Goal: Task Accomplishment & Management: Manage account settings

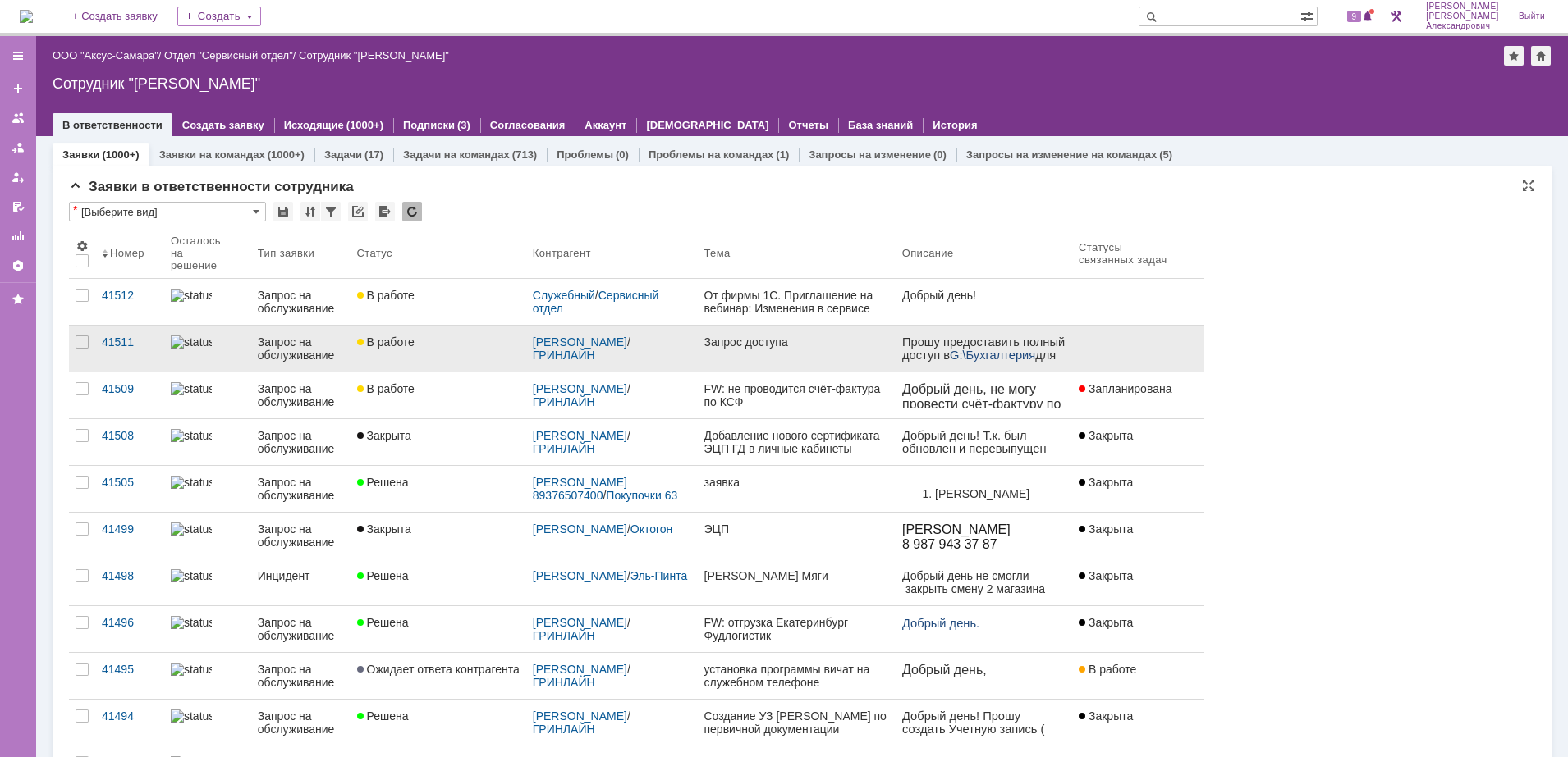
click at [767, 340] on link "Запрос доступа" at bounding box center [796, 348] width 197 height 46
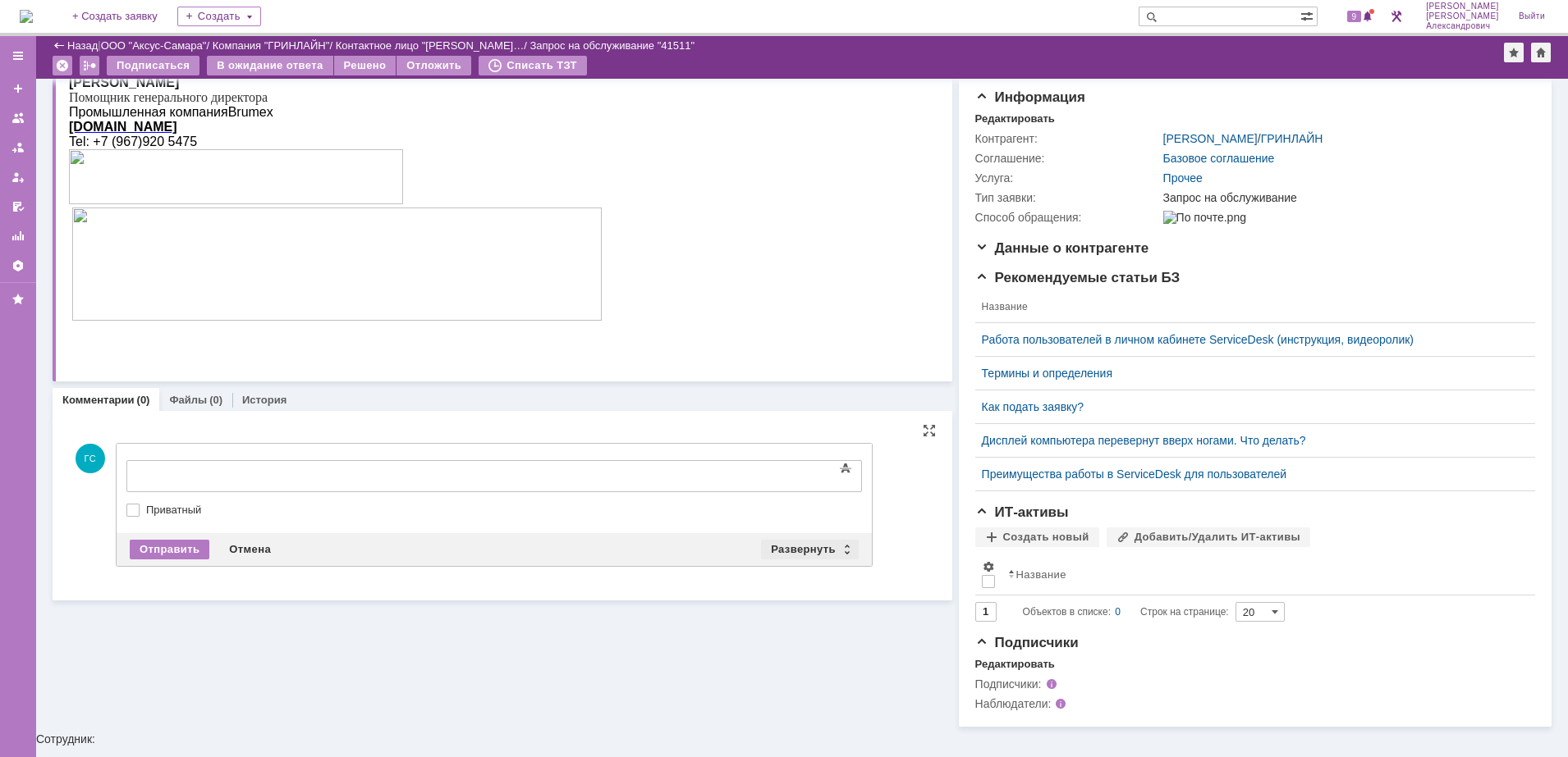
click at [816, 544] on div "Развернуть" at bounding box center [810, 550] width 97 height 20
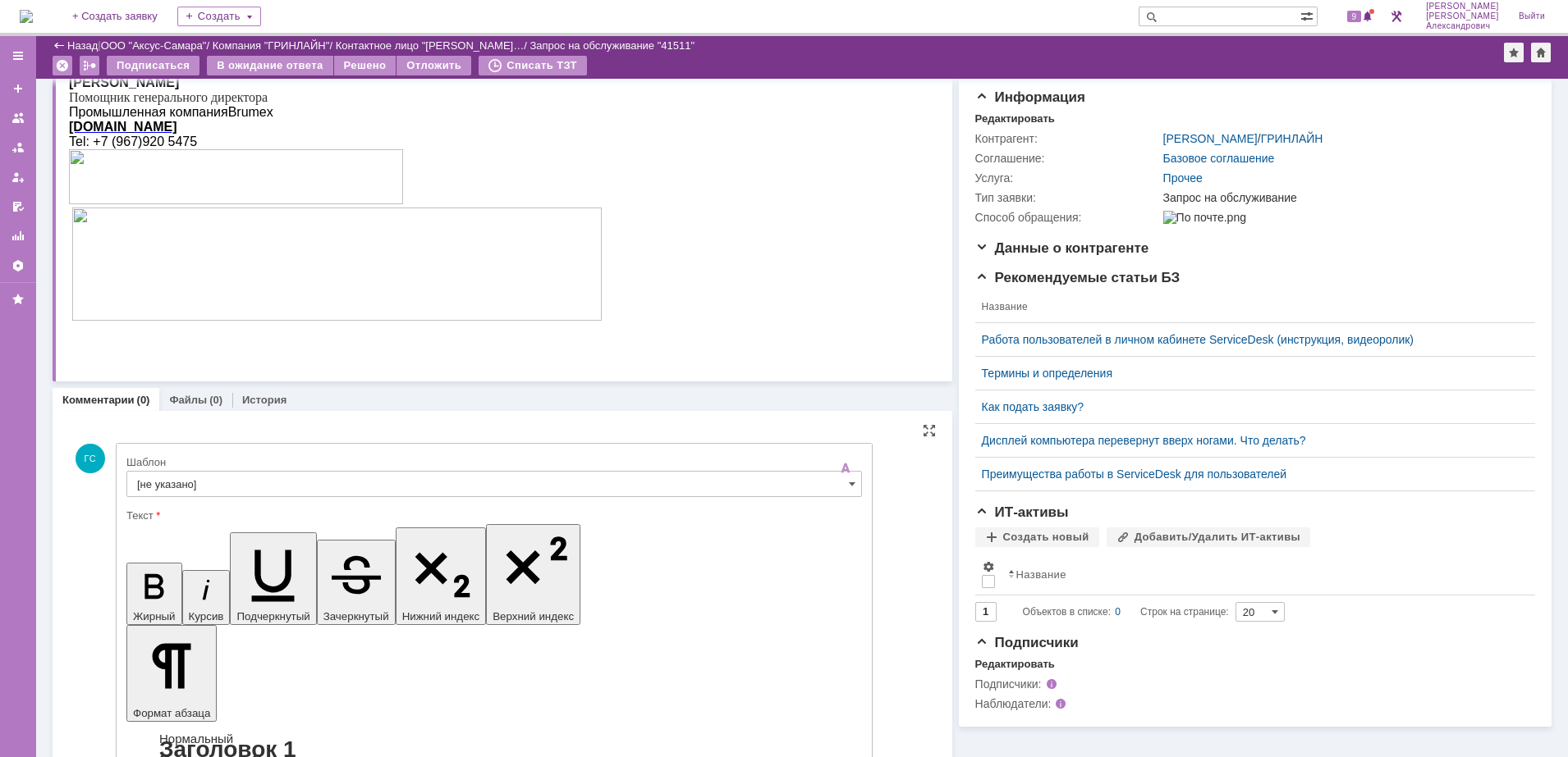
click at [440, 489] on input "[не указано]" at bounding box center [494, 483] width 736 height 26
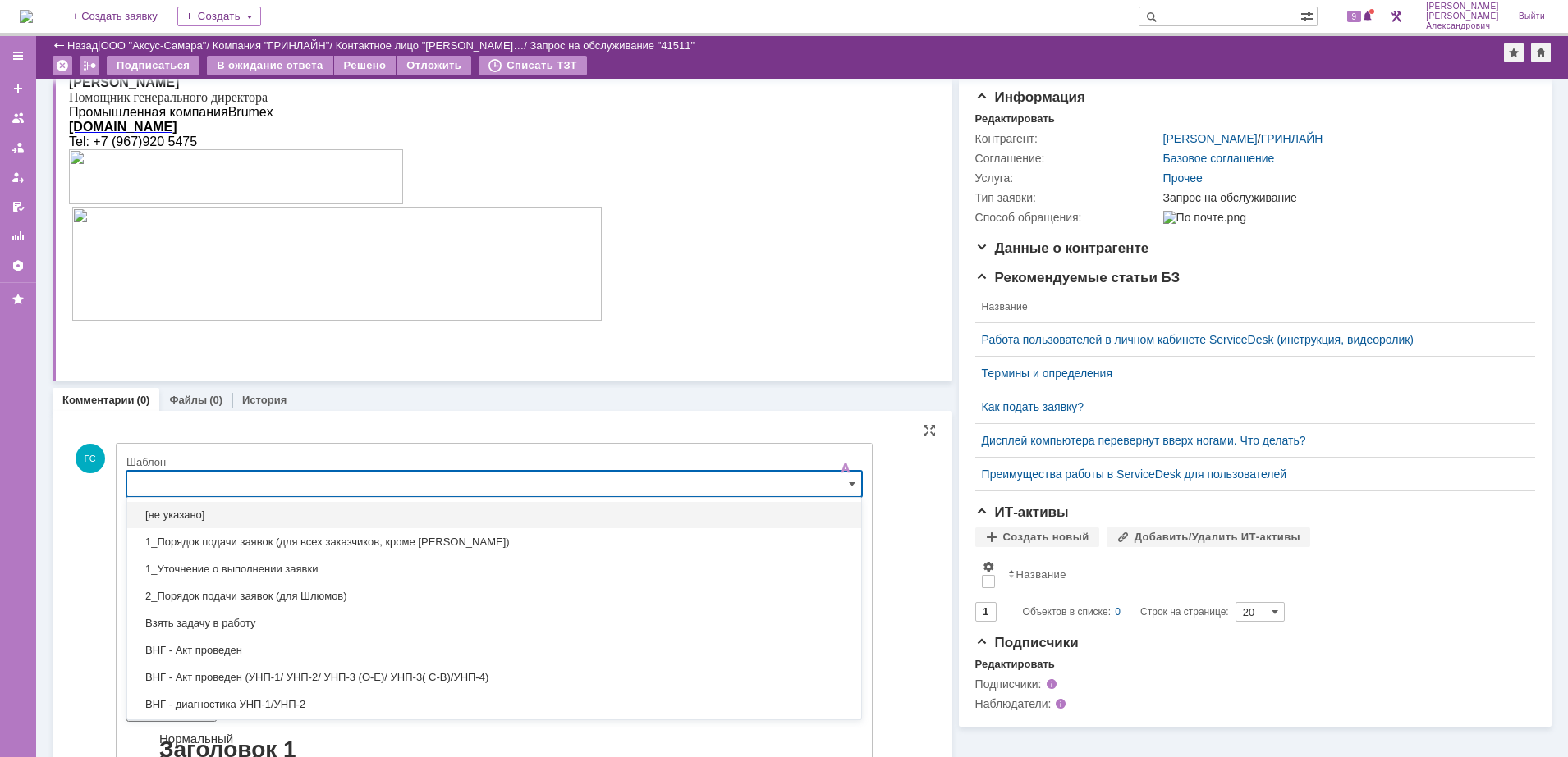
click at [435, 480] on input "text" at bounding box center [494, 483] width 736 height 26
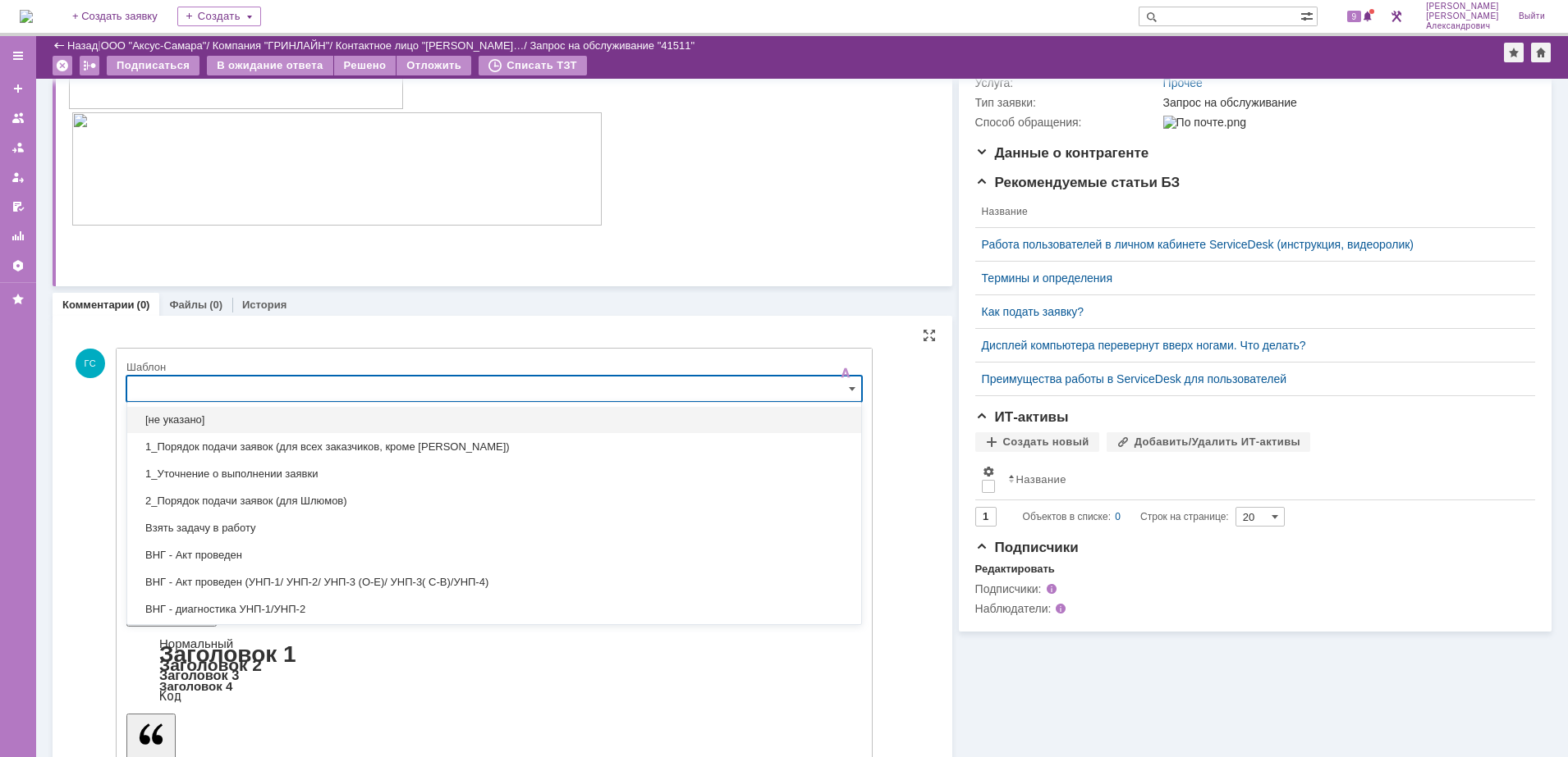
scroll to position [254, 0]
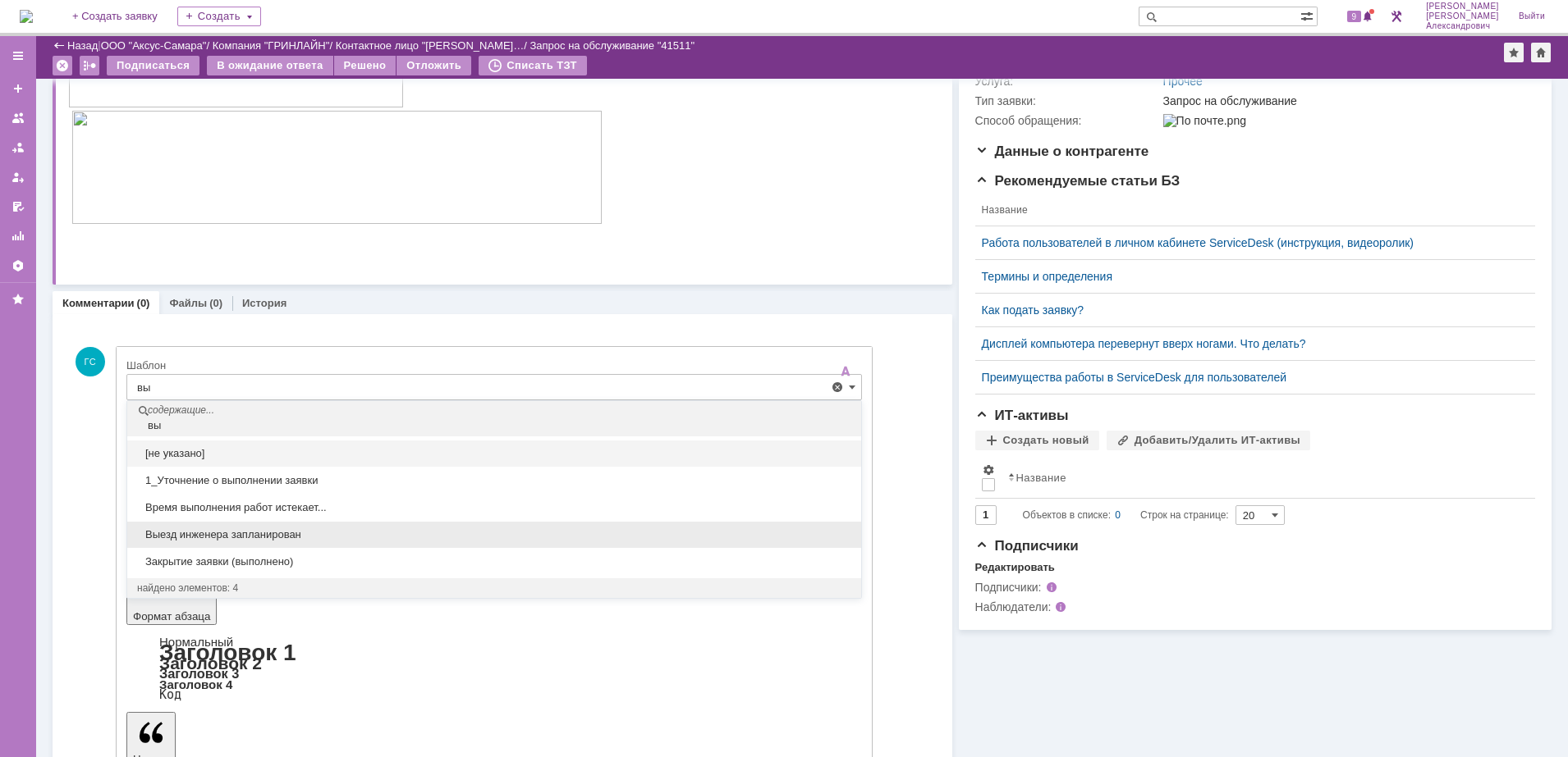
click at [393, 529] on span "Выезд инженера запланирован" at bounding box center [494, 534] width 714 height 14
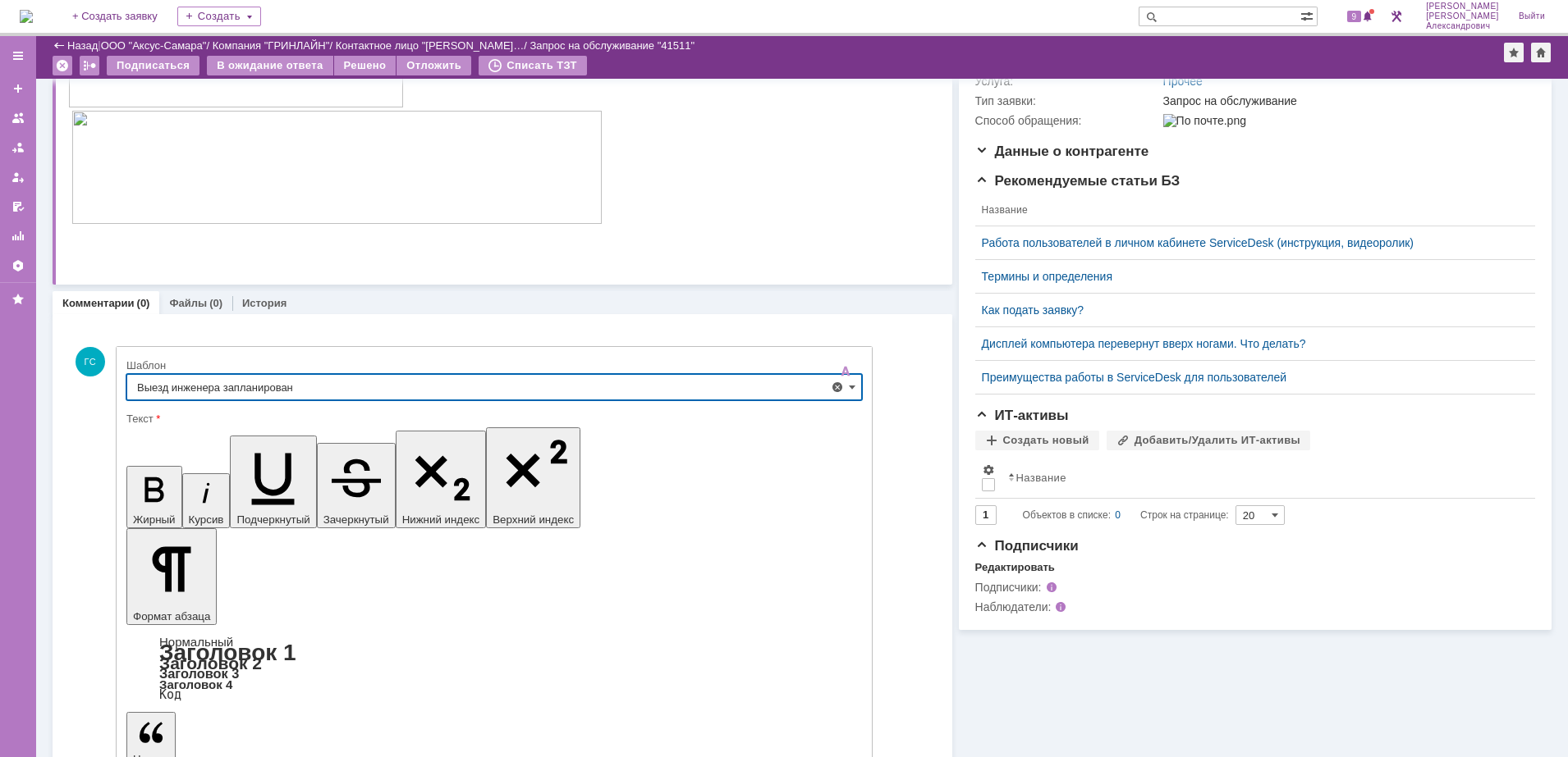
type input "Выезд инженера запланирован"
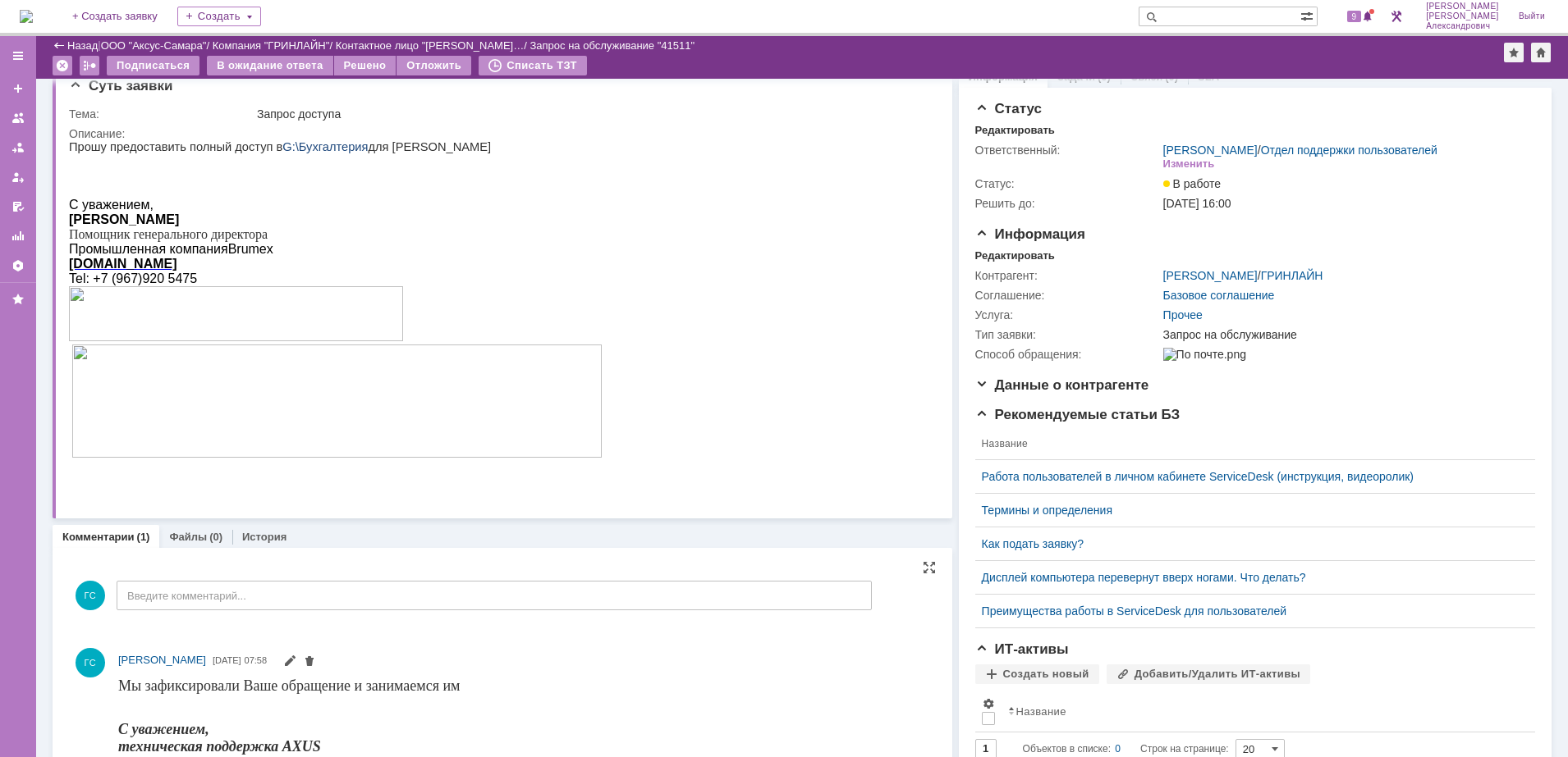
scroll to position [0, 0]
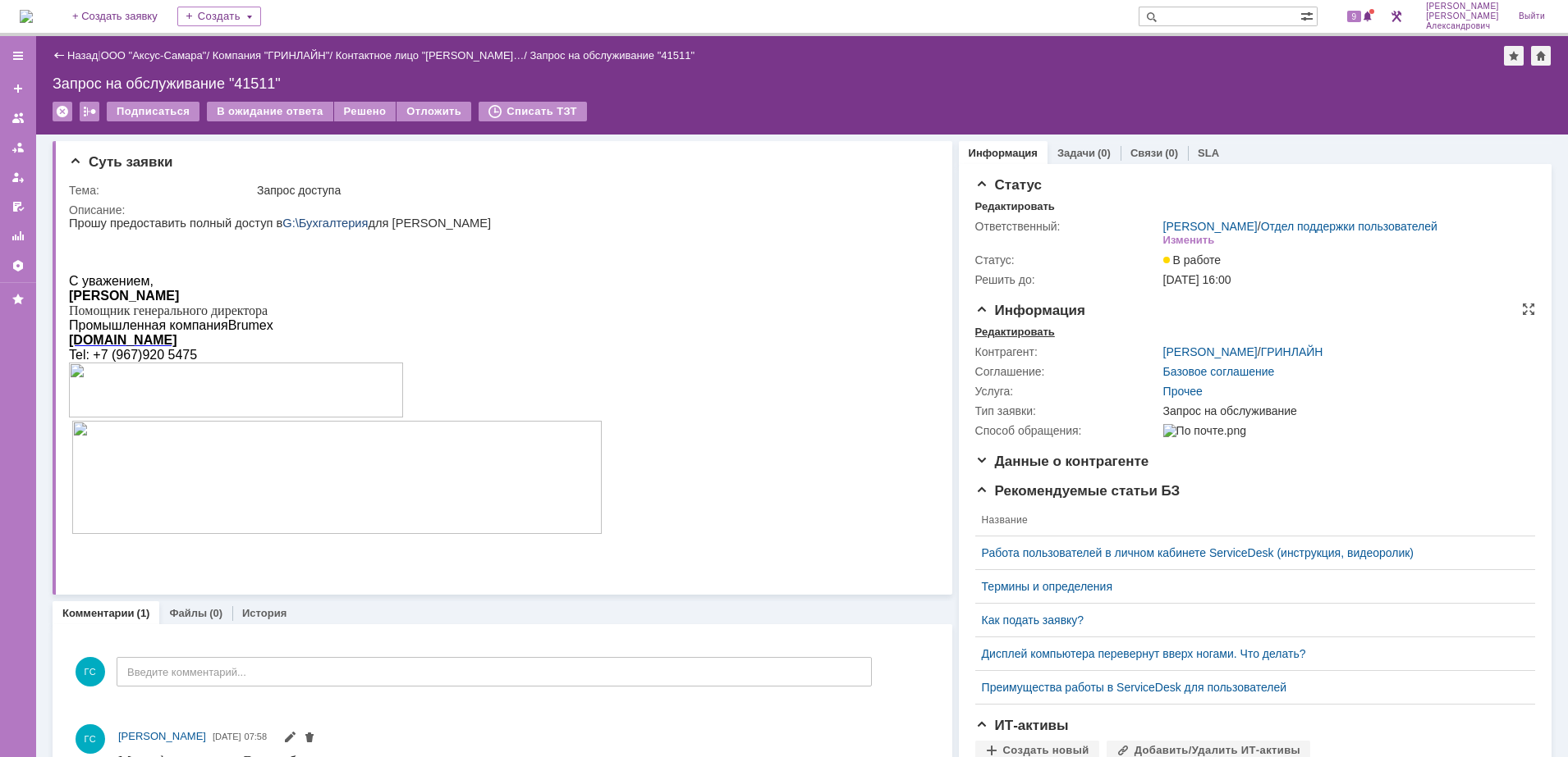
click at [1019, 339] on div "Редактировать" at bounding box center [1014, 332] width 79 height 14
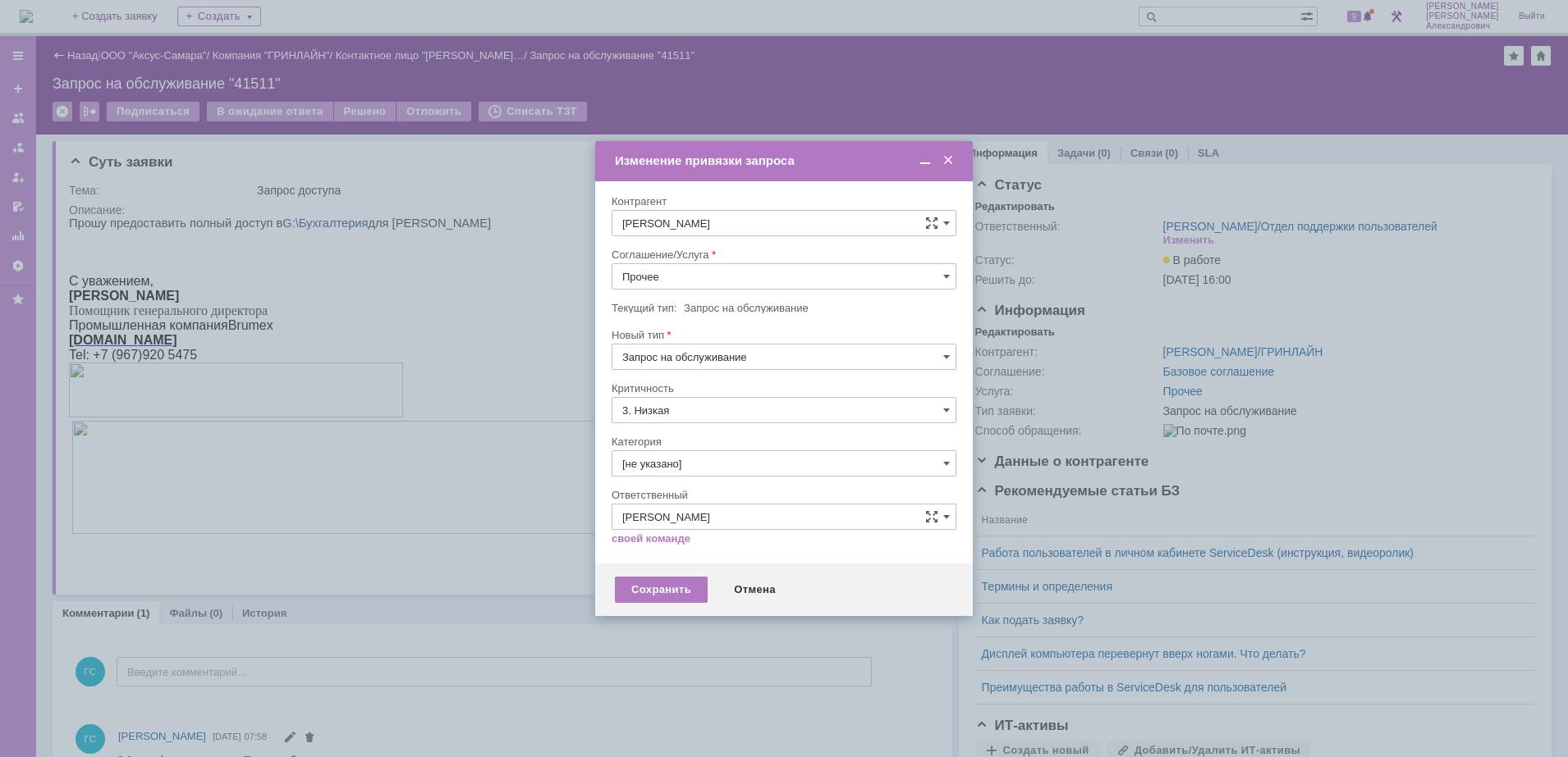
click at [723, 248] on div at bounding box center [784, 242] width 344 height 12
click at [732, 278] on input "Прочее" at bounding box center [784, 276] width 344 height 26
type input "\"
click at [753, 467] on div "АРМ_Настройка" at bounding box center [784, 474] width 343 height 26
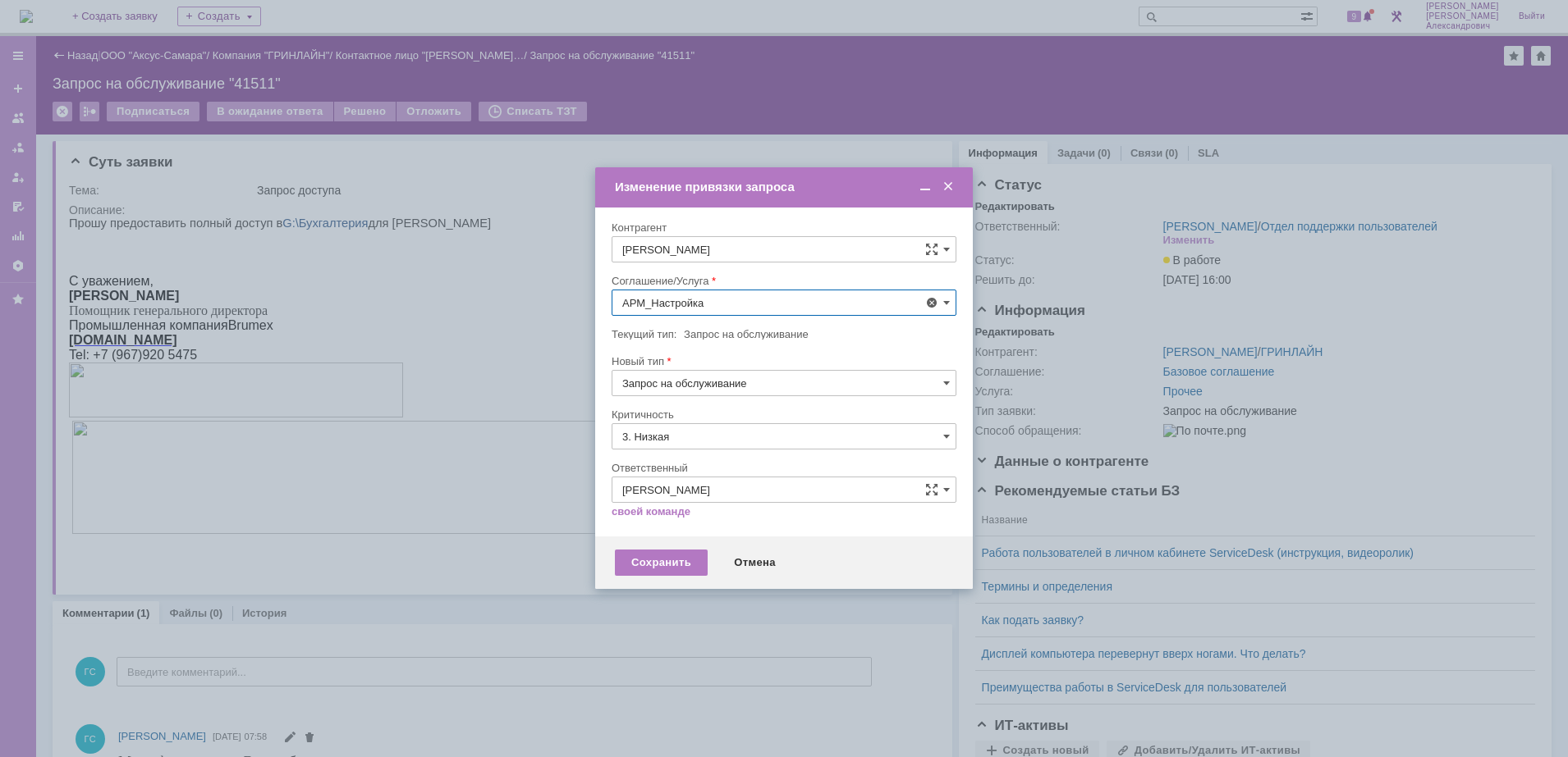
type input "АРМ_Настройка"
click at [721, 433] on input "3. Низкая" at bounding box center [784, 436] width 344 height 26
click at [708, 461] on span "[не указано]" at bounding box center [784, 467] width 324 height 14
type input "[не указано]"
click at [674, 557] on div "Сохранить" at bounding box center [661, 562] width 93 height 26
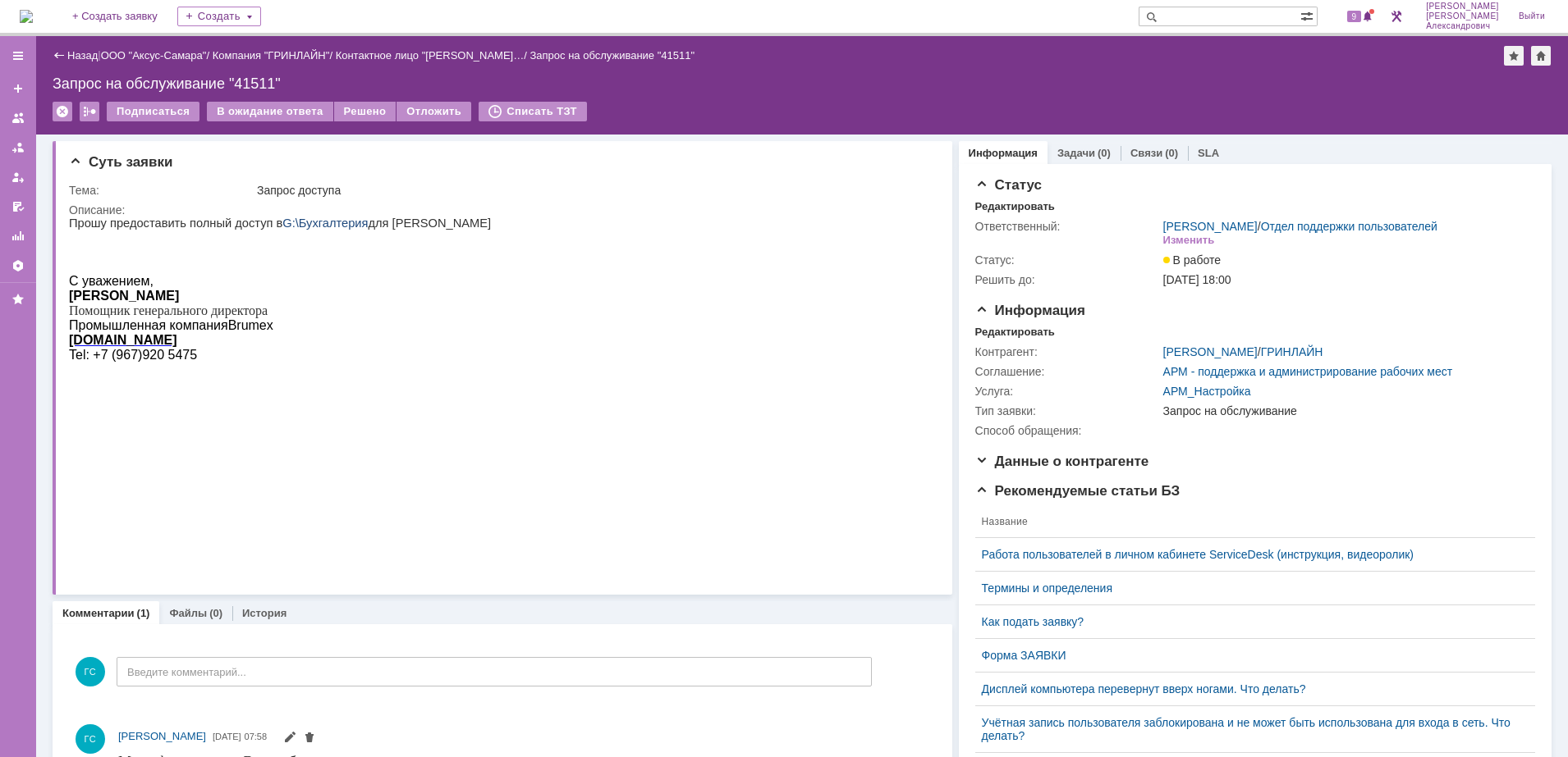
scroll to position [0, 0]
drag, startPoint x: 69, startPoint y: 223, endPoint x: 448, endPoint y: 222, distance: 379.0
click at [448, 222] on p "Прошу предоставить полный доступ в G:\Бухгалтерия для Ткачевой А.С." at bounding box center [335, 223] width 533 height 14
copy p "Прошу предоставить полный доступ в G:\Бухгалтерия для Ткачевой А.С."
click at [1084, 141] on div "Задачи (0)" at bounding box center [1084, 153] width 73 height 23
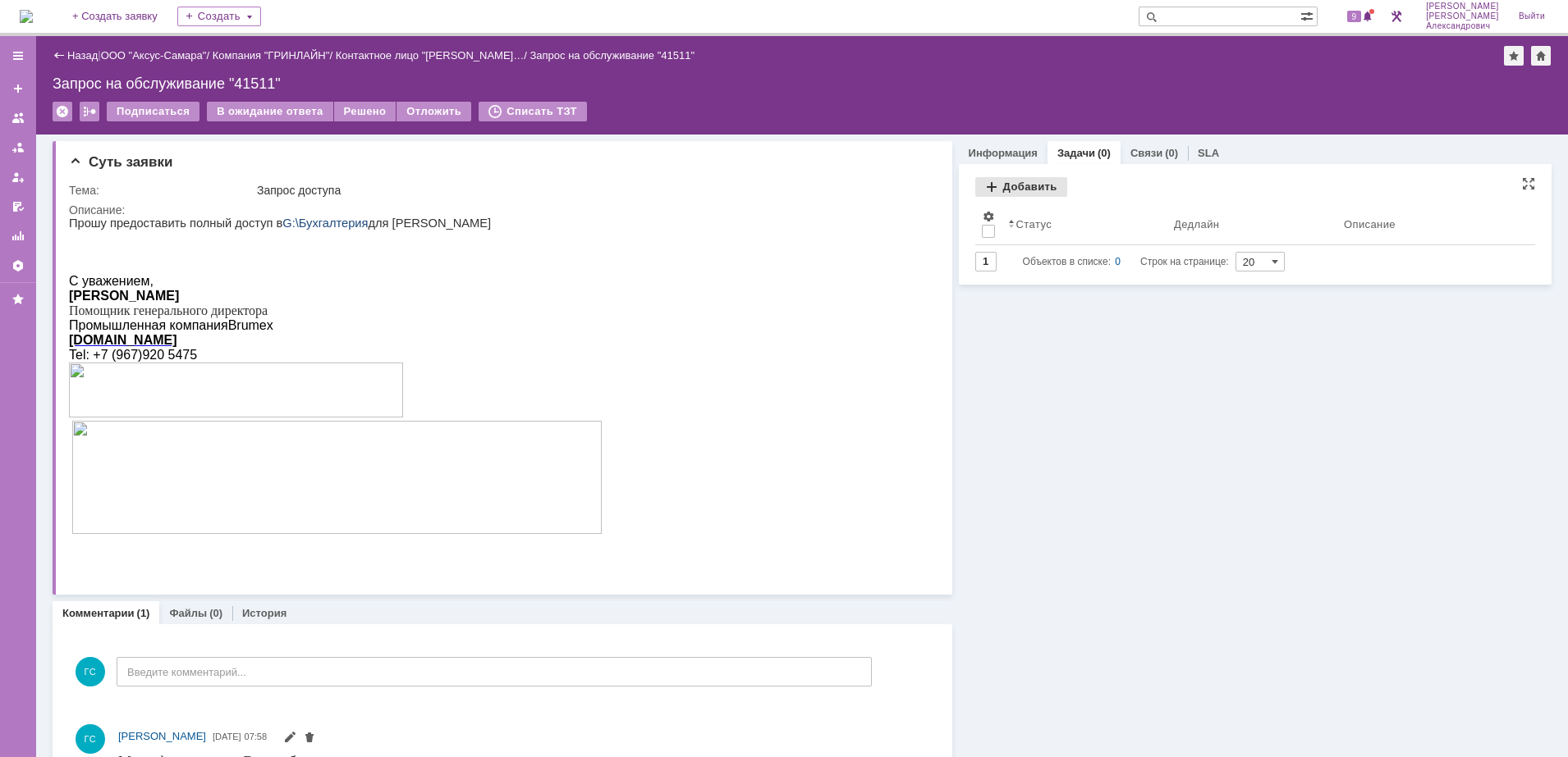
click at [1036, 187] on div "Добавить" at bounding box center [1021, 187] width 92 height 20
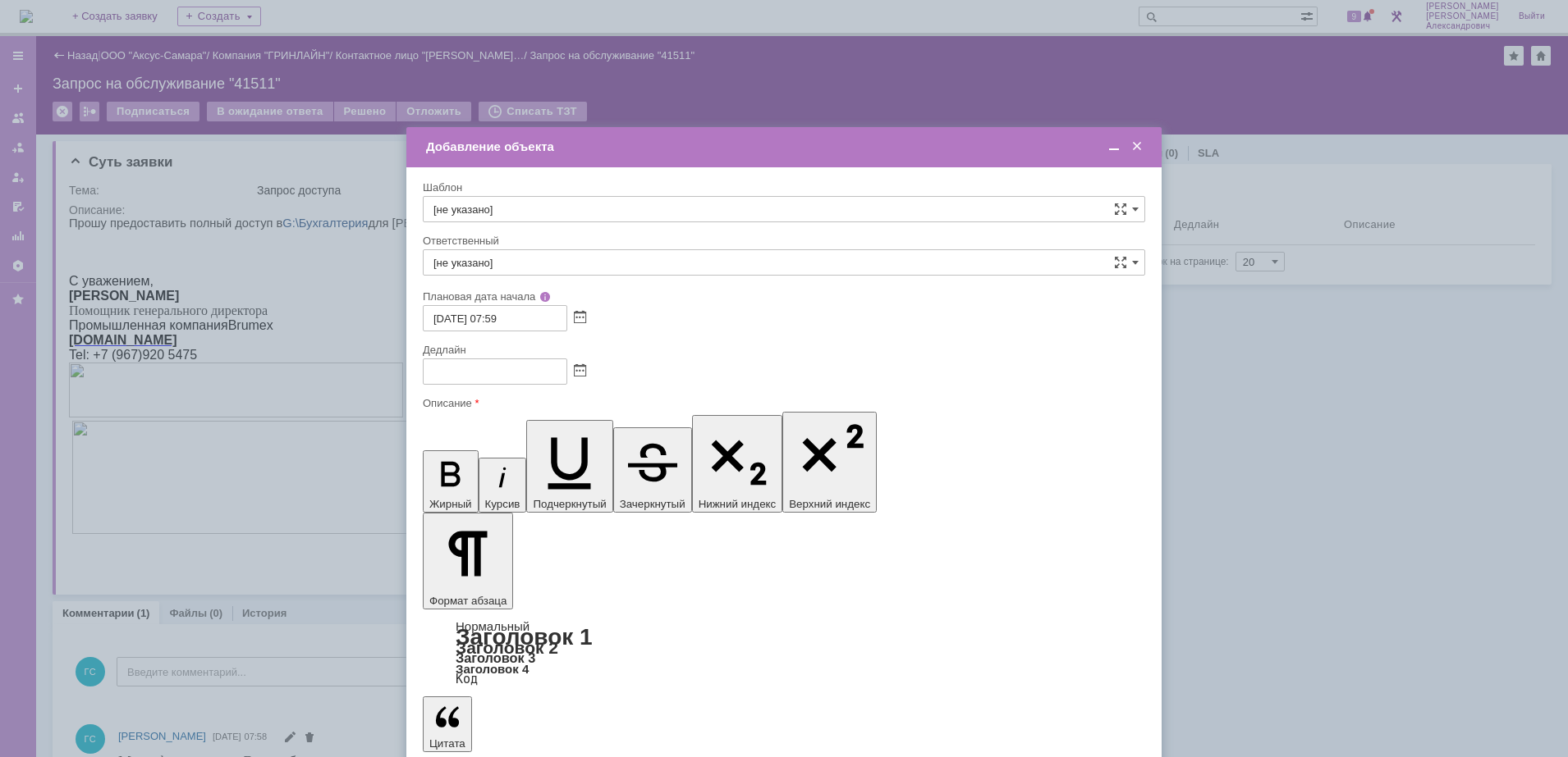
click at [582, 369] on span at bounding box center [580, 371] width 13 height 14
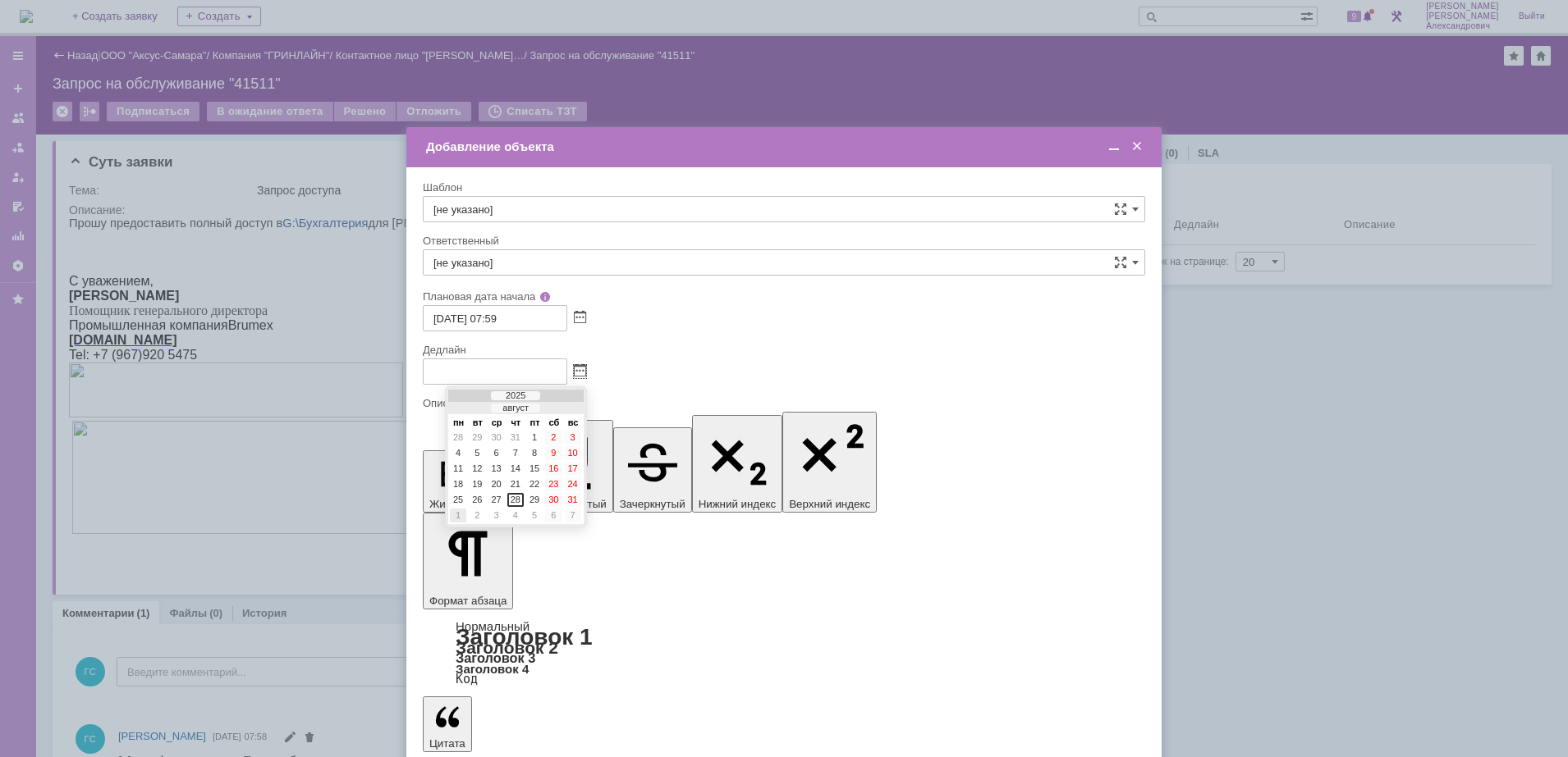
click at [463, 510] on div "1" at bounding box center [458, 515] width 16 height 14
type input "01.09.2025 07:59"
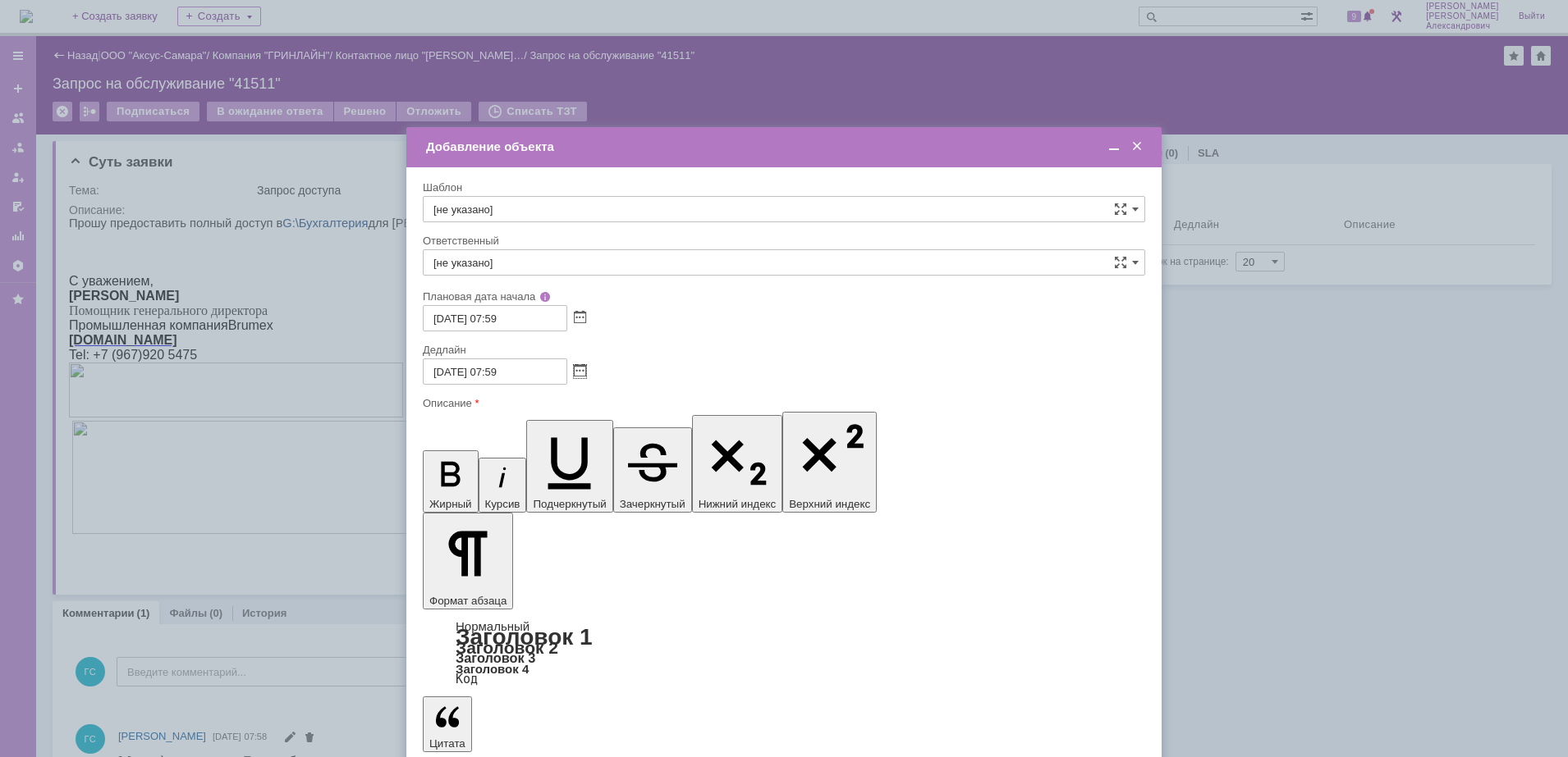
click at [530, 250] on input "[не указано]" at bounding box center [784, 262] width 722 height 26
click at [570, 440] on span "[PERSON_NAME]" at bounding box center [784, 436] width 701 height 14
type input "[PERSON_NAME]"
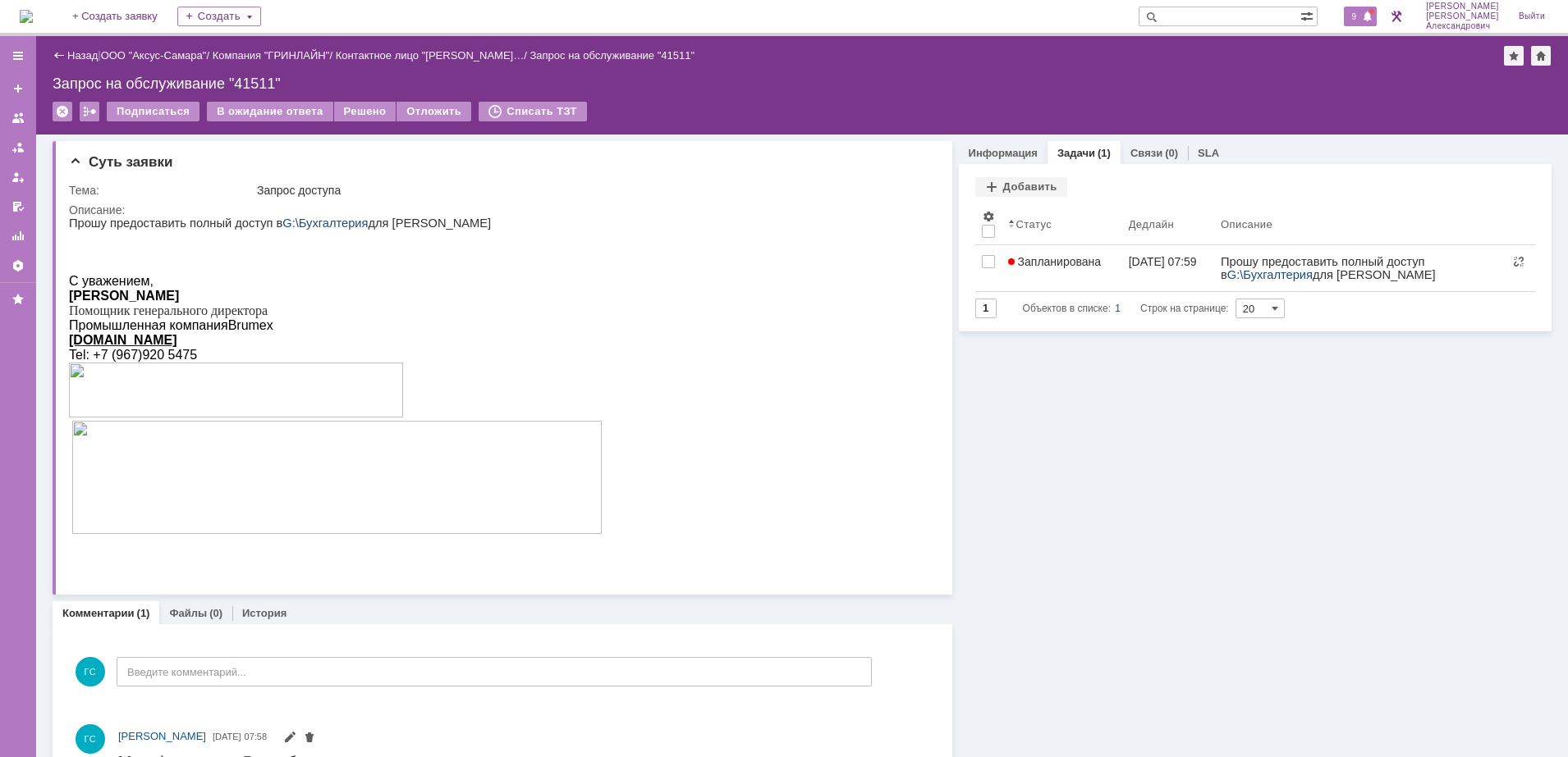
click at [1362, 14] on span "9" at bounding box center [1354, 16] width 14 height 12
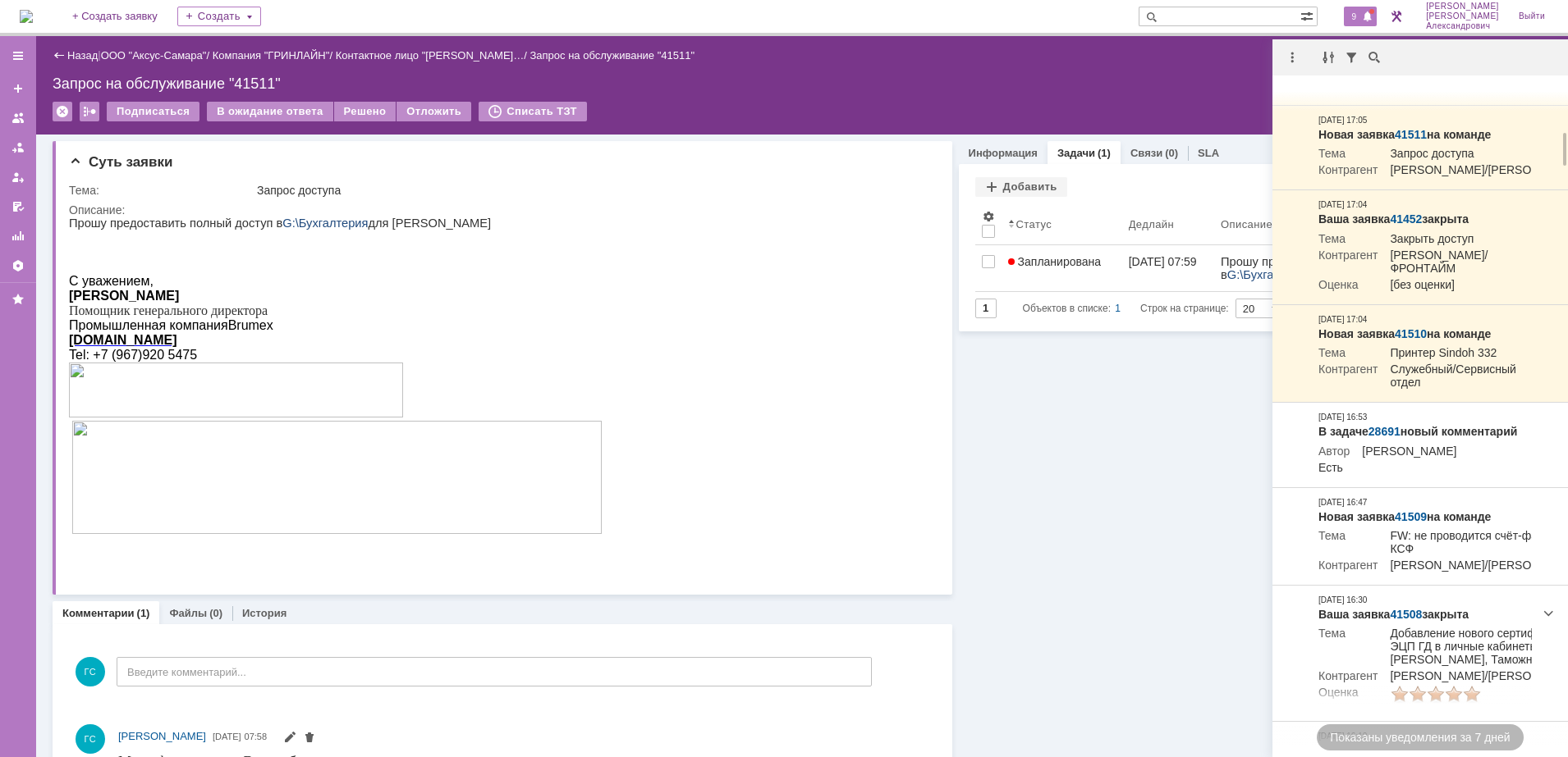
scroll to position [820, 0]
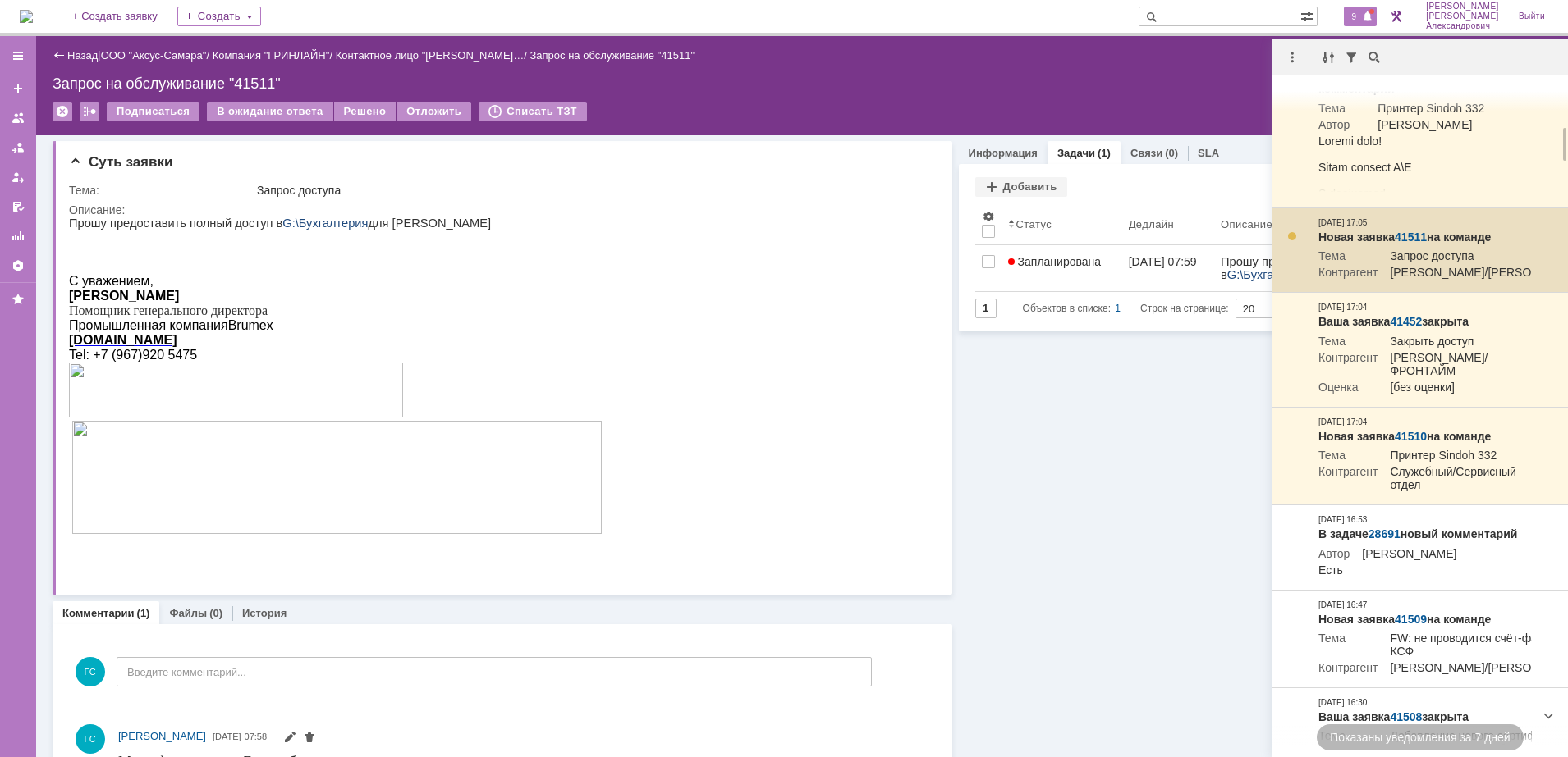
click at [1417, 243] on link "41511" at bounding box center [1411, 237] width 32 height 14
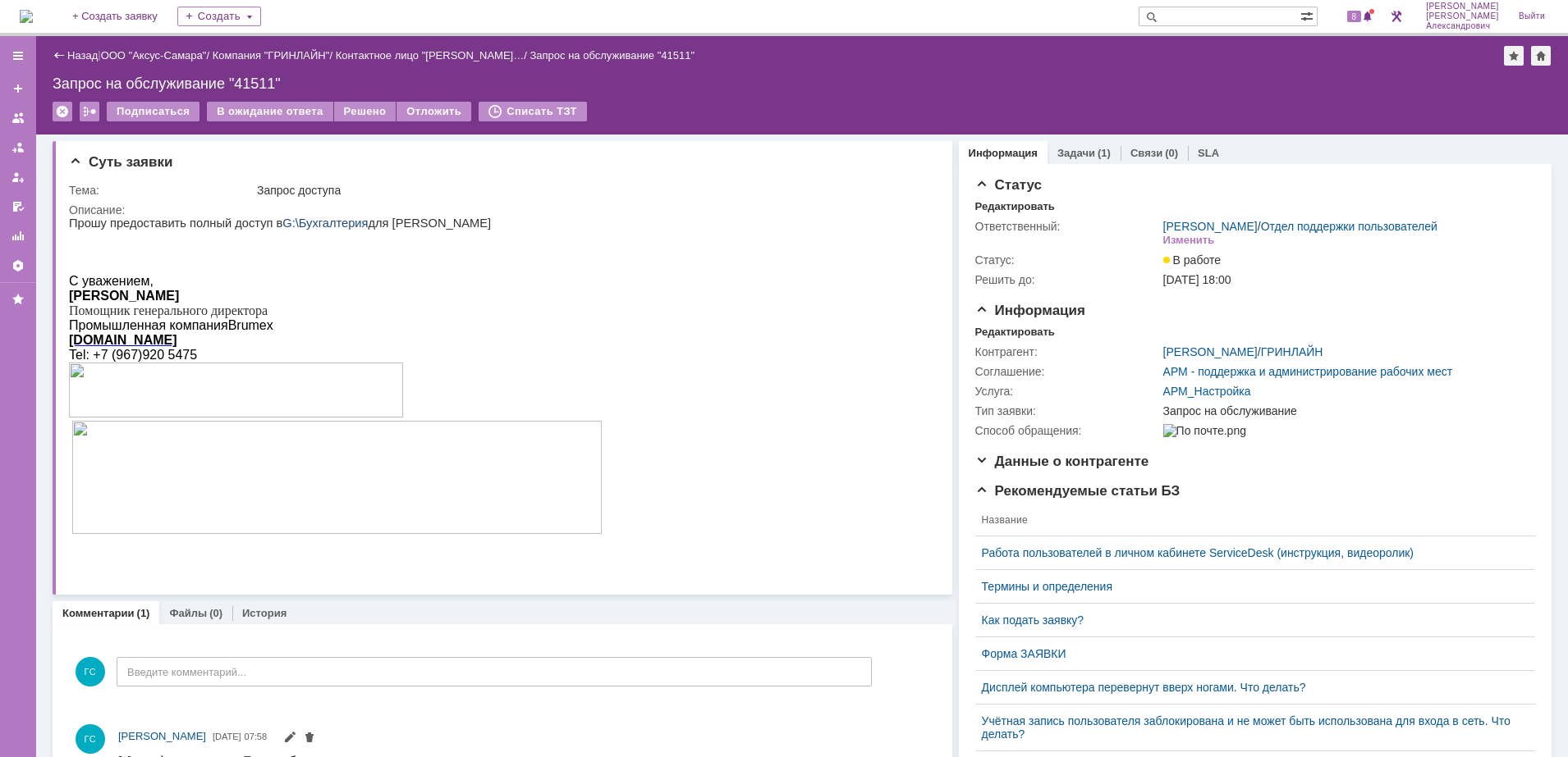
click at [32, 12] on img at bounding box center [26, 16] width 14 height 14
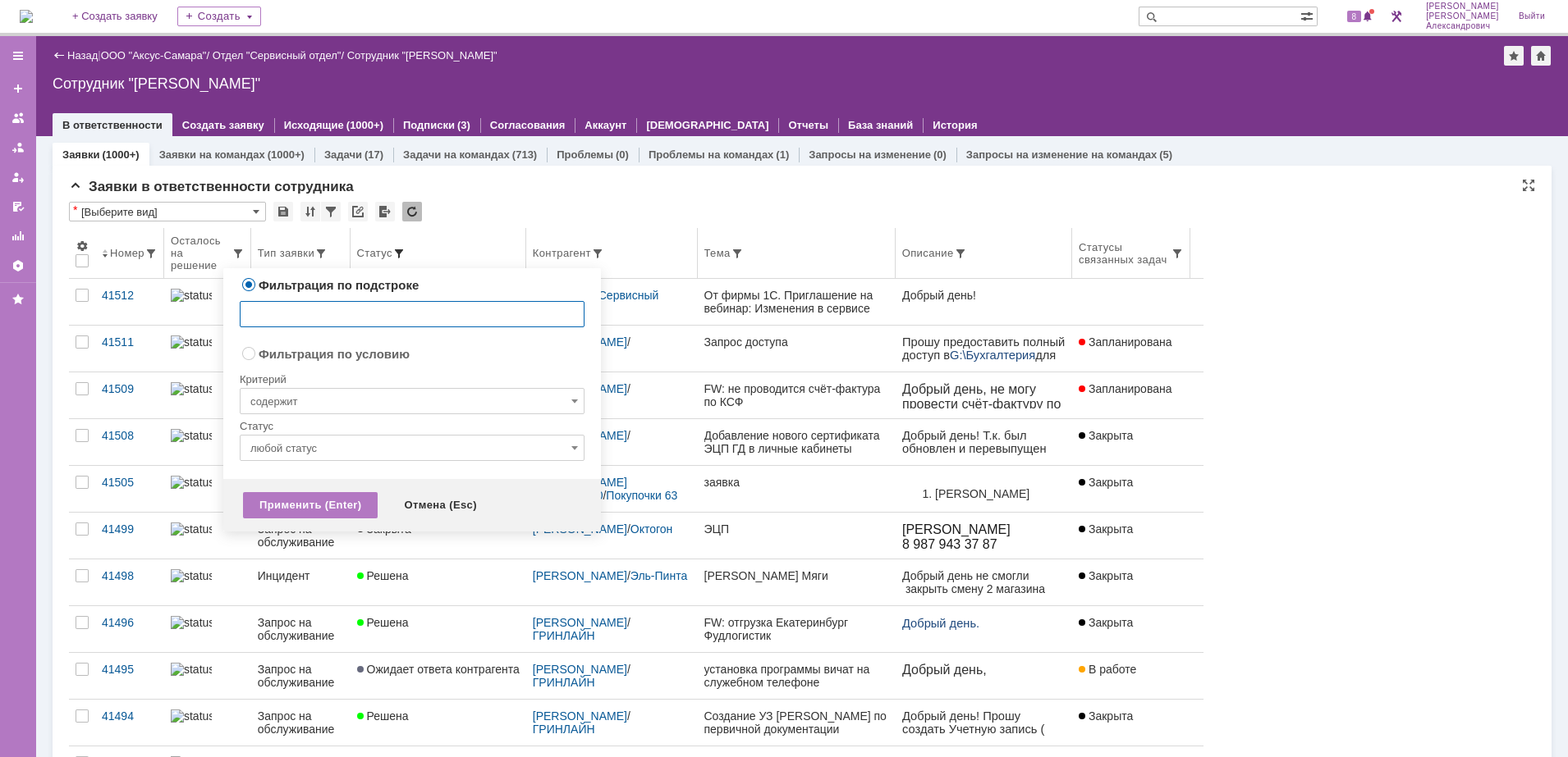
click at [406, 247] on span at bounding box center [399, 253] width 14 height 14
radio input "false"
radio input "true"
click at [399, 403] on input "содержит" at bounding box center [412, 401] width 344 height 26
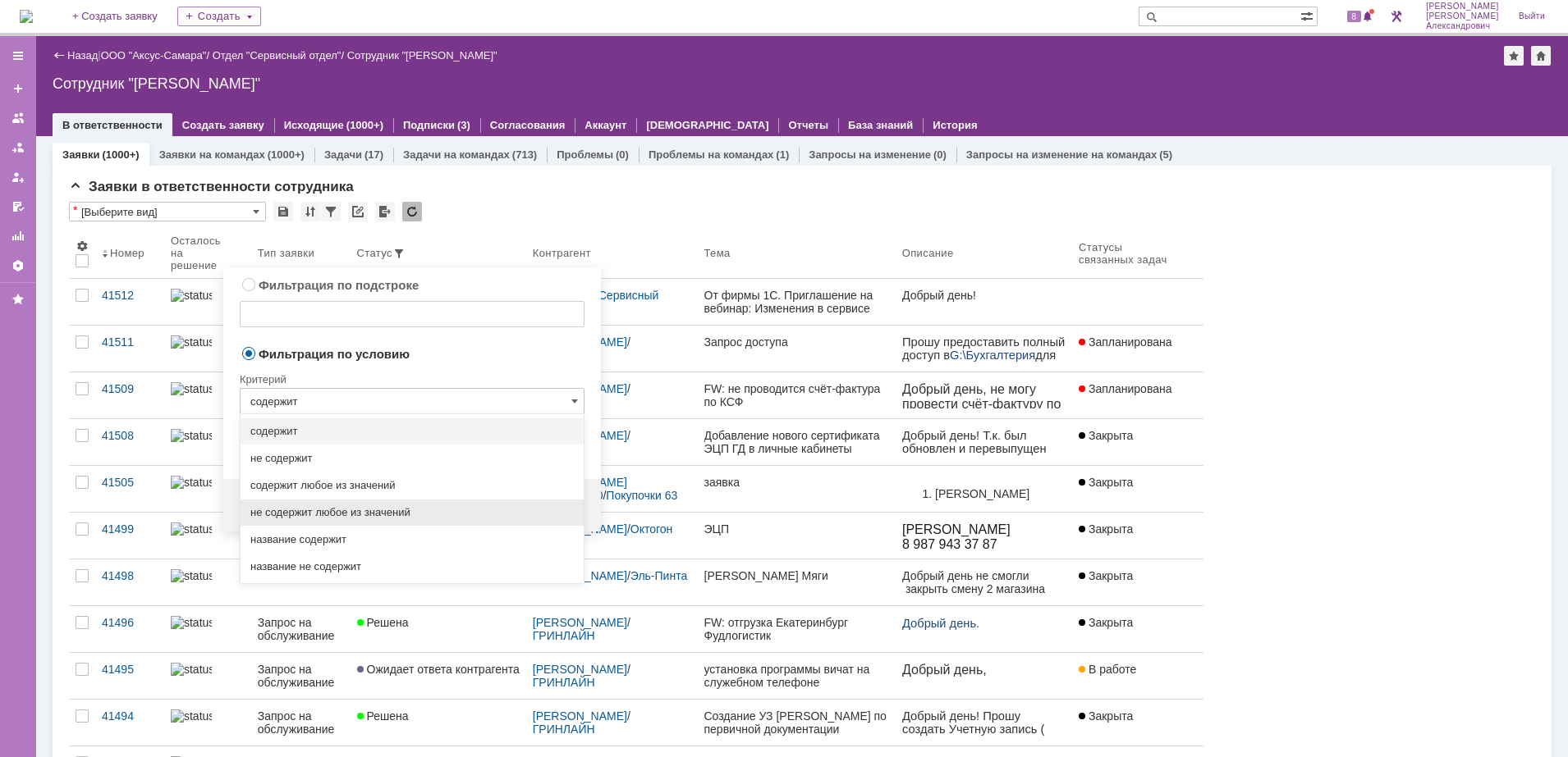
click at [407, 508] on span "не содержит любое из значений" at bounding box center [412, 513] width 324 height 14
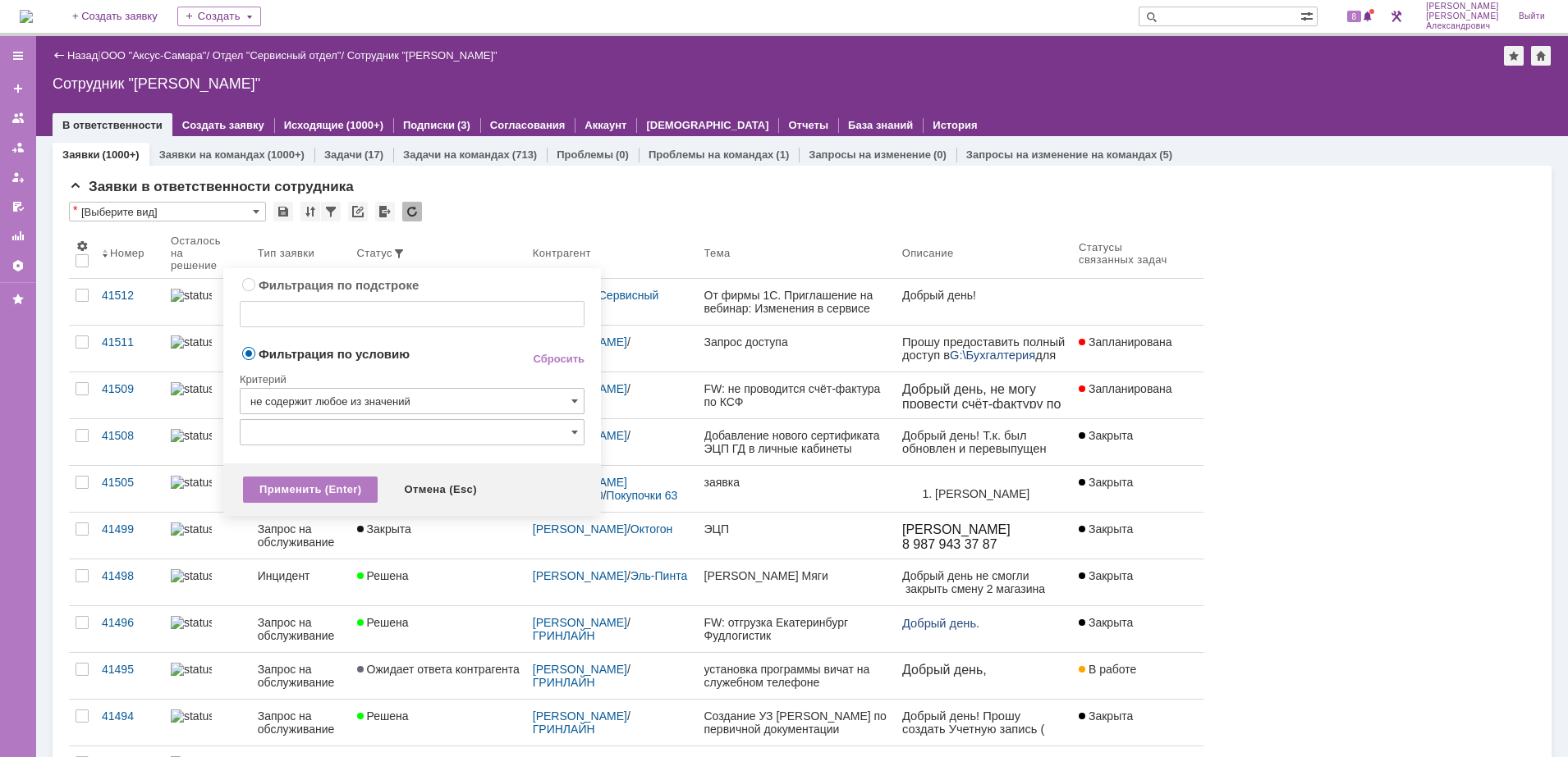
type input "не содержит любое из значений"
click at [400, 420] on input "text" at bounding box center [412, 432] width 344 height 26
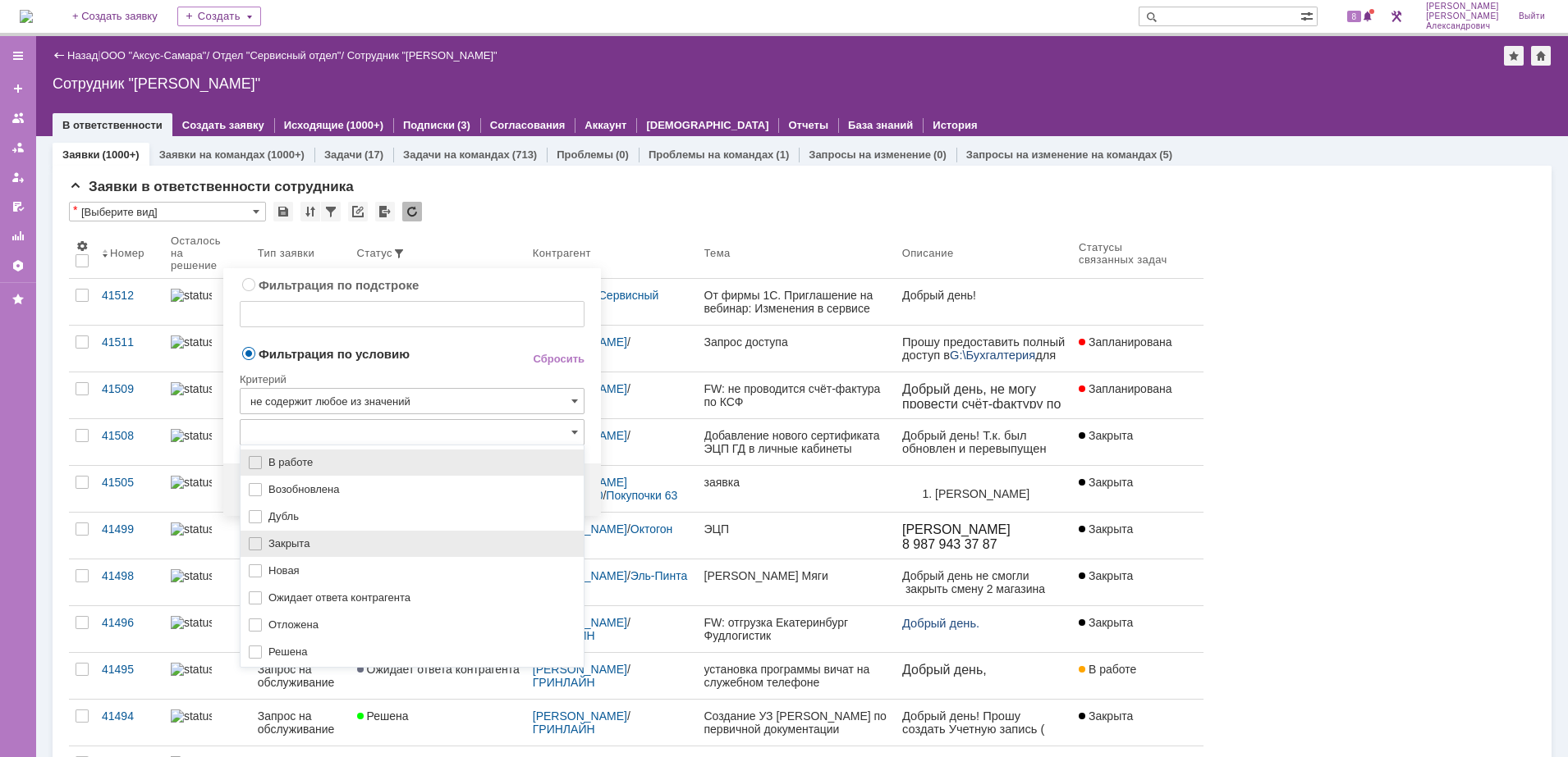
click at [408, 537] on span "Закрыта" at bounding box center [421, 543] width 306 height 14
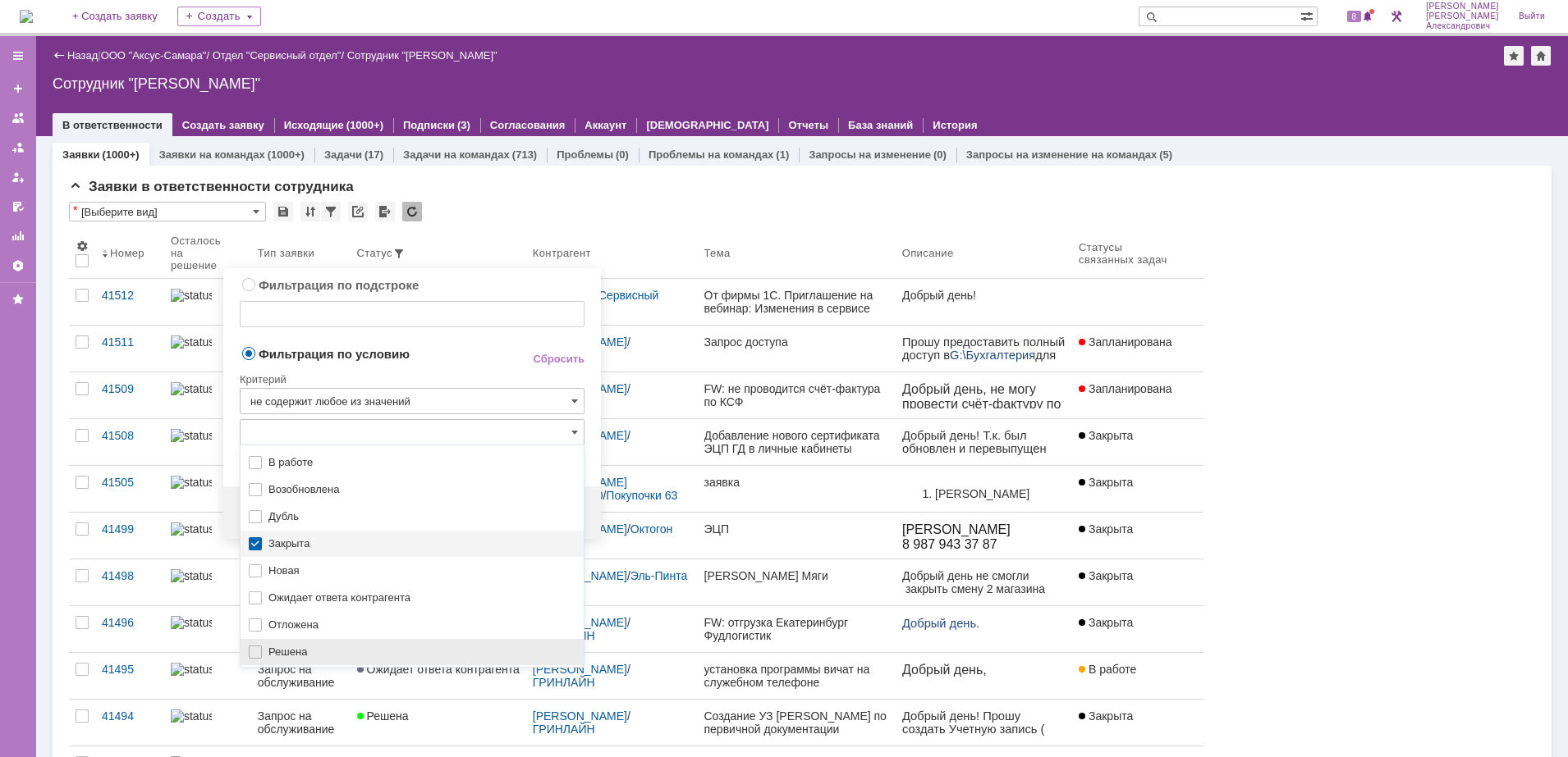
click at [385, 655] on span "Решена" at bounding box center [421, 652] width 306 height 14
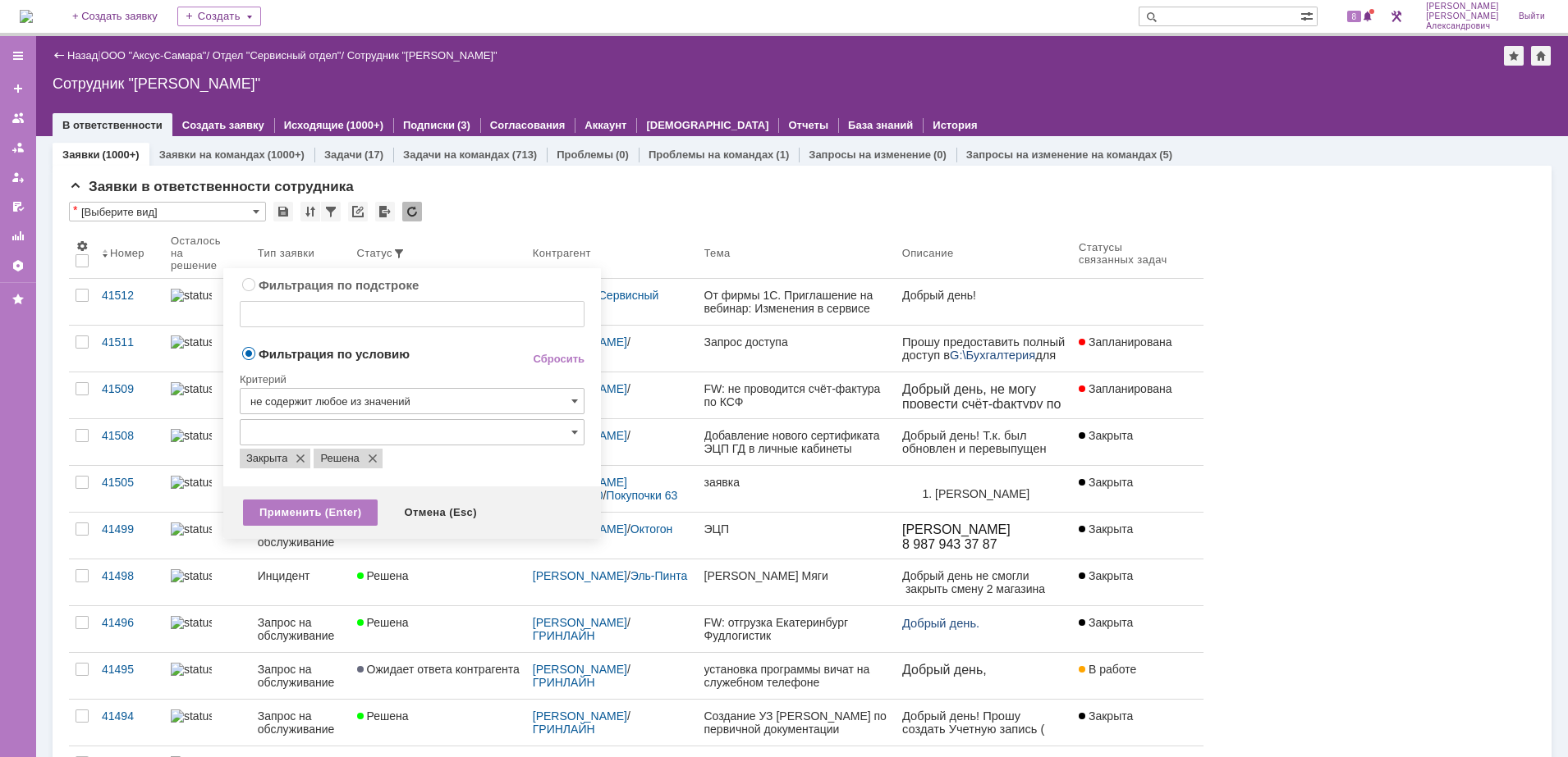
click at [462, 370] on div "Критерий" at bounding box center [412, 377] width 344 height 23
click at [352, 508] on div "Применить (Enter)" at bounding box center [309, 512] width 134 height 26
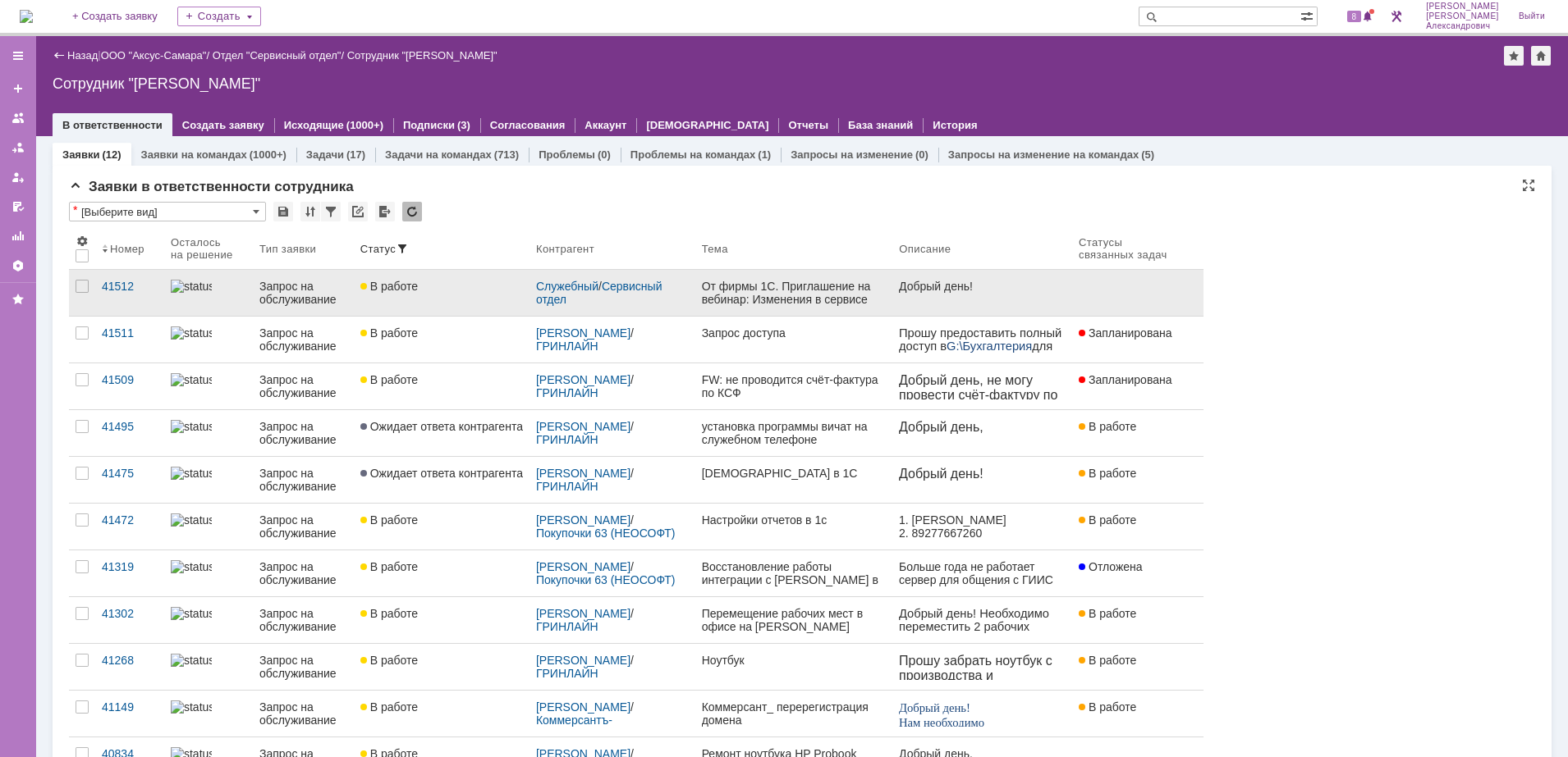
click at [867, 295] on div "От фирмы 1С. Приглашение на вебинар: Изменения в сервисе 1С:Подпись" at bounding box center [793, 292] width 185 height 26
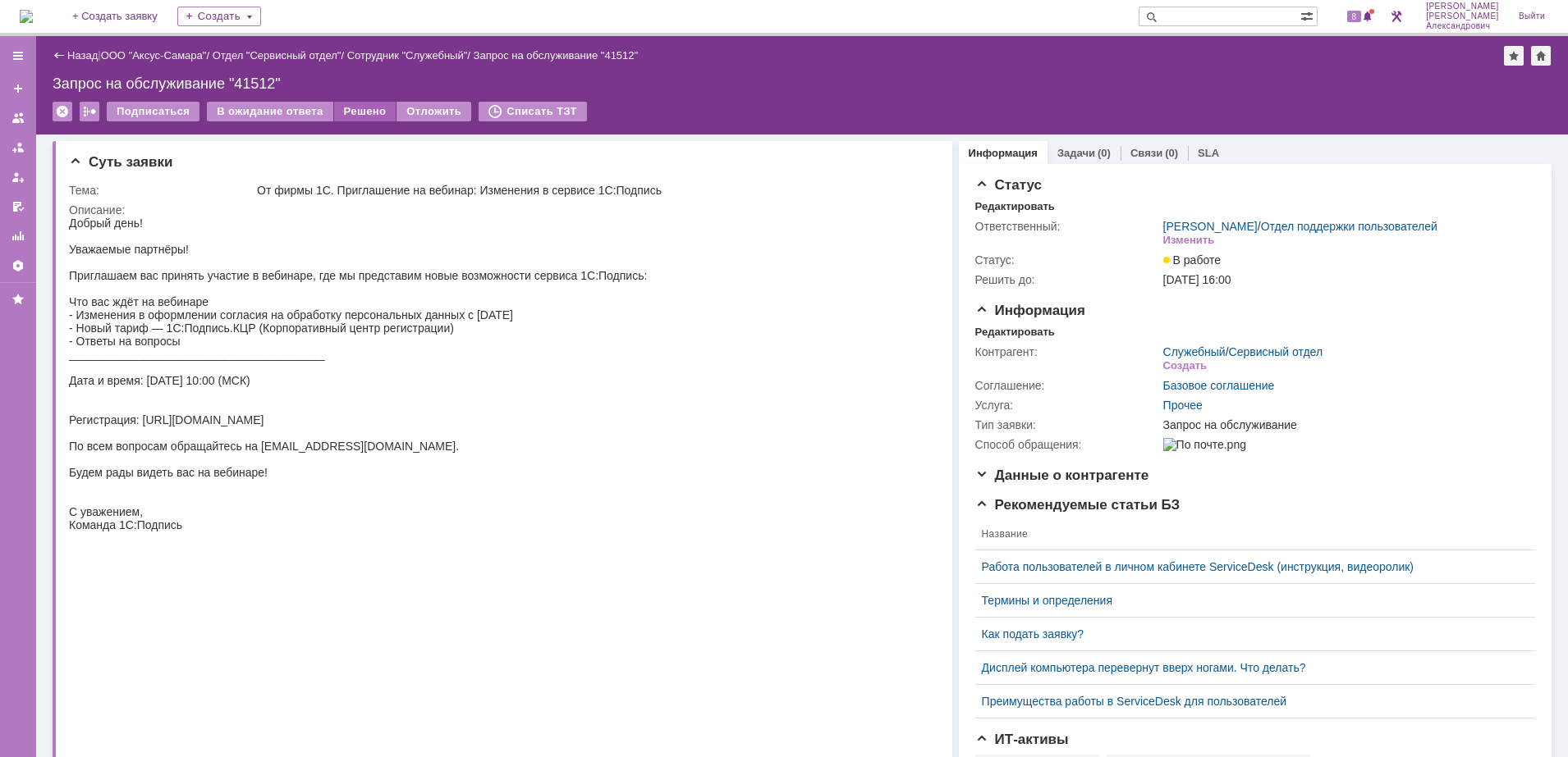
click at [353, 114] on div "Решено" at bounding box center [364, 112] width 62 height 20
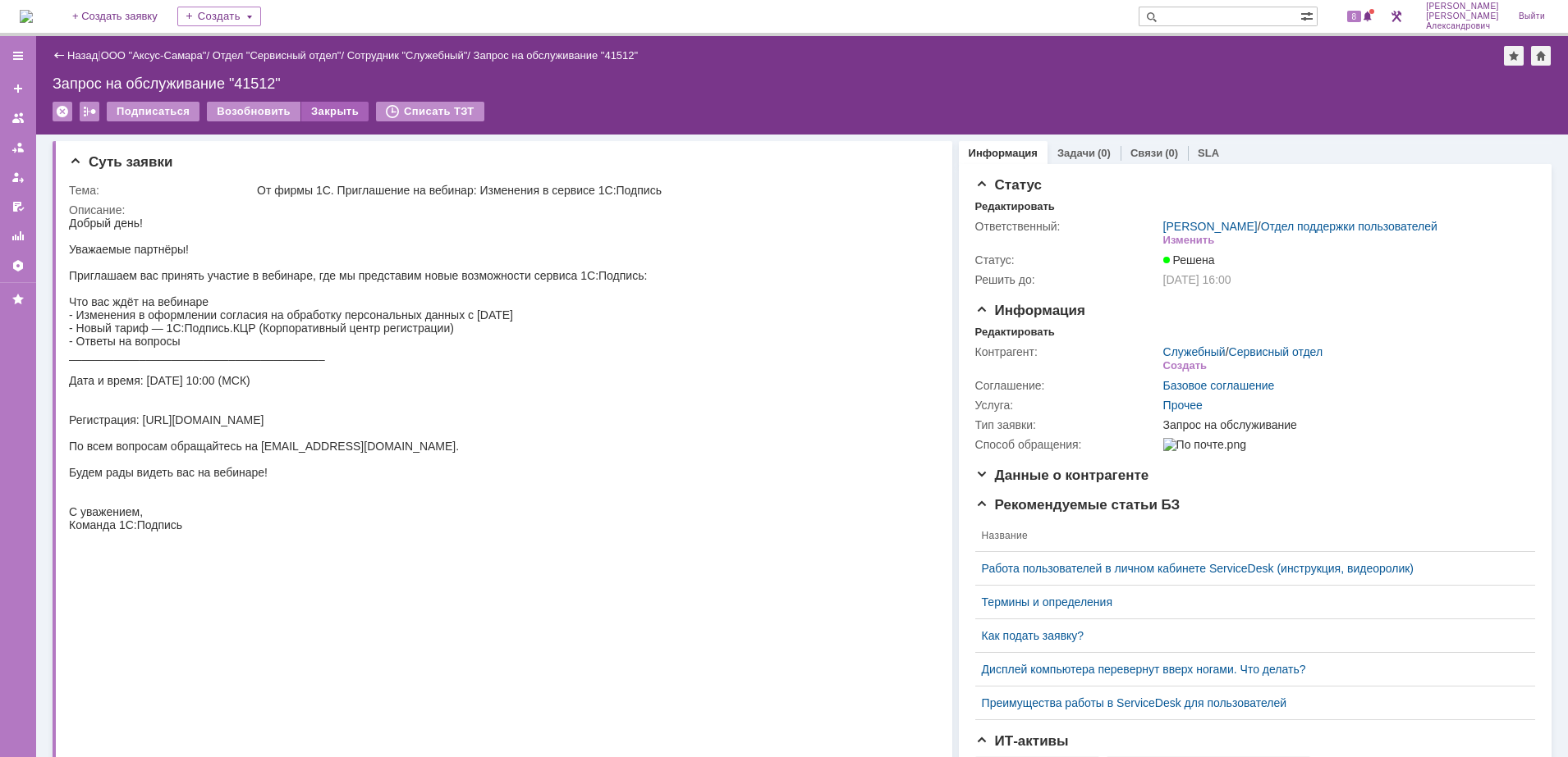
click at [339, 105] on div "Закрыть" at bounding box center [335, 112] width 68 height 20
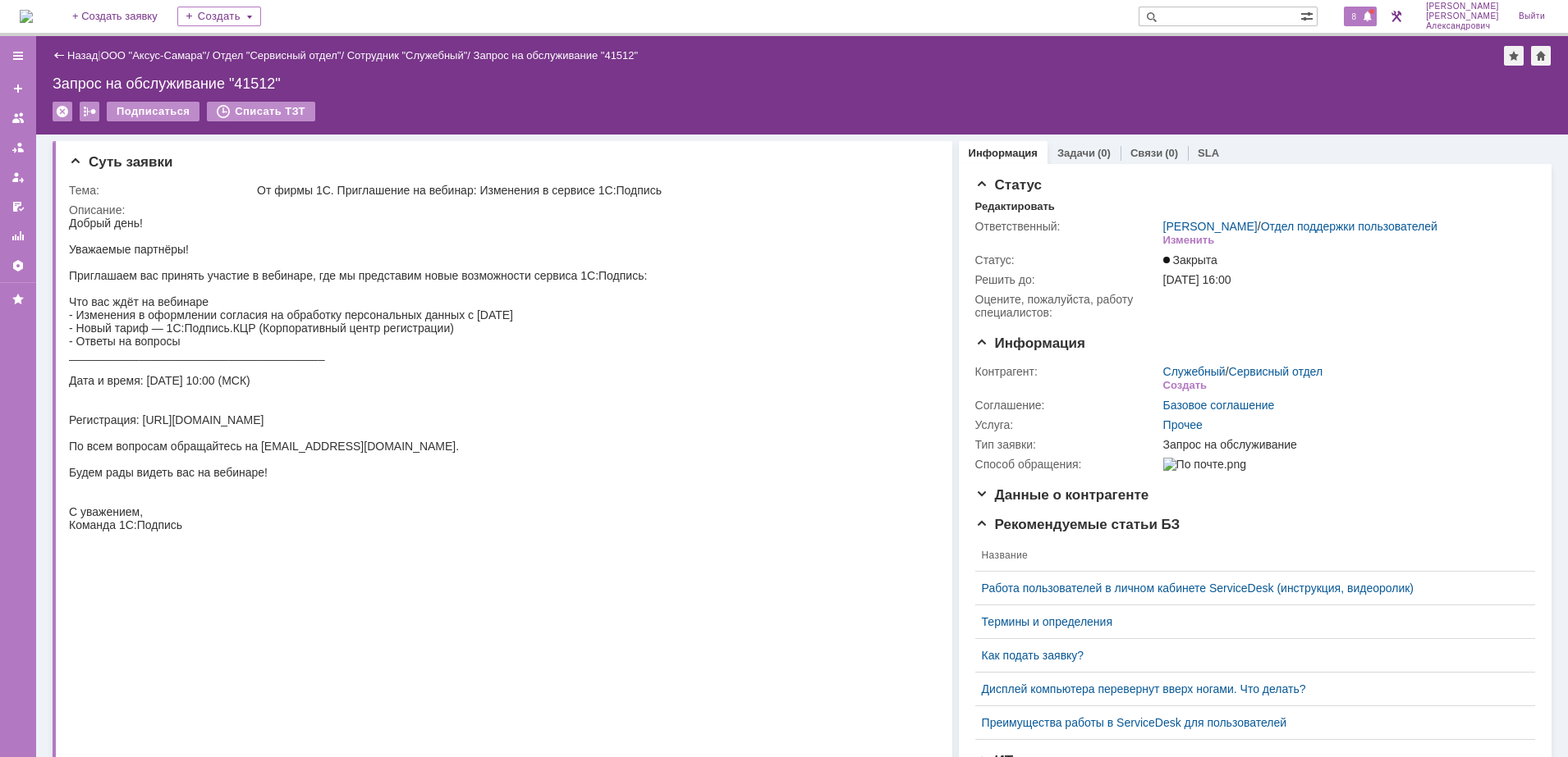
click at [1373, 18] on span at bounding box center [1367, 17] width 12 height 14
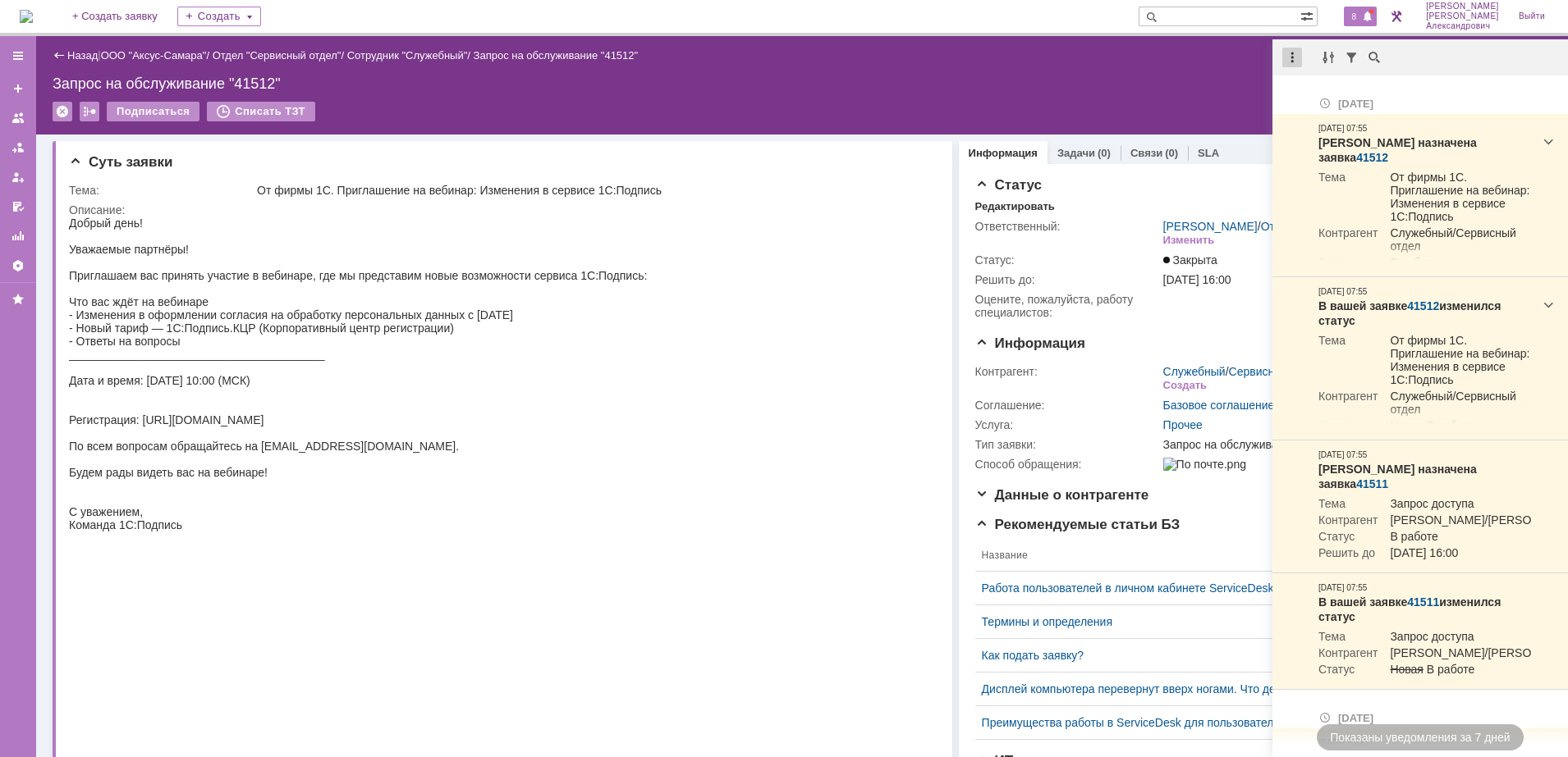
click at [1290, 51] on div at bounding box center [1292, 58] width 20 height 20
click at [1311, 87] on div "Отметить уведомления прочитанными" at bounding box center [1405, 98] width 240 height 24
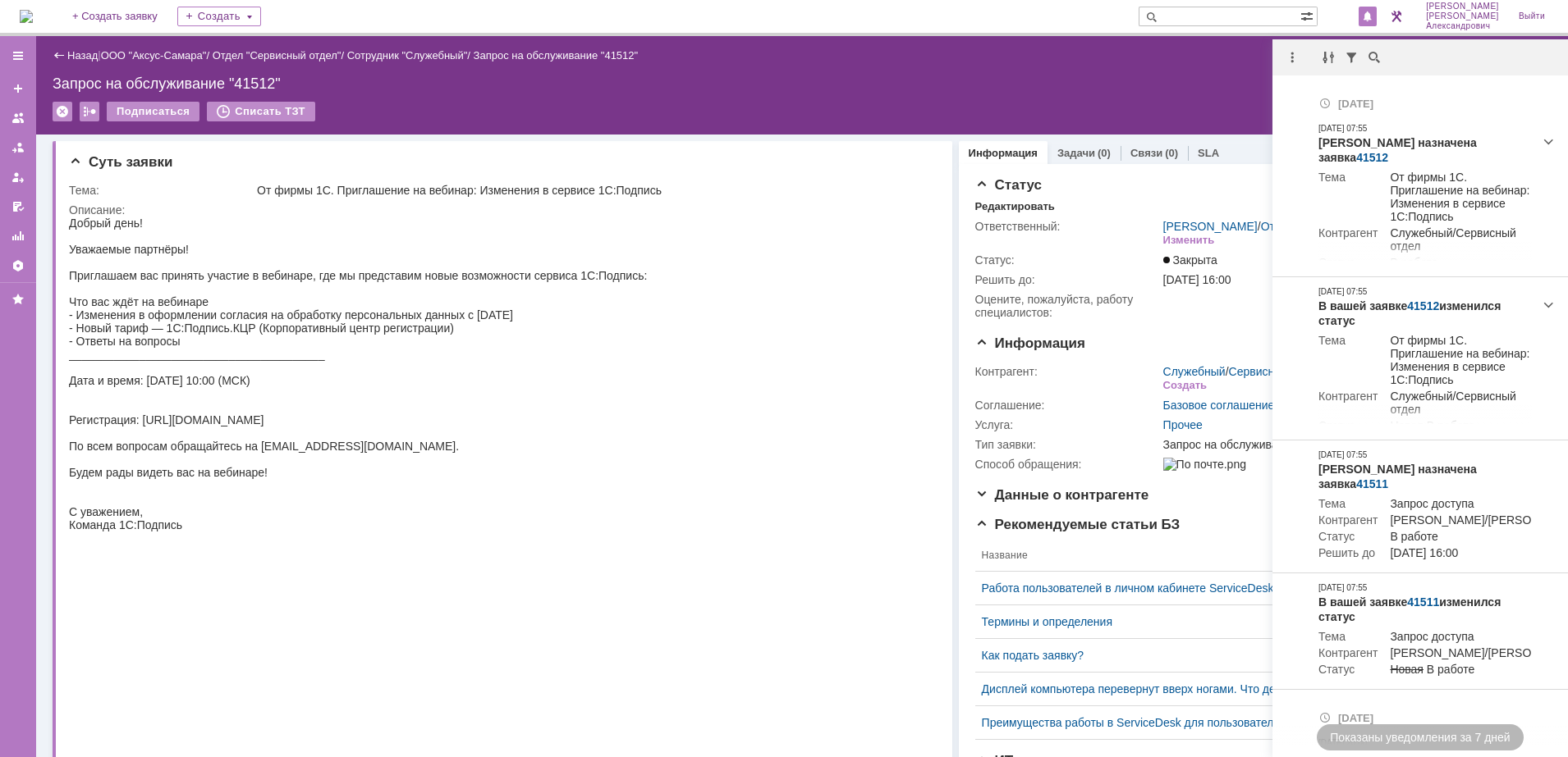
click at [1118, 91] on div "Запрос на обслуживание "41512"" at bounding box center [802, 84] width 1499 height 16
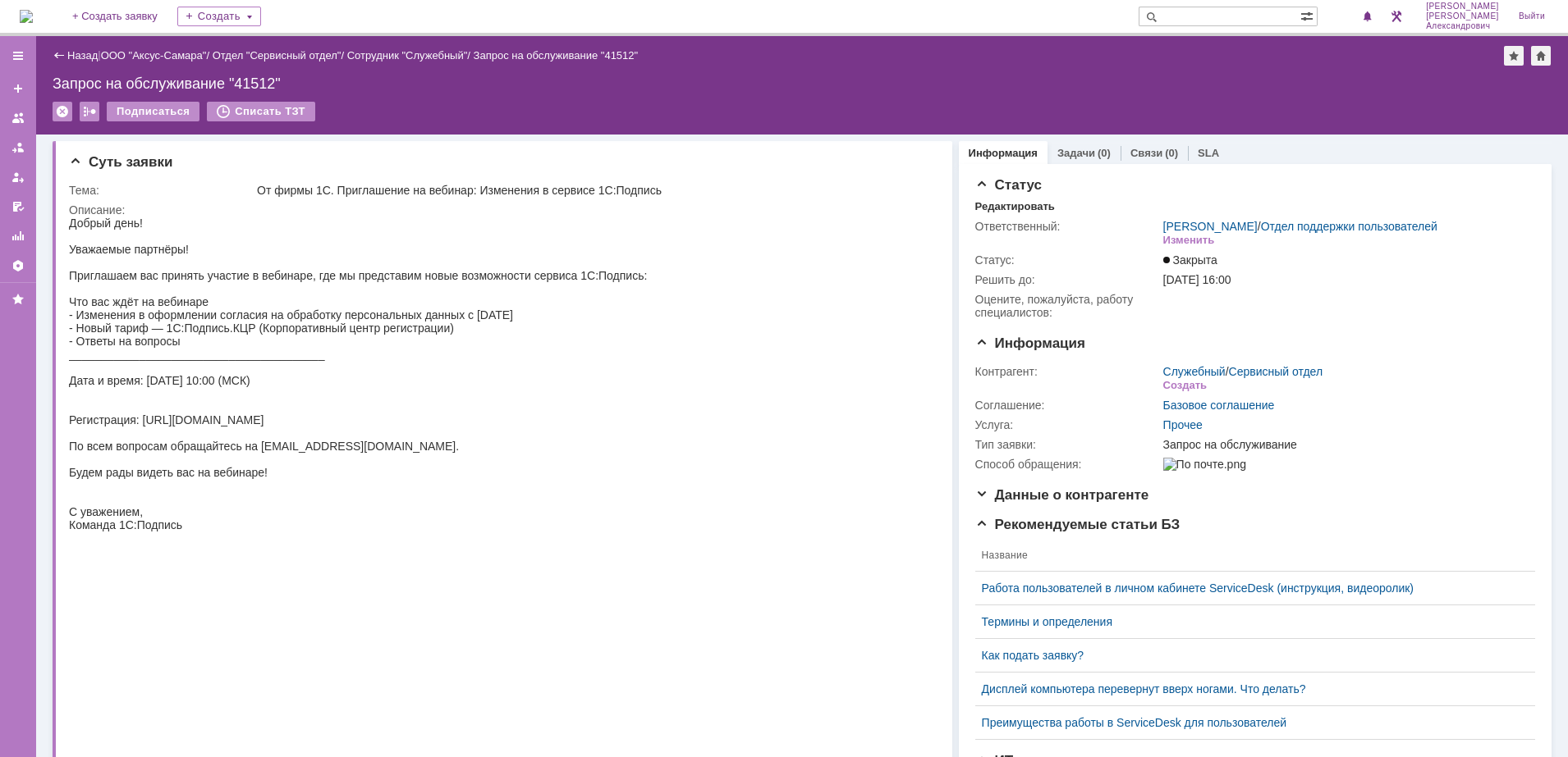
click at [29, 14] on img at bounding box center [26, 16] width 14 height 14
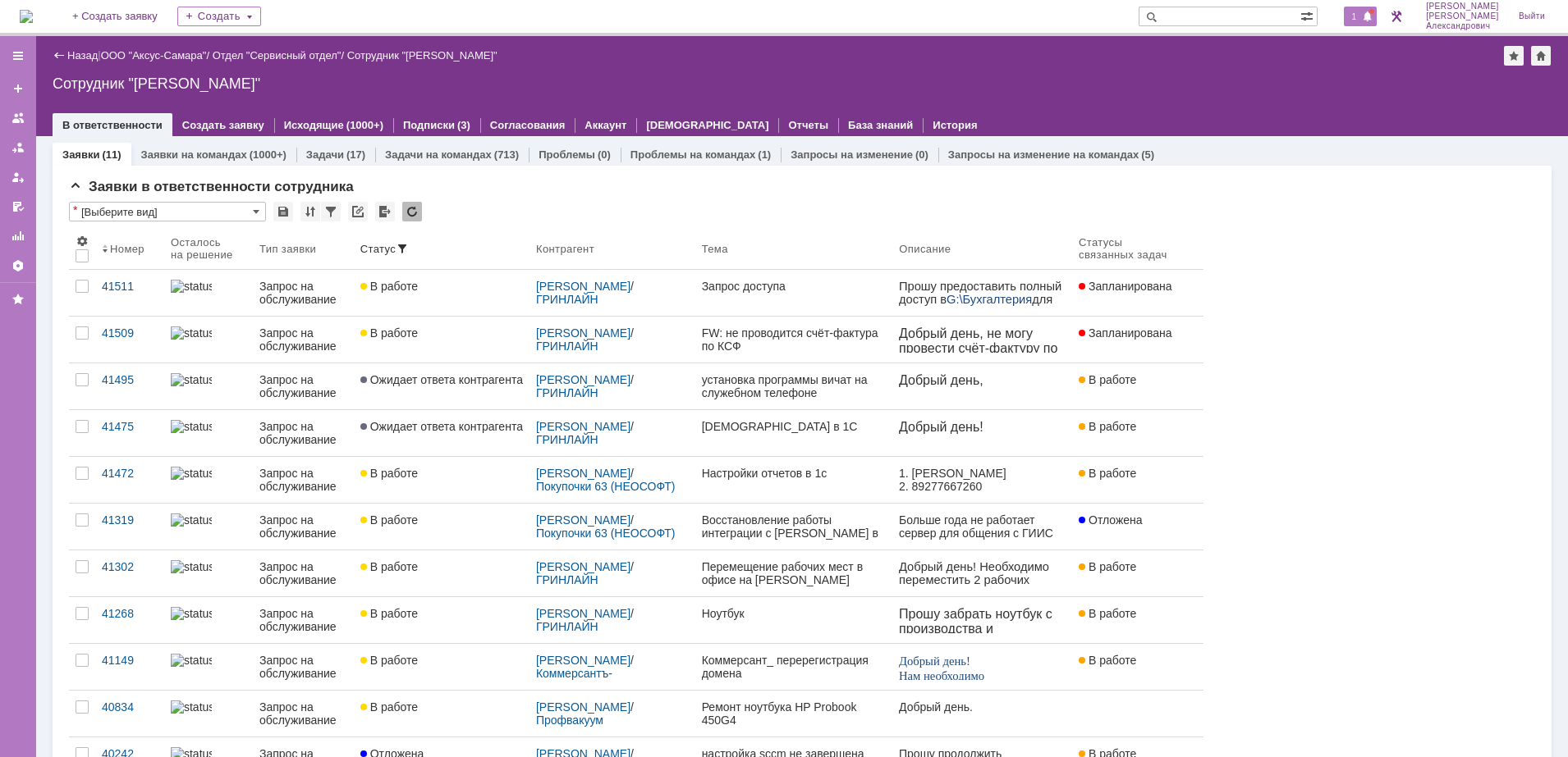
click at [1362, 22] on span "1" at bounding box center [1354, 16] width 14 height 12
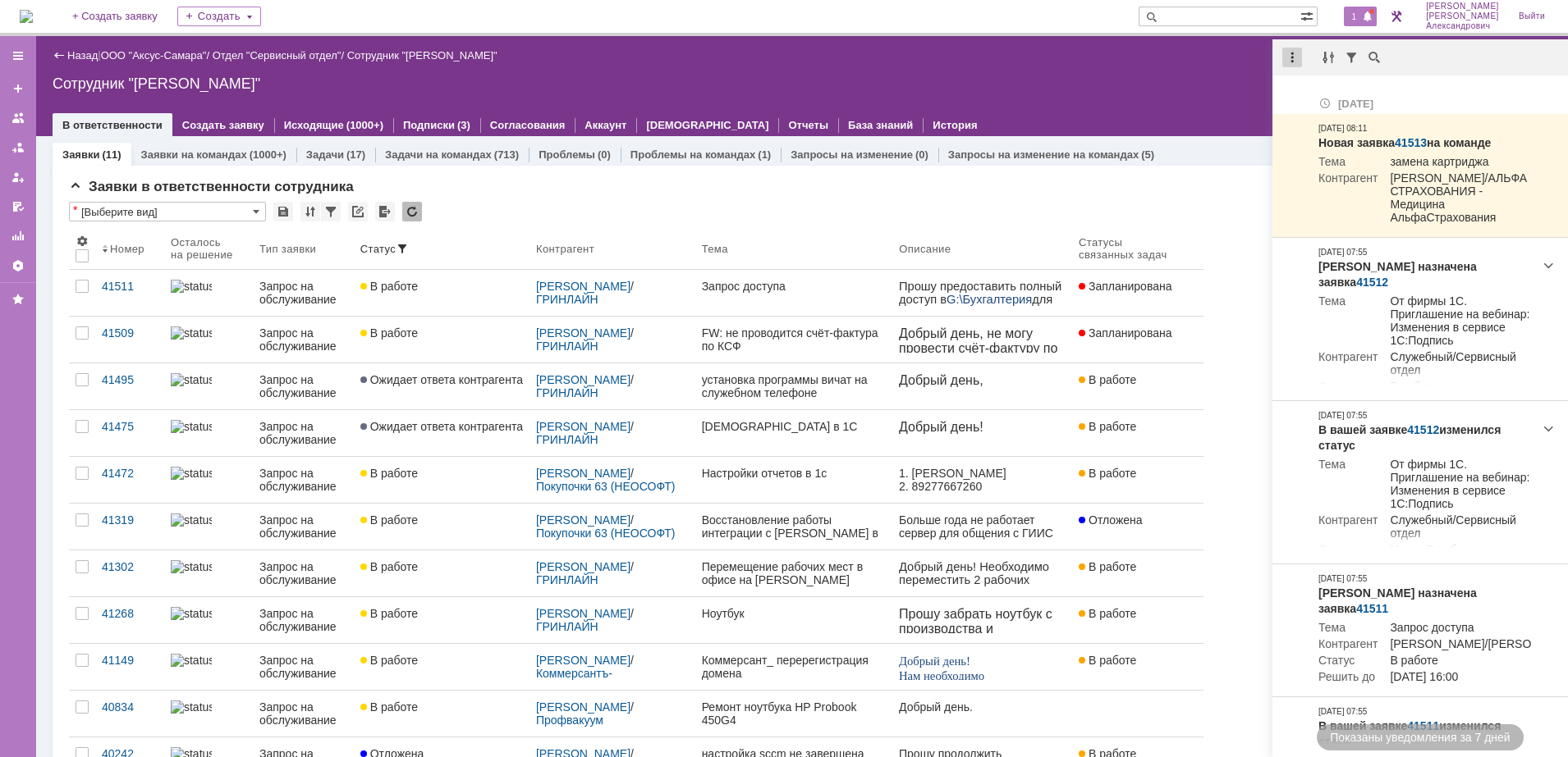
click at [1288, 59] on div at bounding box center [1292, 58] width 20 height 20
drag, startPoint x: 1323, startPoint y: 102, endPoint x: 1258, endPoint y: 94, distance: 65.5
click at [1322, 101] on div "Отметить уведомления прочитанными" at bounding box center [1405, 99] width 220 height 12
click at [1189, 96] on div "Назад | ООО "Аксус-Самара" / Отдел "Сервисный отдел" / Сотрудник "Галстьян Степ…" at bounding box center [802, 86] width 1532 height 100
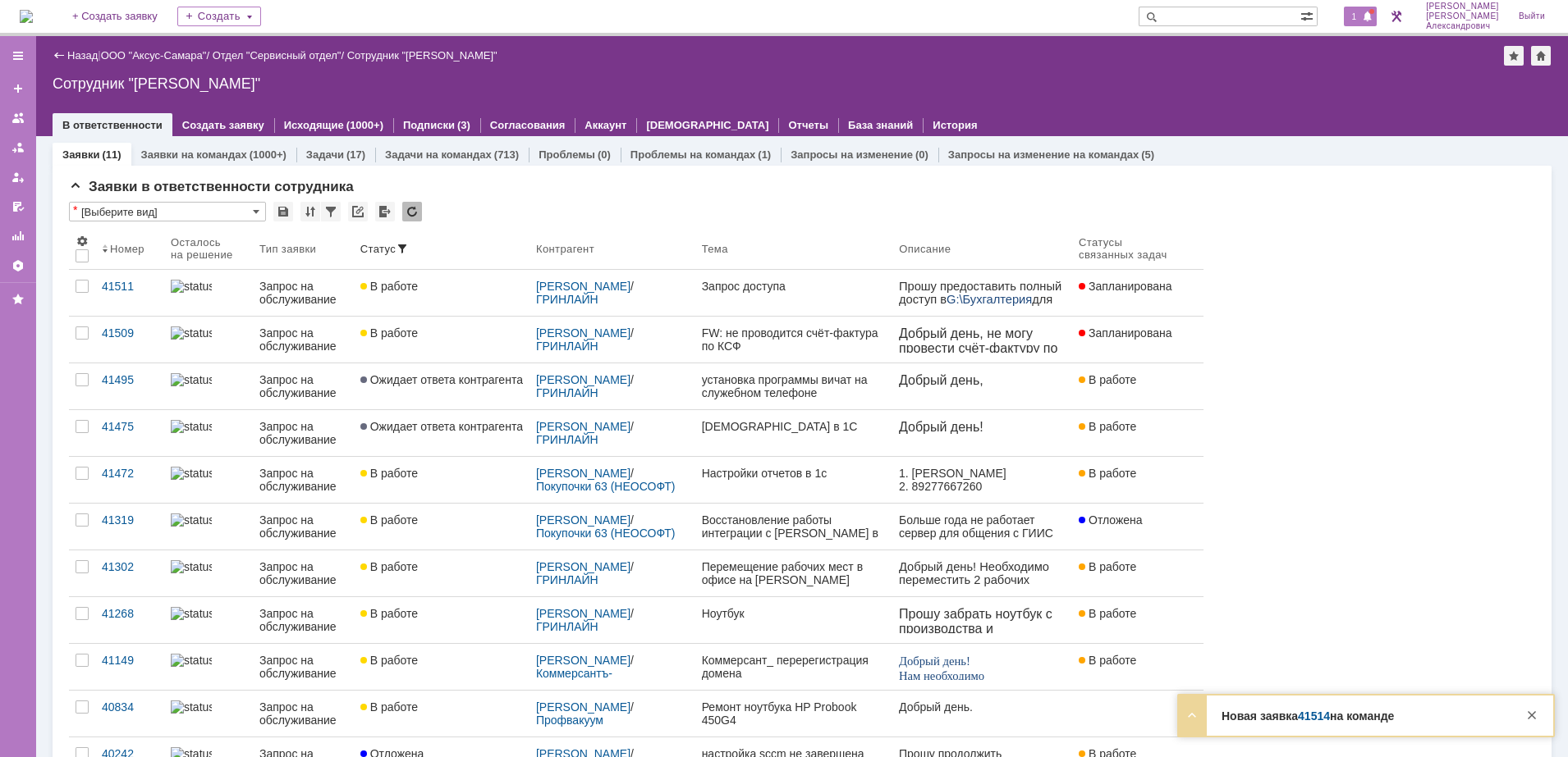
click at [1362, 11] on span "1" at bounding box center [1354, 16] width 14 height 12
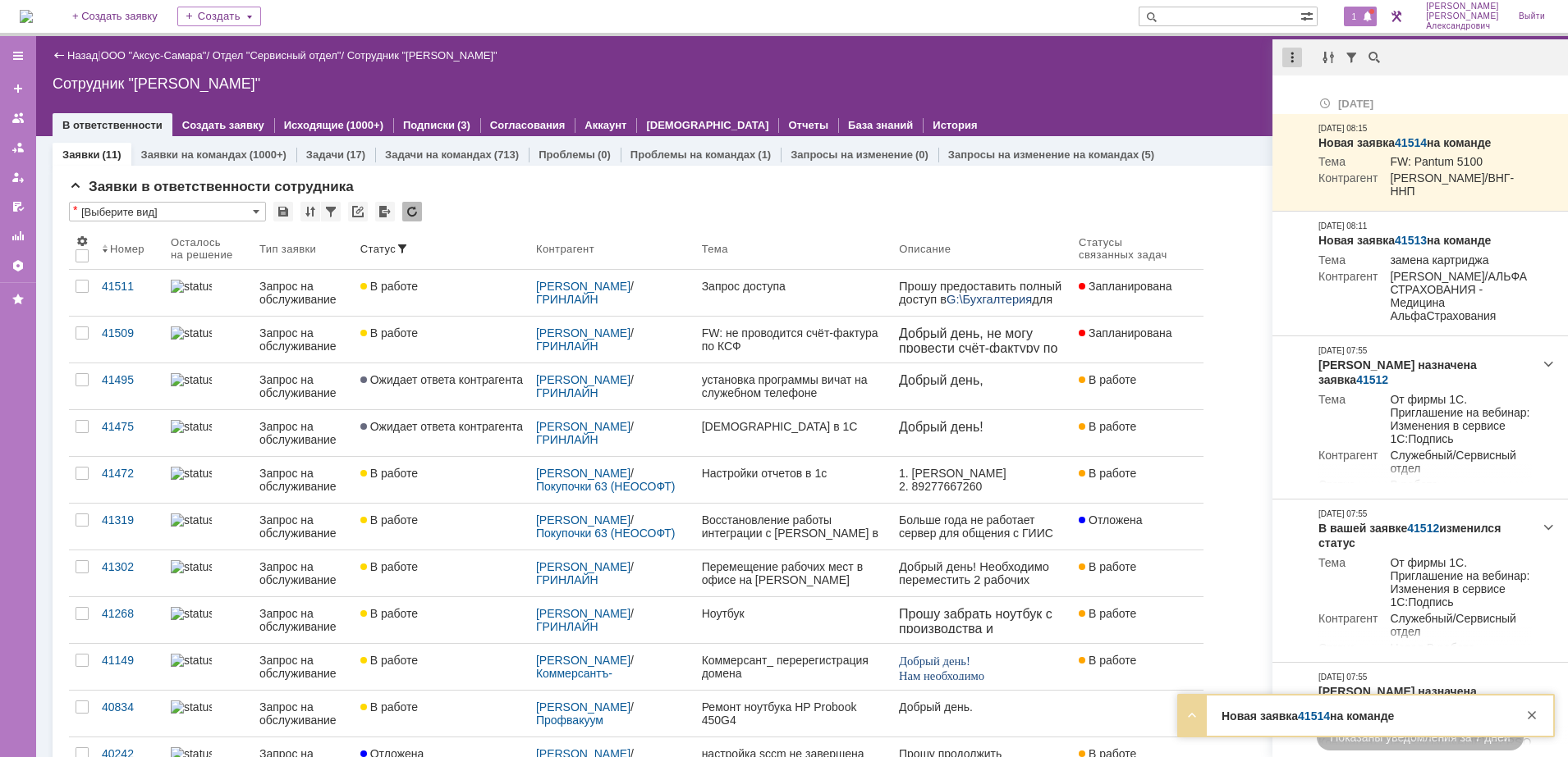
click at [1288, 50] on div at bounding box center [1292, 58] width 20 height 20
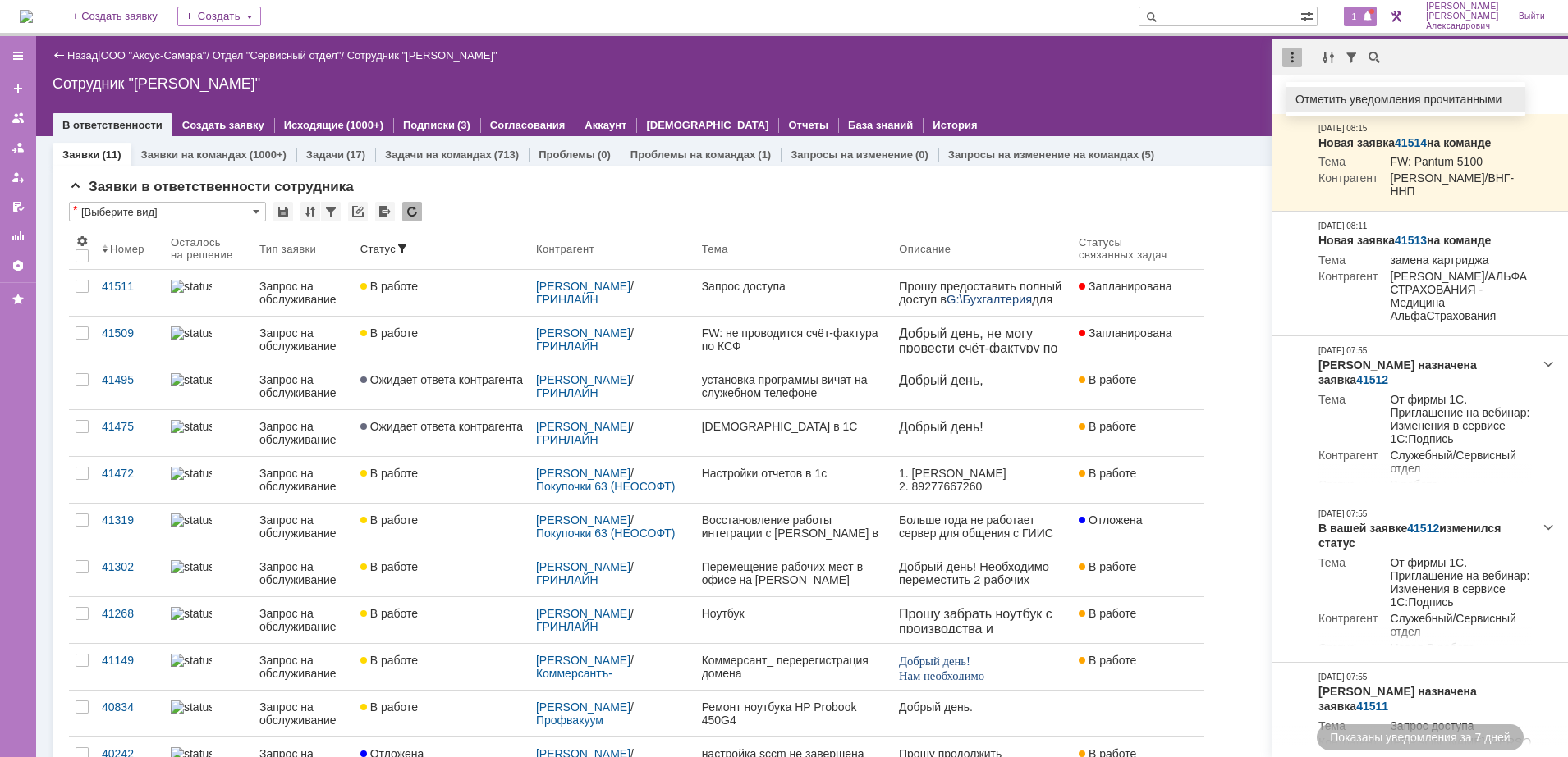
click at [1303, 103] on div "Отметить уведомления прочитанными" at bounding box center [1405, 99] width 220 height 12
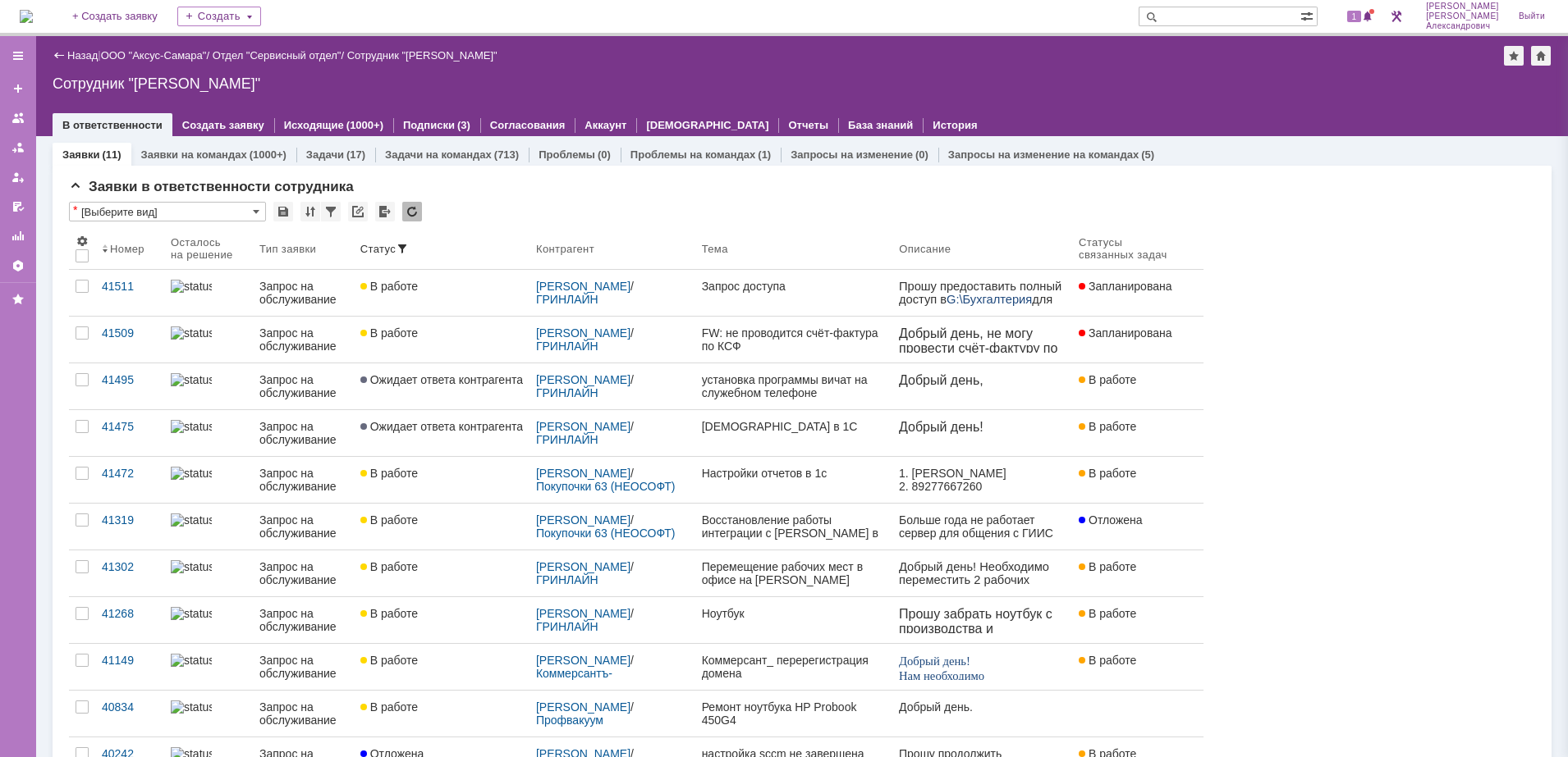
click at [1151, 98] on div "Назад | ООО "Аксус-Самара" / Отдел "Сервисный отдел" / Сотрудник "Галстьян Степ…" at bounding box center [802, 86] width 1532 height 100
click at [31, 10] on img at bounding box center [26, 16] width 14 height 14
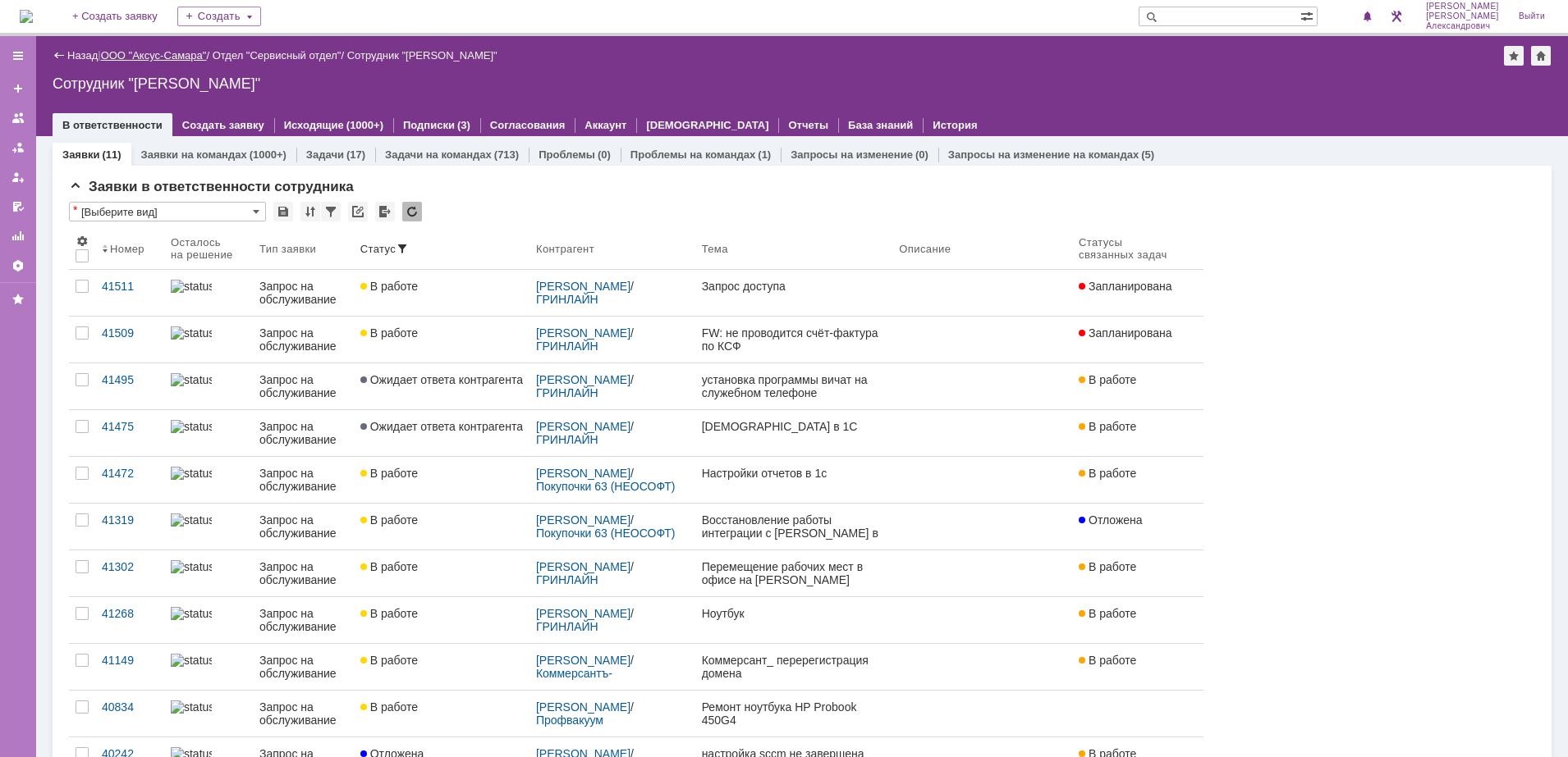
click at [170, 51] on link "ООО "Аксус-Самара"" at bounding box center [153, 56] width 105 height 13
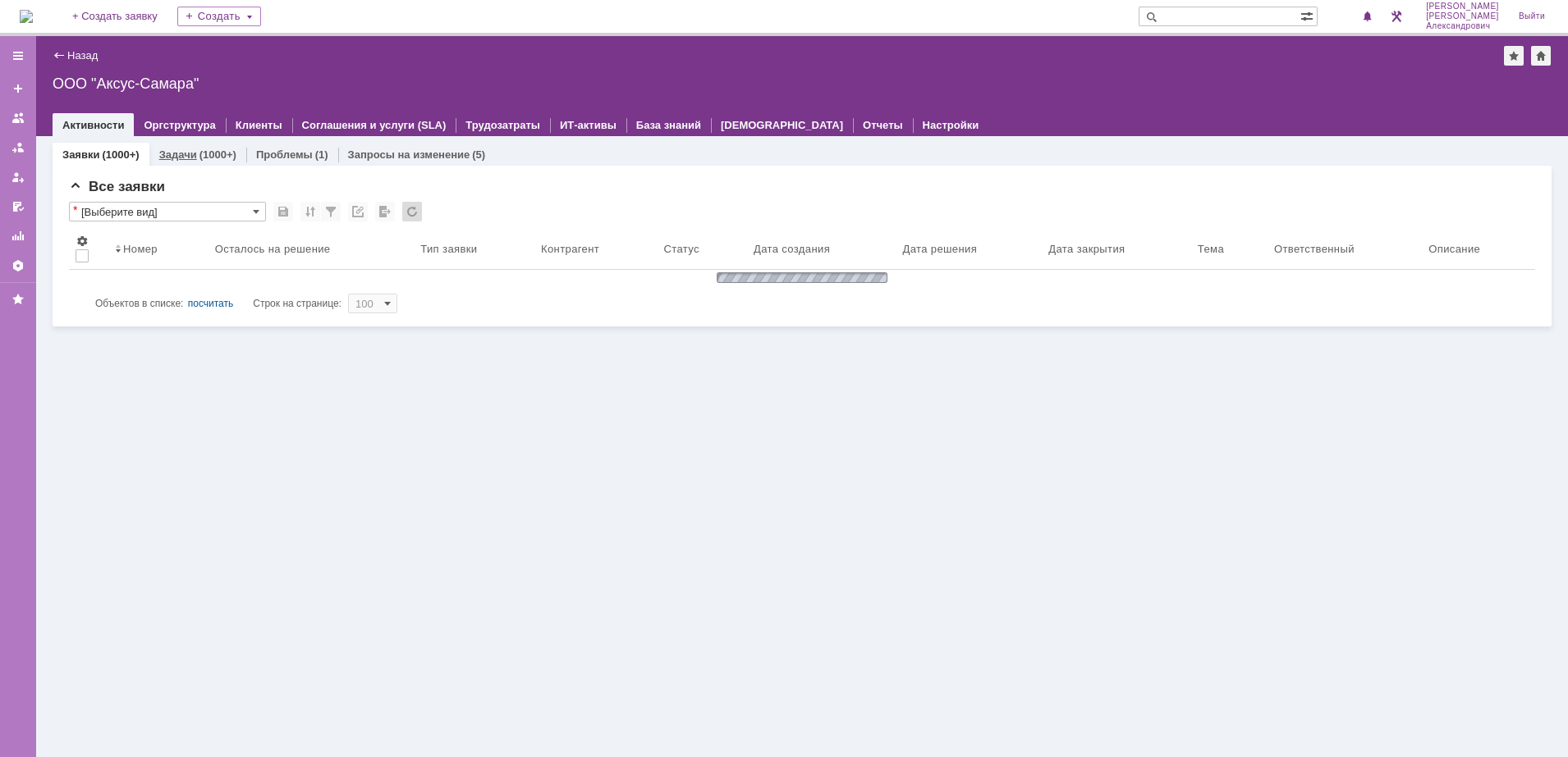
click at [210, 149] on div "(1000+)" at bounding box center [217, 155] width 37 height 13
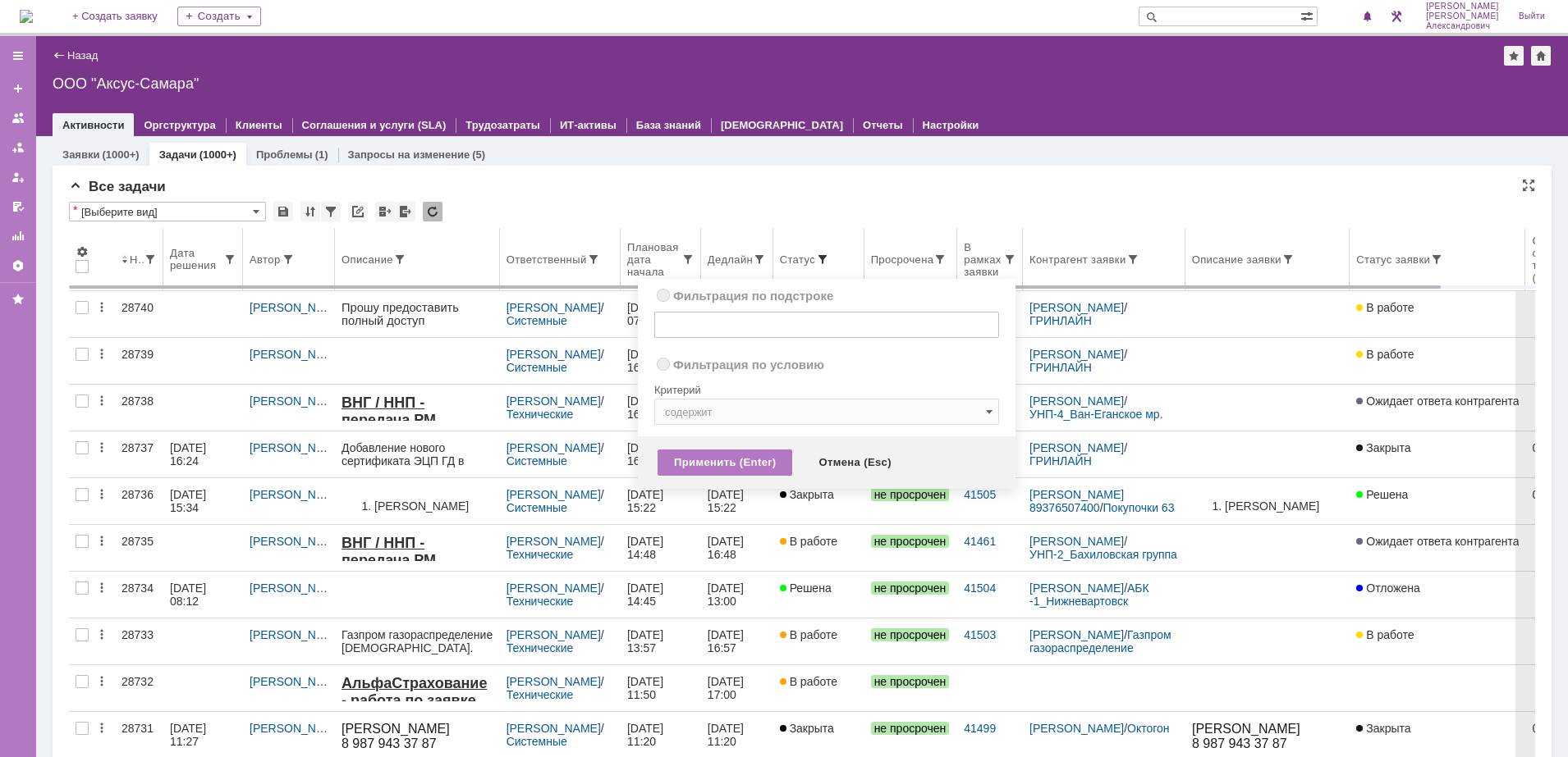
click at [823, 256] on span at bounding box center [822, 259] width 14 height 14
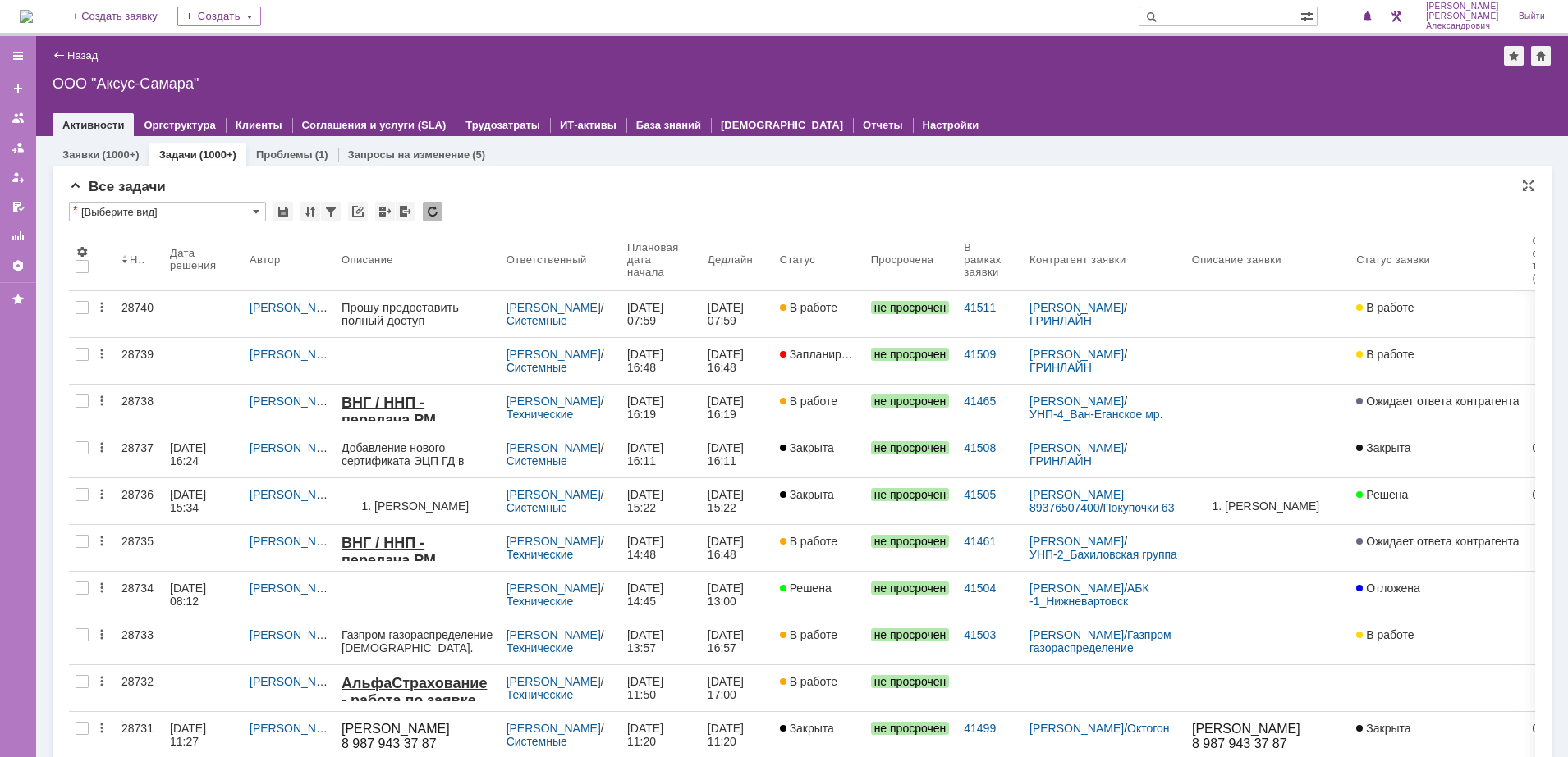
click at [829, 206] on div "* [Выберите вид] Просмотреть архив" at bounding box center [802, 213] width 1466 height 22
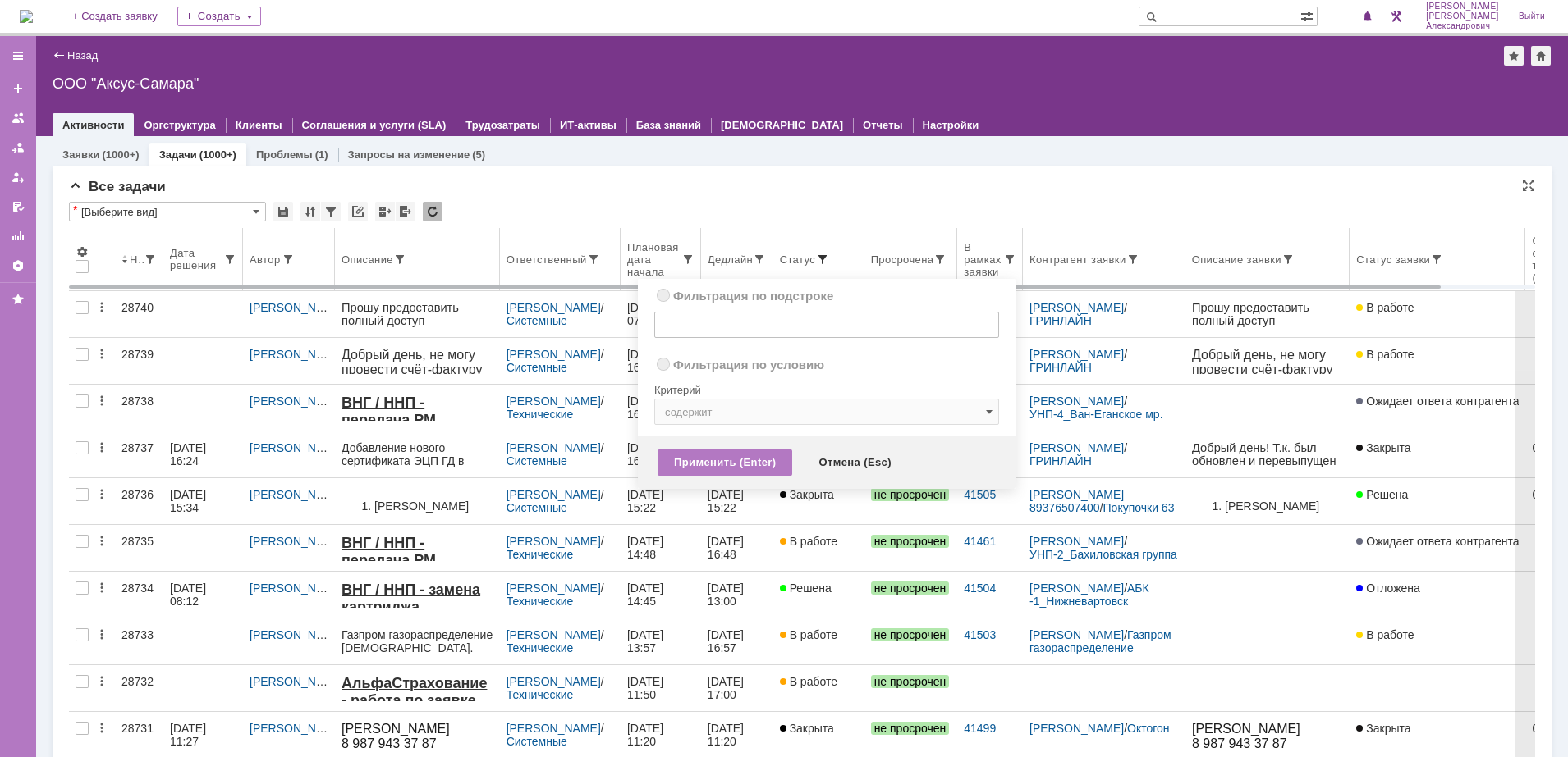
click at [817, 257] on span at bounding box center [822, 259] width 14 height 14
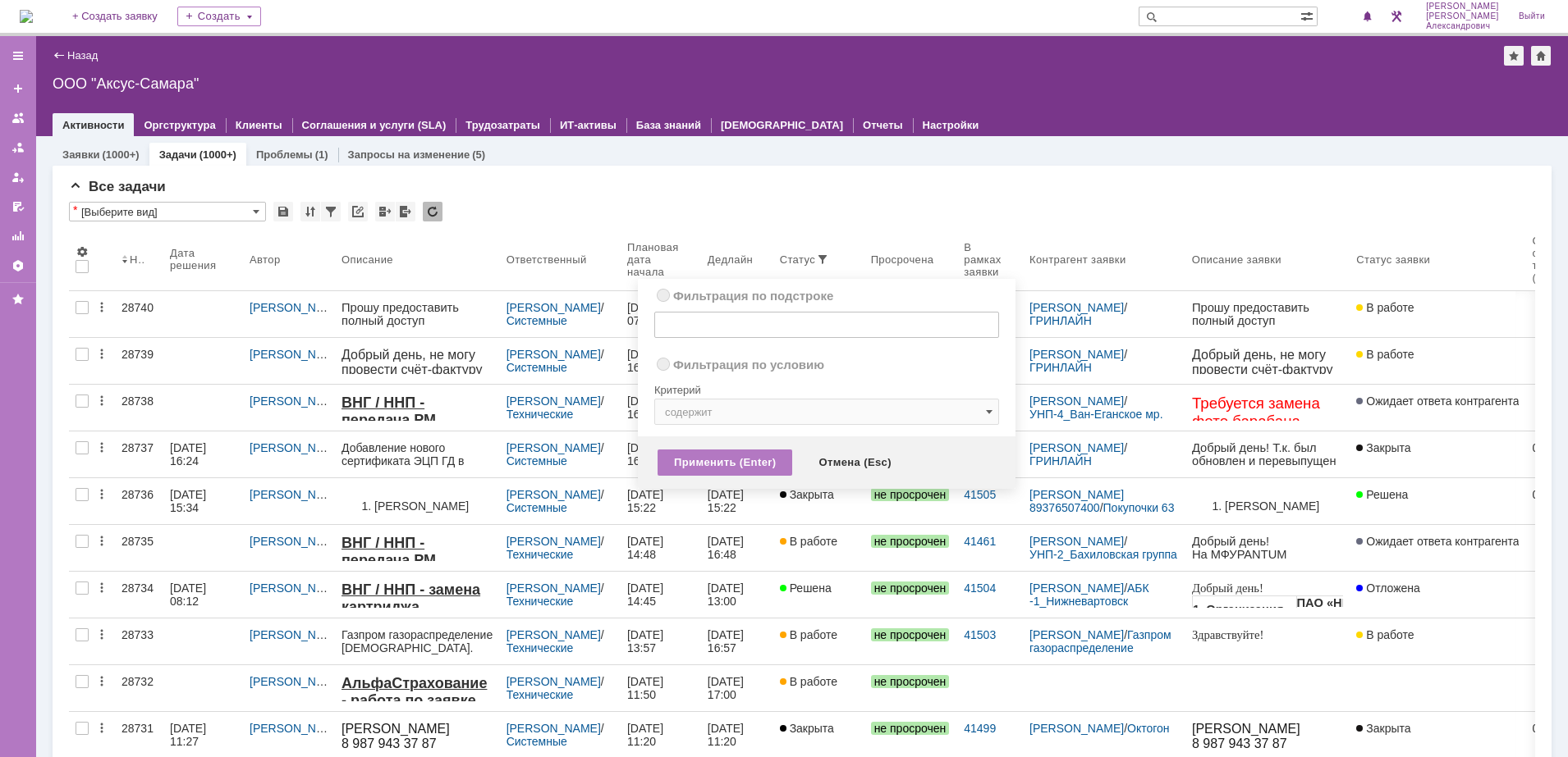
radio input "true"
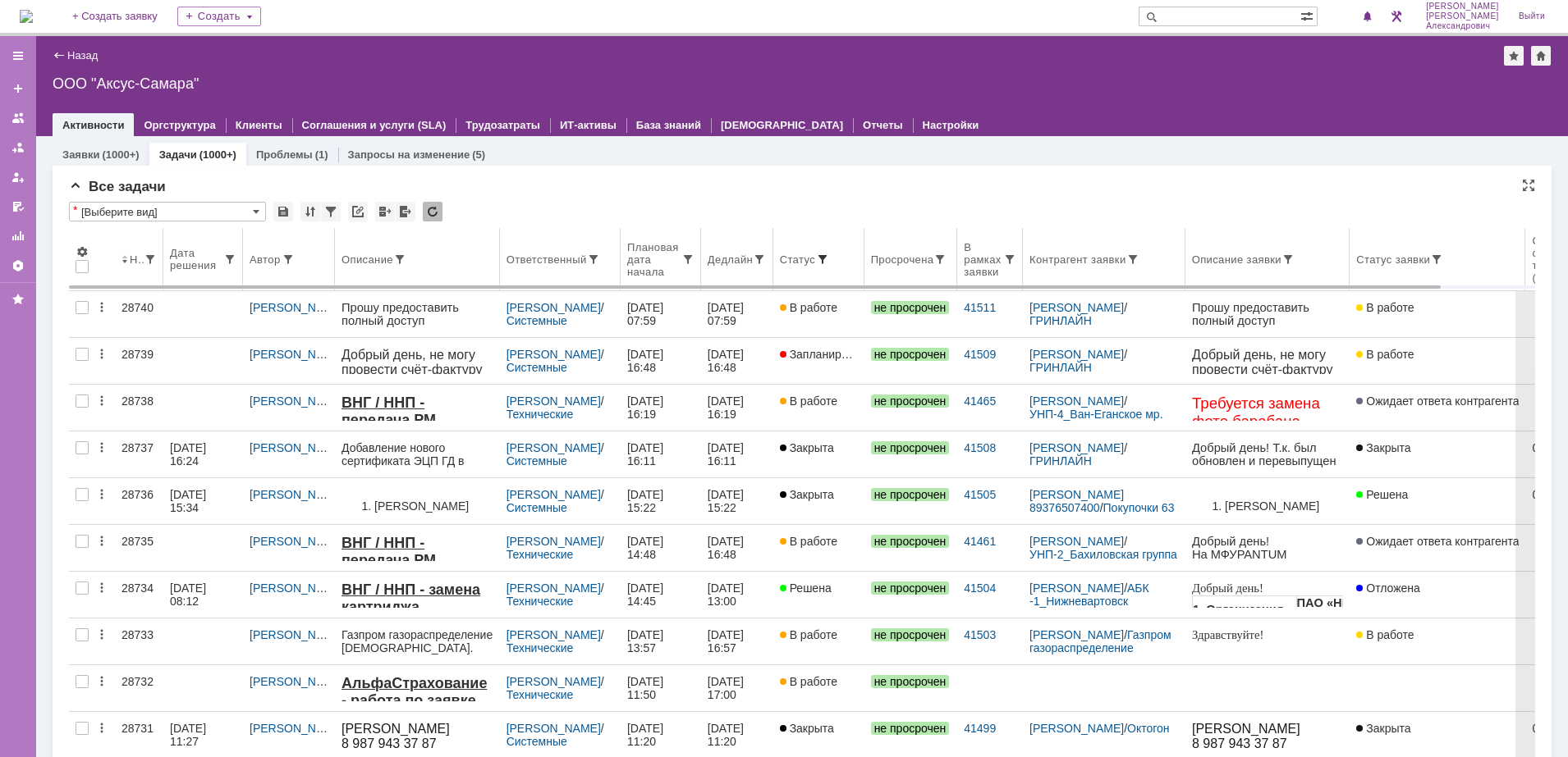
click at [817, 260] on span at bounding box center [822, 259] width 14 height 14
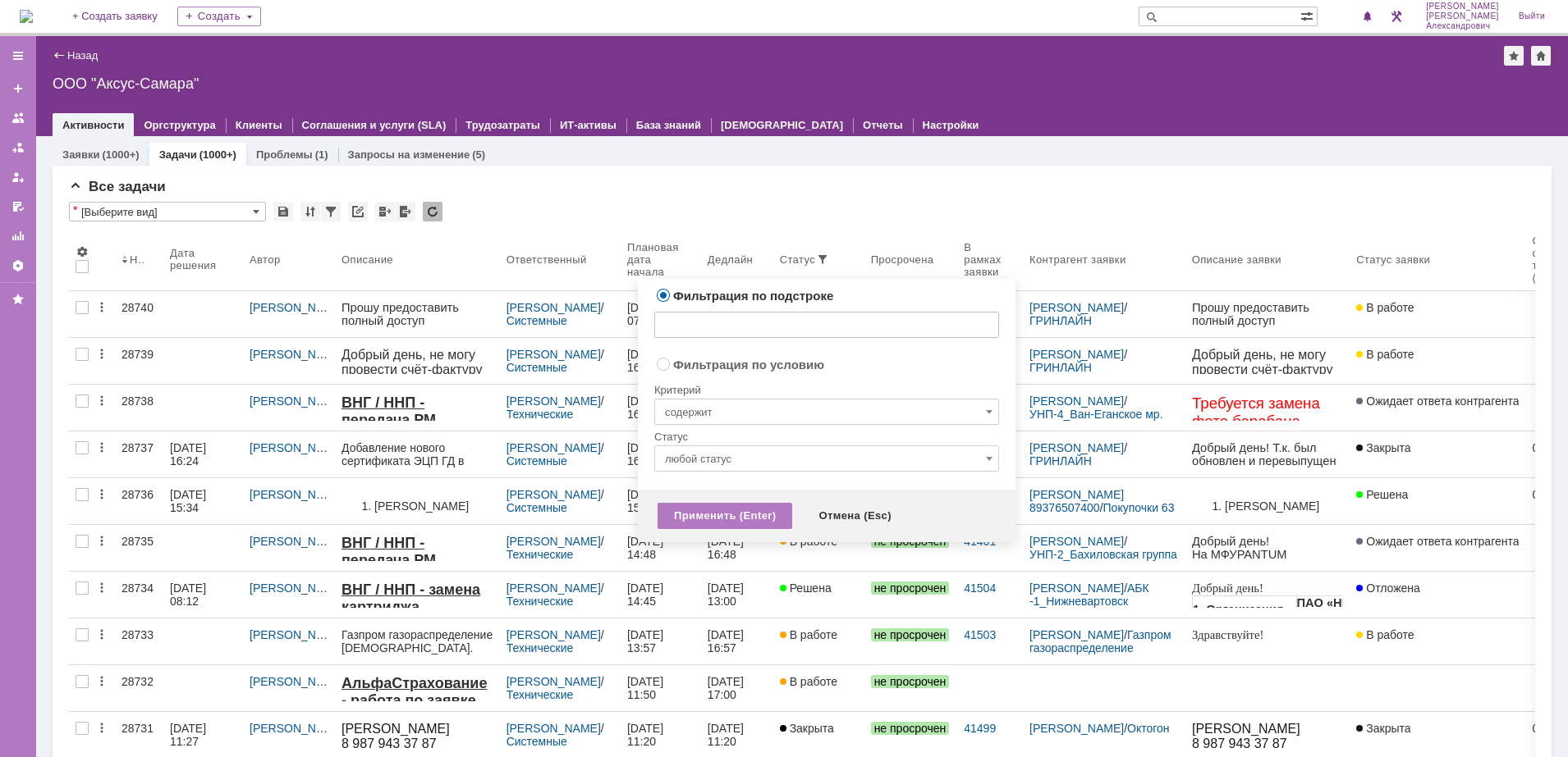
click at [779, 449] on input "любой статус" at bounding box center [826, 458] width 344 height 26
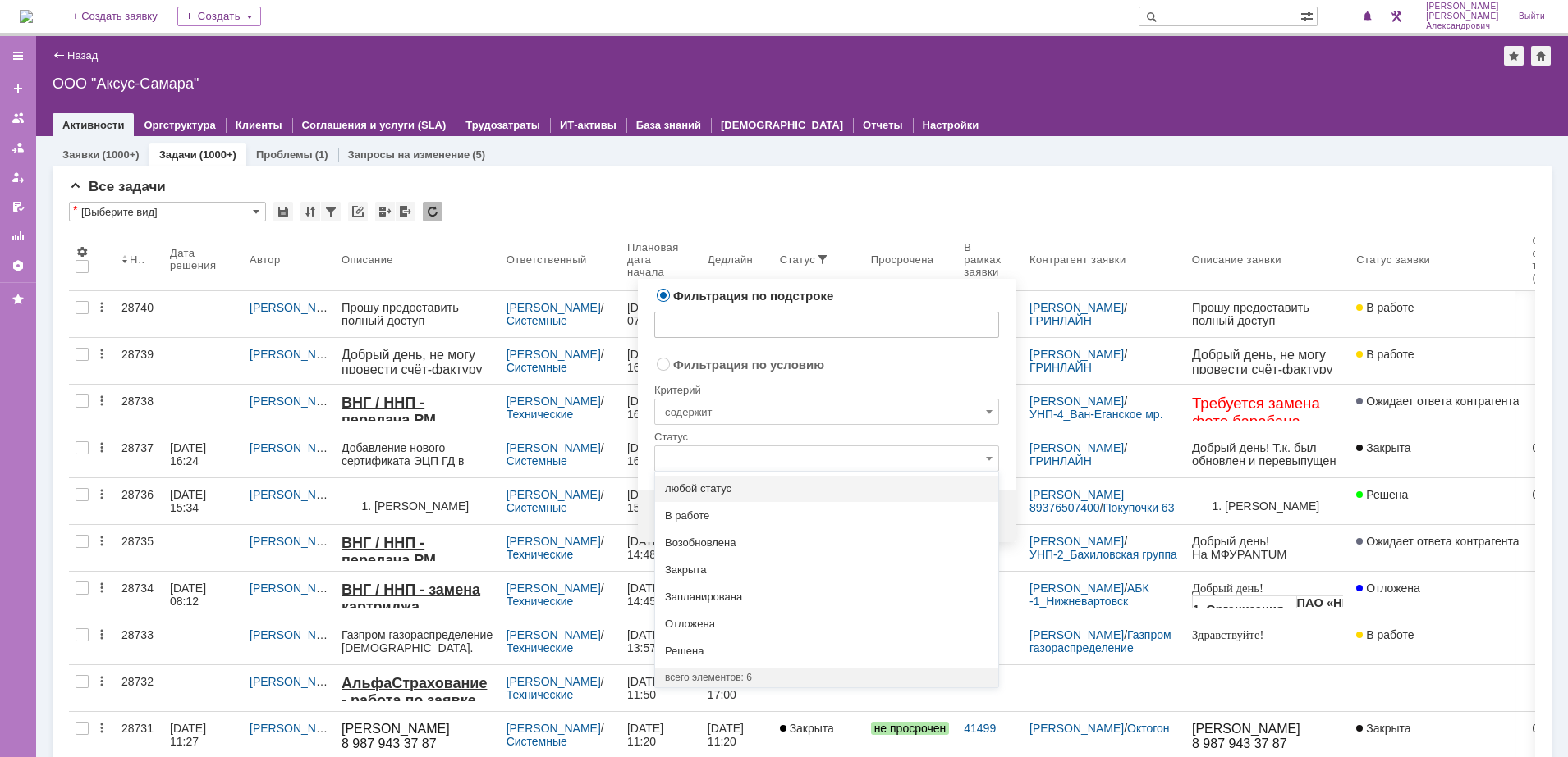
radio input "false"
radio input "true"
click at [788, 402] on input "содержит" at bounding box center [826, 411] width 344 height 26
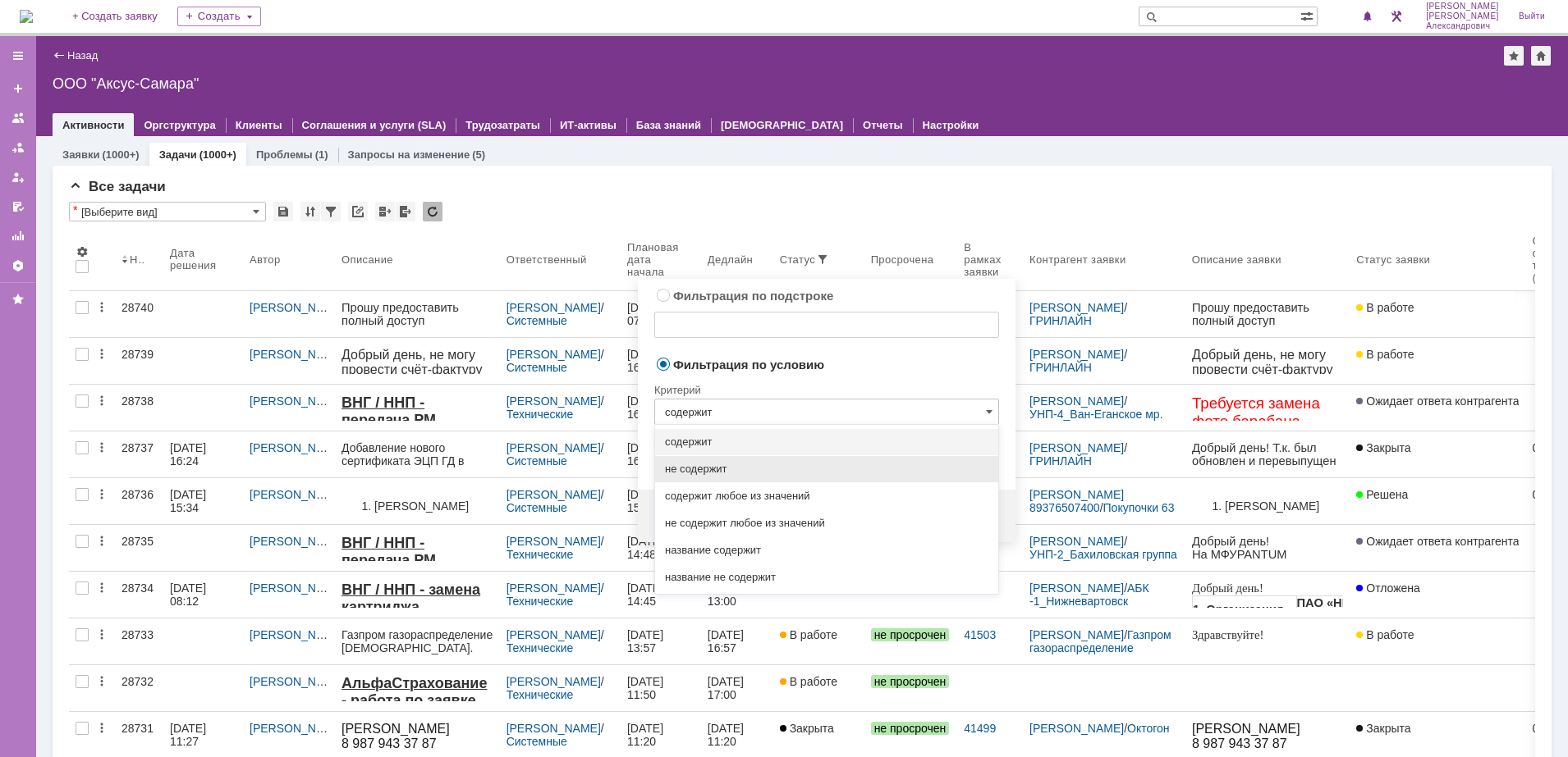
type input "любой статус"
click at [790, 515] on div "не содержит любое из значений" at bounding box center [826, 523] width 343 height 26
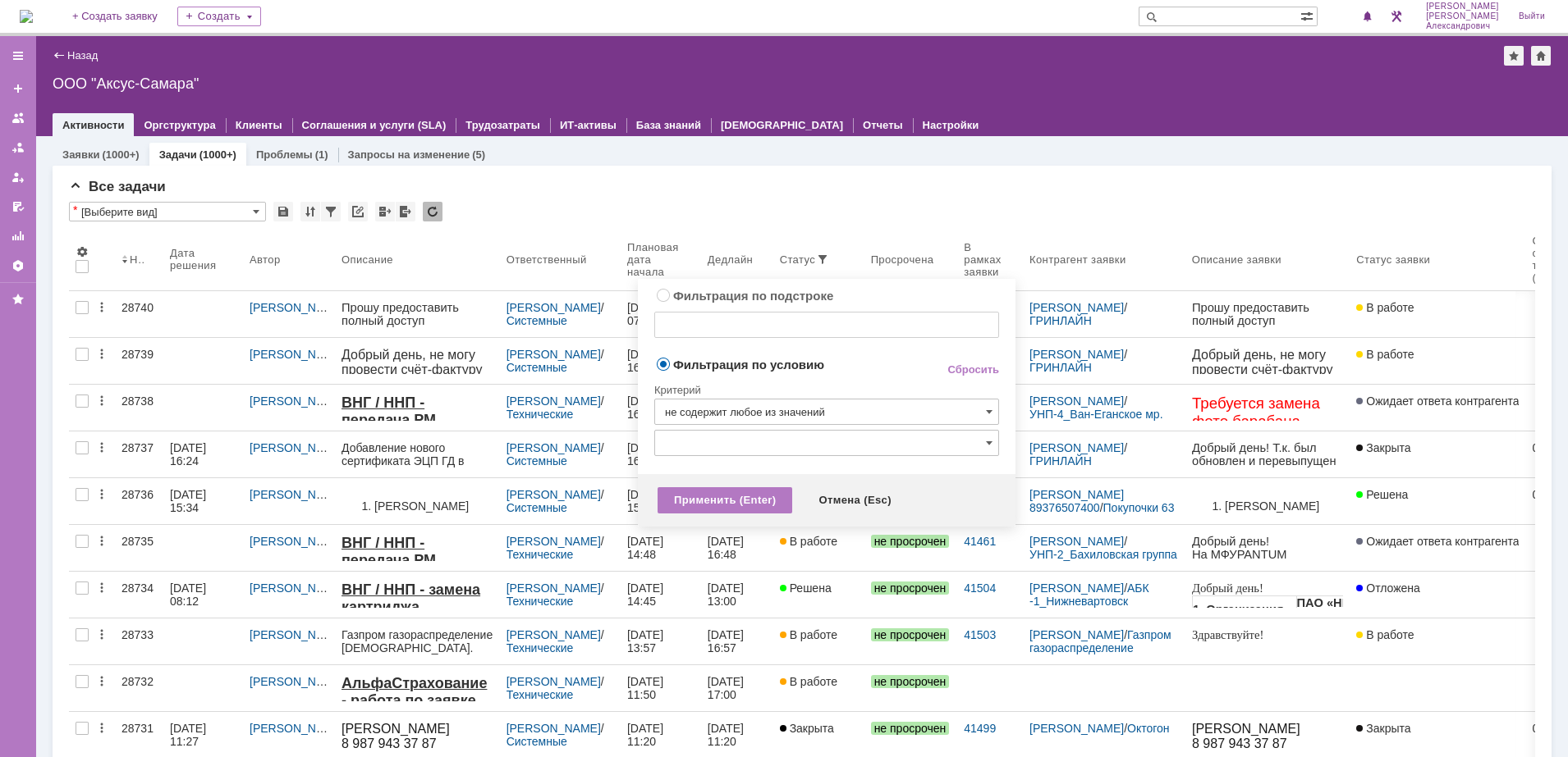
type input "не содержит любое из значений"
click at [779, 443] on input "text" at bounding box center [826, 442] width 344 height 26
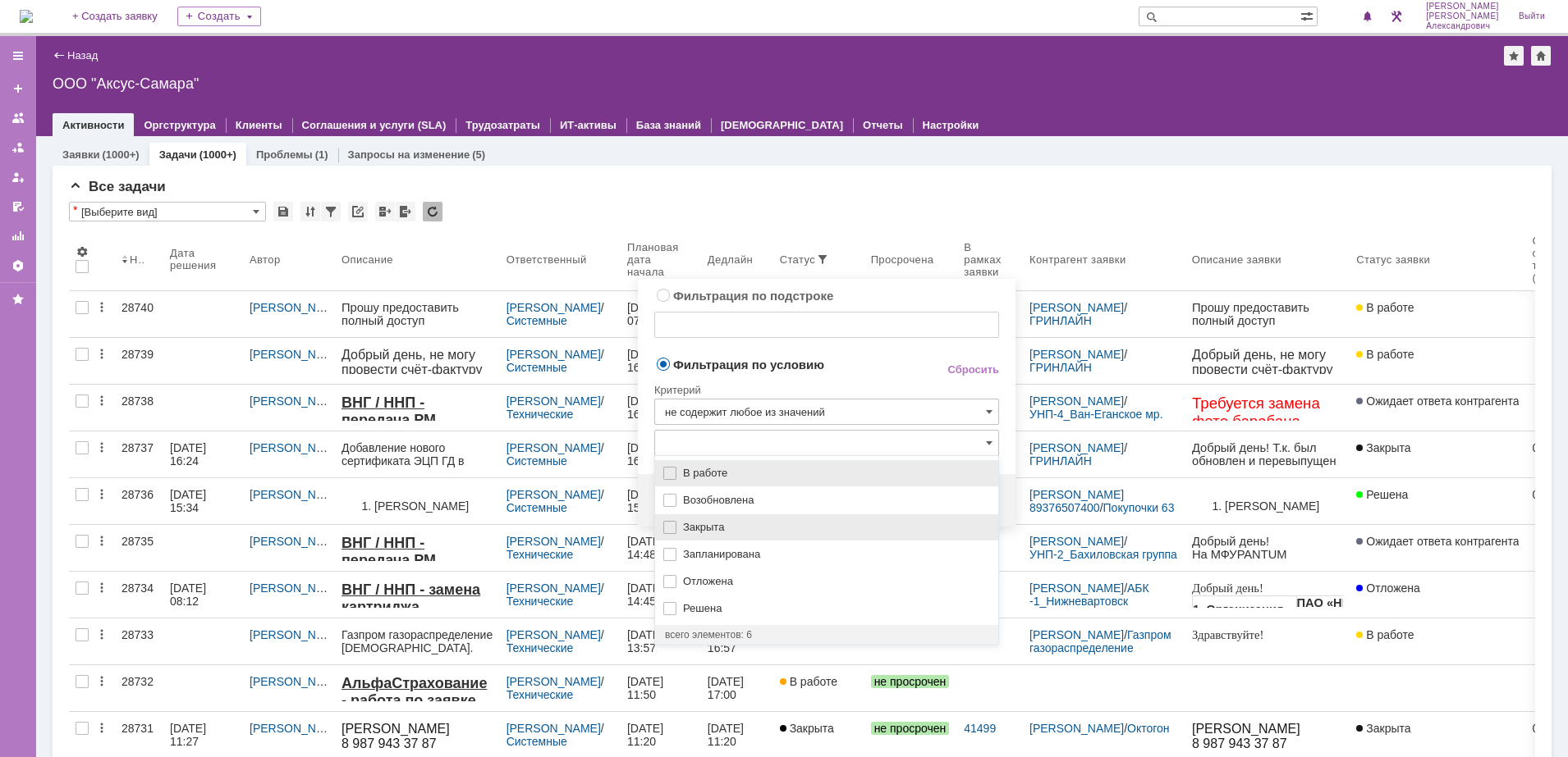
click at [764, 524] on span "Закрыта" at bounding box center [835, 527] width 306 height 14
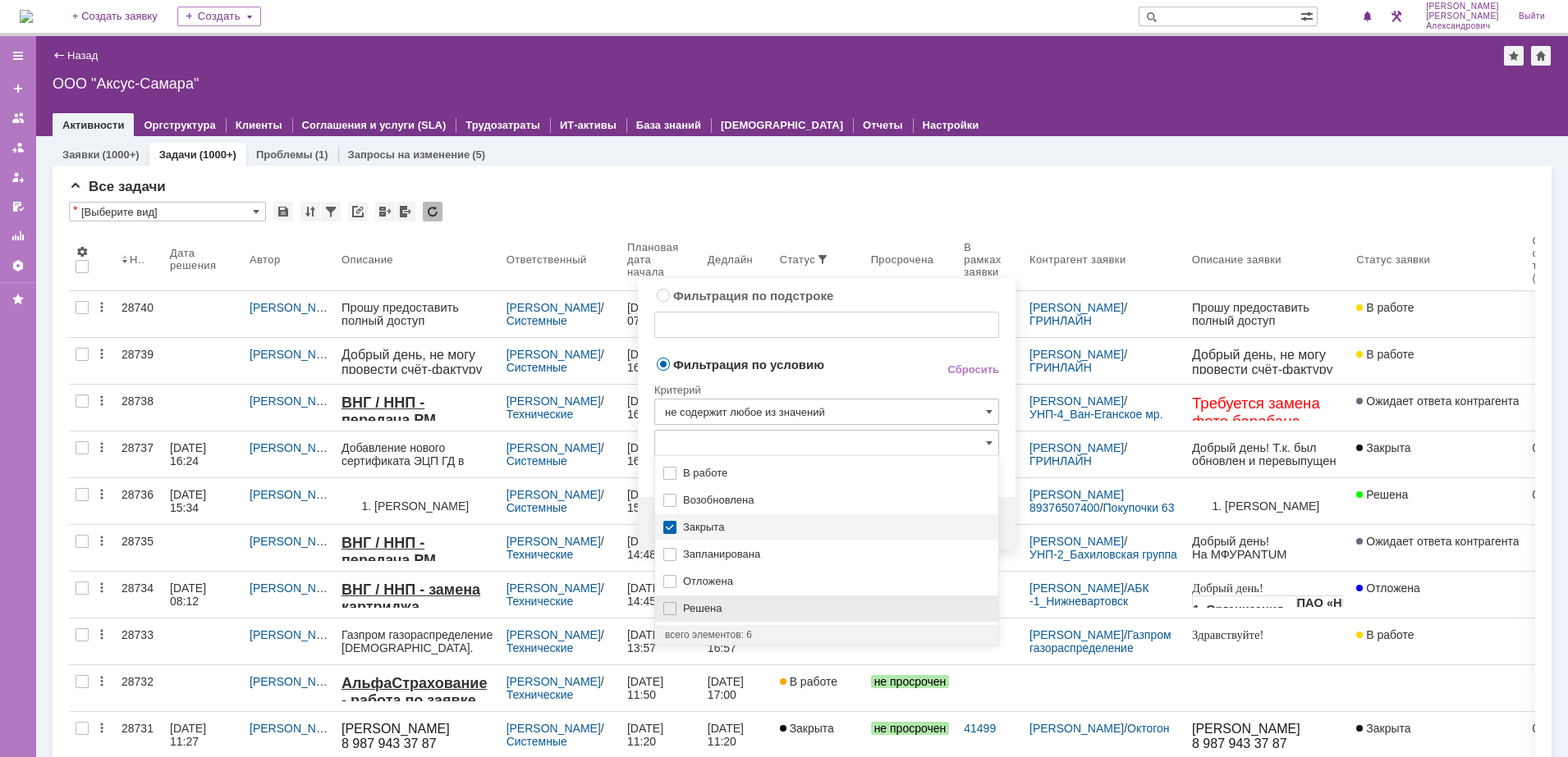
click at [702, 616] on div "Решена" at bounding box center [826, 608] width 343 height 26
click at [886, 378] on div "Критерий" at bounding box center [826, 388] width 344 height 23
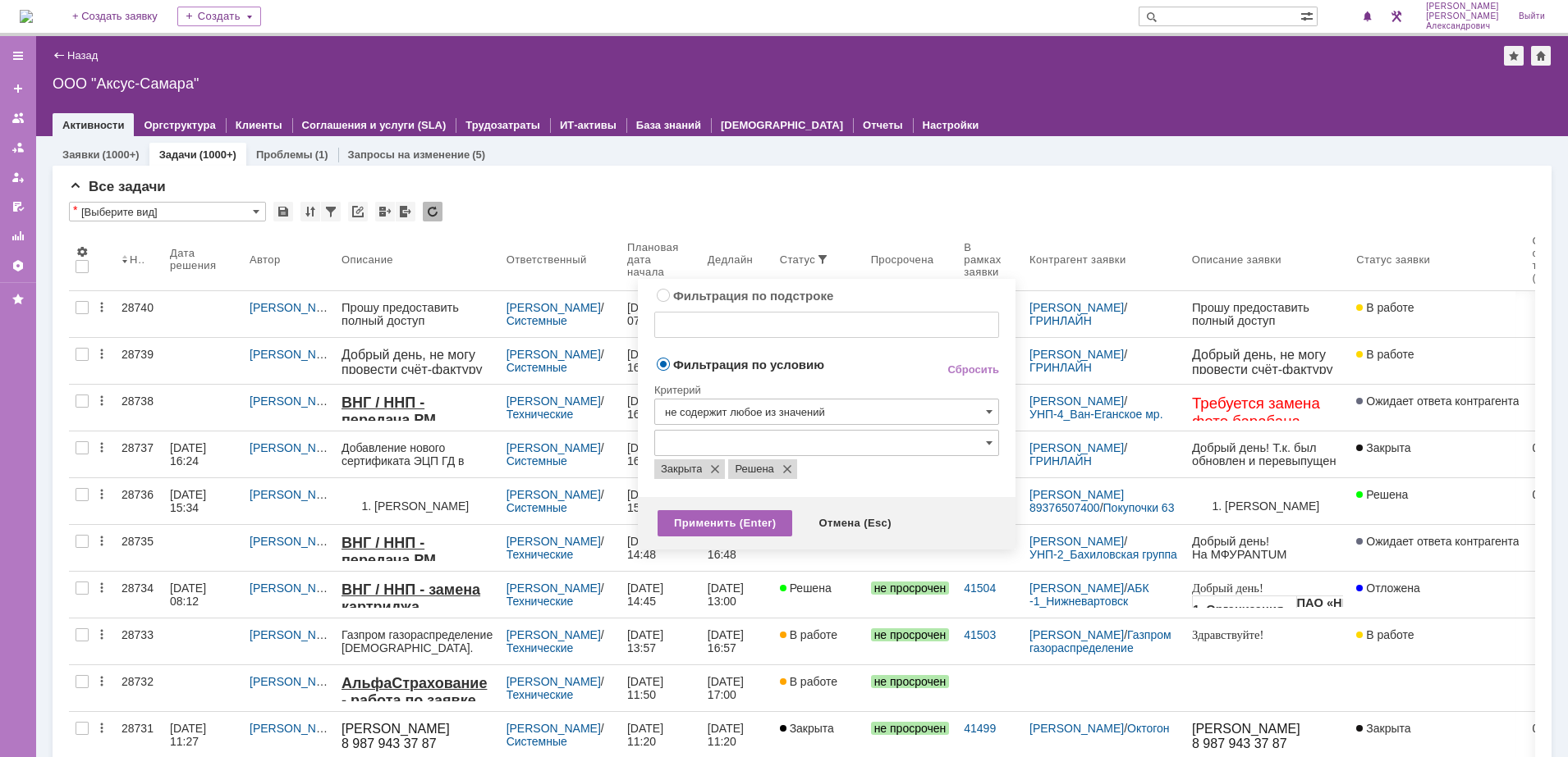
click at [743, 516] on div "Применить (Enter)" at bounding box center [724, 523] width 134 height 26
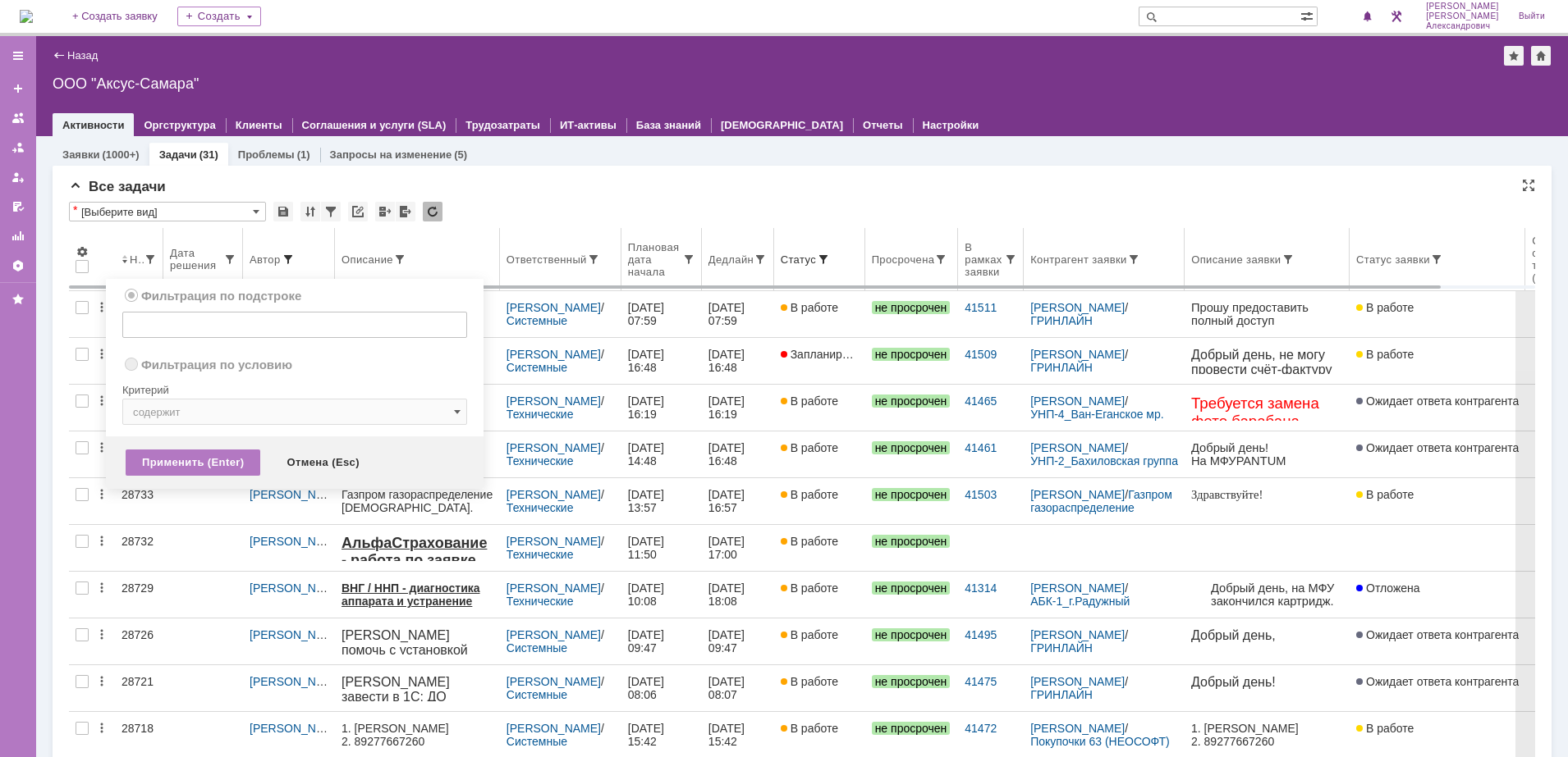
click at [288, 259] on span at bounding box center [288, 259] width 14 height 14
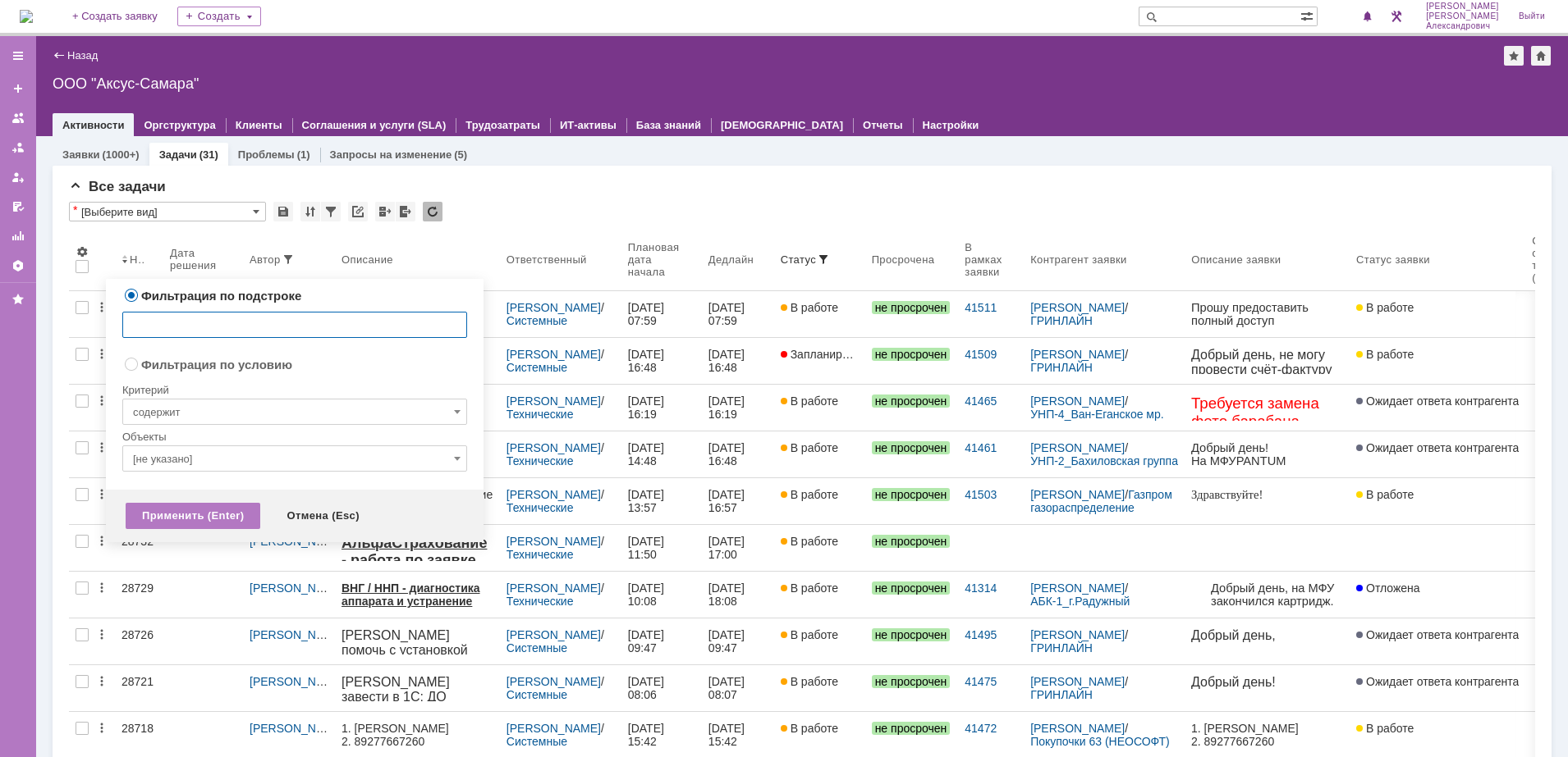
radio input "false"
radio input "true"
click at [252, 416] on input "содержит" at bounding box center [295, 411] width 344 height 26
click at [333, 379] on div "Критерий" at bounding box center [295, 388] width 344 height 23
type input "содержит"
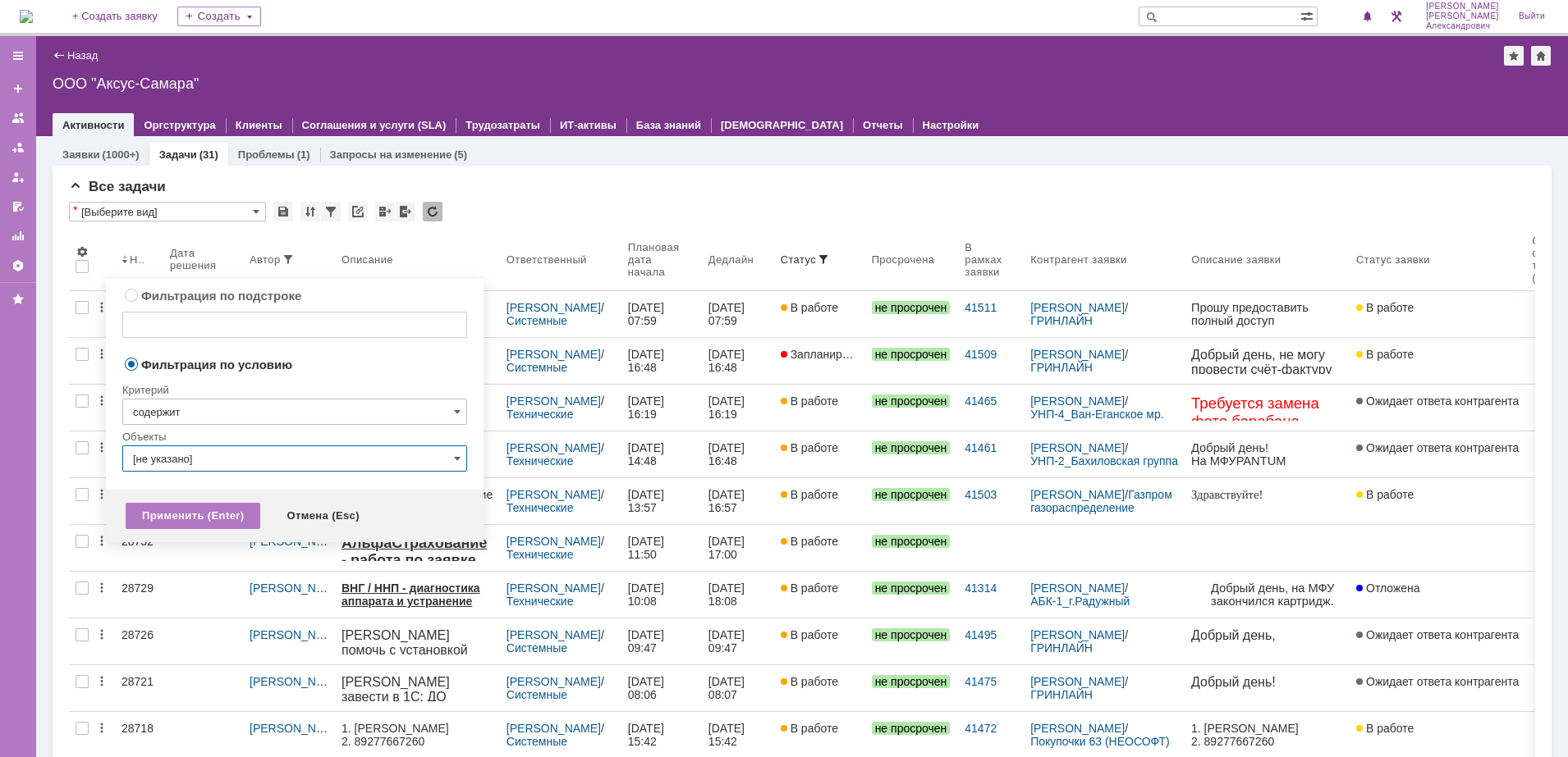
click at [239, 461] on input "[не указано]" at bounding box center [295, 458] width 344 height 26
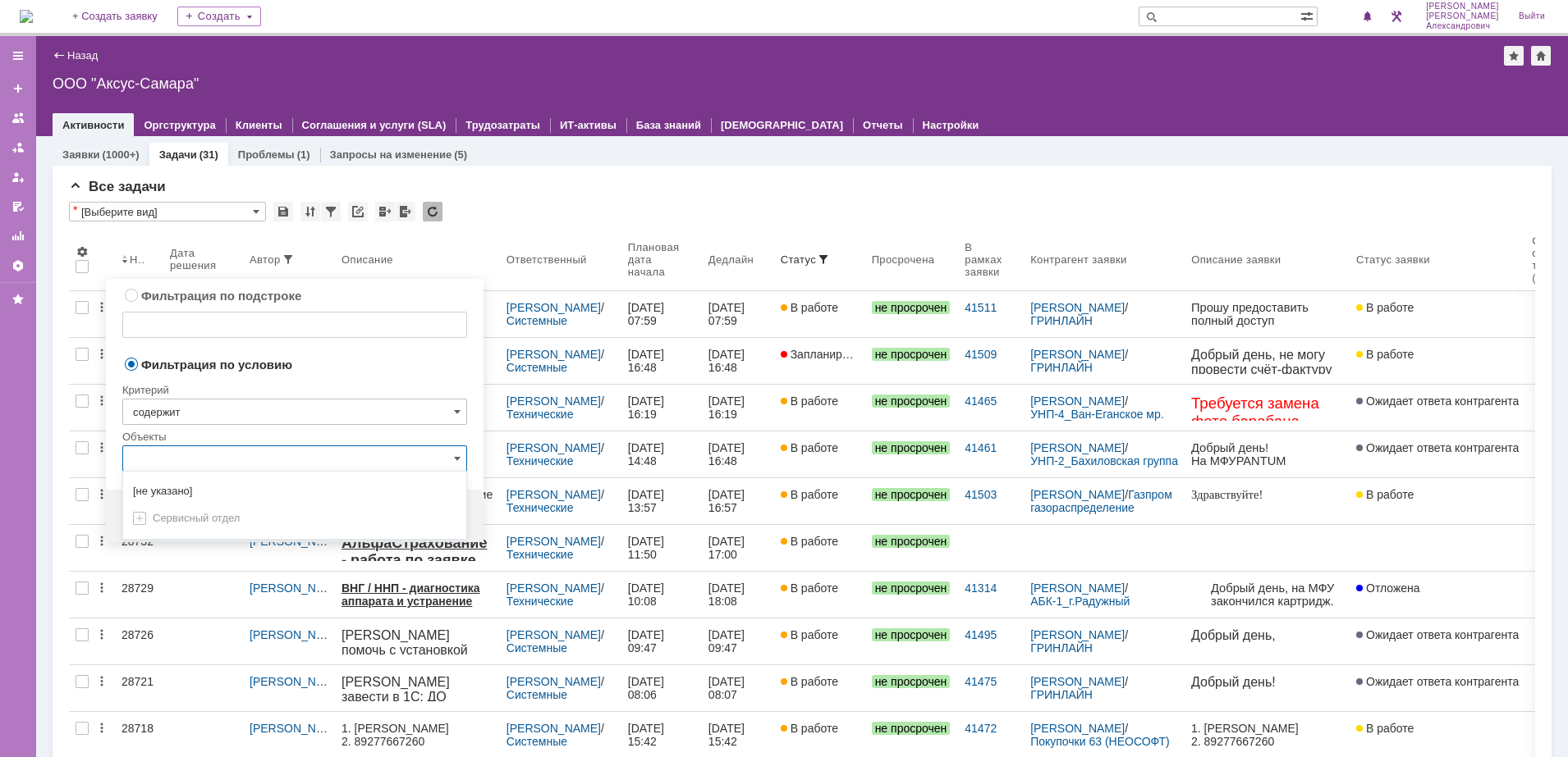
type input "о"
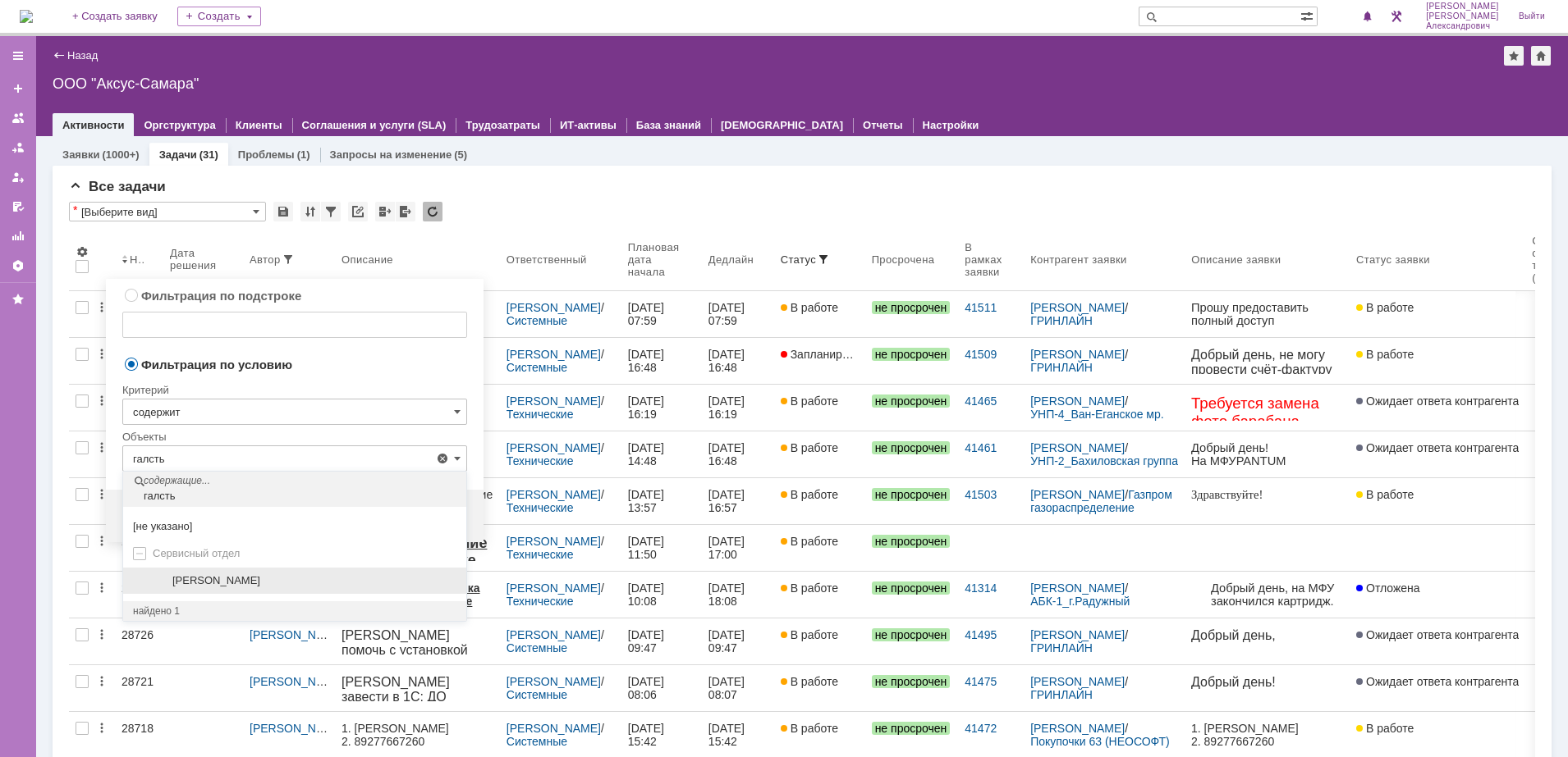
click at [164, 578] on div "[PERSON_NAME]" at bounding box center [304, 580] width 304 height 14
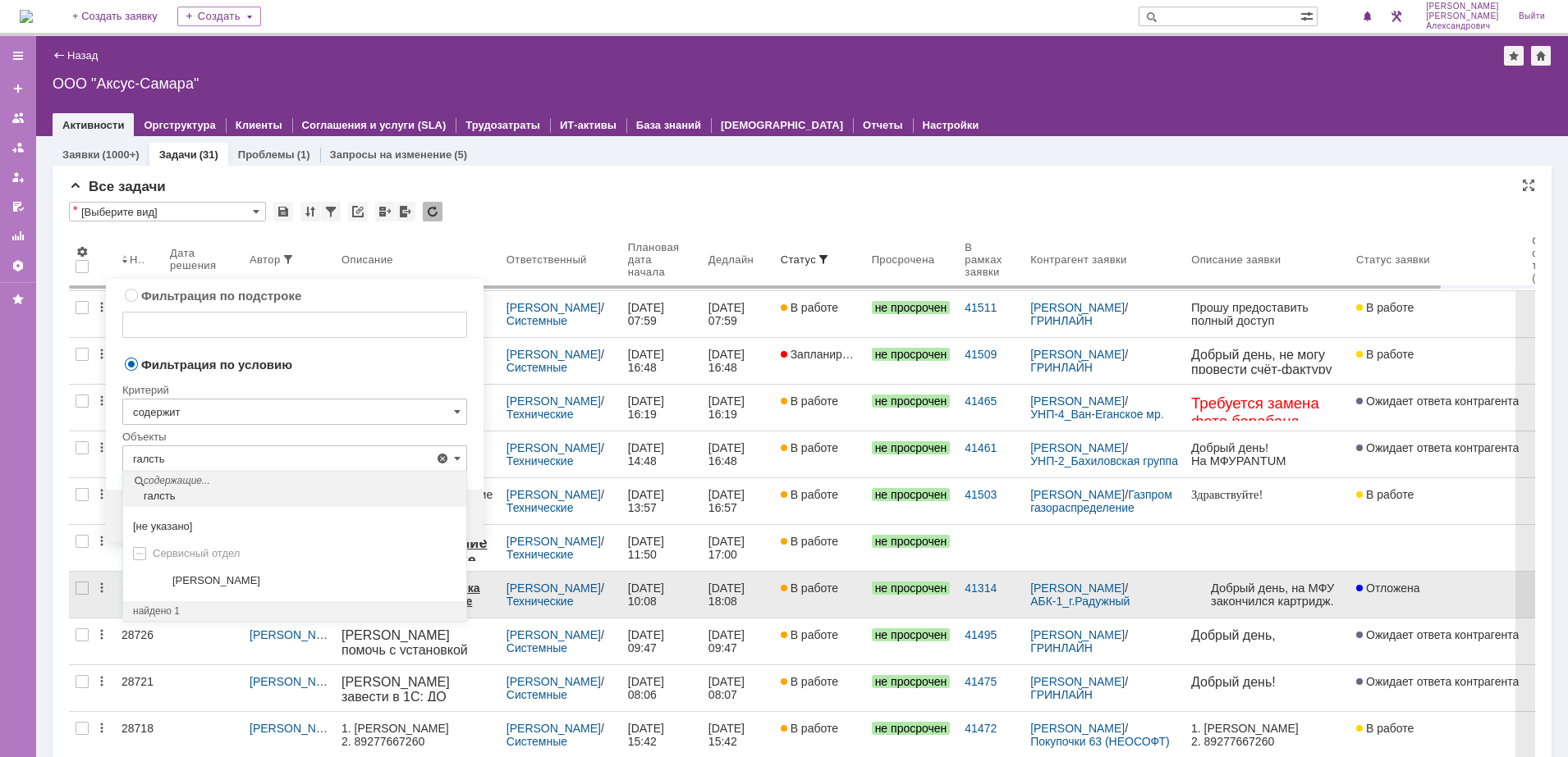
type input "[PERSON_NAME]"
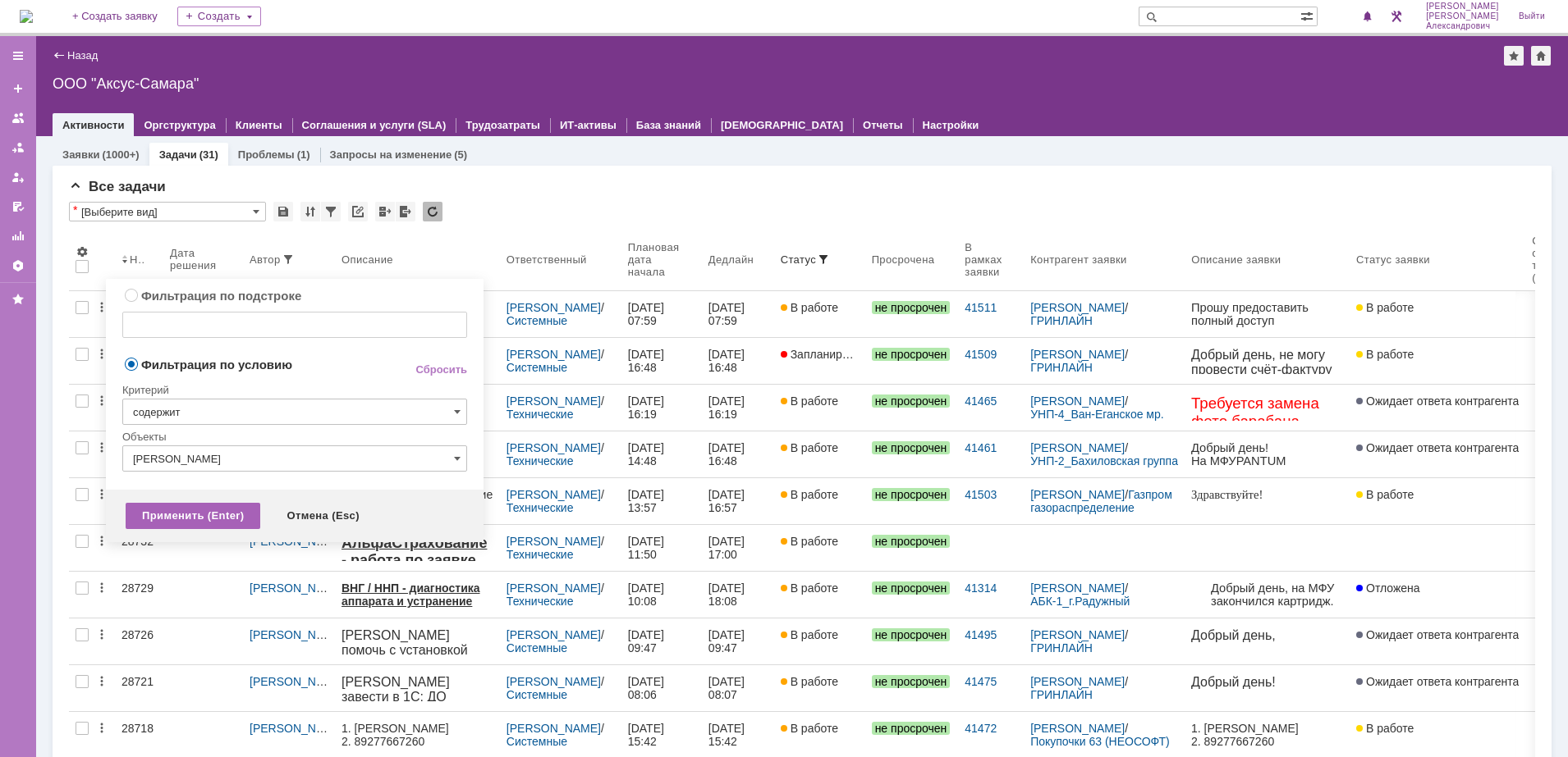
click at [190, 506] on div "Применить (Enter)" at bounding box center [192, 515] width 134 height 26
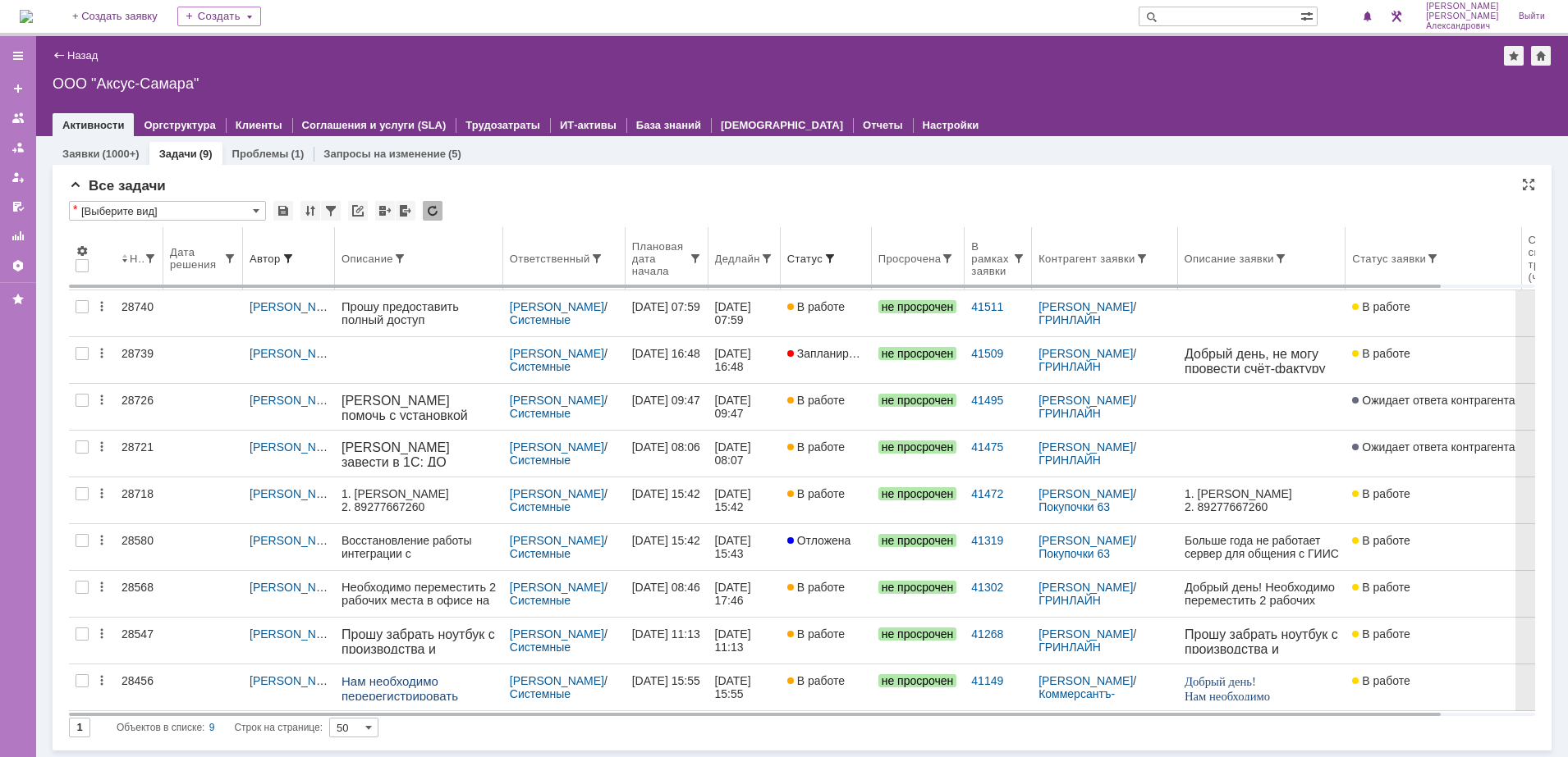
click at [733, 266] on th "Дедлайн" at bounding box center [745, 259] width 72 height 63
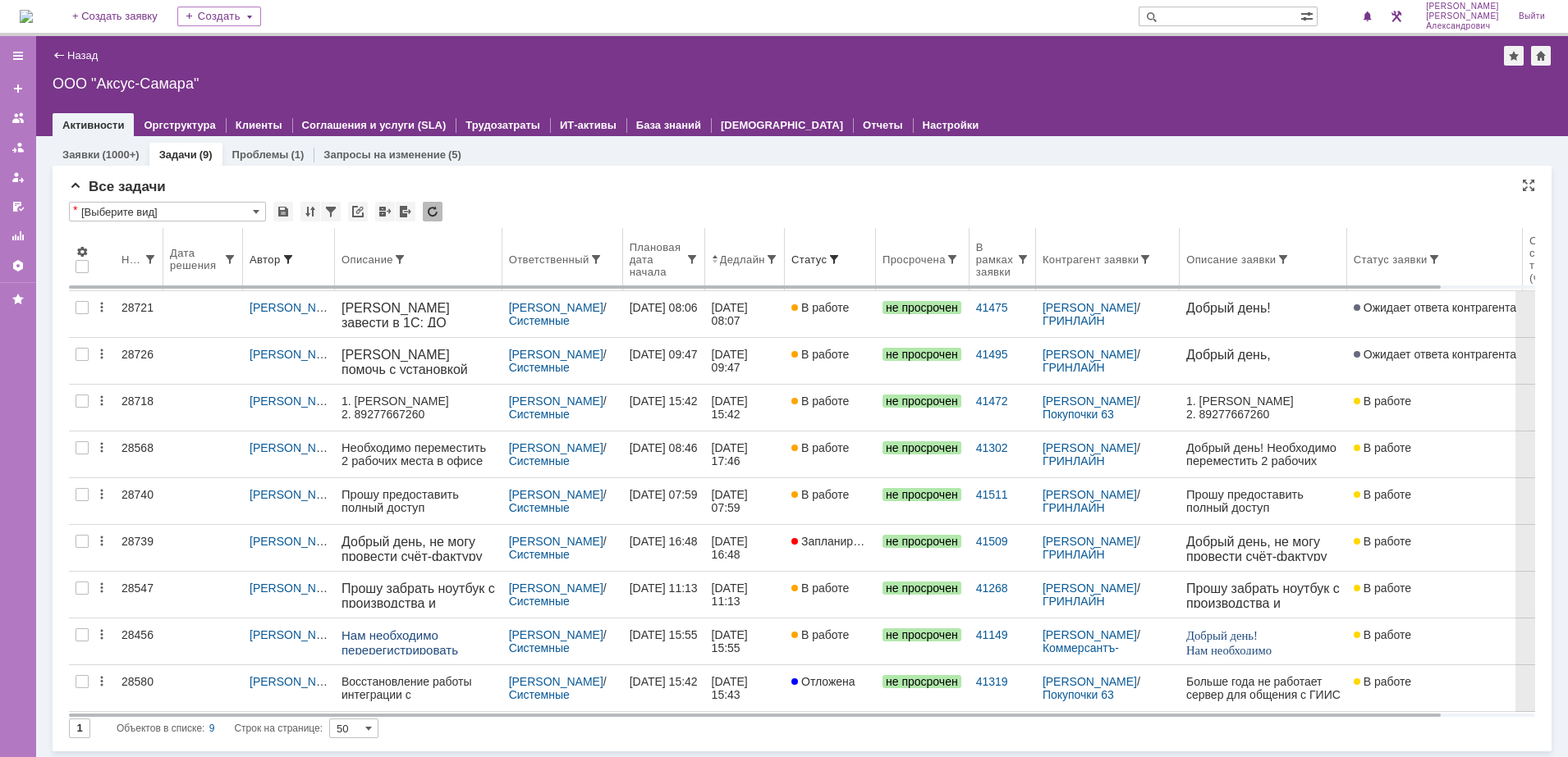
click at [543, 277] on th "Ответственный" at bounding box center [563, 260] width 121 height 63
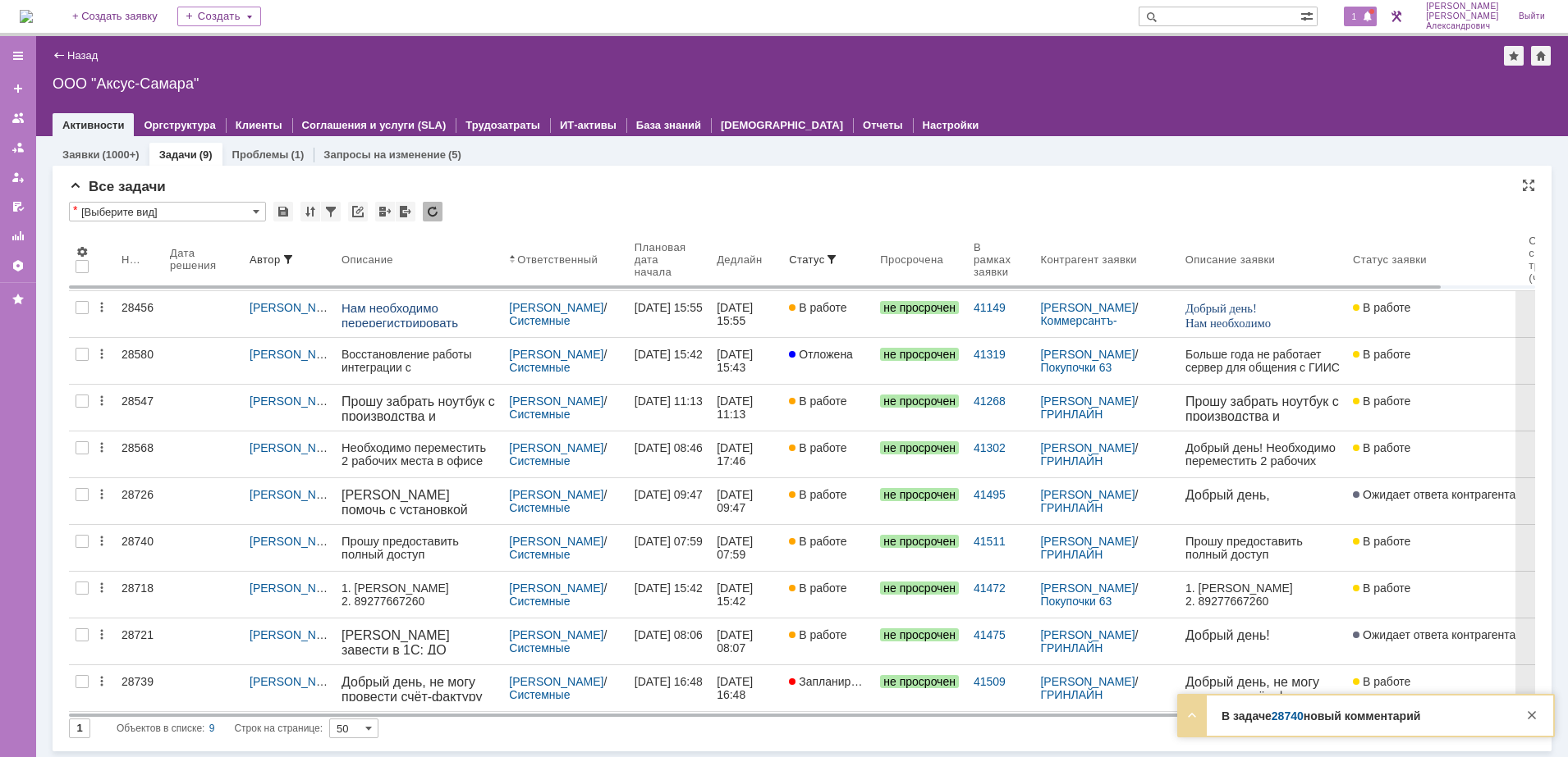
click at [1362, 19] on span "1" at bounding box center [1354, 16] width 14 height 12
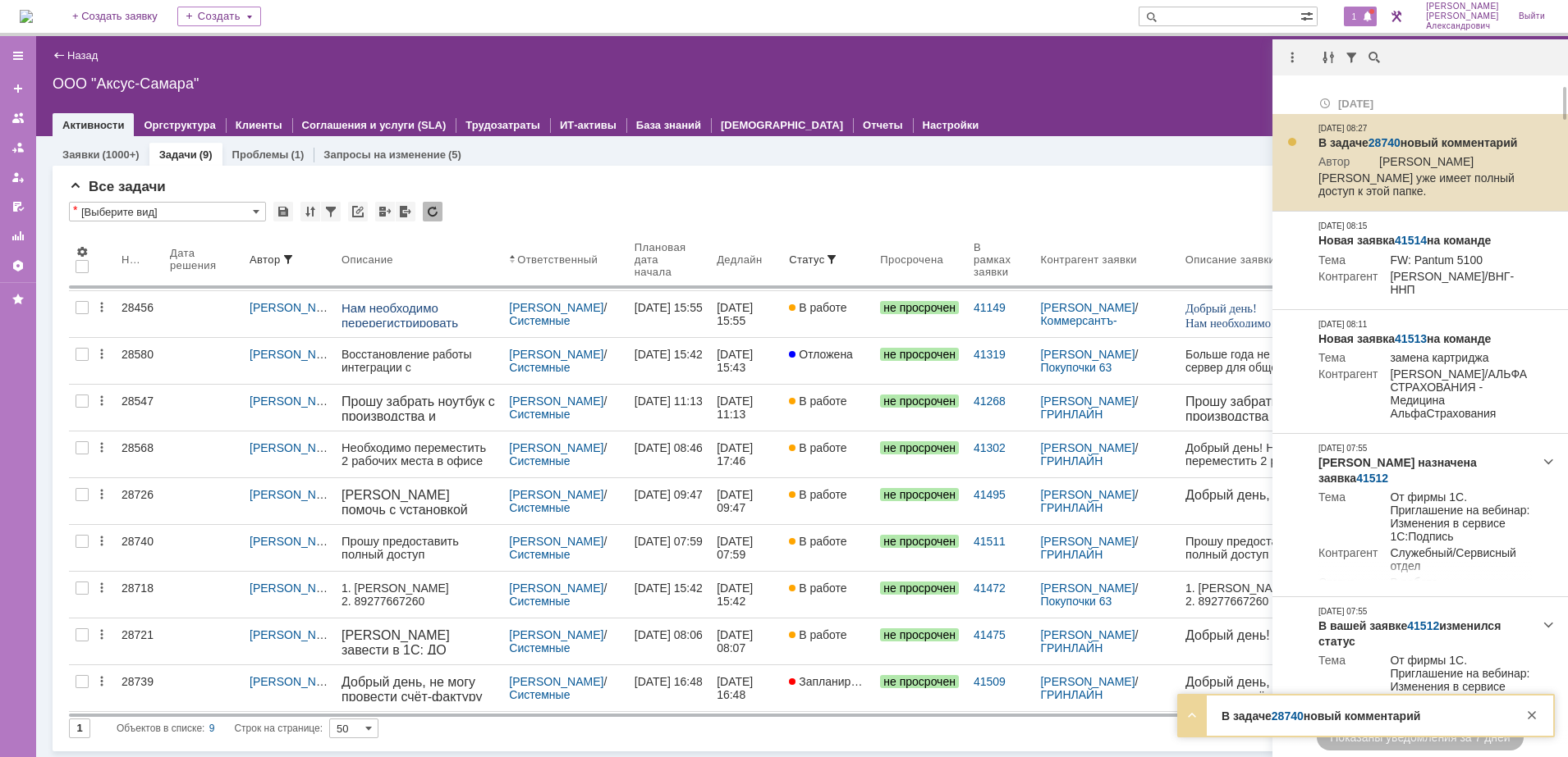
click at [1383, 139] on link "28740" at bounding box center [1384, 142] width 32 height 14
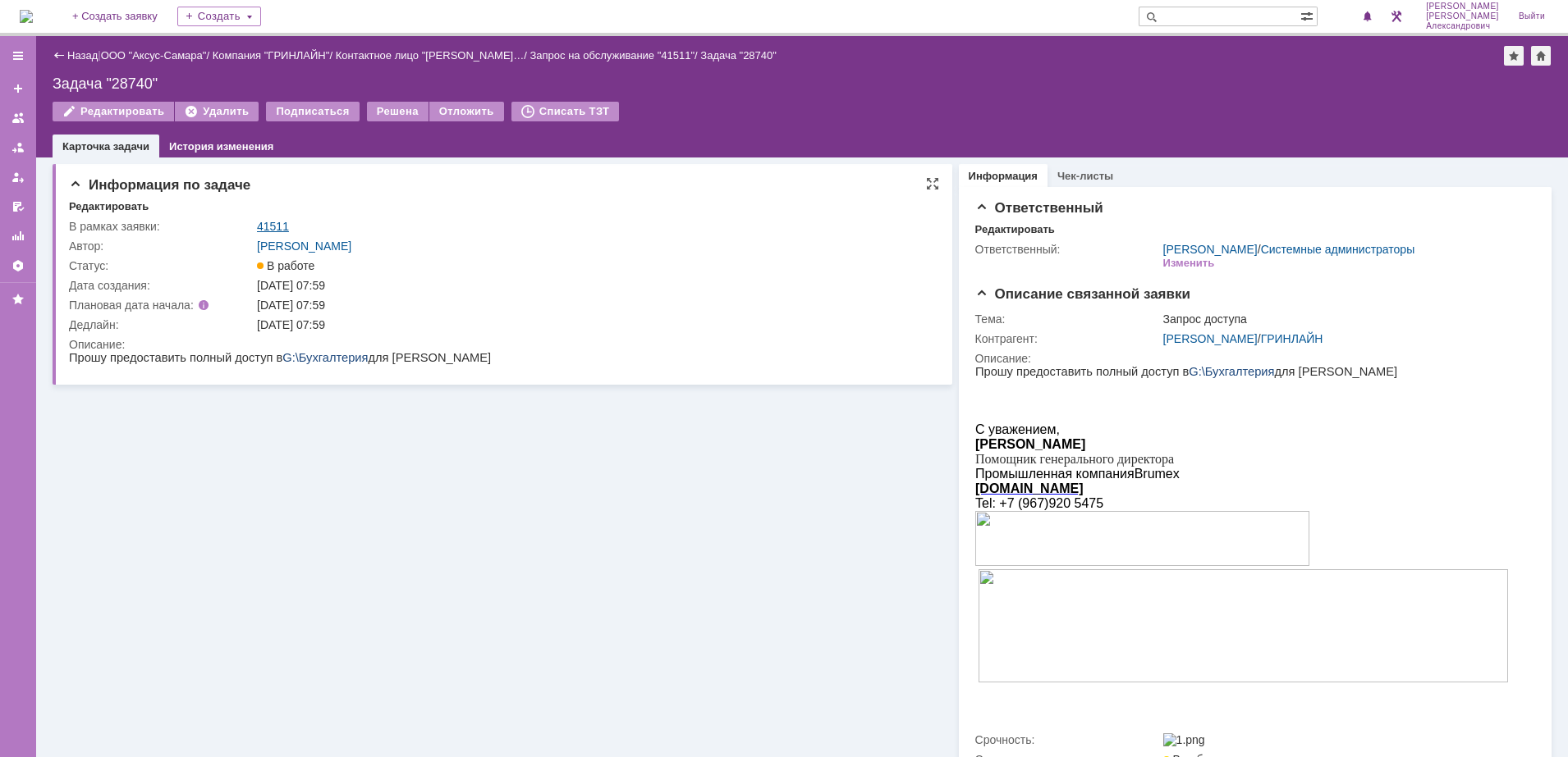
click at [279, 225] on link "41511" at bounding box center [273, 226] width 32 height 14
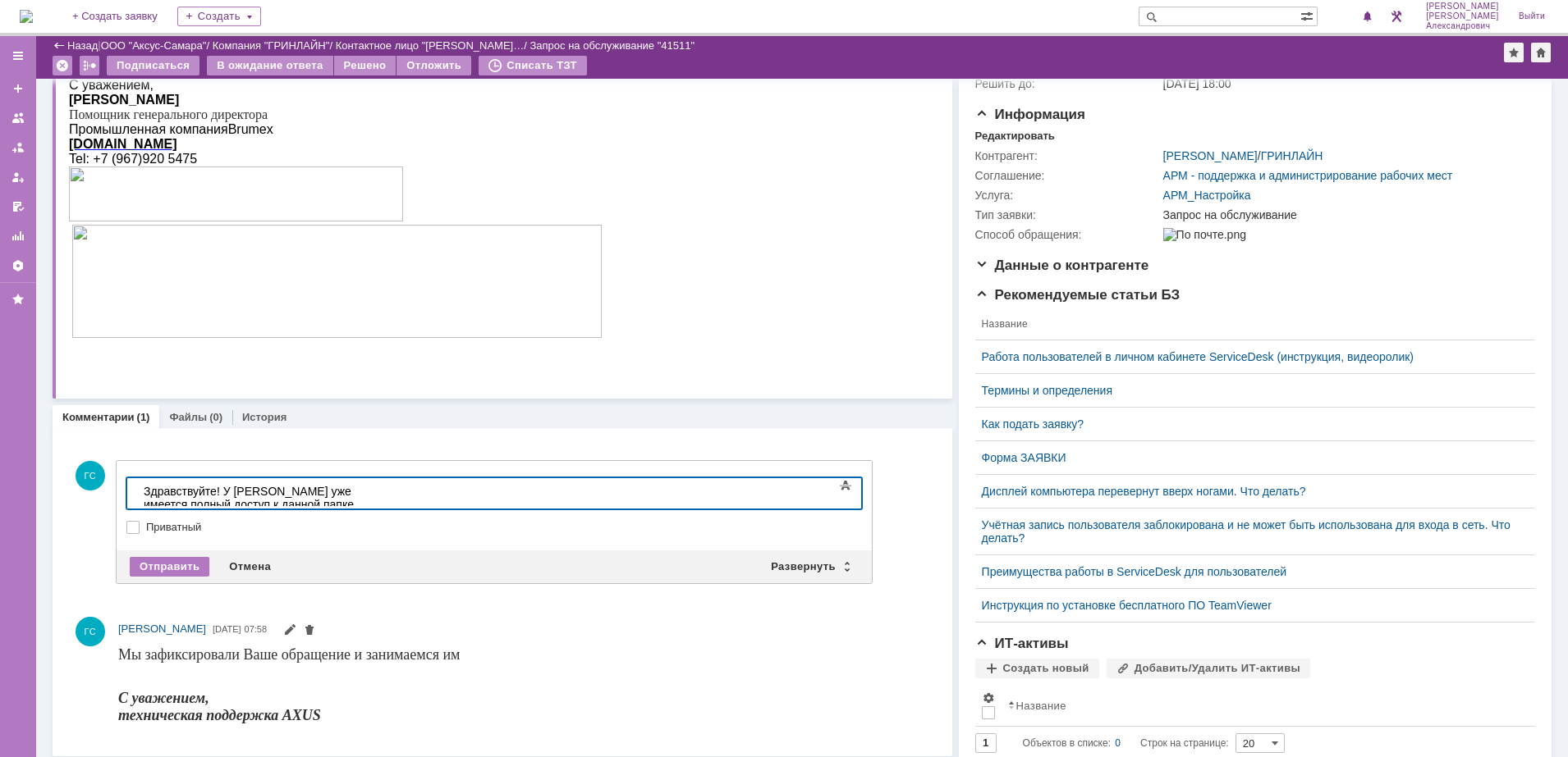
scroll to position [149, 0]
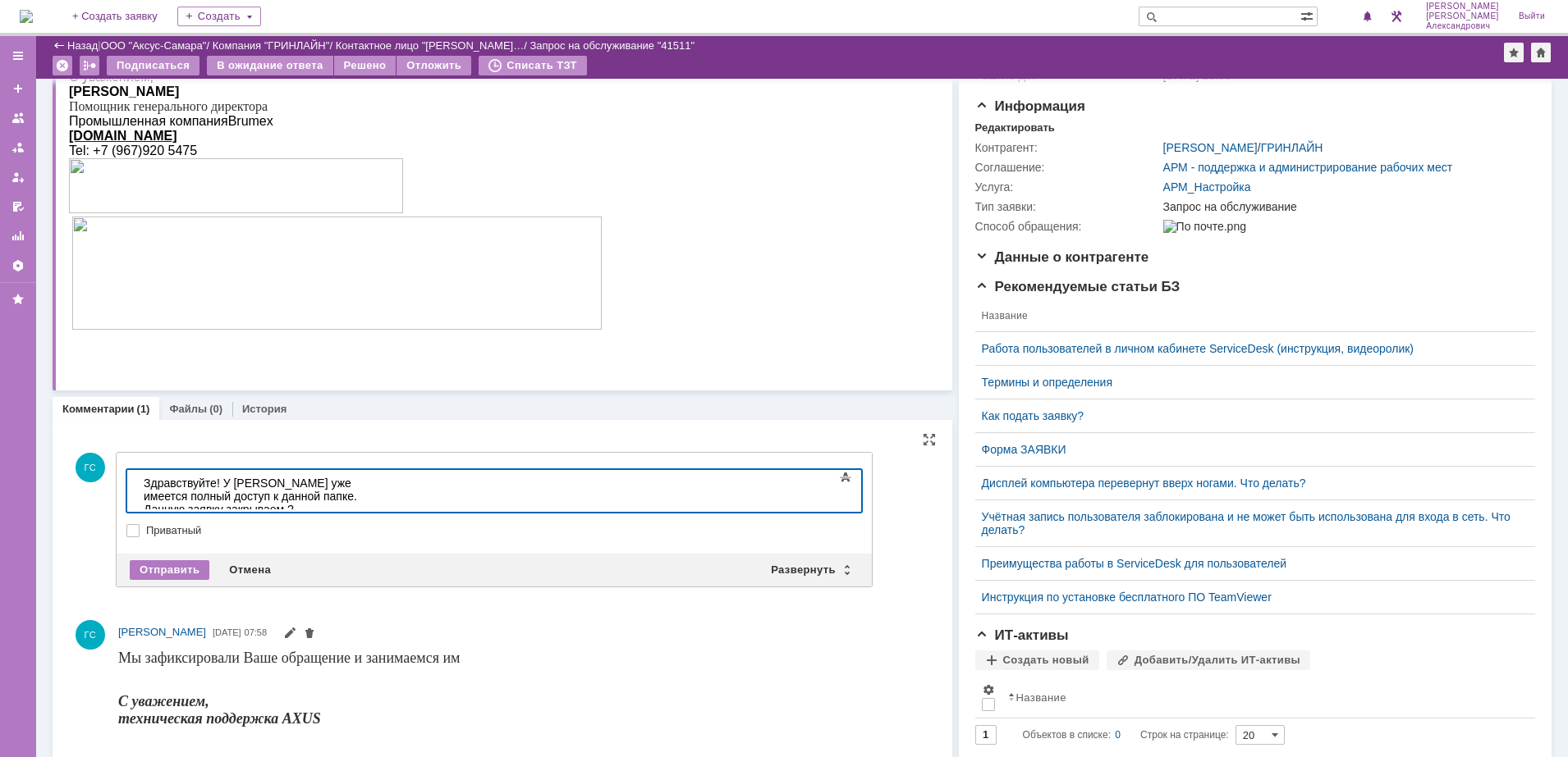
click at [163, 579] on div "Отправить Отмена Развернуть Свернуть" at bounding box center [493, 570] width 755 height 32
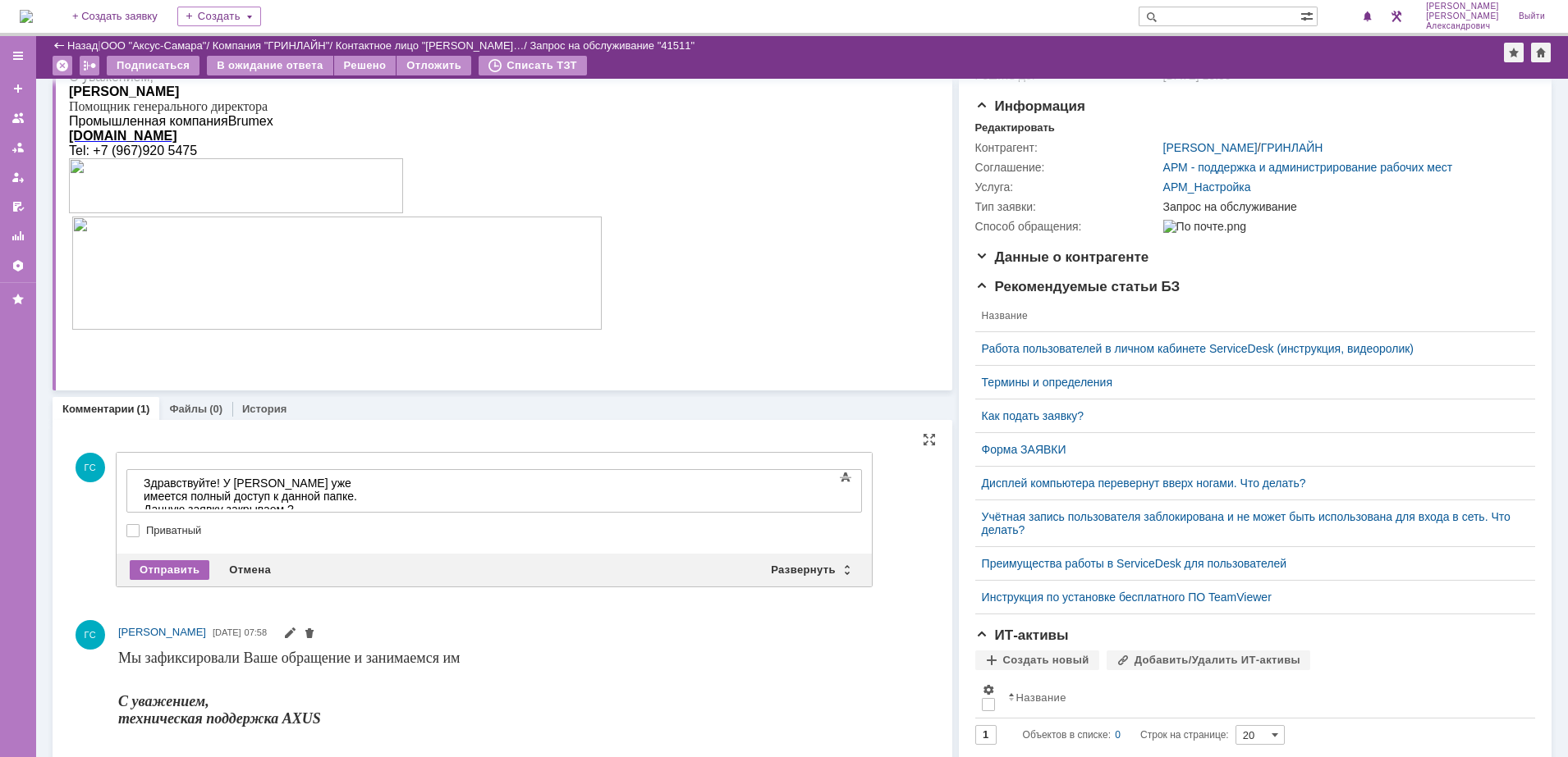
click at [166, 575] on div "Отправить" at bounding box center [170, 570] width 79 height 20
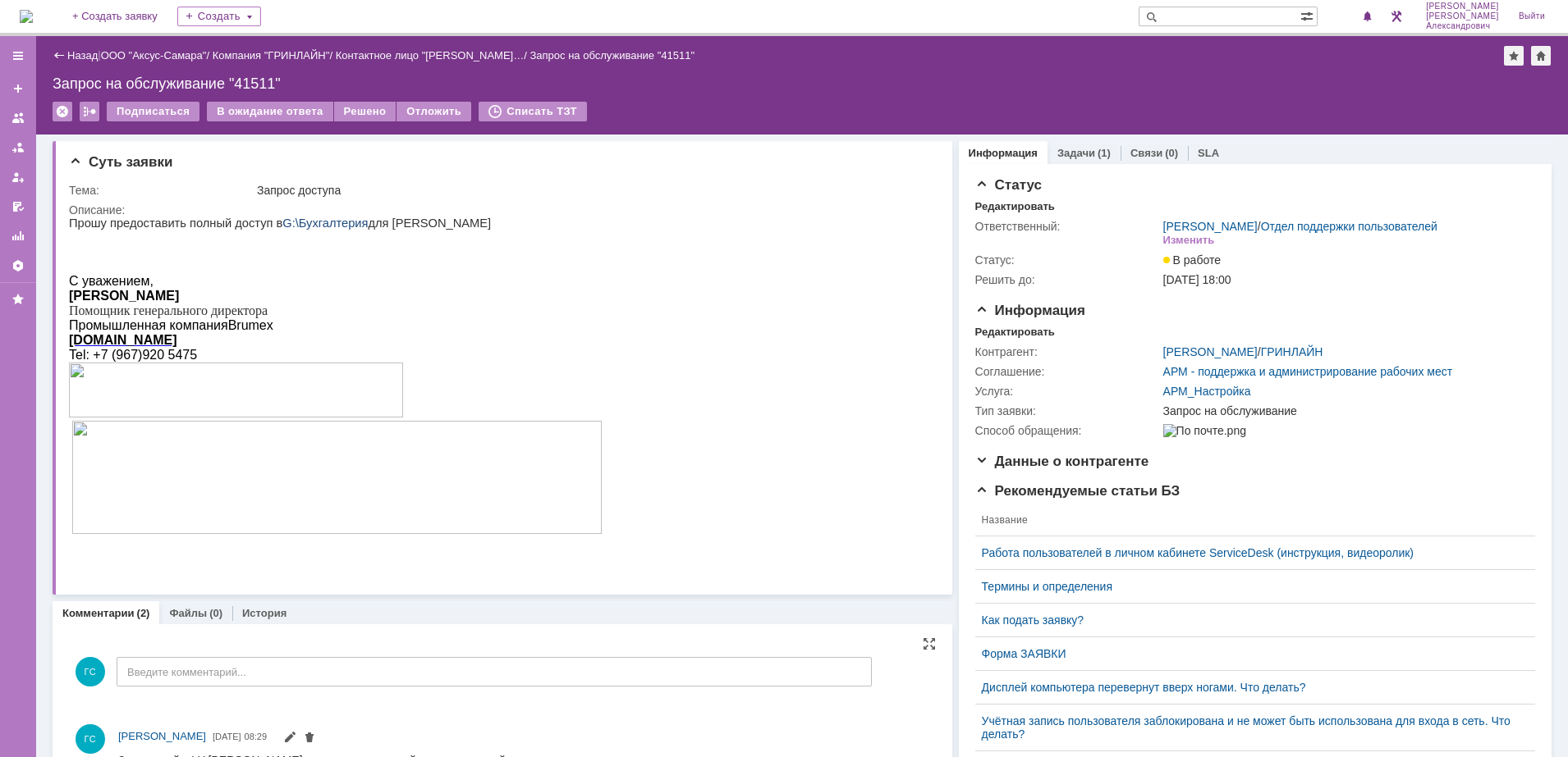
scroll to position [0, 0]
click at [230, 113] on div "В ожидание ответа" at bounding box center [269, 112] width 125 height 20
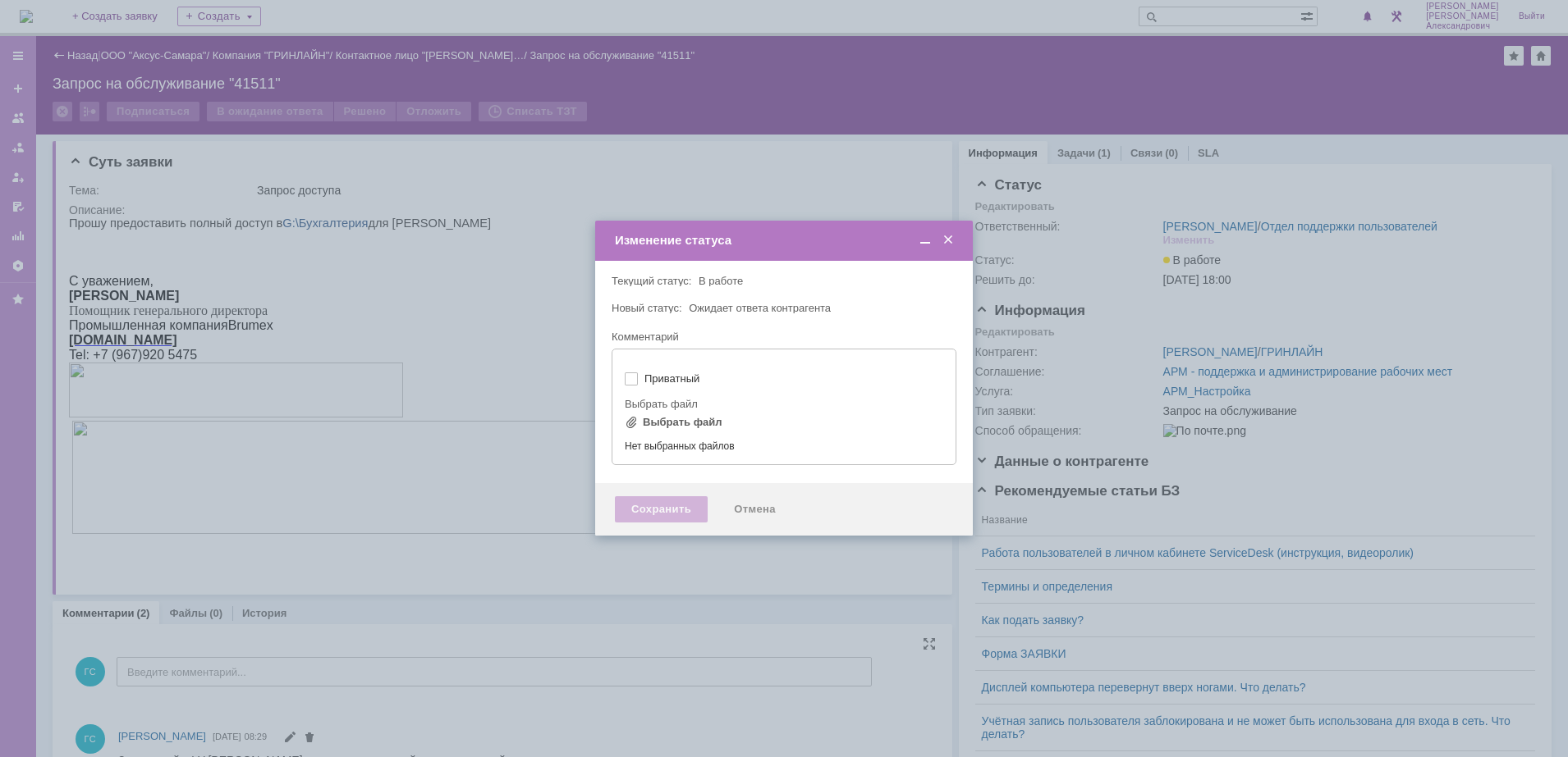
type input "[не указано]"
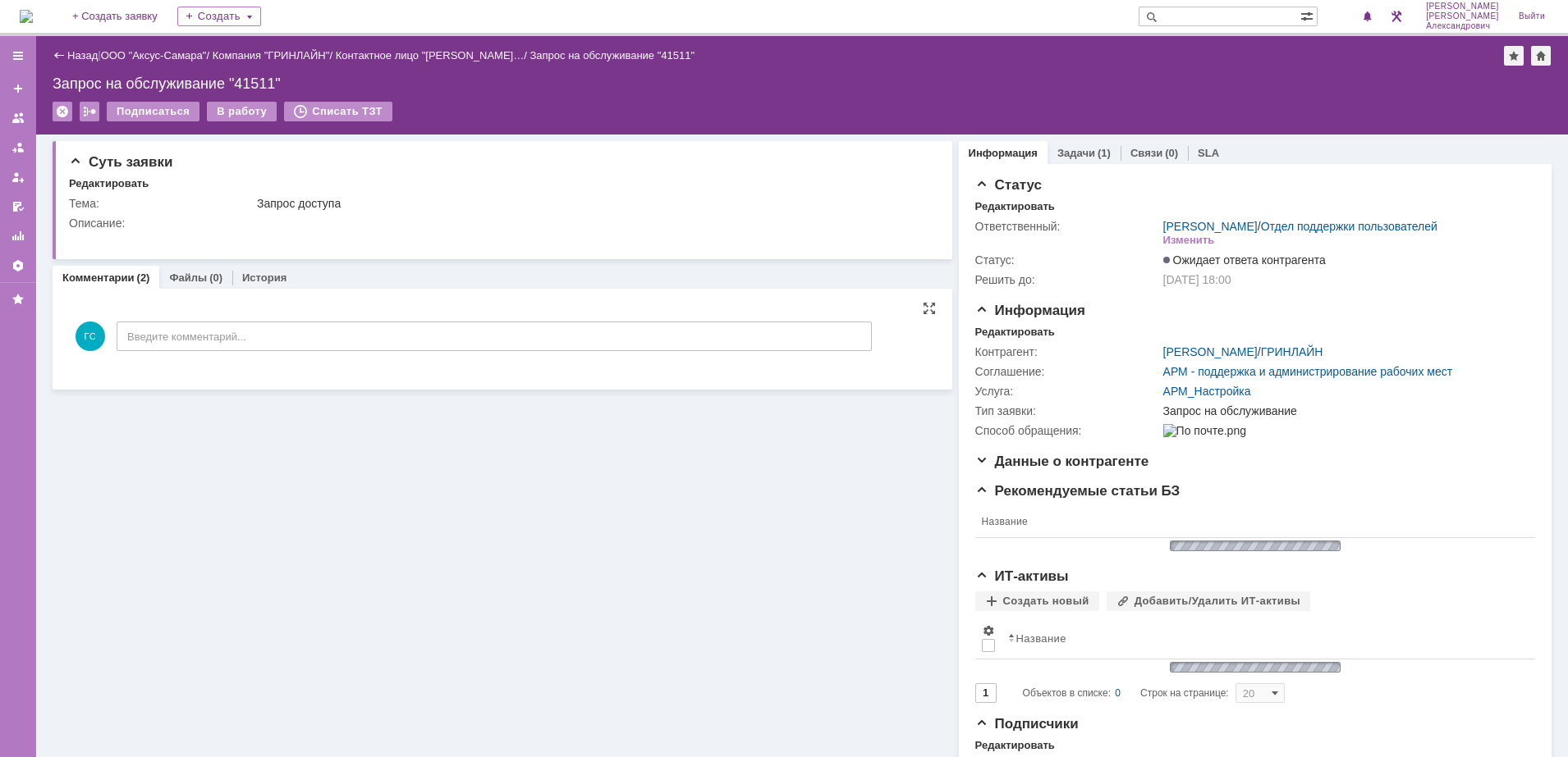
click at [32, 10] on img at bounding box center [26, 16] width 14 height 14
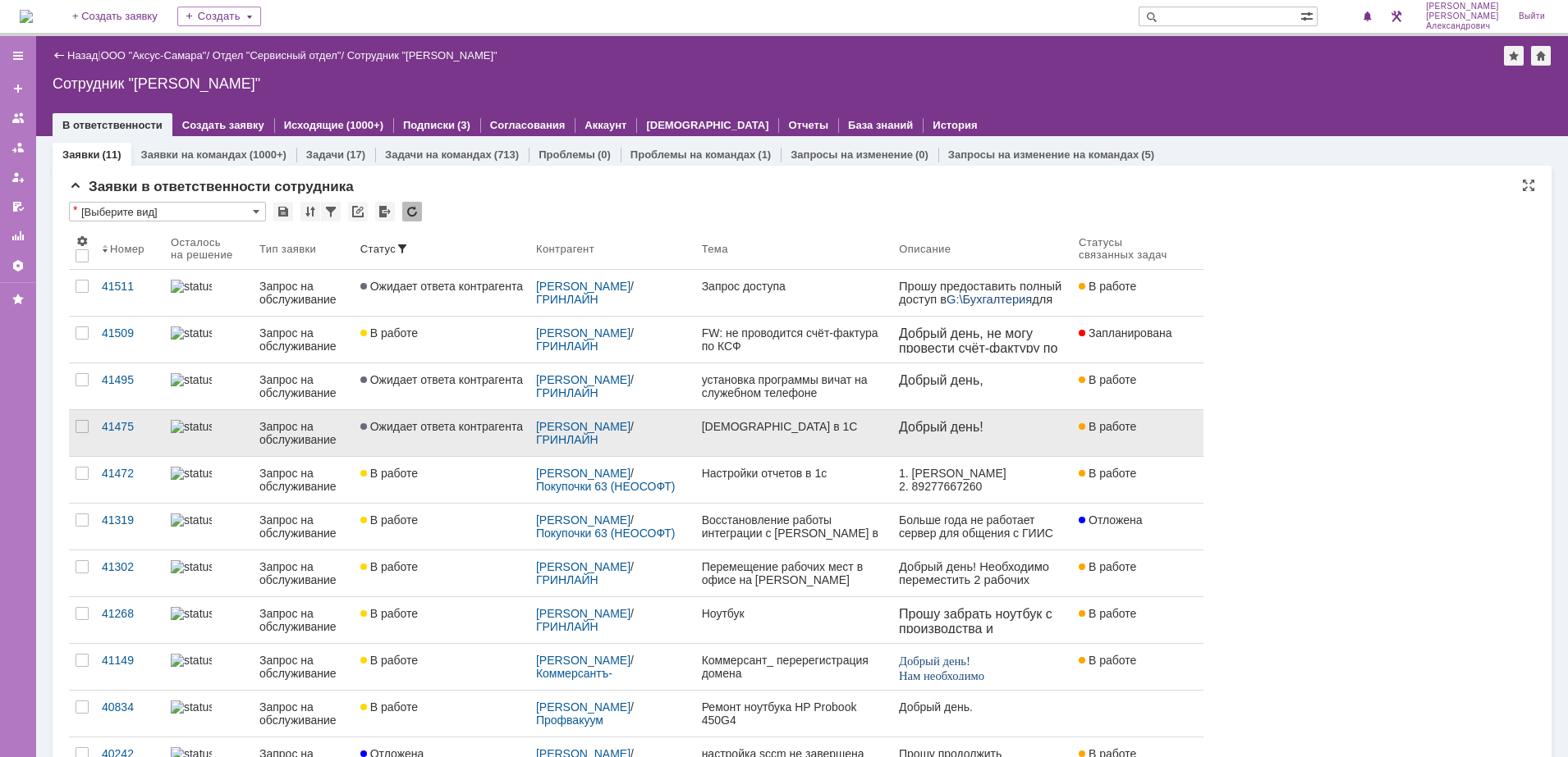
click at [861, 431] on div "[DEMOGRAPHIC_DATA] в 1С" at bounding box center [793, 426] width 185 height 14
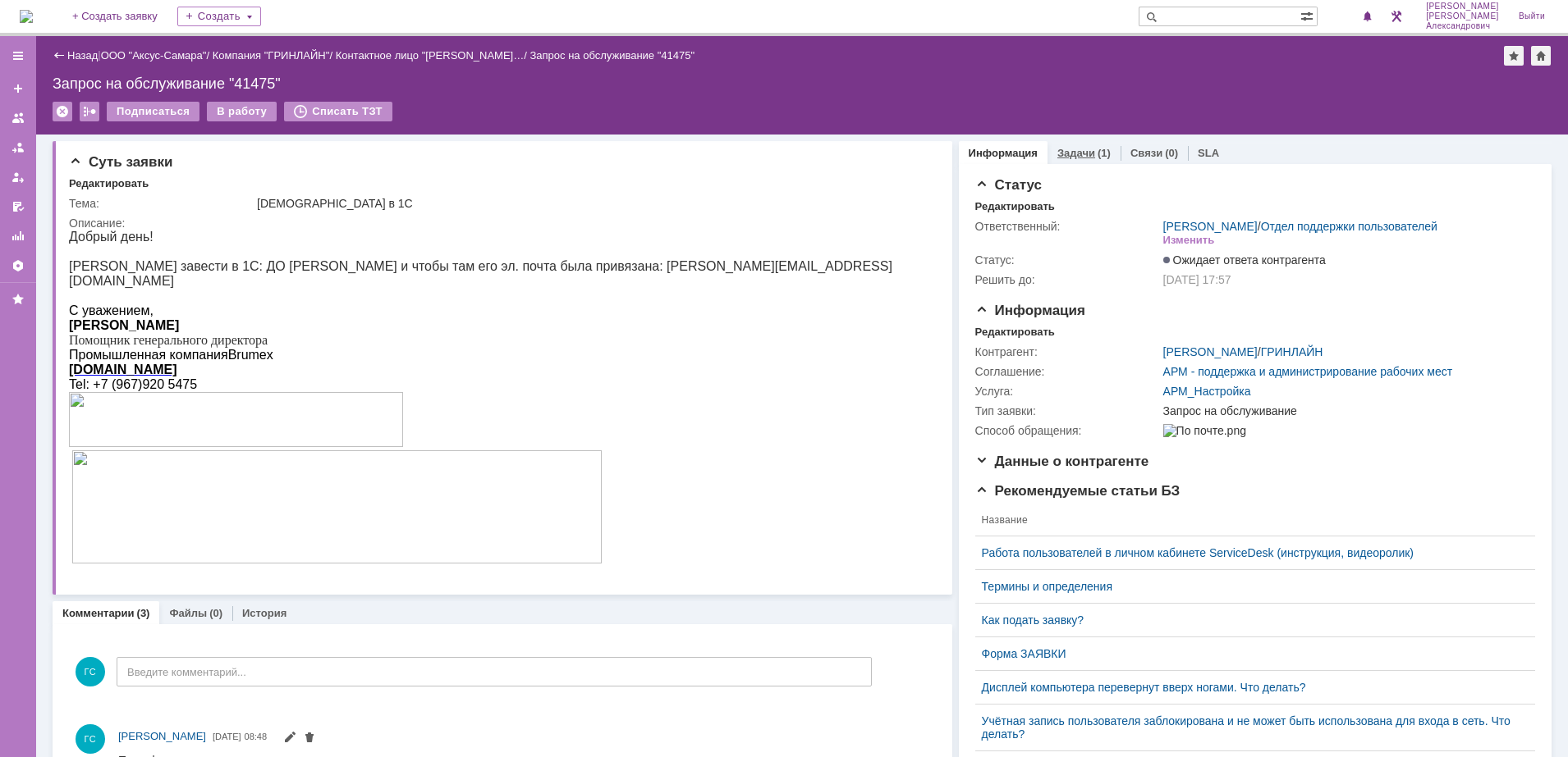
click at [1066, 150] on link "Задачи" at bounding box center [1076, 153] width 38 height 13
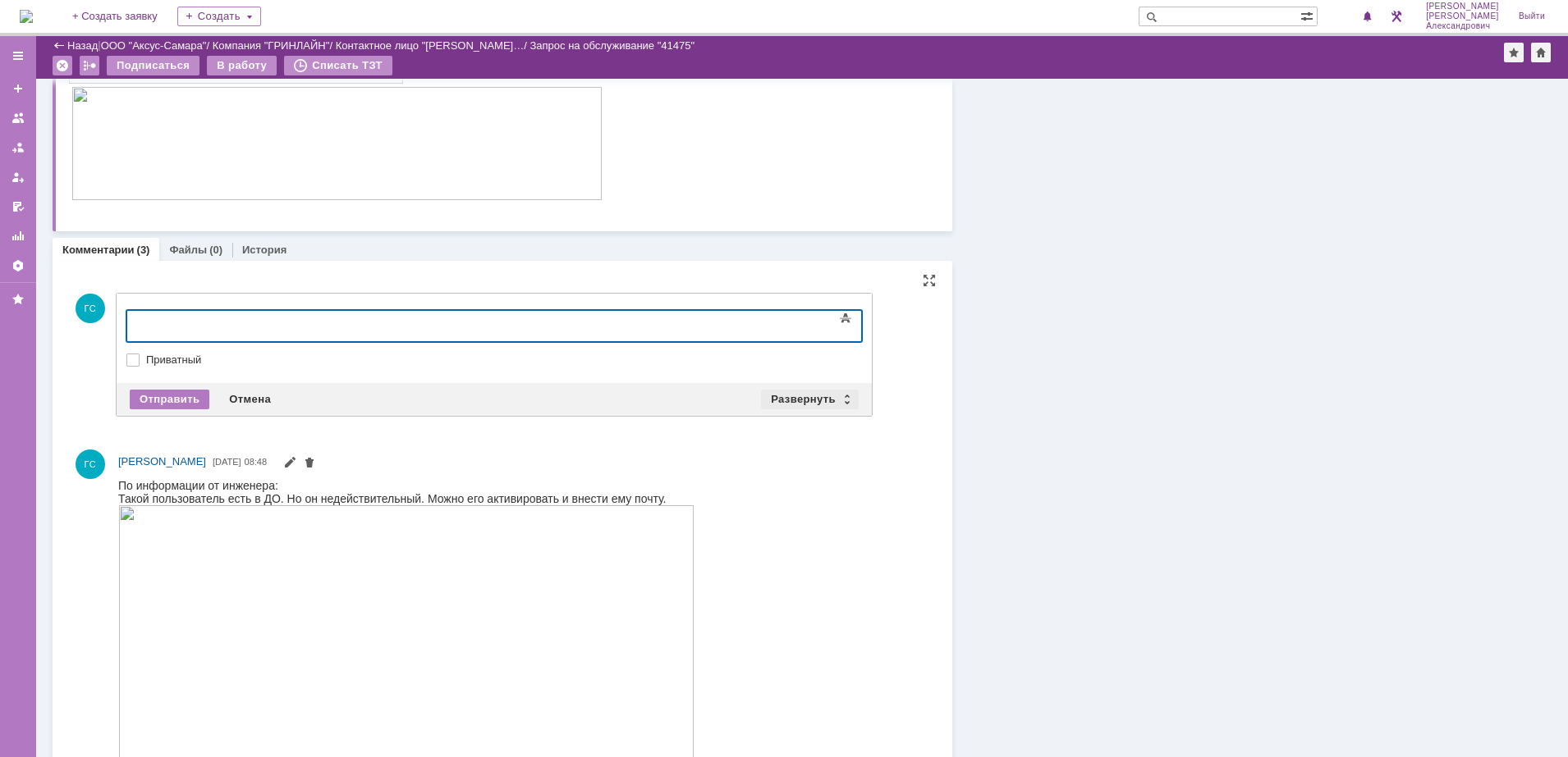
click at [782, 397] on div "Развернуть" at bounding box center [810, 399] width 97 height 20
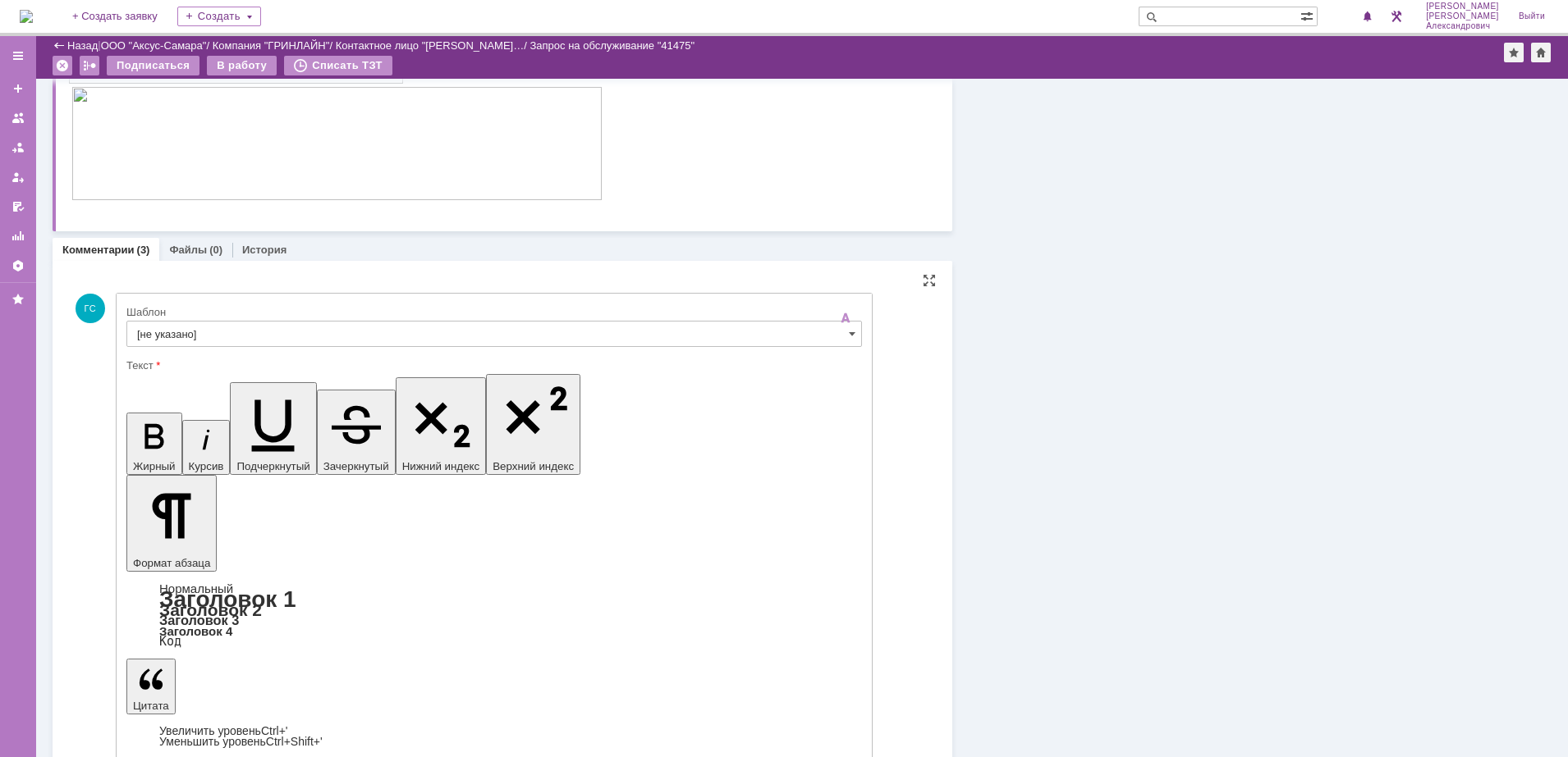
click at [352, 334] on input "[не указано]" at bounding box center [494, 333] width 736 height 26
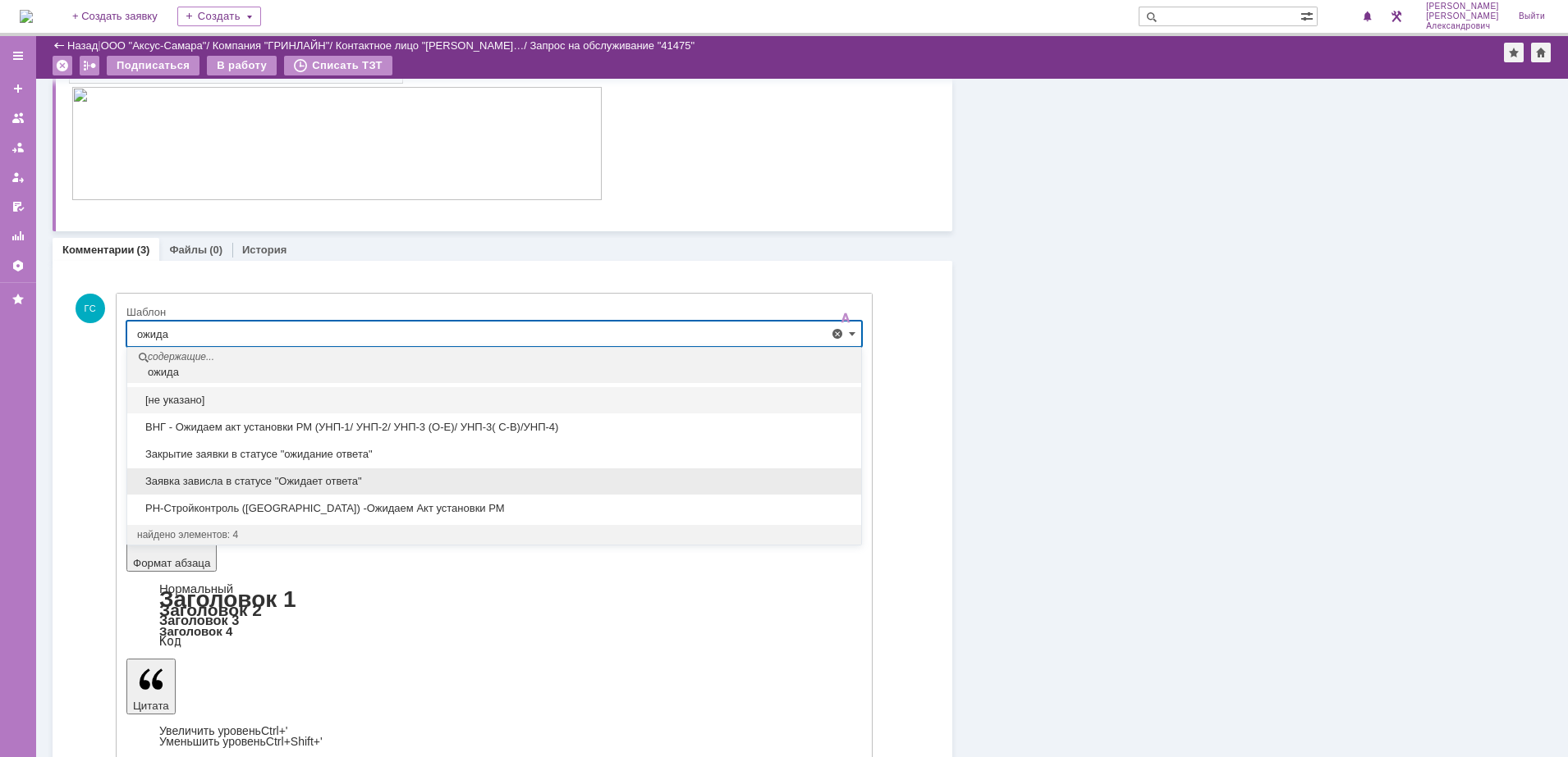
click at [297, 478] on span "Заявка зависла в статусе "Ожидает ответа"" at bounding box center [494, 481] width 714 height 14
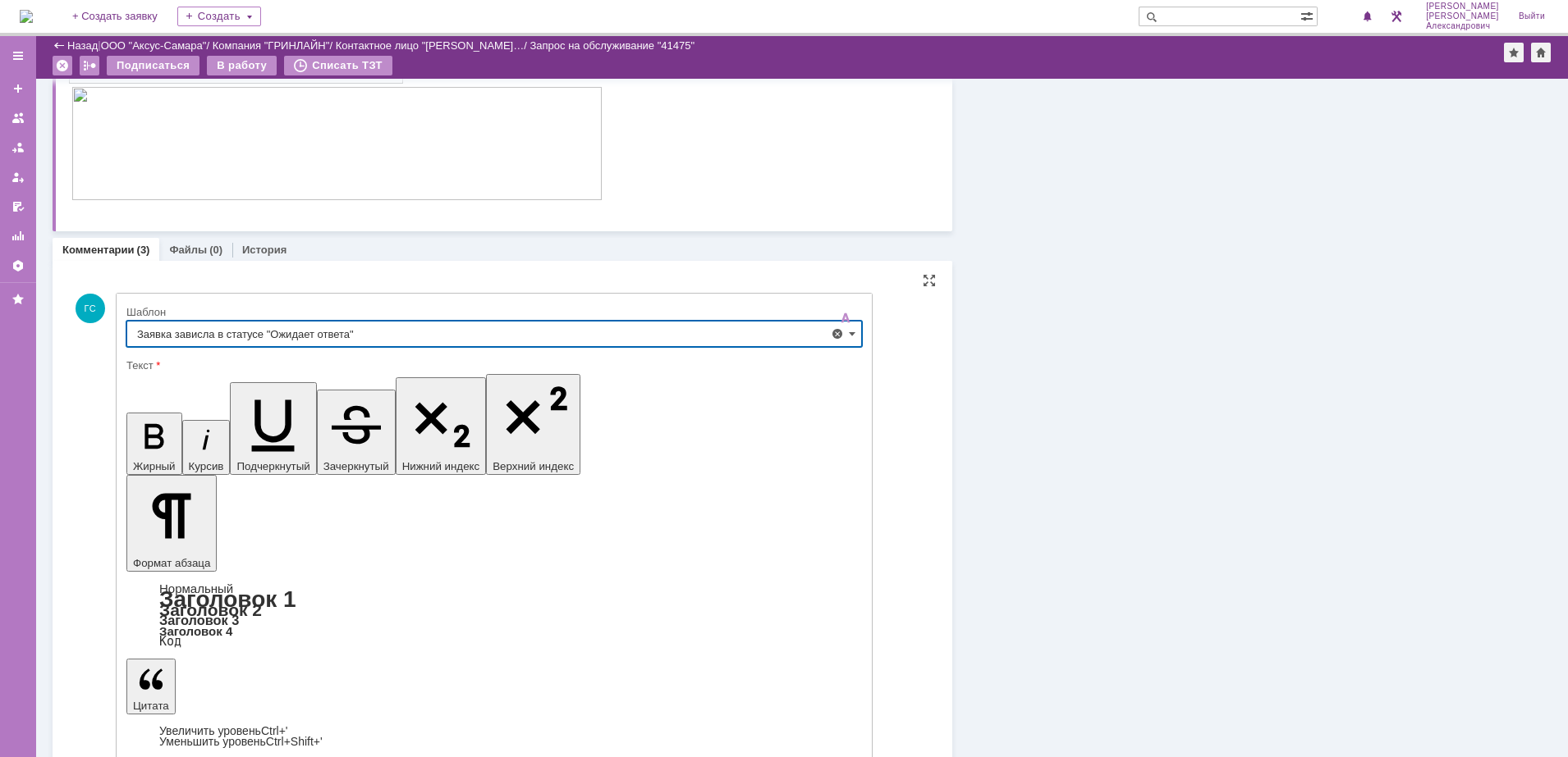
type input "Заявка зависла в статусе "Ожидает ответа""
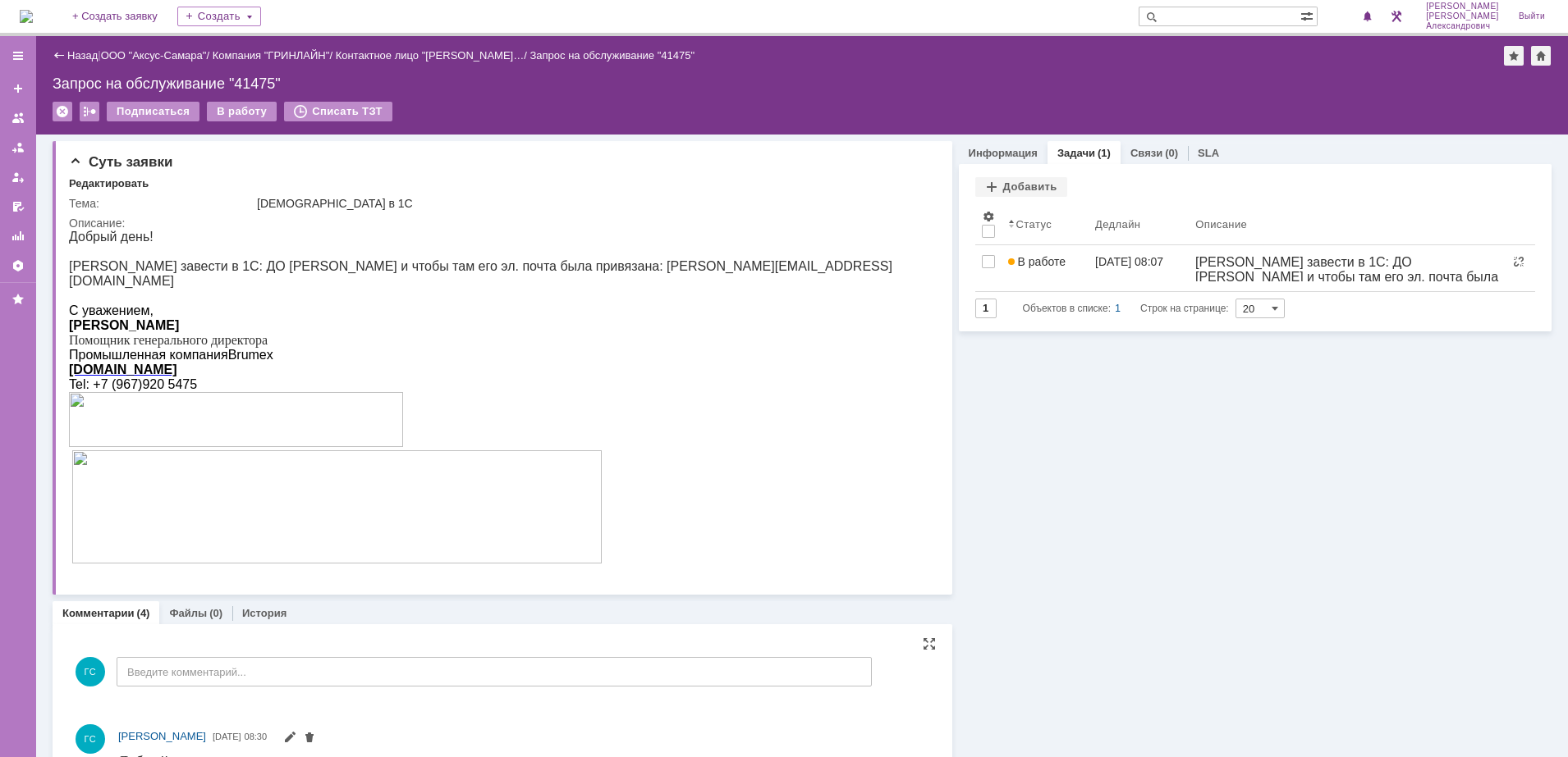
click at [32, 10] on img at bounding box center [26, 16] width 14 height 14
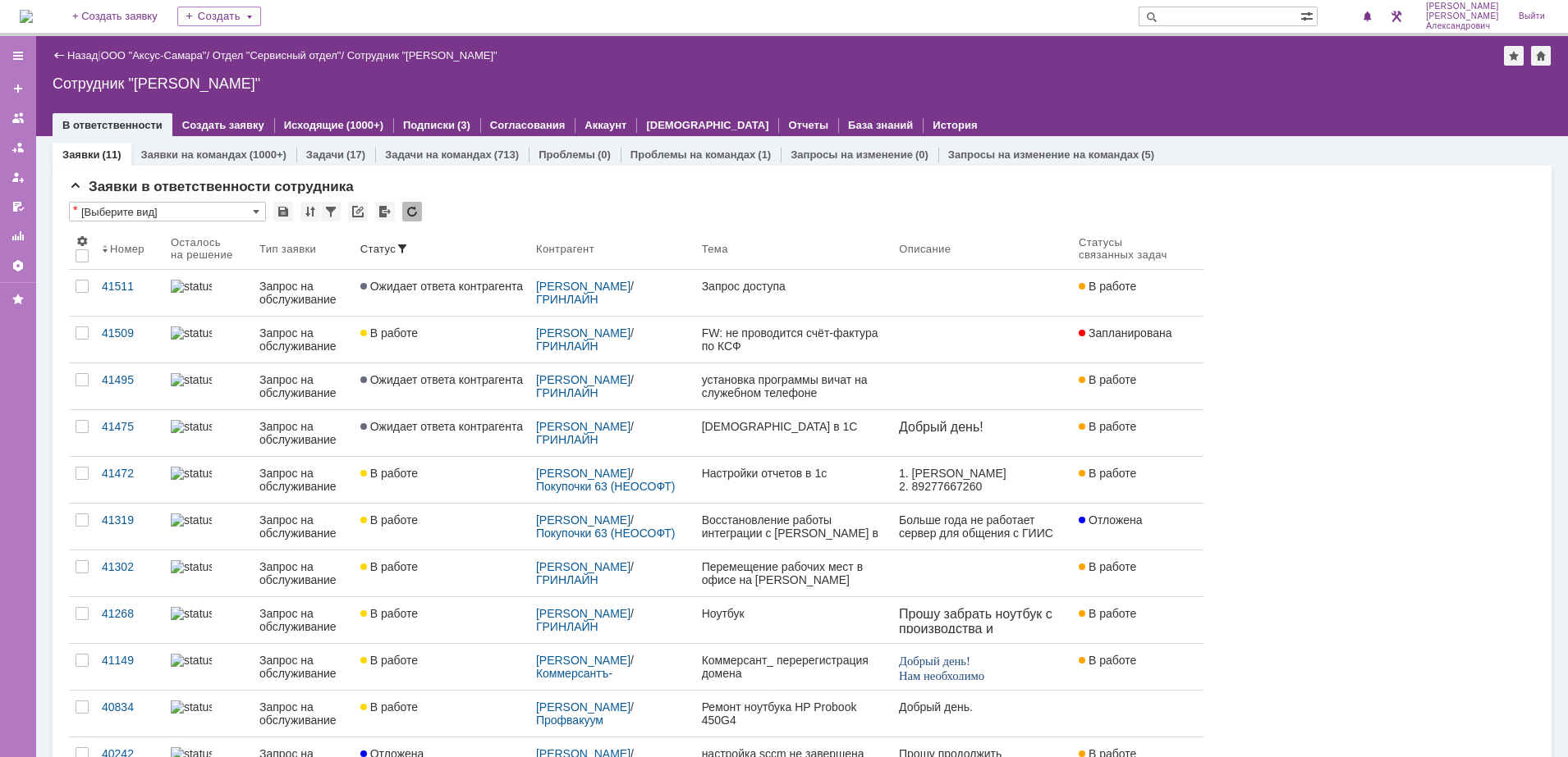
click at [19, 14] on div "На домашнюю + Создать заявку Создать Галстьян Степан Александрович Выйти" at bounding box center [784, 18] width 1568 height 36
click at [32, 14] on img at bounding box center [26, 16] width 14 height 14
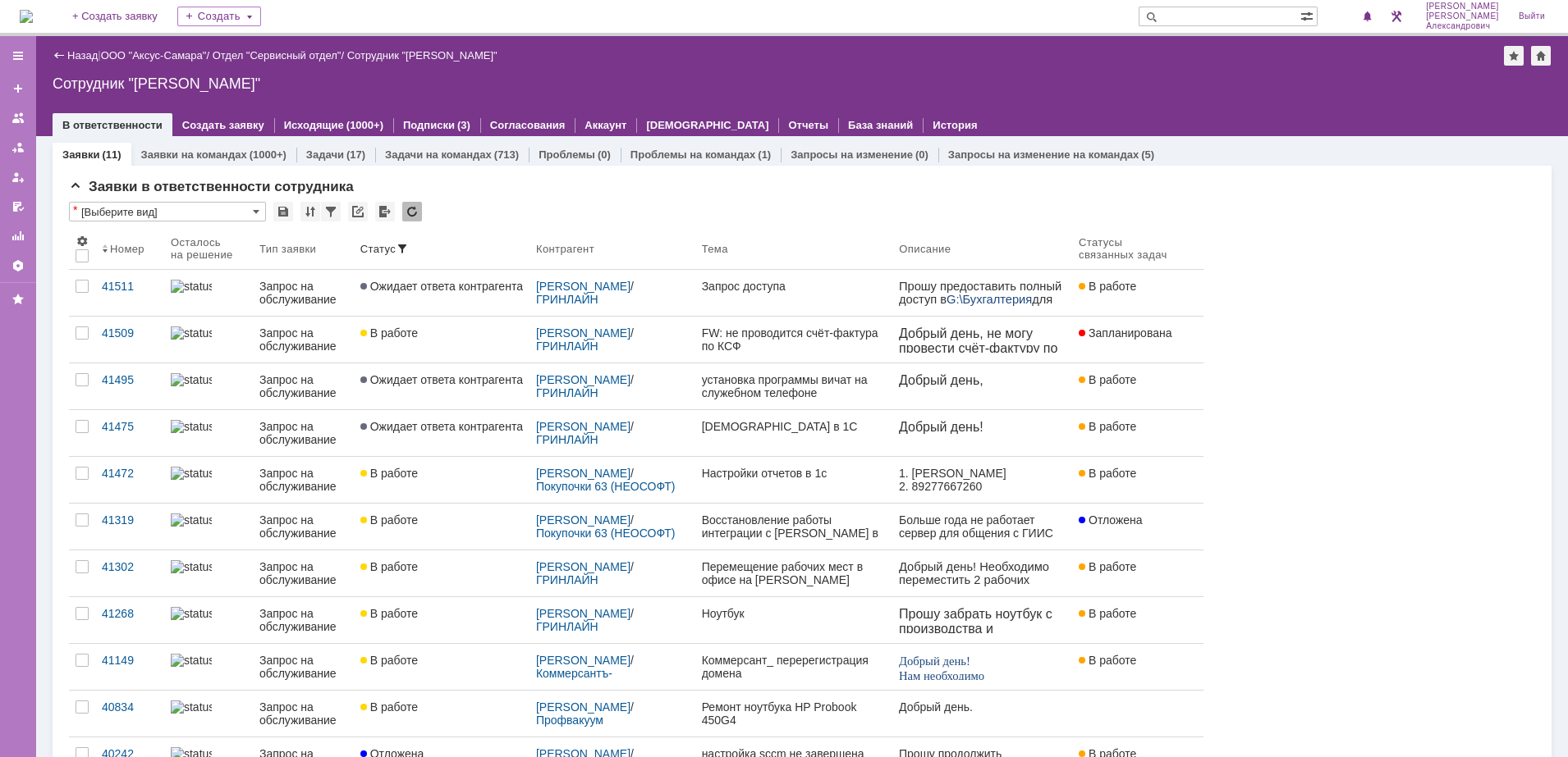
click at [32, 13] on img at bounding box center [26, 16] width 14 height 14
click at [1362, 24] on div "1" at bounding box center [1360, 16] width 33 height 20
click at [1188, 54] on div "Назад | ООО "Аксус-Самара" / Отдел "Сервисный отдел" / Сотрудник "Галстьян Степ…" at bounding box center [802, 56] width 1499 height 20
click at [181, 59] on link "ООО "Аксус-Самара"" at bounding box center [153, 56] width 105 height 13
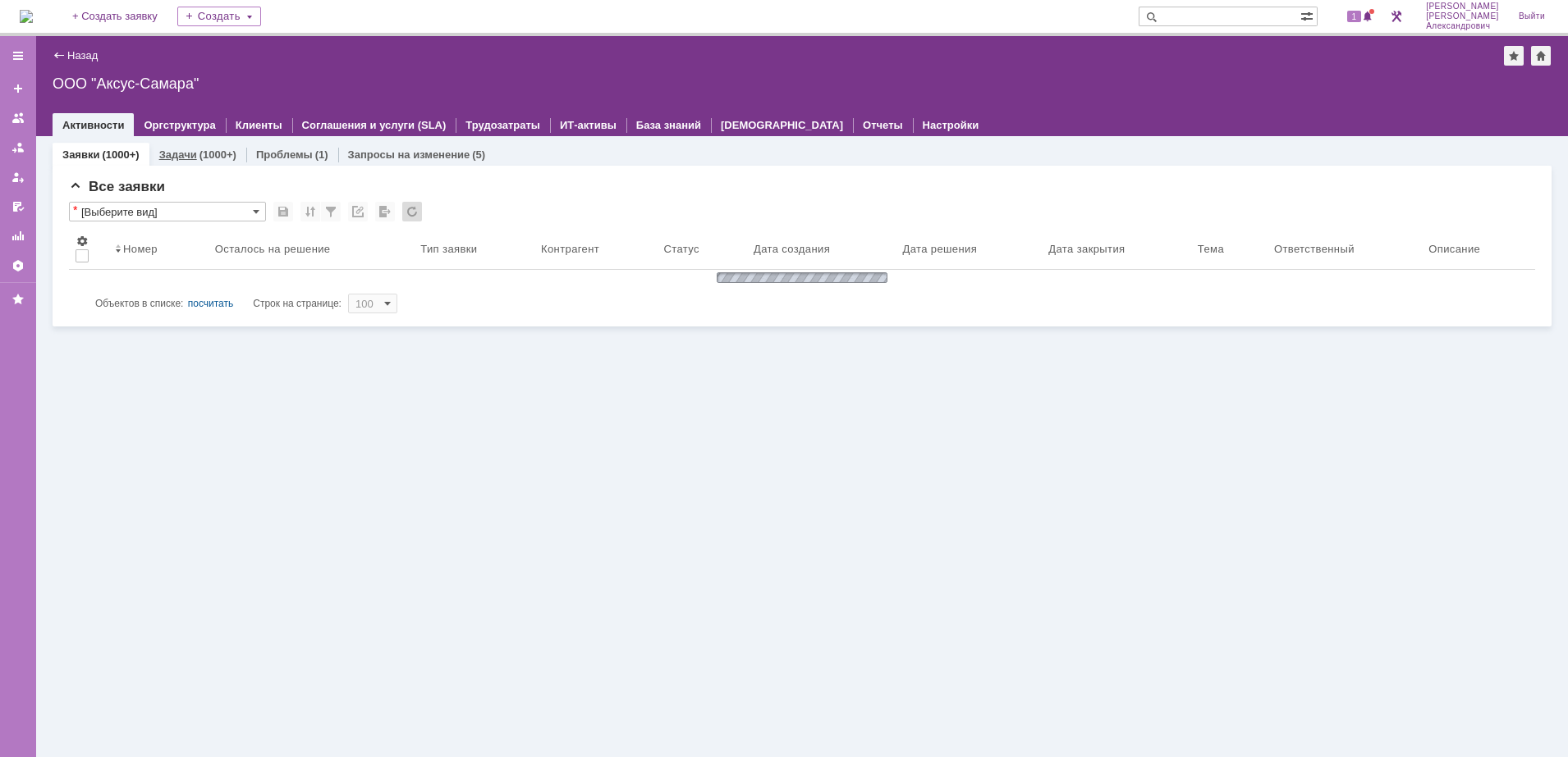
click at [185, 160] on link "Задачи" at bounding box center [179, 155] width 38 height 13
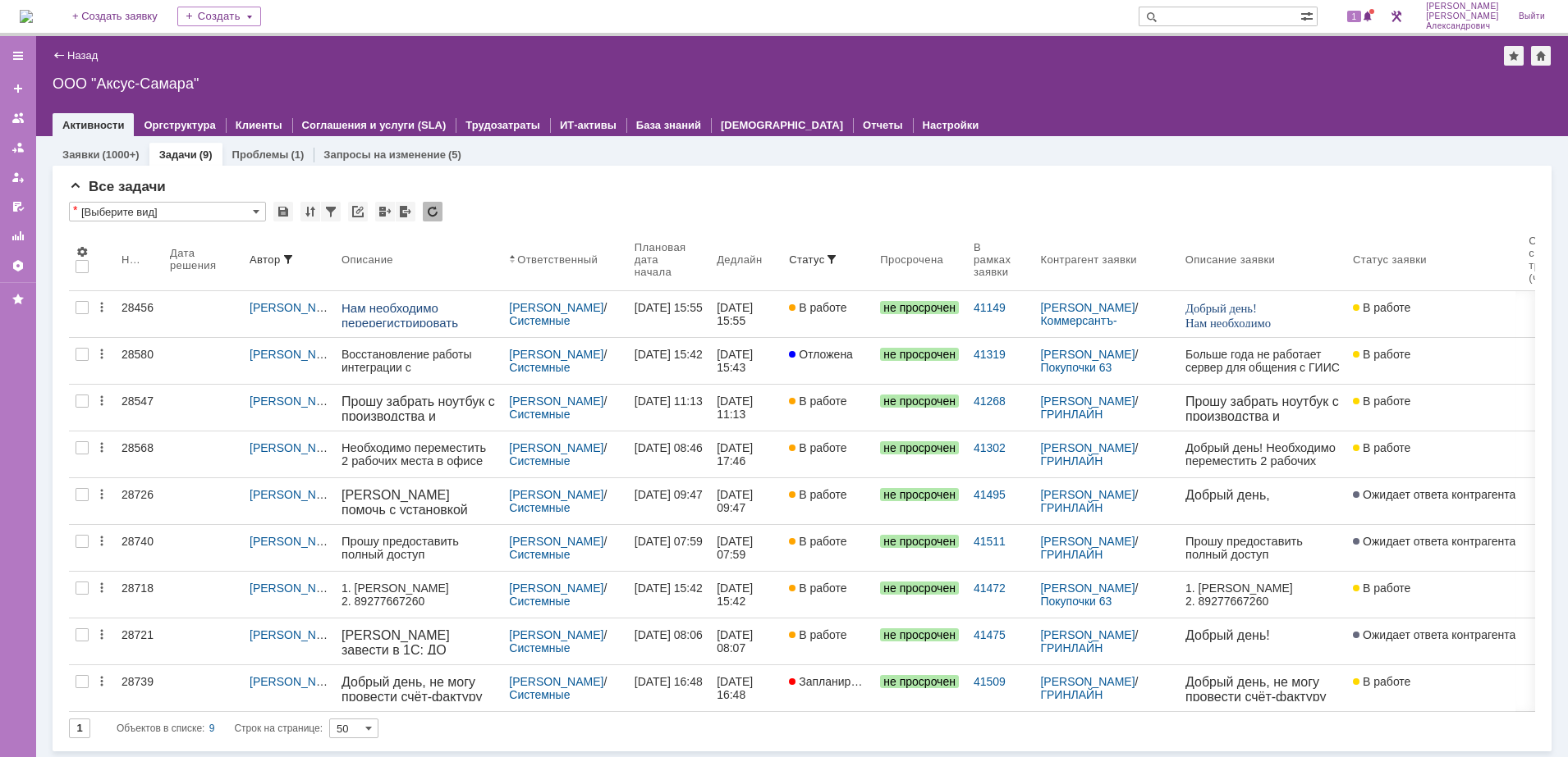
click at [32, 10] on img at bounding box center [26, 16] width 14 height 14
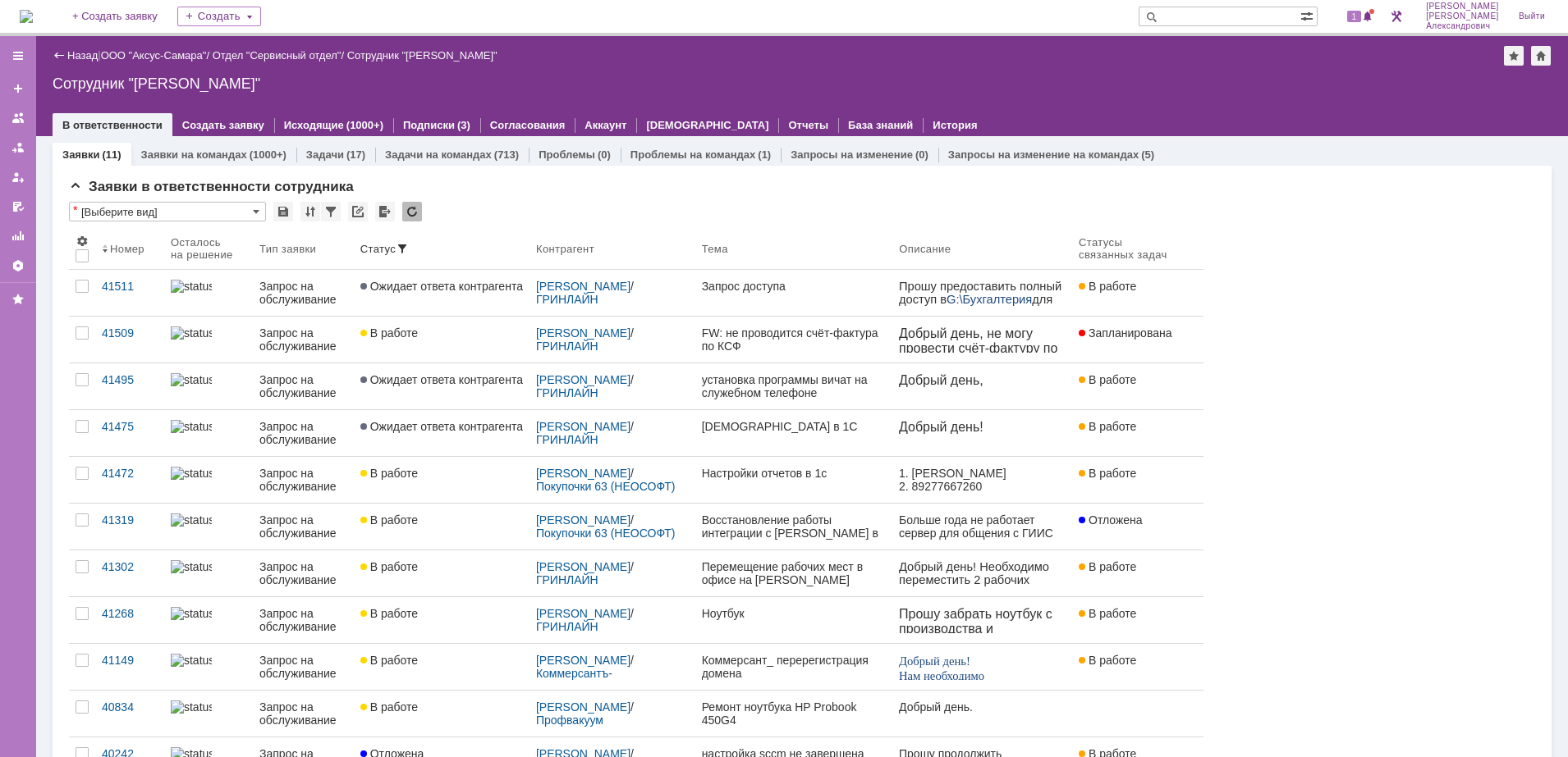
click at [32, 14] on img at bounding box center [26, 16] width 14 height 14
click at [1356, 15] on span "1" at bounding box center [1354, 16] width 14 height 12
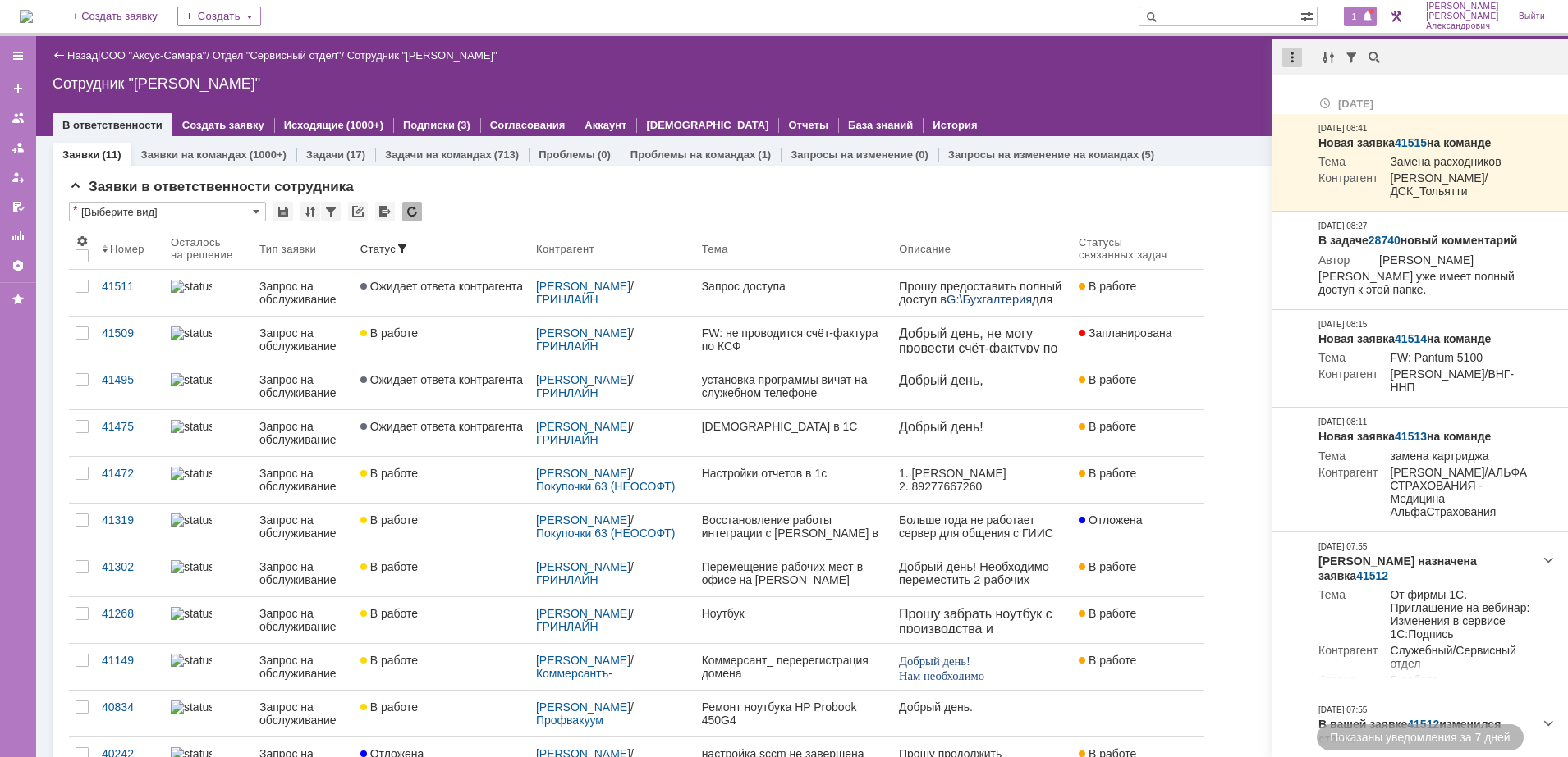
click at [1287, 61] on div at bounding box center [1292, 58] width 20 height 20
click at [1314, 105] on div "Отметить уведомления прочитанными" at bounding box center [1405, 99] width 220 height 12
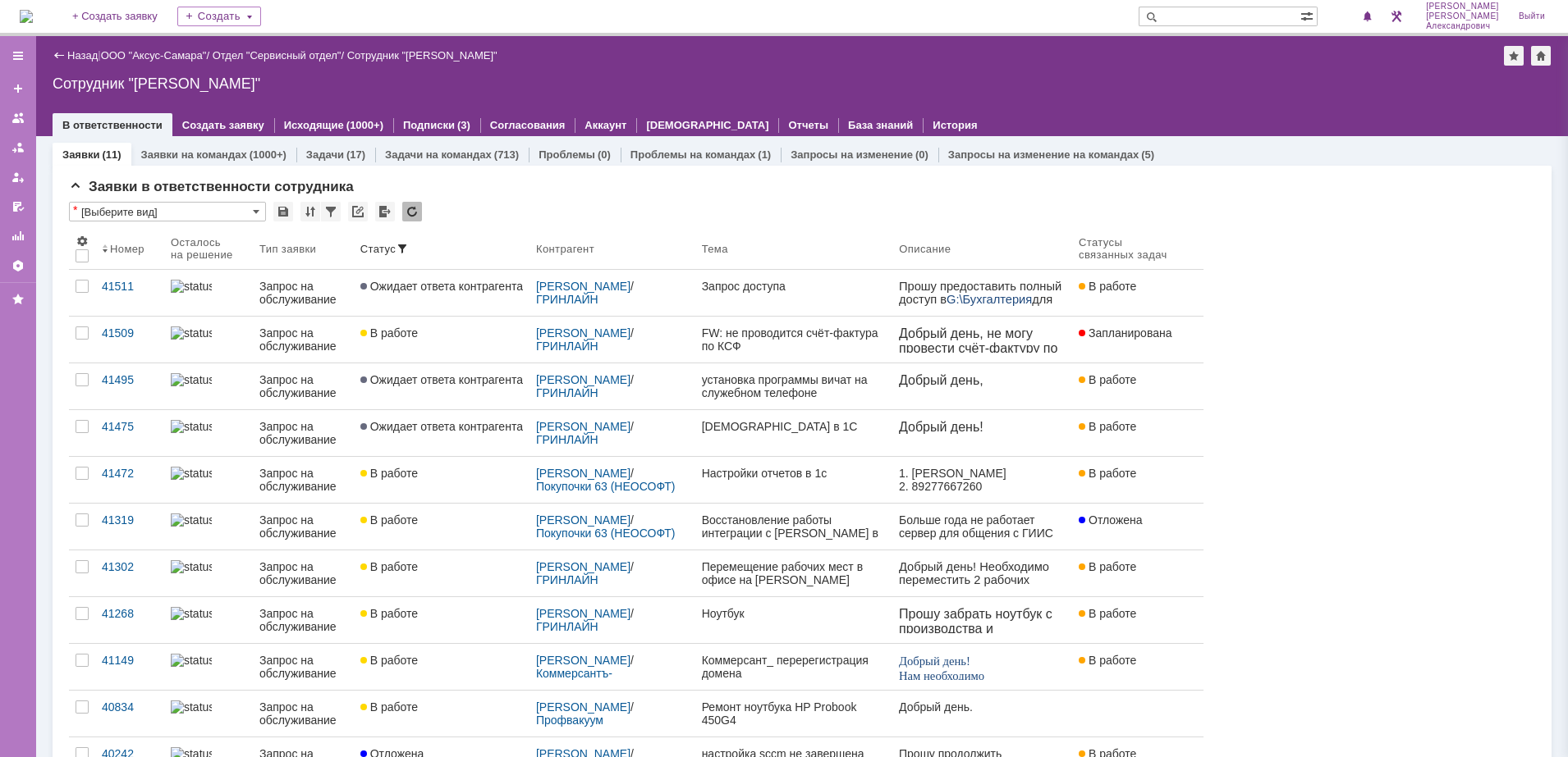
click at [1196, 98] on div "Назад | ООО "Аксус-Самара" / Отдел "Сервисный отдел" / Сотрудник "Галстьян Степ…" at bounding box center [802, 86] width 1532 height 100
click at [27, 18] on img at bounding box center [26, 16] width 14 height 14
click at [32, 15] on img at bounding box center [26, 16] width 14 height 14
click at [32, 16] on img at bounding box center [26, 16] width 14 height 14
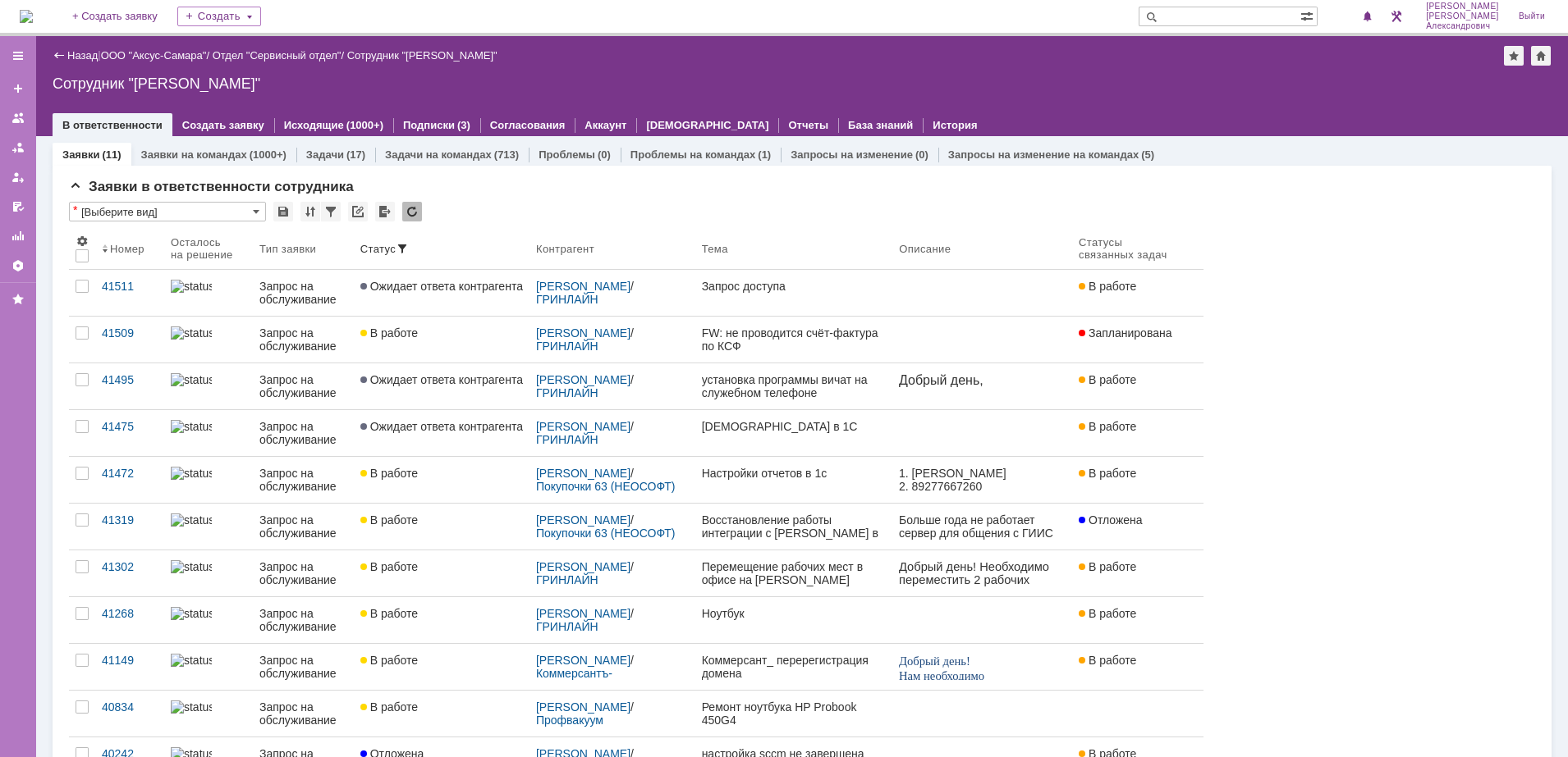
click at [25, 17] on img at bounding box center [26, 16] width 14 height 14
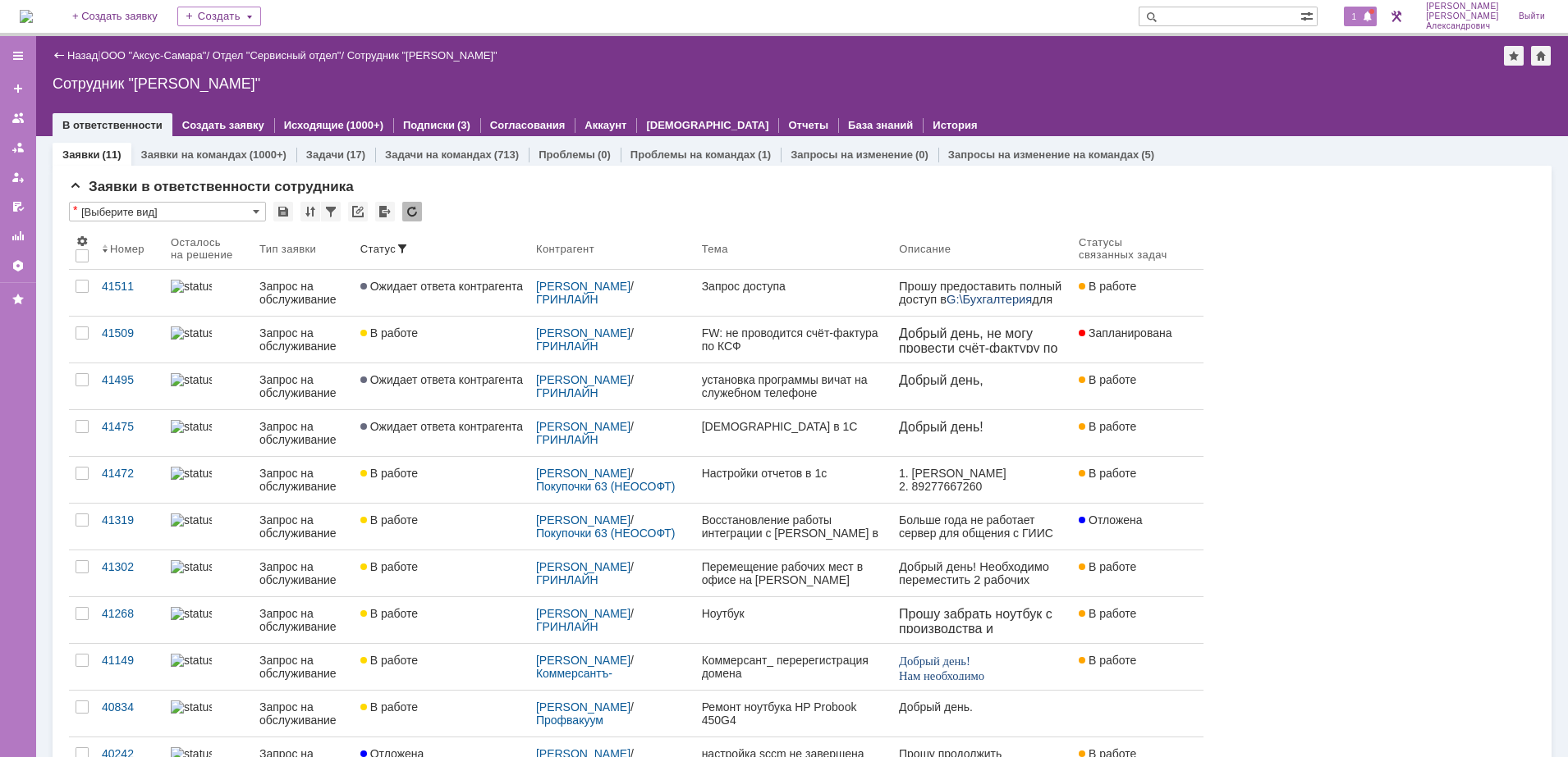
click at [1371, 13] on span at bounding box center [1367, 17] width 12 height 14
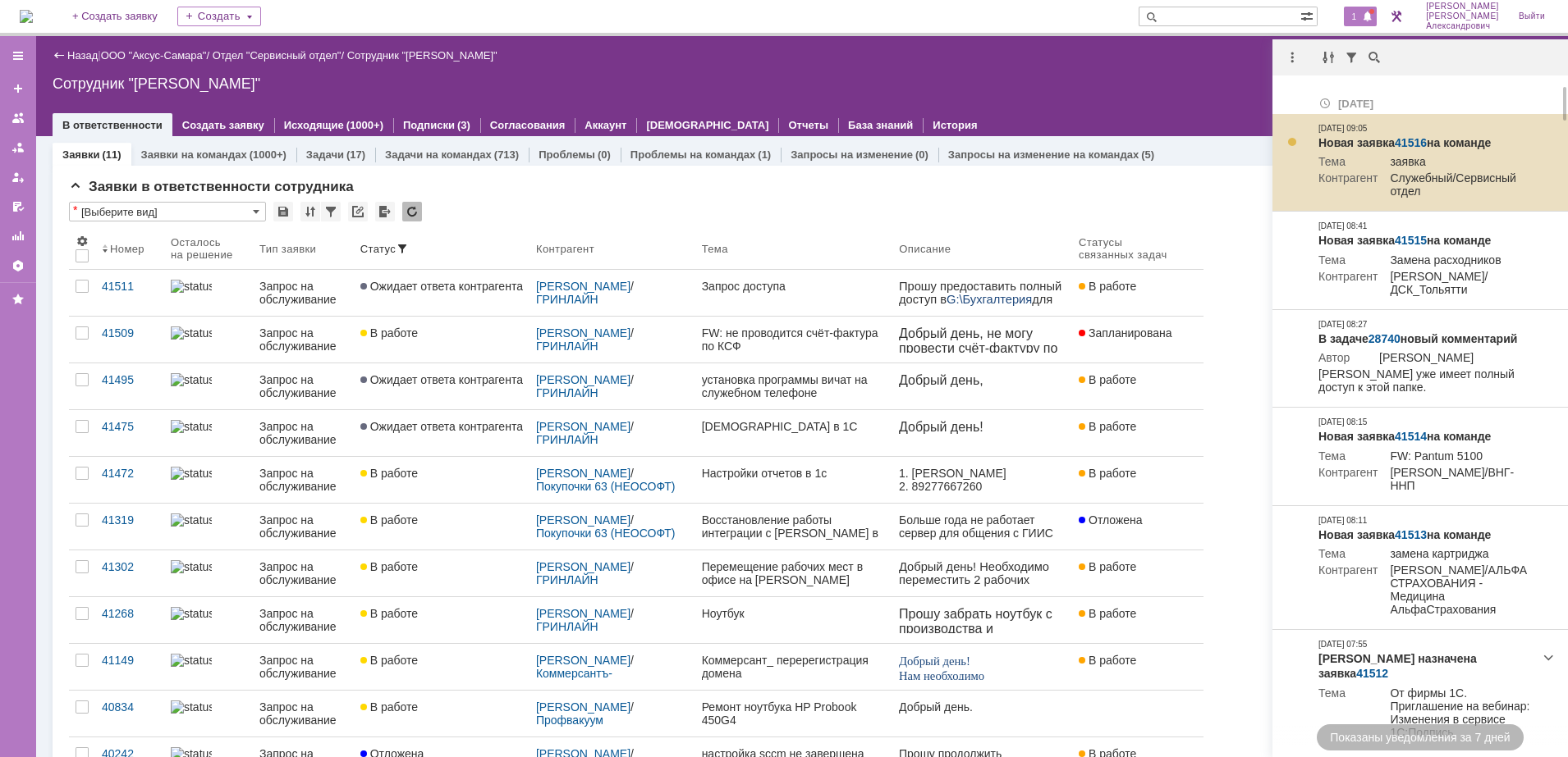
click at [1408, 141] on link "41516" at bounding box center [1411, 142] width 32 height 14
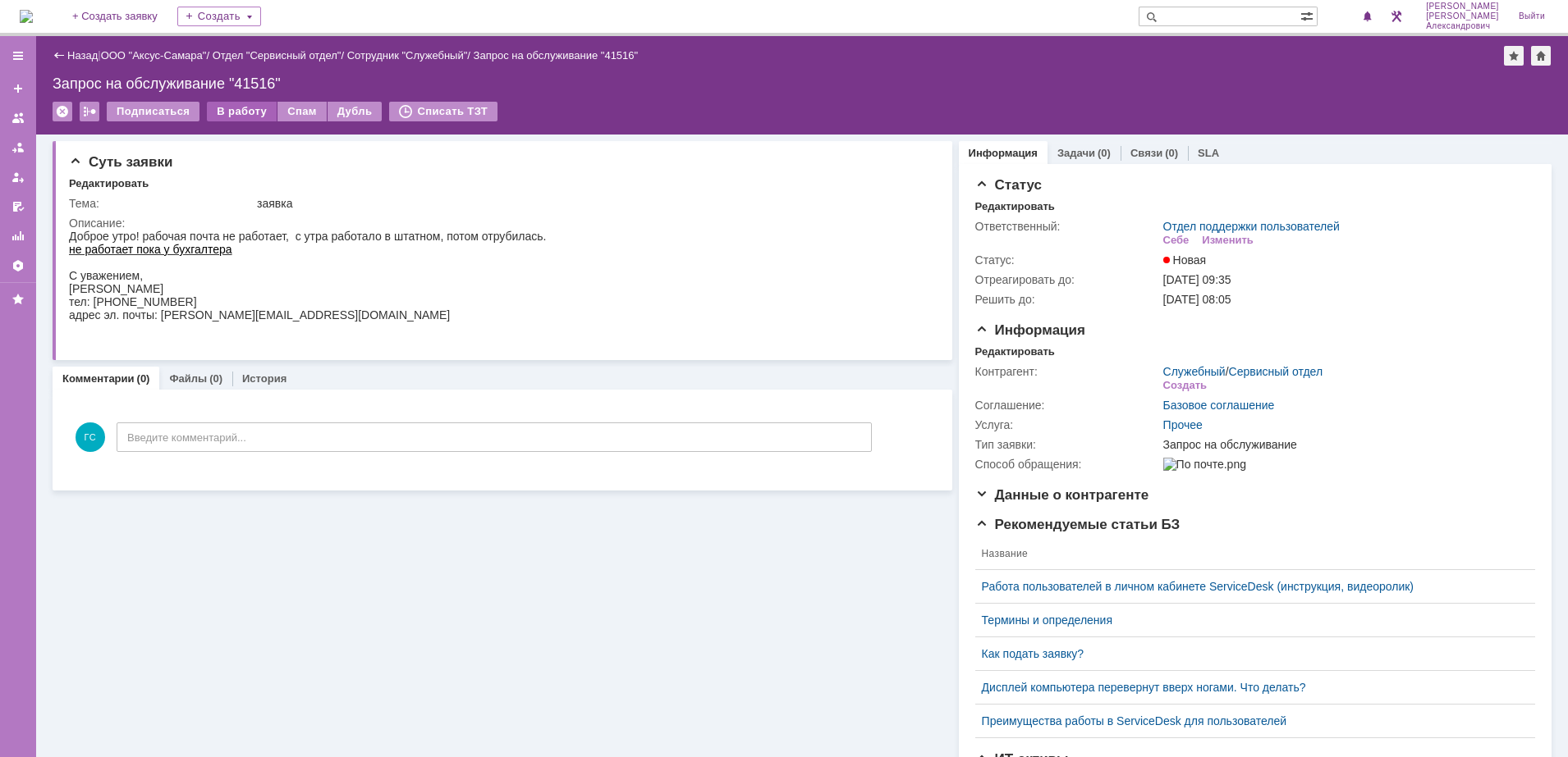
click at [228, 110] on div "В работу" at bounding box center [241, 112] width 69 height 20
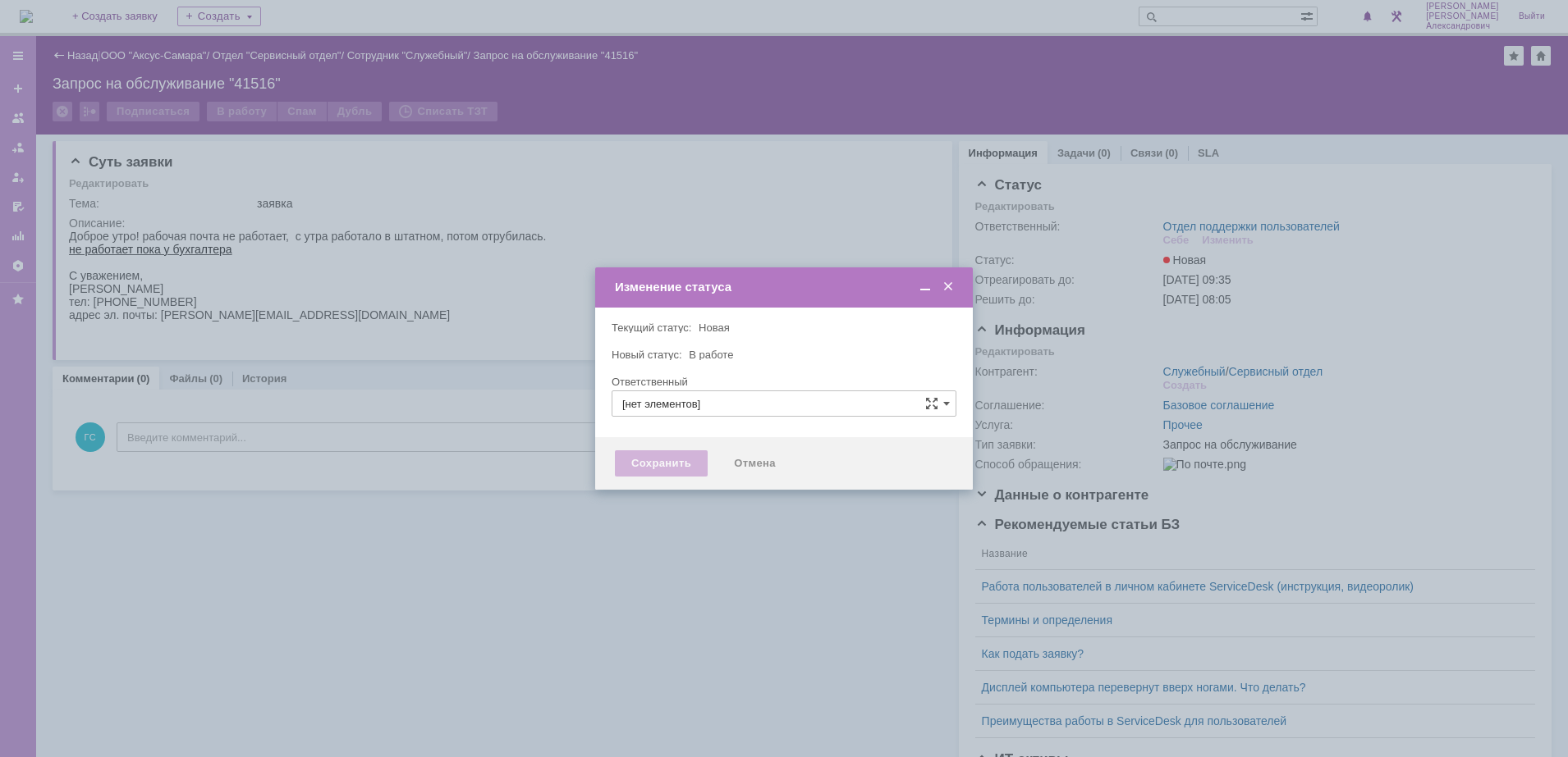
type input "Отдел поддержки пользователей"
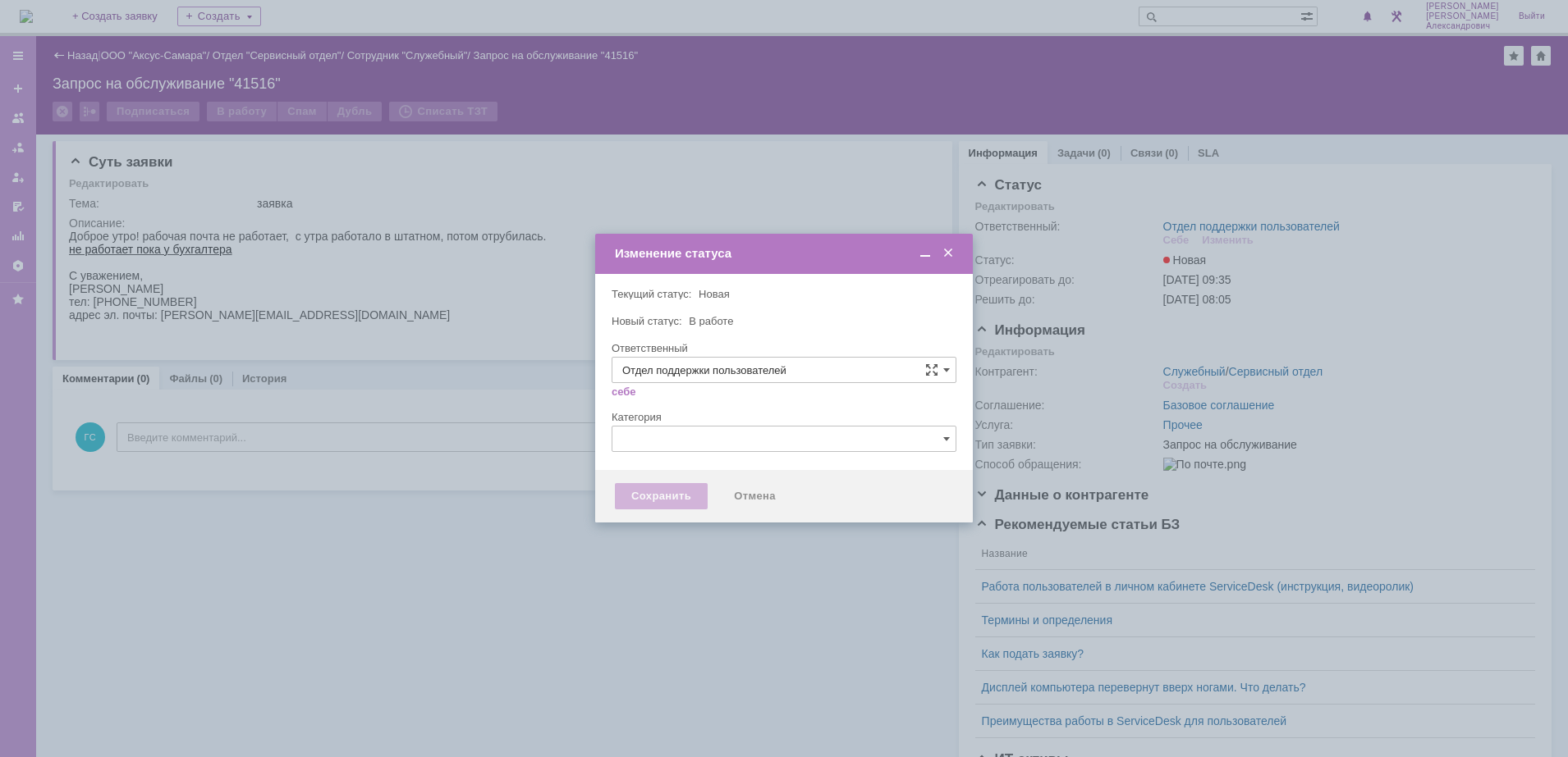
type input "[PERSON_NAME]"
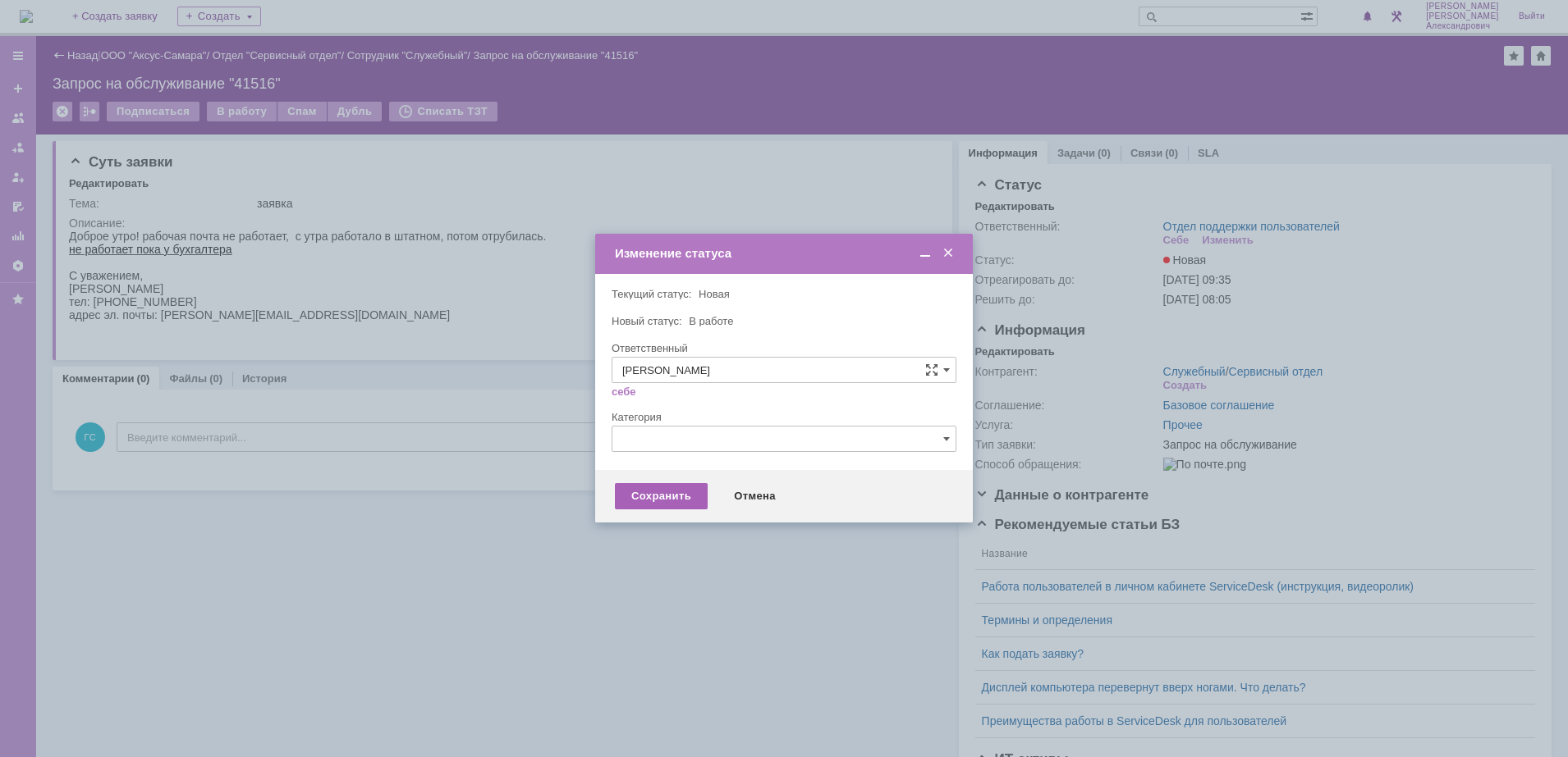
click at [656, 498] on div "Сохранить" at bounding box center [661, 496] width 93 height 26
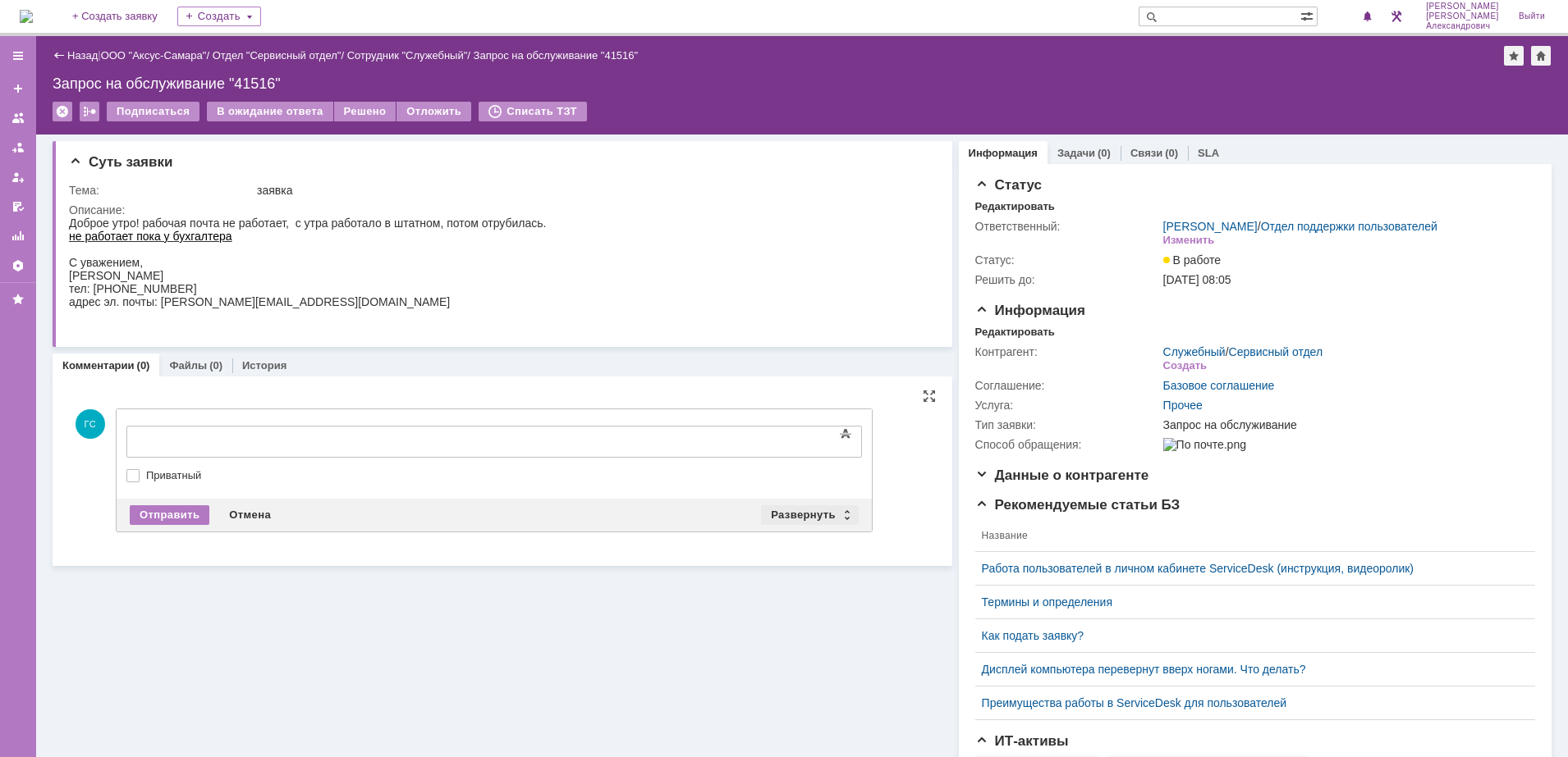
click at [777, 514] on div "Развернуть" at bounding box center [810, 515] width 97 height 20
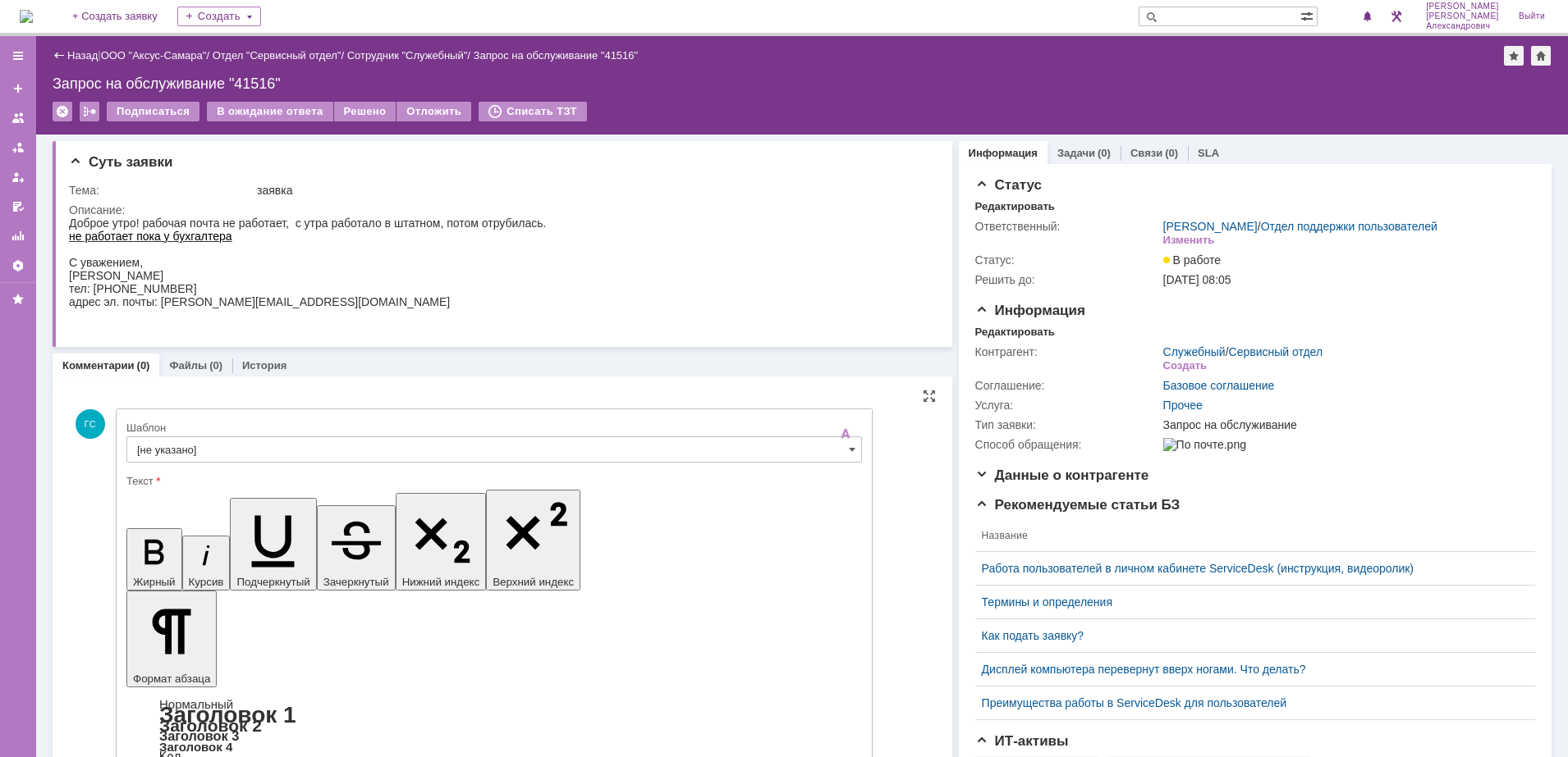
click at [326, 442] on input "[не указано]" at bounding box center [494, 449] width 736 height 26
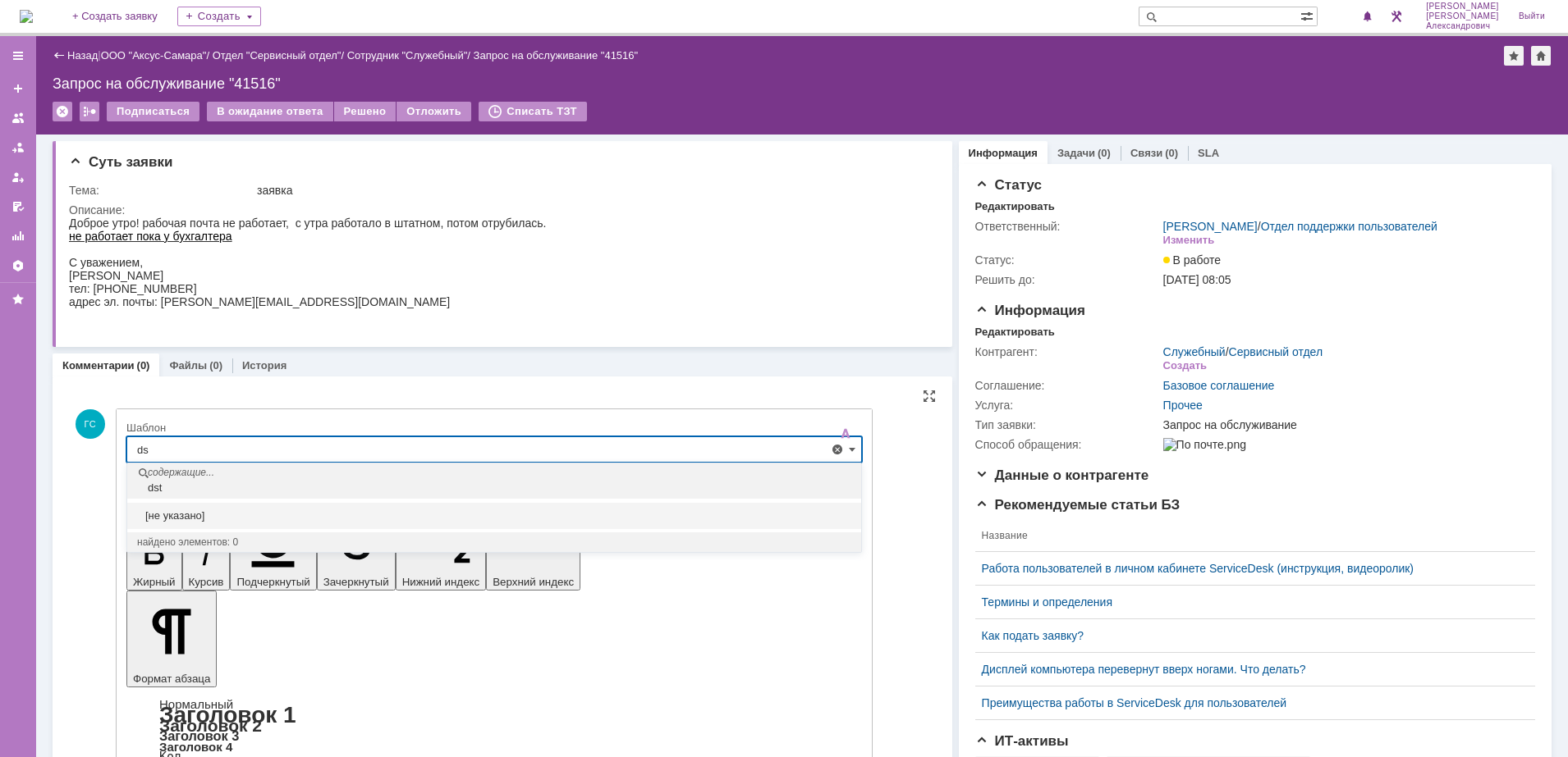
type input "d"
click at [289, 544] on span "Выезд инженера запланирован" at bounding box center [494, 543] width 714 height 14
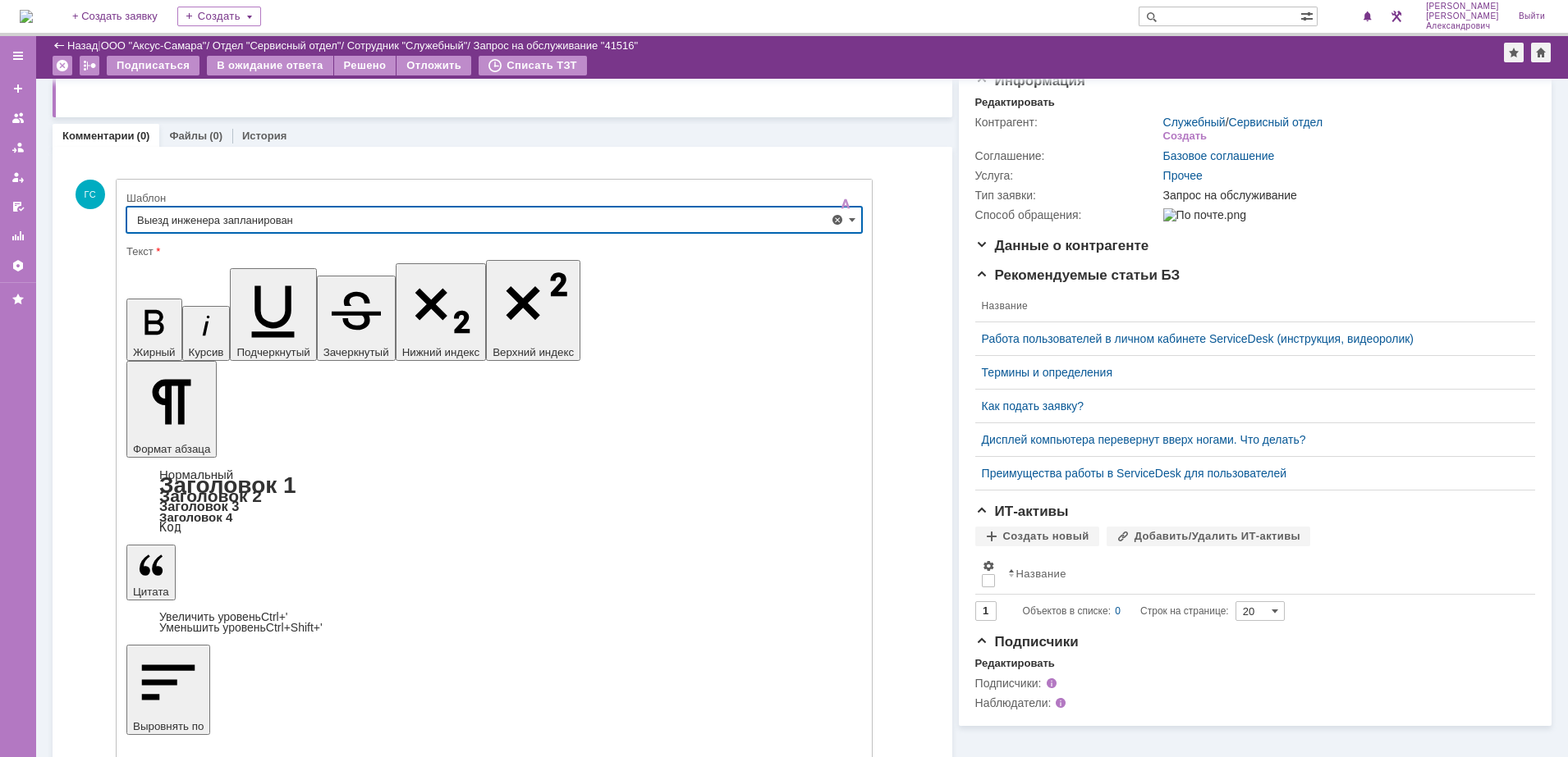
type input "Выезд инженера запланирован"
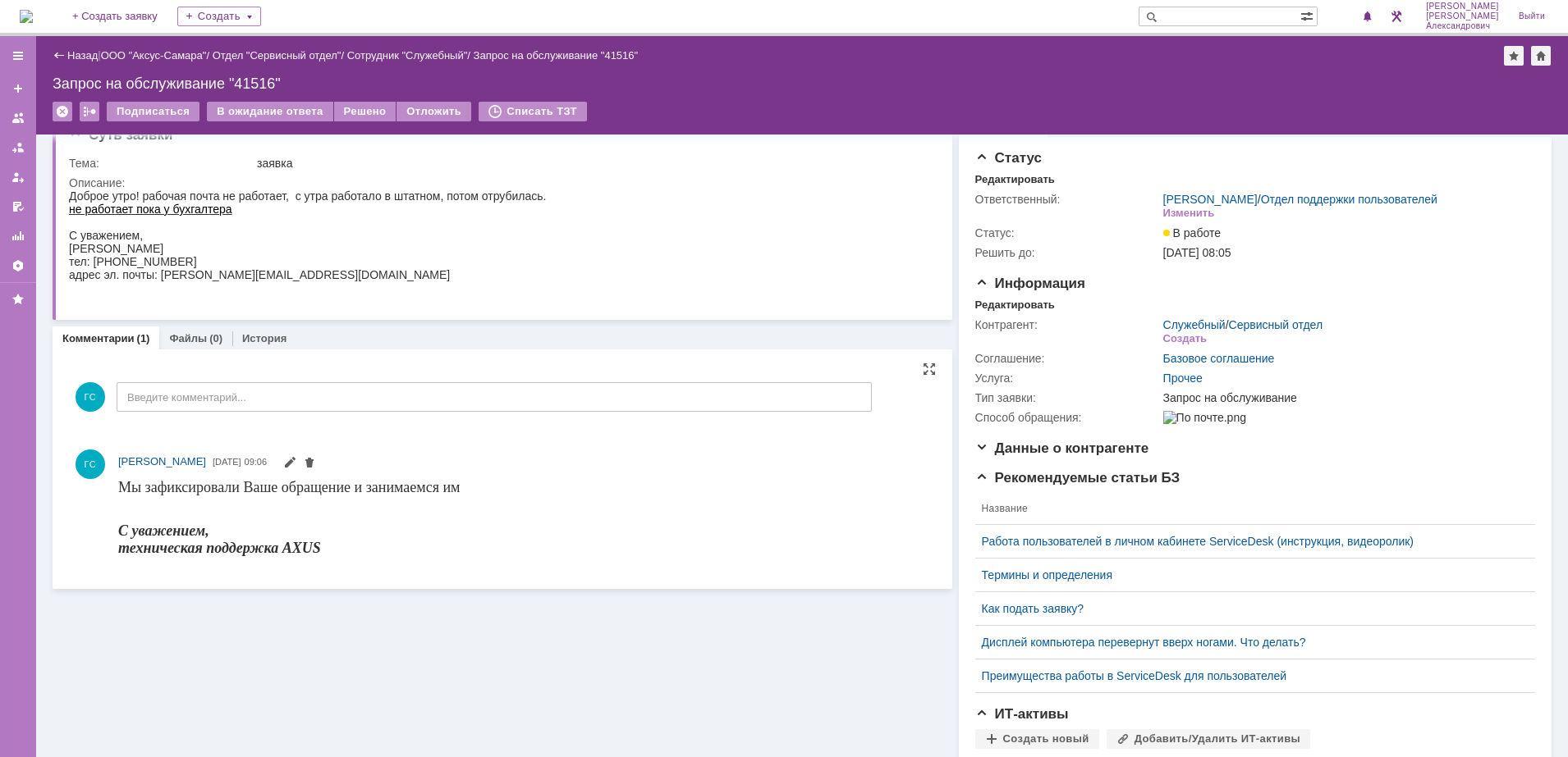
scroll to position [0, 0]
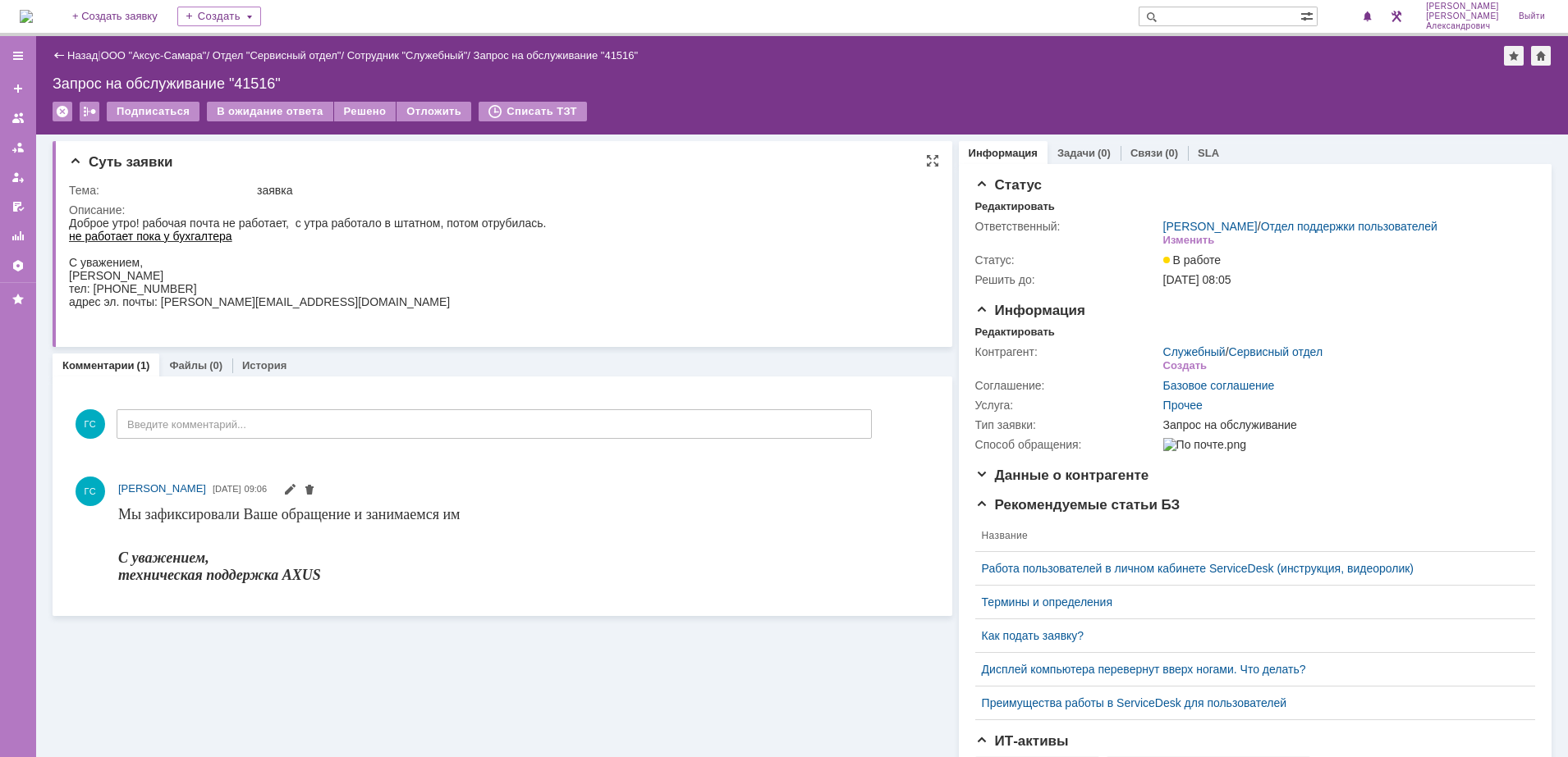
drag, startPoint x: 69, startPoint y: 220, endPoint x: 292, endPoint y: 294, distance: 235.0
click at [292, 294] on body "Доброе утро! рабочая почта не работает, с утра работало в штатном, потом отруби…" at bounding box center [307, 269] width 478 height 105
drag, startPoint x: 292, startPoint y: 294, endPoint x: 291, endPoint y: 315, distance: 21.0
click at [291, 315] on div "адрес эл. почты: vinokurova.og@mail.ru" at bounding box center [307, 308] width 478 height 26
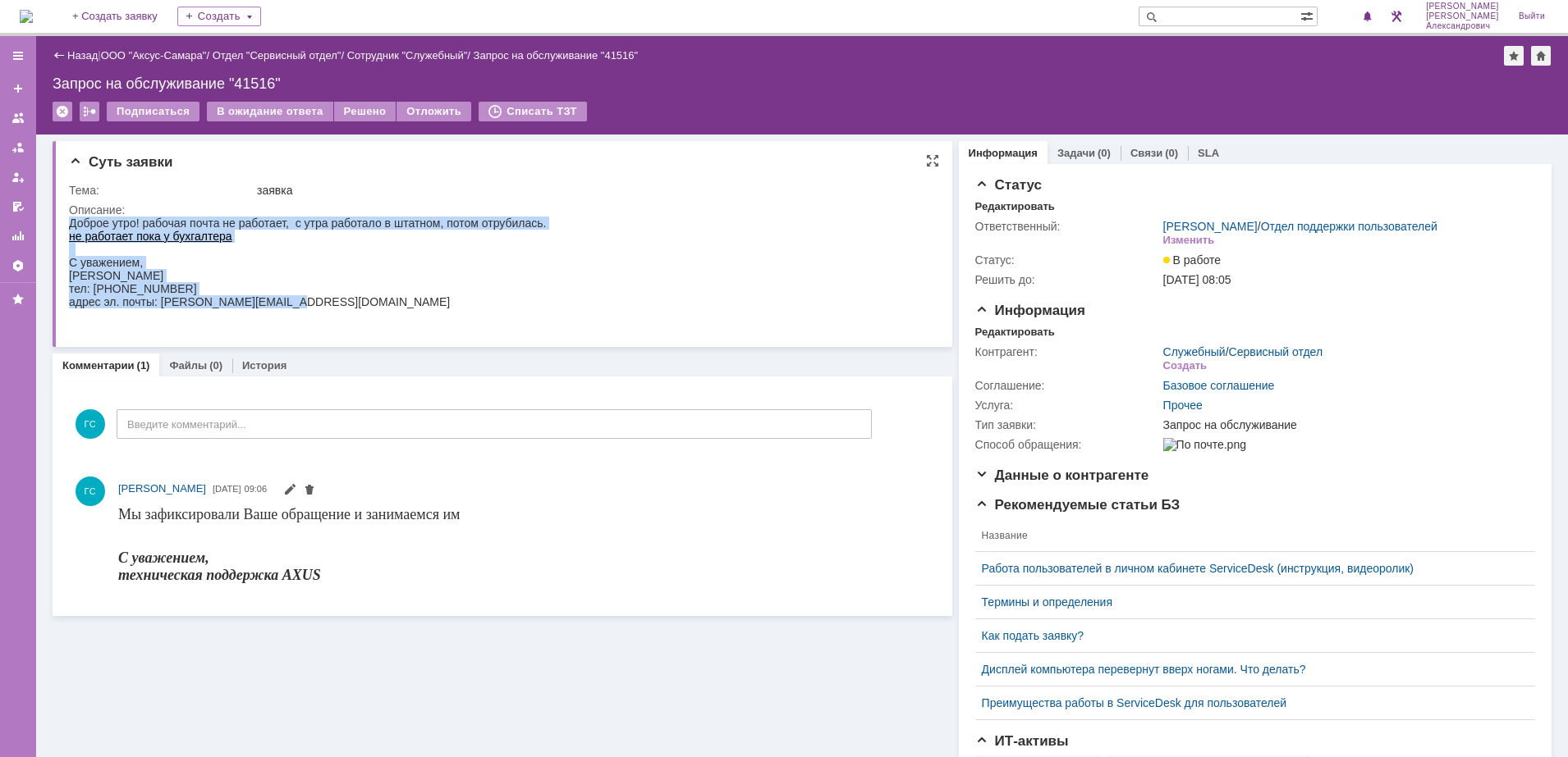
drag, startPoint x: 290, startPoint y: 312, endPoint x: 68, endPoint y: 205, distance: 246.4
click at [69, 216] on html "Доброе утро! рабочая почта не работает, с утра работало в штатном, потом отруби…" at bounding box center [494, 269] width 851 height 105
copy body "Доброе утро! рабочая почта не работает, с утра работало в штатном, потом отруби…"
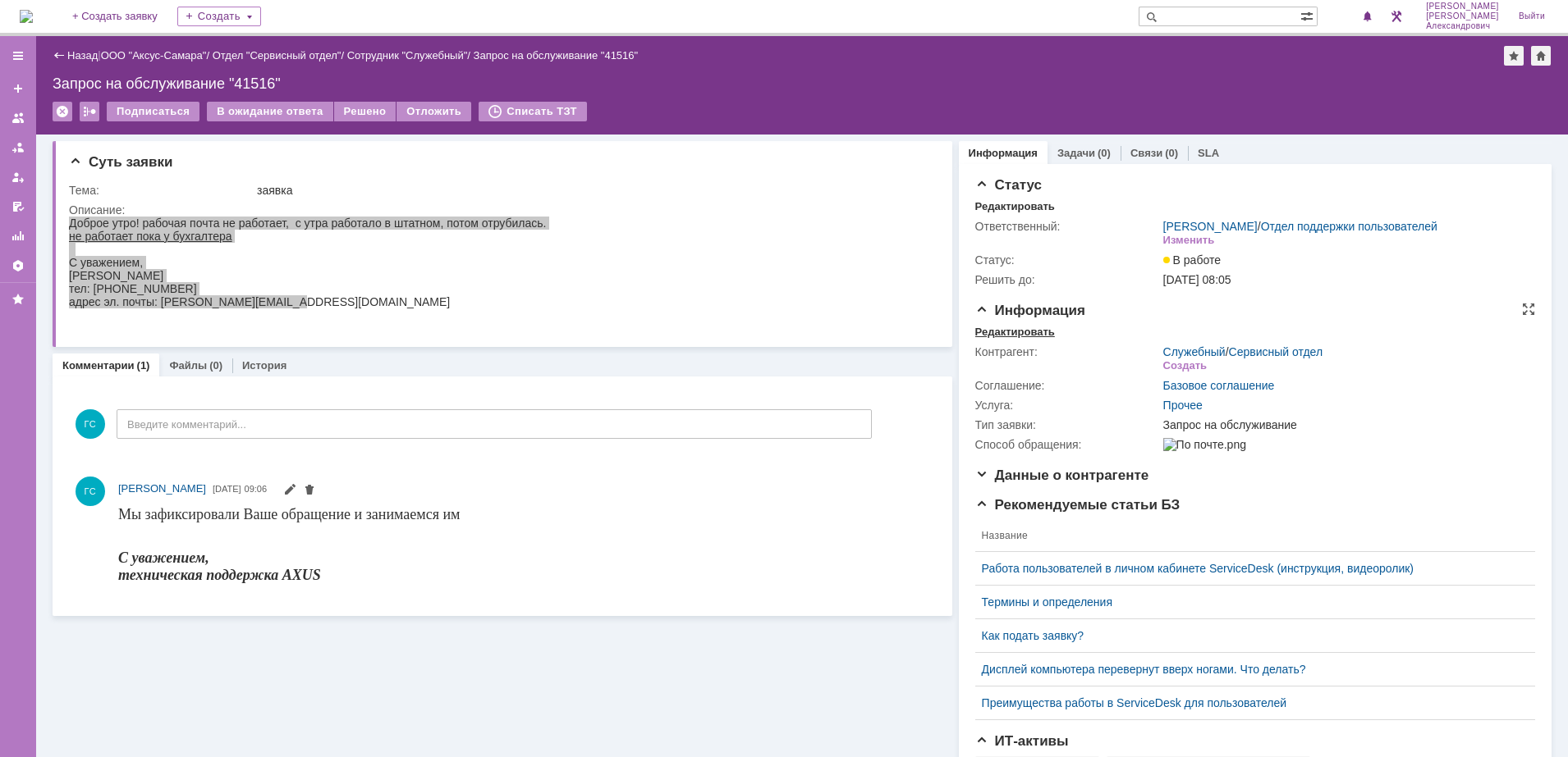
click at [981, 339] on div "Редактировать" at bounding box center [1014, 332] width 79 height 14
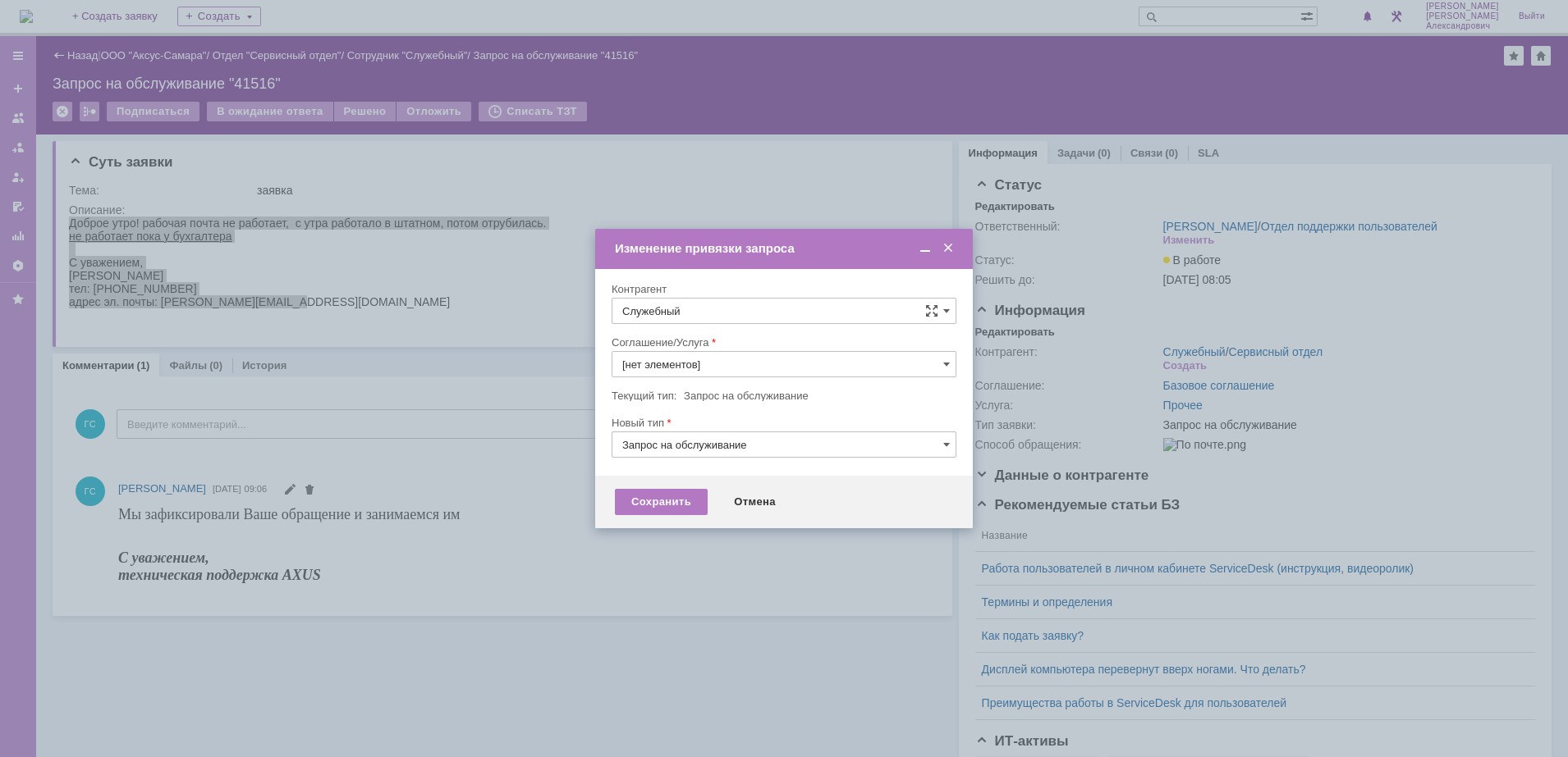
type input "Прочее"
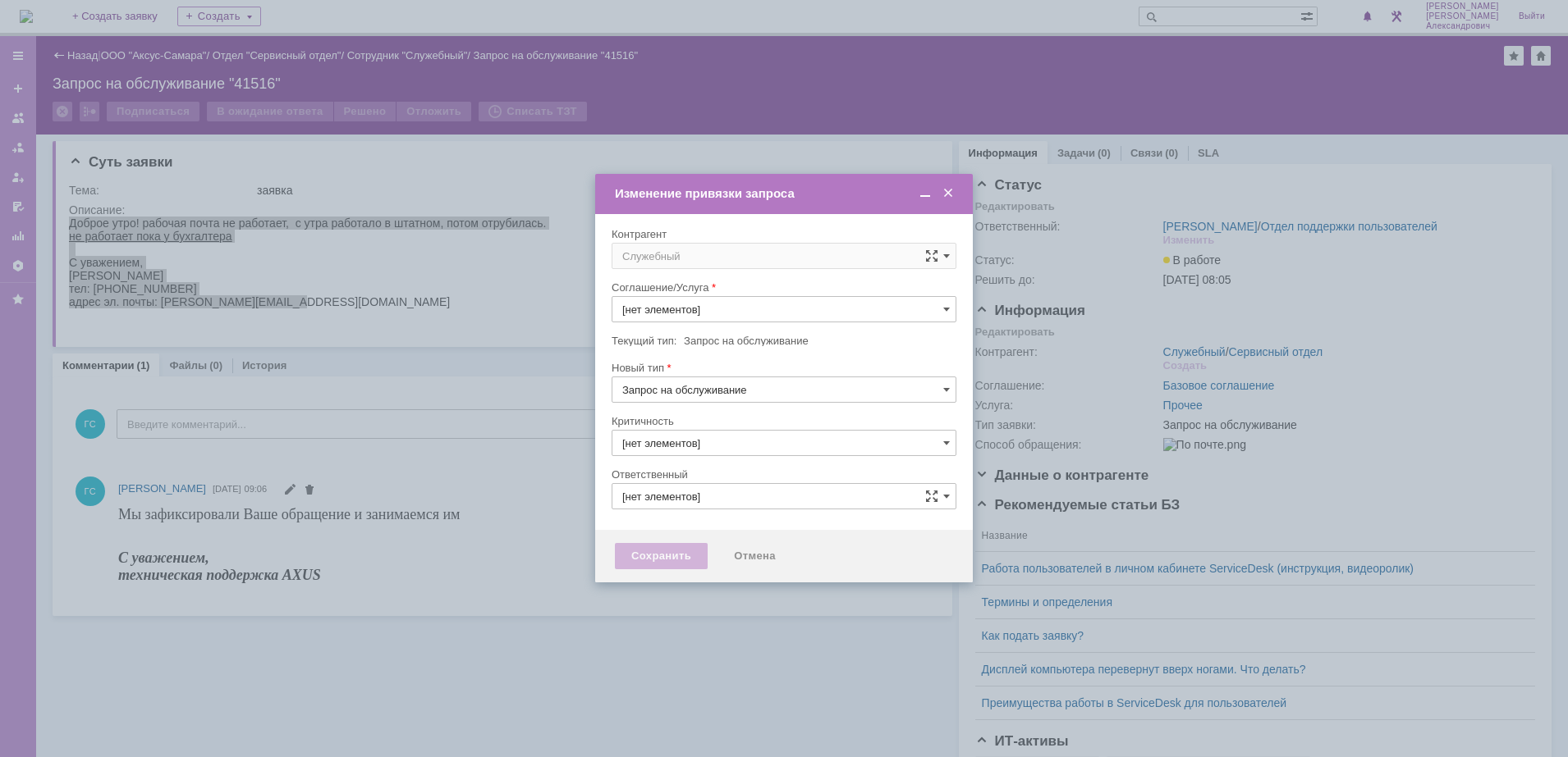
type input "[PERSON_NAME]"
type input "Прочее"
type input "3. Низкая"
type input "[не указано]"
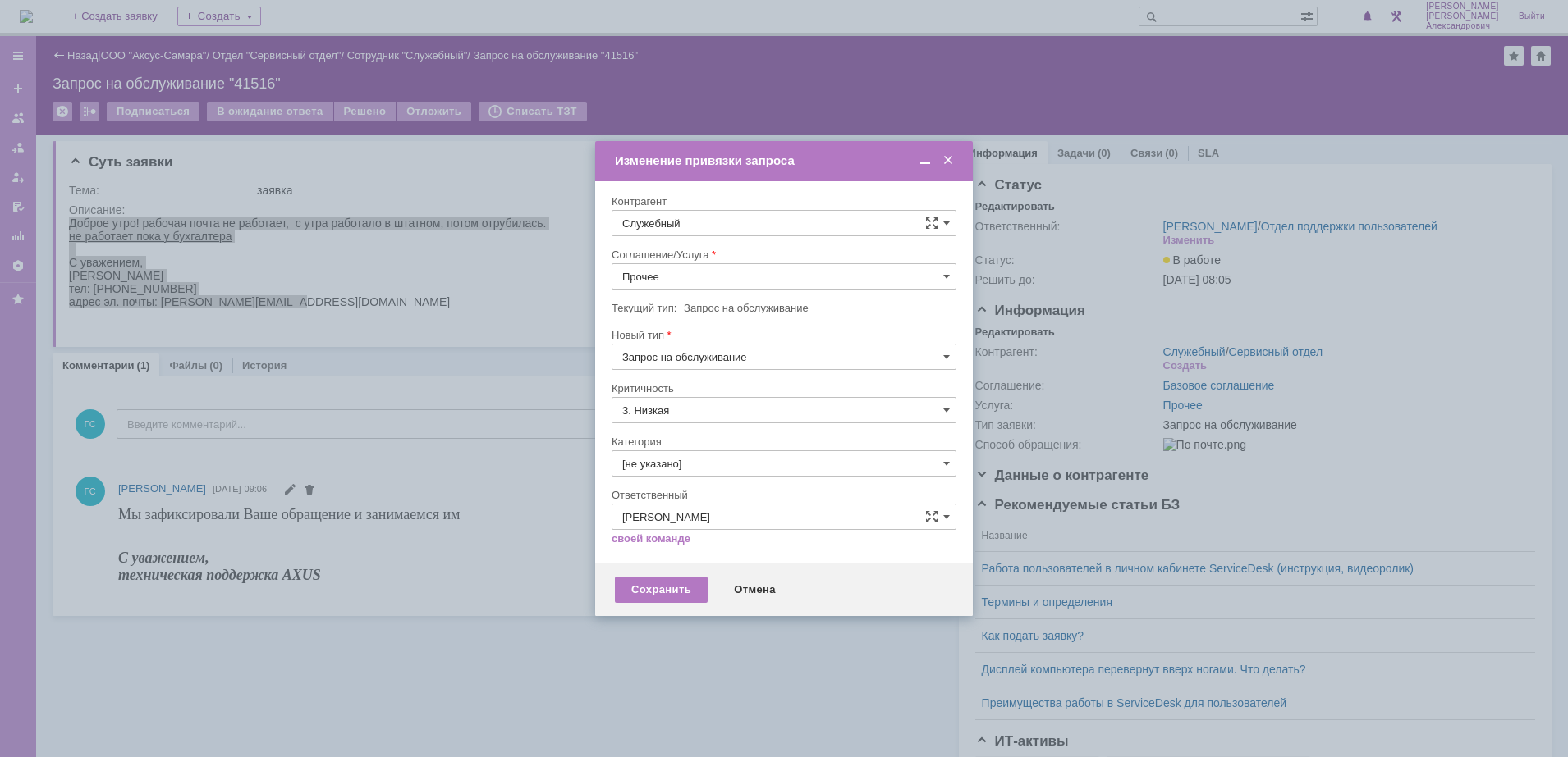
click at [722, 207] on div "Контрагент" at bounding box center [784, 202] width 344 height 15
click at [718, 224] on input "Служебный" at bounding box center [784, 223] width 344 height 26
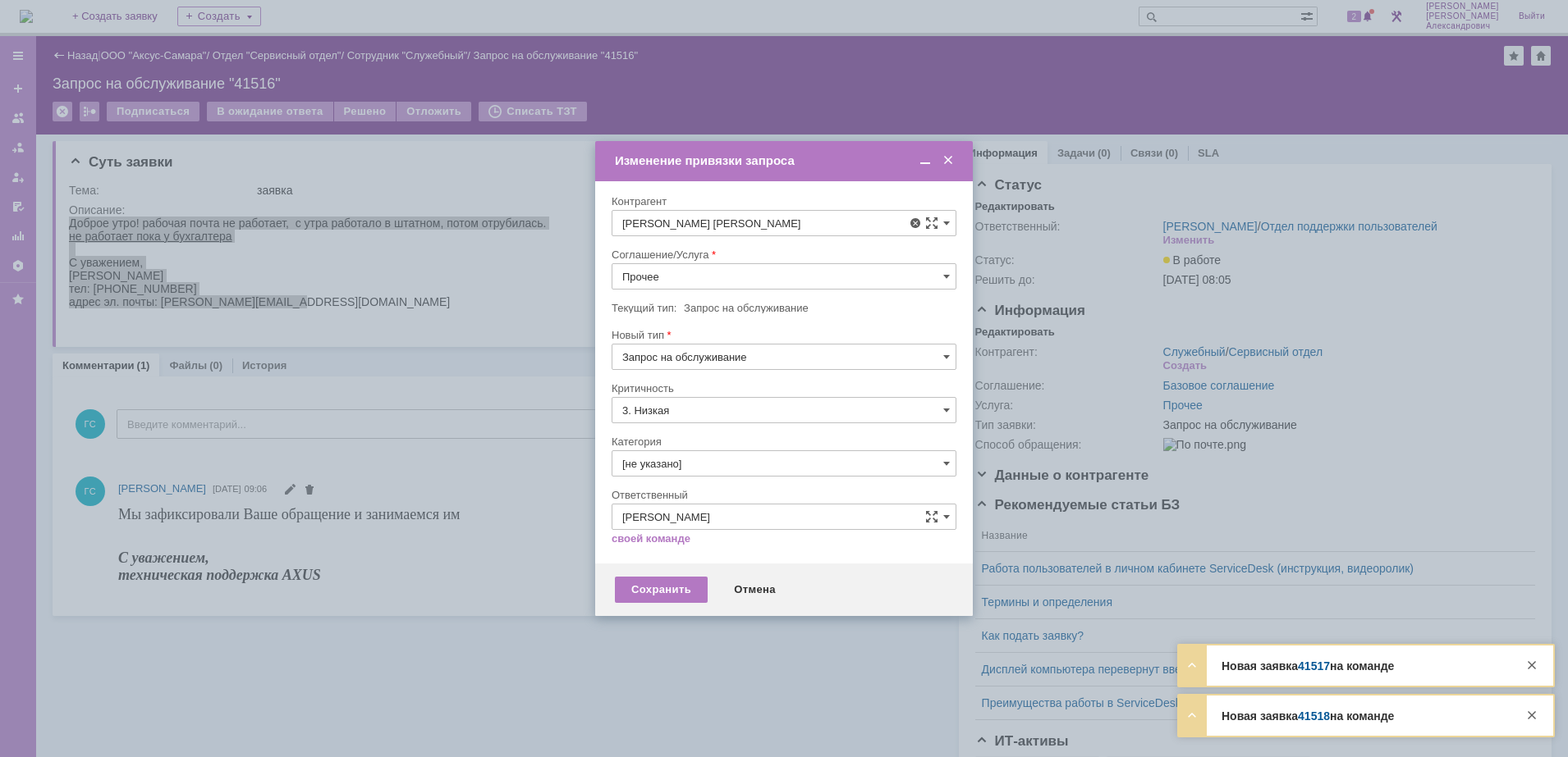
click at [749, 430] on span "Винокурова Ольга Геннадьевна" at bounding box center [705, 426] width 87 height 13
type input "Винокурова Ольга Геннадьевна"
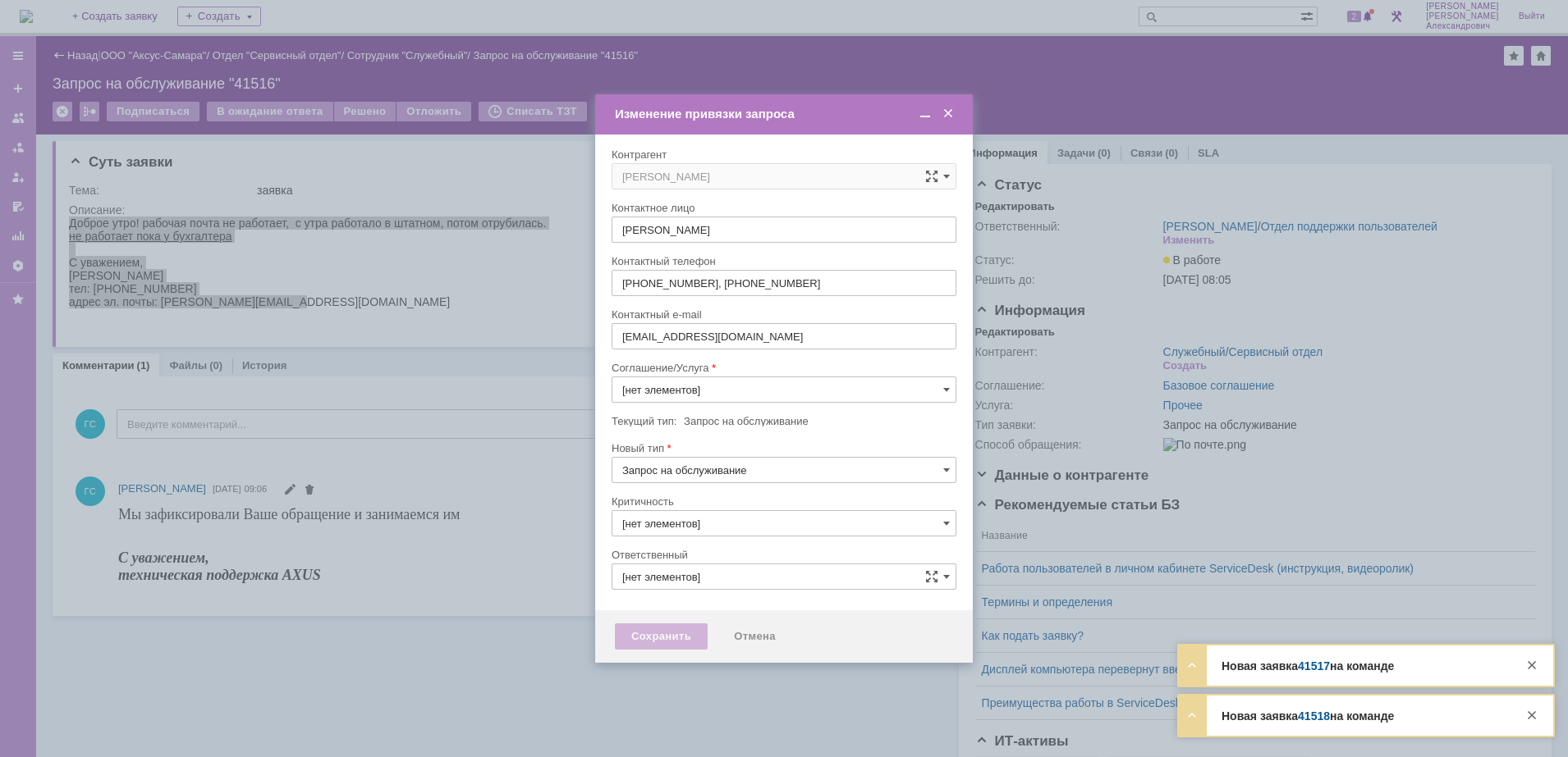
type input "Прочее"
type input "3. Низкая"
type input "[PERSON_NAME]"
type input "[не указано]"
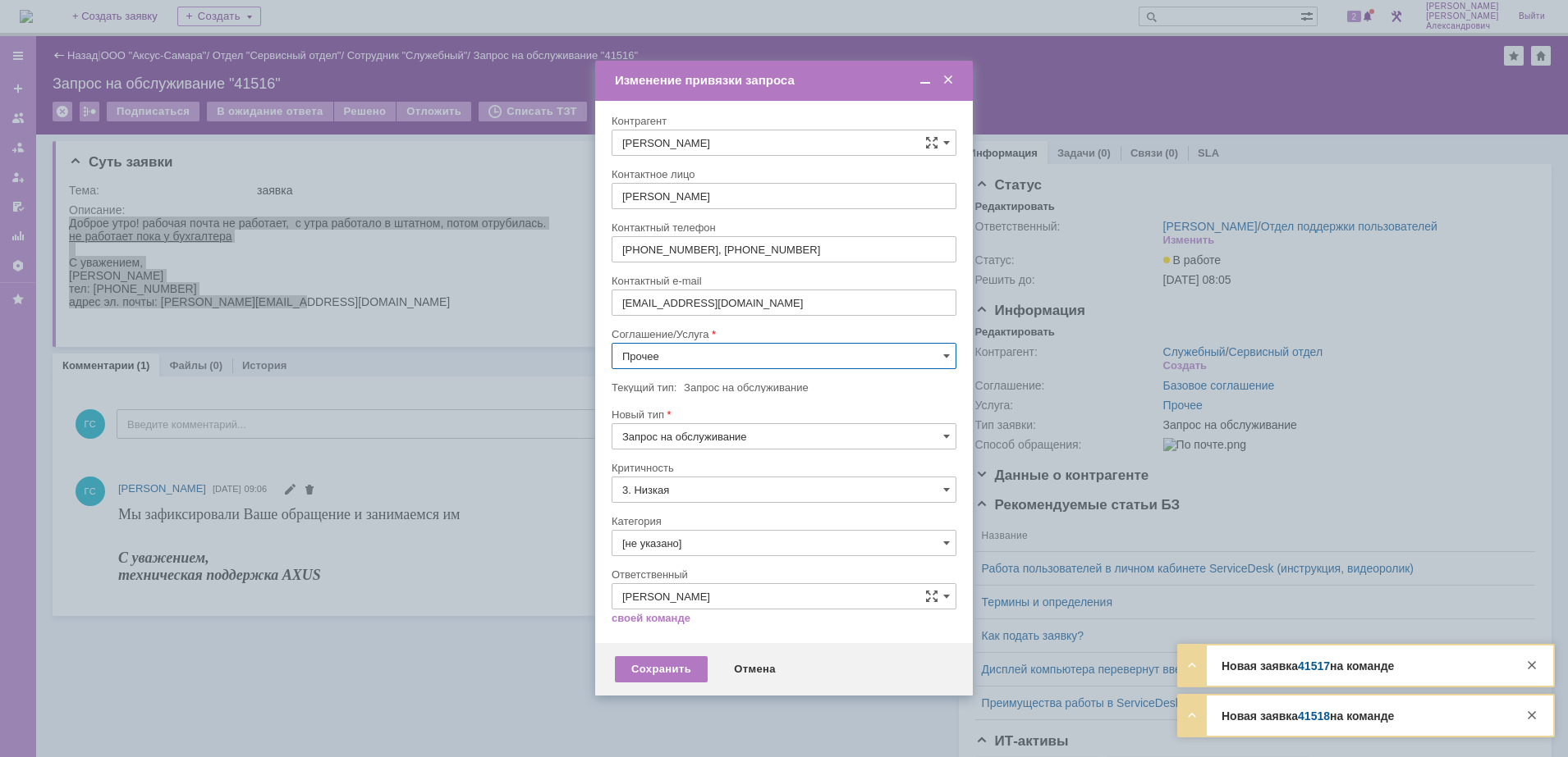
click at [747, 357] on input "Прочее" at bounding box center [784, 355] width 344 height 26
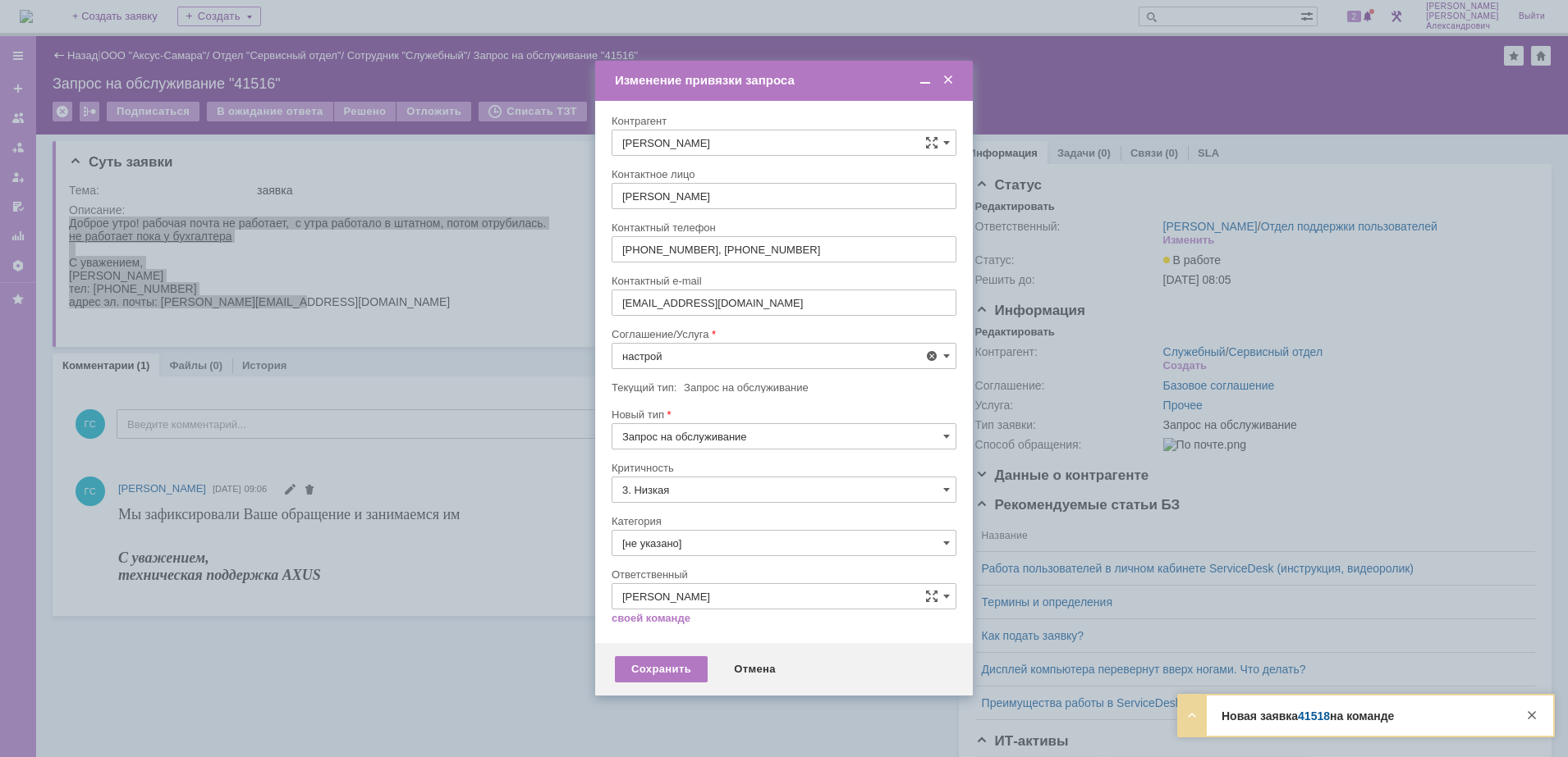
click at [756, 512] on span "АРМ_Настройка" at bounding box center [784, 515] width 324 height 14
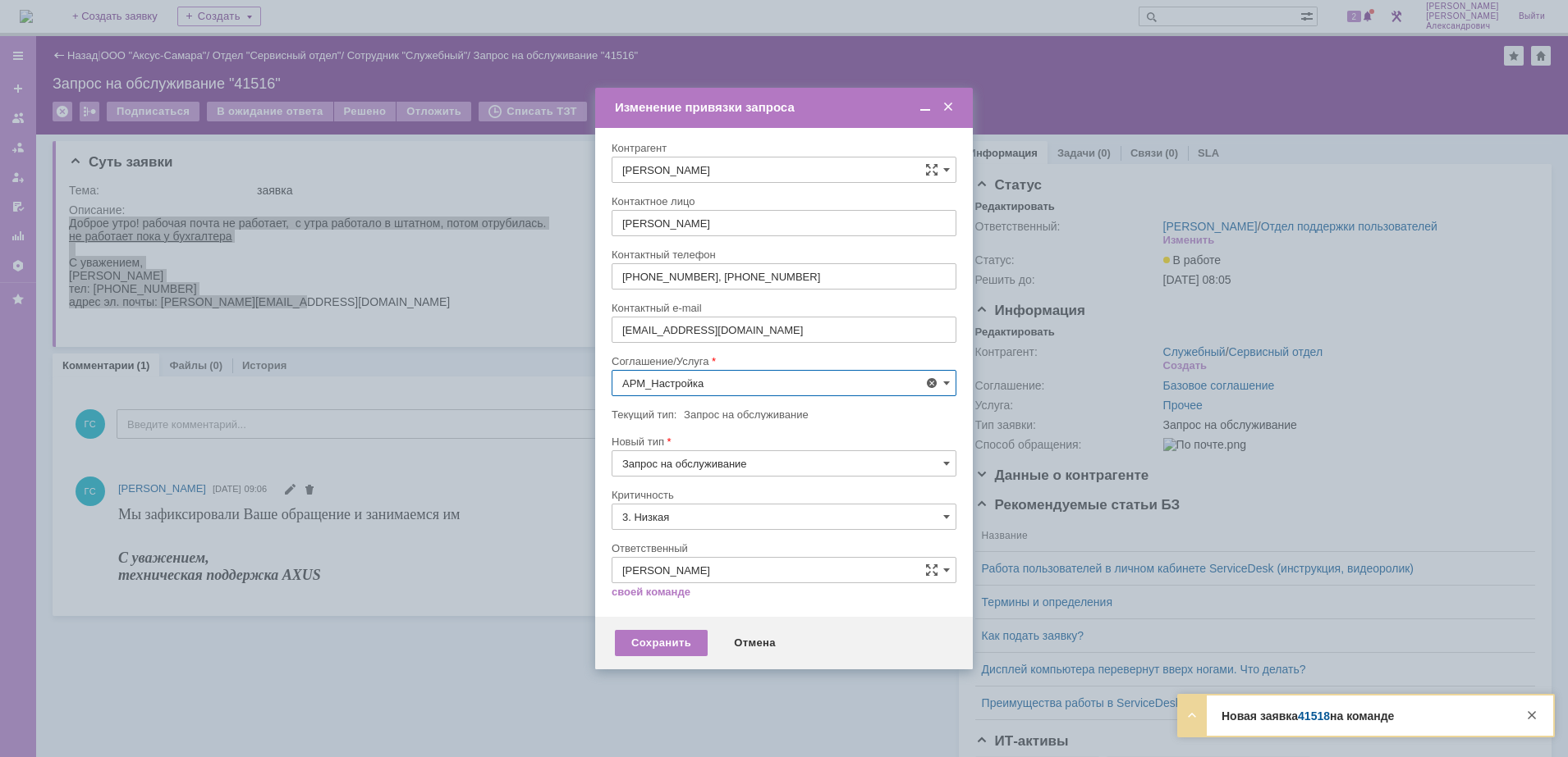
type input "АРМ_Настройка"
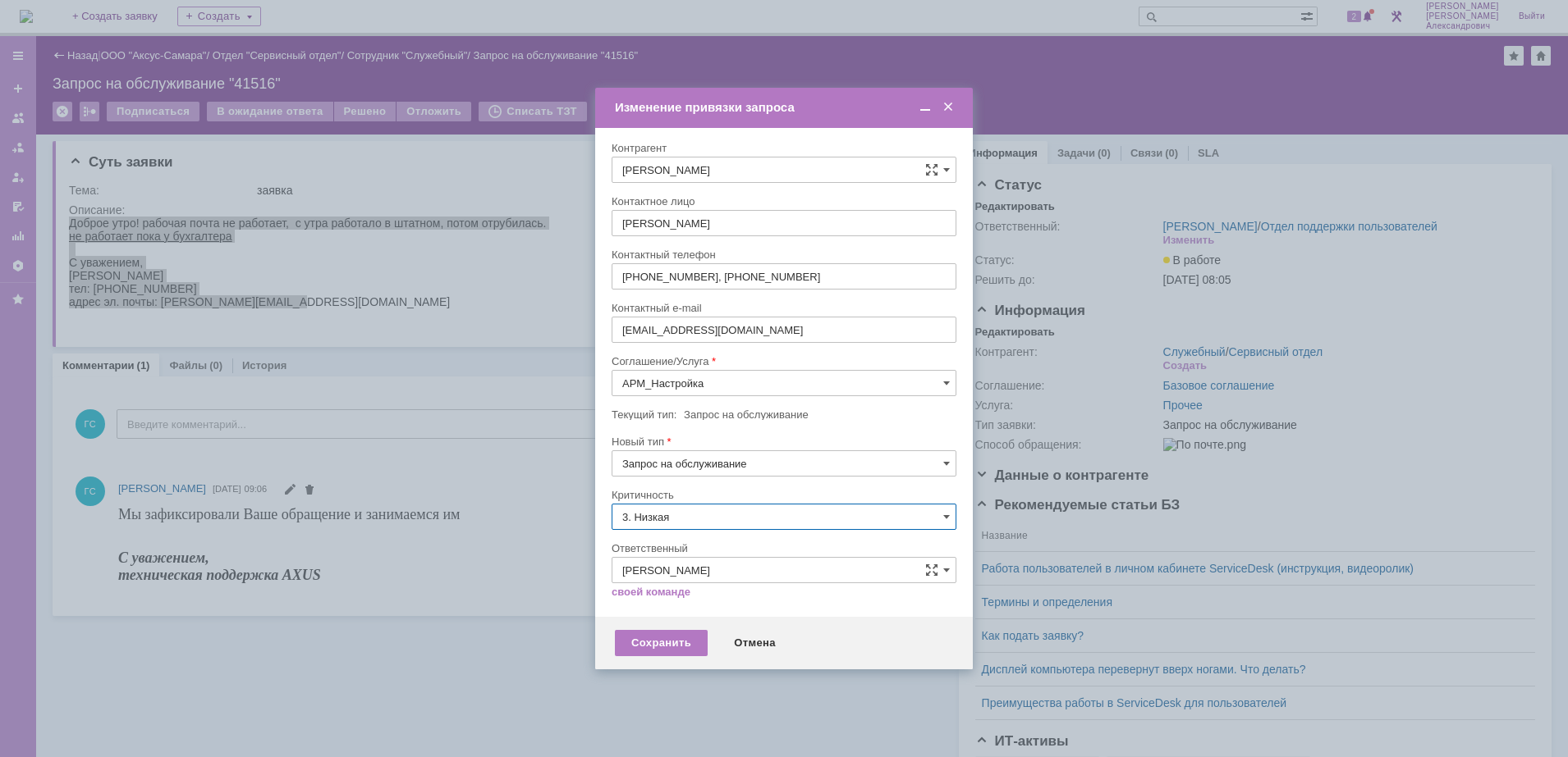
click at [721, 516] on input "3. Низкая" at bounding box center [784, 516] width 344 height 26
click at [716, 541] on span "[не указано]" at bounding box center [784, 547] width 324 height 14
type input "[не указано]"
click at [680, 645] on div "Сохранить" at bounding box center [661, 643] width 93 height 26
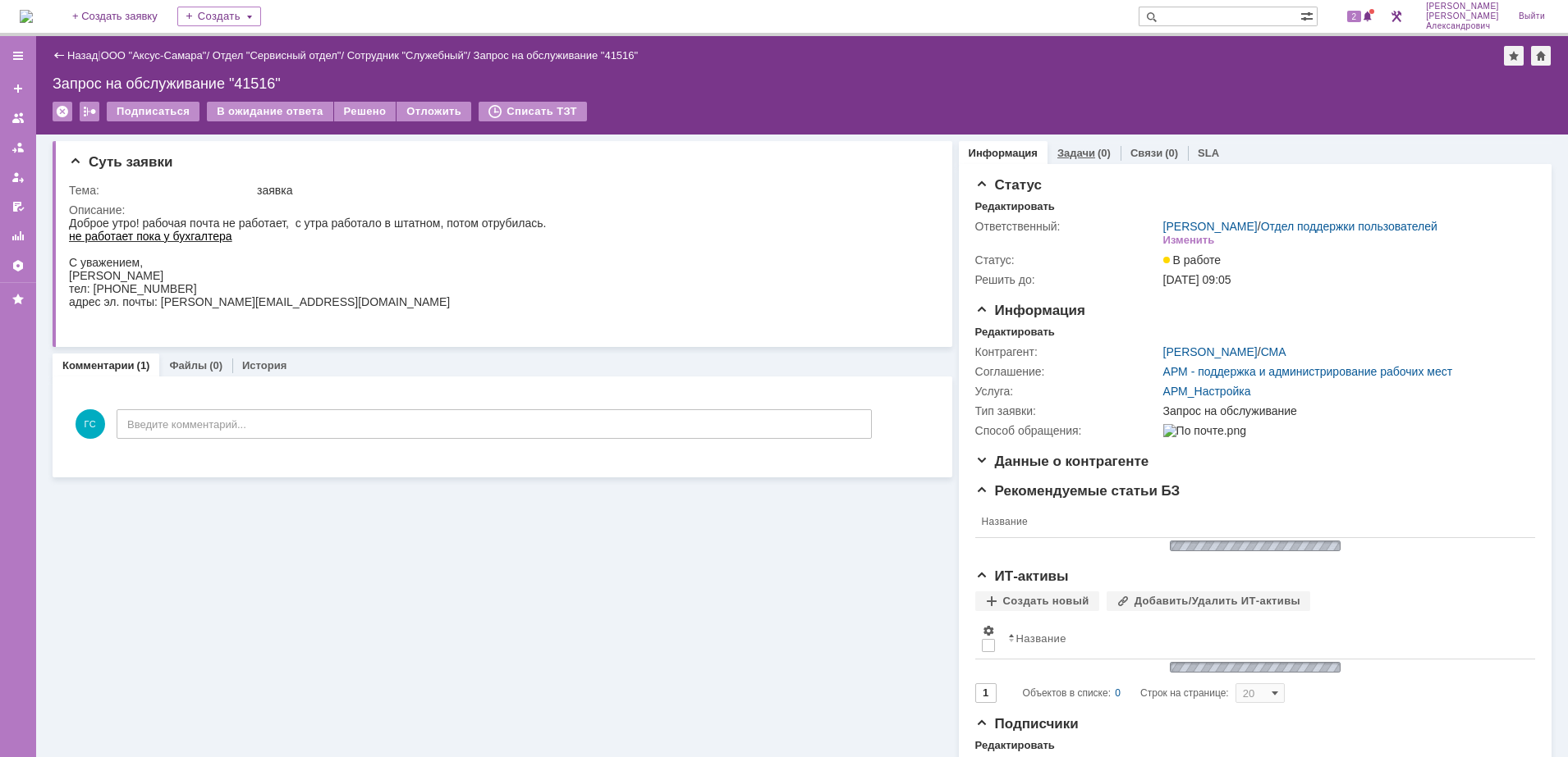
click at [1079, 152] on link "Задачи" at bounding box center [1076, 153] width 38 height 13
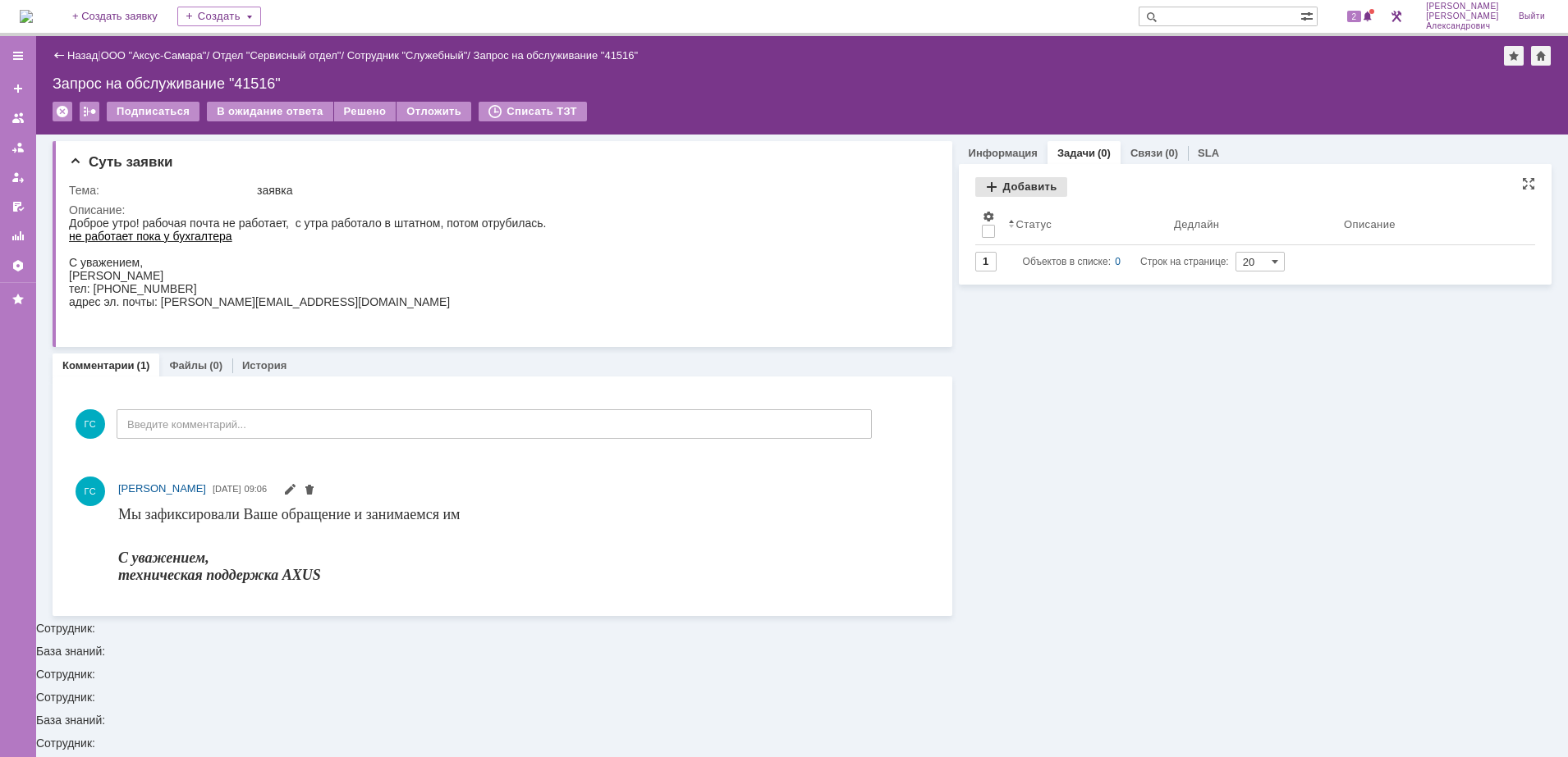
click at [1028, 187] on div "Добавить" at bounding box center [1021, 187] width 92 height 20
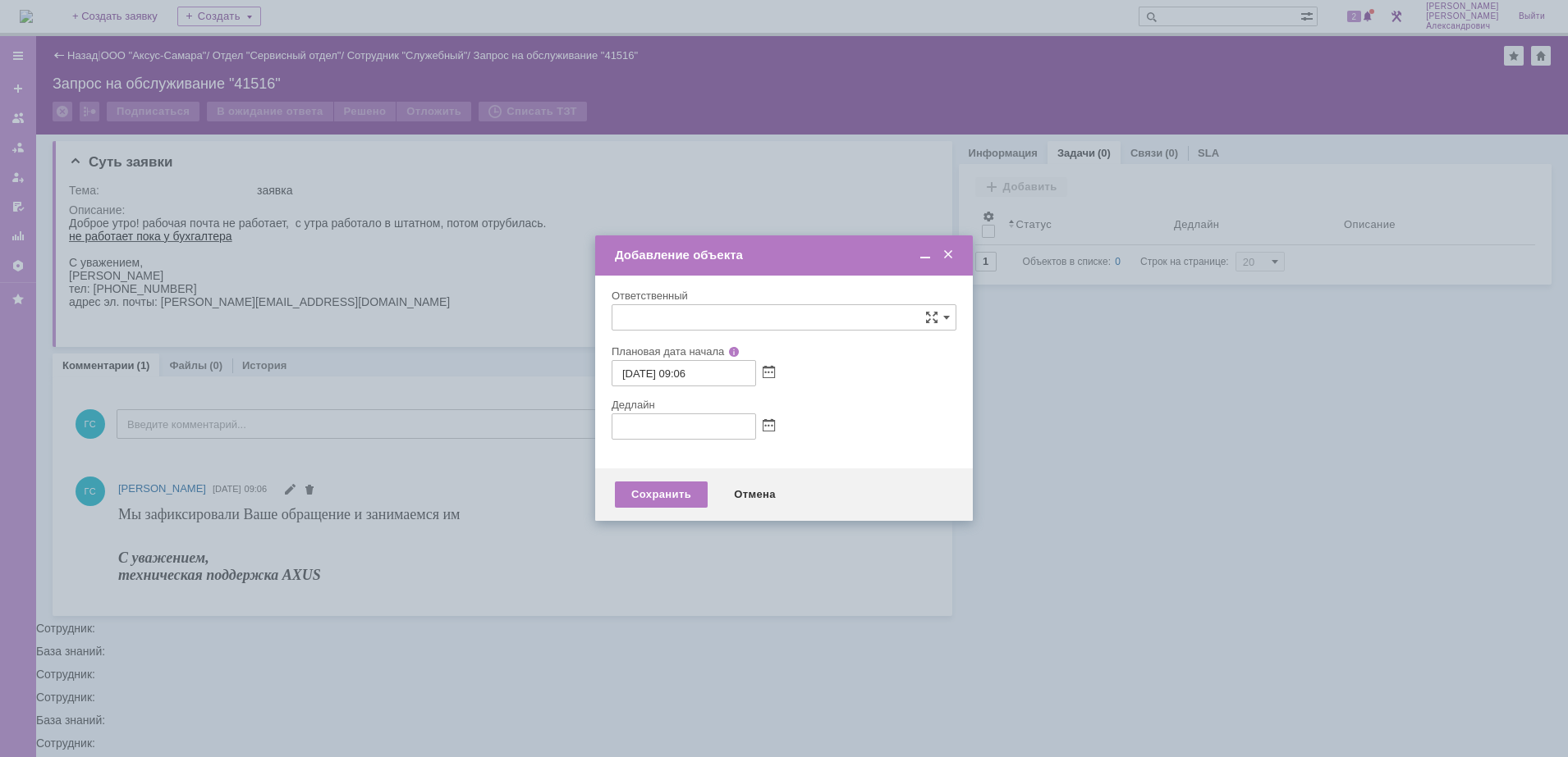
type input "[не указано]"
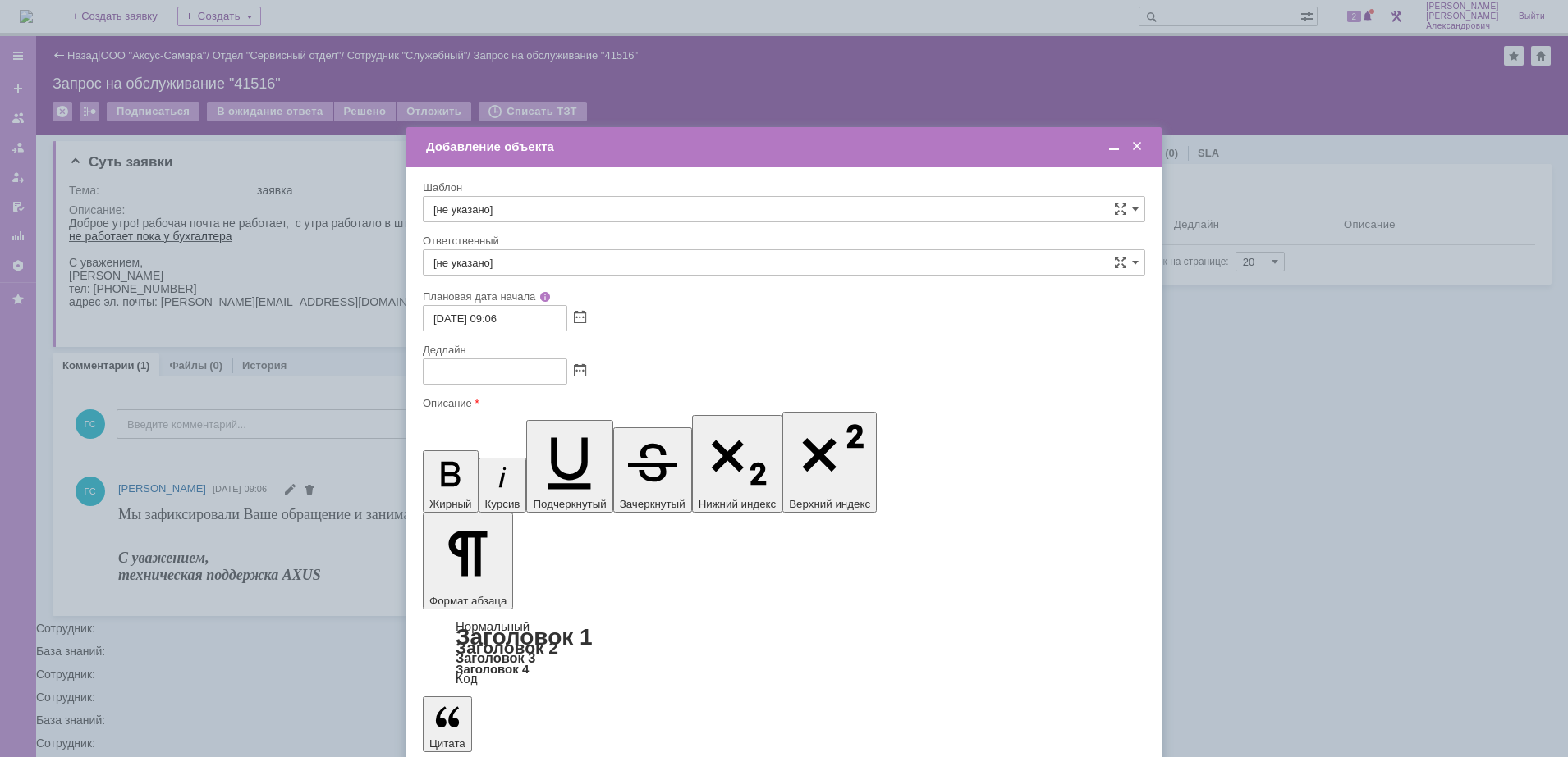
click at [578, 369] on span at bounding box center [580, 371] width 13 height 14
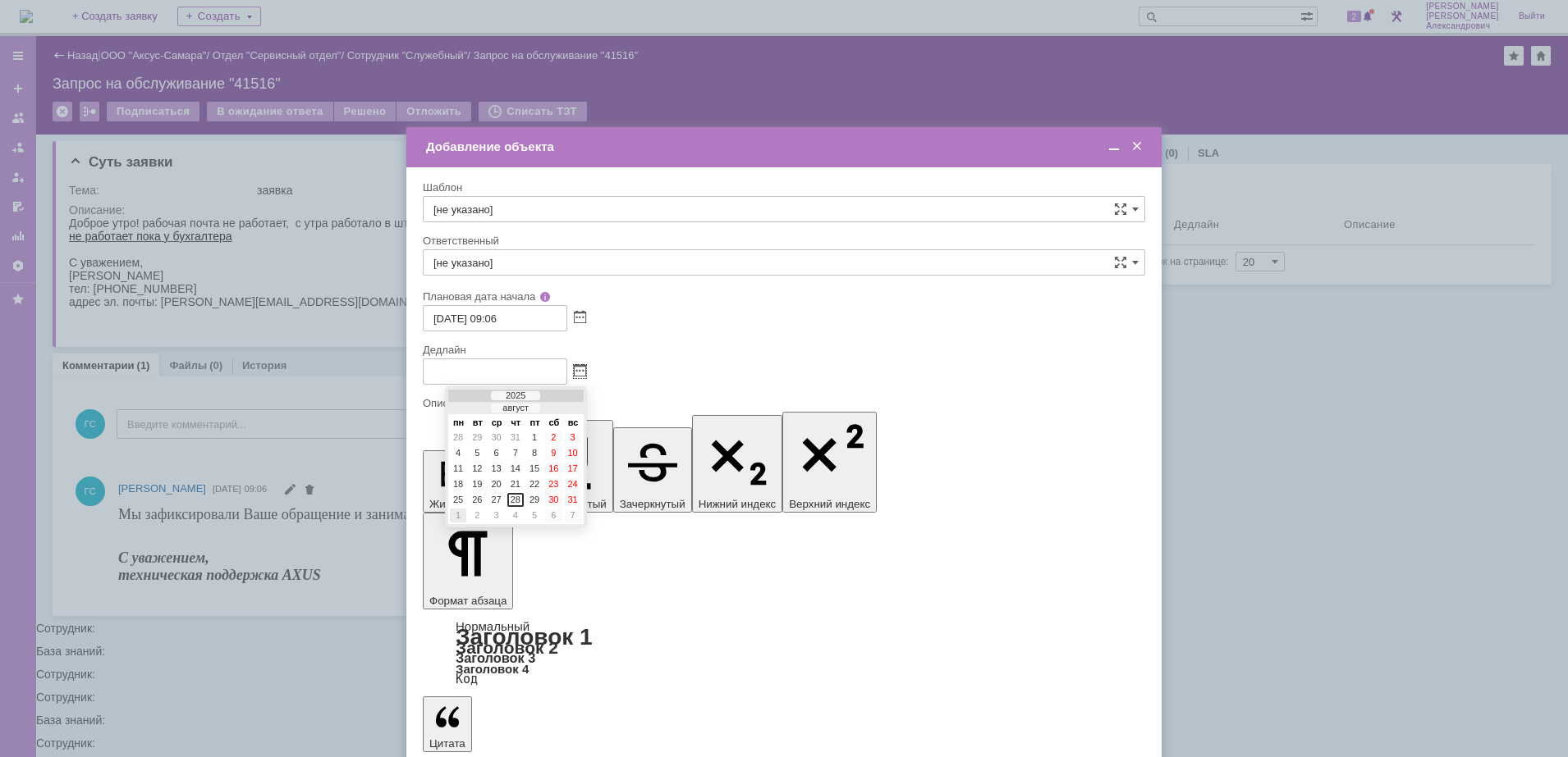
click at [460, 515] on div "1" at bounding box center [458, 515] width 16 height 14
type input "01.09.2025 09:07"
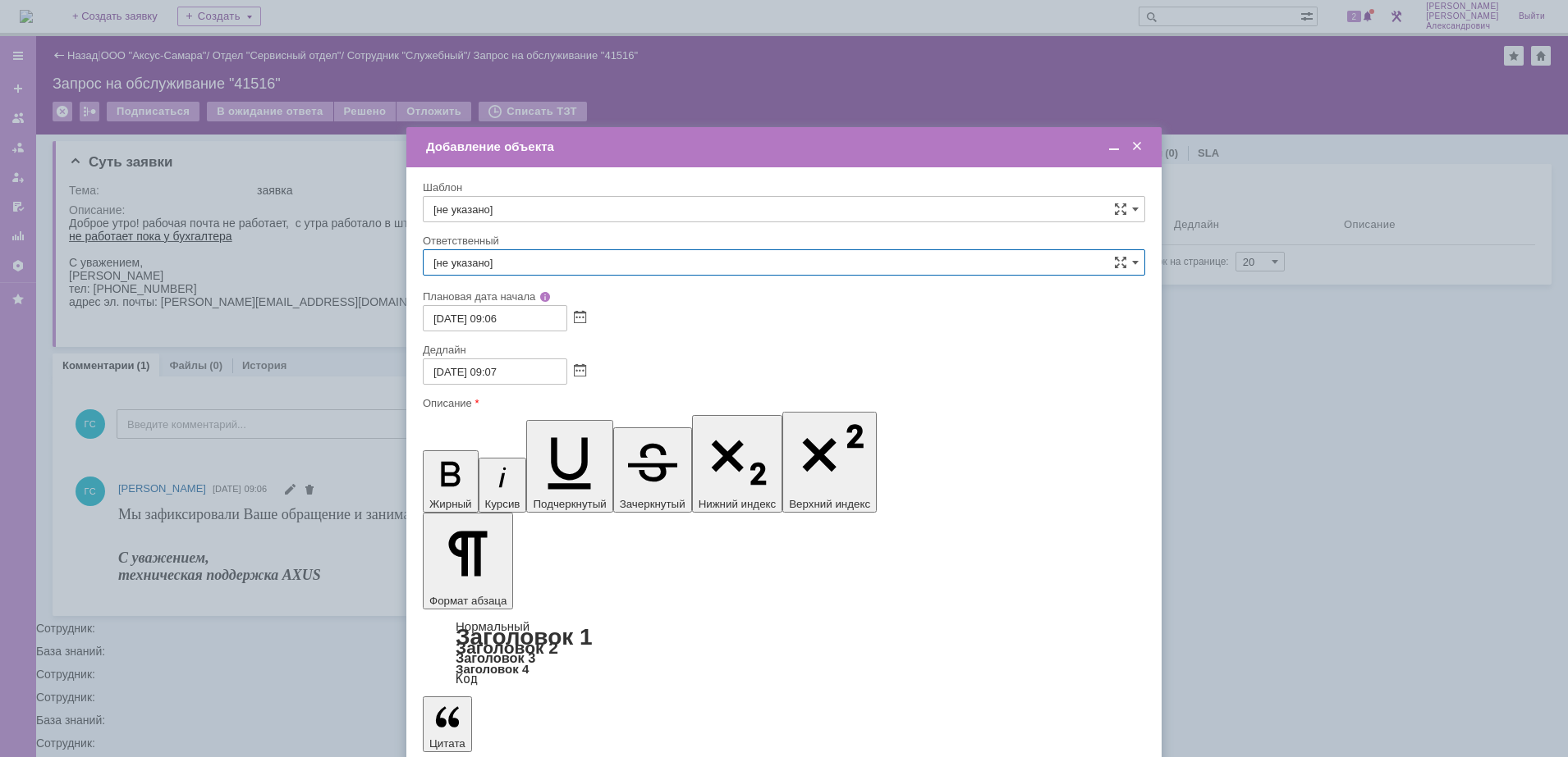
click at [502, 267] on input "[не указано]" at bounding box center [784, 262] width 722 height 26
type input "С"
click at [596, 373] on div "[PERSON_NAME]" at bounding box center [784, 382] width 720 height 26
type input "[PERSON_NAME]"
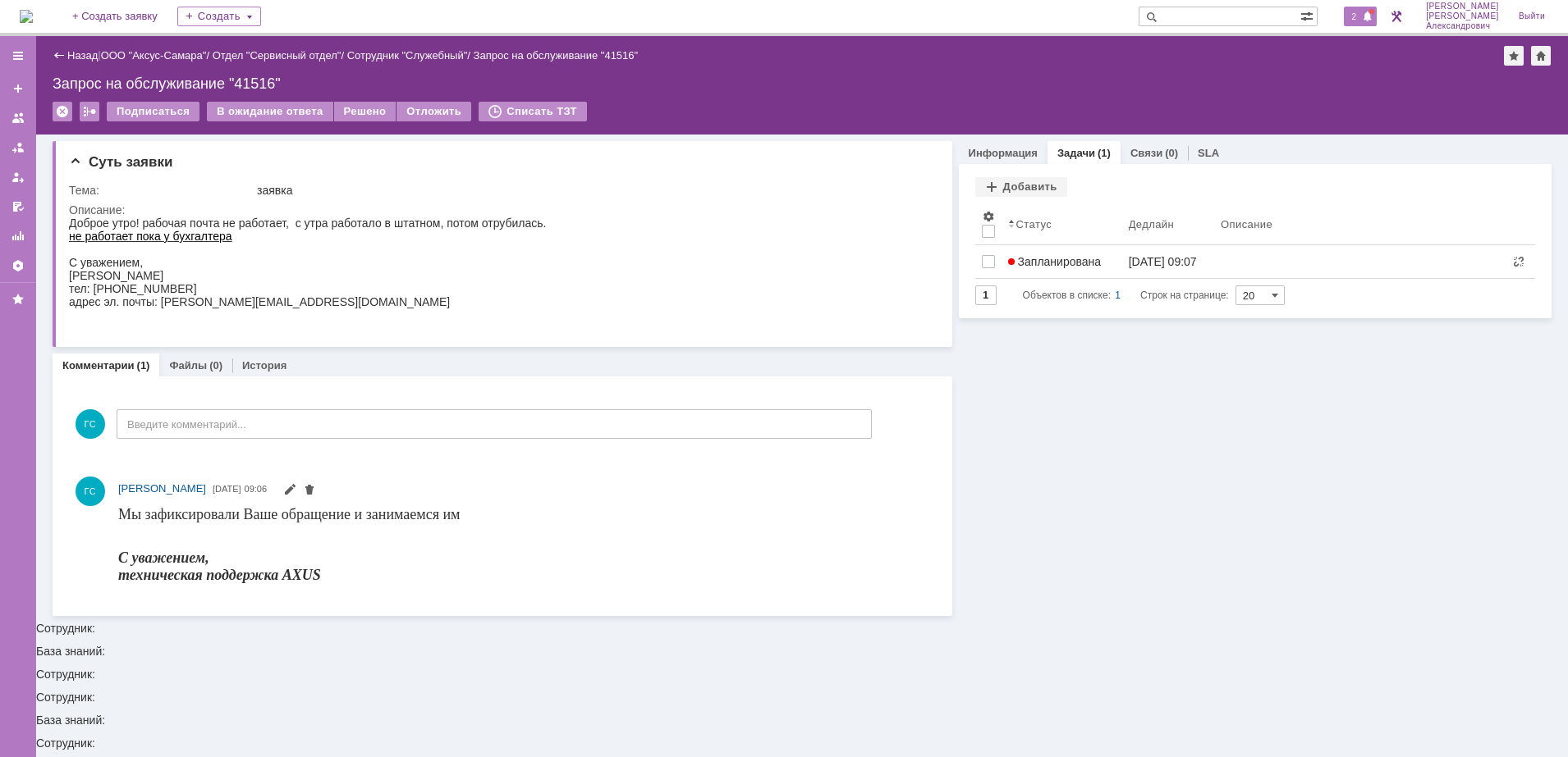
click at [1350, 17] on div "2" at bounding box center [1360, 16] width 33 height 20
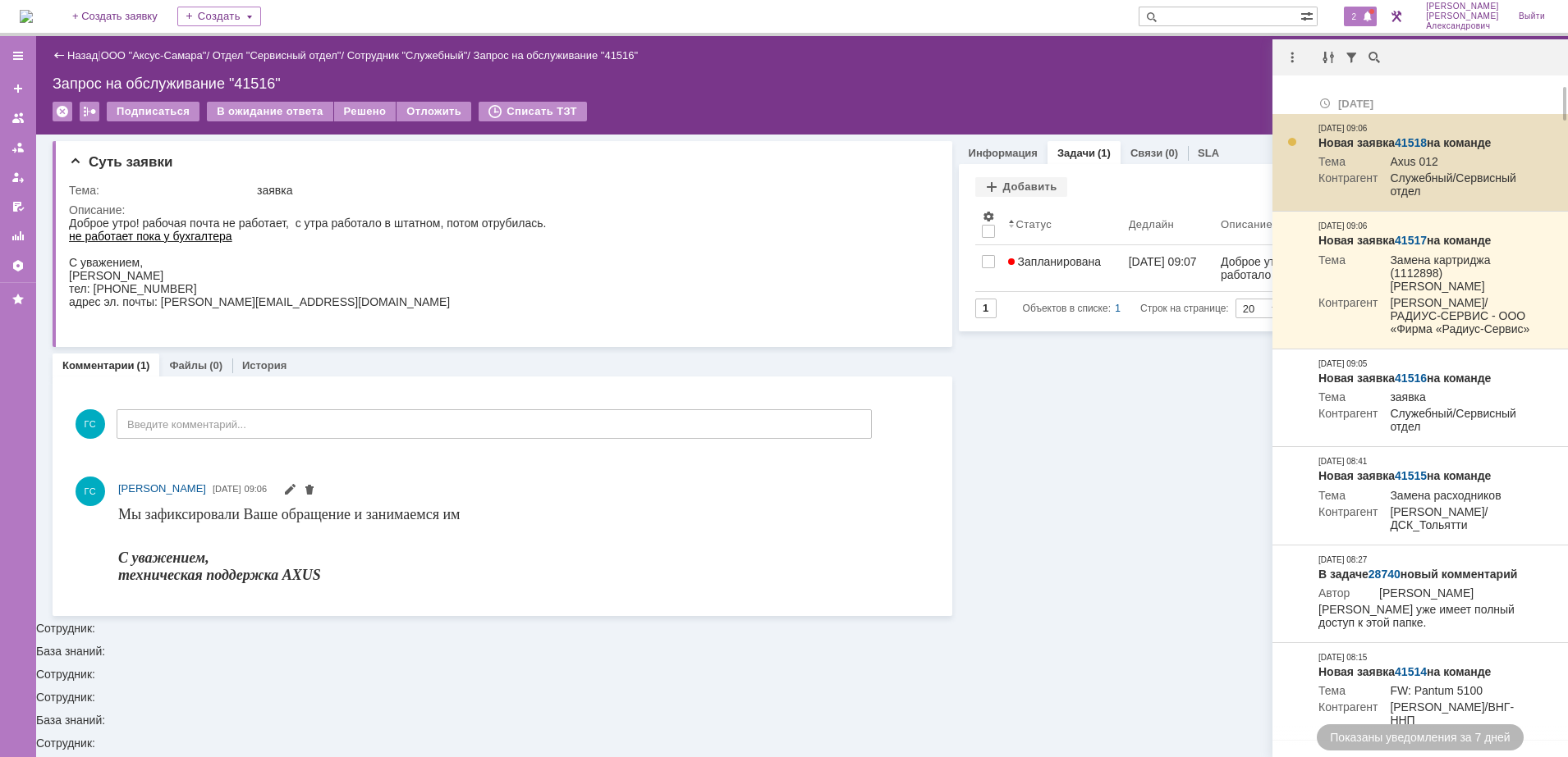
click at [1409, 136] on link "41518" at bounding box center [1411, 142] width 32 height 14
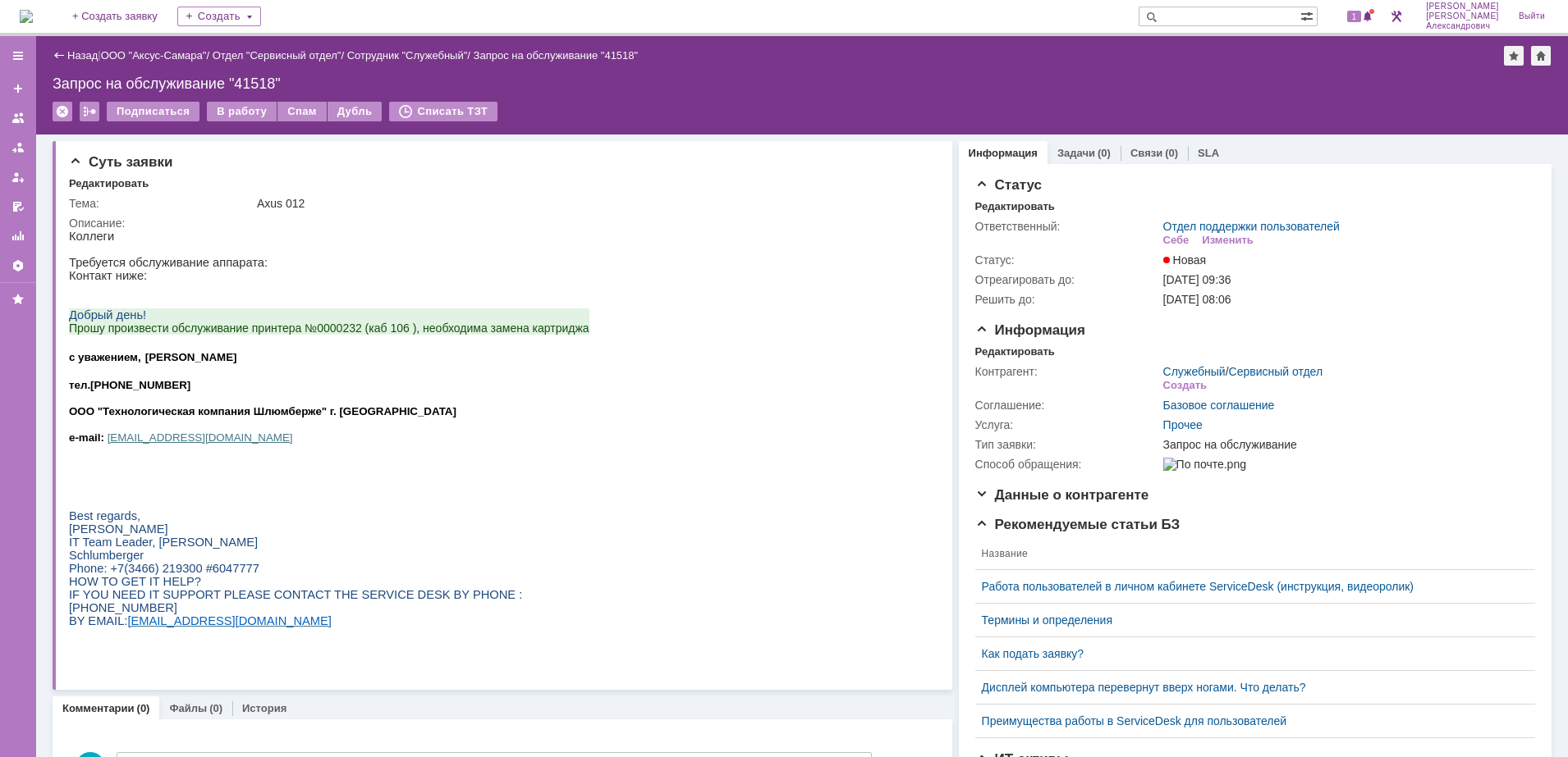
click at [32, 10] on img at bounding box center [26, 16] width 14 height 14
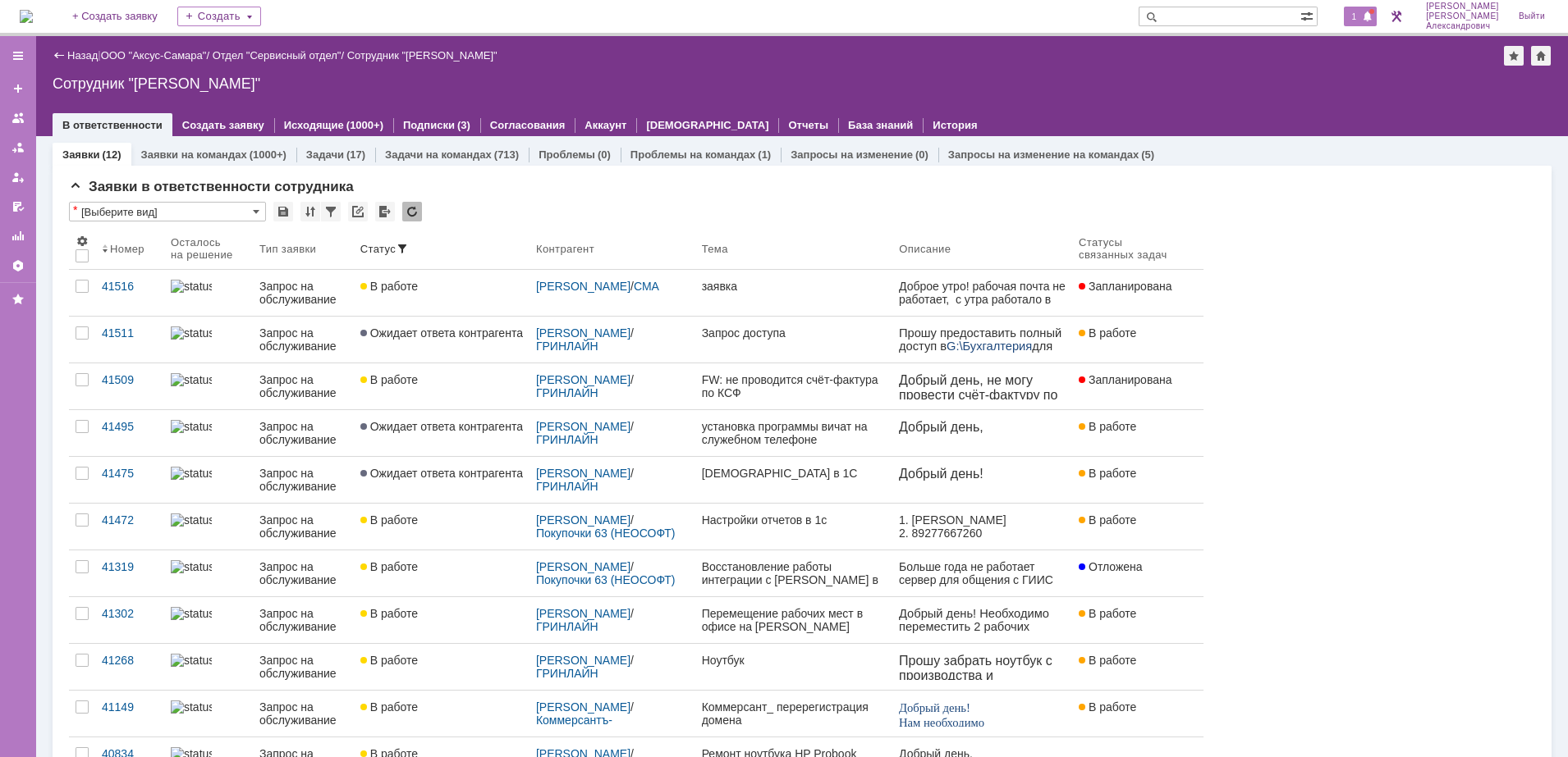
click at [1362, 15] on span "1" at bounding box center [1354, 16] width 14 height 12
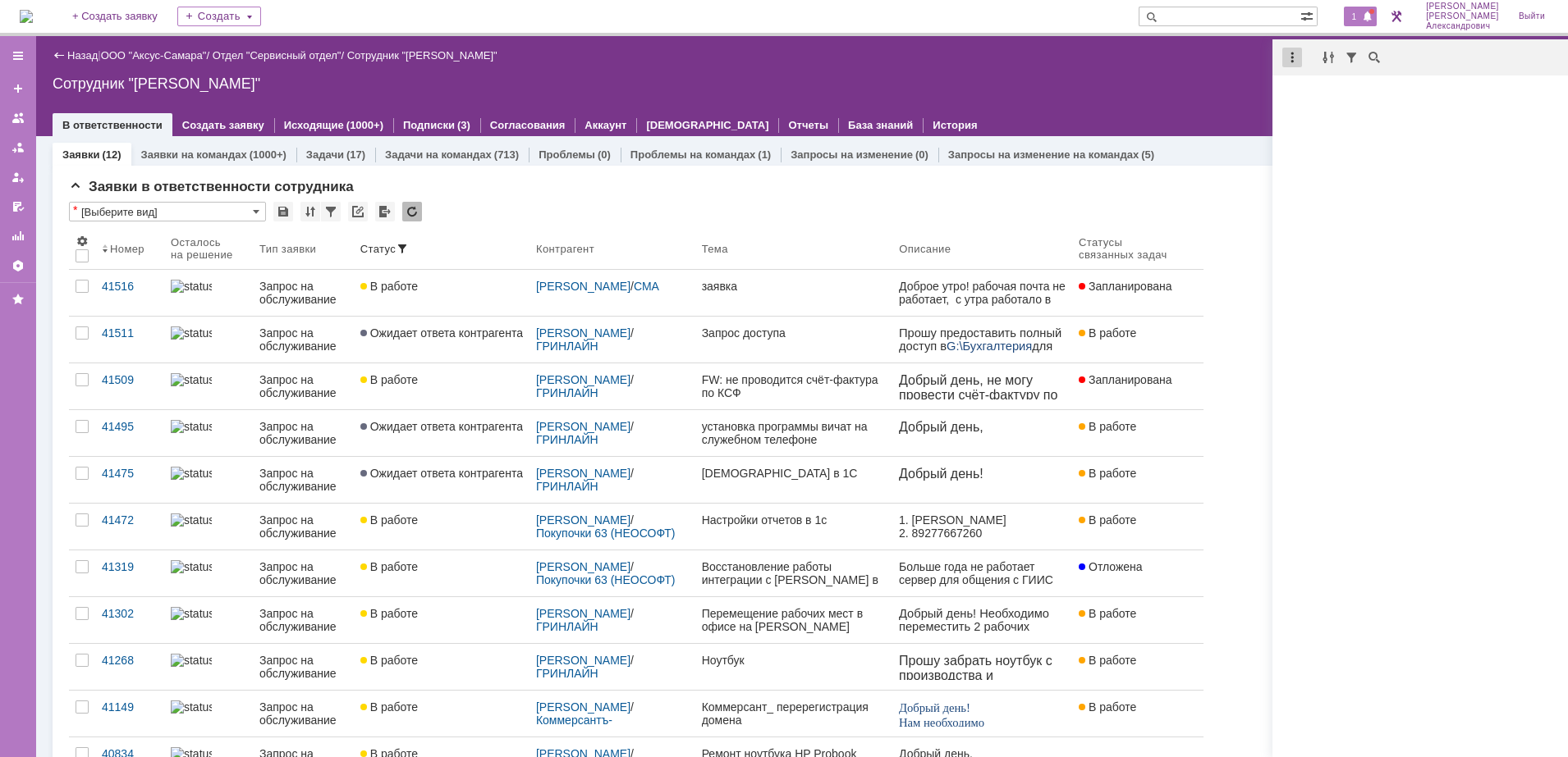
click at [1294, 59] on div at bounding box center [1292, 58] width 20 height 20
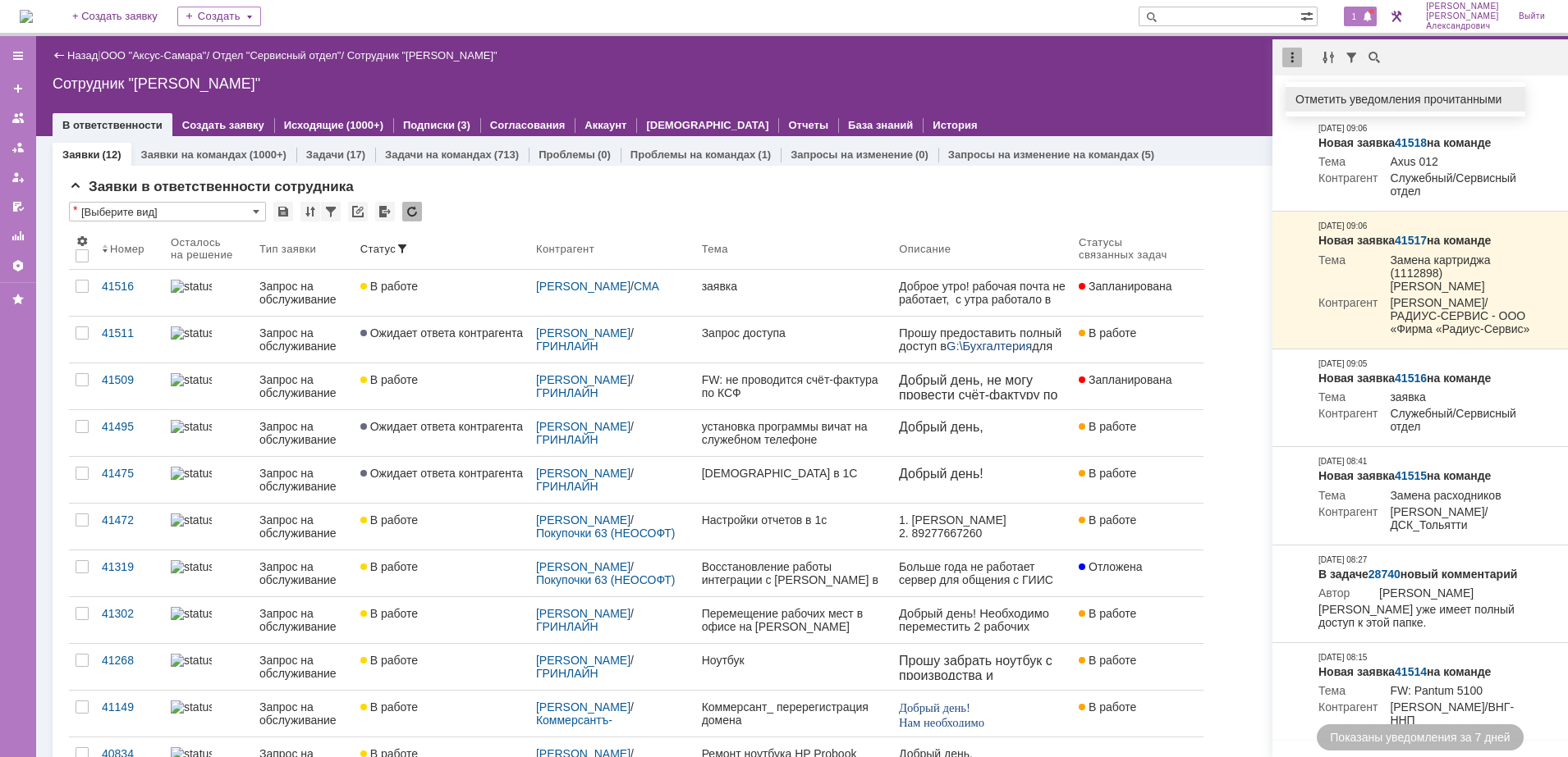
click at [1300, 90] on div "Отметить уведомления прочитанными" at bounding box center [1405, 98] width 240 height 24
click at [1155, 74] on div "Назад | ООО "Аксус-Самара" / Отдел "Сервисный отдел" / Сотрудник "[PERSON_NAME]…" at bounding box center [802, 86] width 1532 height 100
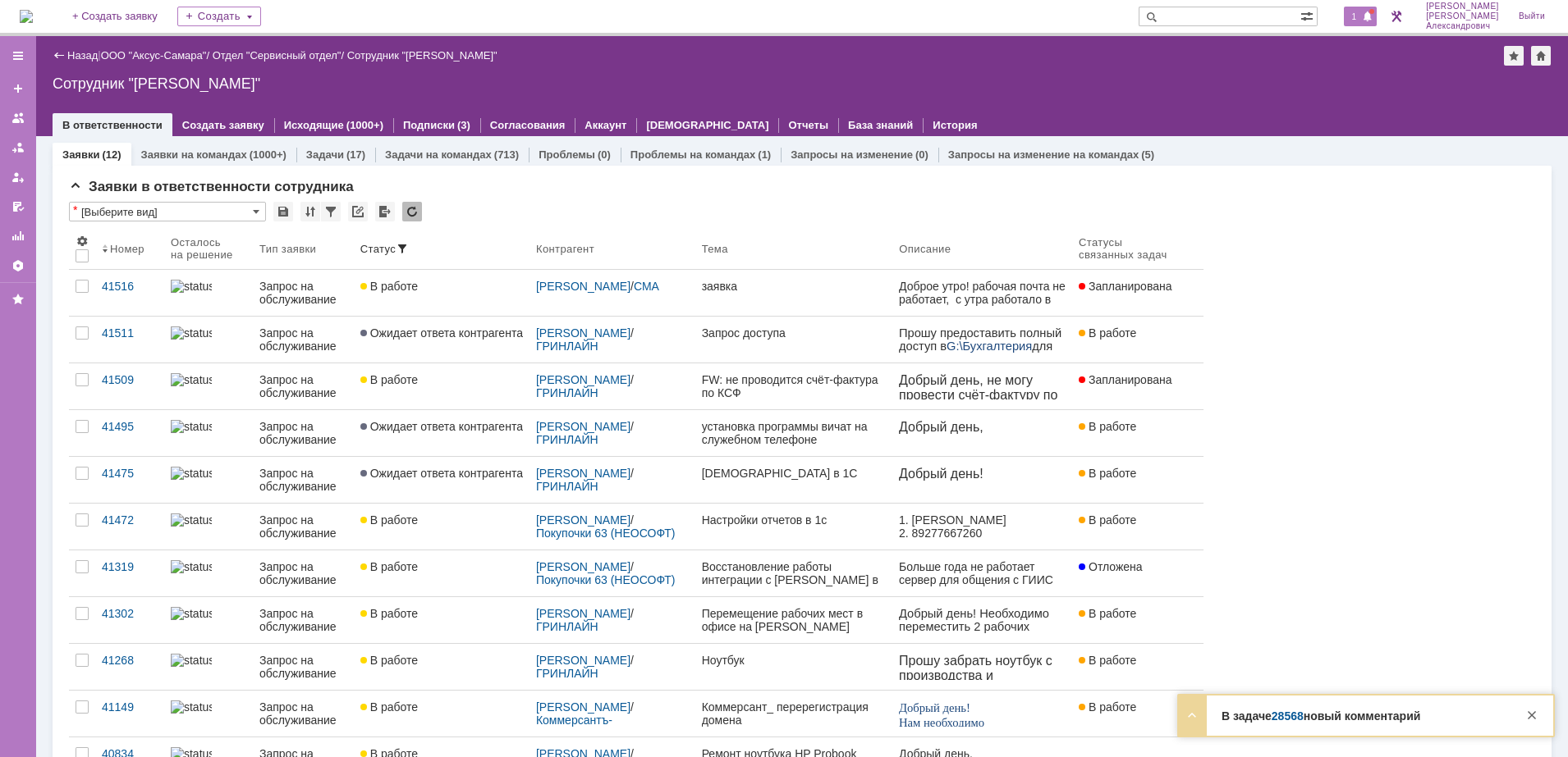
click at [1358, 19] on span "1" at bounding box center [1354, 16] width 14 height 12
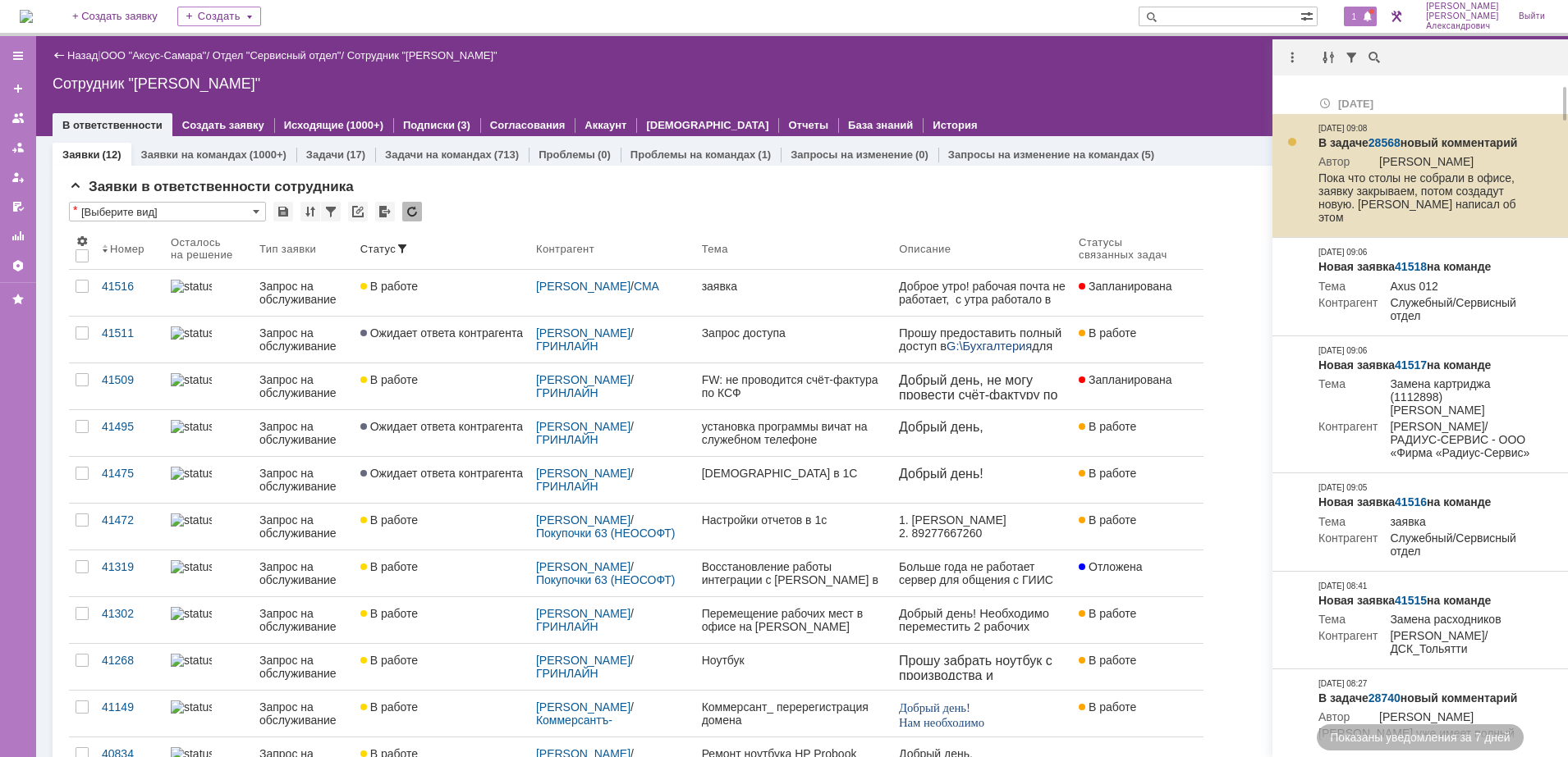
click at [1377, 136] on link "28568" at bounding box center [1384, 142] width 32 height 14
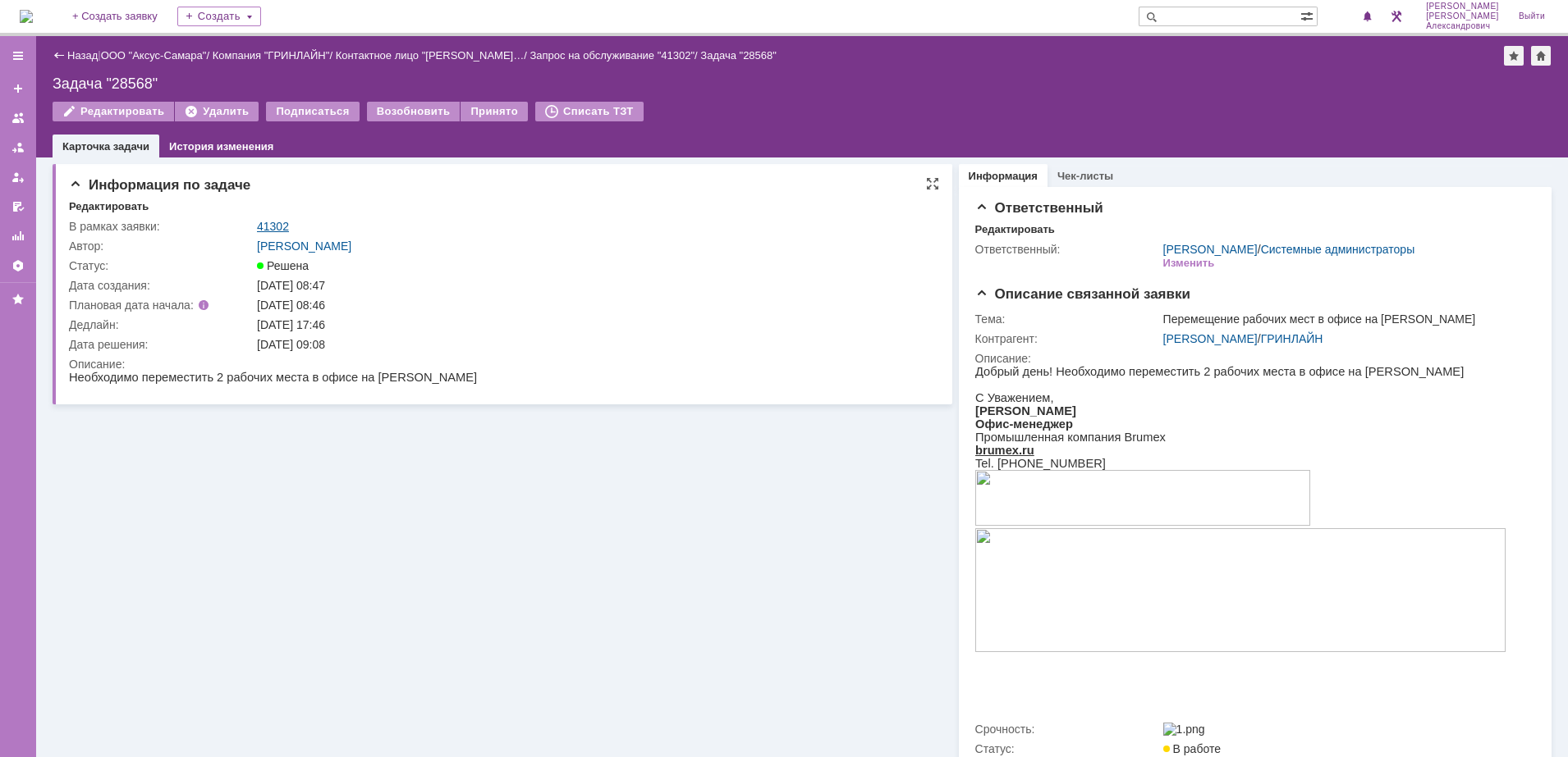
click at [265, 220] on link "41302" at bounding box center [273, 226] width 32 height 14
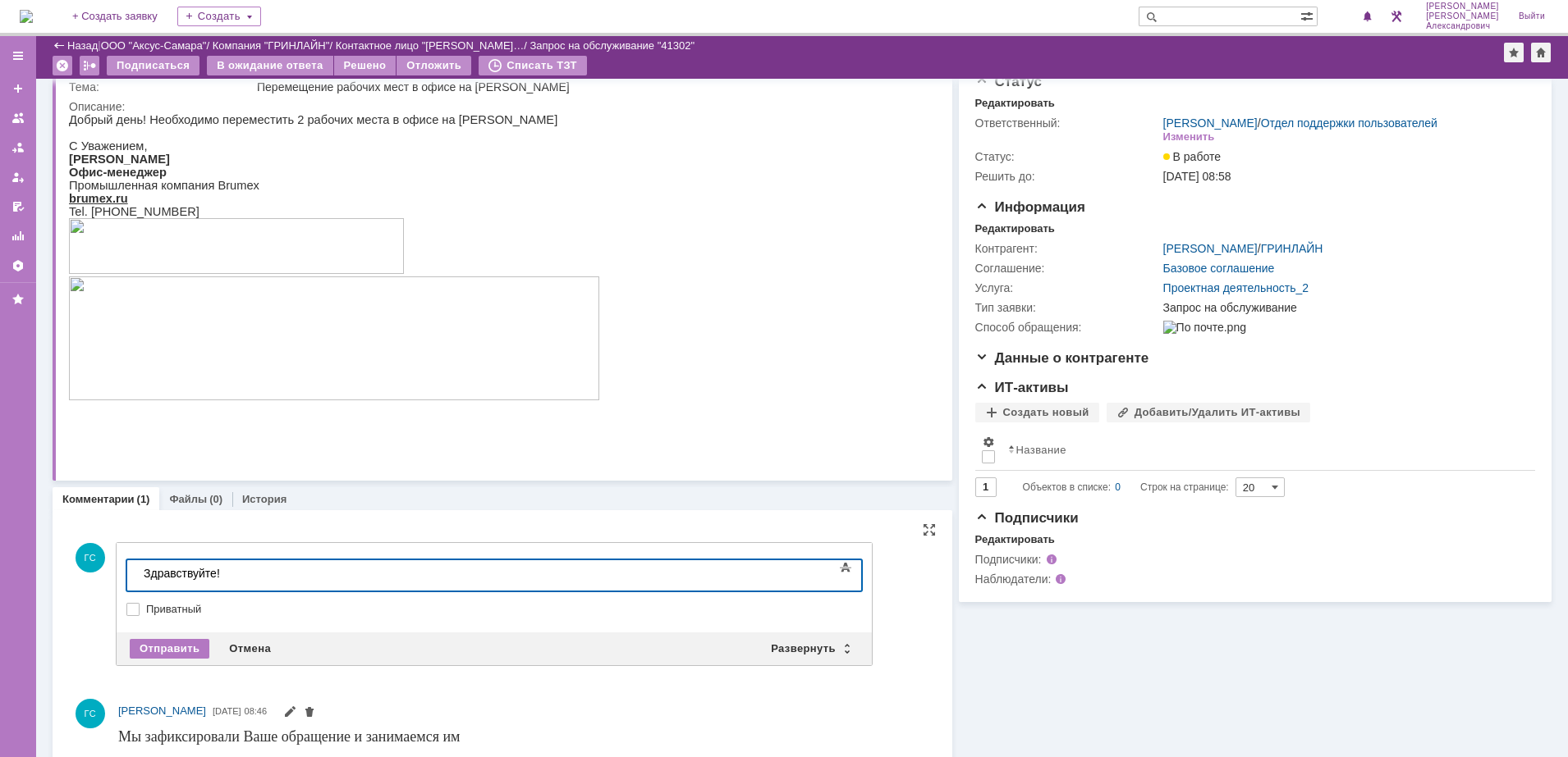
click at [196, 577] on div "Здравствуйте!" at bounding box center [260, 573] width 234 height 14
click at [233, 573] on div "Здравствуйте!" at bounding box center [260, 573] width 234 height 14
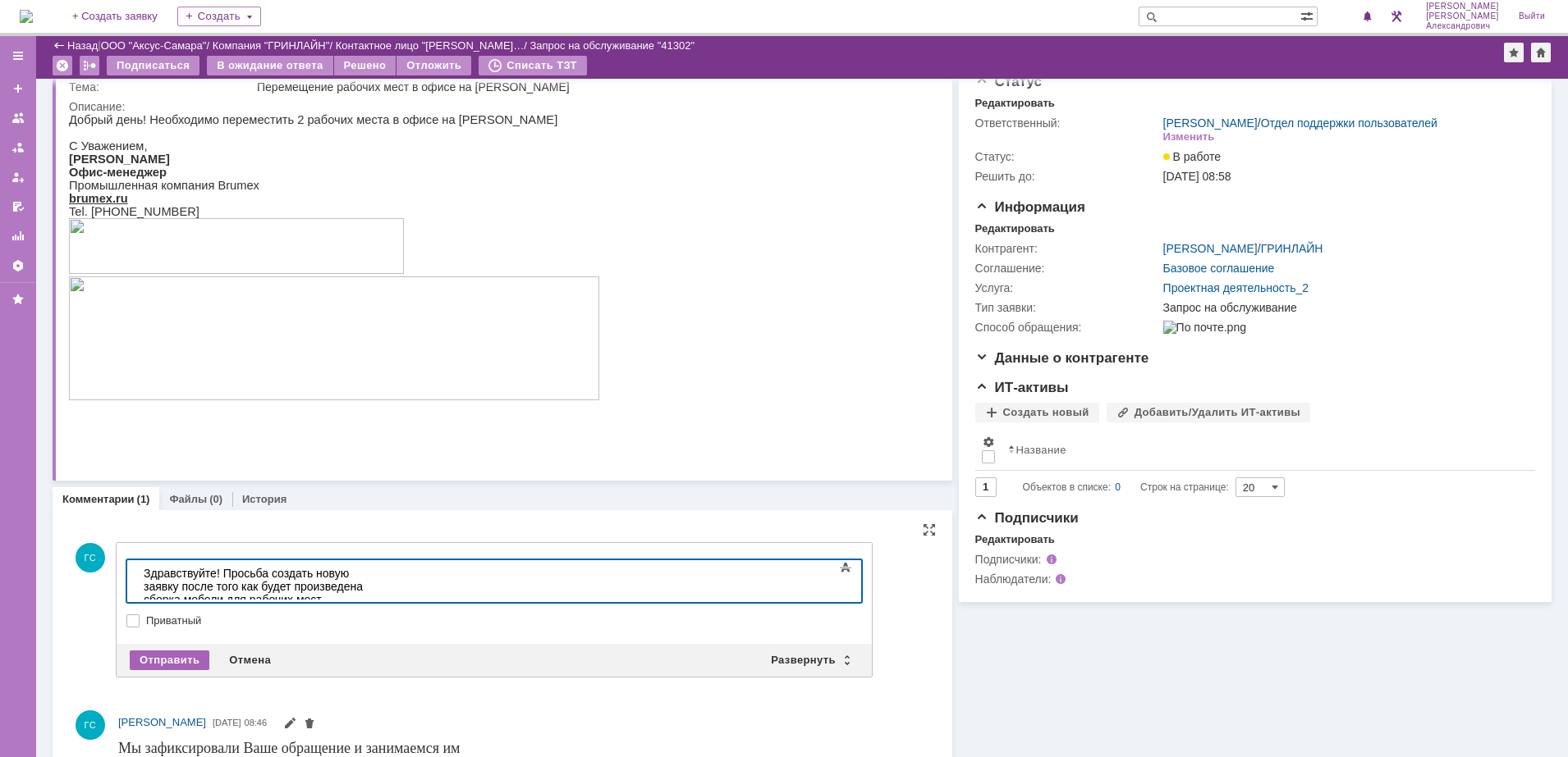
click at [170, 658] on div "Отправить" at bounding box center [170, 661] width 79 height 20
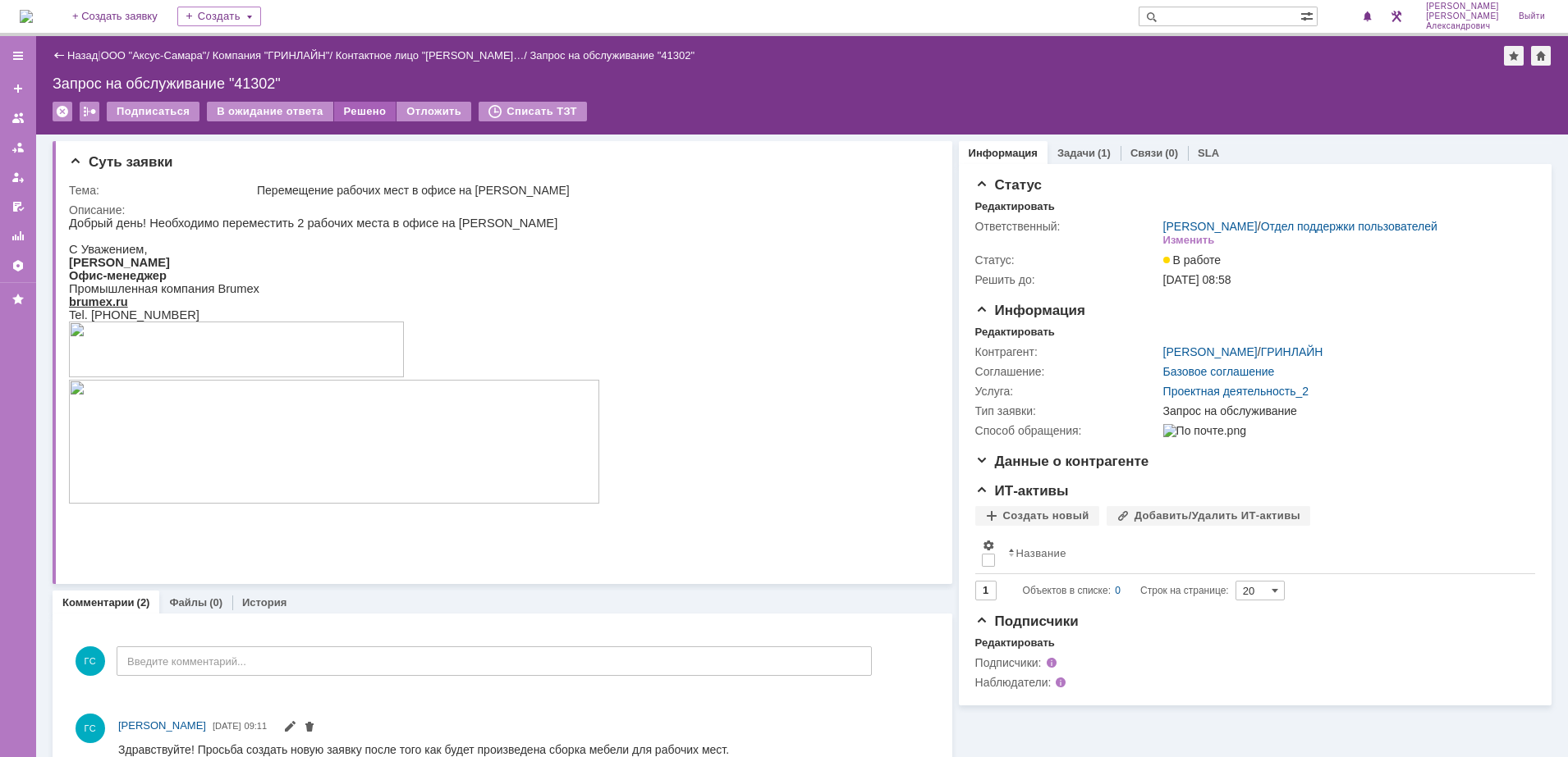
click at [366, 110] on div "Решено" at bounding box center [364, 112] width 62 height 20
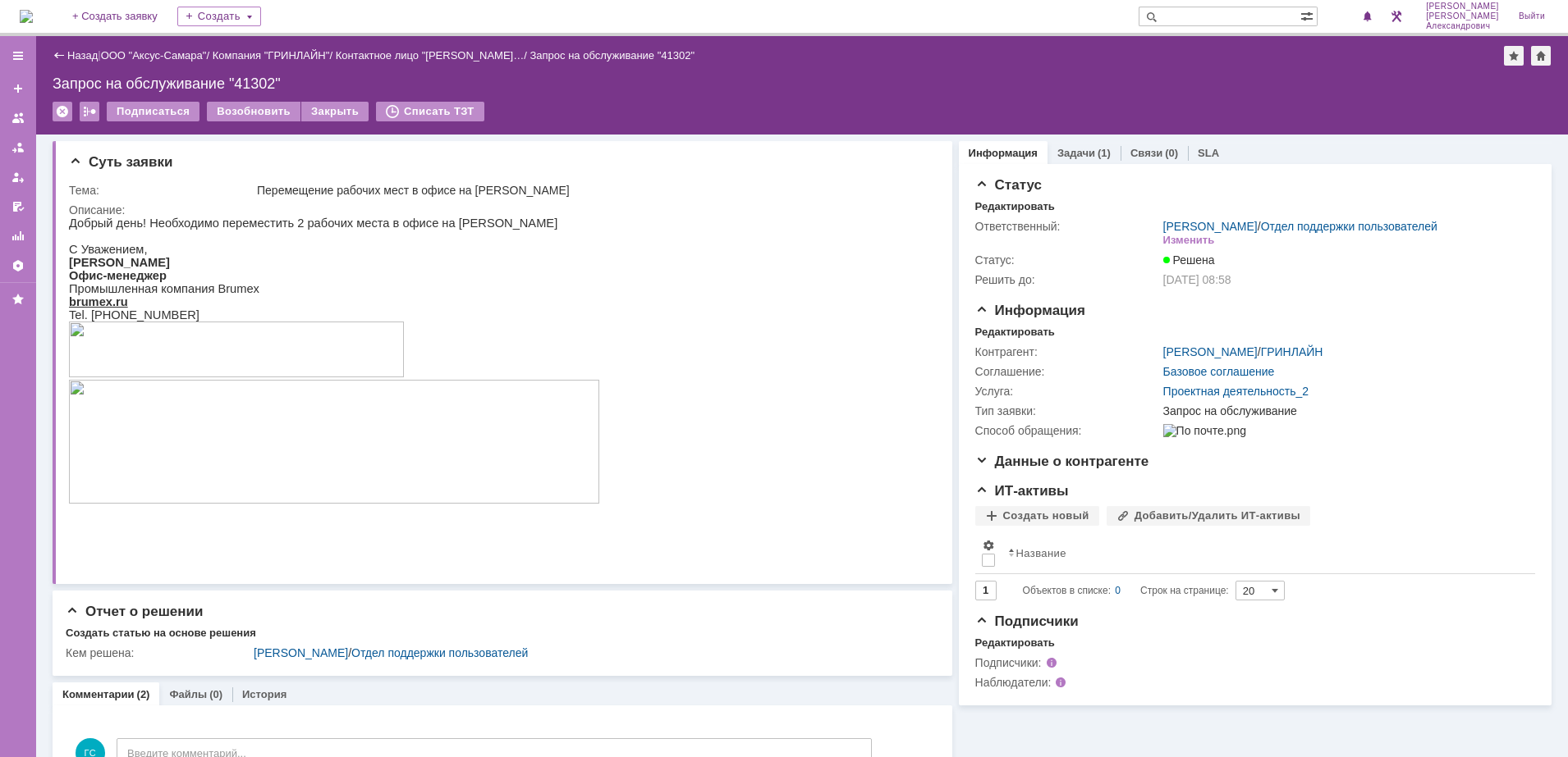
click at [32, 10] on img at bounding box center [26, 16] width 14 height 14
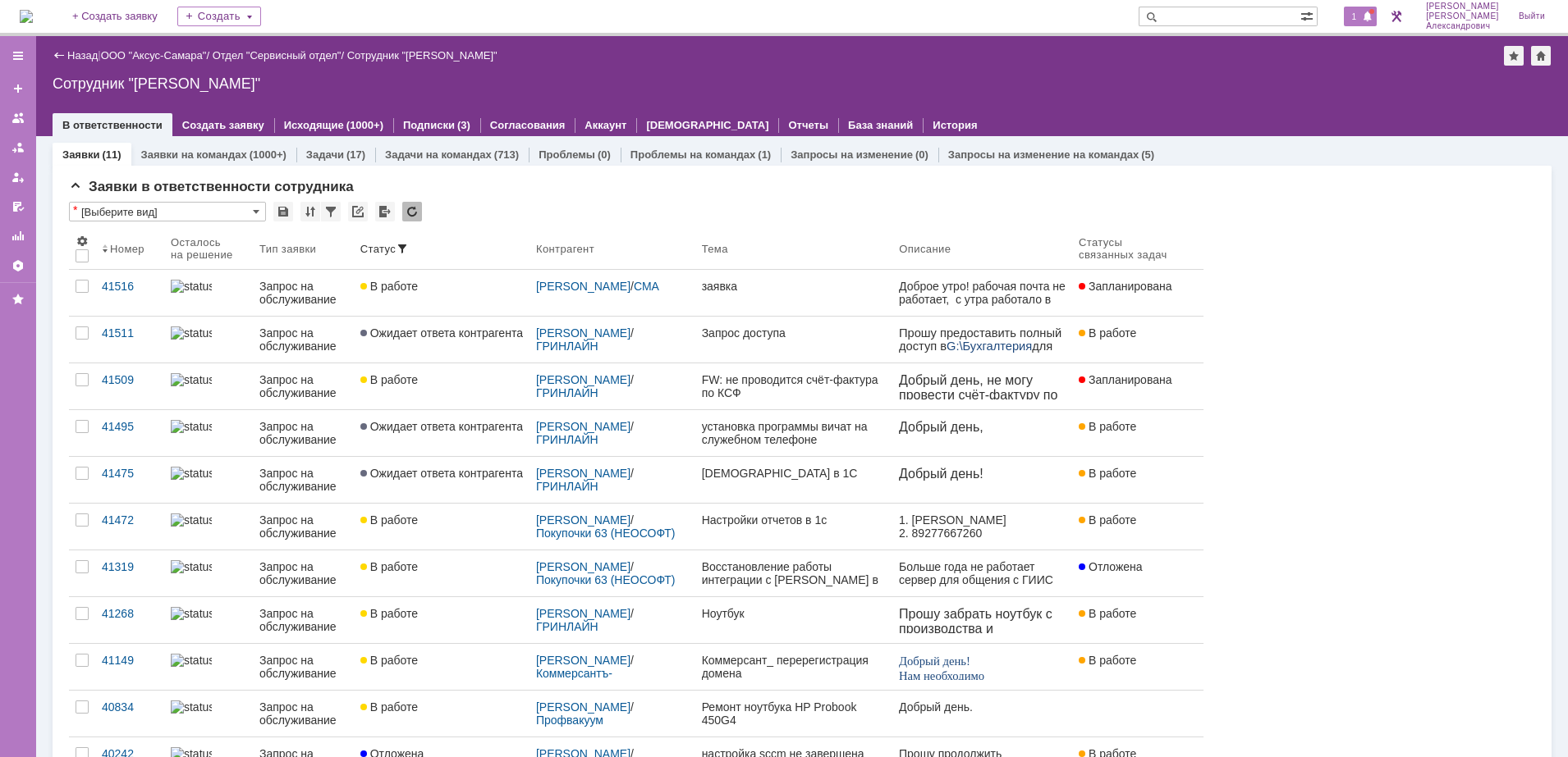
click at [1356, 14] on span "1" at bounding box center [1354, 16] width 14 height 12
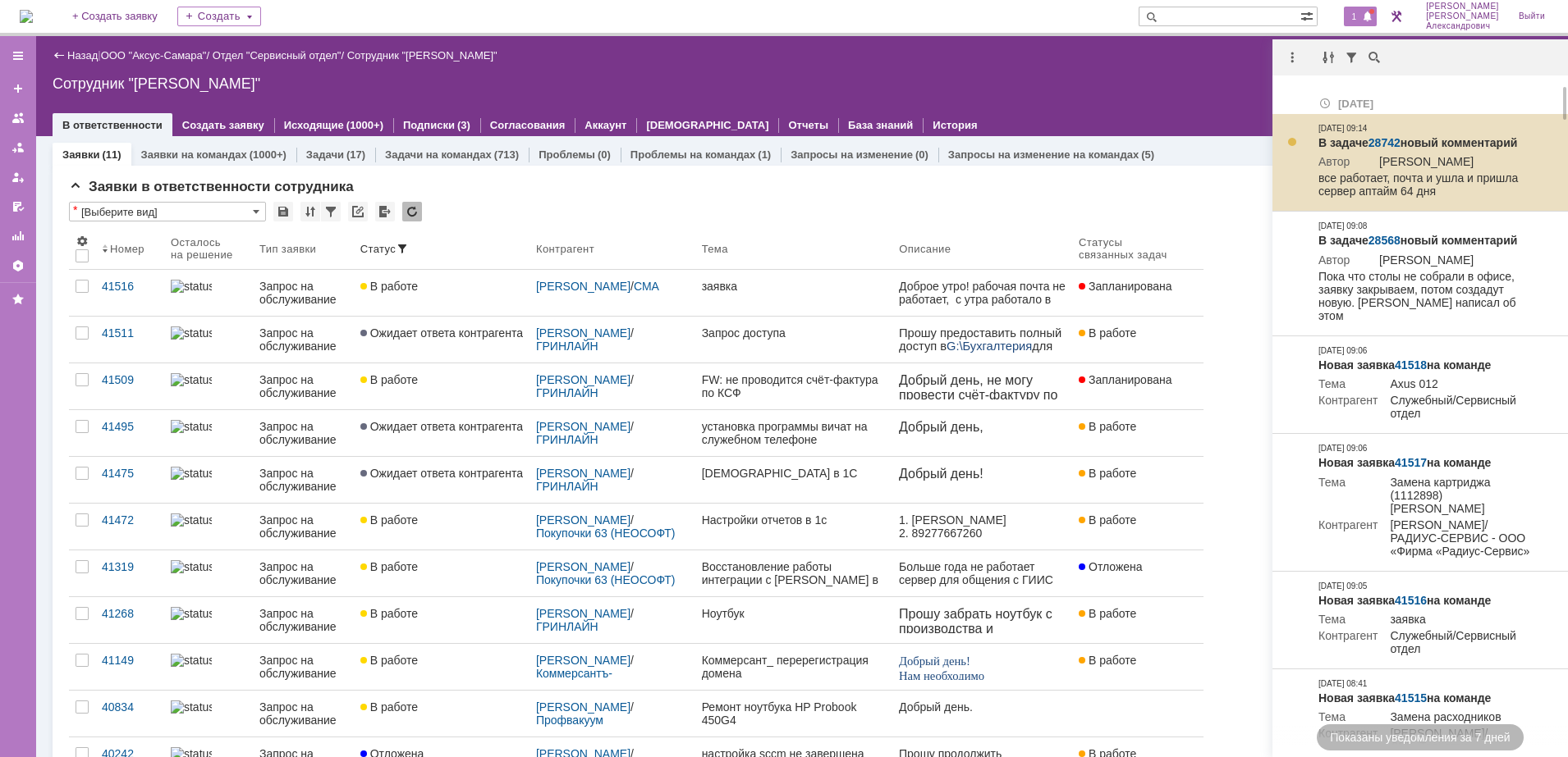
click at [1386, 139] on link "28742" at bounding box center [1384, 142] width 32 height 14
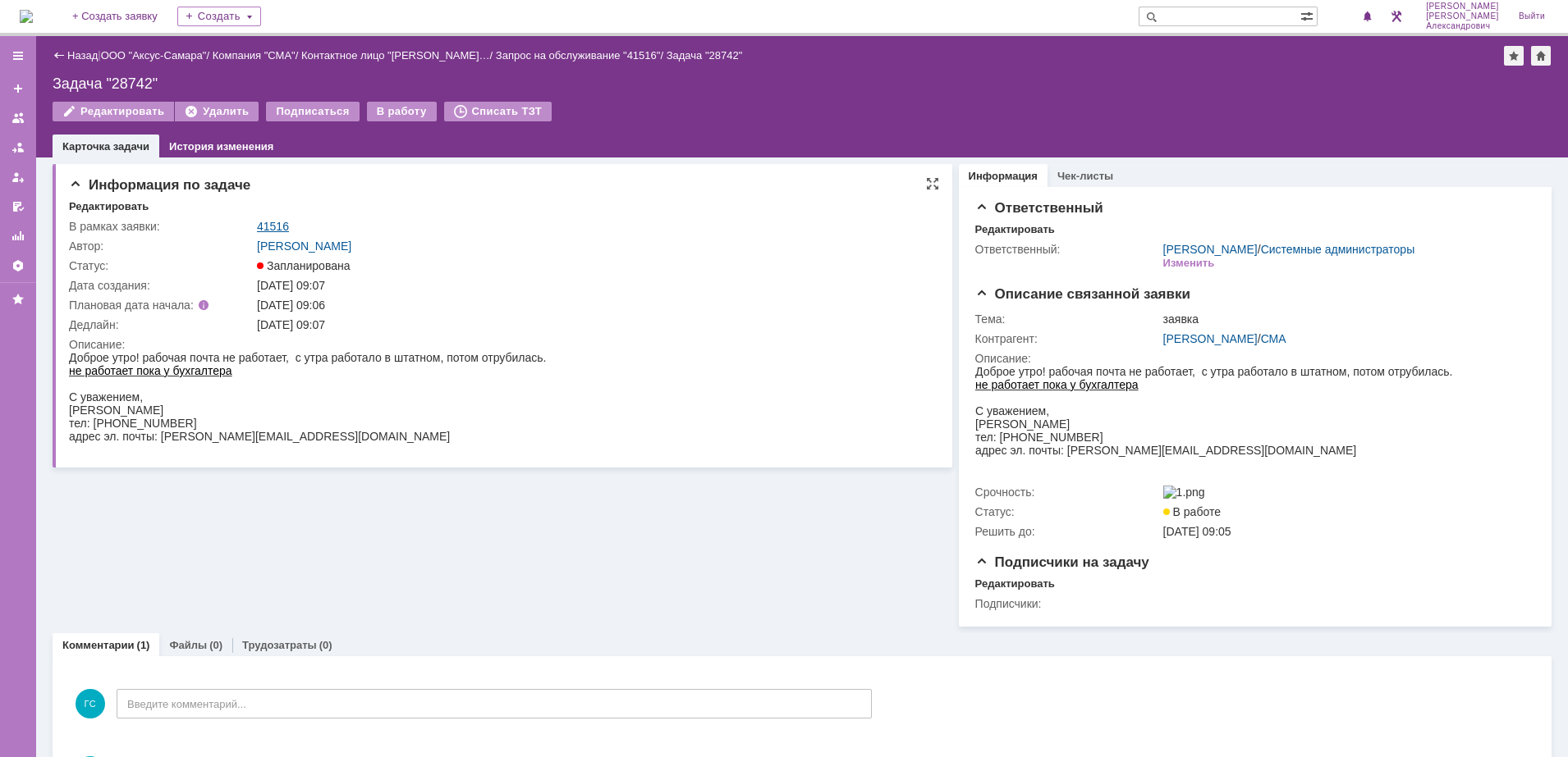
click at [270, 220] on link "41516" at bounding box center [273, 226] width 32 height 14
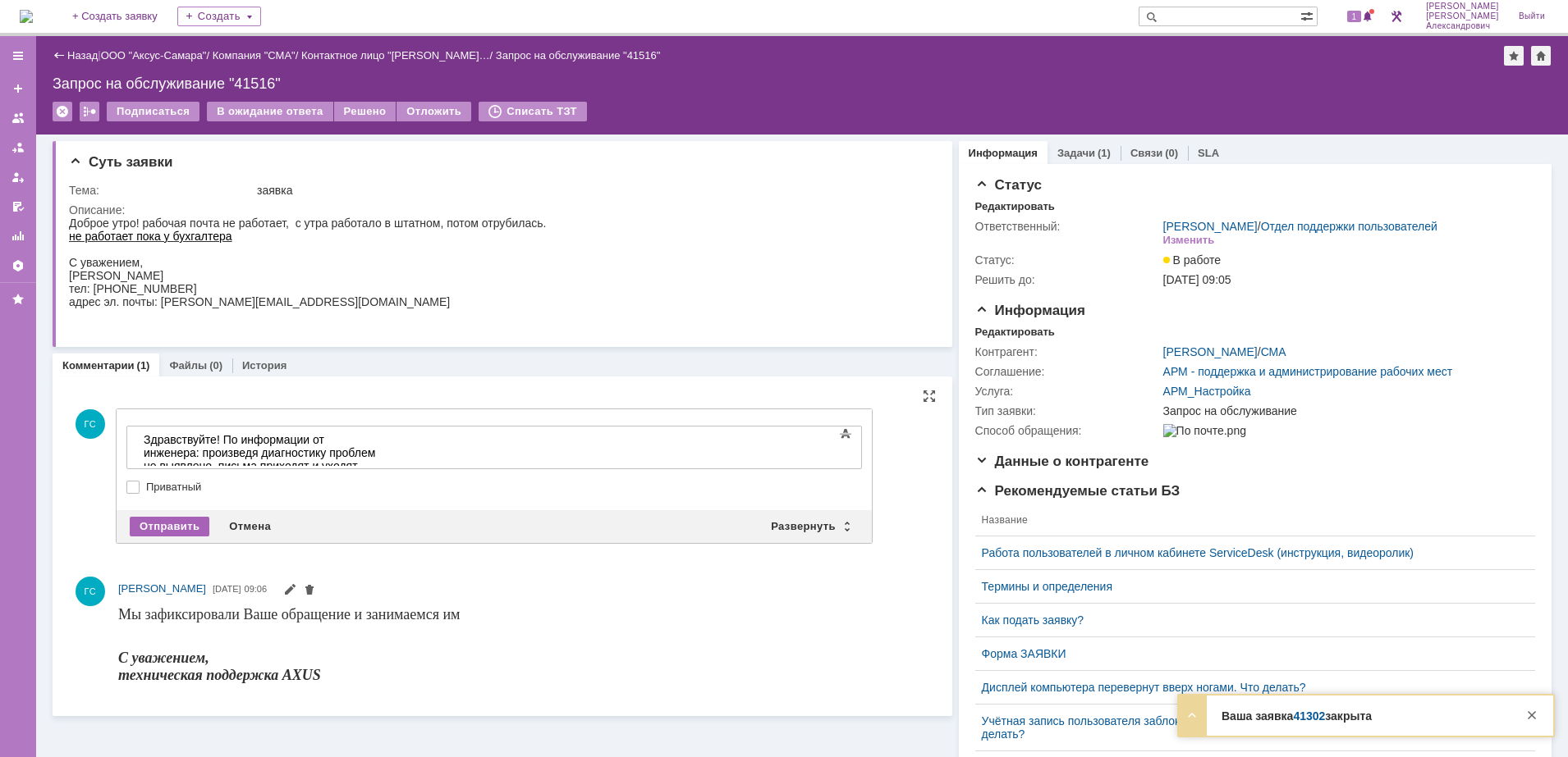
click at [188, 521] on div "Отправить" at bounding box center [170, 526] width 79 height 20
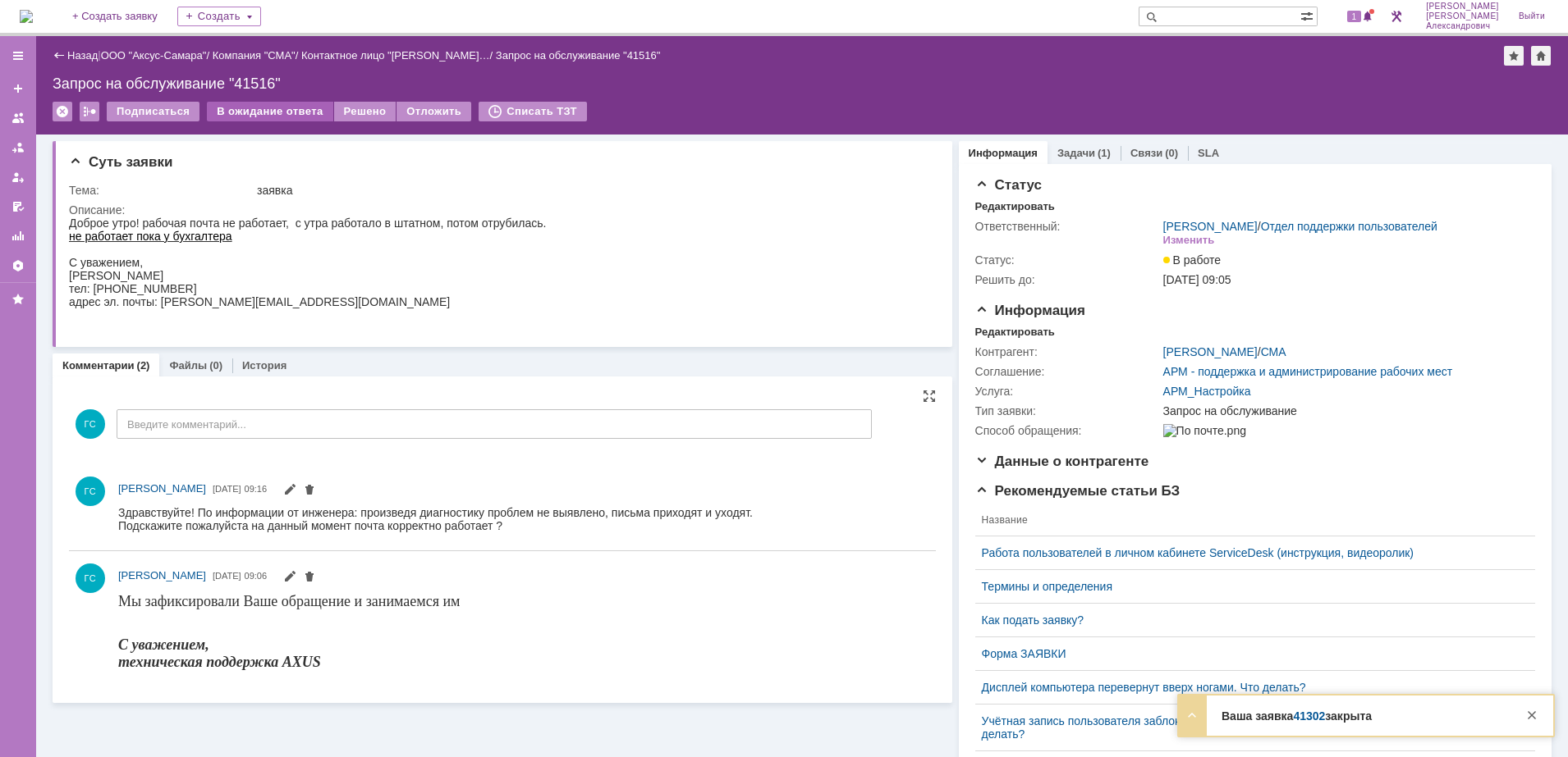
click at [265, 108] on div "В ожидание ответа" at bounding box center [269, 112] width 125 height 20
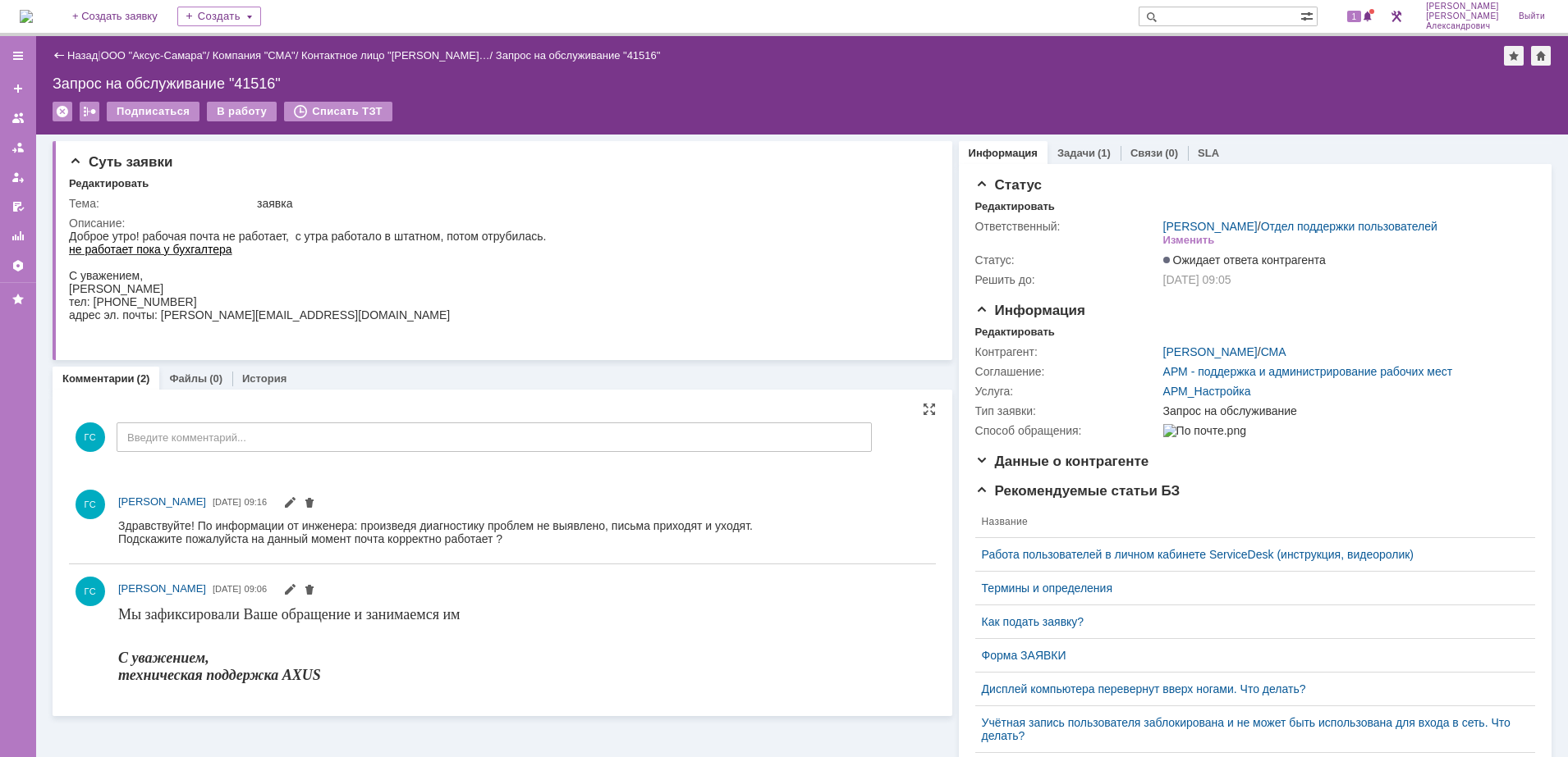
click at [32, 21] on img at bounding box center [26, 16] width 14 height 14
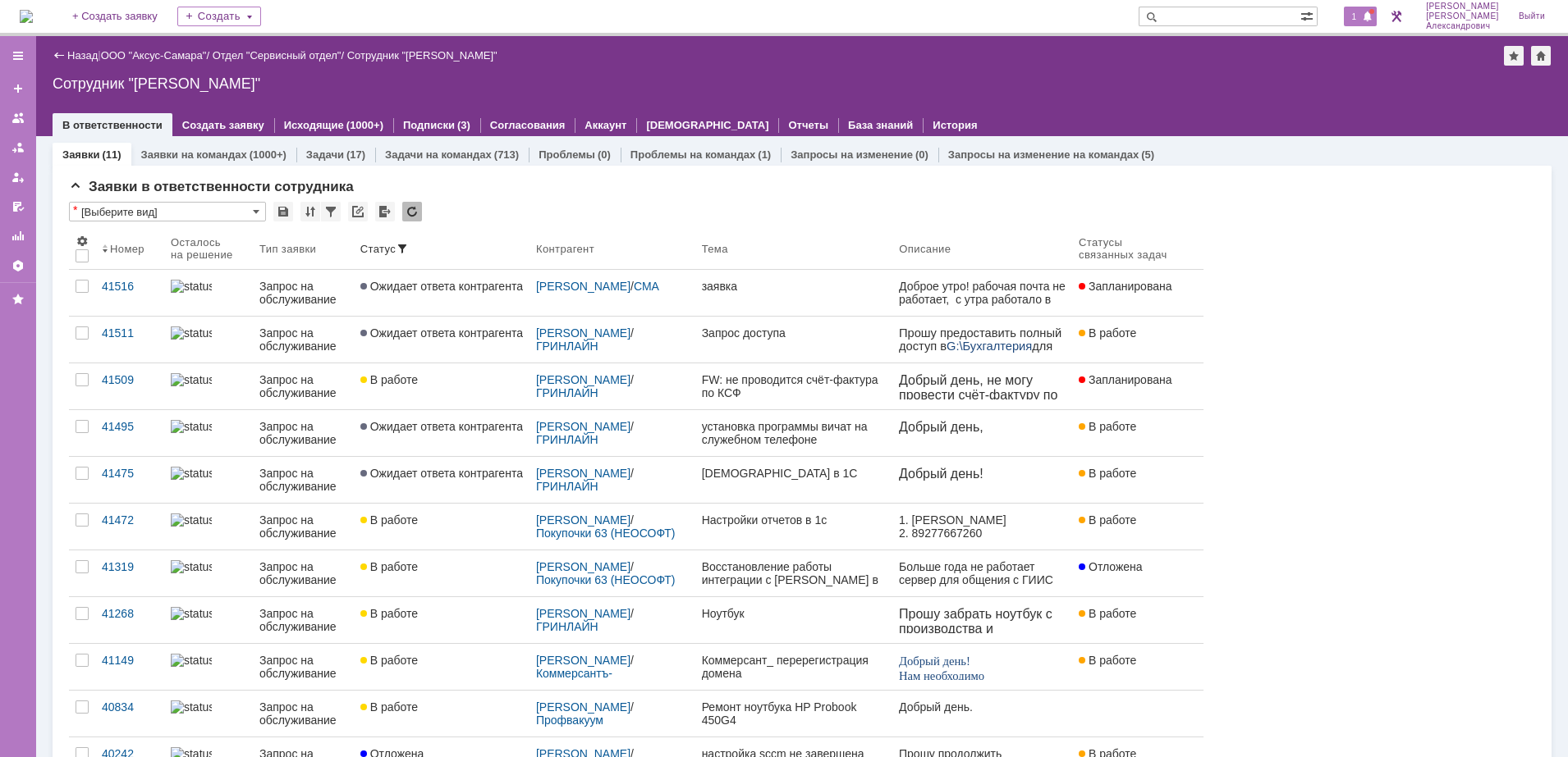
click at [1355, 16] on span "1" at bounding box center [1354, 16] width 14 height 12
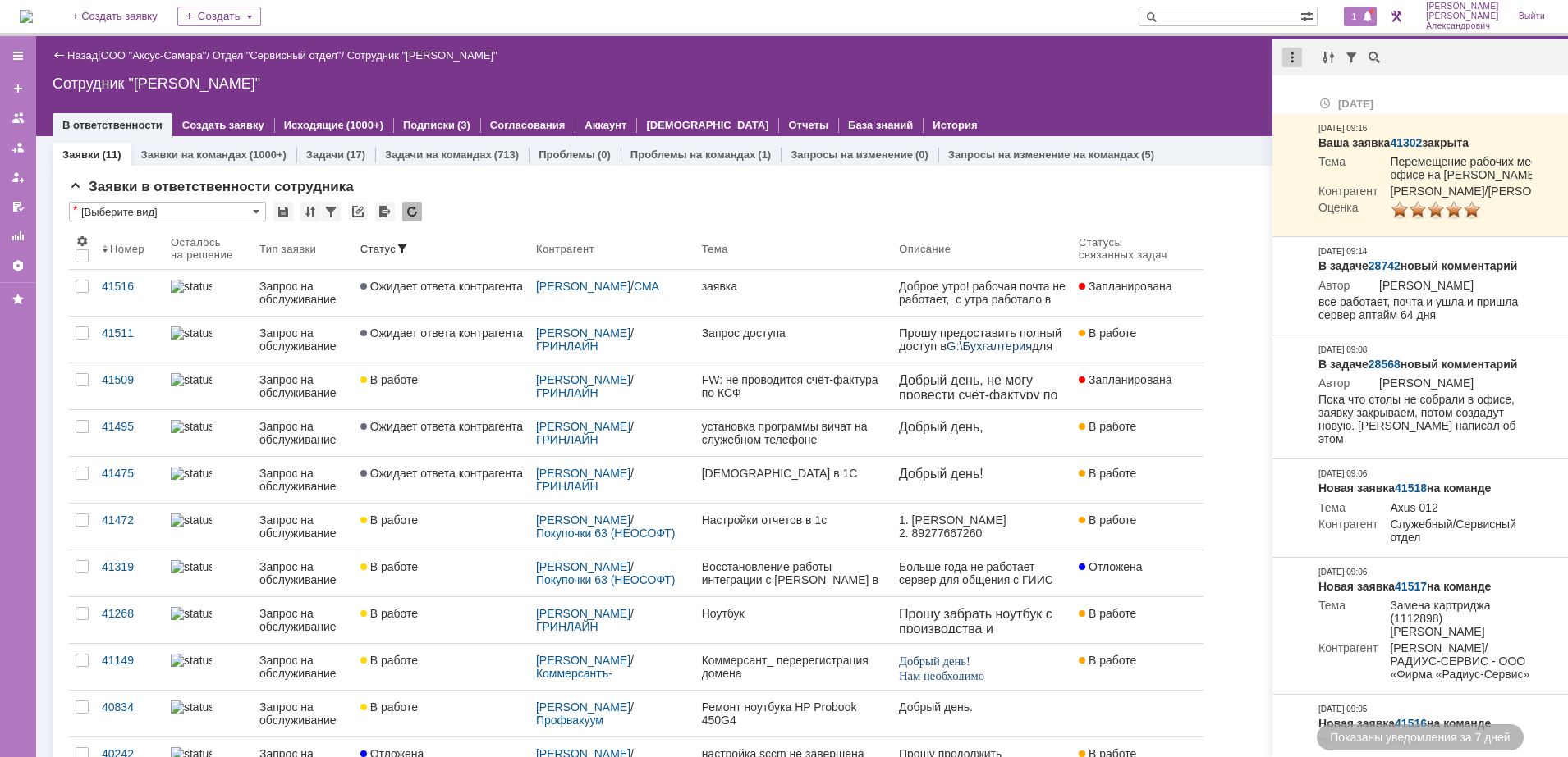
click at [1289, 59] on div at bounding box center [1292, 58] width 20 height 20
click at [1301, 90] on div "Отметить уведомления прочитанными" at bounding box center [1405, 98] width 240 height 24
click at [1163, 87] on div "Сотрудник "Галстьян Степан Александрович"" at bounding box center [802, 84] width 1499 height 16
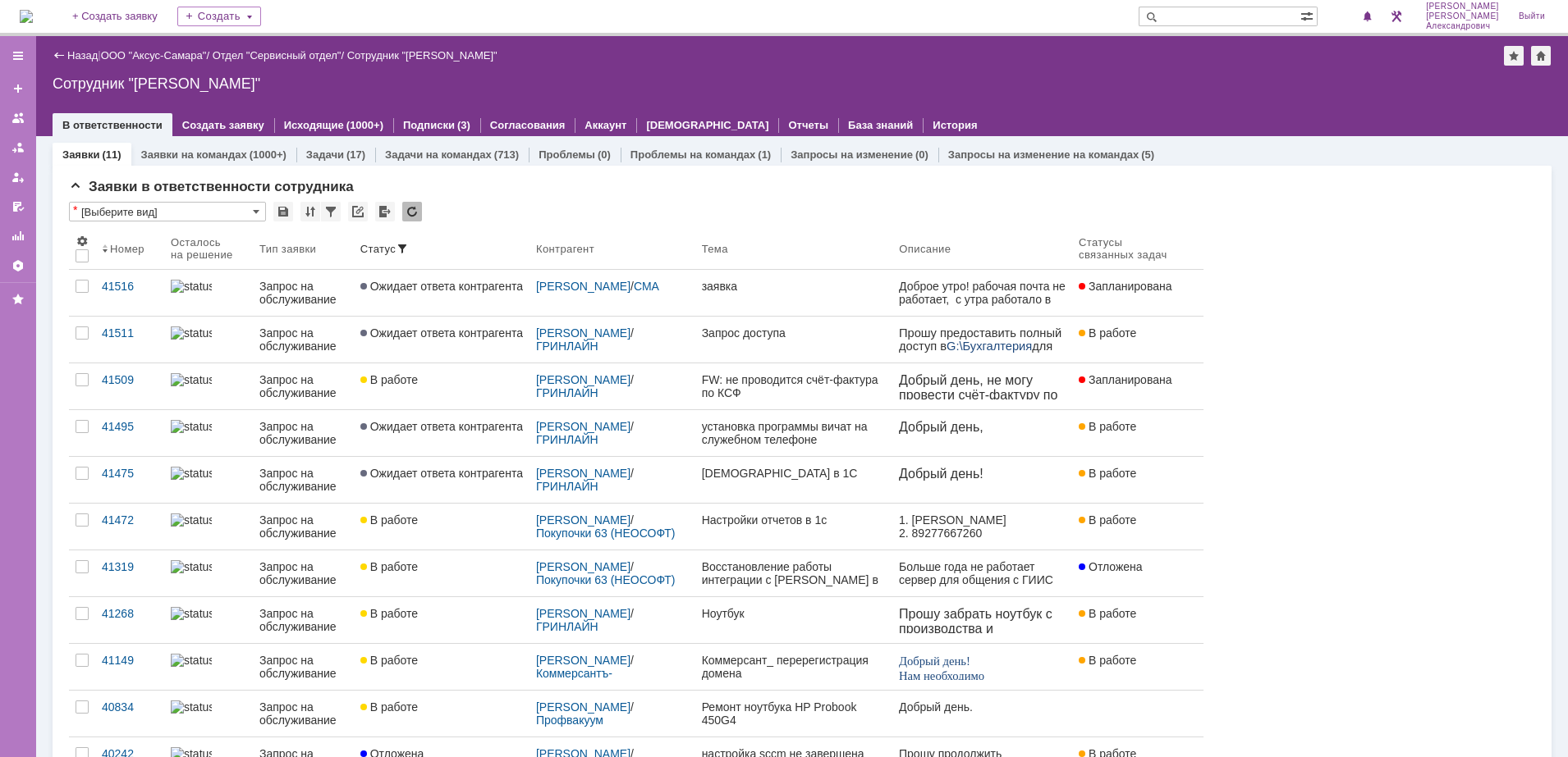
click at [32, 10] on img at bounding box center [26, 16] width 14 height 14
click at [31, 21] on img at bounding box center [26, 16] width 14 height 14
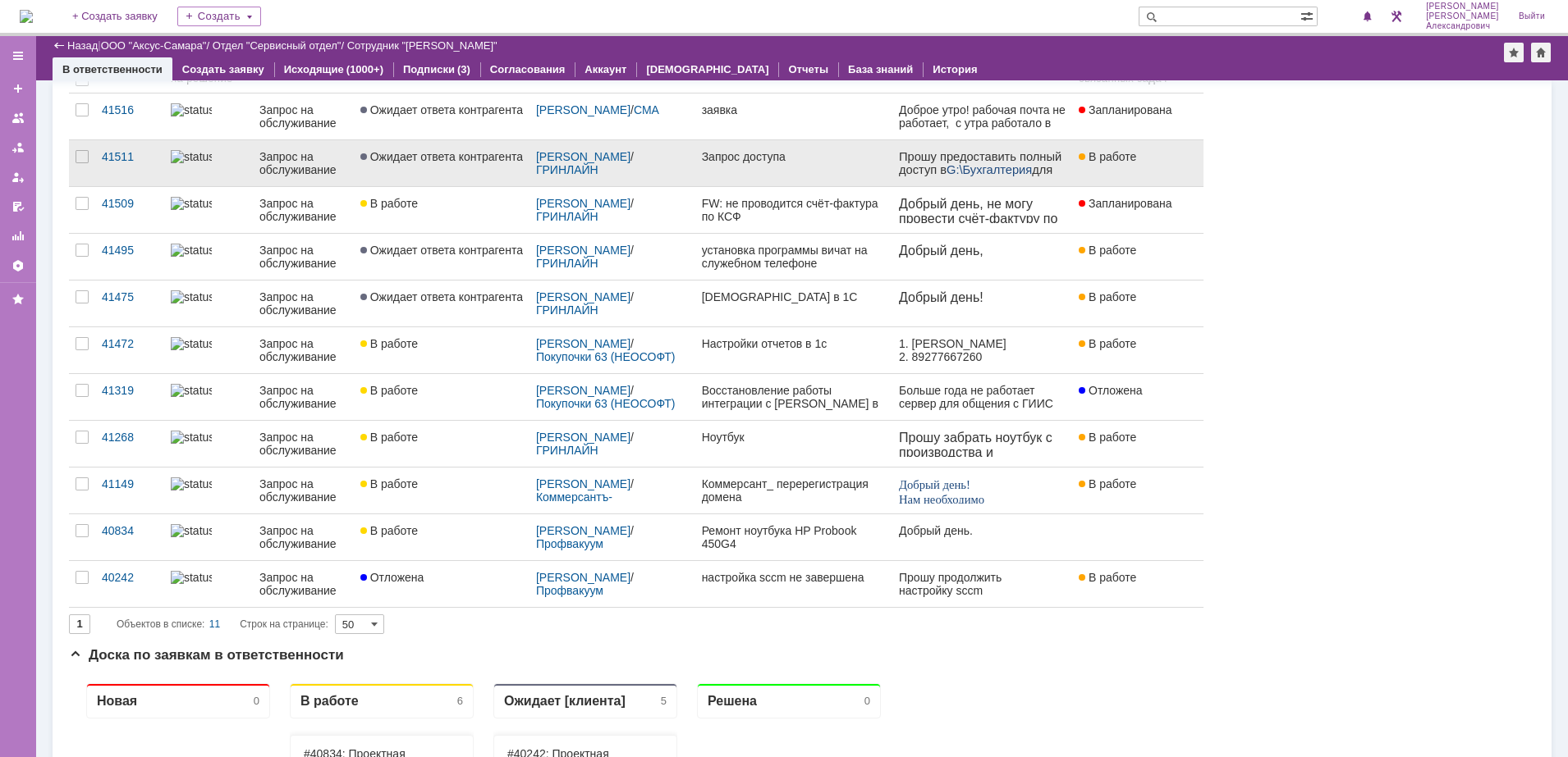
scroll to position [103, 0]
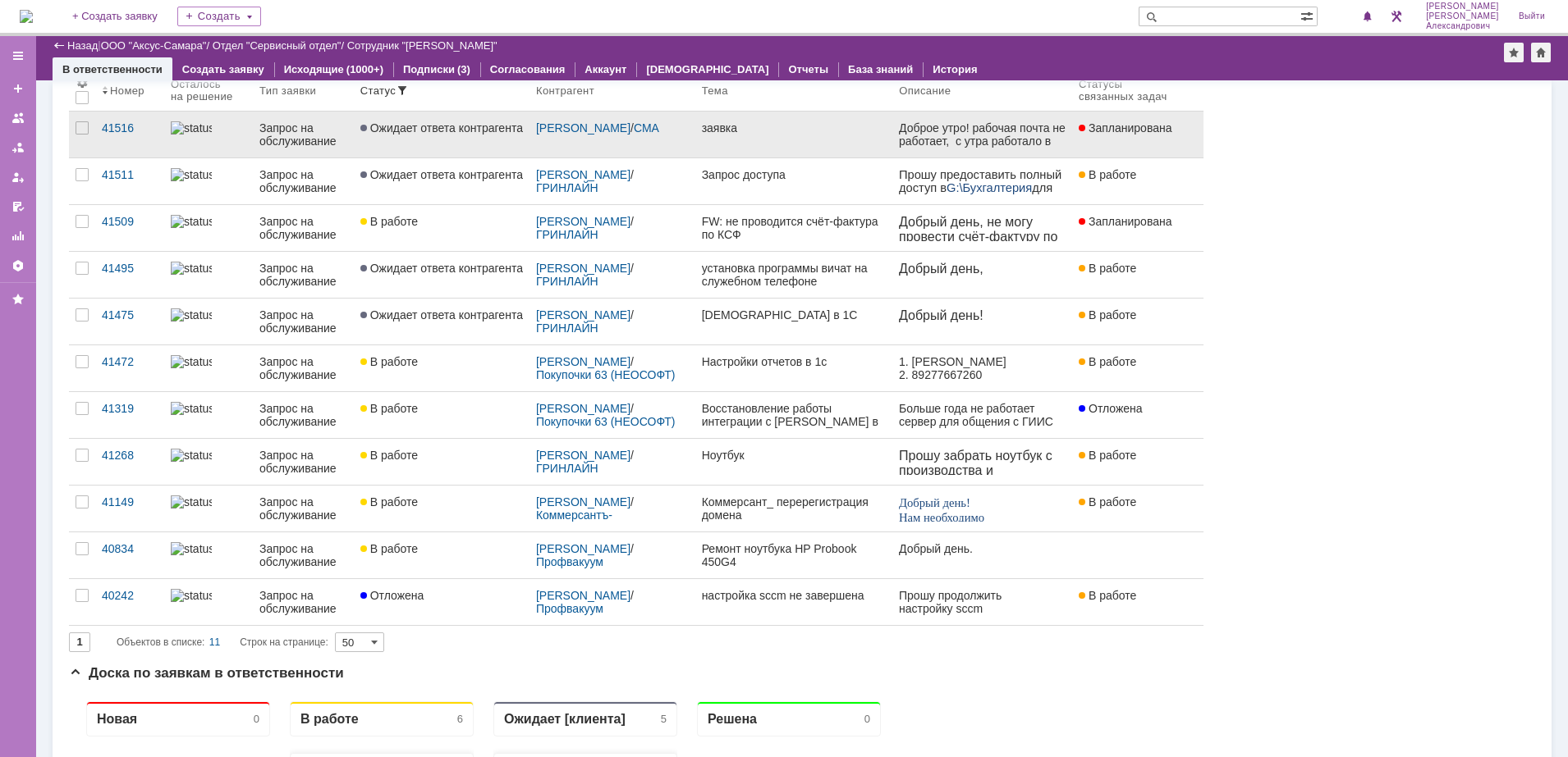
click at [469, 152] on link "Ожидает ответа контрагента" at bounding box center [441, 134] width 176 height 46
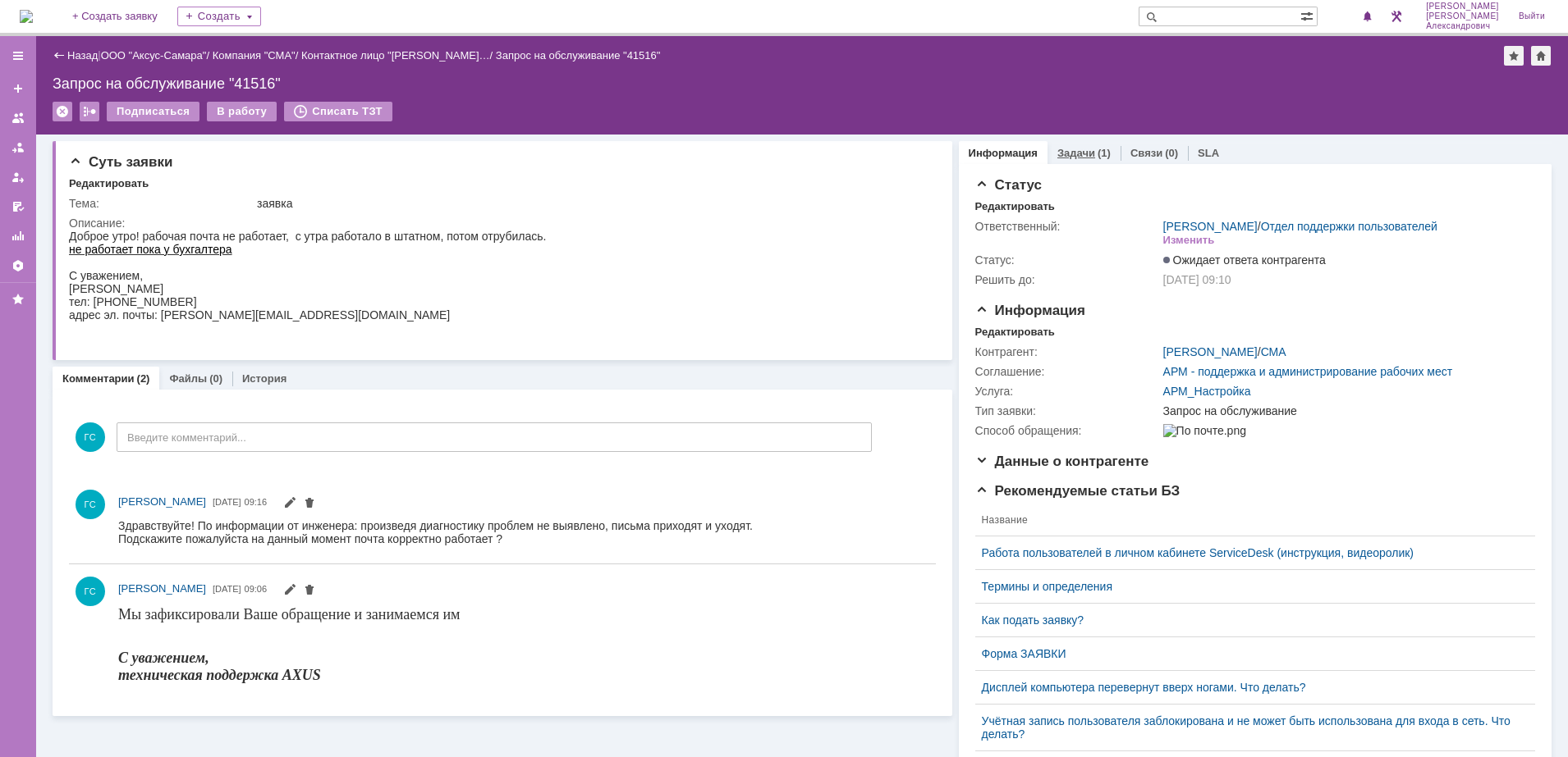
click at [1077, 154] on link "Задачи" at bounding box center [1076, 153] width 38 height 13
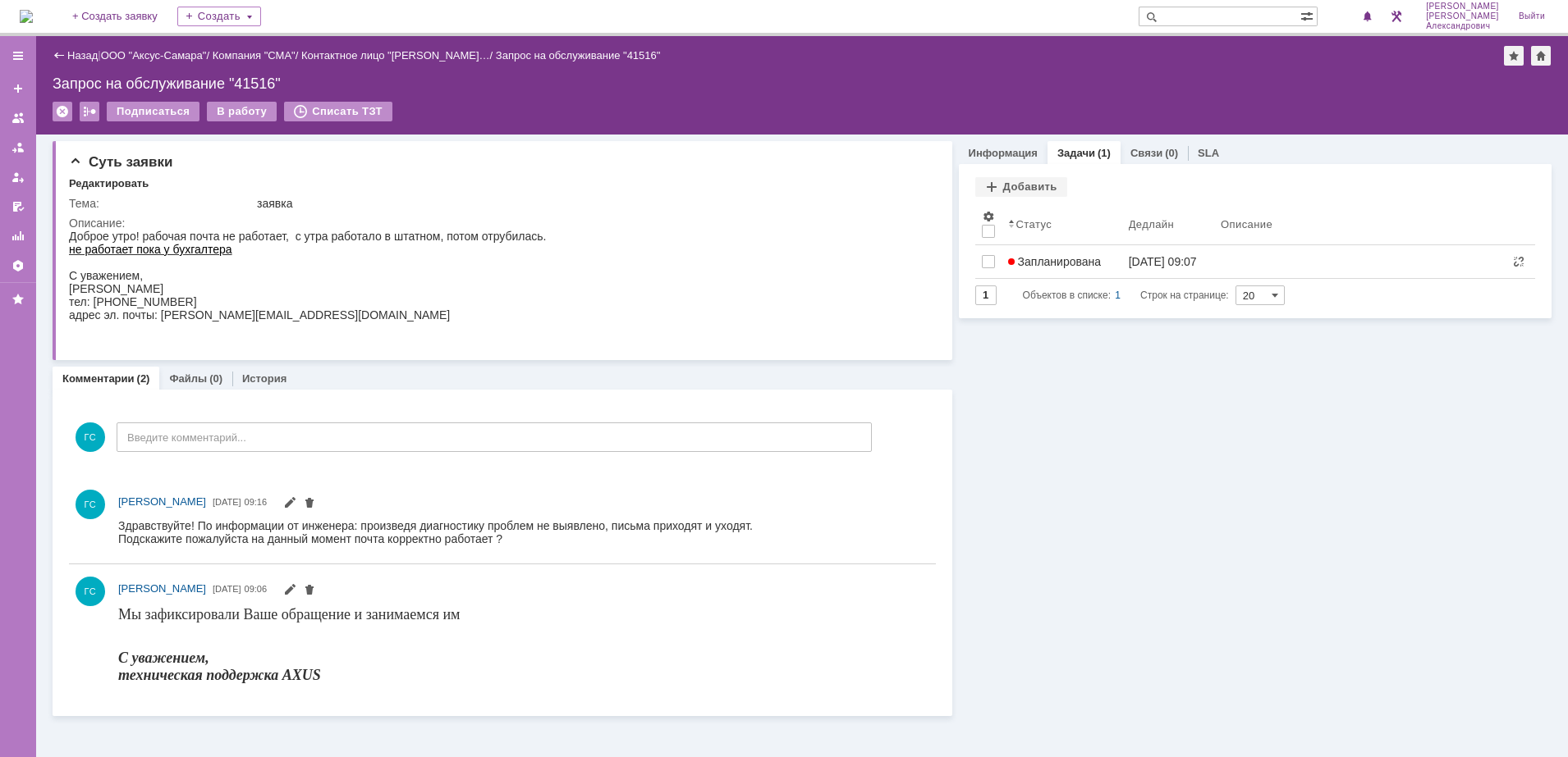
click at [1012, 160] on div "Информация" at bounding box center [1003, 153] width 88 height 23
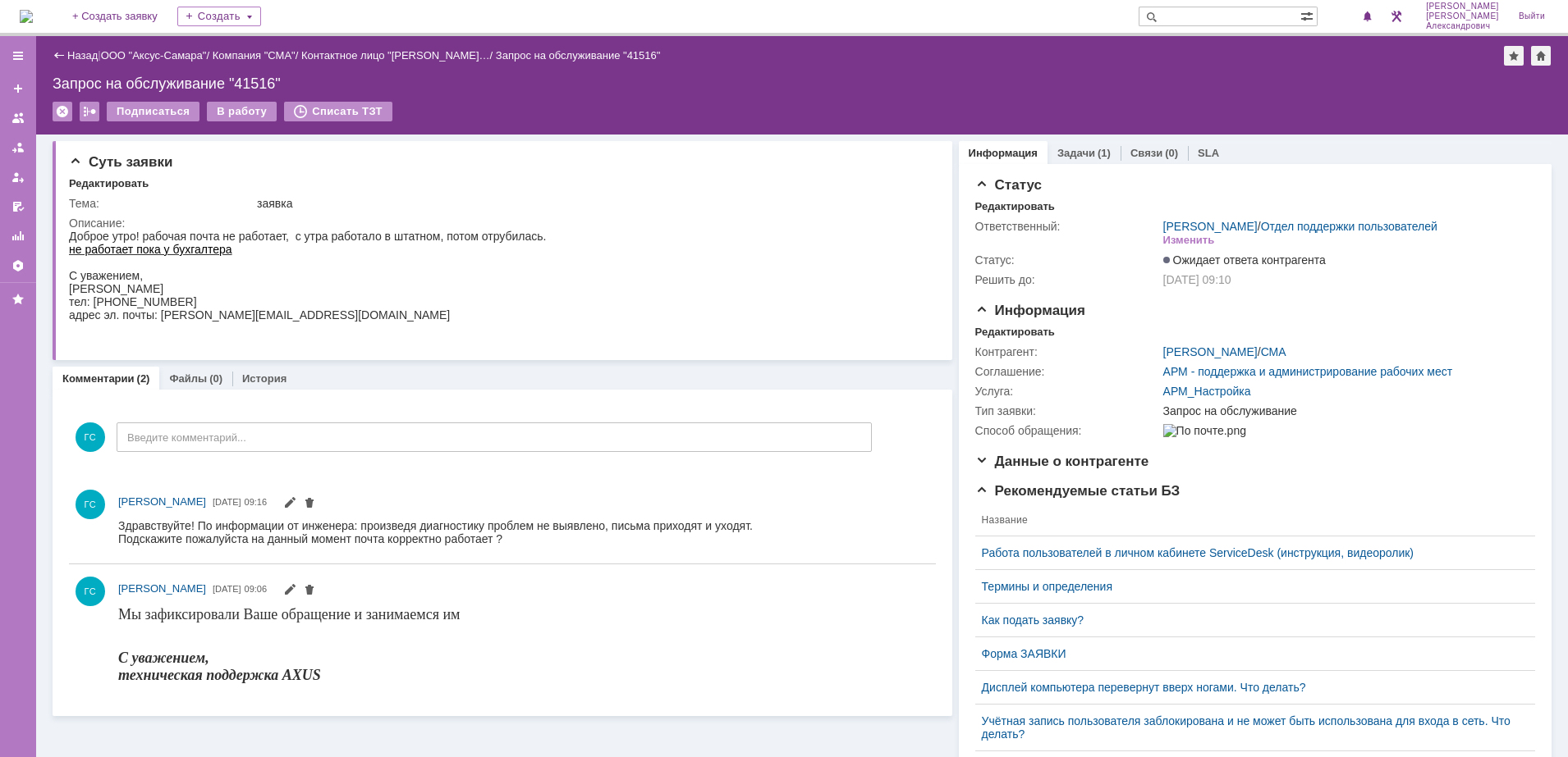
click at [32, 15] on img at bounding box center [26, 16] width 14 height 14
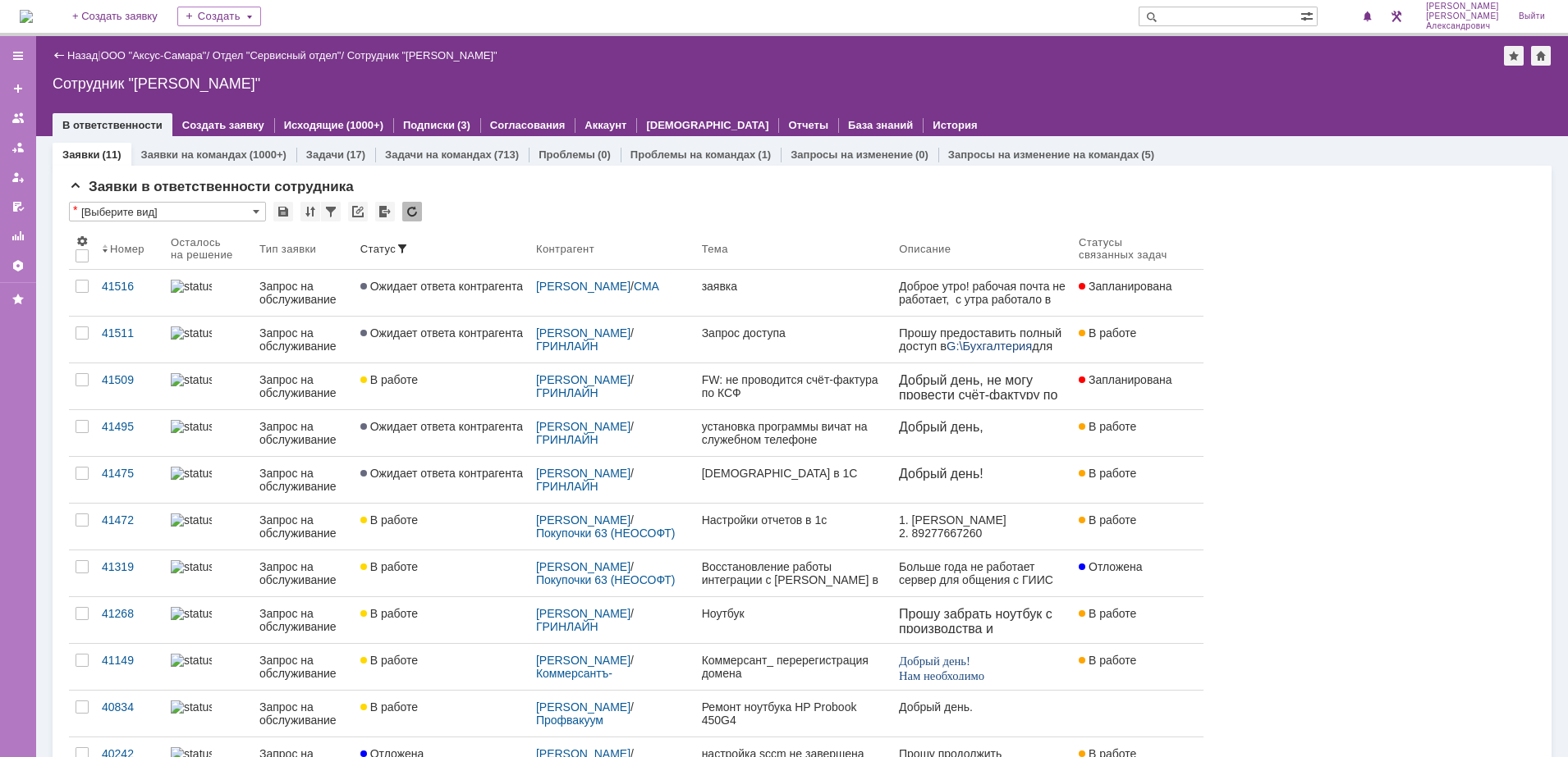
click at [32, 14] on img at bounding box center [26, 16] width 14 height 14
click at [1362, 23] on div "2" at bounding box center [1360, 16] width 33 height 20
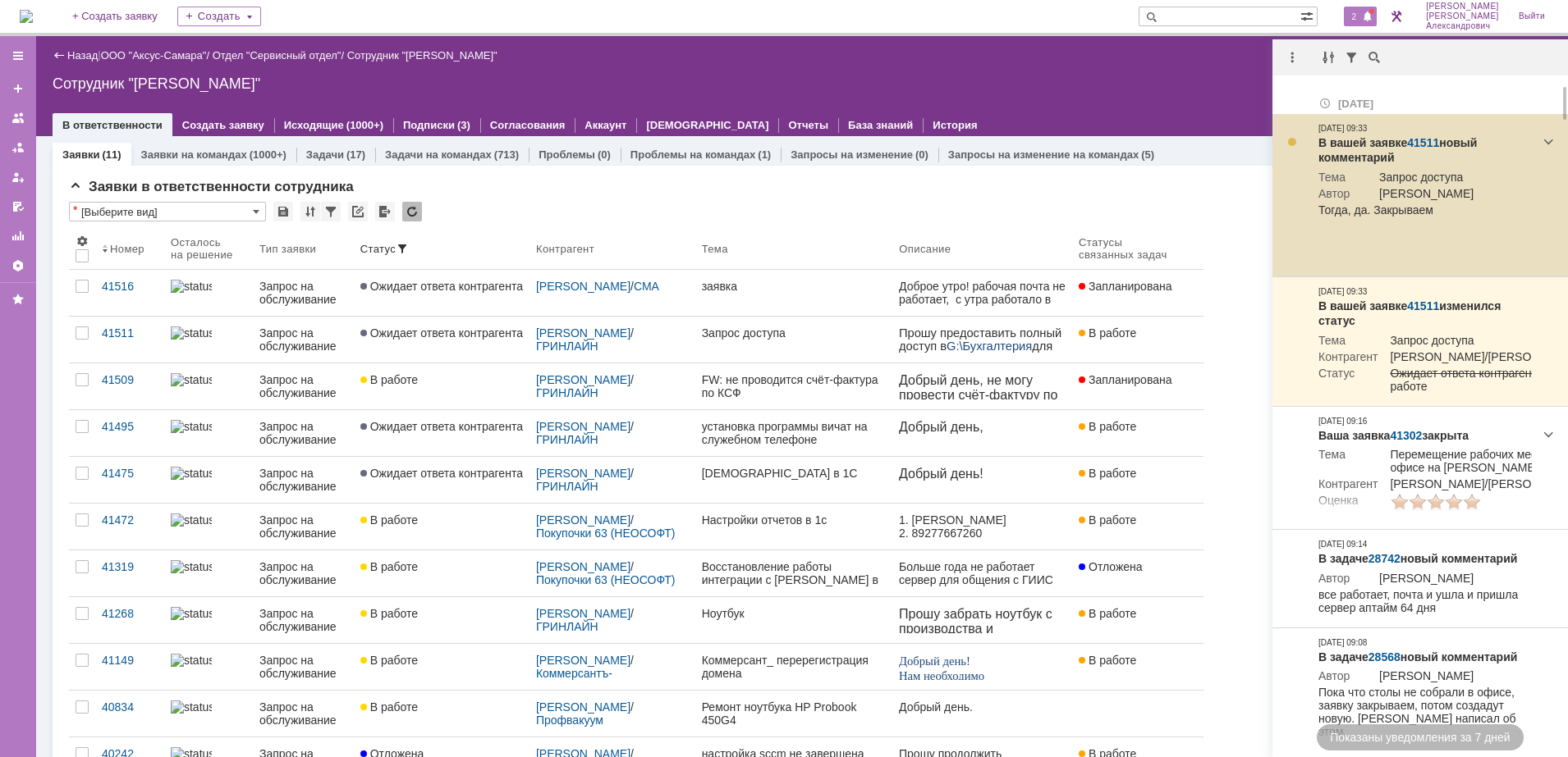
click at [1426, 141] on link "41511" at bounding box center [1423, 142] width 32 height 14
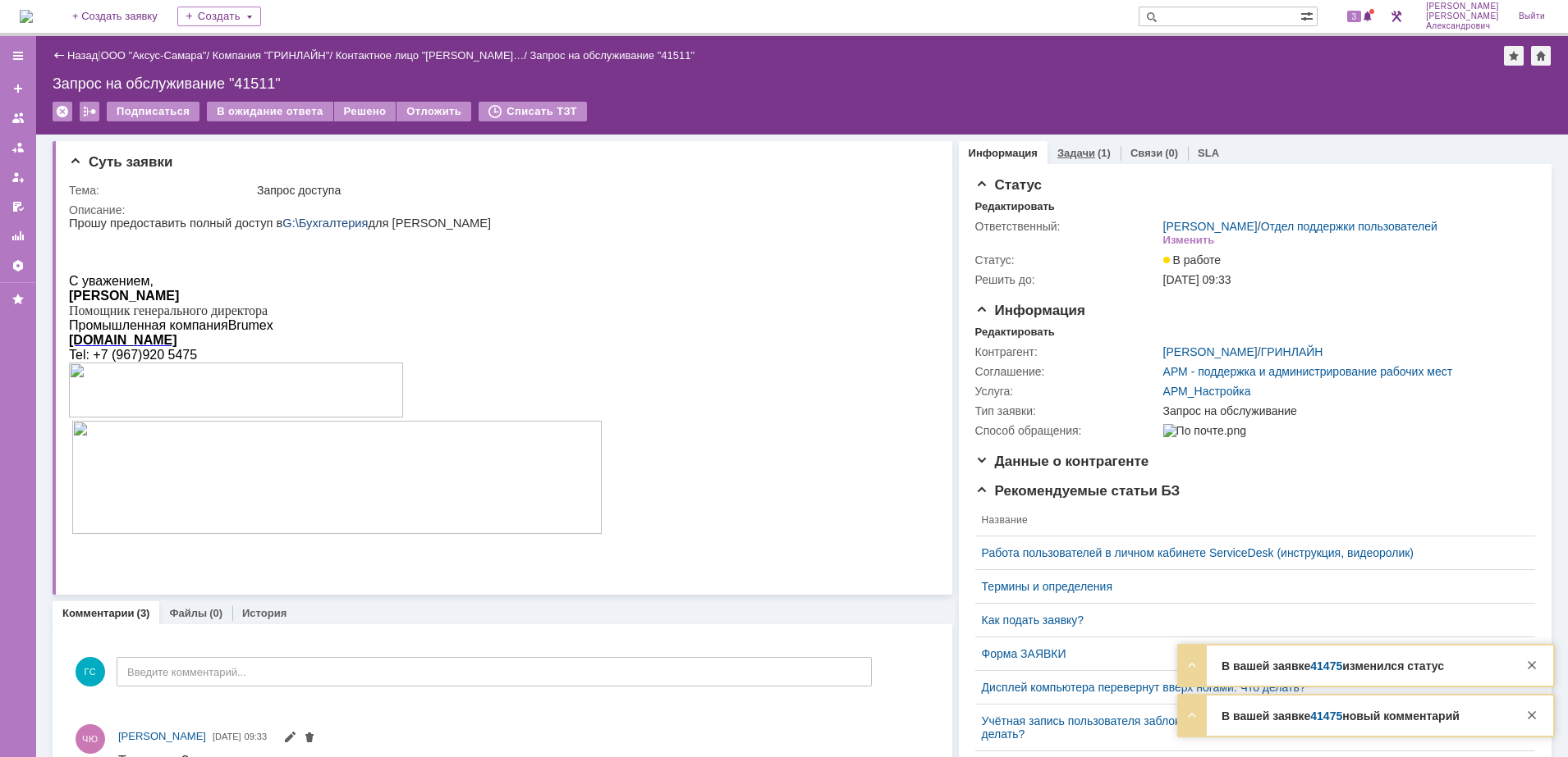
click at [1070, 150] on link "Задачи" at bounding box center [1076, 153] width 38 height 13
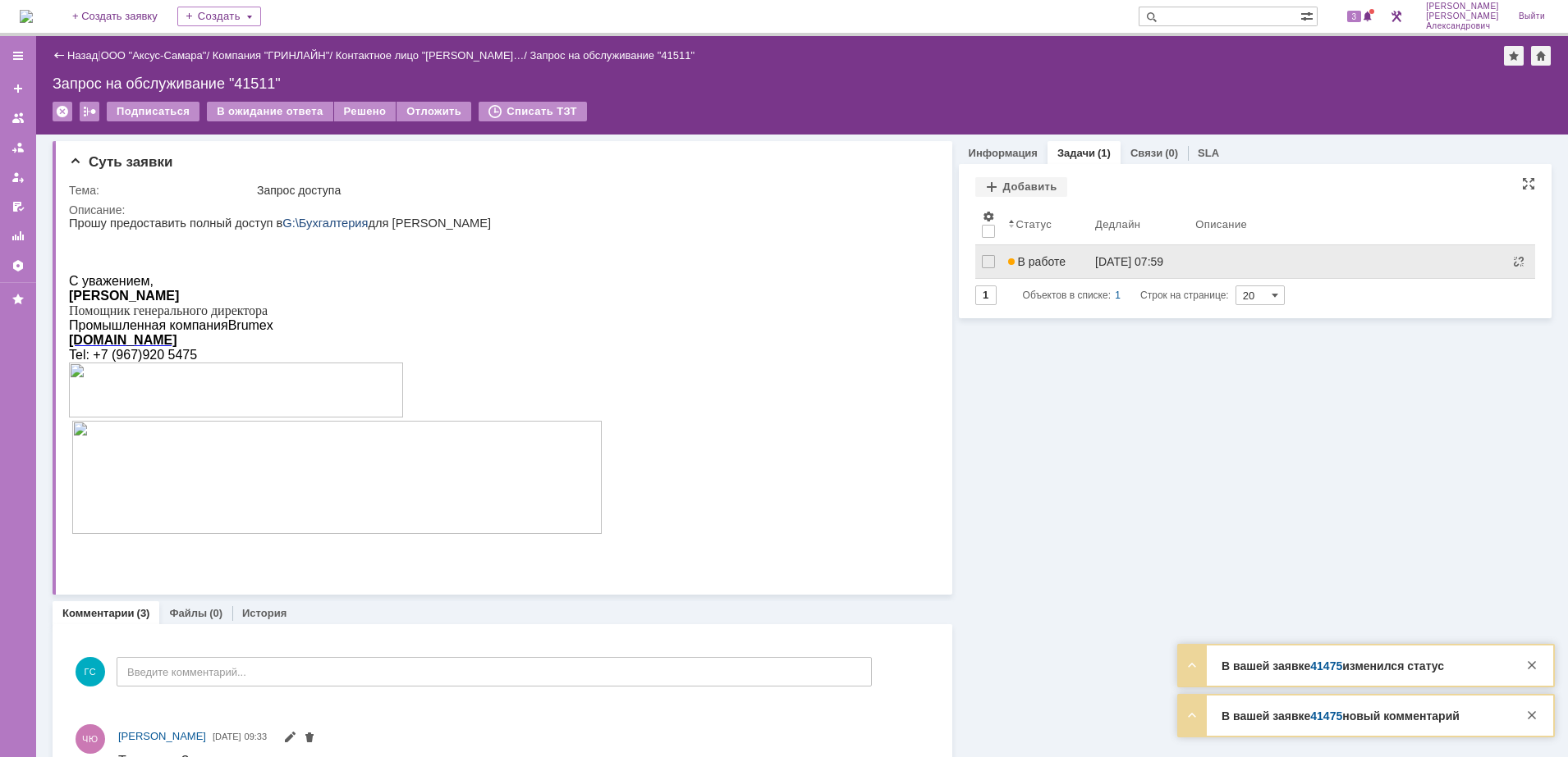
click at [1088, 261] on link "[DATE] 07:59" at bounding box center [1138, 261] width 100 height 32
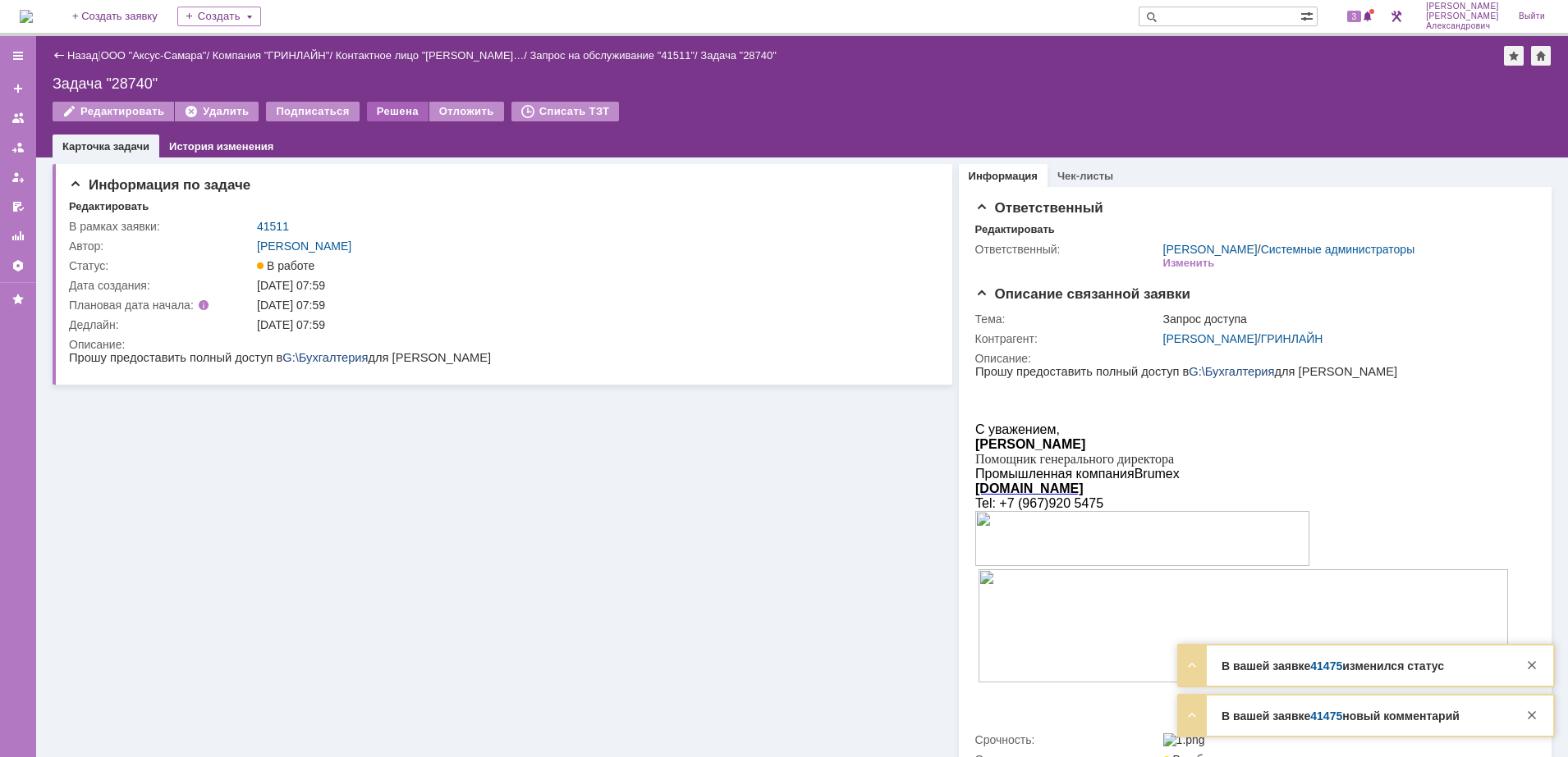
click at [395, 104] on div "Решена" at bounding box center [398, 112] width 61 height 20
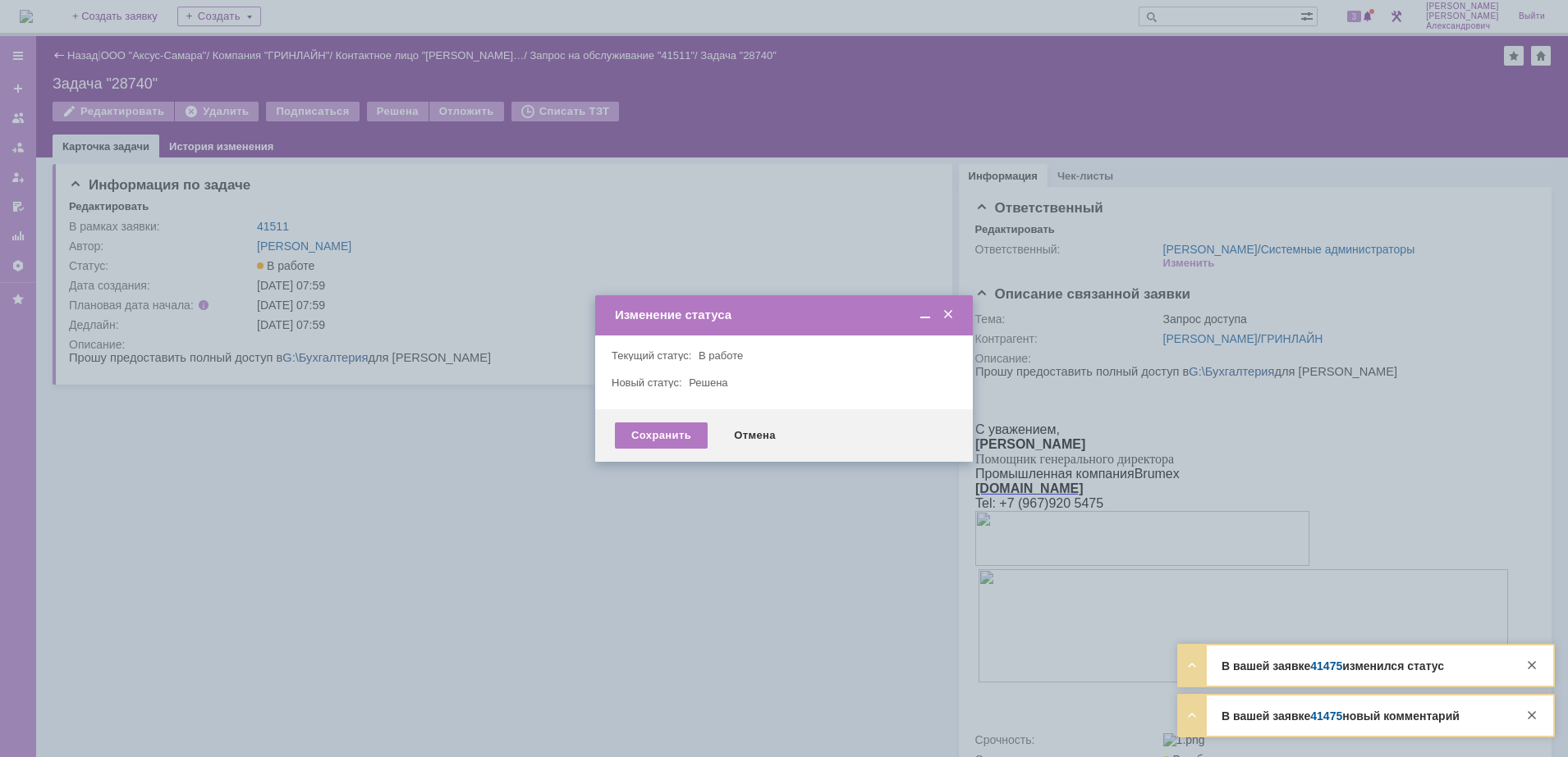
drag, startPoint x: 640, startPoint y: 436, endPoint x: 535, endPoint y: 357, distance: 131.4
click at [637, 435] on div "Сохранить" at bounding box center [661, 435] width 93 height 26
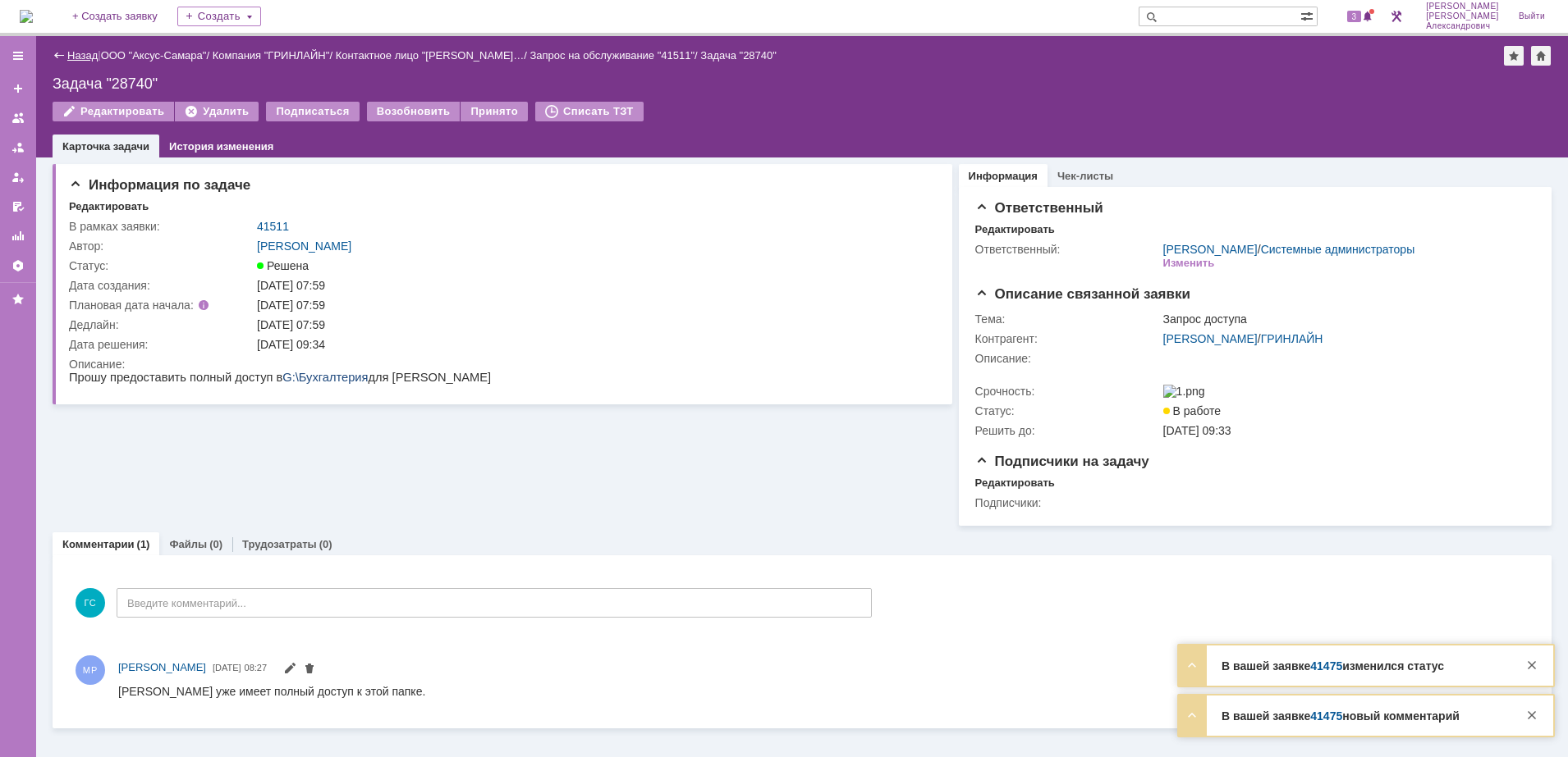
click at [69, 53] on link "Назад" at bounding box center [83, 56] width 31 height 13
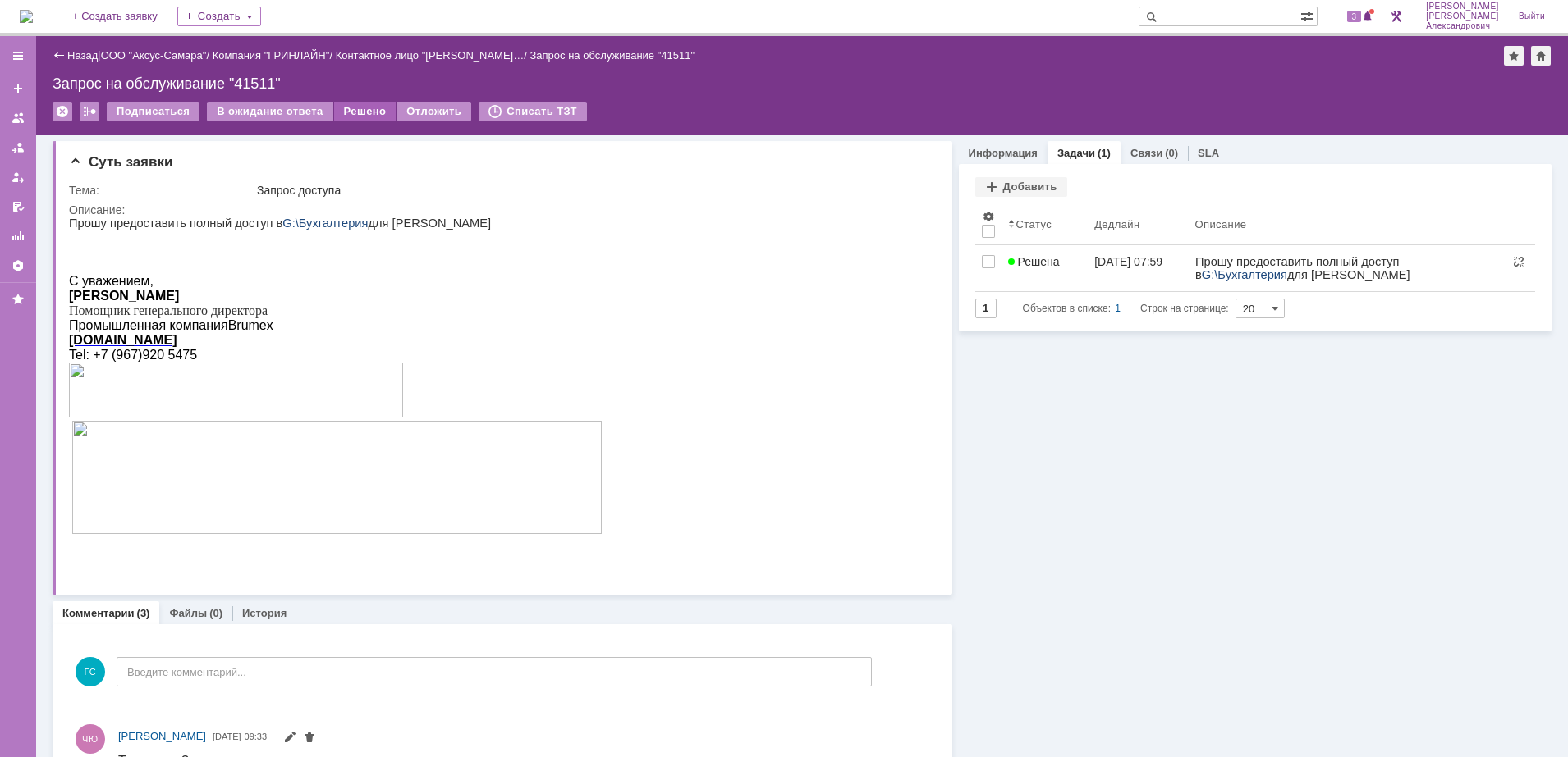
click at [353, 114] on div "Решено" at bounding box center [364, 112] width 62 height 20
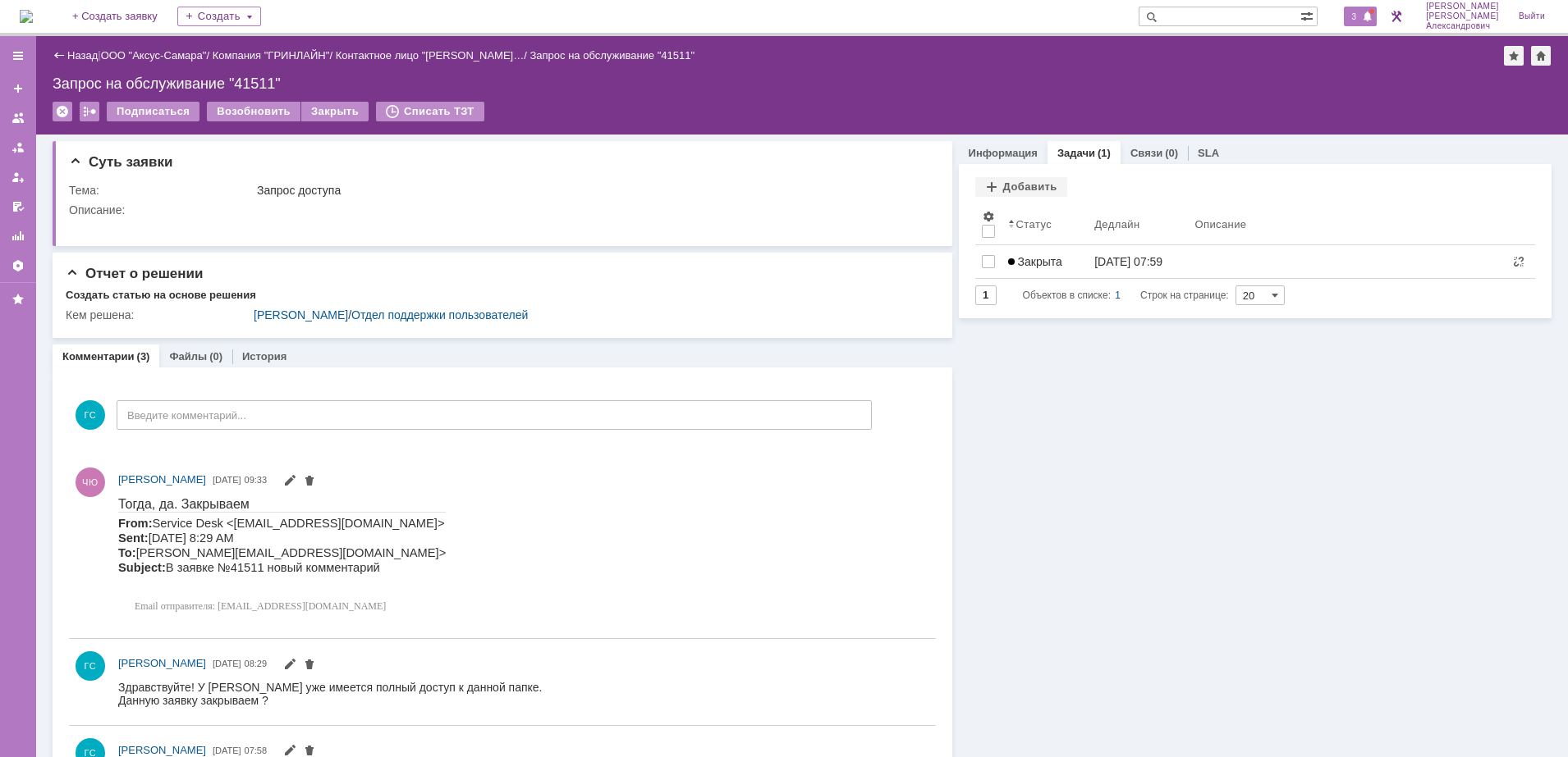
click at [1360, 14] on span "3" at bounding box center [1354, 16] width 14 height 12
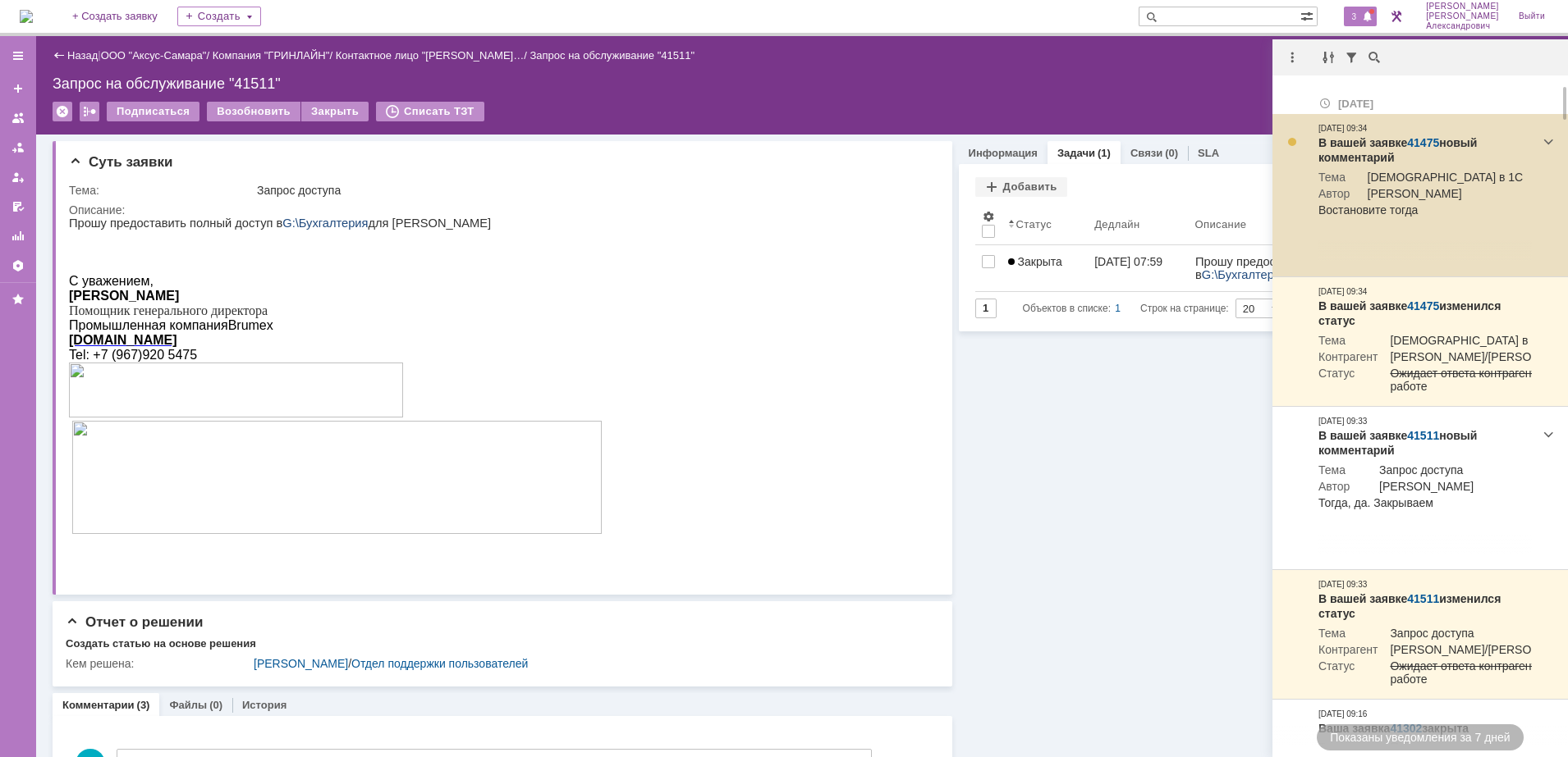
click at [1422, 141] on link "41475" at bounding box center [1423, 142] width 32 height 14
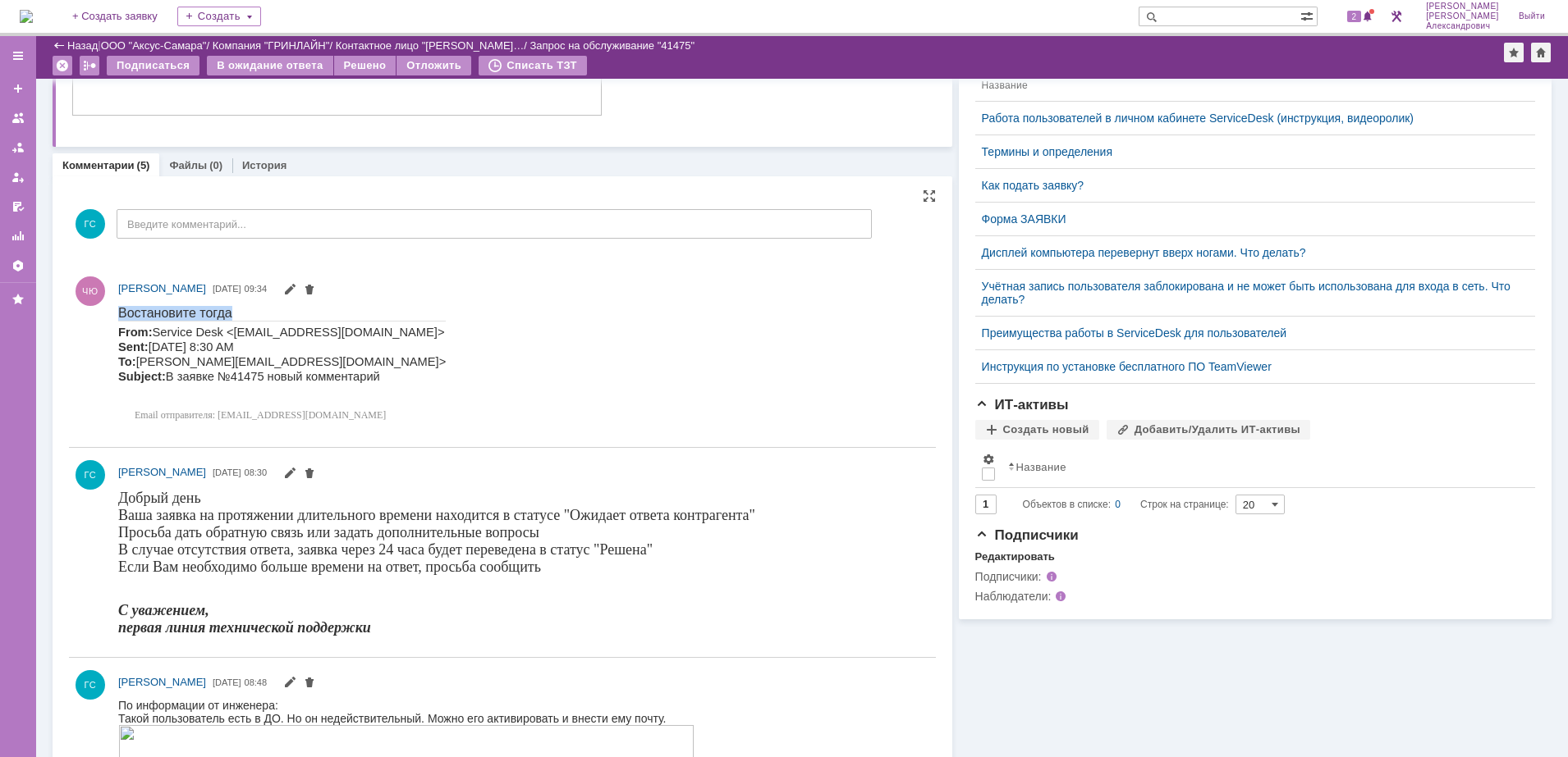
drag, startPoint x: 118, startPoint y: 308, endPoint x: 256, endPoint y: 306, distance: 138.0
click at [256, 306] on p "Востановите тогда" at bounding box center [281, 313] width 327 height 14
copy span "Востановите тогда"
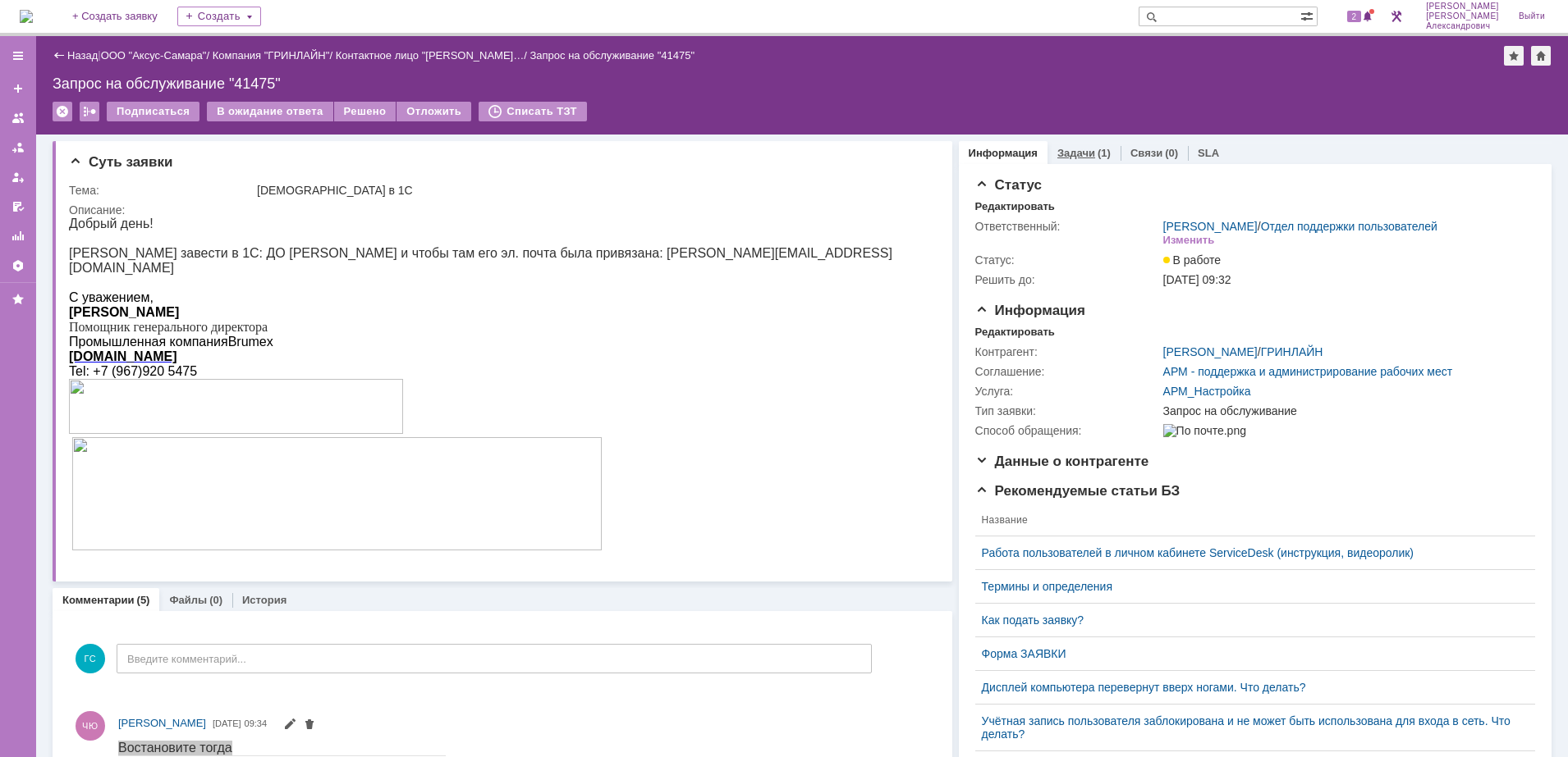
click at [1073, 157] on link "Задачи" at bounding box center [1076, 153] width 38 height 13
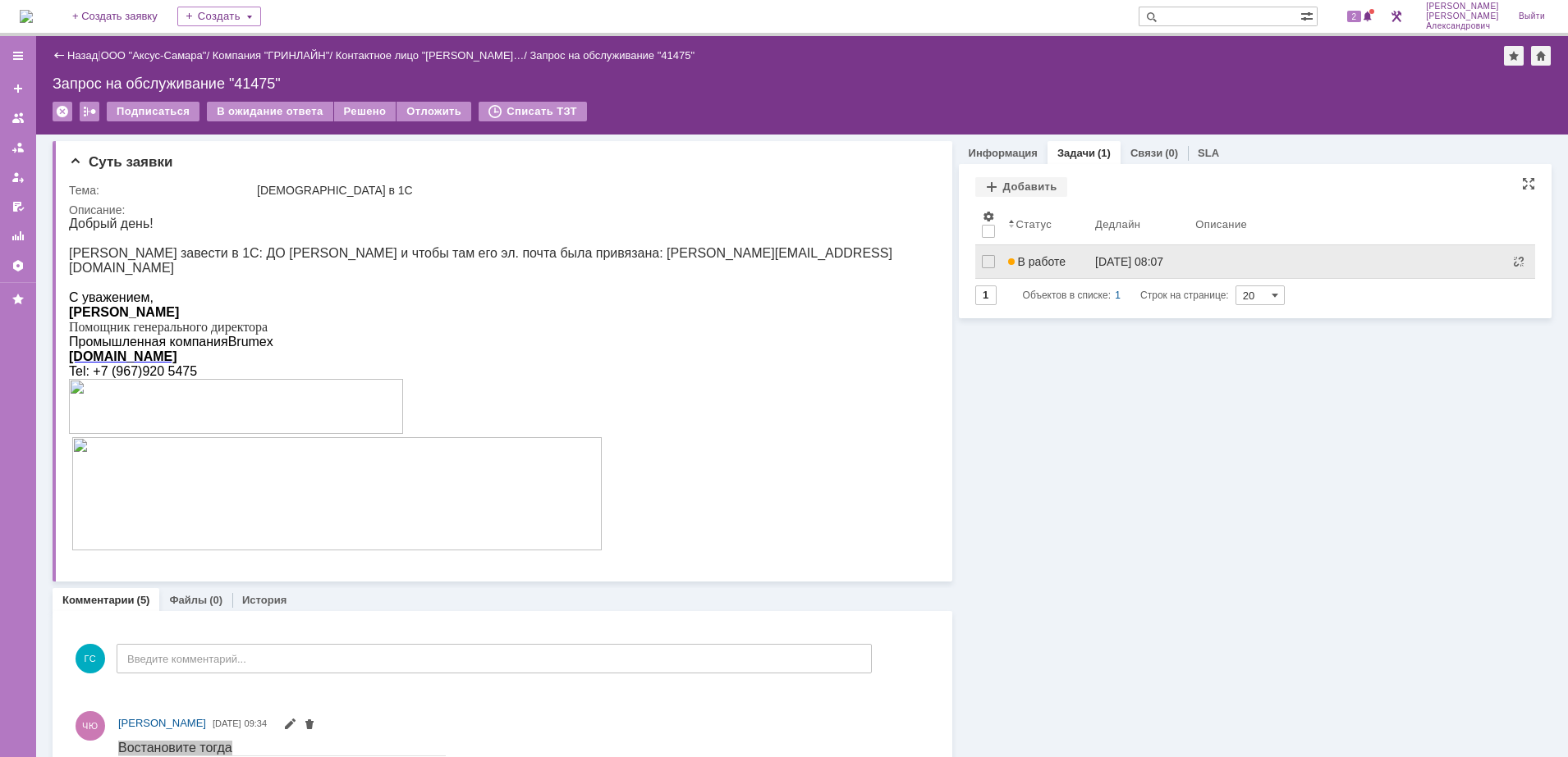
click at [1039, 255] on span "В работе" at bounding box center [1037, 261] width 58 height 14
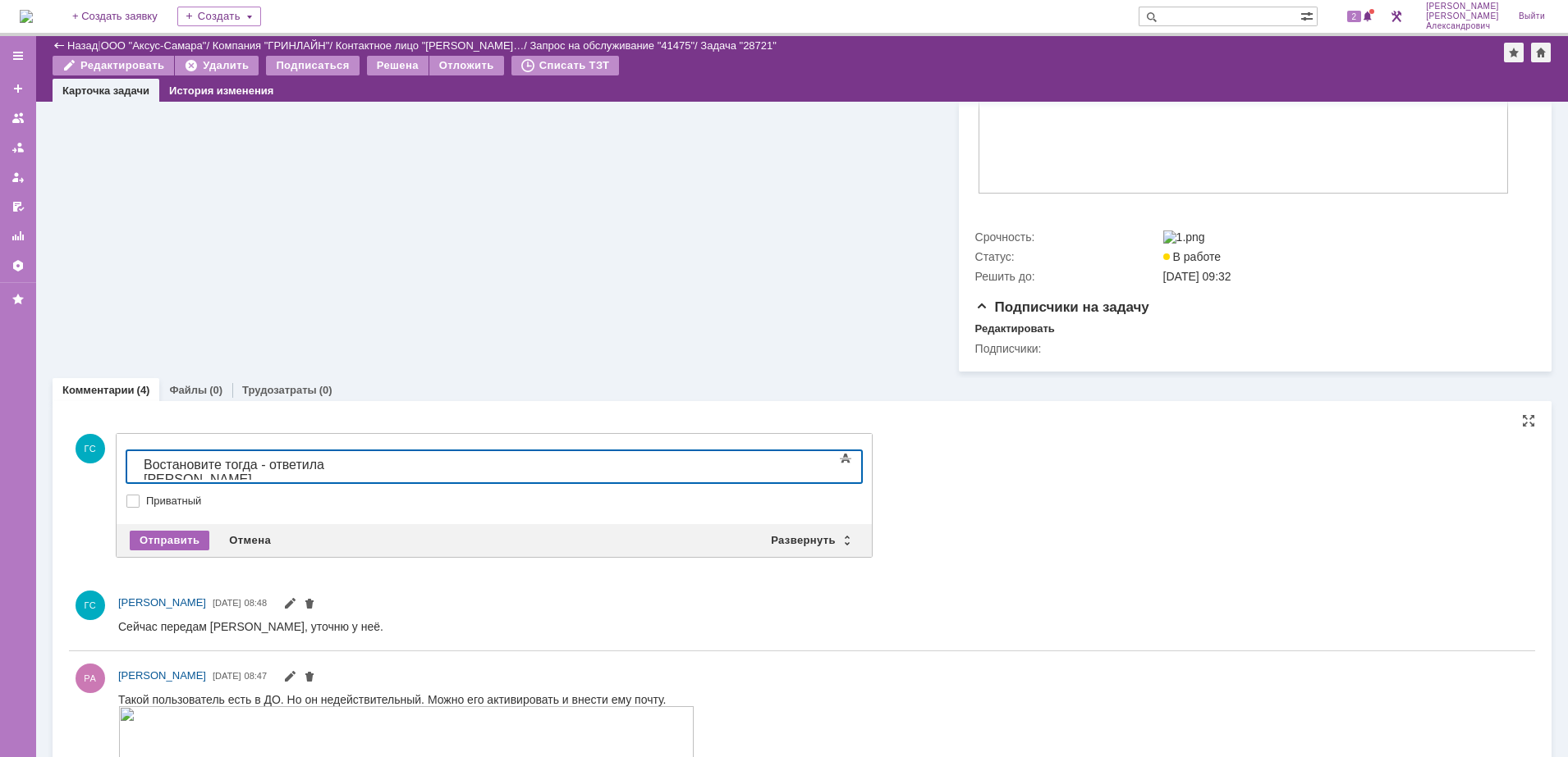
click at [173, 543] on div "Отправить" at bounding box center [170, 541] width 79 height 20
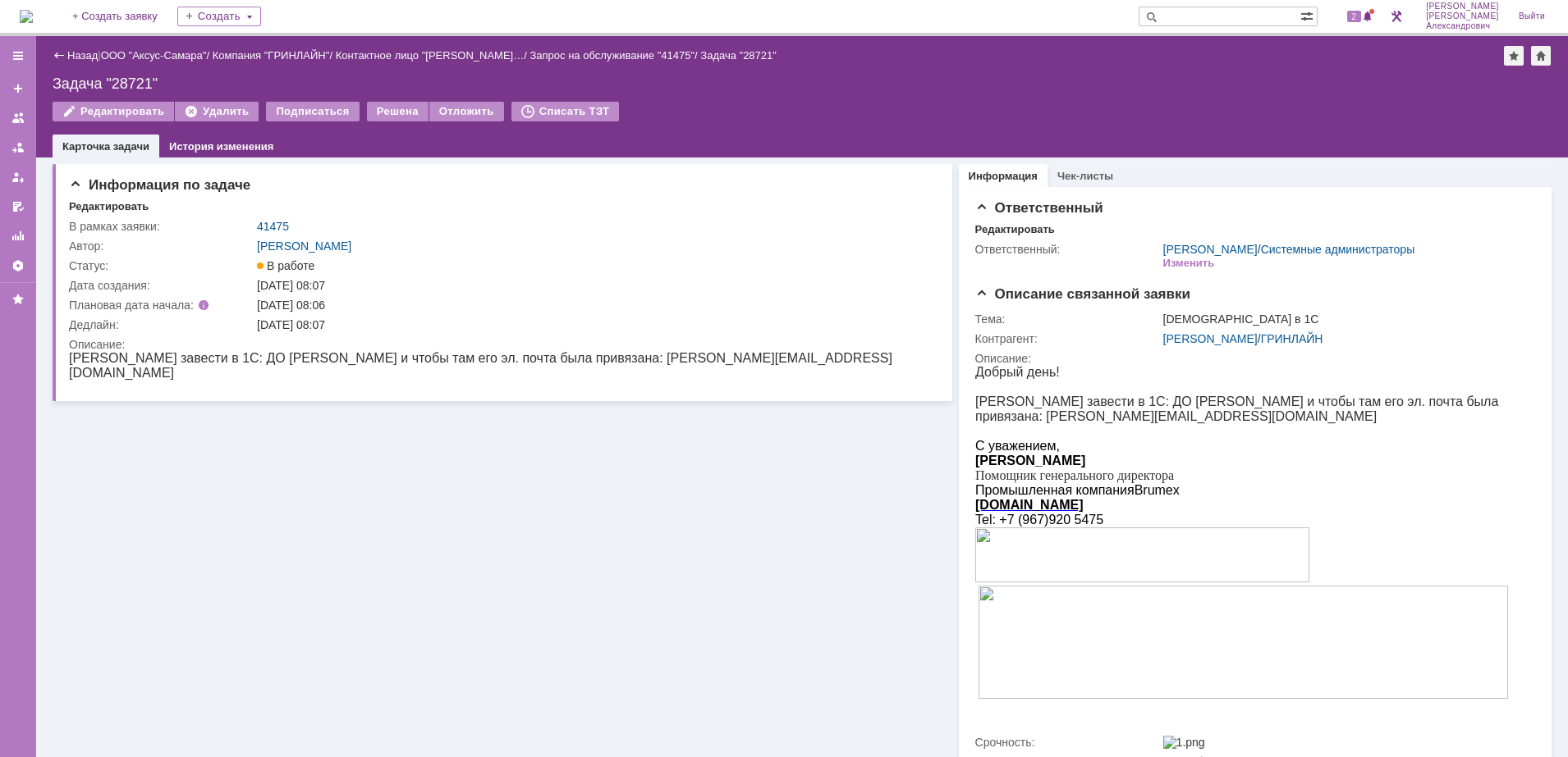
click at [32, 14] on img at bounding box center [26, 16] width 14 height 14
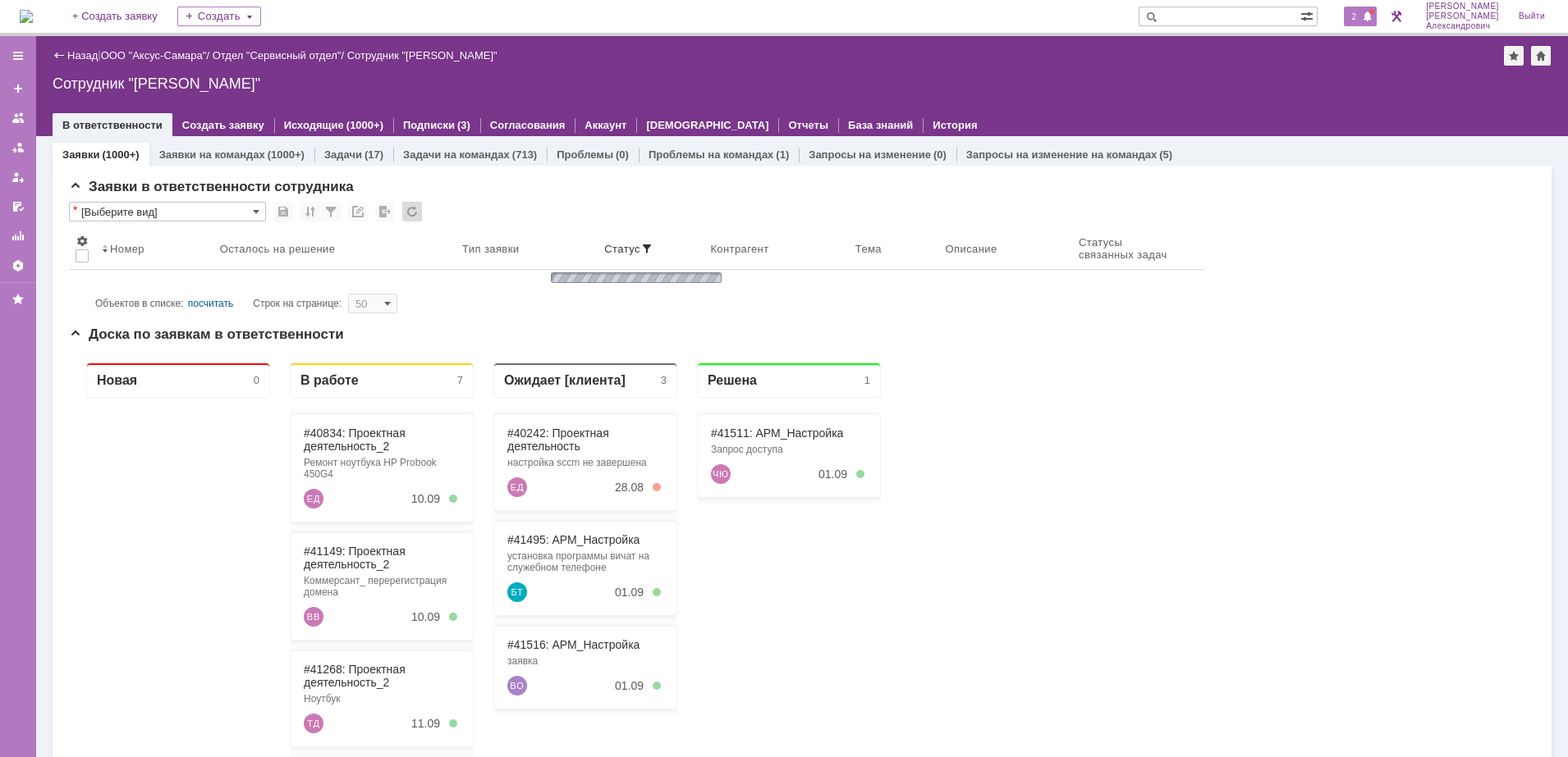
click at [1373, 16] on span at bounding box center [1367, 17] width 12 height 14
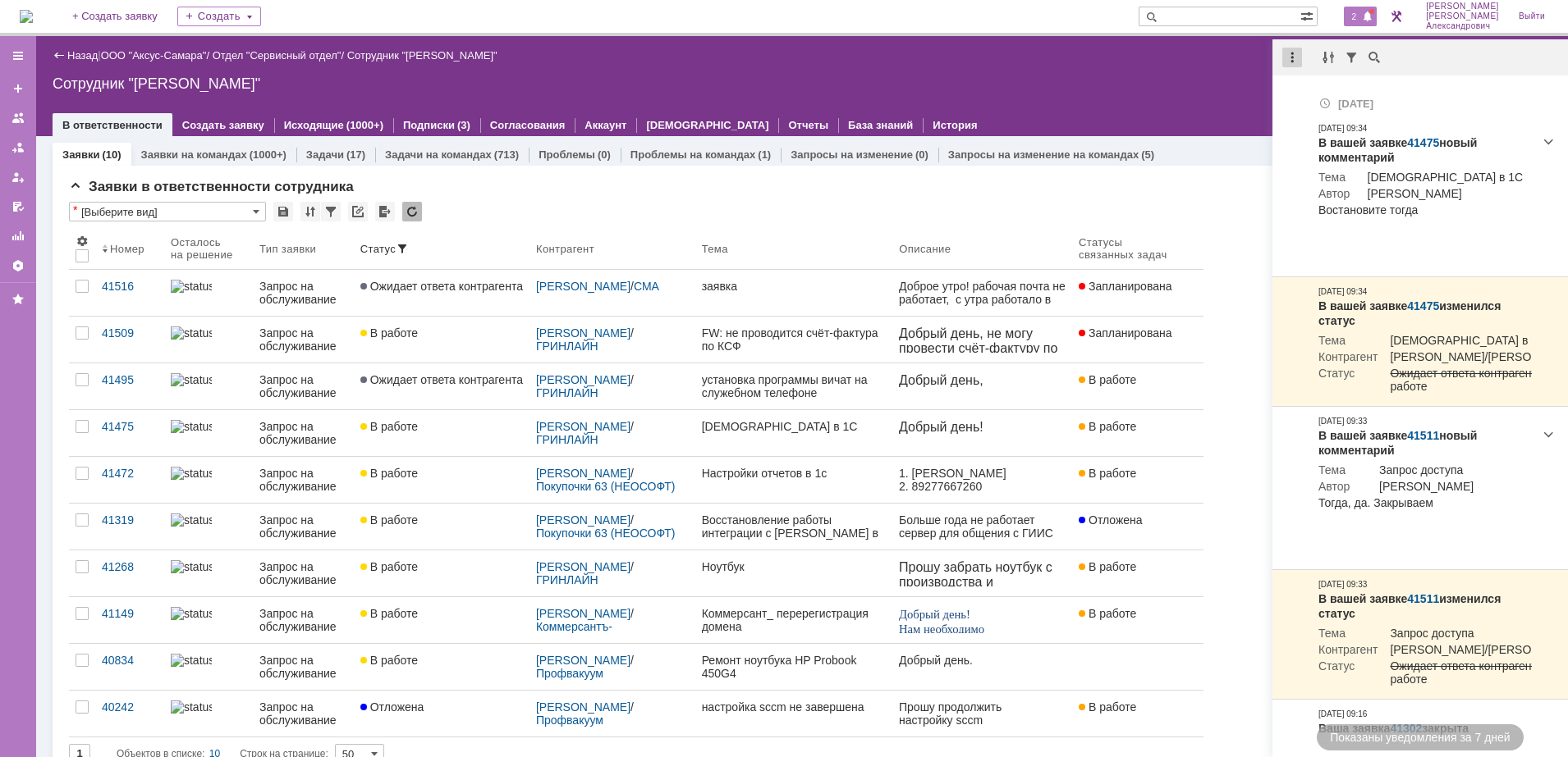
click at [1283, 63] on div at bounding box center [1292, 58] width 20 height 20
click at [1308, 95] on div "Отметить уведомления прочитанными" at bounding box center [1405, 99] width 220 height 12
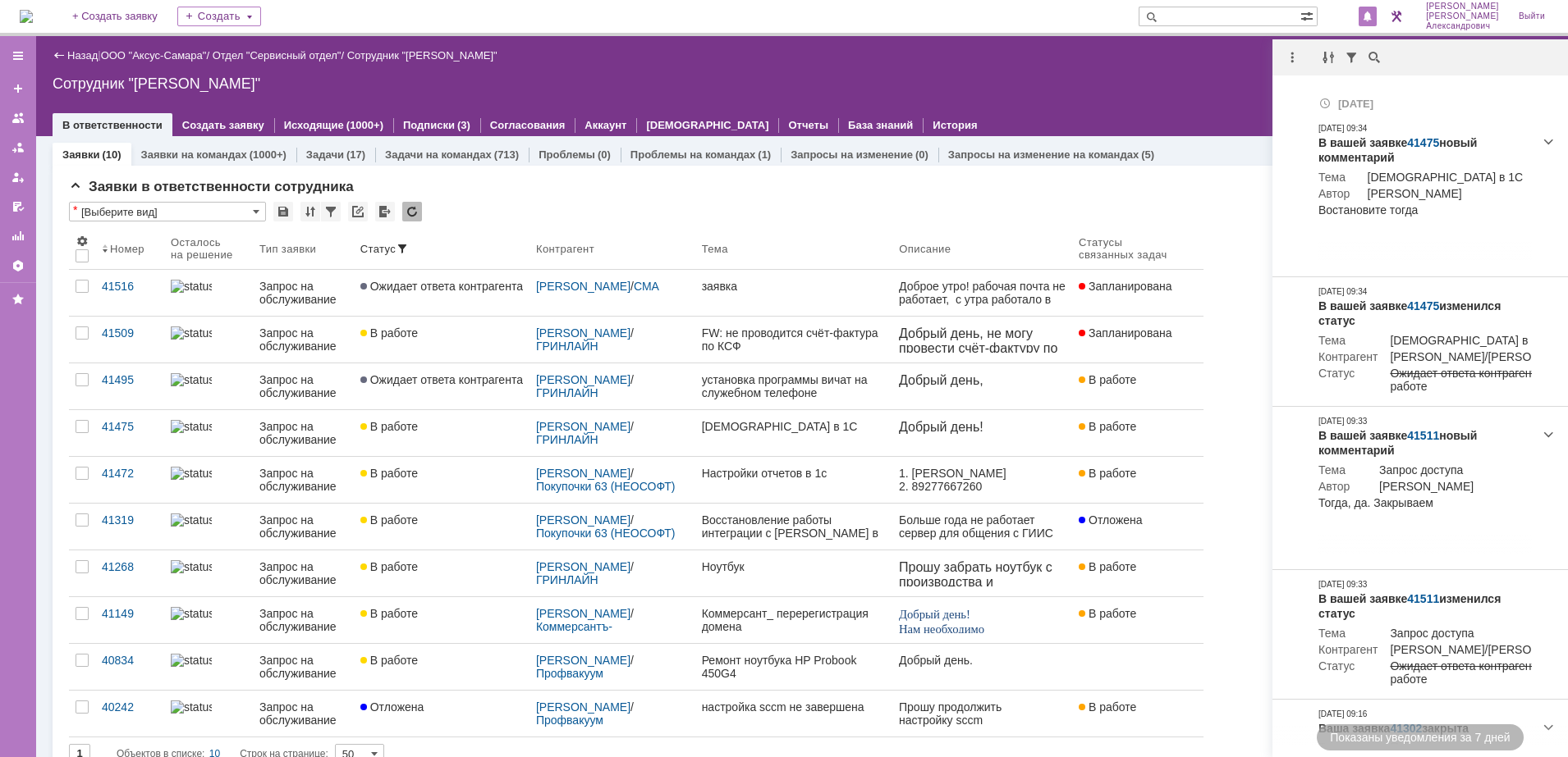
click at [1197, 83] on div "Сотрудник "[PERSON_NAME]"" at bounding box center [802, 84] width 1499 height 16
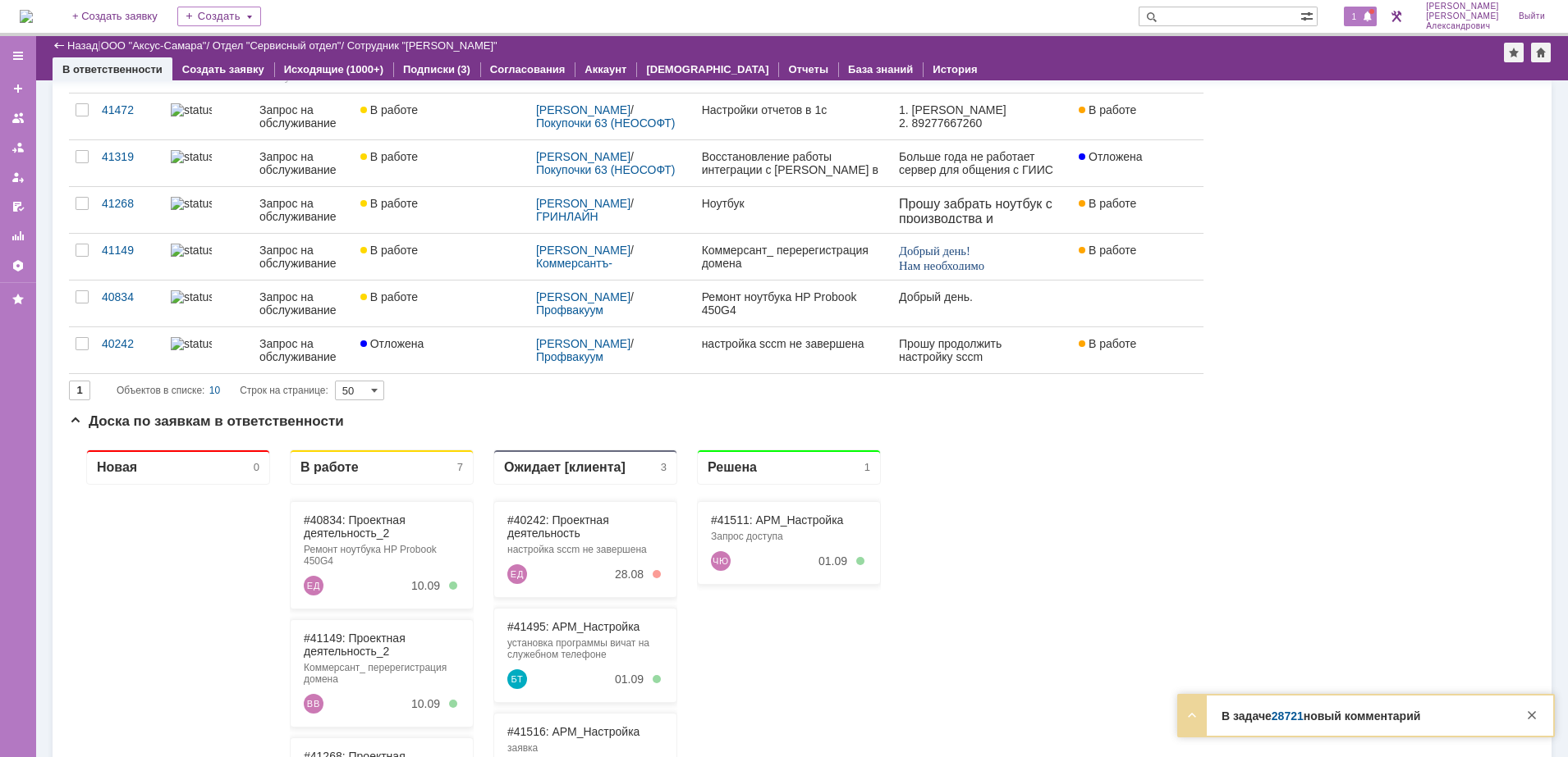
click at [1351, 19] on div "1" at bounding box center [1360, 16] width 33 height 20
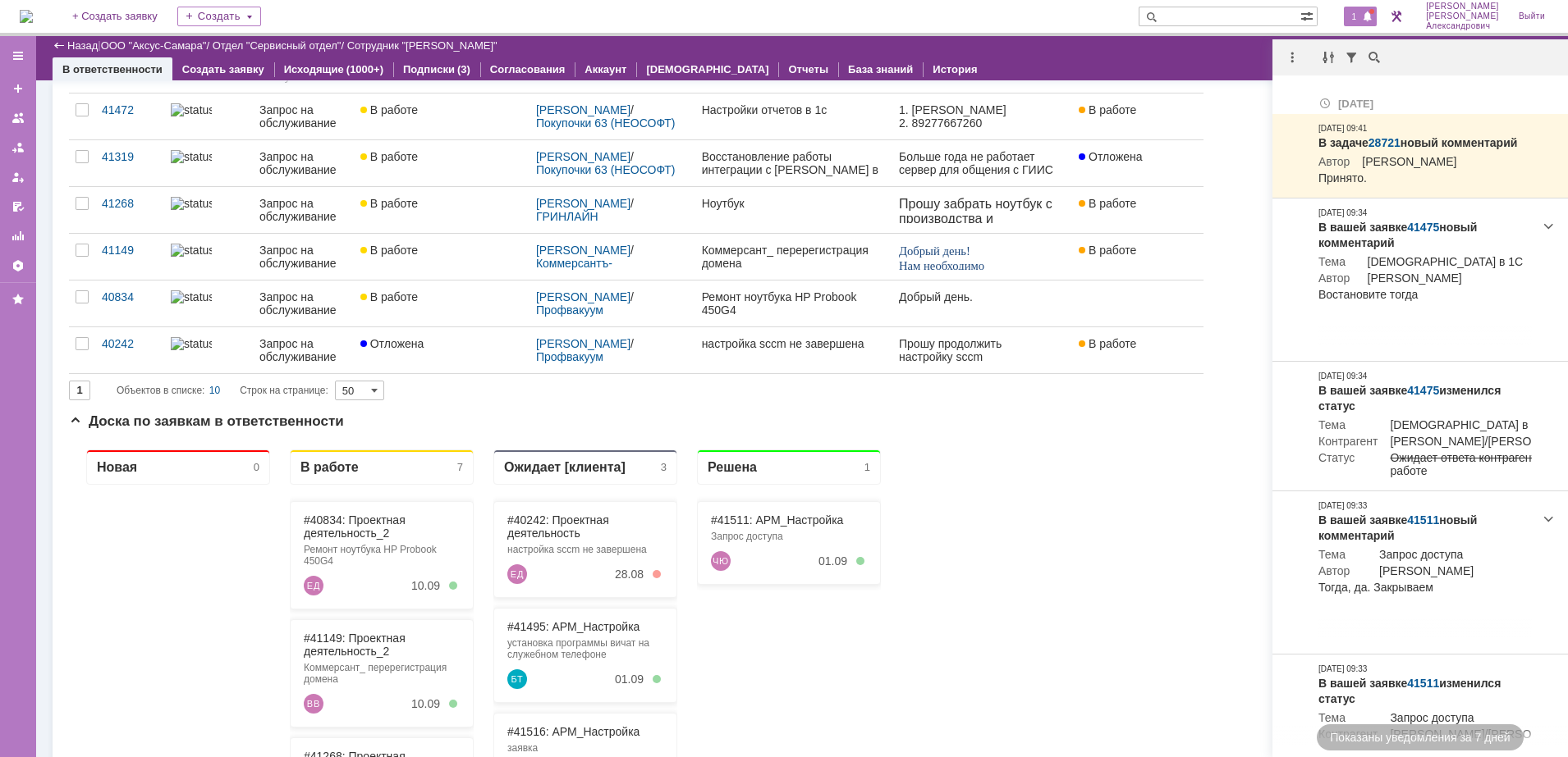
click at [1303, 46] on div at bounding box center [1420, 58] width 296 height 36
click at [1291, 57] on div at bounding box center [1292, 58] width 20 height 20
click at [1298, 88] on div "Отметить уведомления прочитанными" at bounding box center [1405, 98] width 240 height 24
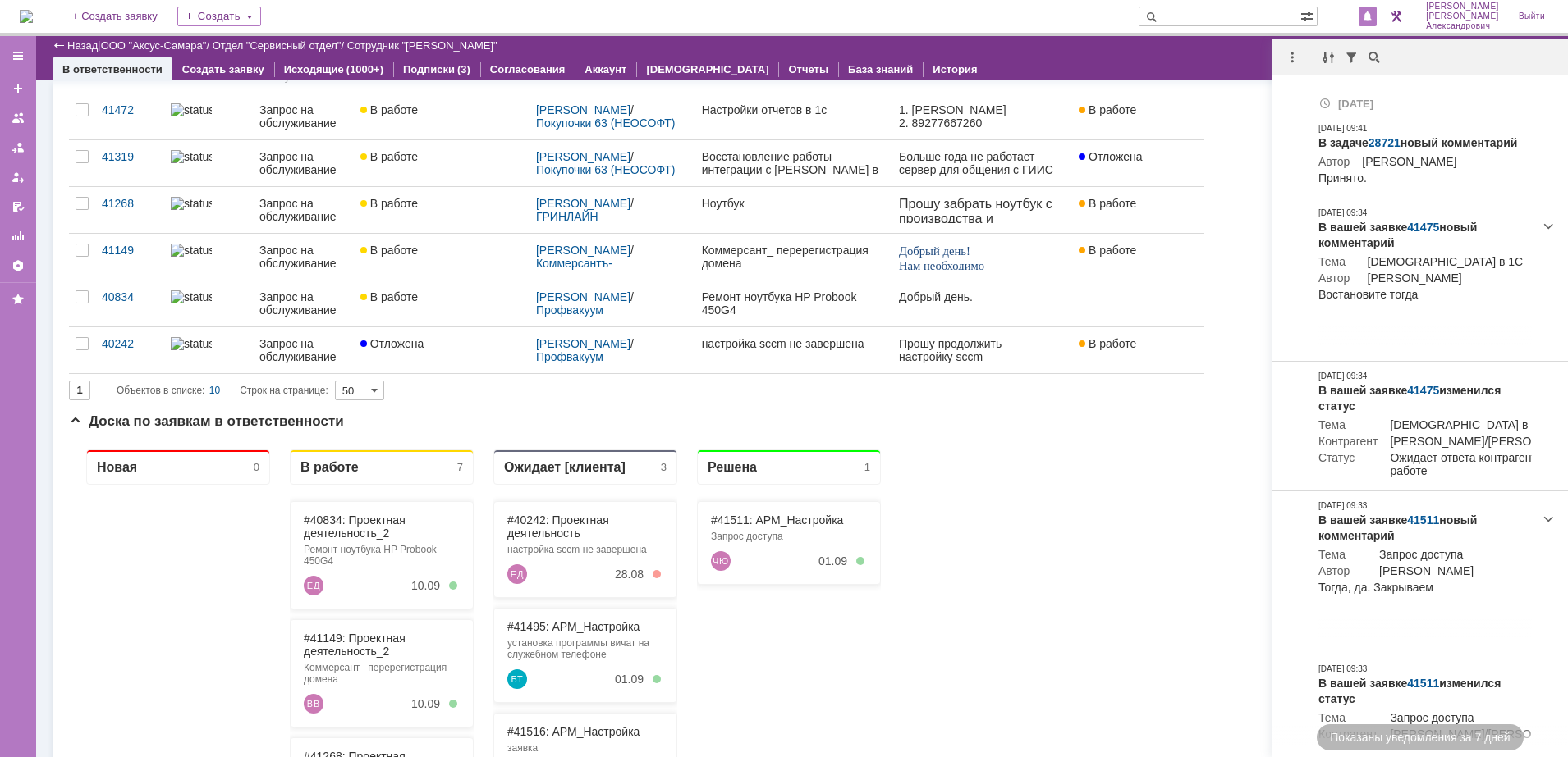
click at [1204, 50] on div "Назад | ООО "Аксус-Самара" / Отдел "Сервисный отдел" / Сотрудник "Галстьян Степ…" at bounding box center [802, 46] width 1499 height 20
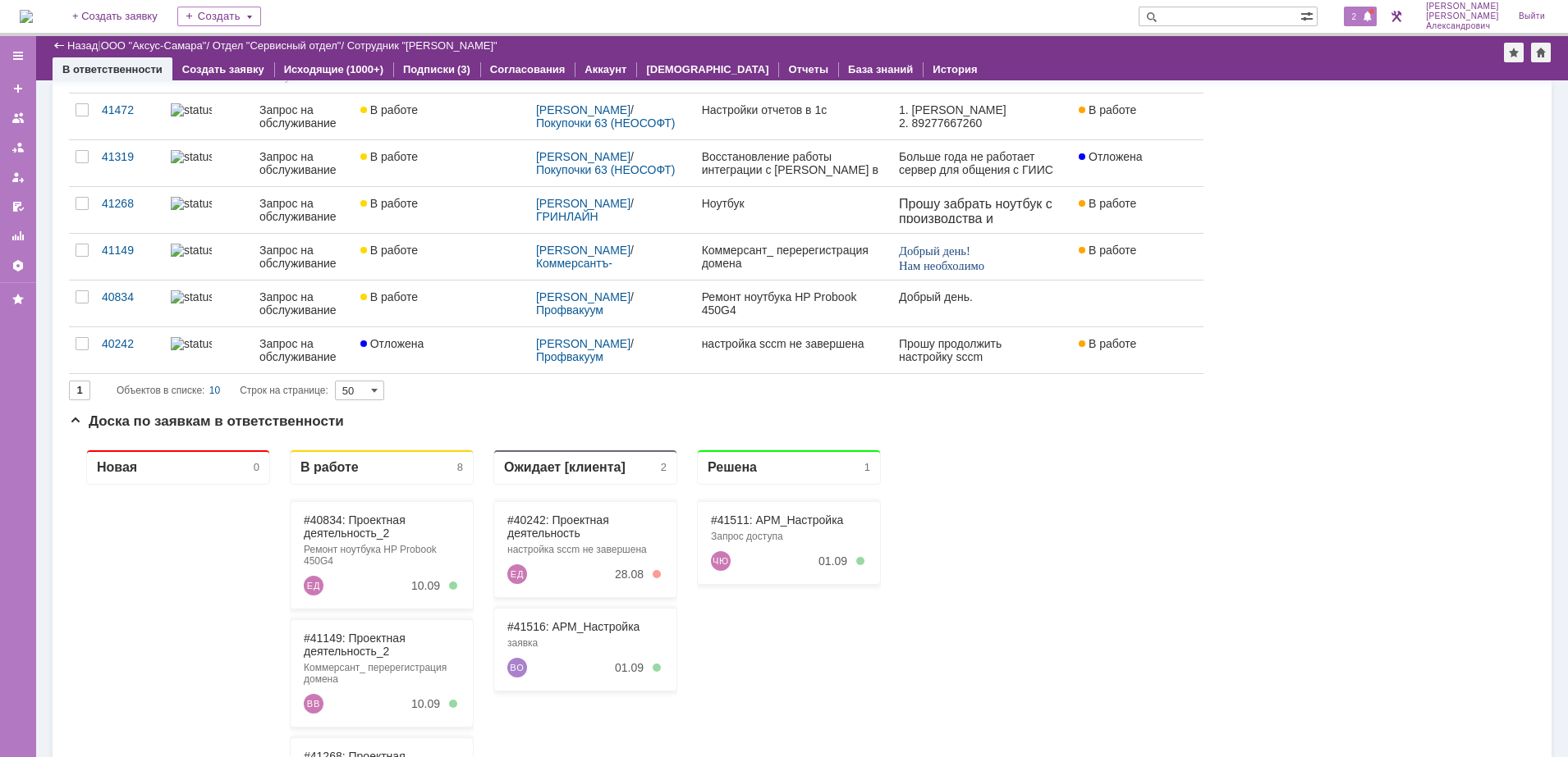
click at [1371, 14] on span at bounding box center [1367, 17] width 12 height 14
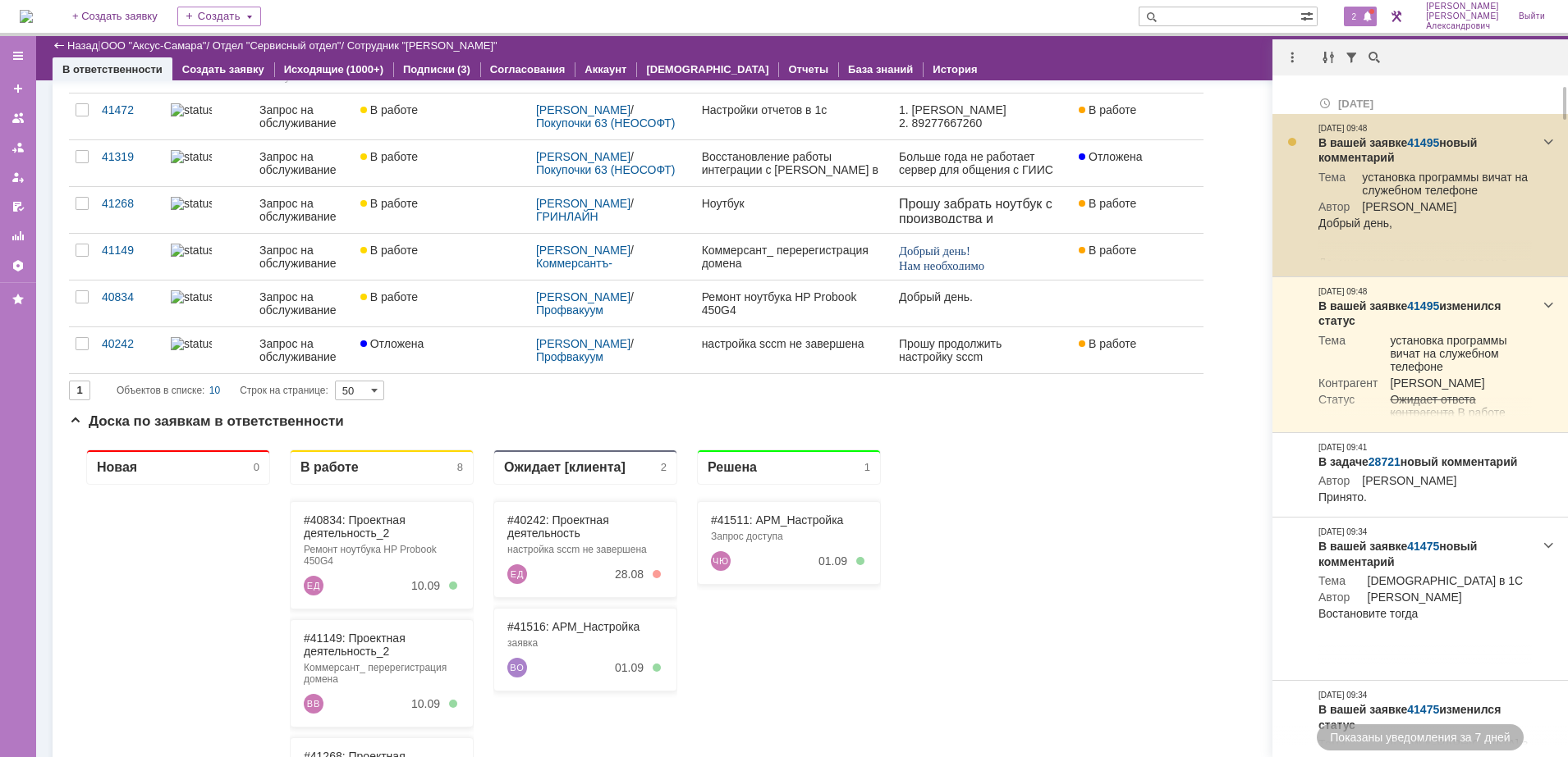
click at [1420, 144] on link "41495" at bounding box center [1423, 142] width 32 height 14
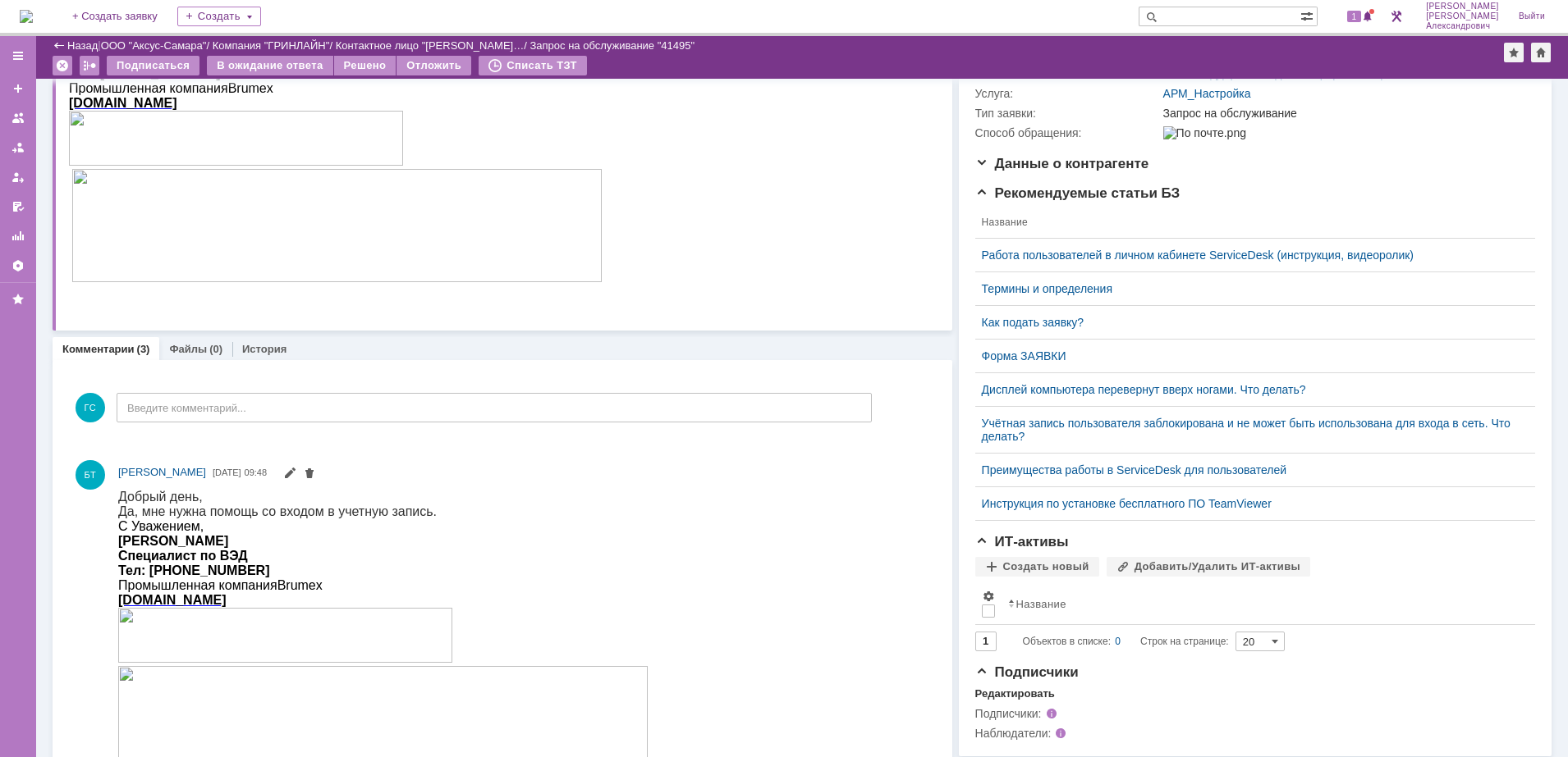
scroll to position [307, 0]
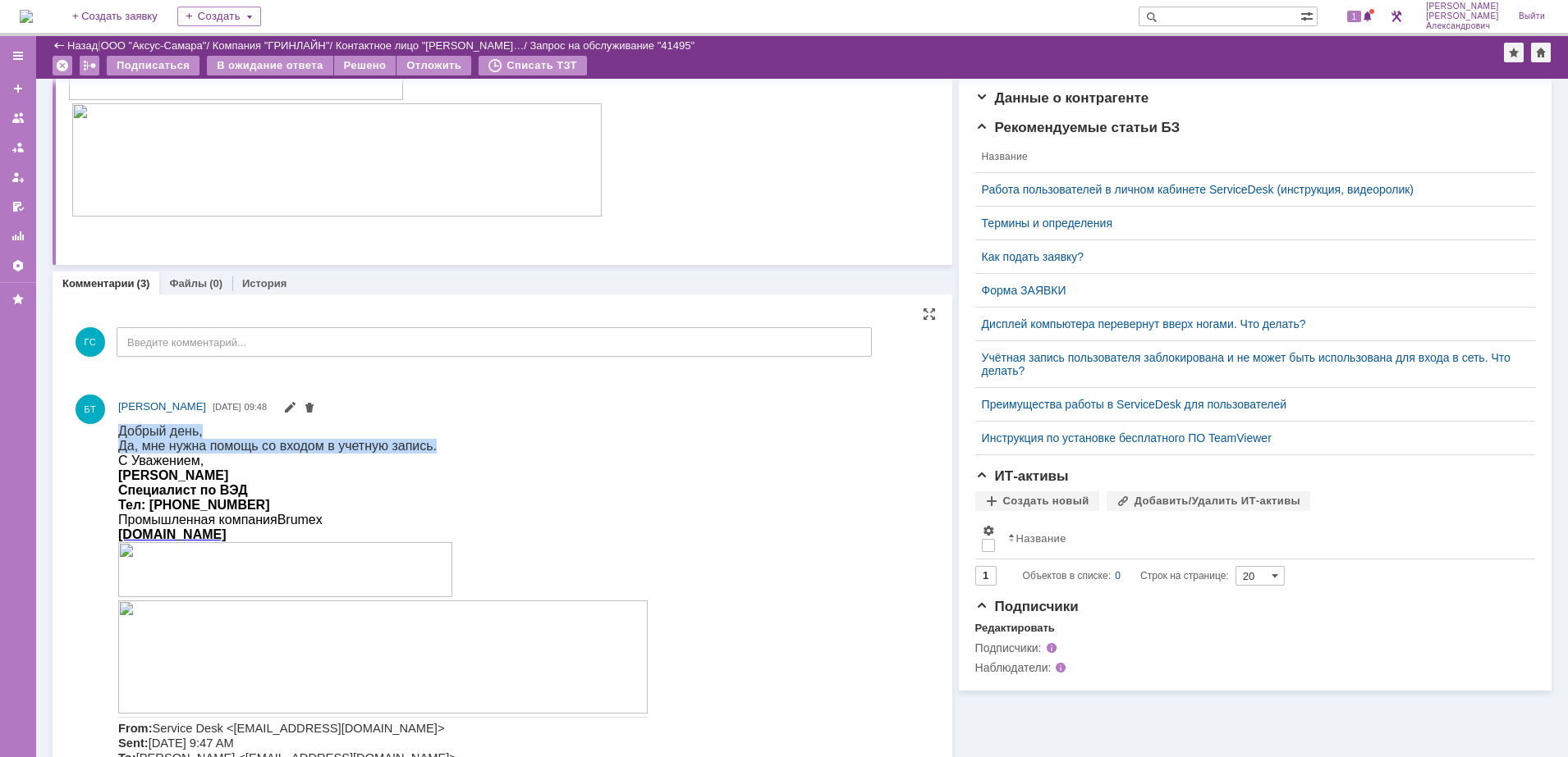
drag, startPoint x: 121, startPoint y: 428, endPoint x: 422, endPoint y: 443, distance: 301.4
click at [422, 443] on div "Добрый день, Да, мне нужна помощь со входом в учетную запись. С Уважением, [PER…" at bounding box center [382, 625] width 529 height 402
copy div "Добрый день, Да, мне нужна помощь со входом в учетную запись."
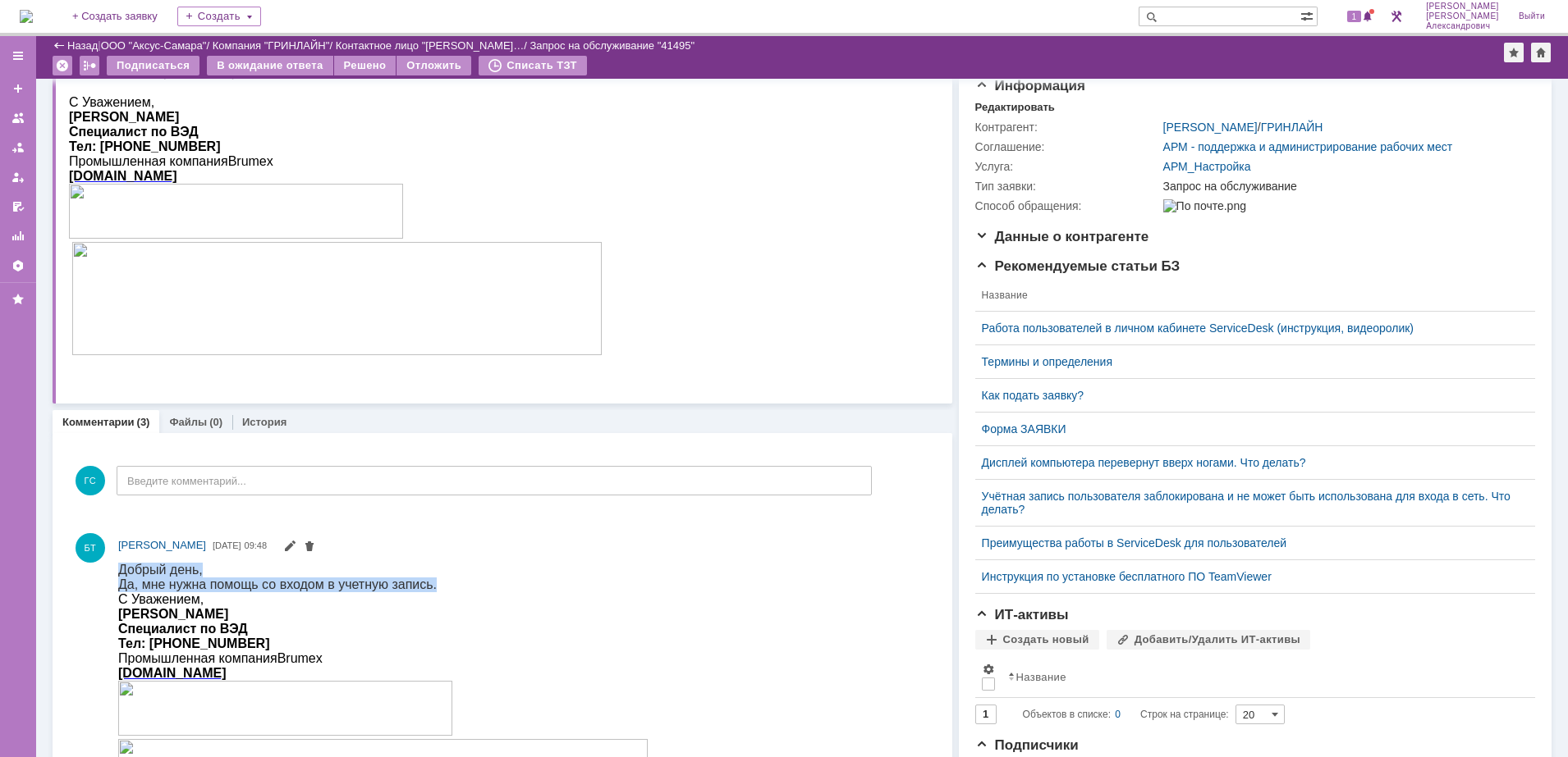
scroll to position [0, 0]
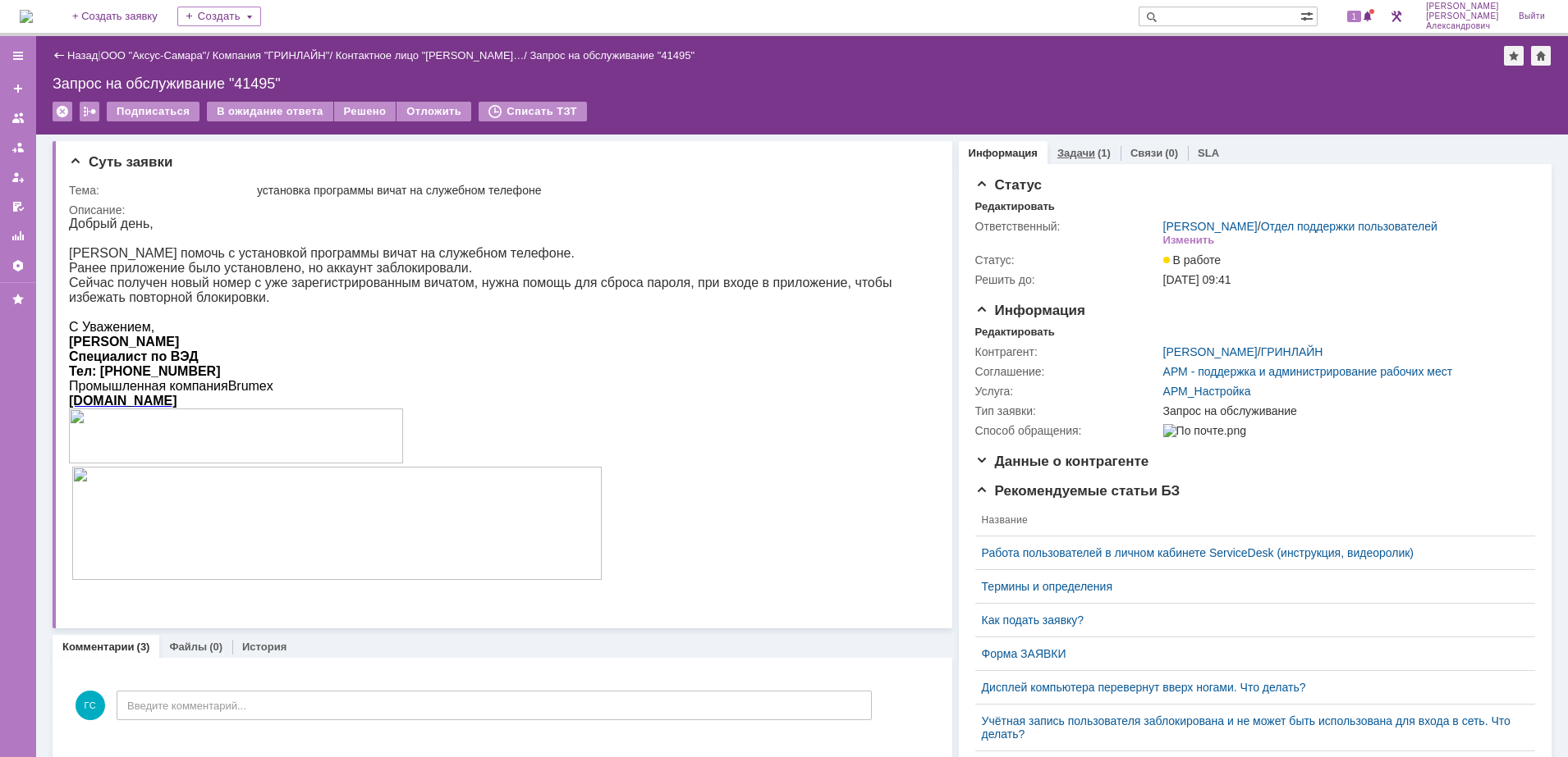
click at [1070, 153] on link "Задачи" at bounding box center [1076, 153] width 38 height 13
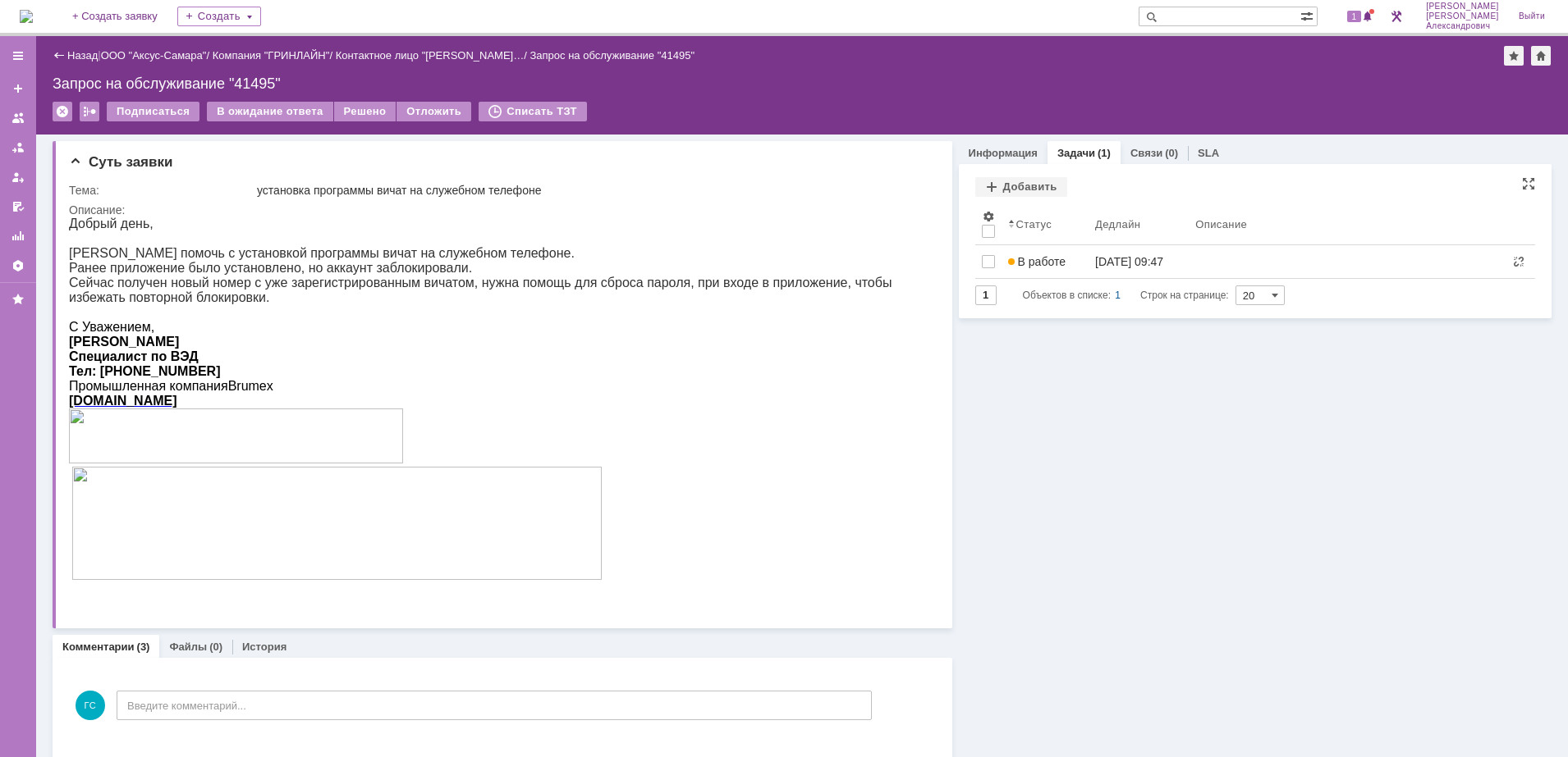
click at [1060, 260] on div "В работе" at bounding box center [1045, 261] width 75 height 14
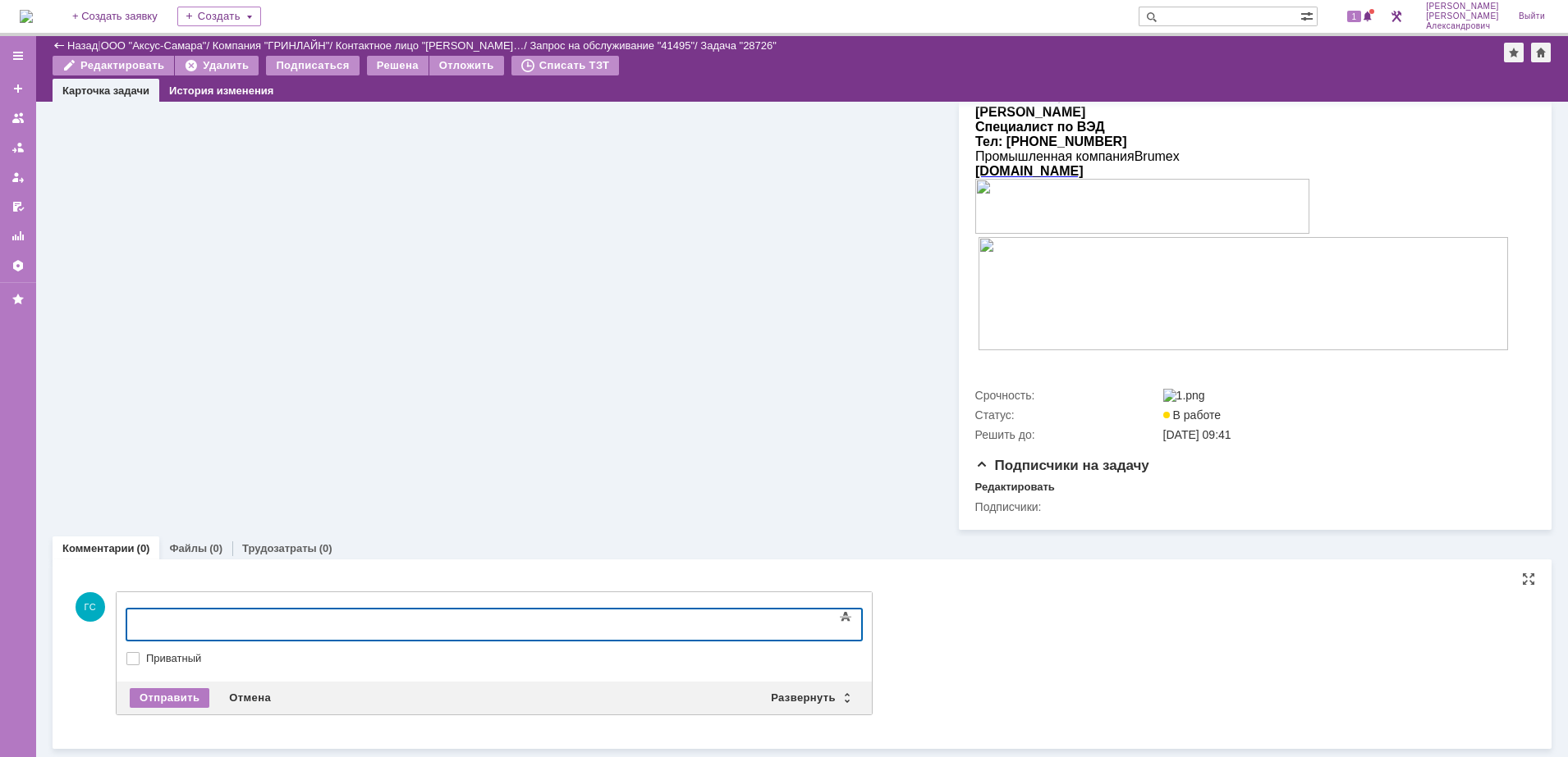
scroll to position [324, 0]
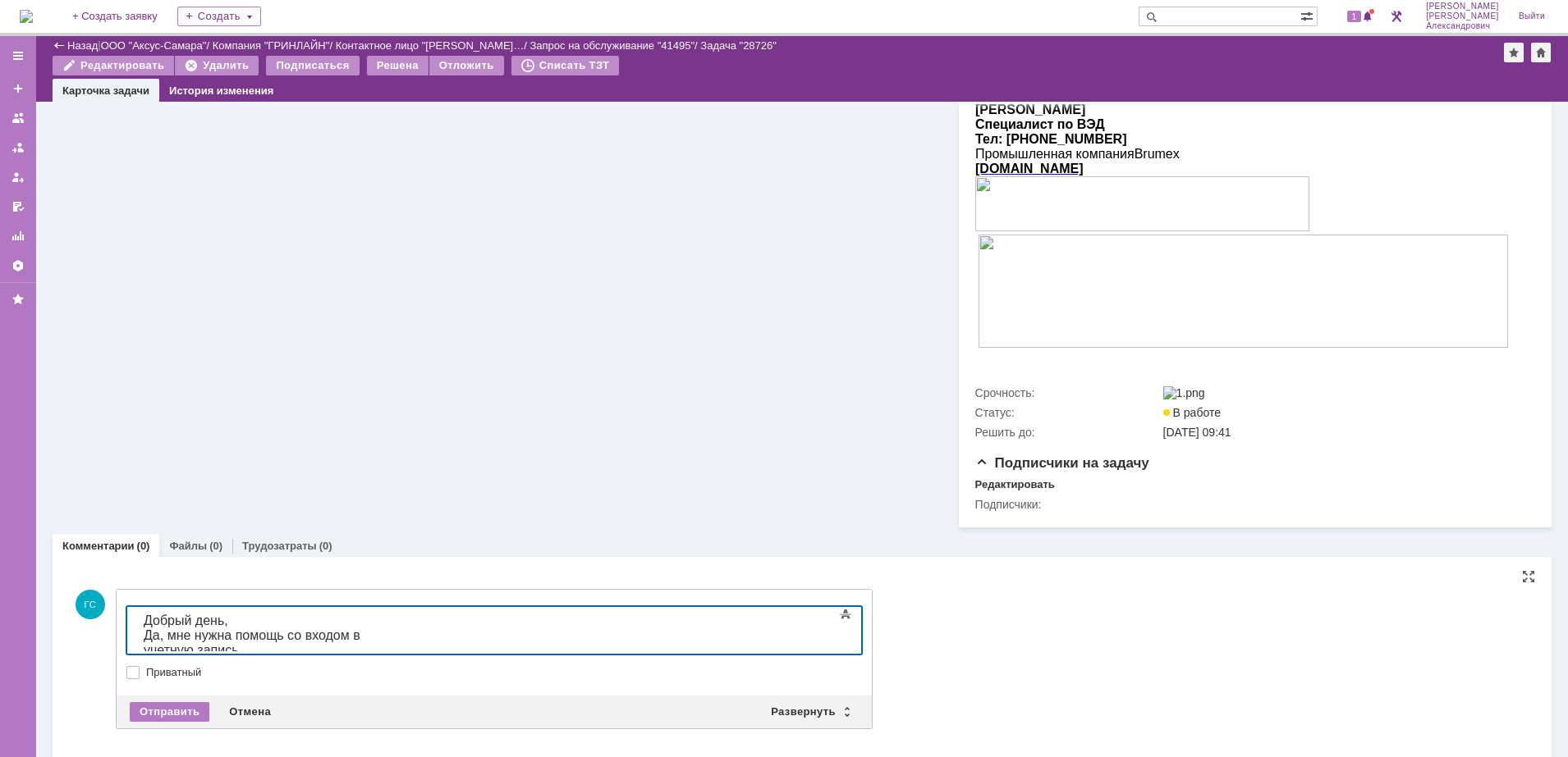
click at [175, 727] on div "Отправить Отмена Развернуть Свернуть" at bounding box center [493, 712] width 755 height 32
click at [186, 707] on div "Отправить" at bounding box center [170, 712] width 79 height 20
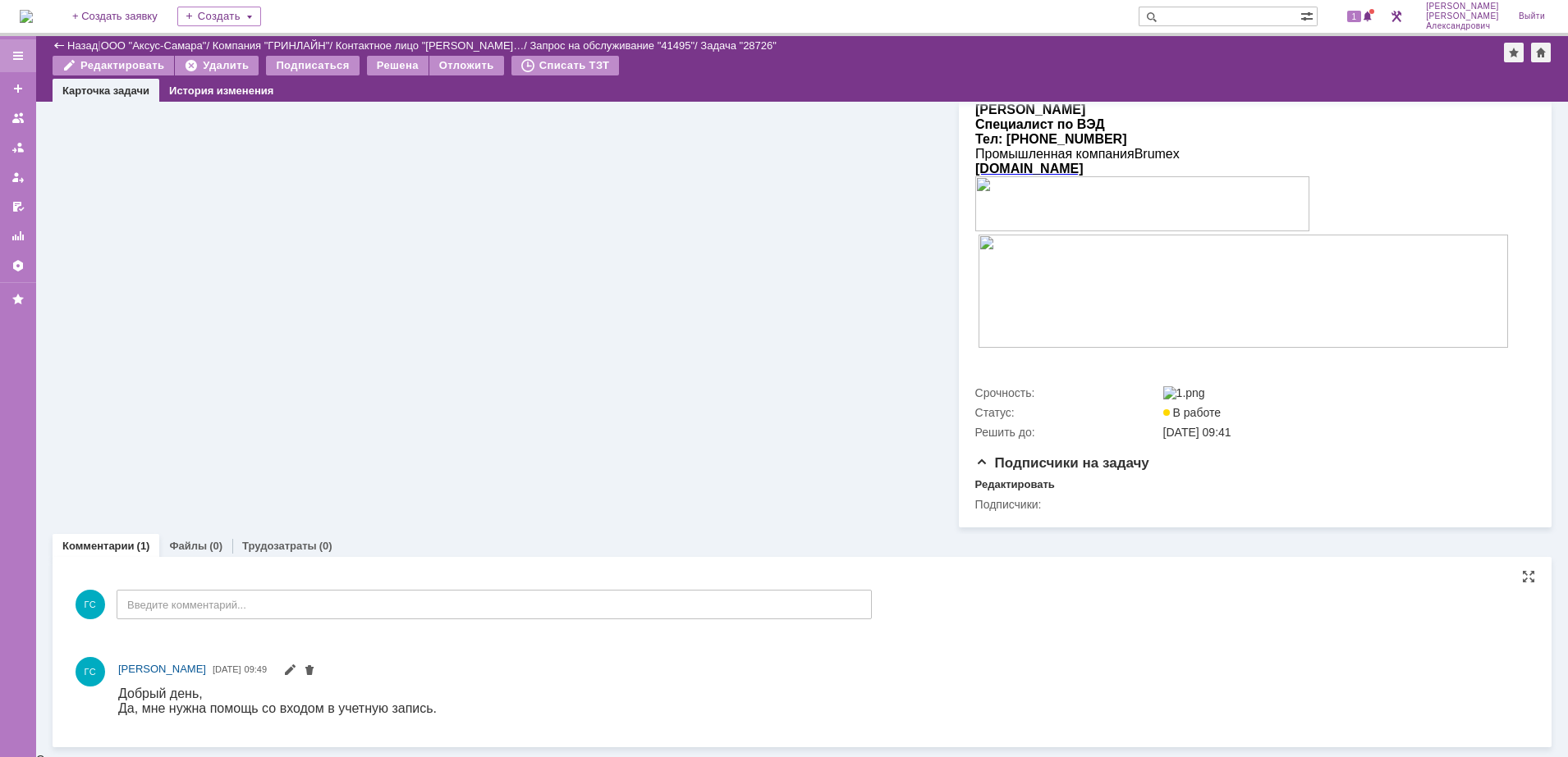
scroll to position [0, 0]
click at [92, 40] on link "Назад" at bounding box center [83, 46] width 31 height 13
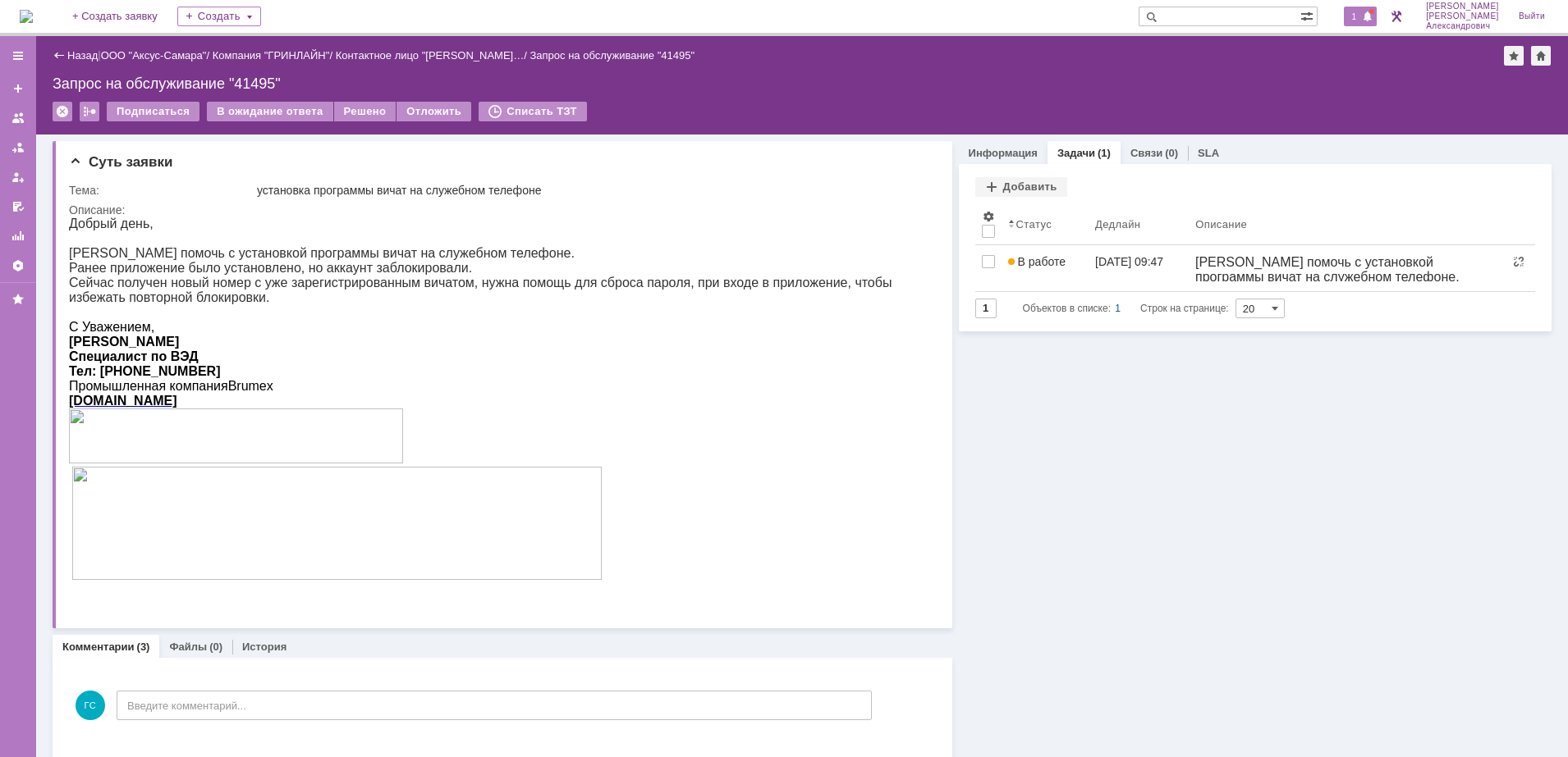
click at [1373, 17] on span at bounding box center [1367, 17] width 12 height 14
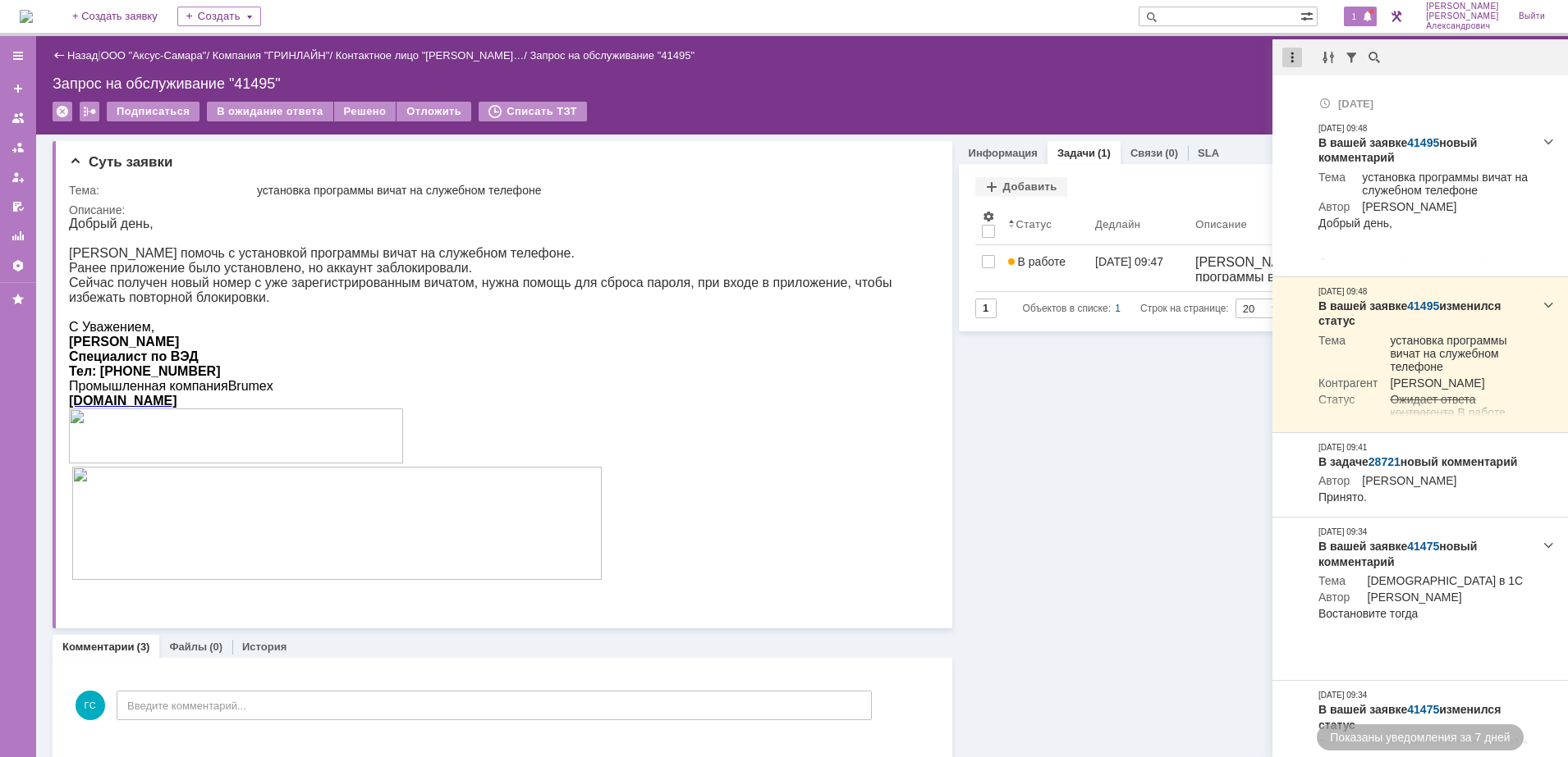
click at [1285, 50] on div at bounding box center [1292, 58] width 20 height 20
click at [1311, 103] on div "Отметить уведомления прочитанными" at bounding box center [1405, 99] width 220 height 12
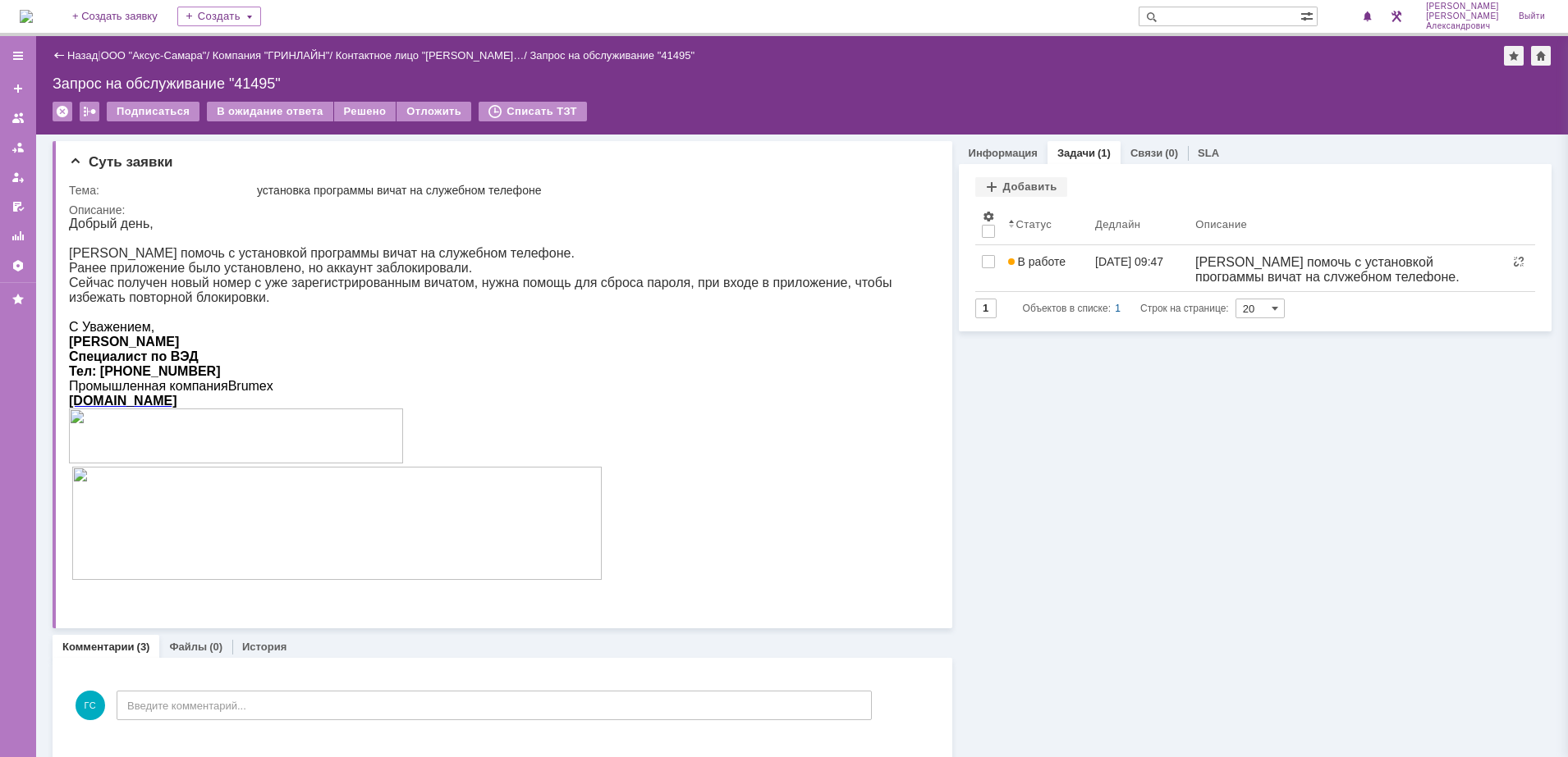
click at [1162, 105] on div "Подписаться В ожидание ответа Решено Отложить Списать ТЗТ" at bounding box center [802, 119] width 1499 height 34
click at [1373, 21] on span at bounding box center [1367, 17] width 12 height 14
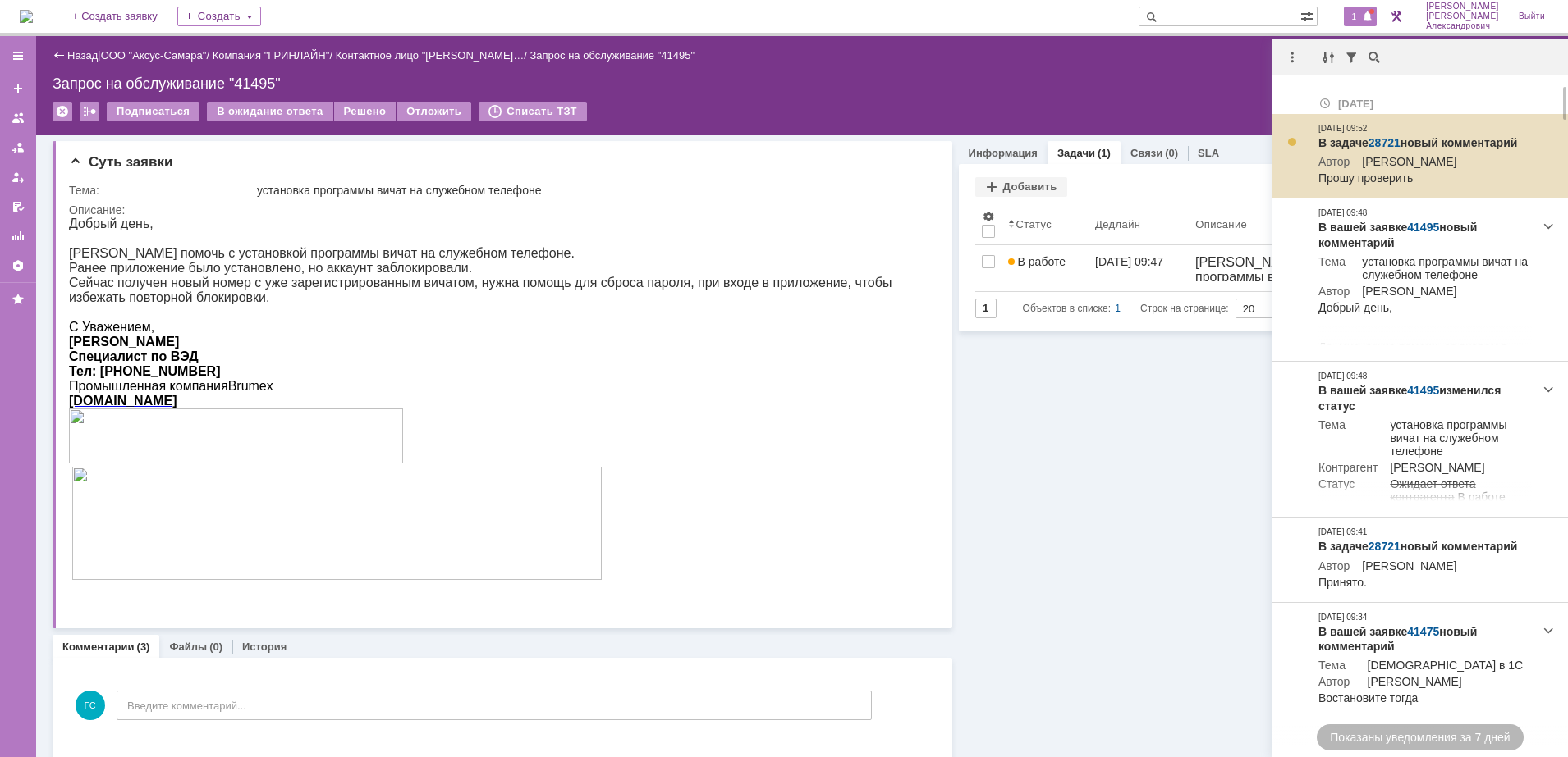
click at [1387, 140] on link "28721" at bounding box center [1384, 142] width 32 height 14
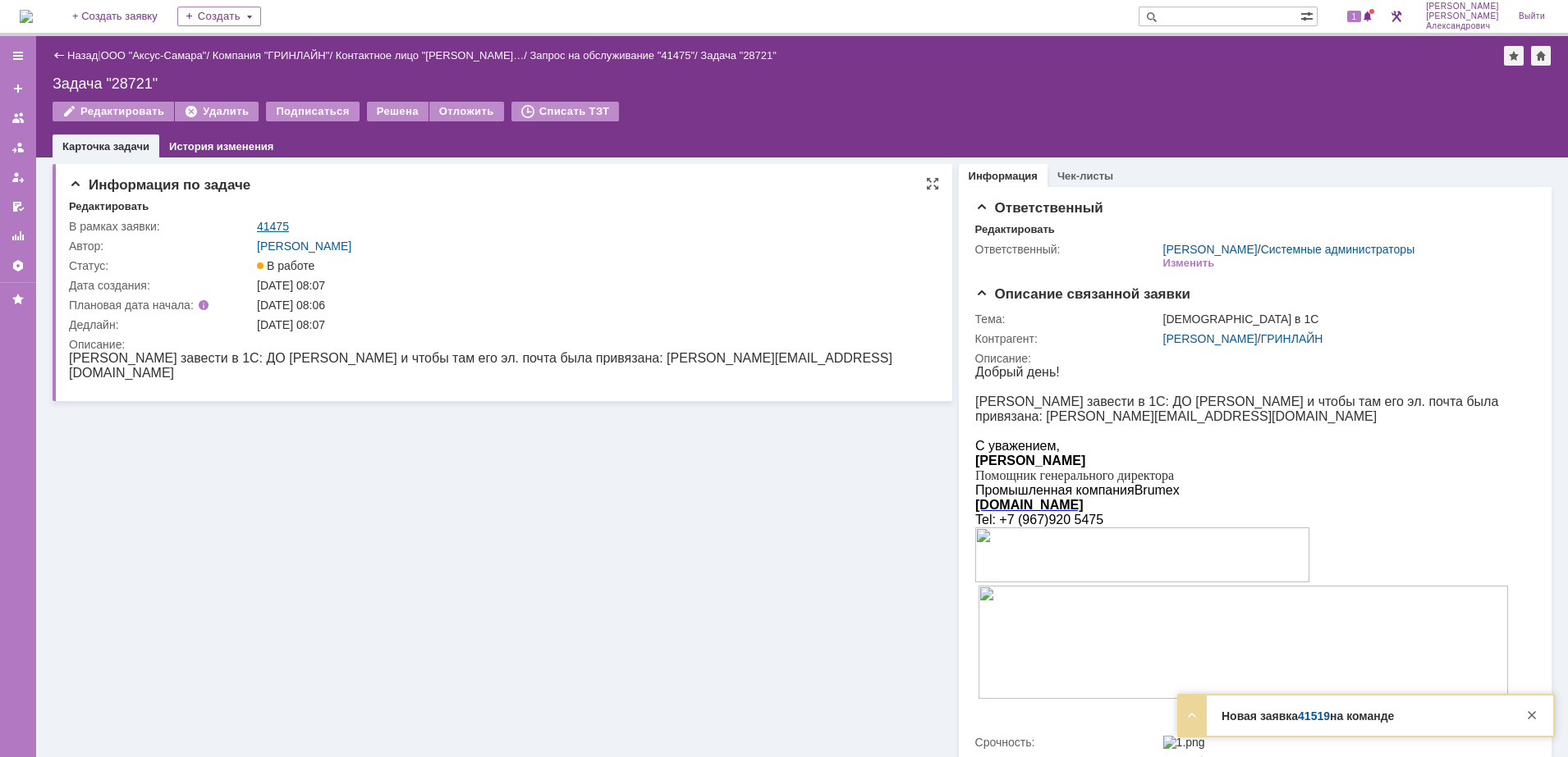
click at [270, 228] on link "41475" at bounding box center [273, 226] width 32 height 14
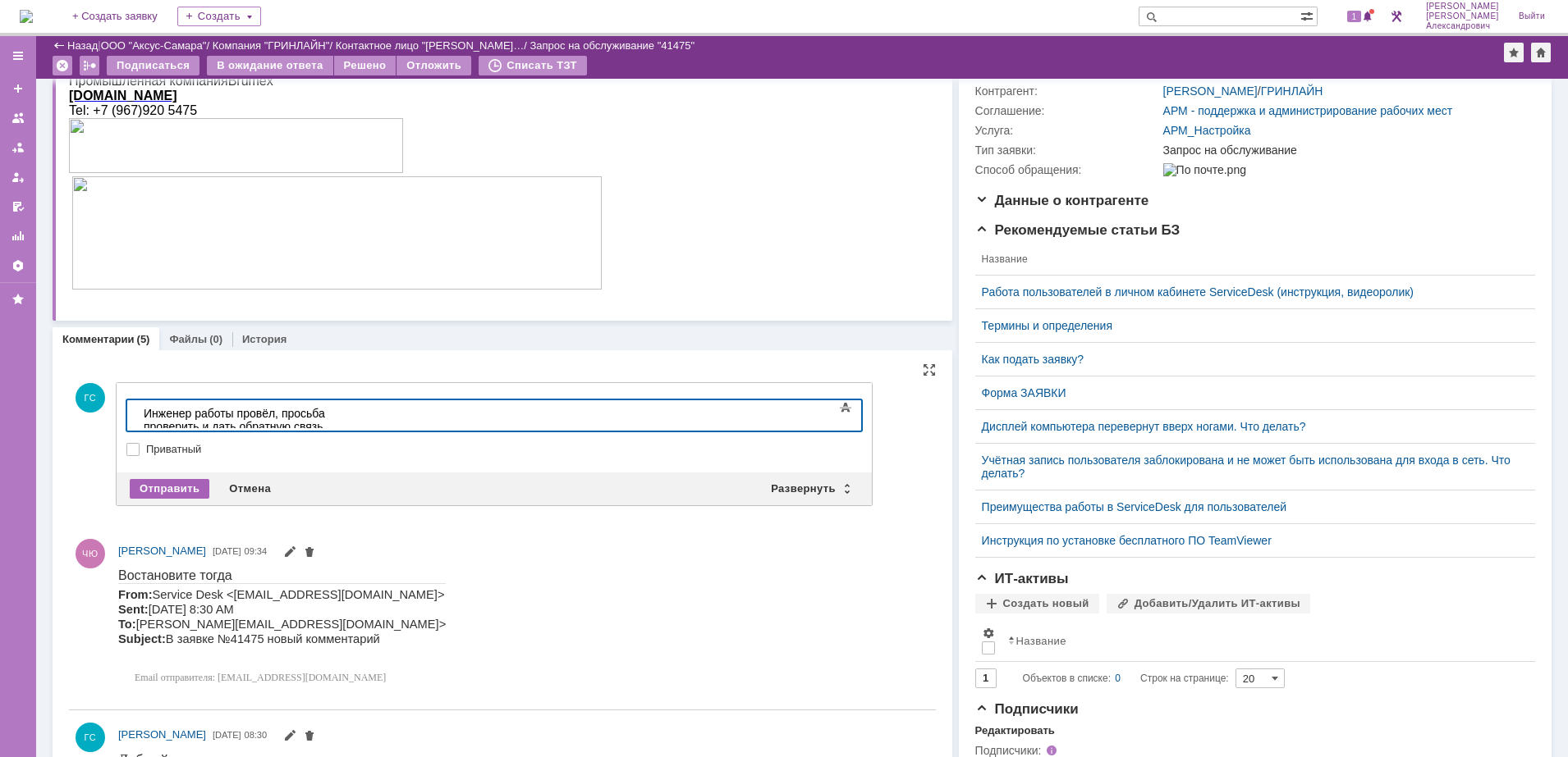
click at [150, 489] on div "Отправить" at bounding box center [170, 489] width 79 height 20
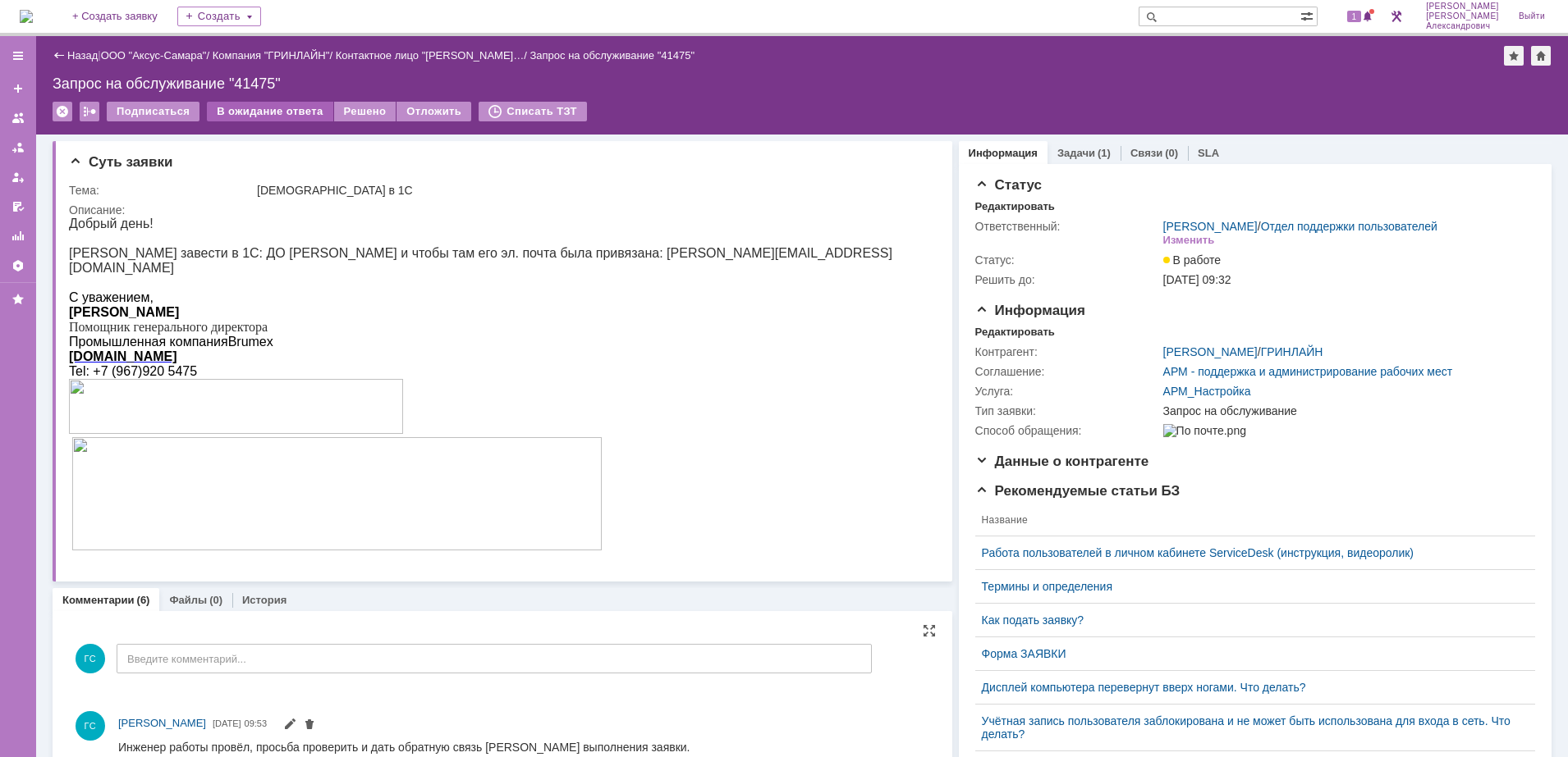
click at [270, 109] on div "В ожидание ответа" at bounding box center [269, 112] width 125 height 20
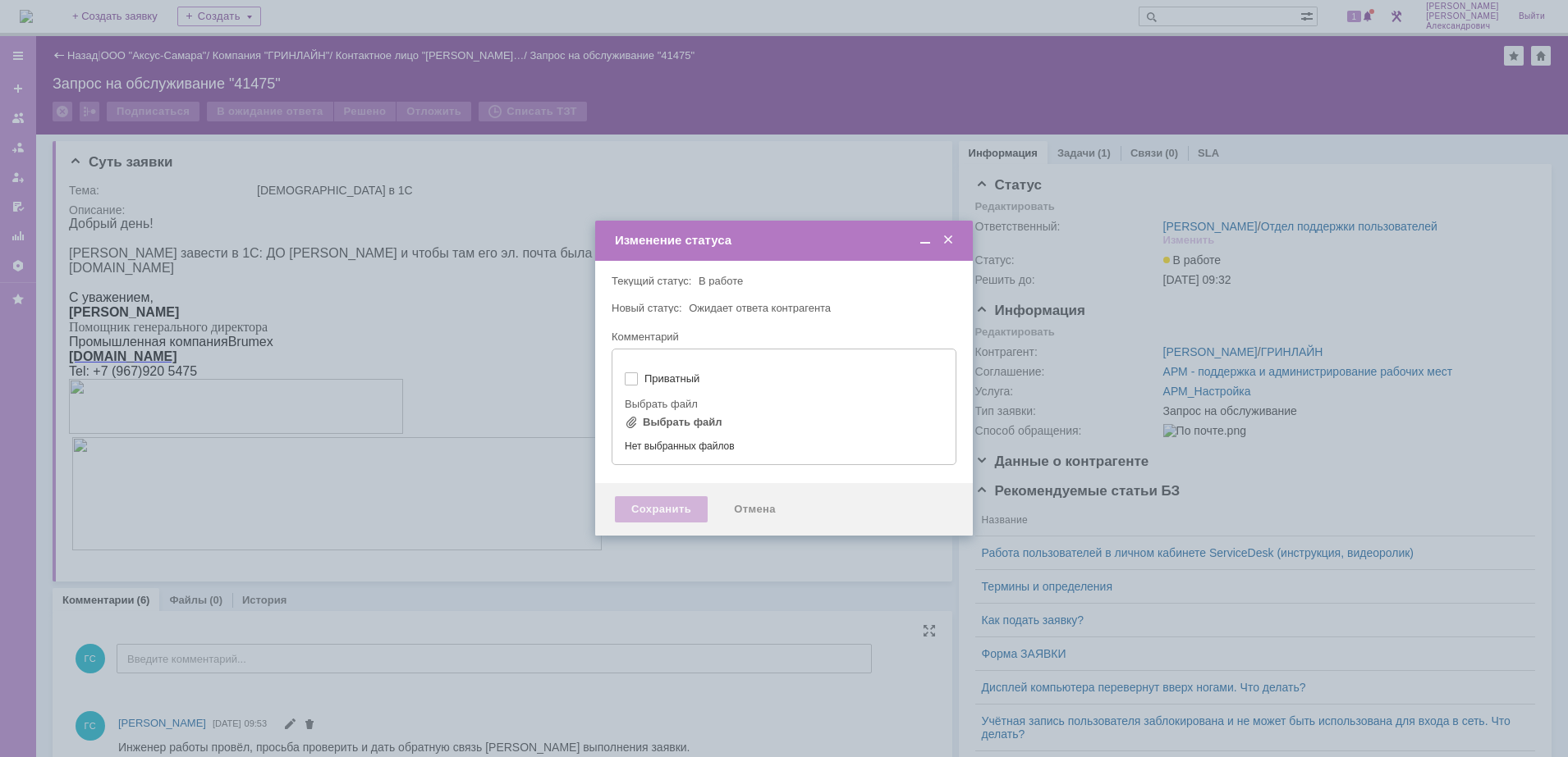
type input "[не указано]"
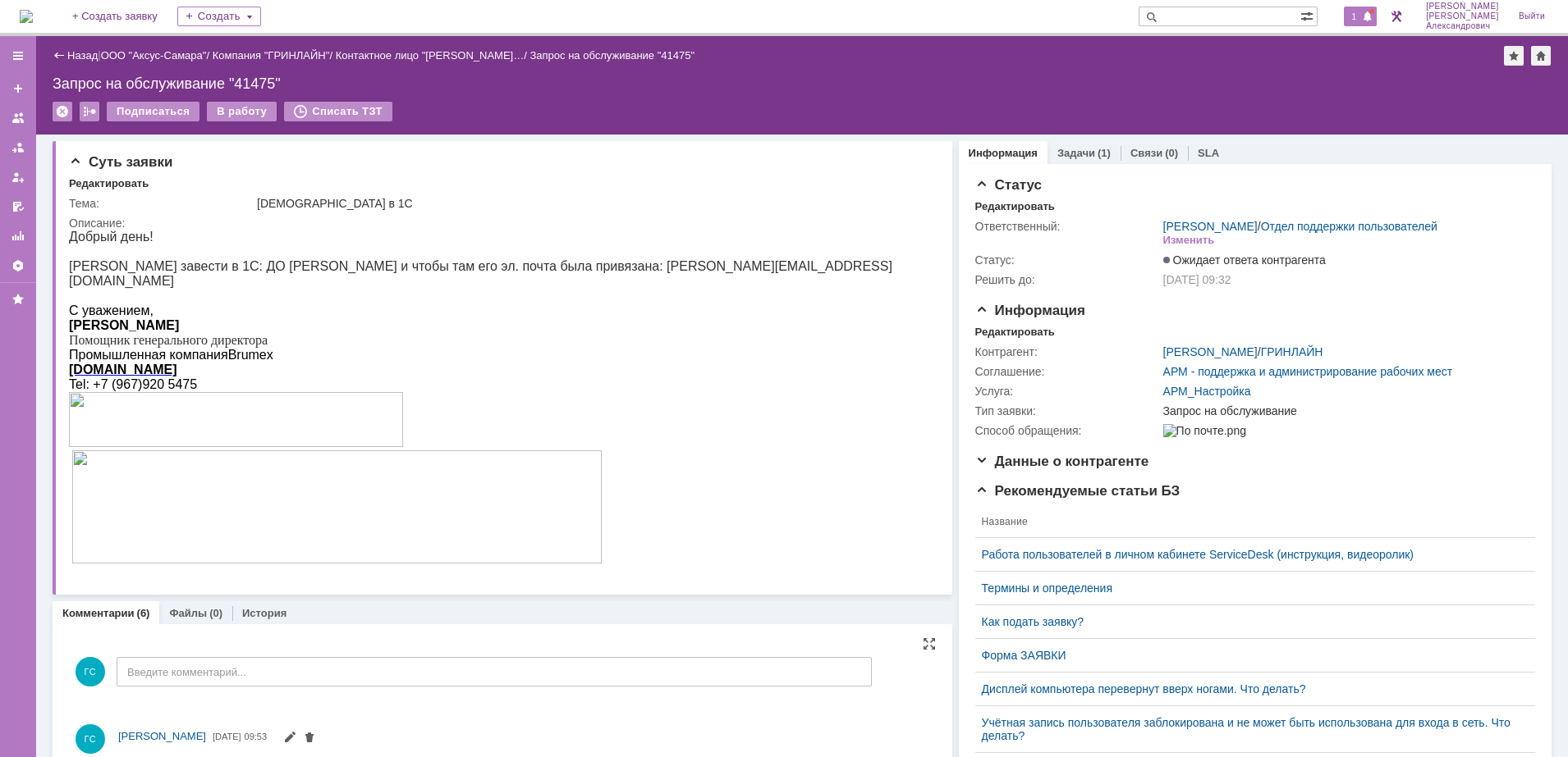
click at [1369, 16] on span at bounding box center [1367, 17] width 12 height 14
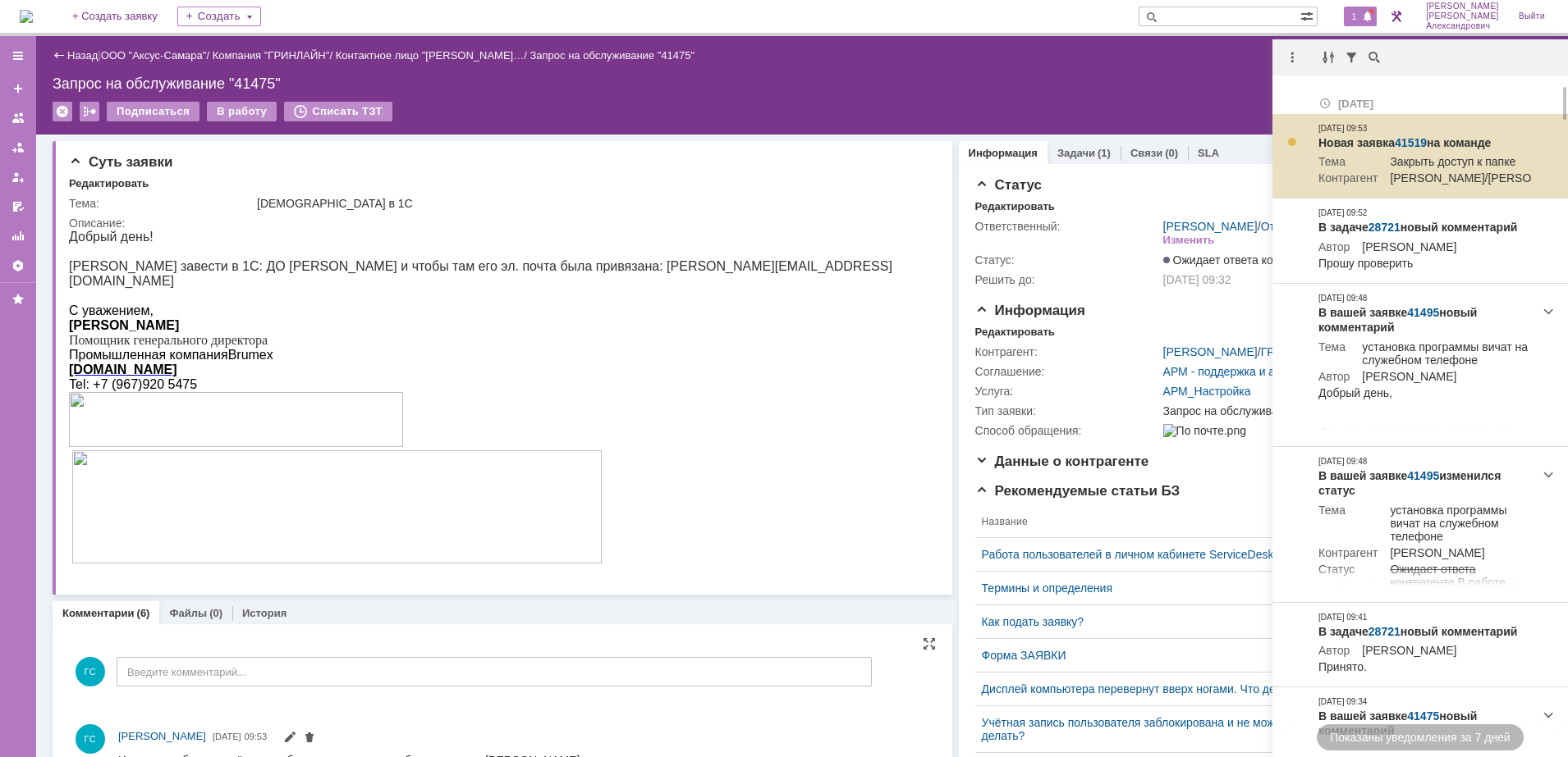
click at [1413, 138] on link "41519" at bounding box center [1411, 142] width 32 height 14
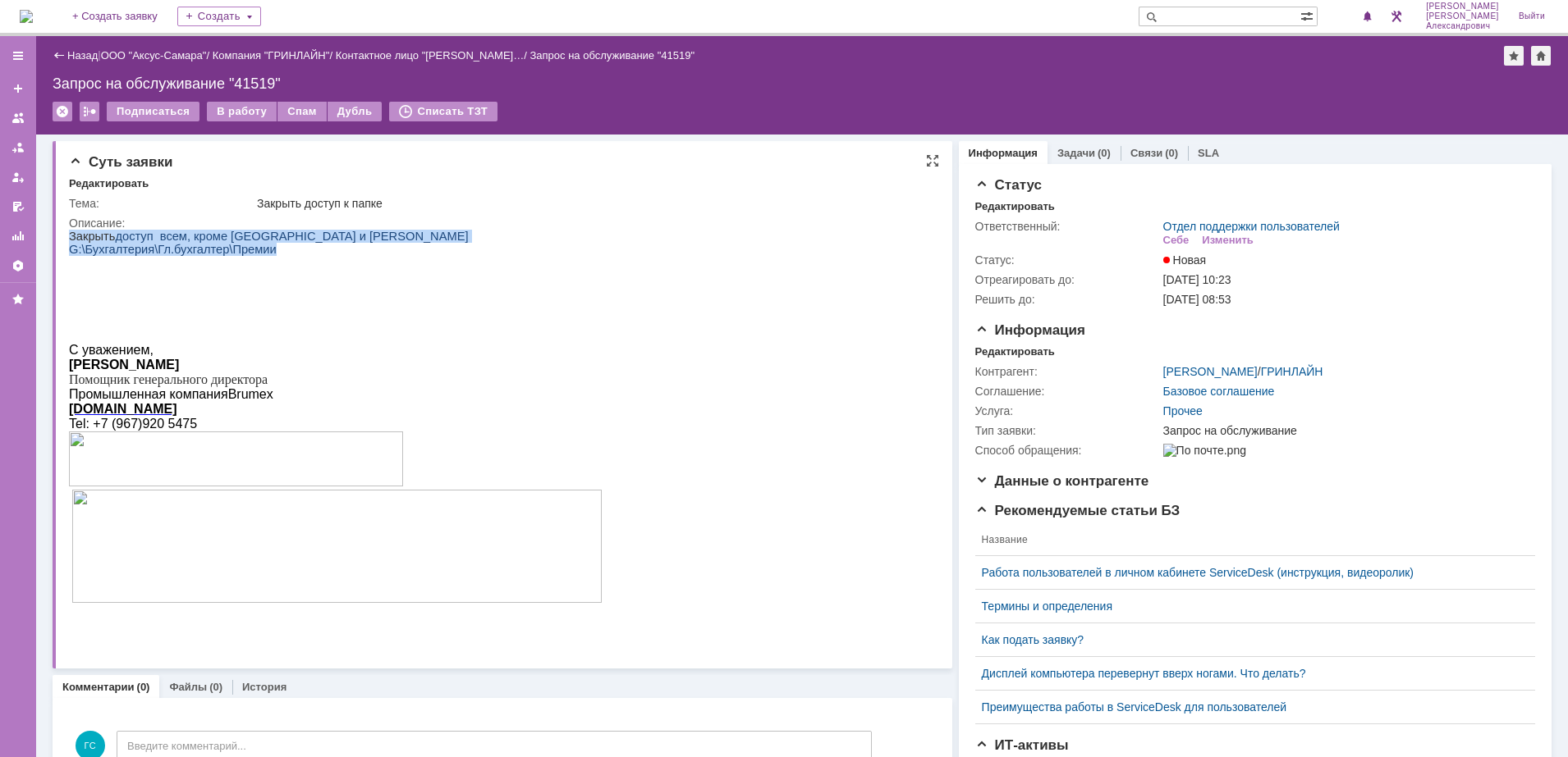
drag, startPoint x: 70, startPoint y: 234, endPoint x: 407, endPoint y: 245, distance: 337.2
click at [407, 245] on div "Закрыть доступ всем, кроме [GEOGRAPHIC_DATA] и [PERSON_NAME] G:\Бухгалтерия\Гл.…" at bounding box center [335, 432] width 533 height 405
copy div "Закрыть доступ всем, кроме [GEOGRAPHIC_DATA] и [PERSON_NAME] G:\Бухгалтерия\Гл.…"
click at [247, 120] on div "В работу" at bounding box center [241, 112] width 69 height 20
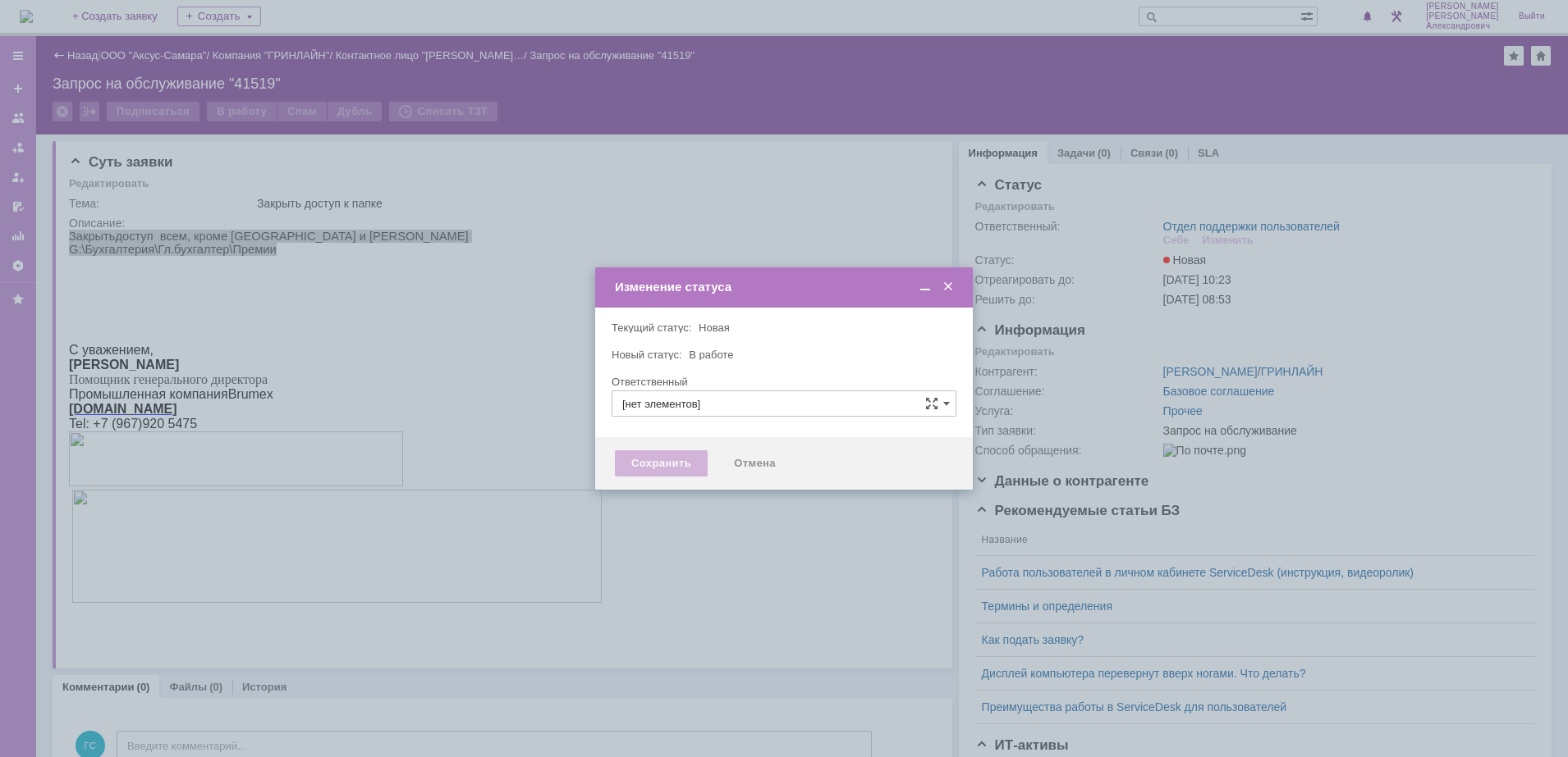
type input "Отдел поддержки пользователей"
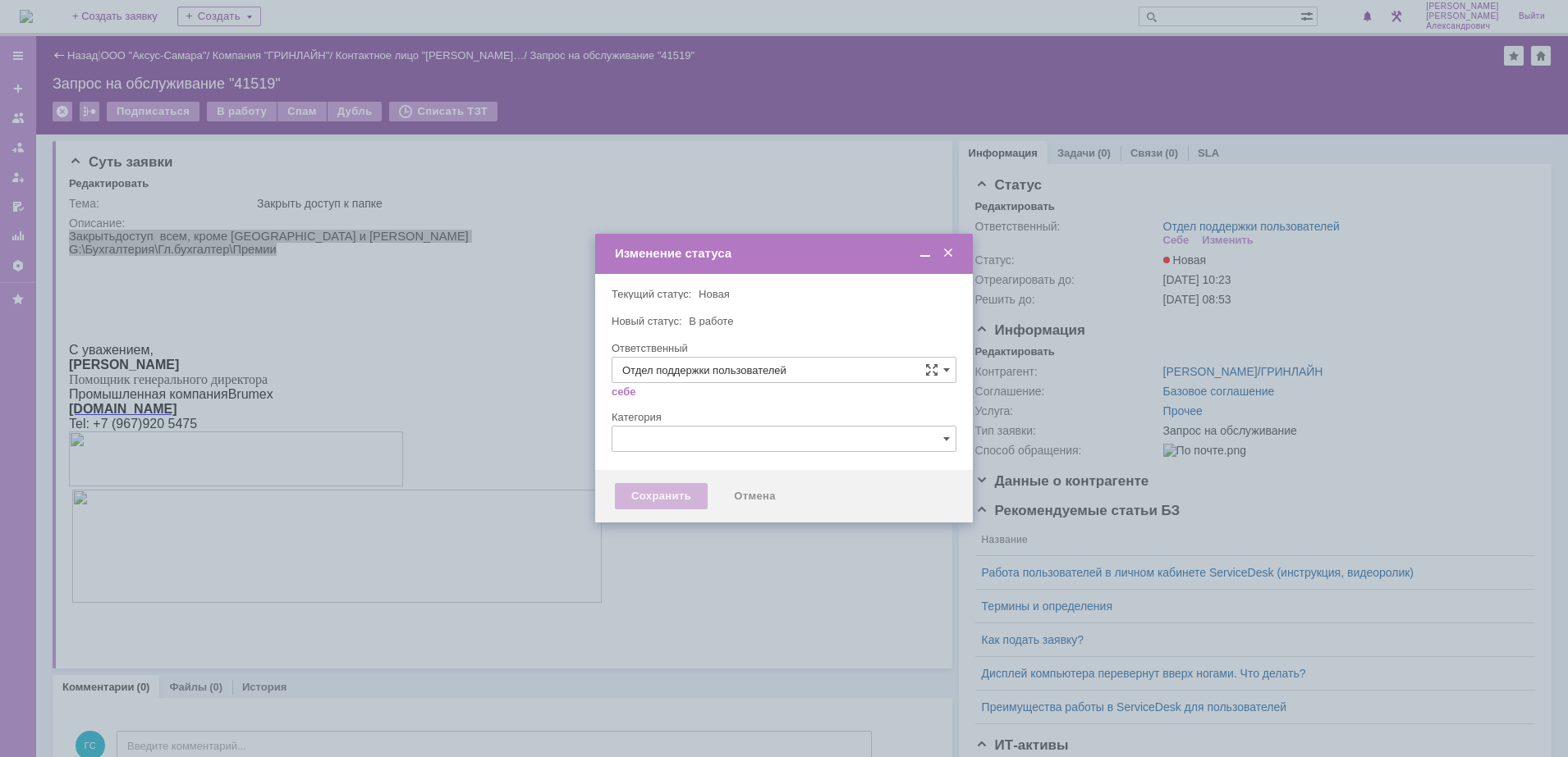
type input "[PERSON_NAME]"
click at [636, 495] on div "Сохранить" at bounding box center [661, 496] width 93 height 26
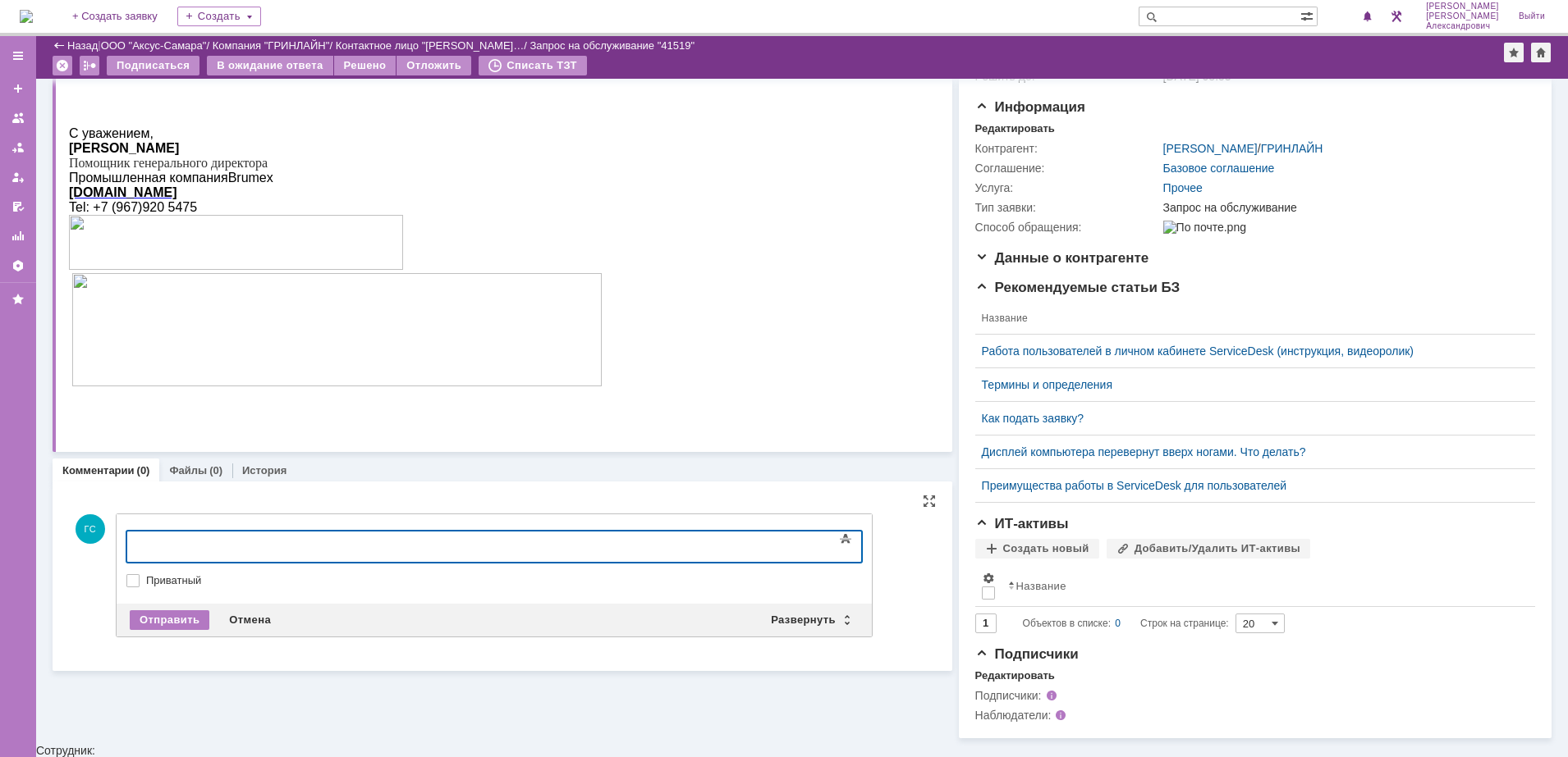
scroll to position [160, 0]
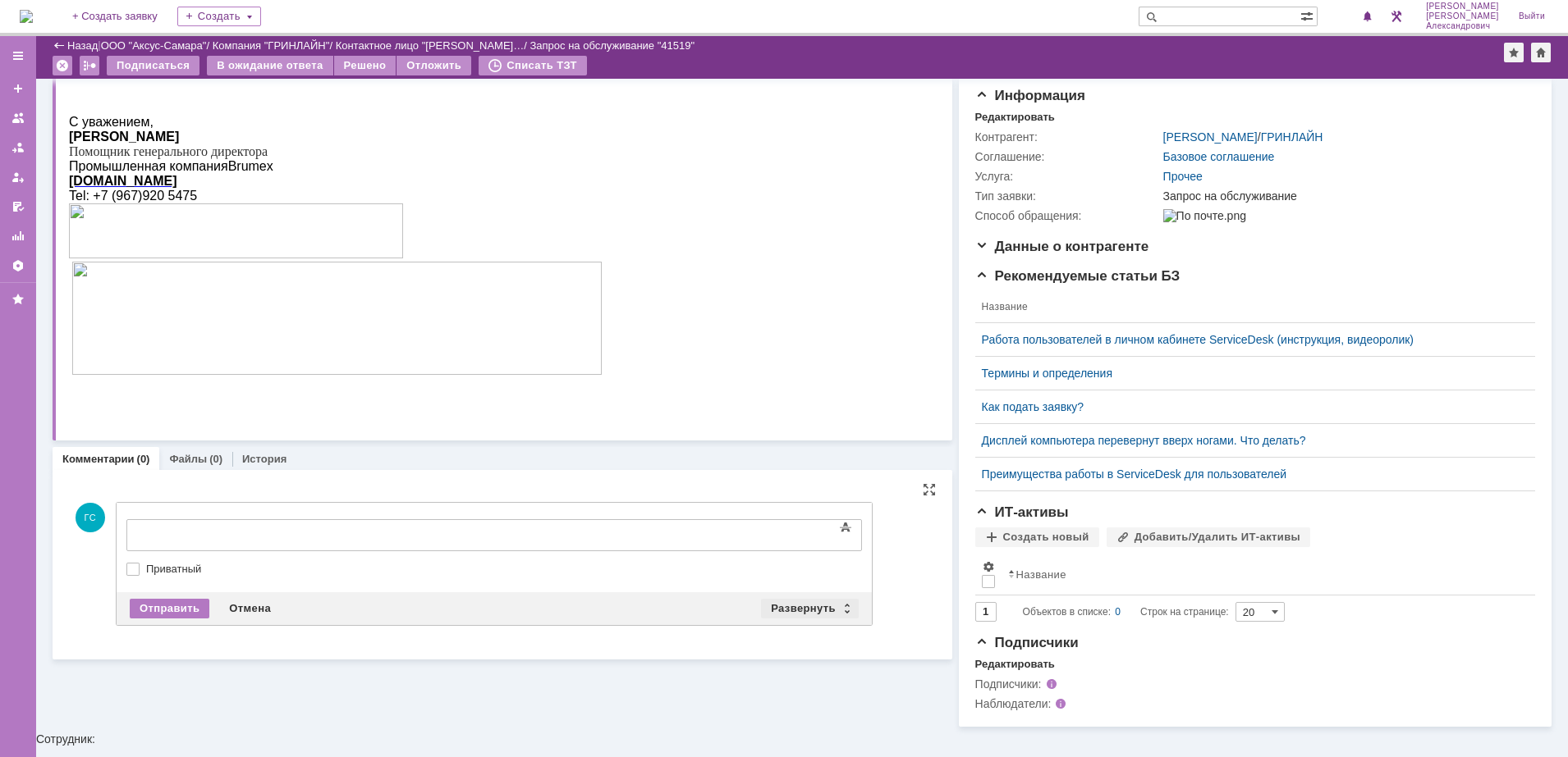
click at [804, 609] on div "Развернуть" at bounding box center [810, 608] width 97 height 20
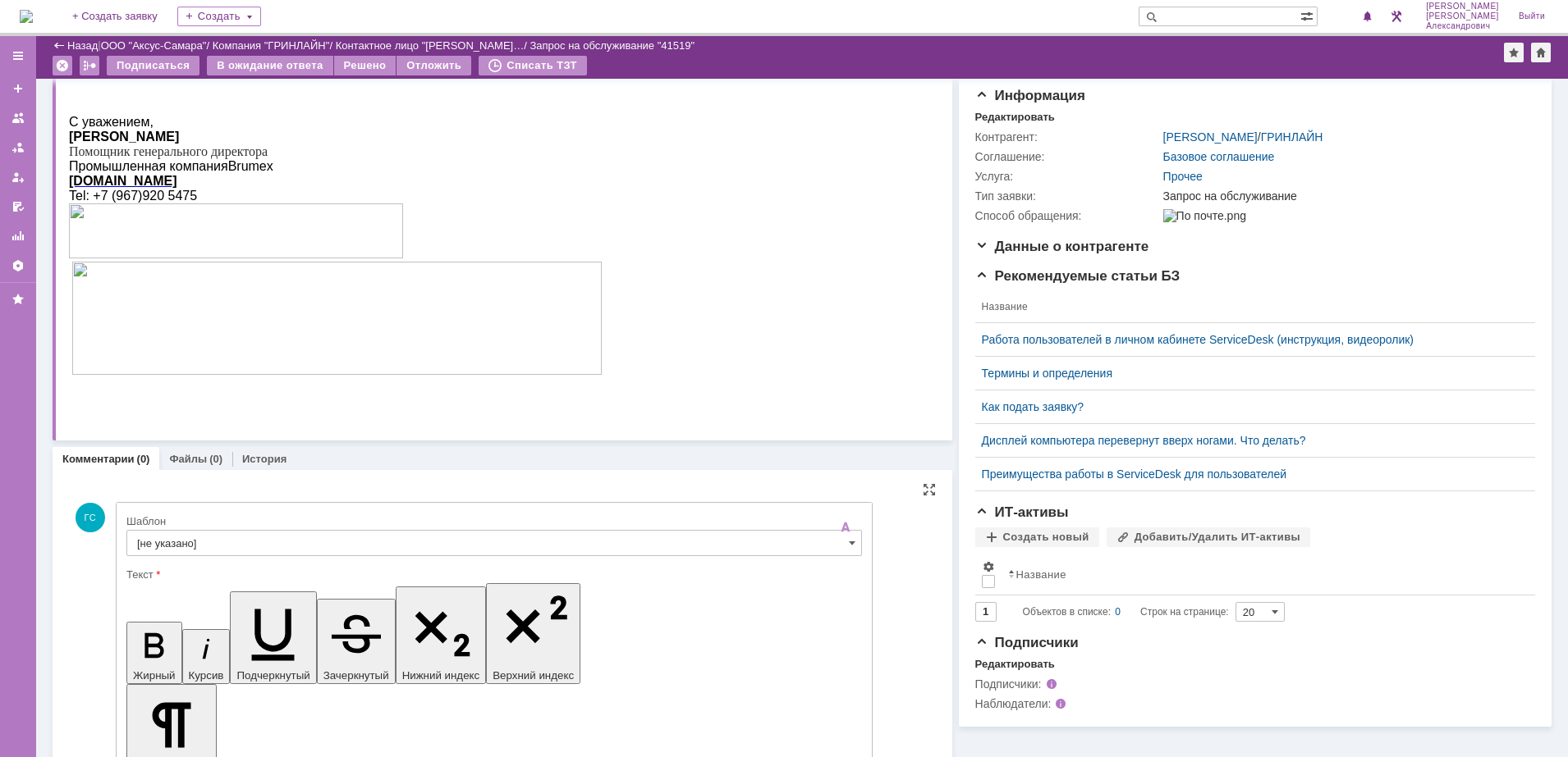
scroll to position [0, 0]
click at [433, 527] on div "Шаблон" at bounding box center [494, 522] width 736 height 15
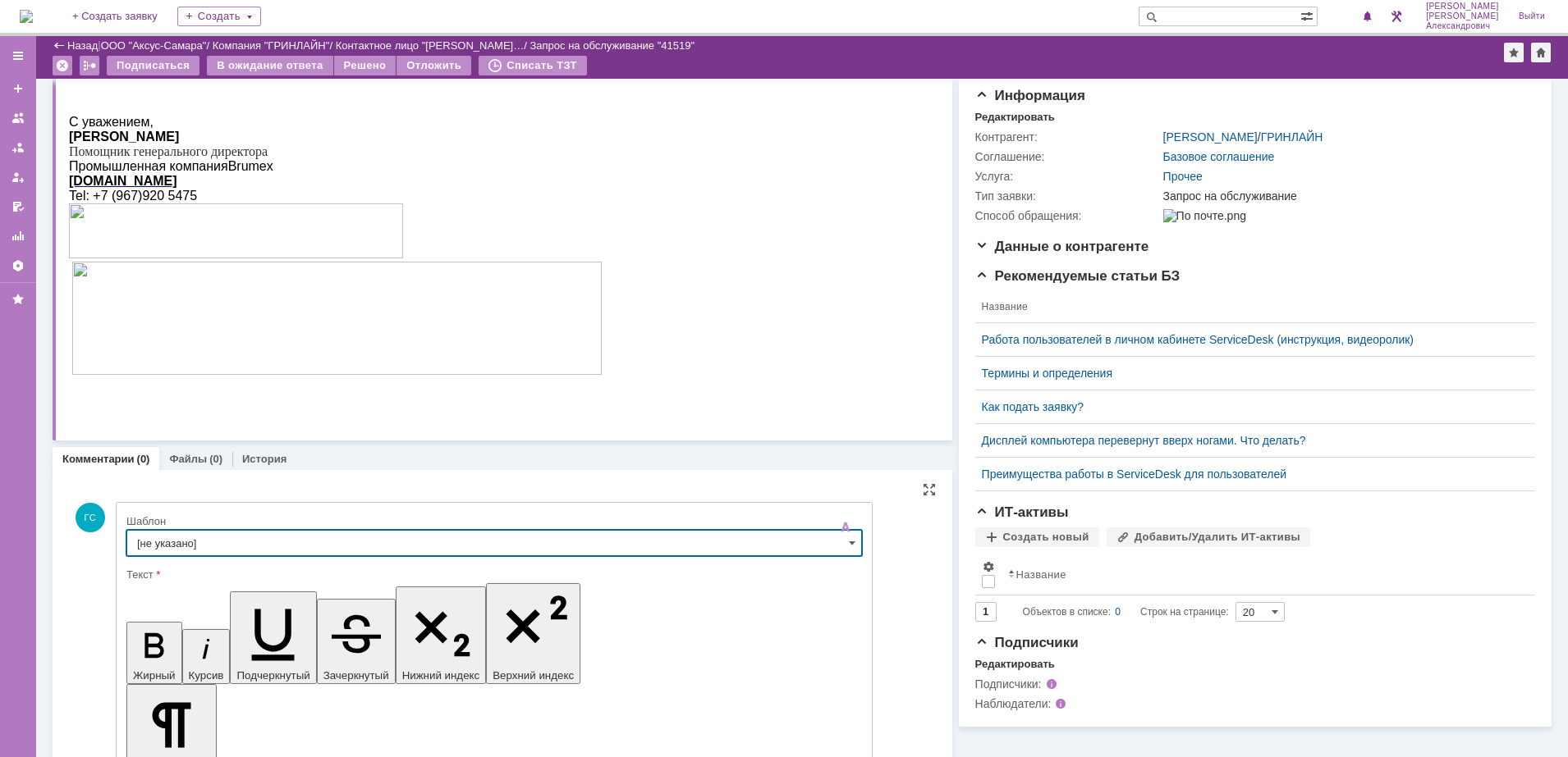
click at [433, 536] on input "[не указано]" at bounding box center [494, 543] width 736 height 26
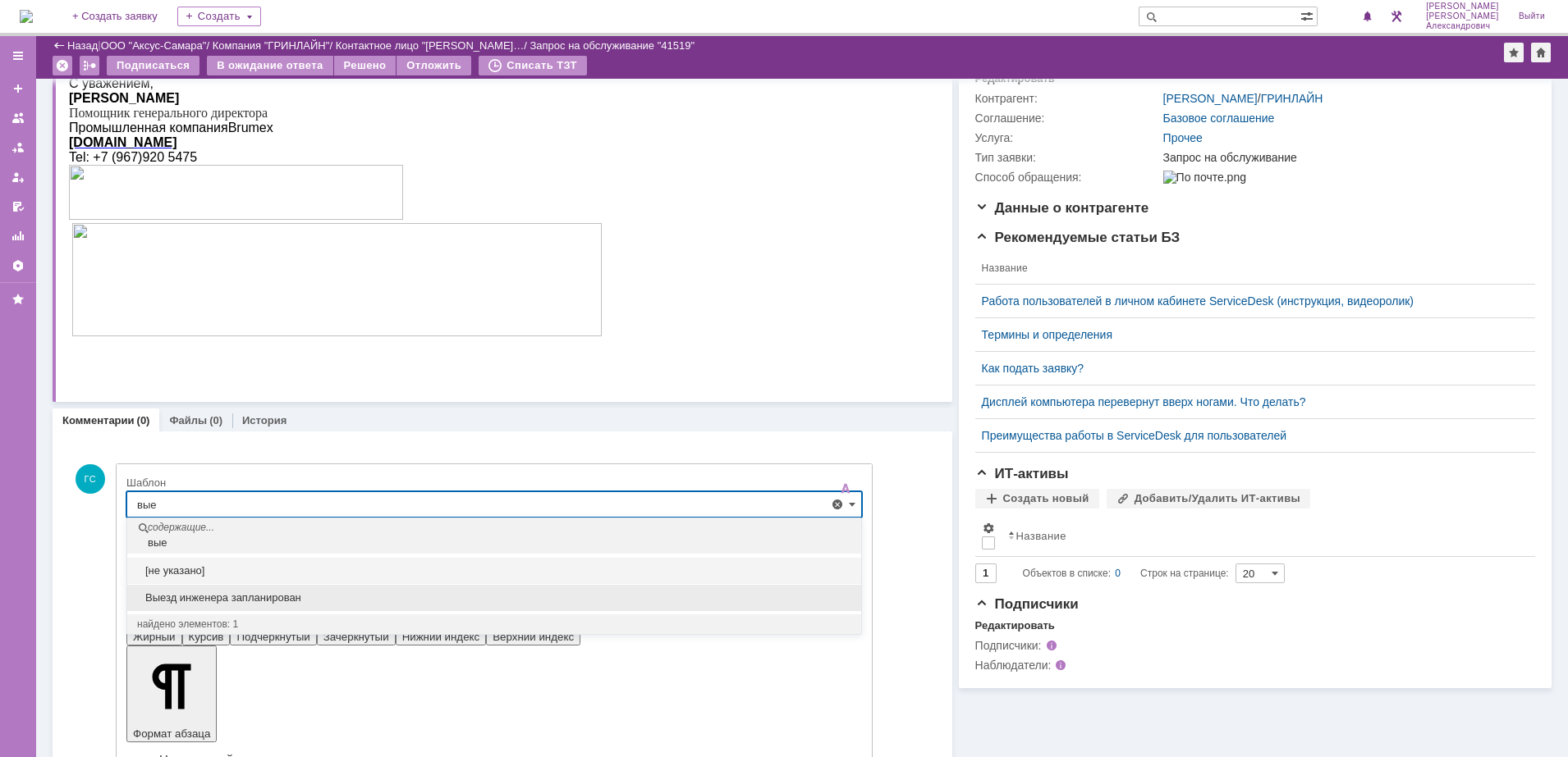
click at [344, 596] on span "Выезд инженера запланирован" at bounding box center [494, 597] width 714 height 14
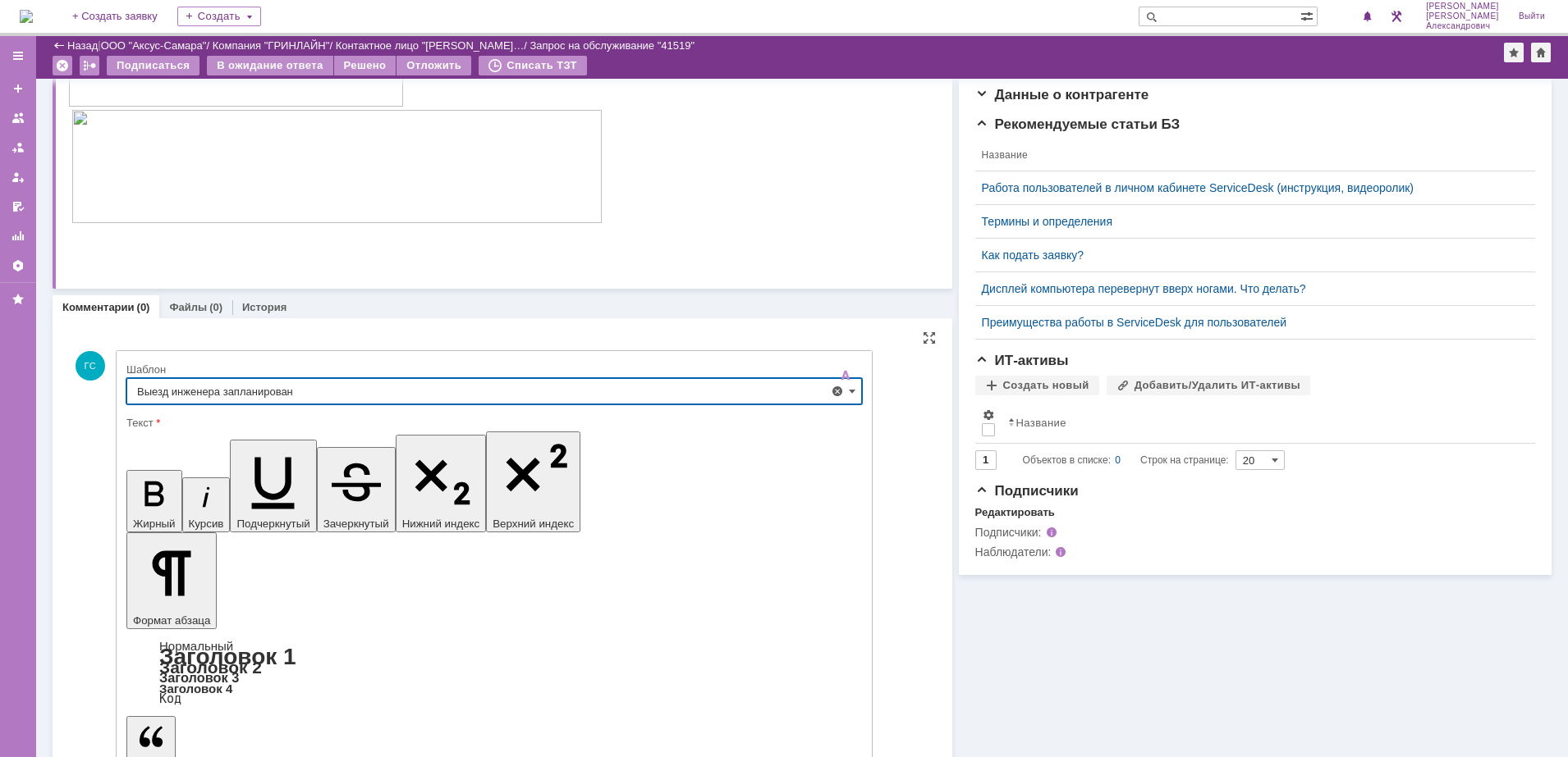
scroll to position [315, 0]
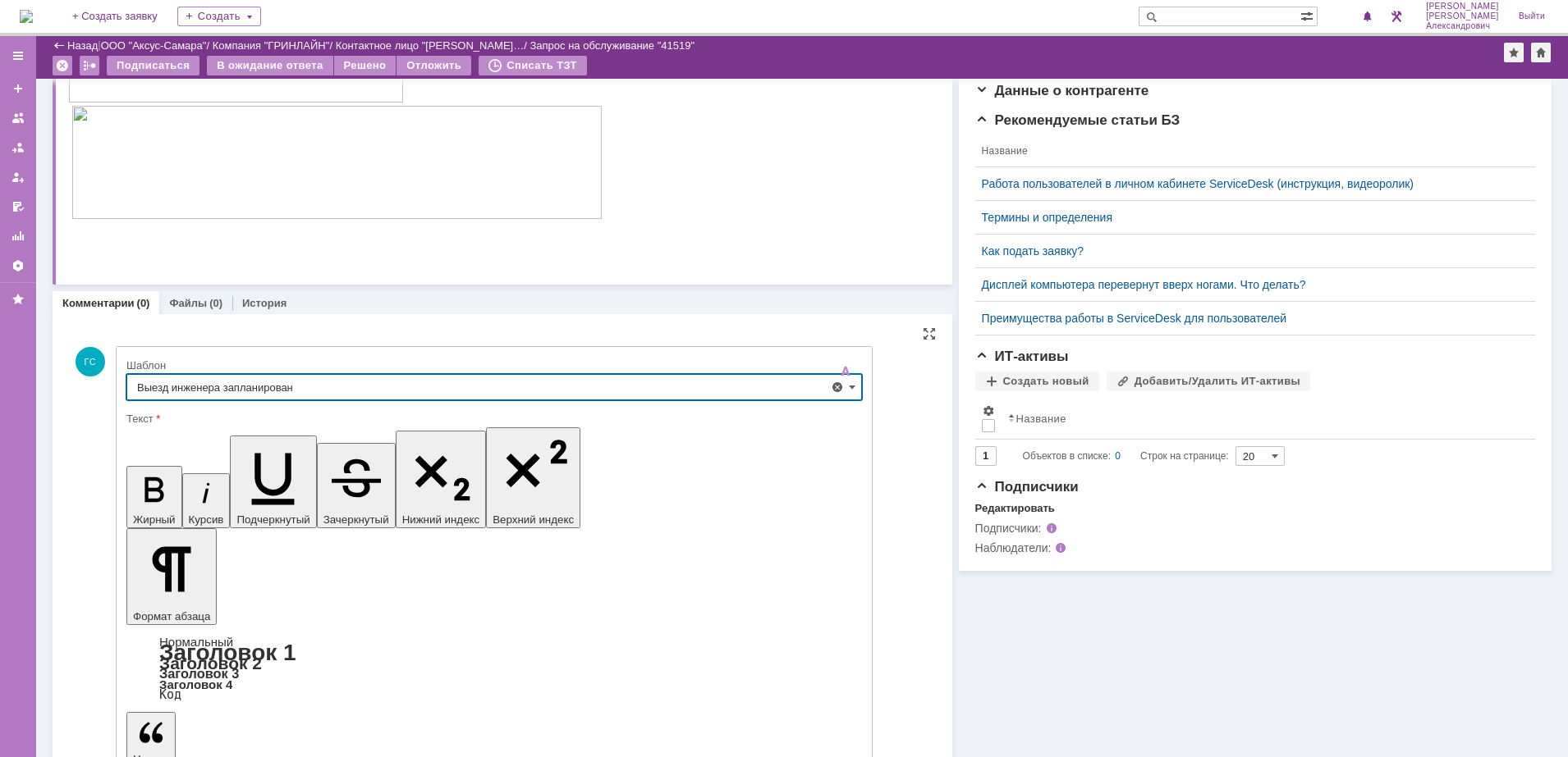
type input "Выезд инженера запланирован"
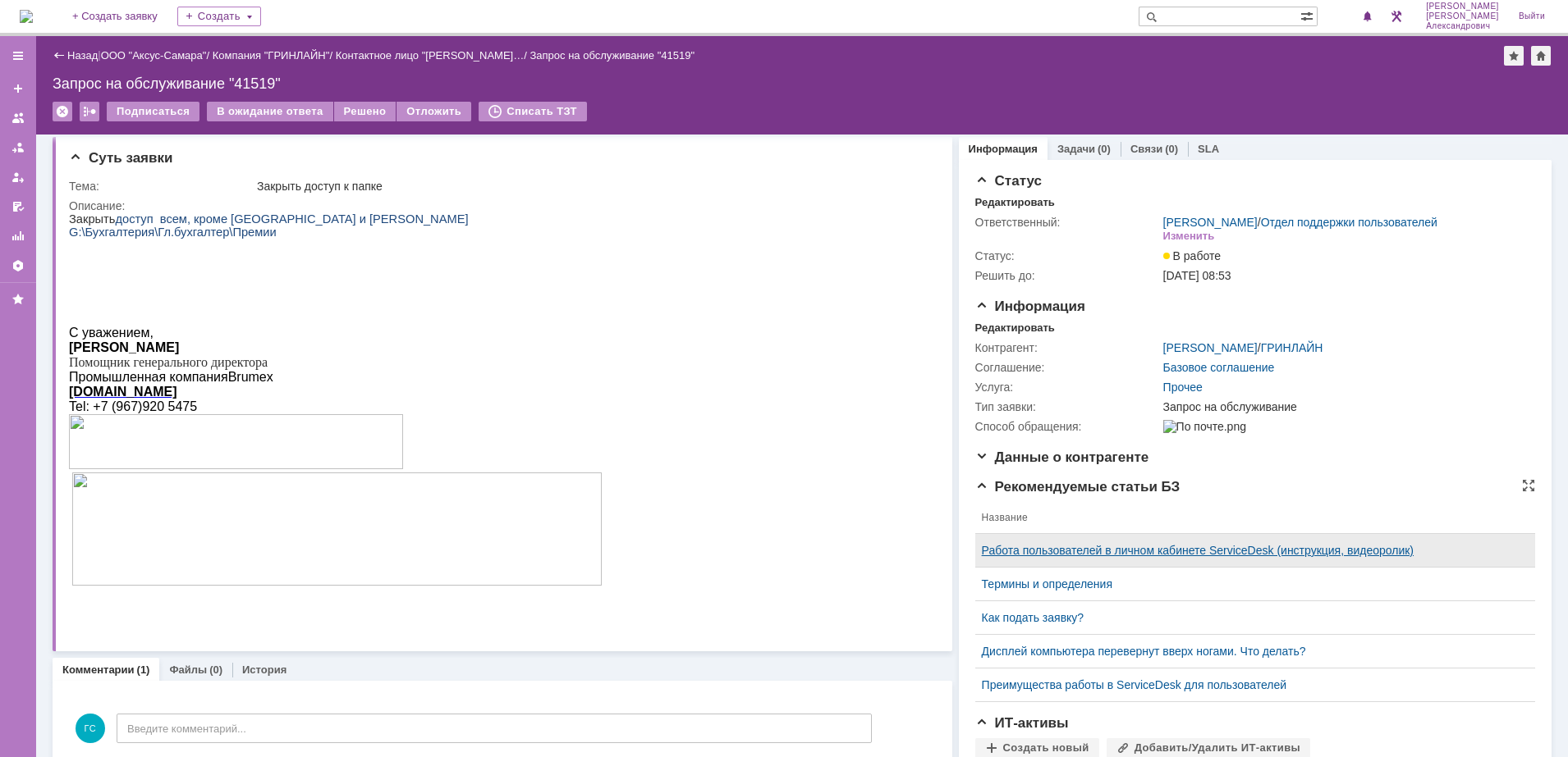
scroll to position [0, 0]
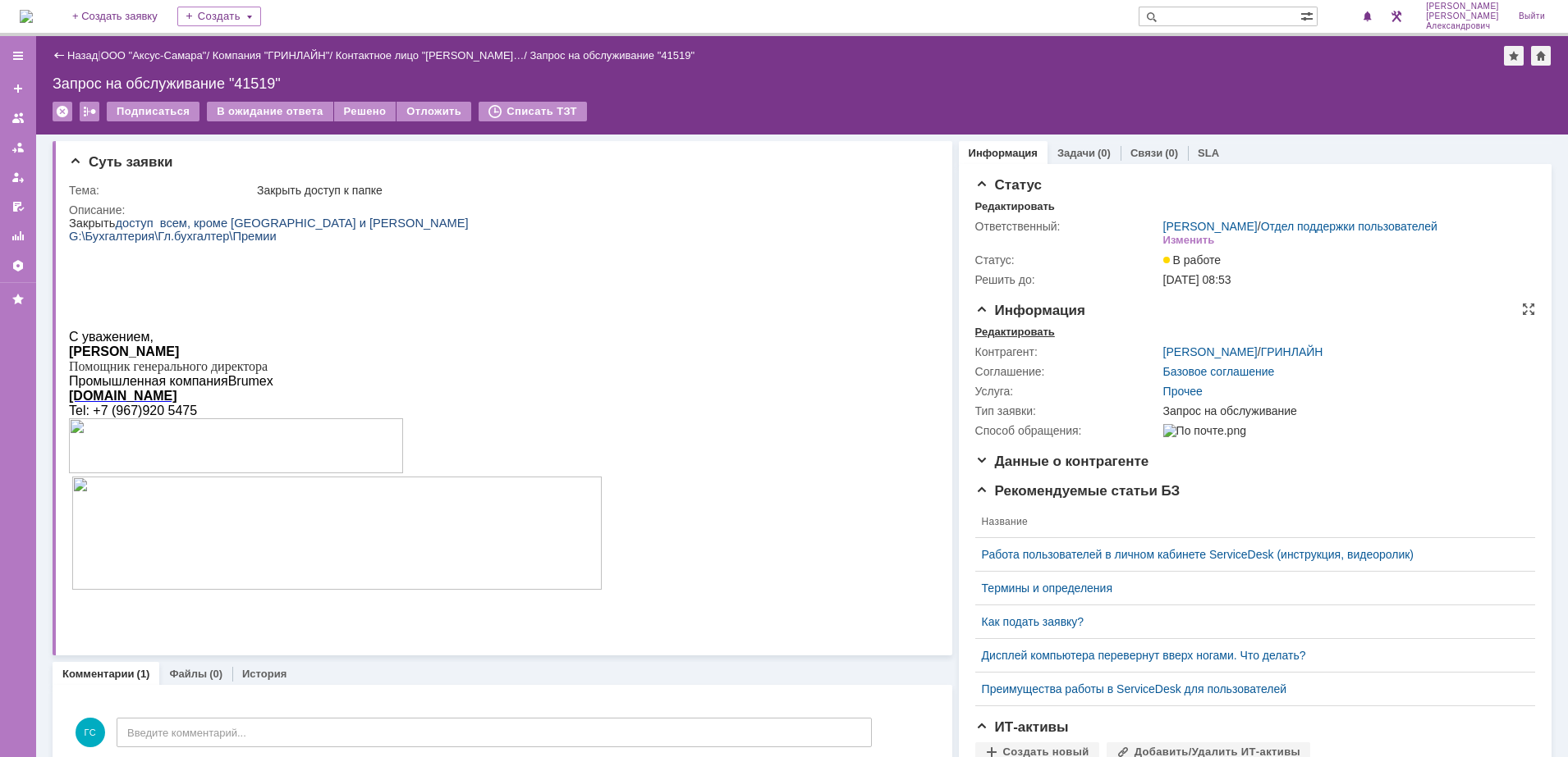
click at [1014, 339] on div "Редактировать" at bounding box center [1014, 332] width 79 height 14
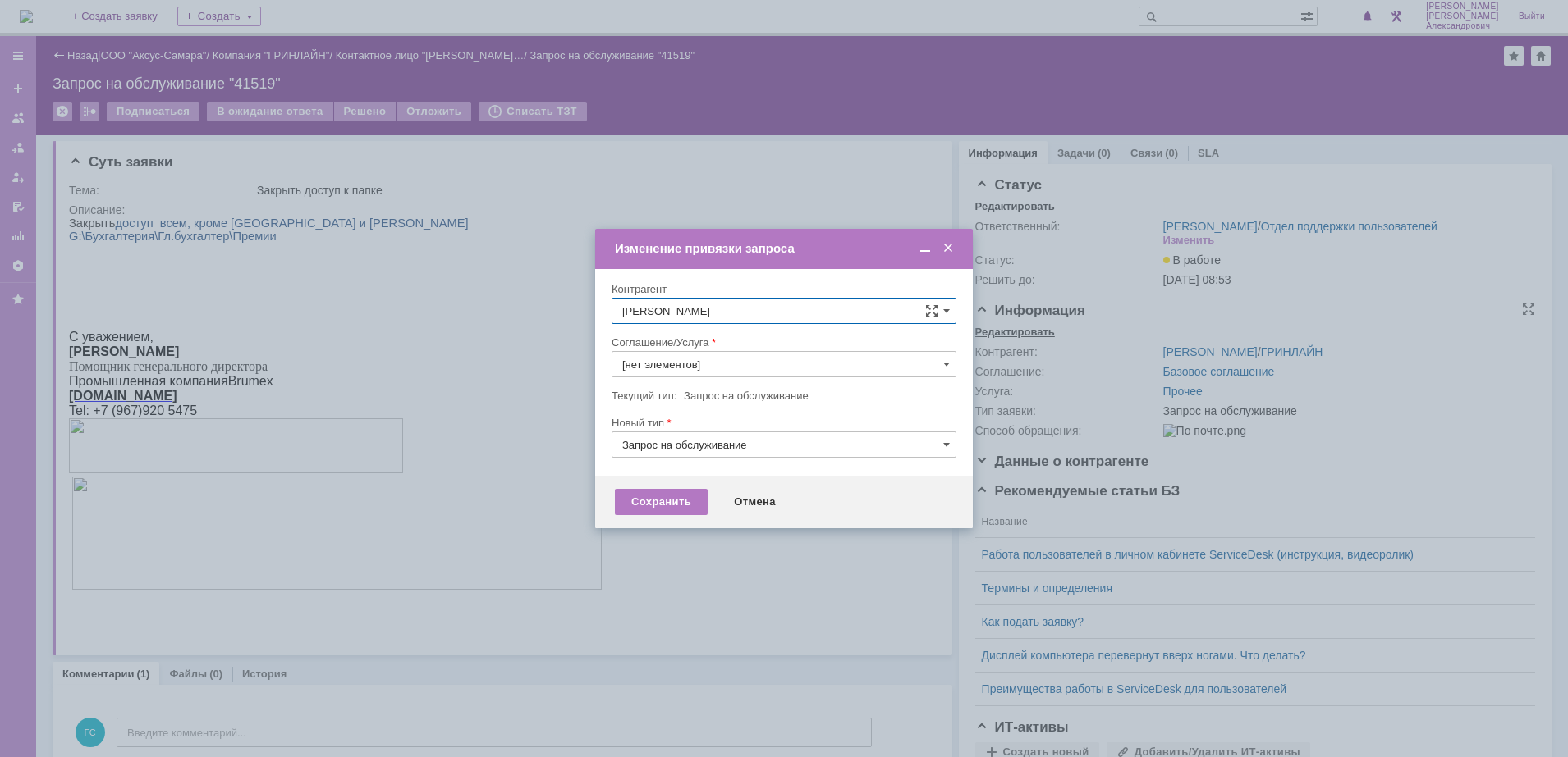
type input "Прочее"
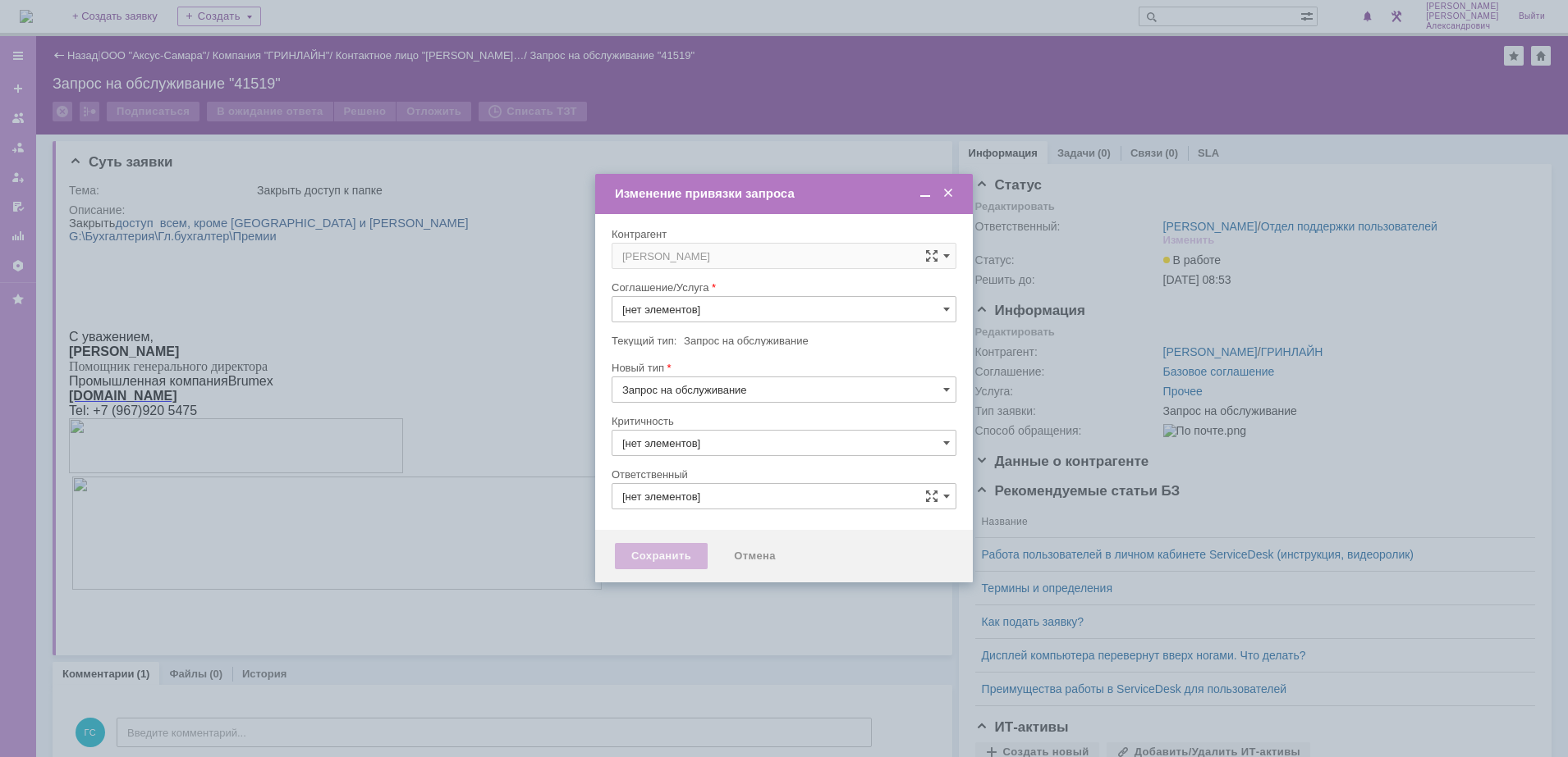
type input "Прочее"
type input "[PERSON_NAME]"
type input "3. Низкая"
type input "[не указано]"
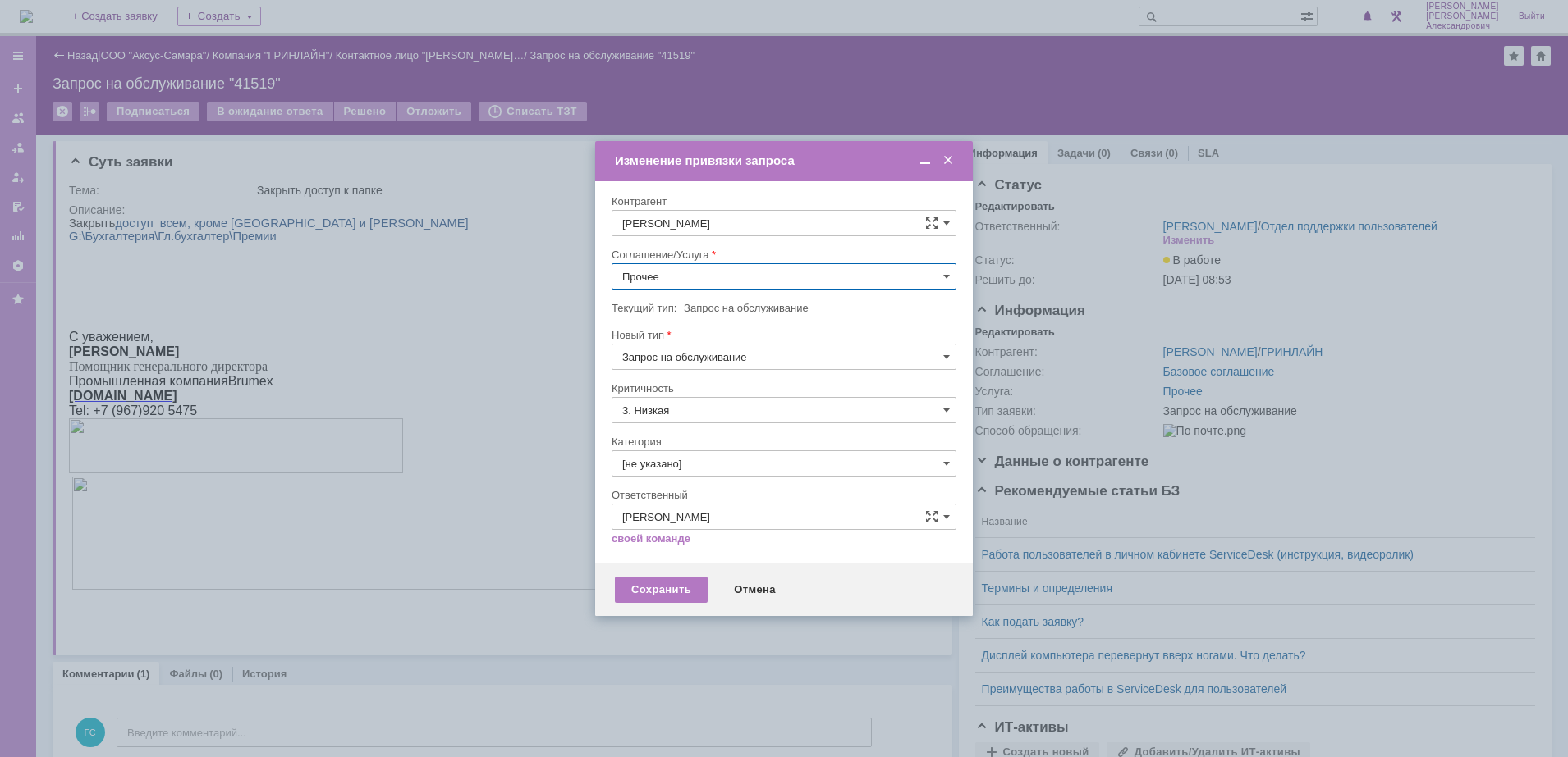
click at [716, 274] on input "Прочее" at bounding box center [784, 276] width 344 height 26
click at [711, 464] on div "АРМ_Настройка" at bounding box center [784, 474] width 343 height 26
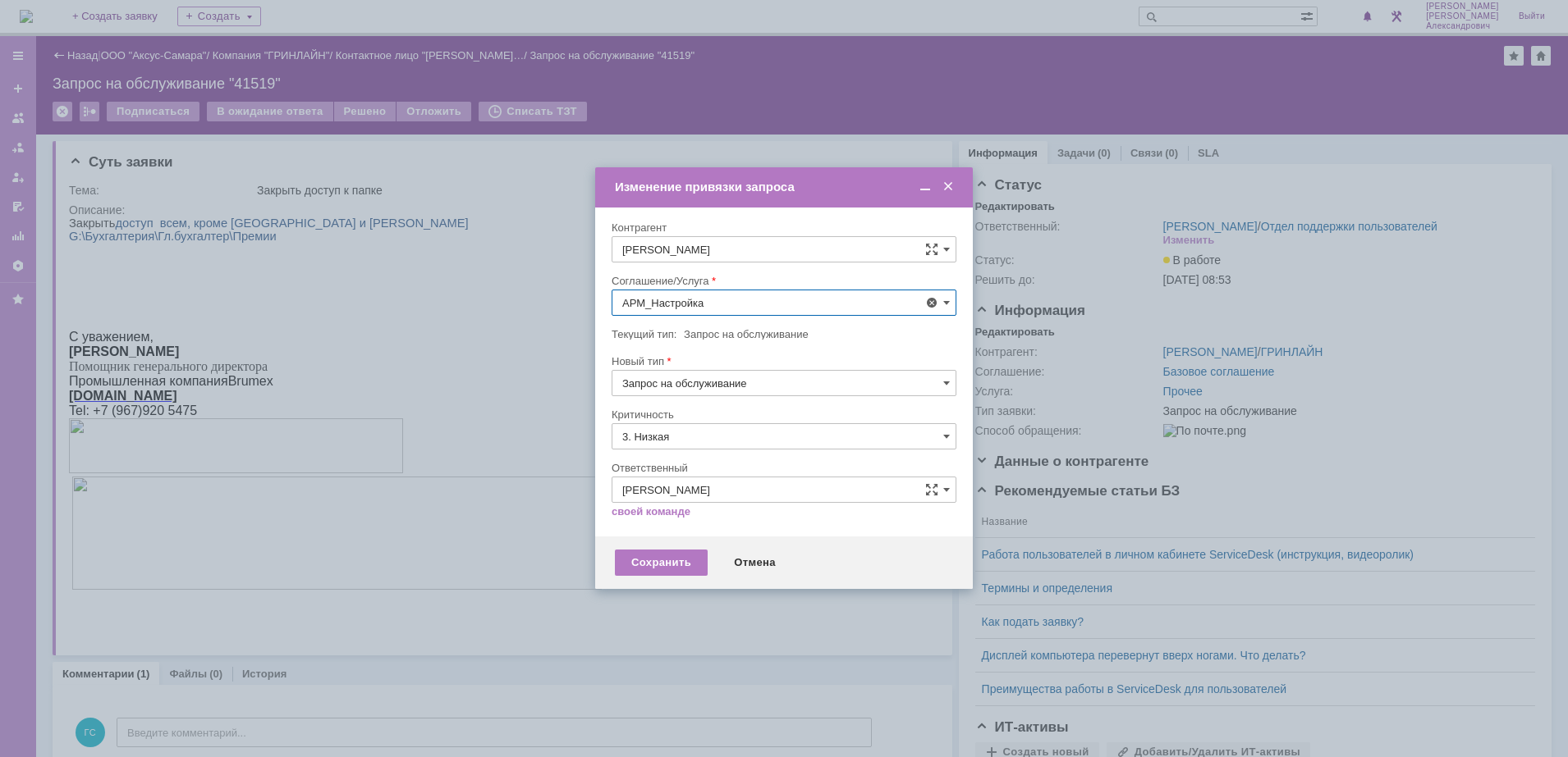
type input "АРМ_Настройка"
click at [691, 439] on input "3. Низкая" at bounding box center [784, 436] width 344 height 26
drag, startPoint x: 678, startPoint y: 464, endPoint x: 667, endPoint y: 538, distance: 74.8
click at [678, 466] on span "[не указано]" at bounding box center [784, 467] width 324 height 14
type input "[не указано]"
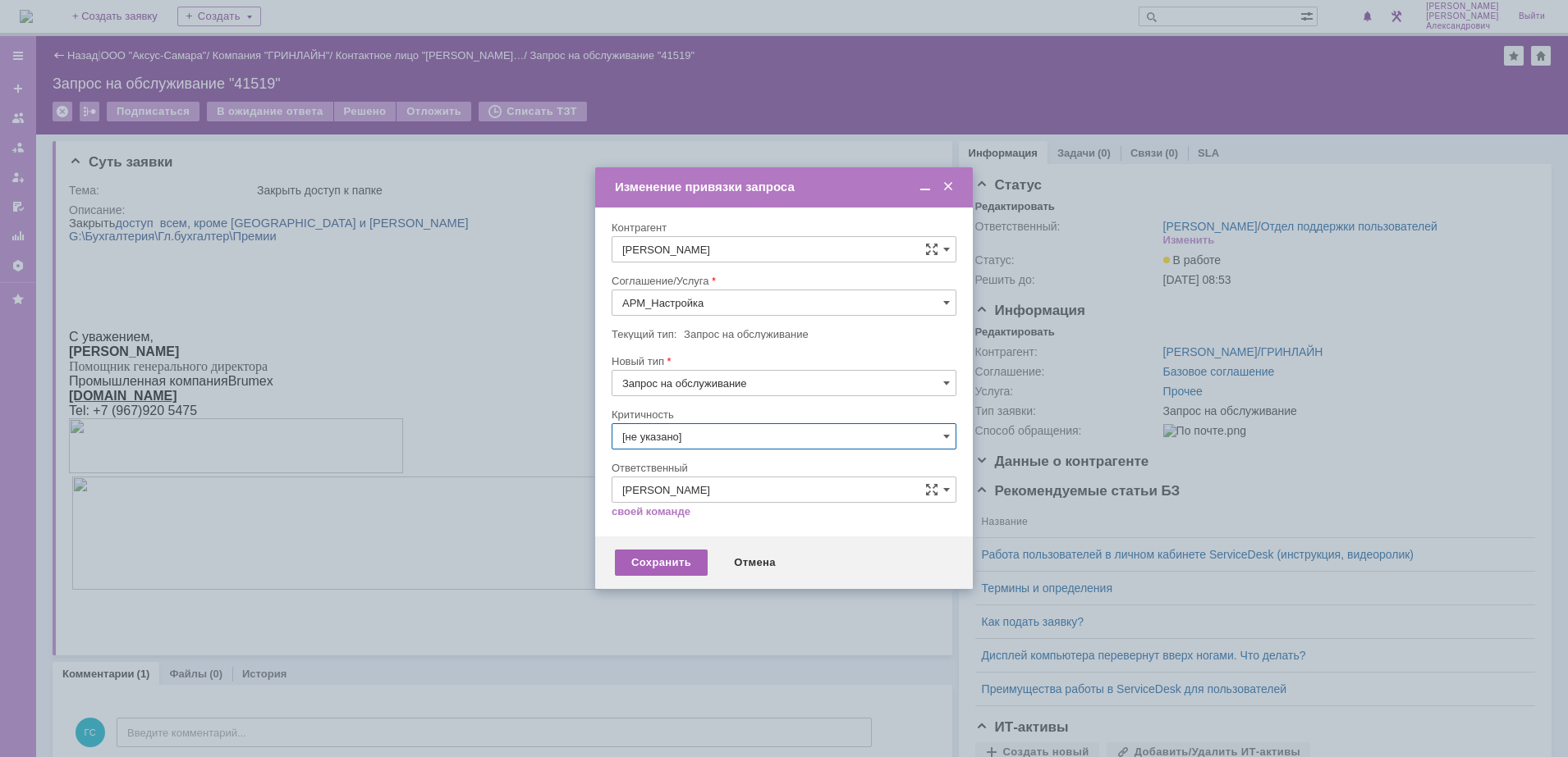
click at [661, 558] on div "Сохранить" at bounding box center [661, 562] width 93 height 26
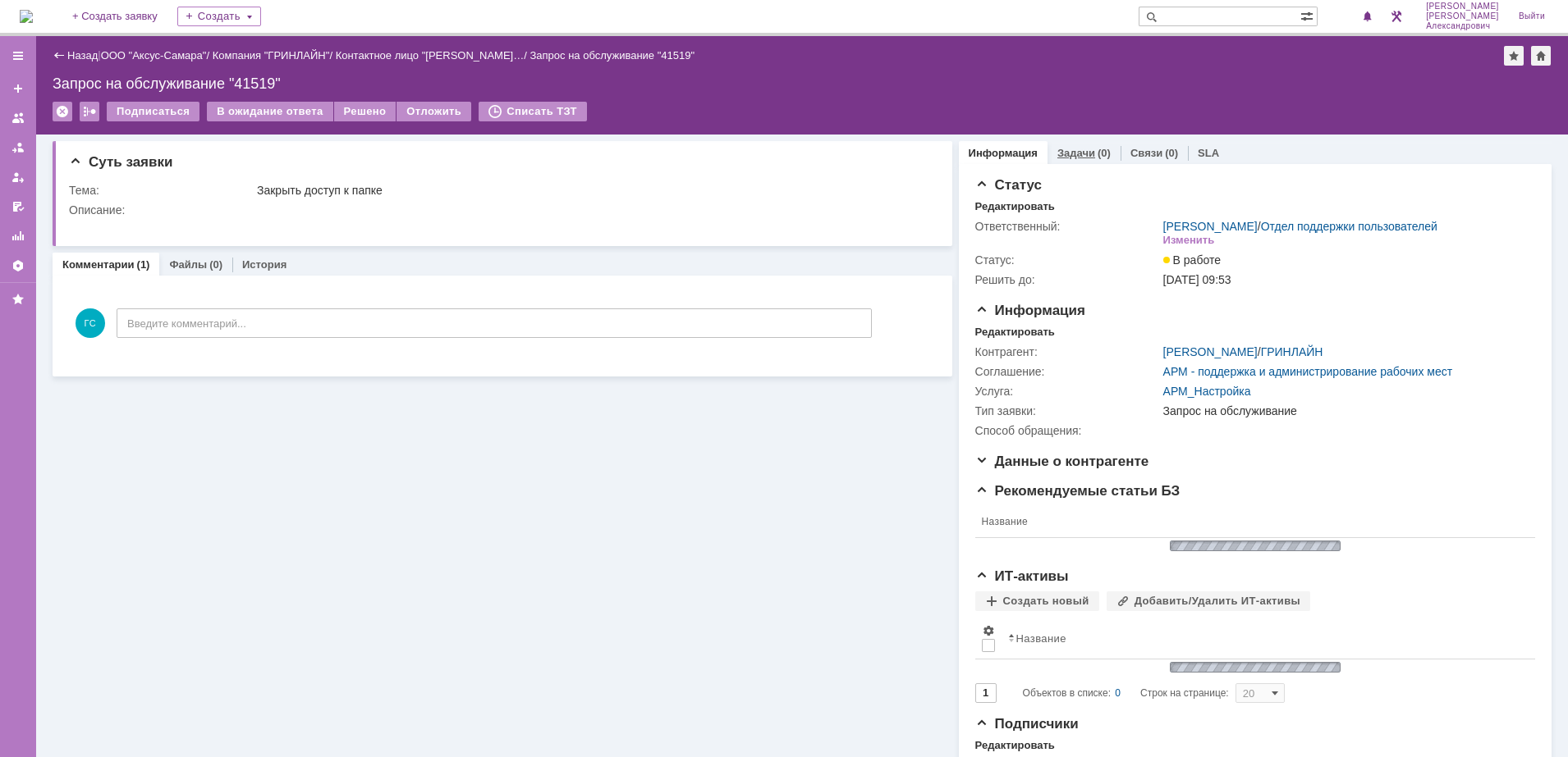
scroll to position [0, 0]
click at [1088, 145] on div "Задачи (0)" at bounding box center [1084, 153] width 73 height 23
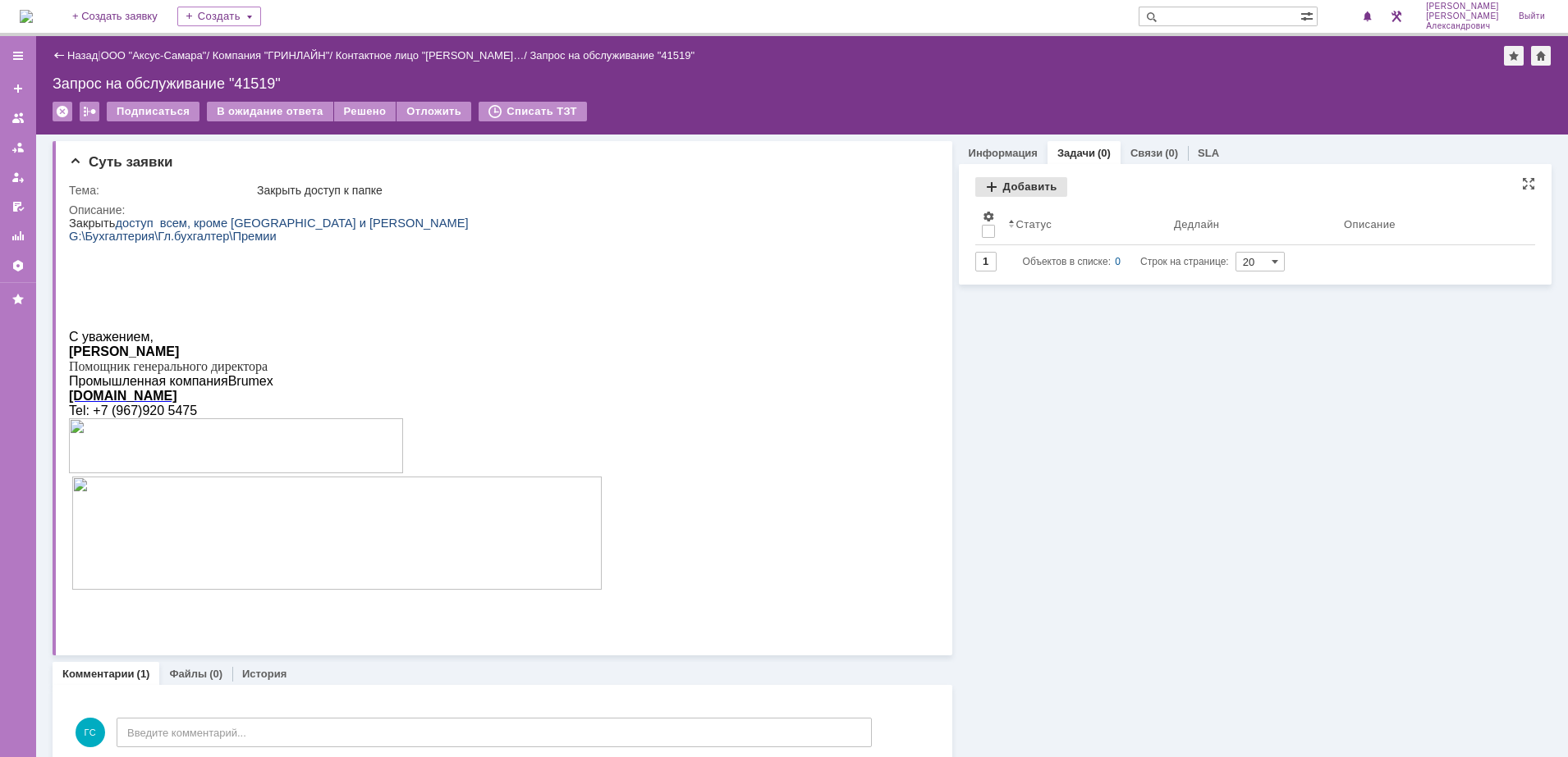
click at [986, 187] on div "Добавить" at bounding box center [1021, 187] width 92 height 20
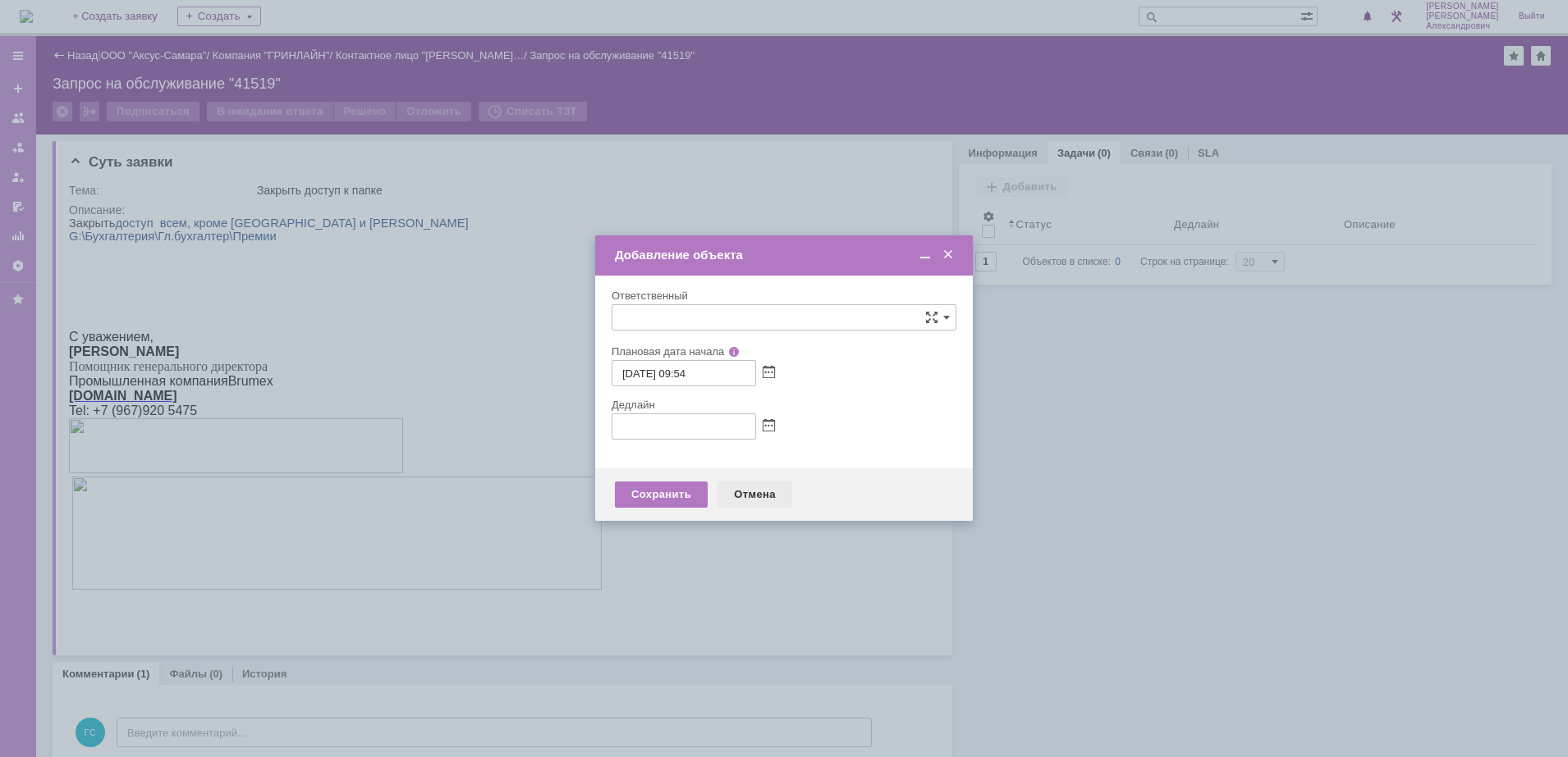
type input "[не указано]"
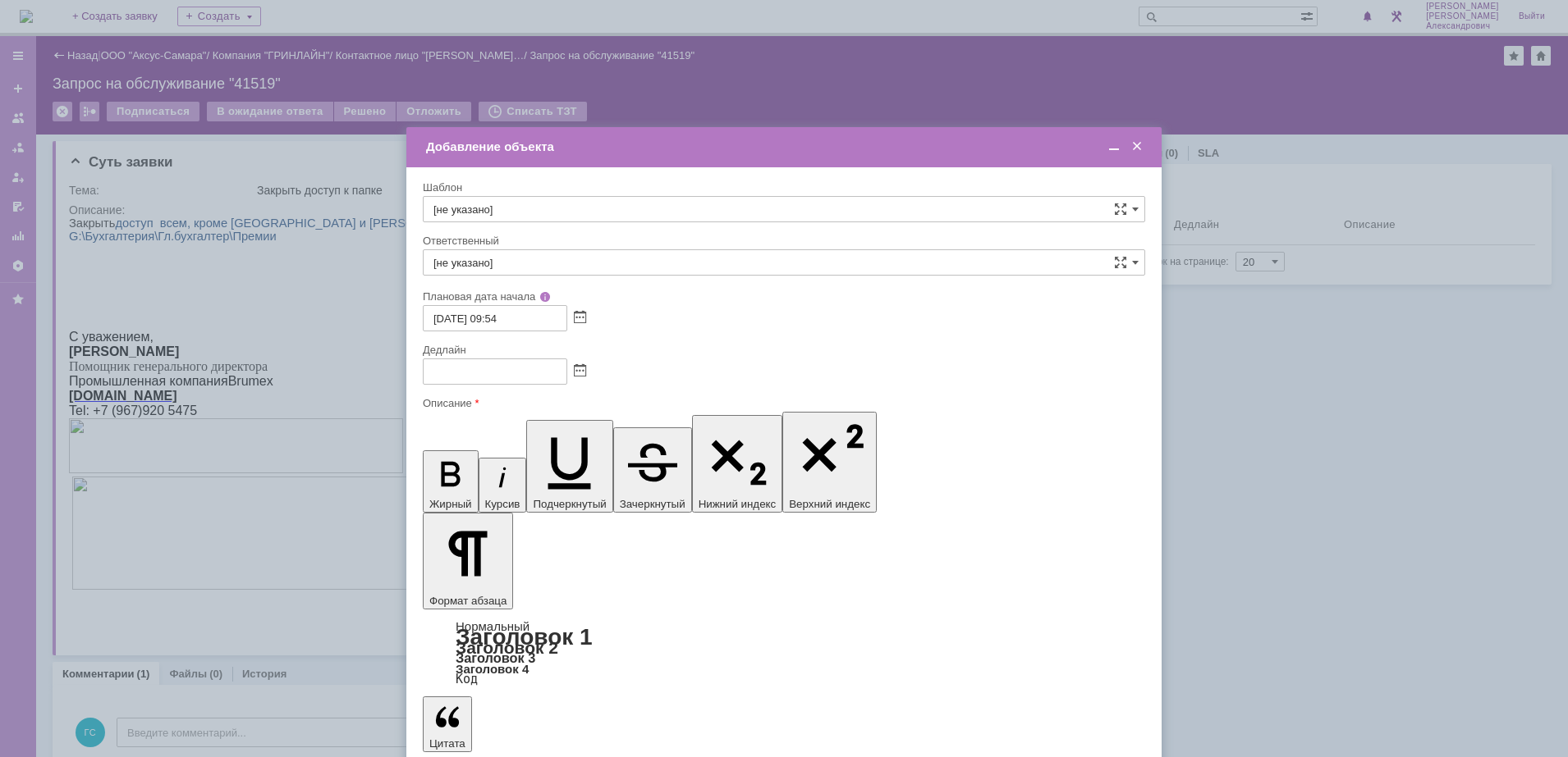
click at [579, 369] on span at bounding box center [580, 371] width 13 height 14
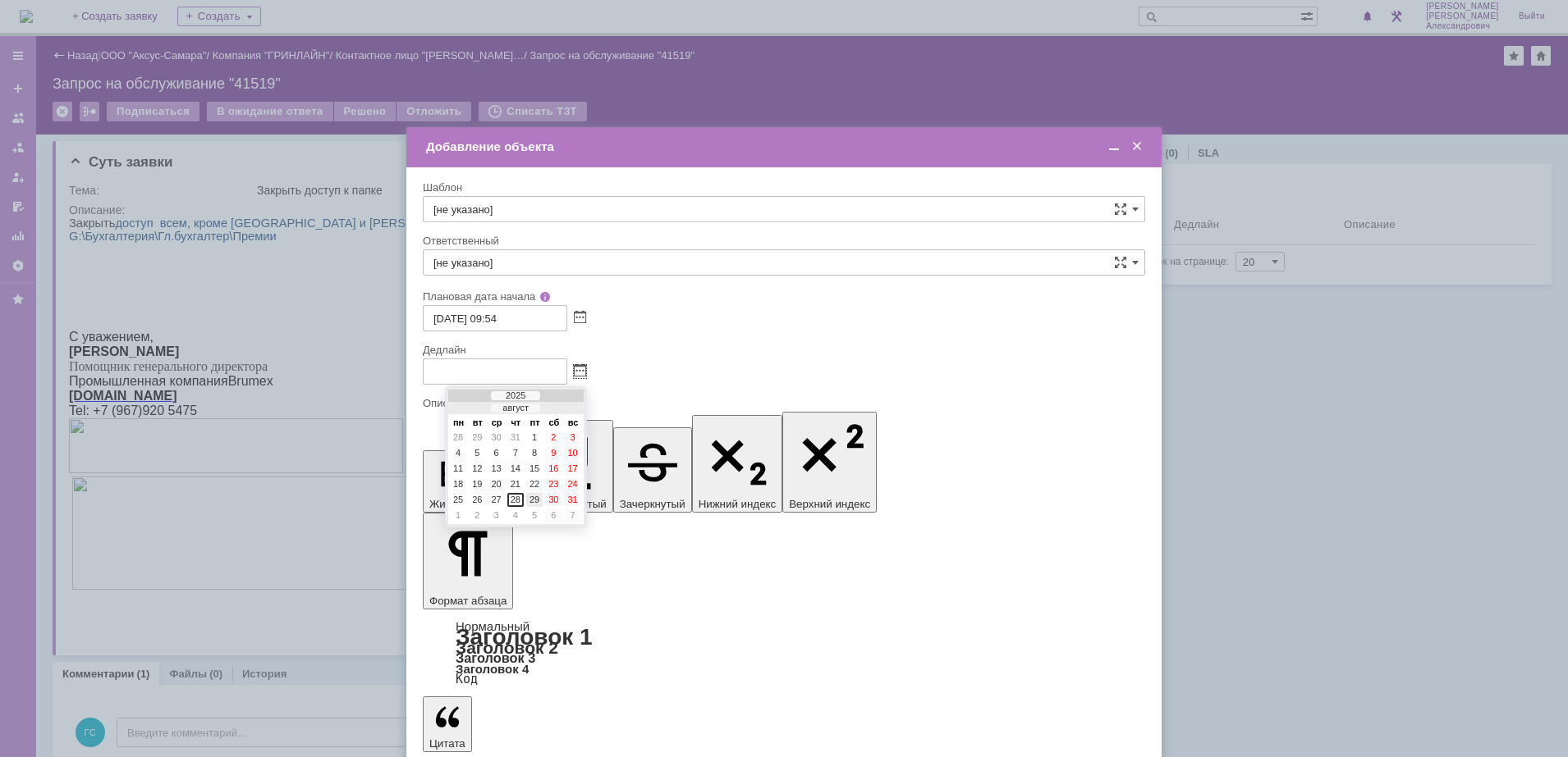
click at [538, 498] on div "29" at bounding box center [534, 499] width 16 height 14
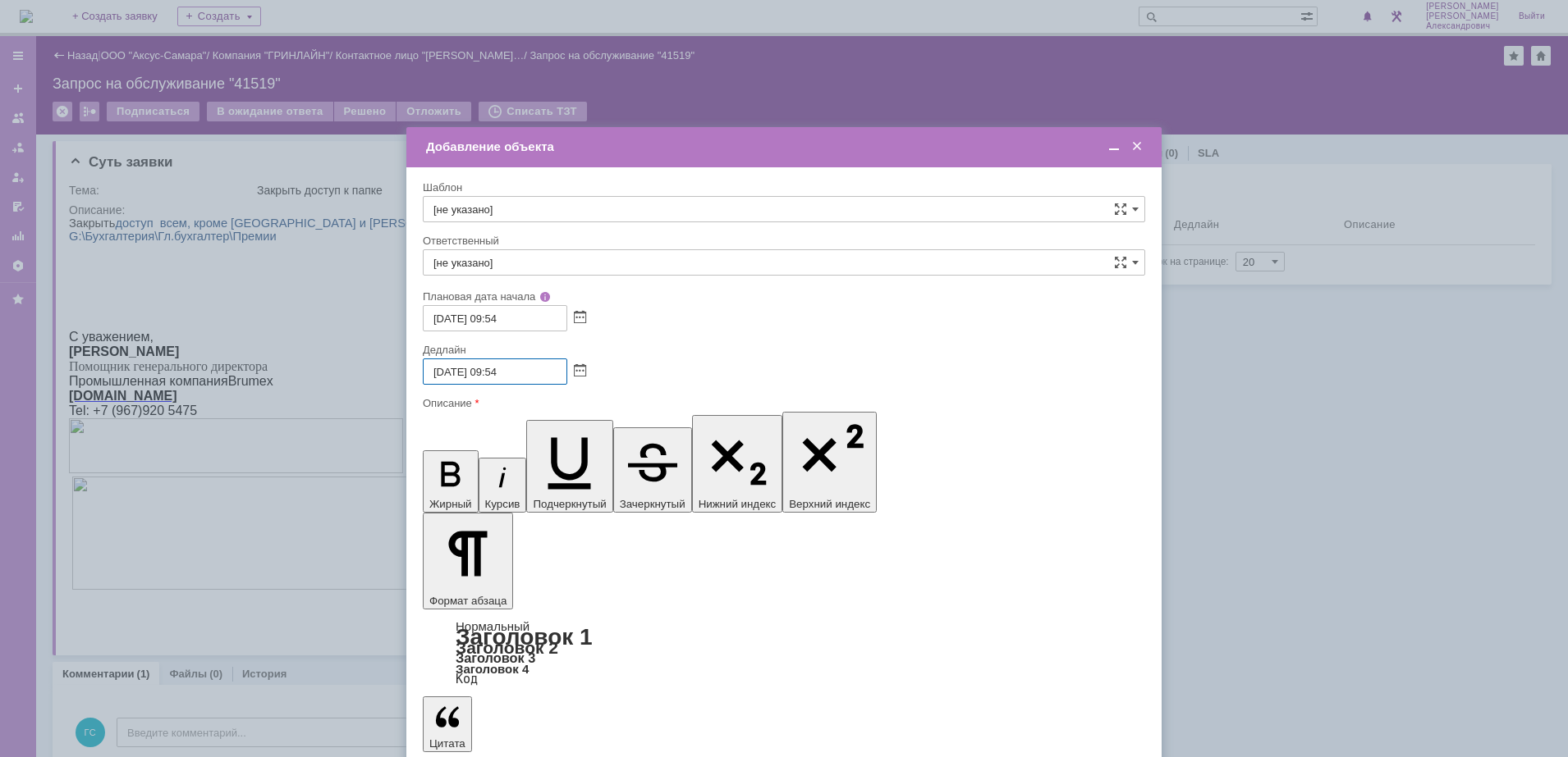
click at [503, 370] on input "29.08.2025 09:54" at bounding box center [495, 371] width 144 height 26
type input "29.08.2025 16:54"
click at [565, 258] on input "[не указано]" at bounding box center [784, 262] width 722 height 26
click at [647, 441] on span "[PERSON_NAME]" at bounding box center [784, 436] width 701 height 14
type input "[PERSON_NAME]"
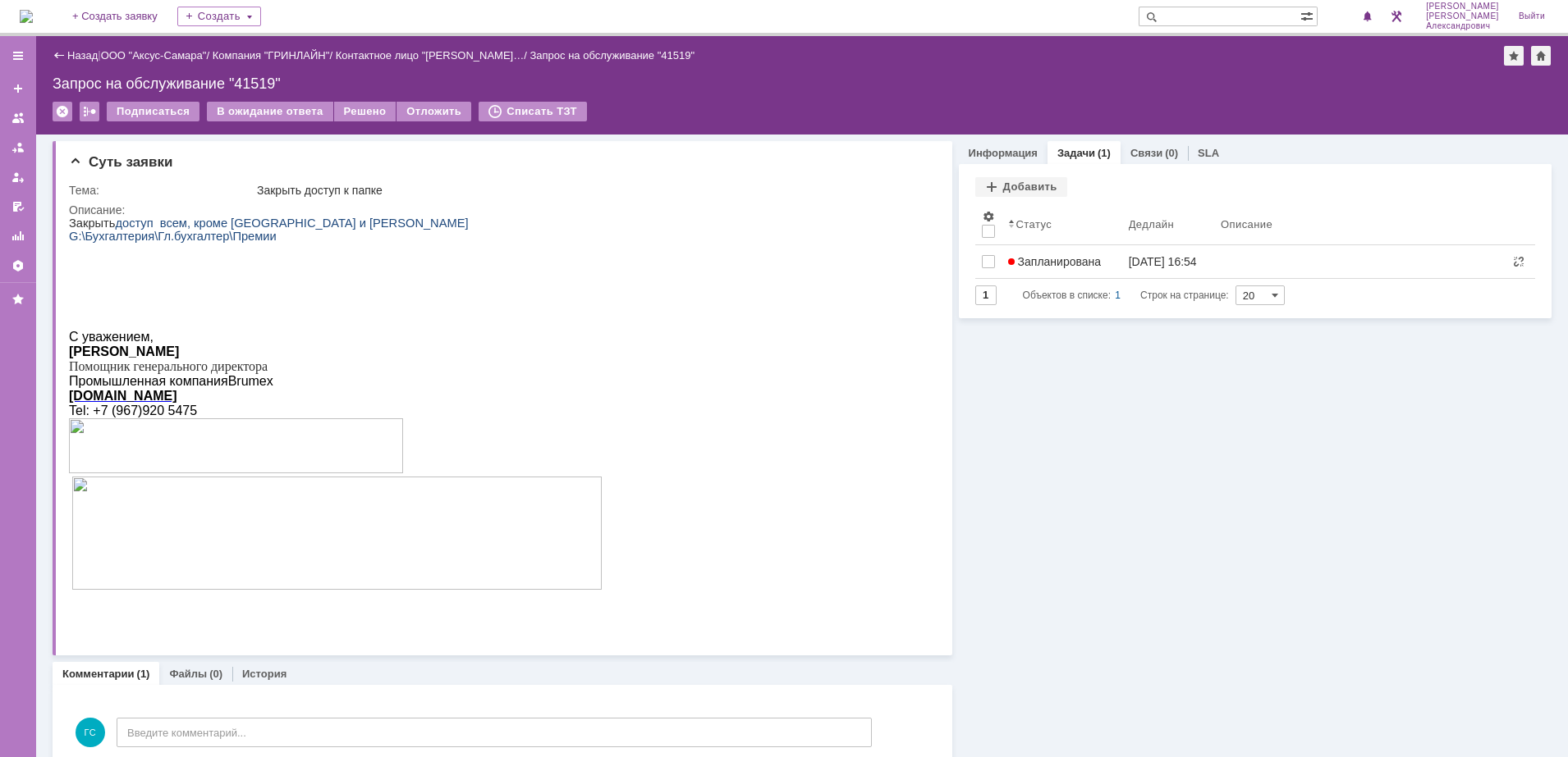
click at [32, 18] on img at bounding box center [26, 16] width 14 height 14
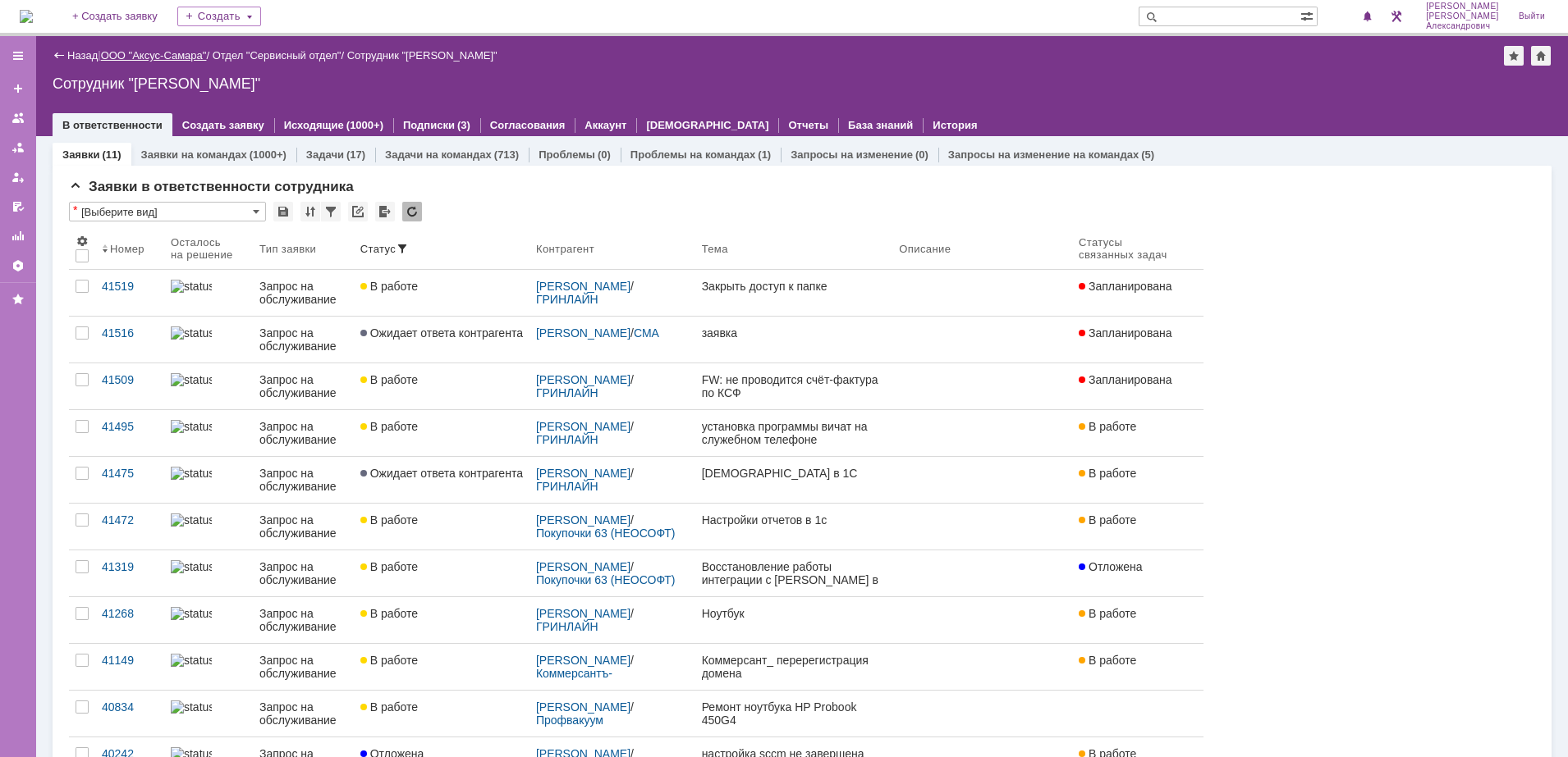
click at [167, 50] on link "ООО "Аксус-Самара"" at bounding box center [153, 56] width 105 height 13
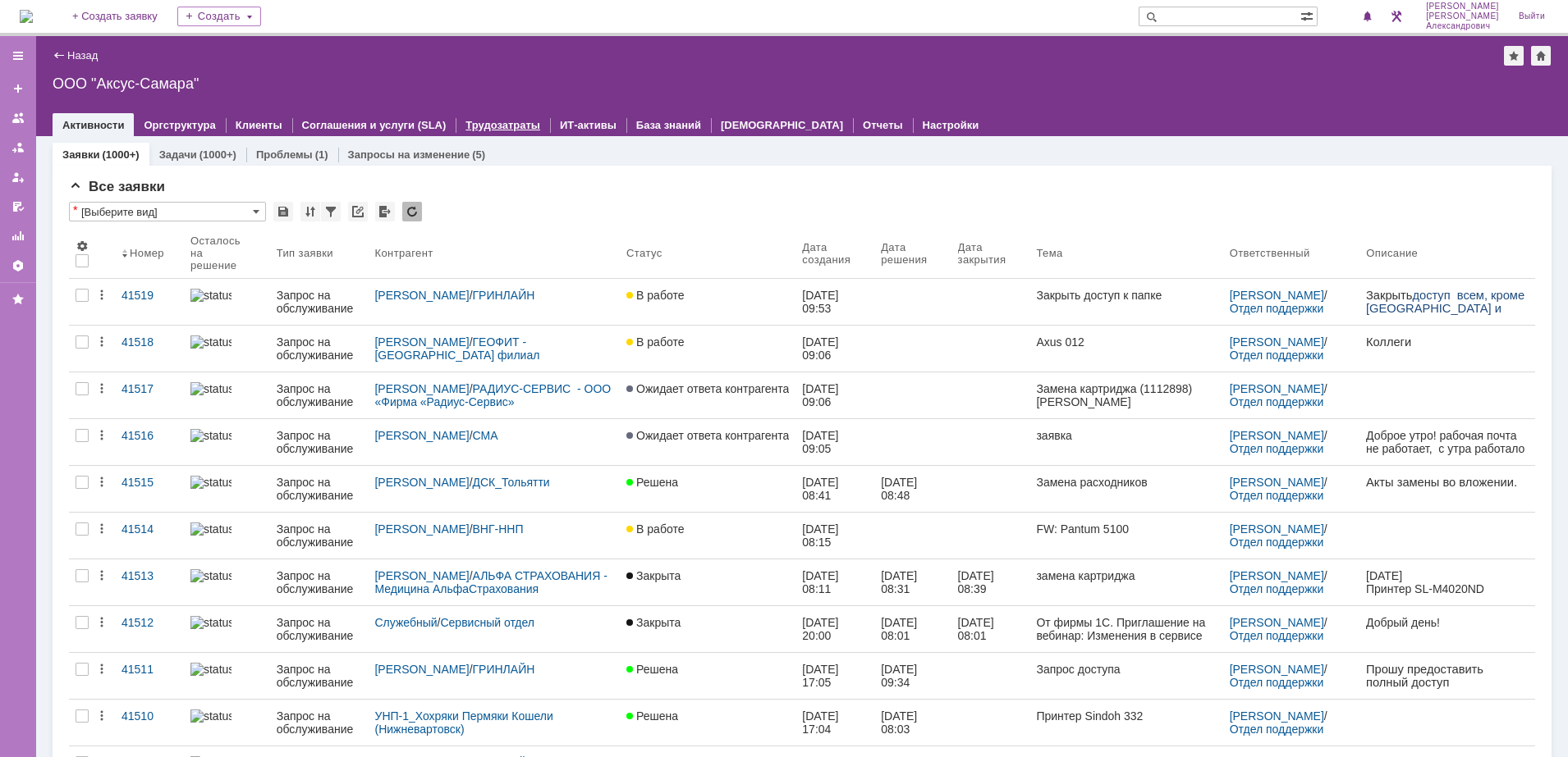
click at [482, 123] on link "Трудозатраты" at bounding box center [502, 125] width 75 height 13
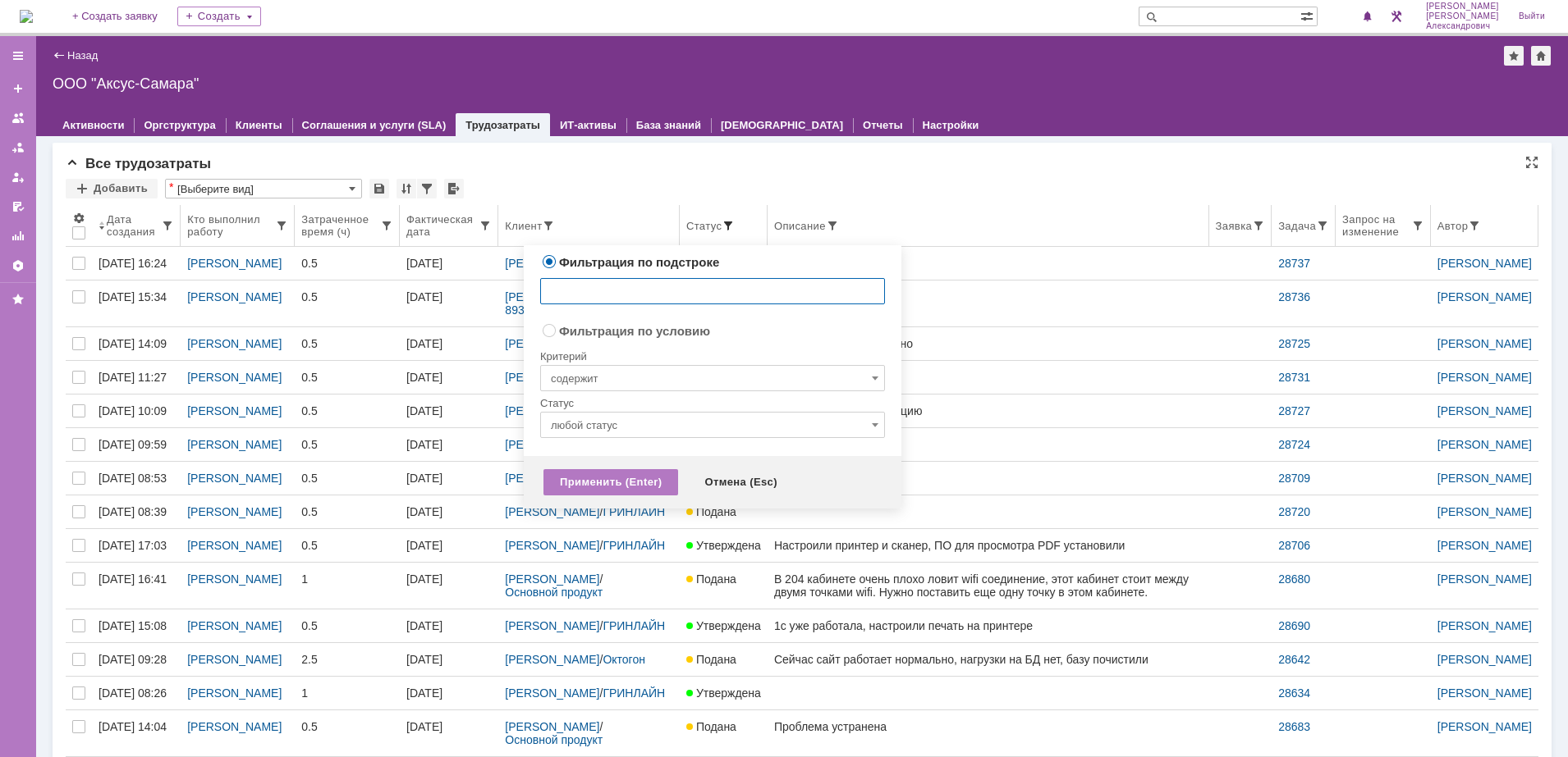
click at [721, 222] on span at bounding box center [728, 225] width 14 height 14
click at [649, 423] on input "любой статус" at bounding box center [712, 424] width 344 height 26
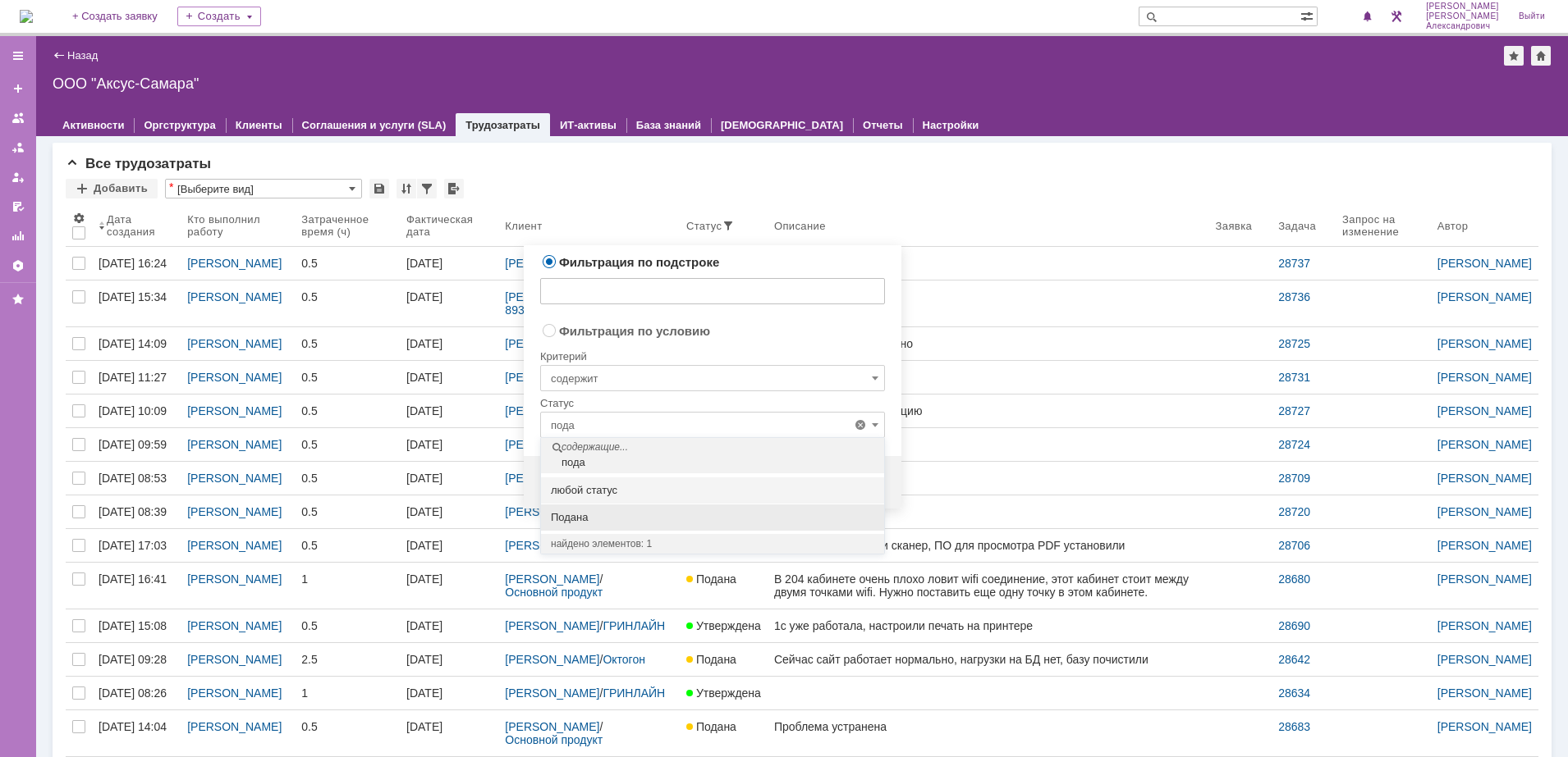
type input "пода"
click at [637, 518] on span "Подана" at bounding box center [712, 517] width 324 height 14
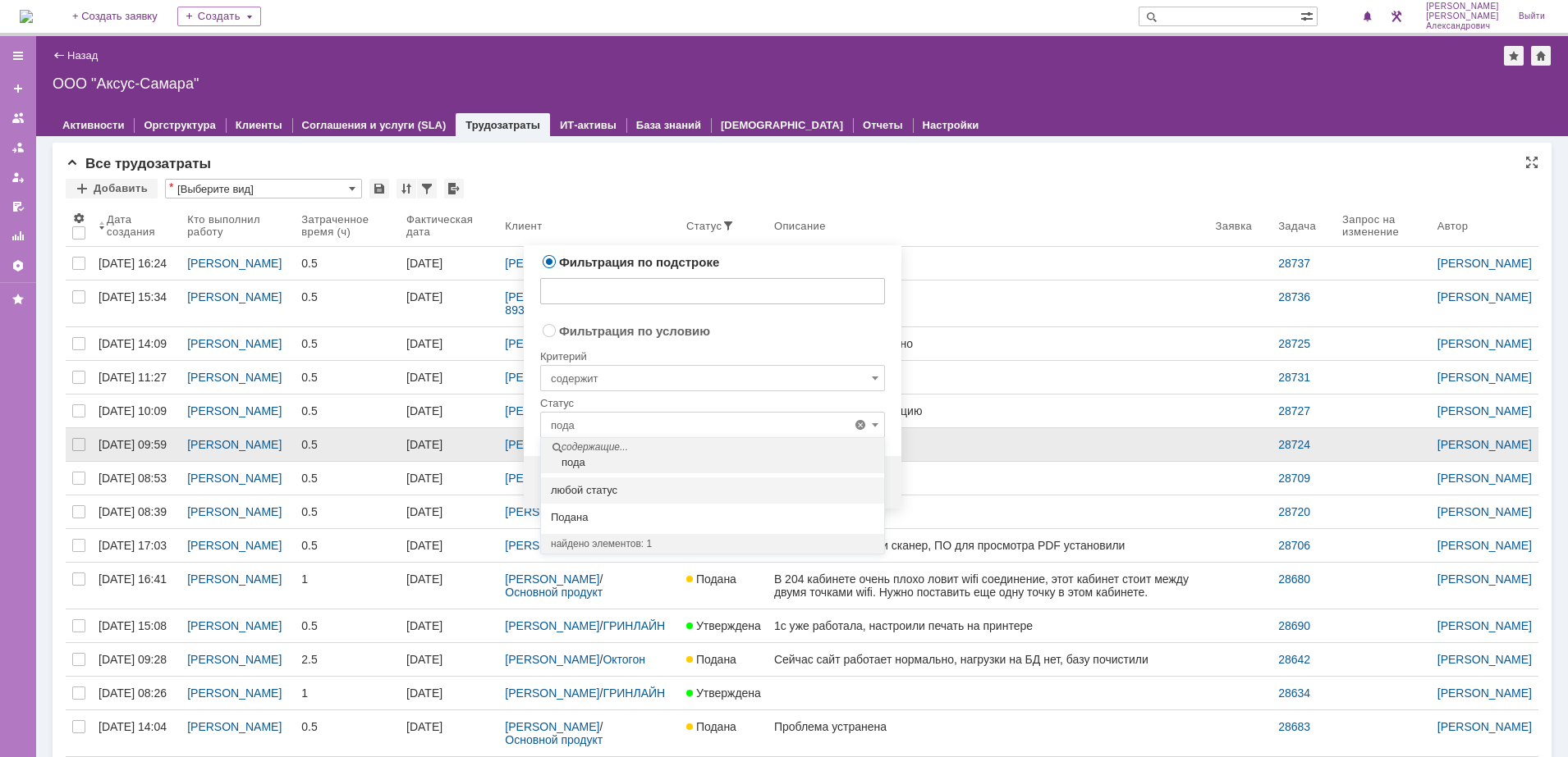
radio input "false"
radio input "true"
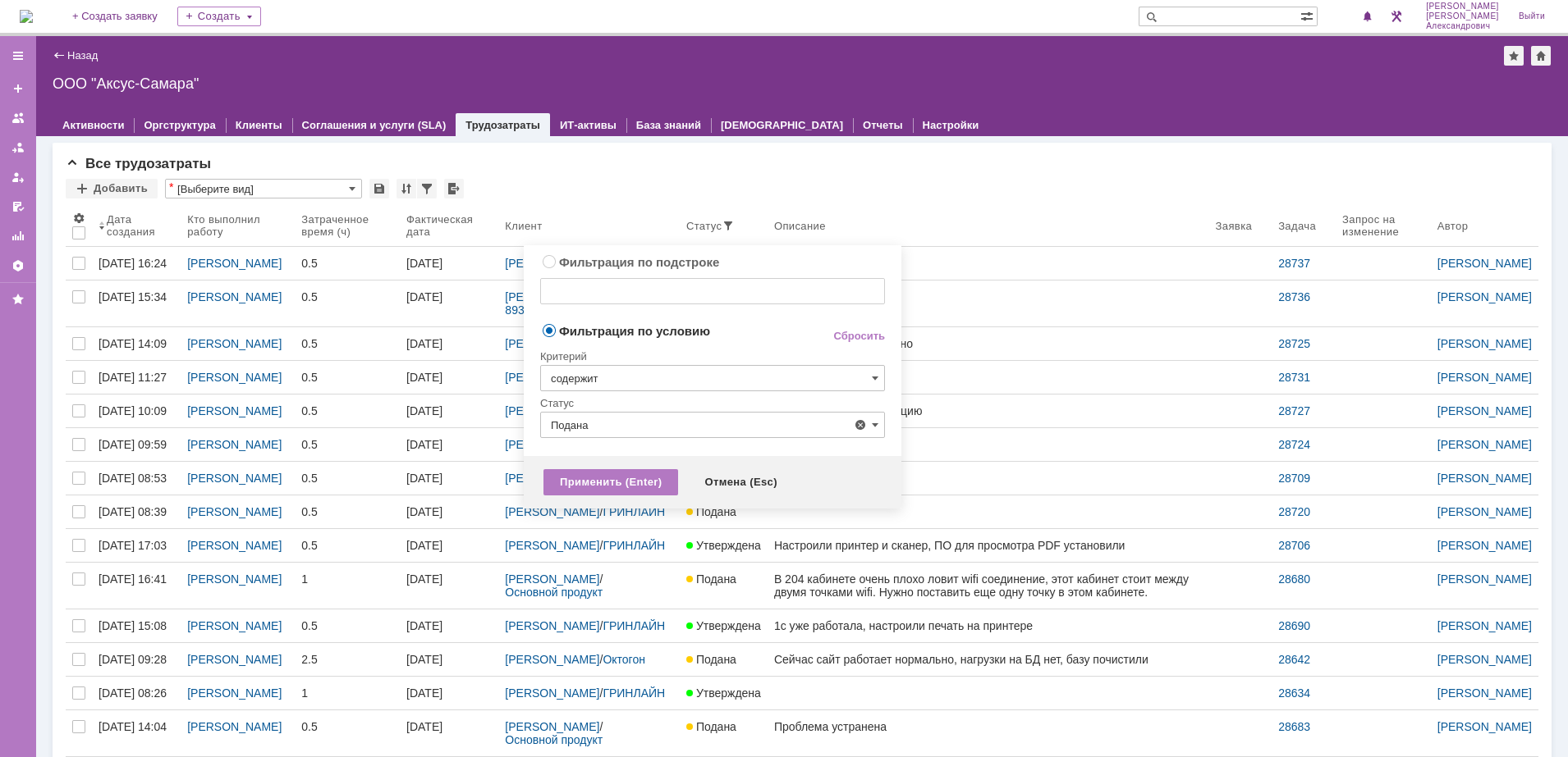
type input "Подана"
click at [595, 483] on div "Применить (Enter)" at bounding box center [610, 482] width 134 height 26
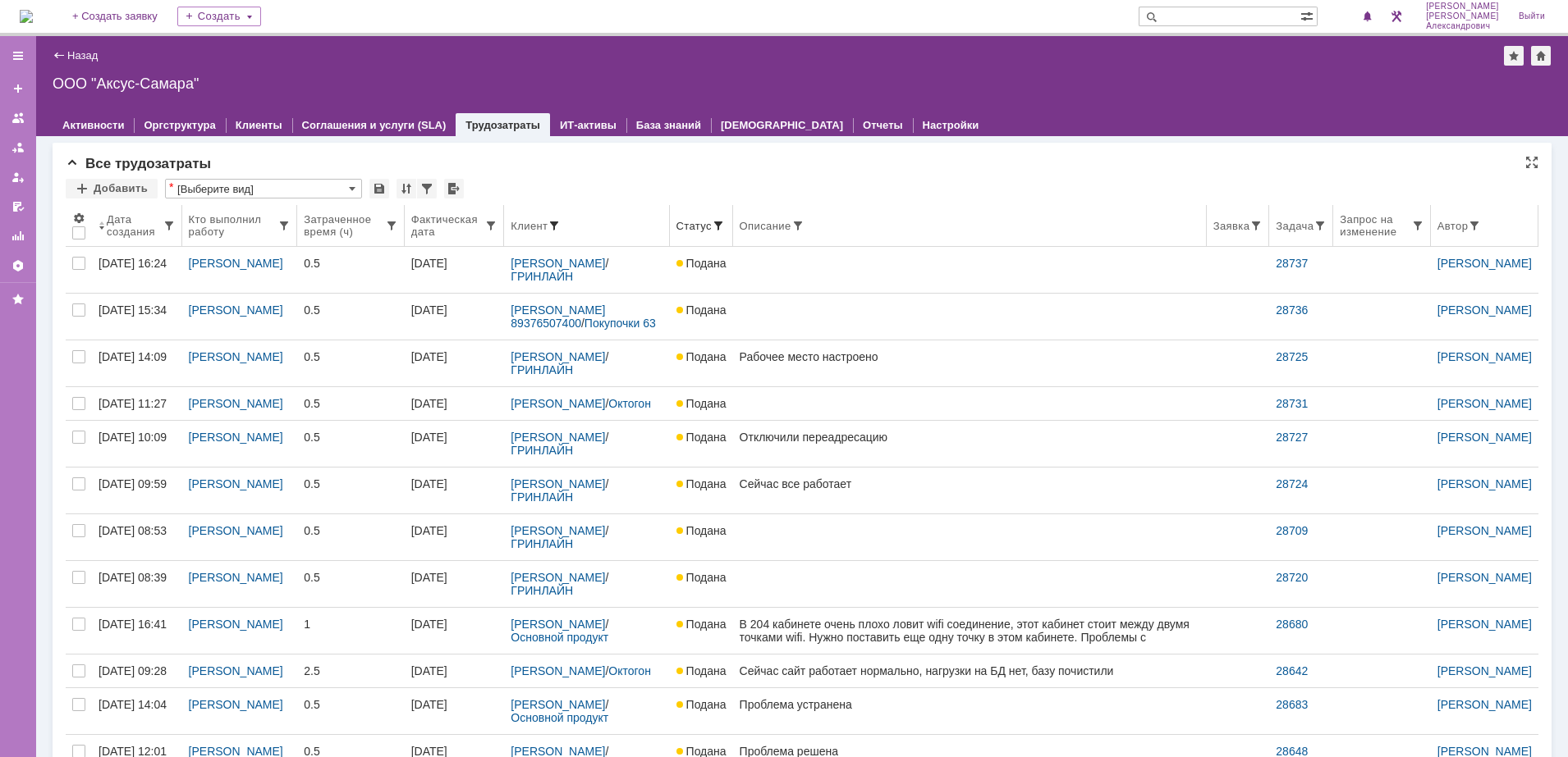
click at [561, 223] on span at bounding box center [554, 225] width 14 height 14
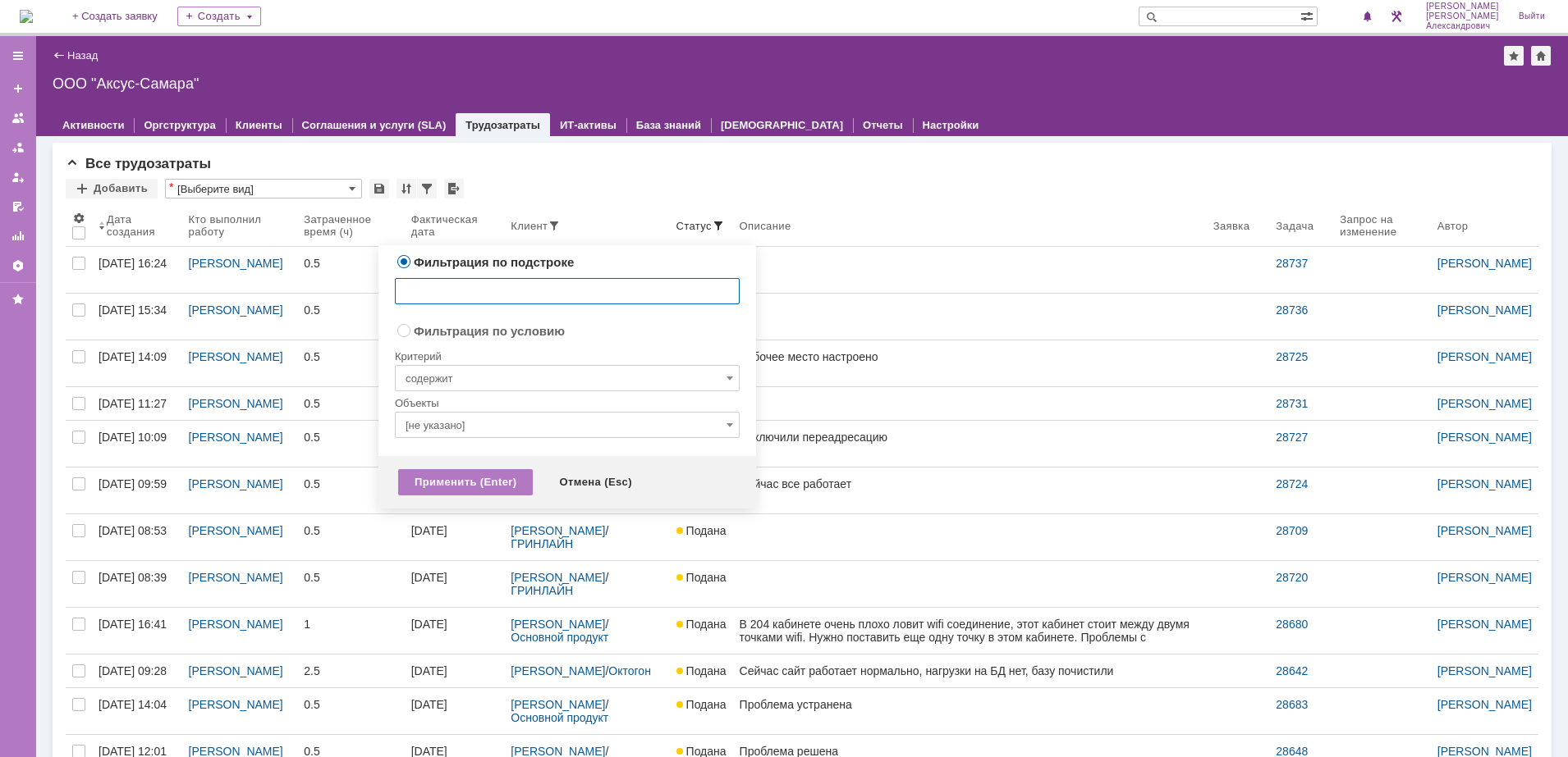
radio input "false"
radio input "true"
click at [514, 421] on input "[не указано]" at bounding box center [567, 424] width 344 height 26
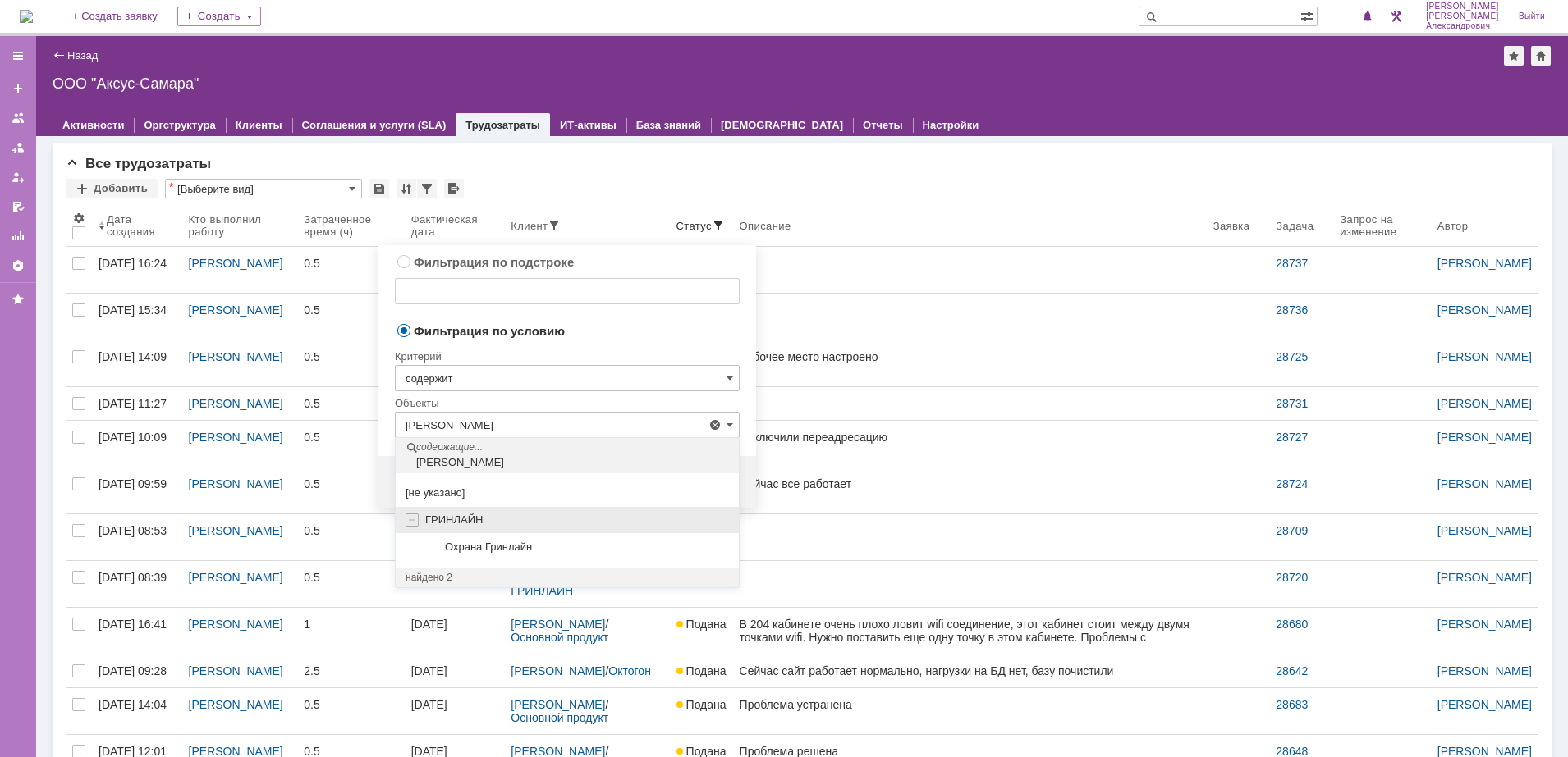
click at [542, 519] on div "ГРИНЛАЙН" at bounding box center [577, 520] width 304 height 14
type input "ГРИНЛАЙН"
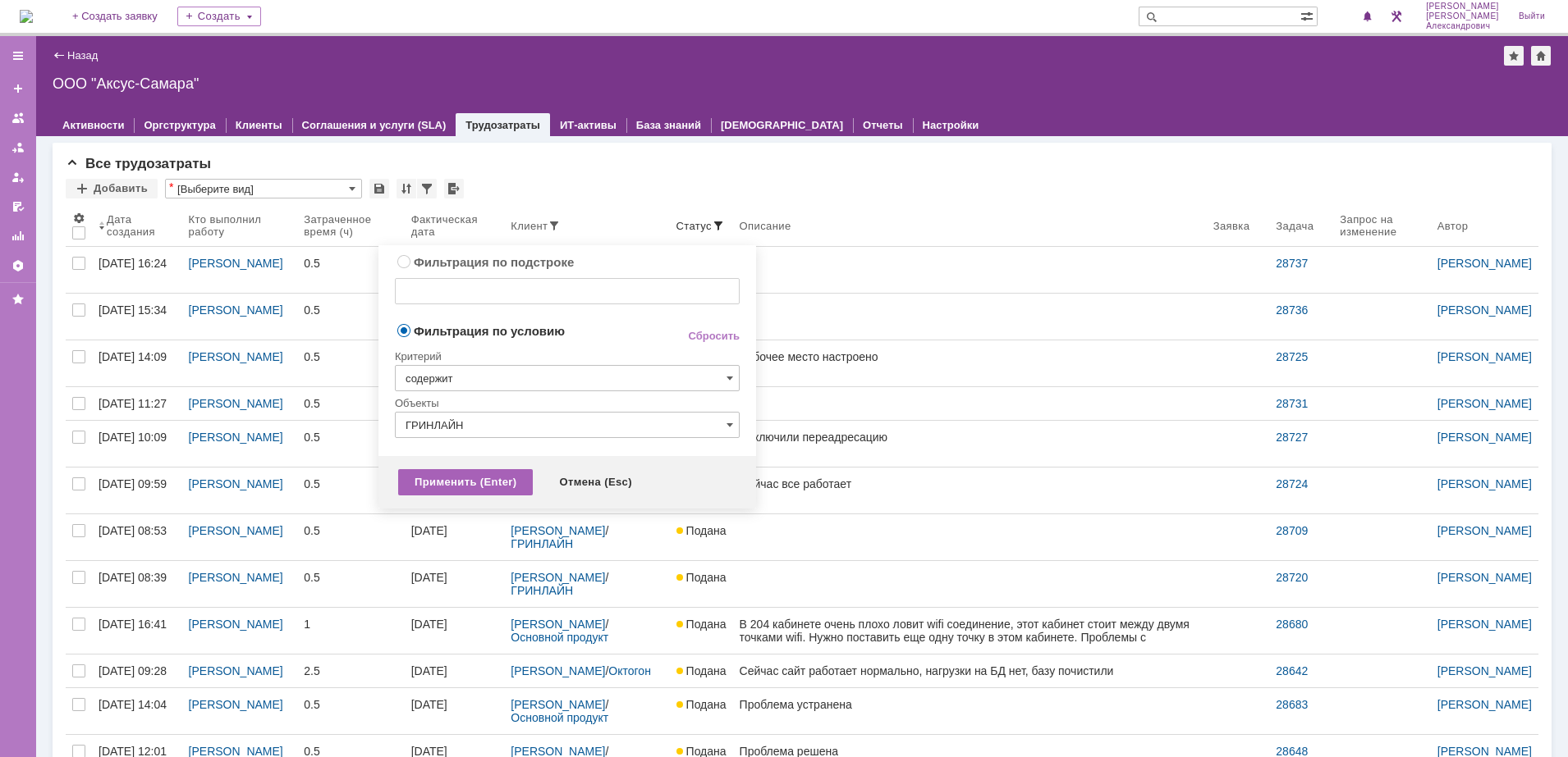
click at [471, 488] on div "Применить (Enter)" at bounding box center [464, 482] width 134 height 26
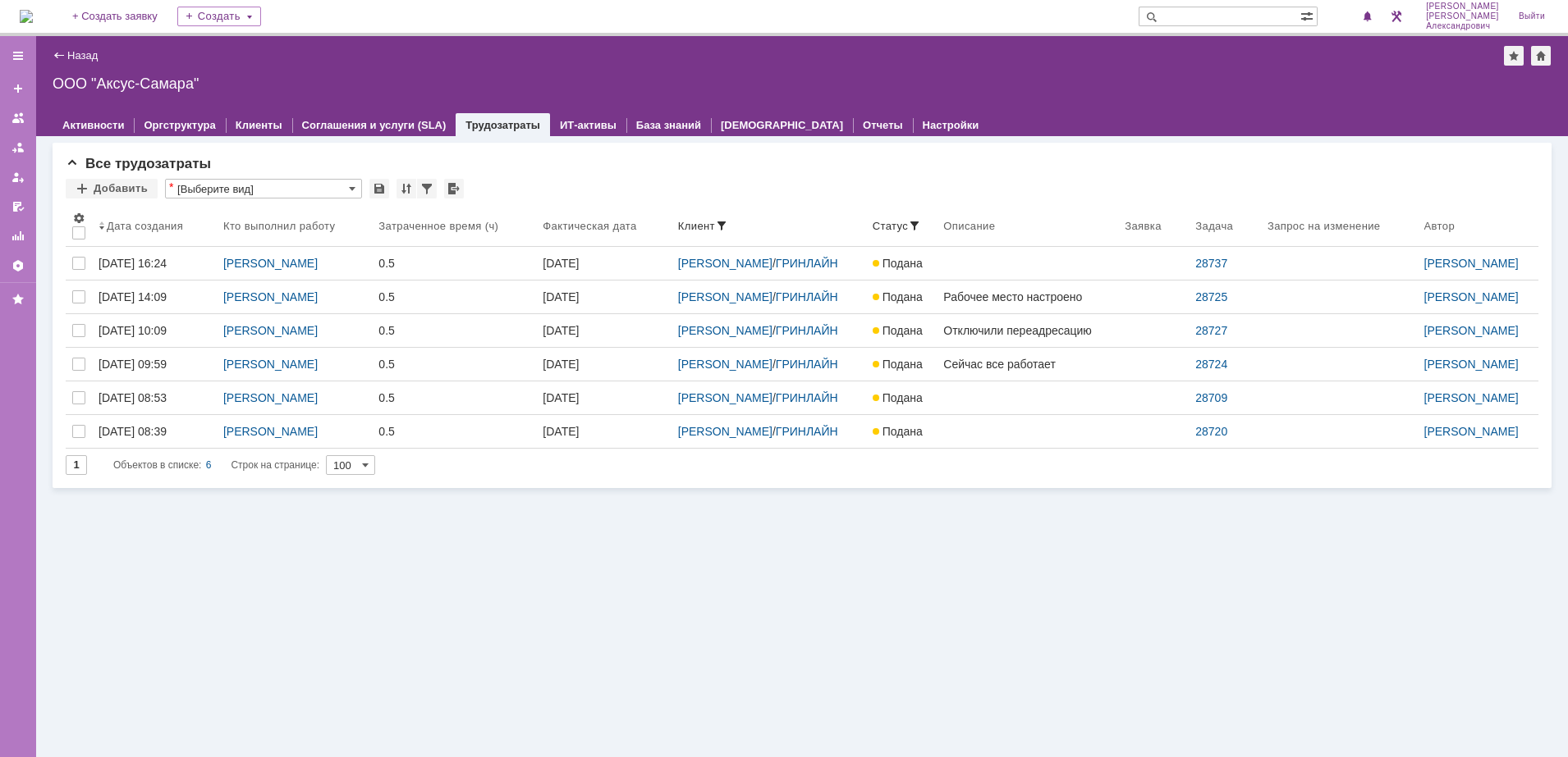
click at [32, 10] on img at bounding box center [26, 16] width 14 height 14
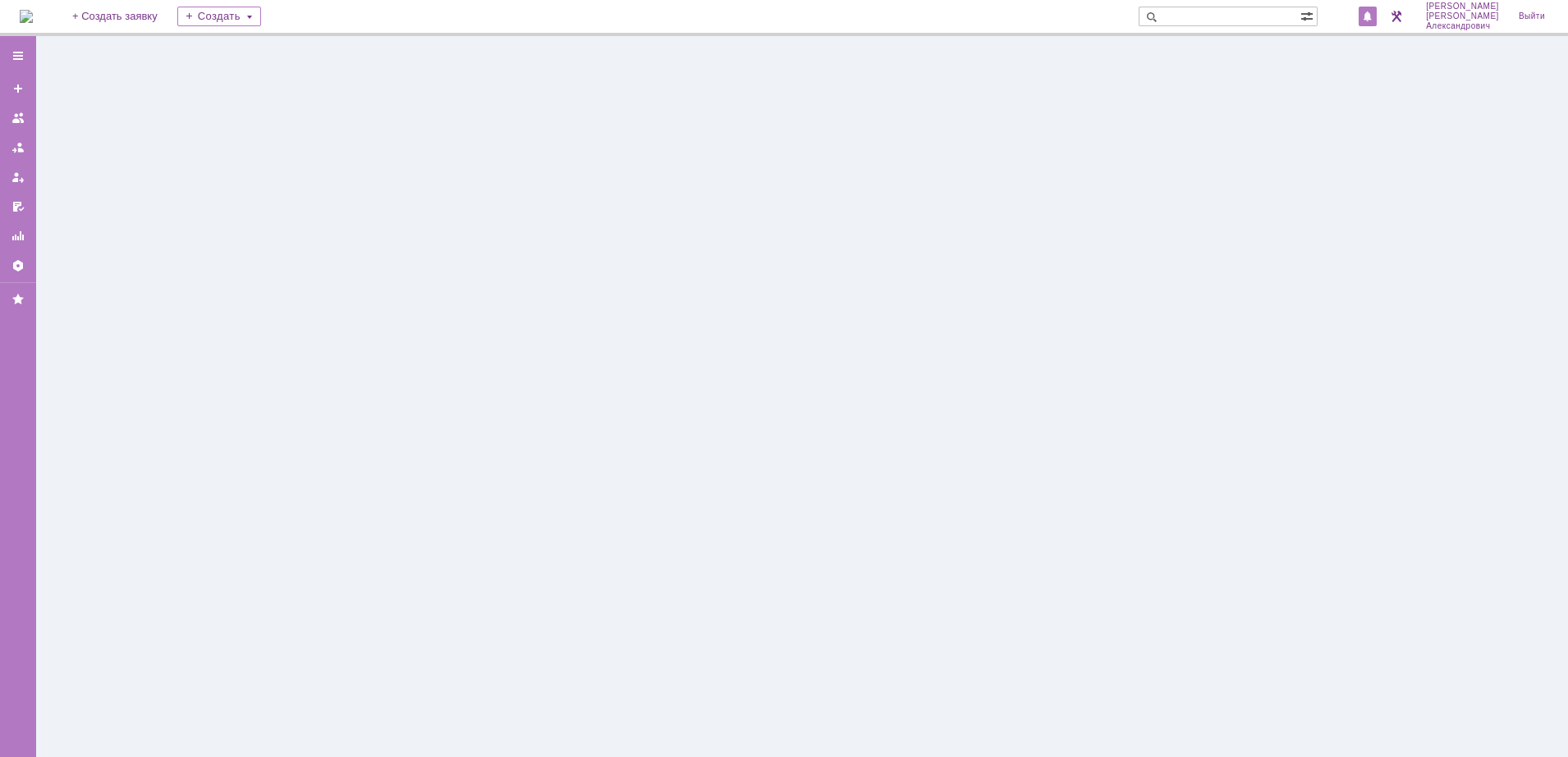
click at [1373, 14] on span at bounding box center [1367, 17] width 12 height 14
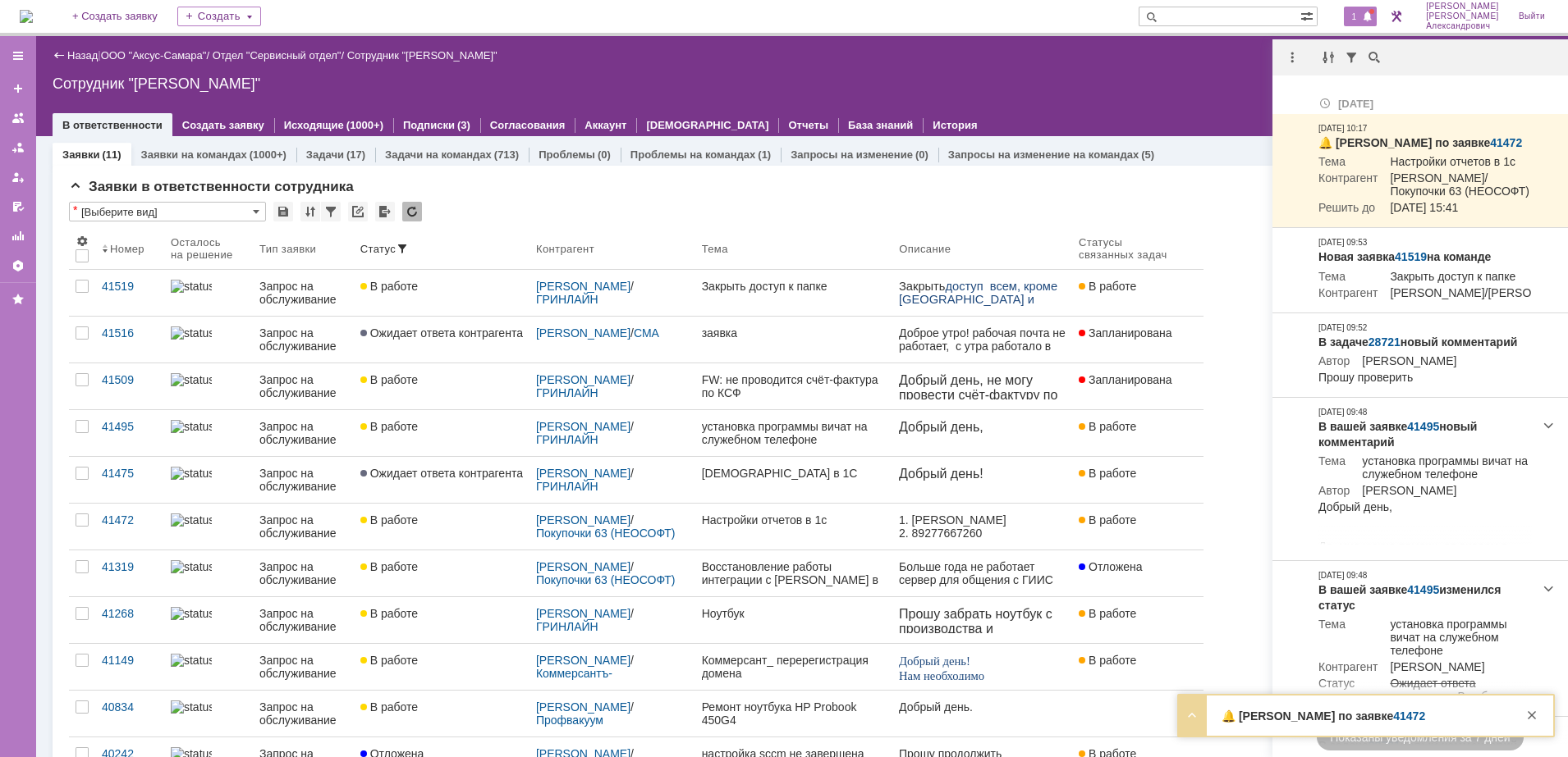
click at [999, 73] on div "Назад | ООО "Аксус-Самара" / Отдел "Сервисный отдел" / Сотрудник "Галстьян Степ…" at bounding box center [802, 86] width 1532 height 100
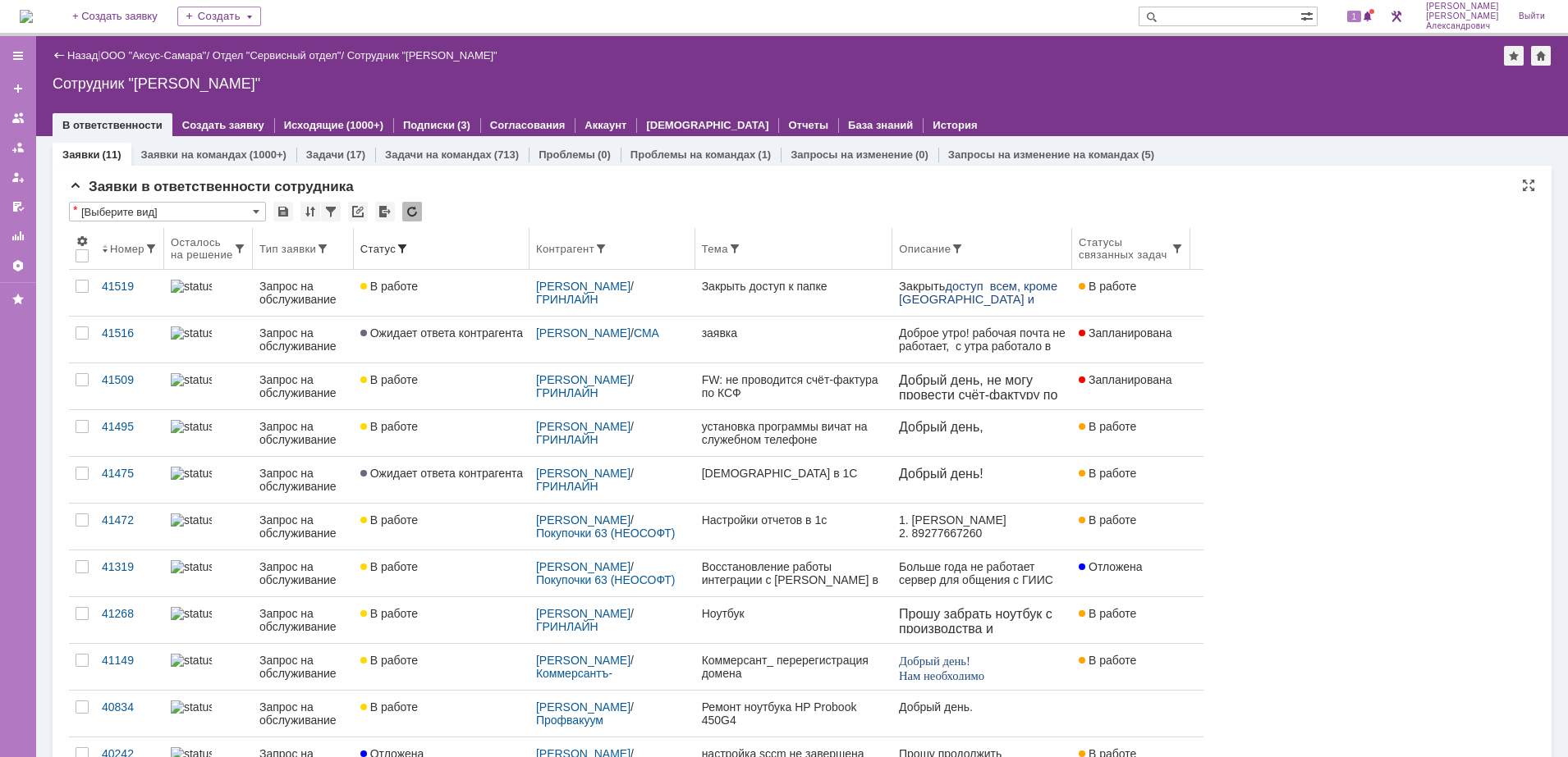
click at [229, 244] on div "Осталось на решение" at bounding box center [201, 248] width 62 height 24
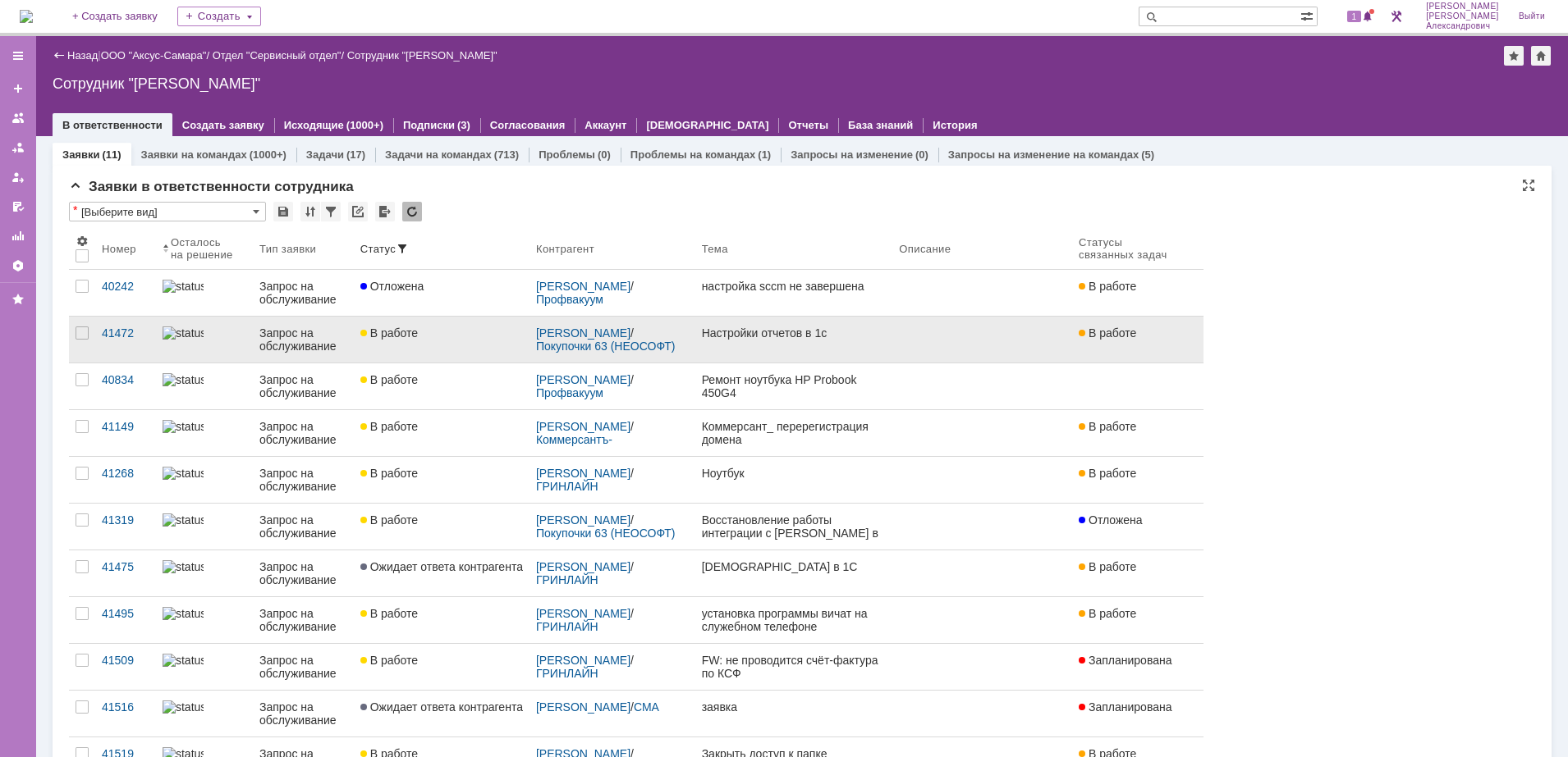
click at [476, 343] on link "В работе" at bounding box center [441, 339] width 176 height 46
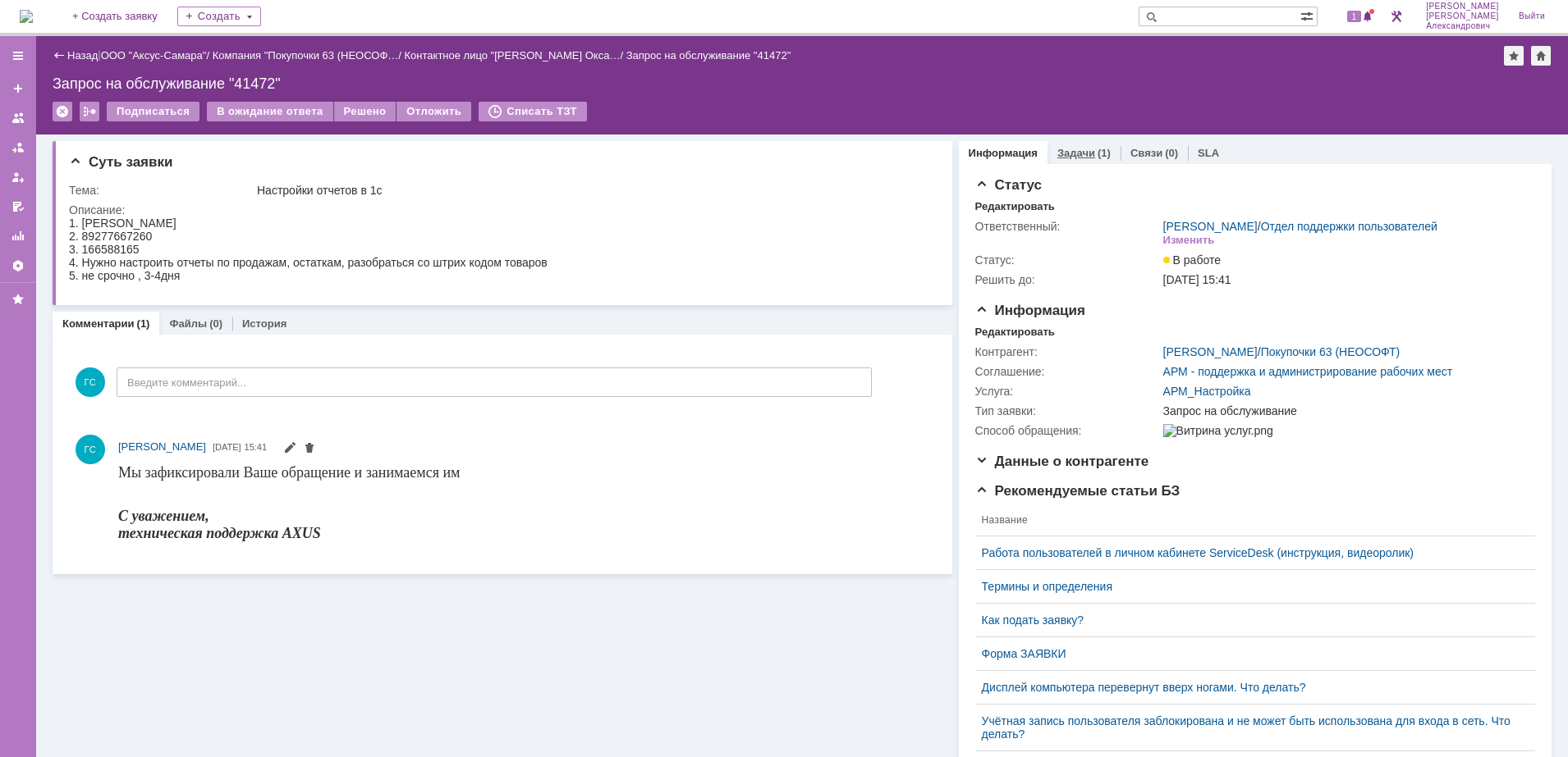
click at [1068, 147] on link "Задачи" at bounding box center [1076, 153] width 38 height 13
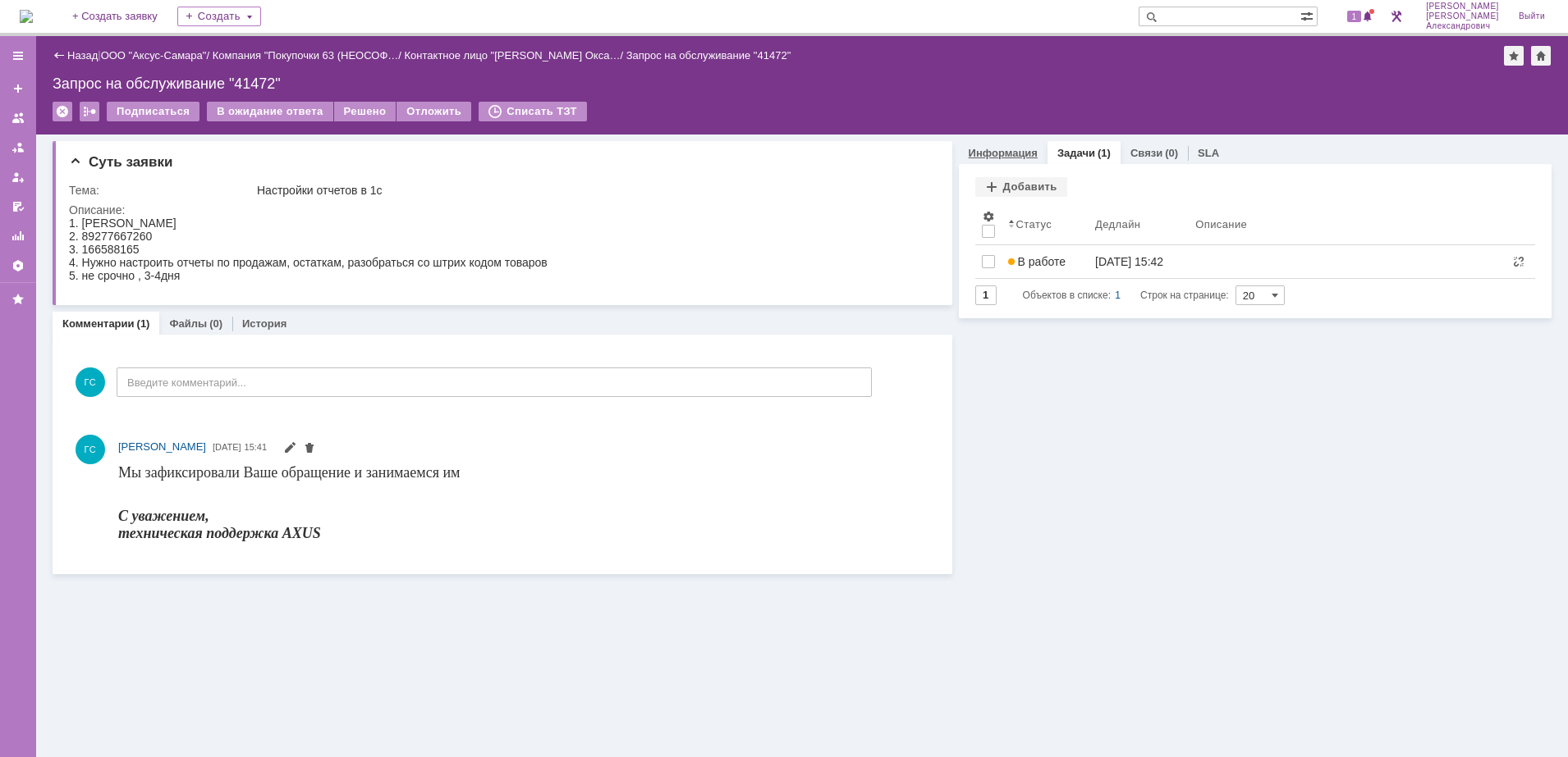
click at [984, 153] on link "Информация" at bounding box center [1003, 153] width 69 height 13
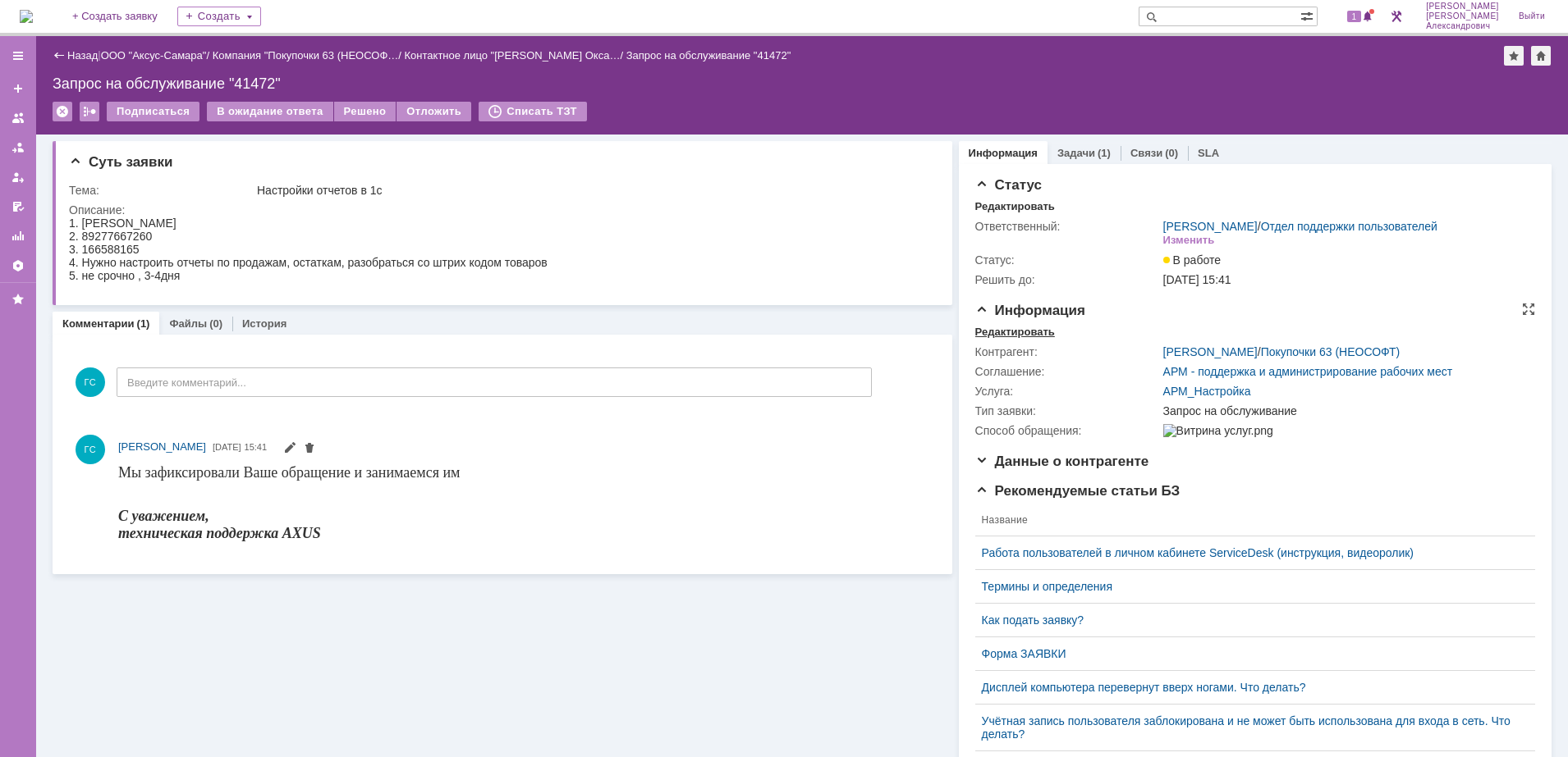
click at [990, 339] on div "Редактировать" at bounding box center [1014, 332] width 79 height 14
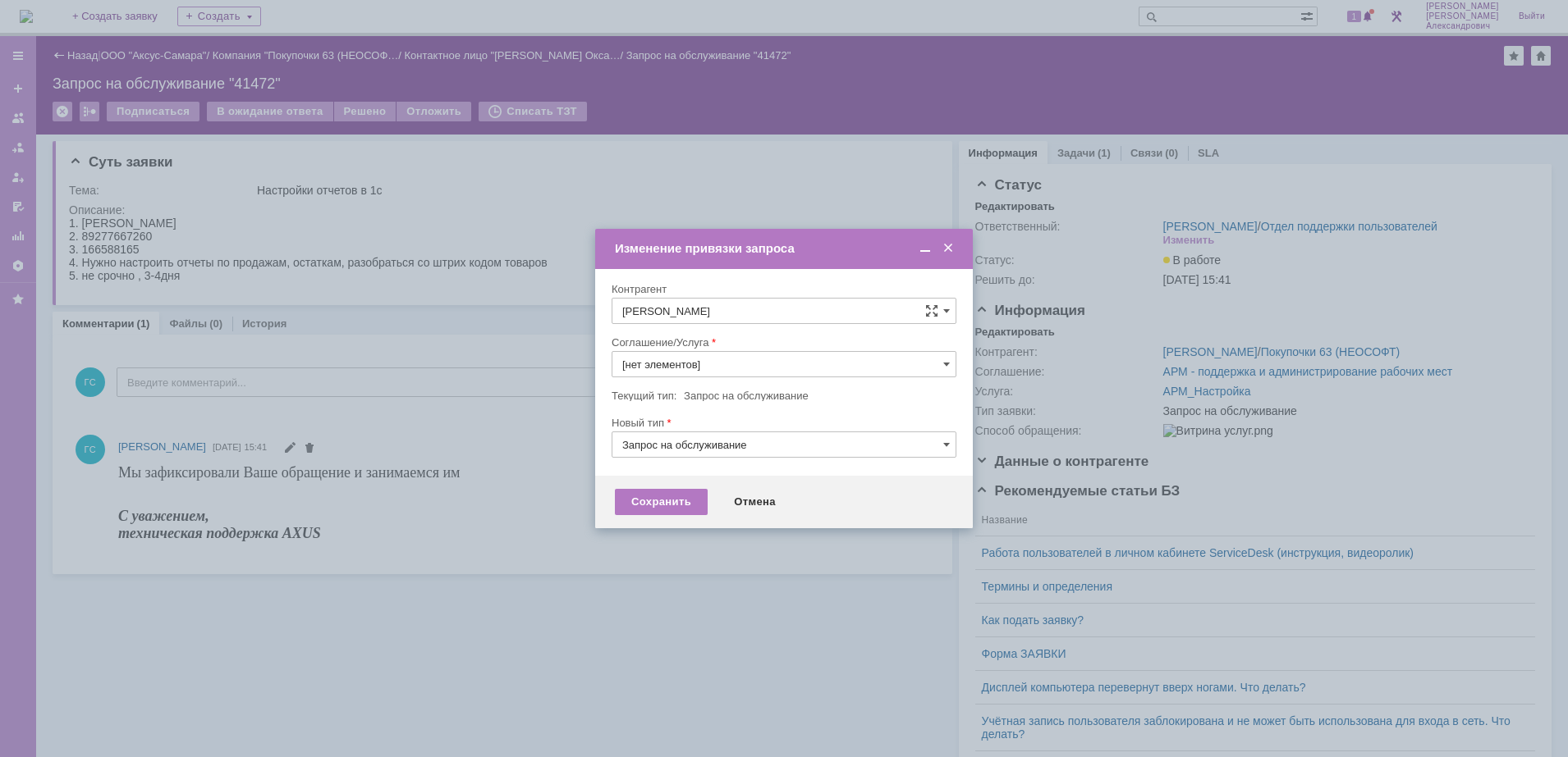
type input "АРМ_Настройка"
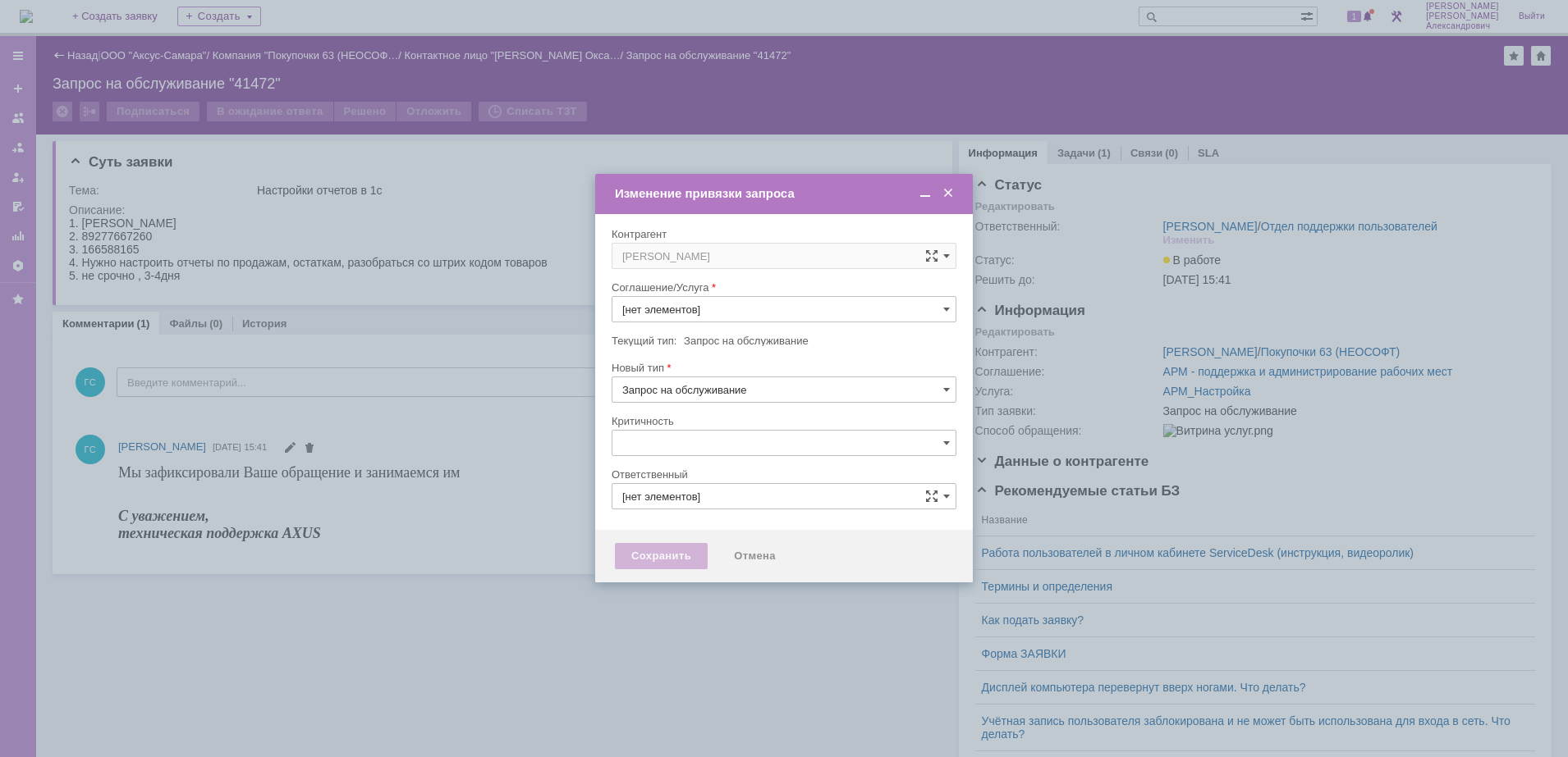
type input "[не указано]"
type input "[PERSON_NAME]"
type input "АРМ_Настройка"
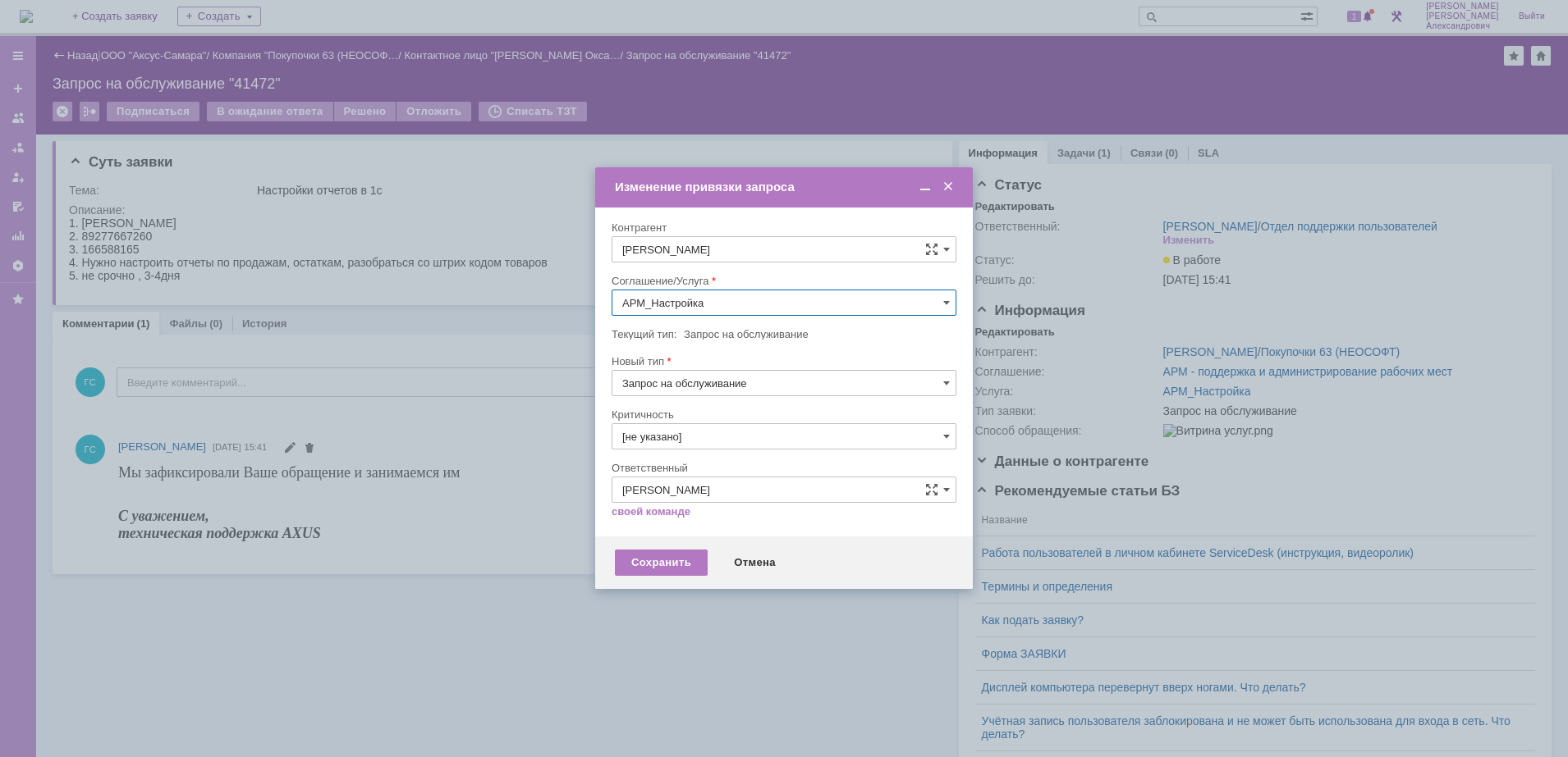
click at [737, 313] on input "АРМ_Настройка" at bounding box center [784, 302] width 344 height 26
type input "g"
click at [777, 431] on div "Проектная деятельность" at bounding box center [784, 422] width 343 height 26
type input "Проектная деятельность"
click at [690, 570] on div "Сохранить" at bounding box center [661, 562] width 93 height 26
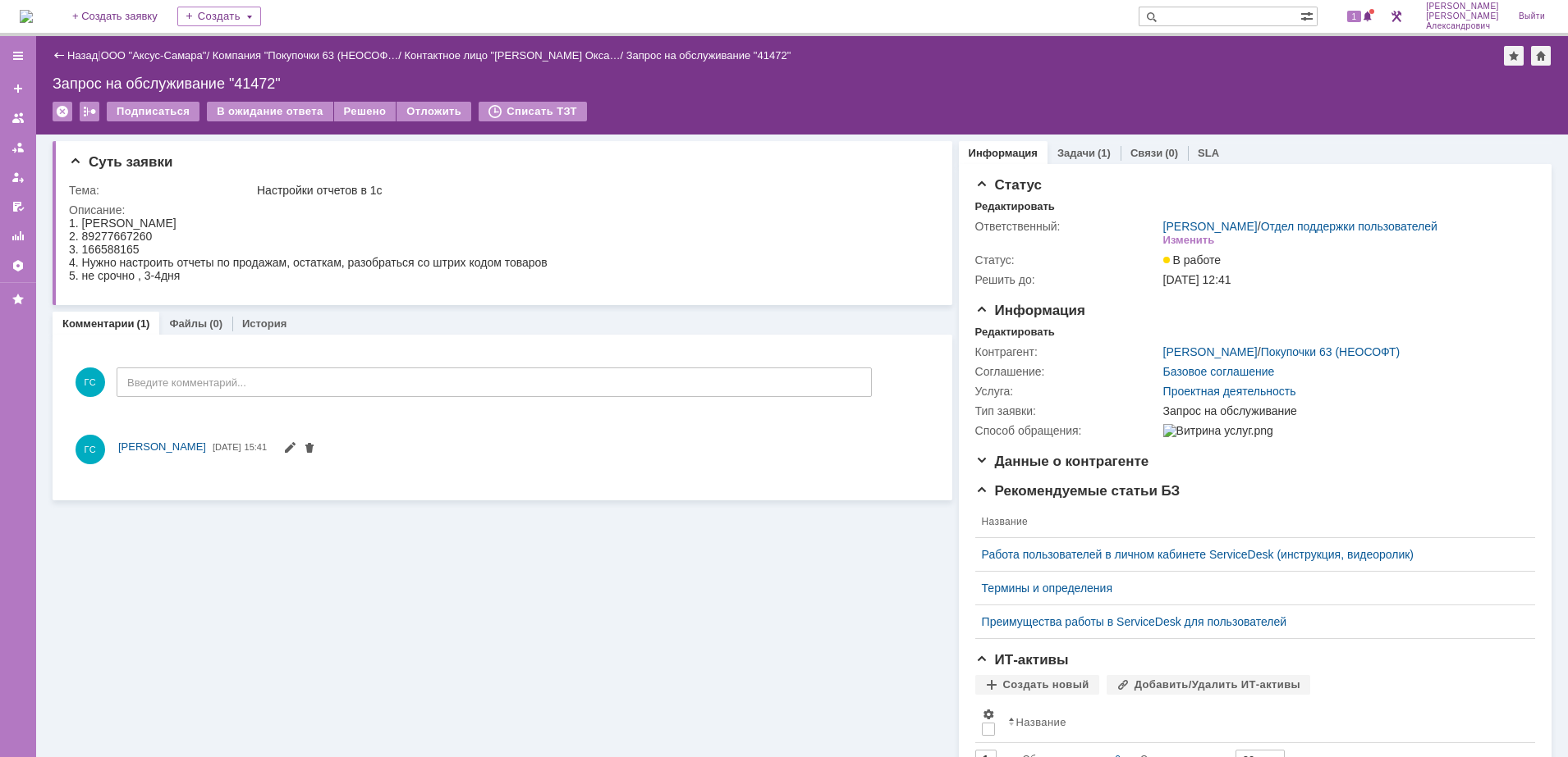
click at [32, 10] on img at bounding box center [26, 16] width 14 height 14
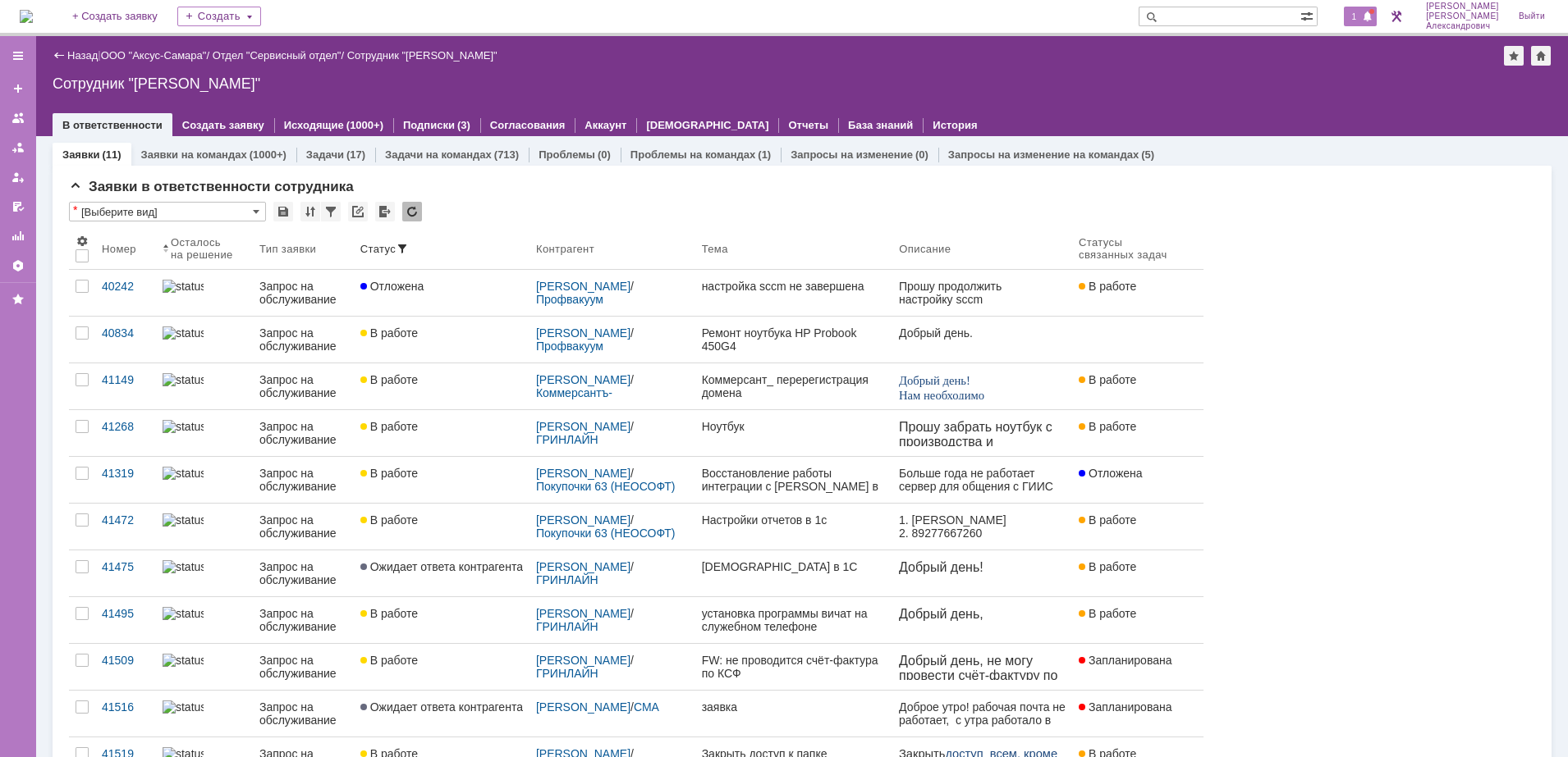
click at [1362, 14] on span "1" at bounding box center [1354, 16] width 14 height 12
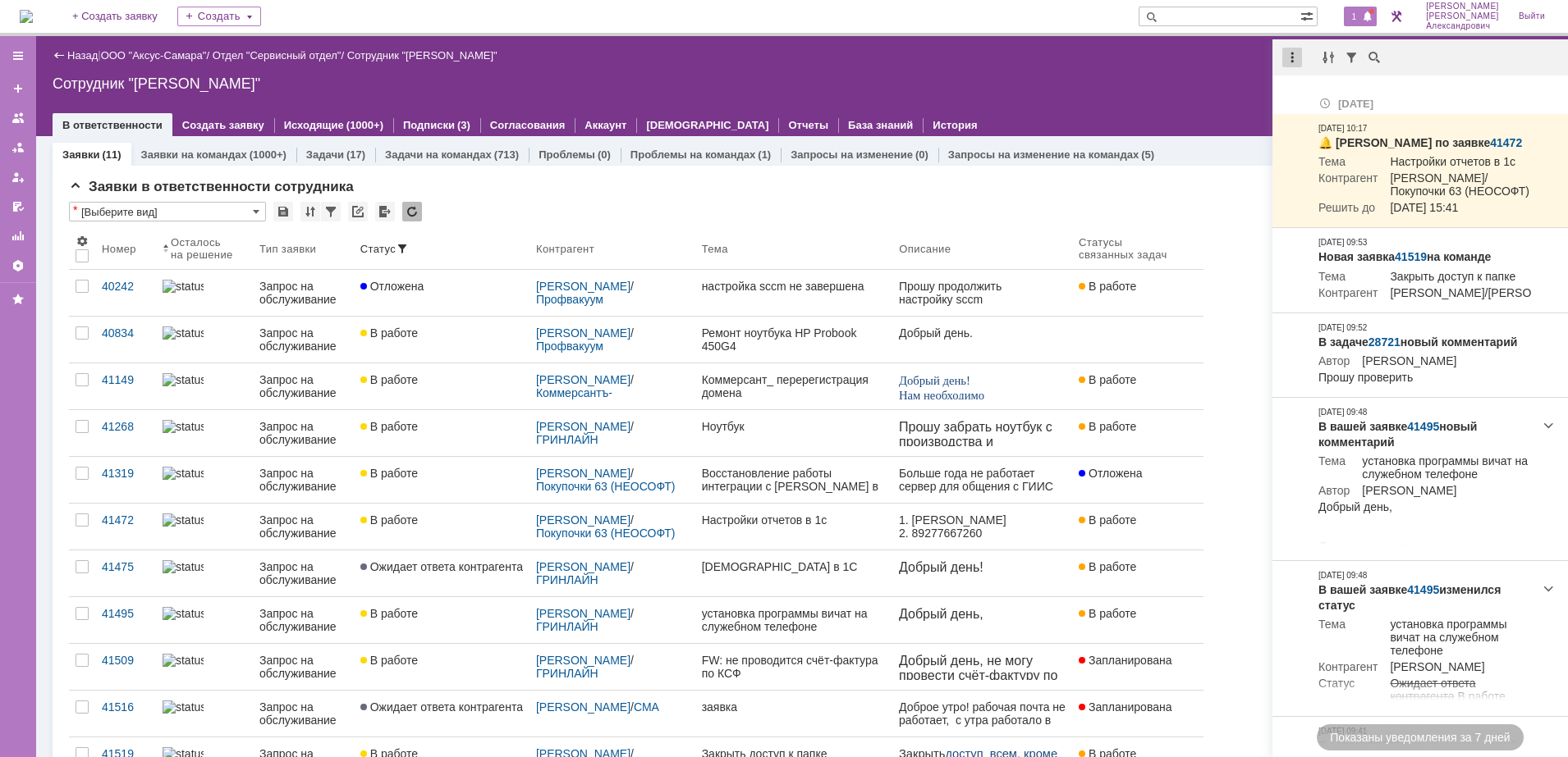
click at [1299, 51] on div at bounding box center [1292, 58] width 20 height 20
drag, startPoint x: 1317, startPoint y: 100, endPoint x: 1280, endPoint y: 87, distance: 39.2
click at [1311, 96] on div "Отметить уведомления прочитанными" at bounding box center [1405, 99] width 220 height 12
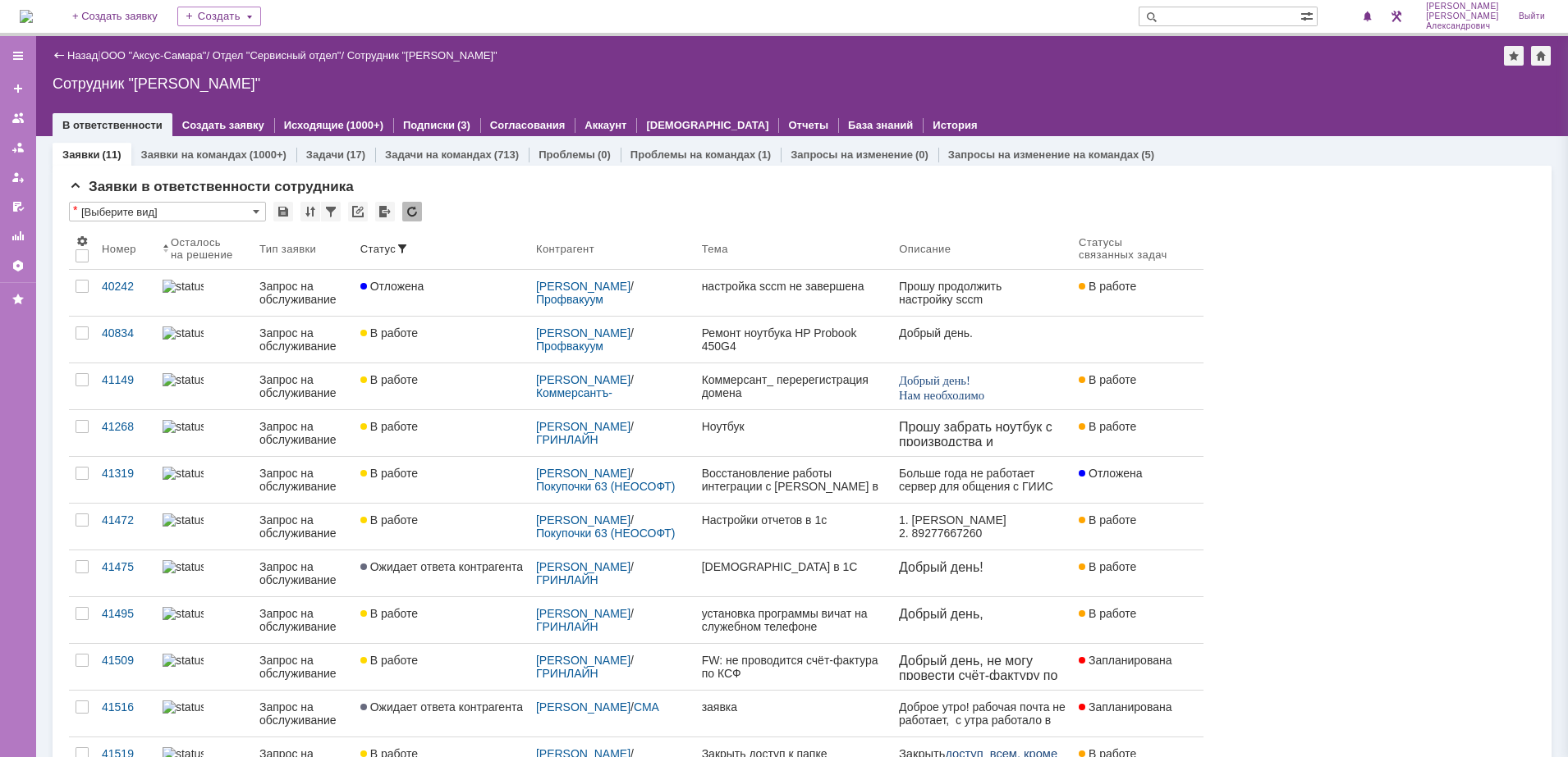
click at [1152, 90] on div "Сотрудник "[PERSON_NAME]"" at bounding box center [802, 84] width 1499 height 16
click at [32, 23] on img at bounding box center [26, 16] width 14 height 14
click at [32, 22] on img at bounding box center [26, 16] width 14 height 14
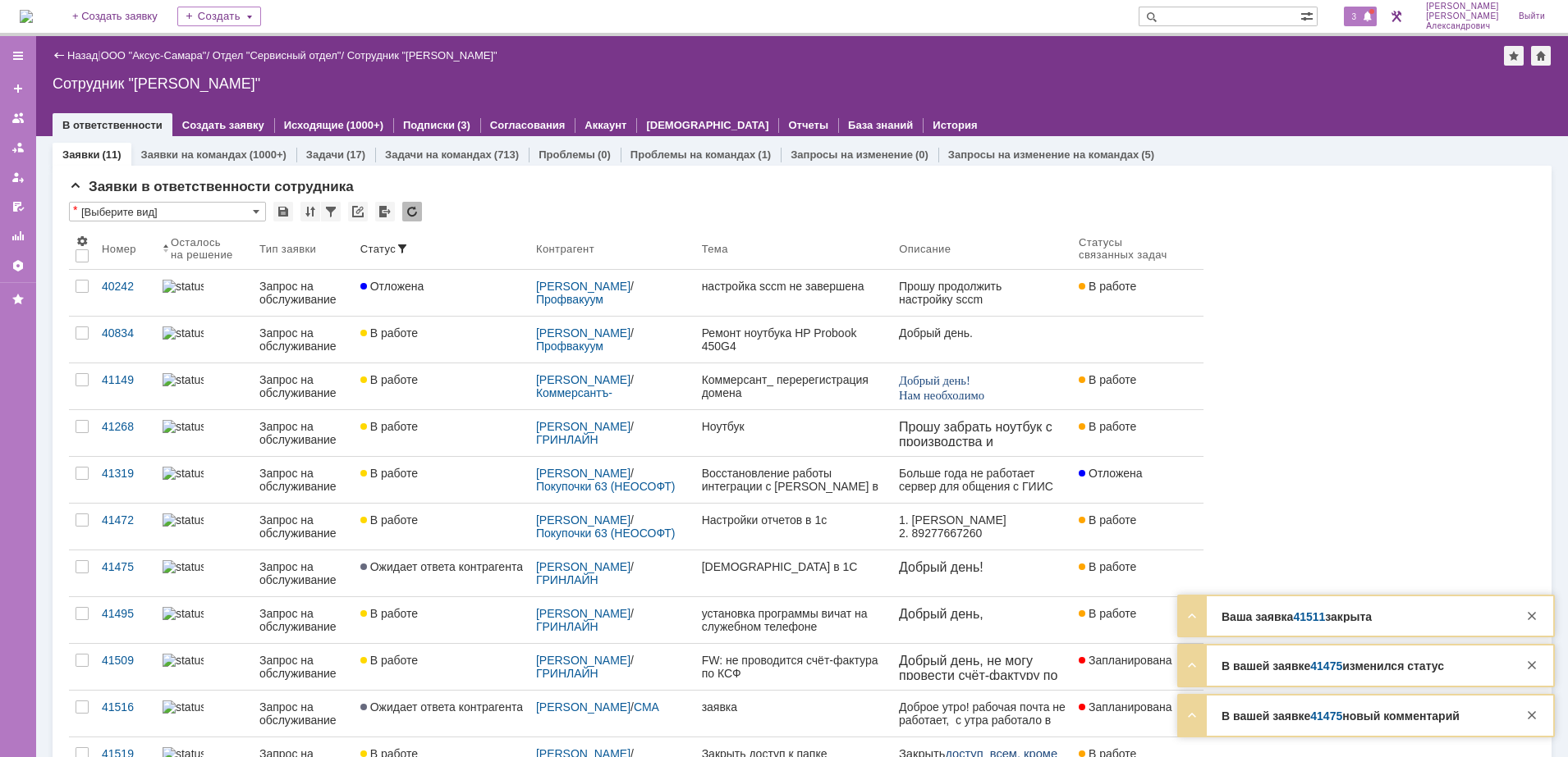
click at [1362, 8] on div "3" at bounding box center [1360, 16] width 33 height 20
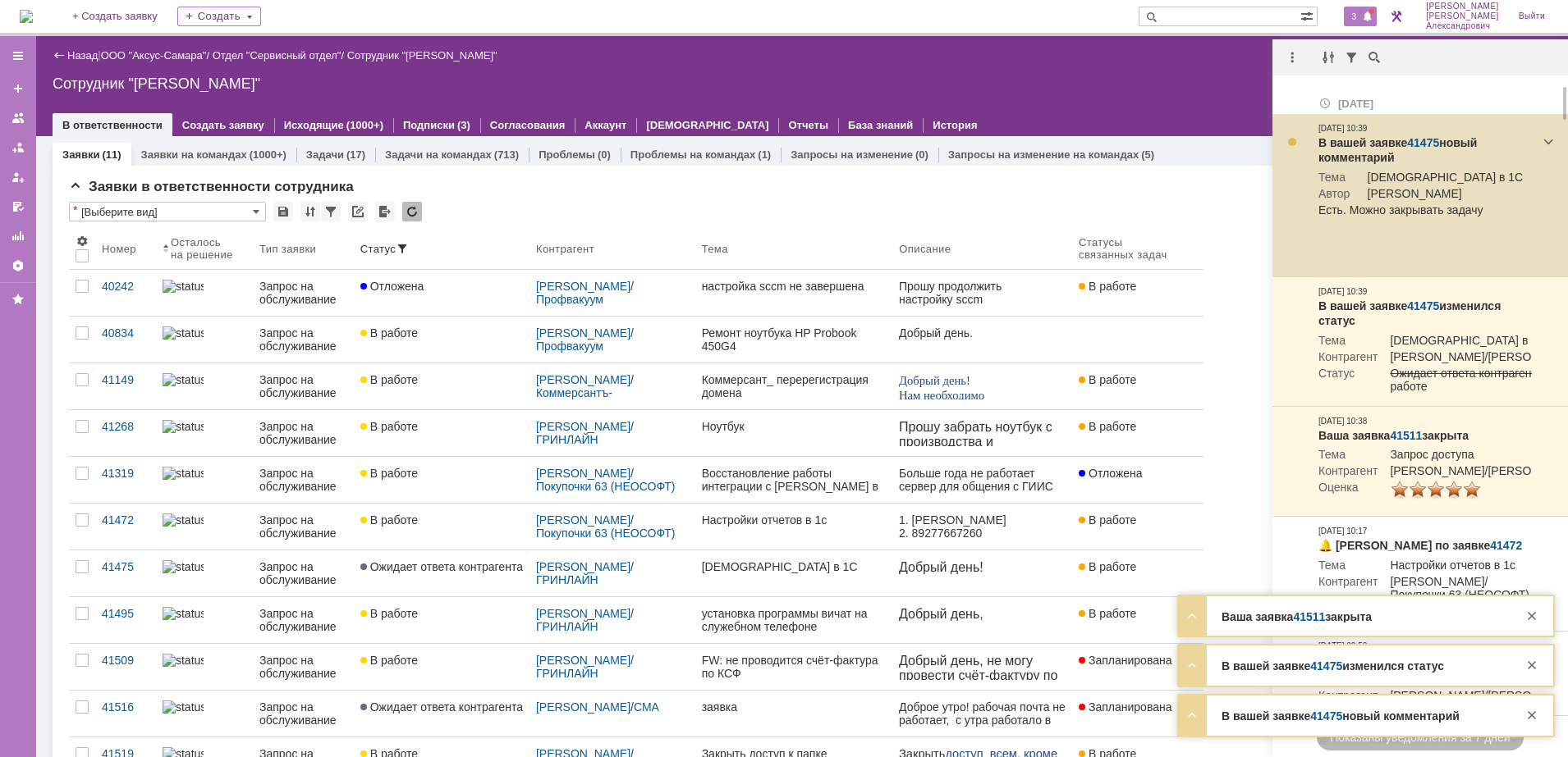
click at [1424, 138] on link "41475" at bounding box center [1423, 142] width 32 height 14
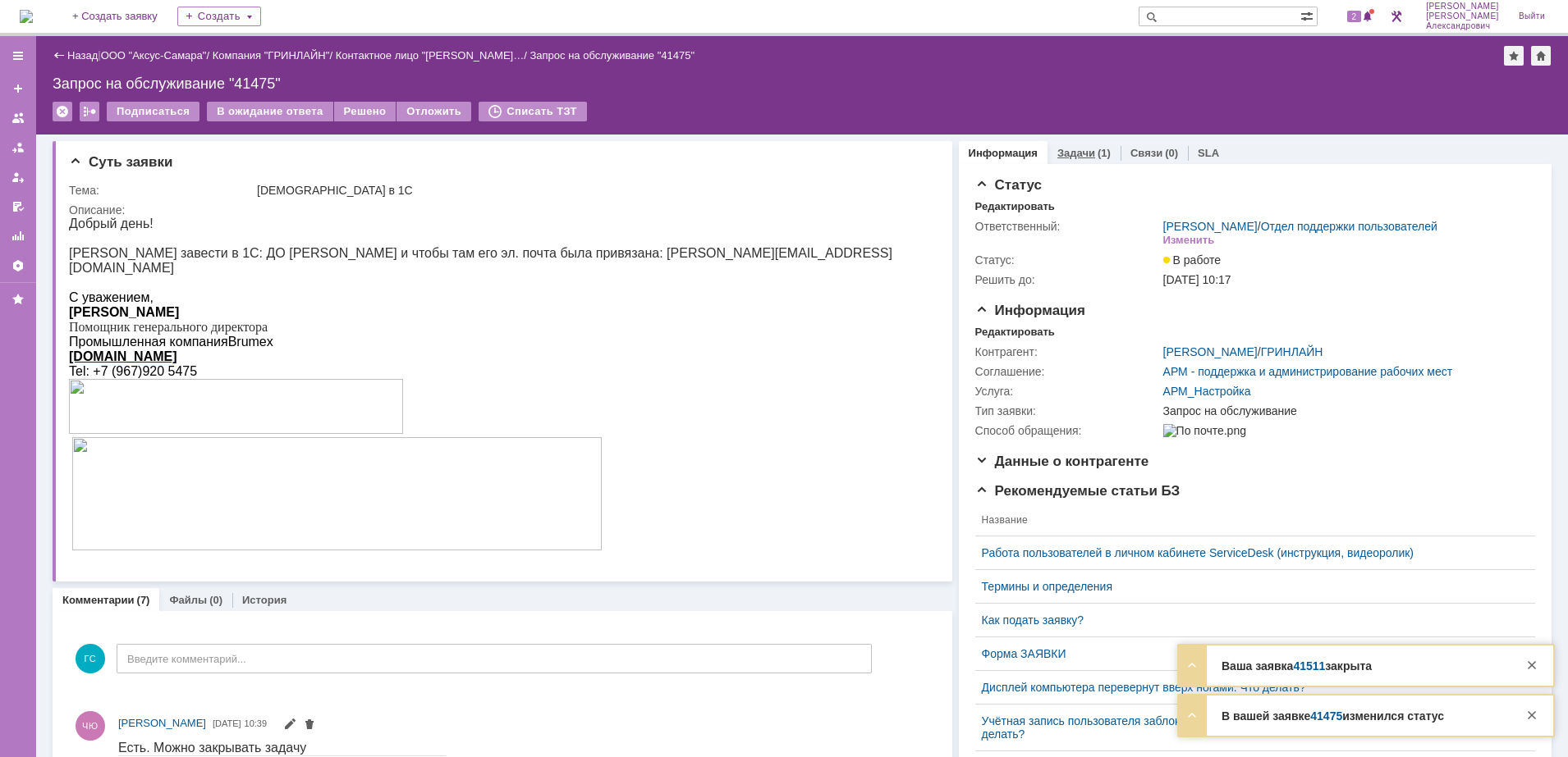
click at [1082, 158] on div "Задачи (1)" at bounding box center [1083, 153] width 53 height 11
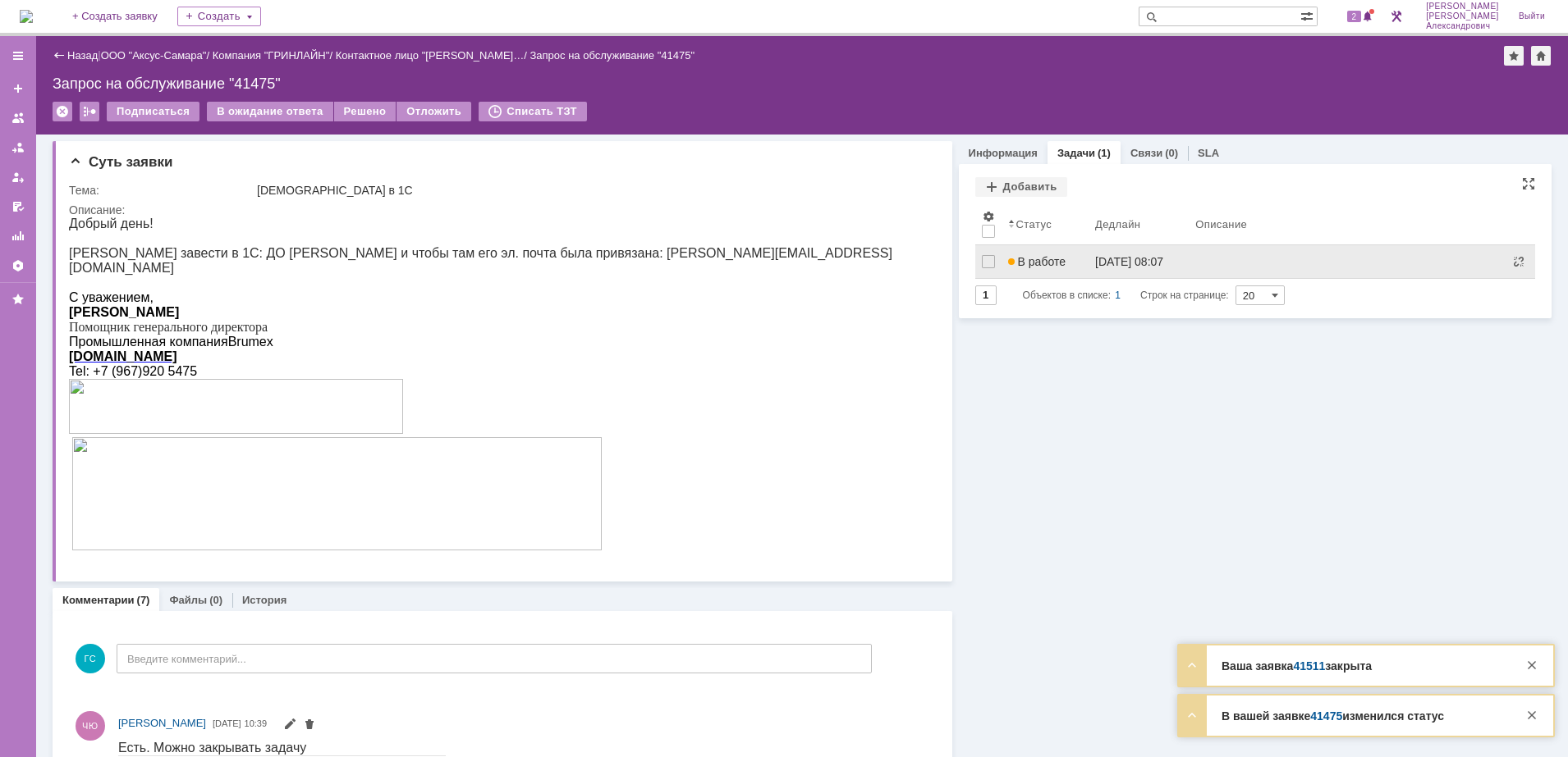
click at [1064, 260] on div "В работе" at bounding box center [1045, 261] width 75 height 14
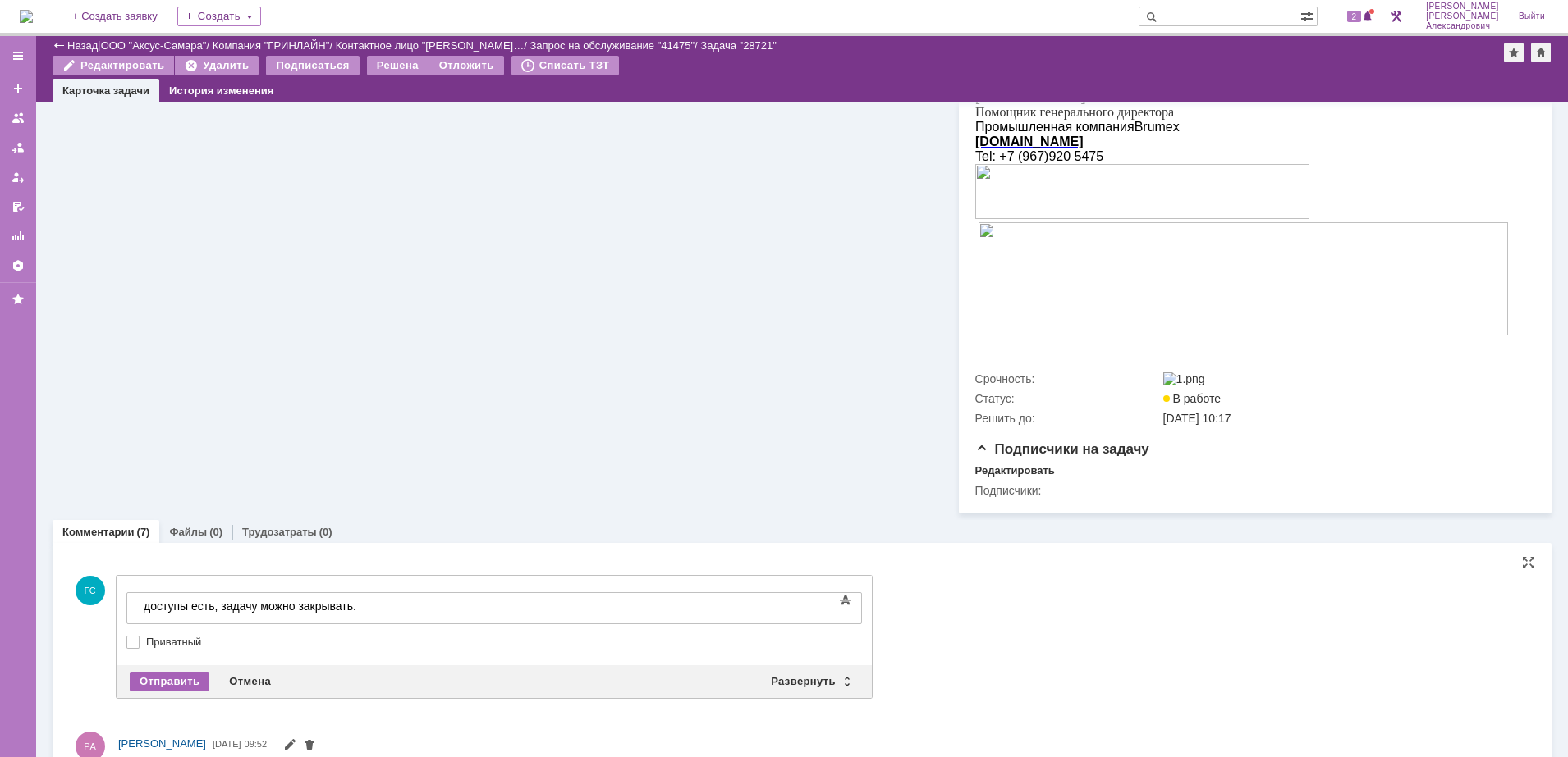
click at [172, 691] on div "Отправить" at bounding box center [170, 682] width 79 height 20
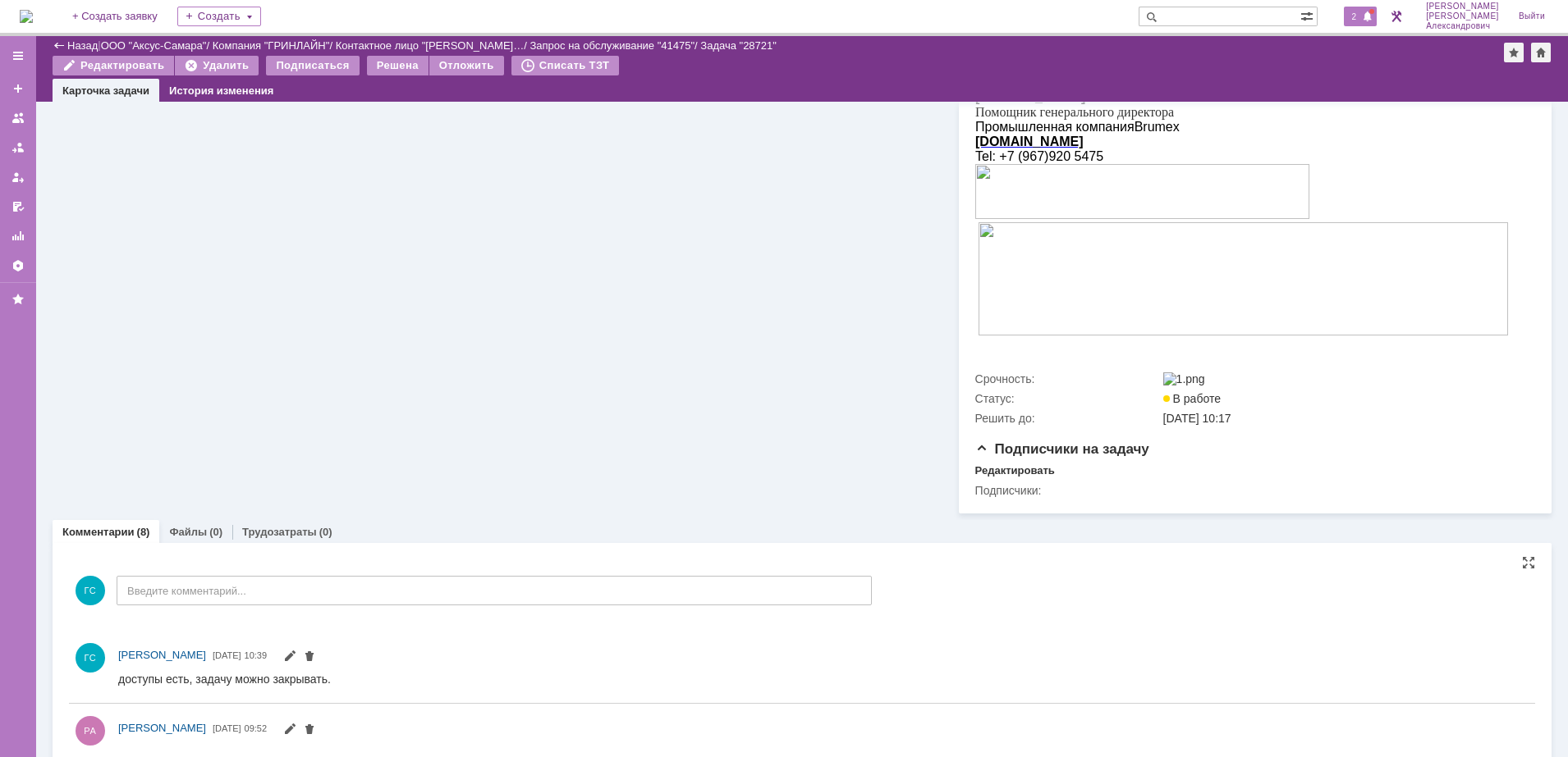
click at [1362, 11] on span "2" at bounding box center [1354, 16] width 14 height 12
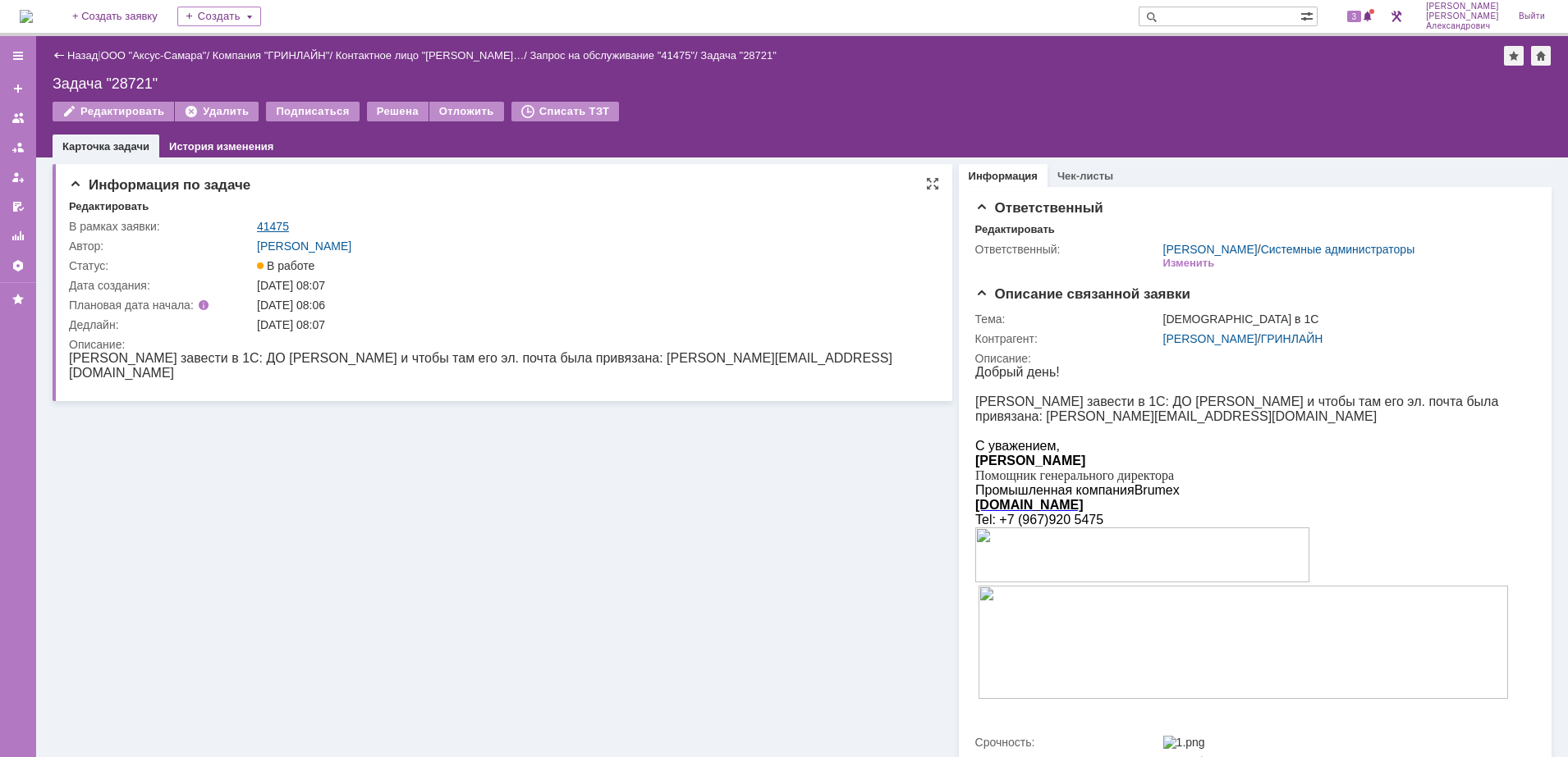
click at [271, 227] on link "41475" at bounding box center [273, 226] width 32 height 14
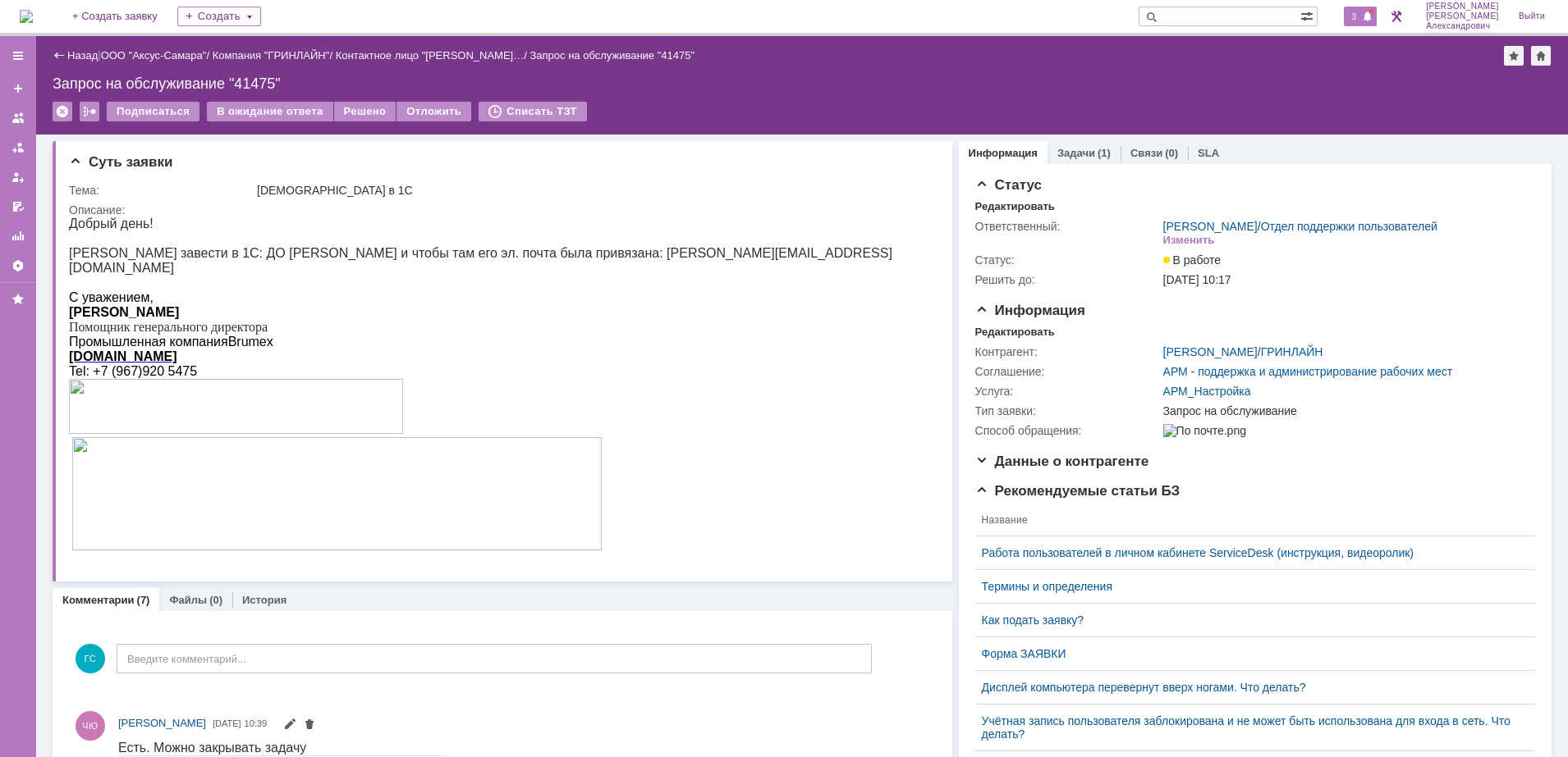
click at [1363, 8] on div "3" at bounding box center [1360, 16] width 33 height 20
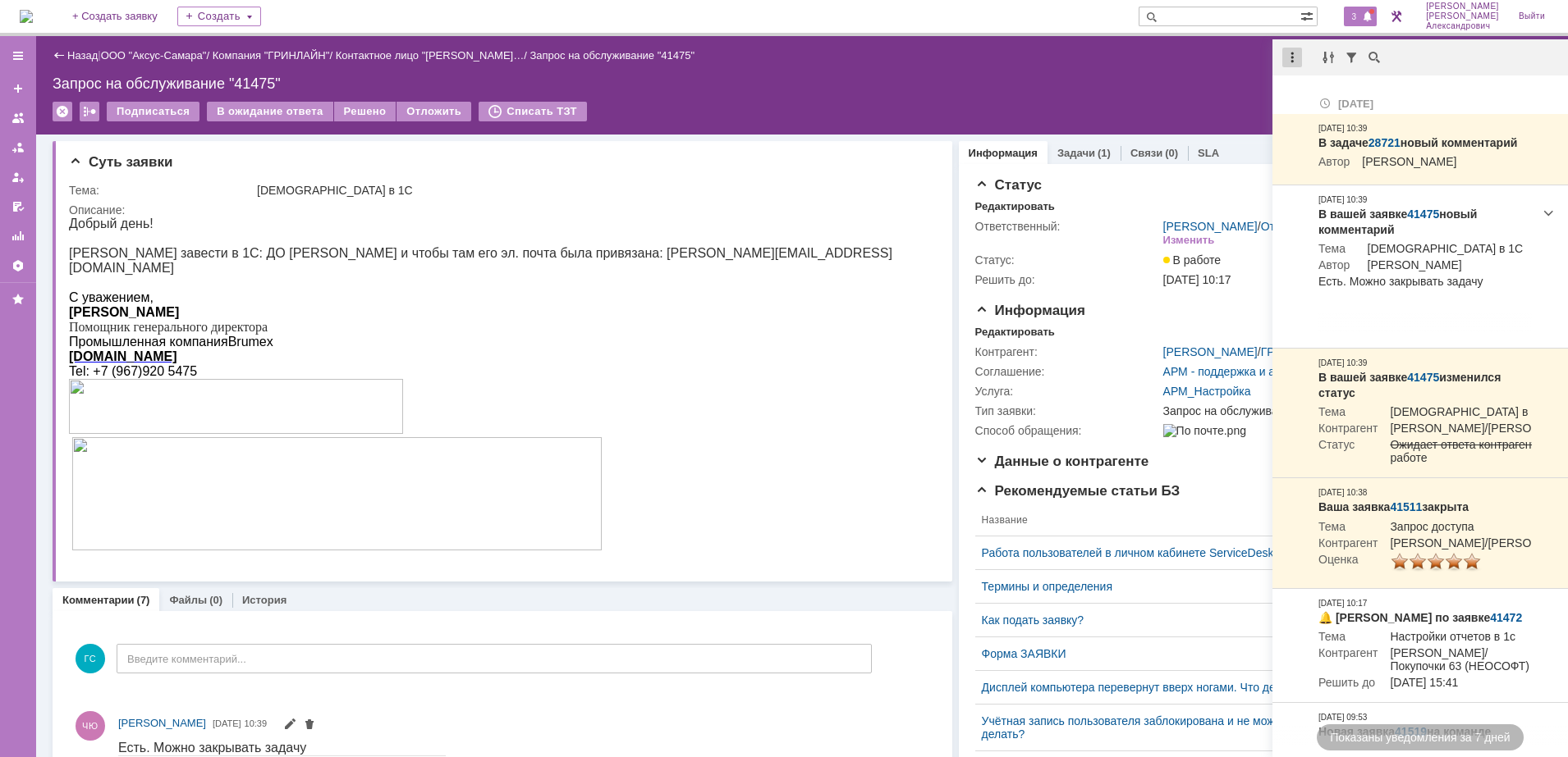
click at [1294, 48] on div at bounding box center [1292, 58] width 20 height 20
click at [1331, 98] on div "Отметить уведомления прочитанными" at bounding box center [1405, 99] width 220 height 12
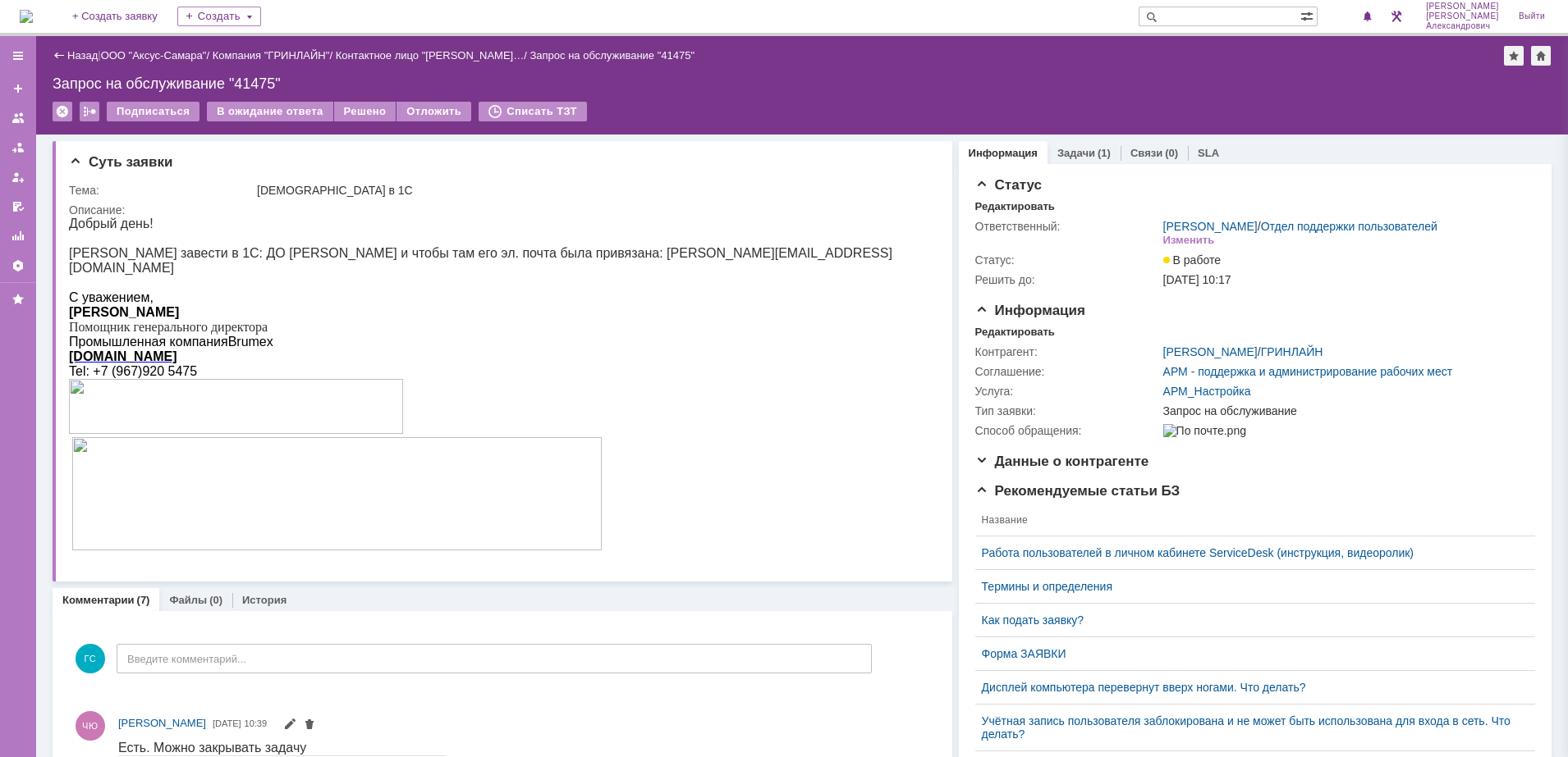
click at [1114, 82] on div "Запрос на обслуживание "41475"" at bounding box center [802, 84] width 1499 height 16
click at [1079, 152] on link "Задачи" at bounding box center [1076, 153] width 38 height 13
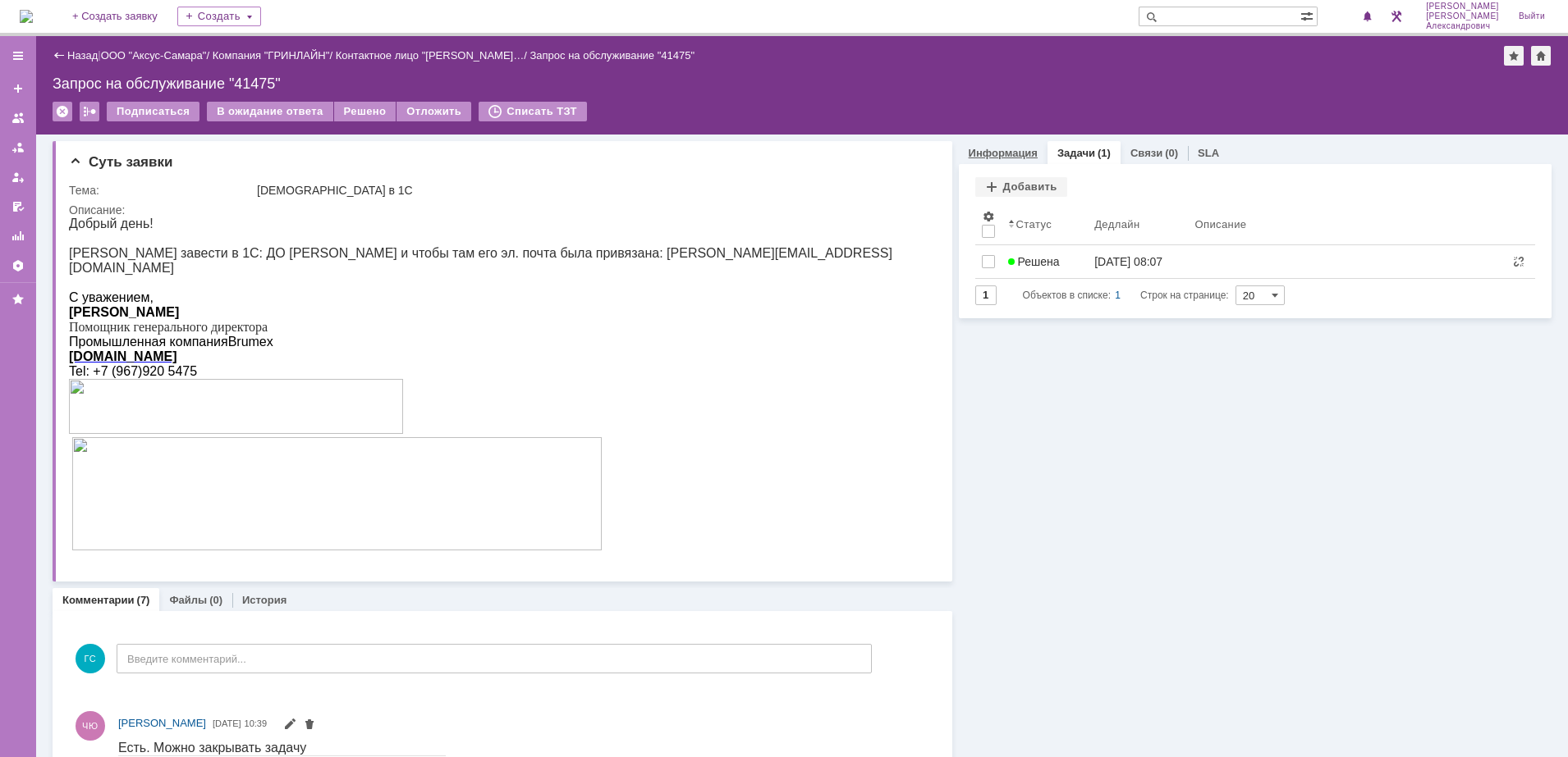
click at [1009, 152] on link "Информация" at bounding box center [1003, 153] width 69 height 13
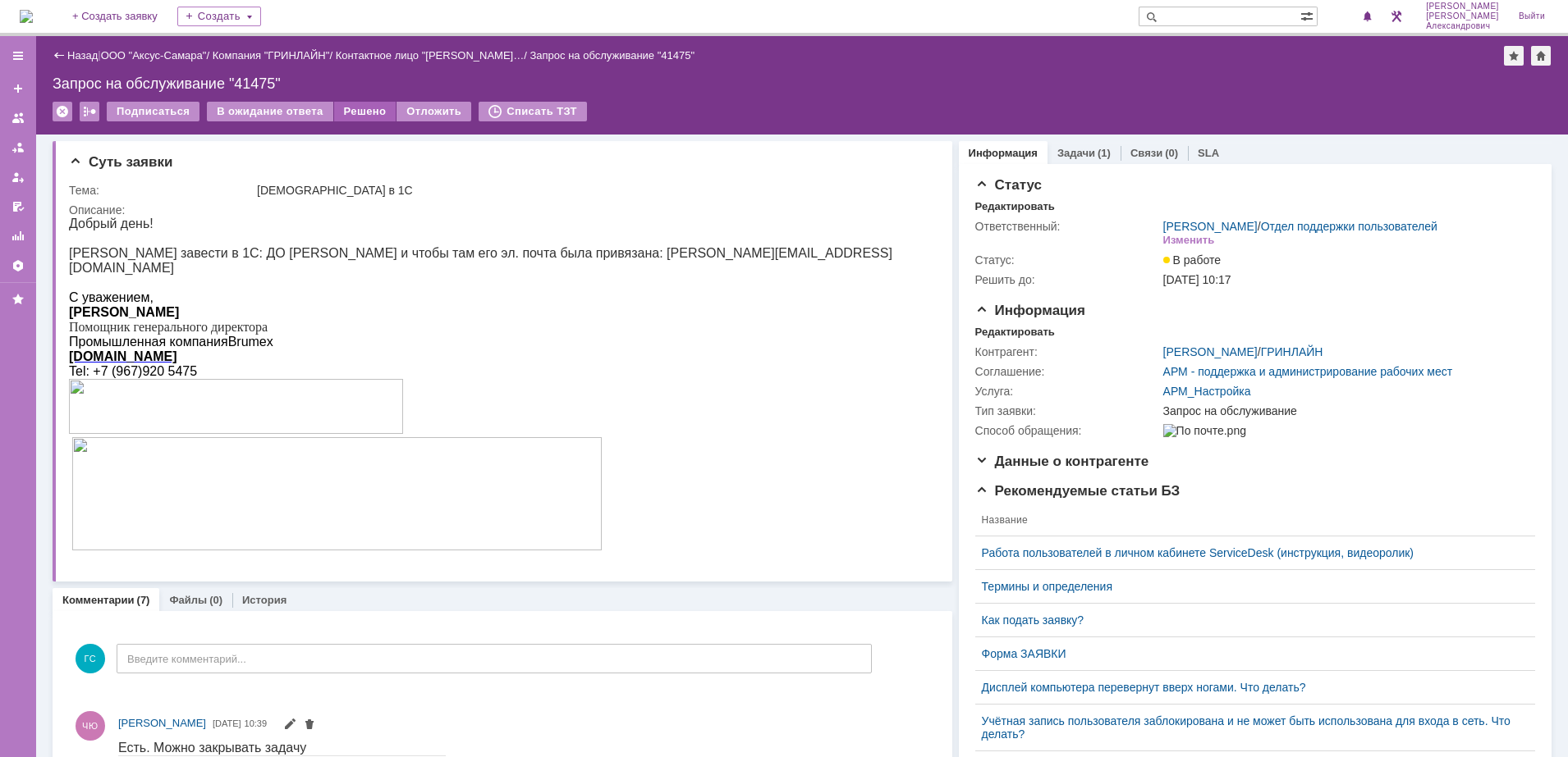
click at [339, 105] on div "Решено" at bounding box center [364, 112] width 62 height 20
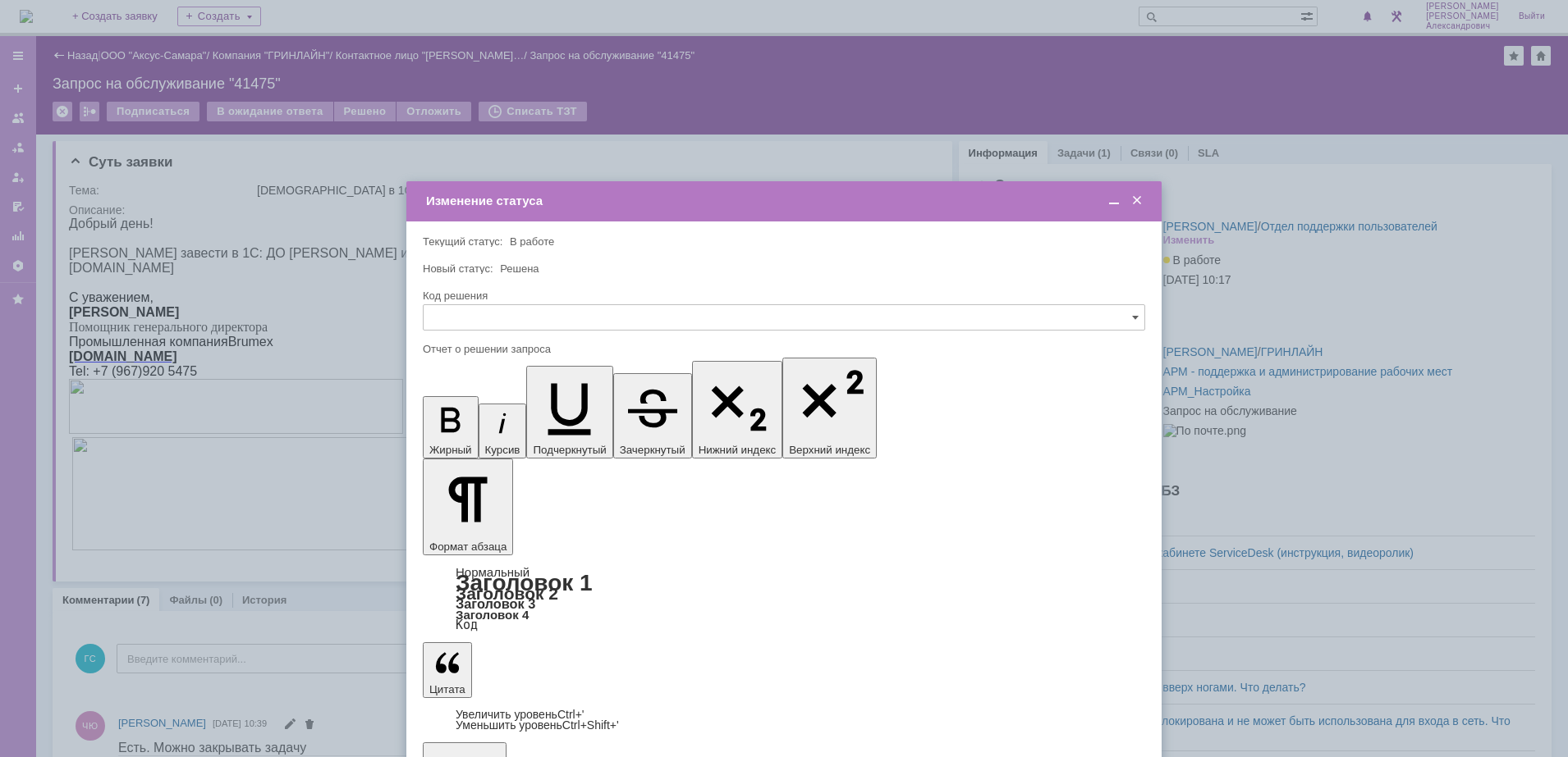
drag, startPoint x: 452, startPoint y: 541, endPoint x: 500, endPoint y: 382, distance: 166.1
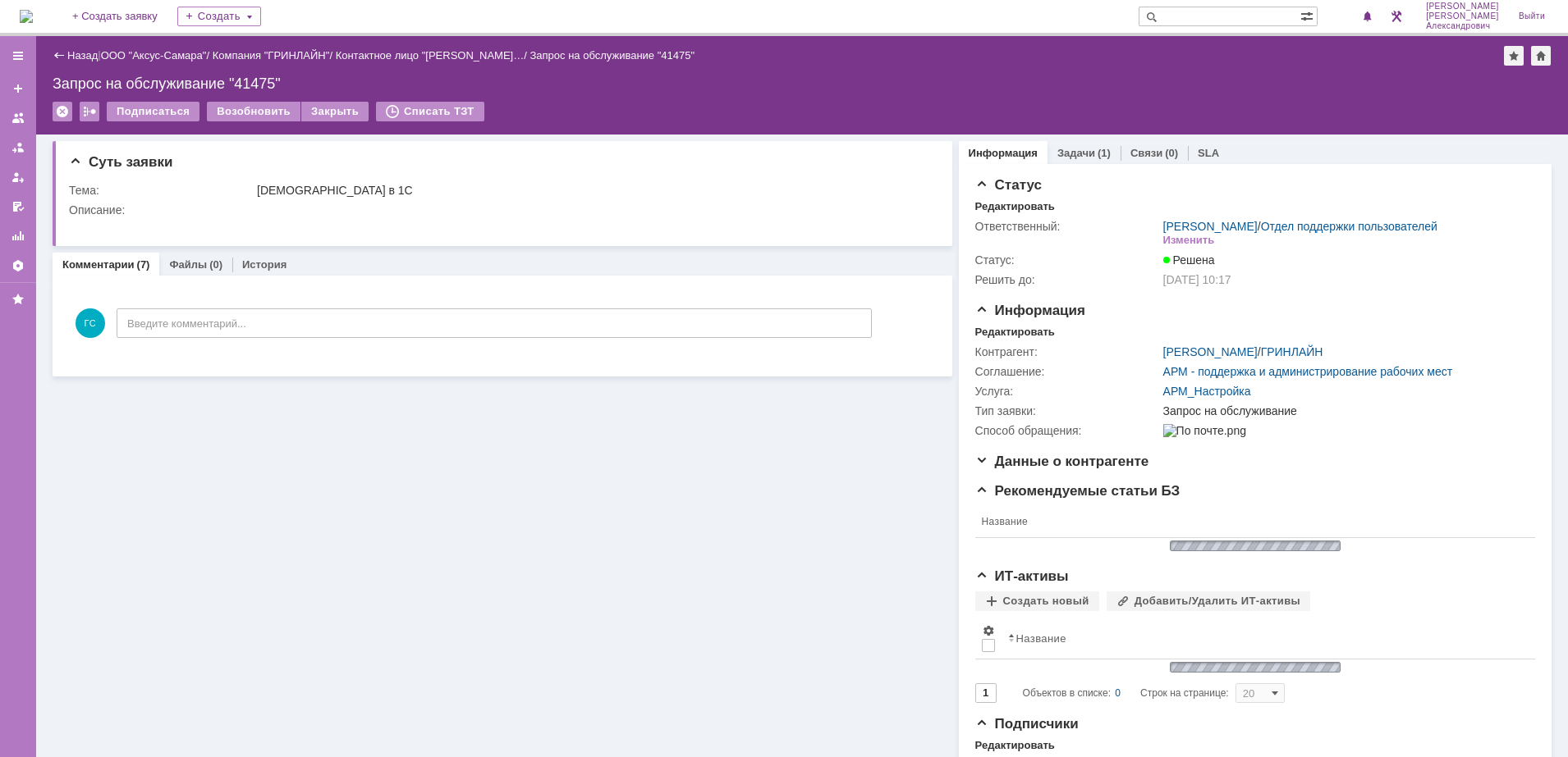
click at [32, 15] on img at bounding box center [26, 16] width 14 height 14
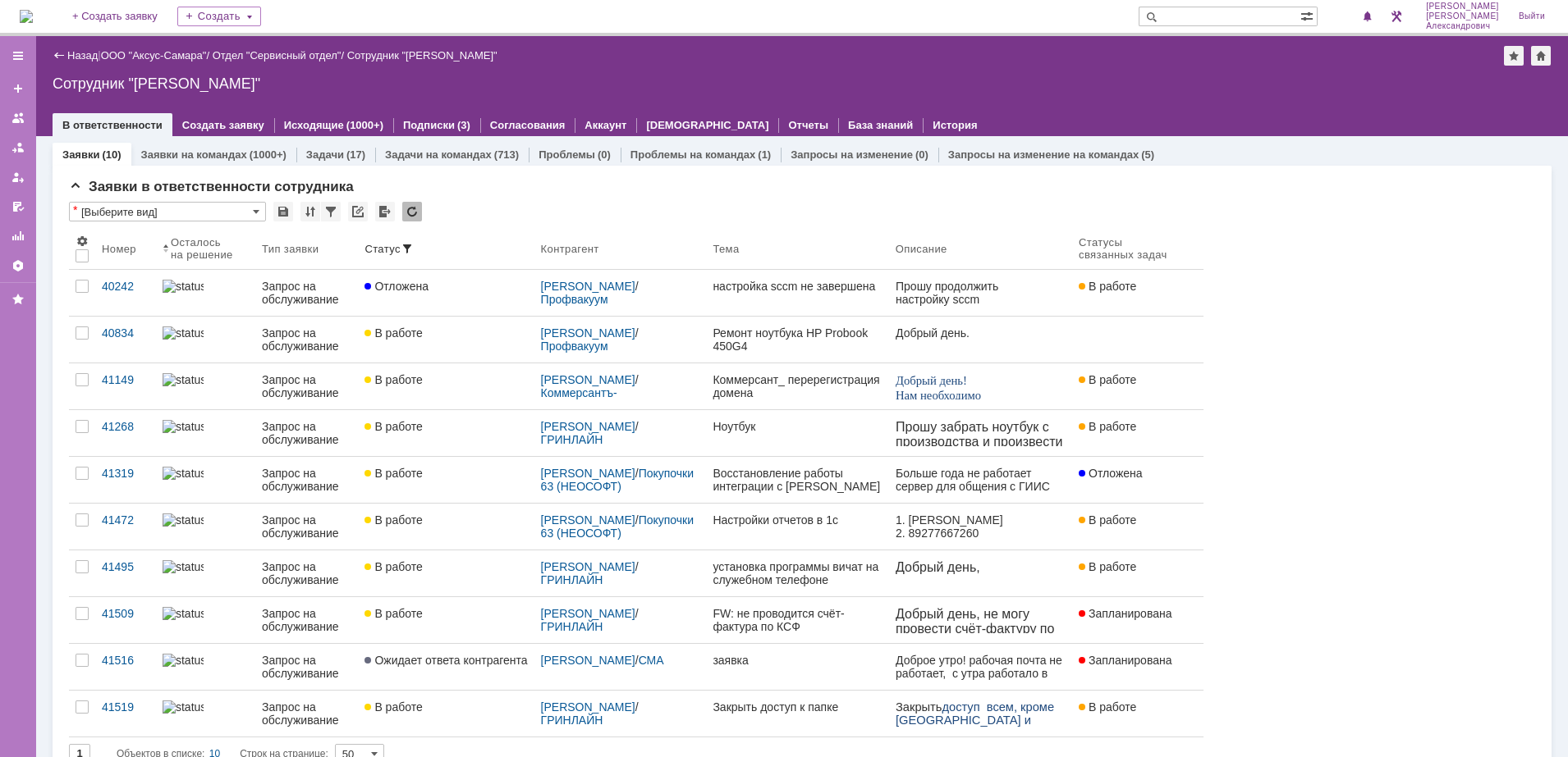
click at [32, 11] on img at bounding box center [26, 16] width 14 height 14
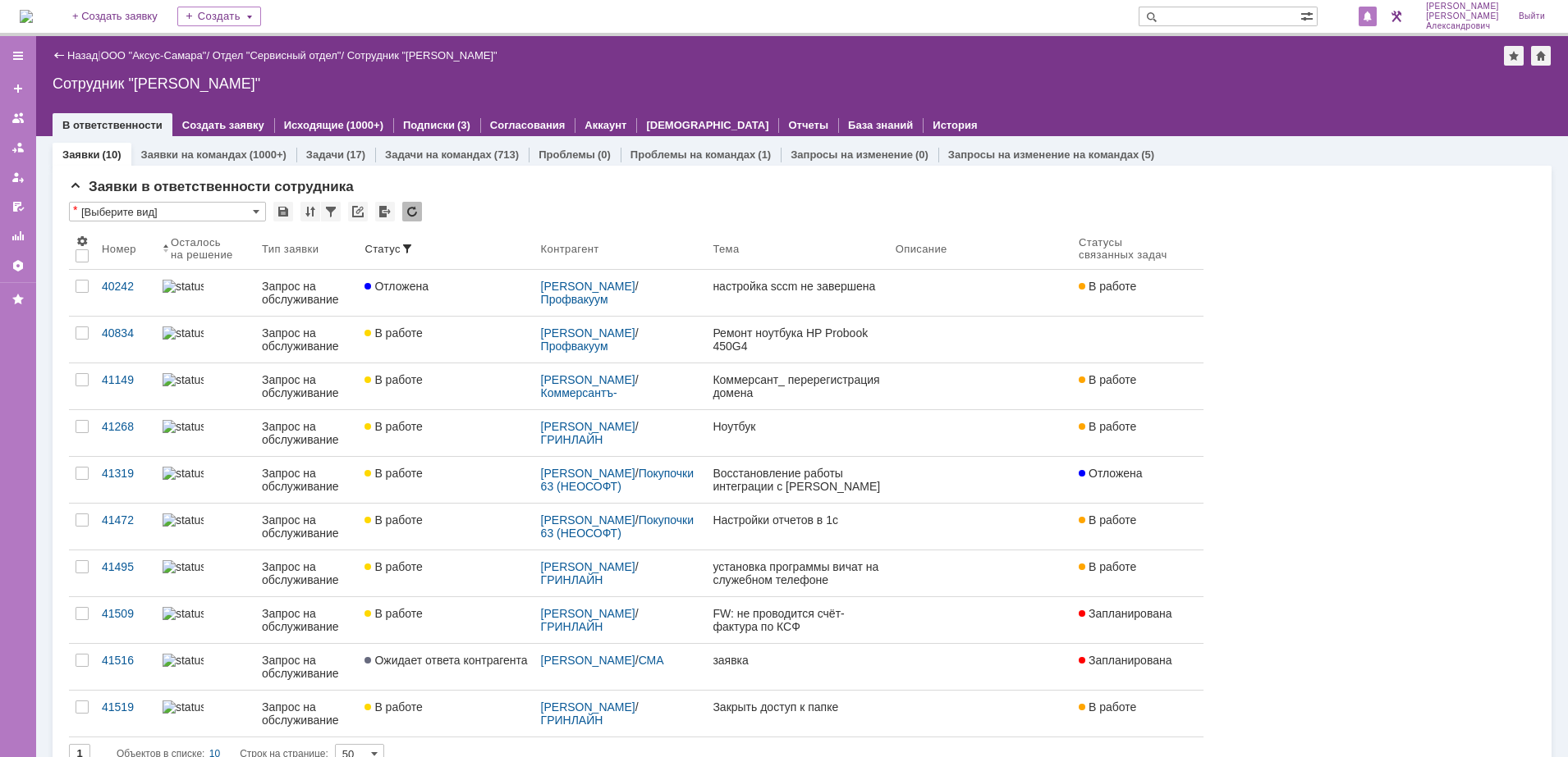
click at [1371, 8] on div at bounding box center [1367, 16] width 18 height 20
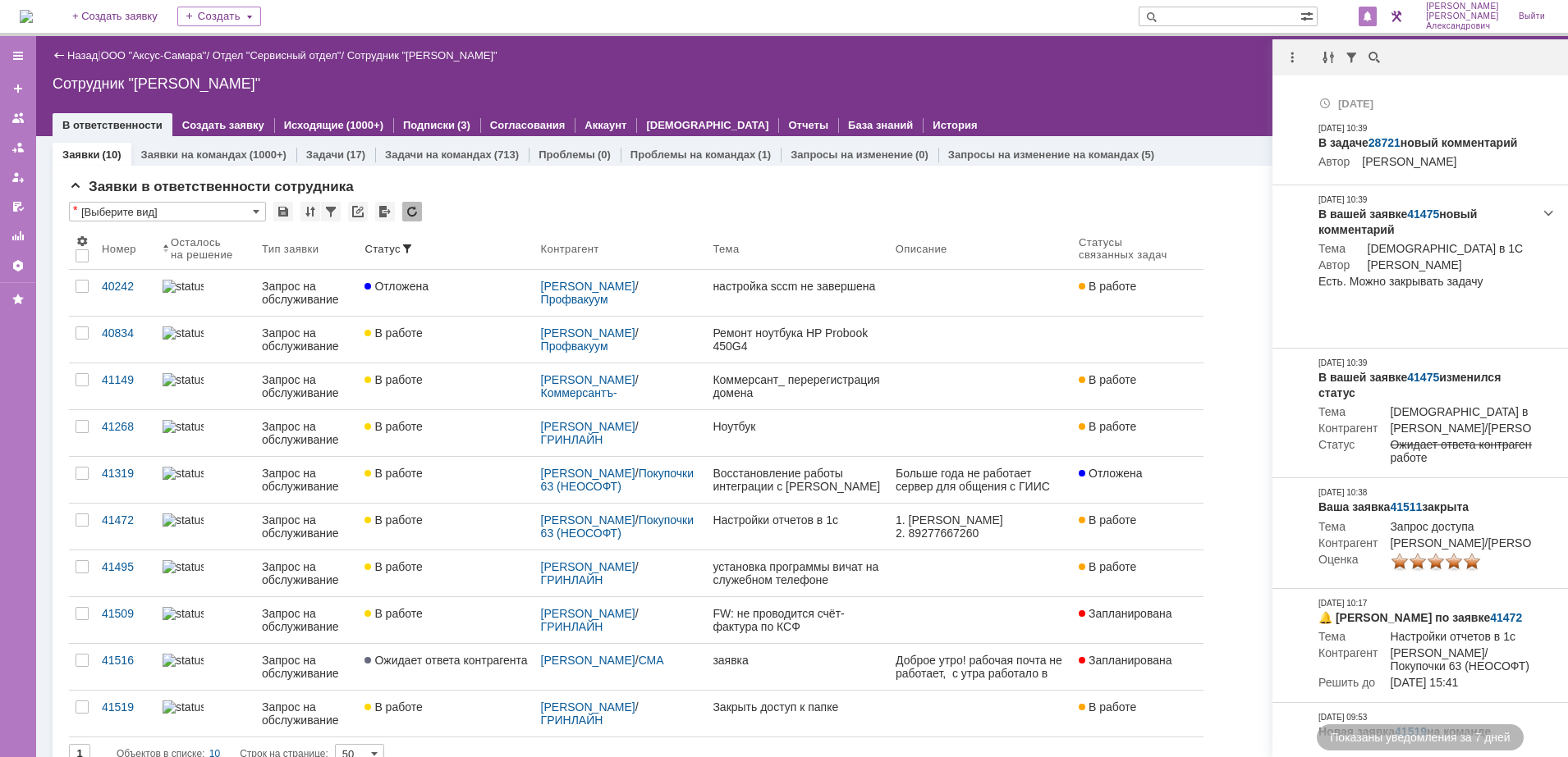
click at [1241, 84] on div "Сотрудник "[PERSON_NAME]"" at bounding box center [802, 84] width 1499 height 16
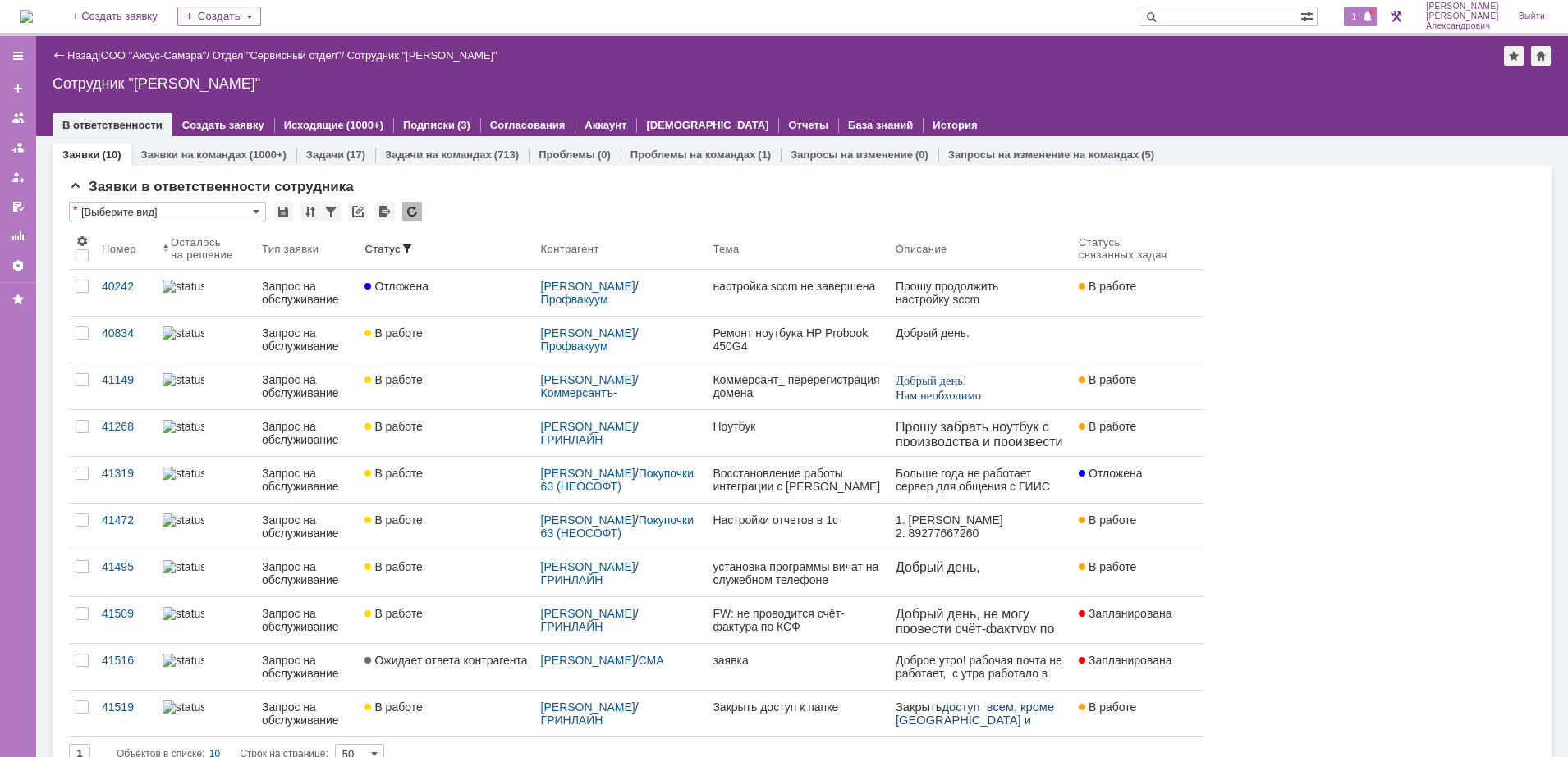
drag, startPoint x: 1358, startPoint y: 23, endPoint x: 1351, endPoint y: 19, distance: 8.1
click at [1354, 21] on div "1" at bounding box center [1360, 16] width 33 height 20
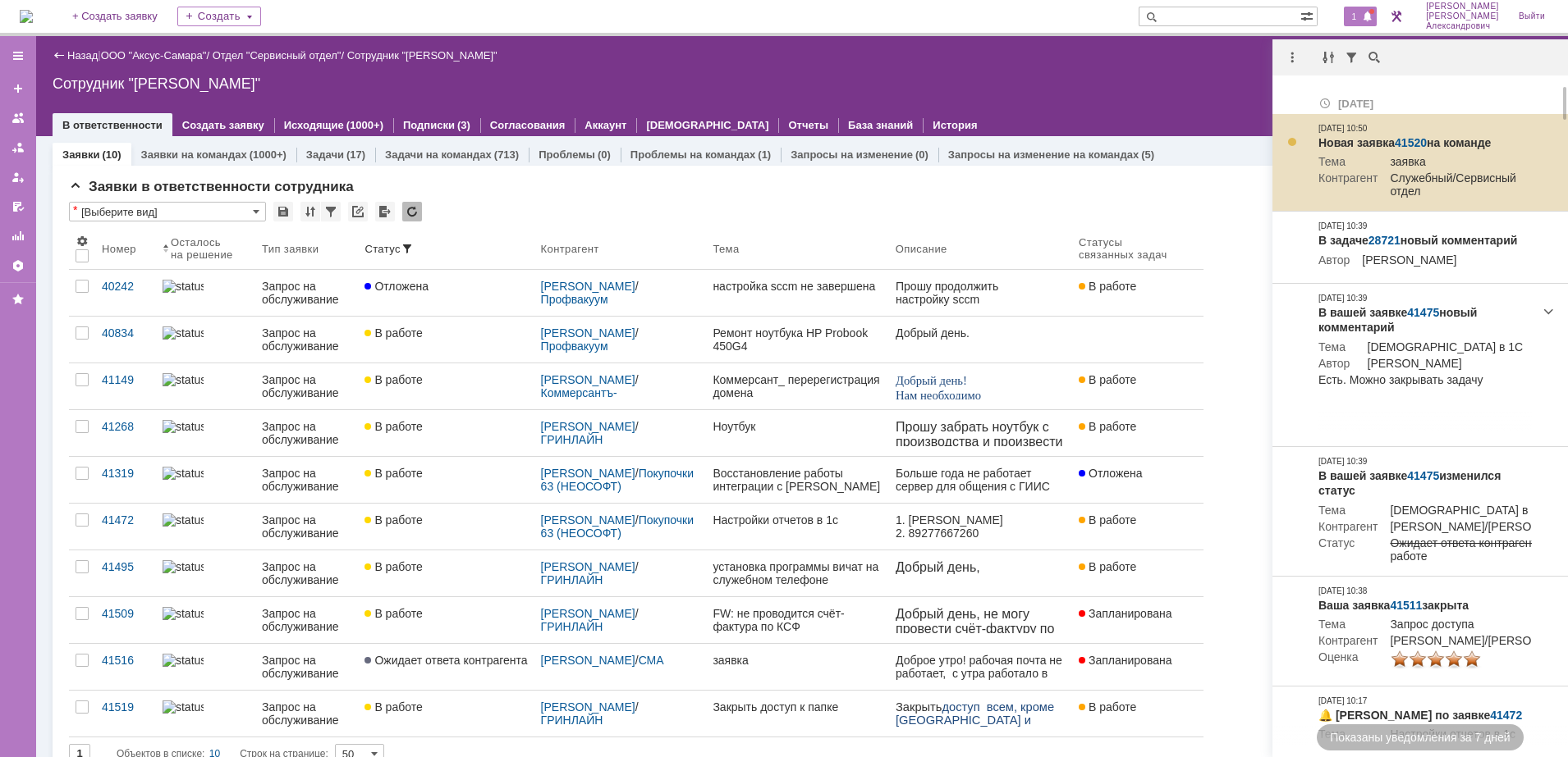
click at [1408, 142] on link "41520" at bounding box center [1411, 142] width 32 height 14
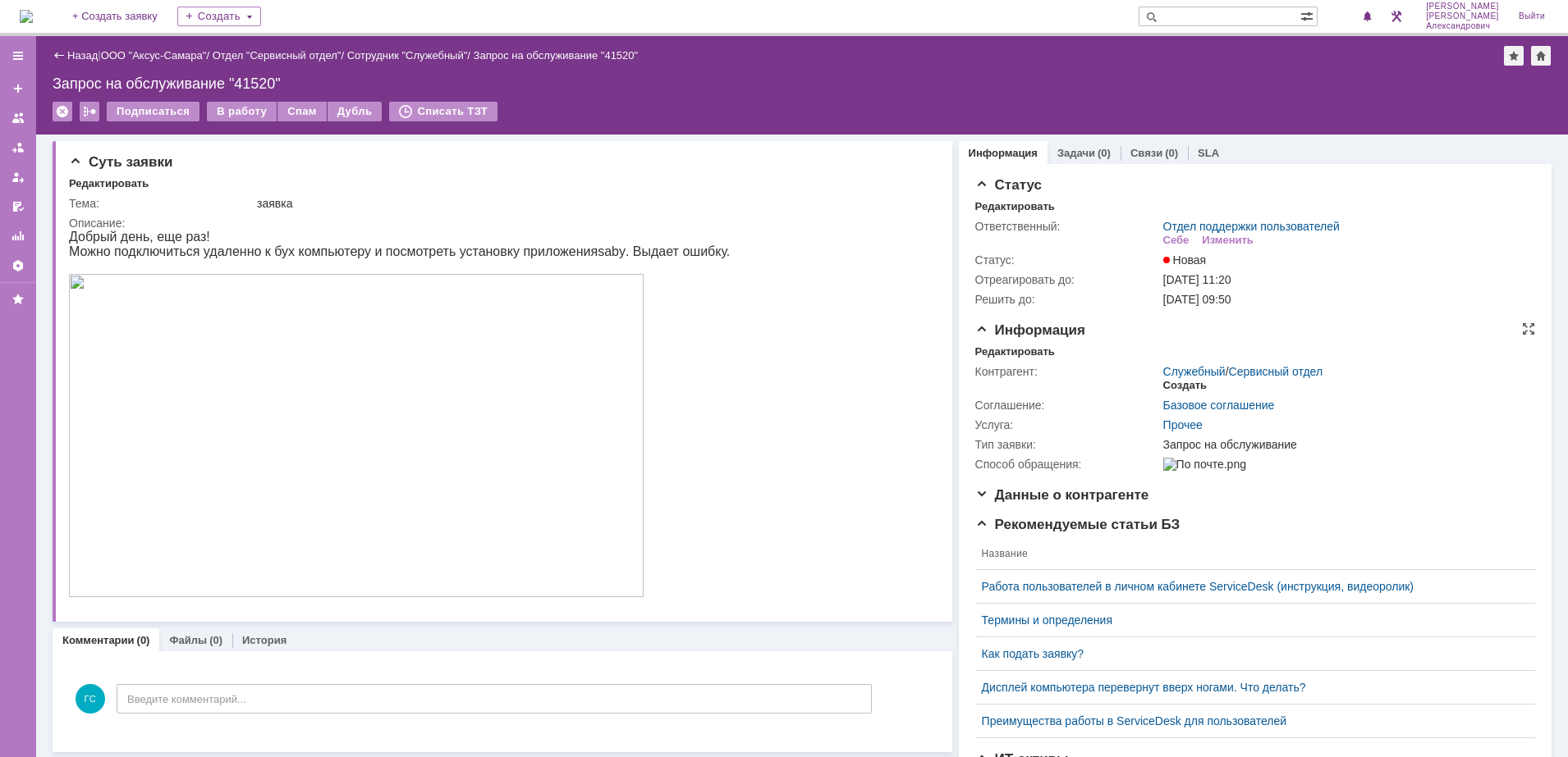
click at [1180, 380] on div "Создать" at bounding box center [1185, 386] width 43 height 14
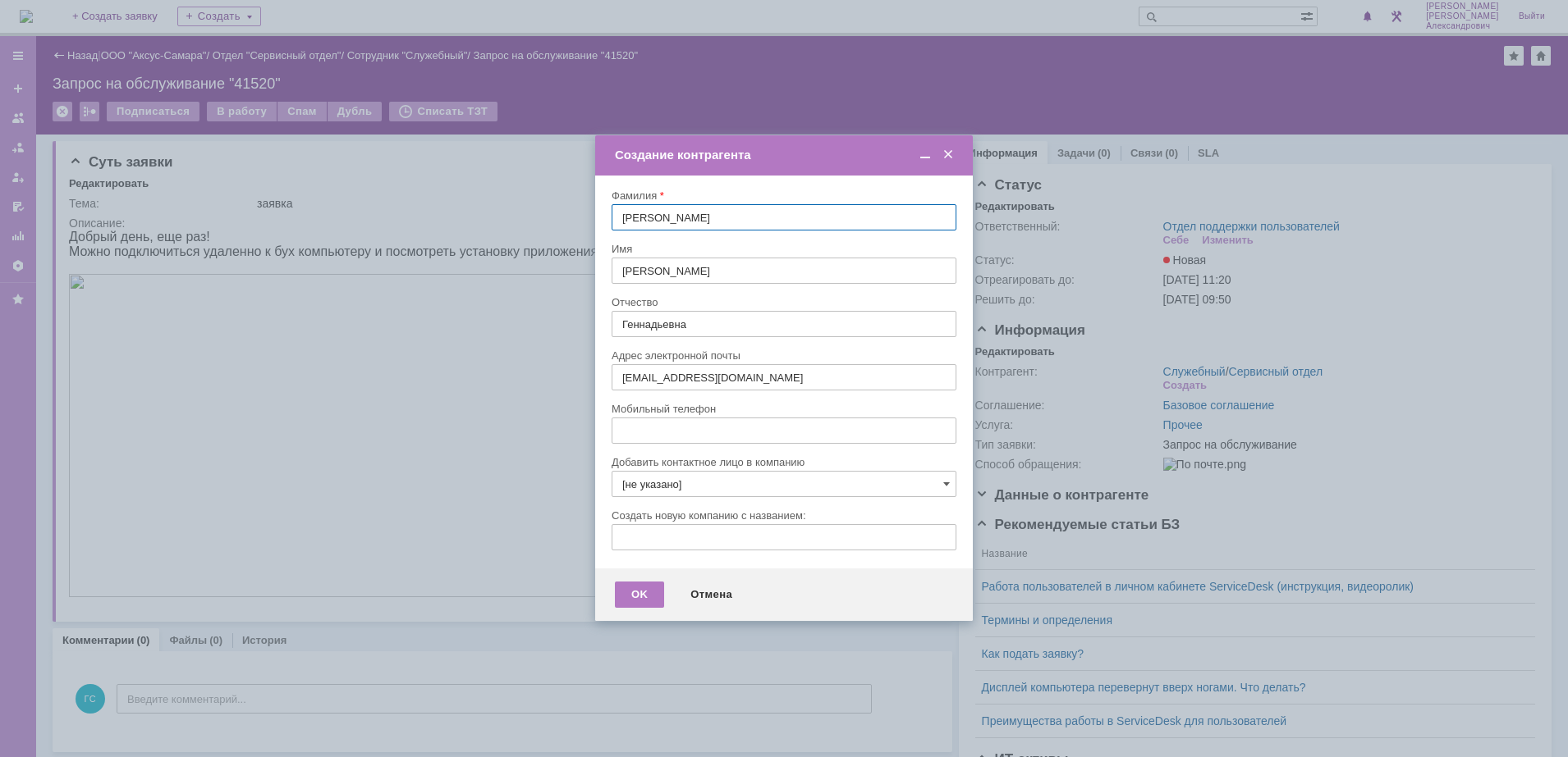
click at [948, 153] on span at bounding box center [948, 155] width 16 height 14
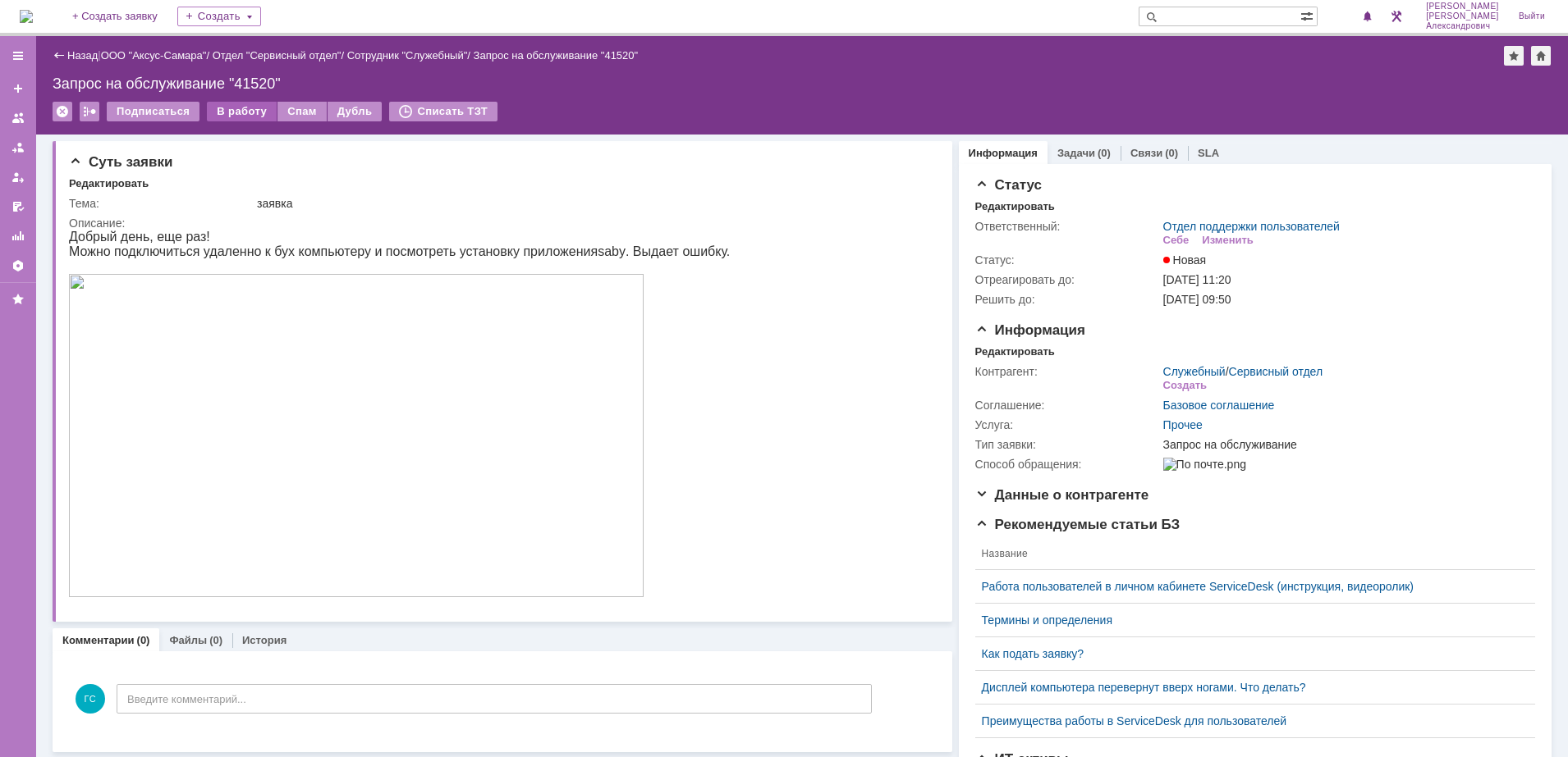
click at [252, 111] on div "В работу" at bounding box center [241, 112] width 69 height 20
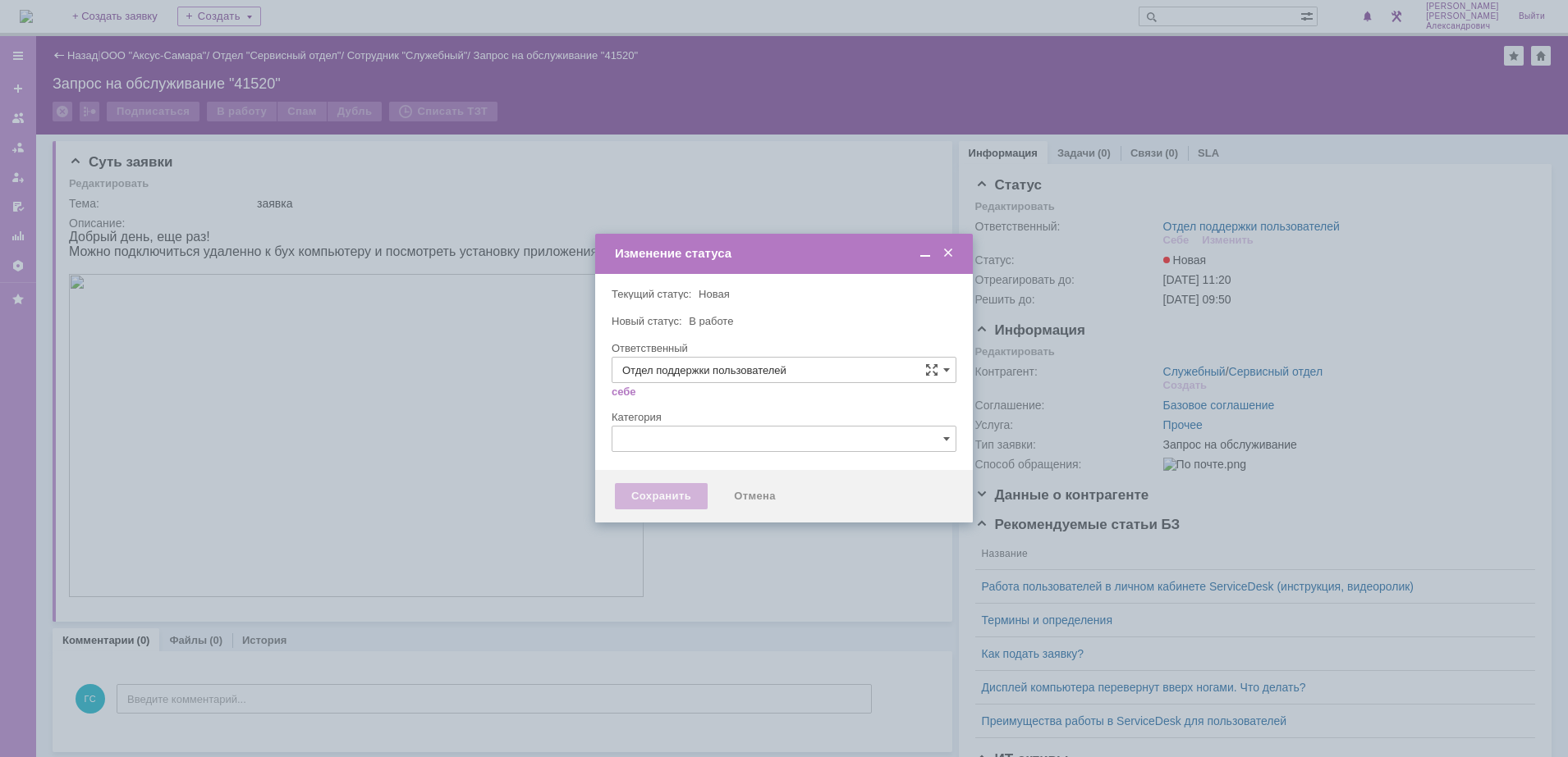
type input "[PERSON_NAME]"
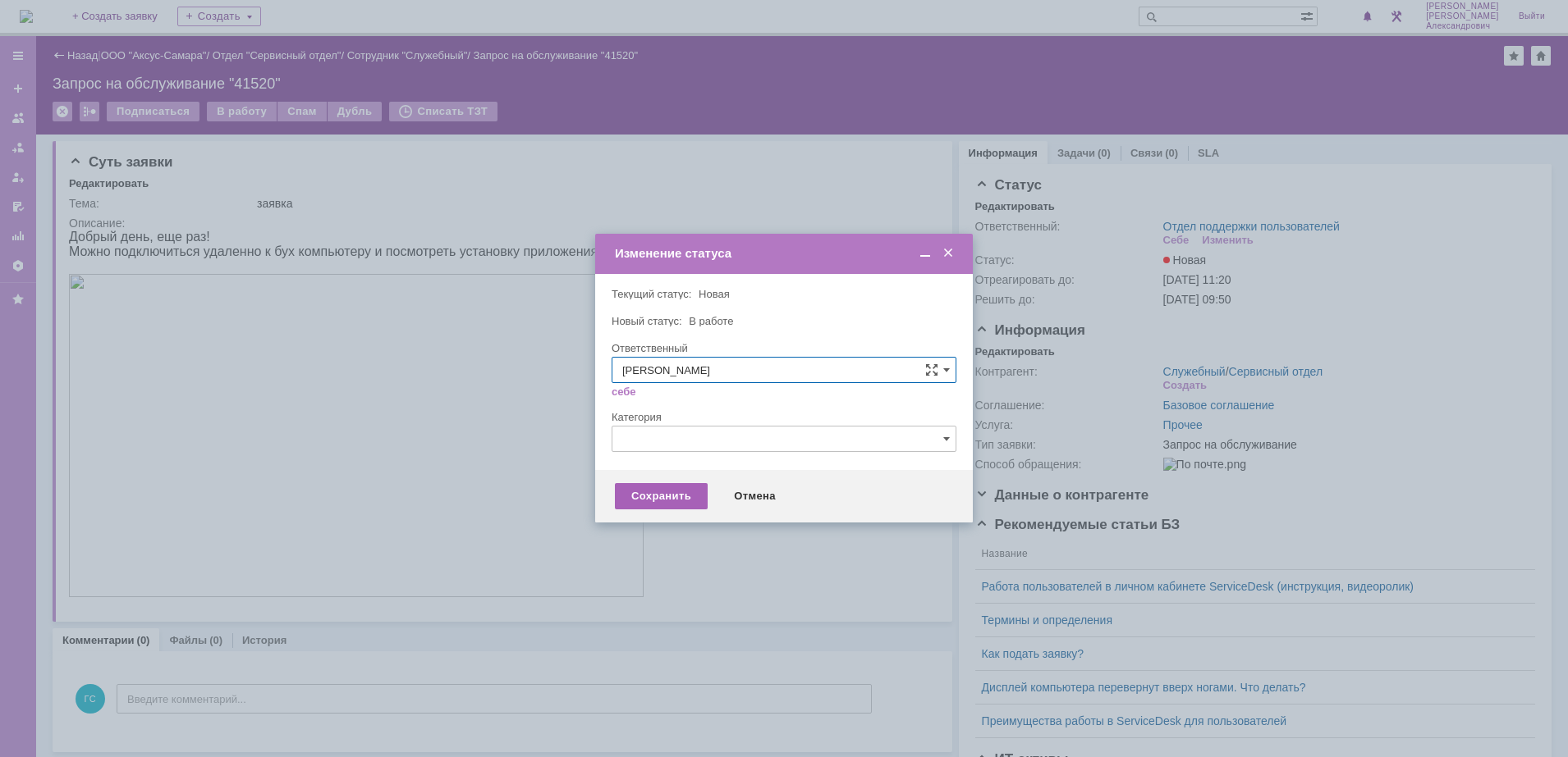
click at [661, 489] on div "Сохранить" at bounding box center [661, 496] width 93 height 26
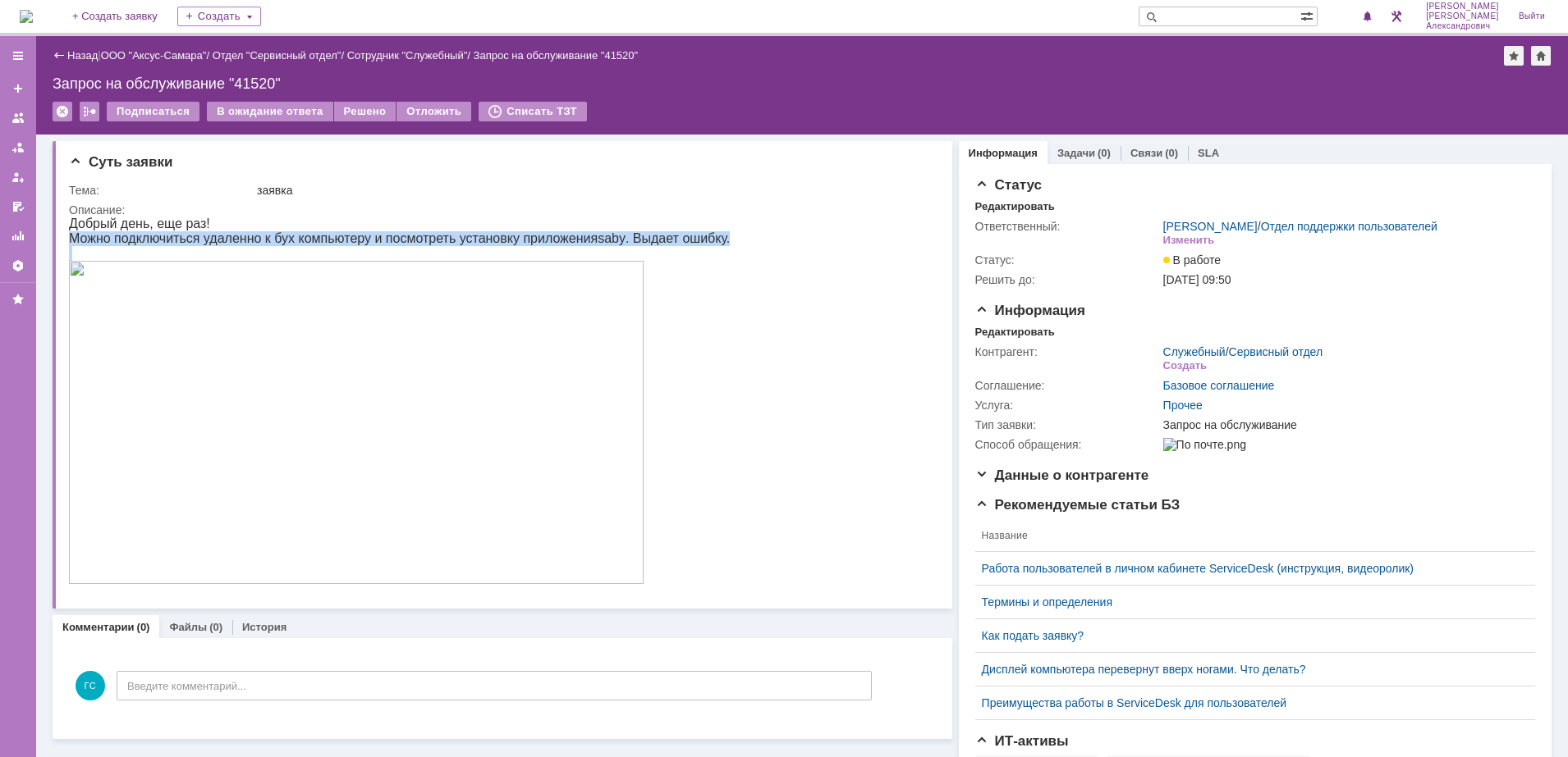
drag, startPoint x: 69, startPoint y: 241, endPoint x: 548, endPoint y: 288, distance: 481.3
click at [548, 288] on div "Добрый день, еще раз! Можно подключиться удаленно к бух компьютеру и посмотреть…" at bounding box center [399, 401] width 661 height 370
copy div "Можно подключиться удаленно к бух компьютеру и посмотреть установку приложения …"
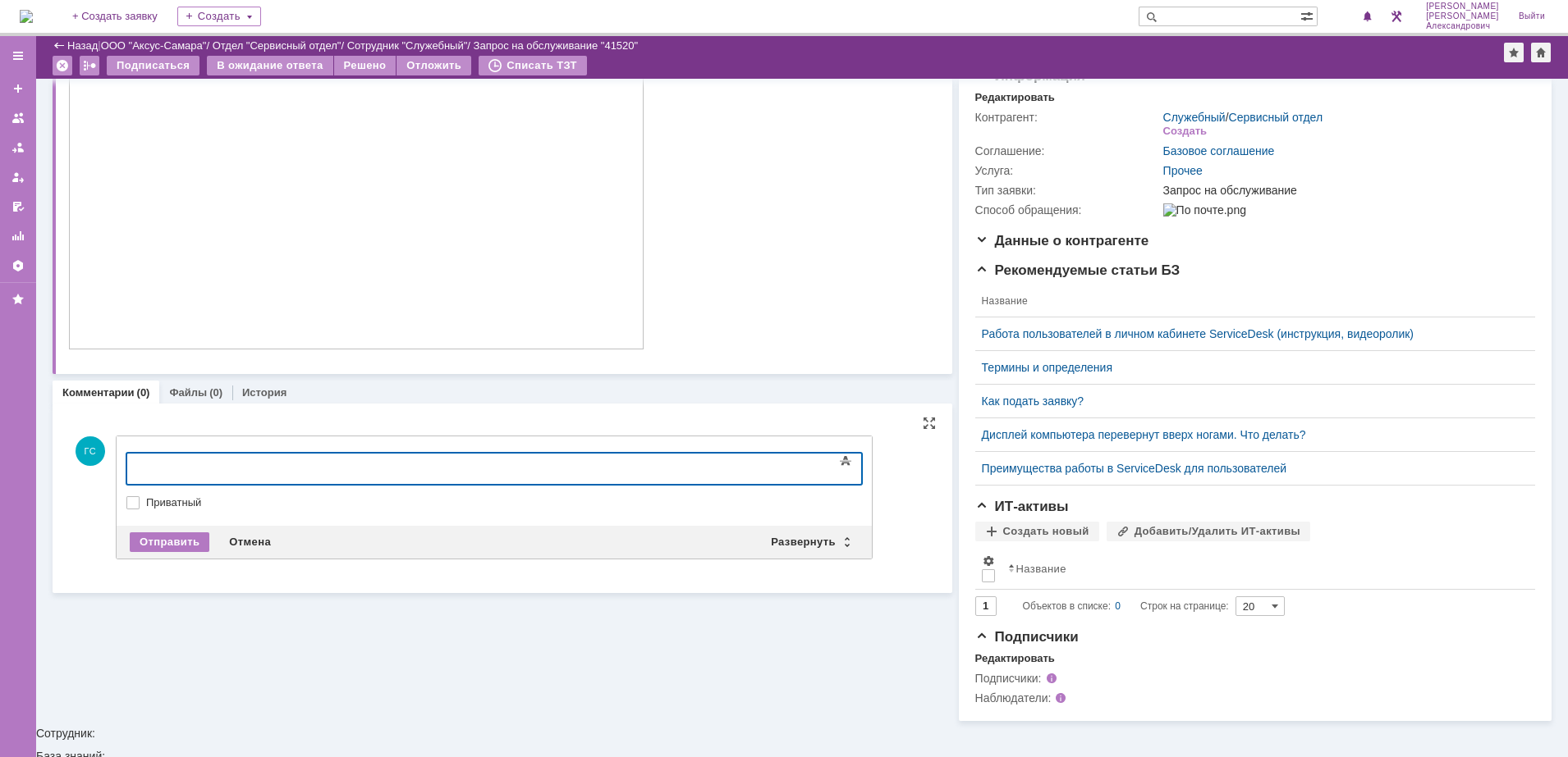
scroll to position [172, 0]
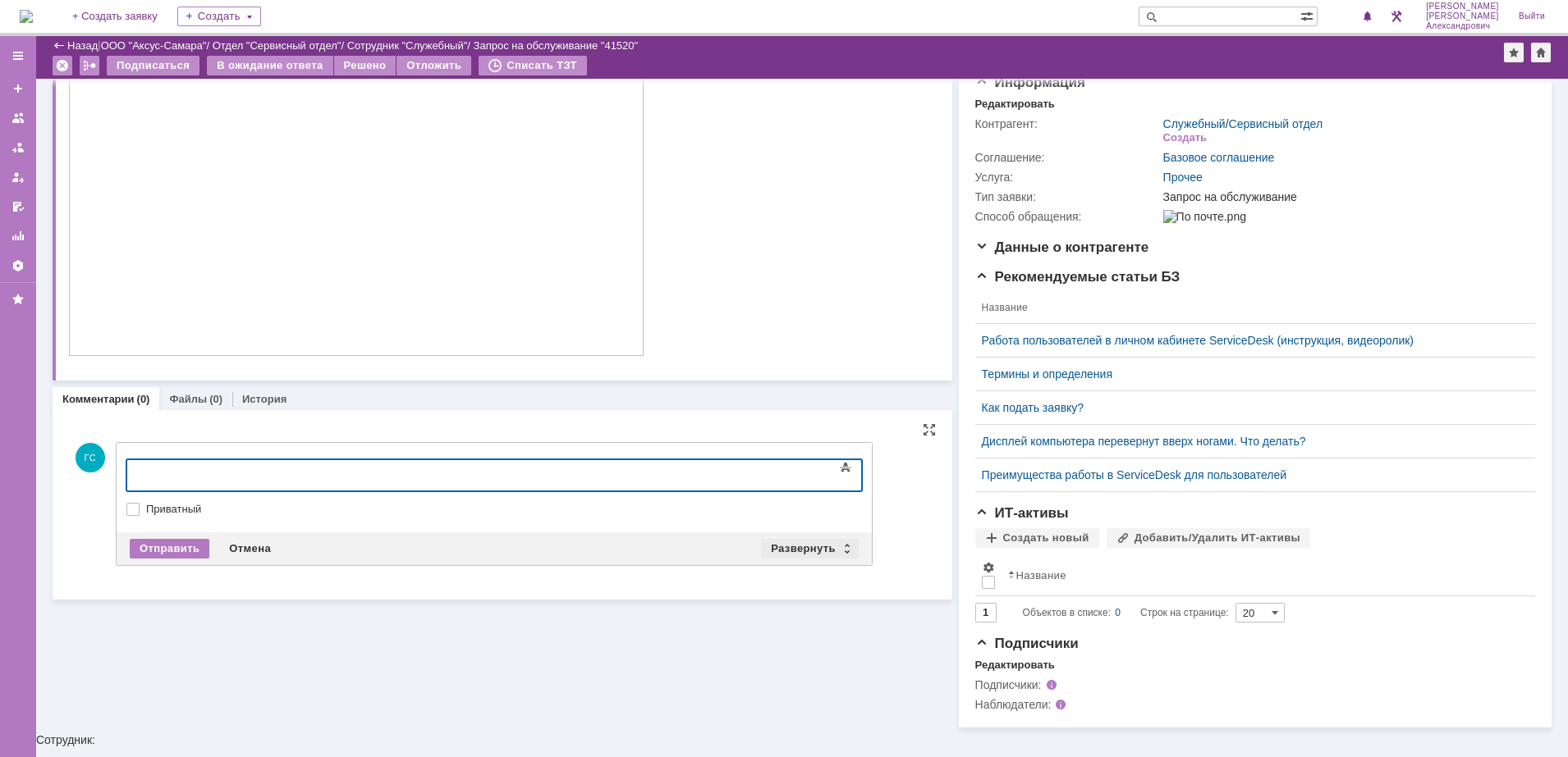
click at [775, 541] on div "Развернуть" at bounding box center [810, 549] width 97 height 20
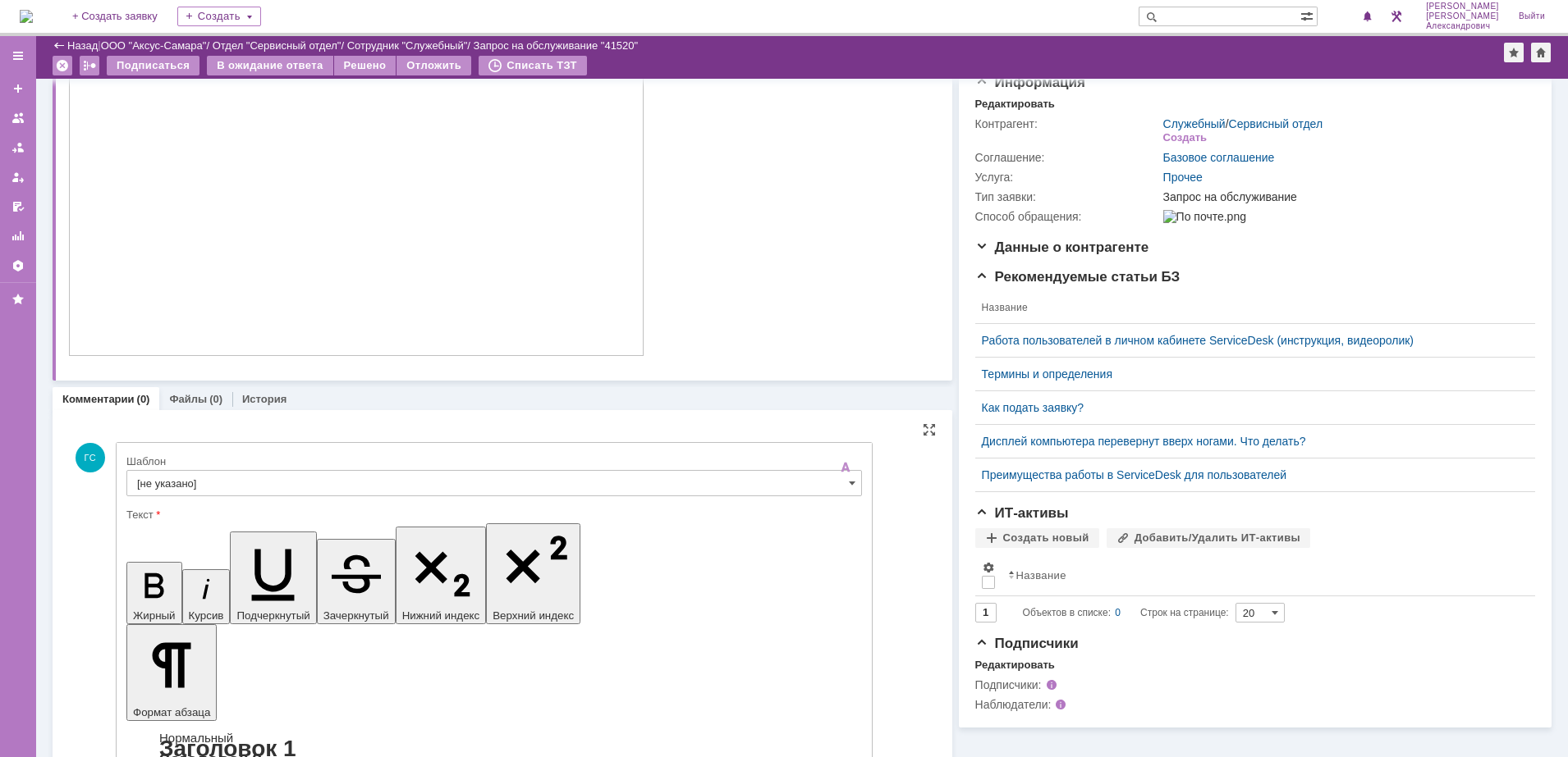
scroll to position [0, 0]
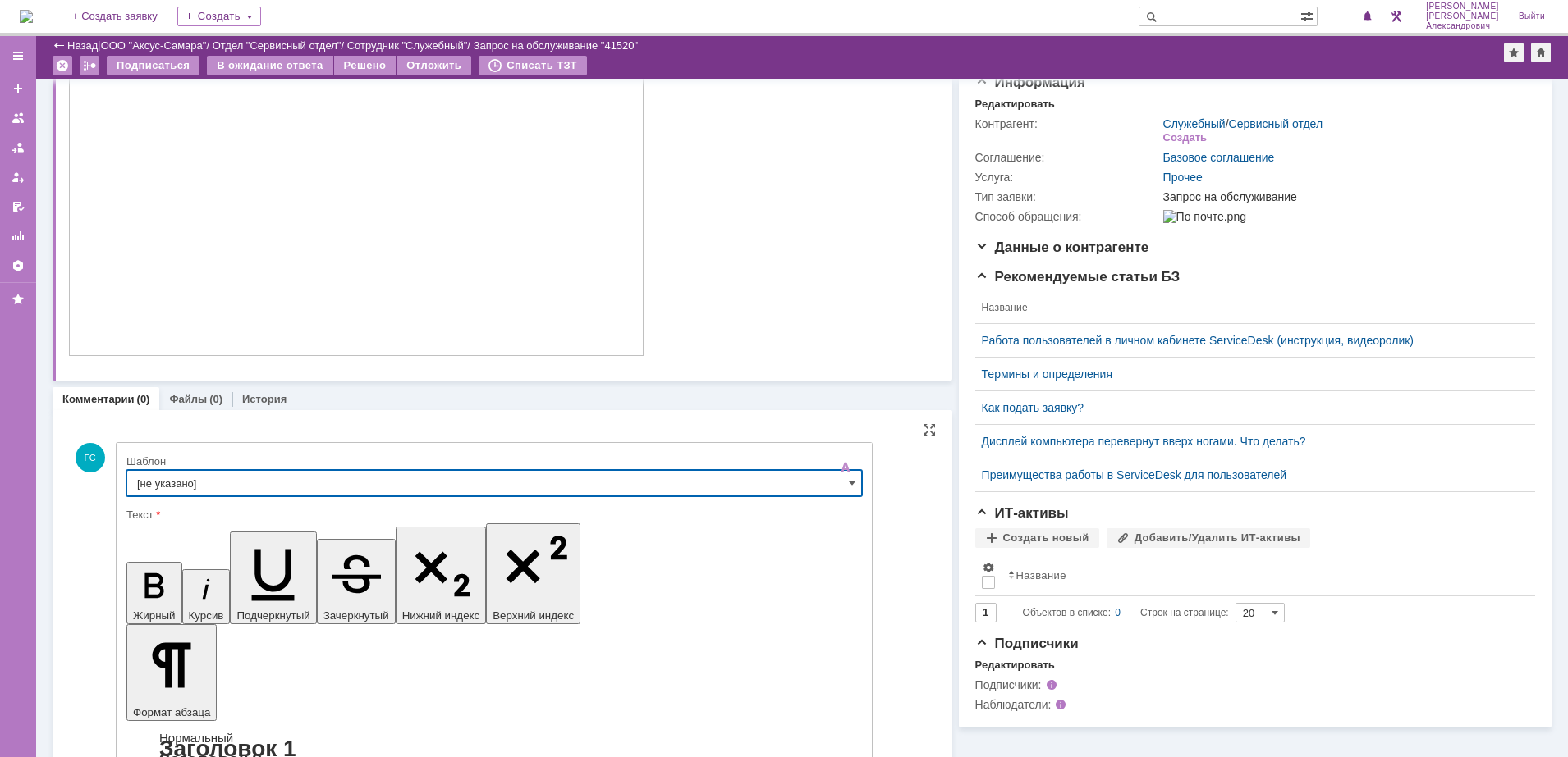
click at [223, 480] on input "[не указано]" at bounding box center [494, 483] width 736 height 26
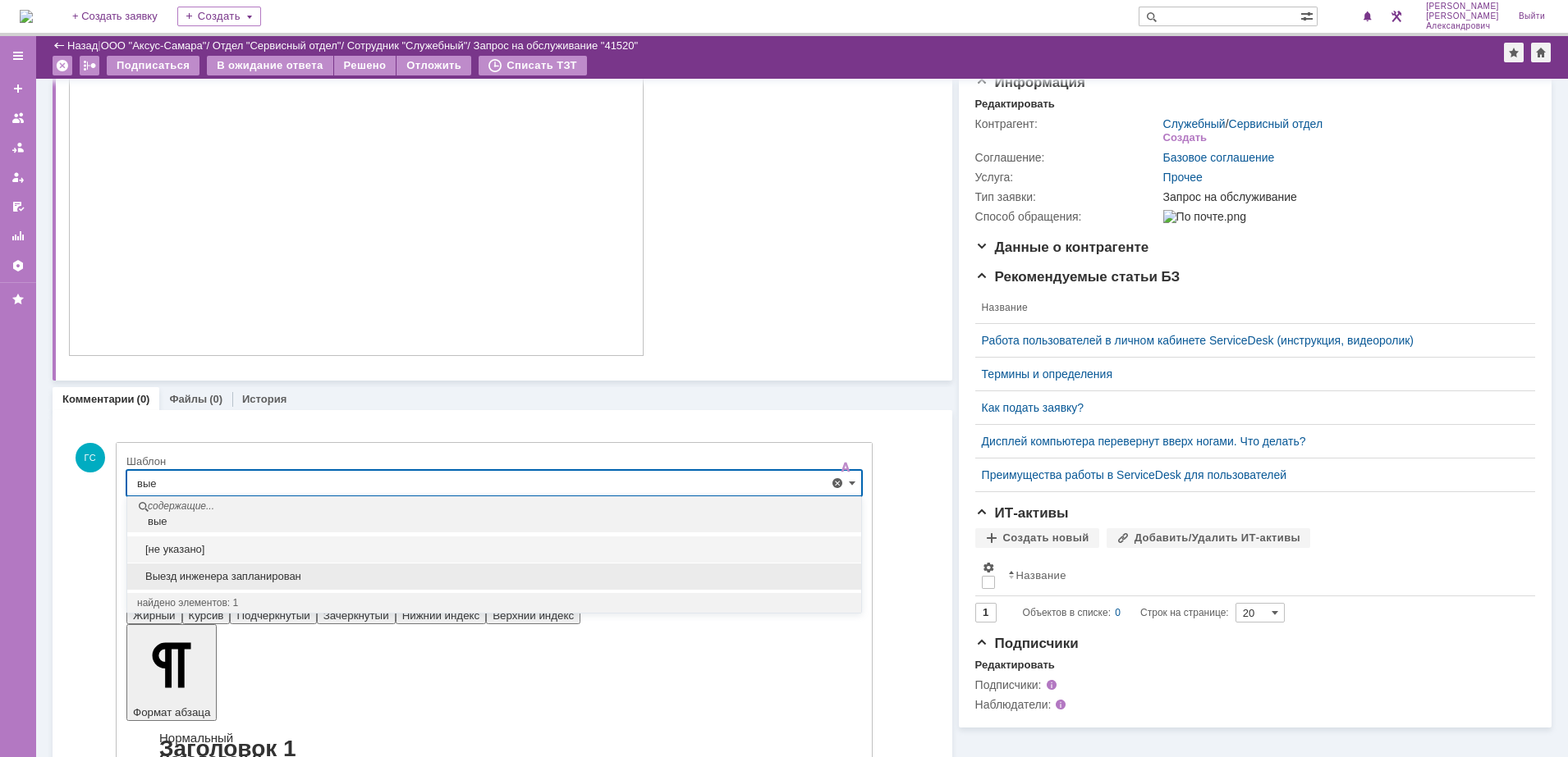
click at [231, 583] on div "Выезд инженера запланирован" at bounding box center [494, 576] width 734 height 26
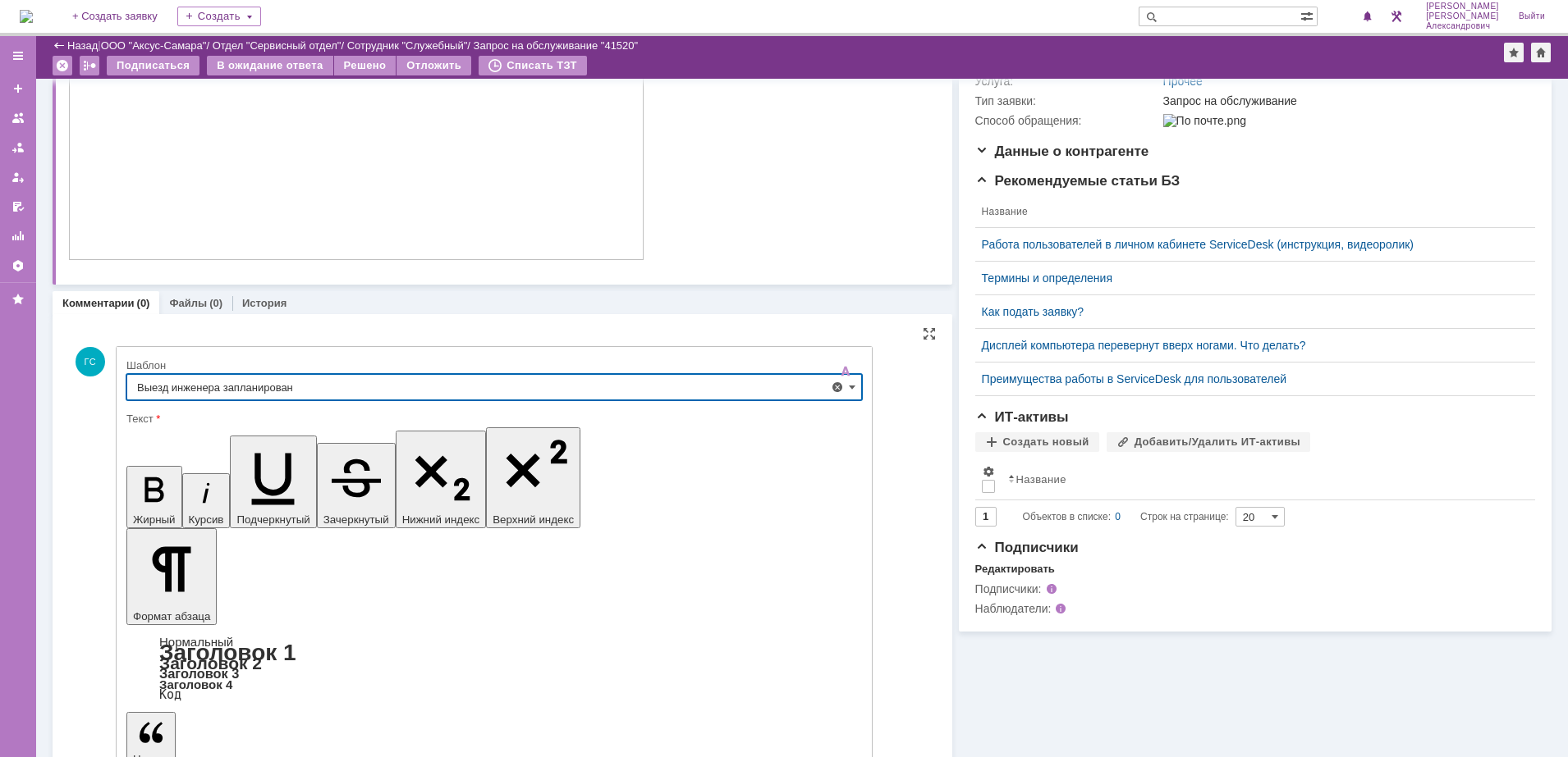
type input "Выезд инженера запланирован"
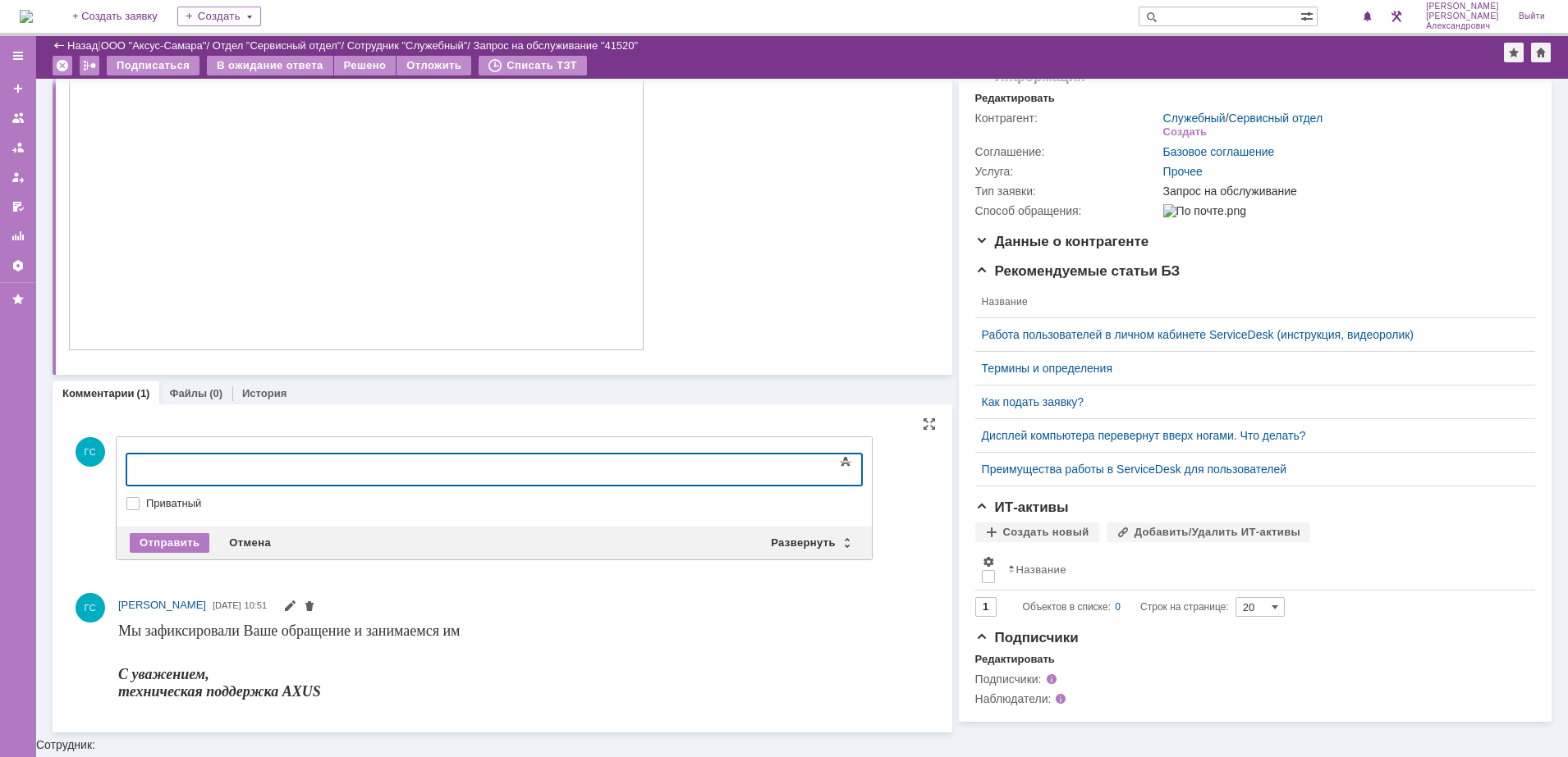
scroll to position [172, 0]
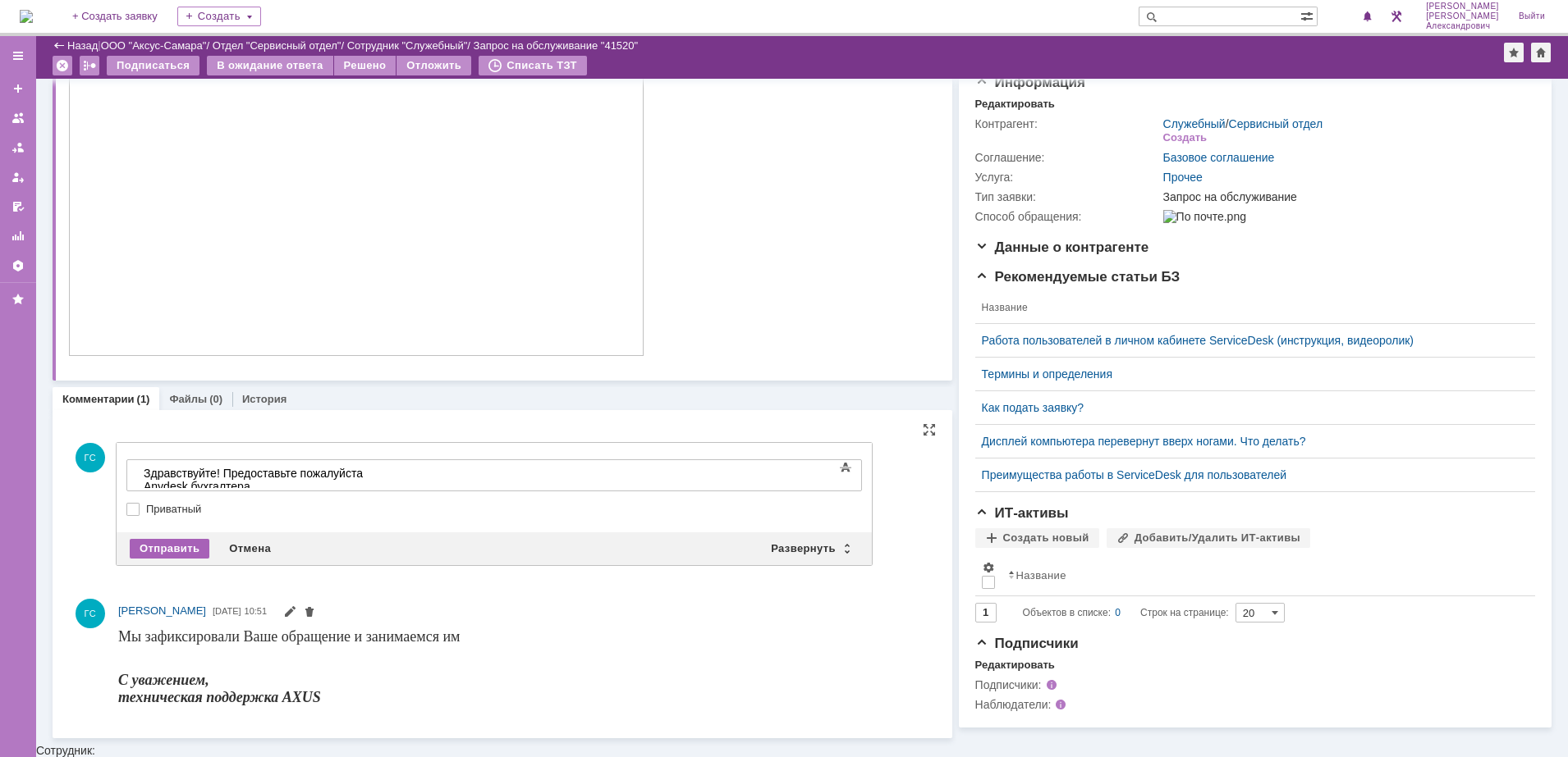
click at [156, 543] on div "Отправить" at bounding box center [170, 549] width 79 height 20
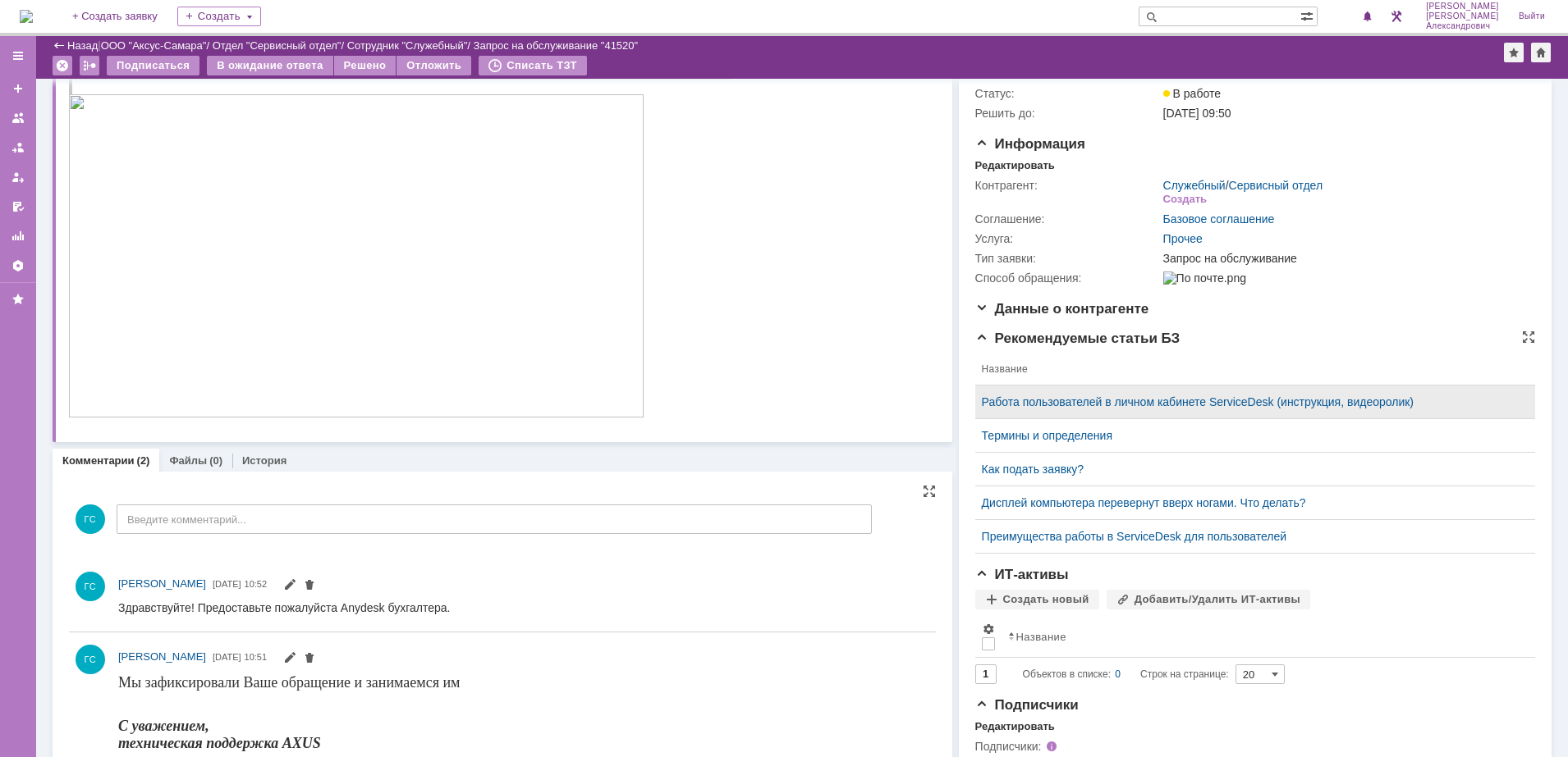
scroll to position [0, 0]
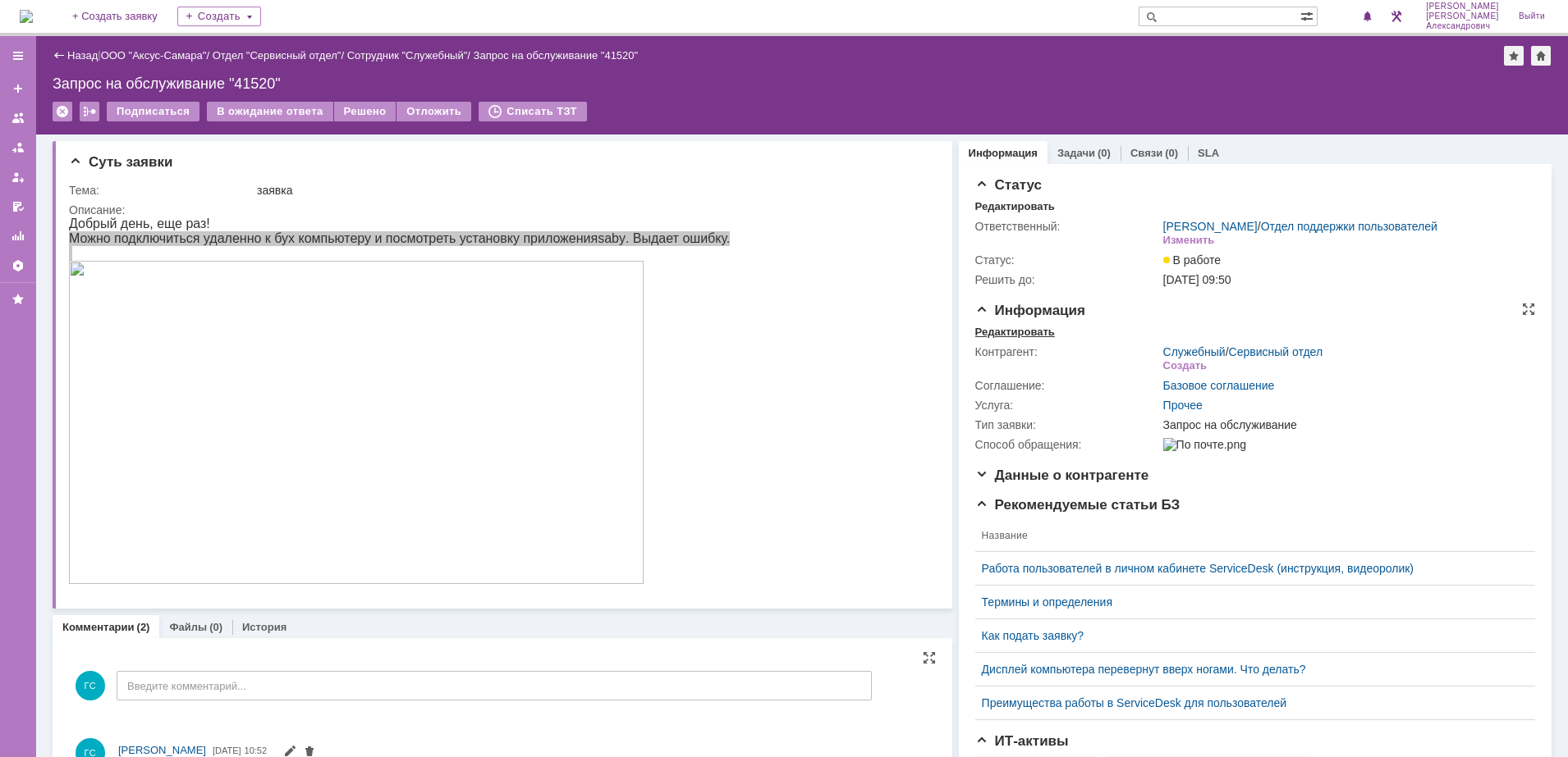
click at [1013, 339] on div "Редактировать" at bounding box center [1014, 332] width 79 height 14
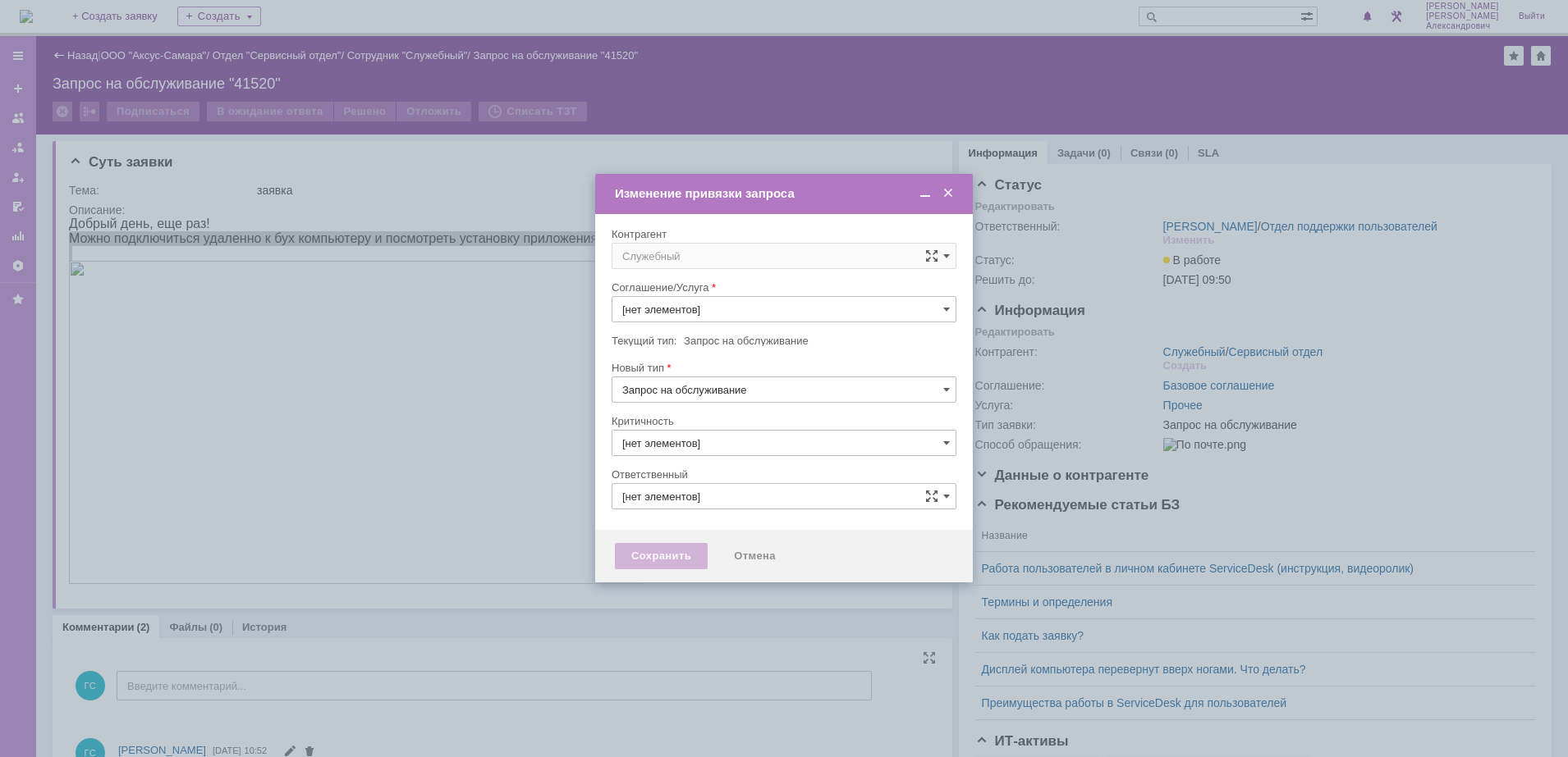
type input "Прочее"
type input "3. Низкая"
type input "[не указано]"
type input "[PERSON_NAME]"
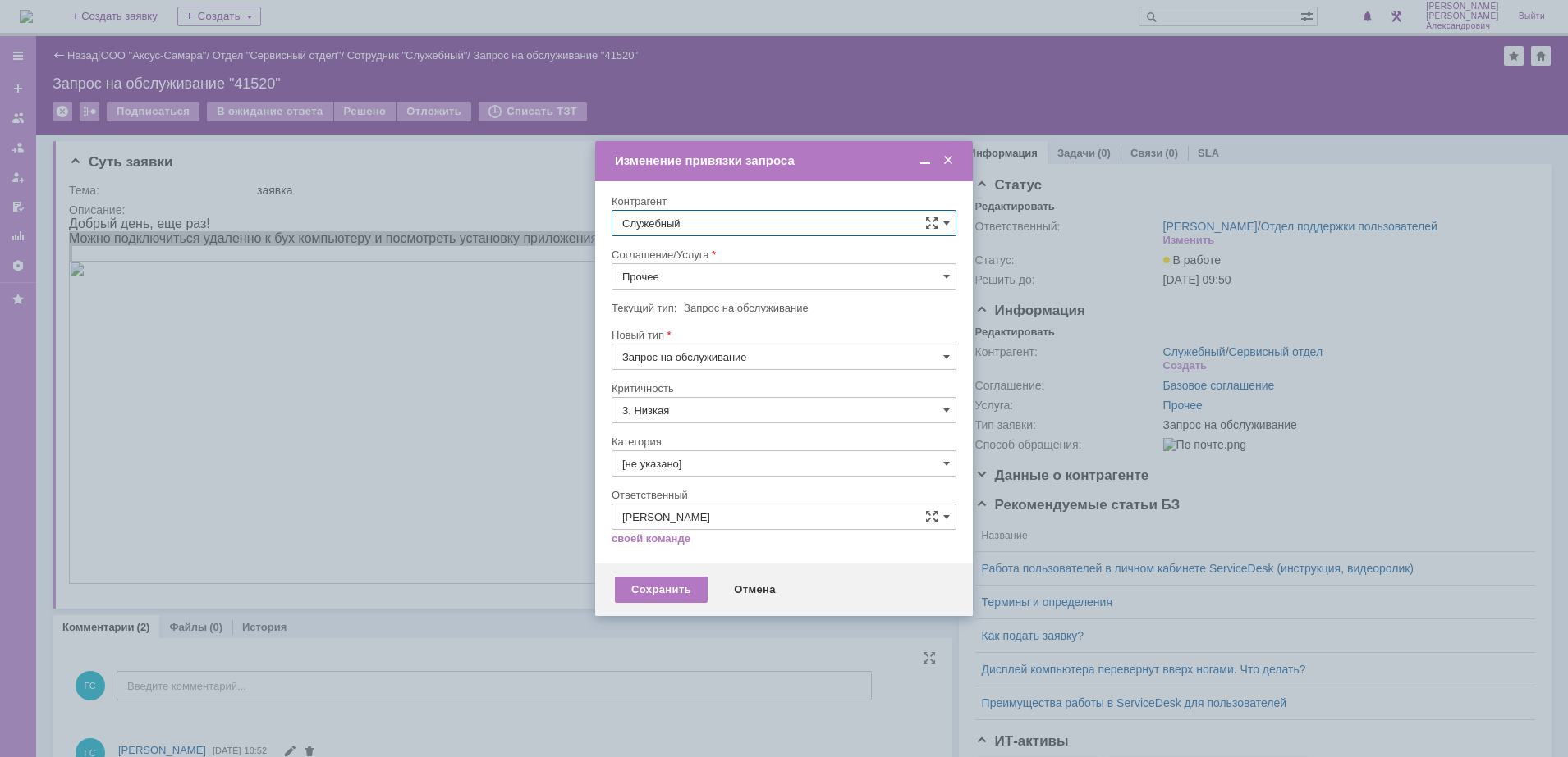
click at [718, 231] on input "Служебный" at bounding box center [784, 223] width 344 height 26
type input "о"
click at [715, 399] on span "[PERSON_NAME]" at bounding box center [705, 399] width 87 height 13
type input "[PERSON_NAME]"
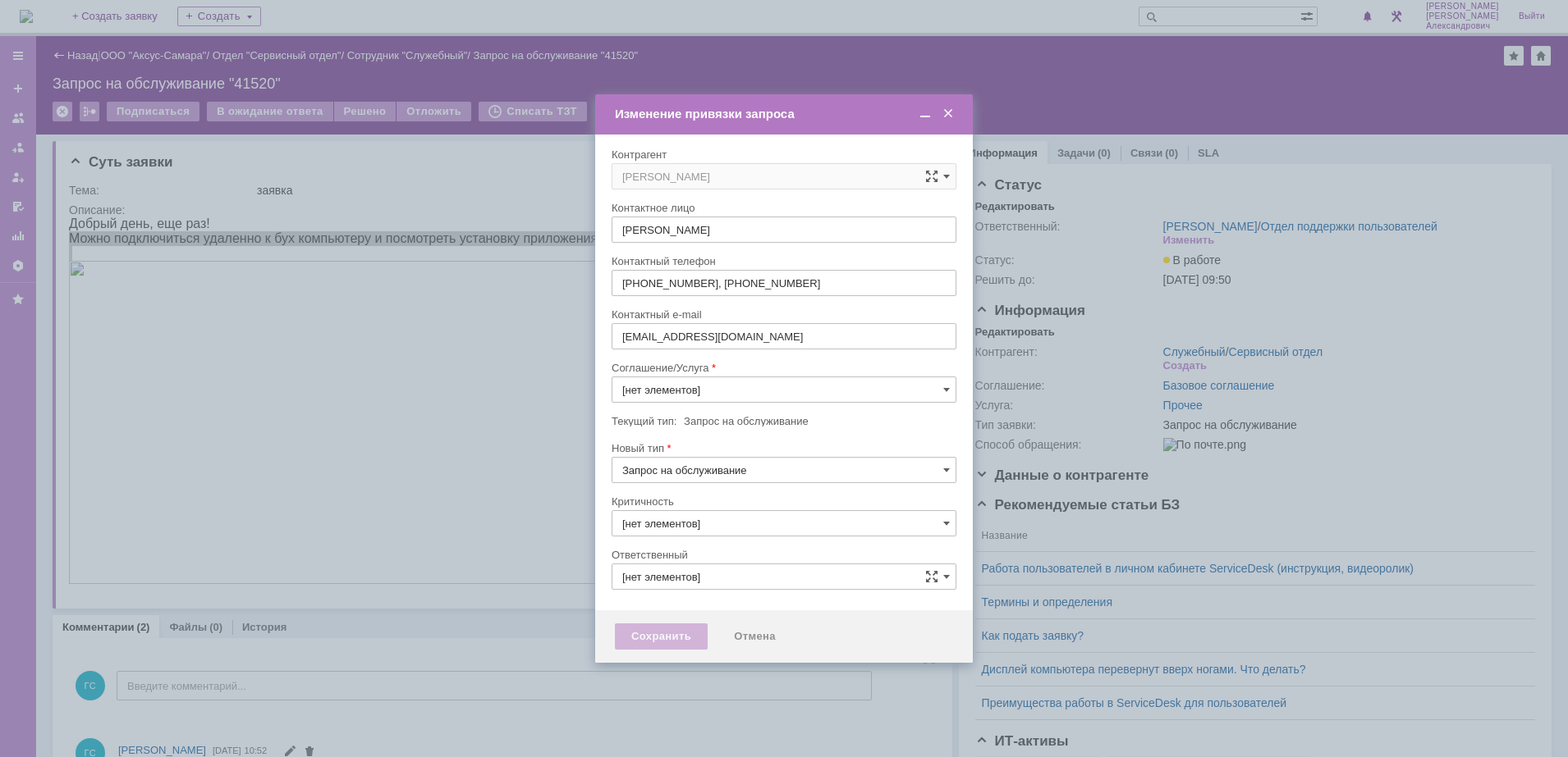
type input "3. Низкая"
type input "Прочее"
type input "[не указано]"
type input "[PERSON_NAME]"
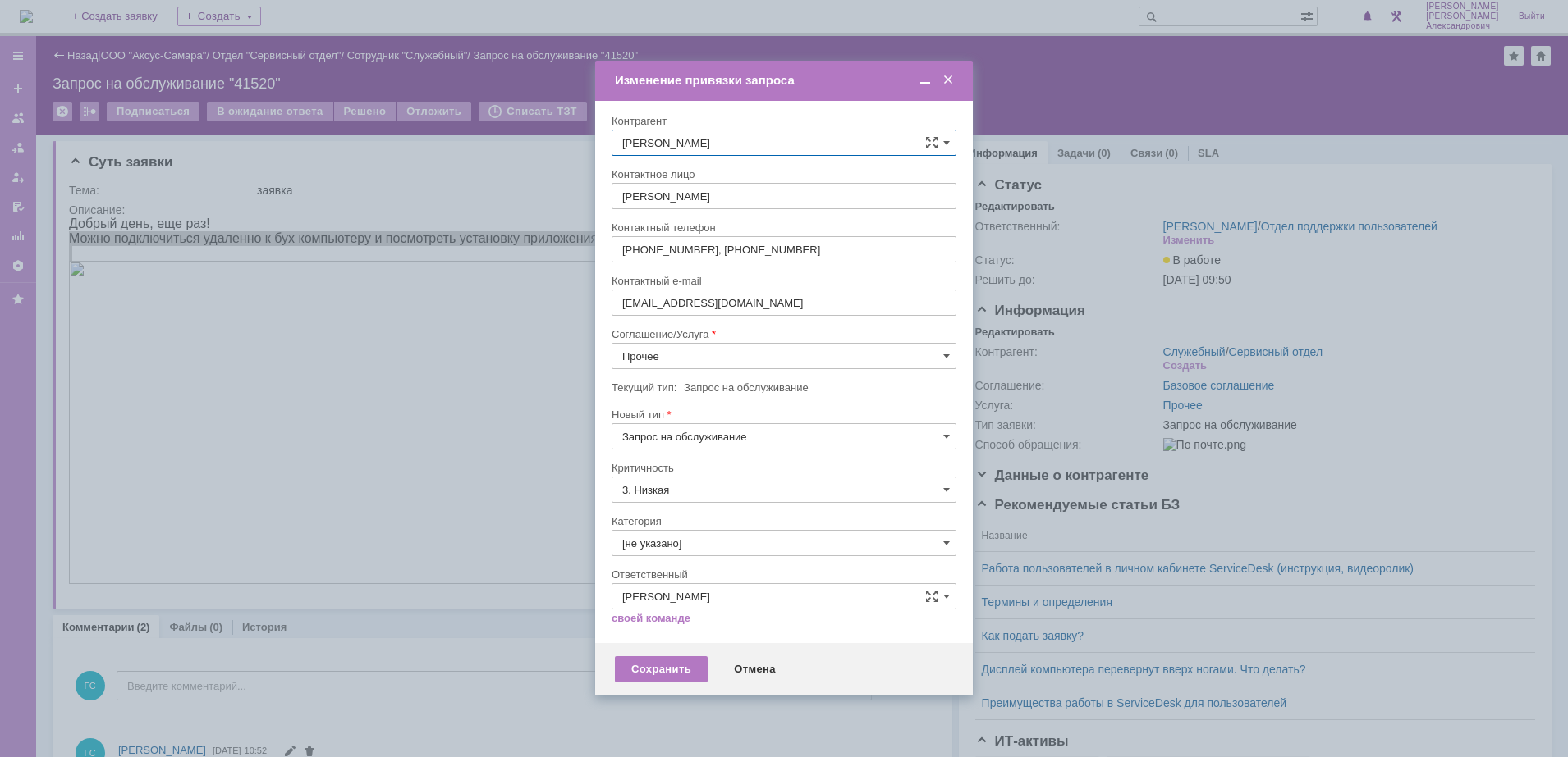
click at [801, 349] on input "Прочее" at bounding box center [784, 355] width 344 height 26
click at [753, 493] on div "АРМ_Настройка" at bounding box center [784, 506] width 343 height 27
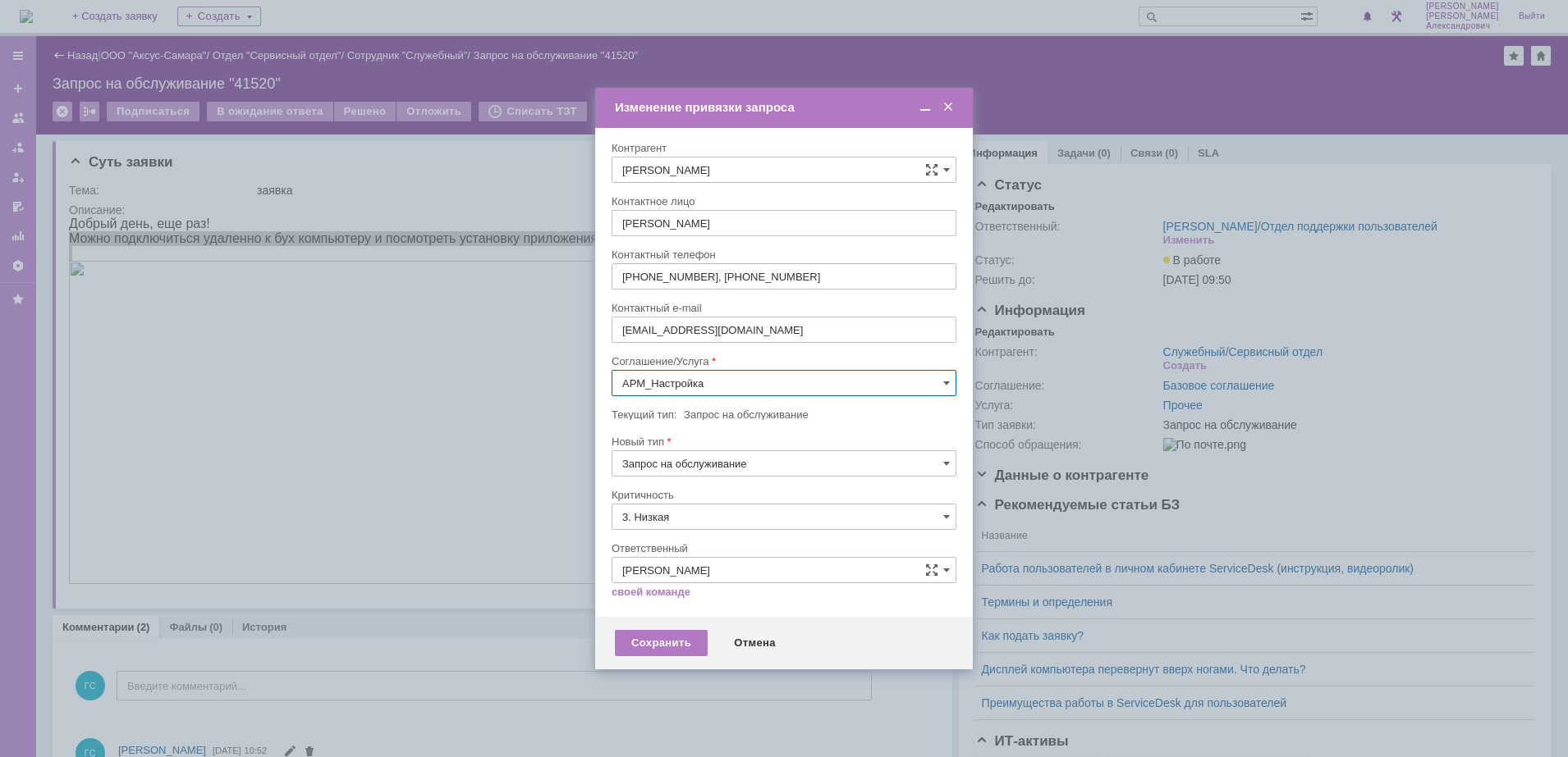
type input "АРМ_Настройка"
click at [744, 507] on input "3. Низкая" at bounding box center [784, 516] width 344 height 26
click at [743, 539] on div "[не указано]" at bounding box center [784, 547] width 343 height 26
type input "[не указано]"
click at [686, 635] on div "Сохранить" at bounding box center [661, 643] width 93 height 26
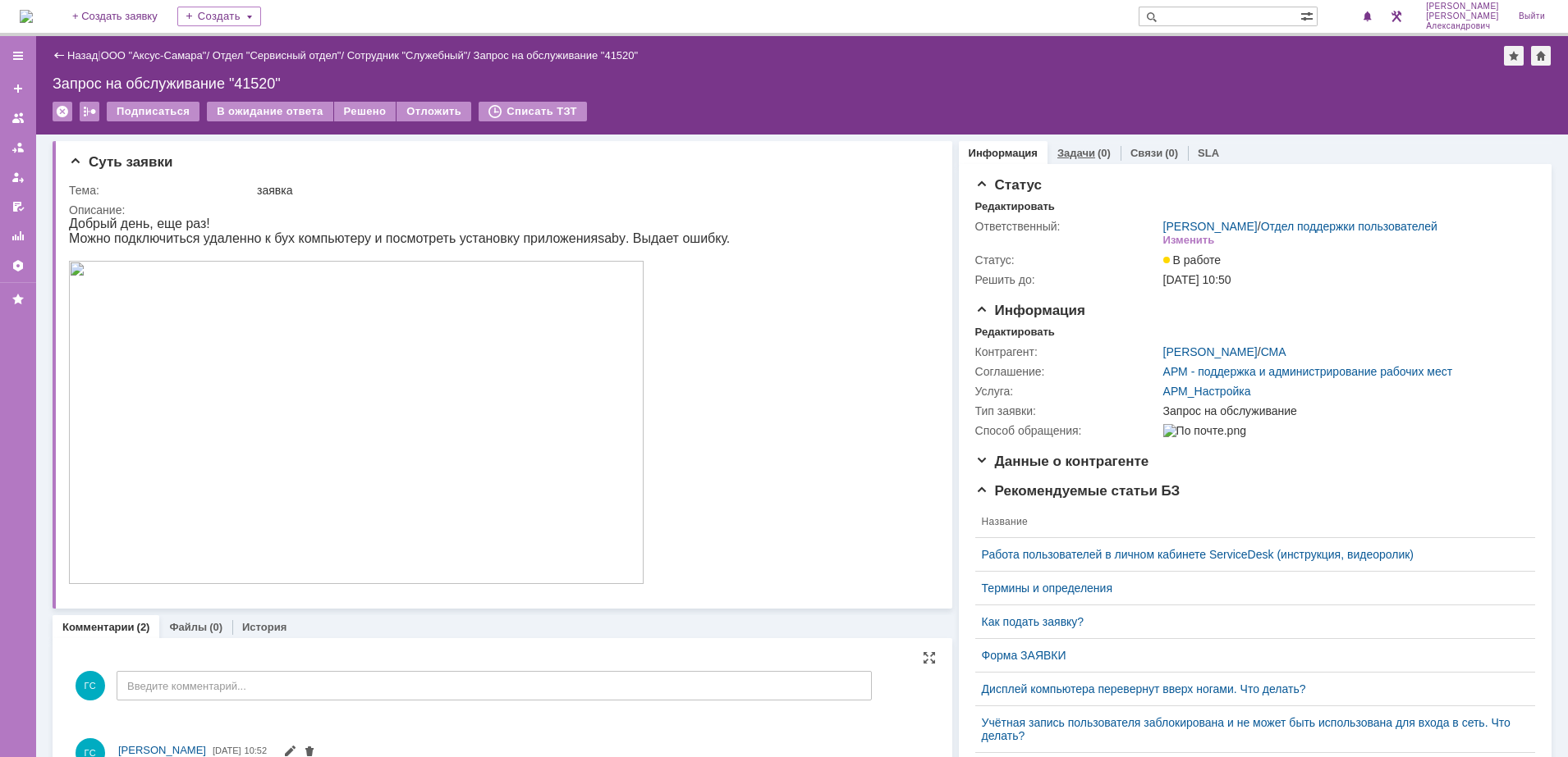
scroll to position [0, 0]
click at [1060, 150] on link "Задачи" at bounding box center [1076, 153] width 38 height 13
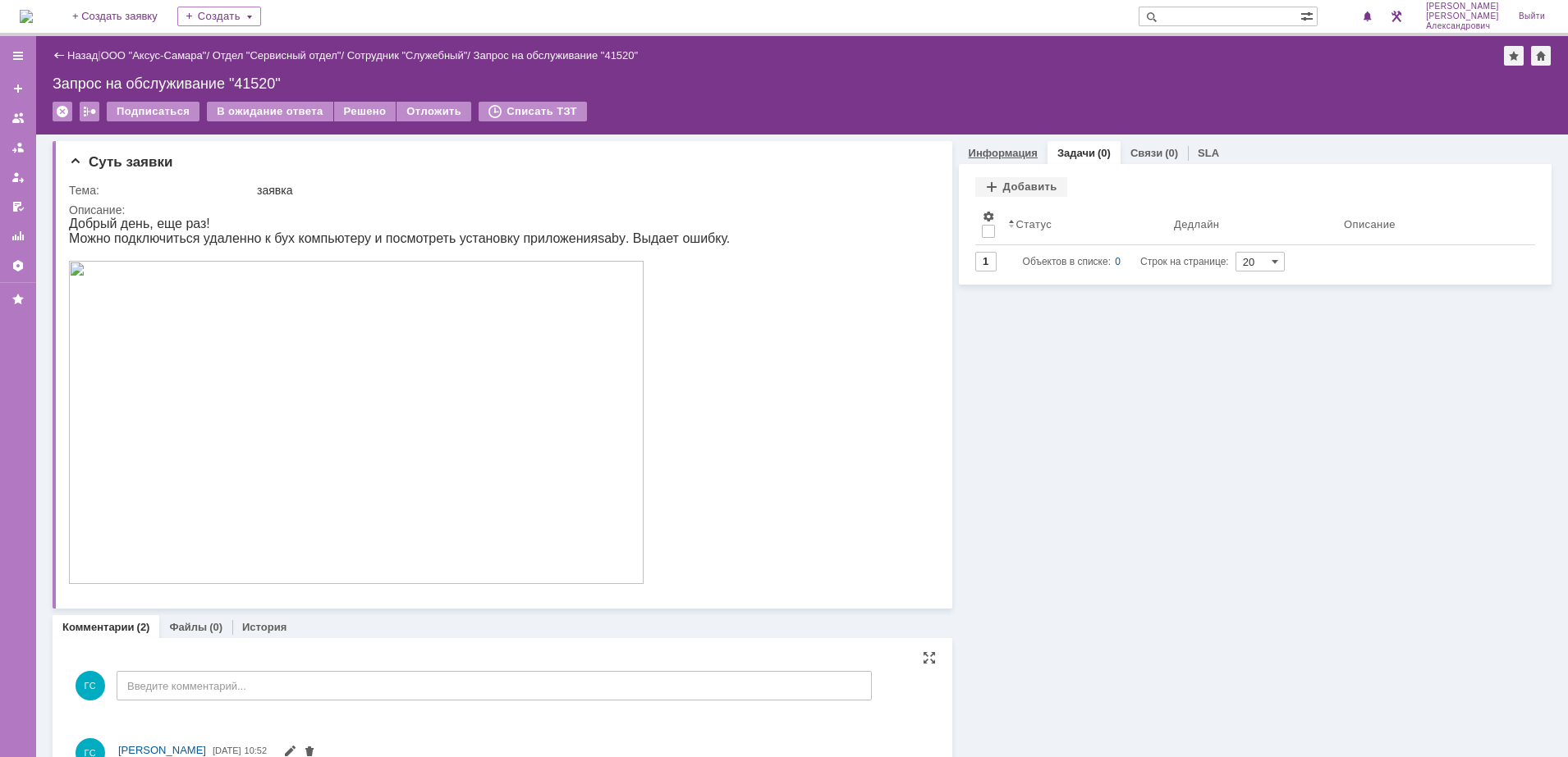
click at [1014, 150] on link "Информация" at bounding box center [1003, 153] width 69 height 13
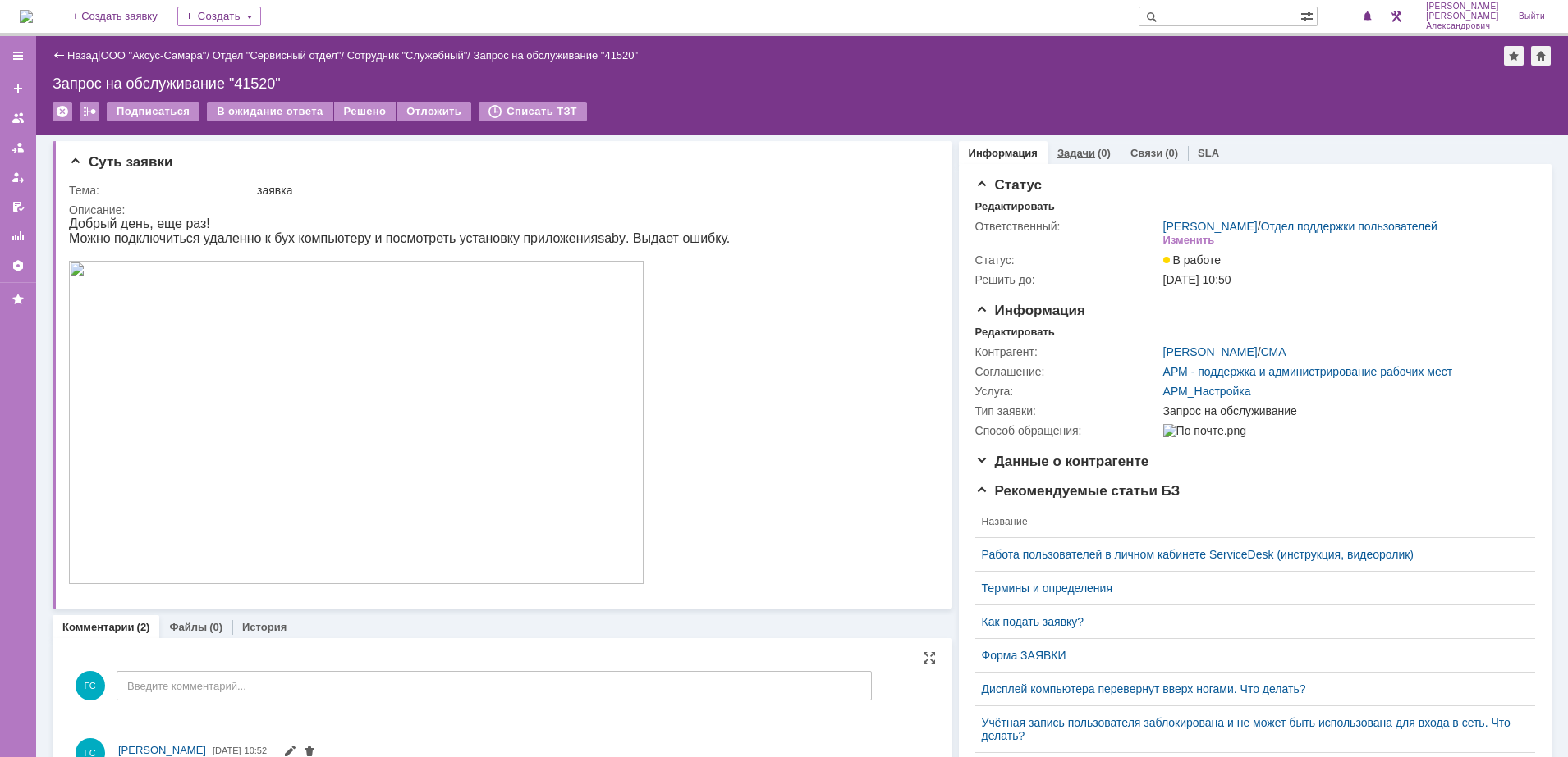
click at [1077, 153] on link "Задачи" at bounding box center [1076, 153] width 38 height 13
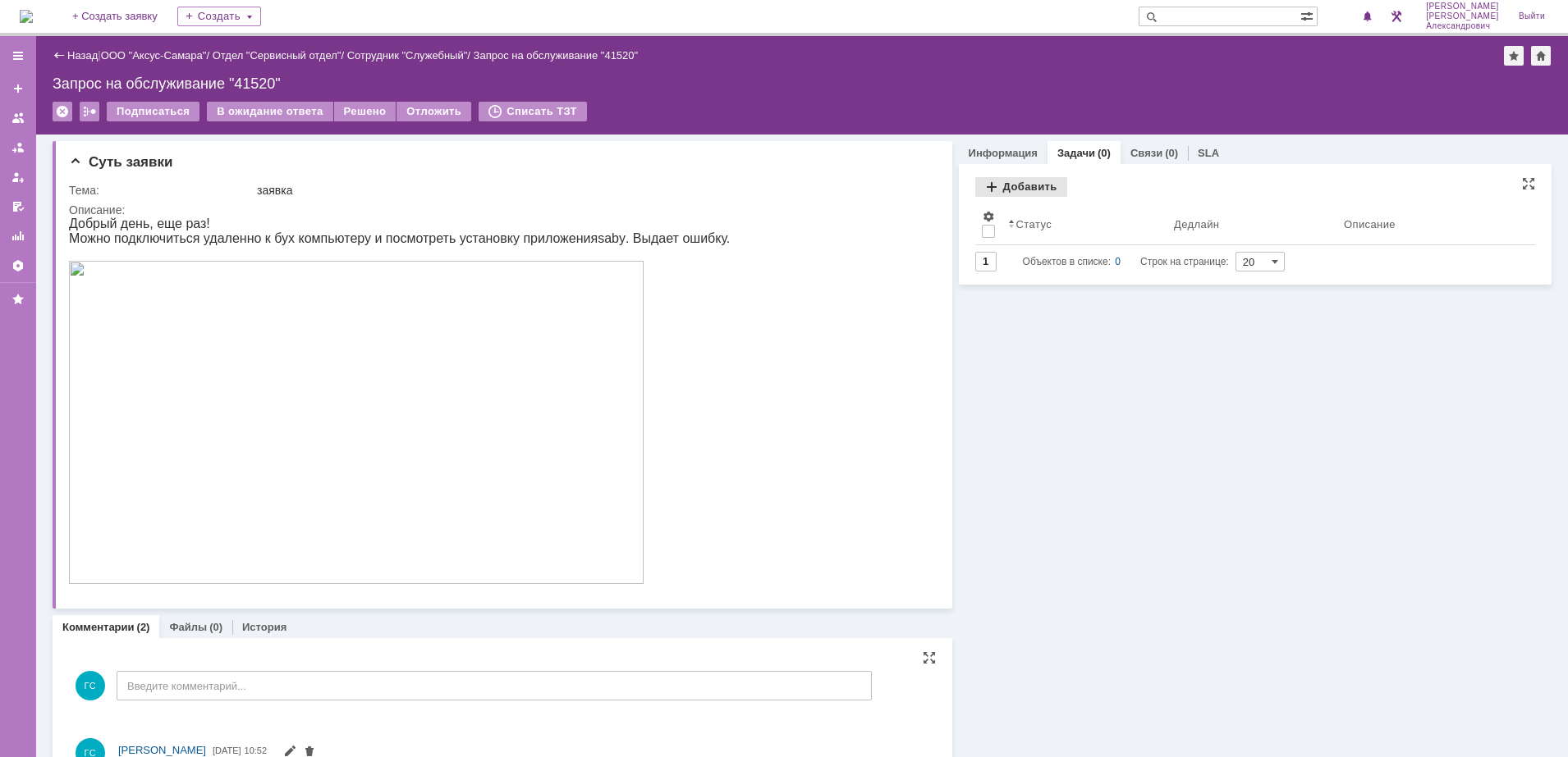
click at [1010, 193] on div "Добавить" at bounding box center [1021, 187] width 92 height 20
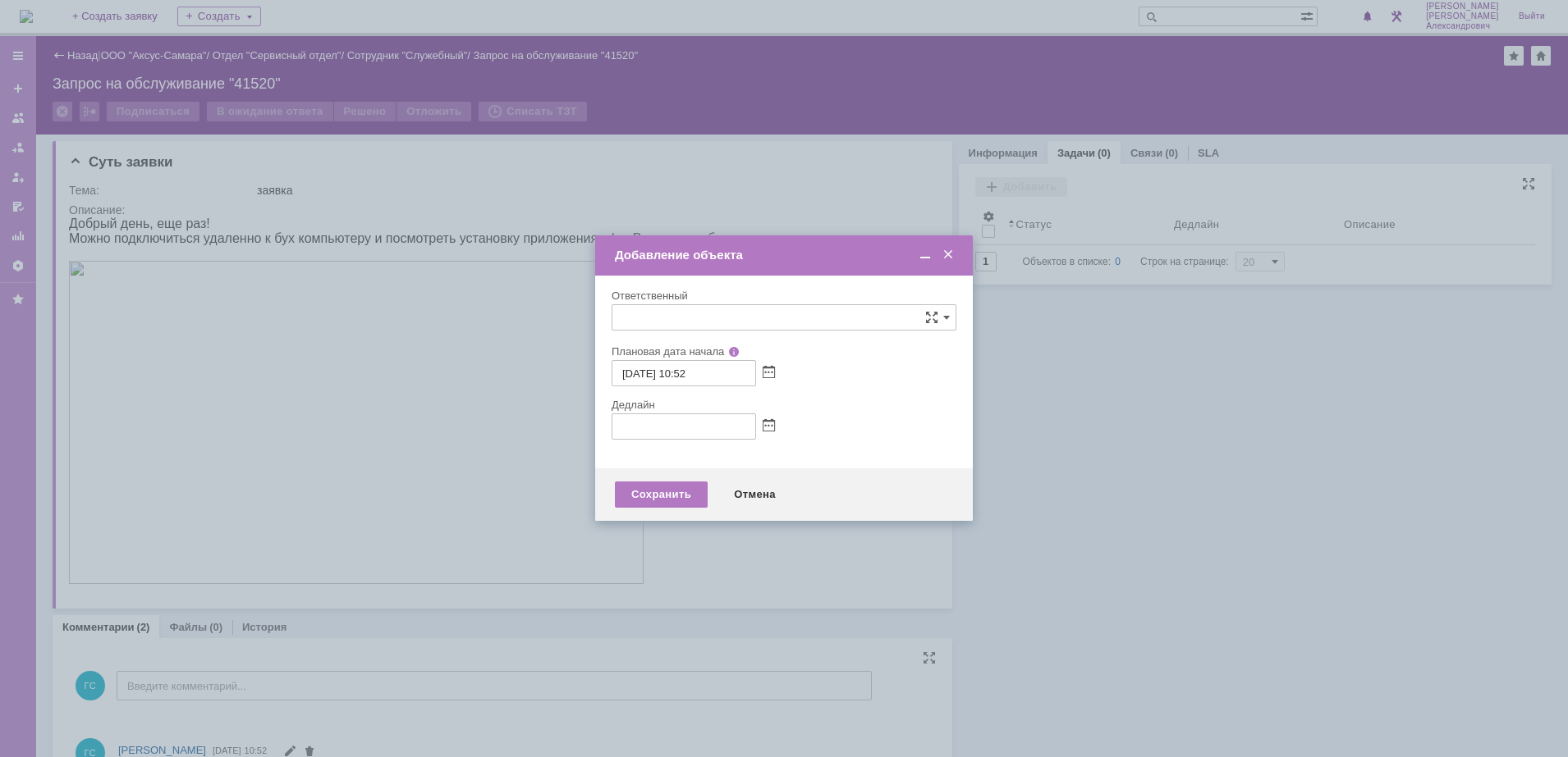
type input "[не указано]"
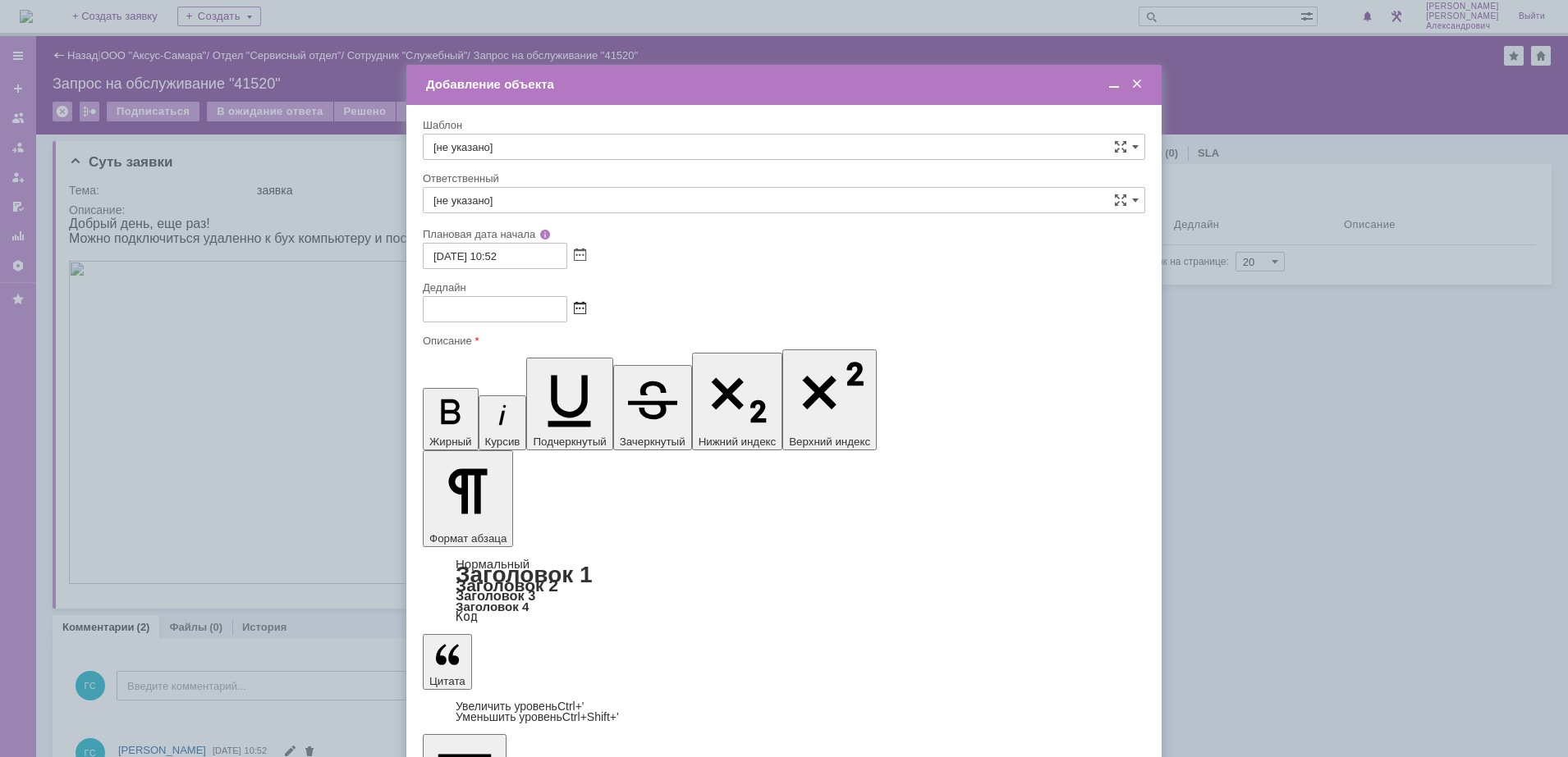
click at [583, 303] on span at bounding box center [580, 309] width 13 height 14
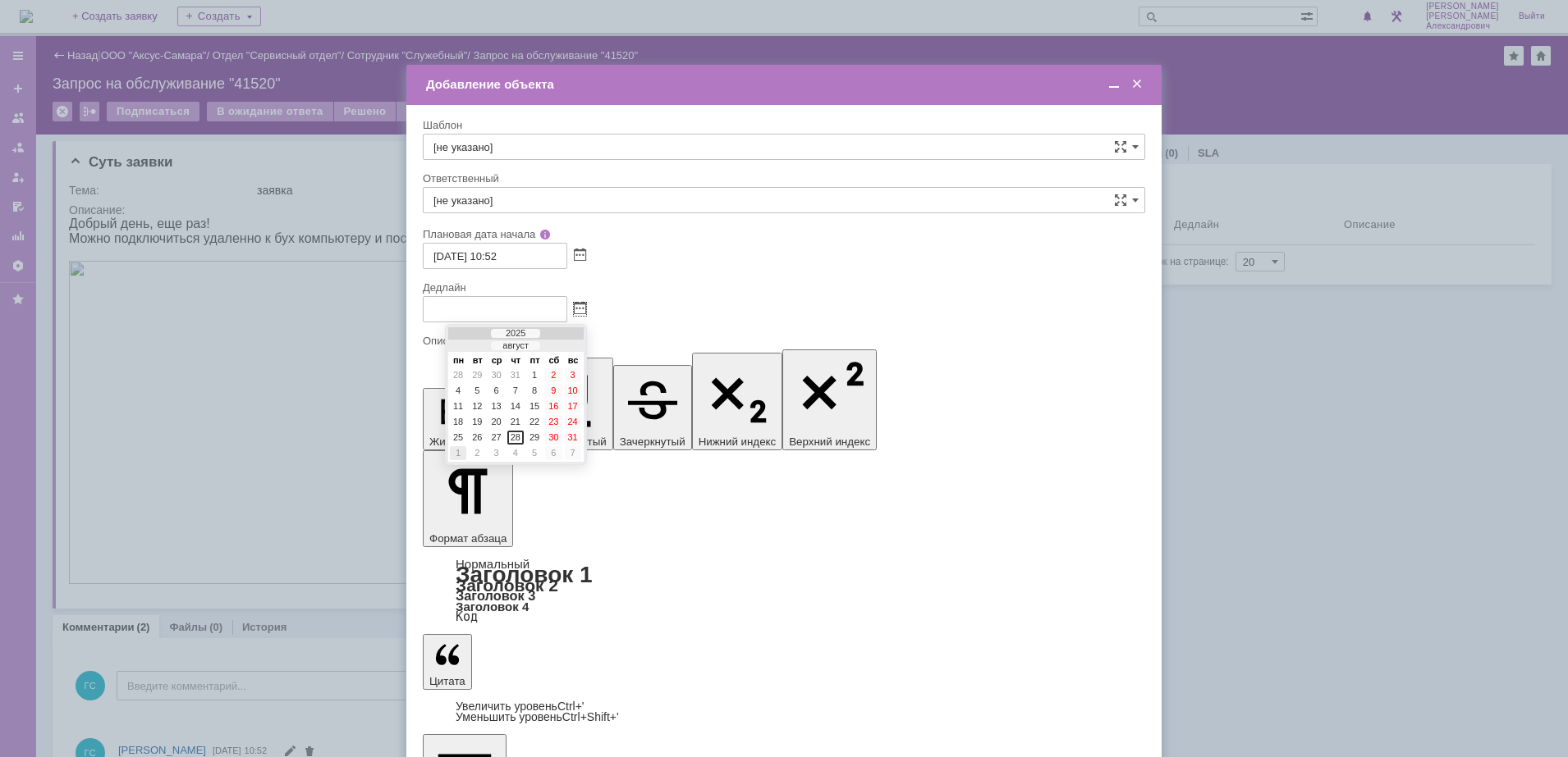
click at [460, 448] on div "1" at bounding box center [458, 452] width 16 height 14
type input "[DATE] 10:52"
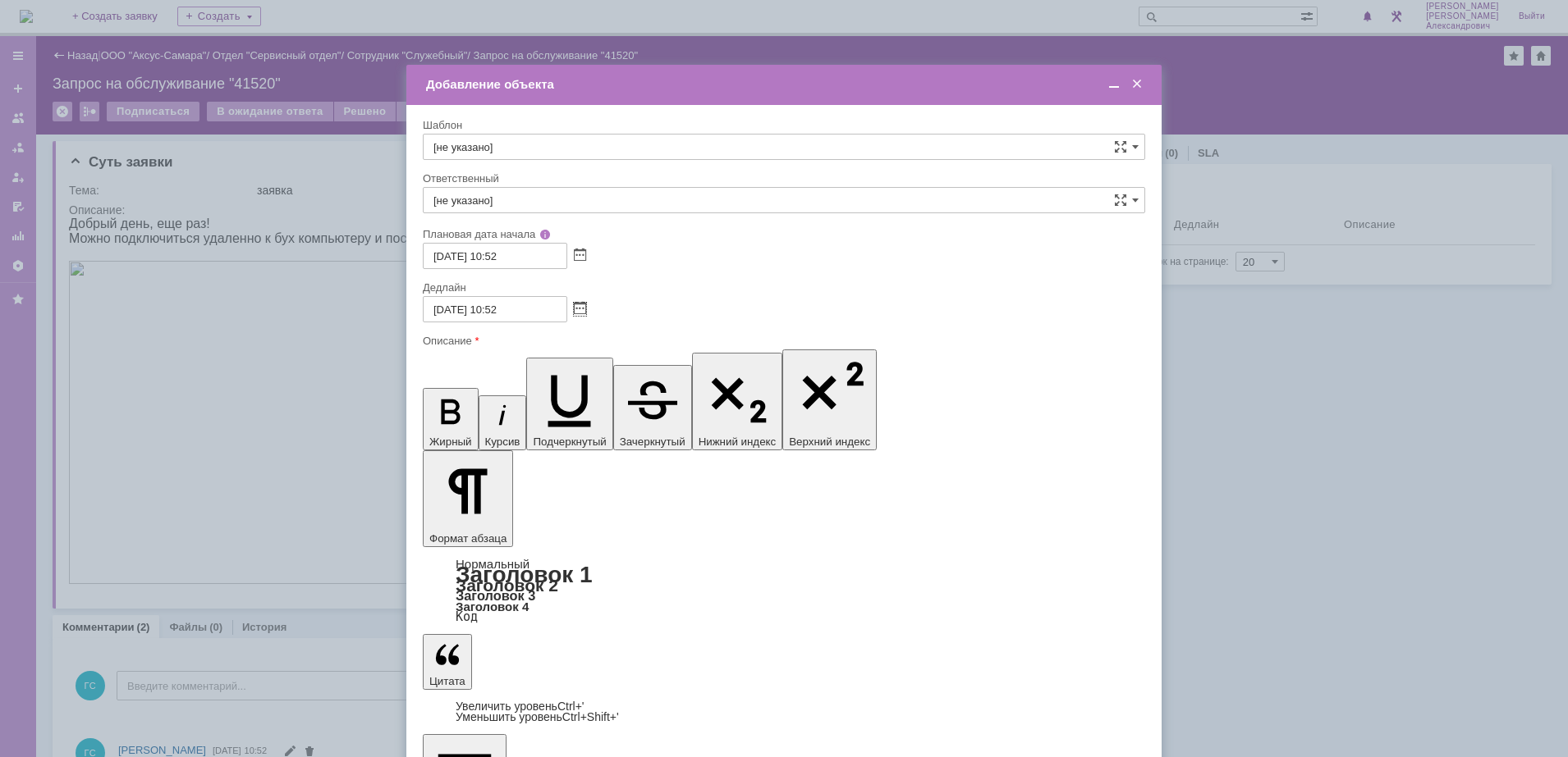
click at [558, 191] on input "[не указано]" at bounding box center [784, 200] width 722 height 26
click at [627, 370] on span "[PERSON_NAME]" at bounding box center [784, 374] width 701 height 14
type input "[PERSON_NAME]"
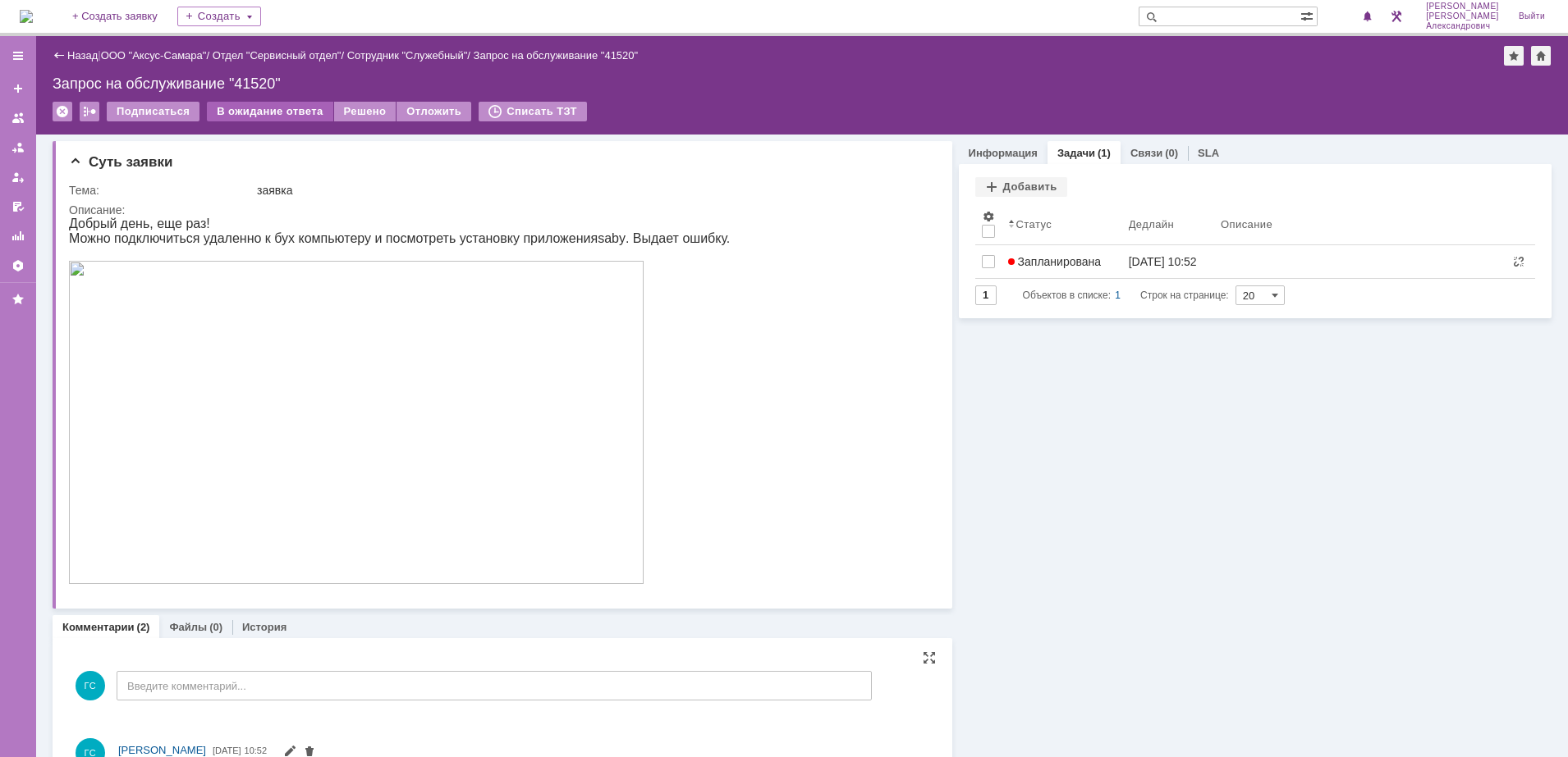
click at [279, 105] on div "В ожидание ответа" at bounding box center [269, 112] width 125 height 20
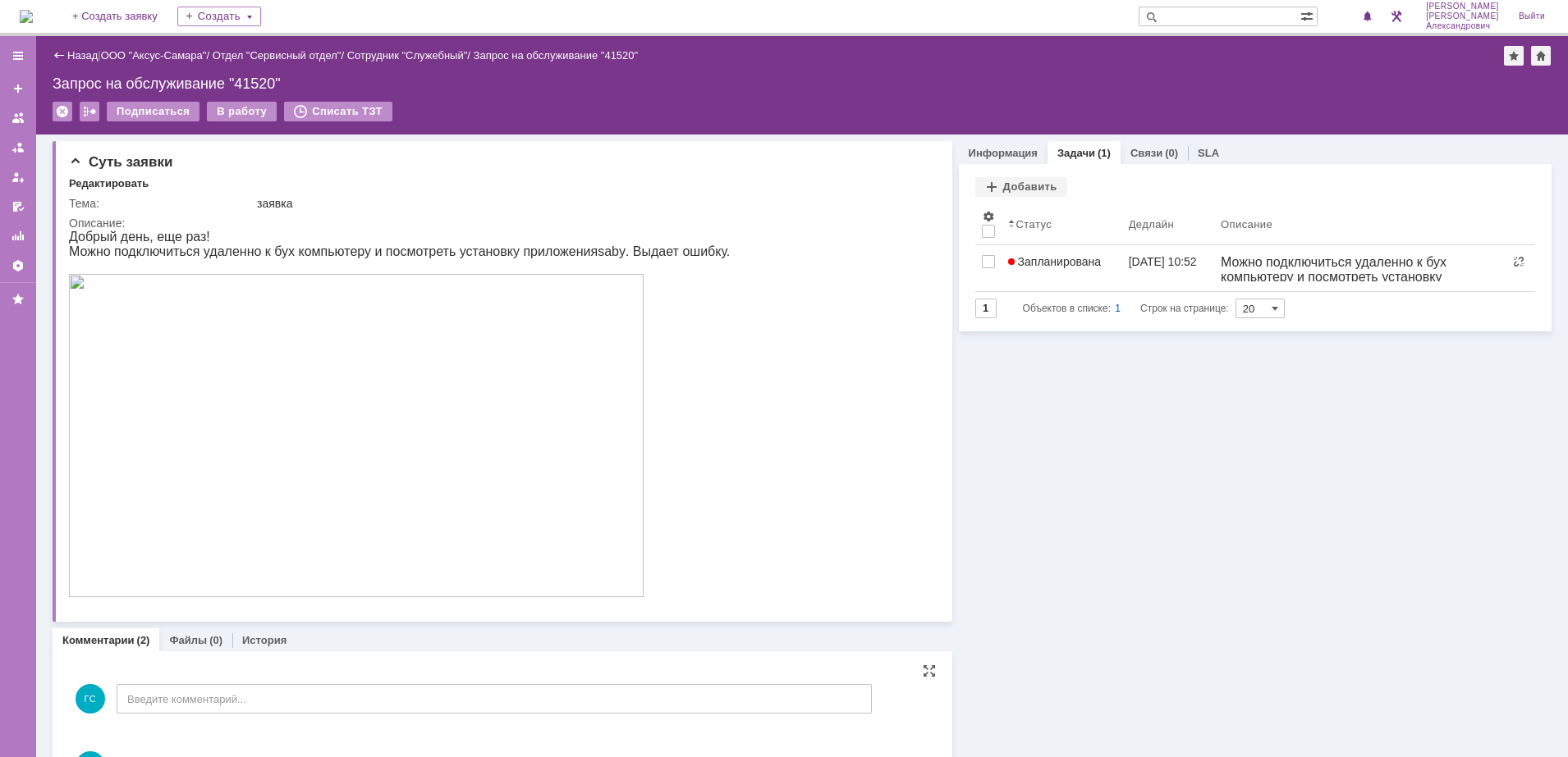
click at [32, 12] on img at bounding box center [26, 16] width 14 height 14
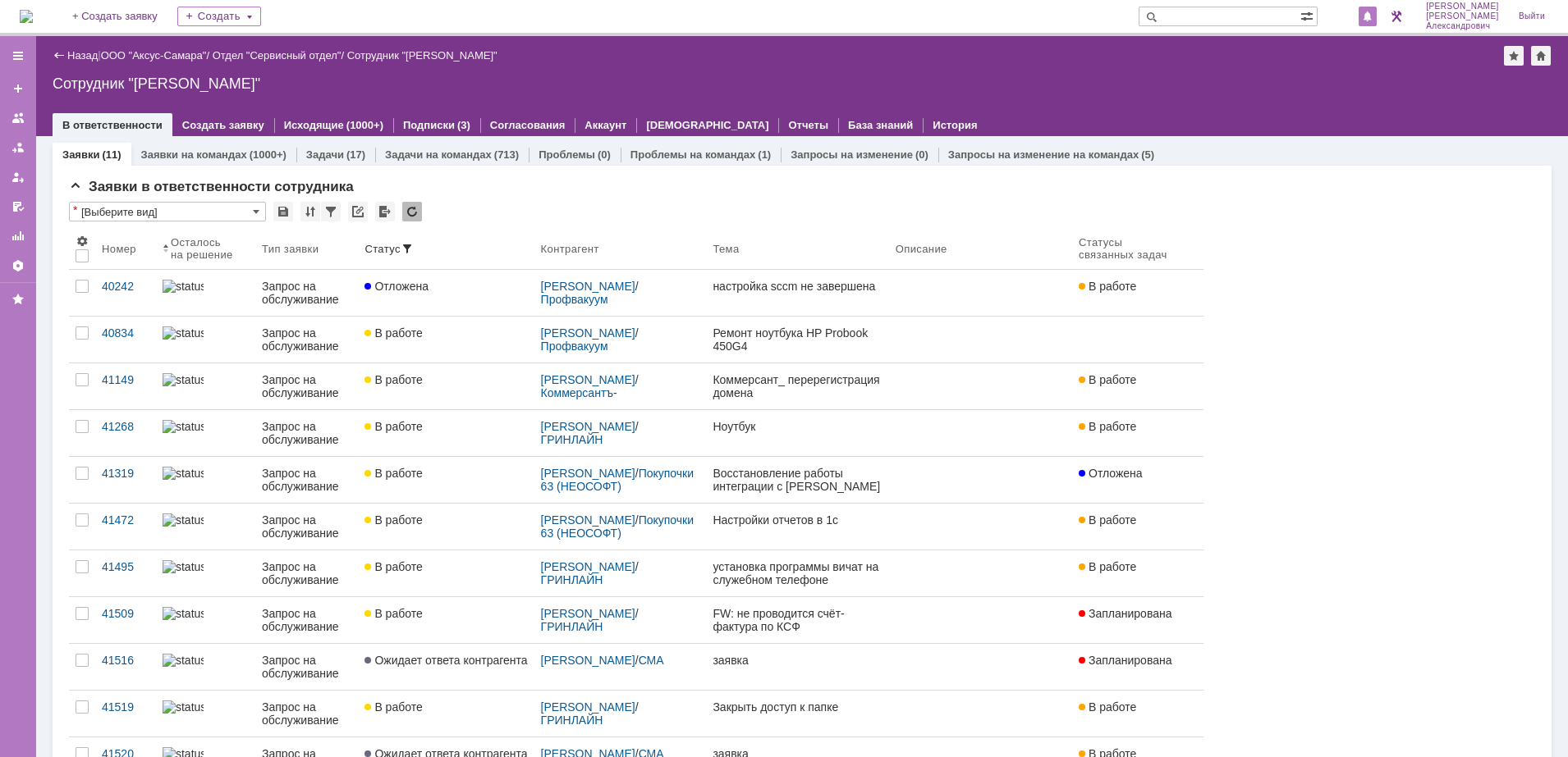
click at [1377, 23] on div at bounding box center [1367, 16] width 18 height 20
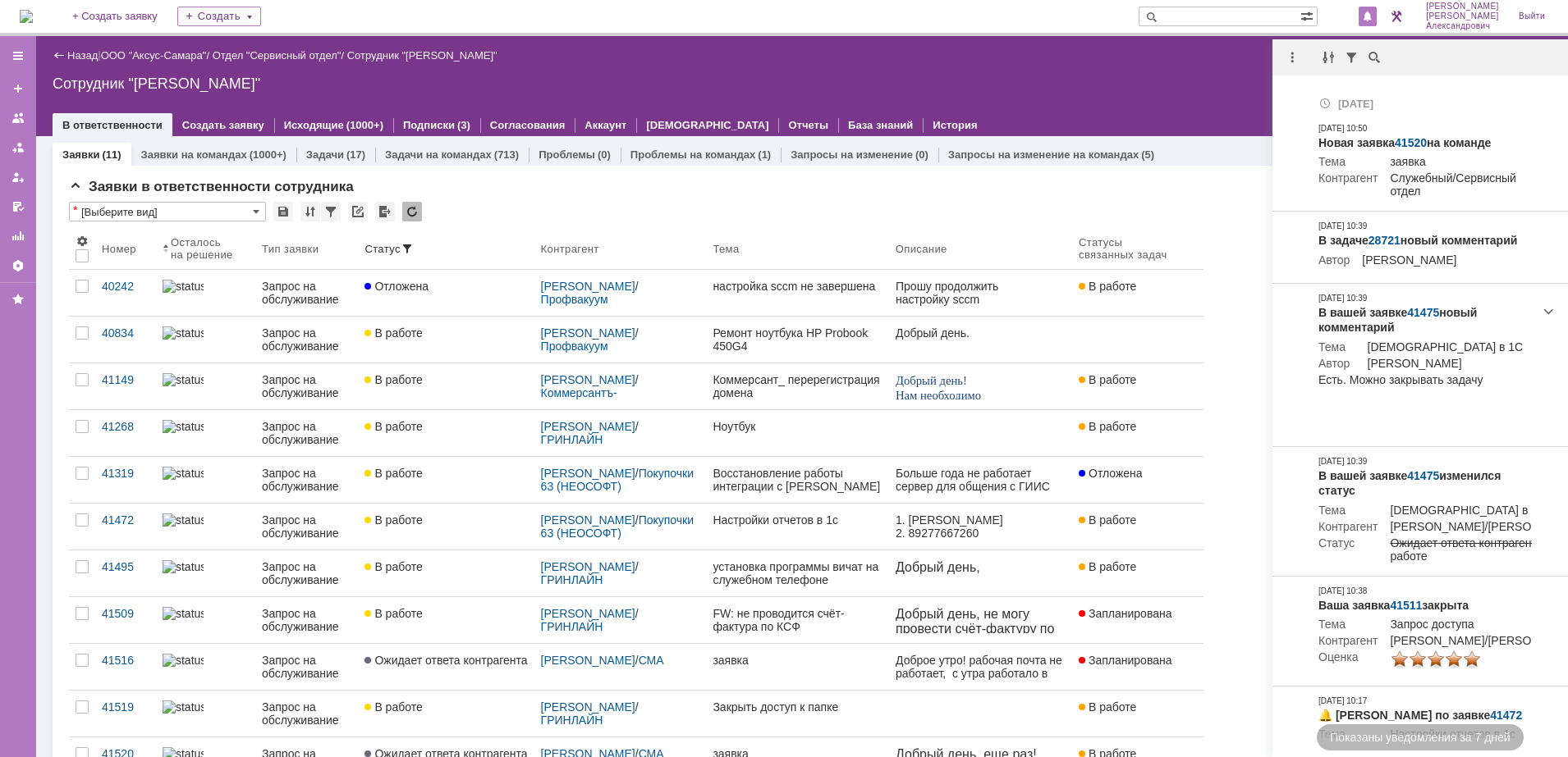
click at [1243, 58] on div "Назад | ООО "Аксус-Самара" / Отдел "Сервисный отдел" / Сотрудник "Галстьян Степ…" at bounding box center [802, 56] width 1499 height 20
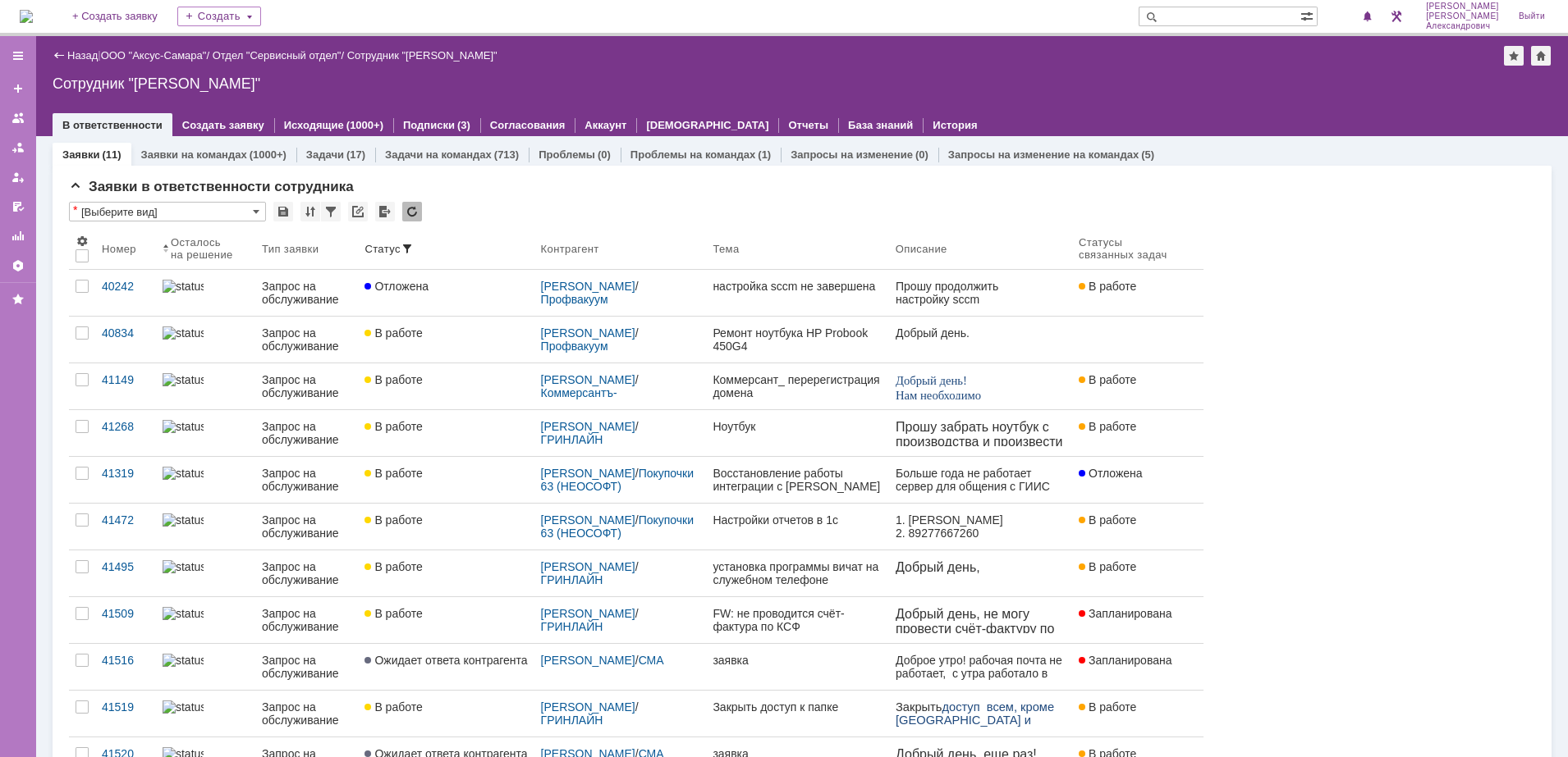
click at [10, 20] on div "На домашнюю + Создать заявку Создать Галстьян Степан Александрович Выйти" at bounding box center [784, 18] width 1568 height 36
click at [32, 19] on img at bounding box center [26, 16] width 14 height 14
click at [16, 5] on div "На домашнюю + Создать заявку Создать Галстьян Степан Александрович Выйти" at bounding box center [784, 18] width 1568 height 36
click at [32, 10] on img at bounding box center [26, 16] width 14 height 14
click at [1355, 28] on div "1" at bounding box center [1352, 16] width 50 height 32
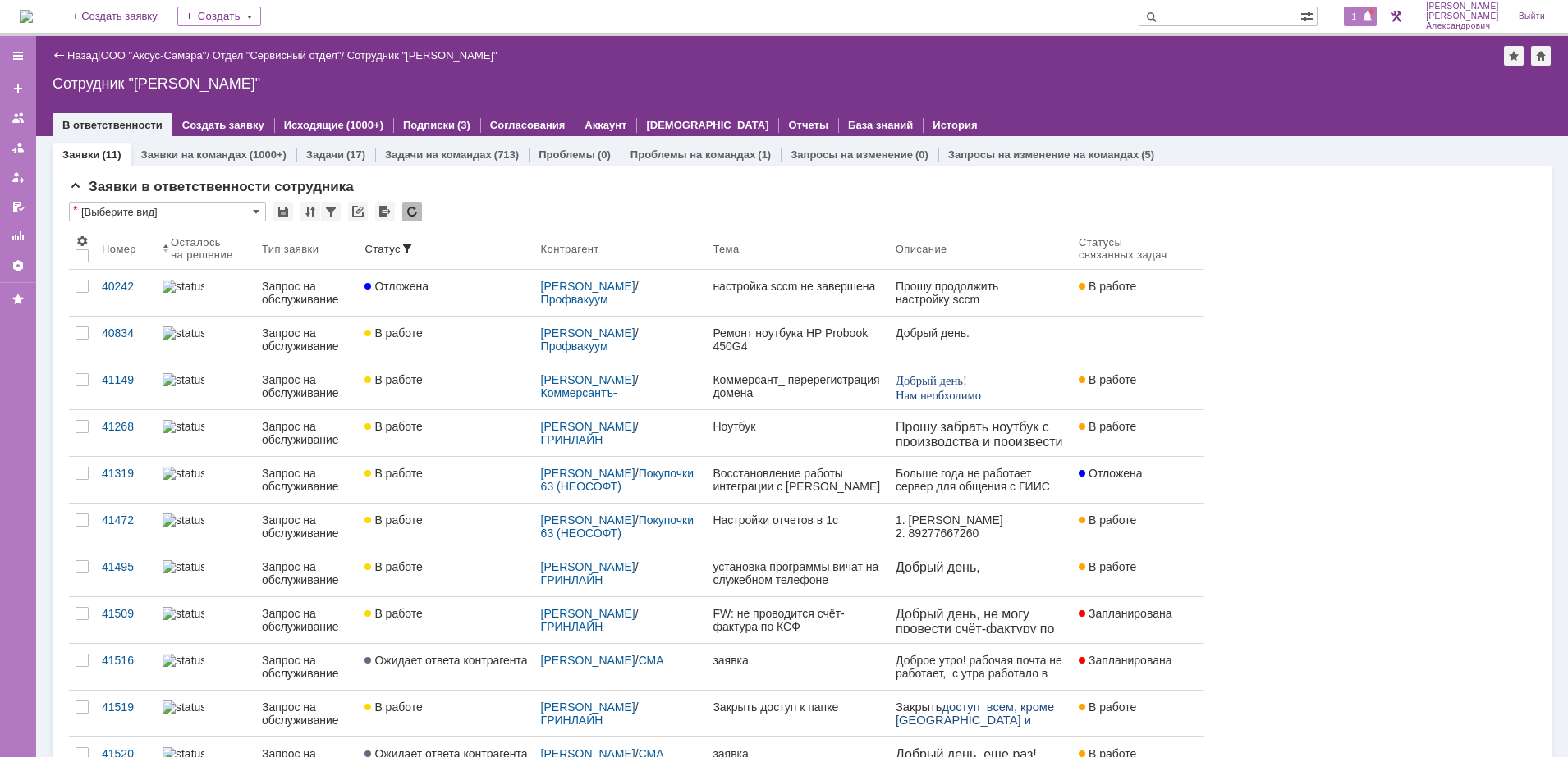
click at [1362, 23] on span "1" at bounding box center [1354, 16] width 14 height 12
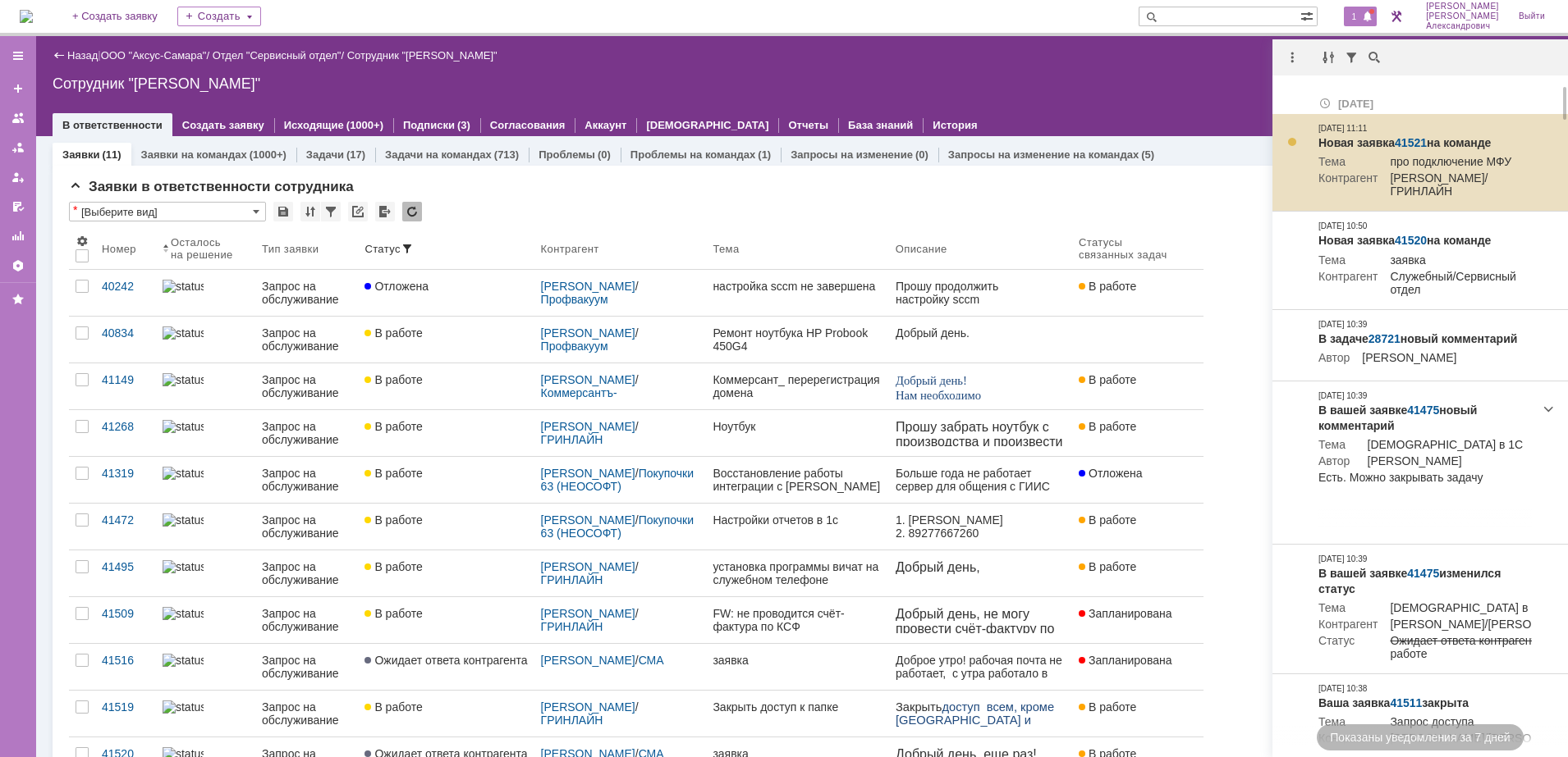
click at [1410, 141] on link "41521" at bounding box center [1411, 142] width 32 height 14
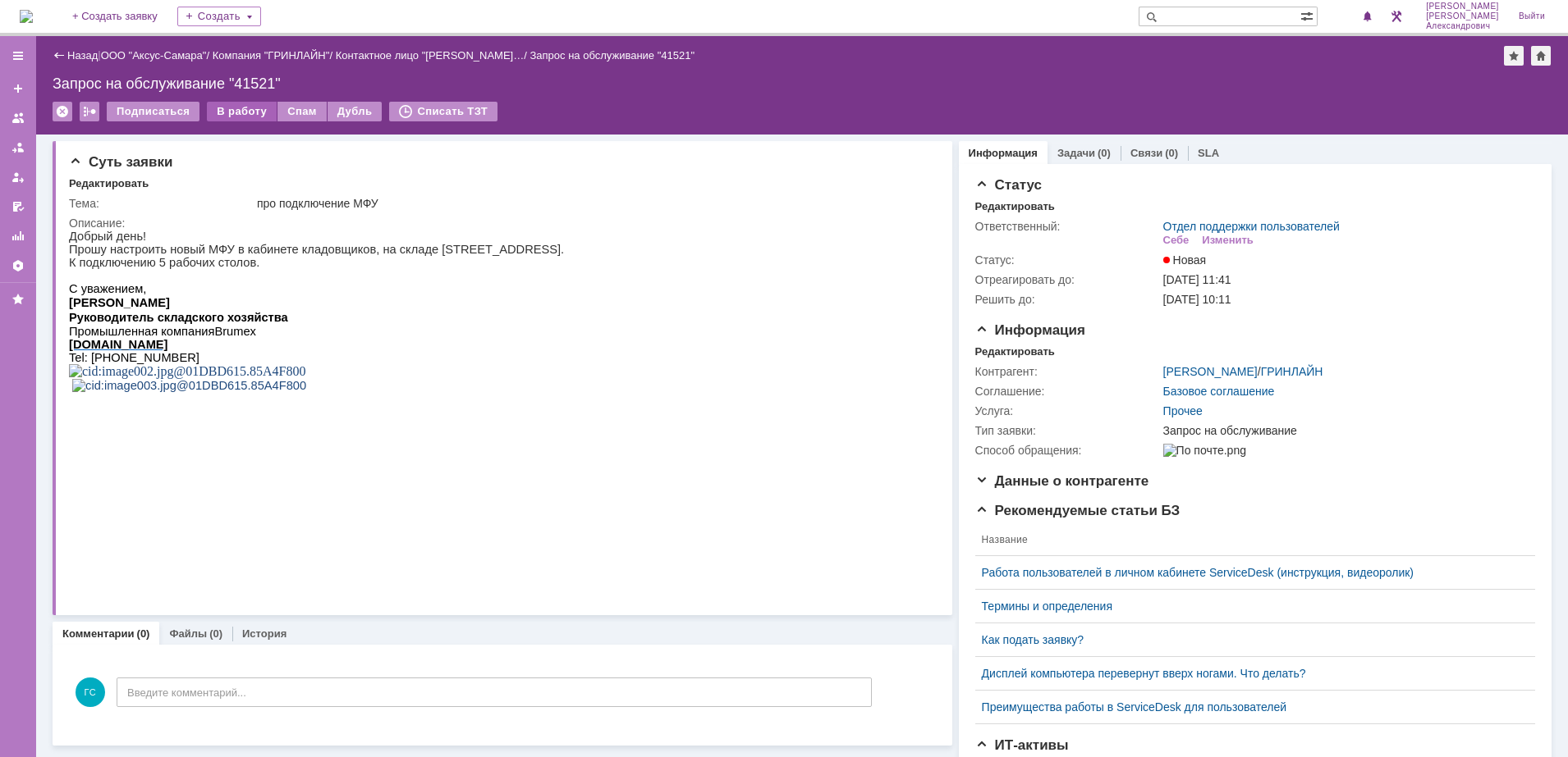
click at [243, 109] on div "В работу" at bounding box center [241, 112] width 69 height 20
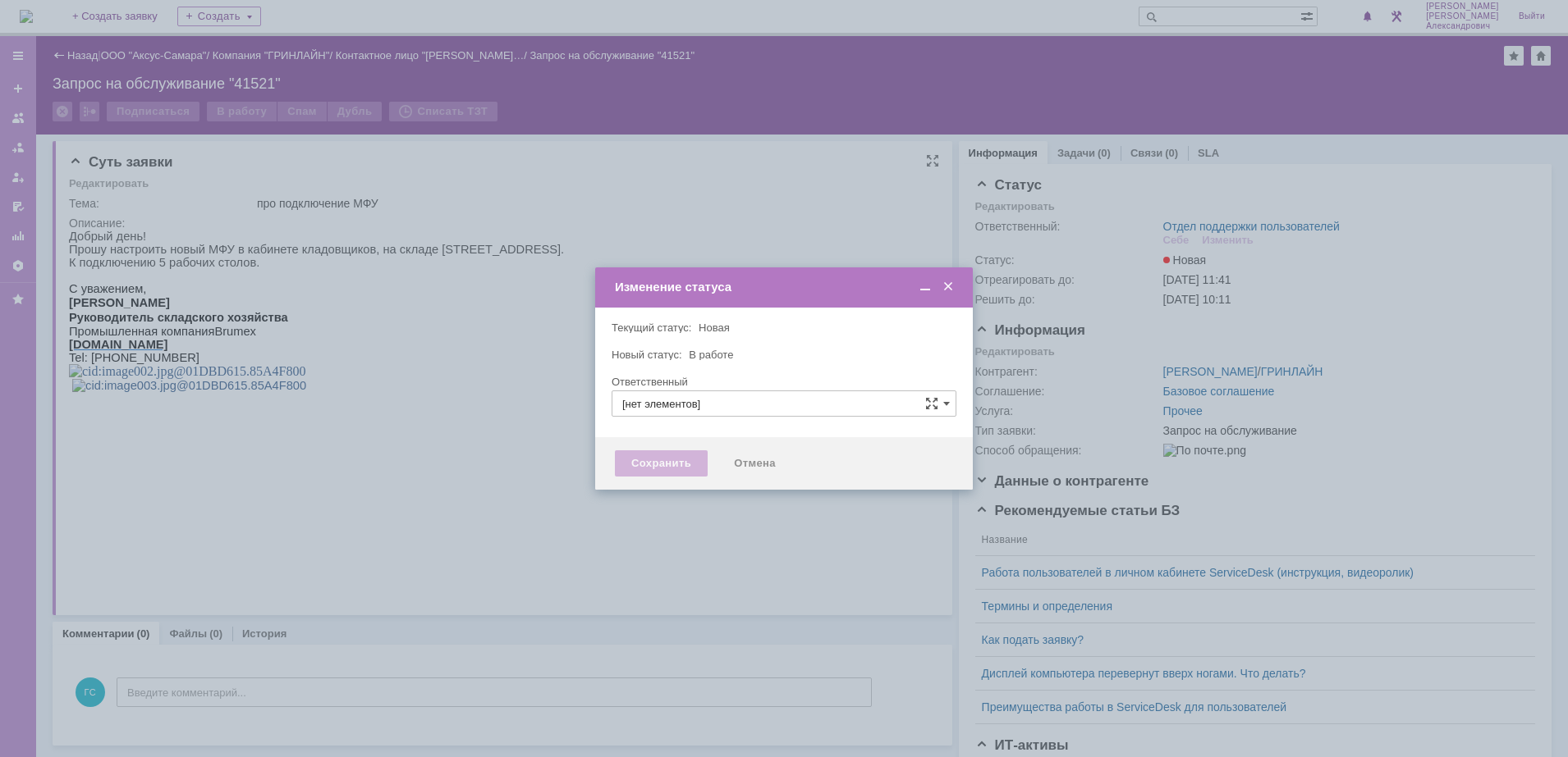
type input "Отдел поддержки пользователей"
type input "[PERSON_NAME]"
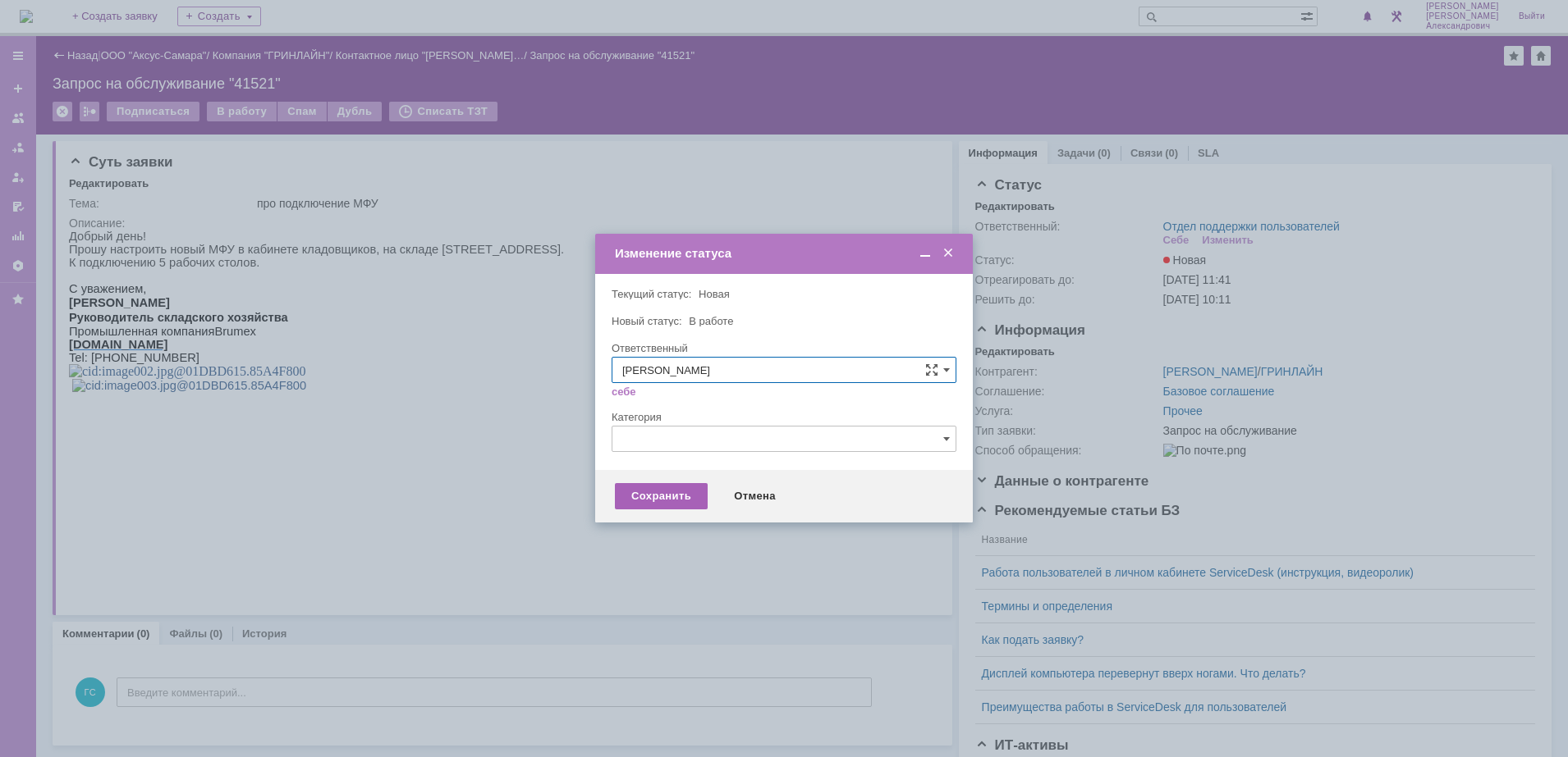
click at [663, 489] on div "Сохранить" at bounding box center [661, 496] width 93 height 26
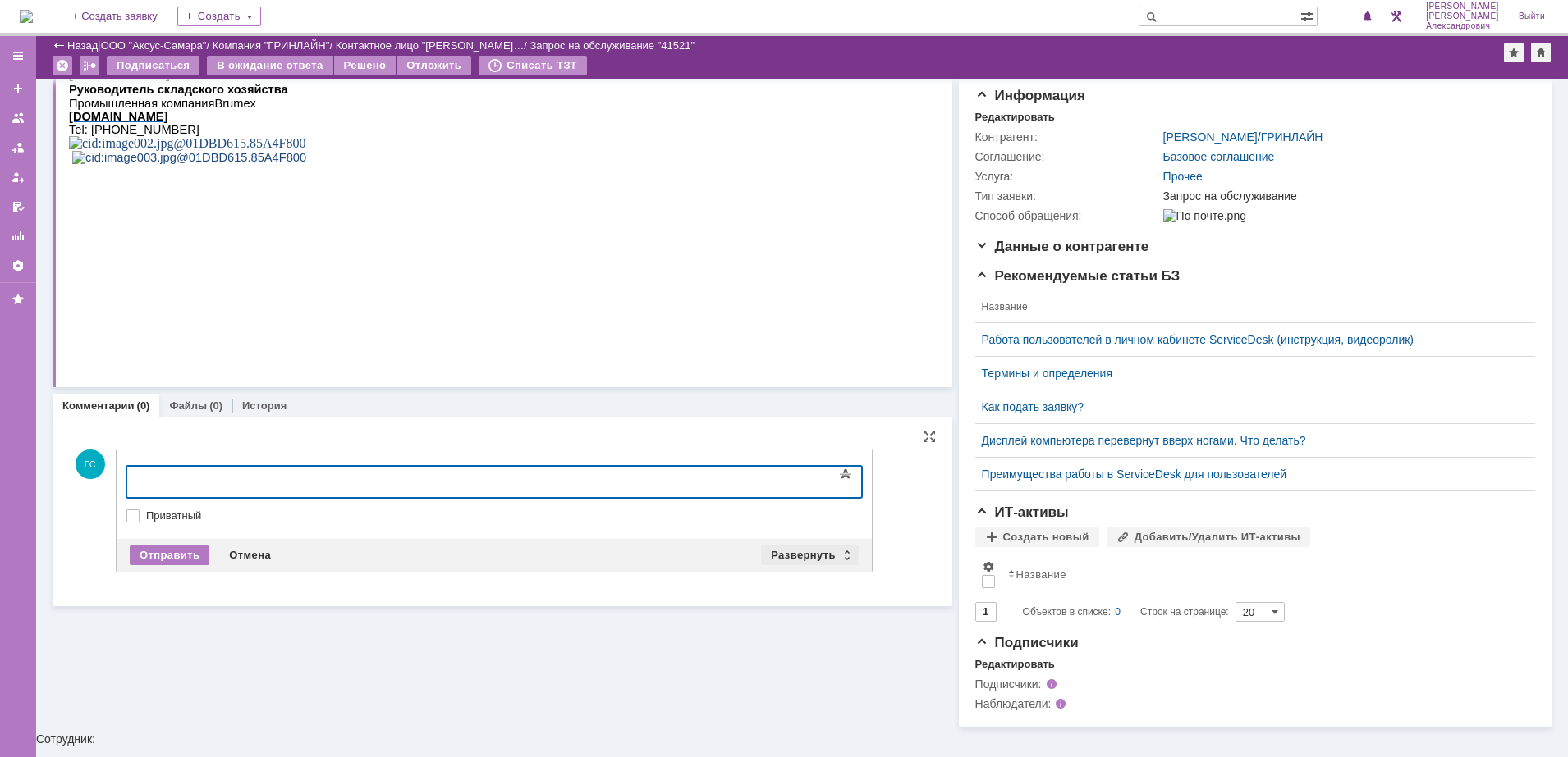
click at [800, 547] on div "Развернуть" at bounding box center [810, 555] width 97 height 20
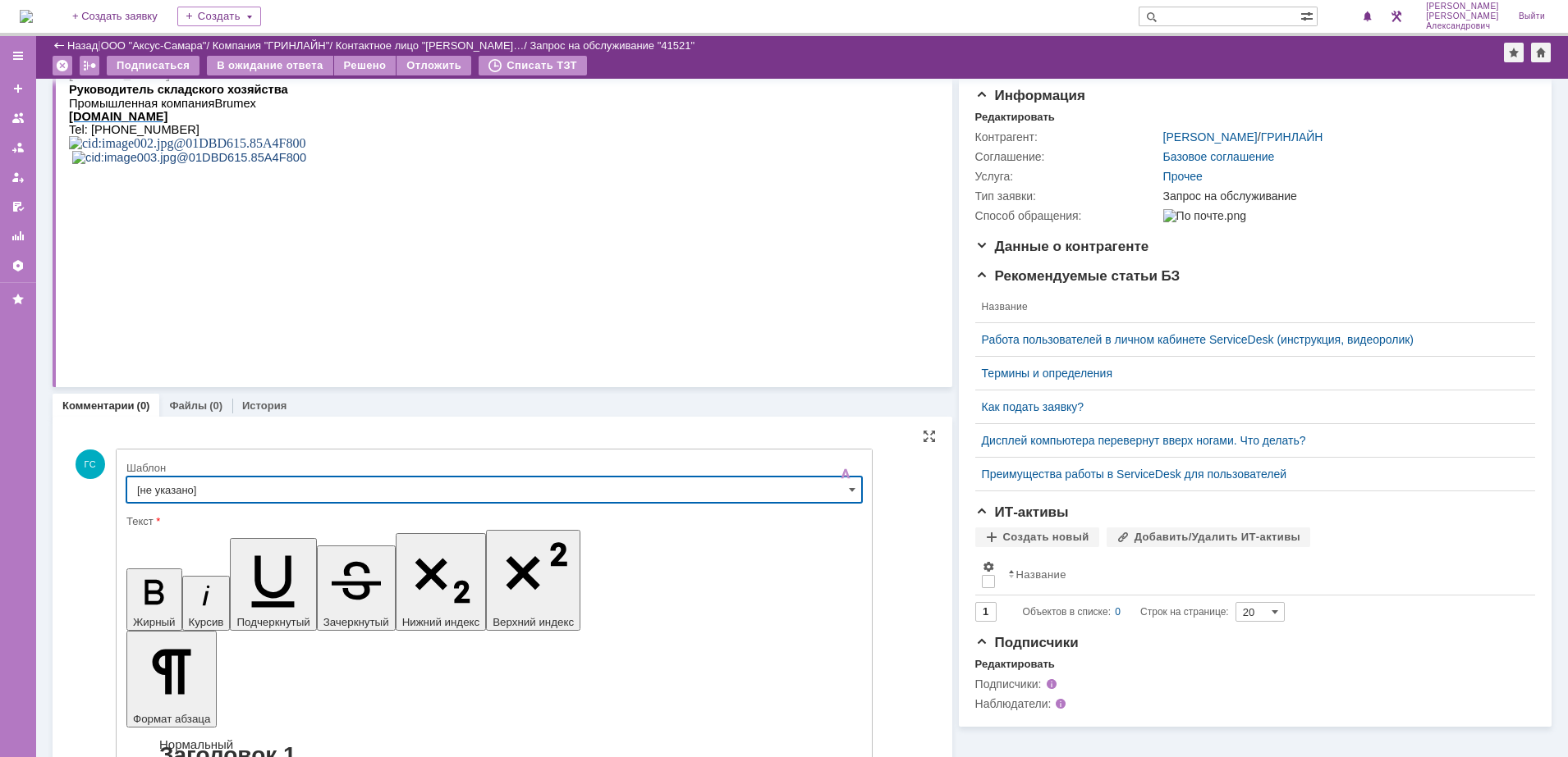
click at [424, 494] on input "[не указано]" at bounding box center [494, 489] width 736 height 26
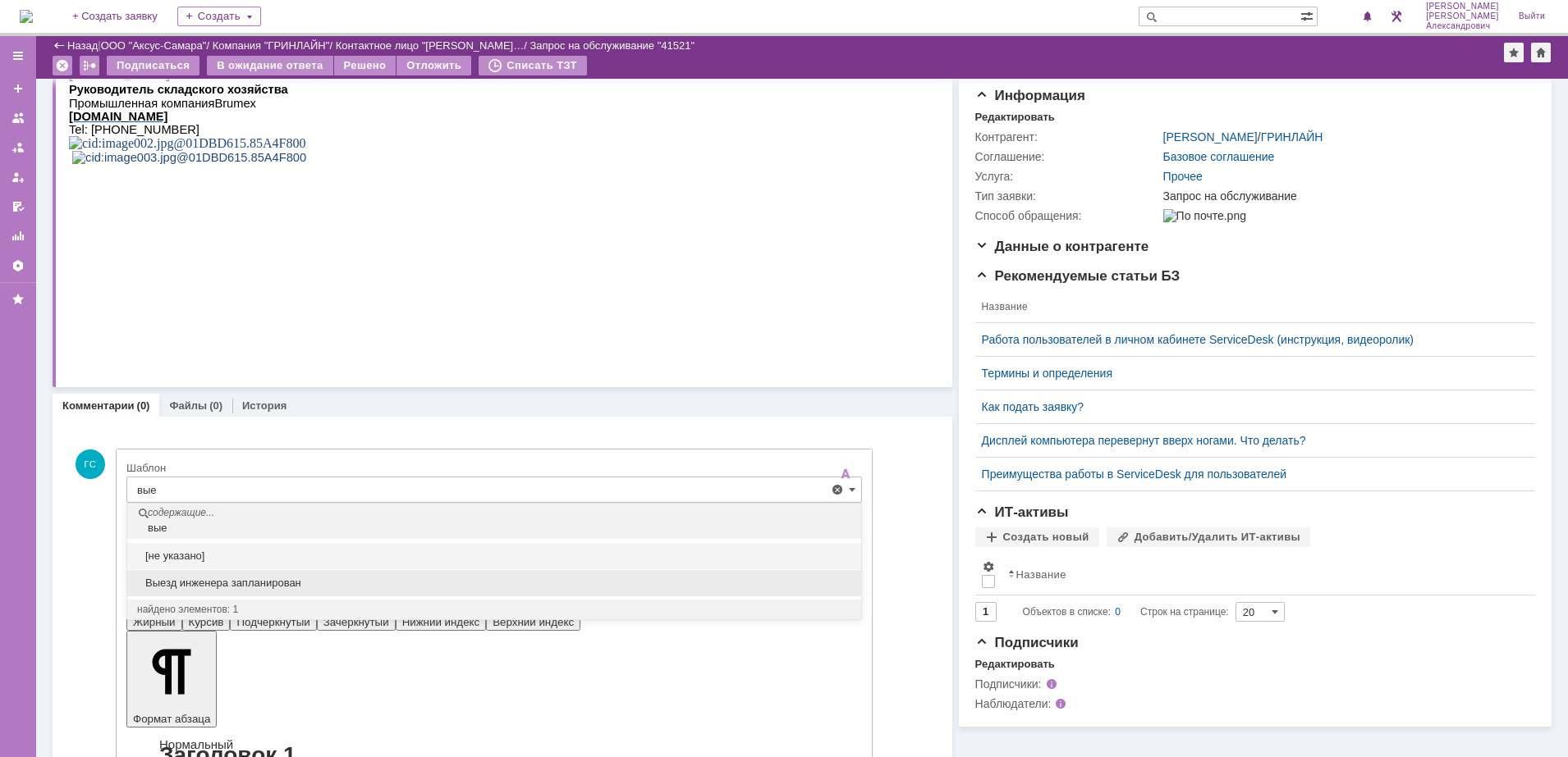
click at [310, 579] on span "Выезд инженера запланирован" at bounding box center [494, 583] width 714 height 14
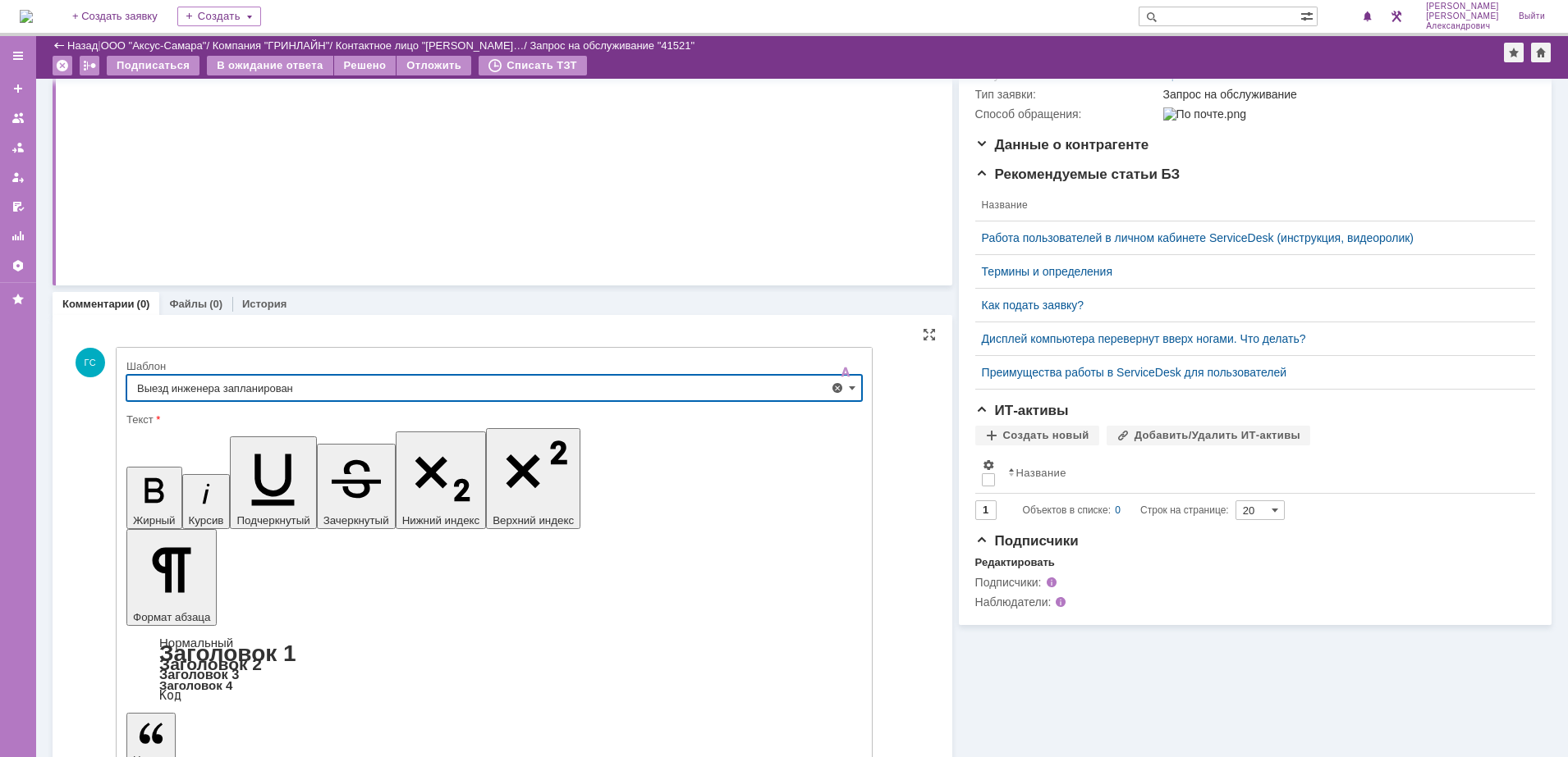
scroll to position [261, 0]
type input "Выезд инженера запланирован"
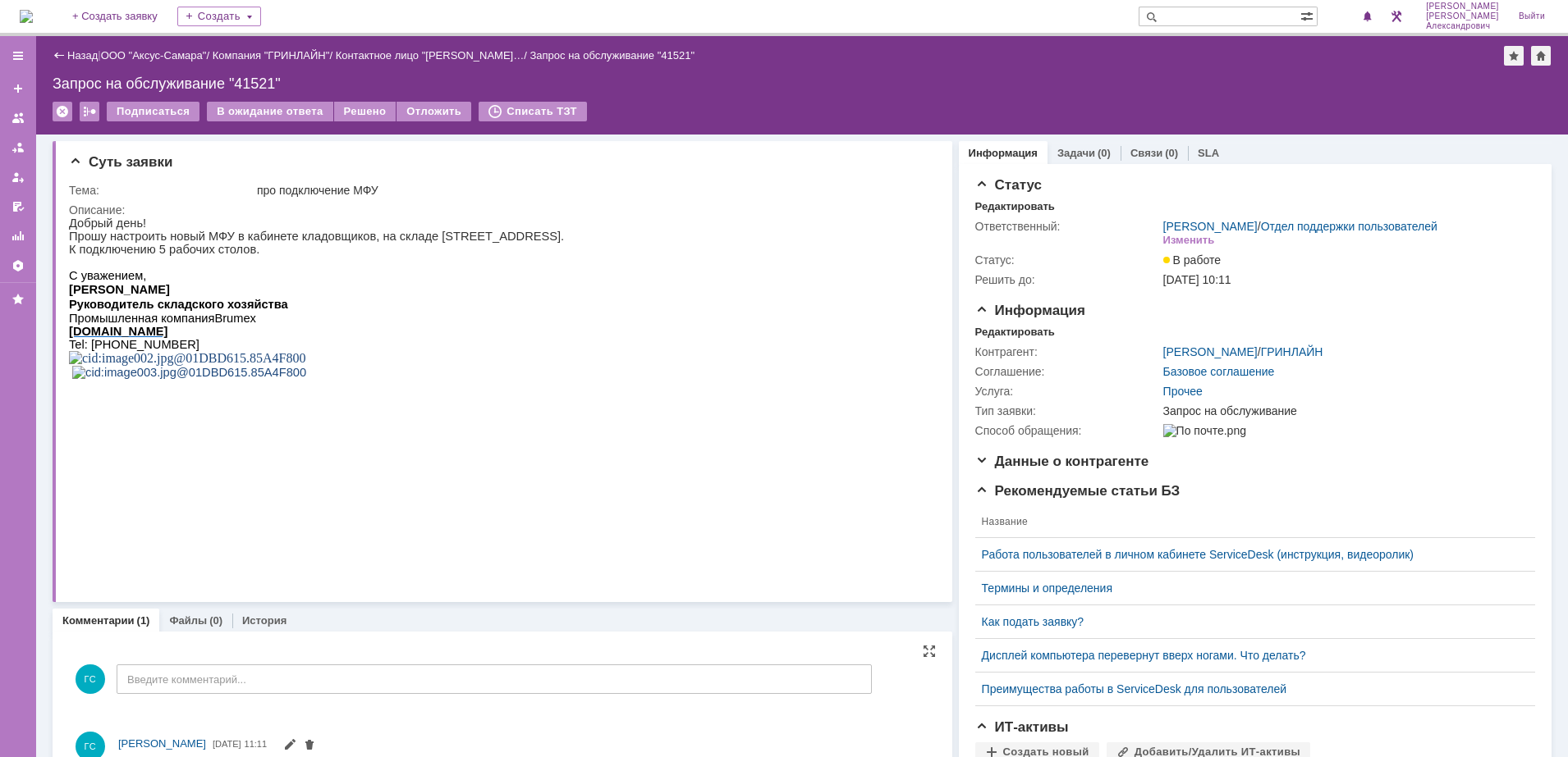
scroll to position [0, 0]
drag, startPoint x: 71, startPoint y: 242, endPoint x: 266, endPoint y: 264, distance: 196.2
click at [266, 264] on div "Добрый день! Прошу настроить новый МФУ в кабинете кладовщиков, на складе [STREE…" at bounding box center [316, 318] width 495 height 204
copy div "Прошу настроить новый МФУ в кабинете кладовщиков, на складе [STREET_ADDRESS]. К…"
click at [992, 339] on div "Редактировать" at bounding box center [1014, 332] width 79 height 14
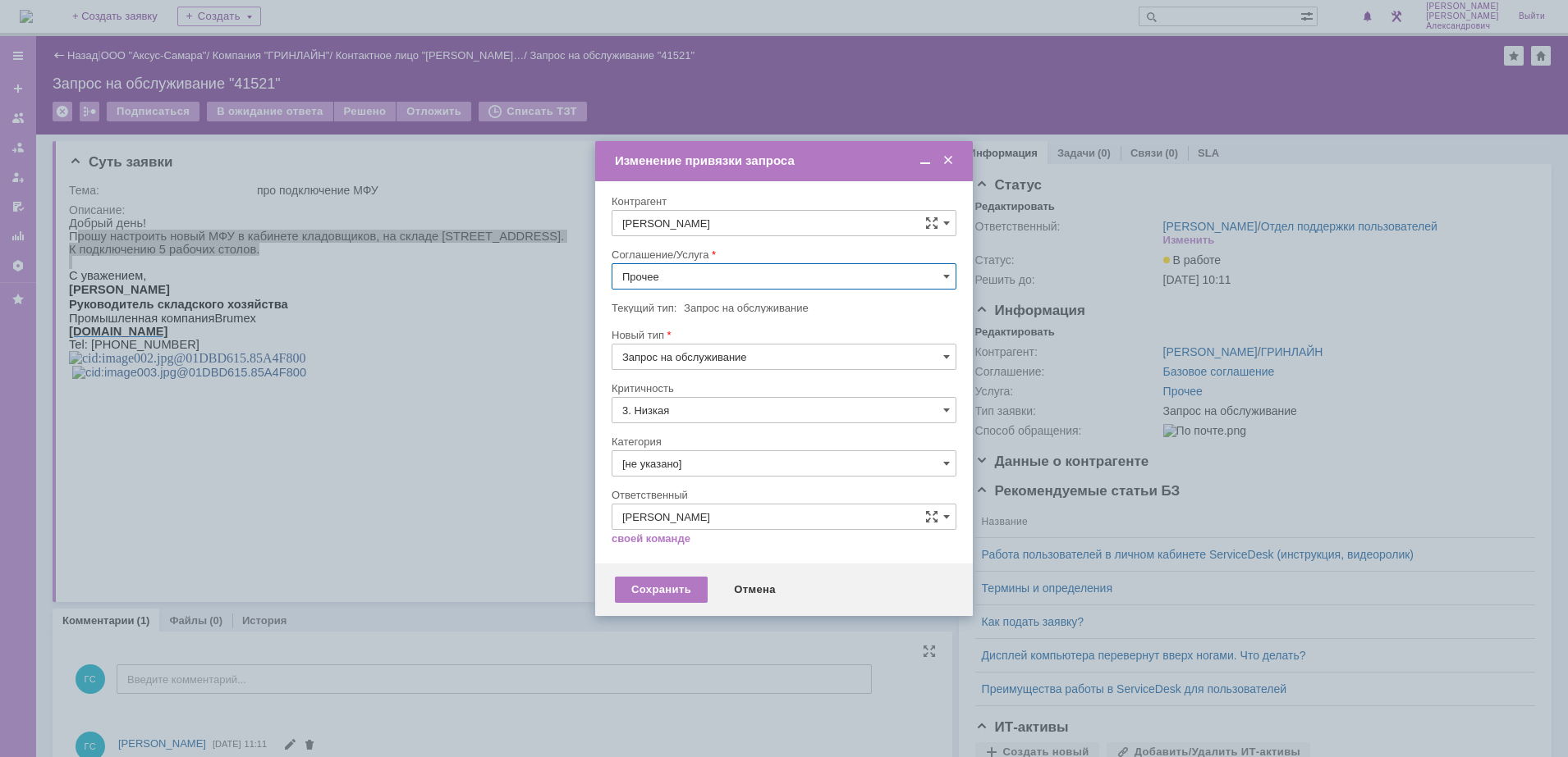
click at [729, 281] on input "Прочее" at bounding box center [784, 276] width 344 height 26
click at [776, 469] on span "АРМ_Настройка" at bounding box center [784, 475] width 324 height 14
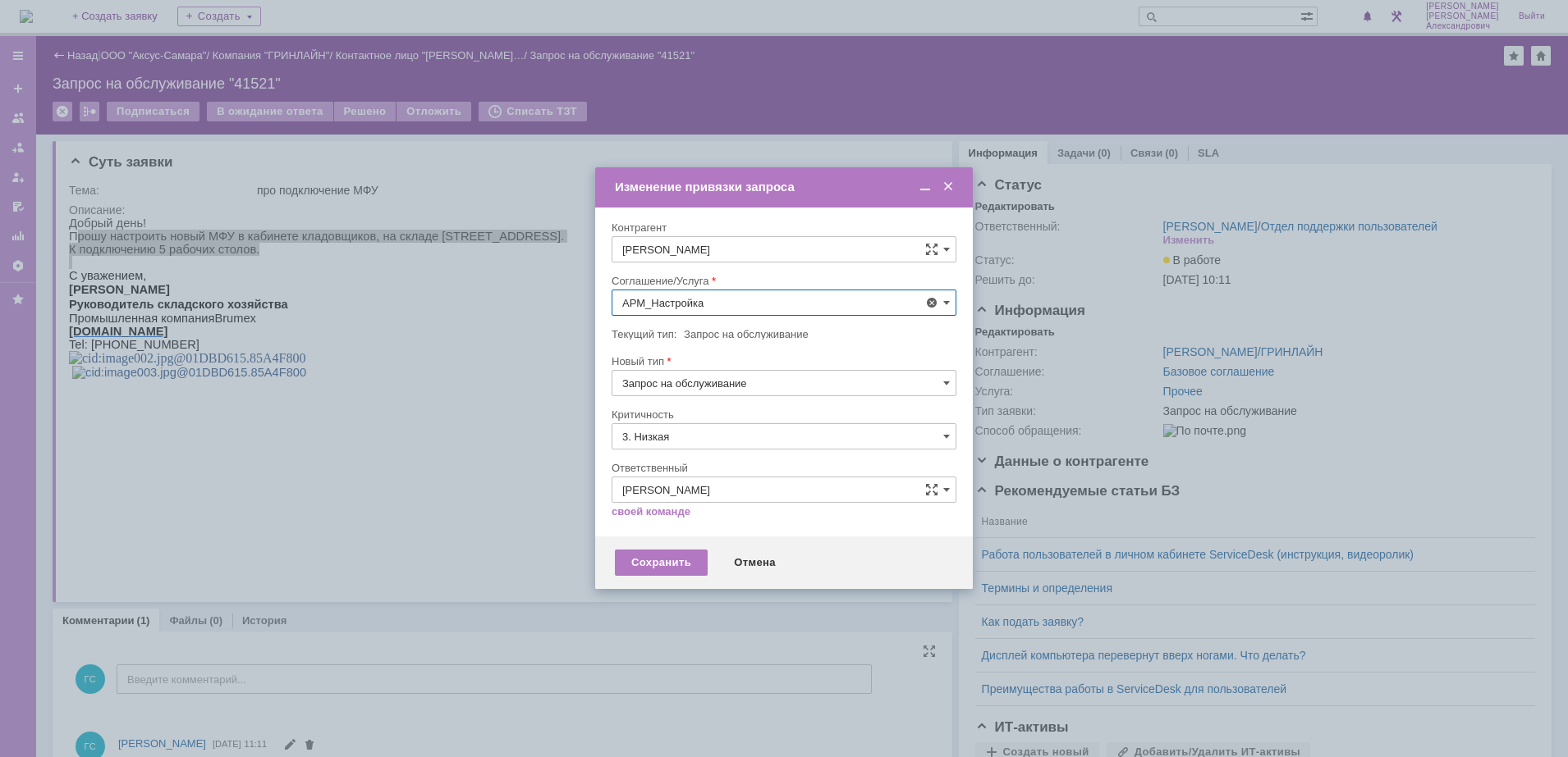
type input "АРМ_Настройка"
drag, startPoint x: 752, startPoint y: 425, endPoint x: 736, endPoint y: 447, distance: 27.2
click at [751, 425] on input "3. Низкая" at bounding box center [784, 436] width 344 height 26
click at [729, 454] on div "[не указано]" at bounding box center [784, 466] width 343 height 26
type input "[не указано]"
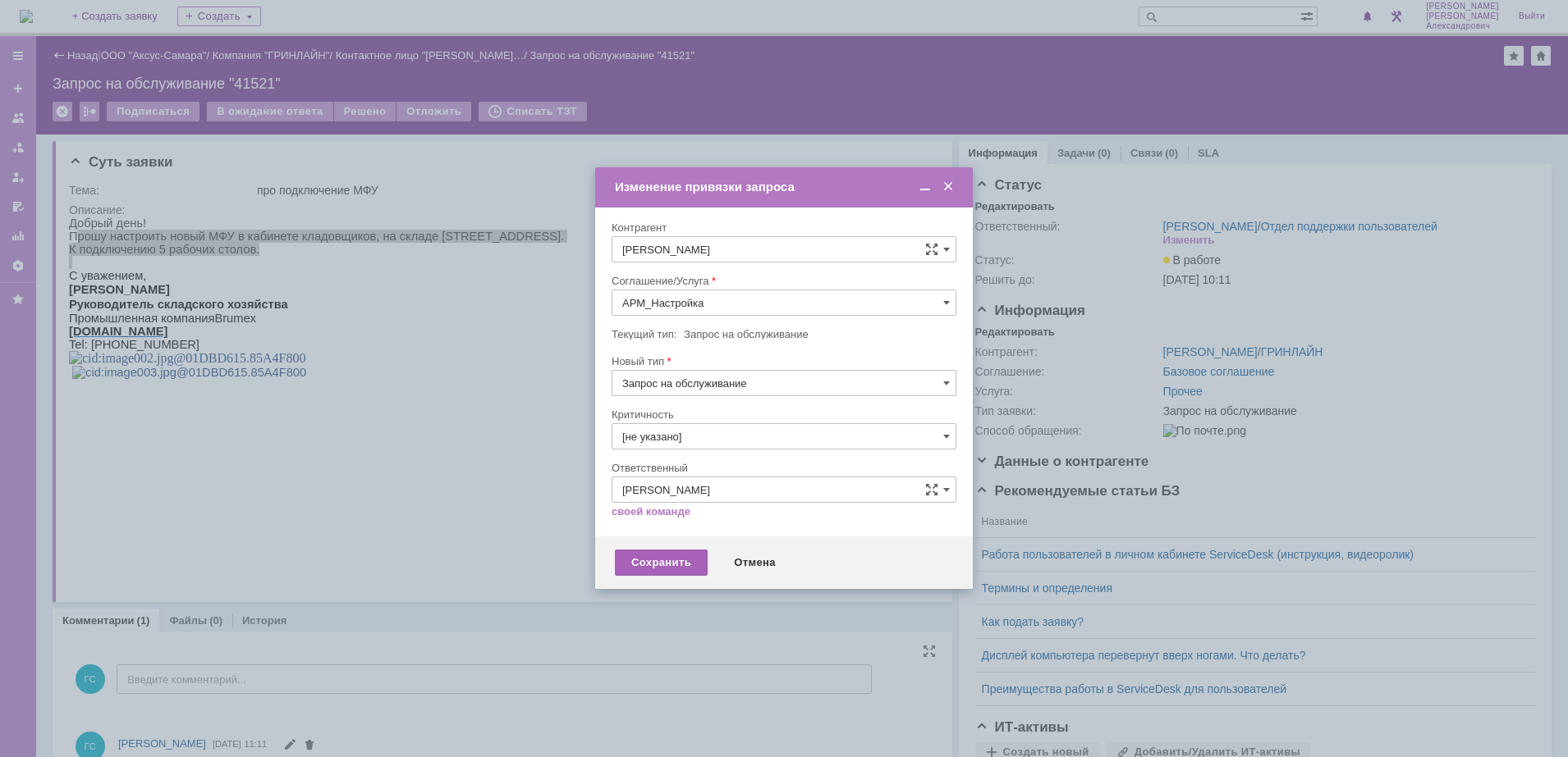
click at [673, 569] on div "Сохранить" at bounding box center [661, 562] width 93 height 26
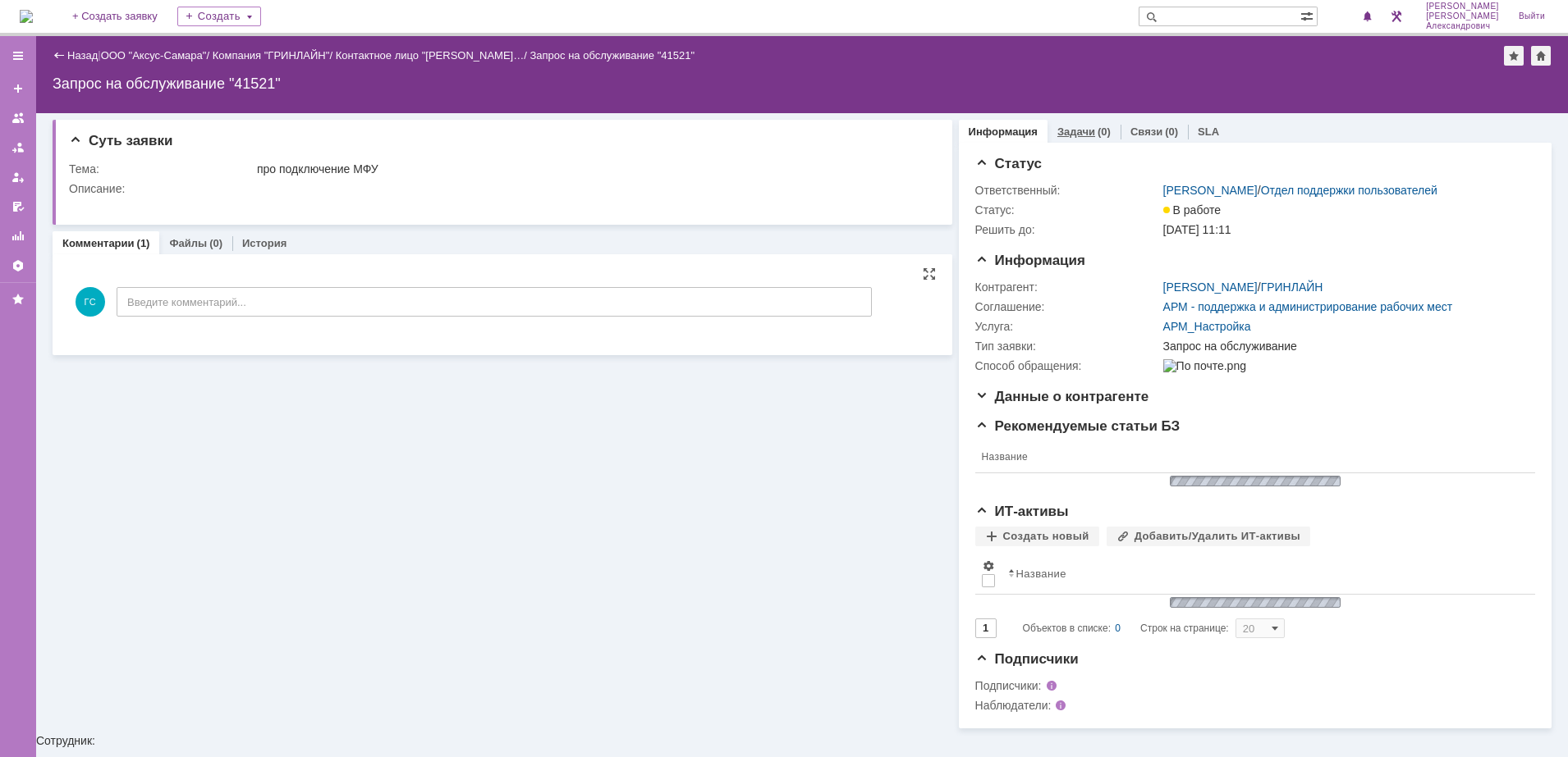
scroll to position [0, 0]
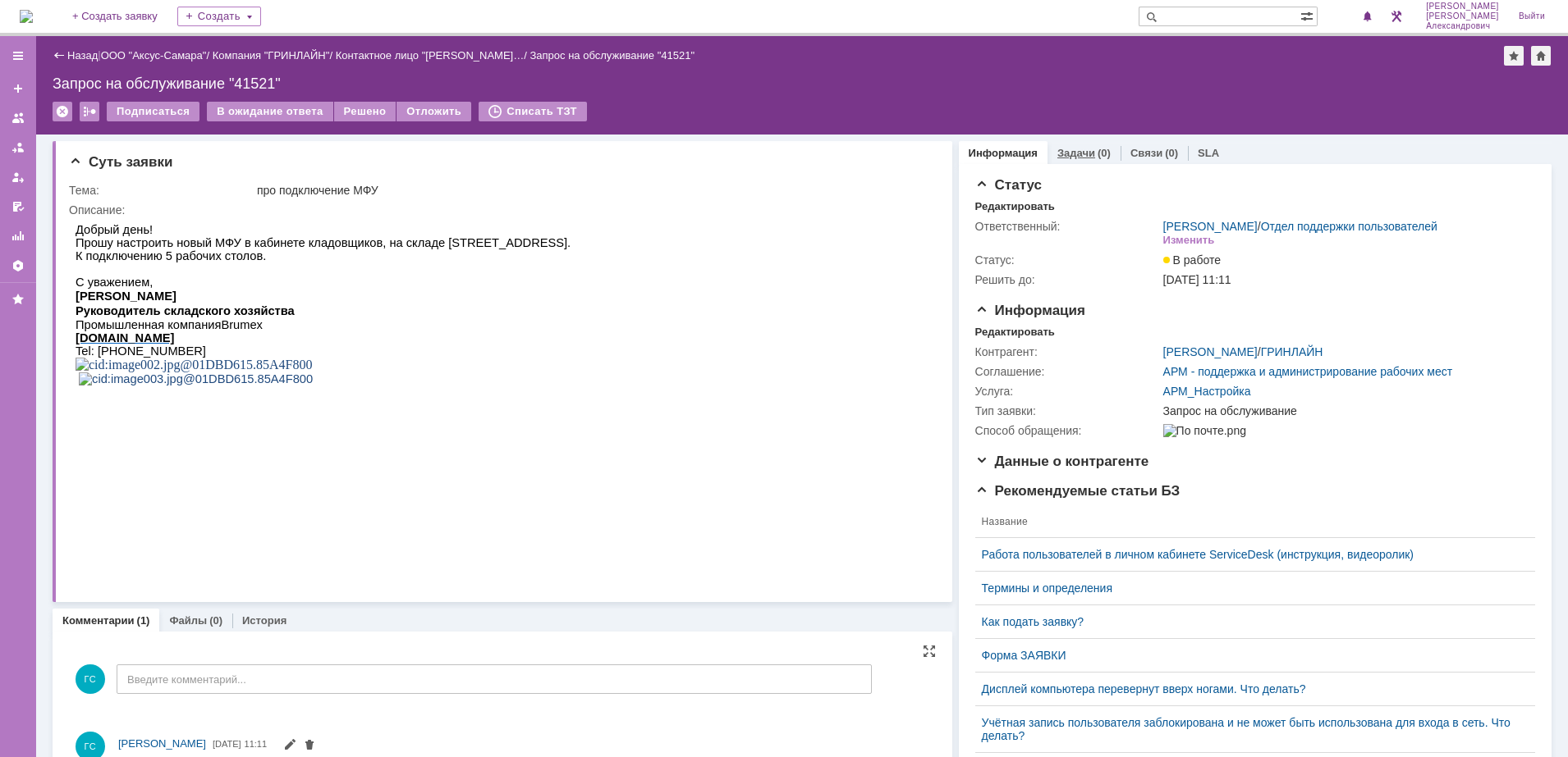
click at [1097, 148] on div "(0)" at bounding box center [1104, 153] width 14 height 13
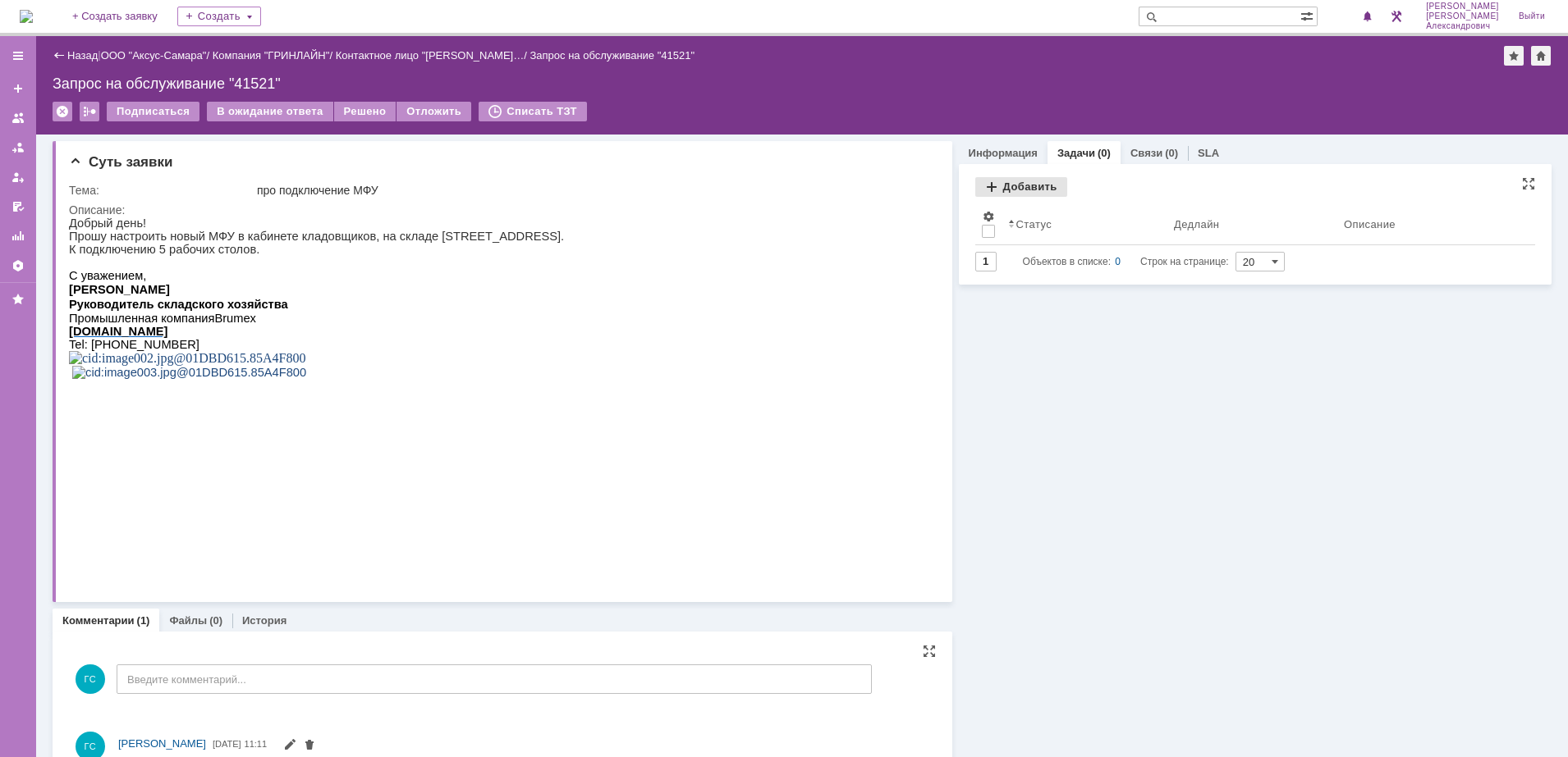
click at [994, 186] on div "Добавить" at bounding box center [1021, 187] width 92 height 20
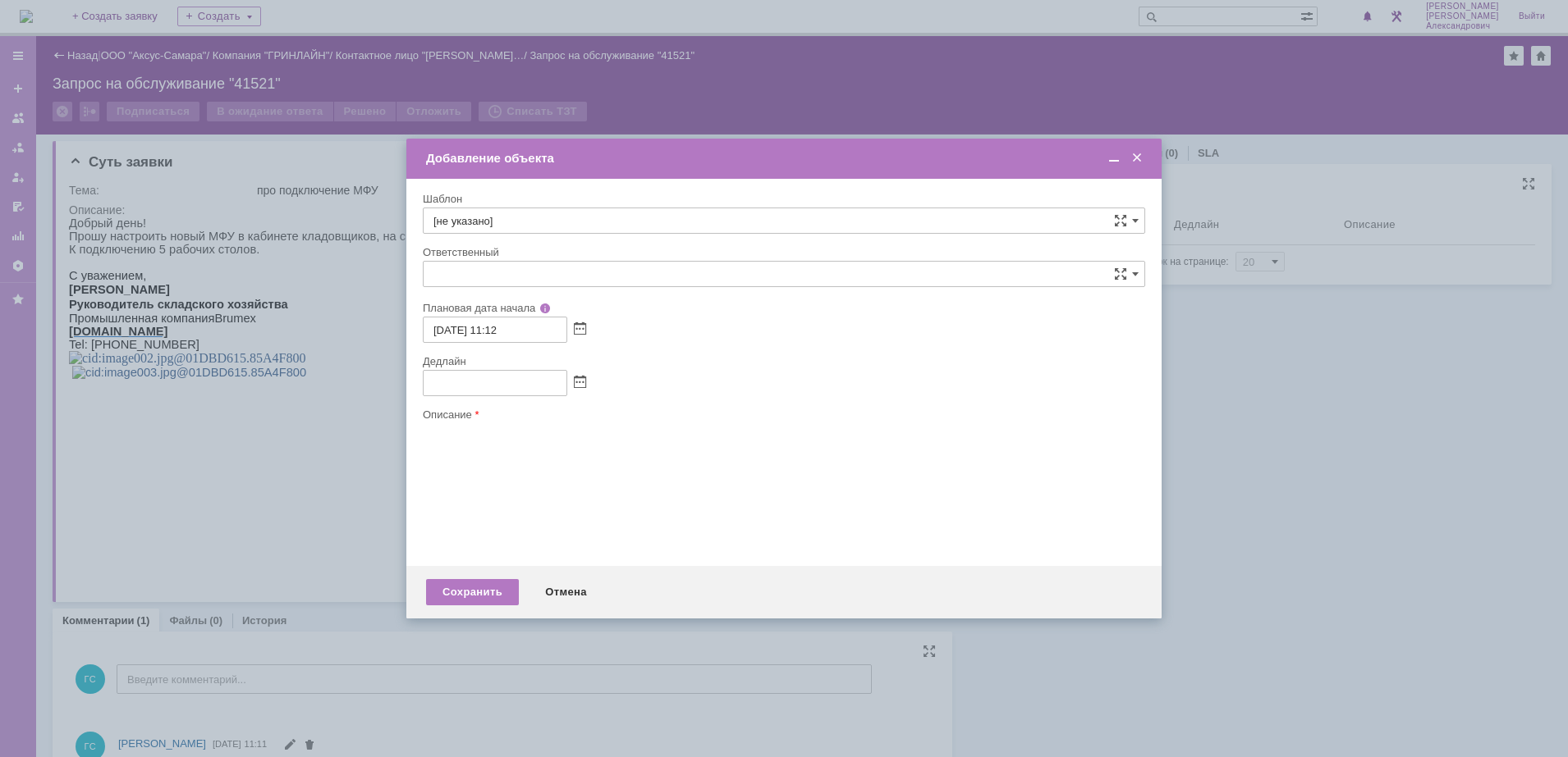
type input "[не указано]"
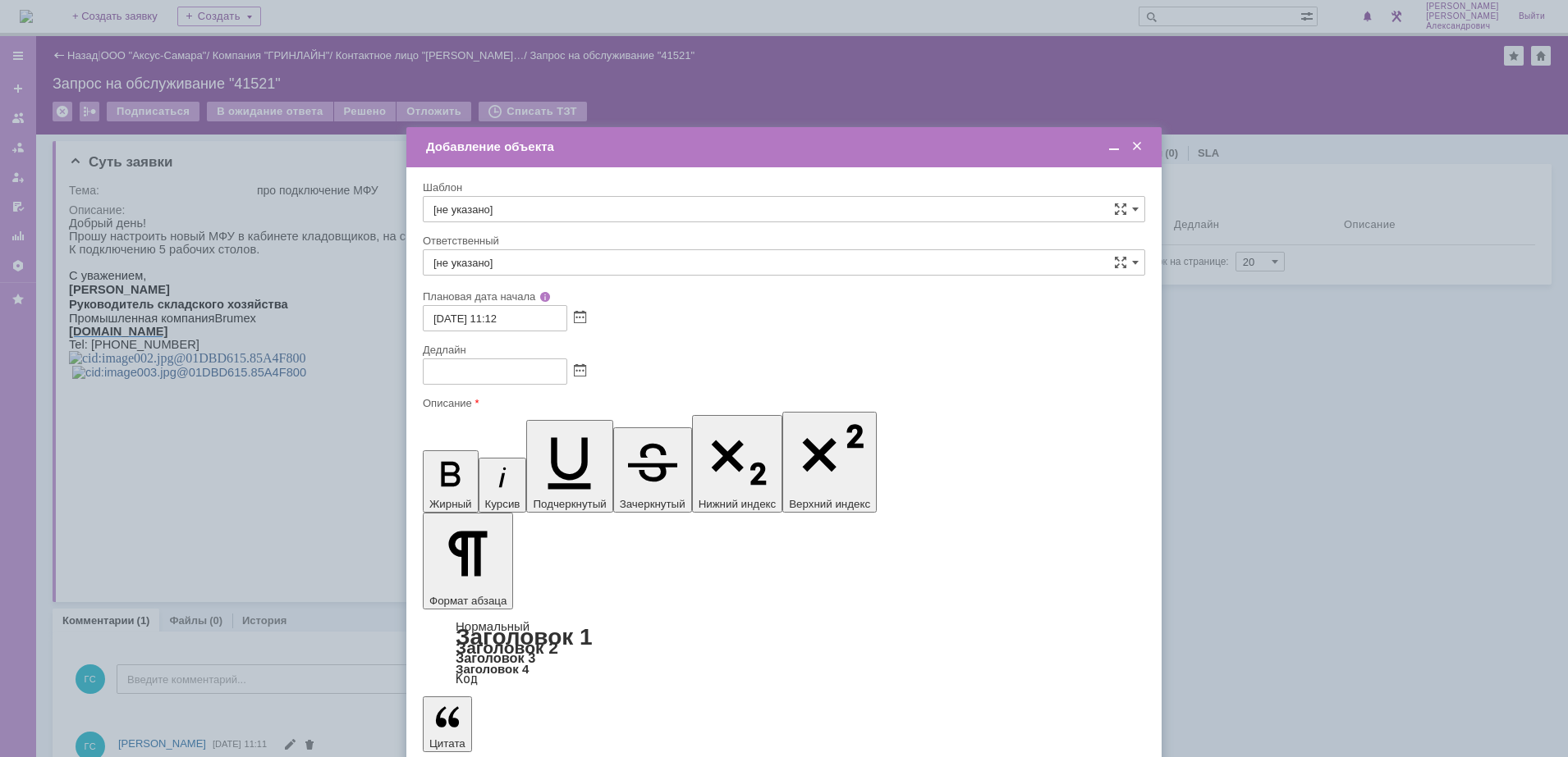
click at [581, 372] on span at bounding box center [580, 371] width 13 height 14
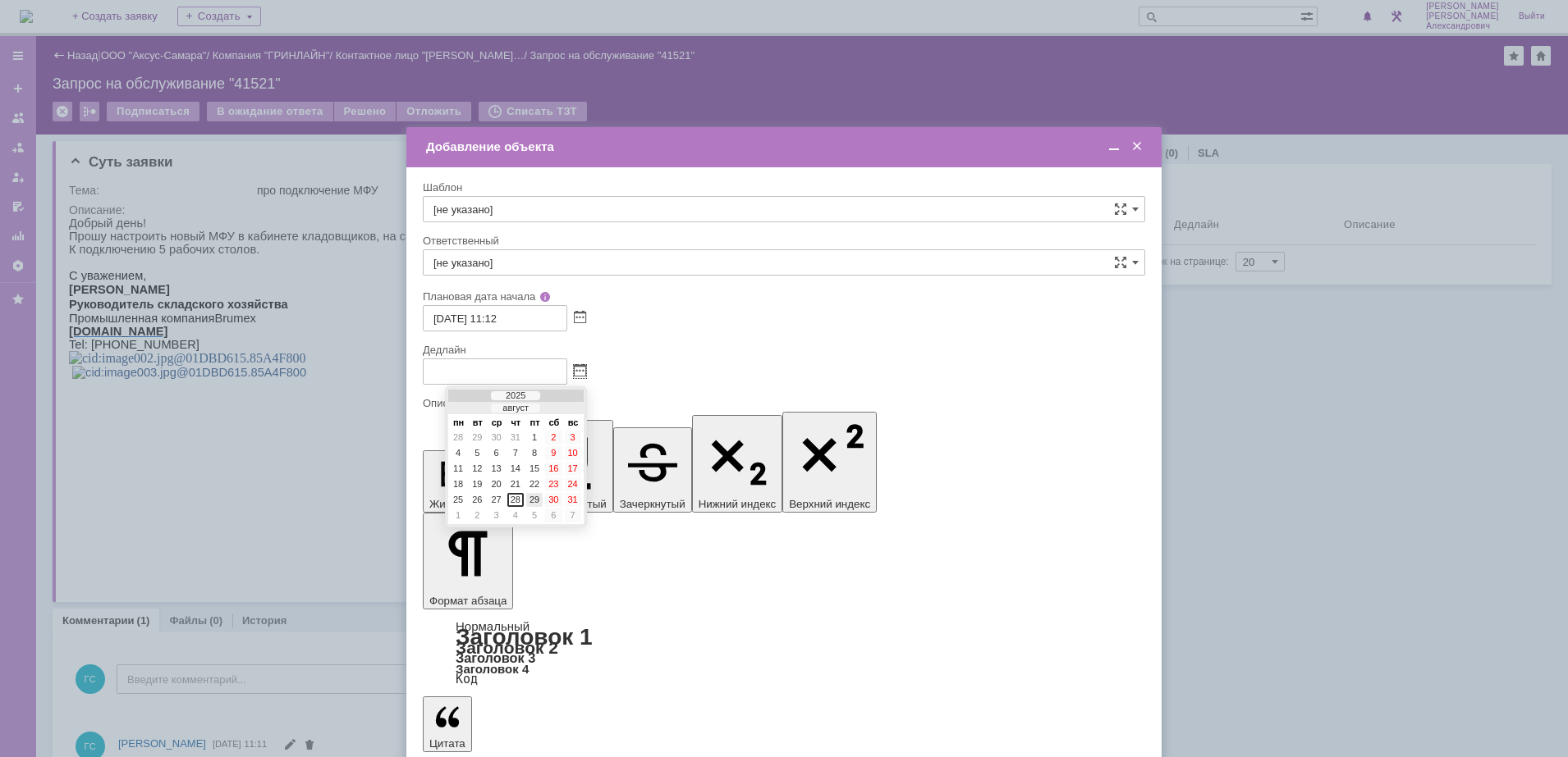
click at [539, 500] on div "29" at bounding box center [534, 499] width 16 height 14
type input "[DATE] 11:12"
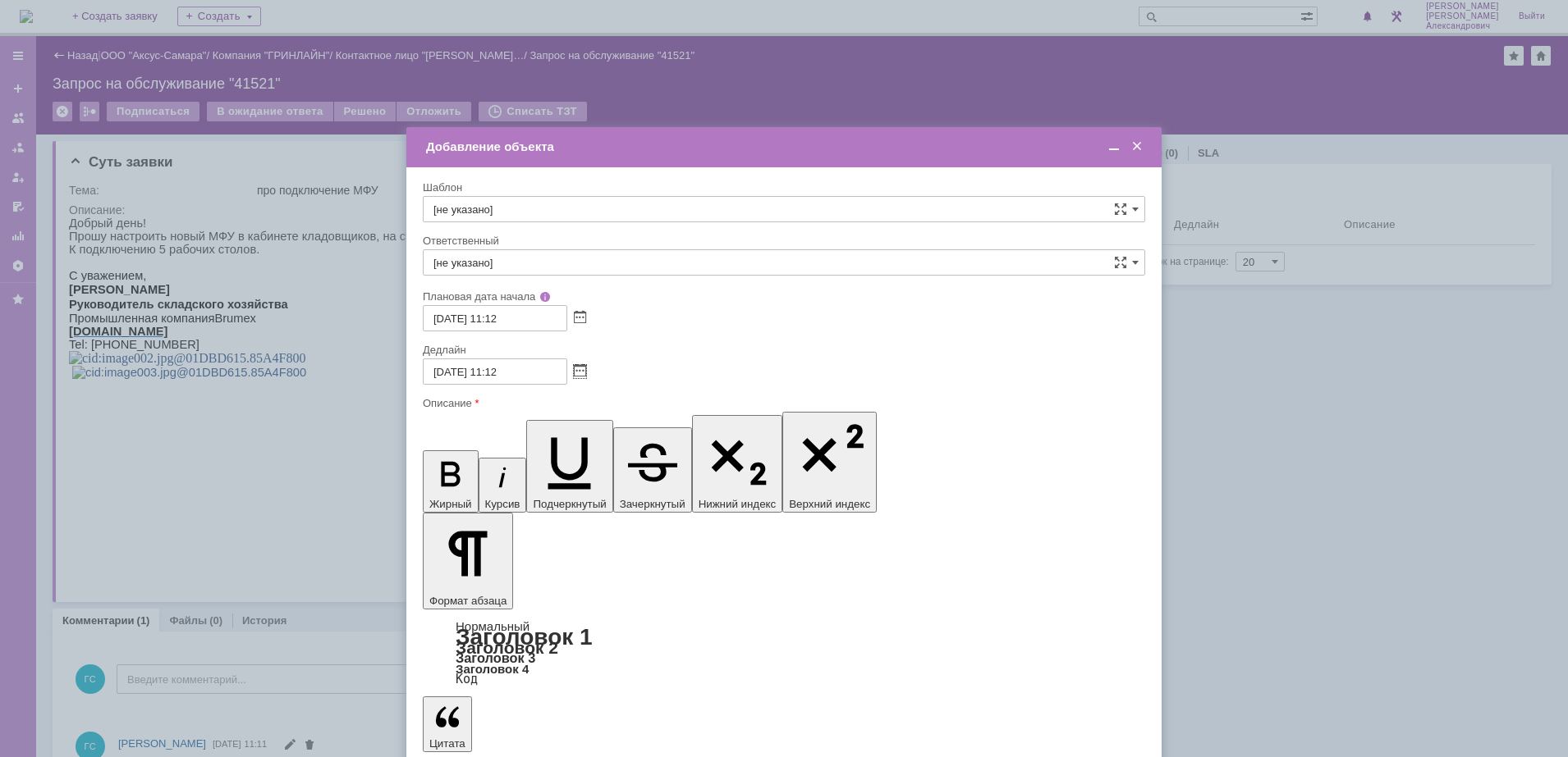
click at [515, 252] on input "[не указано]" at bounding box center [784, 262] width 722 height 26
click at [595, 425] on div "[PERSON_NAME]" at bounding box center [784, 436] width 720 height 26
type input "[PERSON_NAME]"
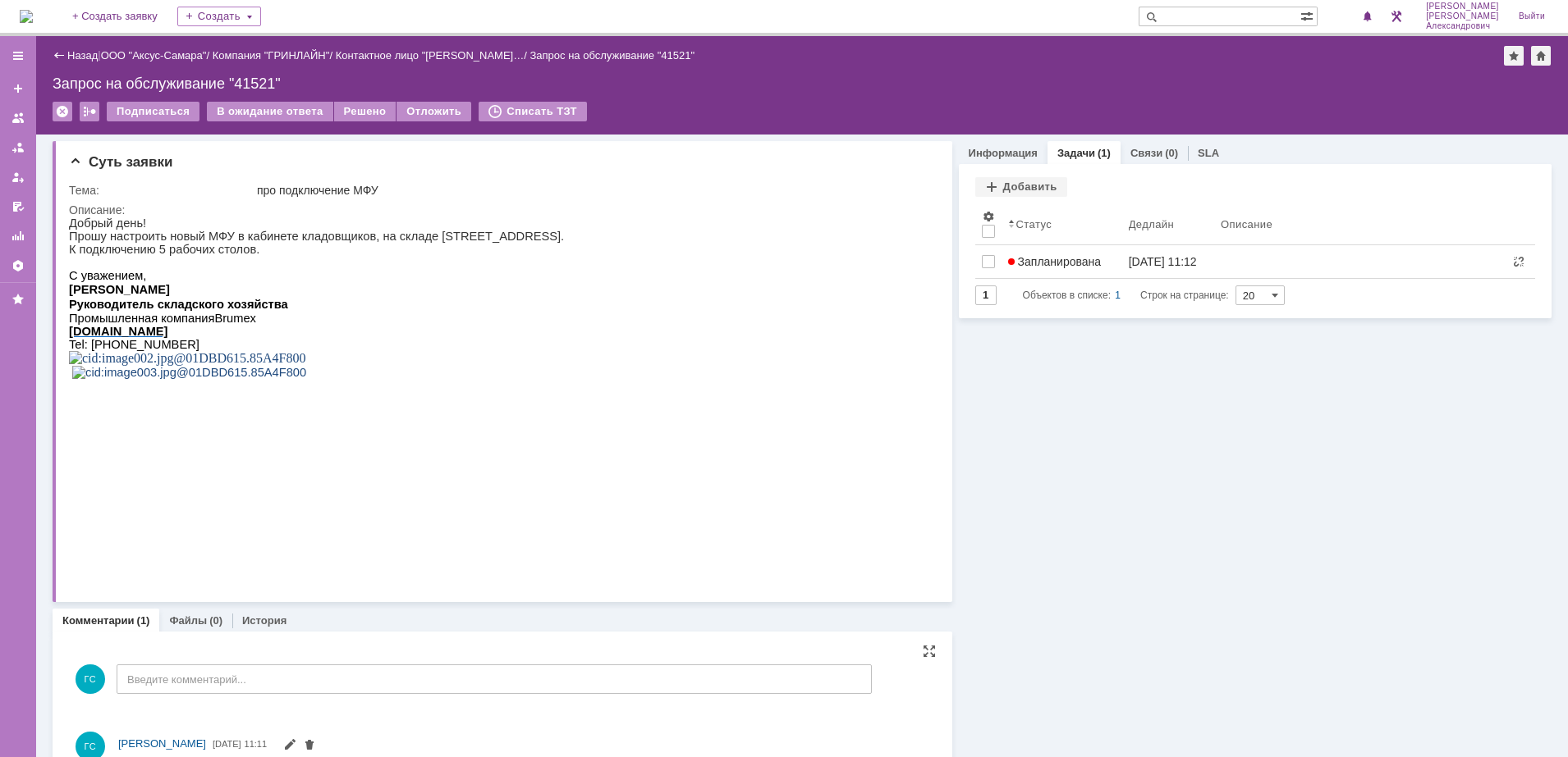
click at [22, 10] on img at bounding box center [26, 16] width 14 height 14
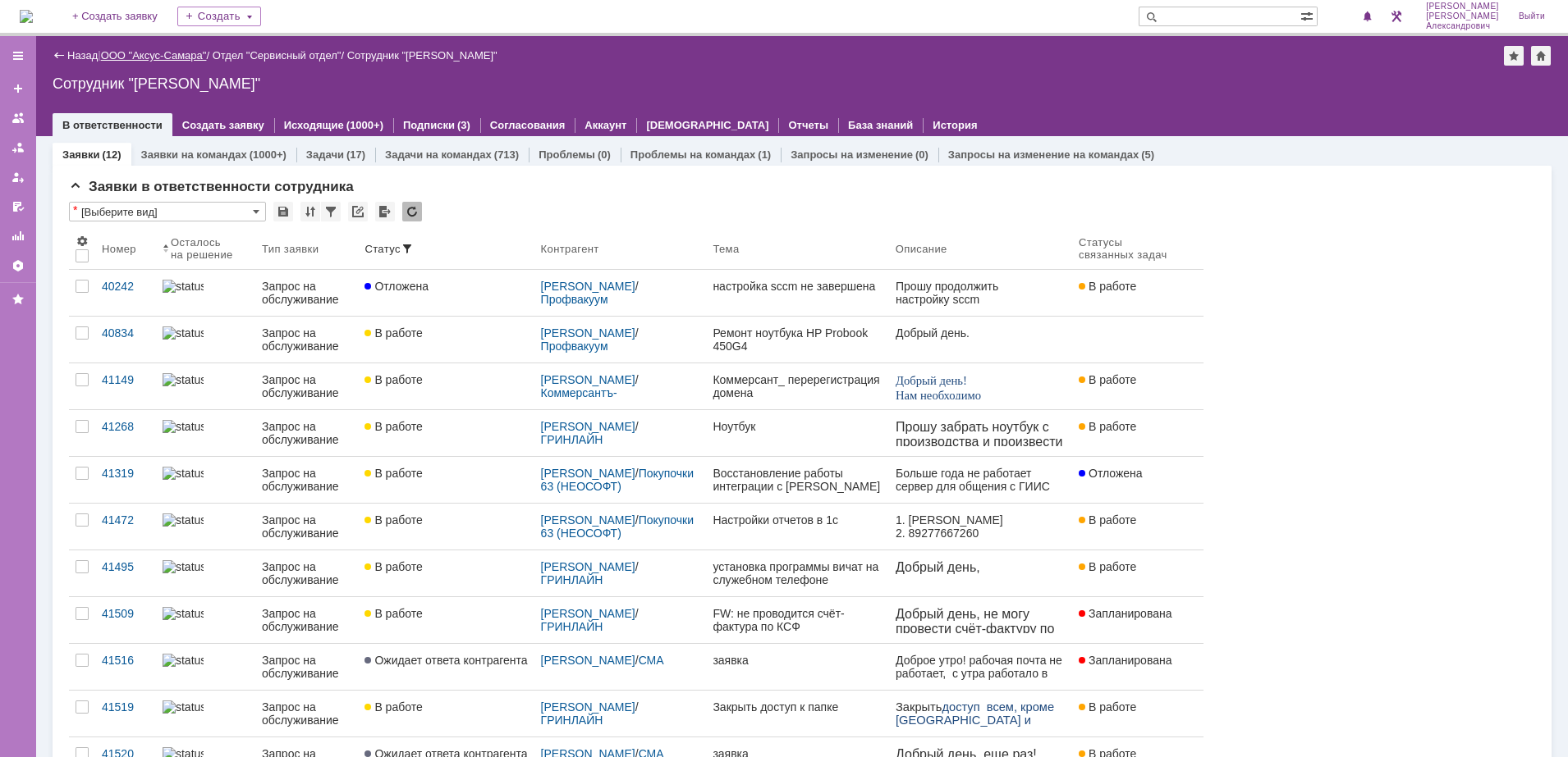
click at [149, 55] on link "ООО "Аксус-Самара"" at bounding box center [153, 56] width 105 height 13
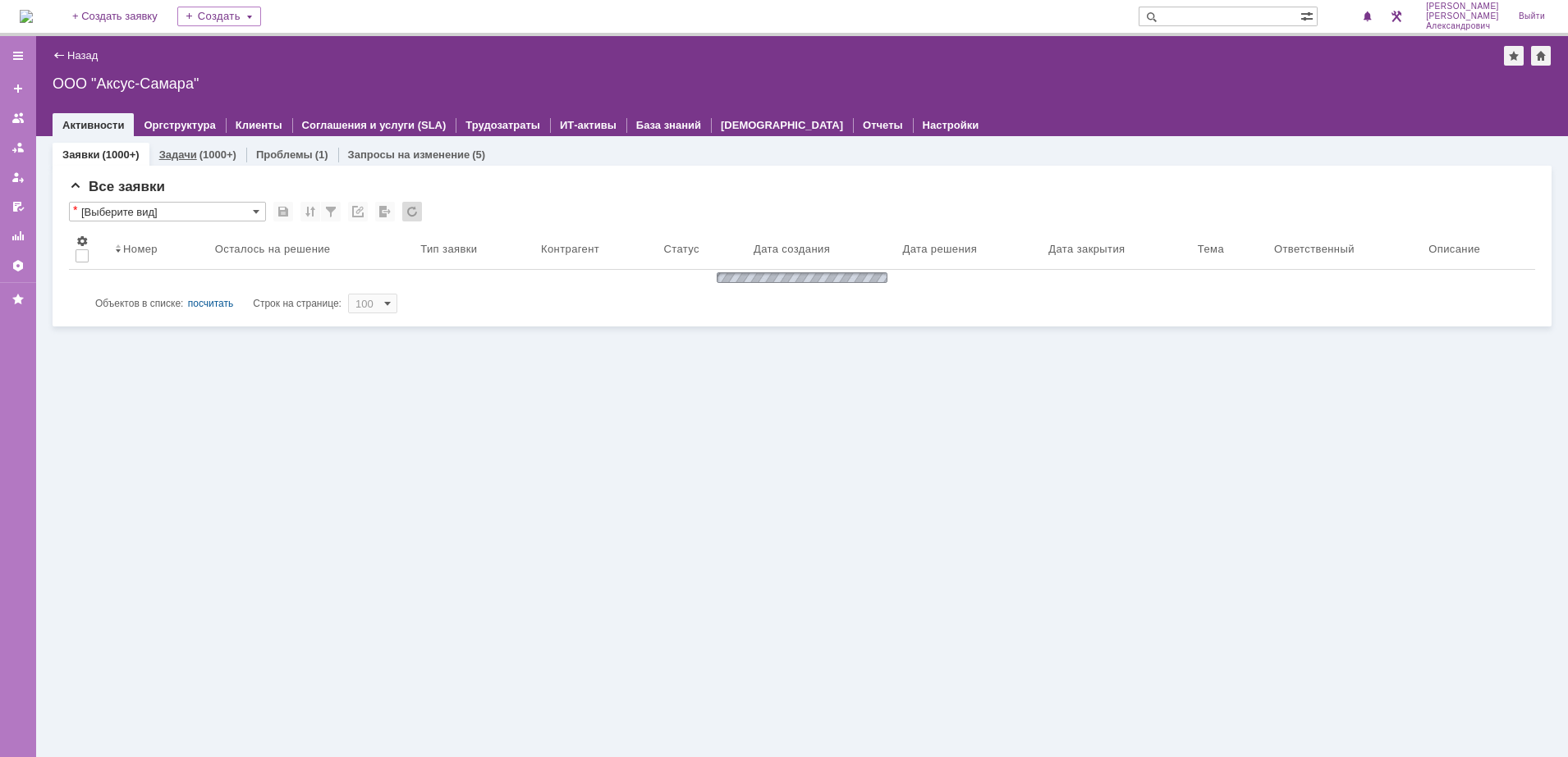
click at [212, 154] on div "(1000+)" at bounding box center [217, 155] width 37 height 13
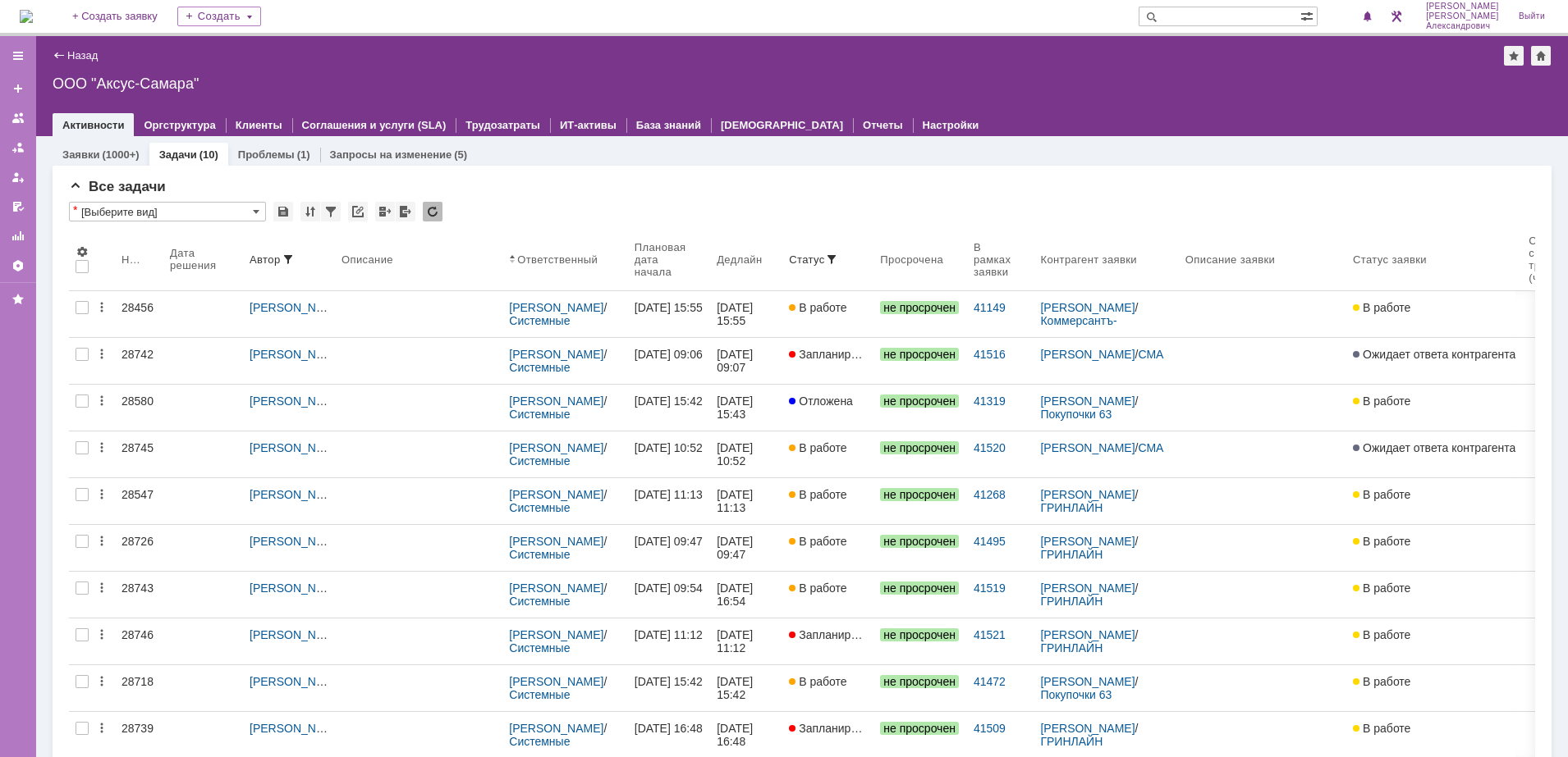
click at [29, 14] on img at bounding box center [26, 16] width 14 height 14
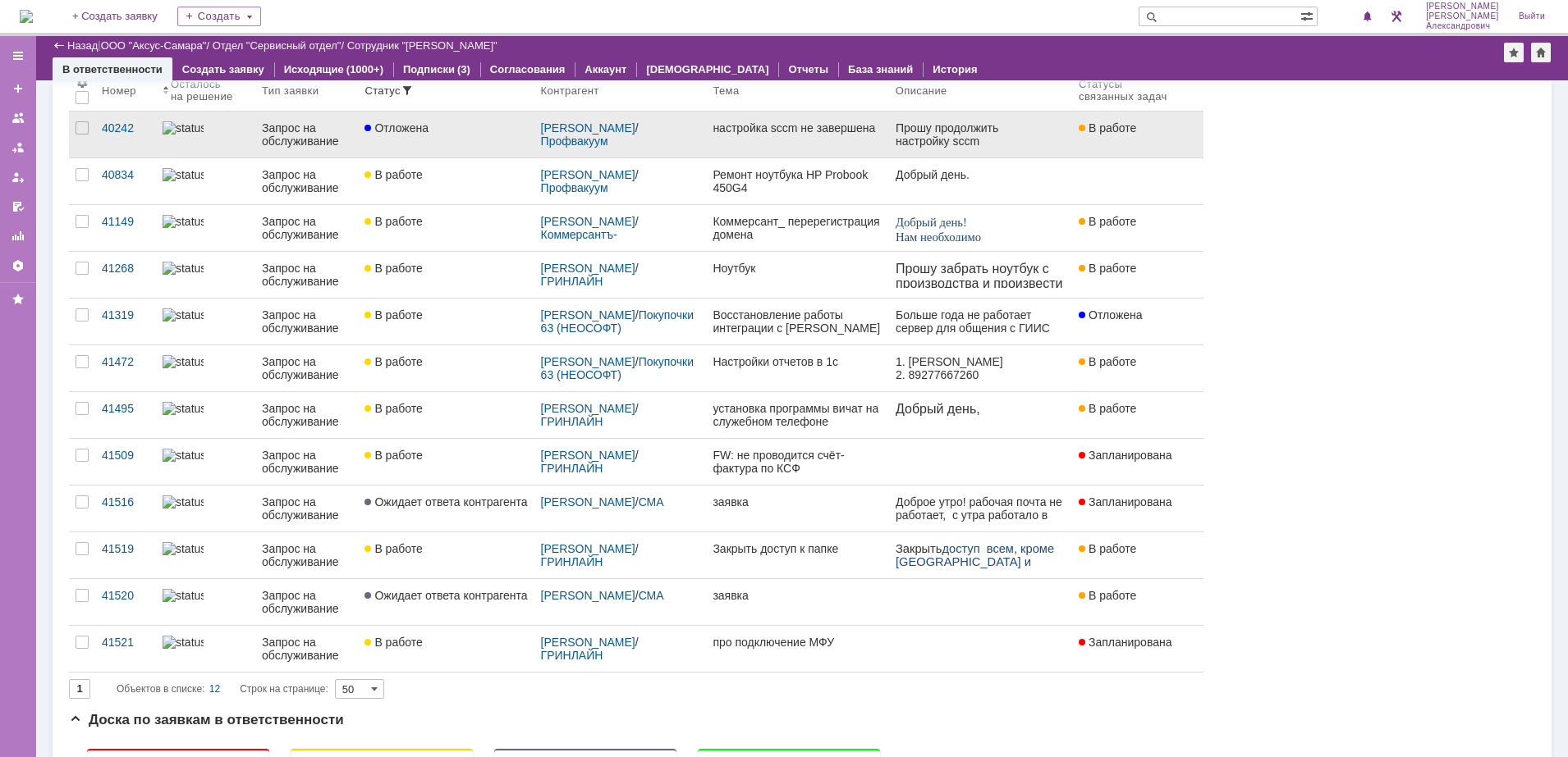
click at [462, 143] on link "Отложена" at bounding box center [445, 134] width 176 height 46
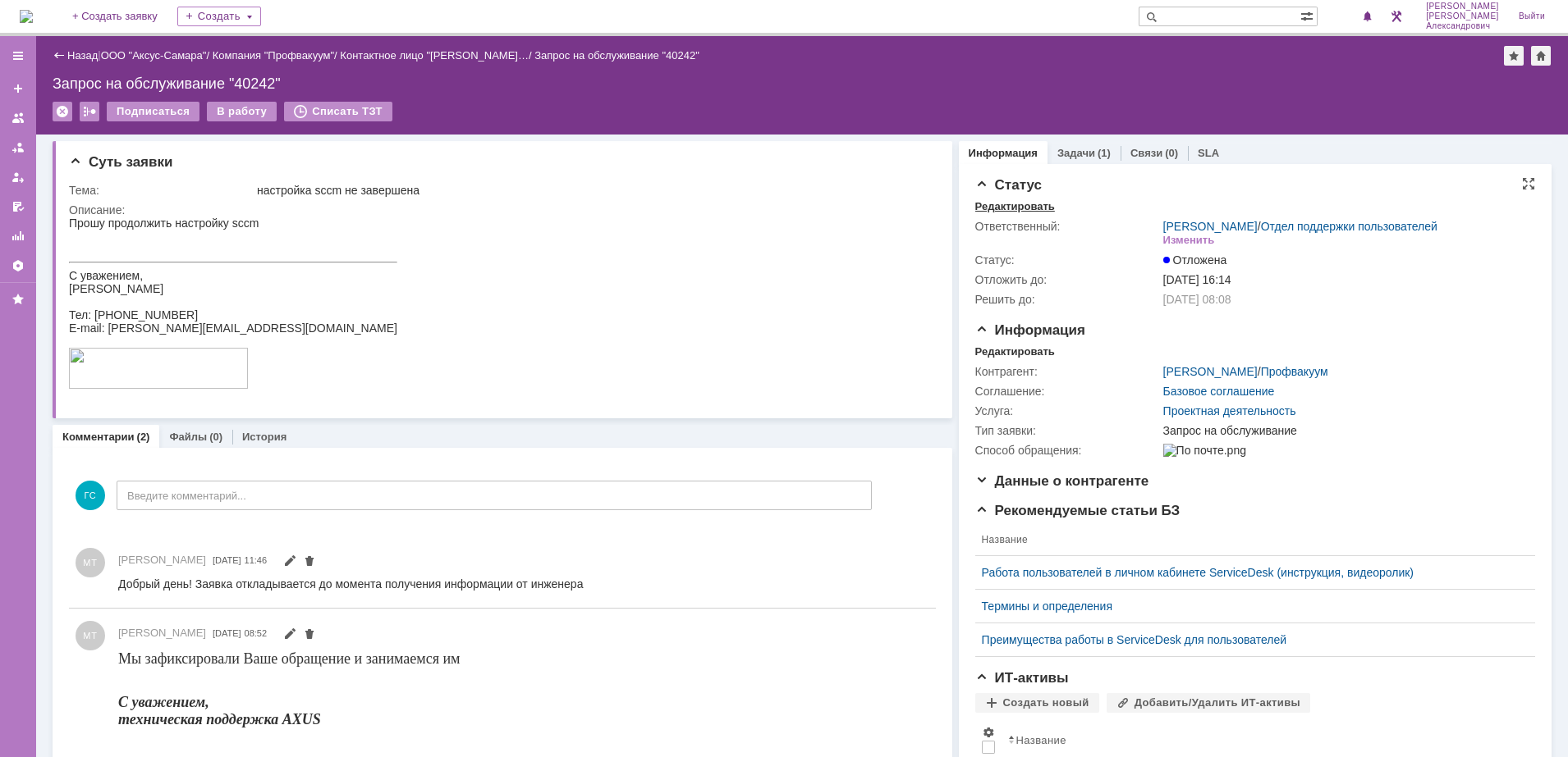
click at [985, 205] on div "Редактировать" at bounding box center [1014, 206] width 79 height 14
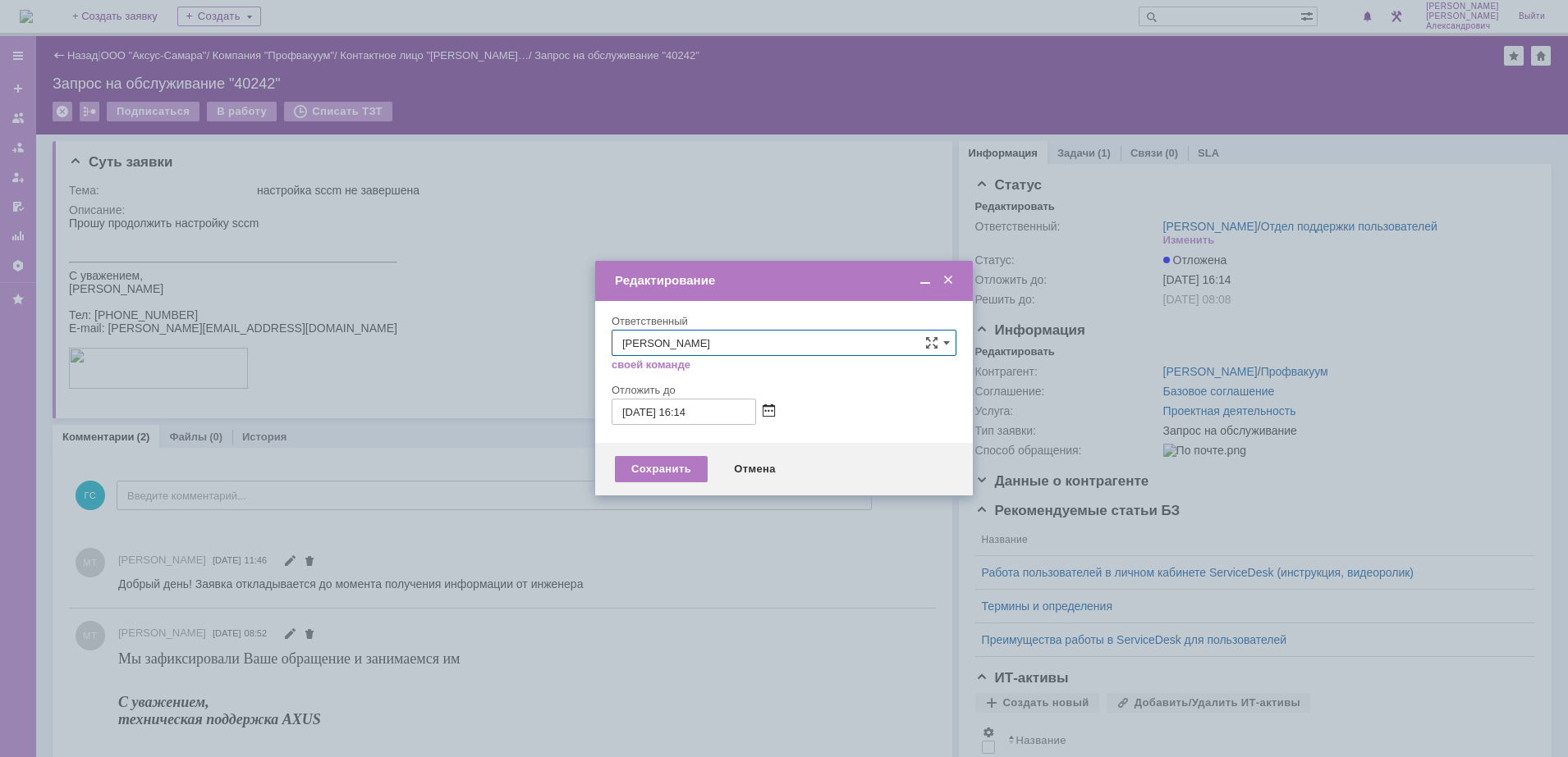
click at [766, 412] on span at bounding box center [769, 412] width 13 height 14
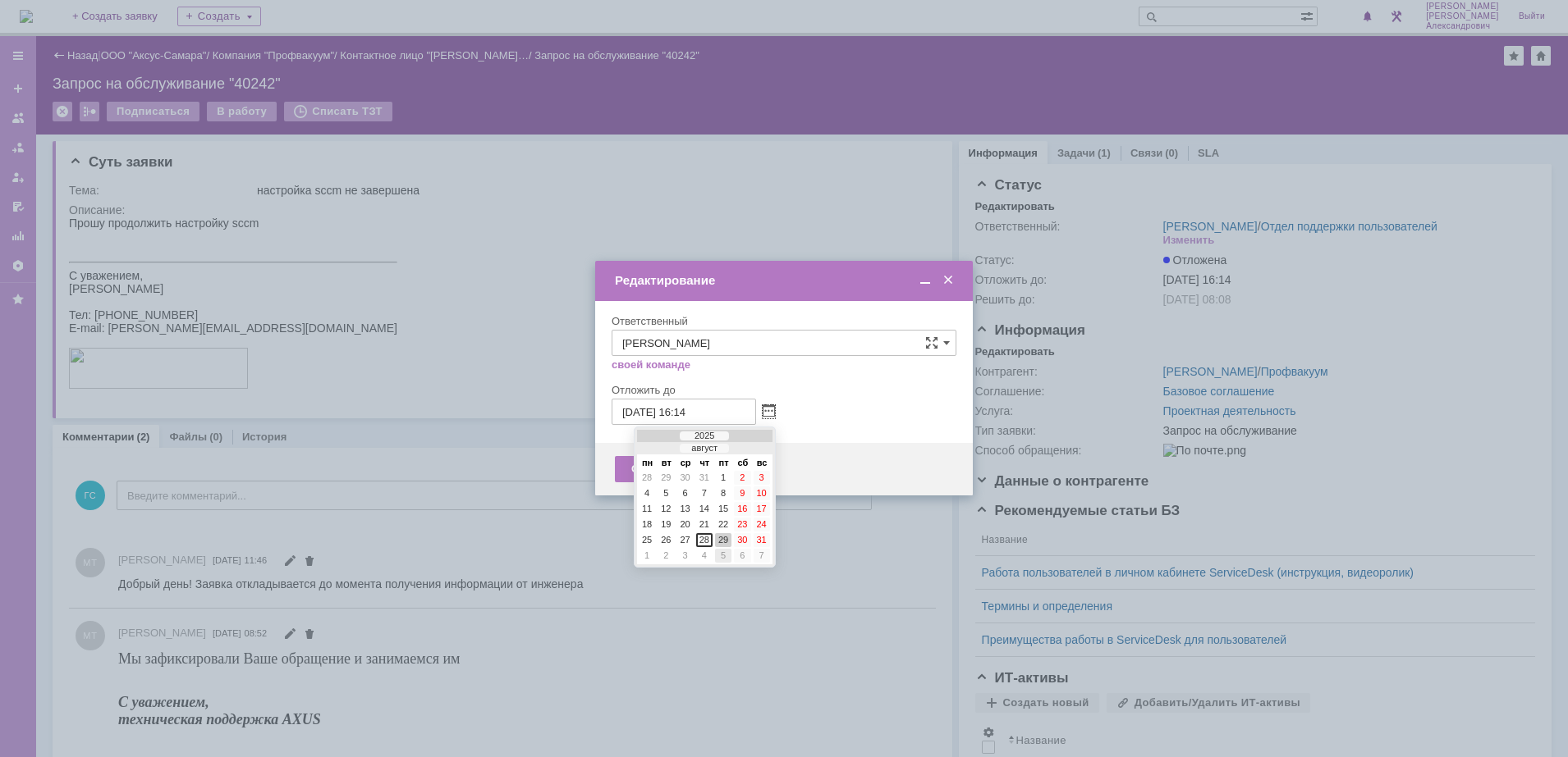
click at [726, 560] on div "5" at bounding box center [723, 555] width 16 height 14
type input "[DATE] 16:14"
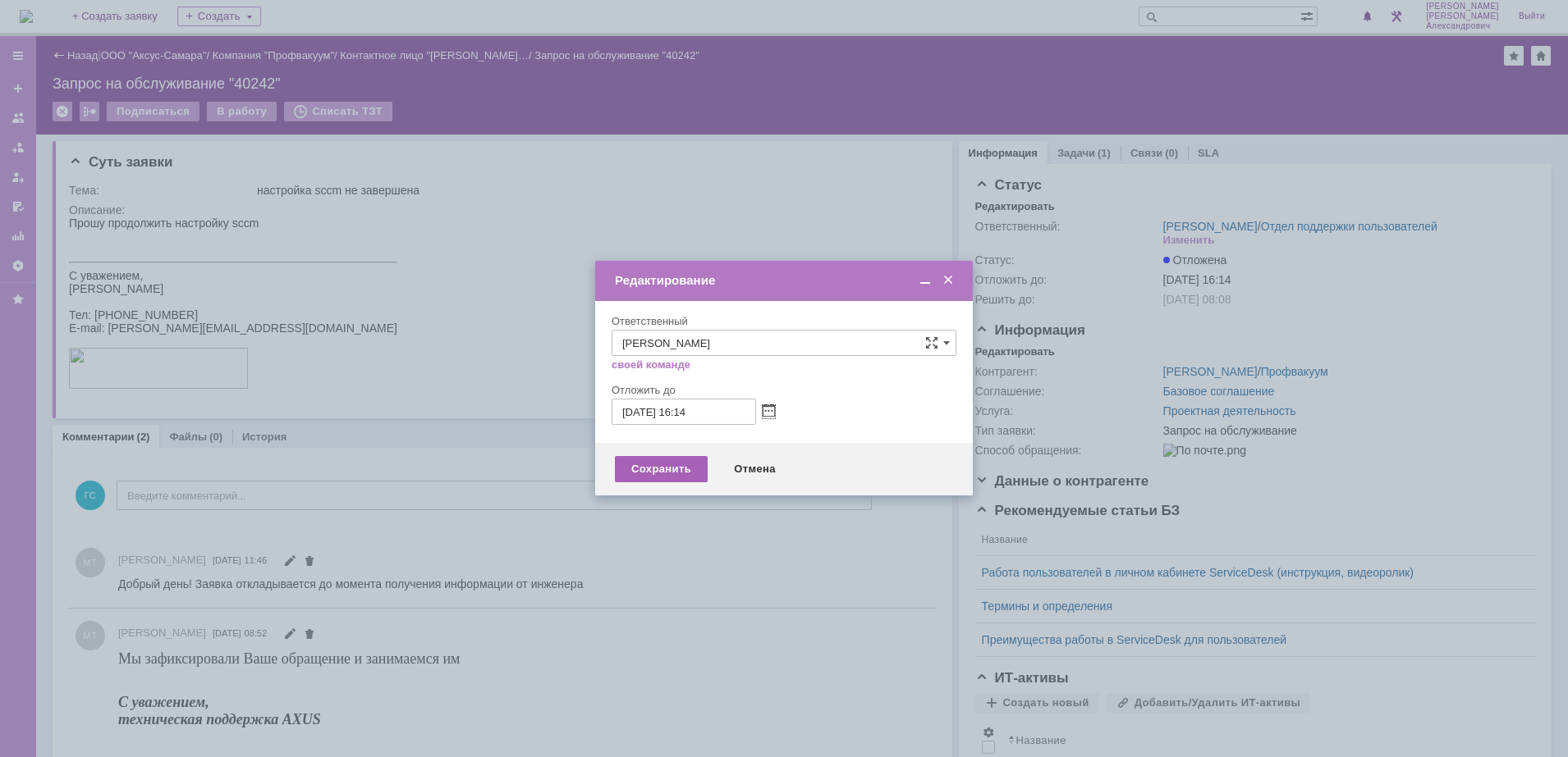
click at [684, 463] on div "Сохранить" at bounding box center [661, 469] width 93 height 26
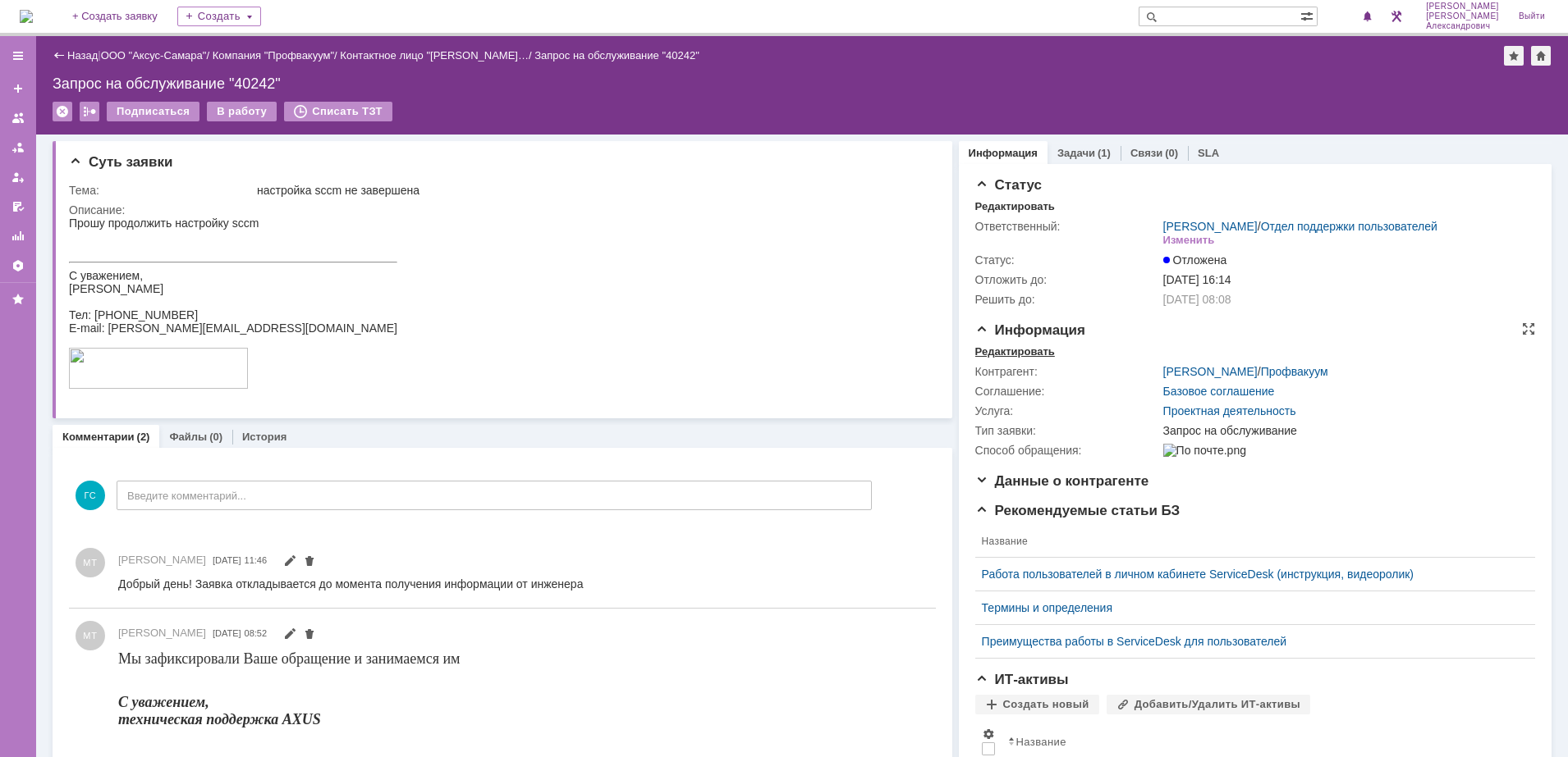
click at [1011, 359] on div "Редактировать" at bounding box center [1014, 351] width 79 height 14
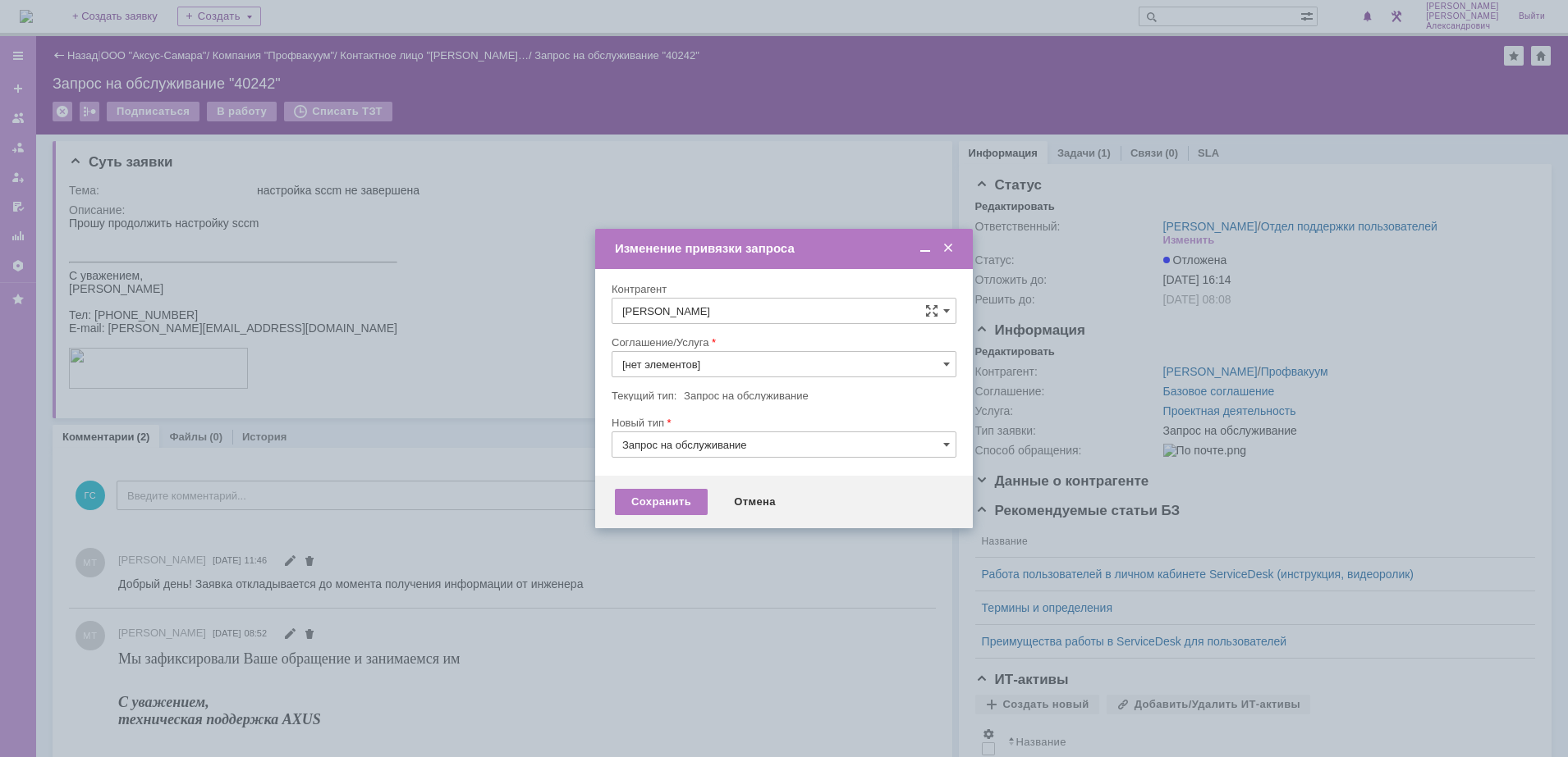
type input "Проектная деятельность"
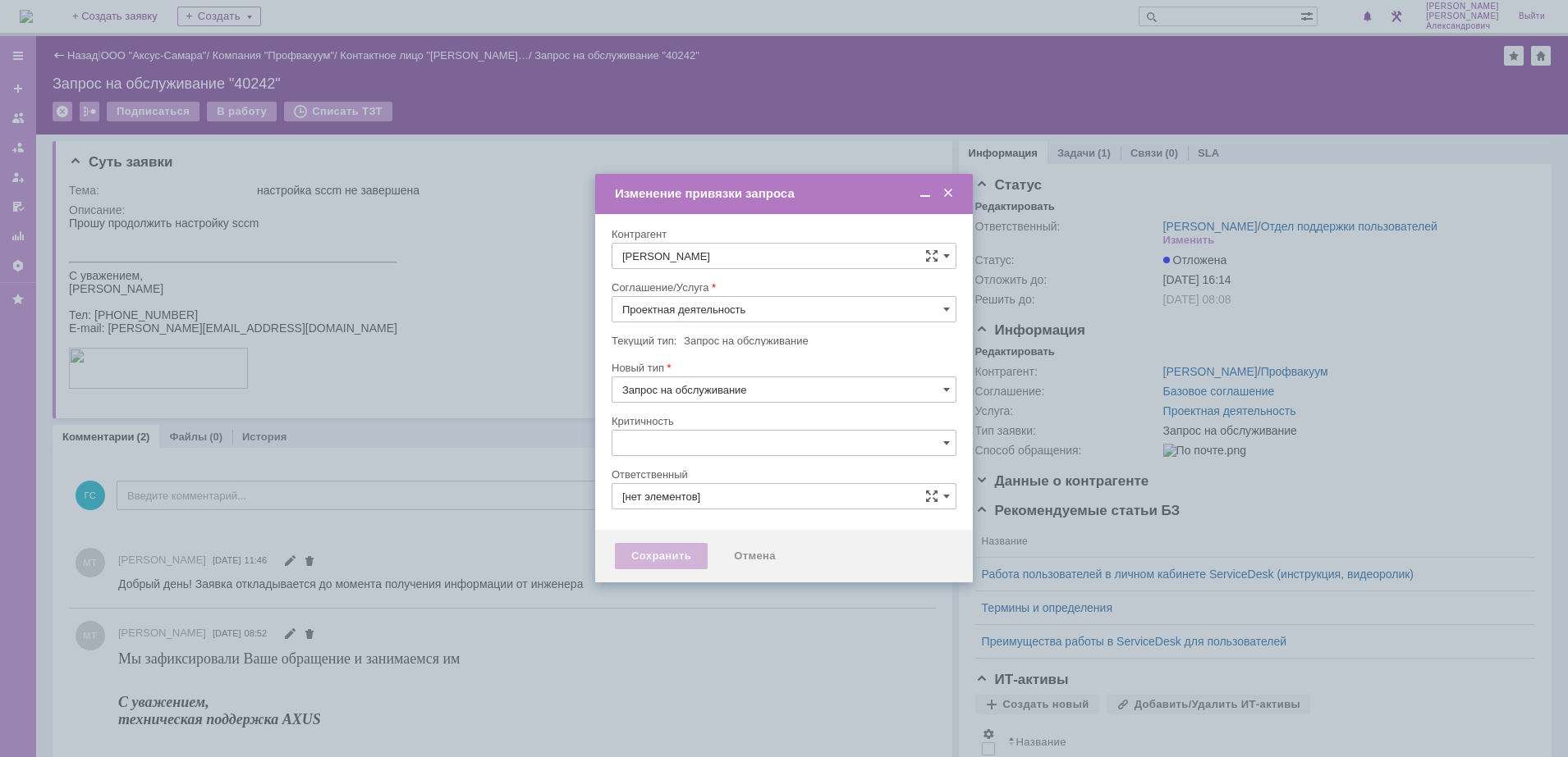
type input "[не указано]"
type input "[PERSON_NAME]"
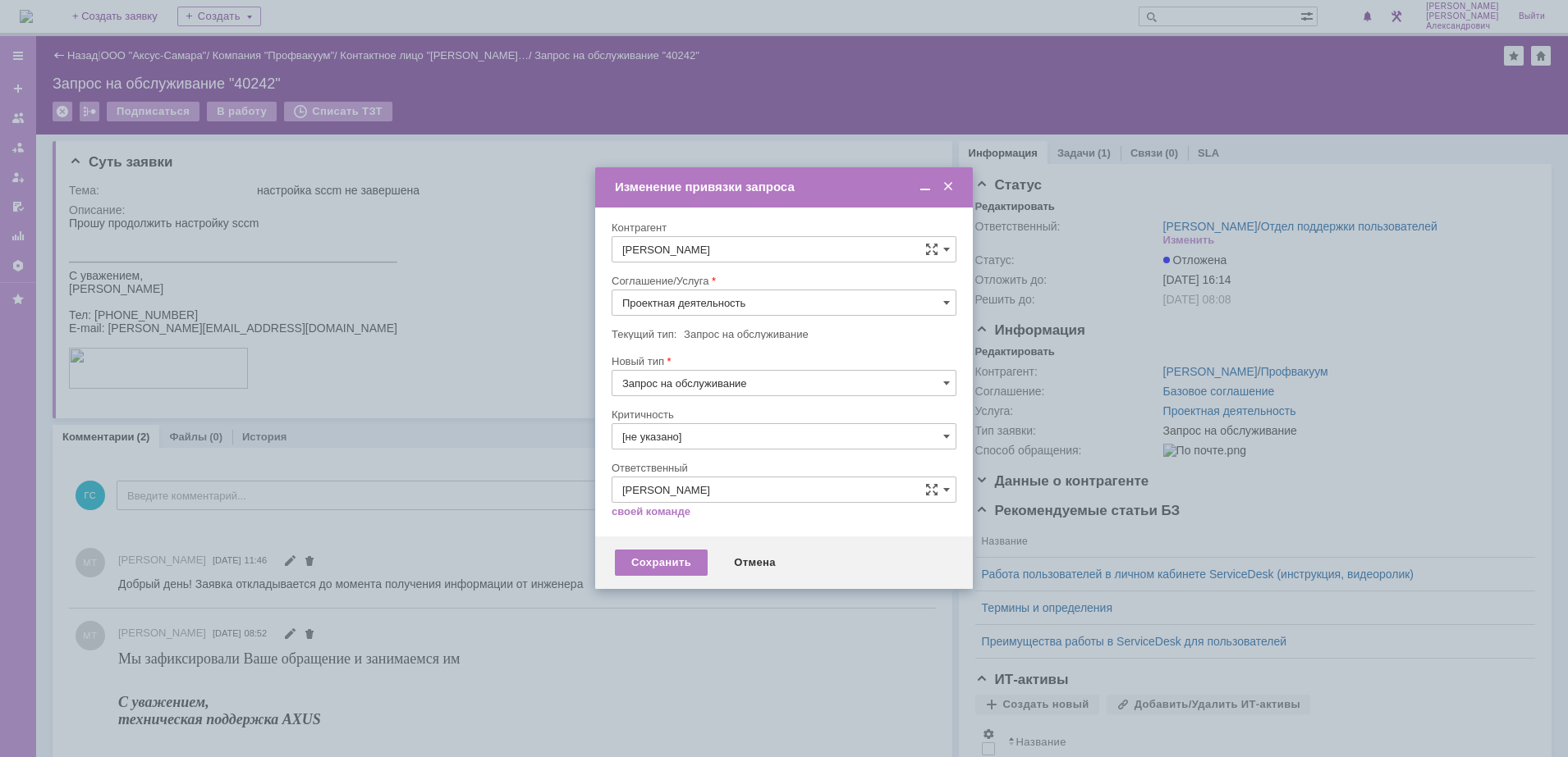
click at [756, 274] on div at bounding box center [784, 268] width 344 height 12
click at [761, 302] on input "Проектная деятельность" at bounding box center [784, 302] width 344 height 26
click at [786, 455] on span "Проектная деятельность_2" at bounding box center [784, 450] width 324 height 14
type input "Проектная деятельность_2"
click at [674, 554] on div "Сохранить" at bounding box center [661, 562] width 93 height 26
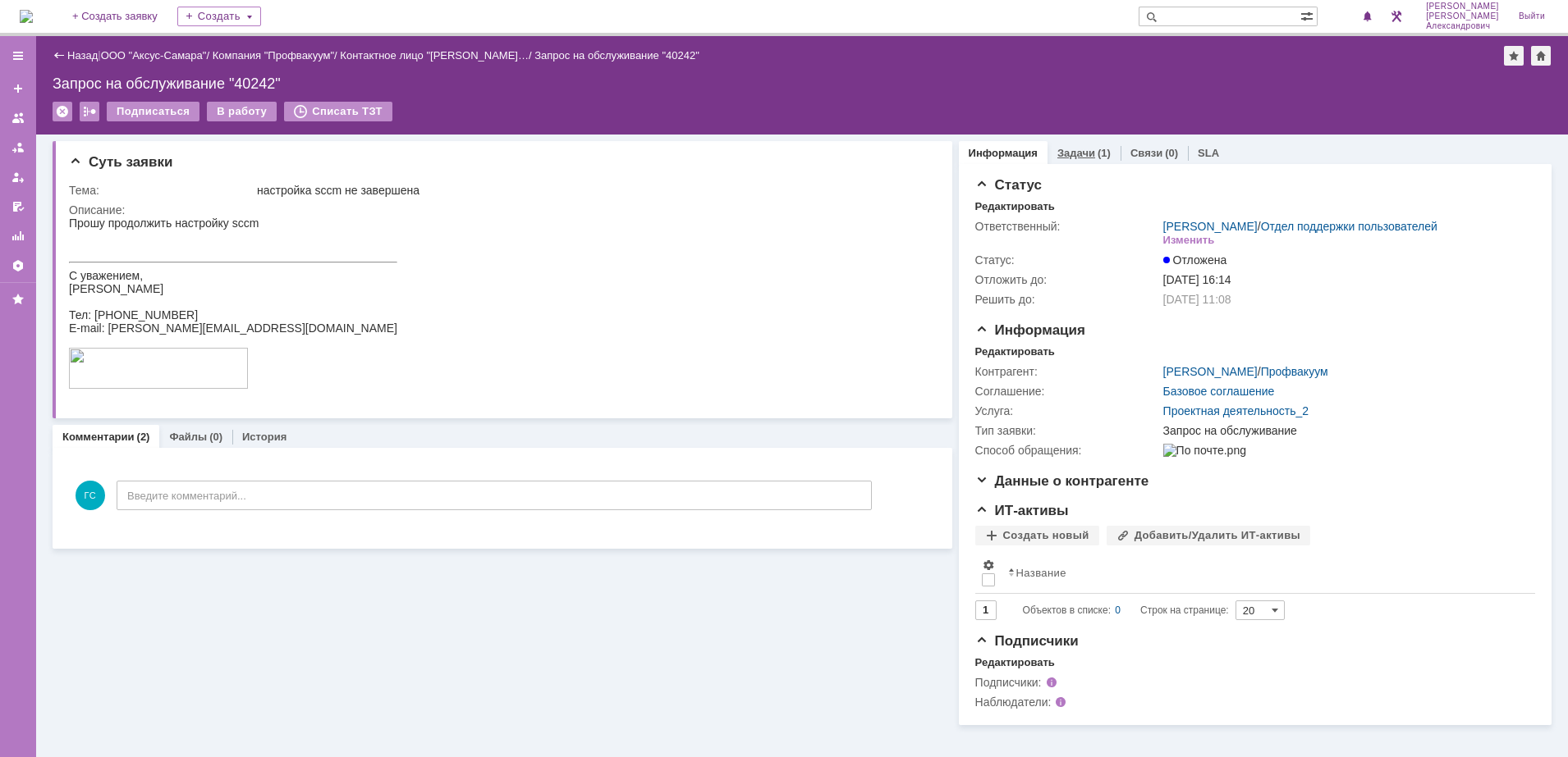
click at [1068, 147] on link "Задачи" at bounding box center [1076, 153] width 38 height 13
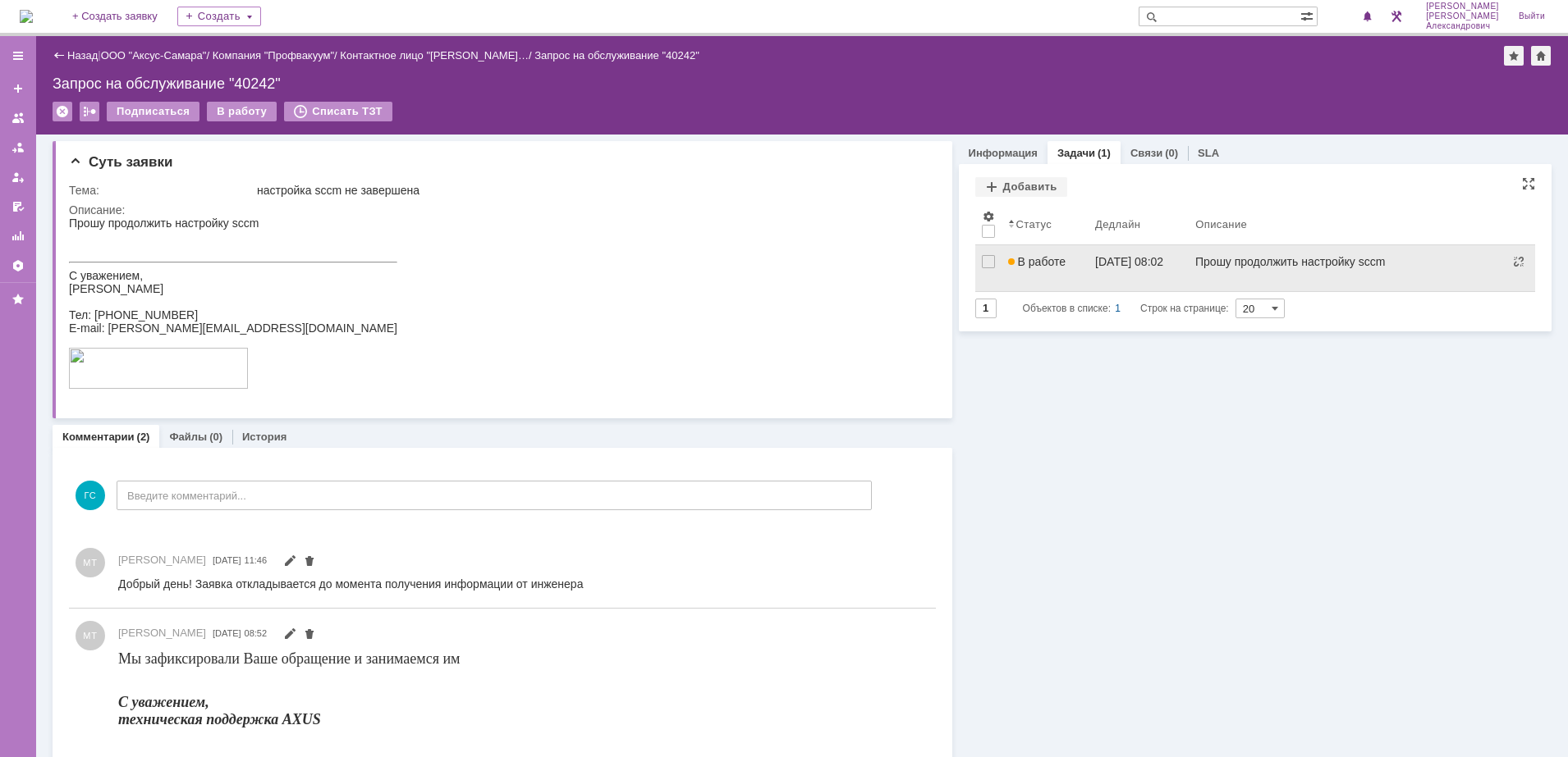
click at [1043, 263] on span "В работе" at bounding box center [1037, 261] width 58 height 14
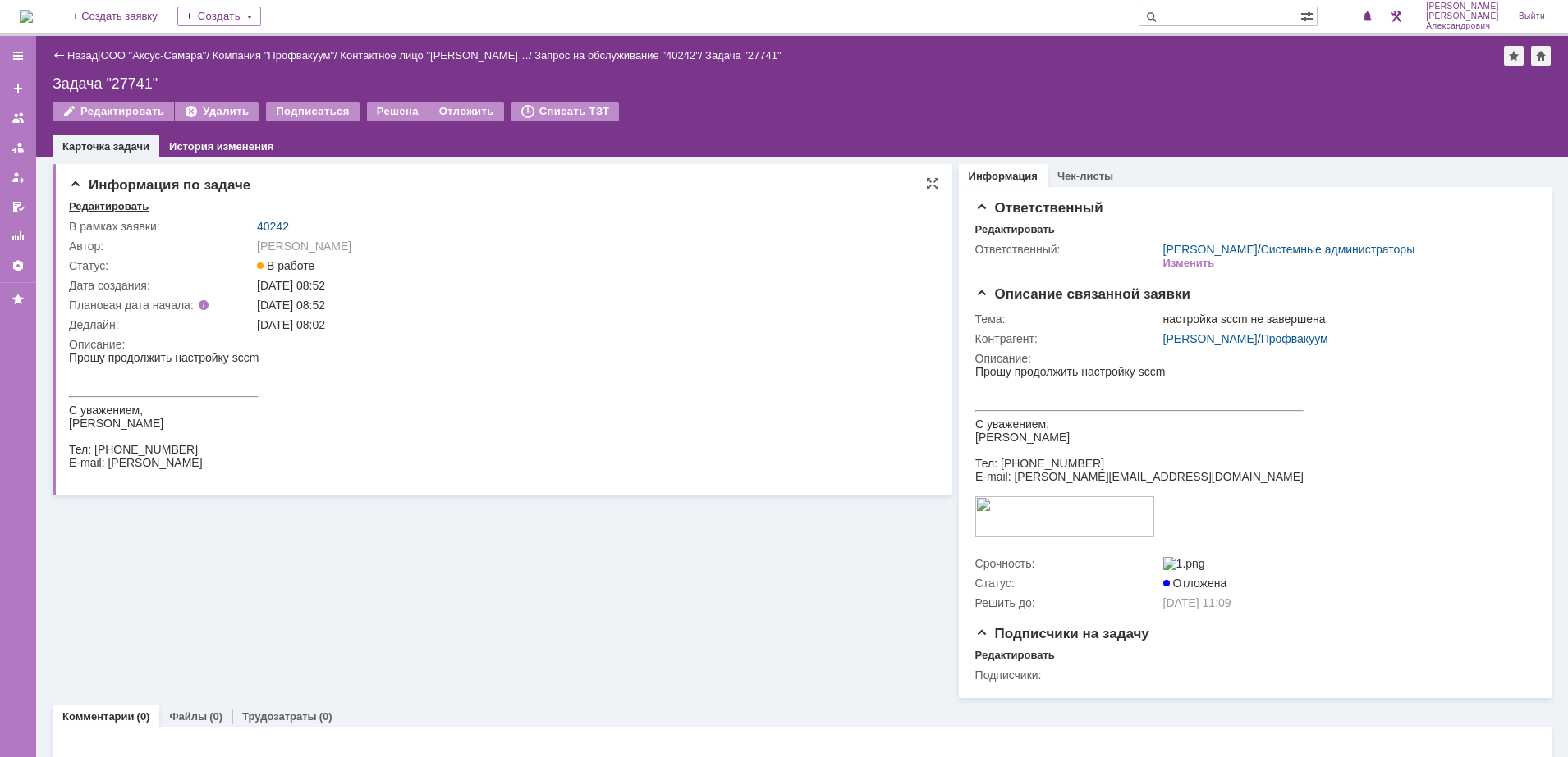
click at [130, 207] on div "Редактировать" at bounding box center [108, 206] width 79 height 14
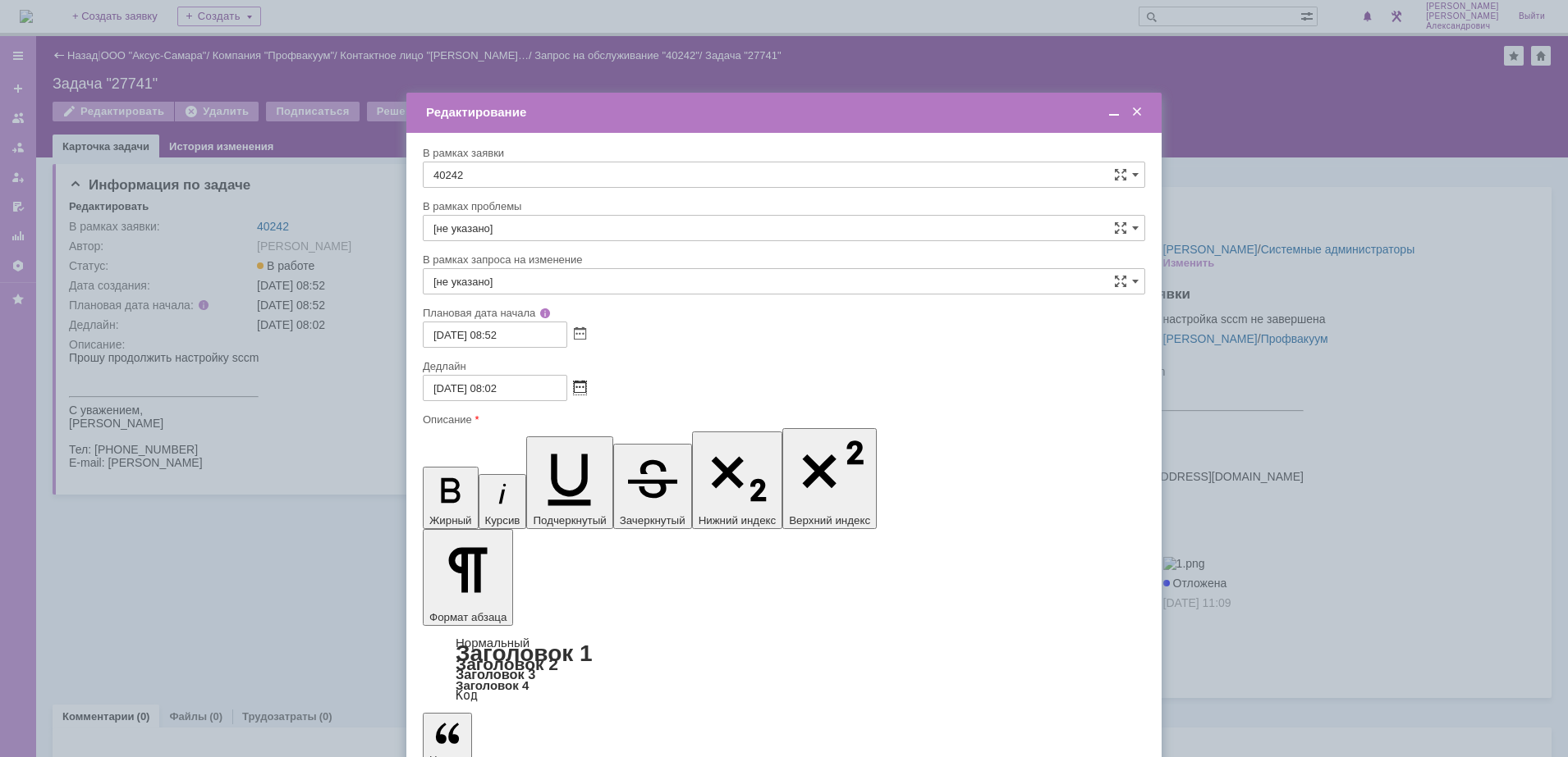
click at [581, 385] on span at bounding box center [580, 388] width 13 height 14
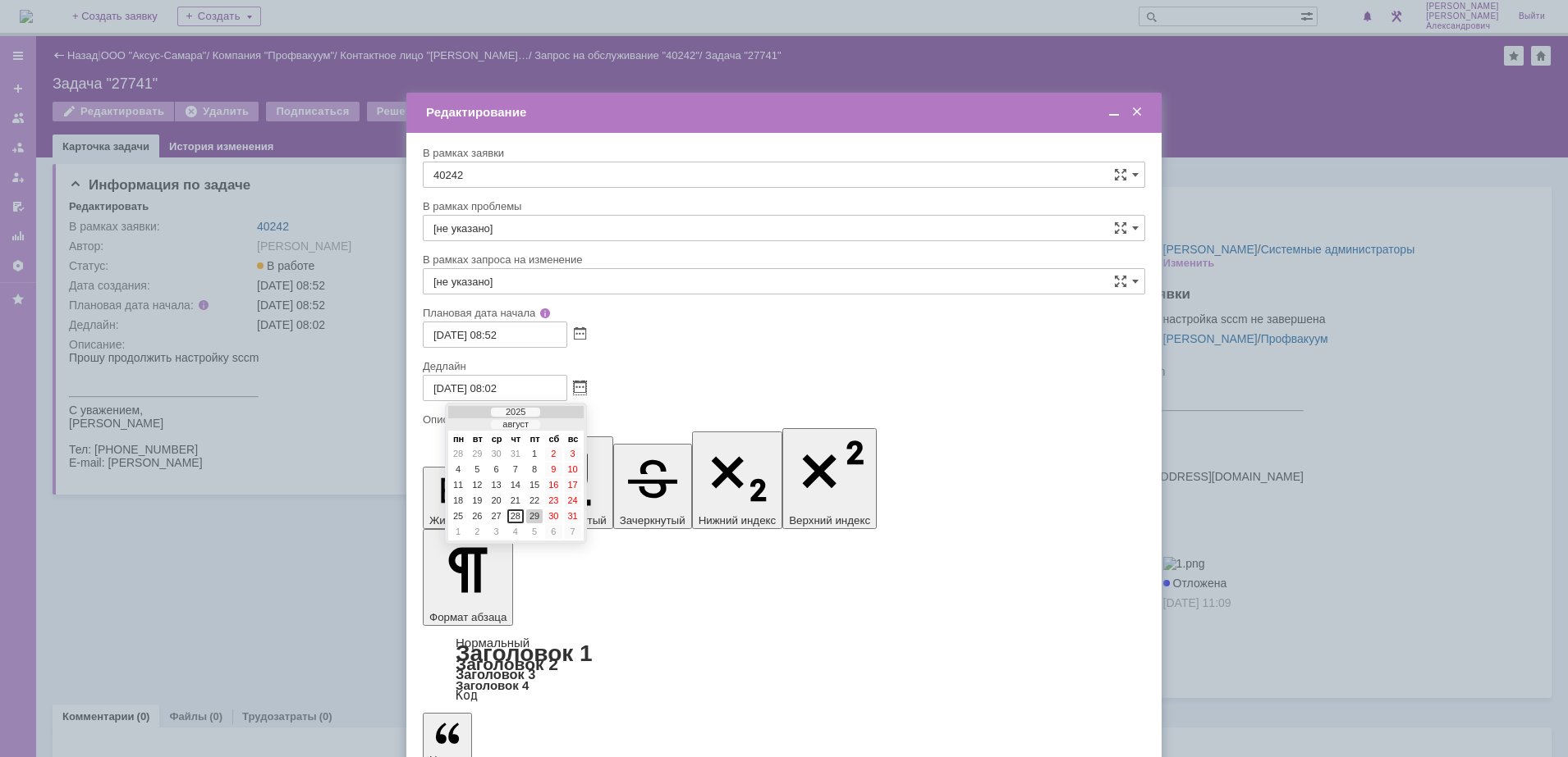
click at [560, 422] on div at bounding box center [563, 425] width 12 height 11
click at [480, 531] on div "30" at bounding box center [477, 532] width 16 height 14
type input "30.09.2025 08:02"
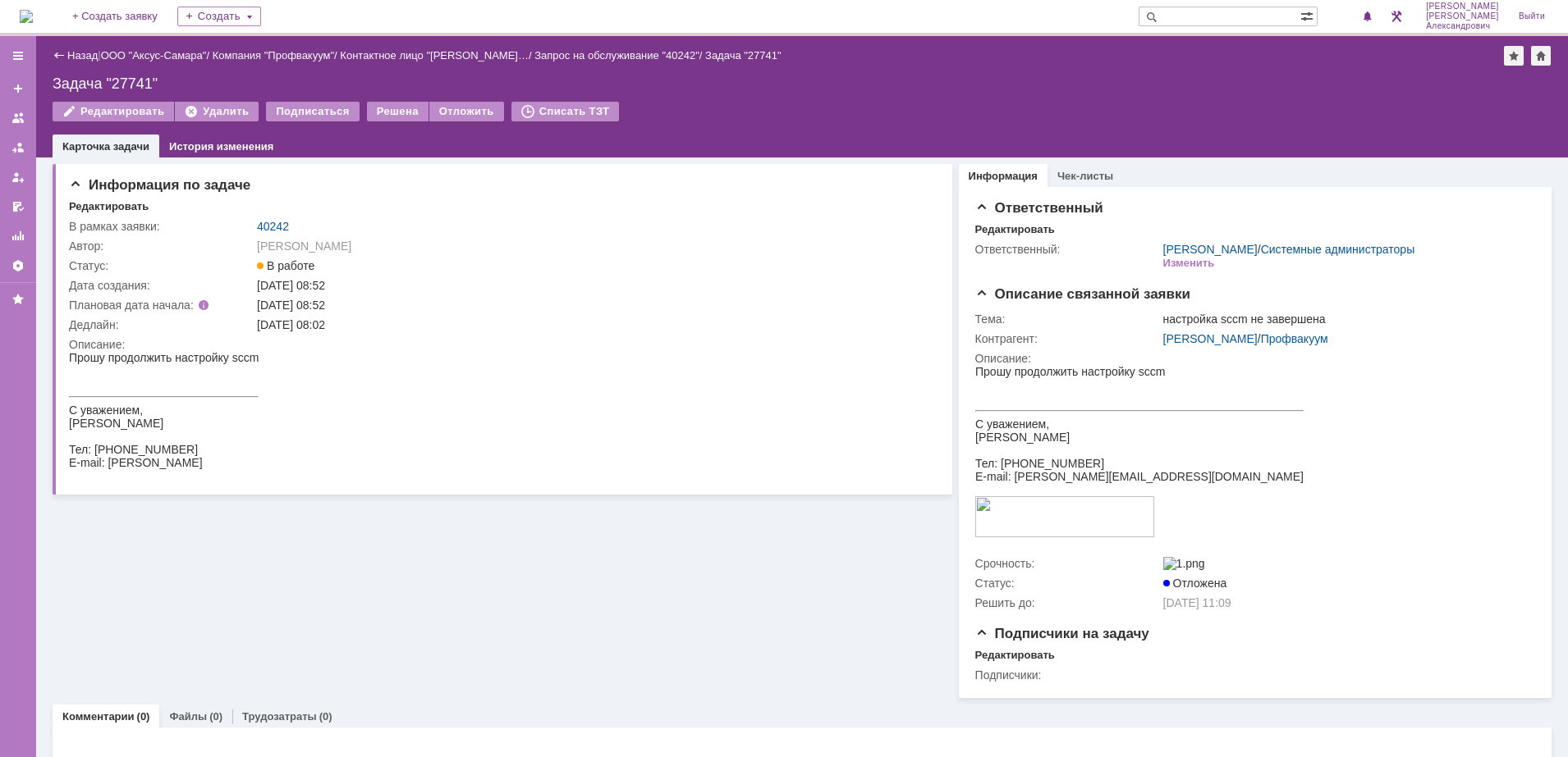
click at [32, 23] on img at bounding box center [26, 16] width 14 height 14
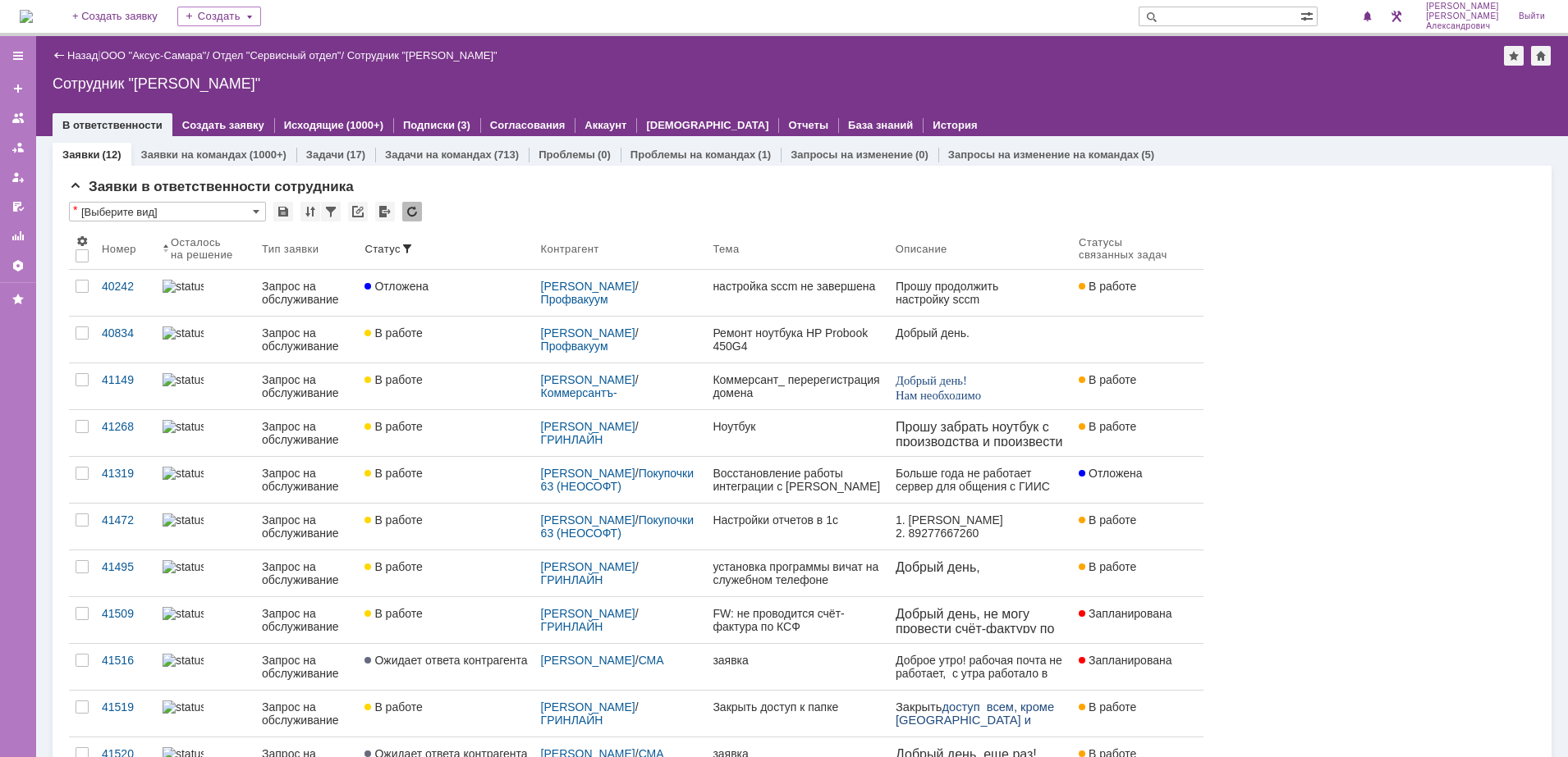
click at [32, 18] on img at bounding box center [26, 16] width 14 height 14
click at [1362, 17] on span "1" at bounding box center [1354, 16] width 14 height 12
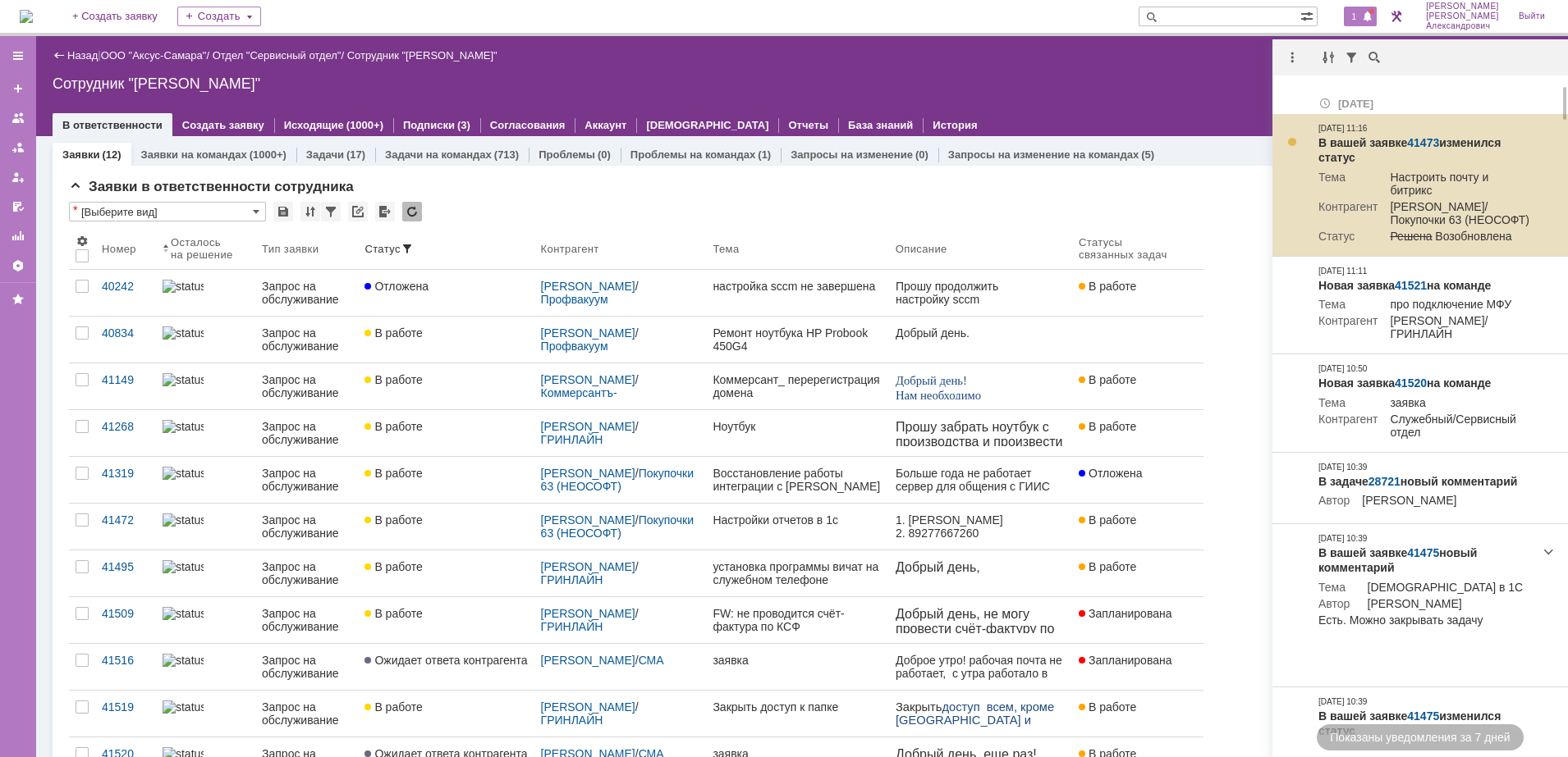
click at [1414, 137] on link "41473" at bounding box center [1423, 142] width 32 height 14
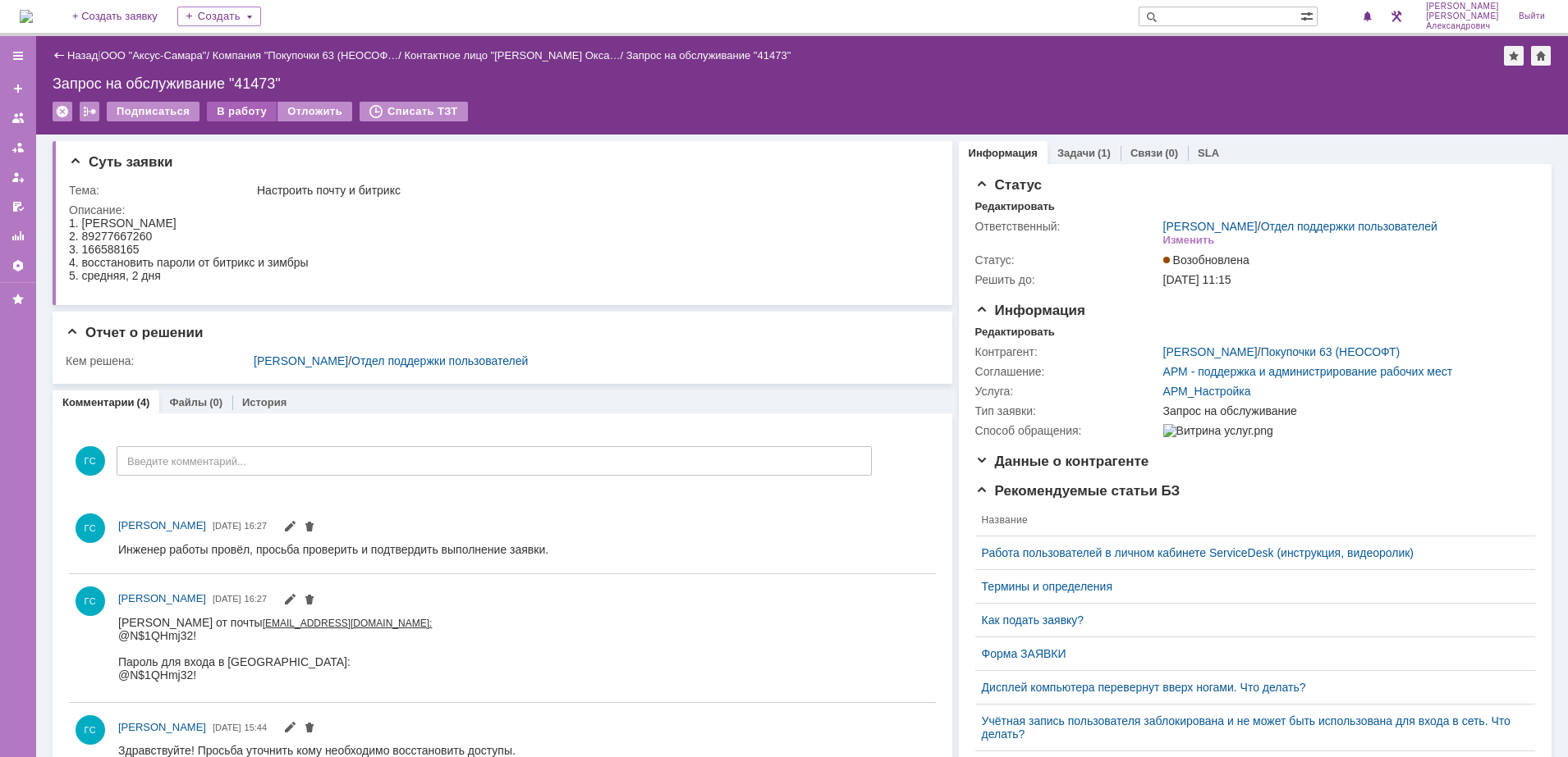
click at [242, 108] on div "В работу" at bounding box center [241, 112] width 69 height 20
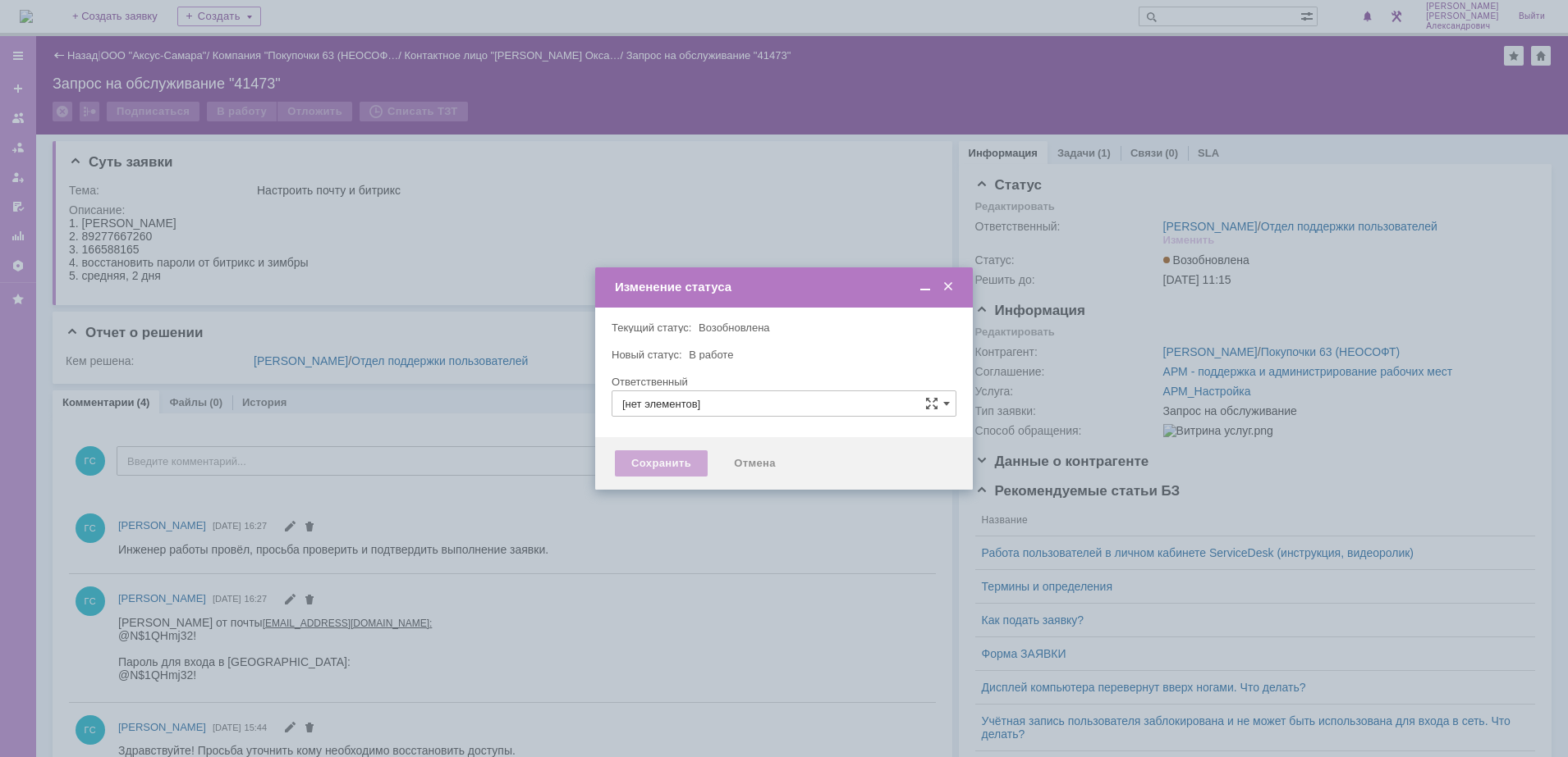
click at [646, 463] on div "Сохранить" at bounding box center [661, 463] width 93 height 26
type input "[PERSON_NAME]"
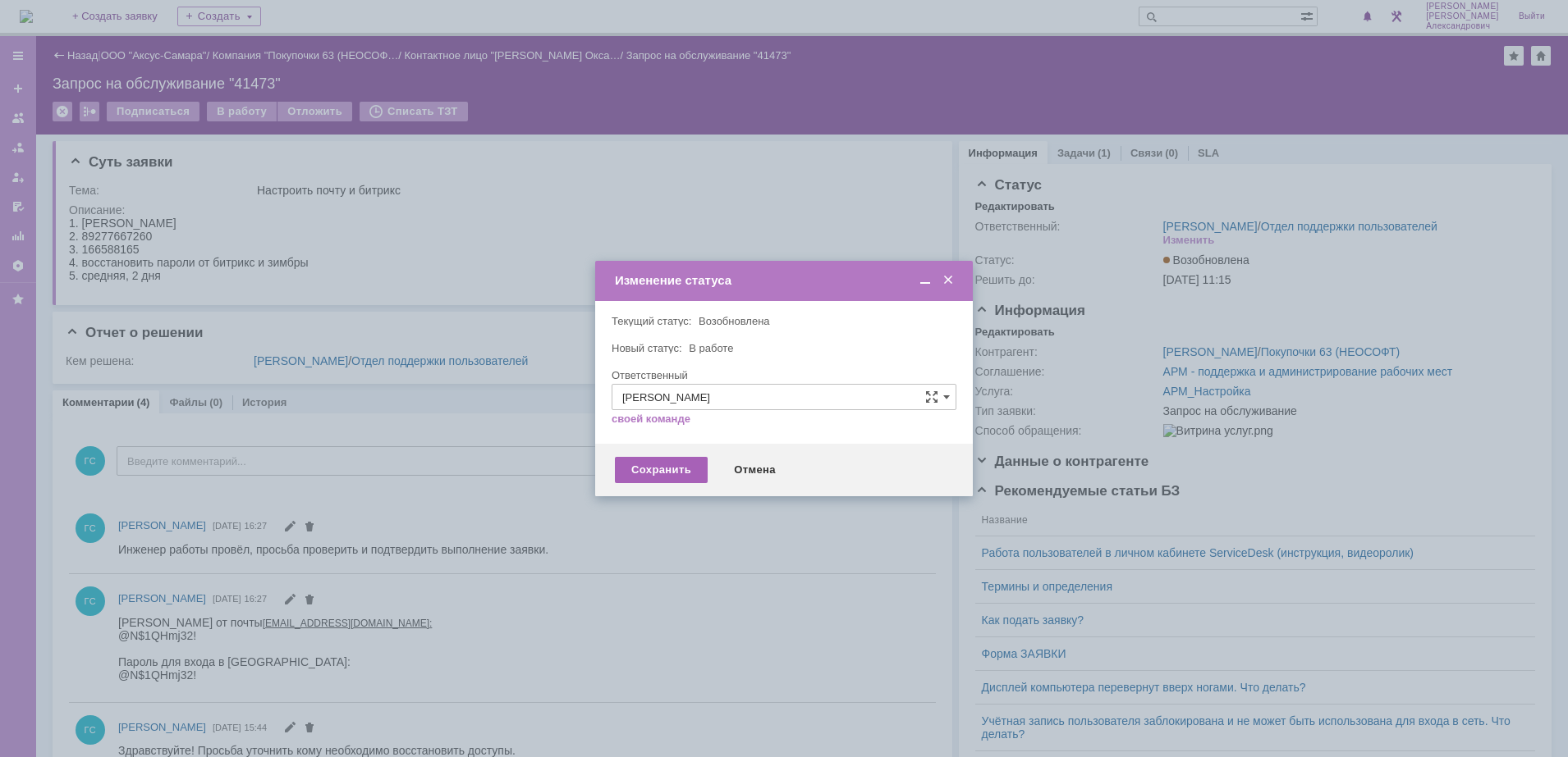
click at [653, 470] on div "Сохранить" at bounding box center [661, 470] width 93 height 26
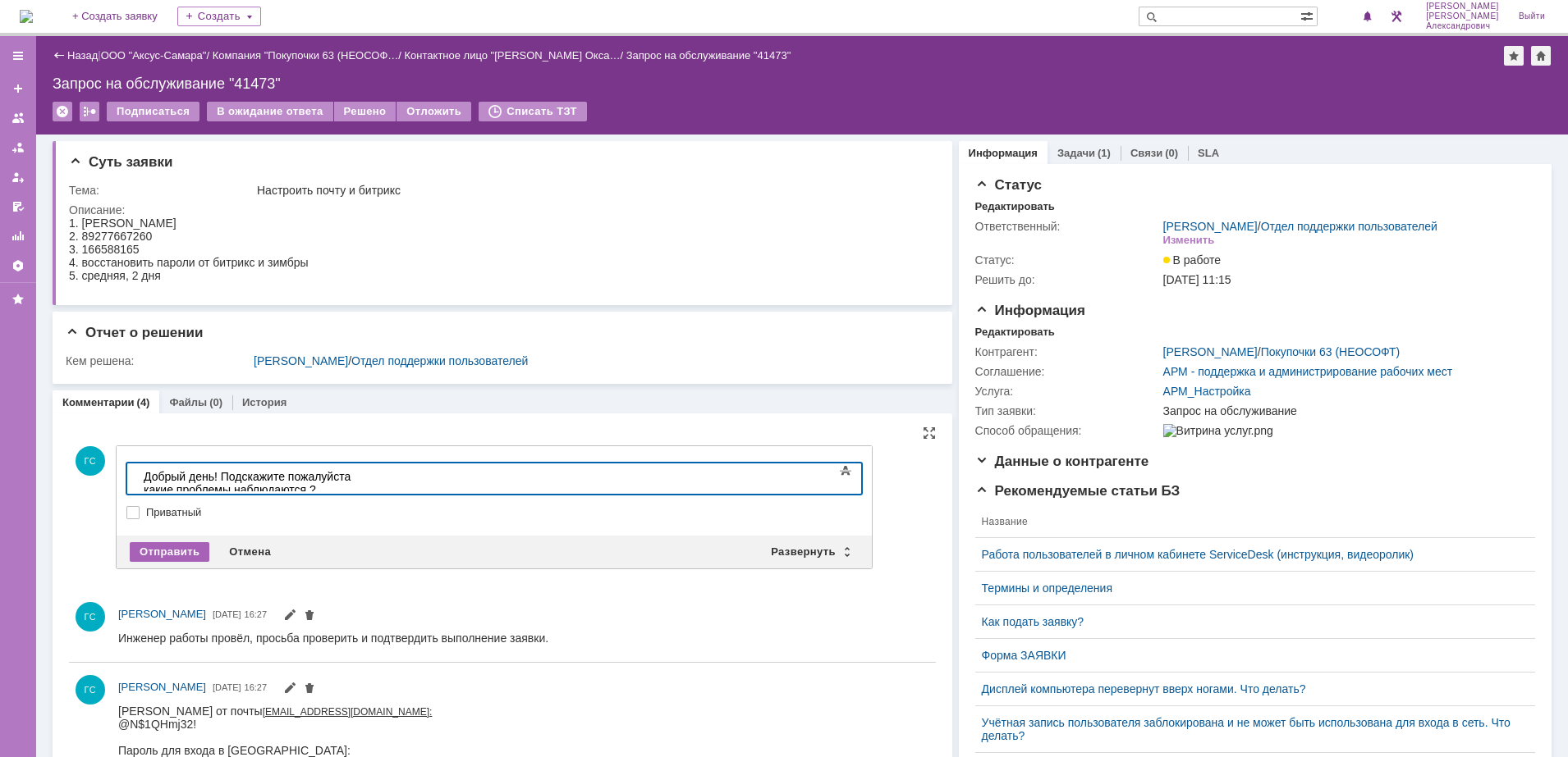
click at [170, 548] on div "Отправить" at bounding box center [170, 552] width 79 height 20
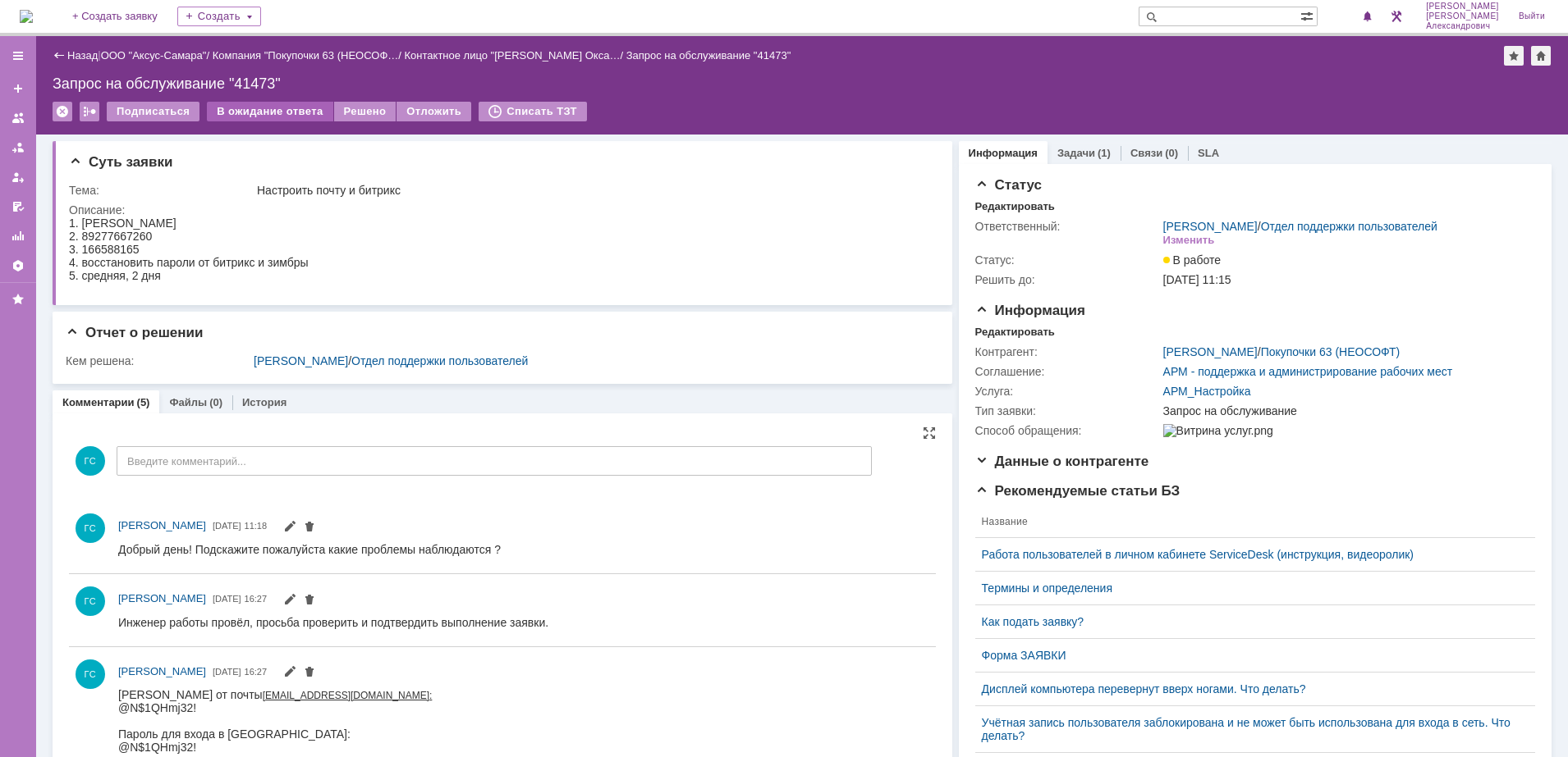
click at [256, 113] on div "В ожидание ответа" at bounding box center [269, 112] width 125 height 20
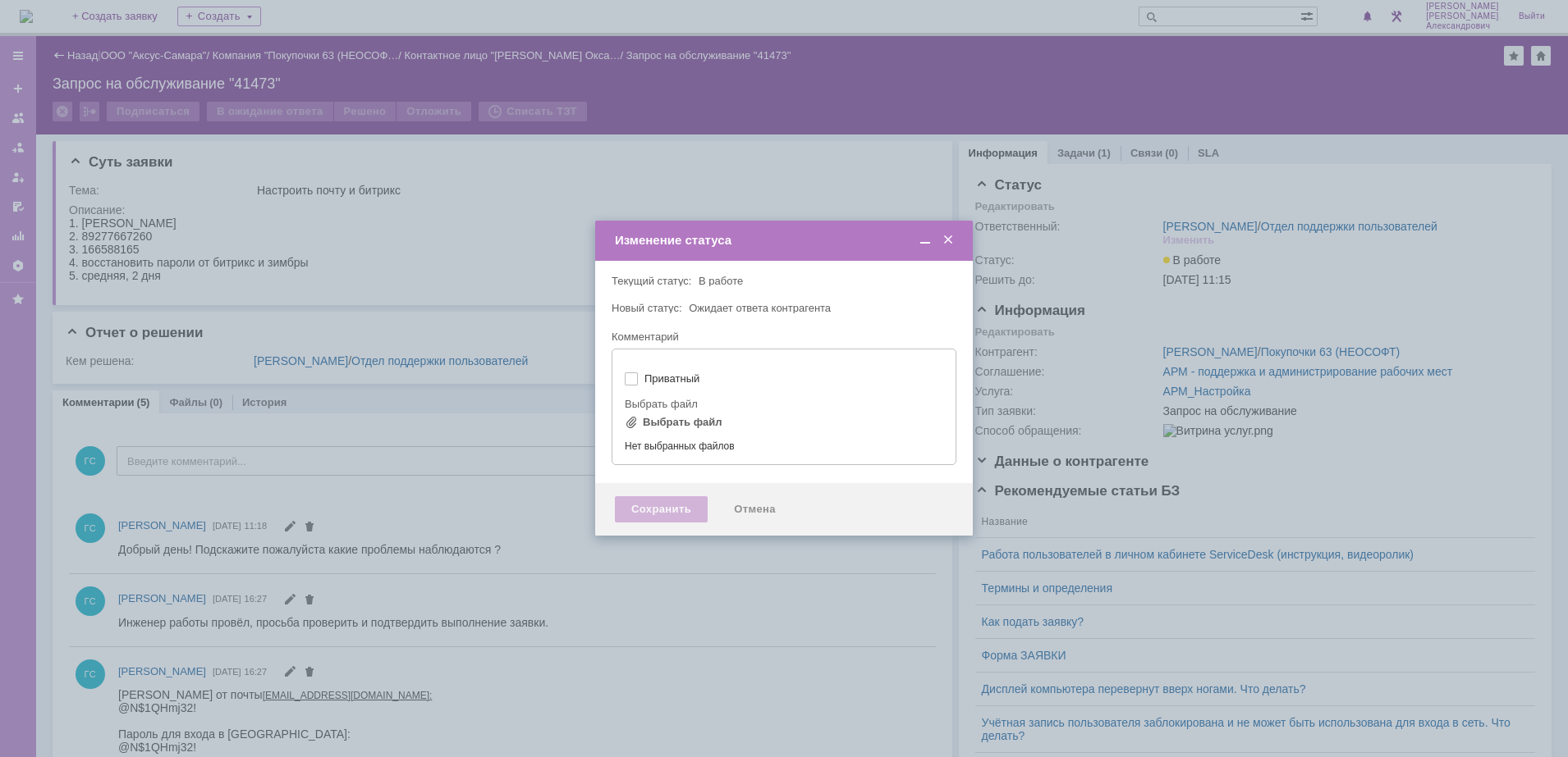
type input "[не указано]"
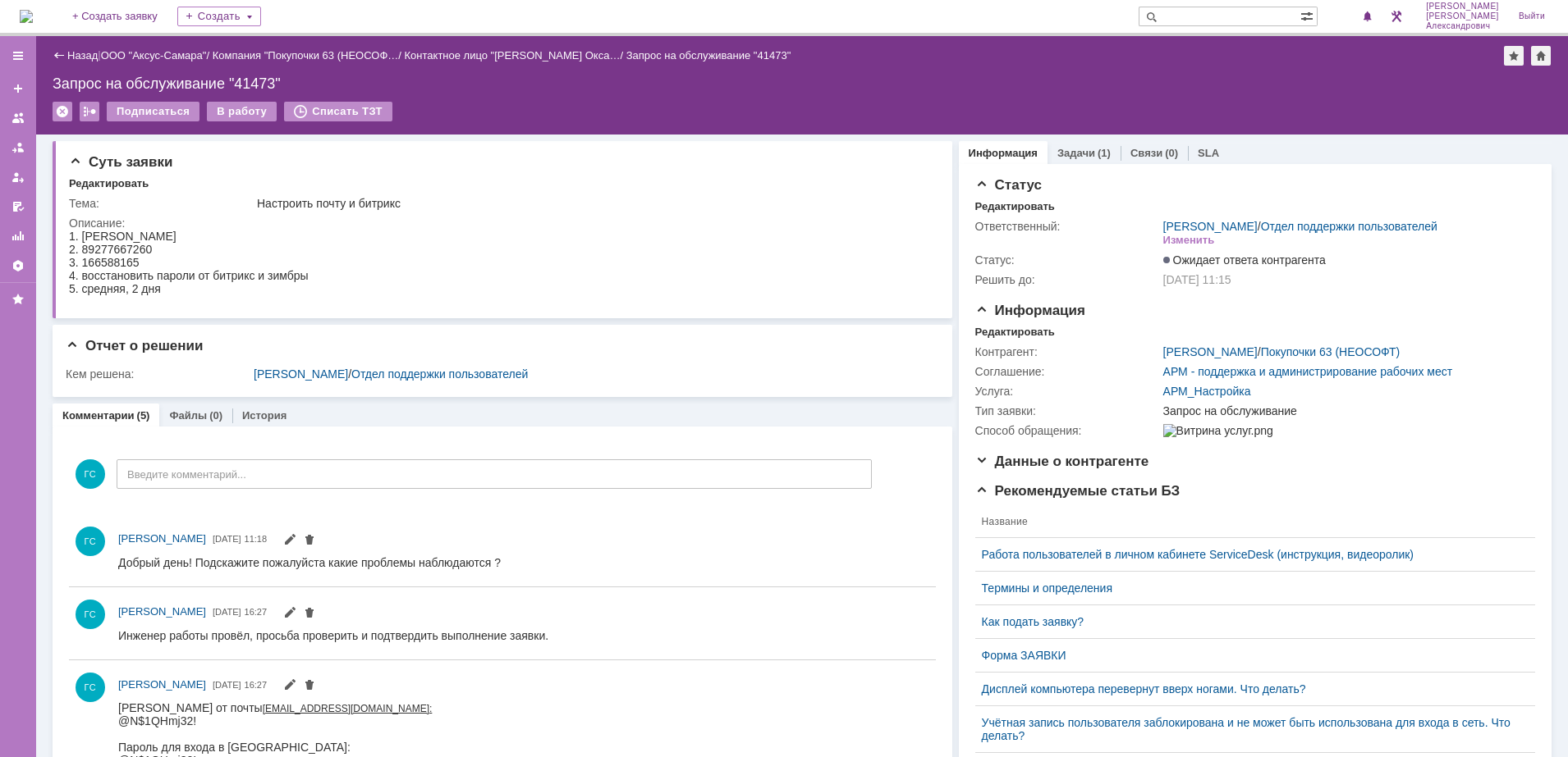
click at [32, 14] on img at bounding box center [26, 16] width 14 height 14
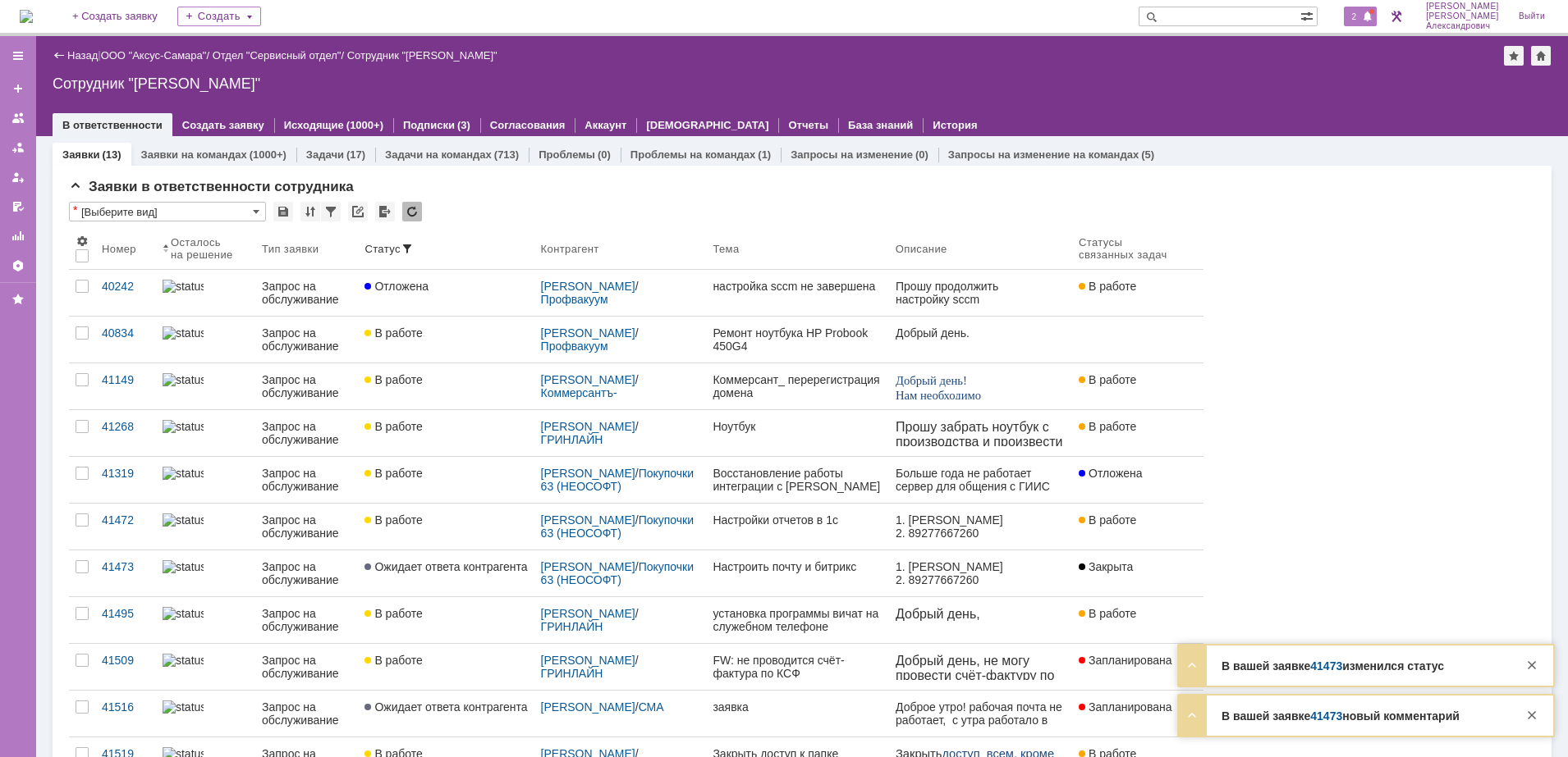
click at [1366, 23] on div "2" at bounding box center [1360, 16] width 33 height 20
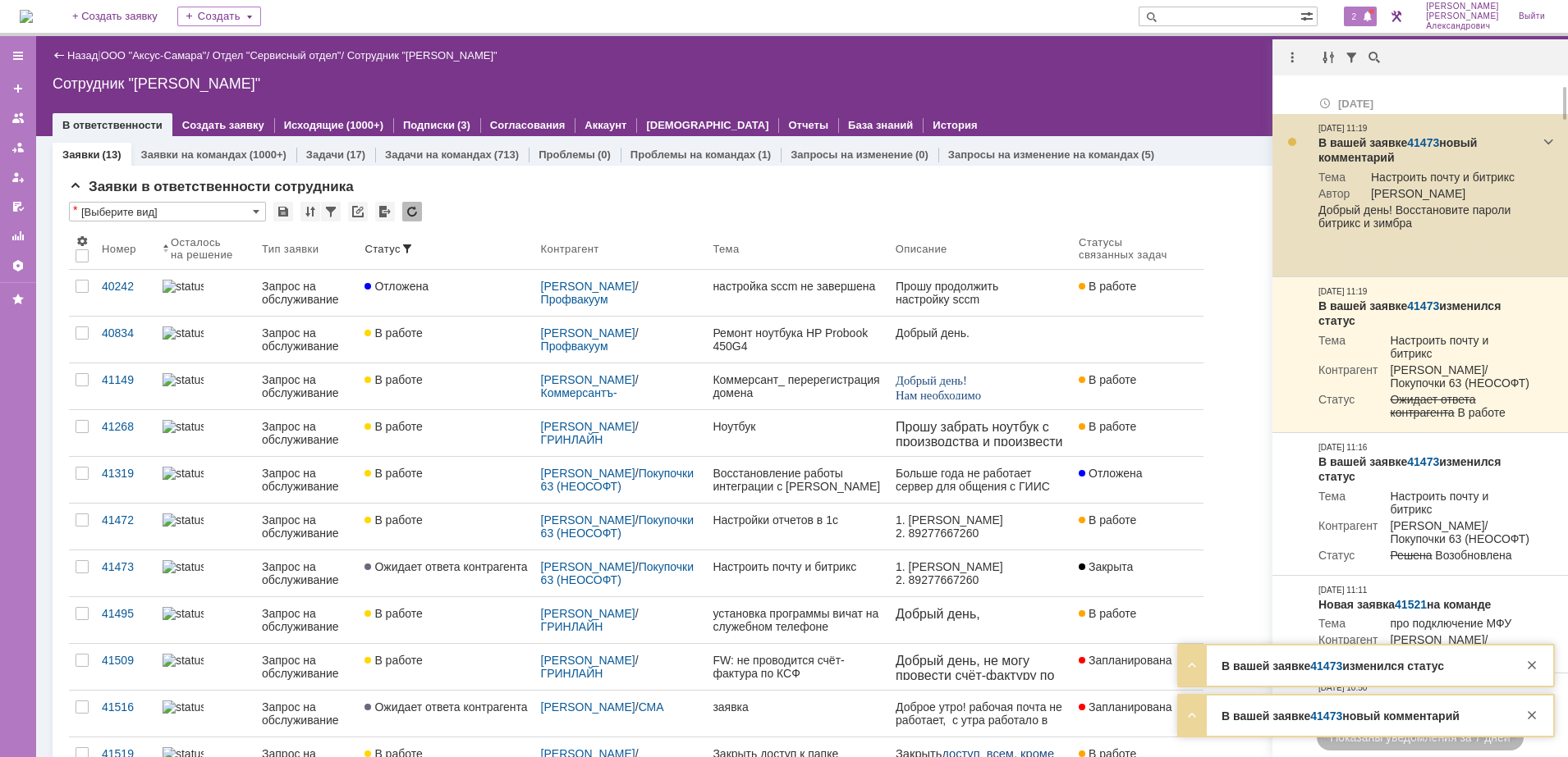
click at [1422, 139] on link "41473" at bounding box center [1423, 142] width 32 height 14
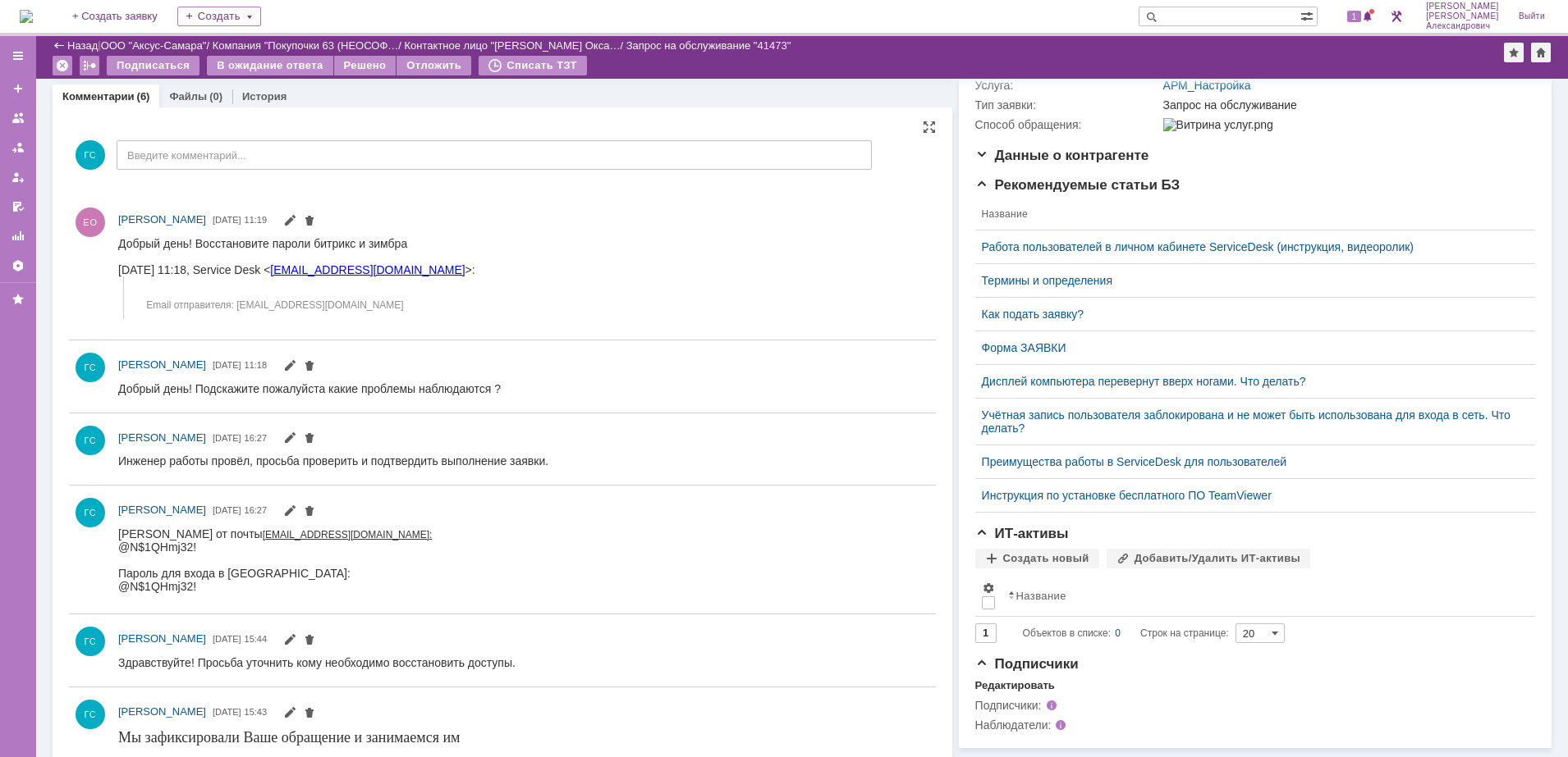
scroll to position [307, 0]
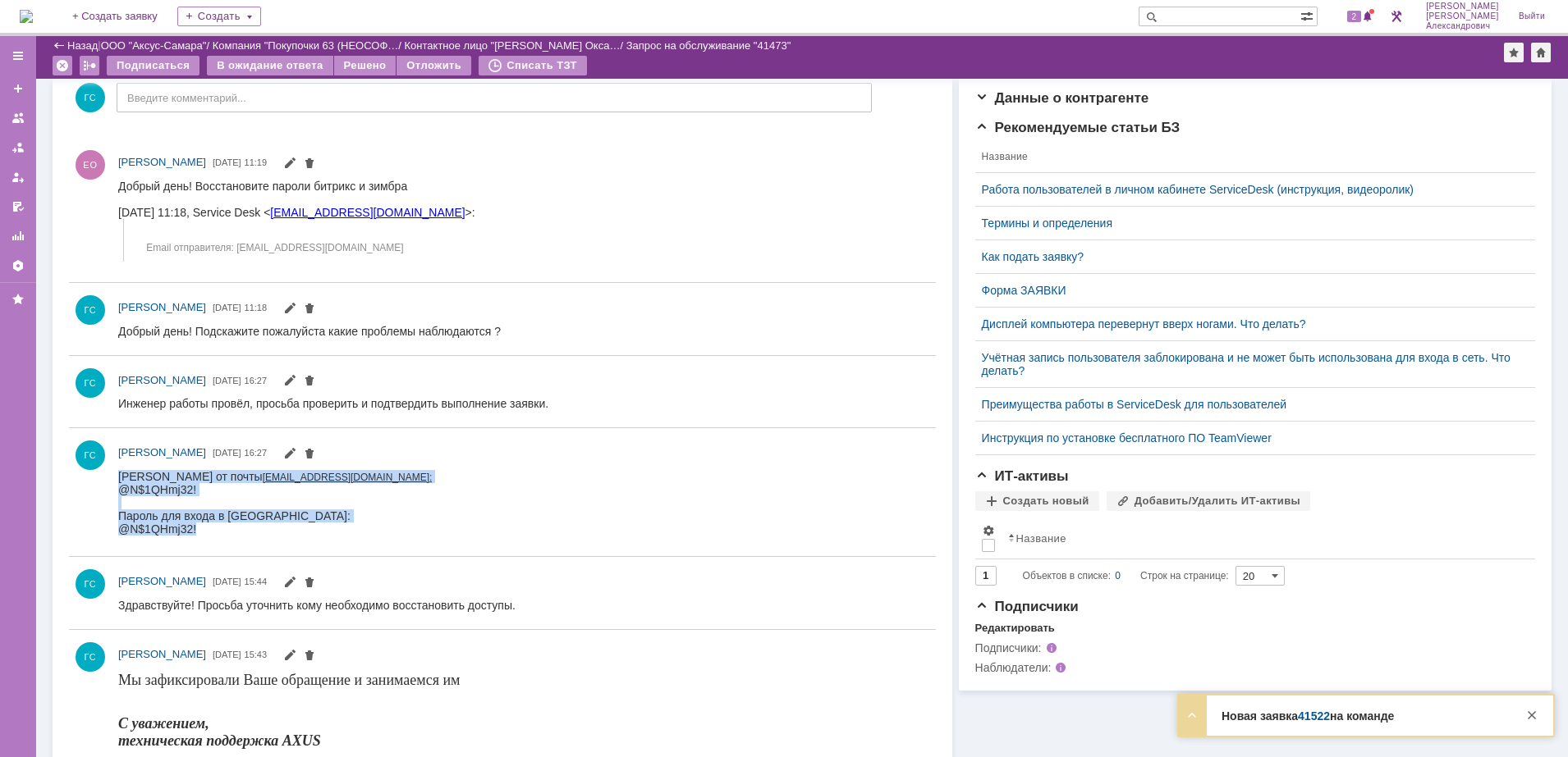
drag, startPoint x: 118, startPoint y: 477, endPoint x: 275, endPoint y: 534, distance: 167.0
click at [275, 534] on div "[PERSON_NAME] от почты [EMAIL_ADDRESS][DOMAIN_NAME]: @N$1QHmj32! Пароль для вхо…" at bounding box center [275, 503] width 314 height 66
copy div "[PERSON_NAME] от почты [EMAIL_ADDRESS][DOMAIN_NAME]: @N$1QHmj32! Пароль для вхо…"
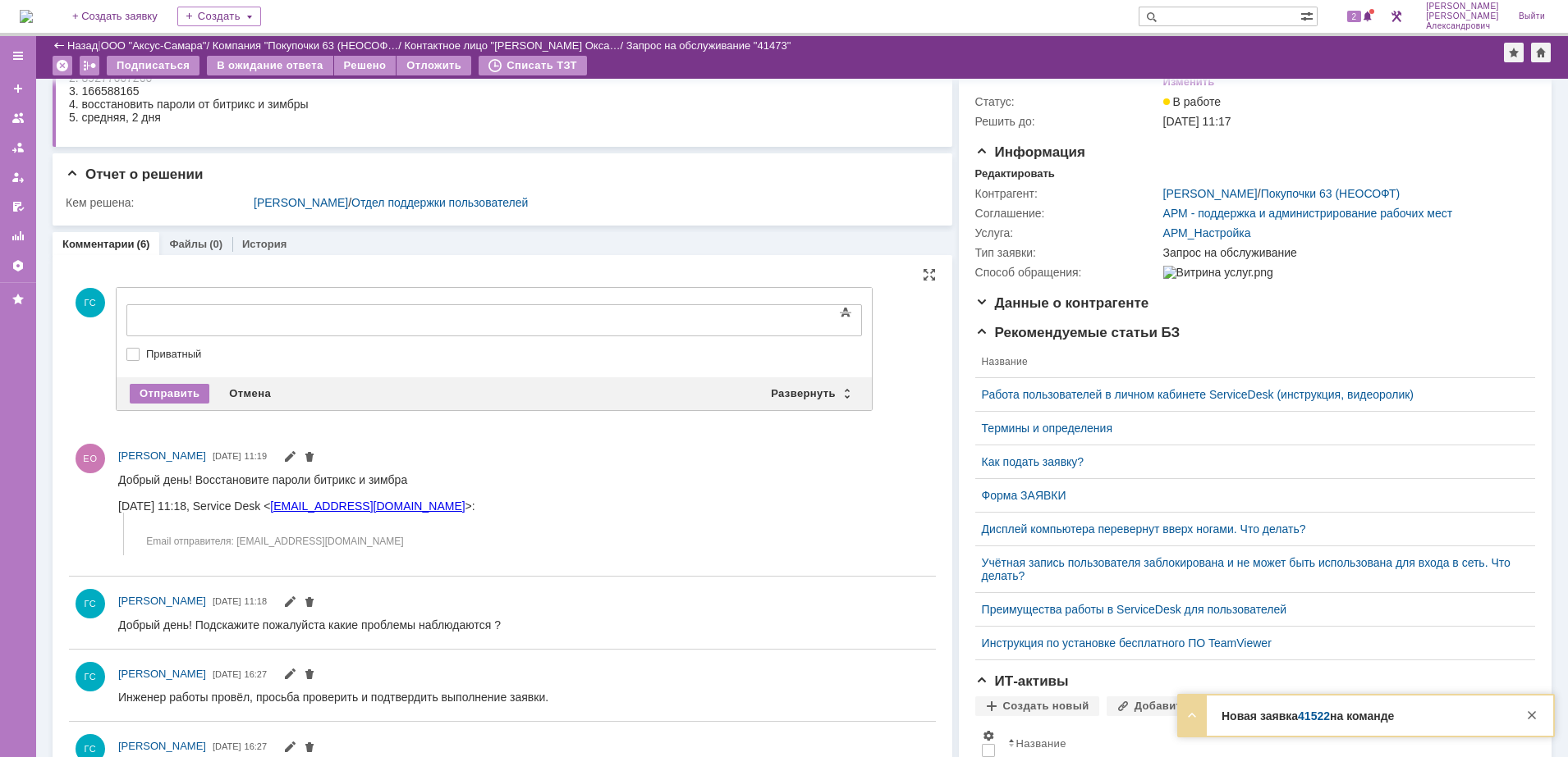
scroll to position [0, 0]
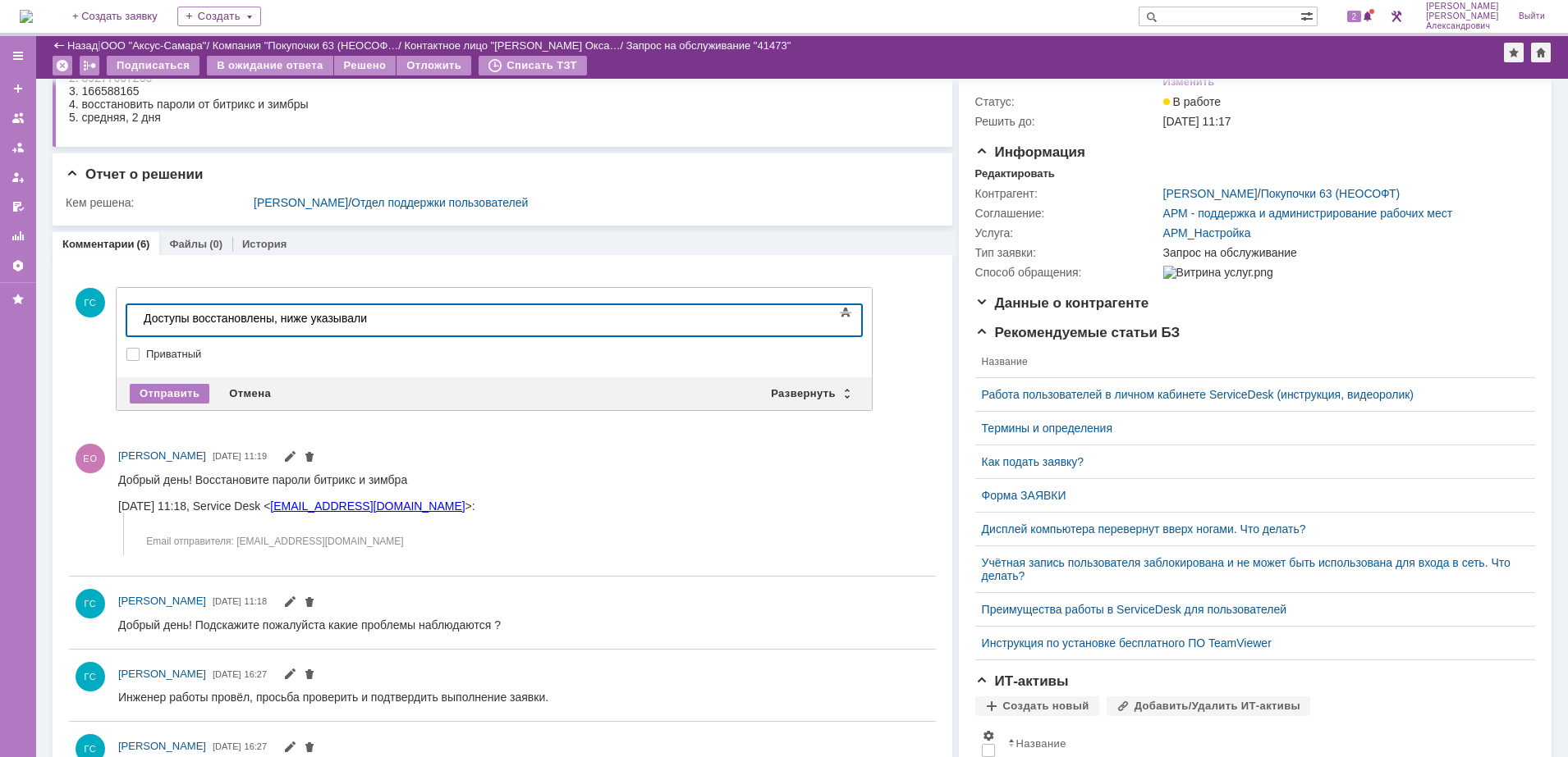
click at [377, 318] on div "Доступы восстановлены, ниже указывали" at bounding box center [260, 318] width 234 height 14
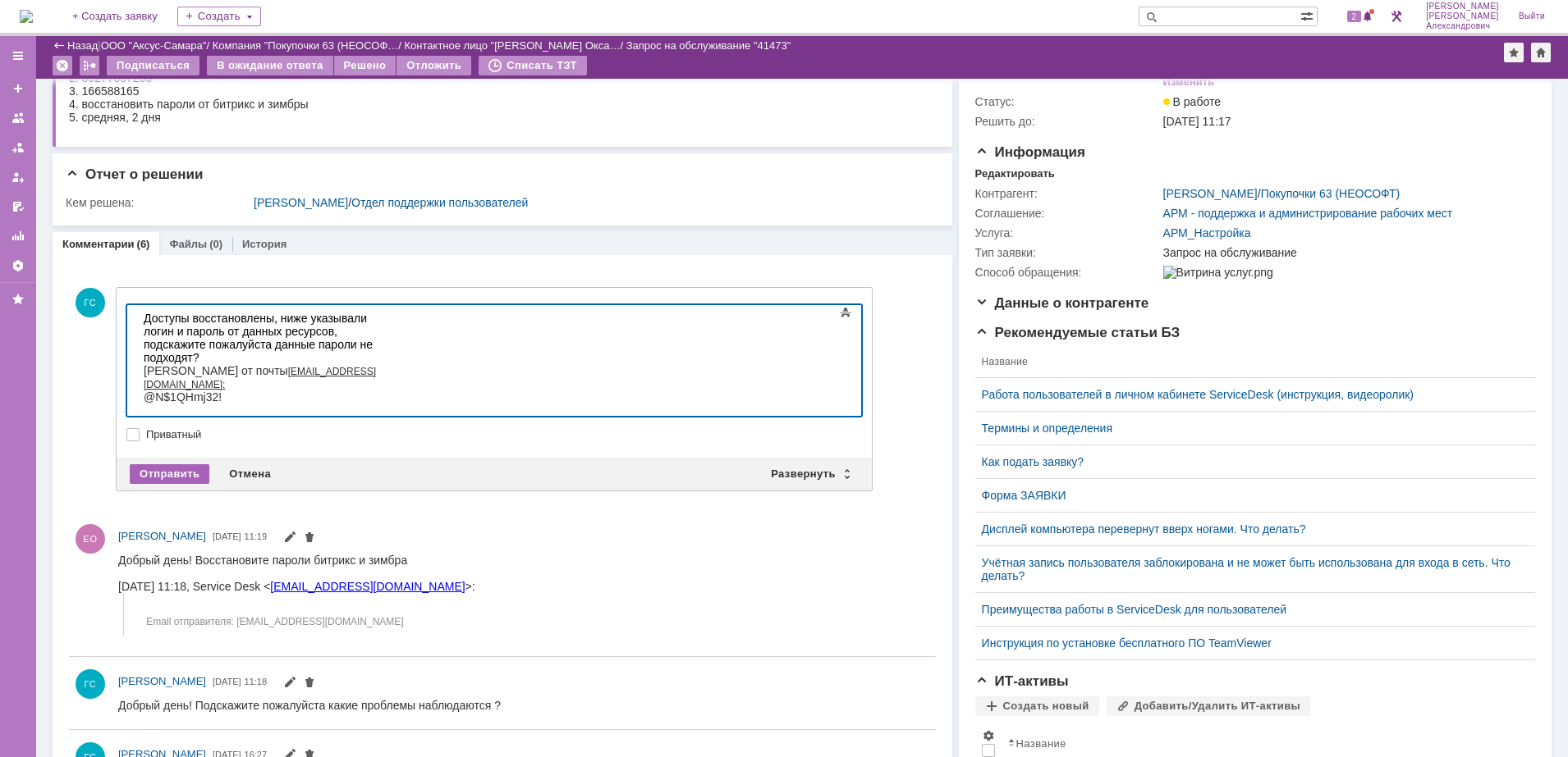
click at [179, 472] on div "Отправить" at bounding box center [170, 474] width 79 height 20
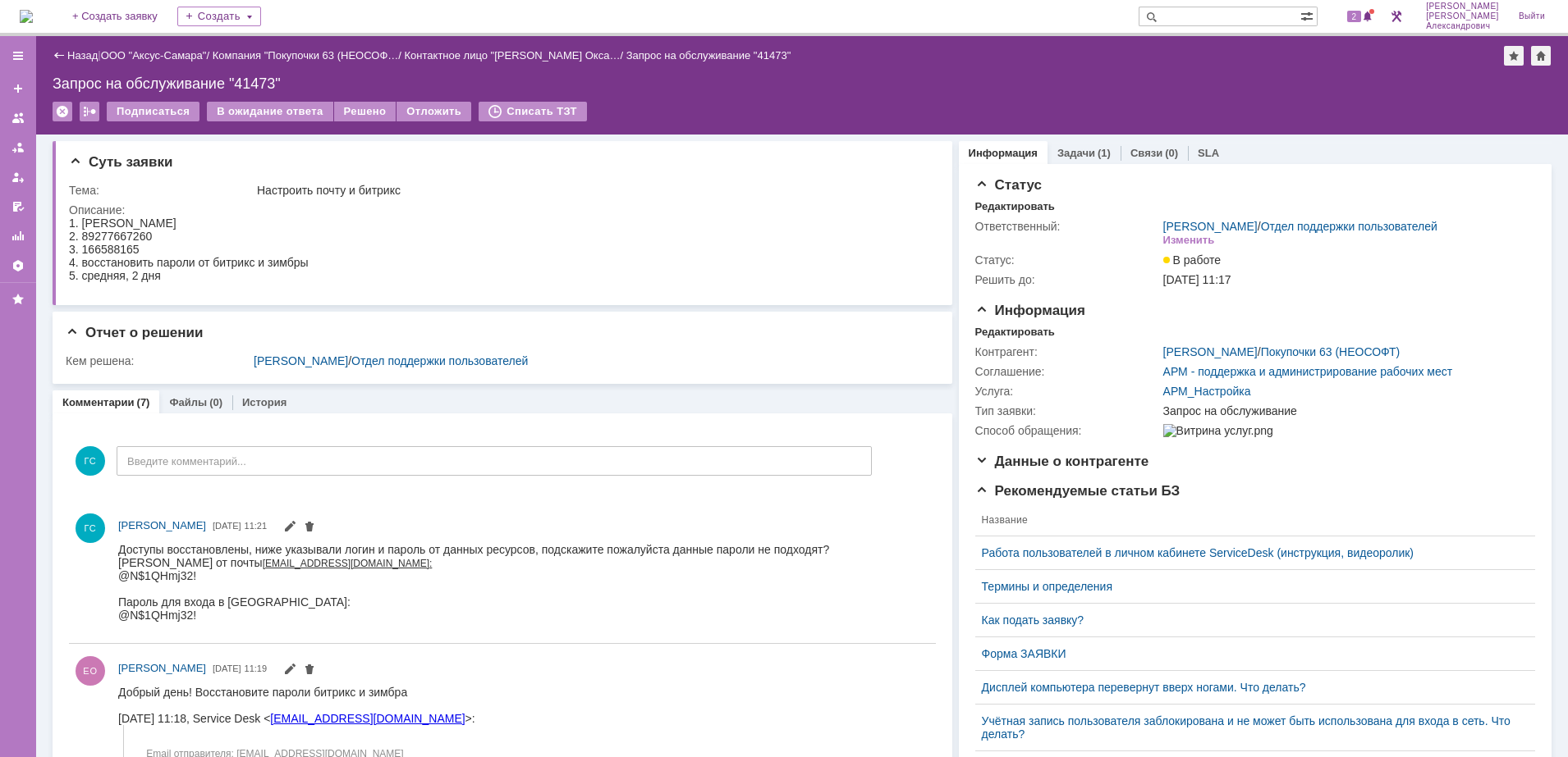
click at [32, 12] on img at bounding box center [26, 16] width 14 height 14
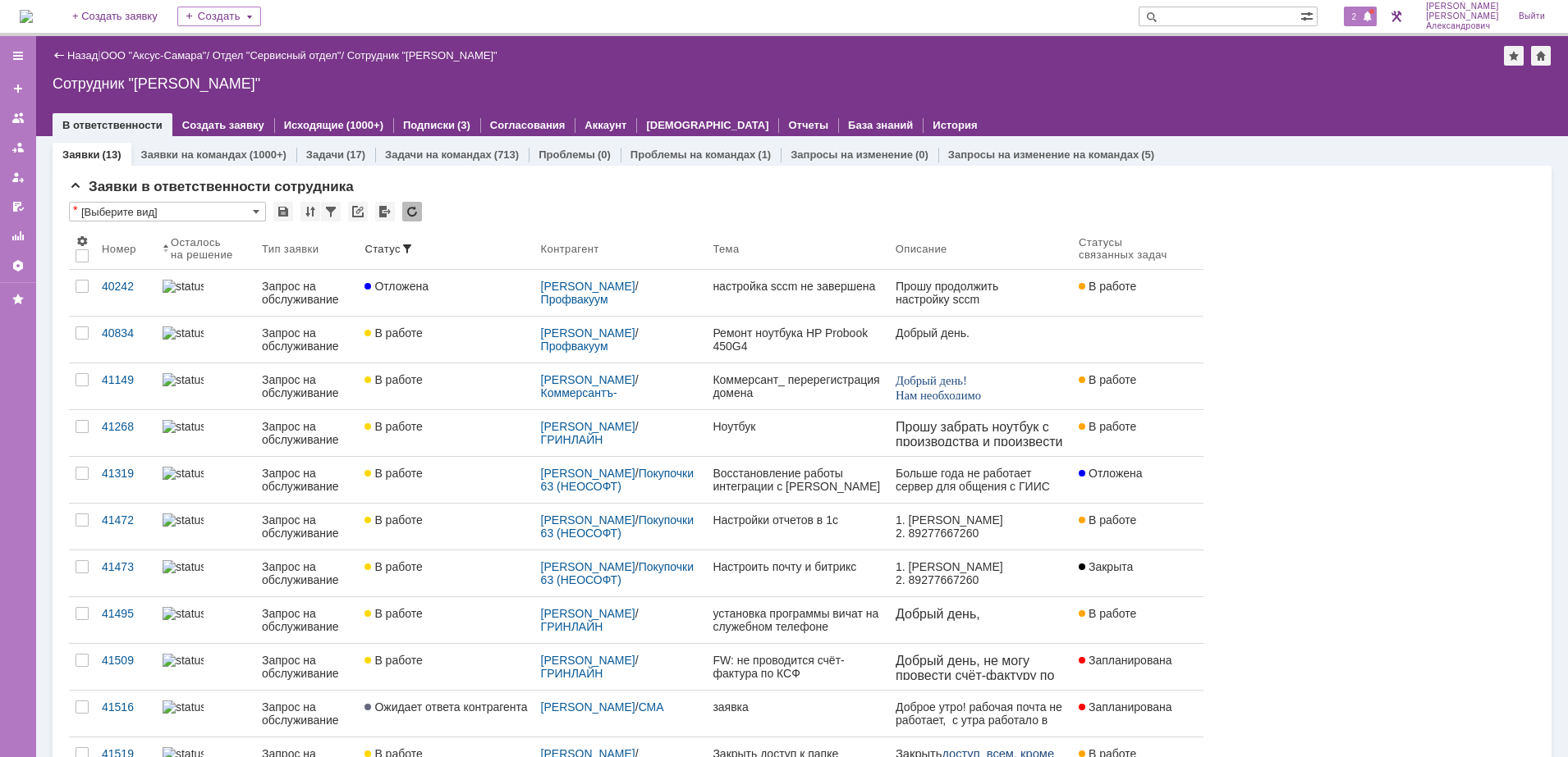
click at [1354, 15] on span "2" at bounding box center [1354, 16] width 14 height 12
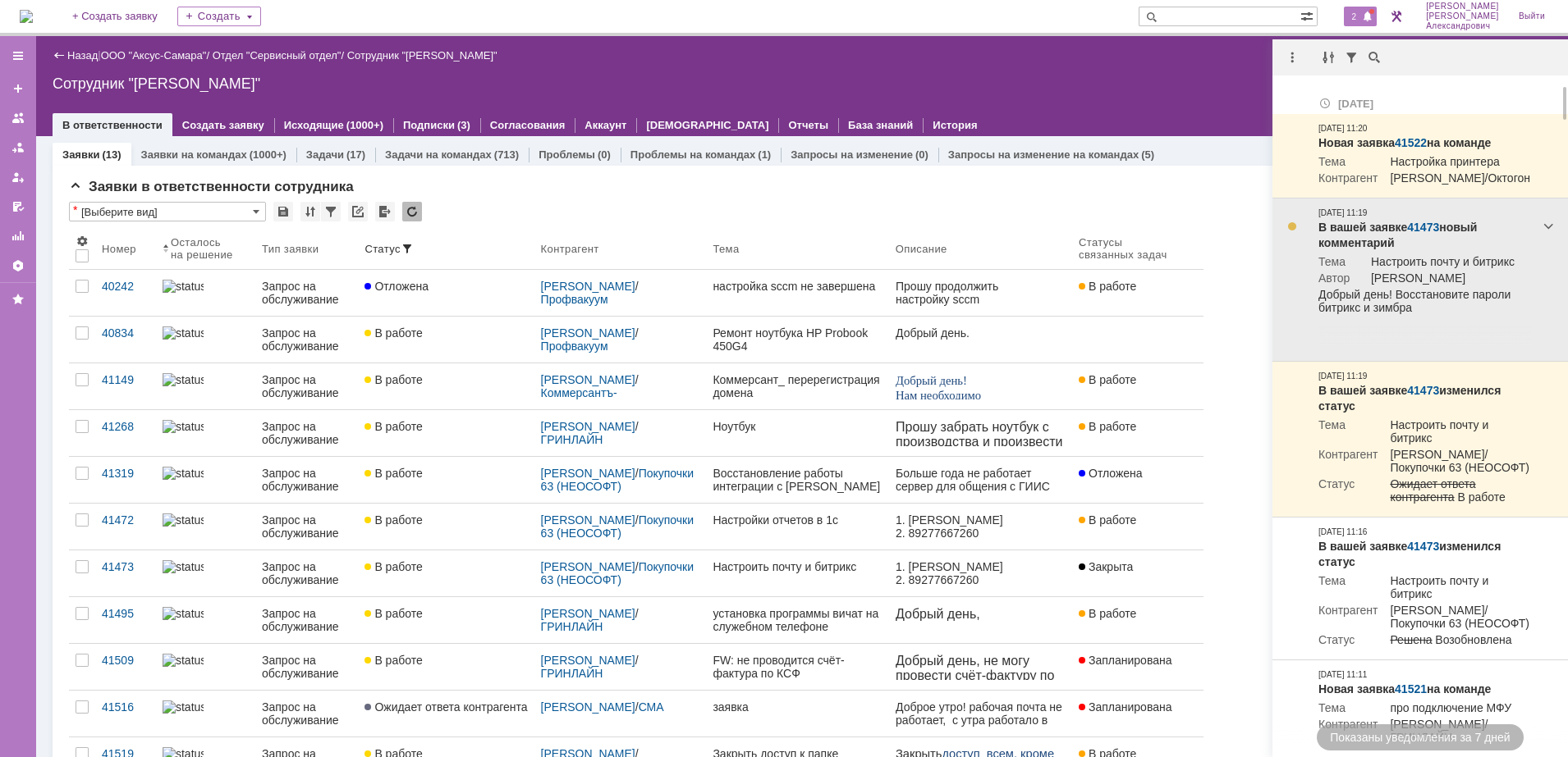
click at [1419, 233] on link "41473" at bounding box center [1423, 227] width 32 height 14
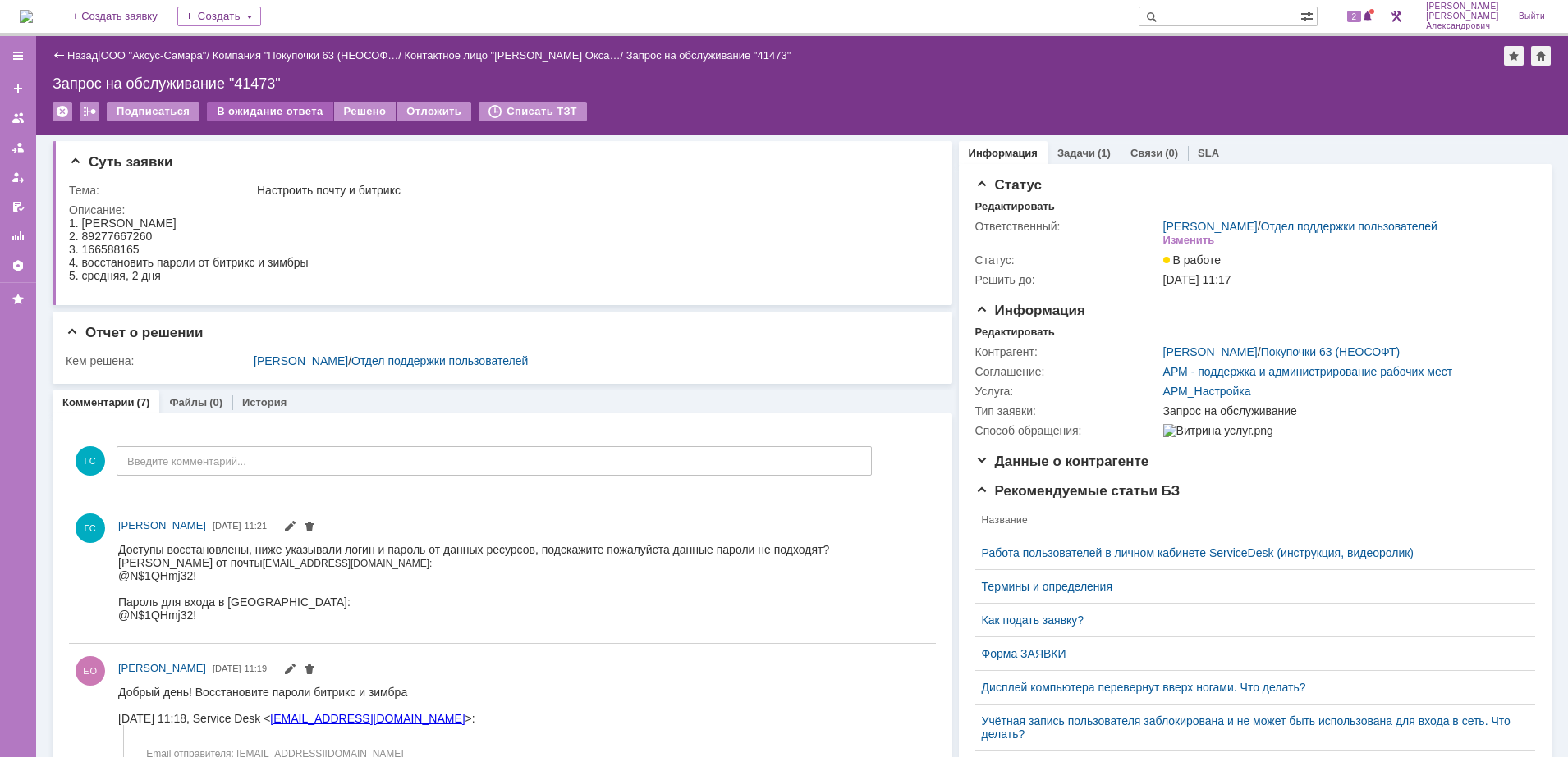
click at [236, 107] on div "В ожидание ответа" at bounding box center [269, 112] width 125 height 20
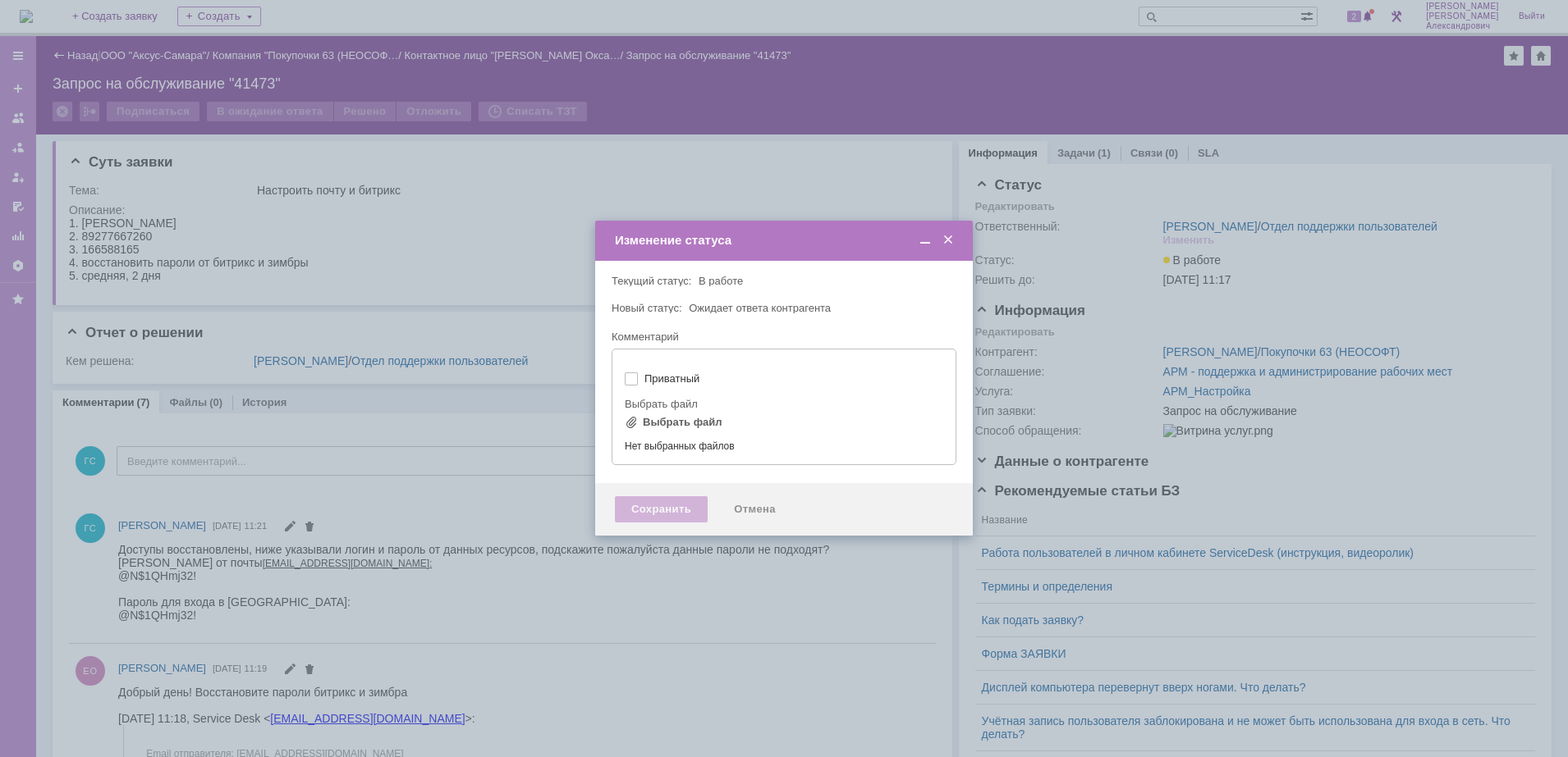
type input "[не указано]"
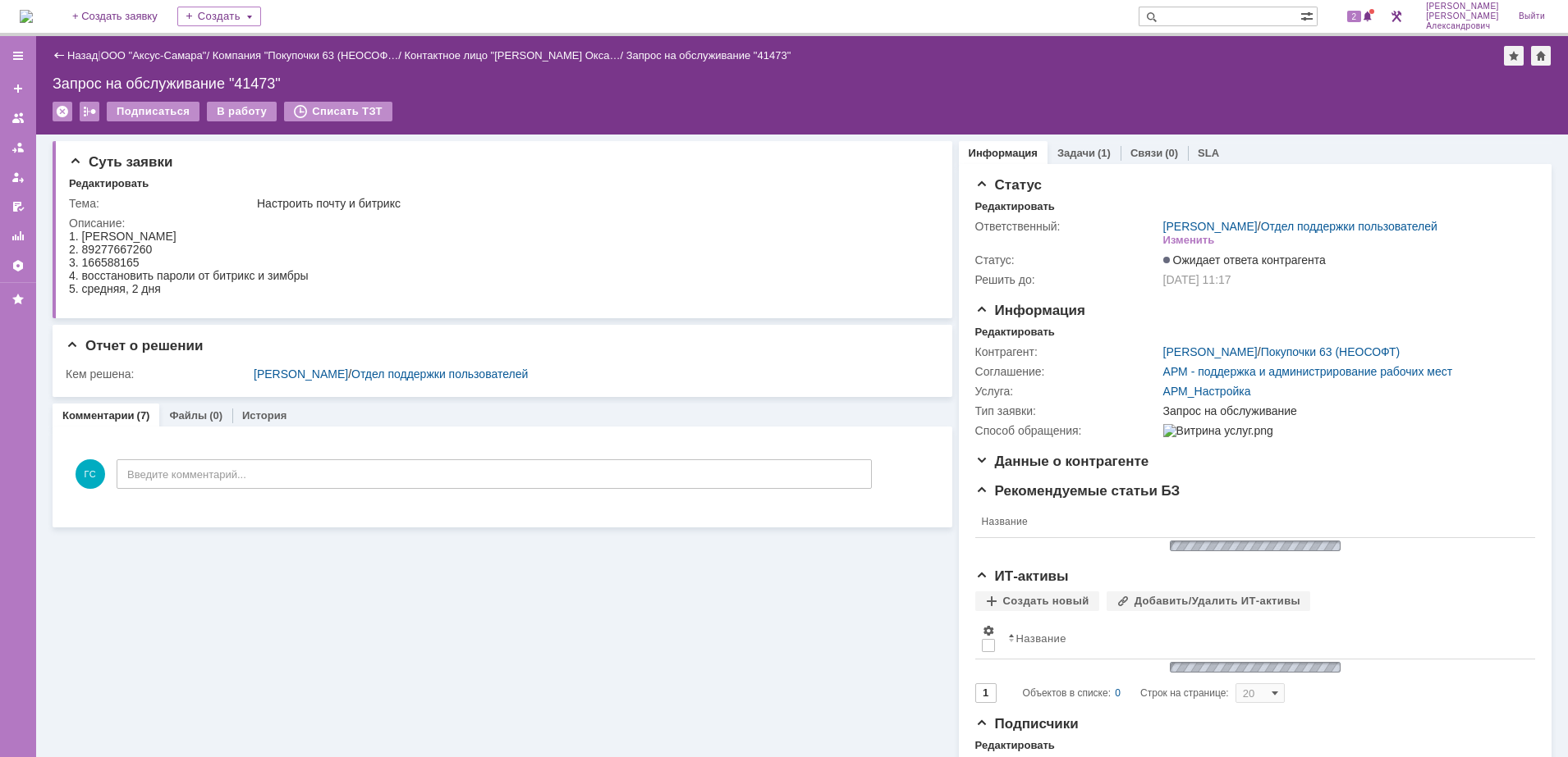
click at [1368, 10] on div "2" at bounding box center [1360, 16] width 33 height 20
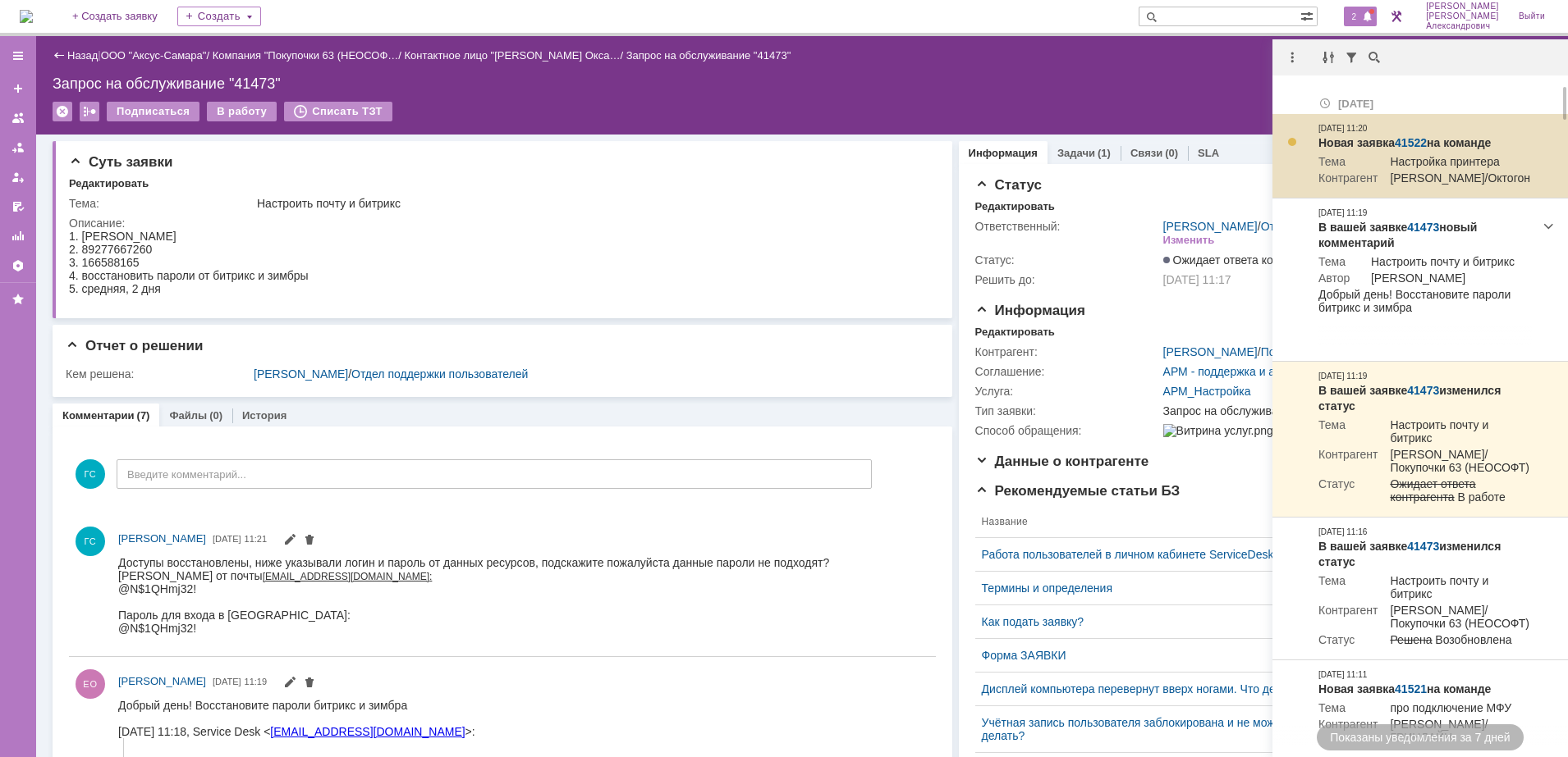
click at [1423, 139] on link "41522" at bounding box center [1411, 142] width 32 height 14
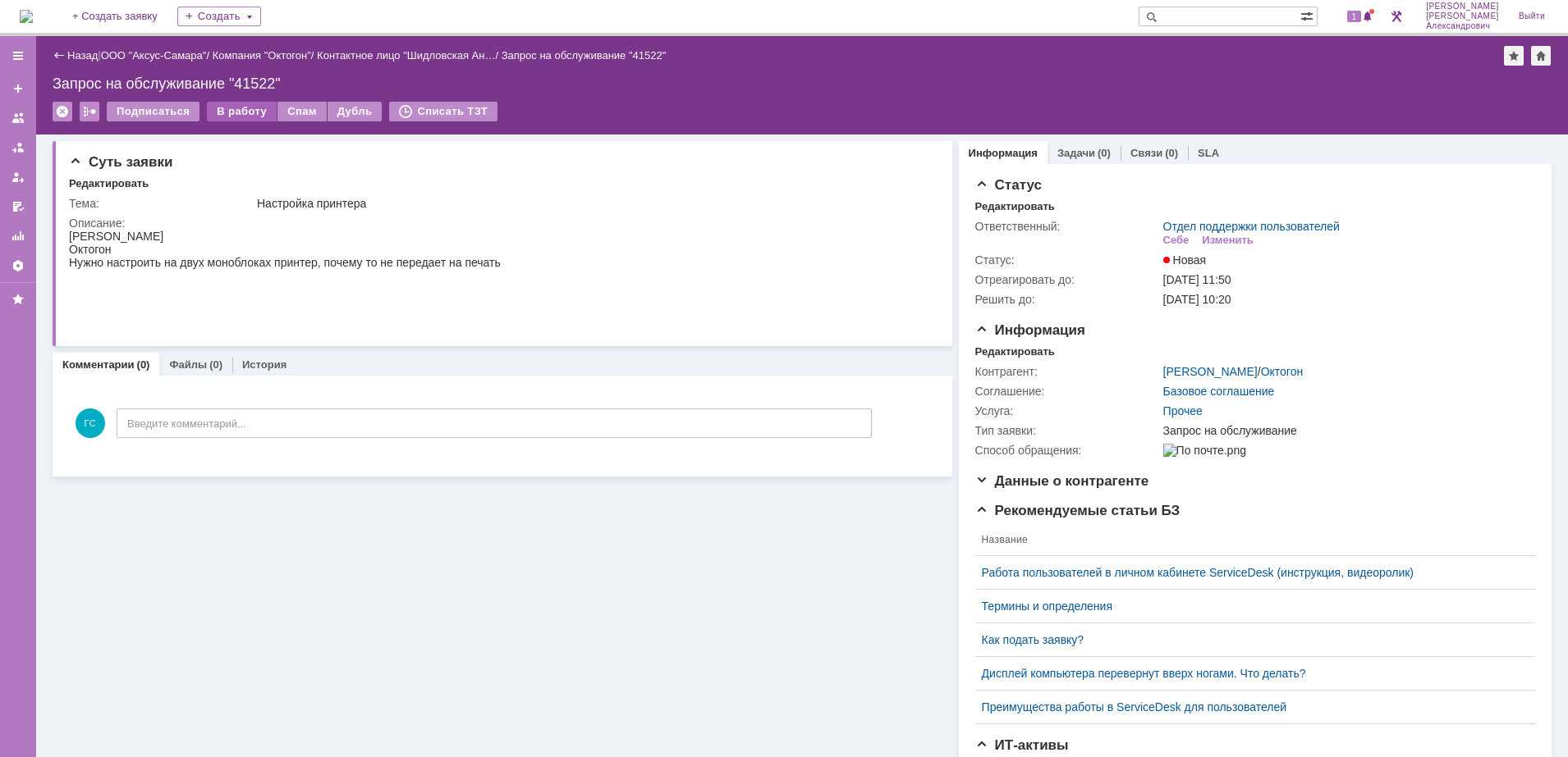
click at [215, 112] on div "В работу" at bounding box center [241, 112] width 69 height 20
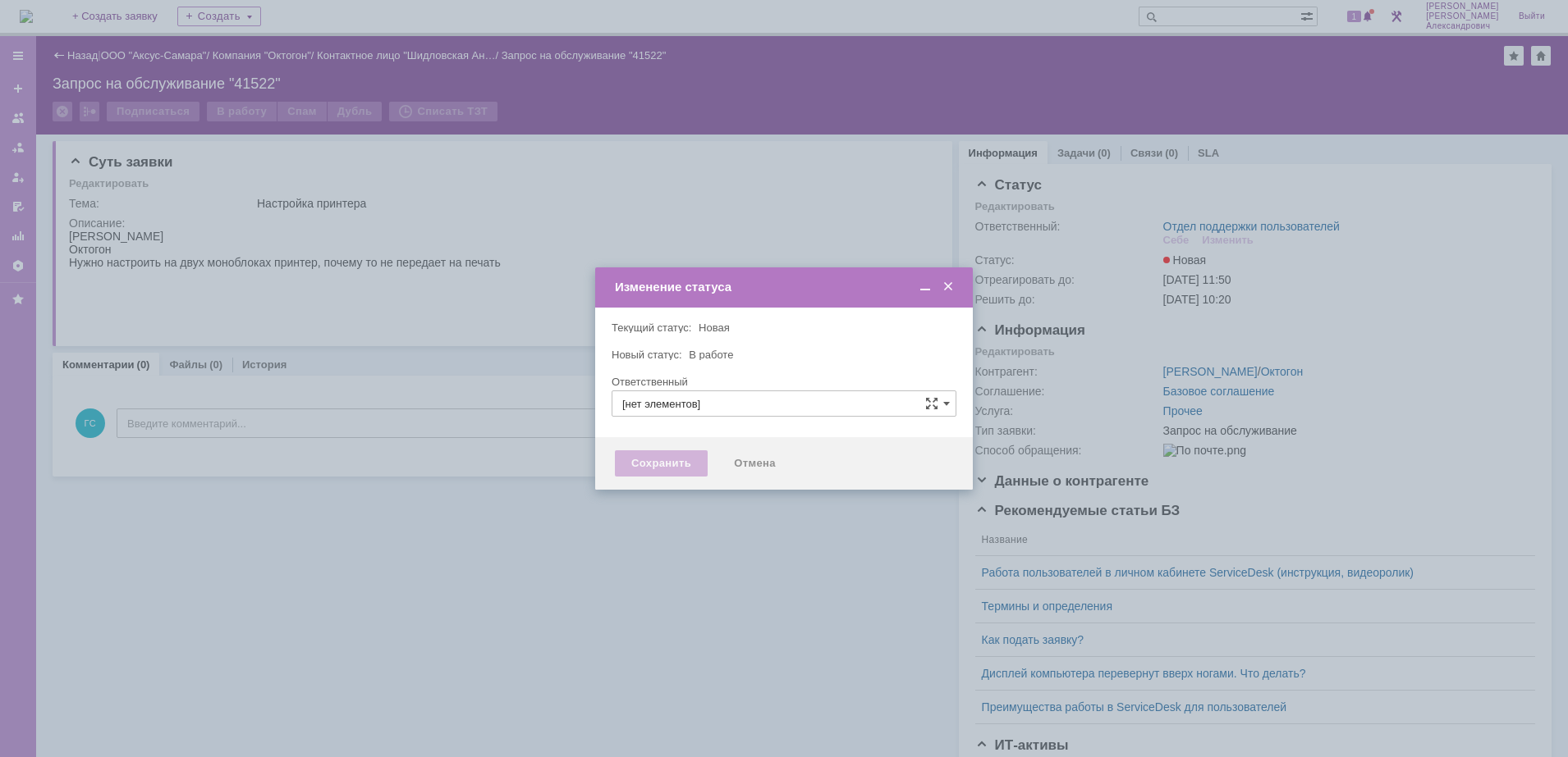
type input "Отдел поддержки пользователей"
type input "[PERSON_NAME]"
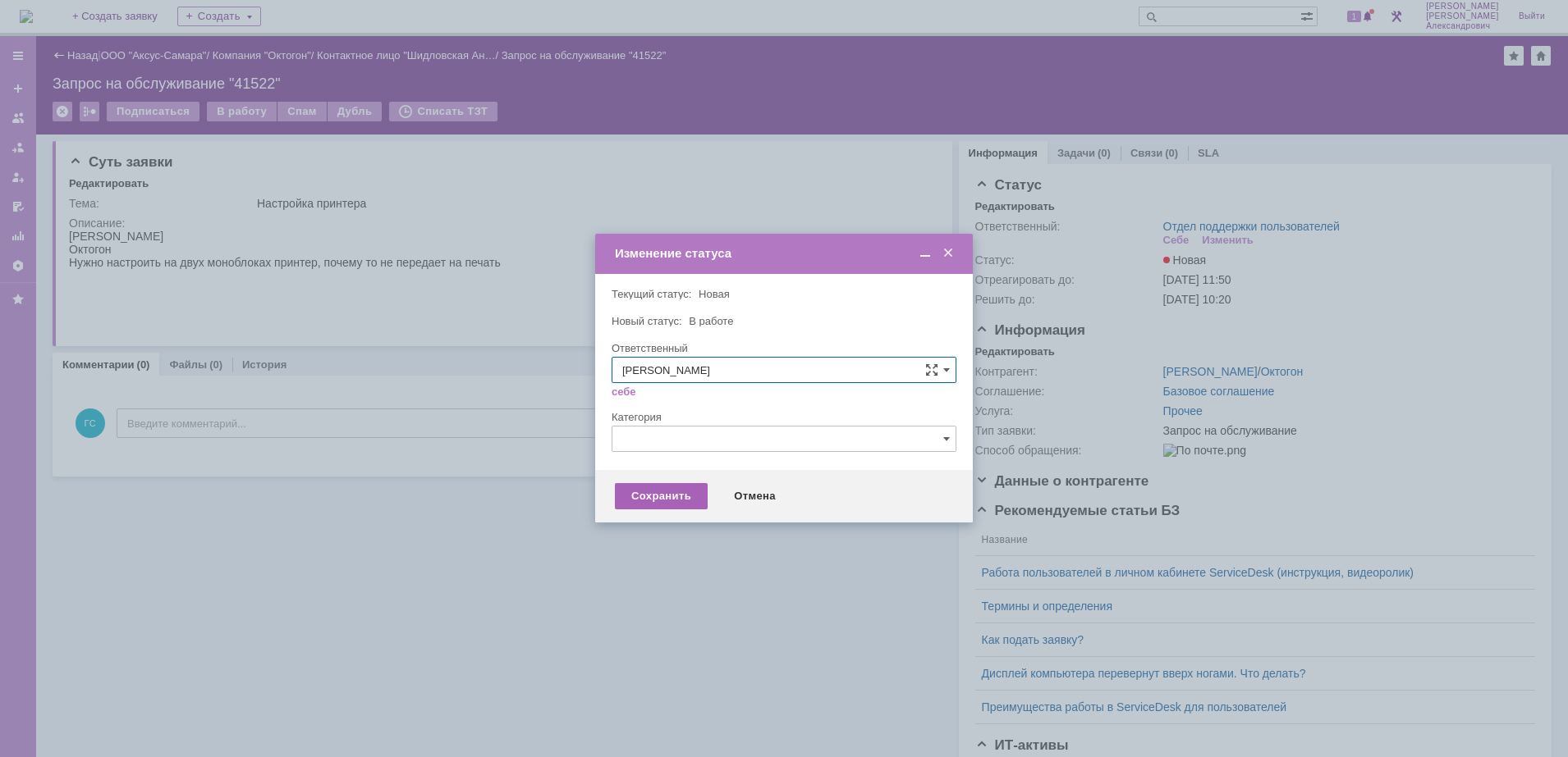
click at [681, 500] on div "Сохранить" at bounding box center [661, 496] width 93 height 26
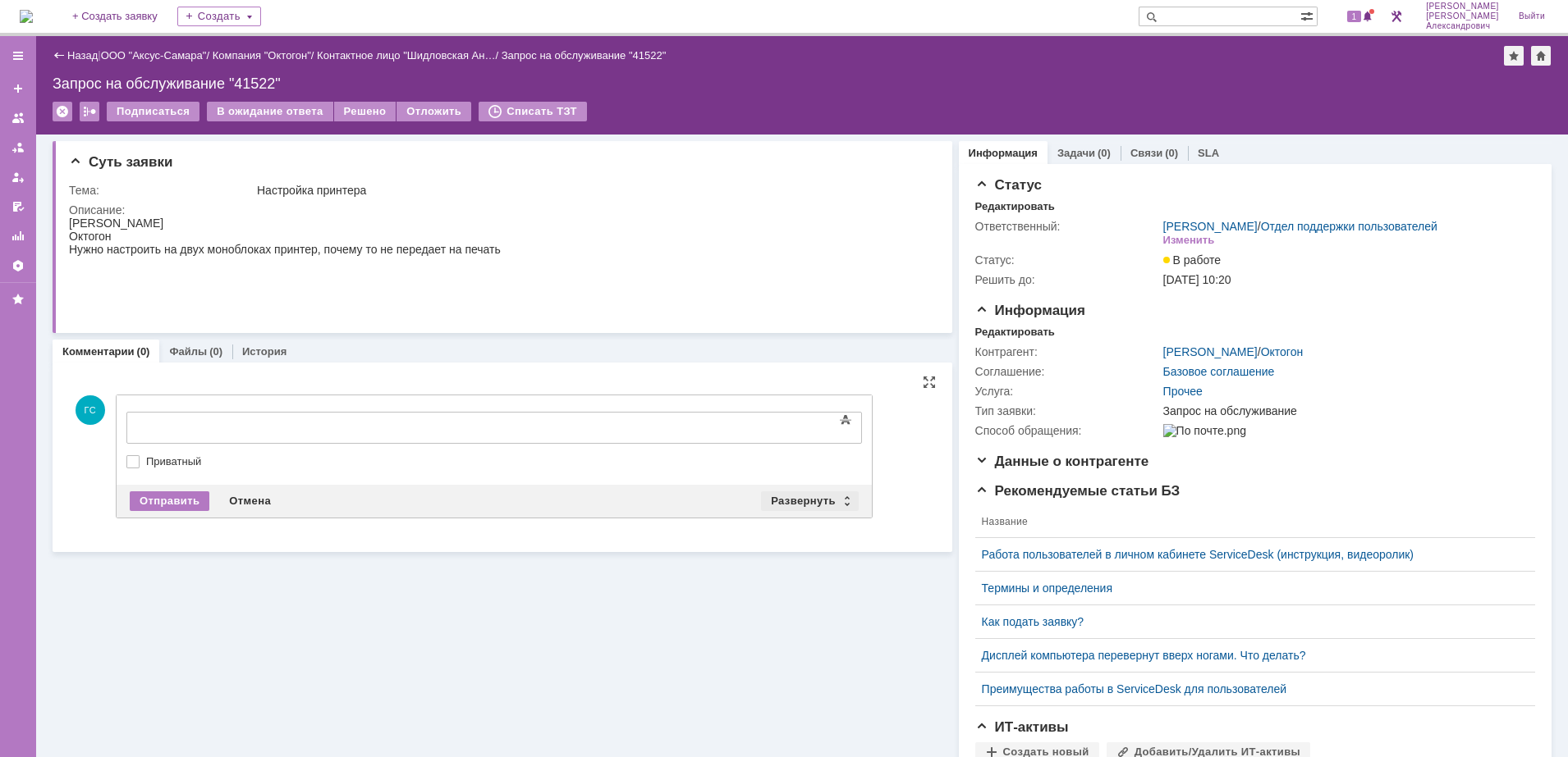
click at [777, 493] on div "Развернуть" at bounding box center [810, 501] width 97 height 20
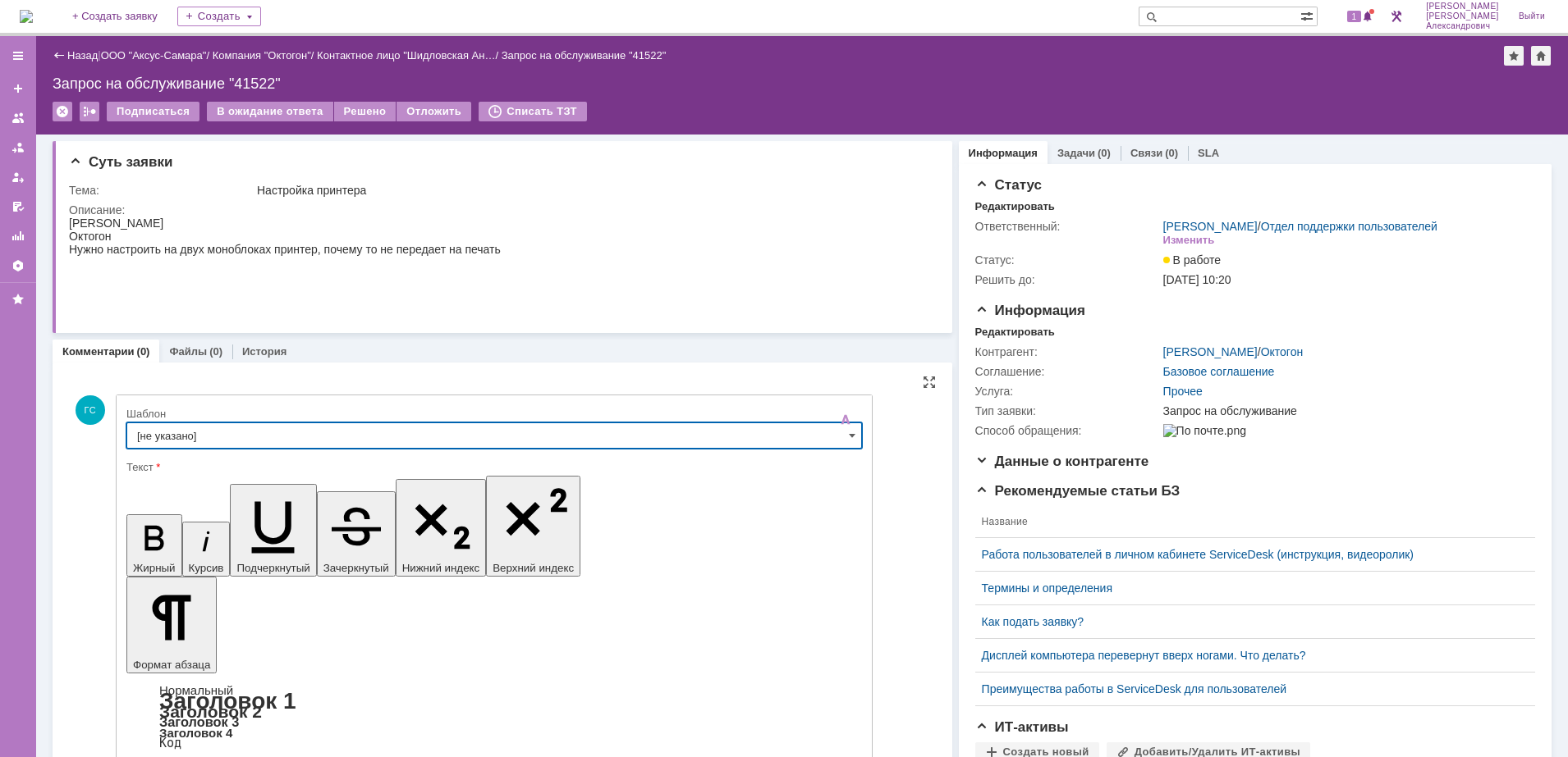
click at [354, 438] on input "[не указано]" at bounding box center [494, 435] width 736 height 26
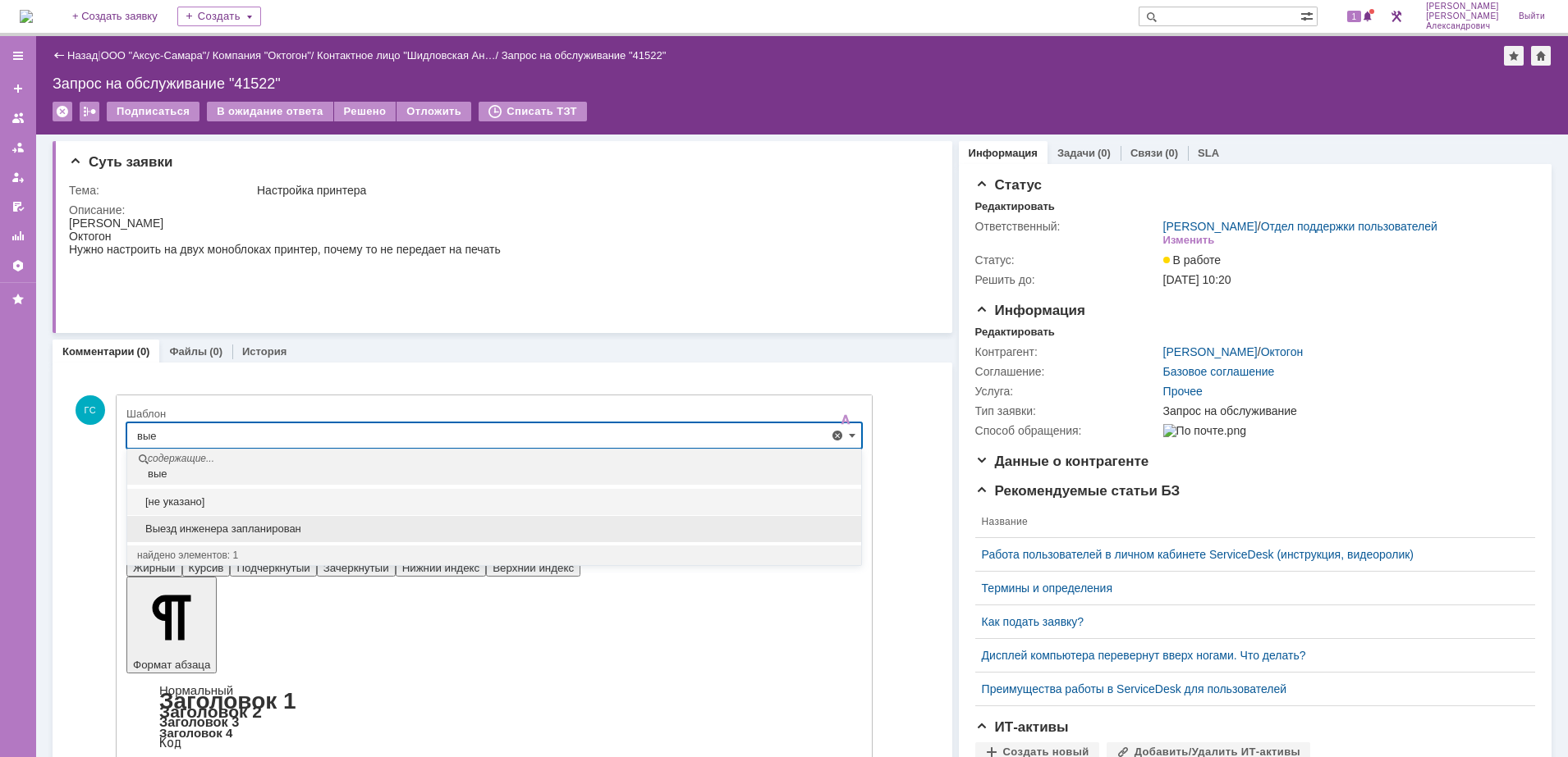
click at [308, 524] on span "Выезд инженера запланирован" at bounding box center [494, 529] width 714 height 14
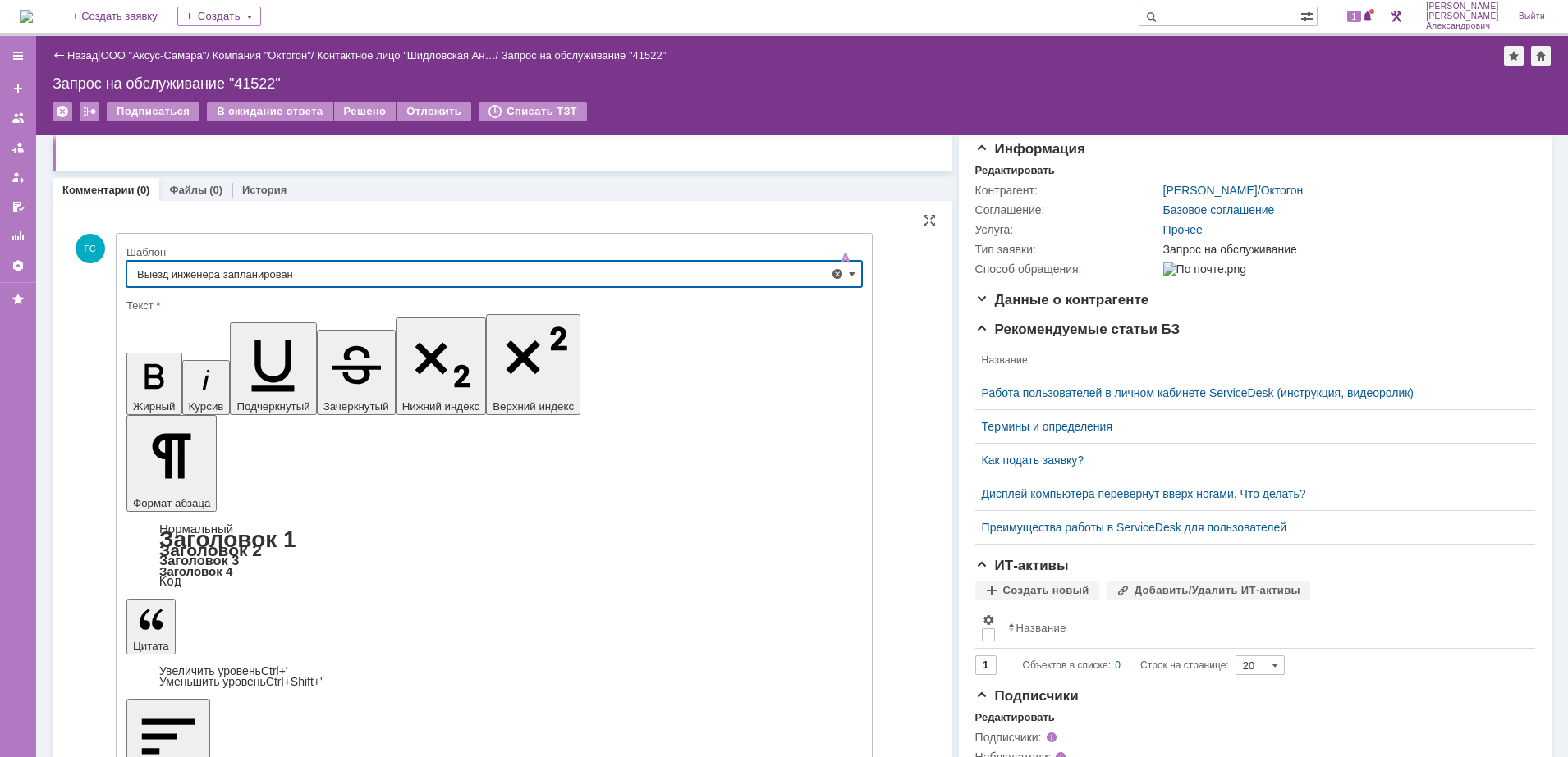
type input "Выезд инженера запланирован"
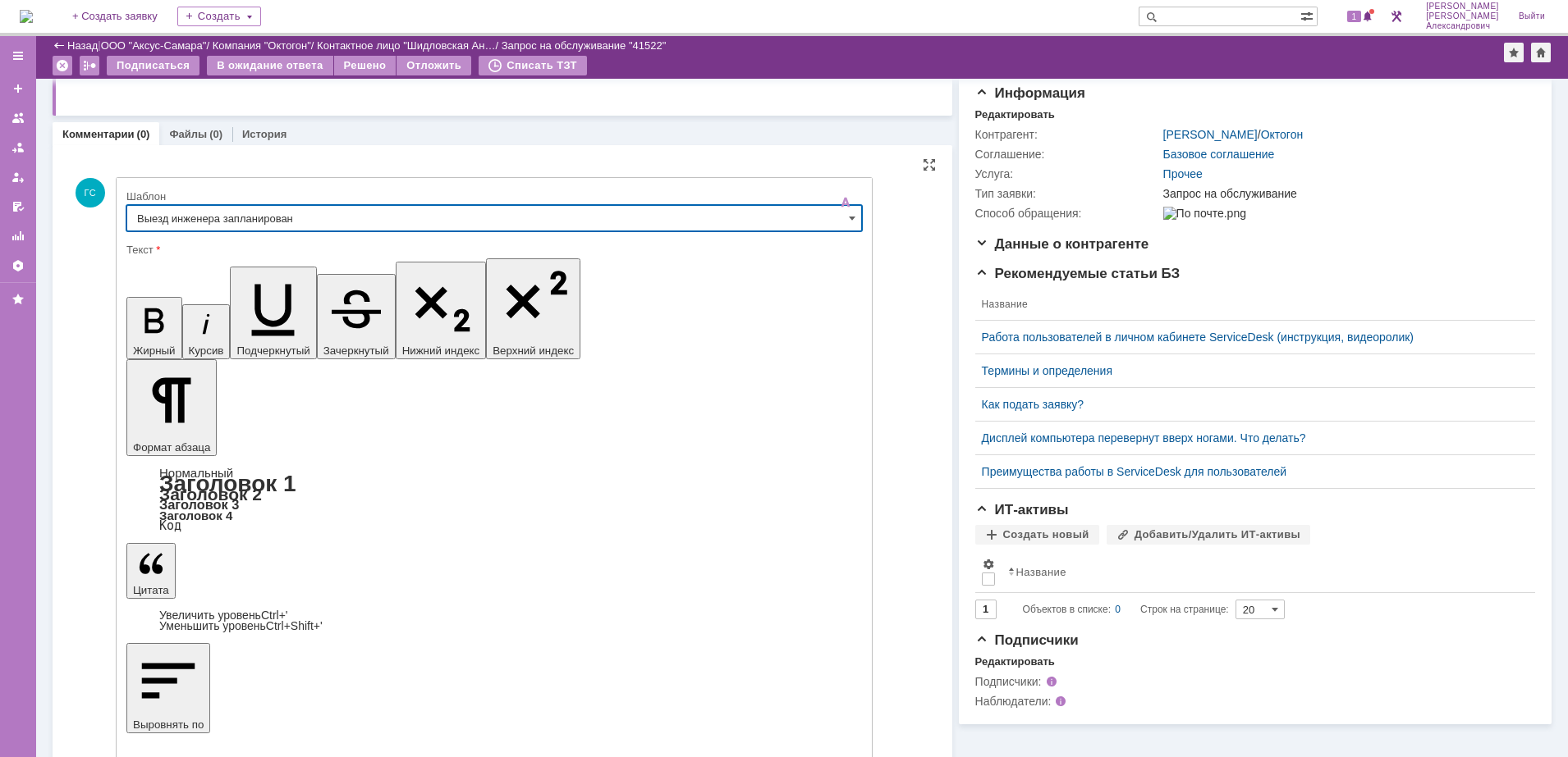
scroll to position [160, 0]
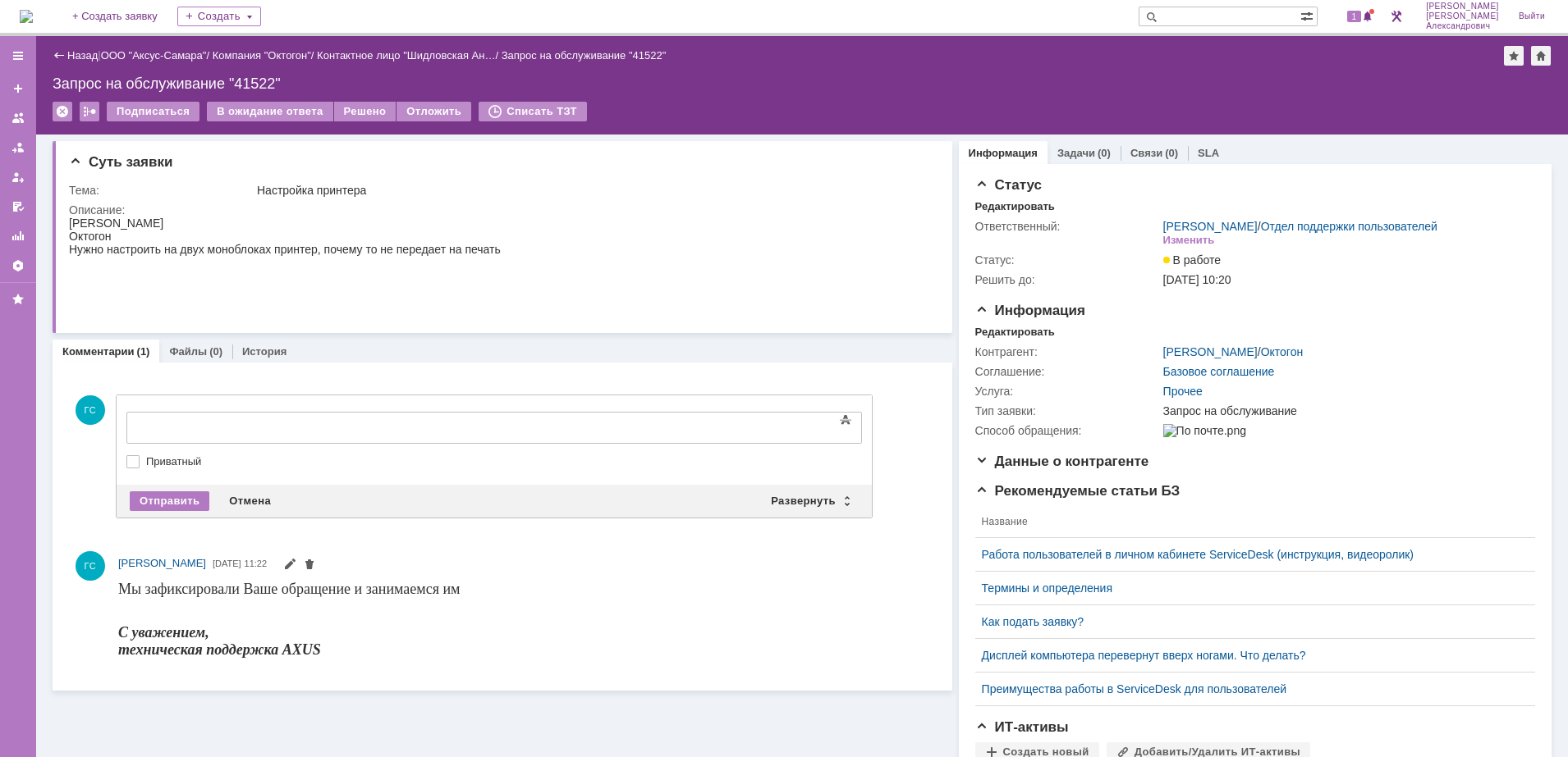
scroll to position [0, 0]
click at [162, 498] on div "Отправить" at bounding box center [170, 501] width 79 height 20
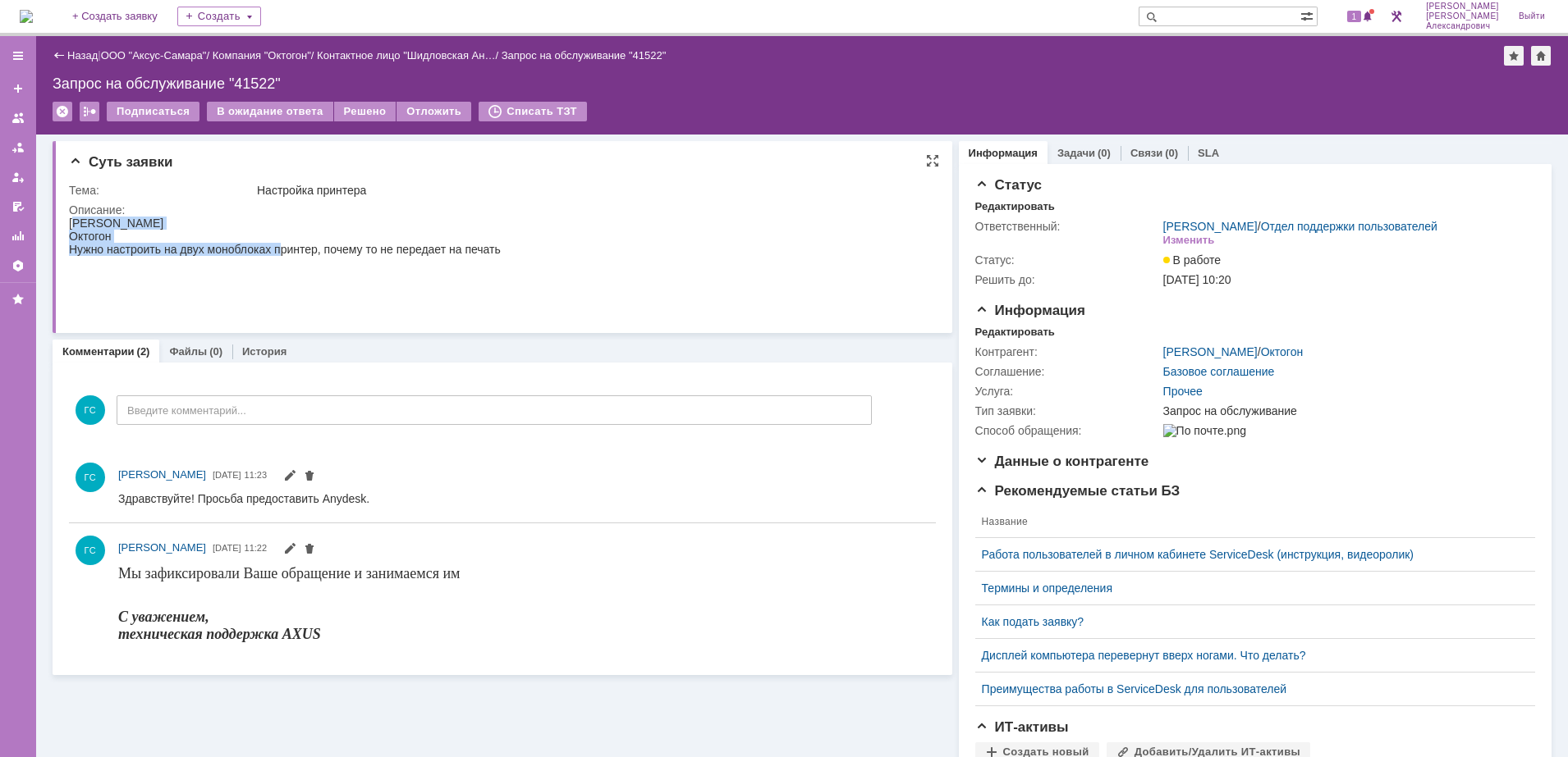
drag, startPoint x: 73, startPoint y: 220, endPoint x: 277, endPoint y: 249, distance: 206.1
click at [277, 249] on body "Анастасия Октогон Нужно настроить на двух моноблоках принтер, почему то не пере…" at bounding box center [284, 262] width 432 height 92
click at [63, 215] on div "Суть заявки Тема: Настройка принтера Описание:" at bounding box center [502, 237] width 900 height 192
click at [69, 222] on div "Суть заявки Тема: Настройка принтера Описание:" at bounding box center [502, 237] width 900 height 192
click at [76, 224] on div "[PERSON_NAME]" at bounding box center [284, 223] width 432 height 14
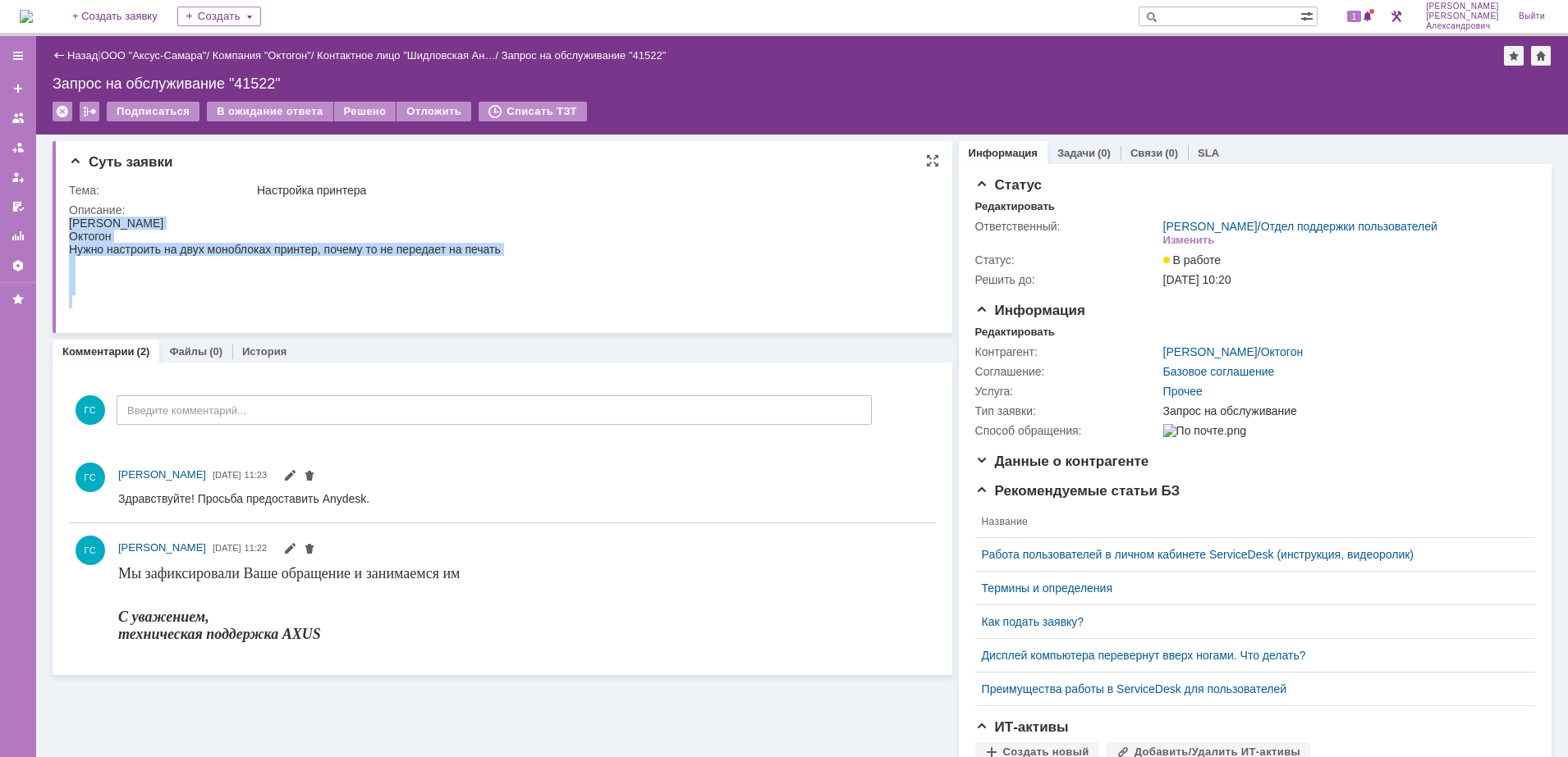
drag, startPoint x: 70, startPoint y: 223, endPoint x: 538, endPoint y: 260, distance: 469.5
click at [538, 260] on html "Анастасия Октогон Нужно настроить на двух моноблоках принтер, почему то не пере…" at bounding box center [494, 262] width 851 height 92
copy body "Анастасия Октогон Нужно настроить на двух моноблоках принтер, почему то не пере…"
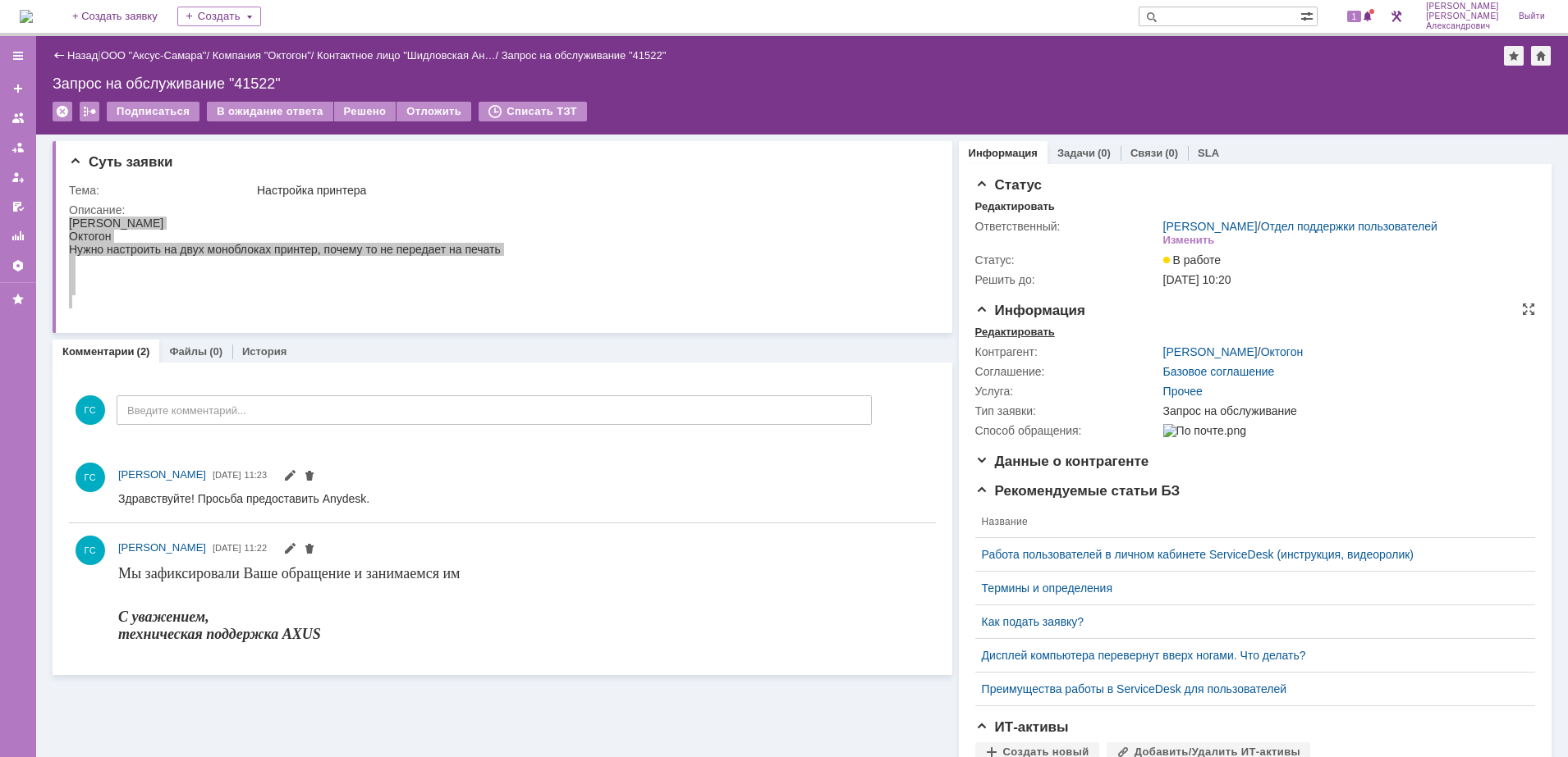
click at [987, 339] on div "Редактировать" at bounding box center [1014, 332] width 79 height 14
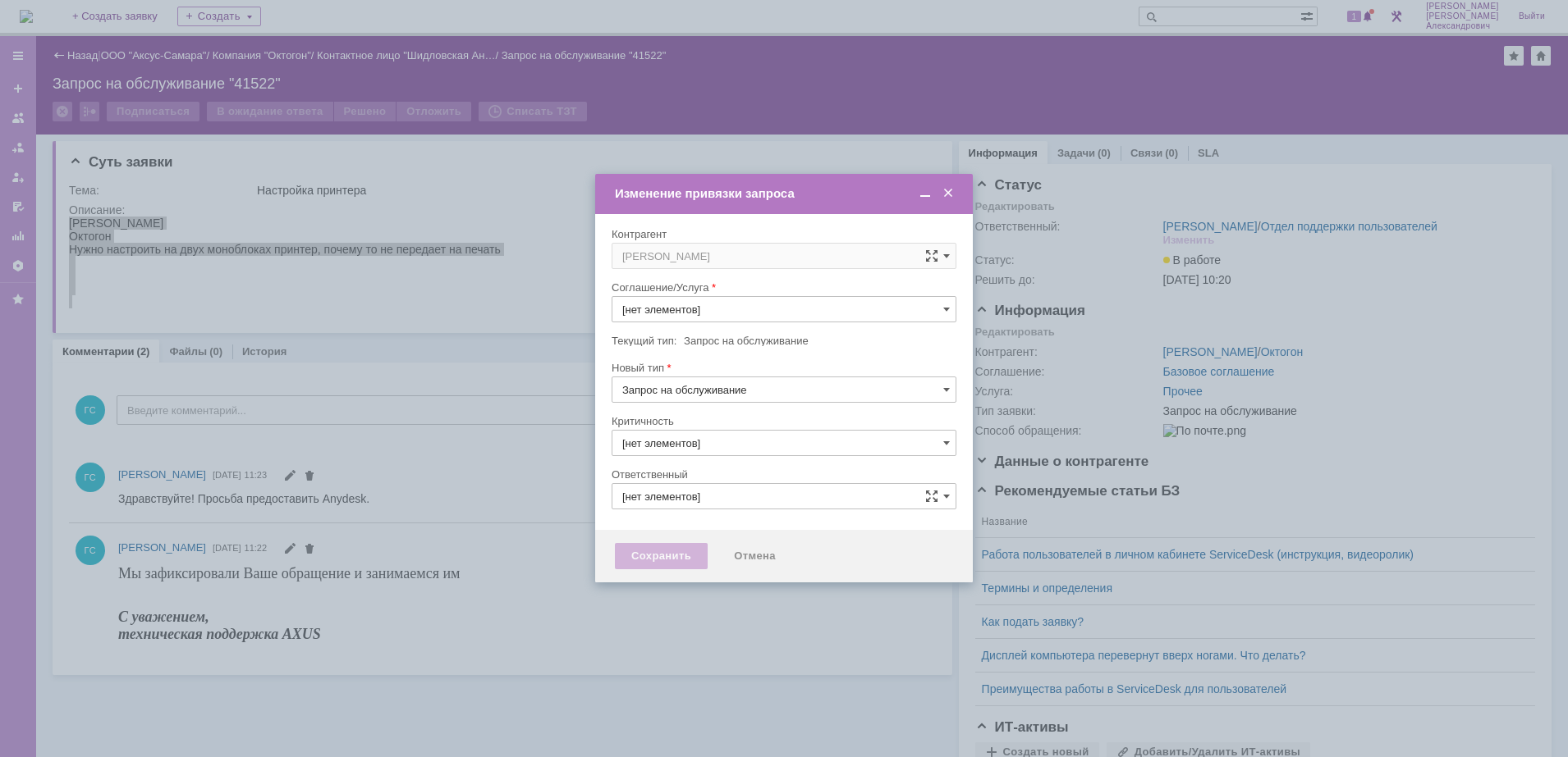
type input "Прочее"
type input "[PERSON_NAME]"
type input "3. Низкая"
type input "[не указано]"
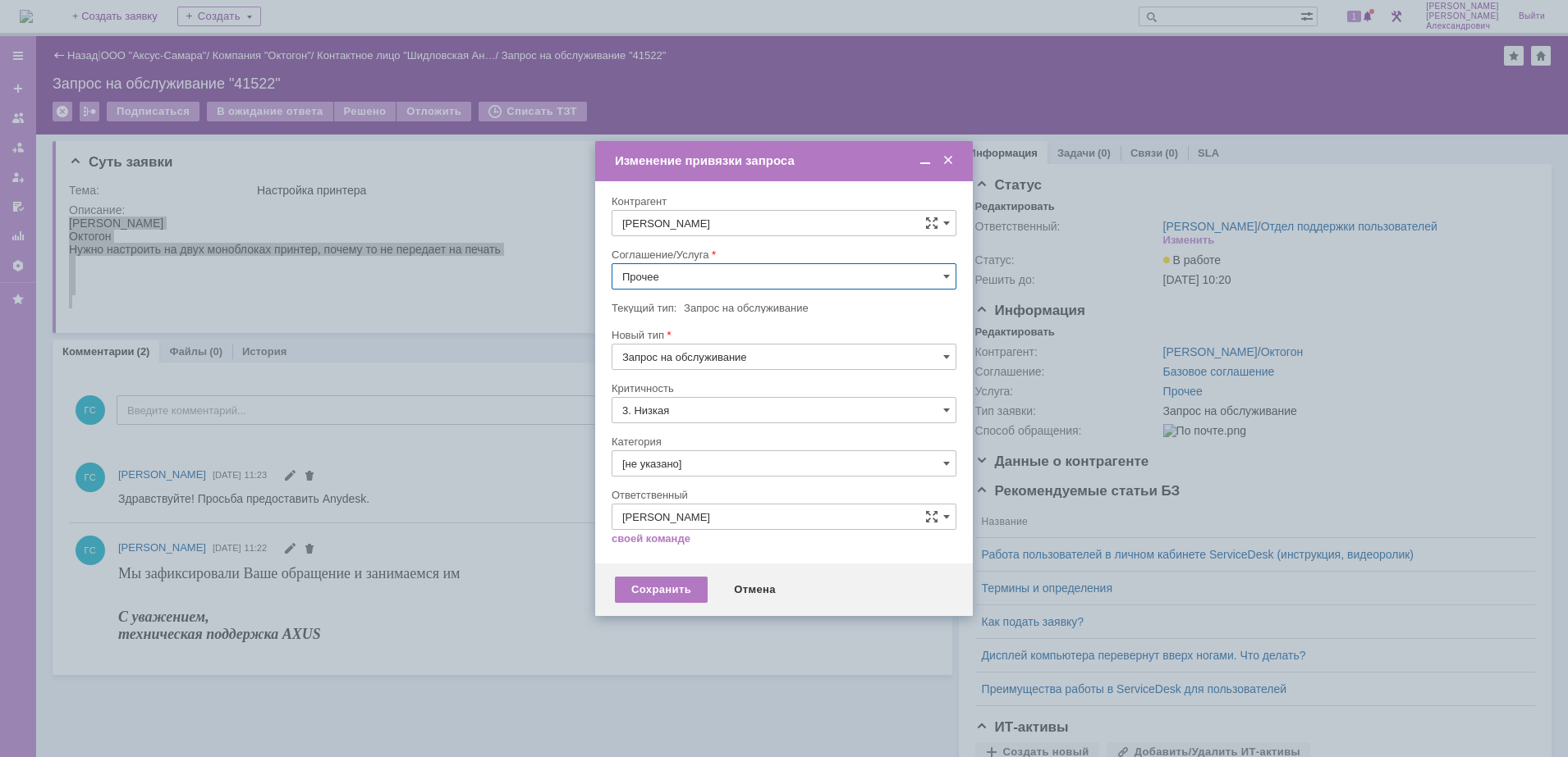
click at [701, 278] on input "Прочее" at bounding box center [784, 276] width 344 height 26
click at [755, 464] on div "АРМ_Настройка" at bounding box center [784, 474] width 343 height 26
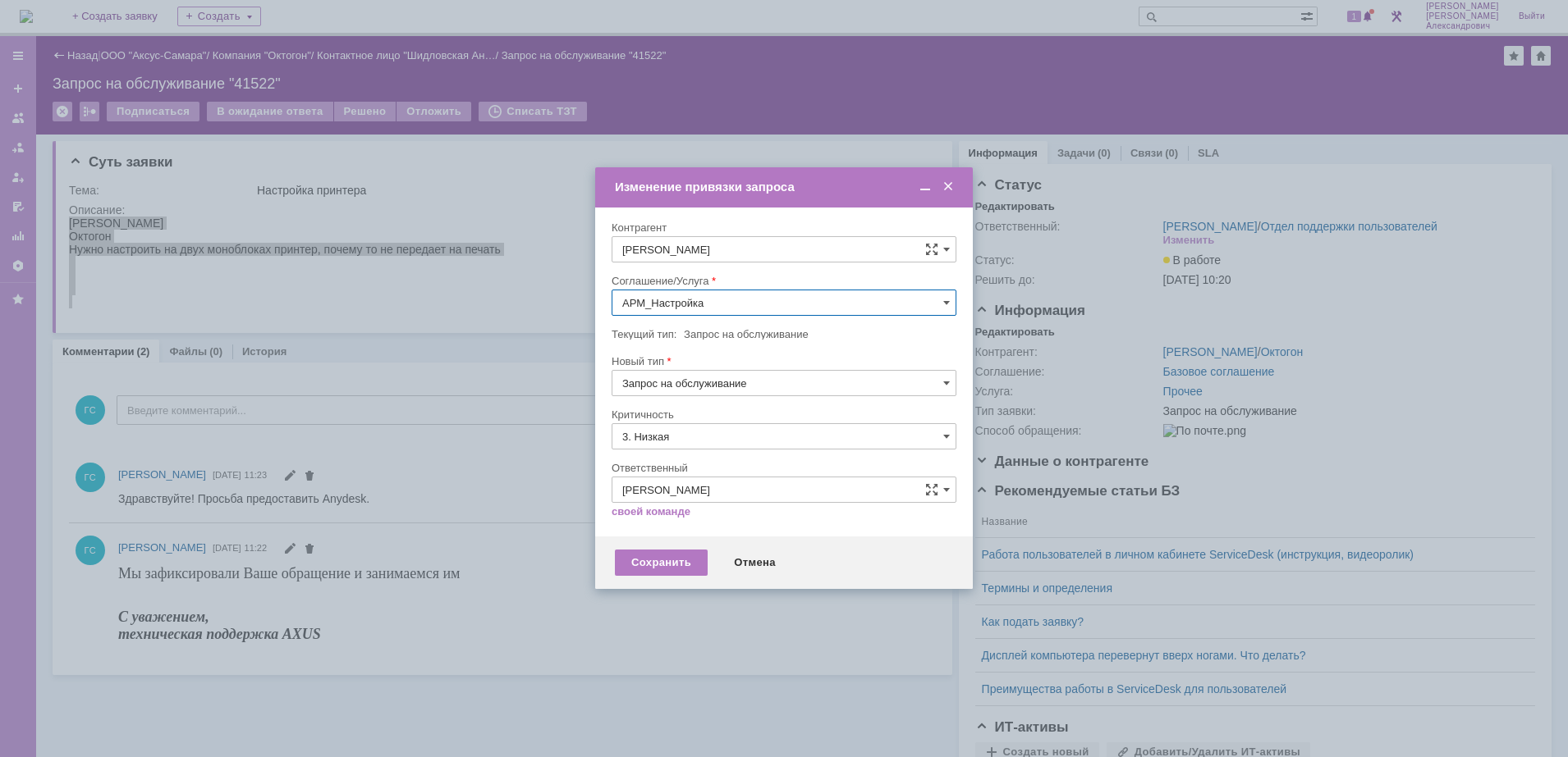
type input "АРМ_Настройка"
click at [740, 438] on input "3. Низкая" at bounding box center [784, 436] width 344 height 26
click at [733, 461] on span "[не указано]" at bounding box center [784, 467] width 324 height 14
type input "[не указано]"
click at [681, 558] on div "Сохранить" at bounding box center [661, 562] width 93 height 26
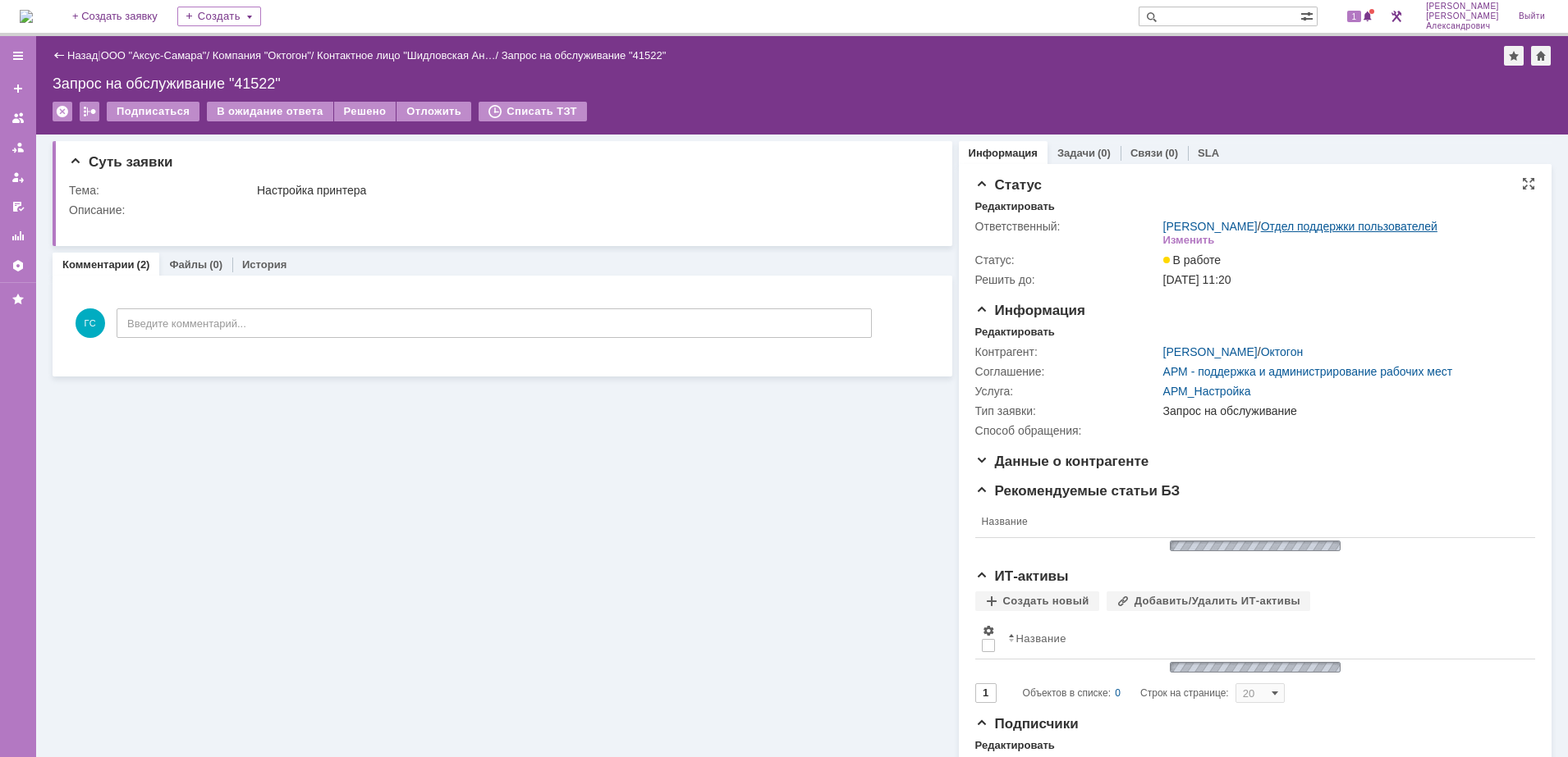
scroll to position [0, 0]
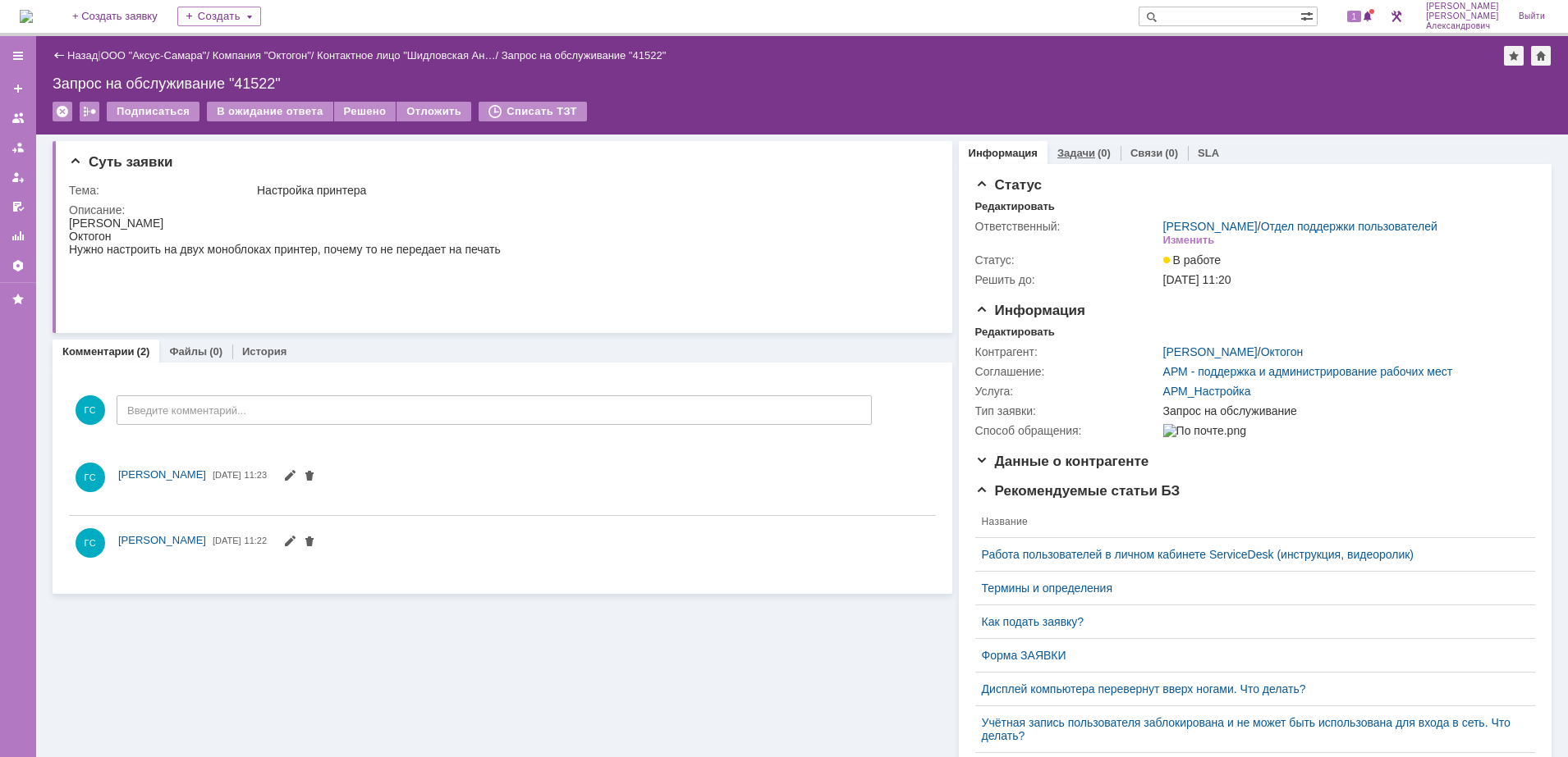
click at [1078, 154] on link "Задачи" at bounding box center [1076, 153] width 38 height 13
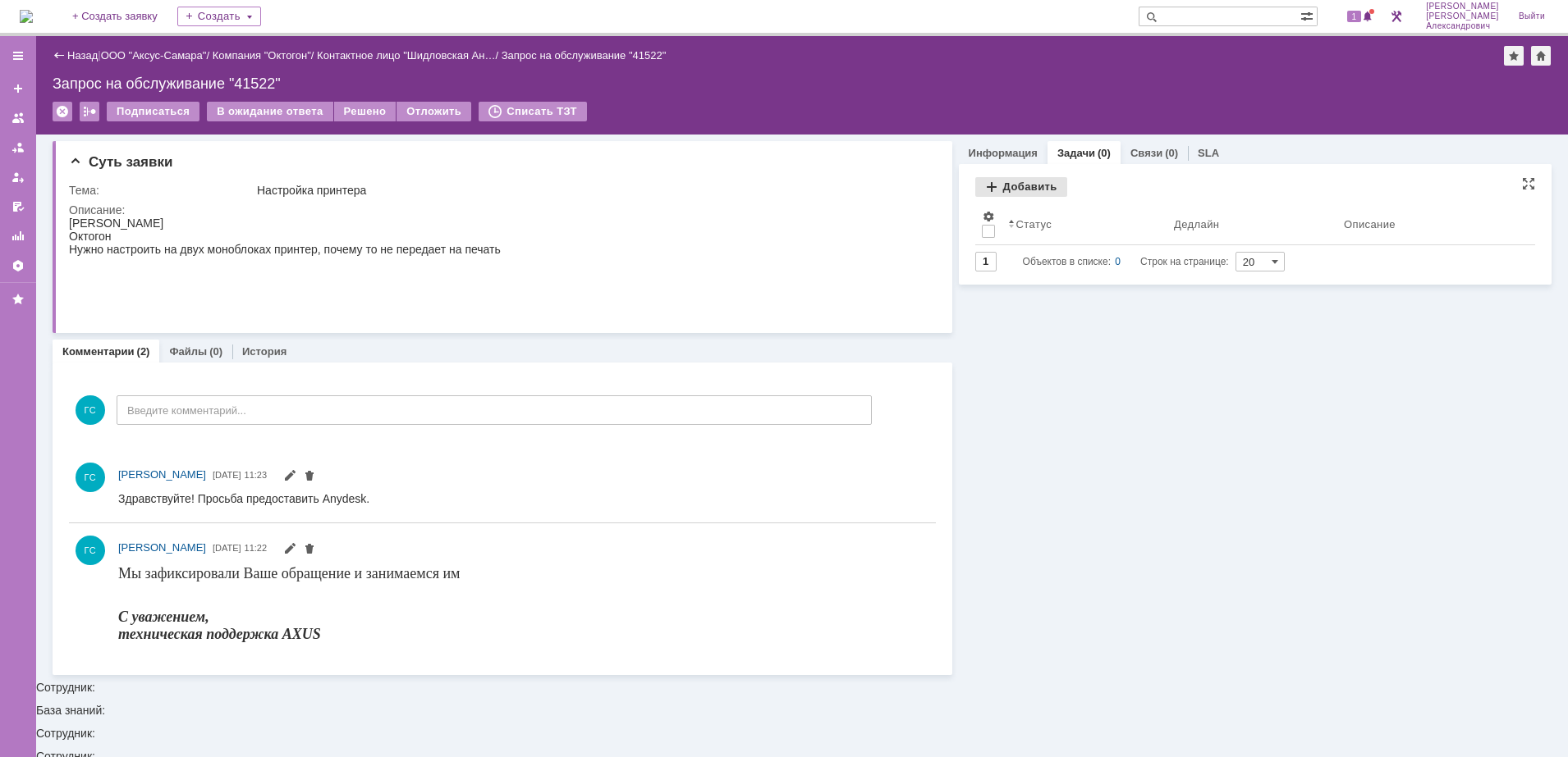
click at [1019, 178] on div "Добавить" at bounding box center [1021, 187] width 92 height 20
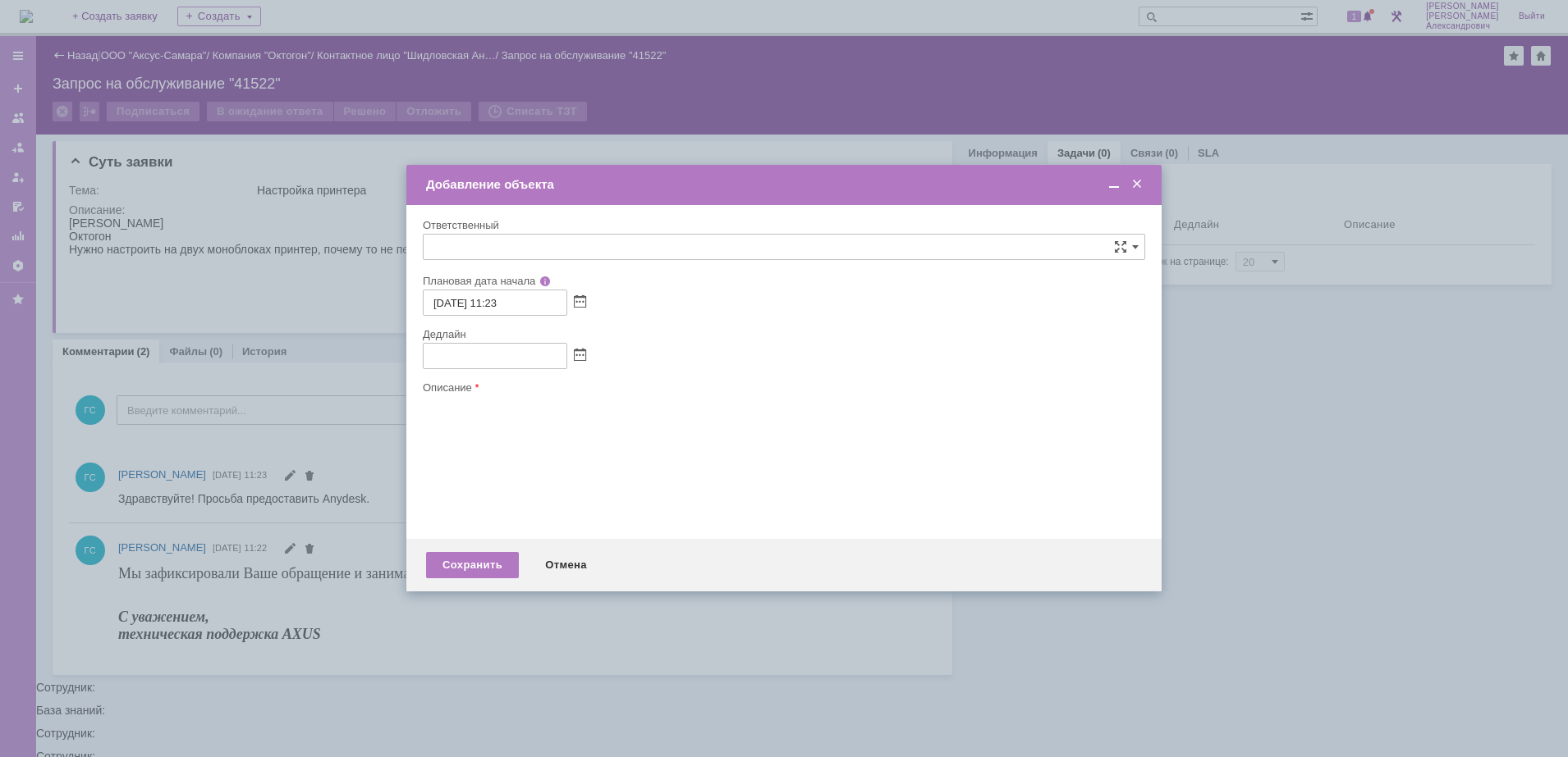
type input "[не указано]"
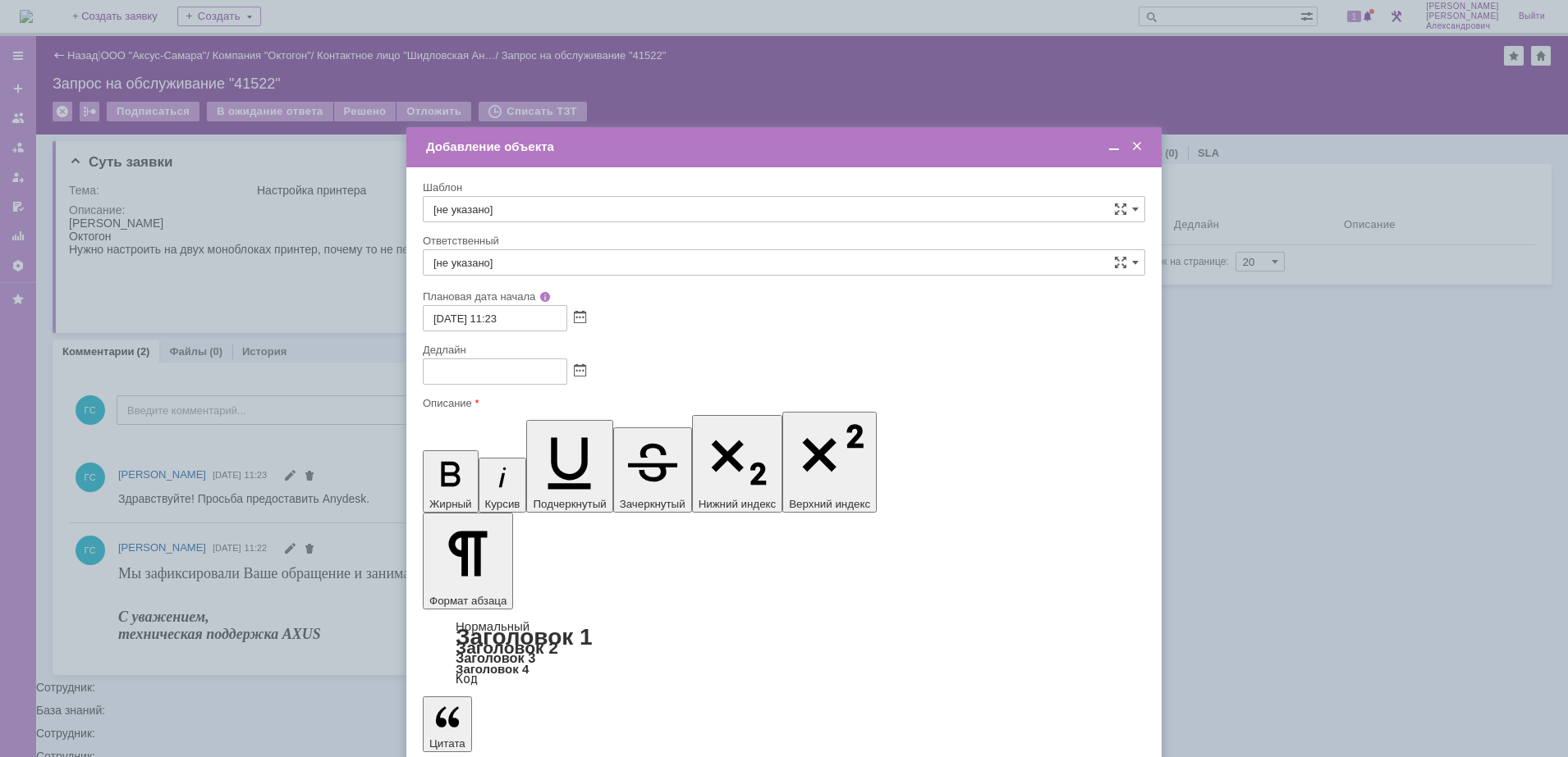
click at [573, 375] on span at bounding box center [580, 371] width 13 height 14
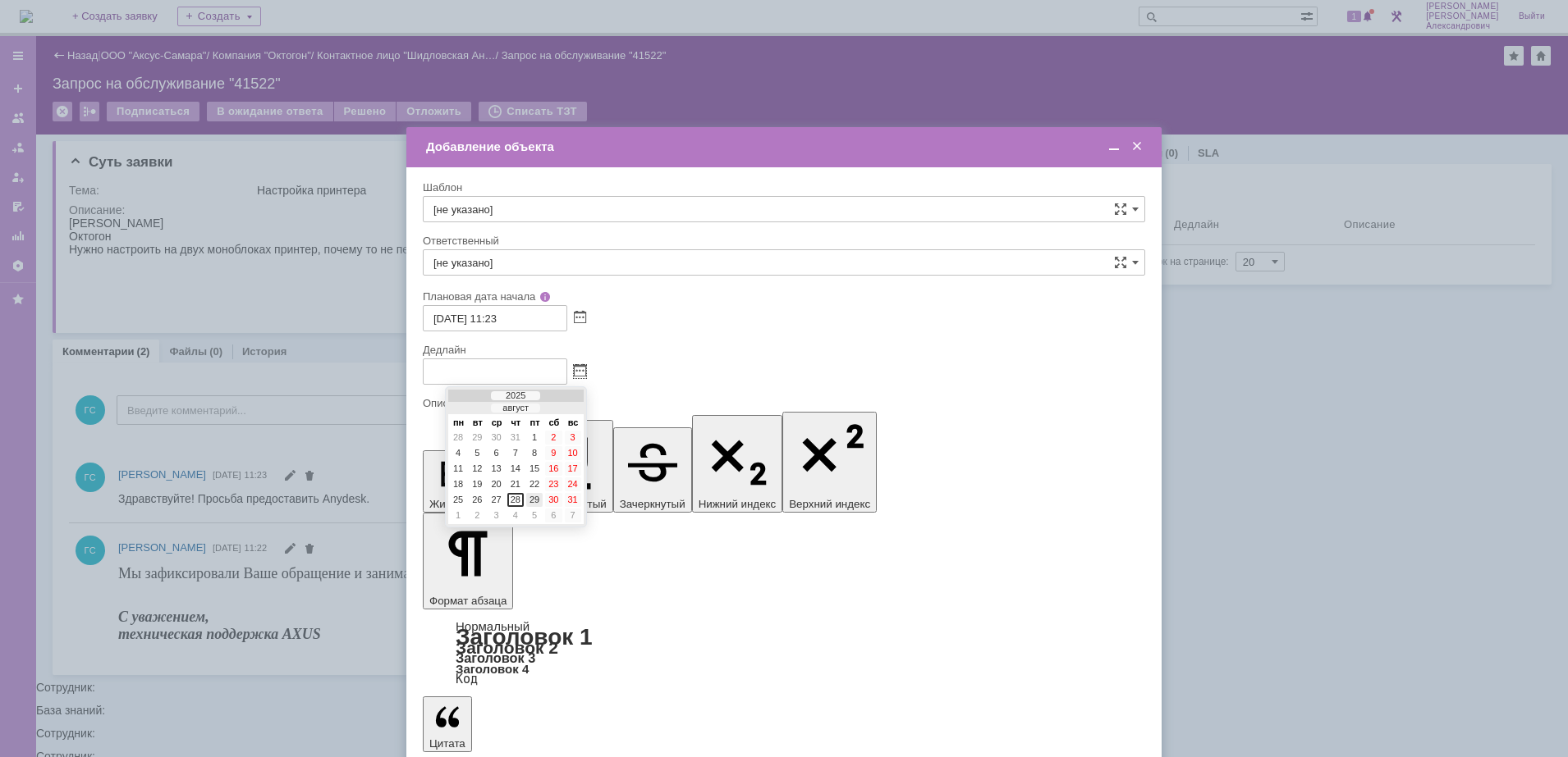
click at [532, 506] on div "29" at bounding box center [534, 499] width 16 height 14
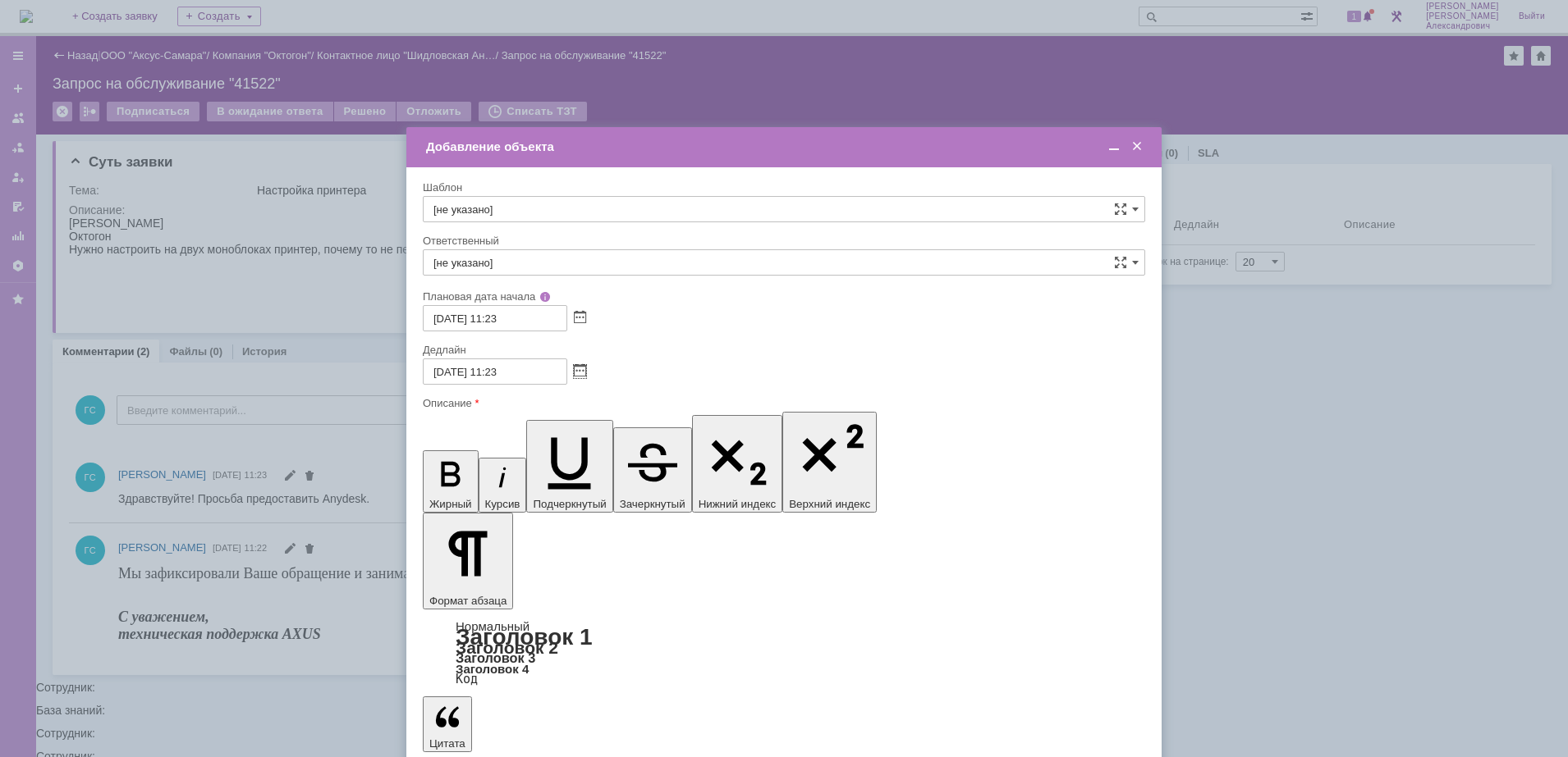
click at [500, 378] on input "29.08.2025 11:23" at bounding box center [495, 371] width 144 height 26
type input "29.08.2025 16:23"
click at [535, 277] on div "себе своей команде" at bounding box center [784, 277] width 722 height 3
click at [529, 254] on input "[не указано]" at bounding box center [784, 262] width 722 height 26
click at [574, 441] on span "[PERSON_NAME]" at bounding box center [784, 436] width 701 height 14
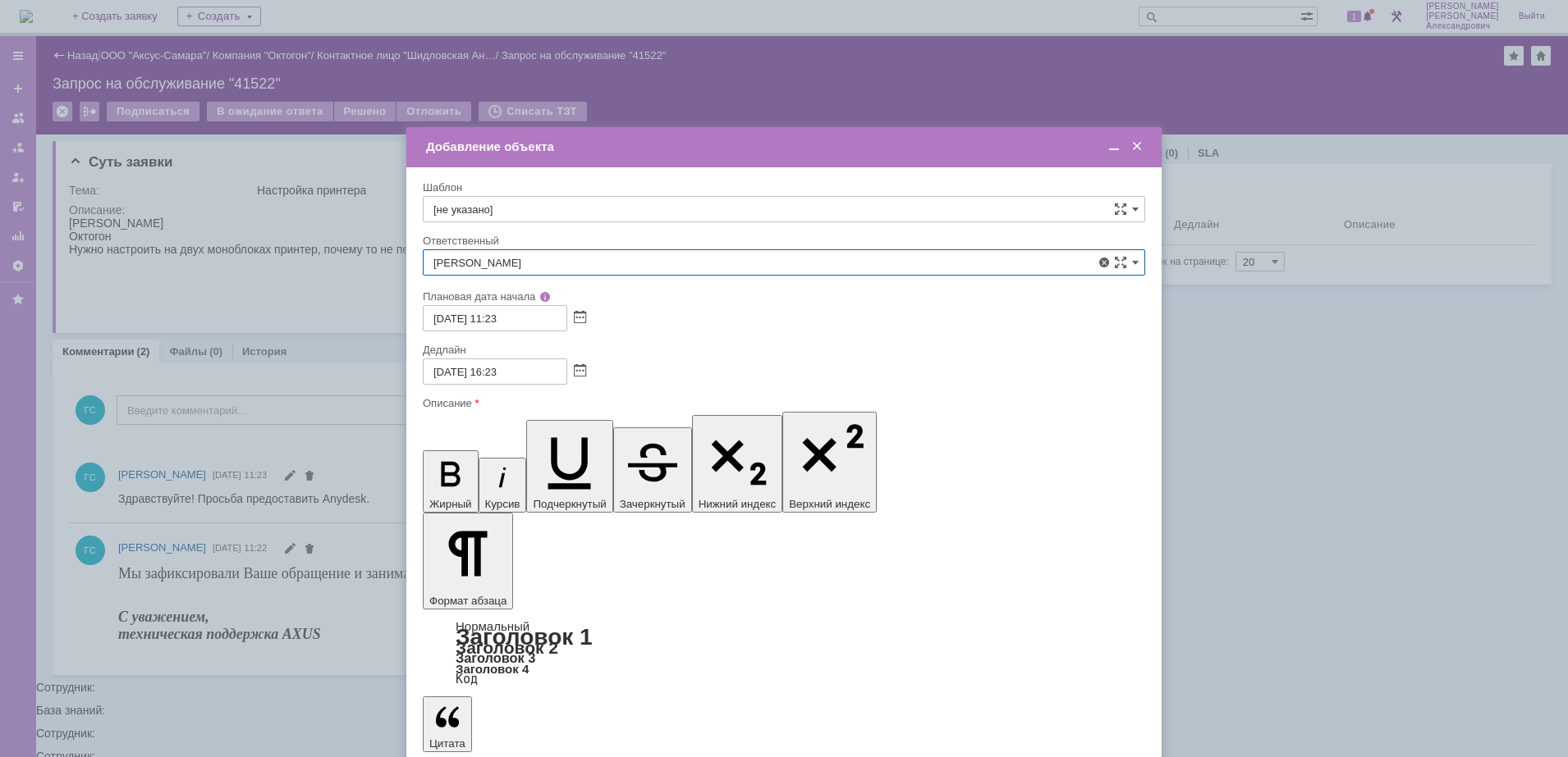
type input "[PERSON_NAME]"
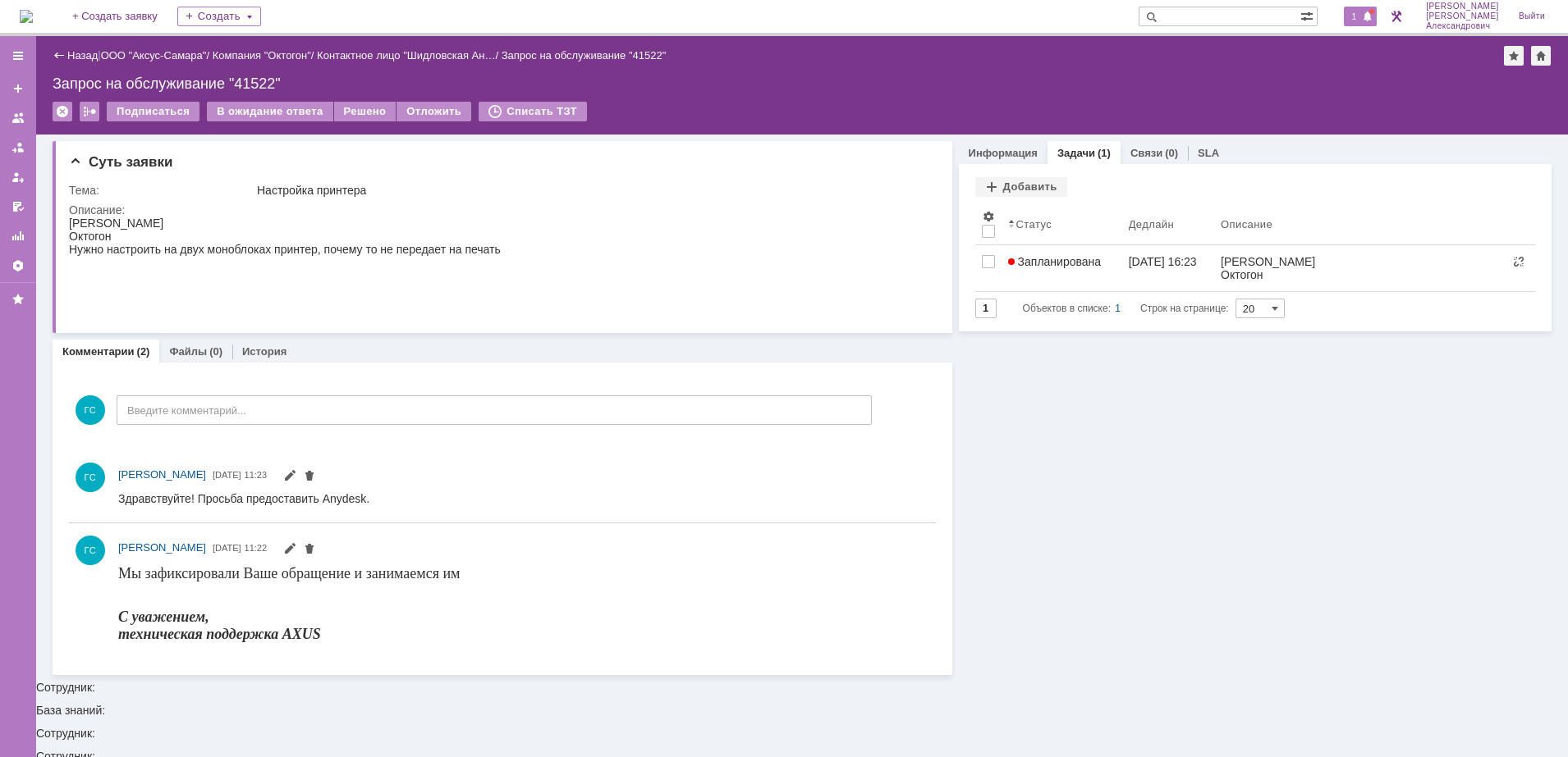
click at [1368, 12] on div "1" at bounding box center [1360, 16] width 33 height 20
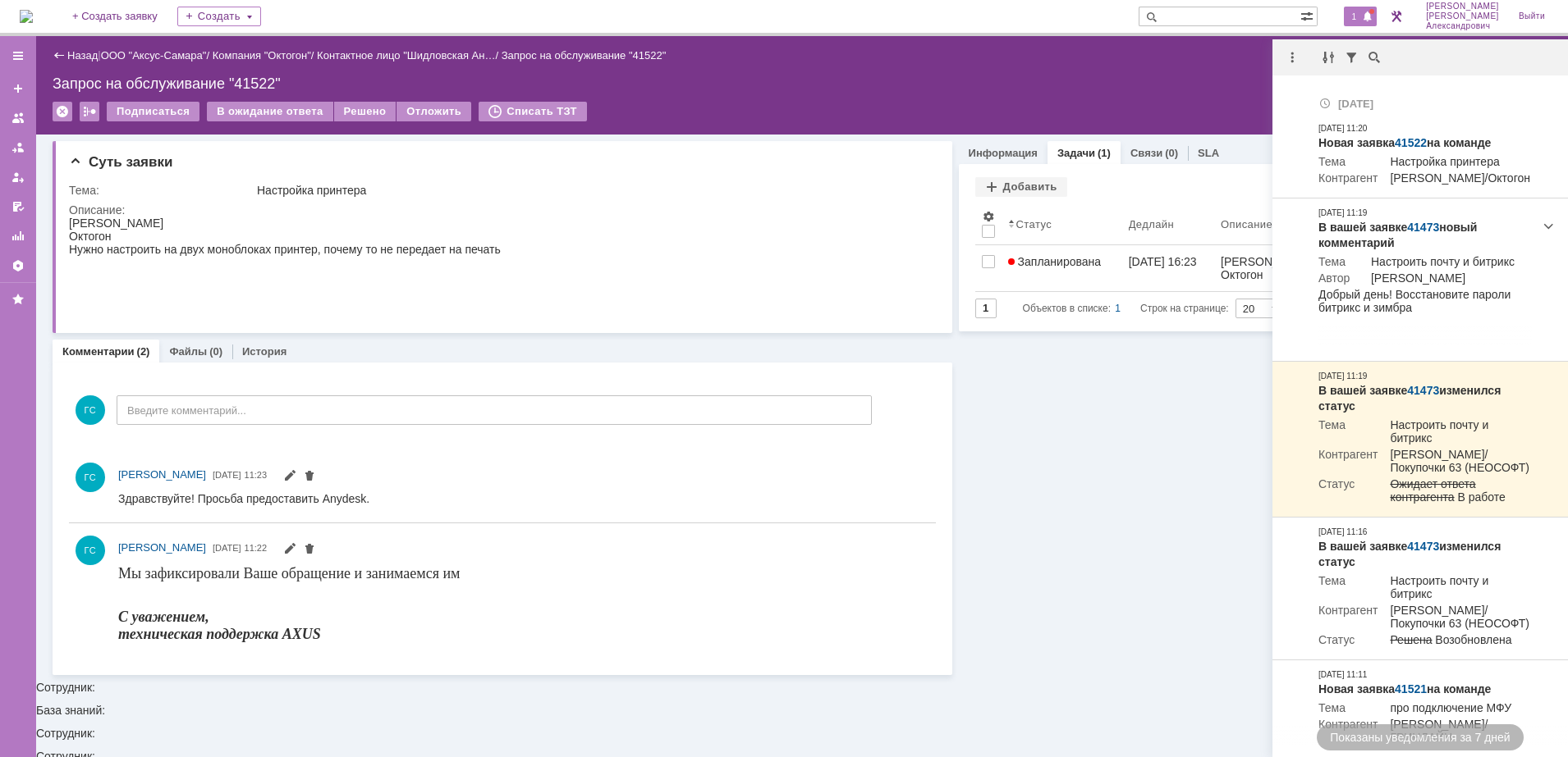
click at [1184, 78] on div "Запрос на обслуживание "41522"" at bounding box center [802, 84] width 1499 height 16
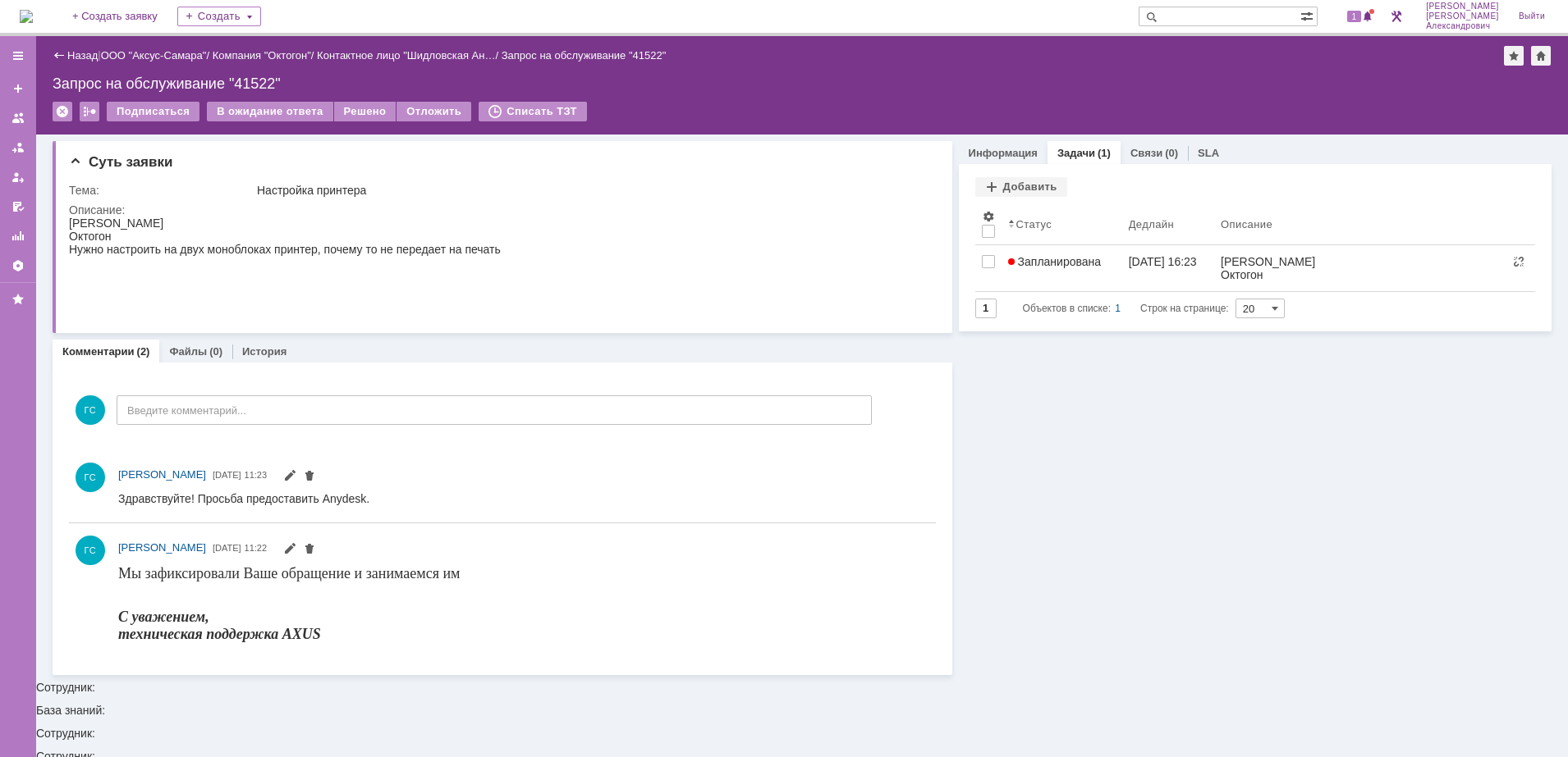
click at [32, 14] on img at bounding box center [26, 16] width 14 height 14
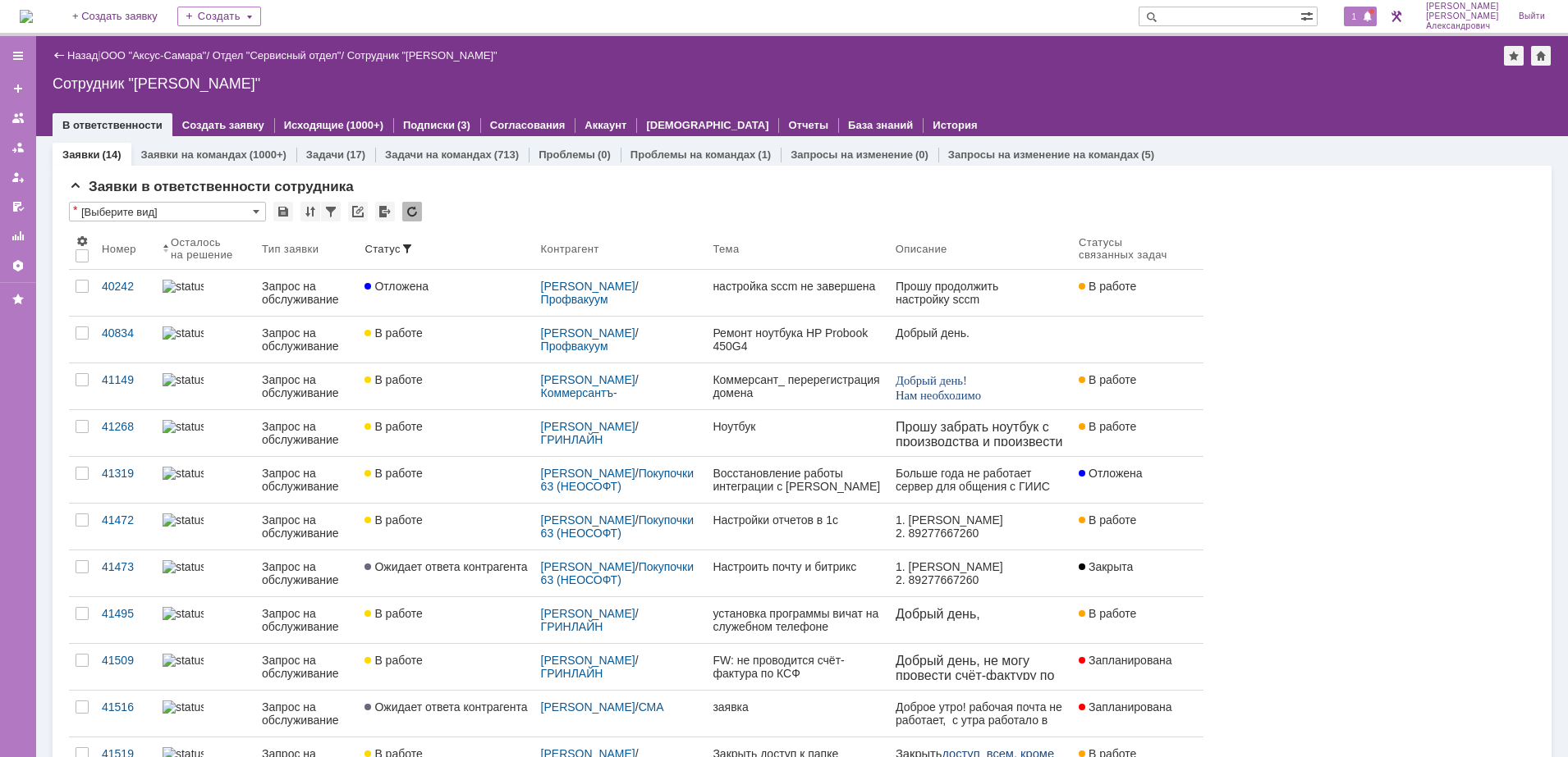
click at [1355, 17] on span "1" at bounding box center [1354, 16] width 14 height 12
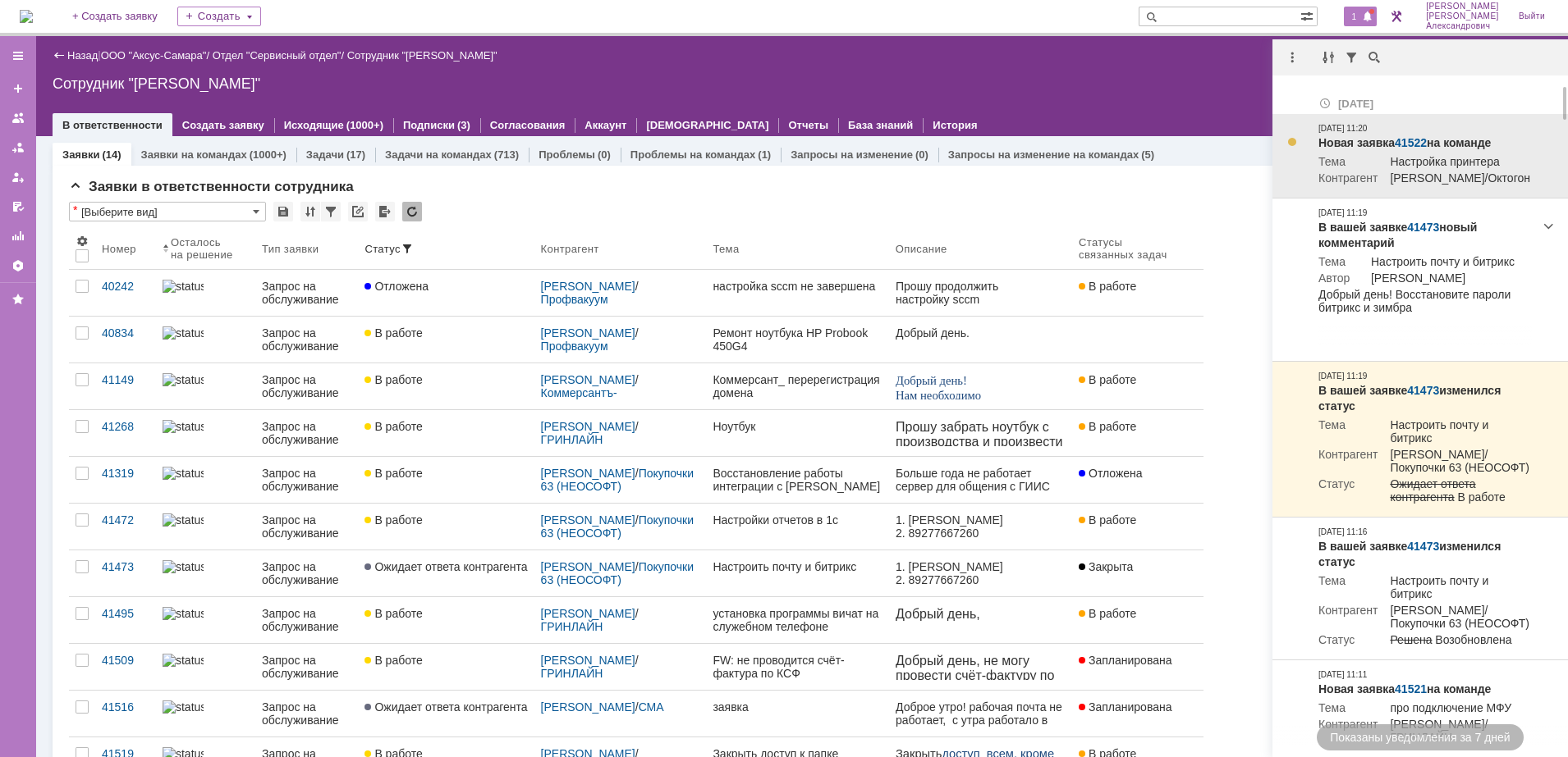
click at [1410, 140] on link "41522" at bounding box center [1411, 142] width 32 height 14
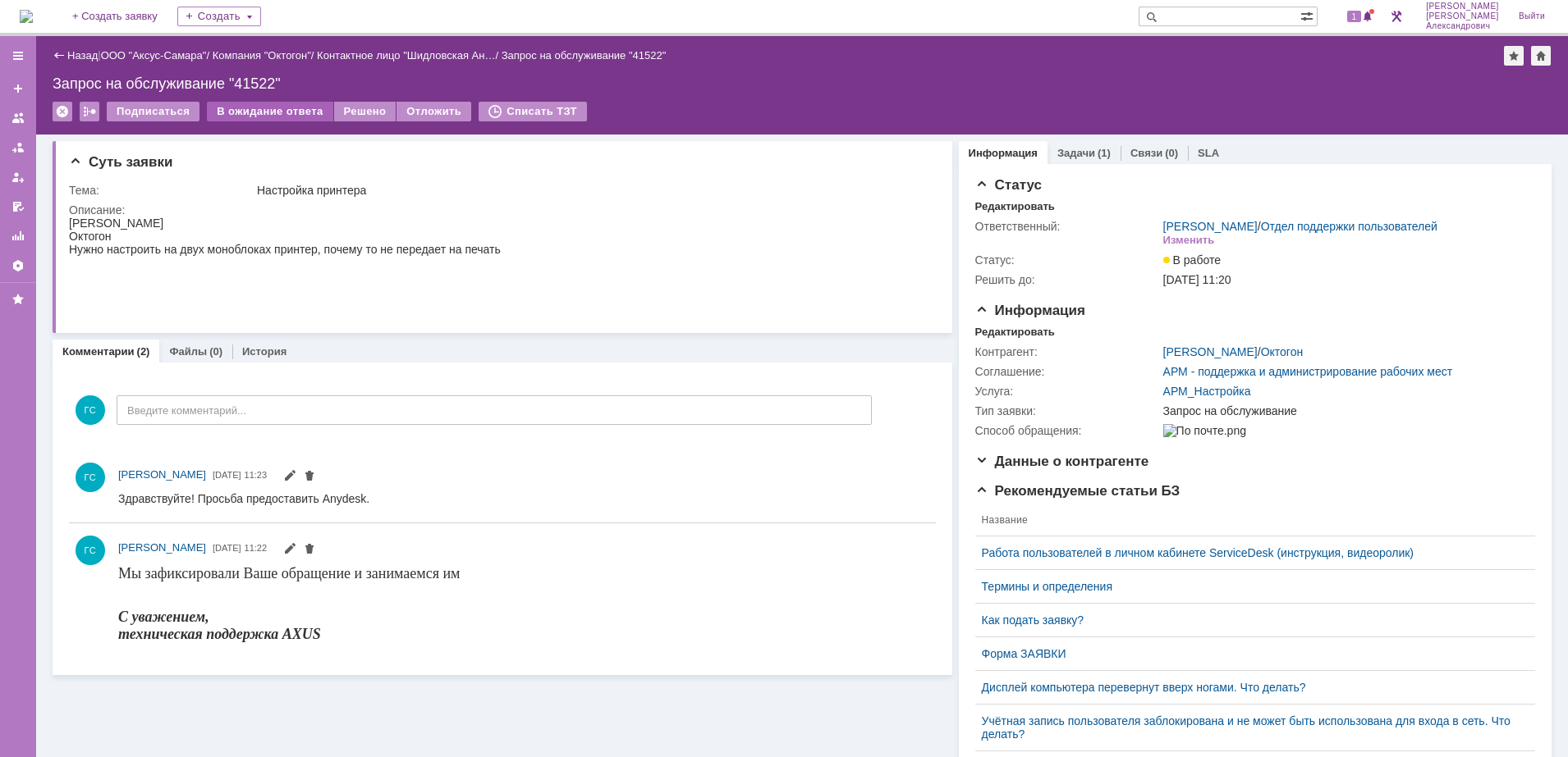
click at [270, 115] on div "В ожидание ответа" at bounding box center [269, 112] width 125 height 20
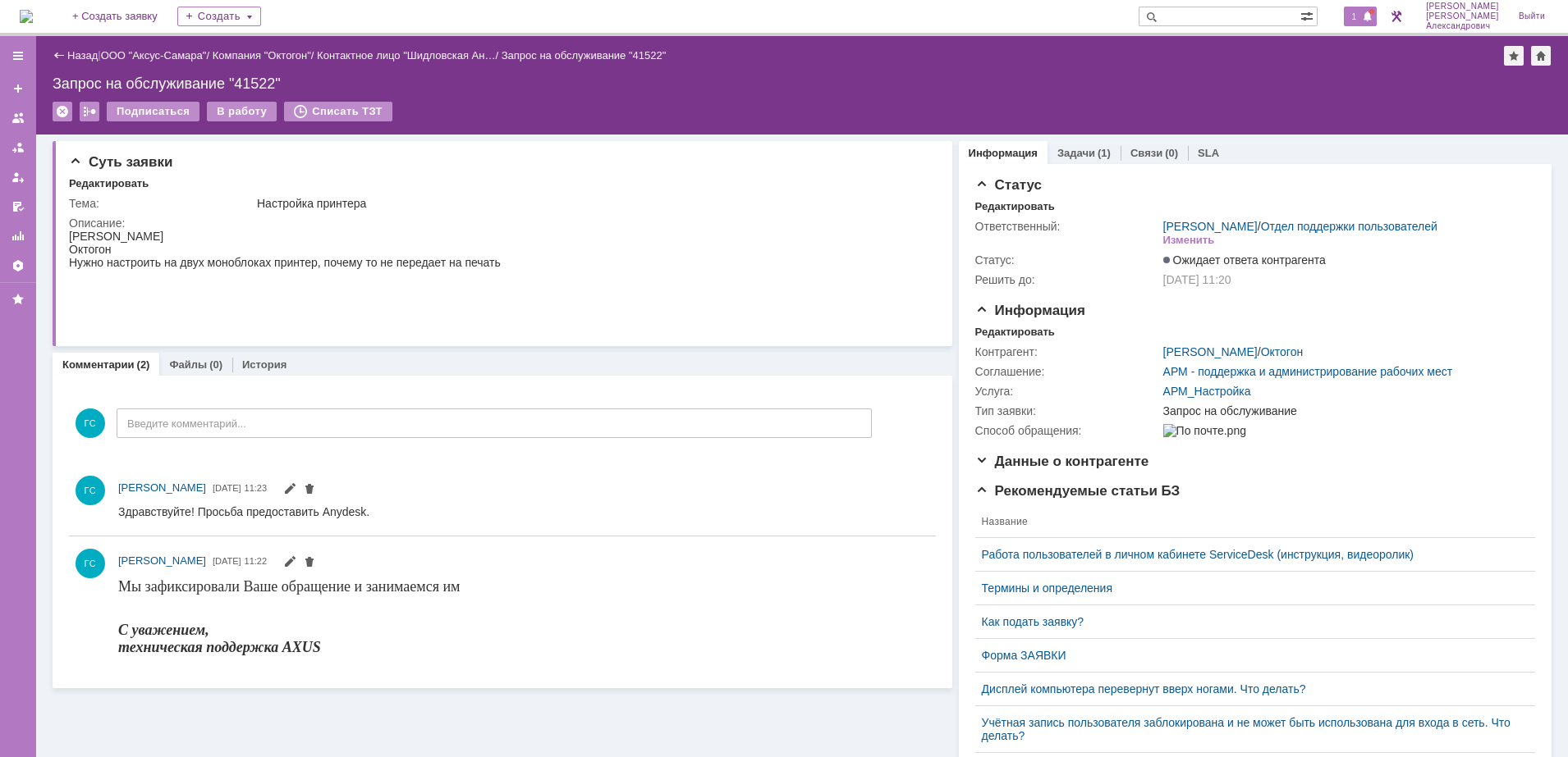
click at [1372, 14] on span at bounding box center [1367, 17] width 12 height 14
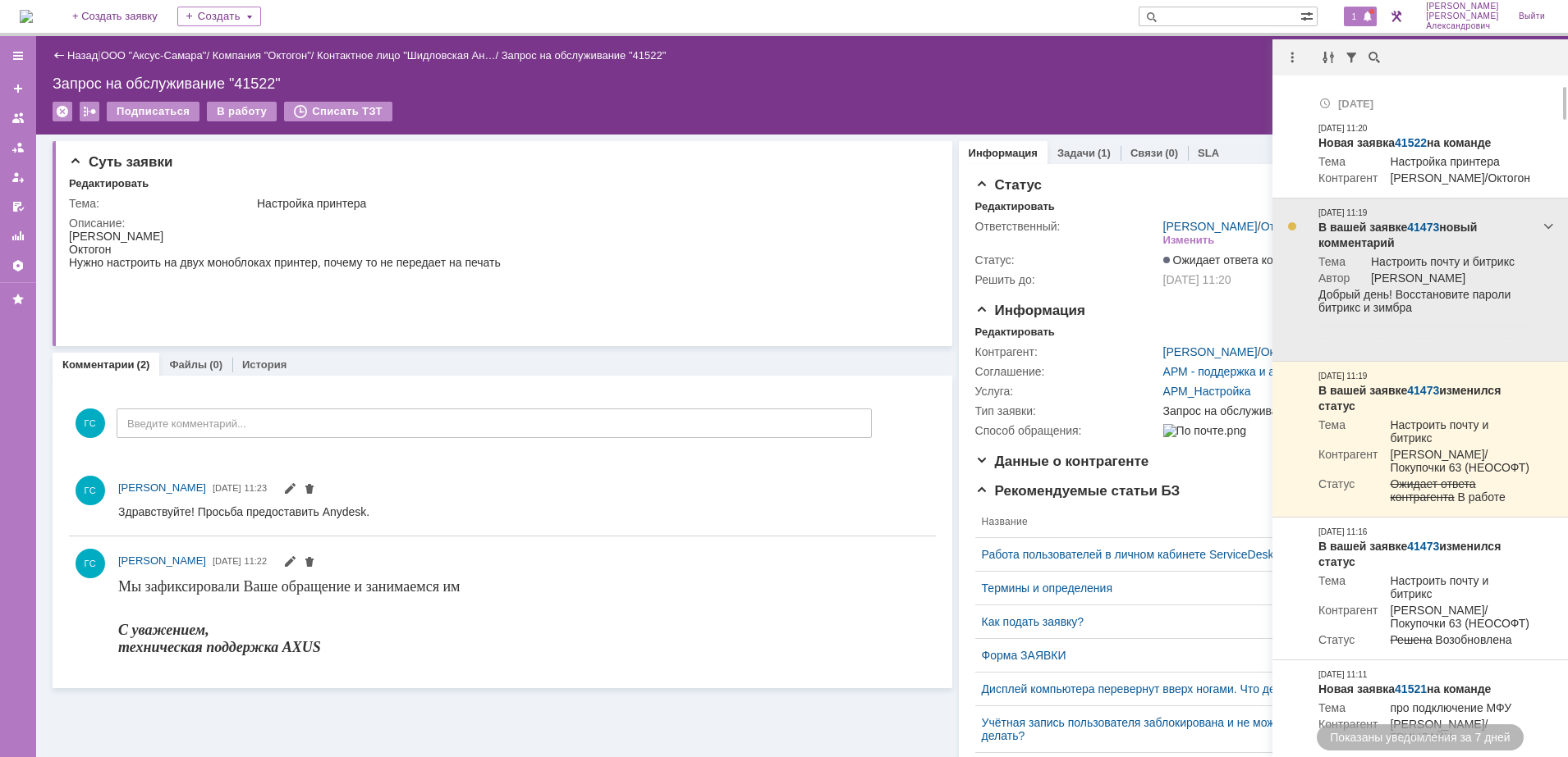
click at [1425, 233] on link "41473" at bounding box center [1423, 227] width 32 height 14
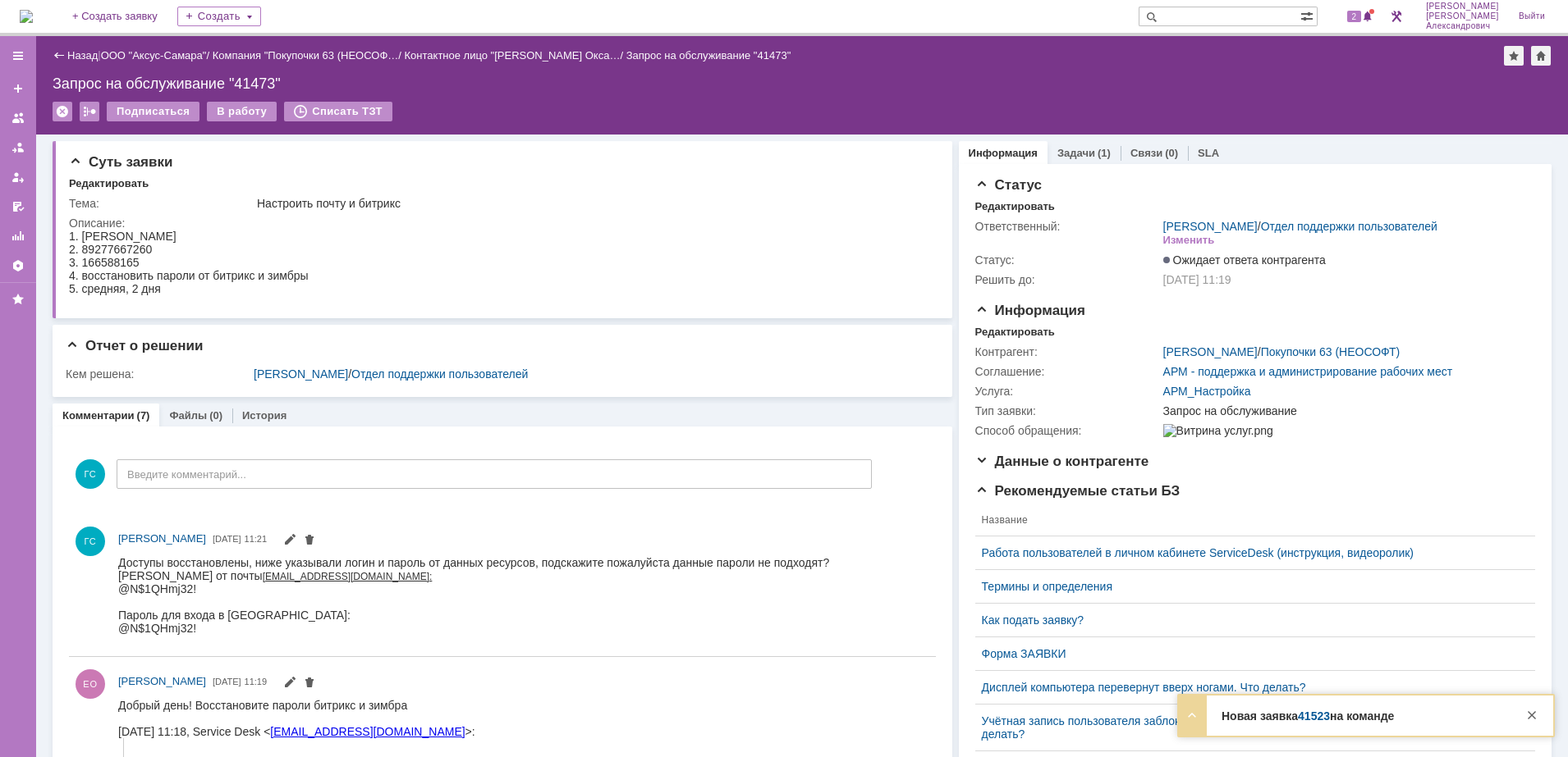
click at [32, 20] on img at bounding box center [26, 16] width 14 height 14
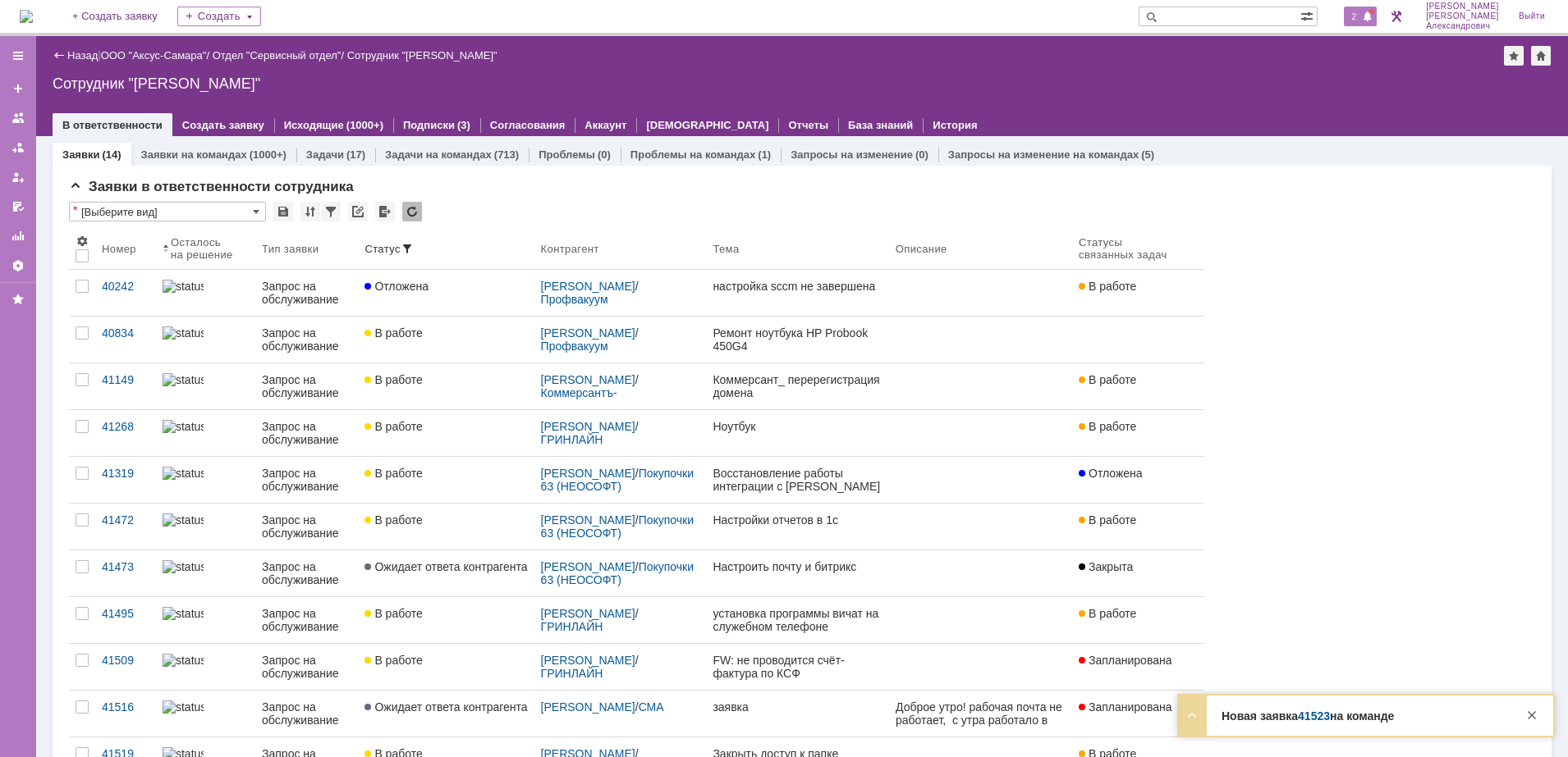
click at [1368, 10] on div "2" at bounding box center [1360, 16] width 33 height 20
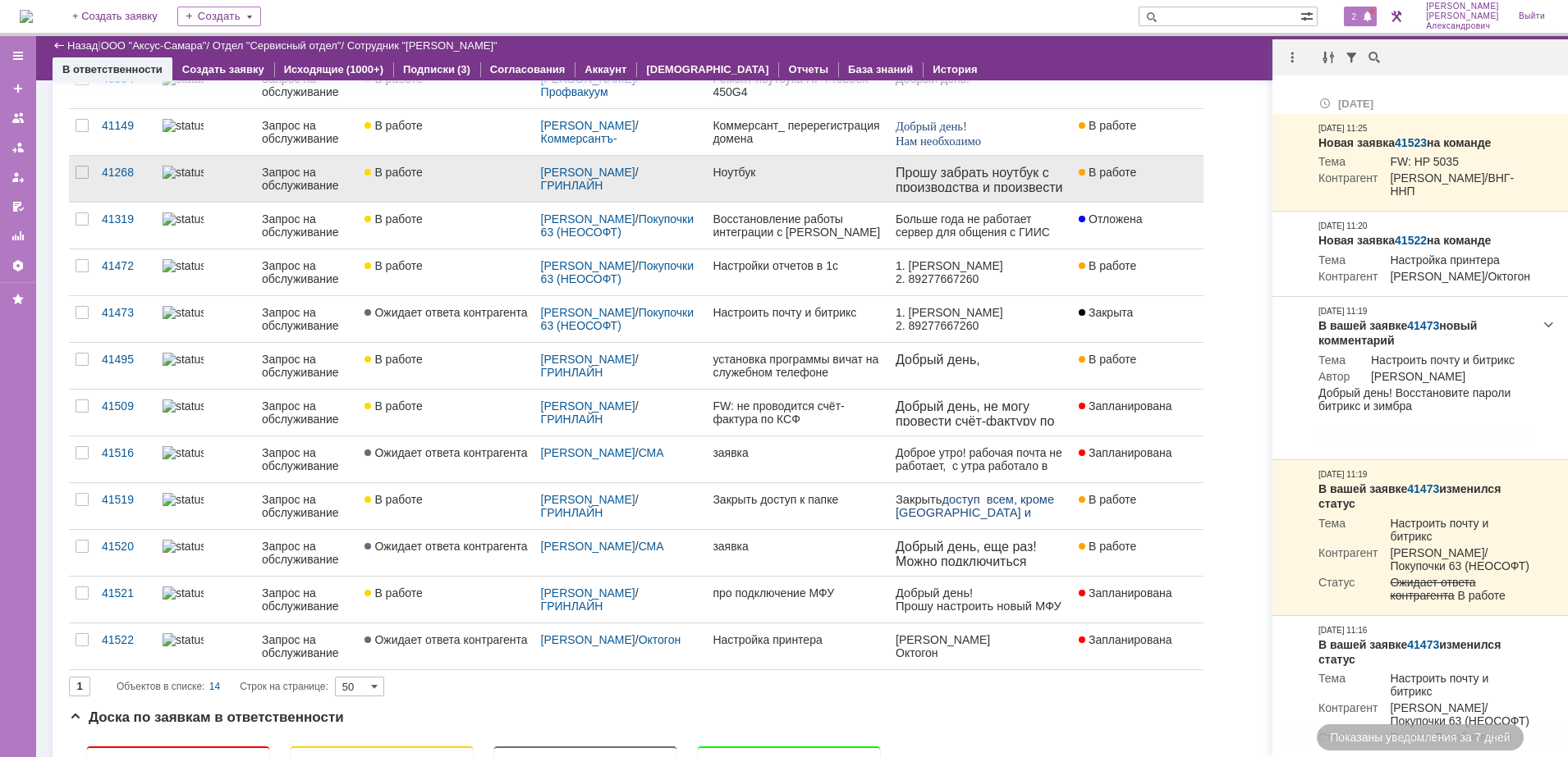
scroll to position [205, 0]
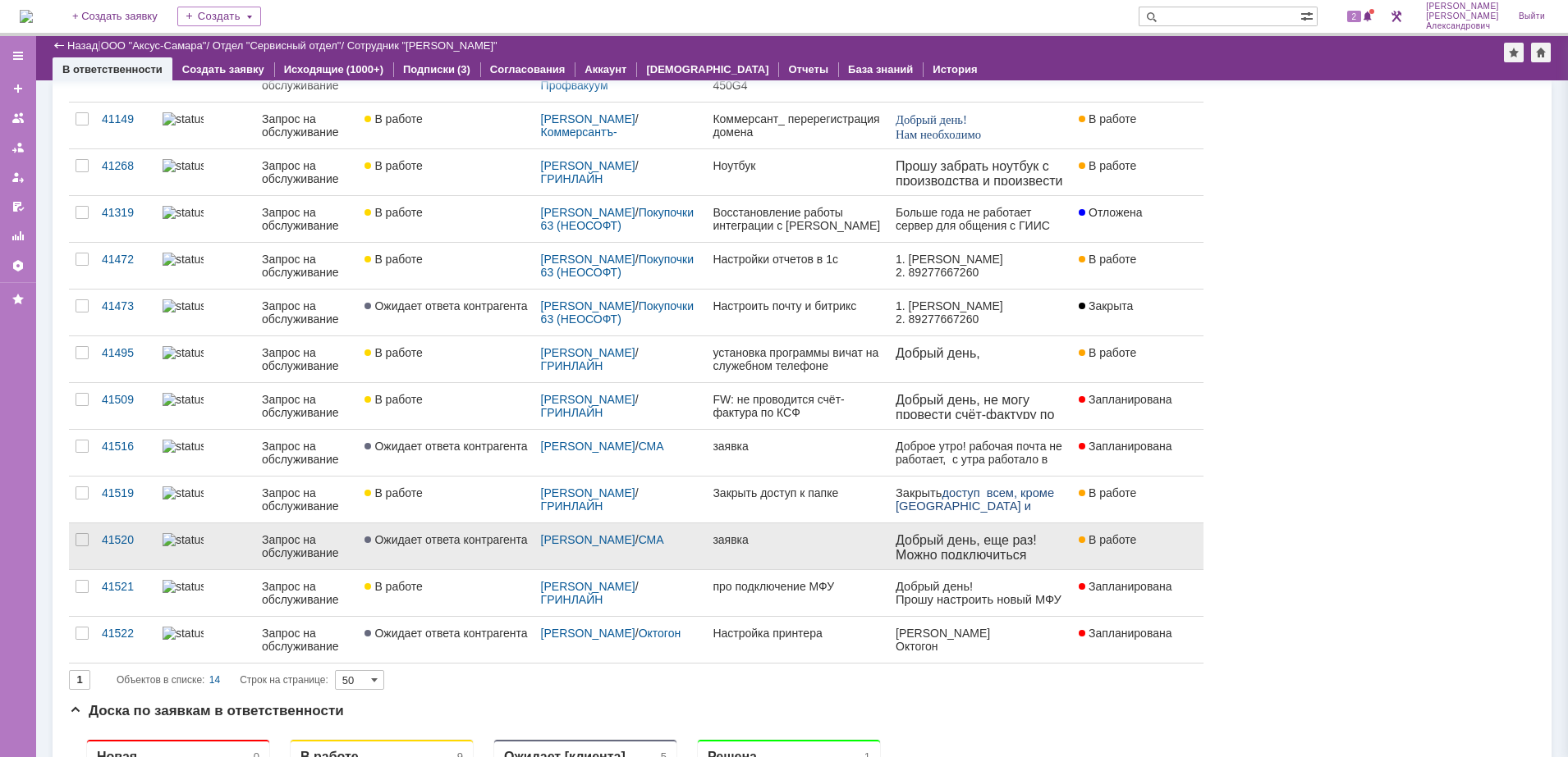
click at [829, 552] on link "заявка" at bounding box center [797, 546] width 182 height 46
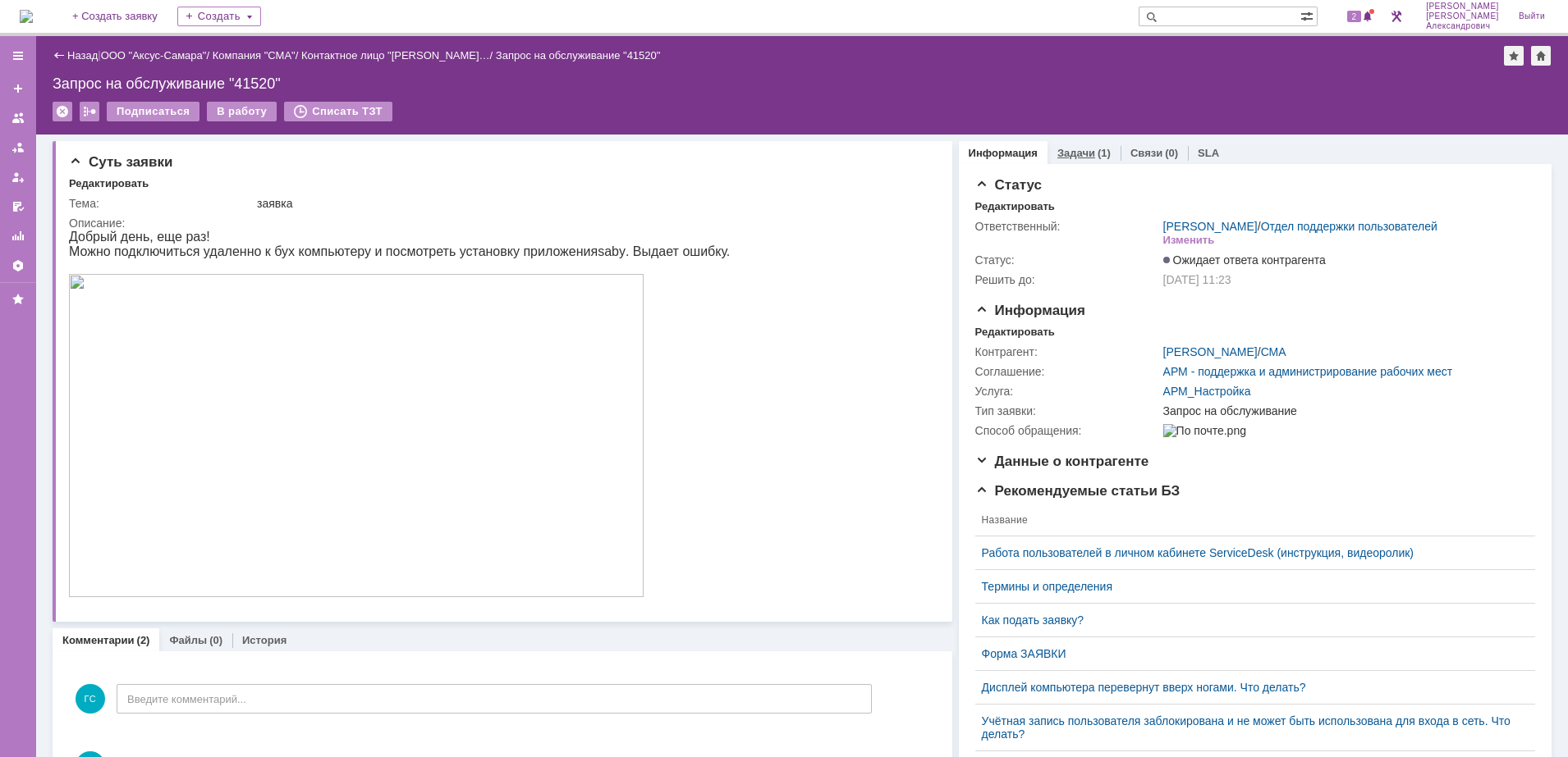
click at [1097, 147] on div "(1)" at bounding box center [1104, 153] width 14 height 13
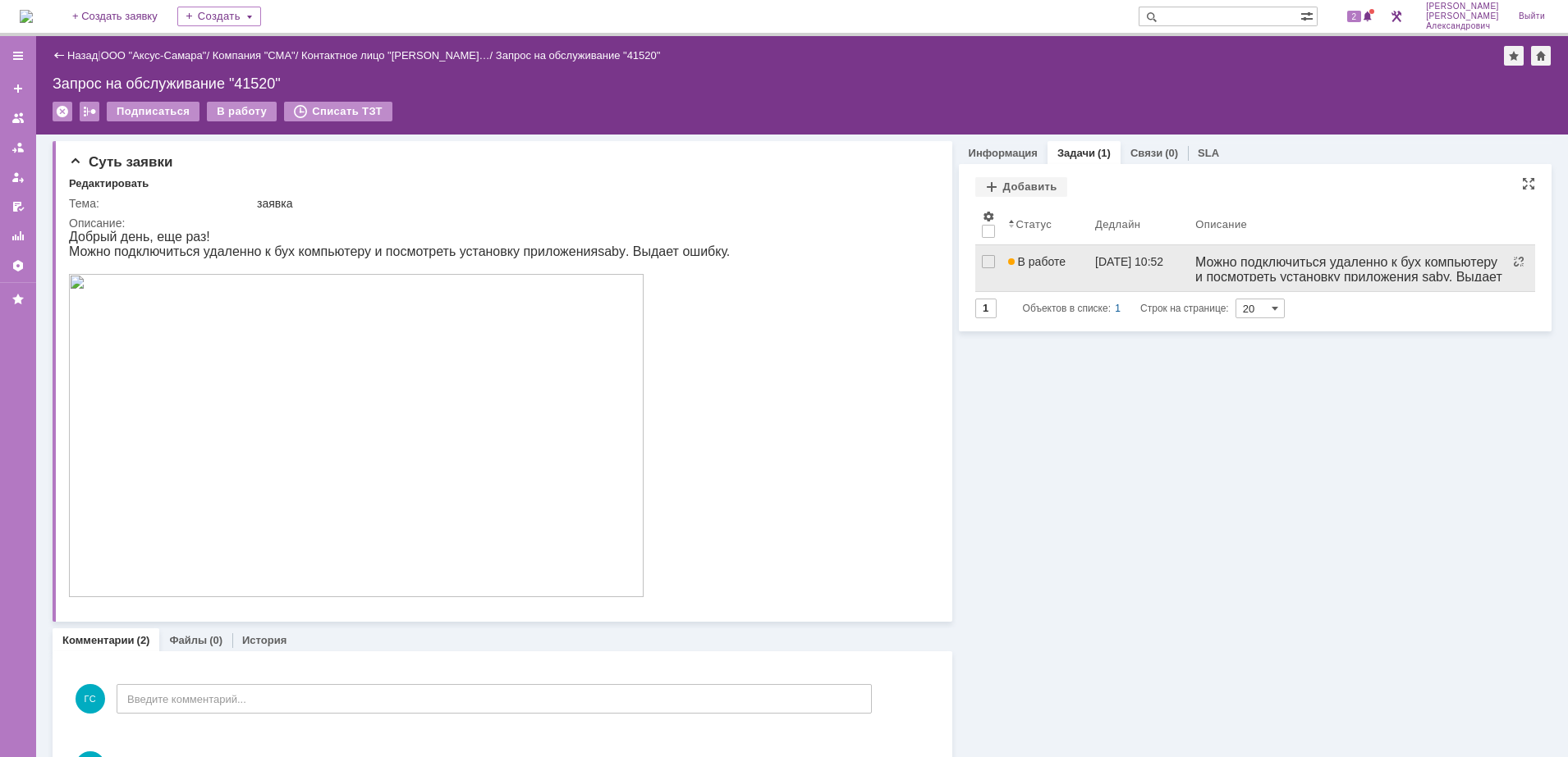
click at [1088, 286] on link "[DATE] 10:52" at bounding box center [1138, 268] width 100 height 46
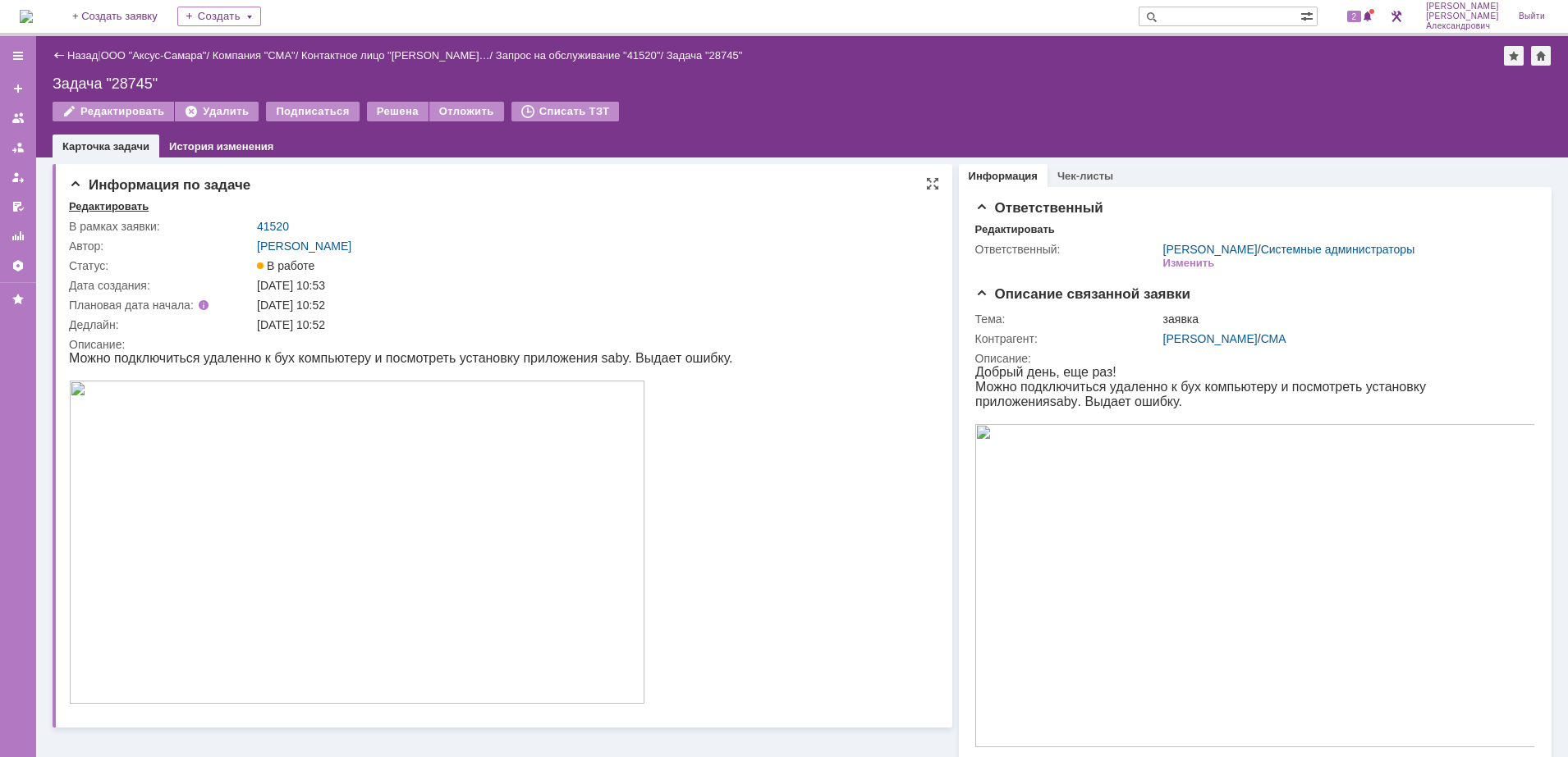
click at [87, 204] on div "Редактировать" at bounding box center [108, 206] width 79 height 14
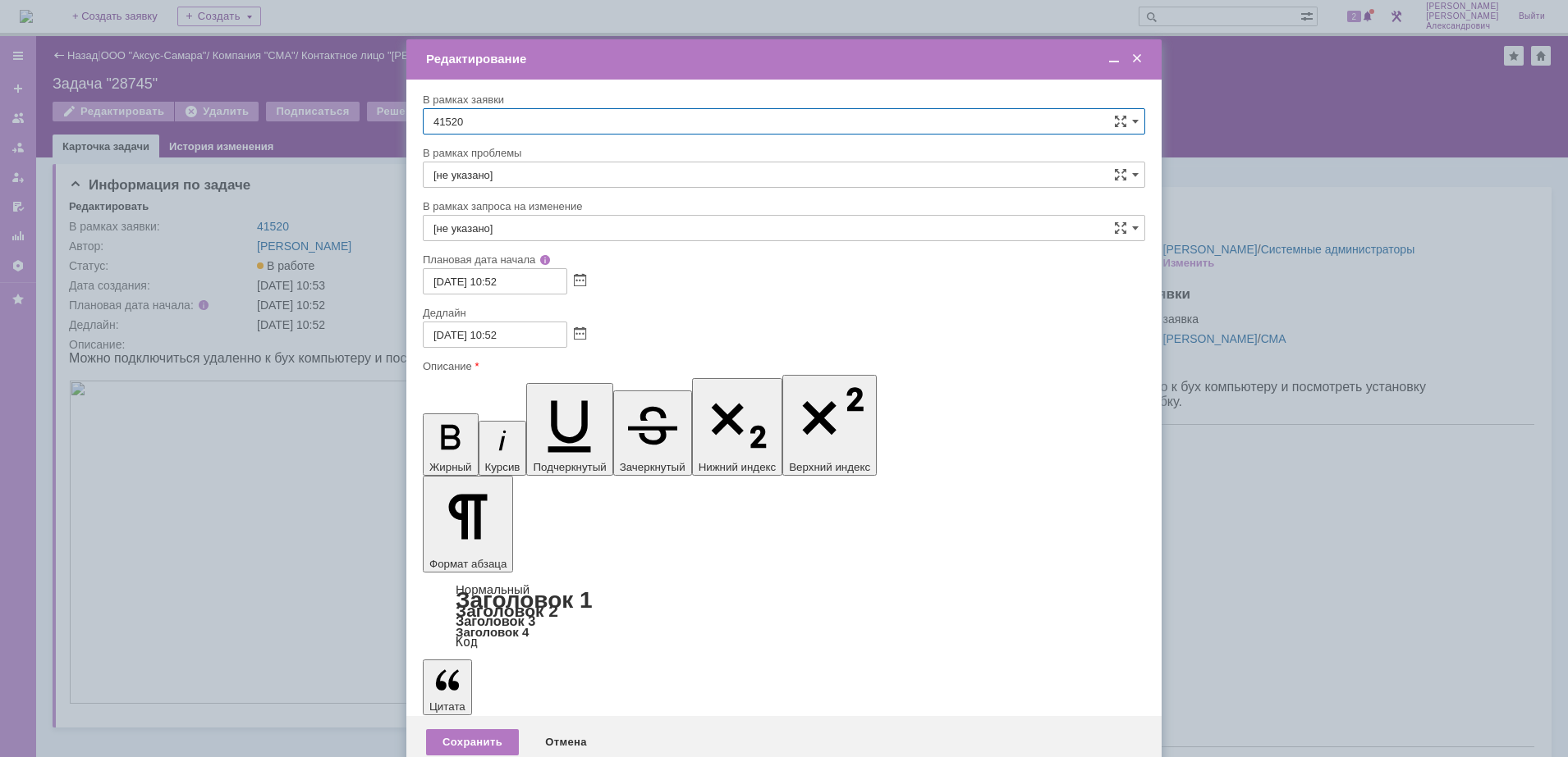
click at [436, 729] on div "Сохранить" at bounding box center [472, 742] width 93 height 26
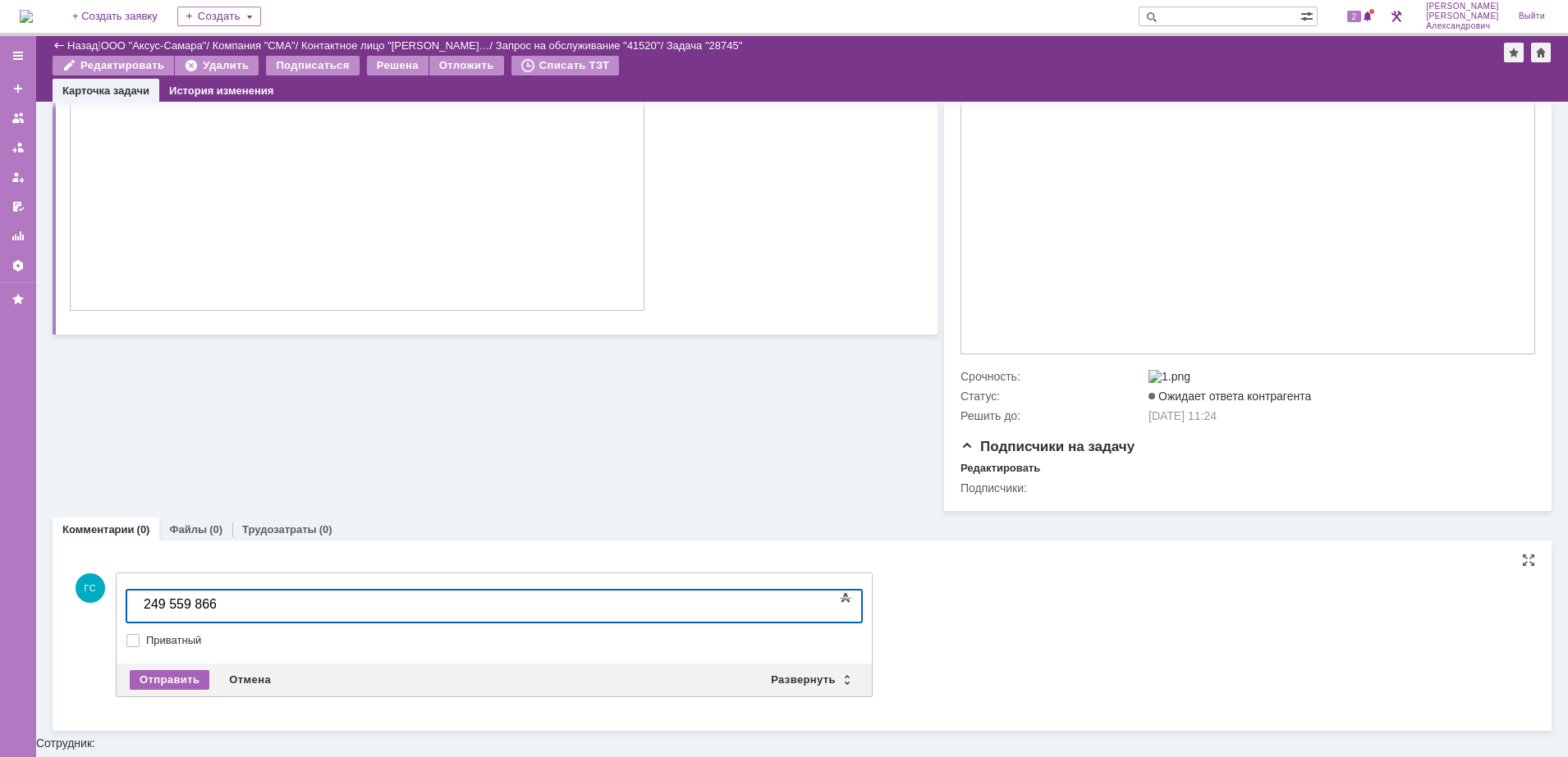
click at [176, 675] on div "Отправить" at bounding box center [170, 680] width 79 height 20
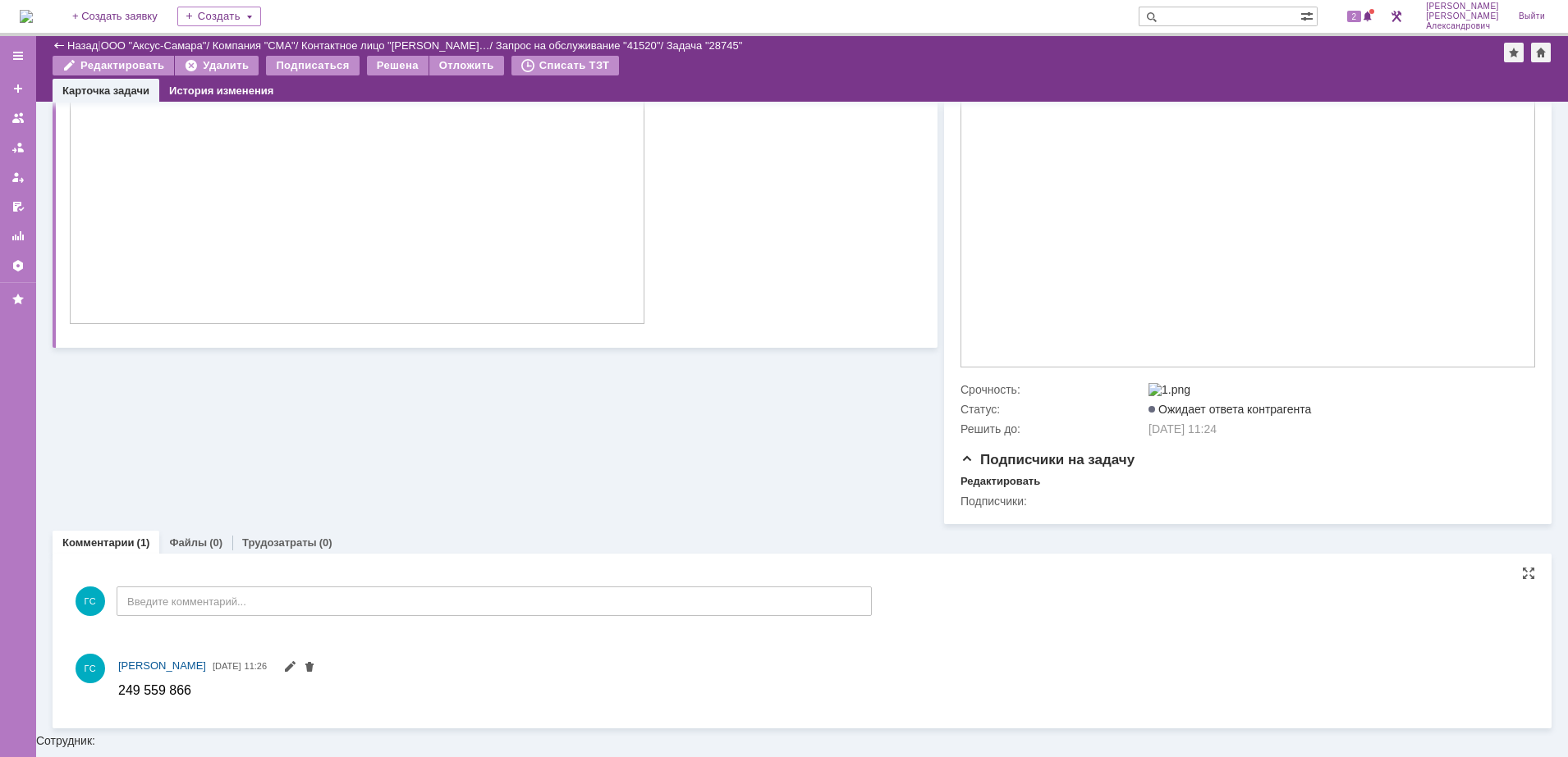
click at [32, 17] on img at bounding box center [26, 16] width 14 height 14
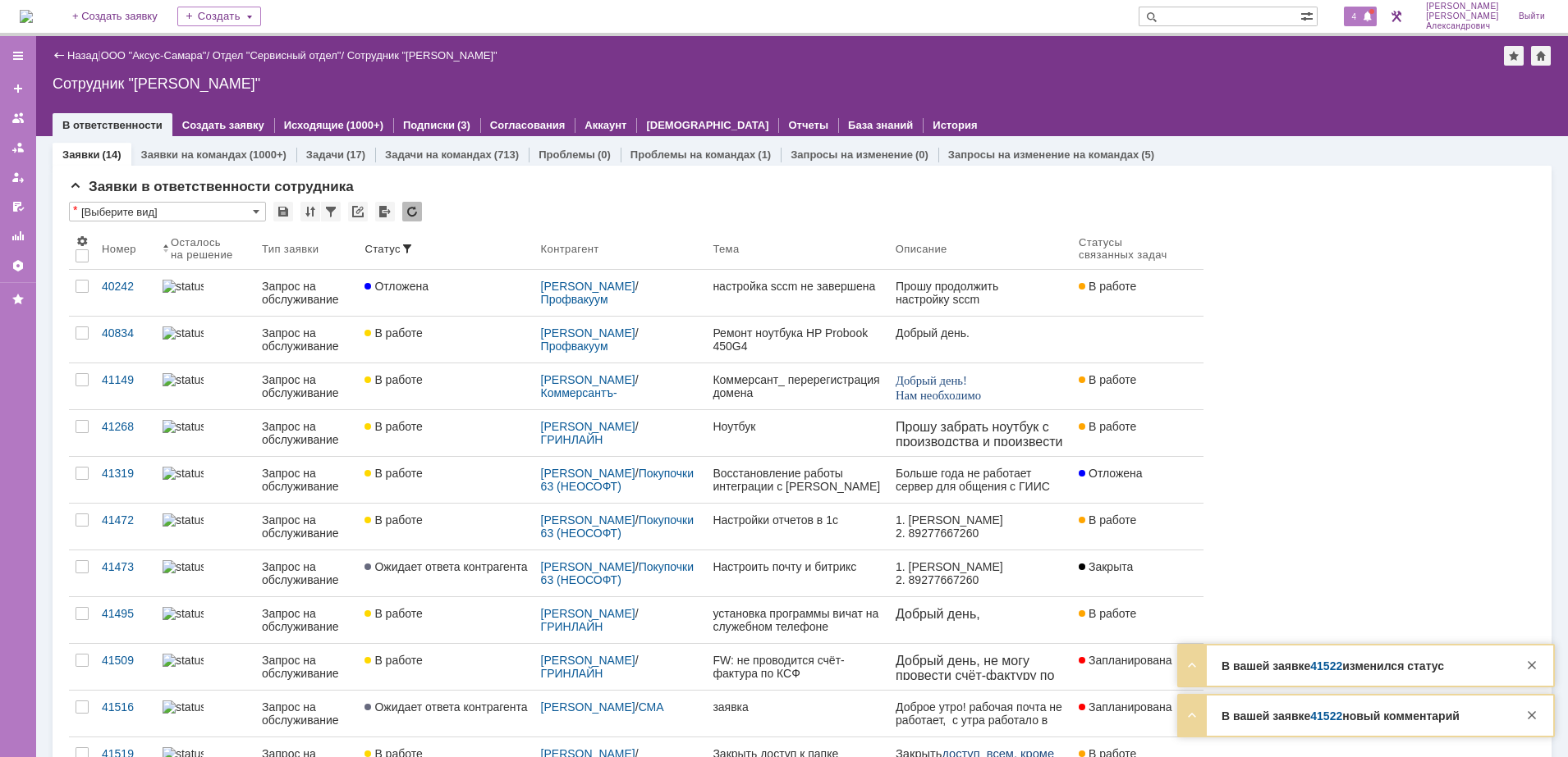
click at [1351, 11] on div "4" at bounding box center [1360, 16] width 33 height 20
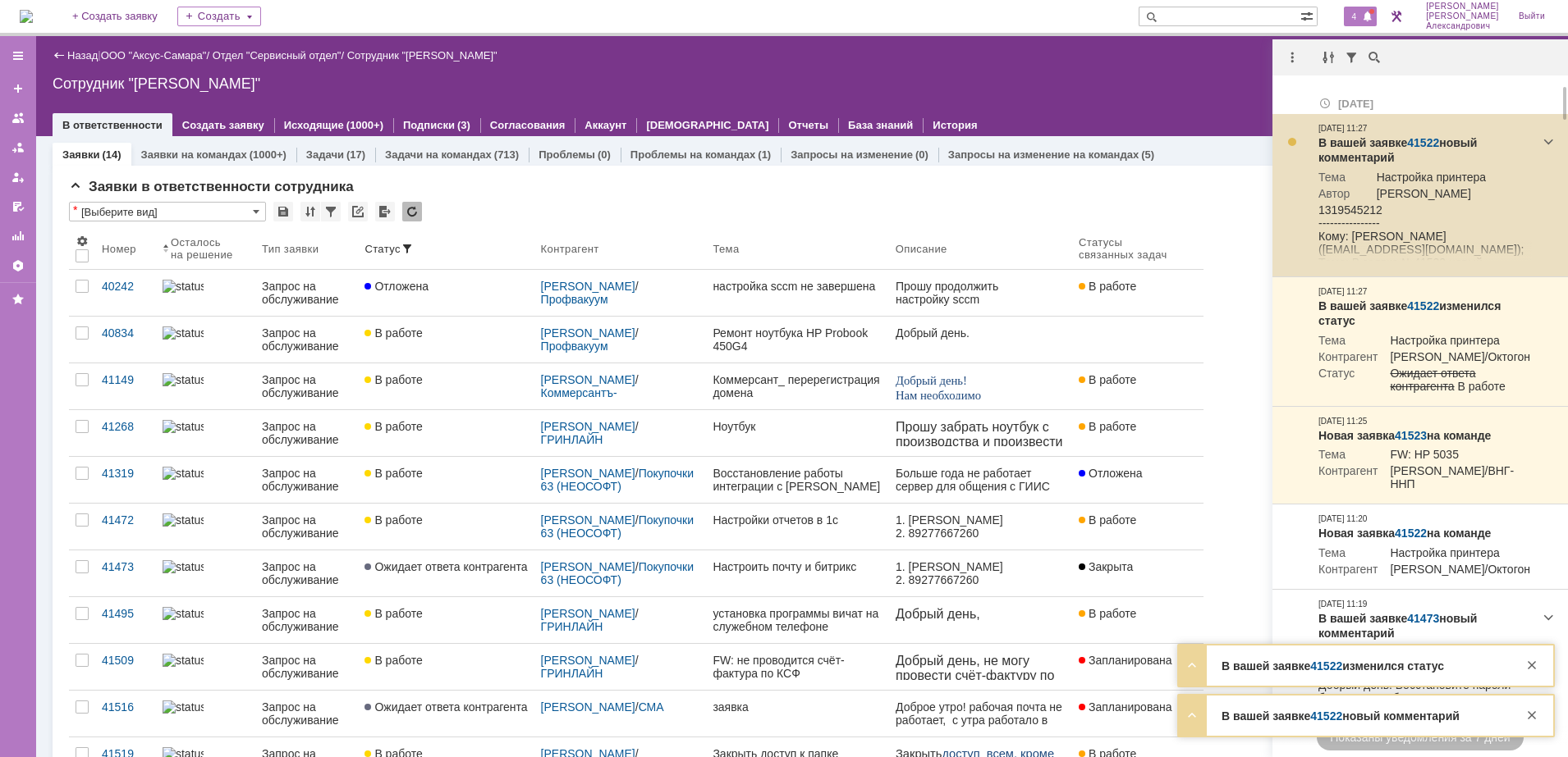
click at [1417, 141] on link "41522" at bounding box center [1423, 142] width 32 height 14
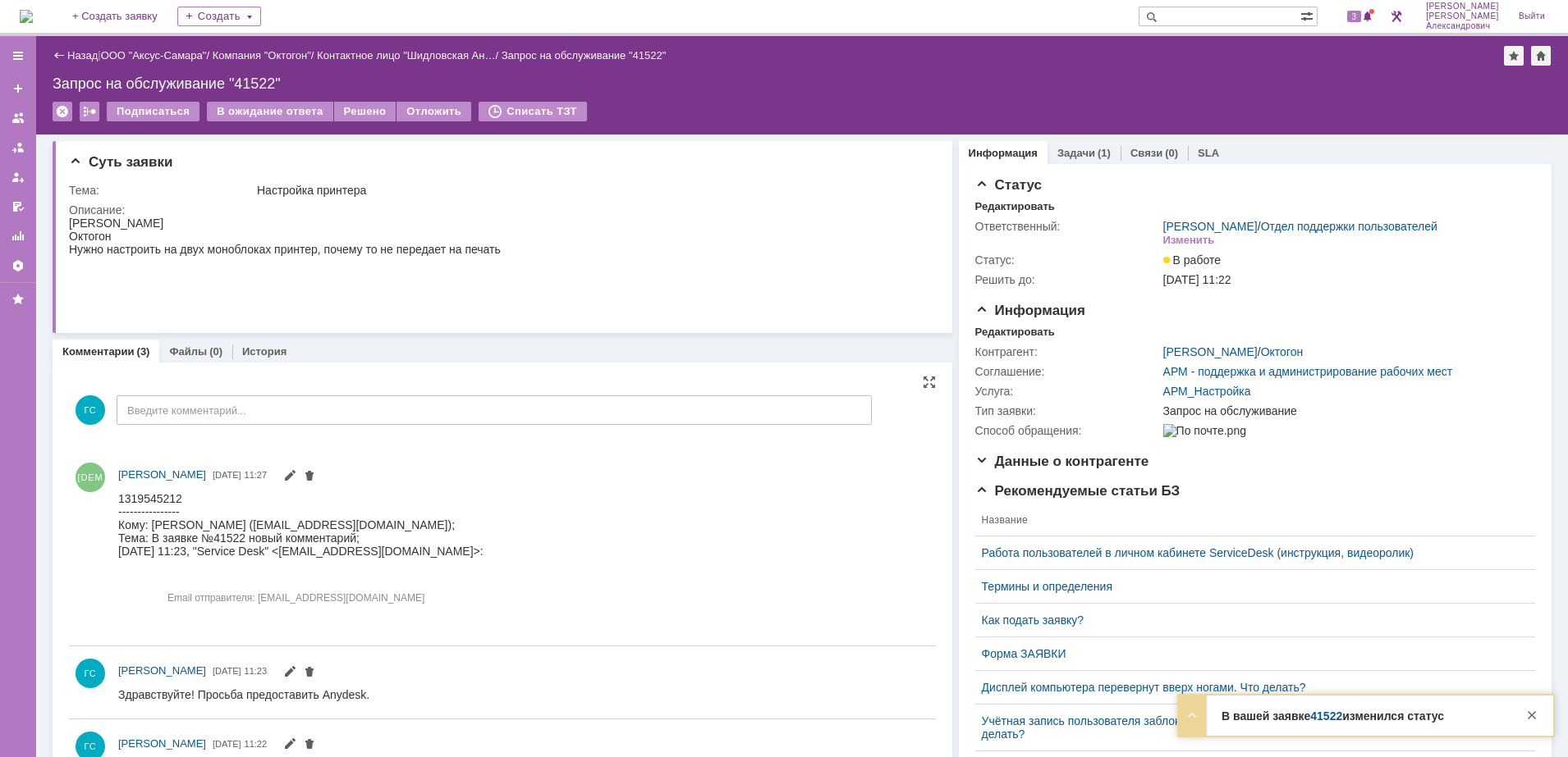
drag, startPoint x: 240, startPoint y: 983, endPoint x: 215, endPoint y: 497, distance: 486.6
drag, startPoint x: 186, startPoint y: 504, endPoint x: 133, endPoint y: 505, distance: 53.0
click at [133, 505] on body "1319545212 ---------------- Кому: [PERSON_NAME] ([EMAIL_ADDRESS][DOMAIN_NAME]);…" at bounding box center [300, 557] width 365 height 132
drag, startPoint x: 14, startPoint y: 14, endPoint x: 113, endPoint y: 491, distance: 487.2
click at [113, 491] on div "[PERSON_NAME] [DATE] 11:27" at bounding box center [501, 548] width 867 height 182
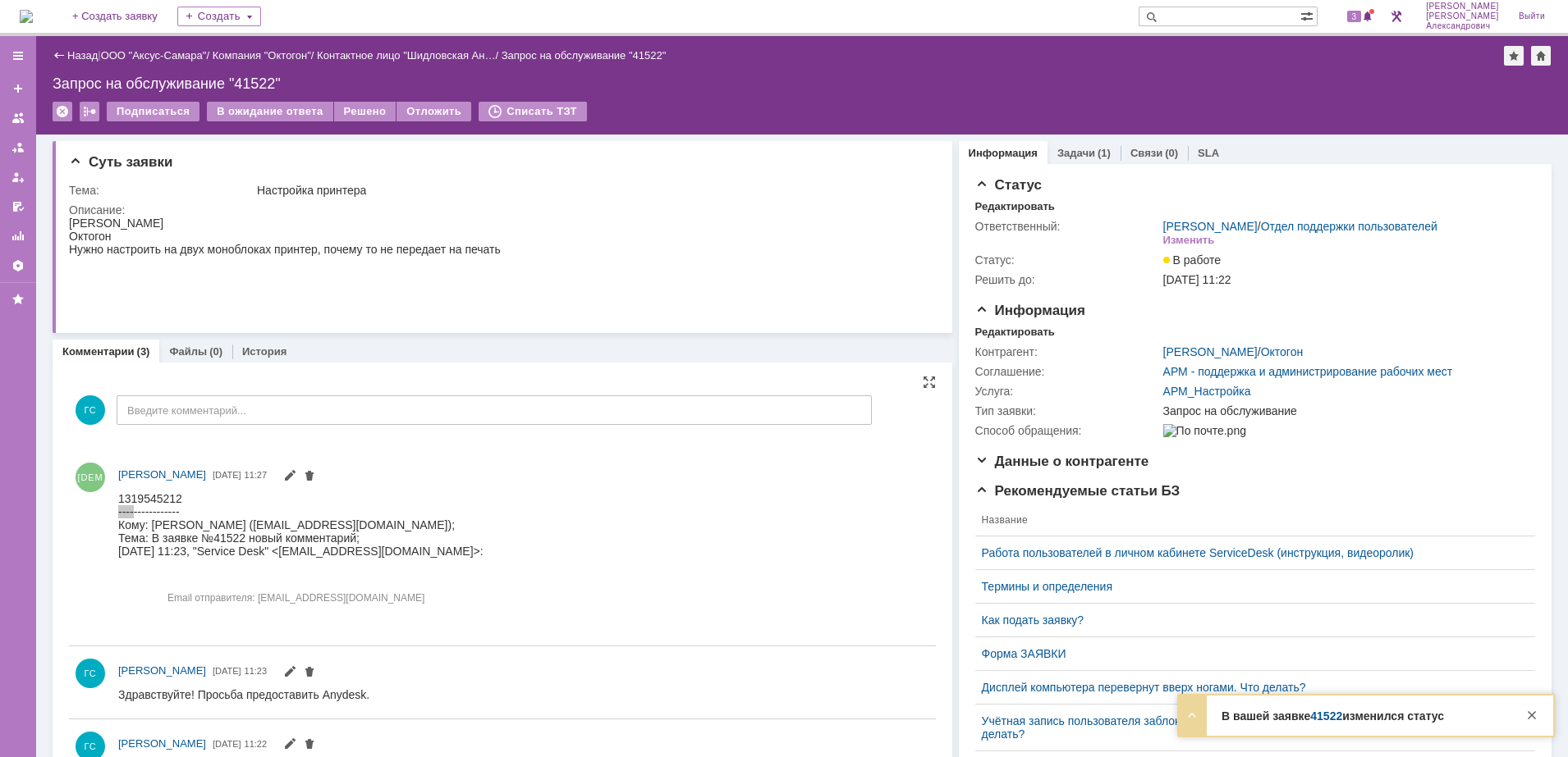
click at [113, 491] on div "[PERSON_NAME] [DATE] 11:27" at bounding box center [501, 548] width 867 height 182
click at [122, 494] on div "1319545212" at bounding box center [300, 497] width 365 height 14
drag, startPoint x: 122, startPoint y: 494, endPoint x: 160, endPoint y: 494, distance: 38.0
click at [160, 494] on div "1319545212" at bounding box center [300, 497] width 365 height 14
drag, startPoint x: 41, startPoint y: 3, endPoint x: 127, endPoint y: 491, distance: 495.5
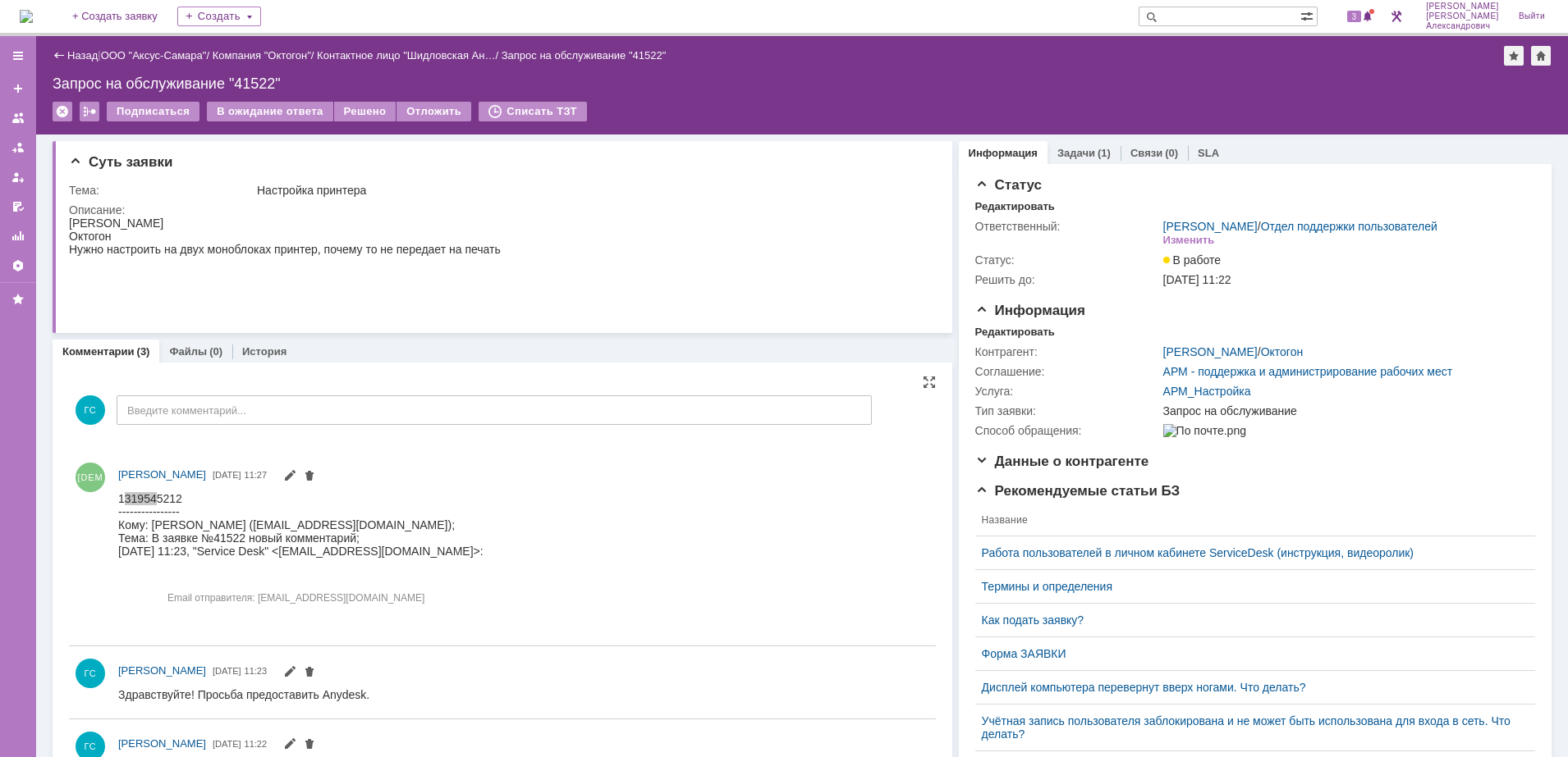
click at [127, 491] on div at bounding box center [523, 561] width 811 height 143
click at [120, 491] on div at bounding box center [523, 561] width 811 height 143
click at [121, 497] on div "1319545212" at bounding box center [300, 497] width 365 height 14
drag, startPoint x: 121, startPoint y: 497, endPoint x: 229, endPoint y: 490, distance: 108.2
click at [229, 491] on div "1319545212" at bounding box center [300, 497] width 365 height 14
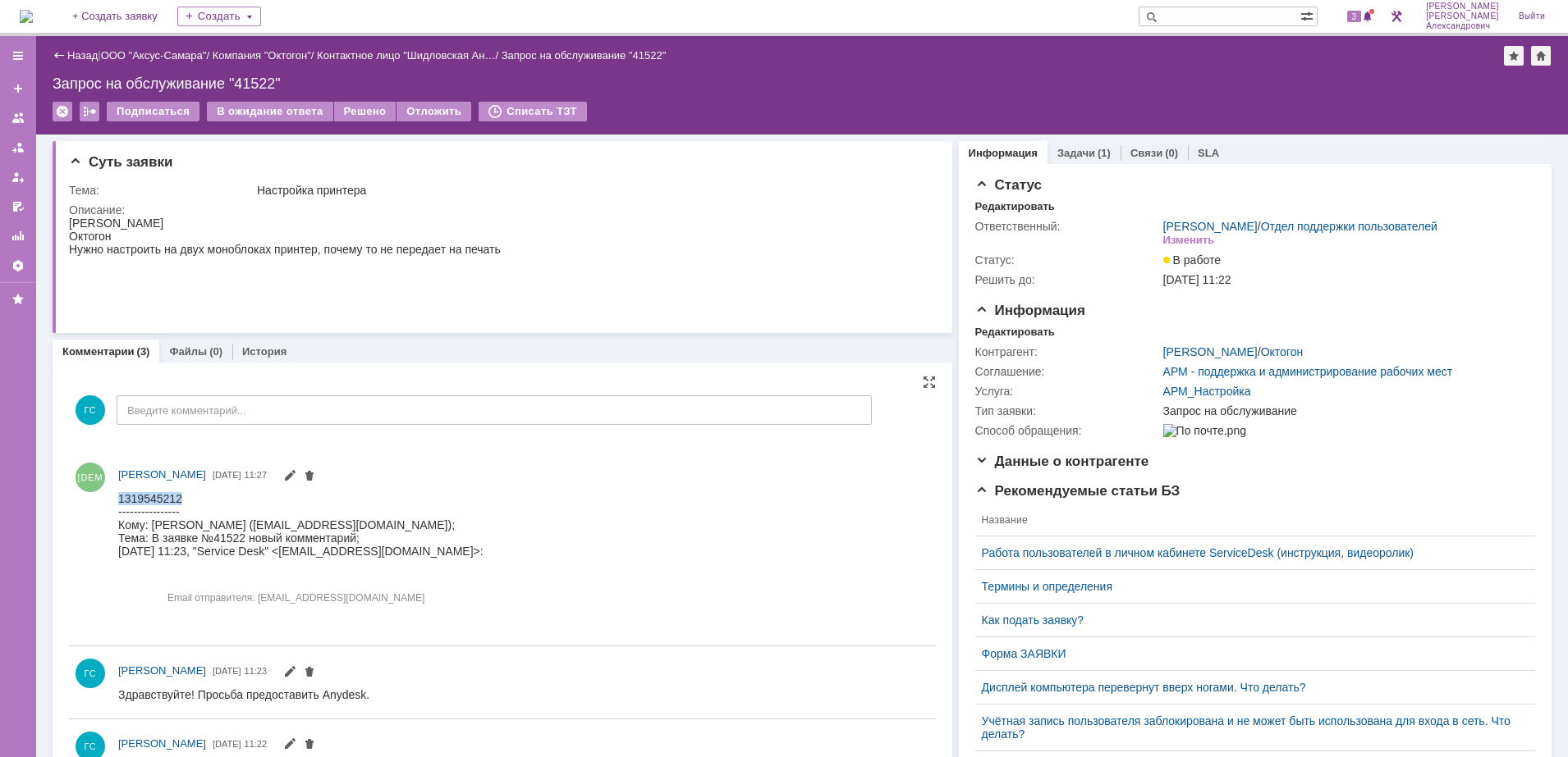
copy div "1319545212"
click at [1068, 153] on link "Задачи" at bounding box center [1076, 153] width 38 height 13
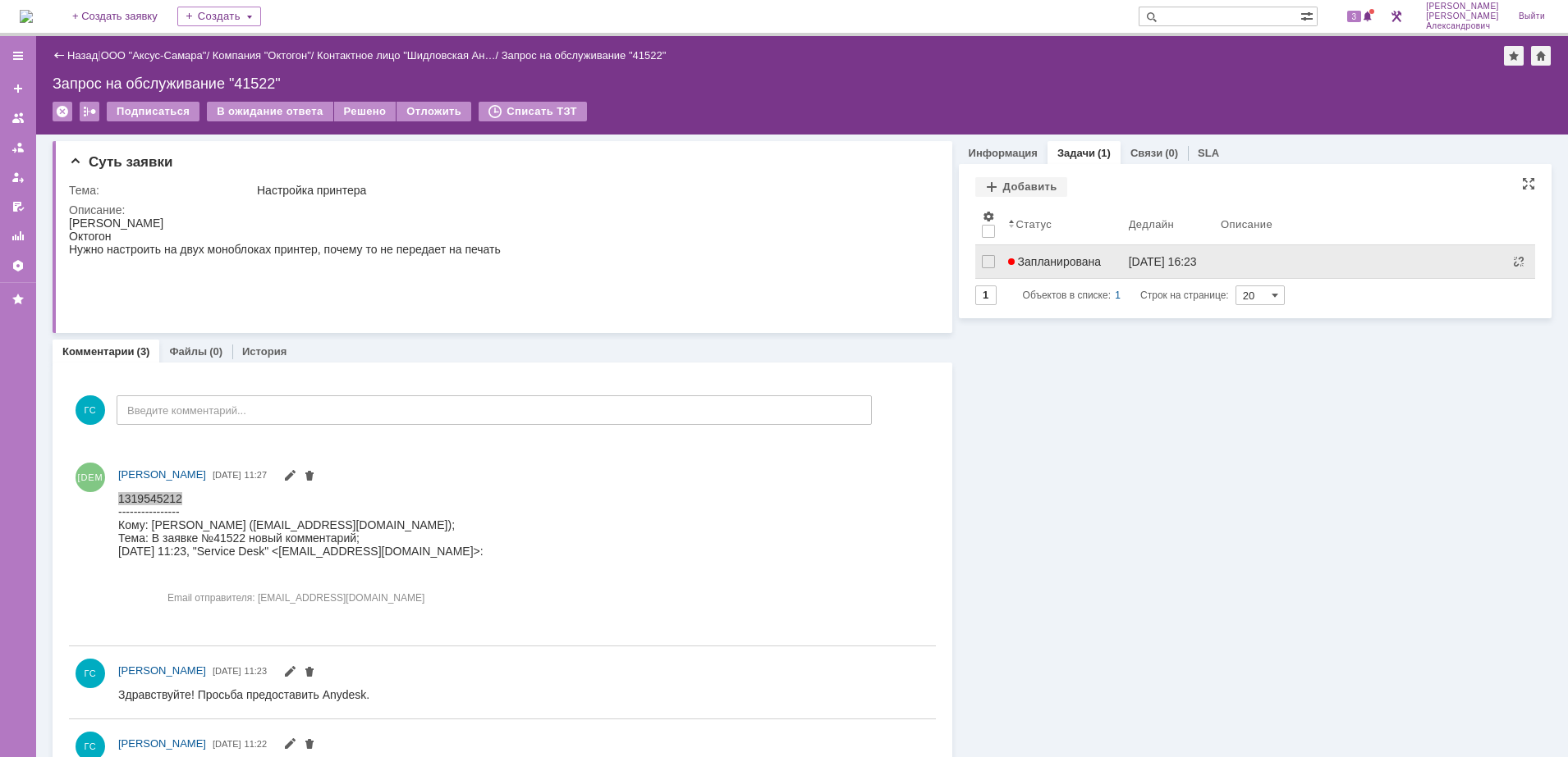
click at [1049, 257] on span "Запланирована" at bounding box center [1055, 261] width 94 height 14
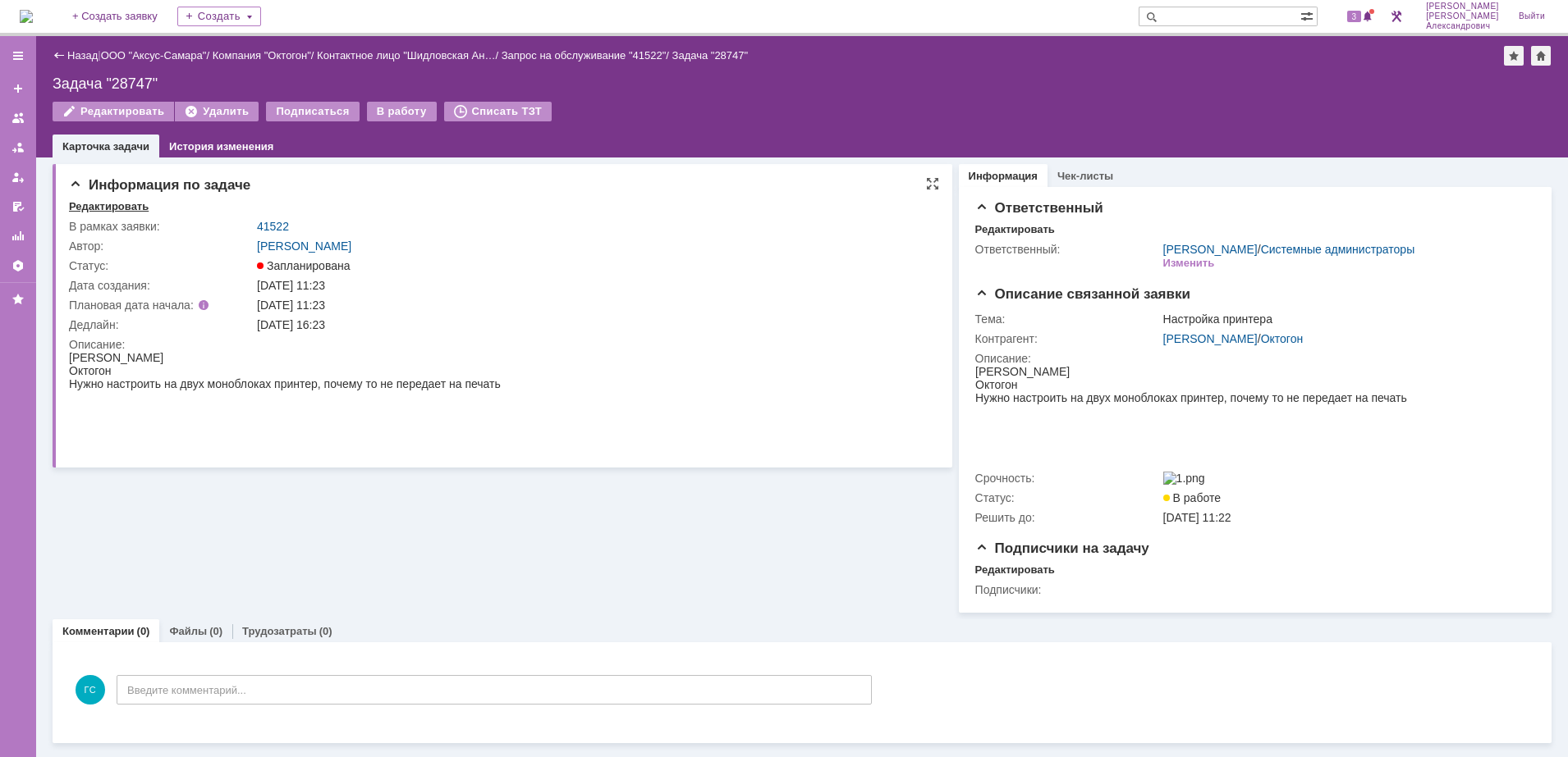
click at [88, 203] on div "Редактировать" at bounding box center [108, 206] width 79 height 14
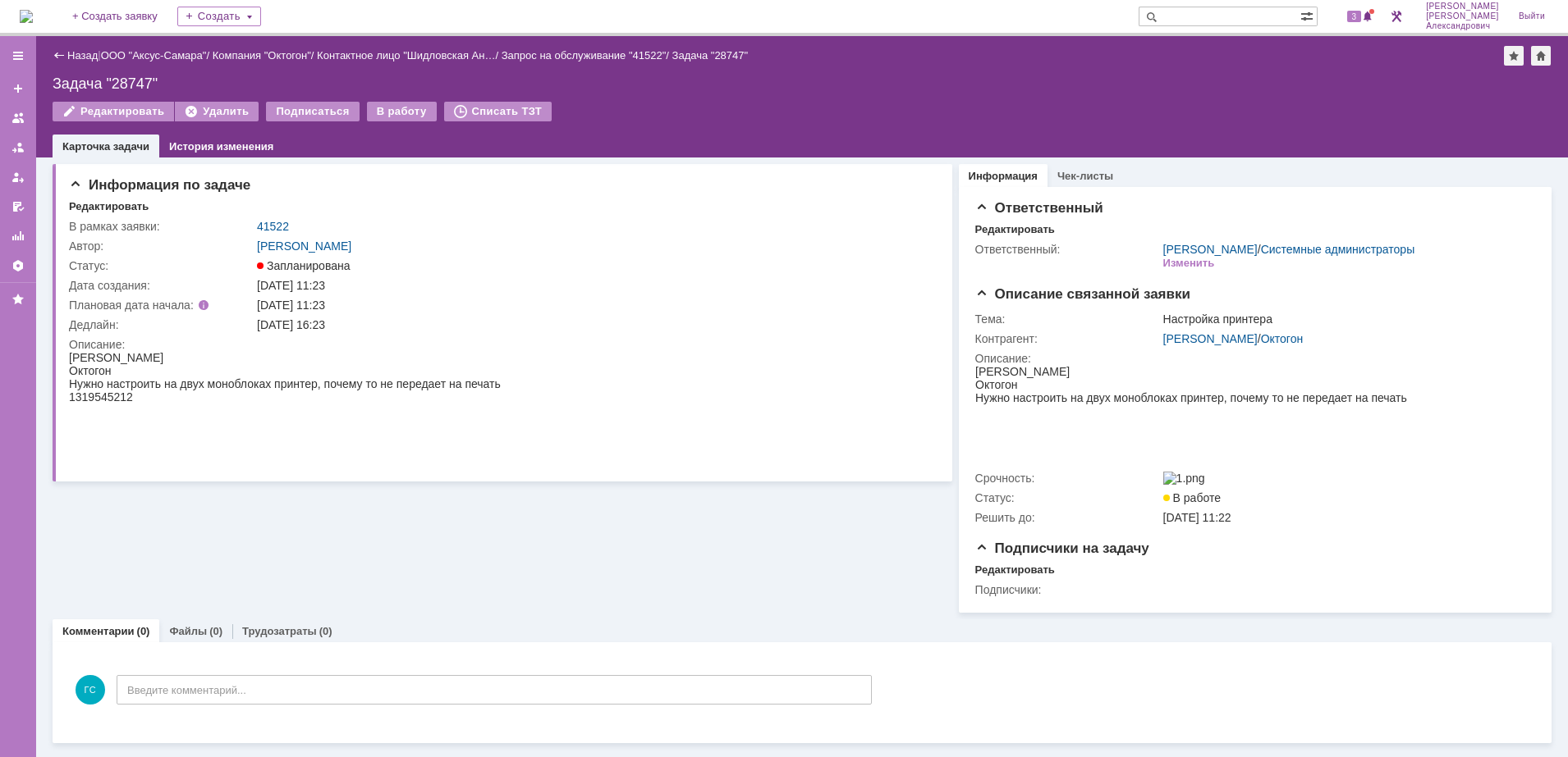
click at [32, 10] on img at bounding box center [26, 16] width 14 height 14
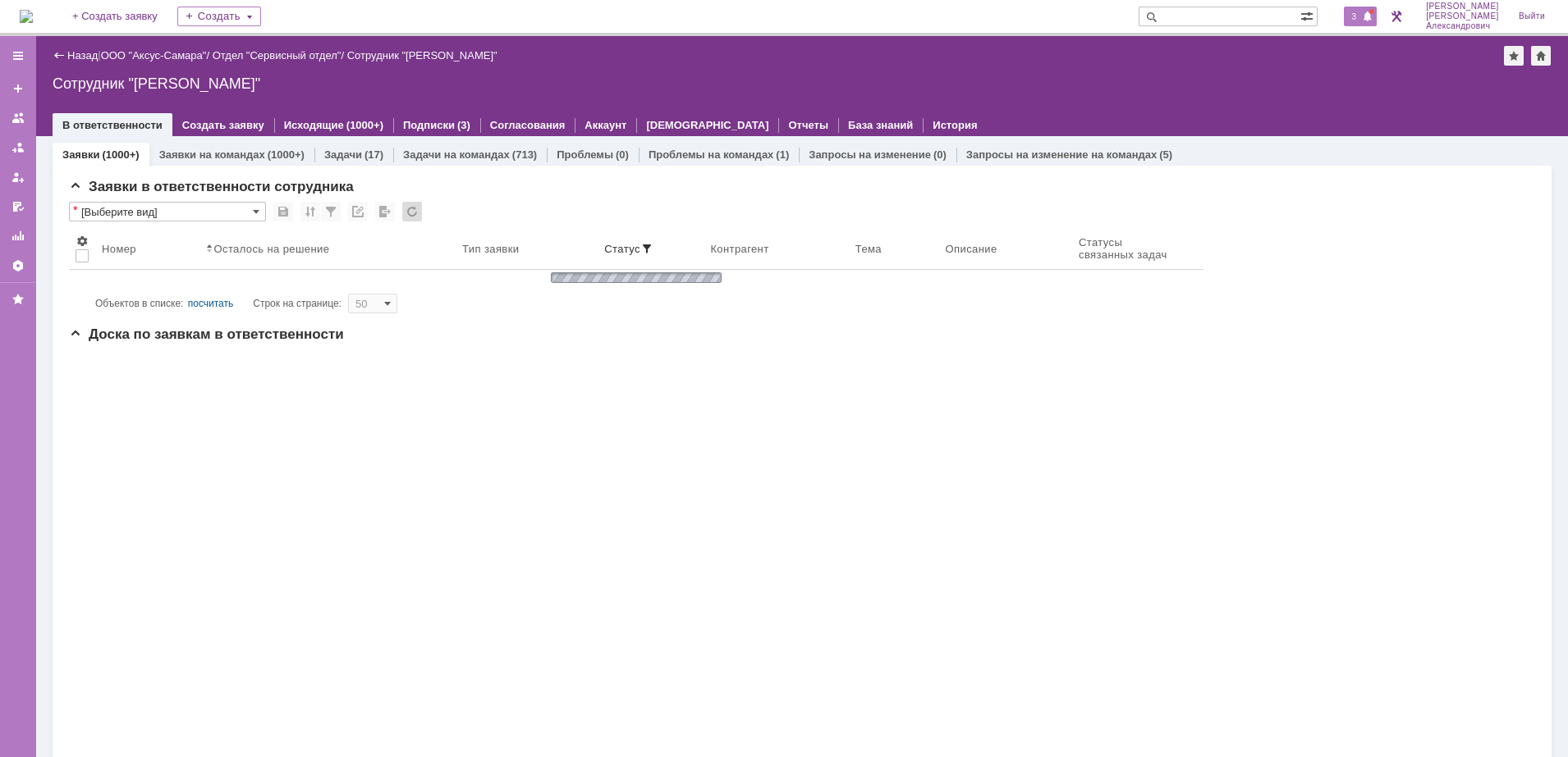
click at [1351, 17] on div "3" at bounding box center [1360, 16] width 33 height 20
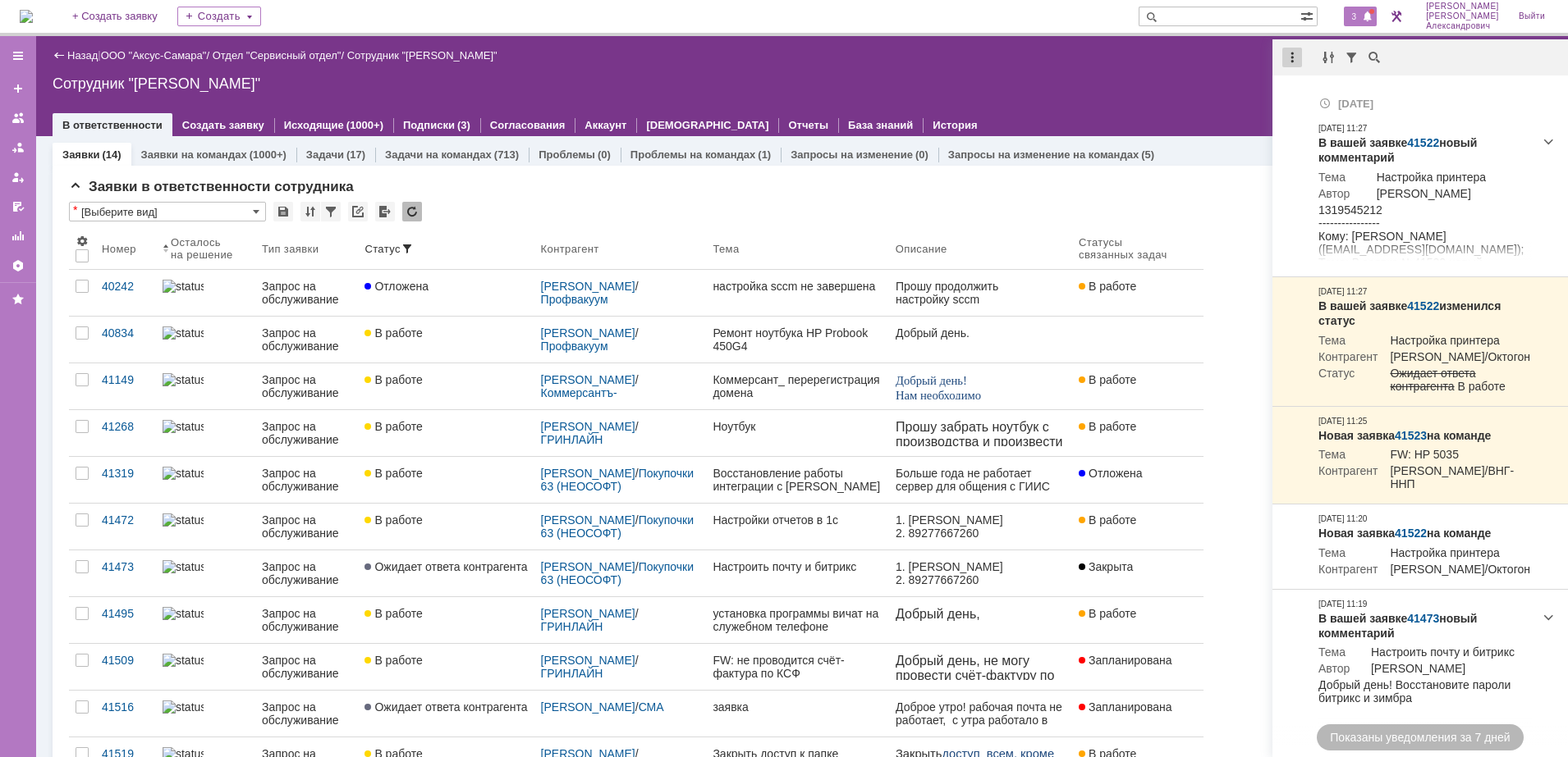
click at [1295, 58] on div at bounding box center [1292, 58] width 20 height 20
click at [1322, 96] on div "Отметить уведомления прочитанными" at bounding box center [1405, 99] width 220 height 12
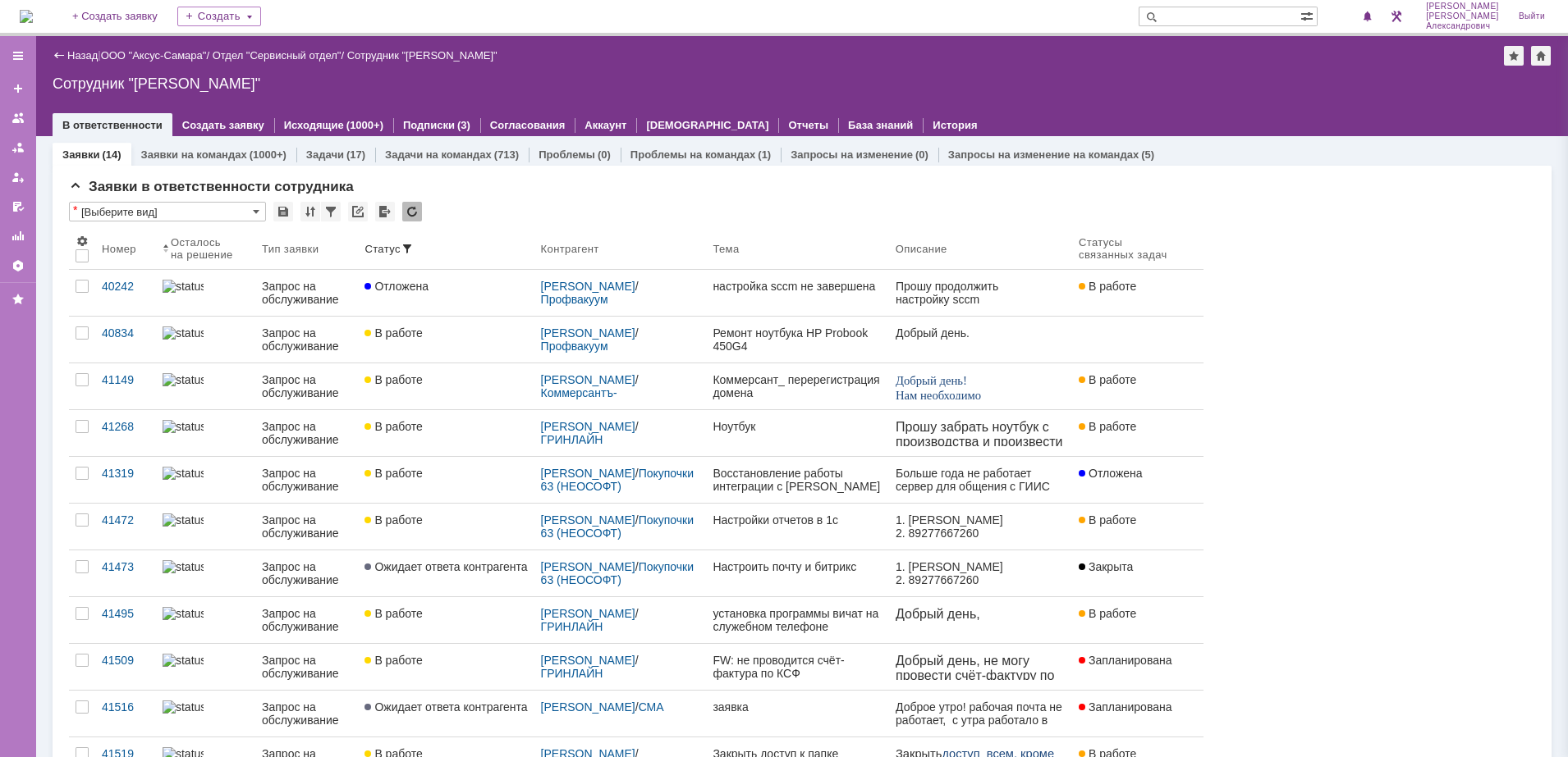
click at [1055, 96] on div "Назад | ООО "Аксус-Самара" / Отдел "Сервисный отдел" / Сотрудник "Галстьян Степ…" at bounding box center [802, 86] width 1532 height 100
click at [1362, 21] on span "1" at bounding box center [1354, 16] width 14 height 12
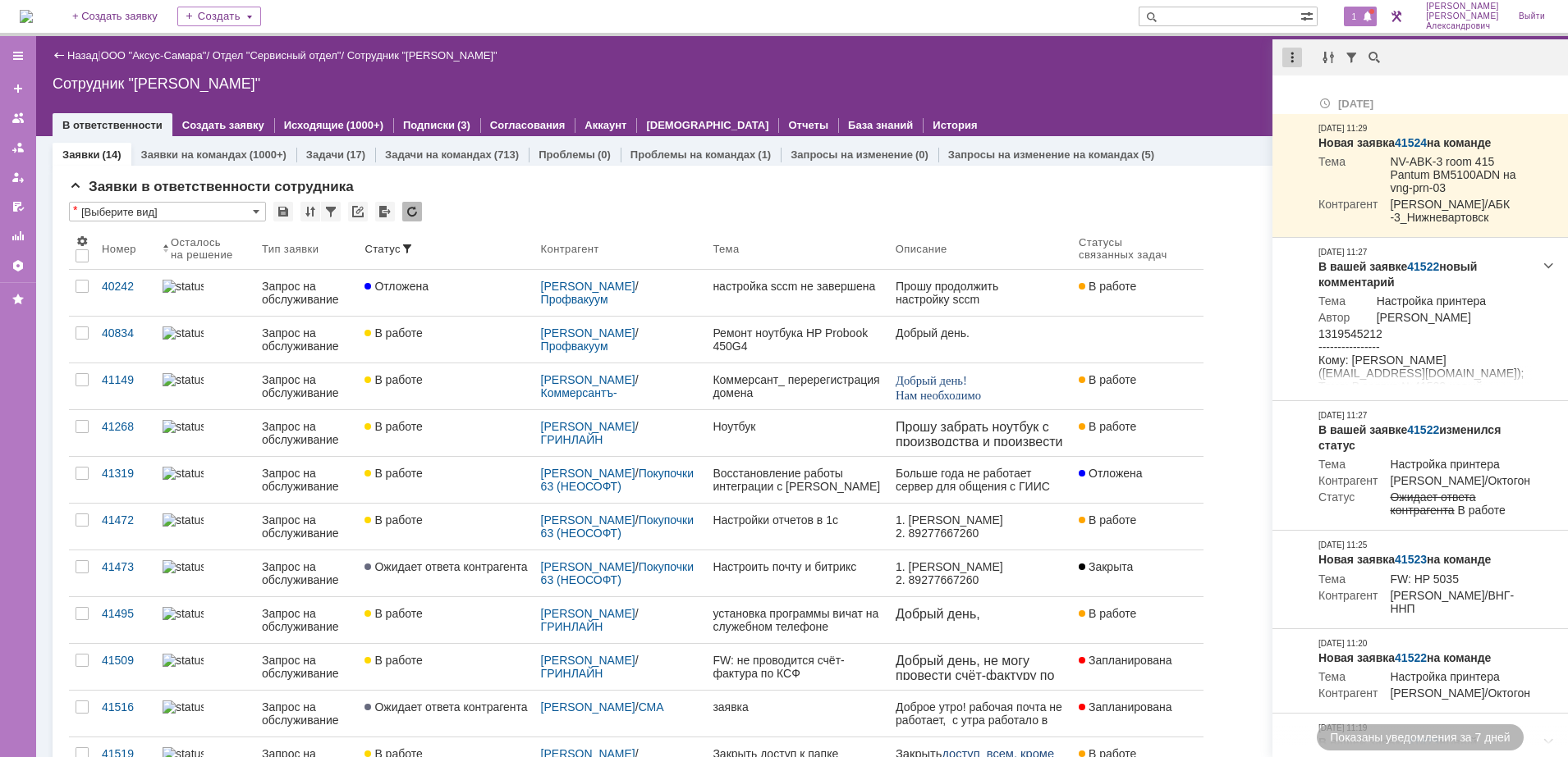
click at [1300, 49] on div at bounding box center [1292, 58] width 20 height 20
click at [1332, 103] on div "Отметить уведомления прочитанными" at bounding box center [1405, 99] width 220 height 12
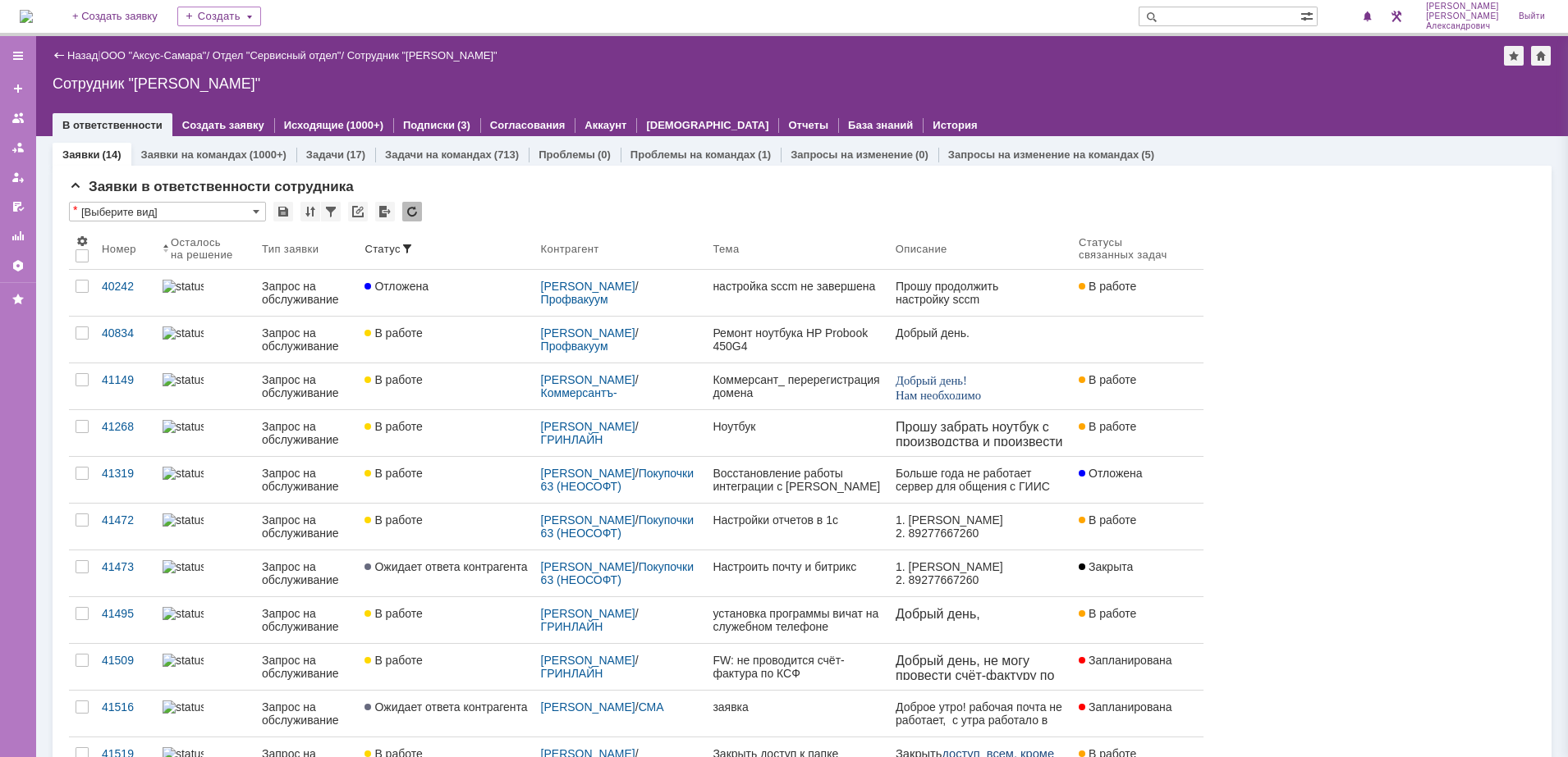
click at [1192, 86] on div "Сотрудник "Галстьян Степан Александрович"" at bounding box center [802, 84] width 1499 height 16
click at [32, 12] on img at bounding box center [26, 16] width 14 height 14
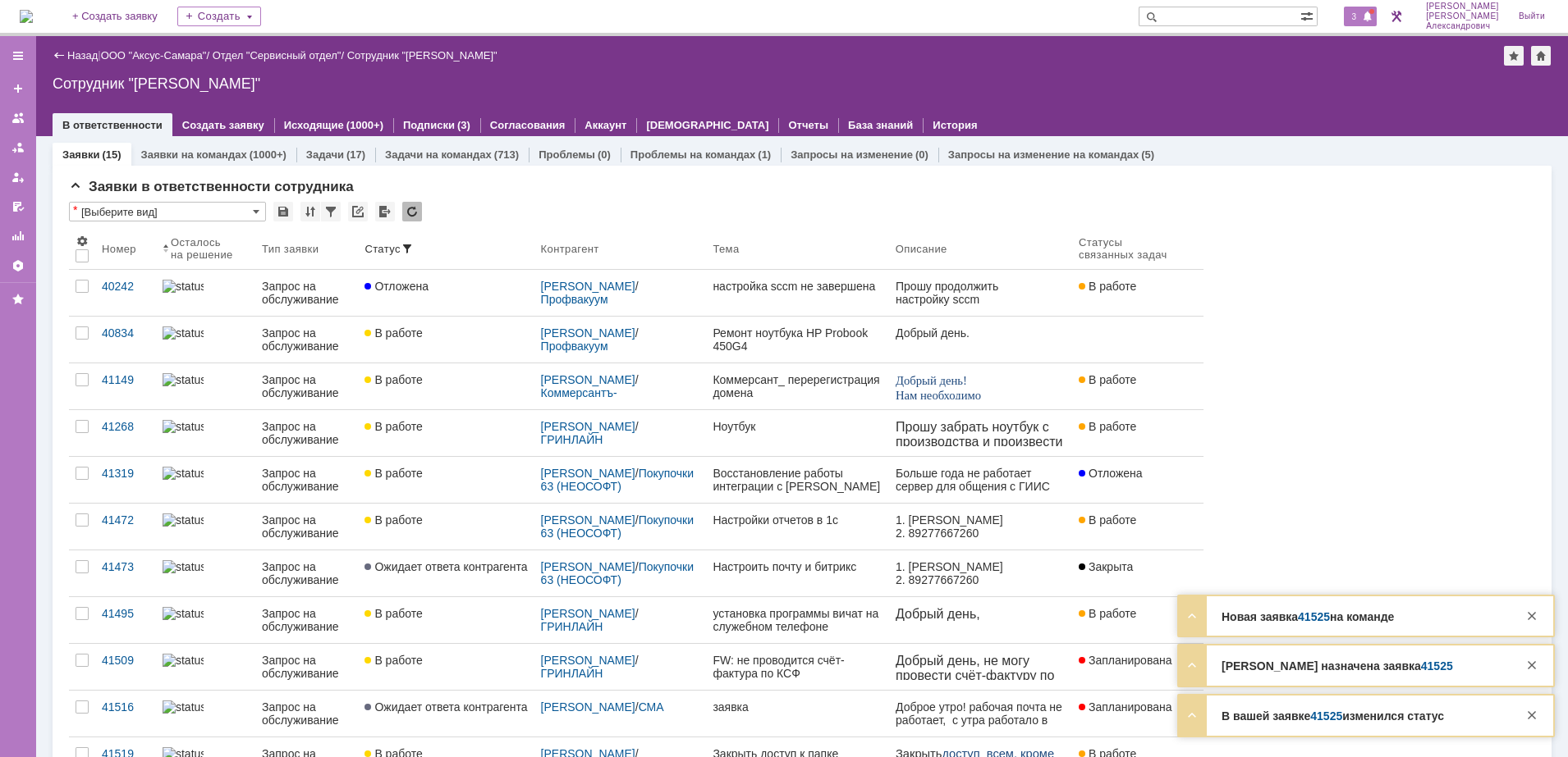
click at [1368, 14] on div "3" at bounding box center [1360, 16] width 33 height 20
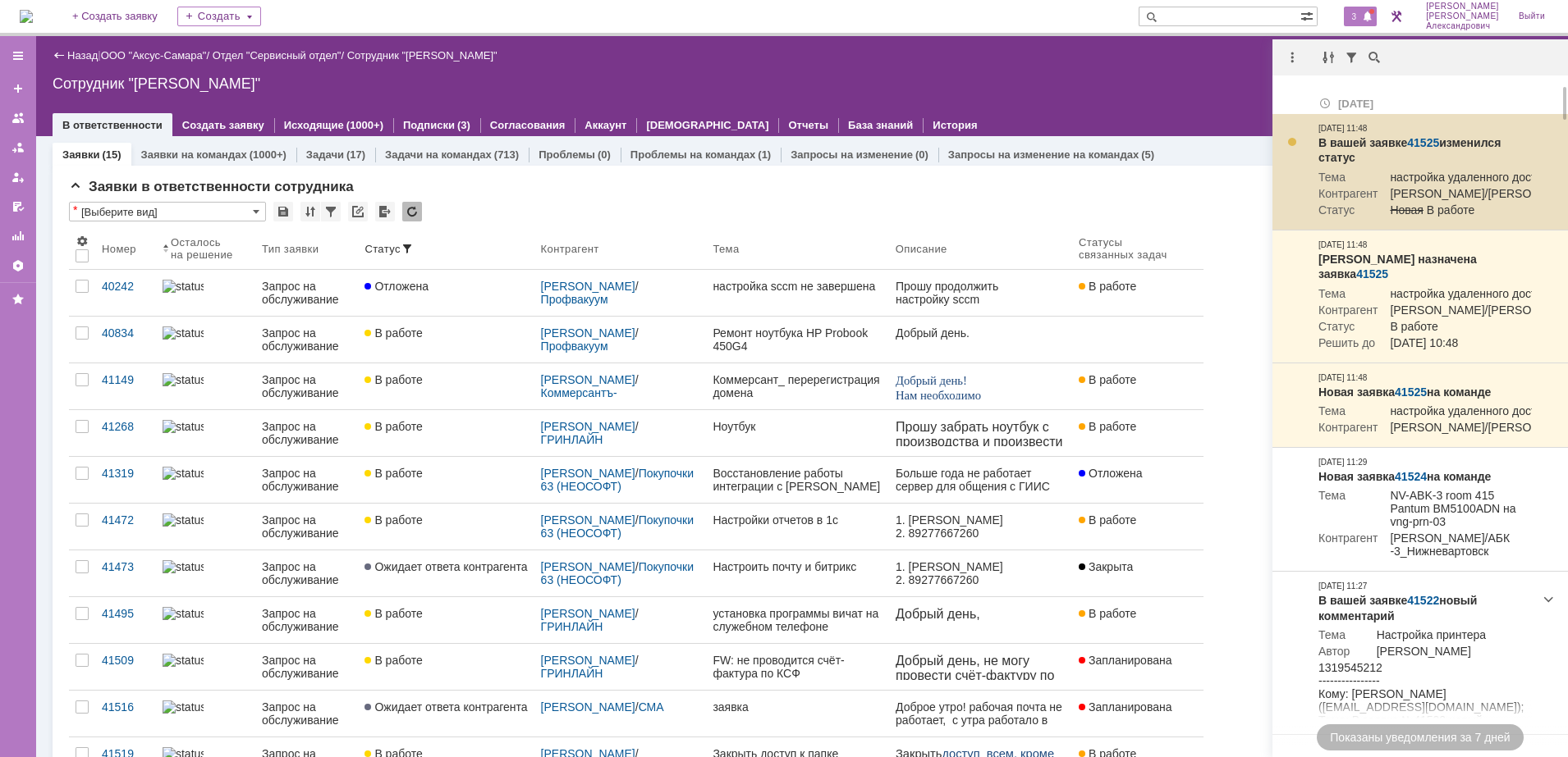
click at [1430, 136] on link "41525" at bounding box center [1423, 142] width 32 height 14
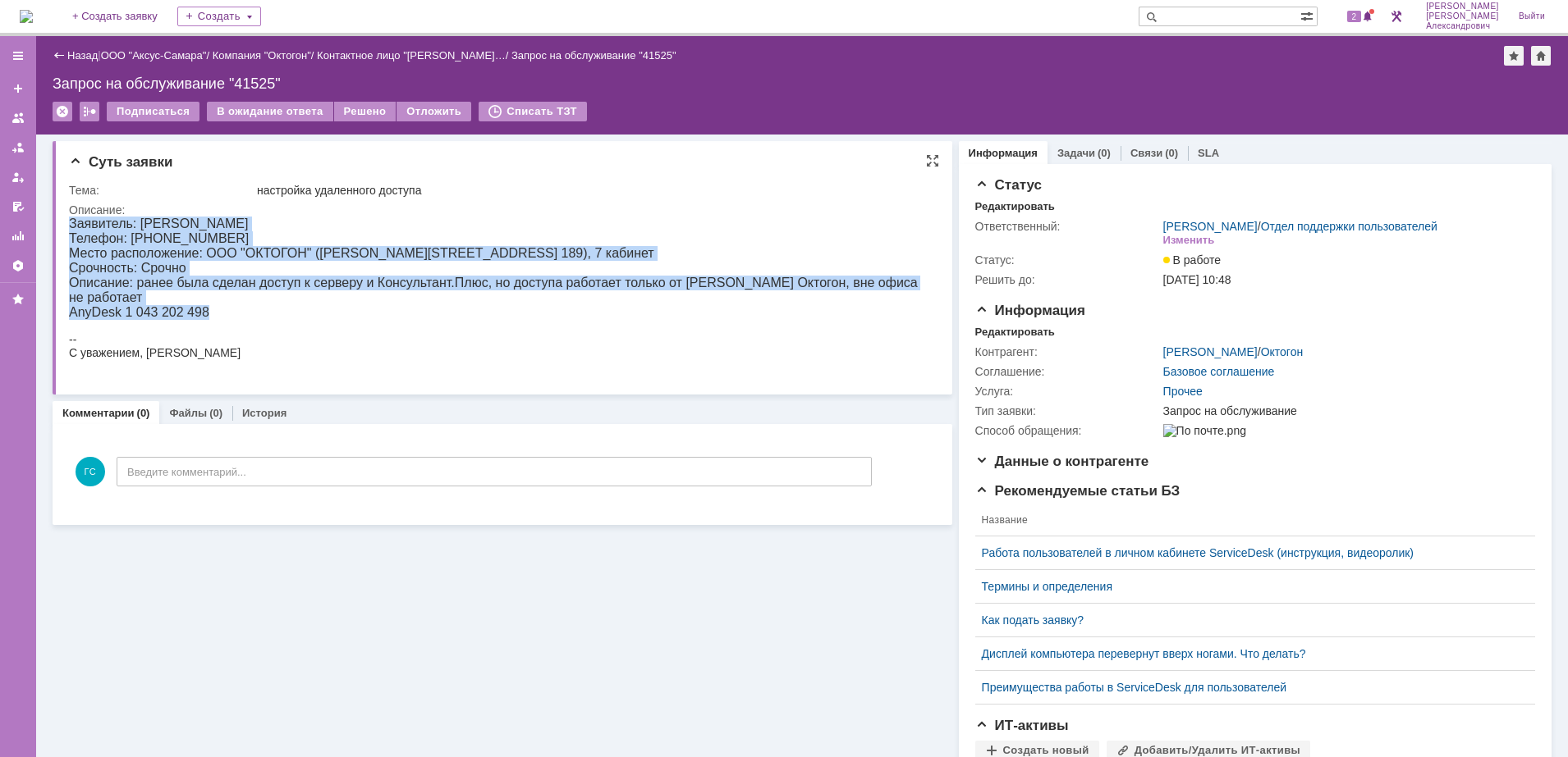
drag, startPoint x: 72, startPoint y: 219, endPoint x: 341, endPoint y: 315, distance: 285.6
click at [341, 315] on div "Заявитель: [PERSON_NAME] Телефон: 89277895274 Место расположение: ООО "ОКТОГОН"…" at bounding box center [494, 268] width 851 height 104
copy div "Заявитель: Сафонов Дмитрий Владимирович Телефон: 89277895274 Место расположение…"
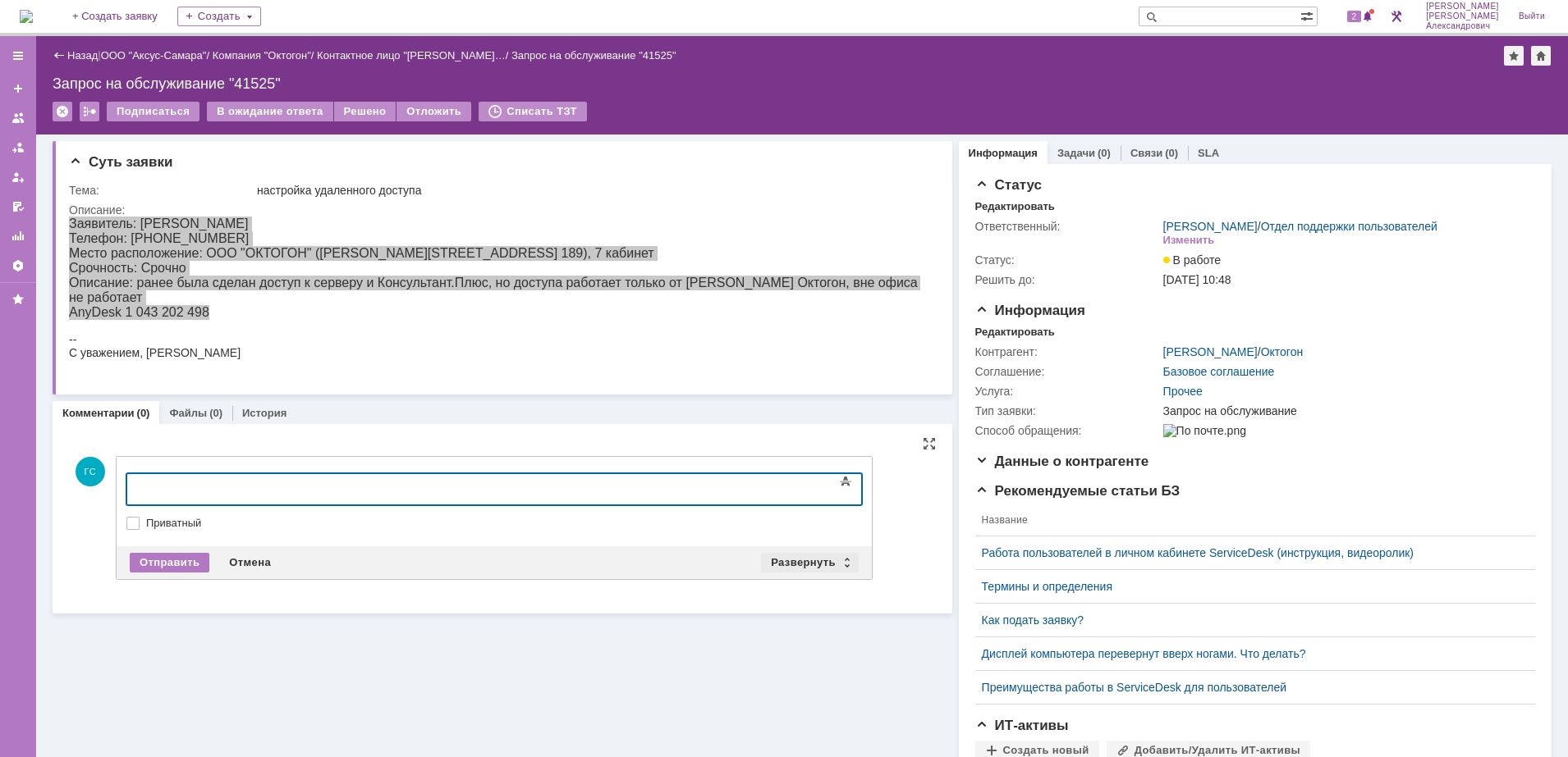
click at [809, 555] on div "Развернуть" at bounding box center [810, 563] width 97 height 20
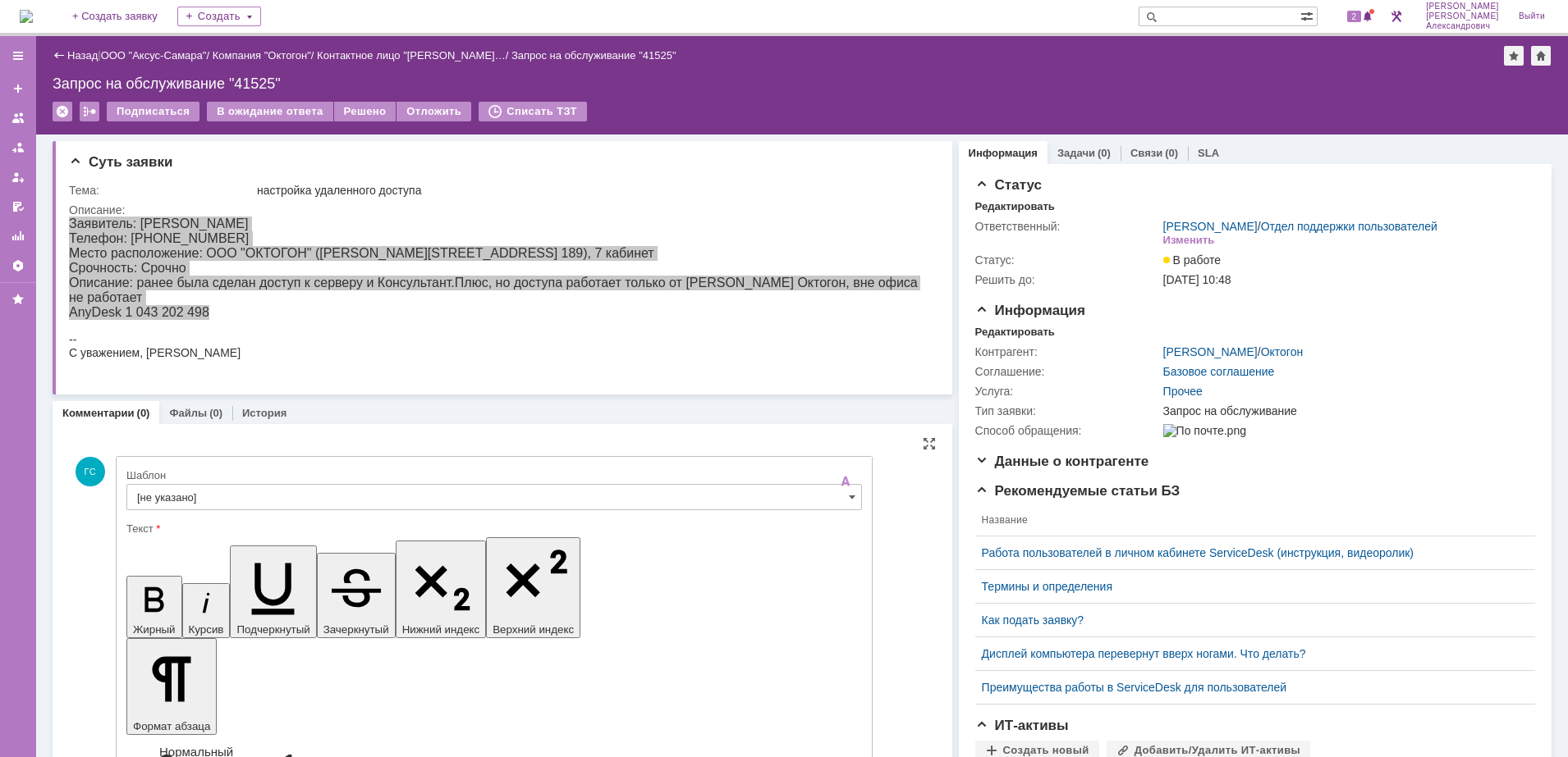
click at [326, 515] on div at bounding box center [494, 515] width 736 height 12
click at [316, 498] on input "[не указано]" at bounding box center [494, 497] width 736 height 26
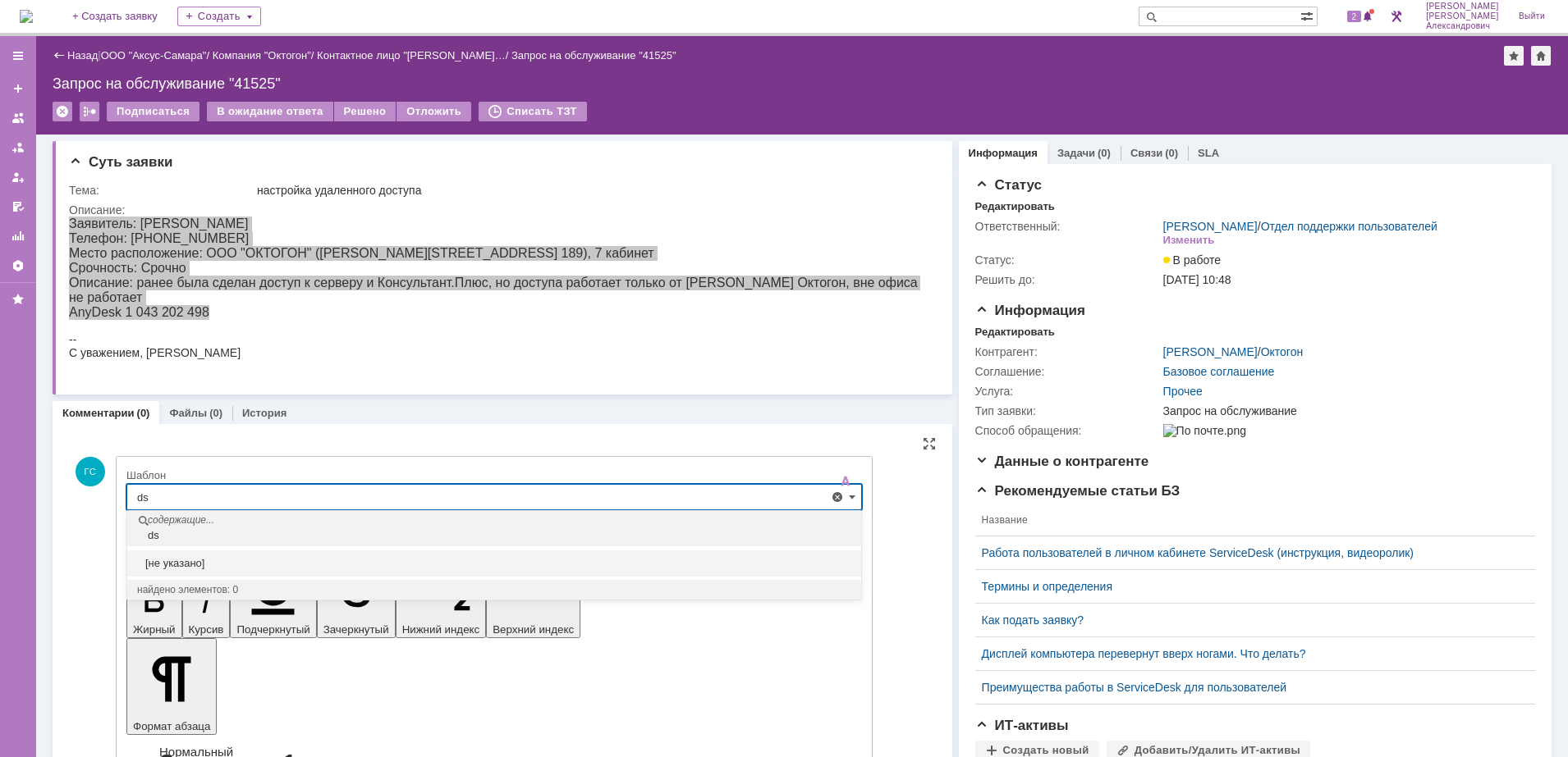
type input "d"
click at [339, 592] on span "Выезд инженера запланирован" at bounding box center [494, 590] width 714 height 14
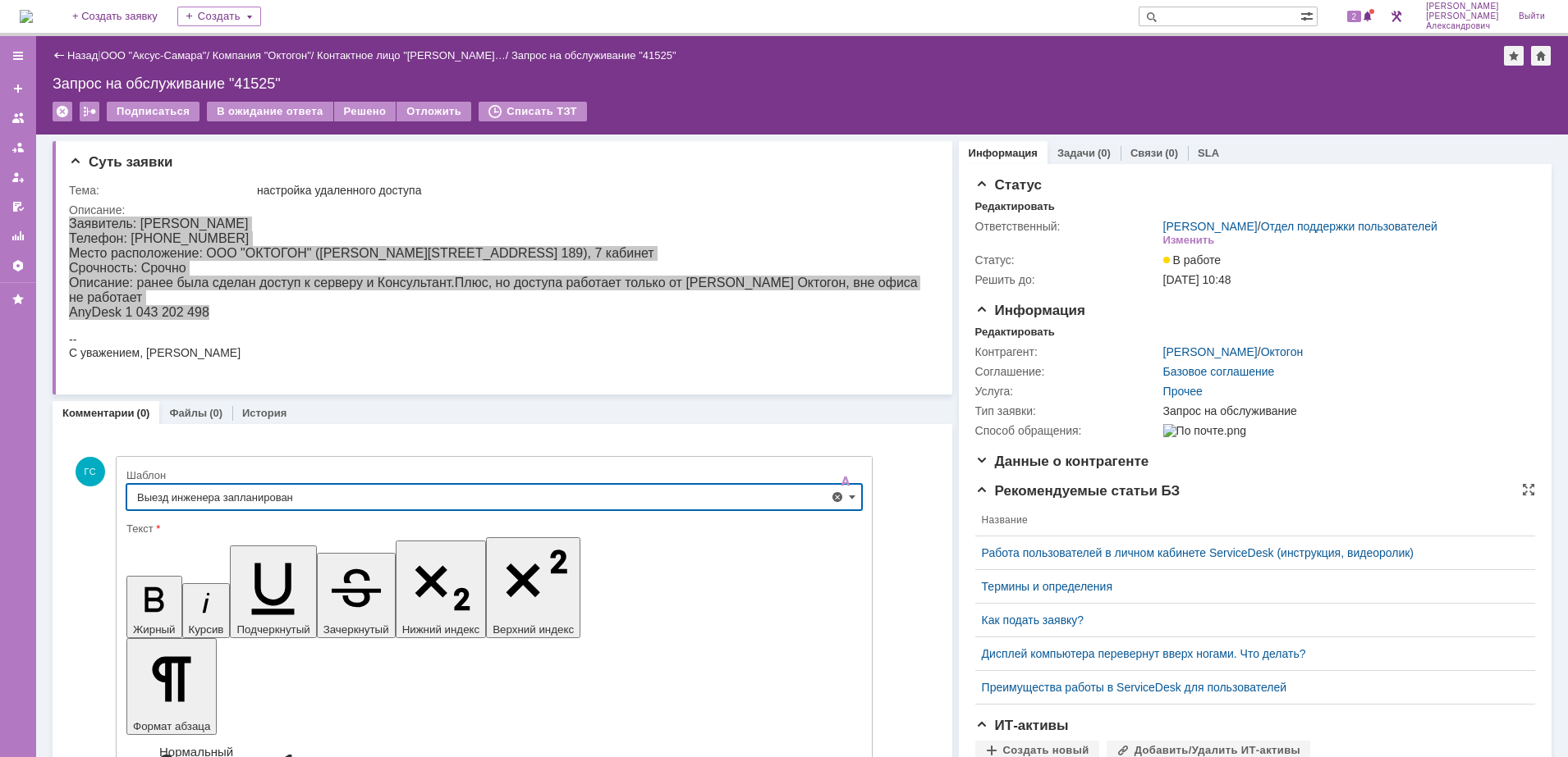
type input "Выезд инженера запланирован"
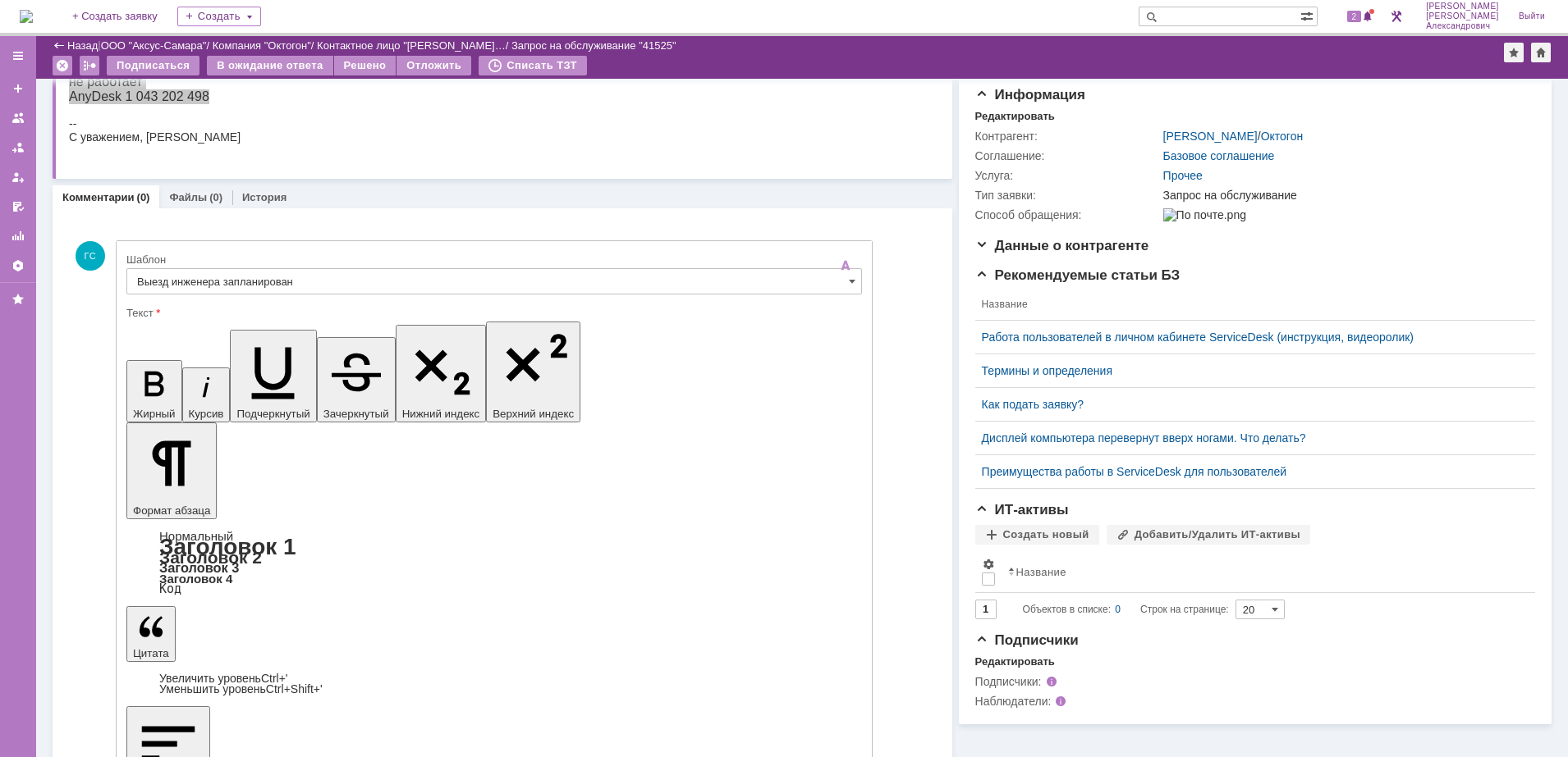
scroll to position [158, 0]
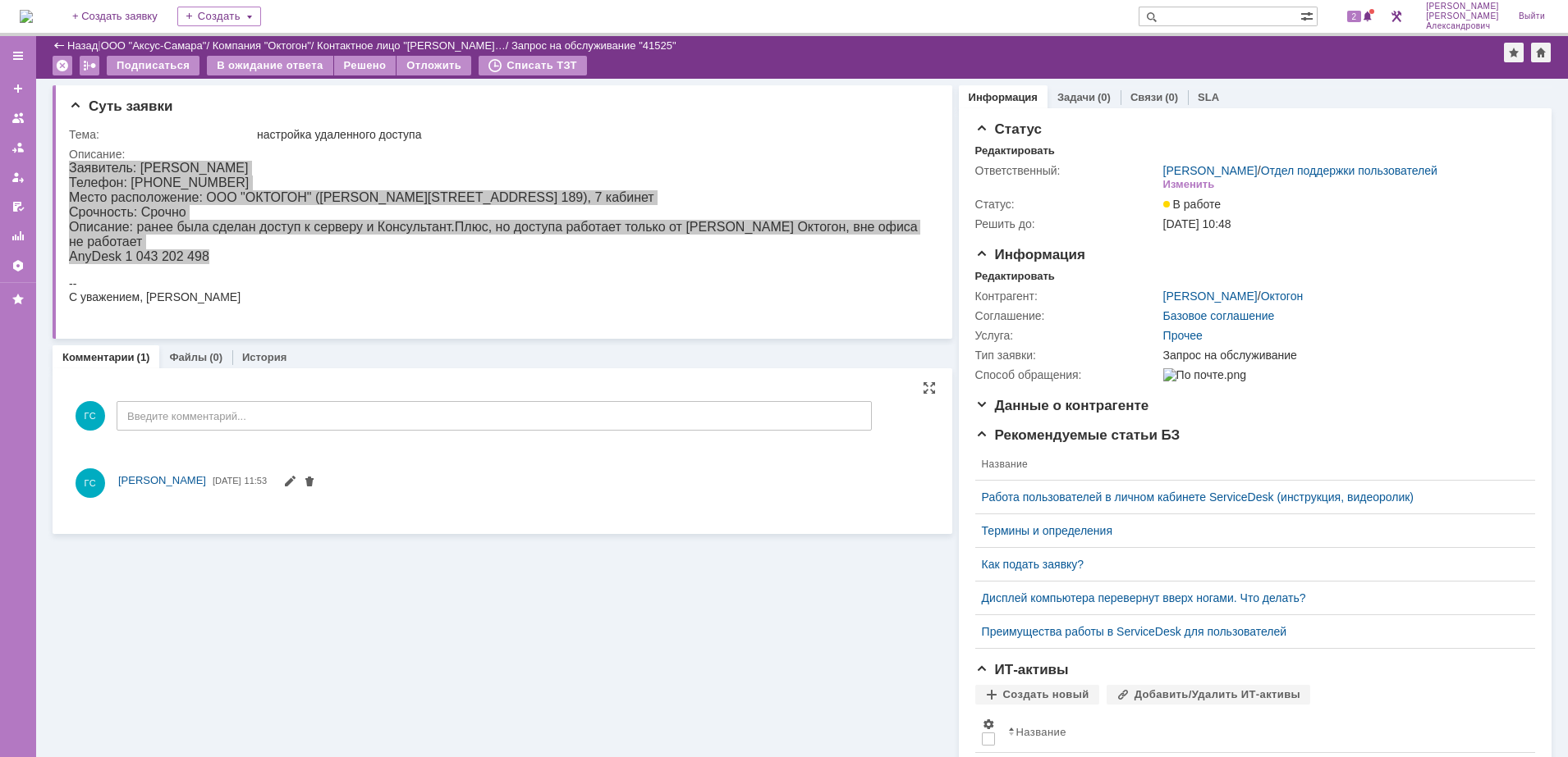
scroll to position [0, 0]
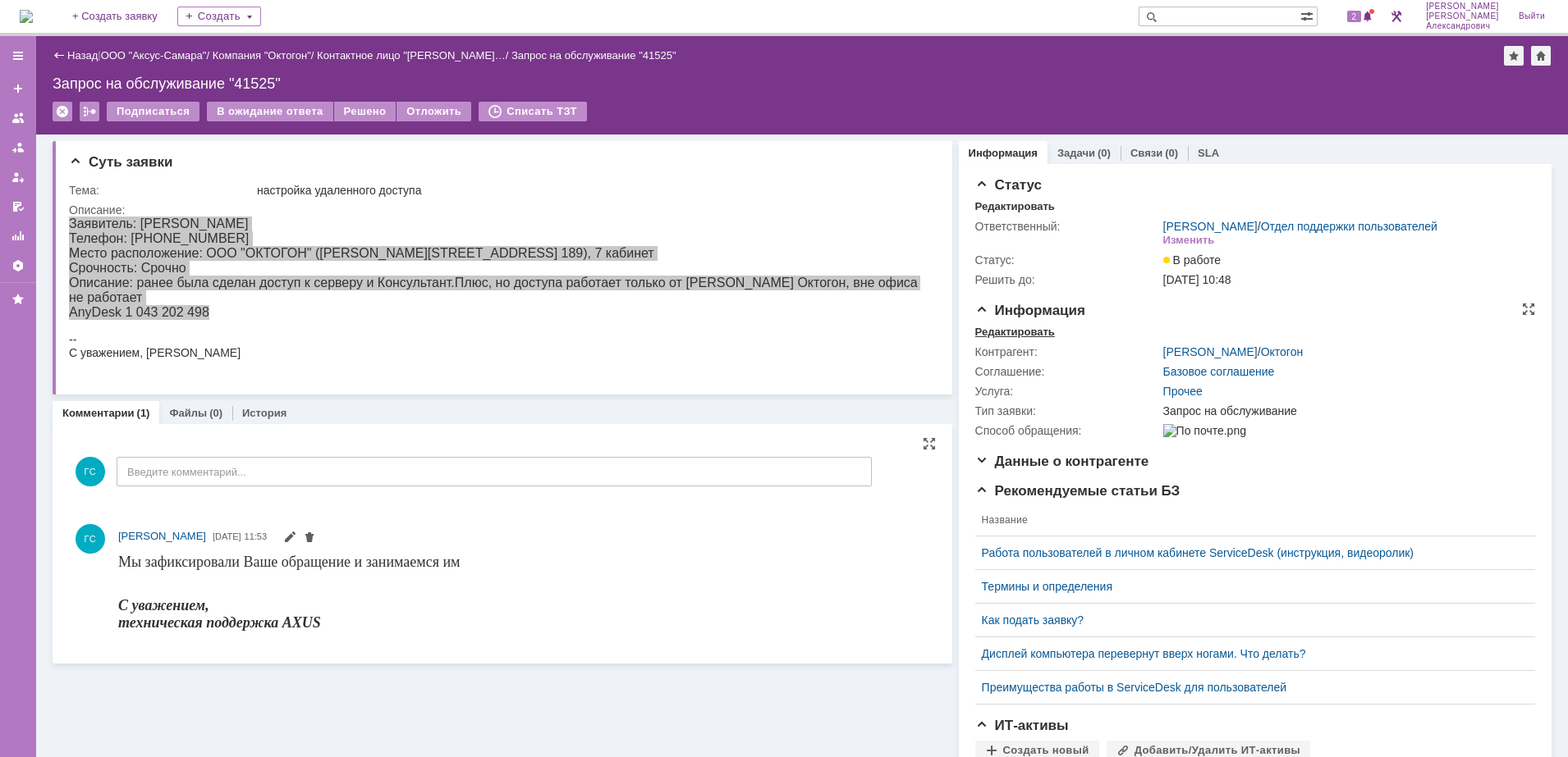
click at [1018, 339] on div "Редактировать" at bounding box center [1014, 332] width 79 height 14
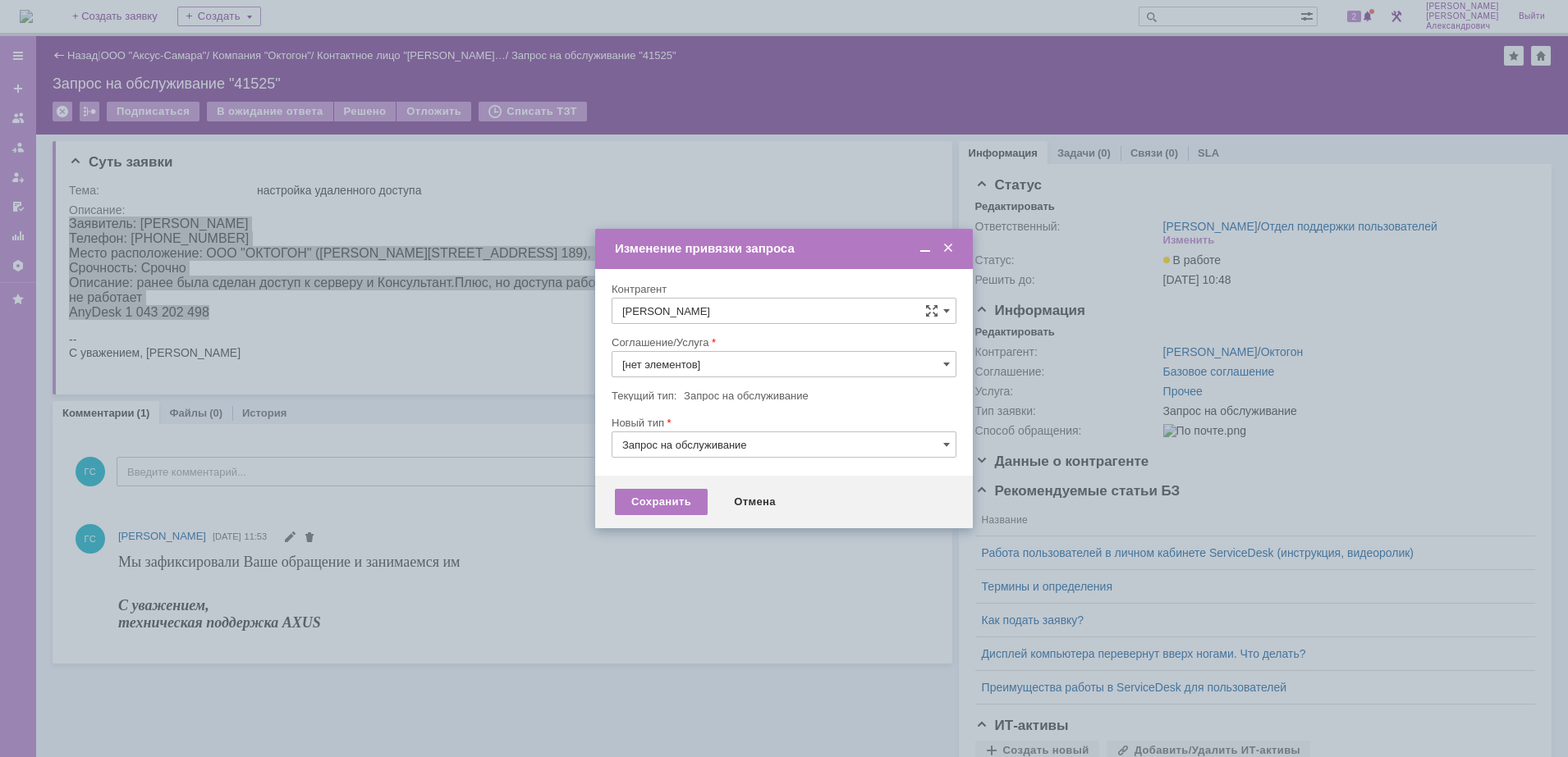
type input "Прочее"
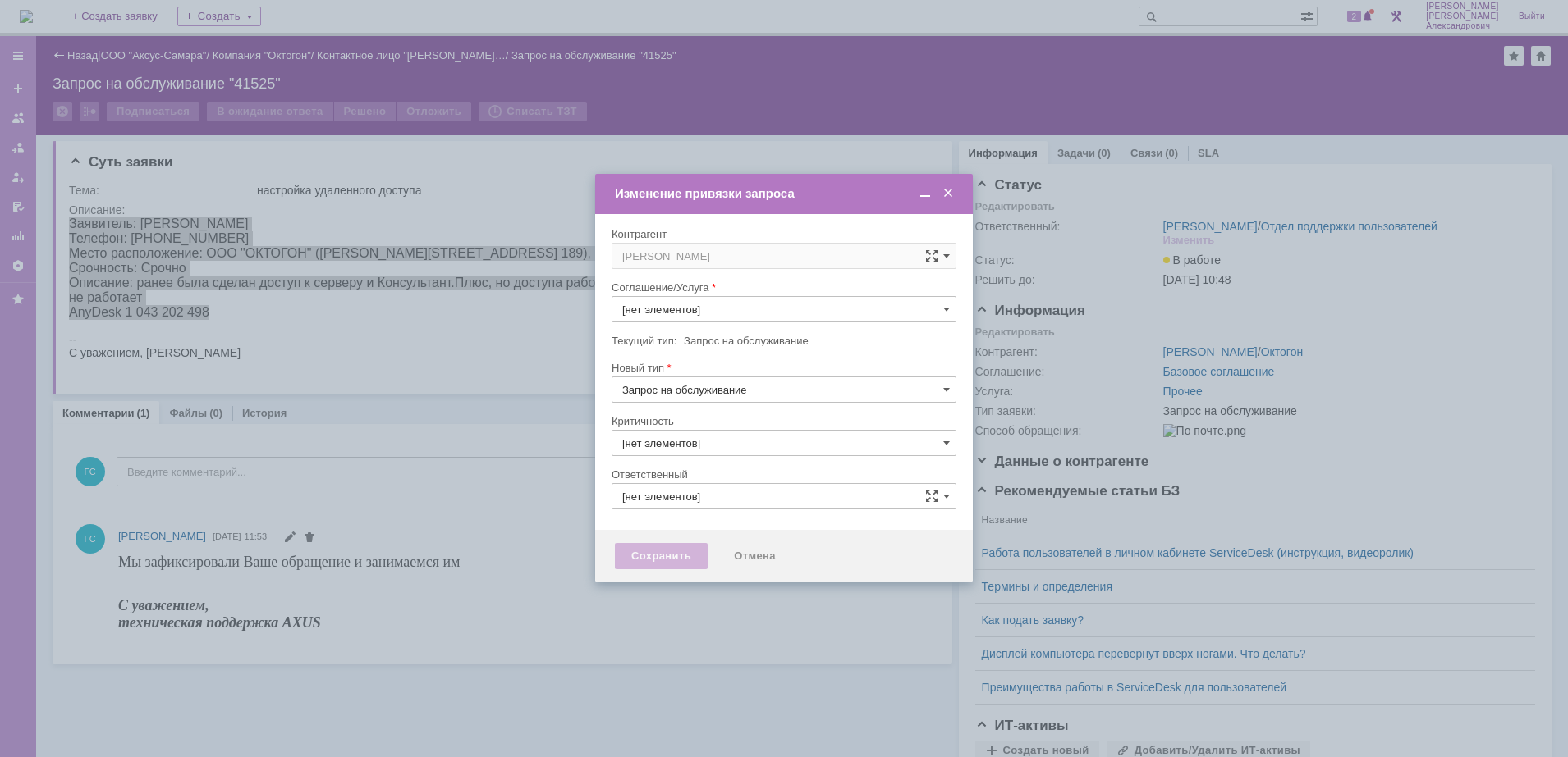
type input "3. Низкая"
type input "[PERSON_NAME]"
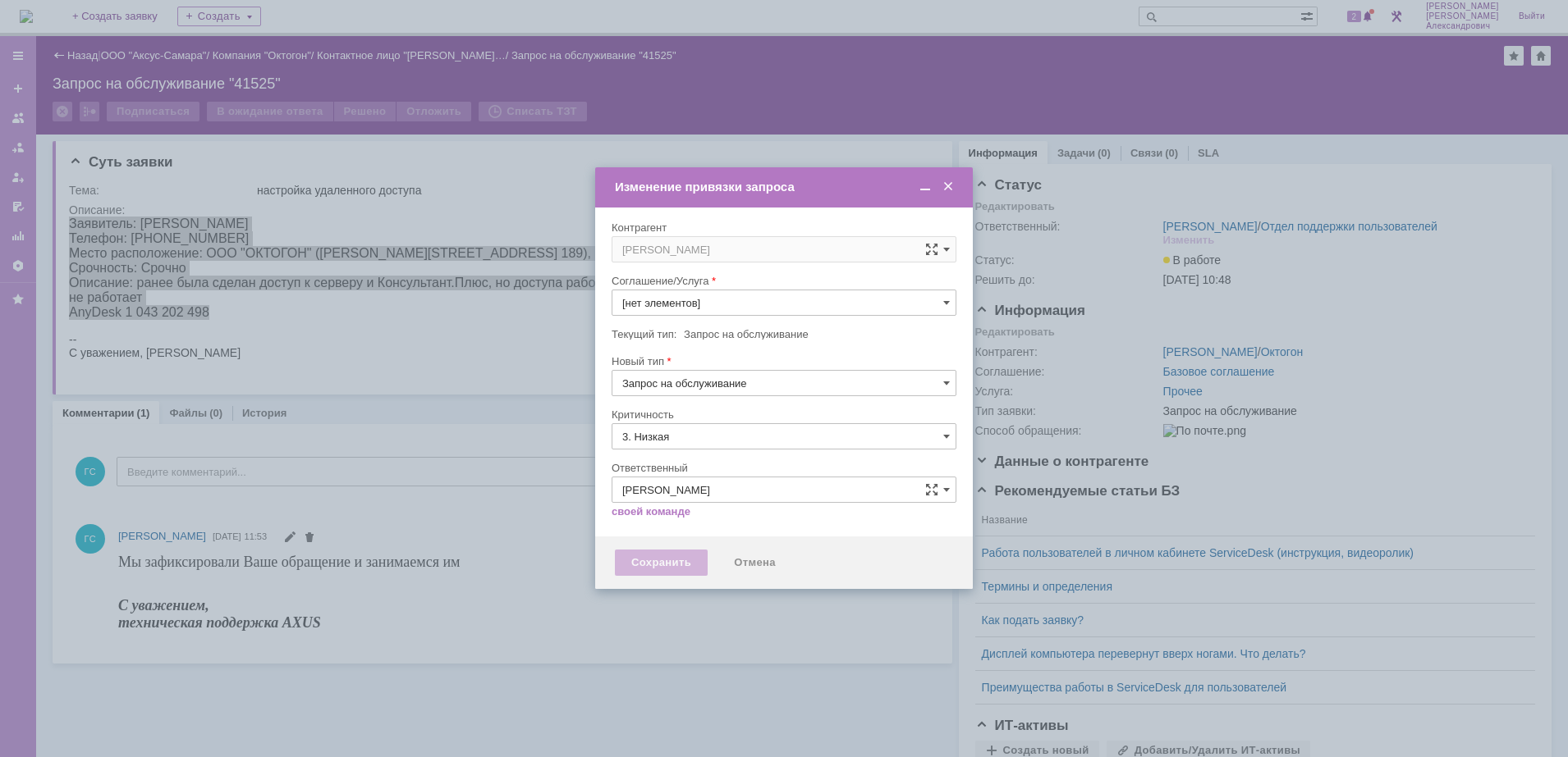
type input "Прочее"
type input "[не указано]"
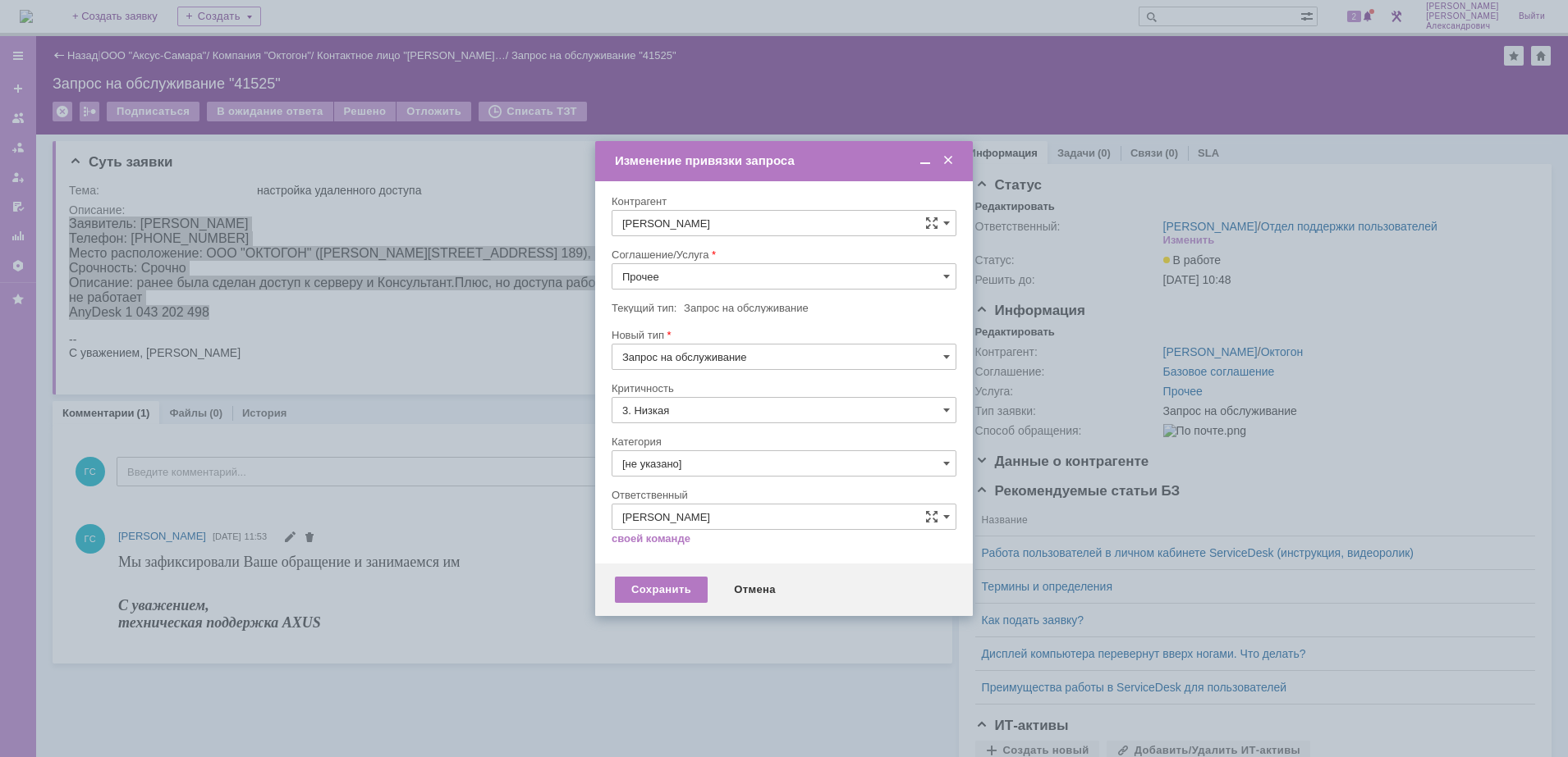
click at [755, 267] on input "Прочее" at bounding box center [784, 276] width 344 height 26
click at [741, 433] on span "АРМ_Настройка" at bounding box center [784, 436] width 324 height 14
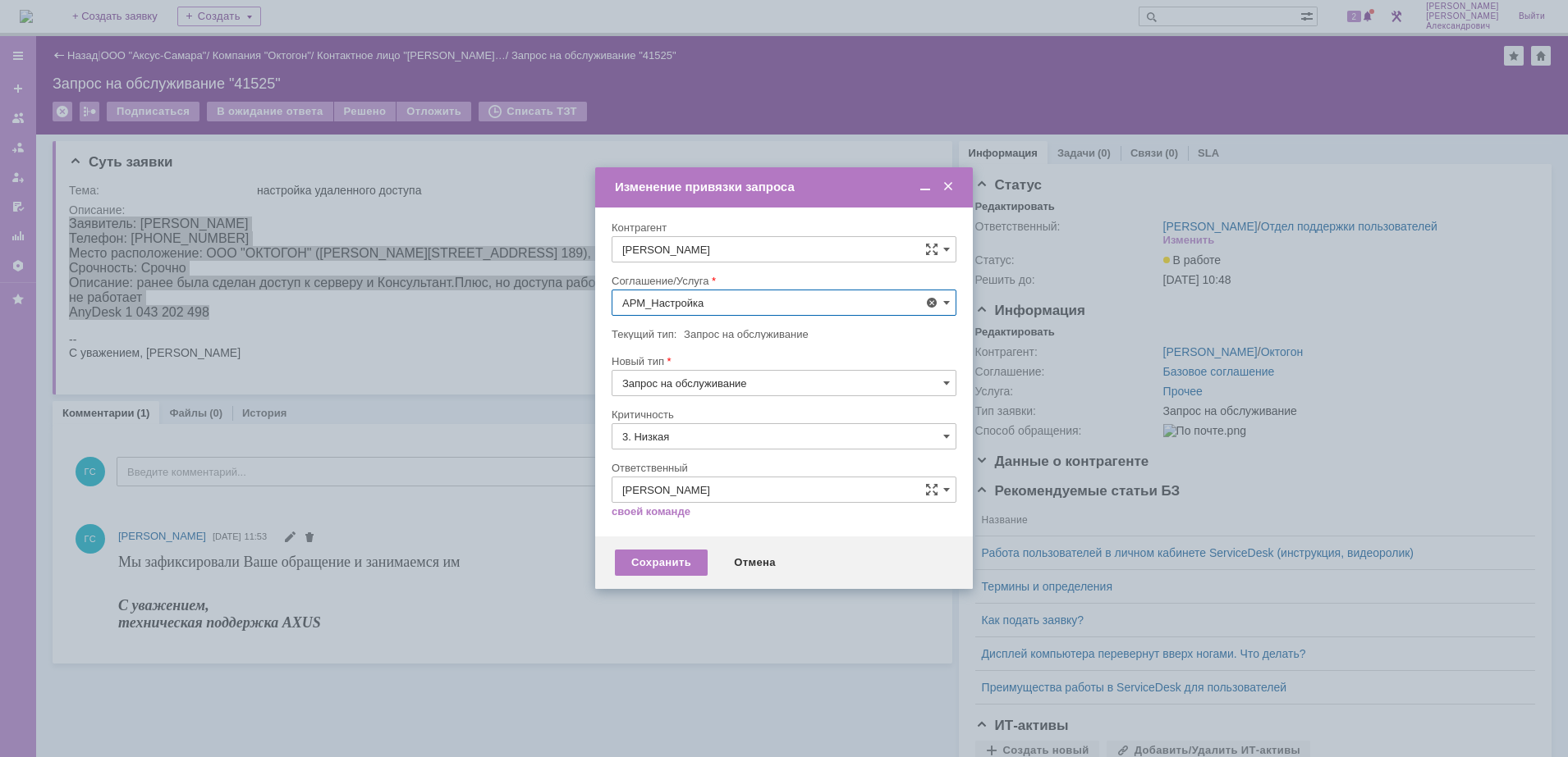
type input "АРМ_Настройка"
click at [730, 434] on input "3. Низкая" at bounding box center [784, 436] width 344 height 26
click at [713, 461] on span "[не указано]" at bounding box center [784, 467] width 324 height 14
type input "[не указано]"
click at [683, 554] on div "Сохранить" at bounding box center [661, 562] width 93 height 26
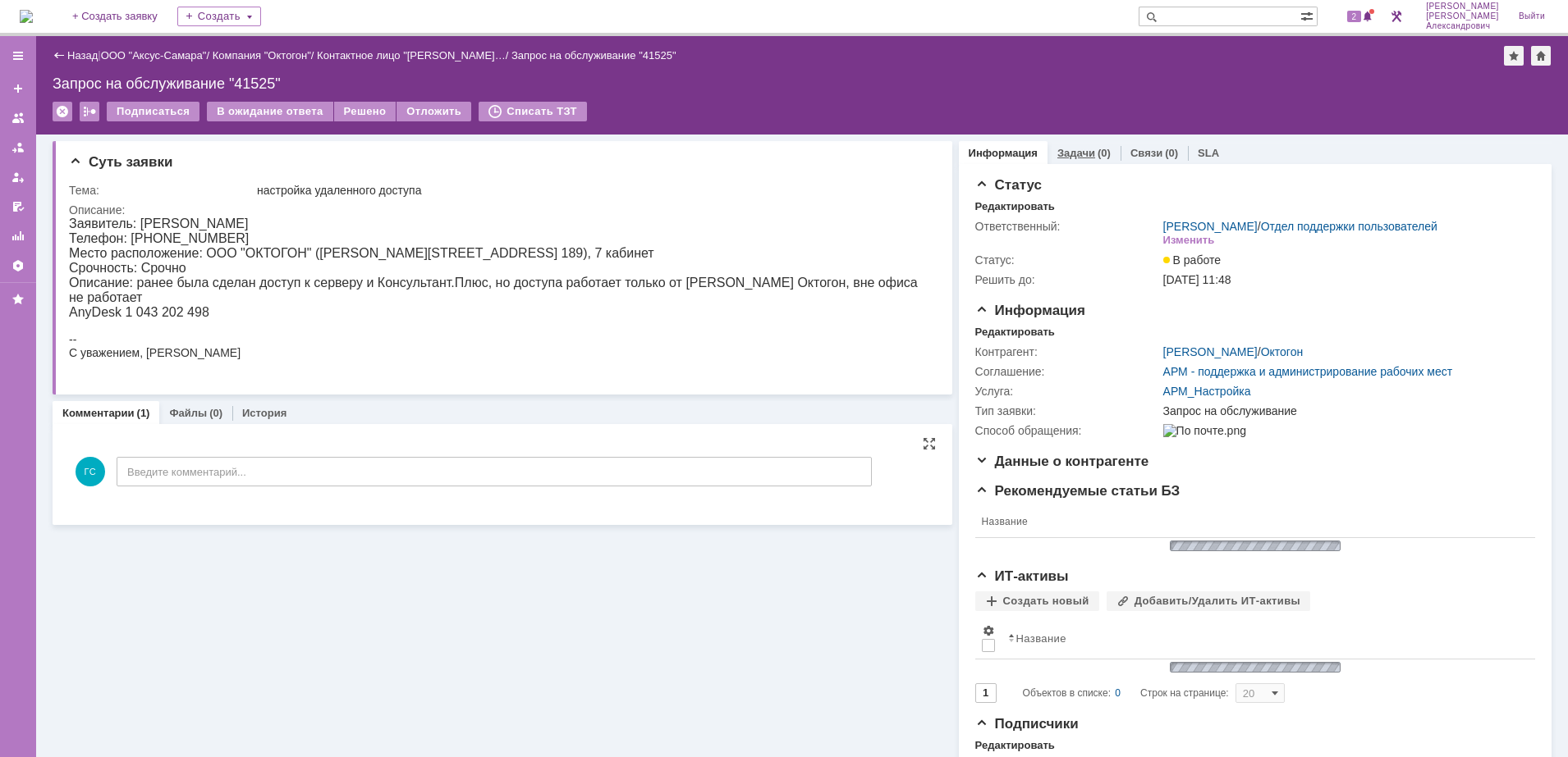
click at [1069, 154] on link "Задачи" at bounding box center [1076, 153] width 38 height 13
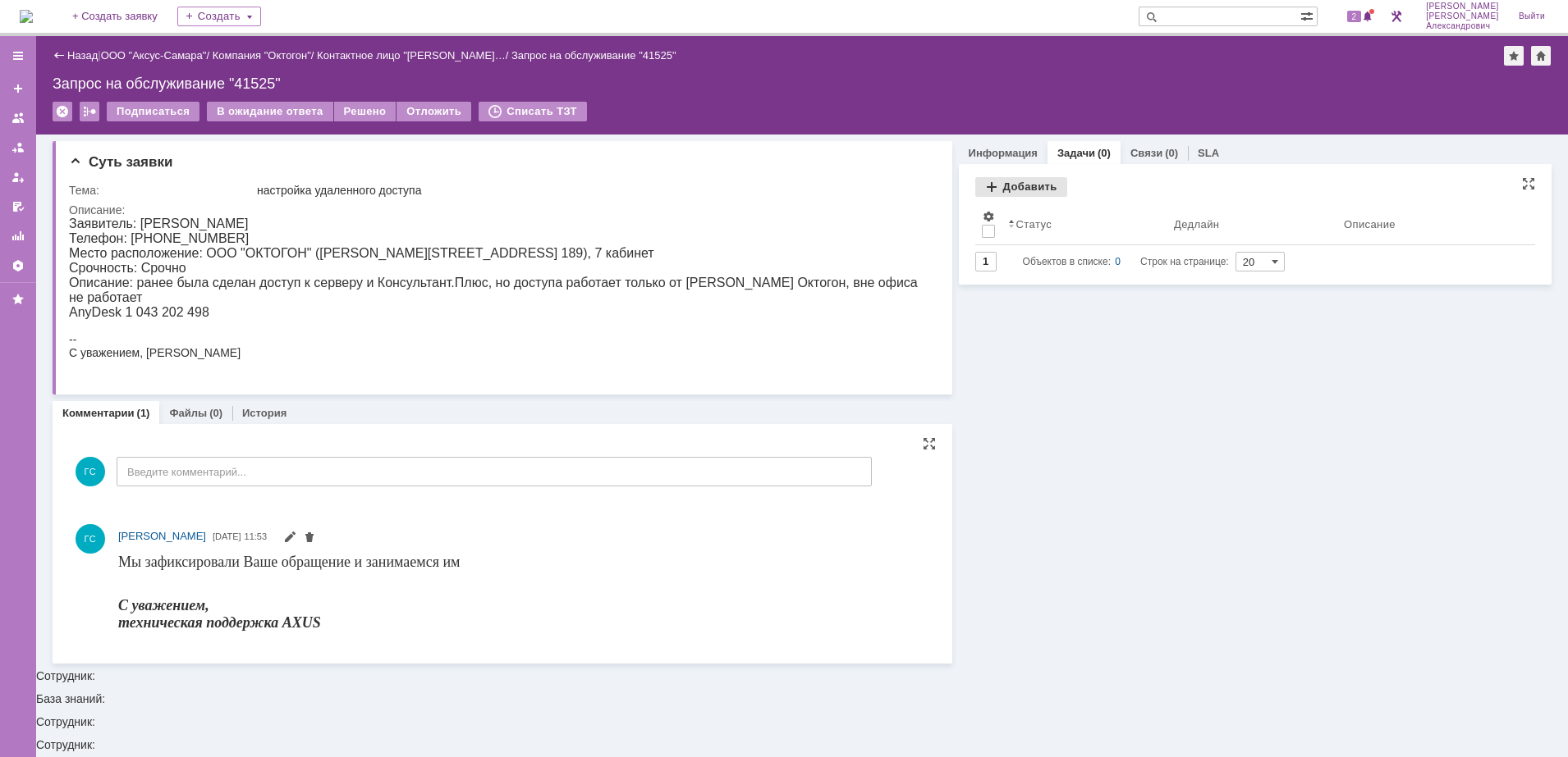
click at [999, 189] on div "Добавить" at bounding box center [1021, 187] width 92 height 20
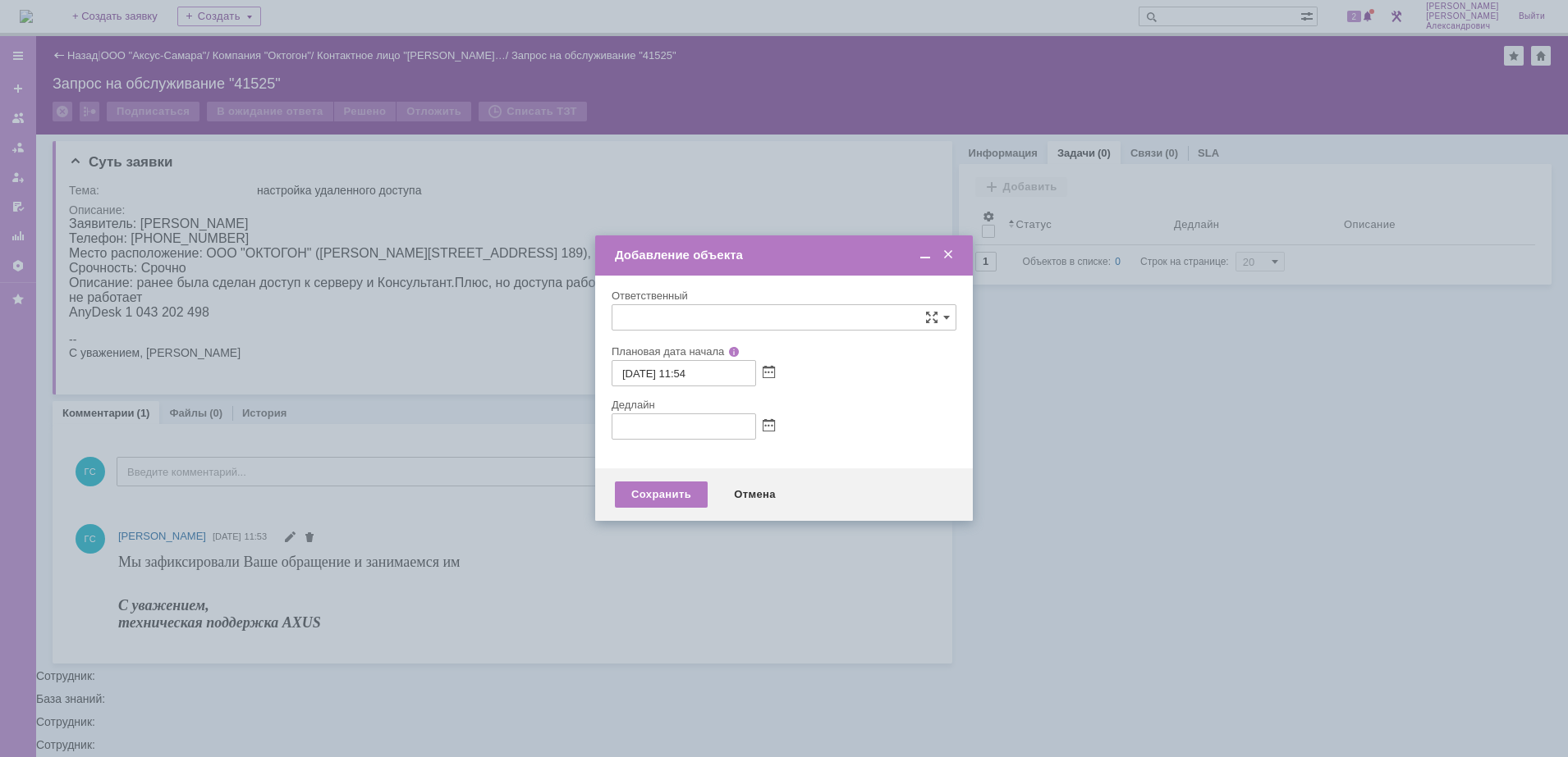
type input "[не указано]"
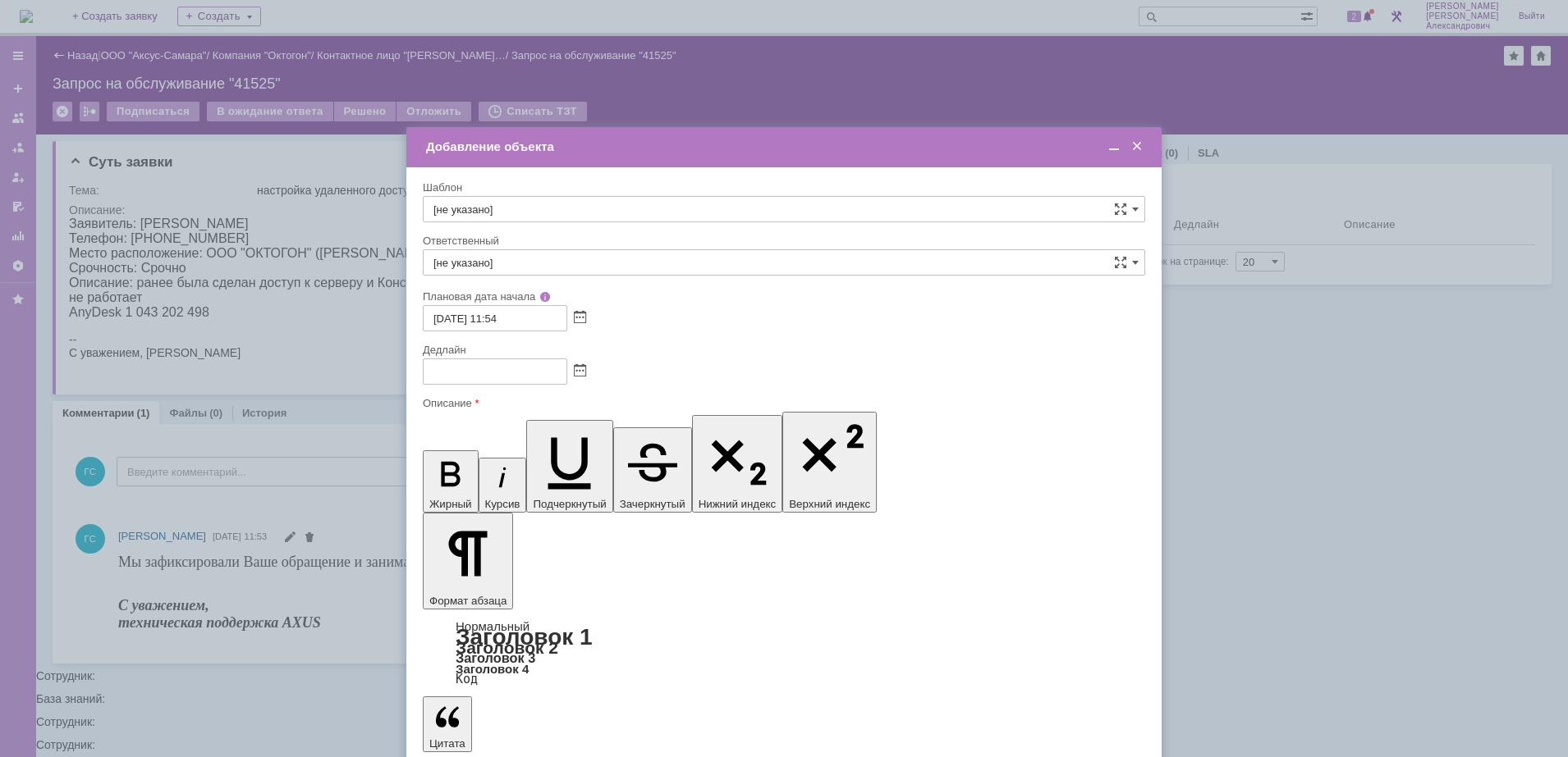
click at [581, 369] on span at bounding box center [580, 371] width 13 height 14
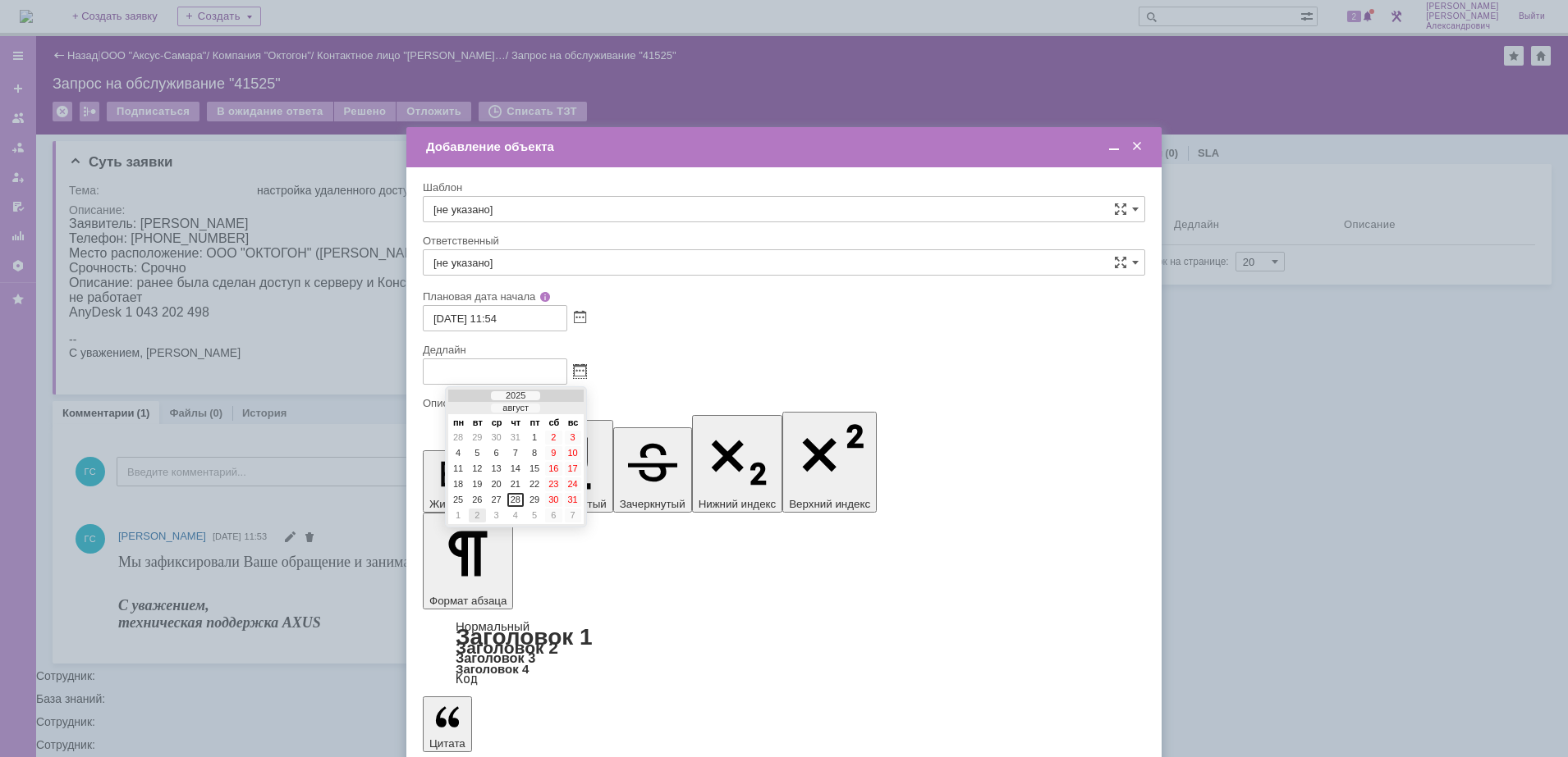
click at [472, 516] on div "2" at bounding box center [477, 515] width 16 height 14
type input "02.09.2025 11:54"
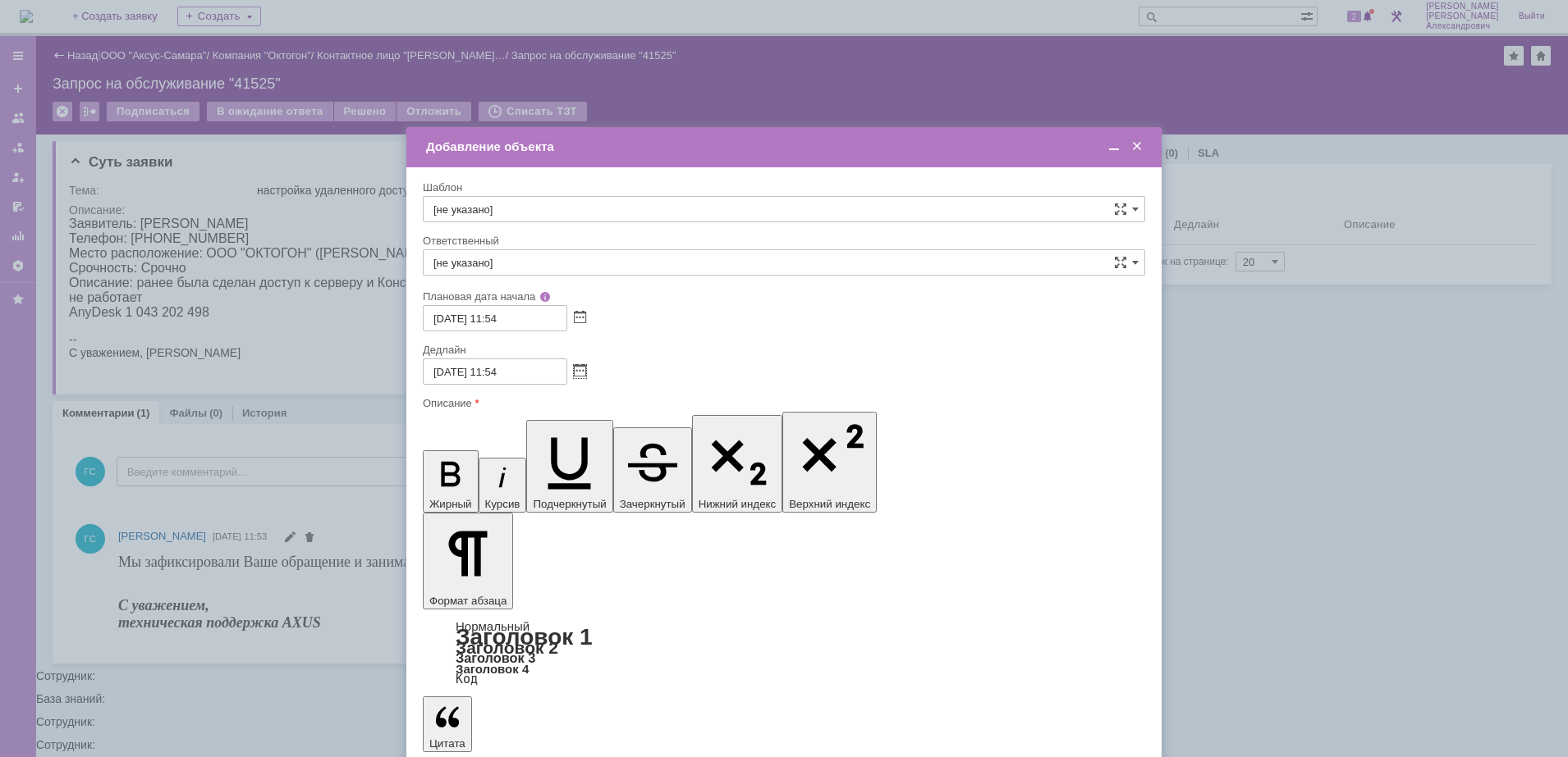
click at [536, 242] on div "Ответственный" at bounding box center [782, 241] width 719 height 11
click at [536, 263] on input "[не указано]" at bounding box center [784, 262] width 722 height 26
click at [577, 430] on span "Гавриленко Дмитрий Максимович" at bounding box center [784, 436] width 701 height 14
type input "Гавриленко Дмитрий Максимович"
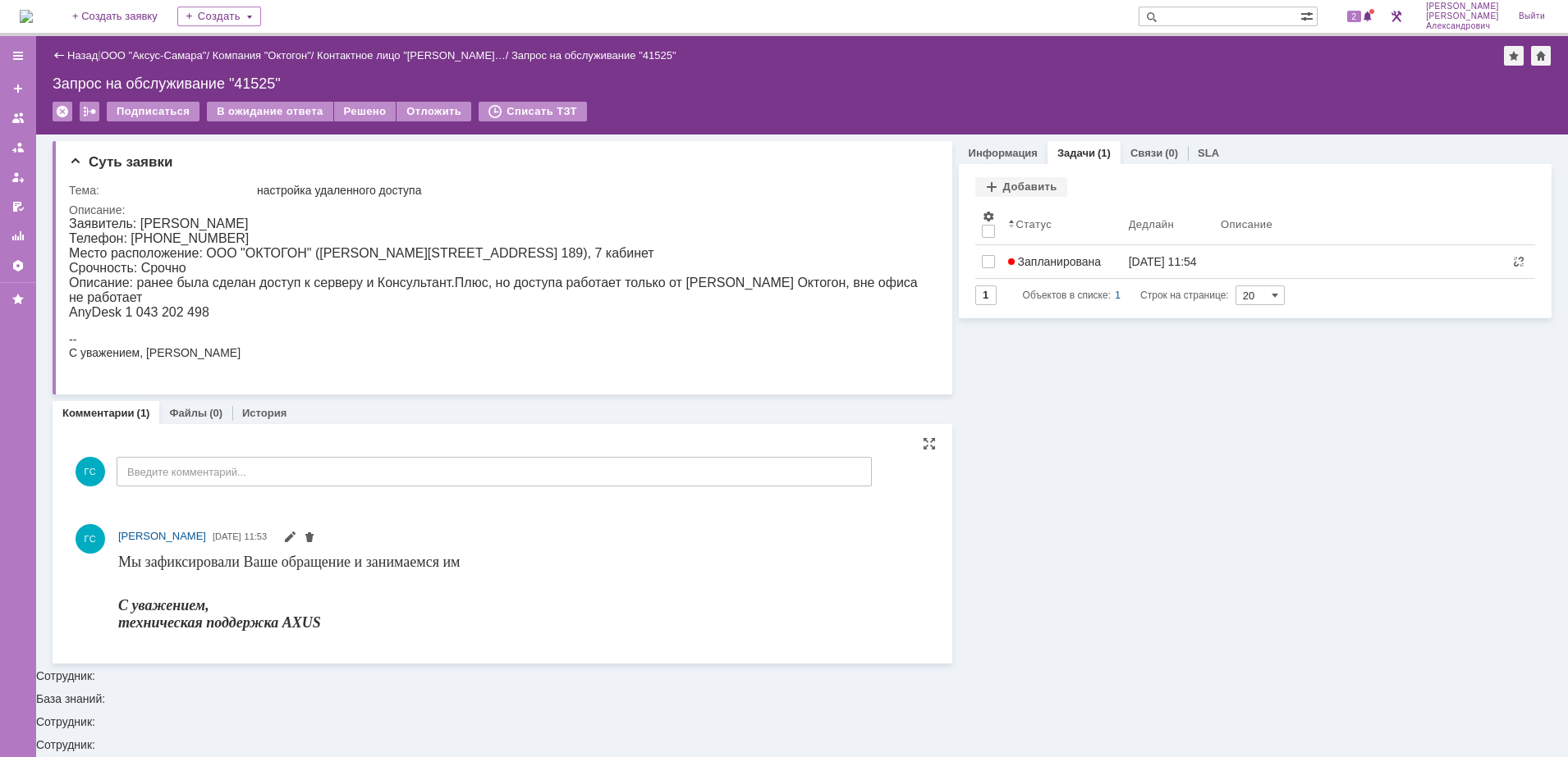
click at [32, 15] on img at bounding box center [26, 16] width 14 height 14
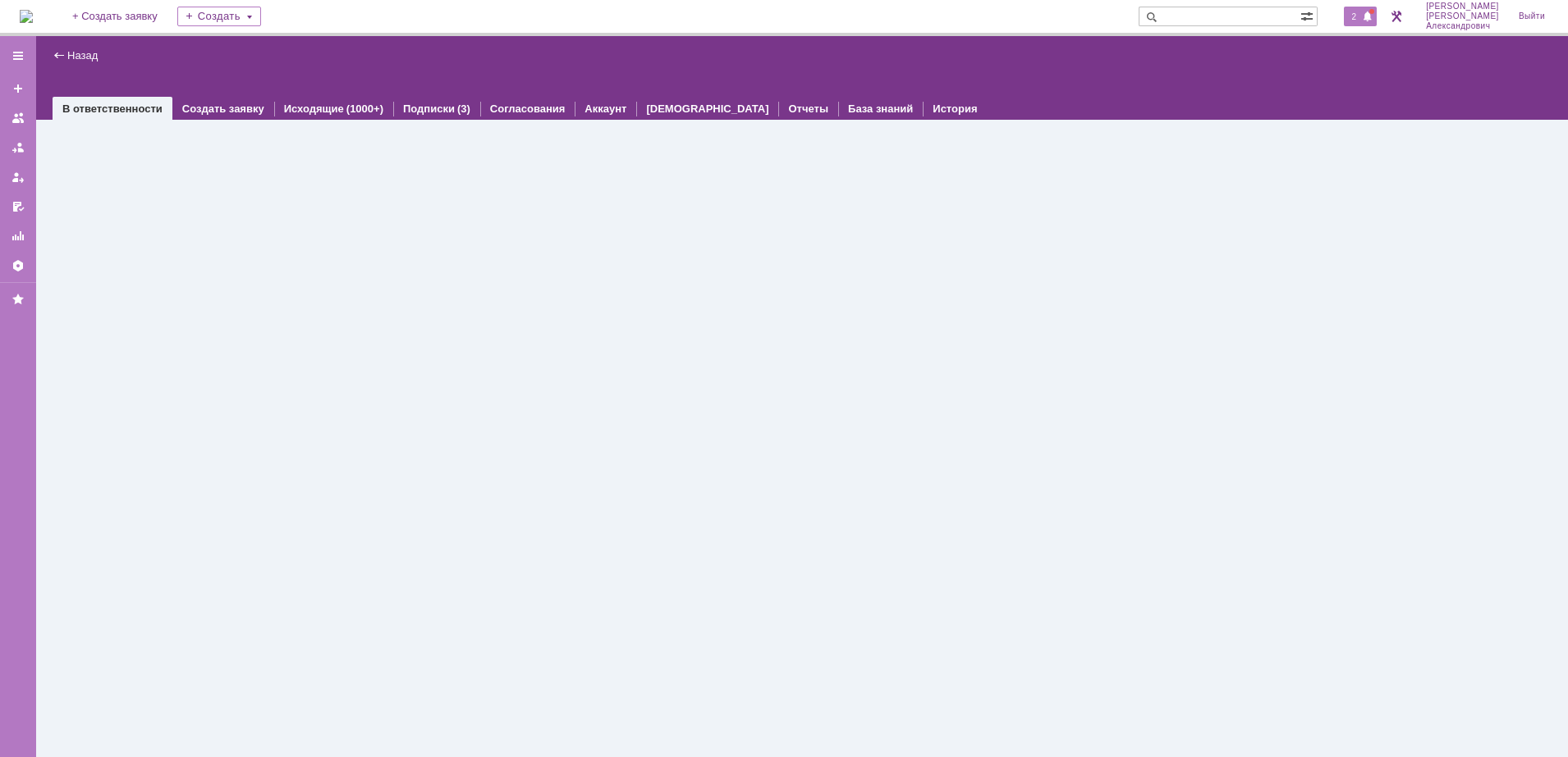
click at [1353, 16] on span "2" at bounding box center [1354, 16] width 14 height 12
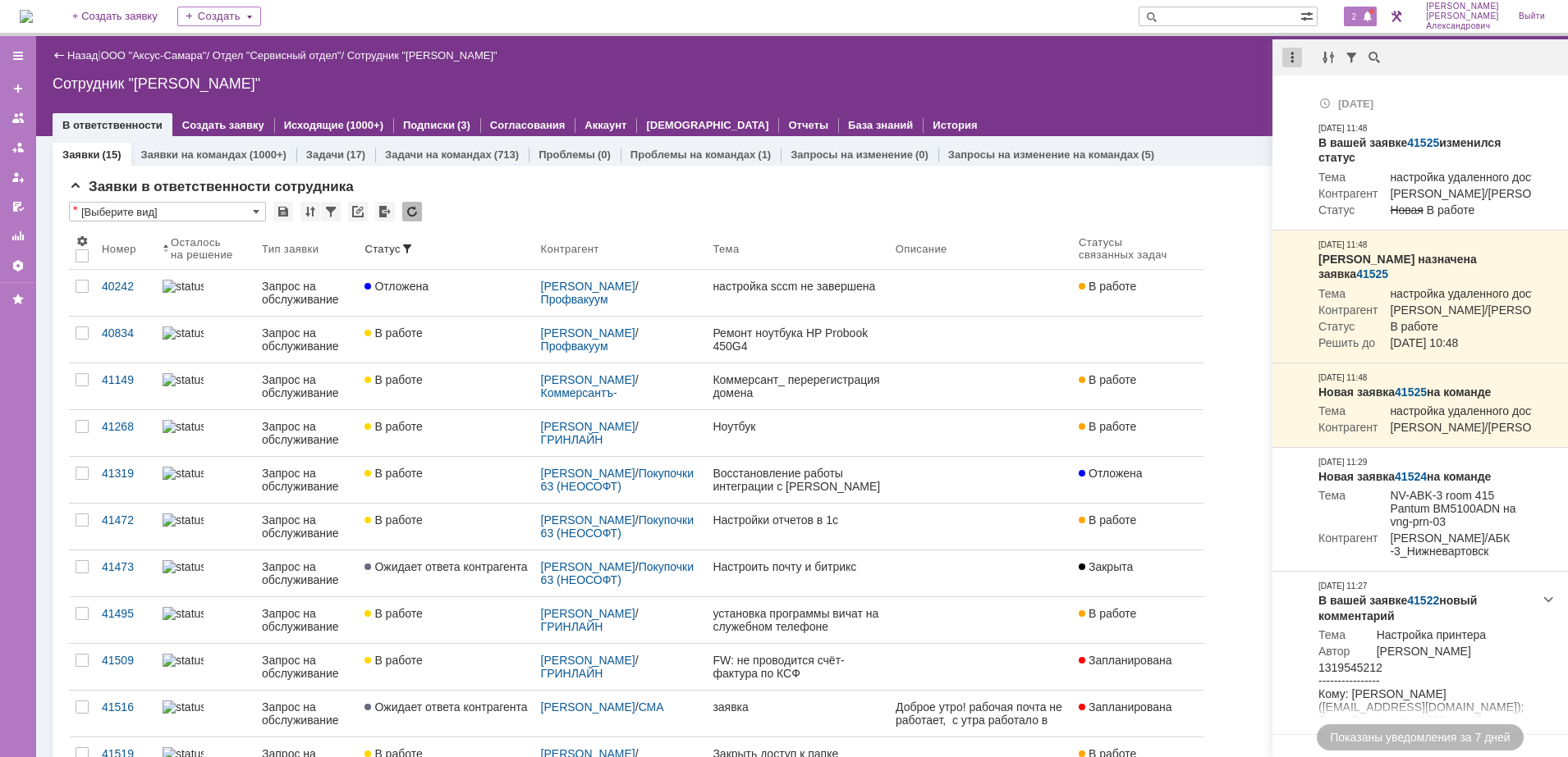
click at [1295, 58] on div at bounding box center [1292, 58] width 20 height 20
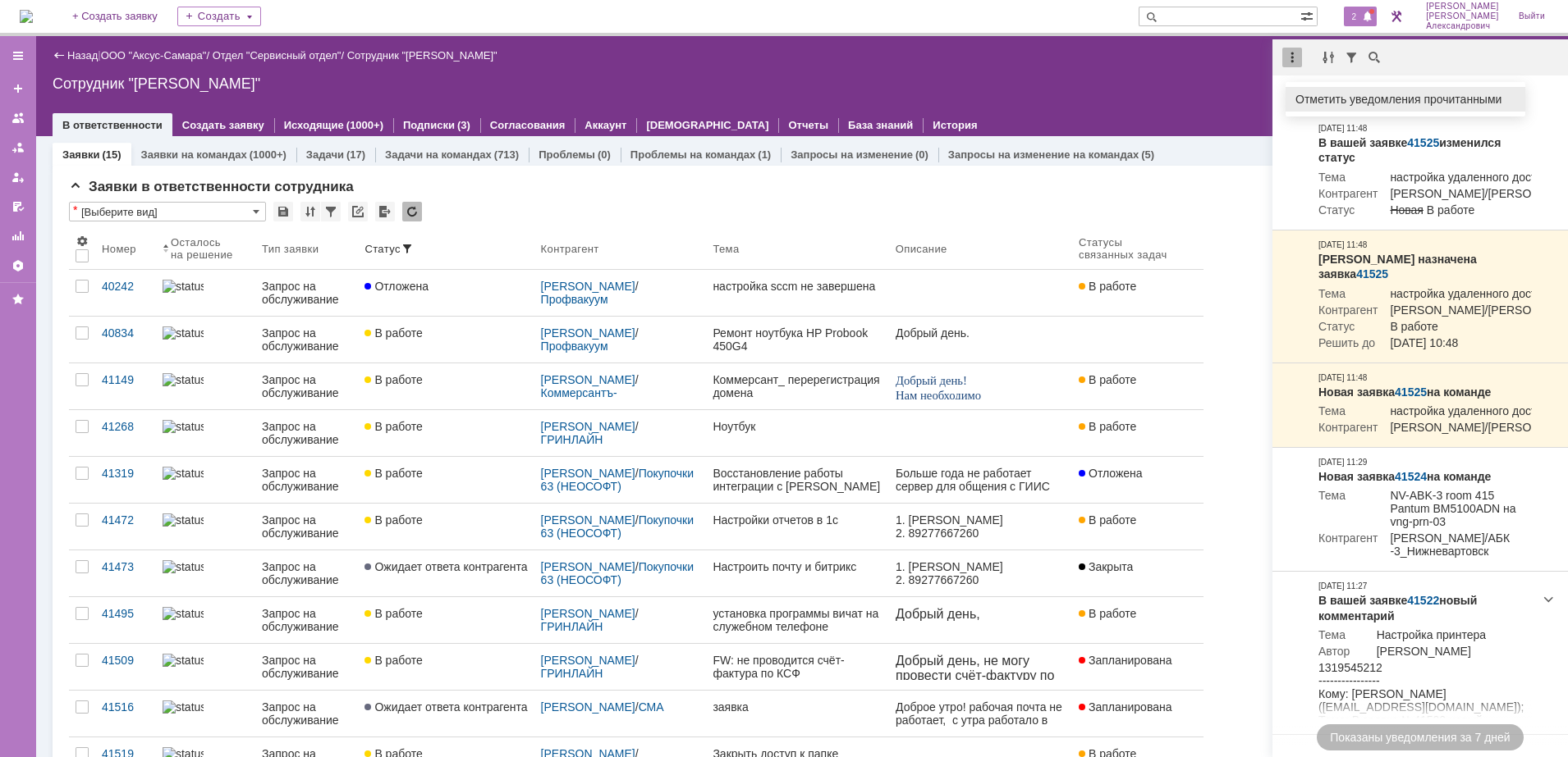
click at [1313, 96] on div "Отметить уведомления прочитанными" at bounding box center [1405, 99] width 220 height 12
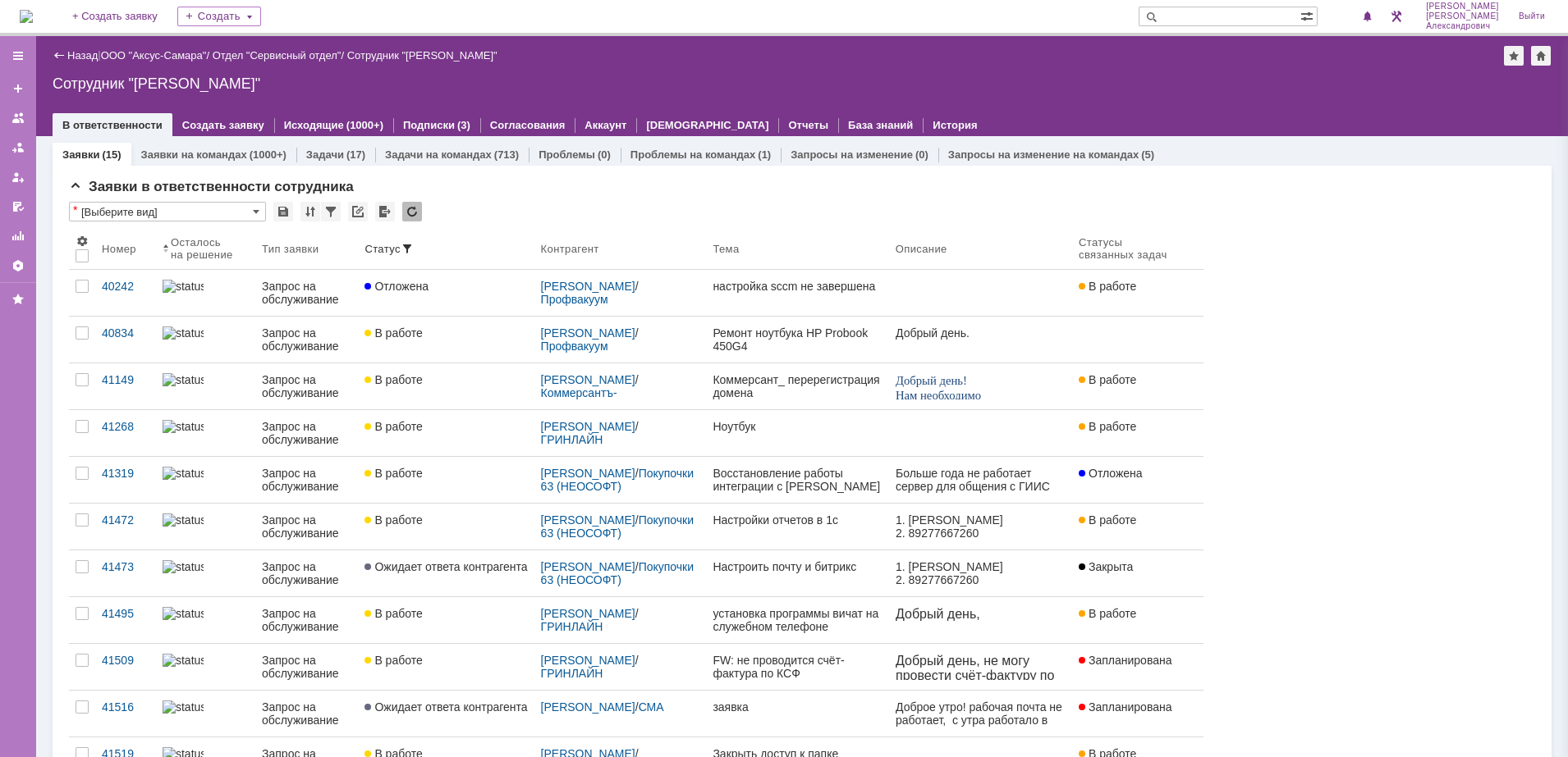
click at [1181, 81] on div "Сотрудник "Галстьян Степан Александрович"" at bounding box center [802, 84] width 1499 height 16
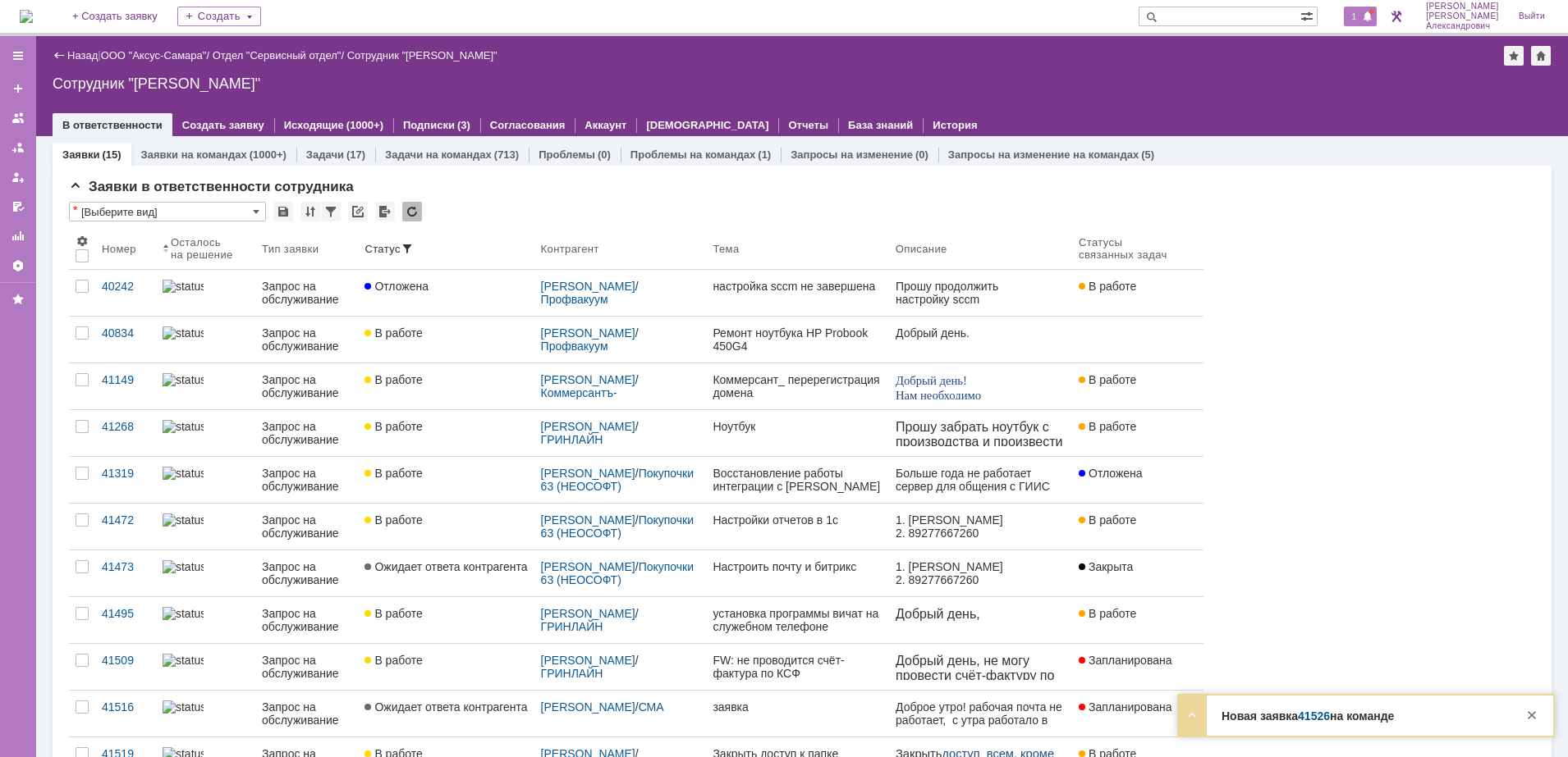
click at [1357, 11] on span "1" at bounding box center [1354, 16] width 14 height 12
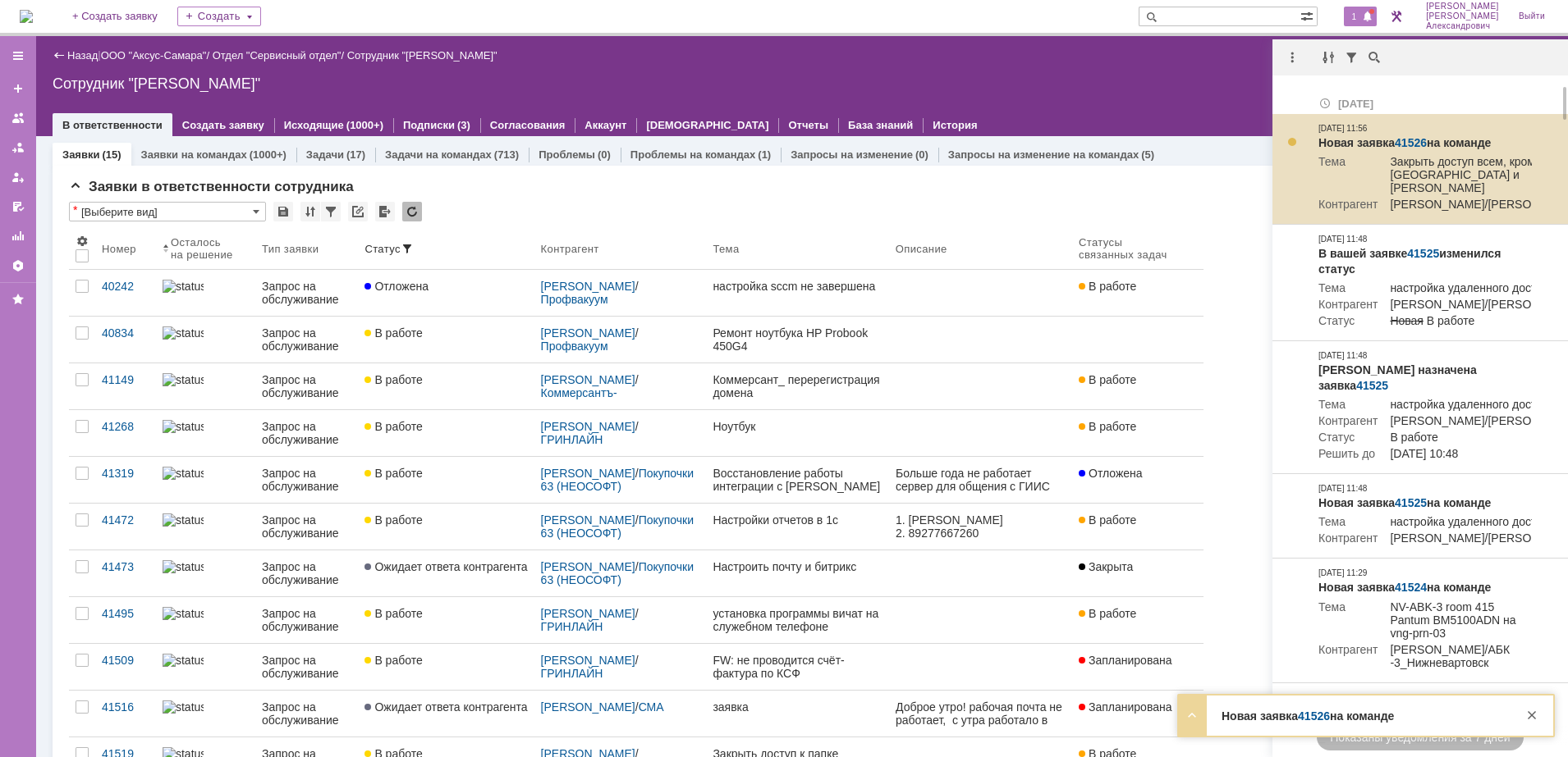
click at [1417, 137] on link "41526" at bounding box center [1411, 142] width 32 height 14
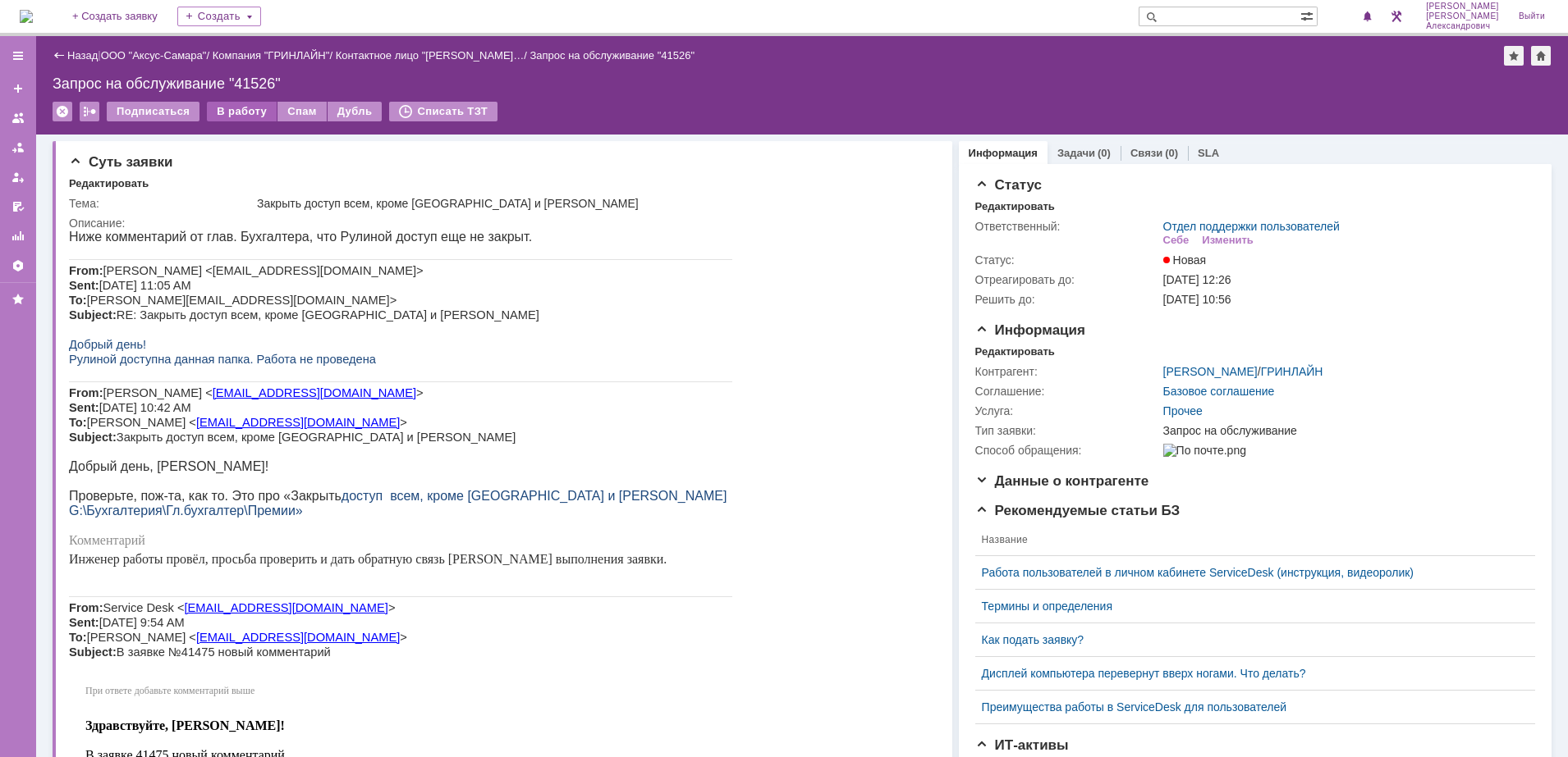
click at [241, 114] on div "В работу" at bounding box center [241, 112] width 69 height 20
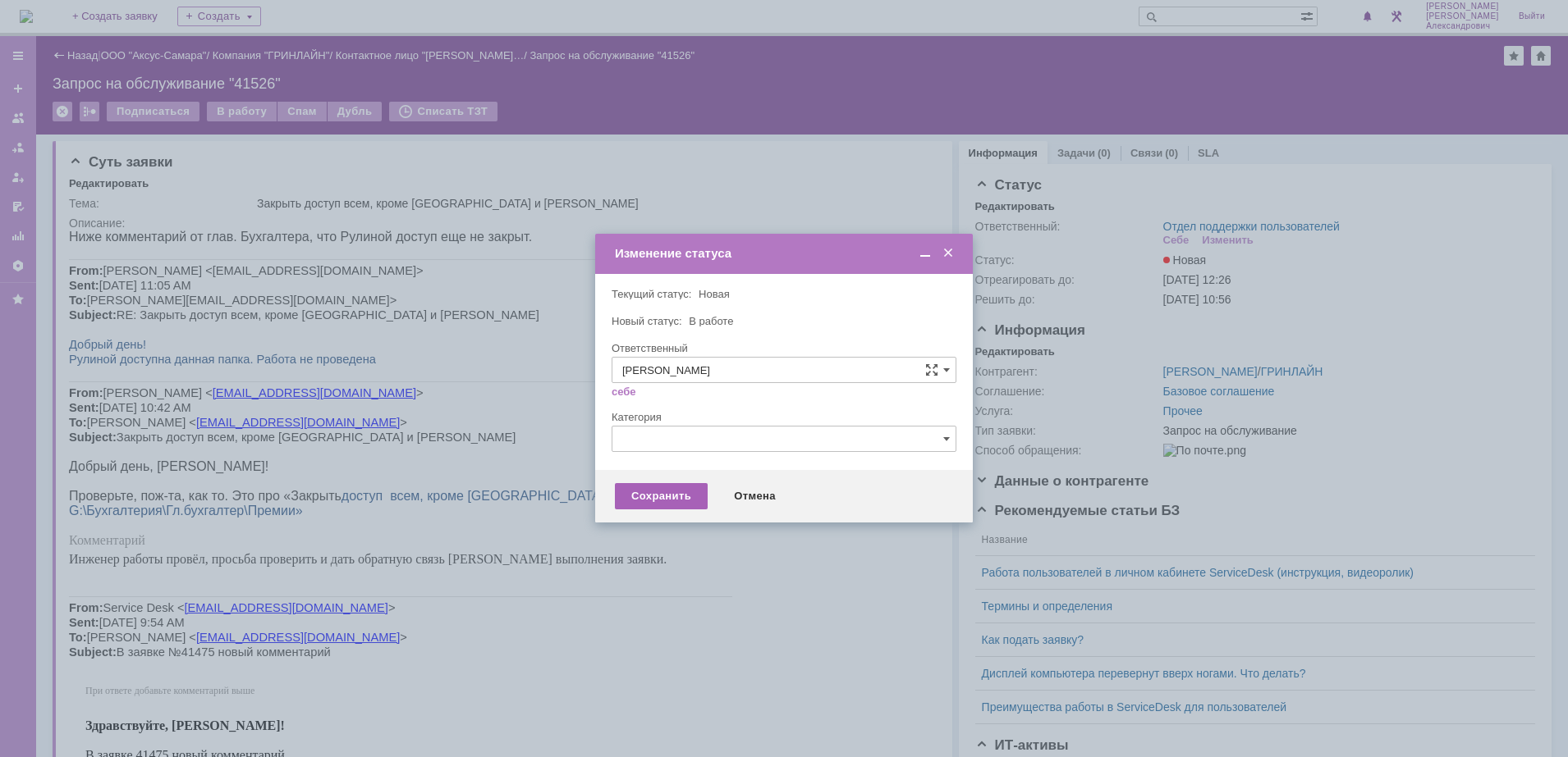
click at [649, 498] on div "Сохранить" at bounding box center [661, 496] width 93 height 26
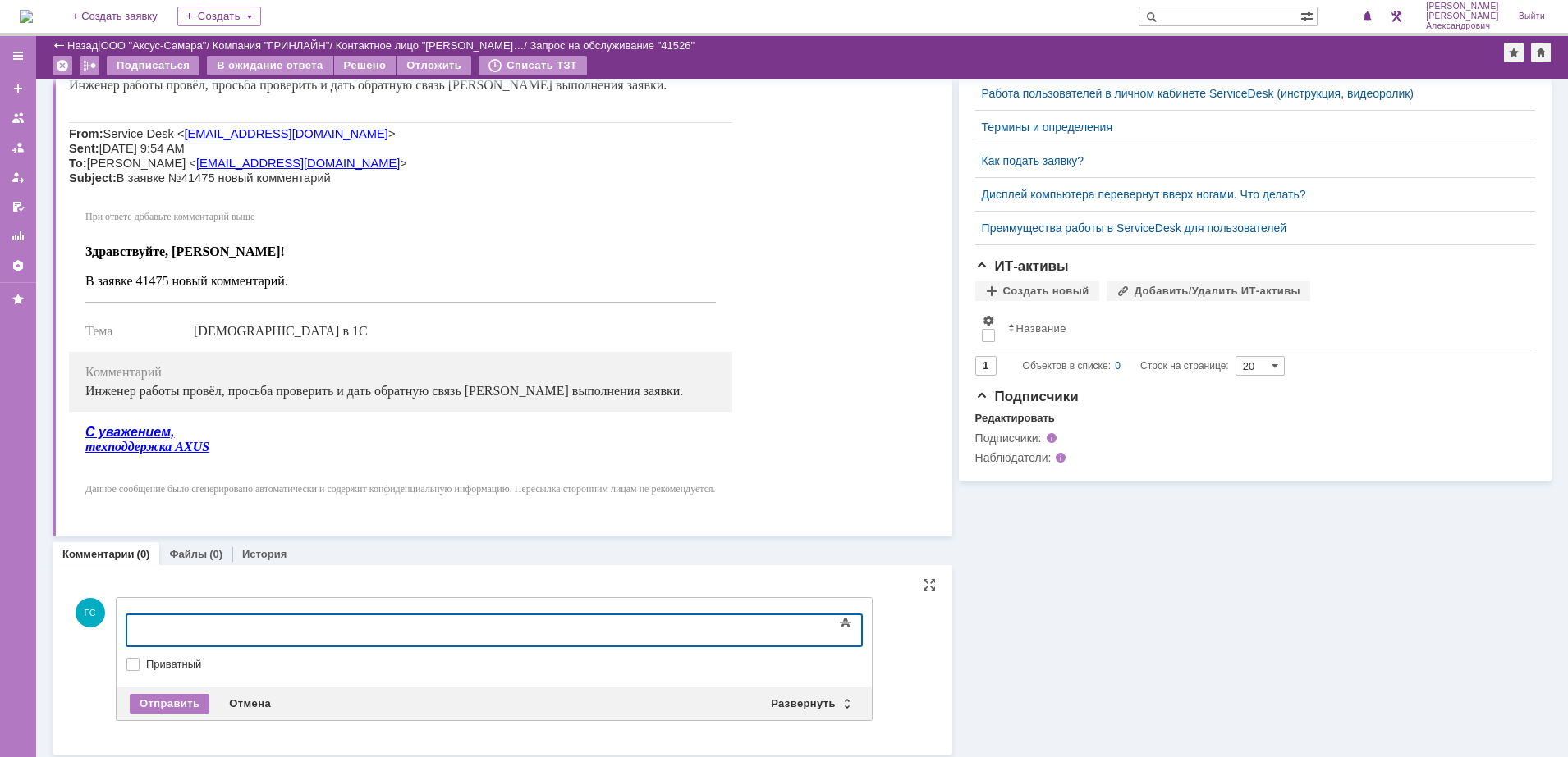
scroll to position [407, 0]
click at [789, 697] on div "Развернуть" at bounding box center [810, 701] width 97 height 20
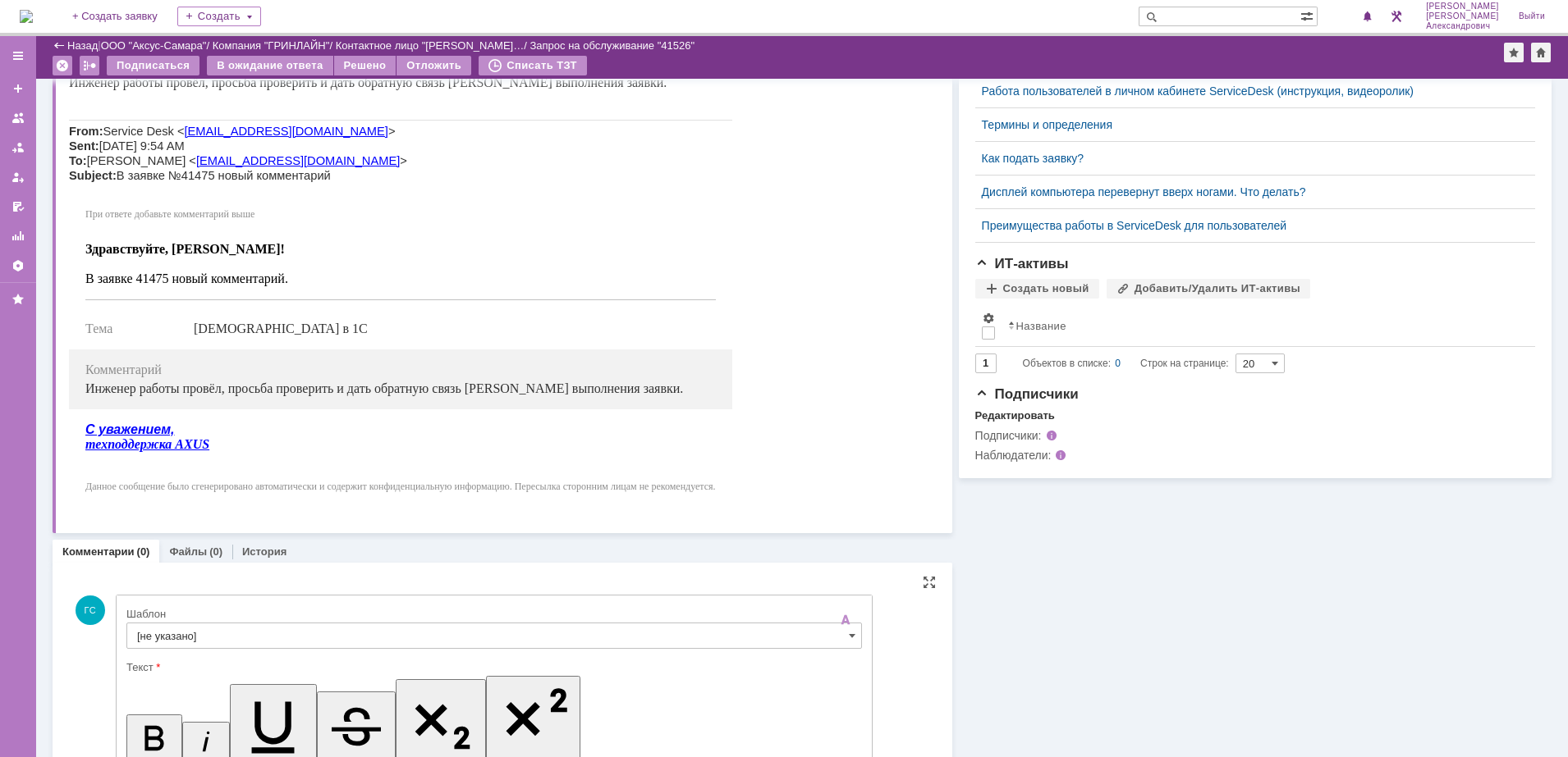
scroll to position [0, 0]
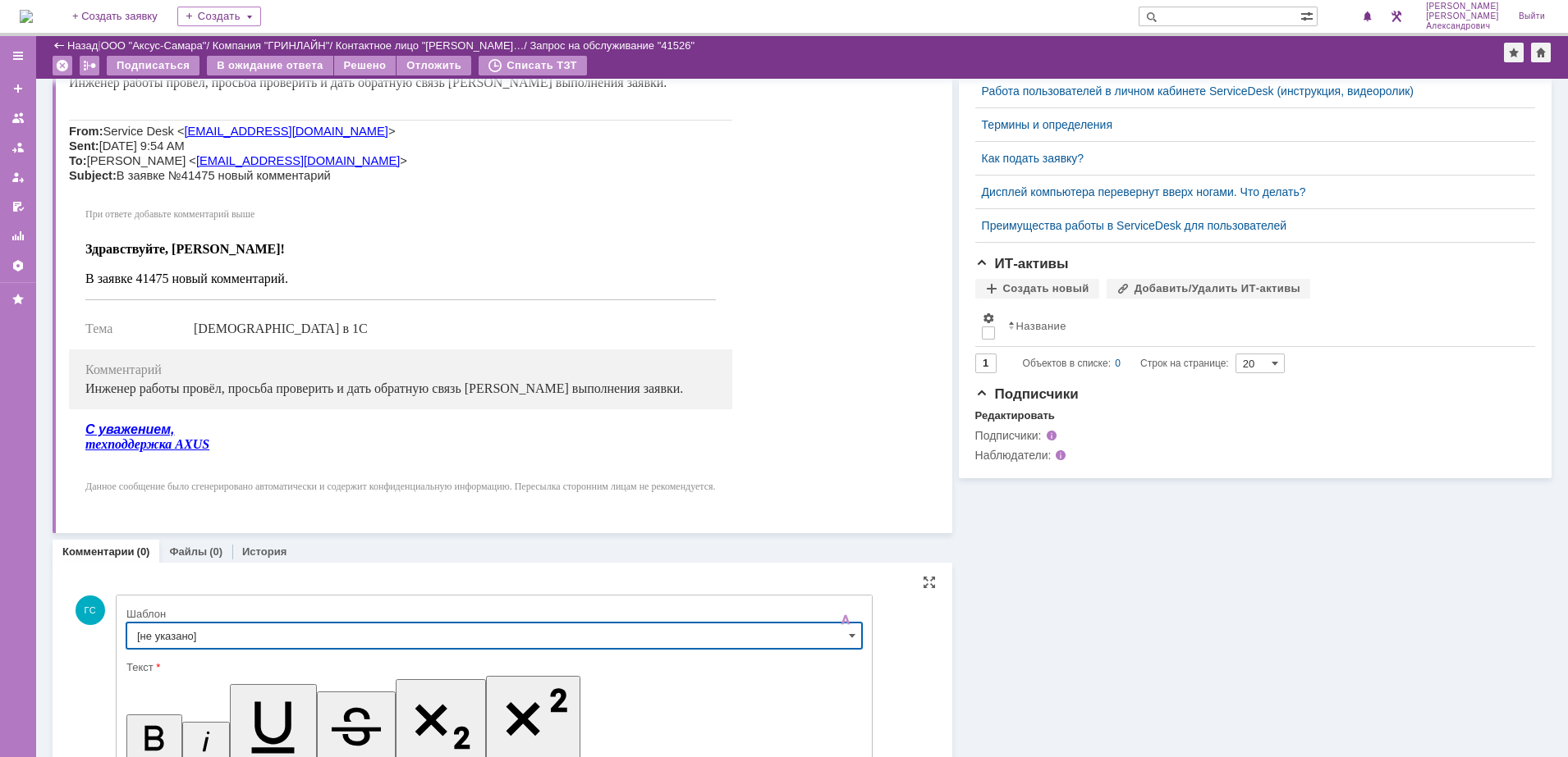
click at [376, 628] on input "[не указано]" at bounding box center [494, 635] width 736 height 26
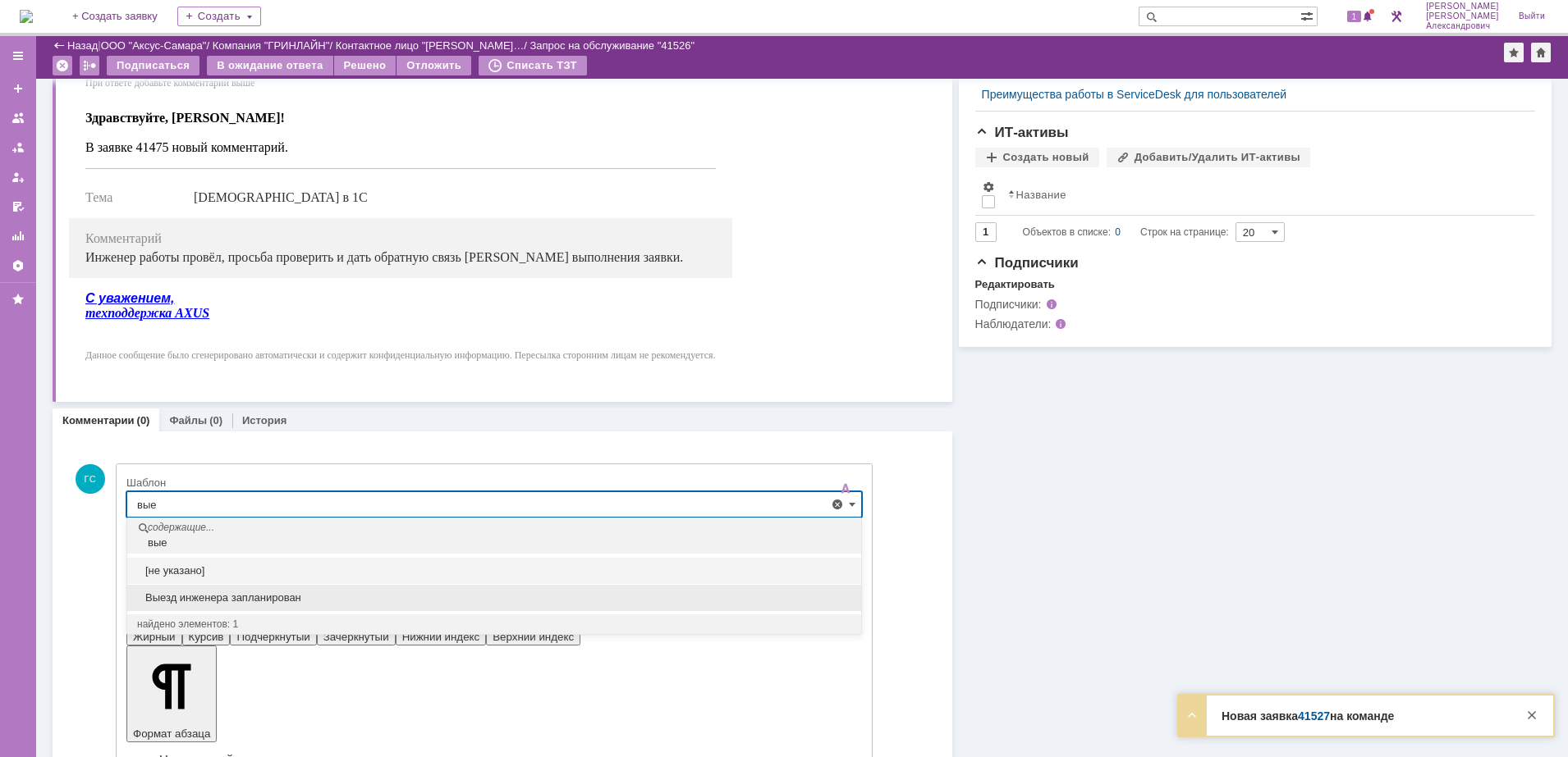
click at [343, 604] on span "Выезд инженера запланирован" at bounding box center [494, 597] width 714 height 14
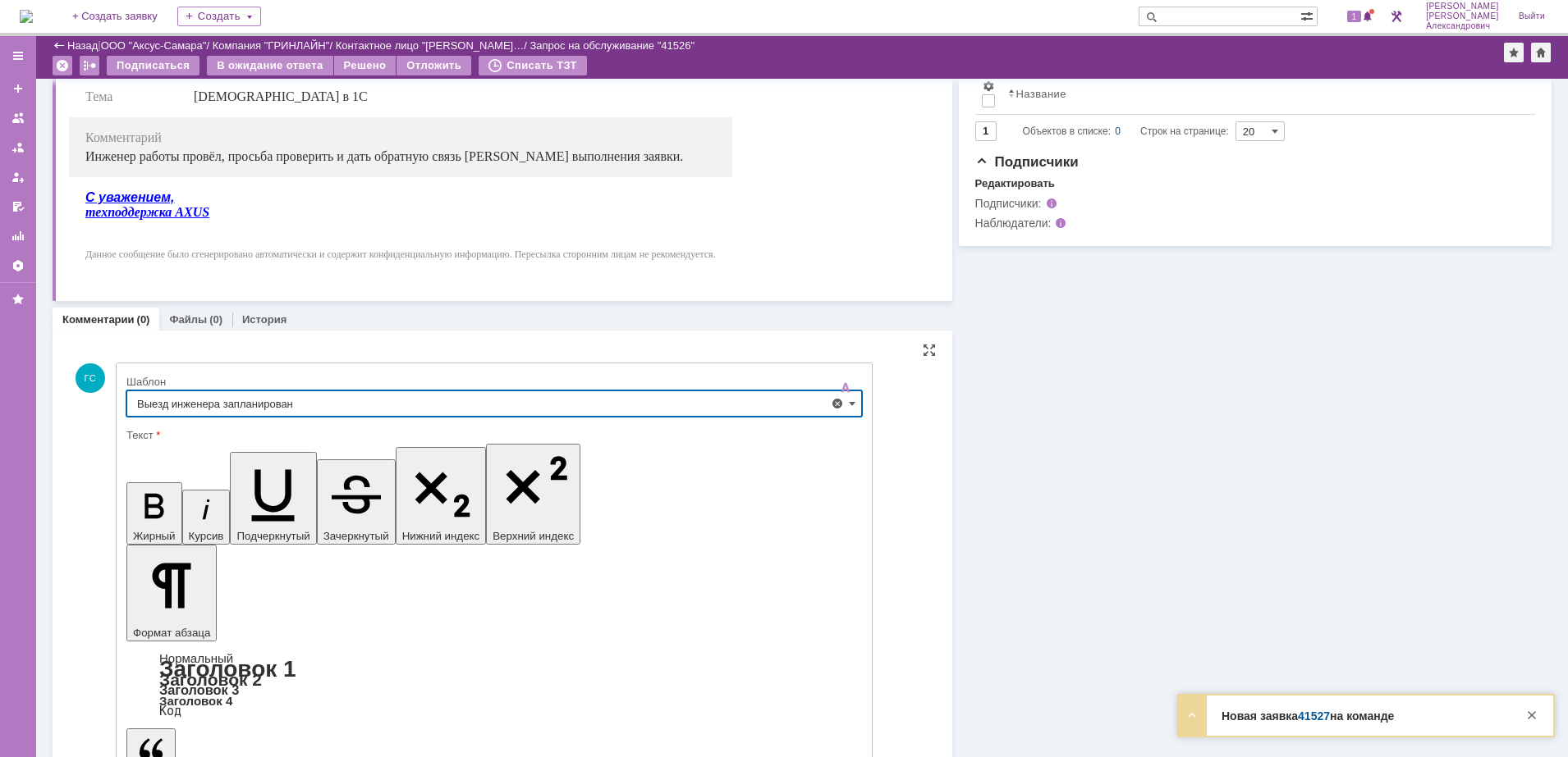
scroll to position [656, 0]
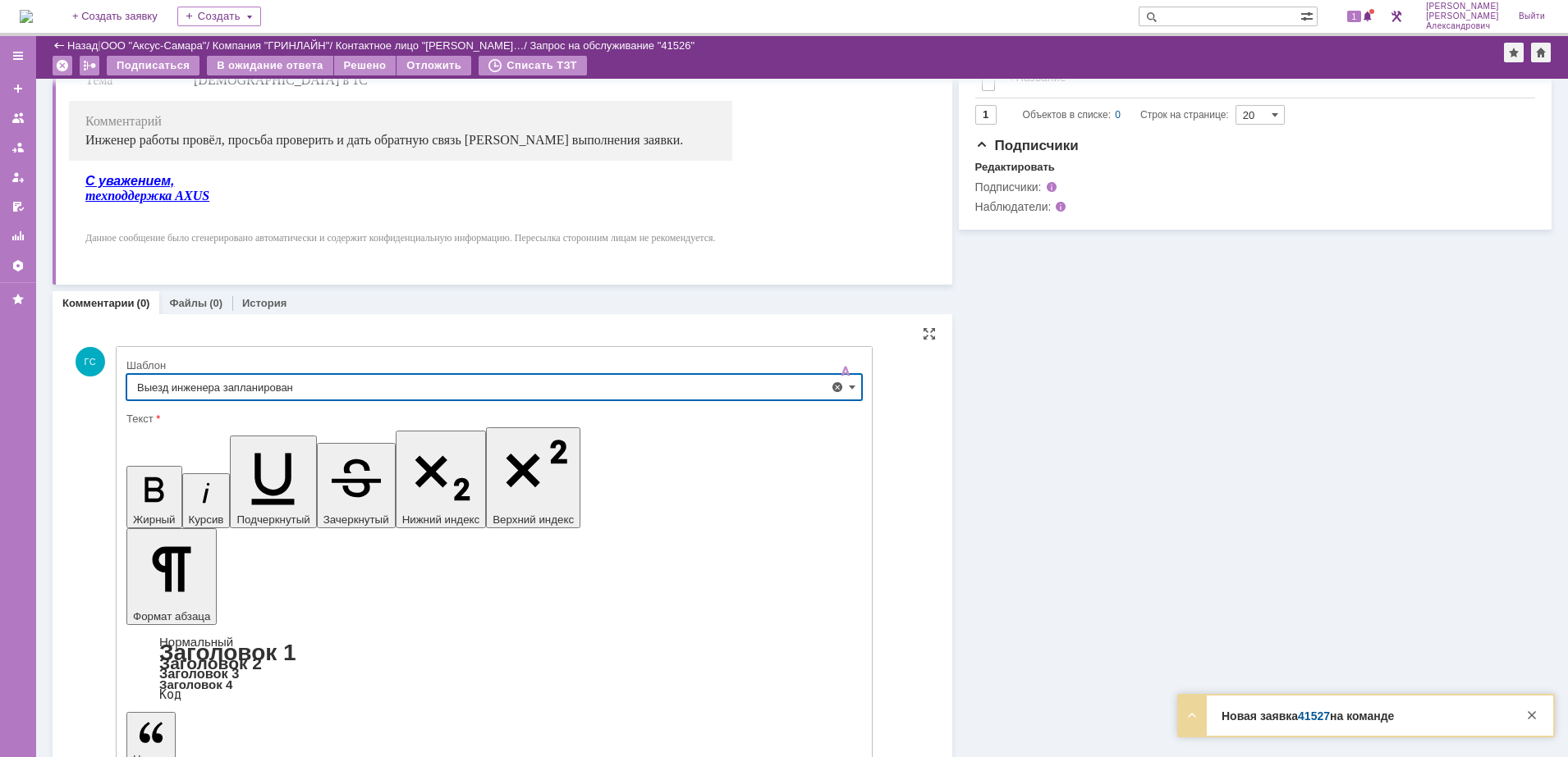
type input "Выезд инженера запланирован"
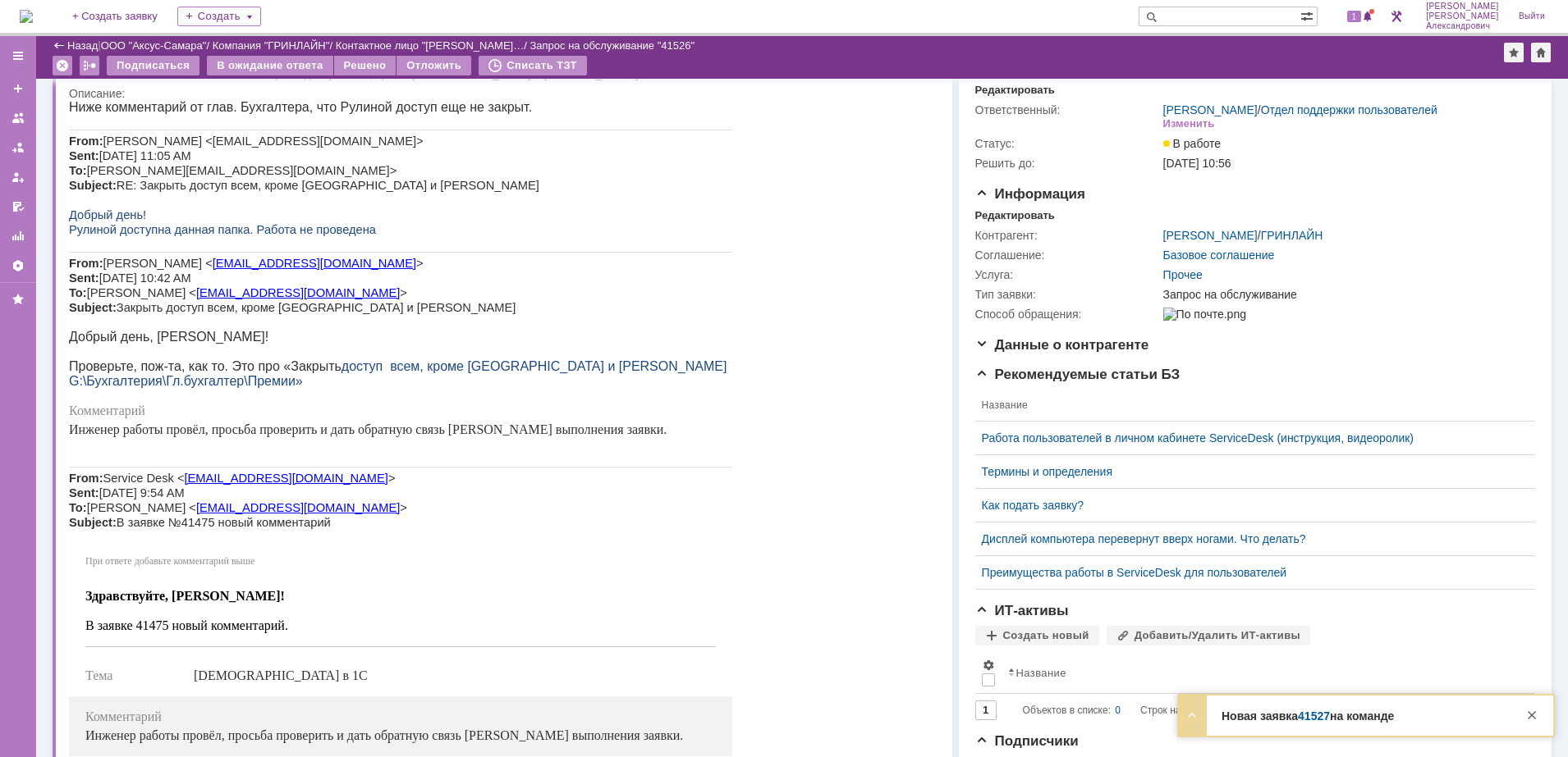
scroll to position [0, 0]
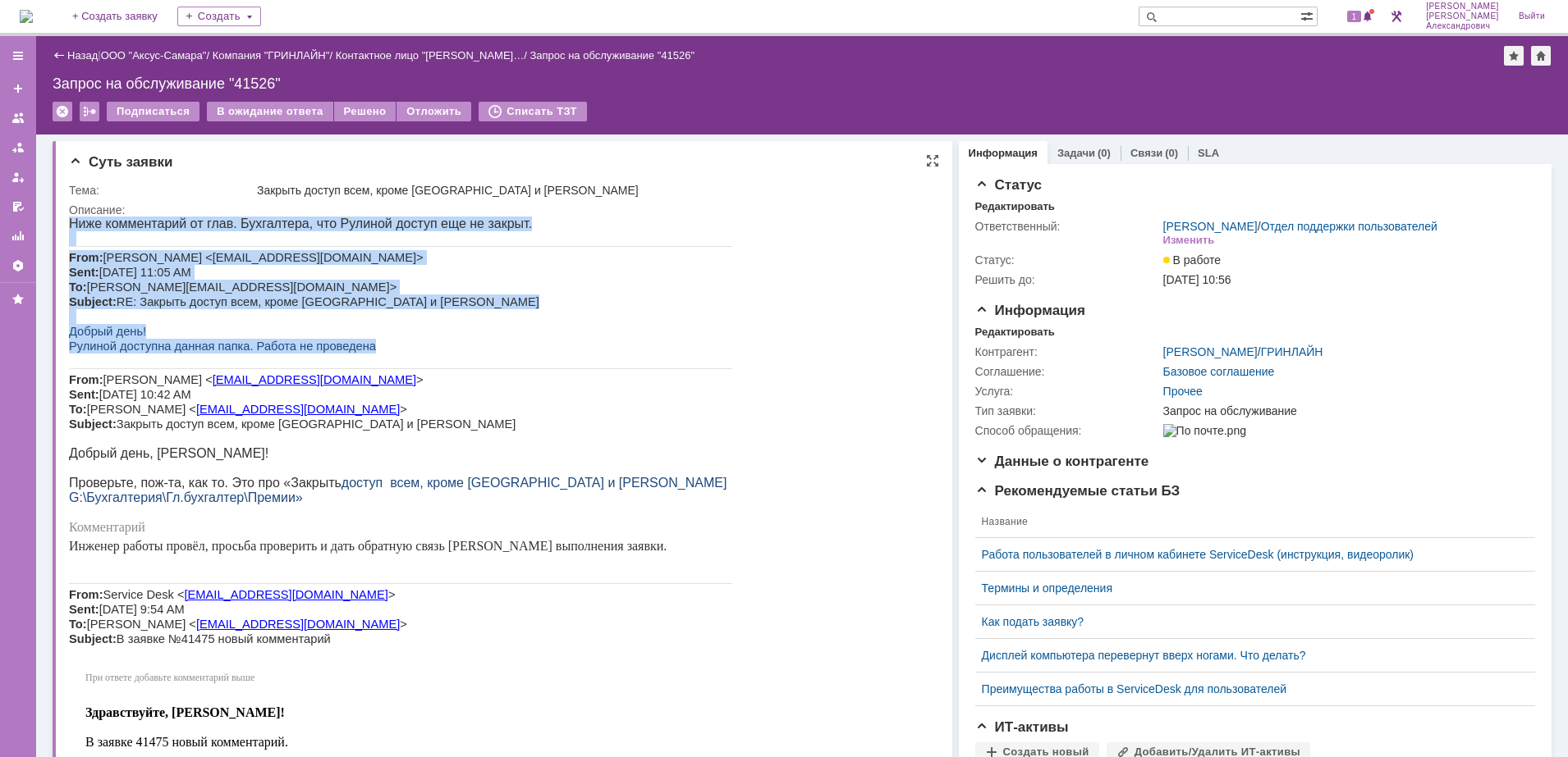
drag, startPoint x: 69, startPoint y: 222, endPoint x: 393, endPoint y: 352, distance: 349.1
click at [393, 352] on div "Ниже комментарий от глав. Бухгалтера, что Рулиной доступ еще не закрыт. From: […" at bounding box center [399, 593] width 663 height 754
copy div "Ниже комментарий от глав. Бухгалтера, что Рулиной доступ еще не закрыт. From: […"
drag, startPoint x: 393, startPoint y: 352, endPoint x: 371, endPoint y: 336, distance: 27.2
click at [371, 336] on p "Добрый день!" at bounding box center [399, 332] width 663 height 14
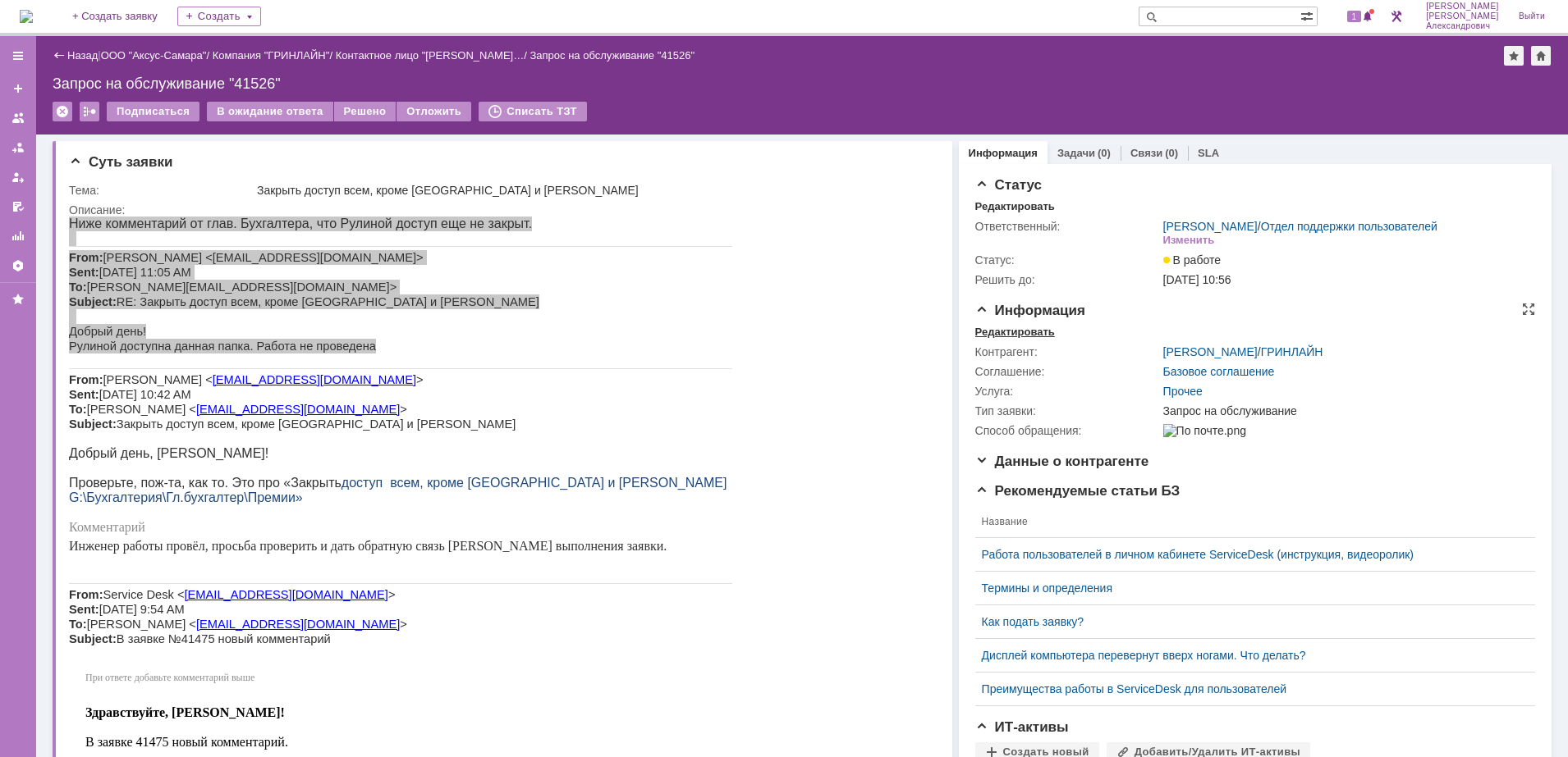
click at [1008, 339] on div "Редактировать" at bounding box center [1014, 332] width 79 height 14
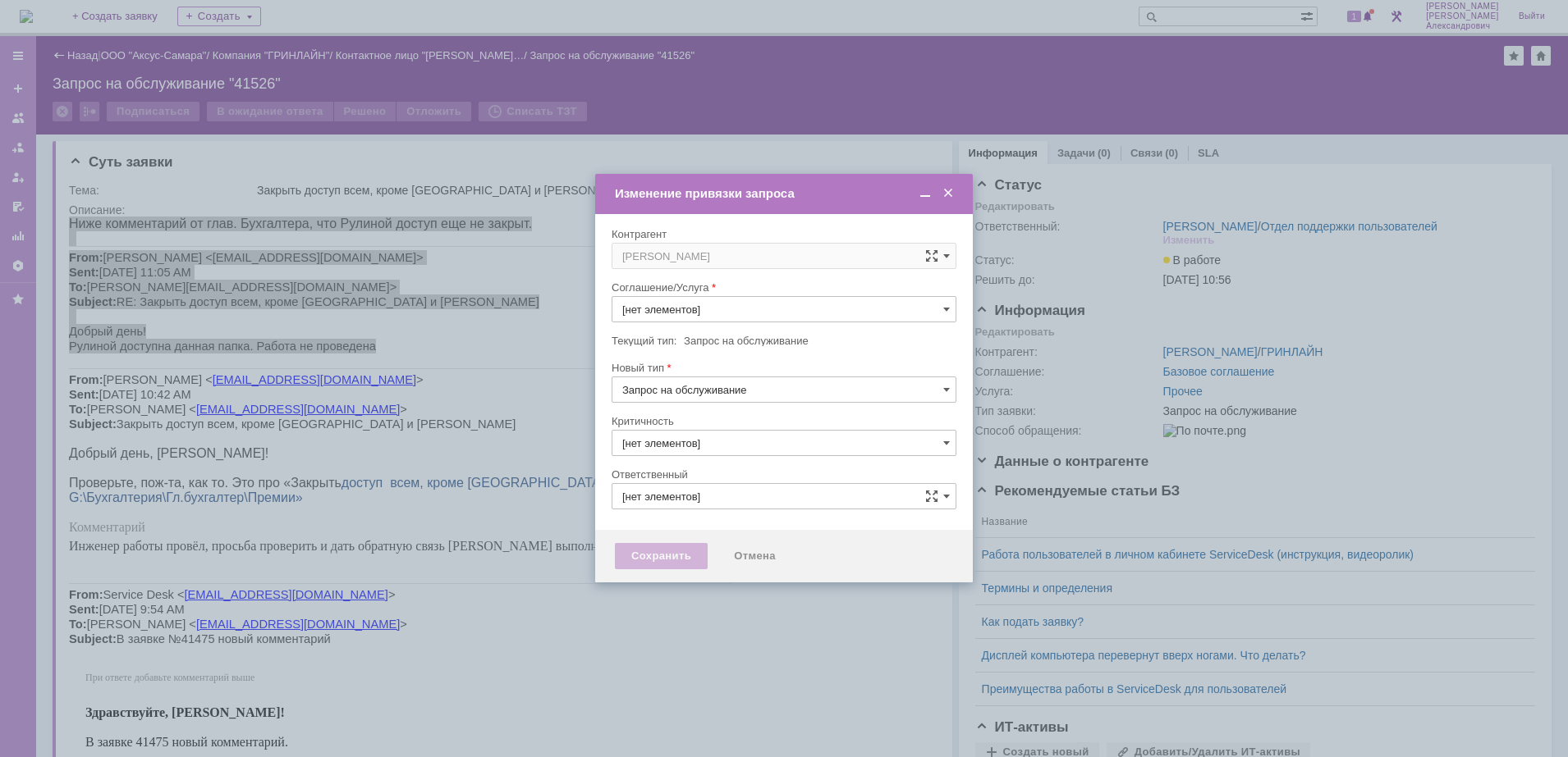
type input "Прочее"
type input "3. Низкая"
type input "[PERSON_NAME]"
type input "[не указано]"
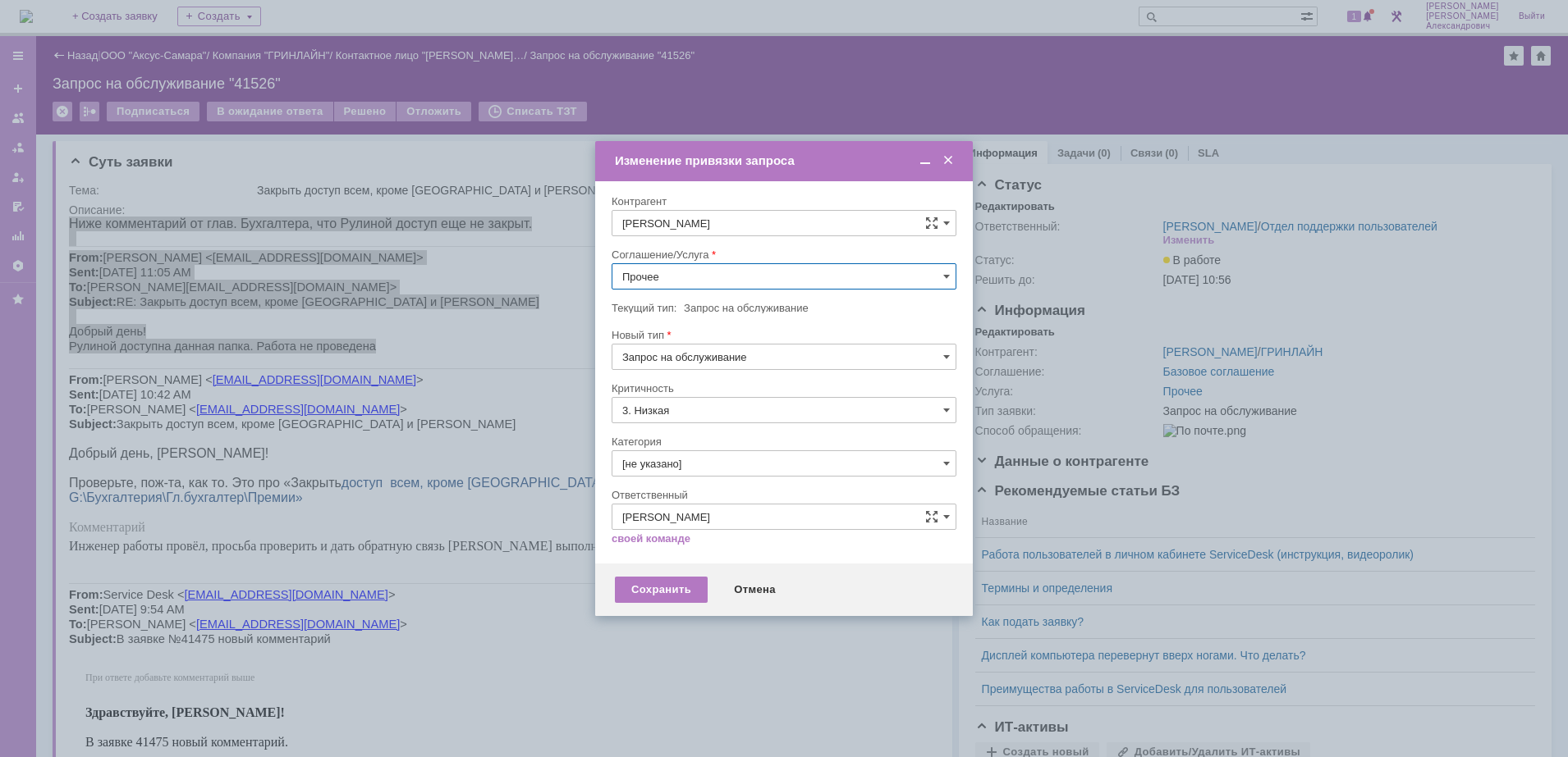
click at [721, 273] on input "Прочее" at bounding box center [784, 276] width 344 height 26
click at [767, 461] on div "АРМ_Настройка" at bounding box center [784, 474] width 343 height 26
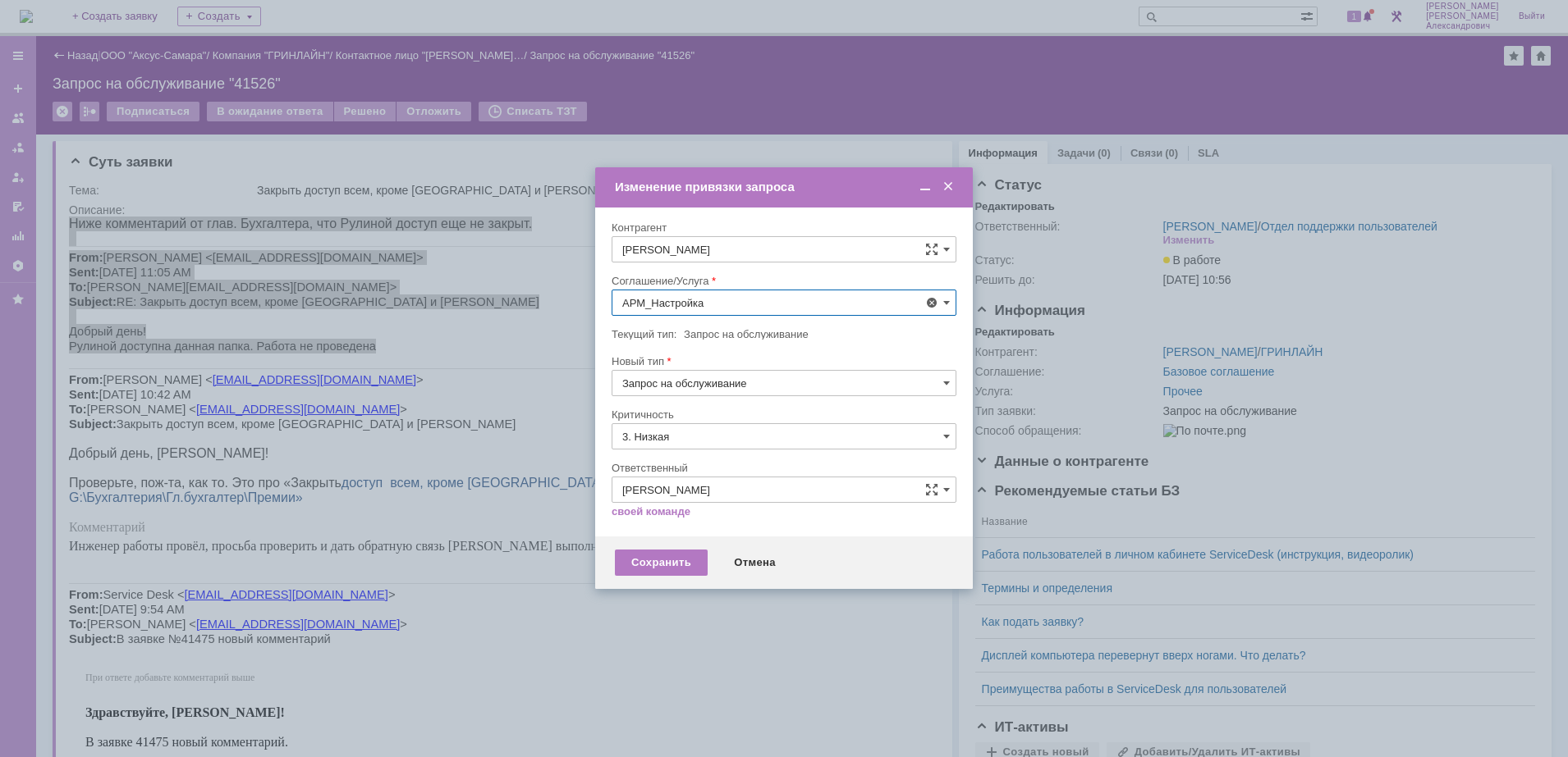
type input "АРМ_Настройка"
click at [759, 441] on input "3. Низкая" at bounding box center [784, 436] width 344 height 26
click at [747, 462] on span "[не указано]" at bounding box center [784, 467] width 324 height 14
type input "[не указано]"
click at [645, 558] on div "Сохранить" at bounding box center [661, 562] width 93 height 26
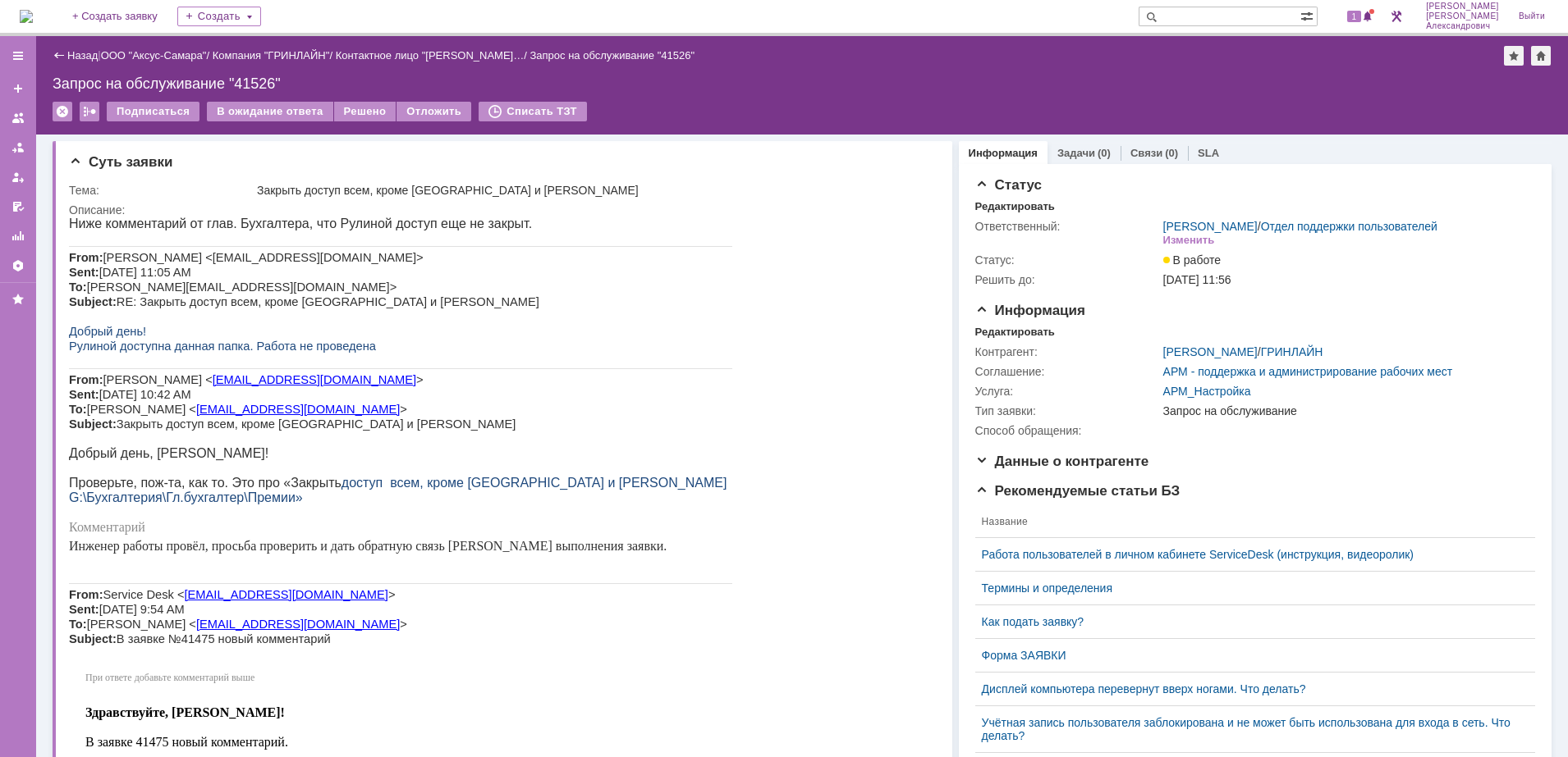
scroll to position [0, 0]
click at [1080, 150] on link "Задачи" at bounding box center [1076, 153] width 38 height 13
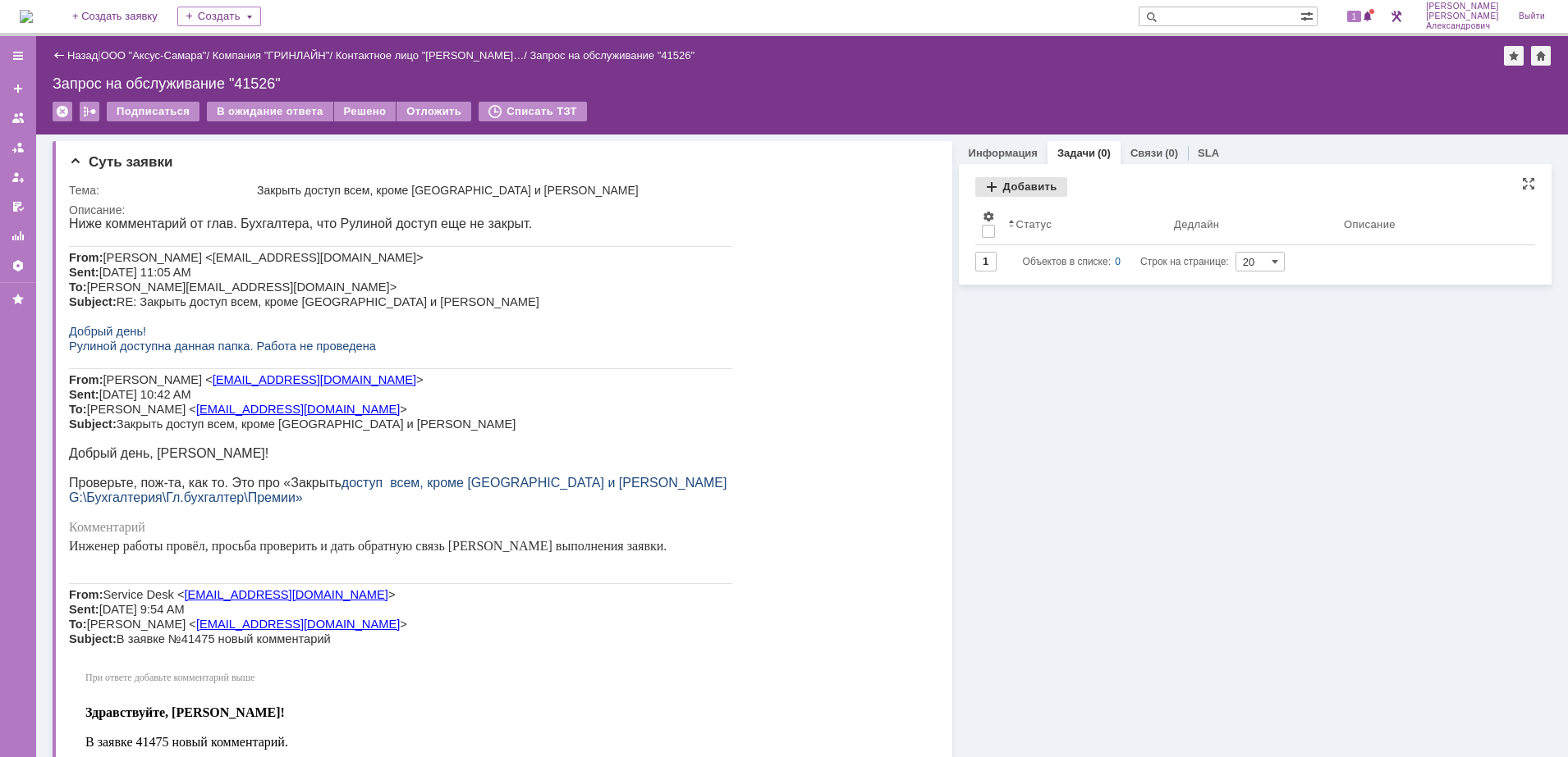
click at [1023, 181] on div "Добавить" at bounding box center [1021, 187] width 92 height 20
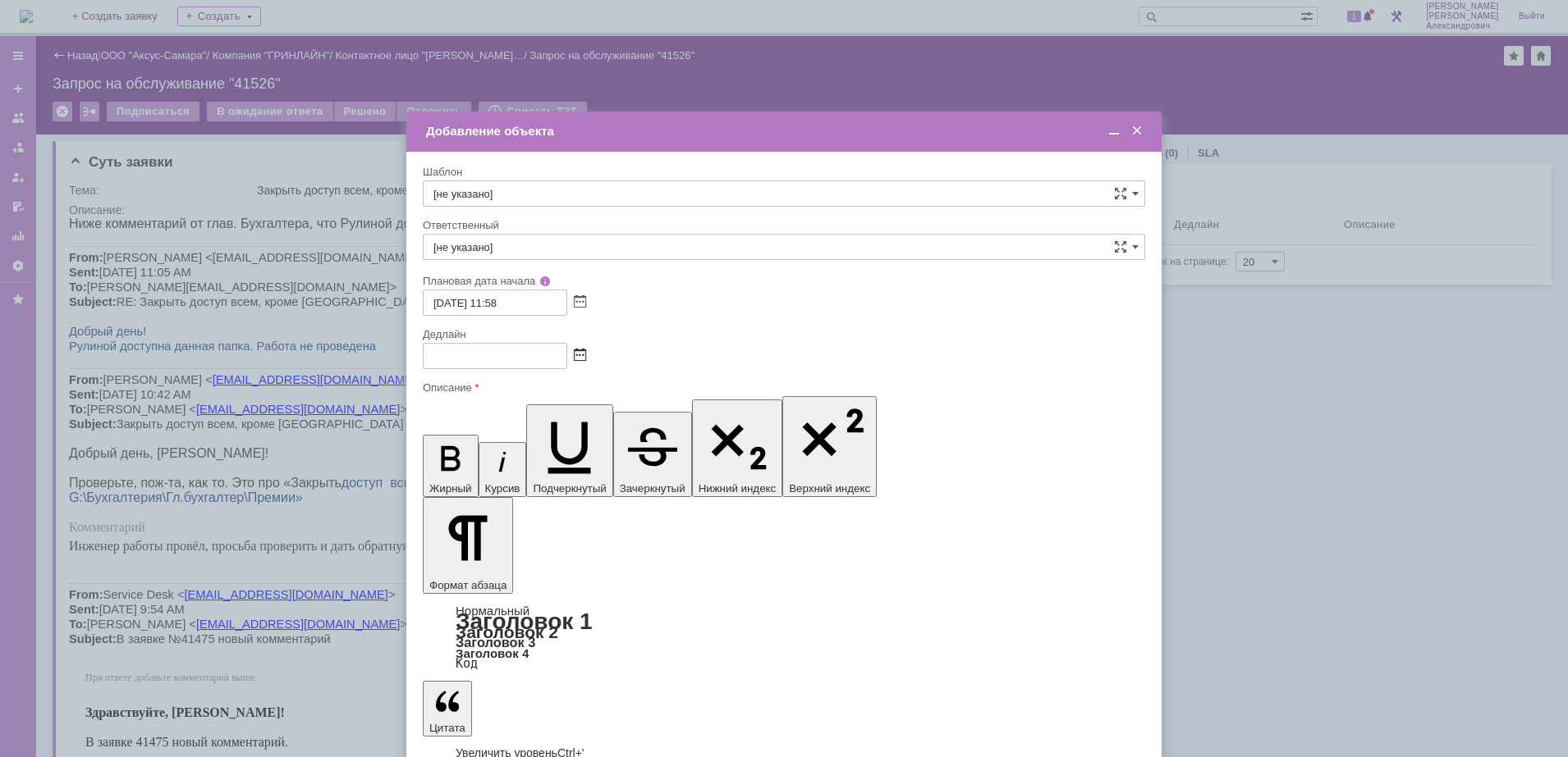
click at [579, 354] on span at bounding box center [580, 356] width 13 height 14
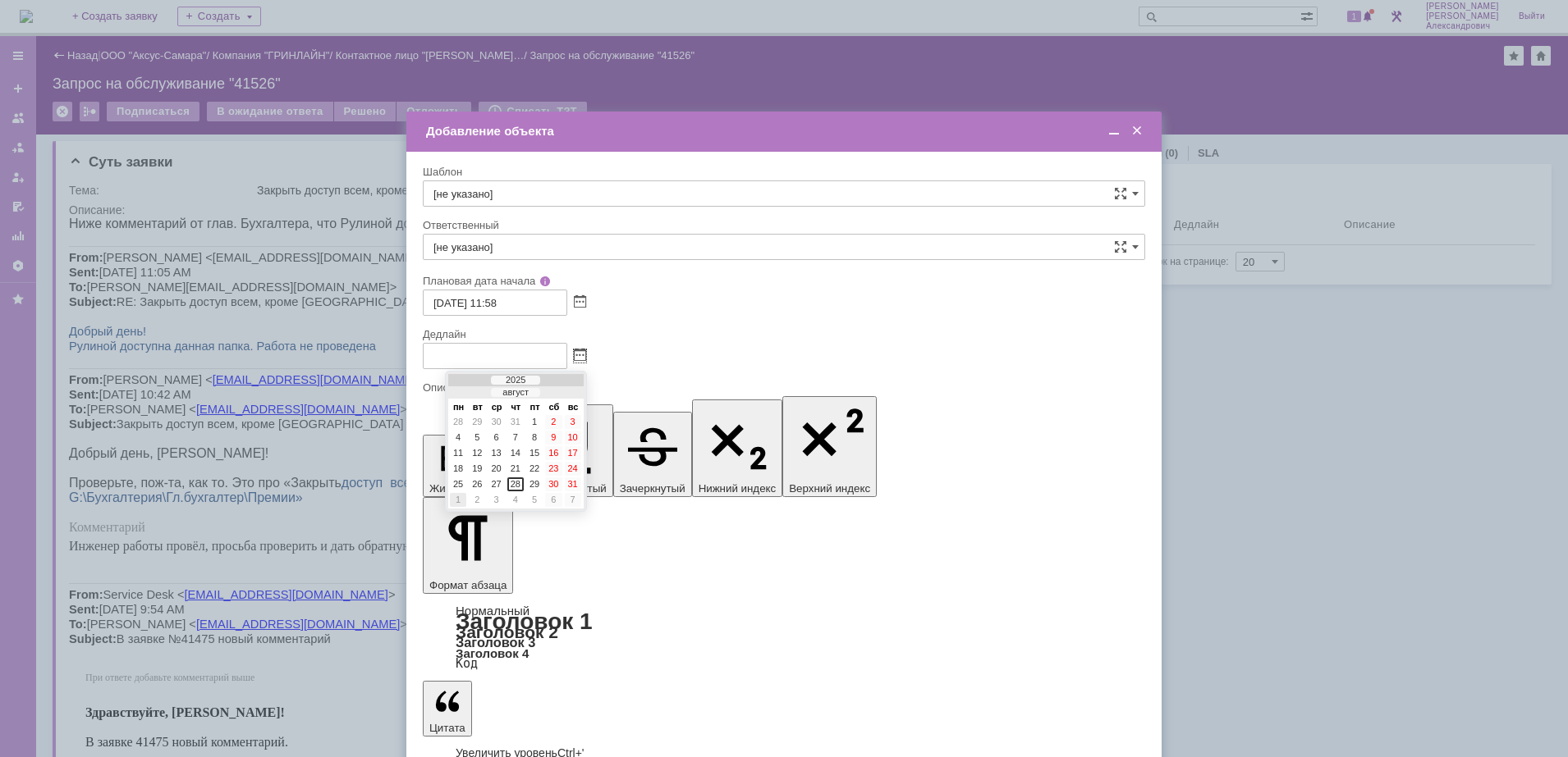
click at [463, 498] on div "1" at bounding box center [458, 499] width 16 height 14
type input "01.09.2025 11:58"
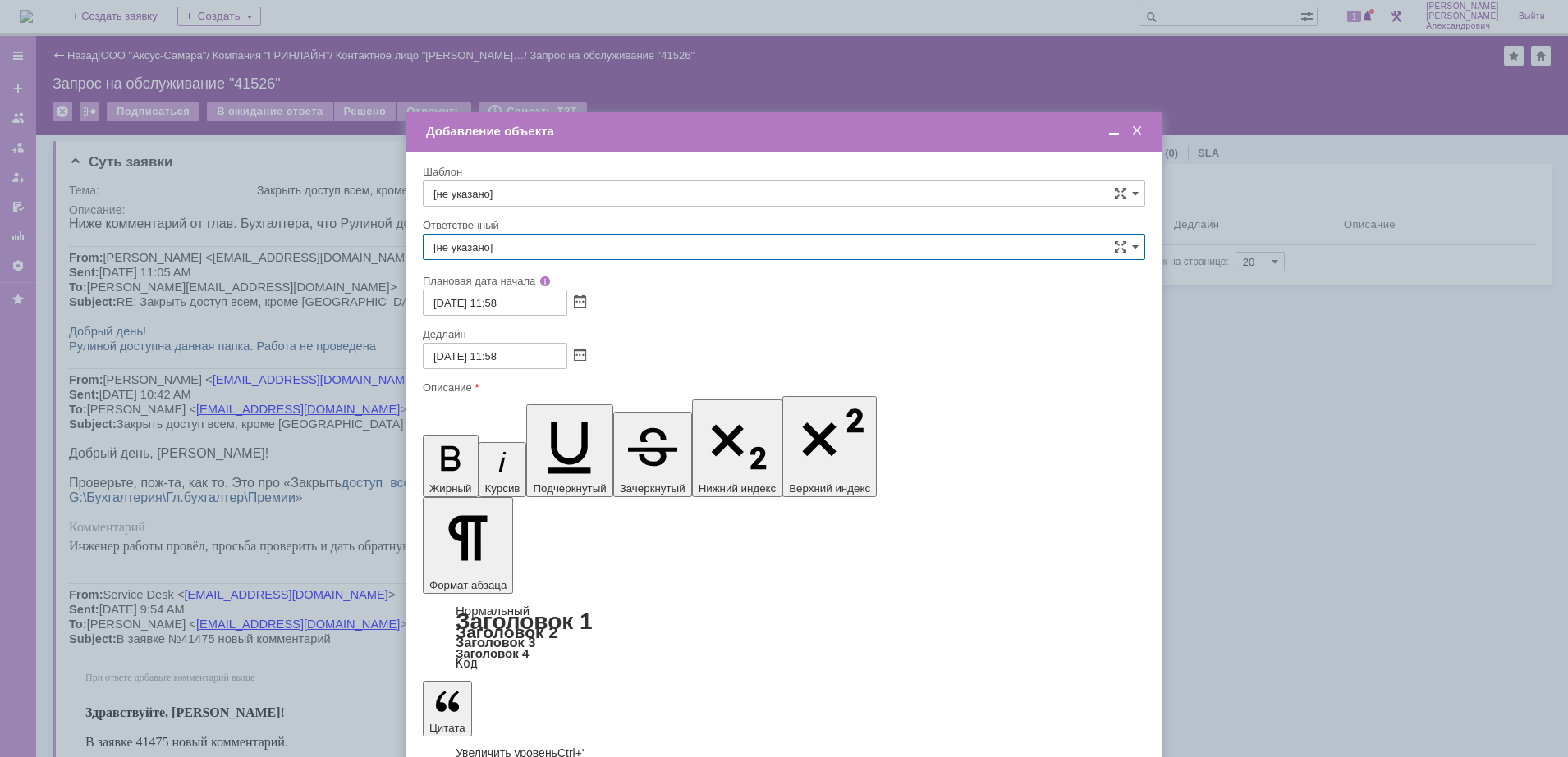
click at [587, 242] on input "[не указано]" at bounding box center [784, 246] width 722 height 26
click at [593, 413] on div "[PERSON_NAME]" at bounding box center [784, 420] width 720 height 26
type input "[PERSON_NAME]"
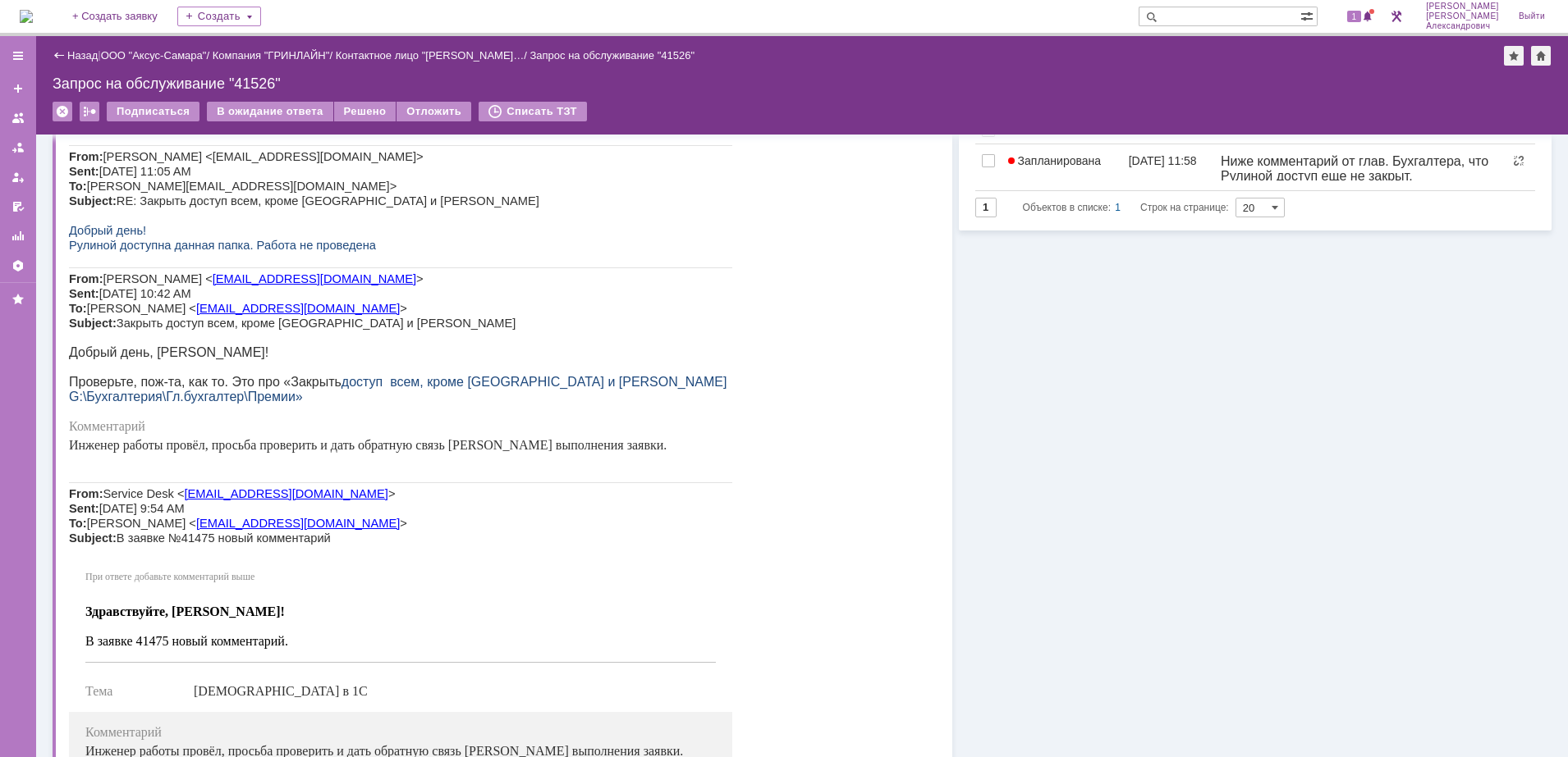
scroll to position [103, 0]
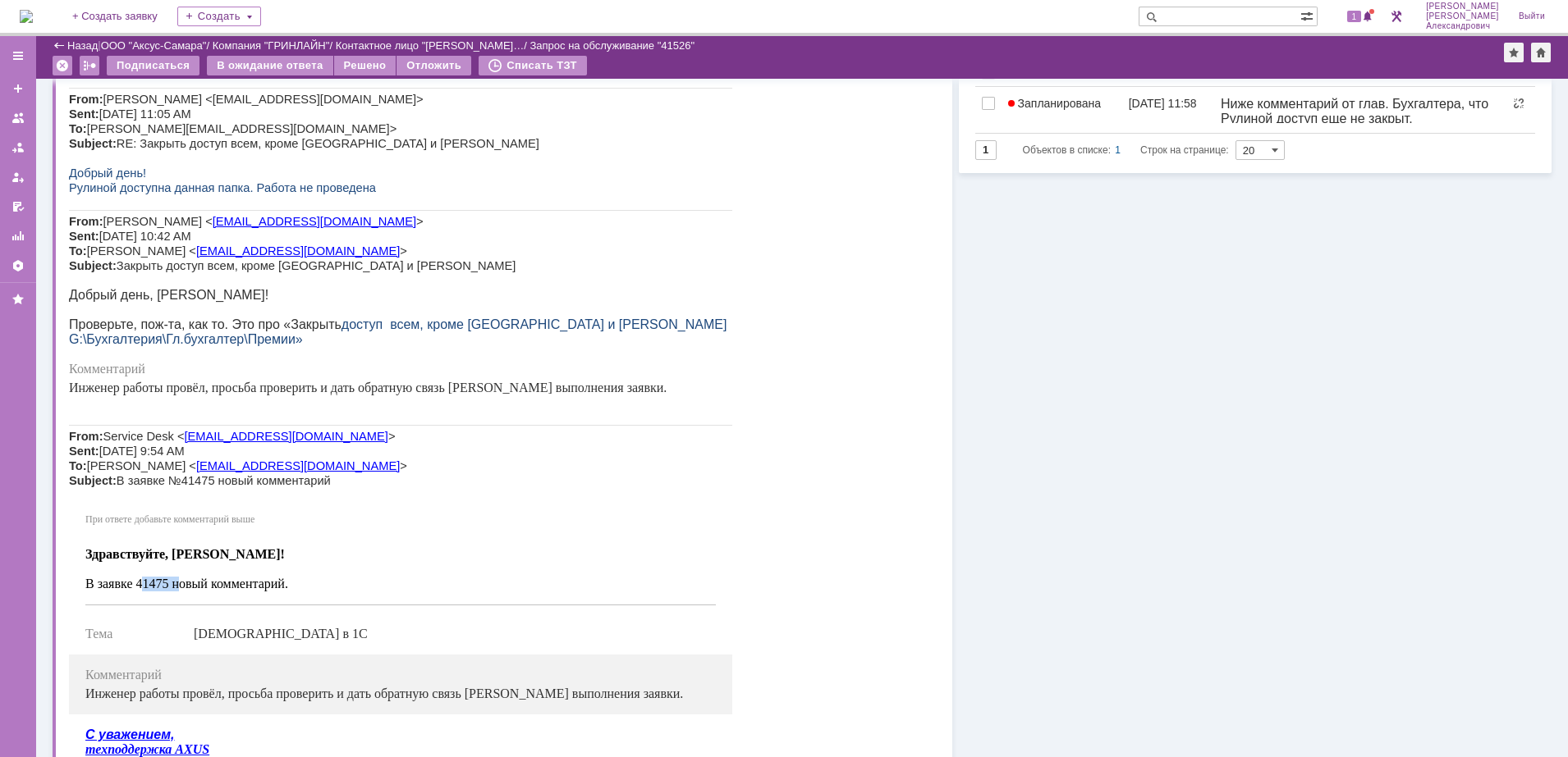
drag, startPoint x: 138, startPoint y: 589, endPoint x: 171, endPoint y: 588, distance: 33.0
click at [171, 588] on span "В заявке 41475 новый комментарий." at bounding box center [187, 583] width 203 height 14
copy span "41475"
click at [1215, 20] on input "text" at bounding box center [1219, 16] width 161 height 20
paste input "41475"
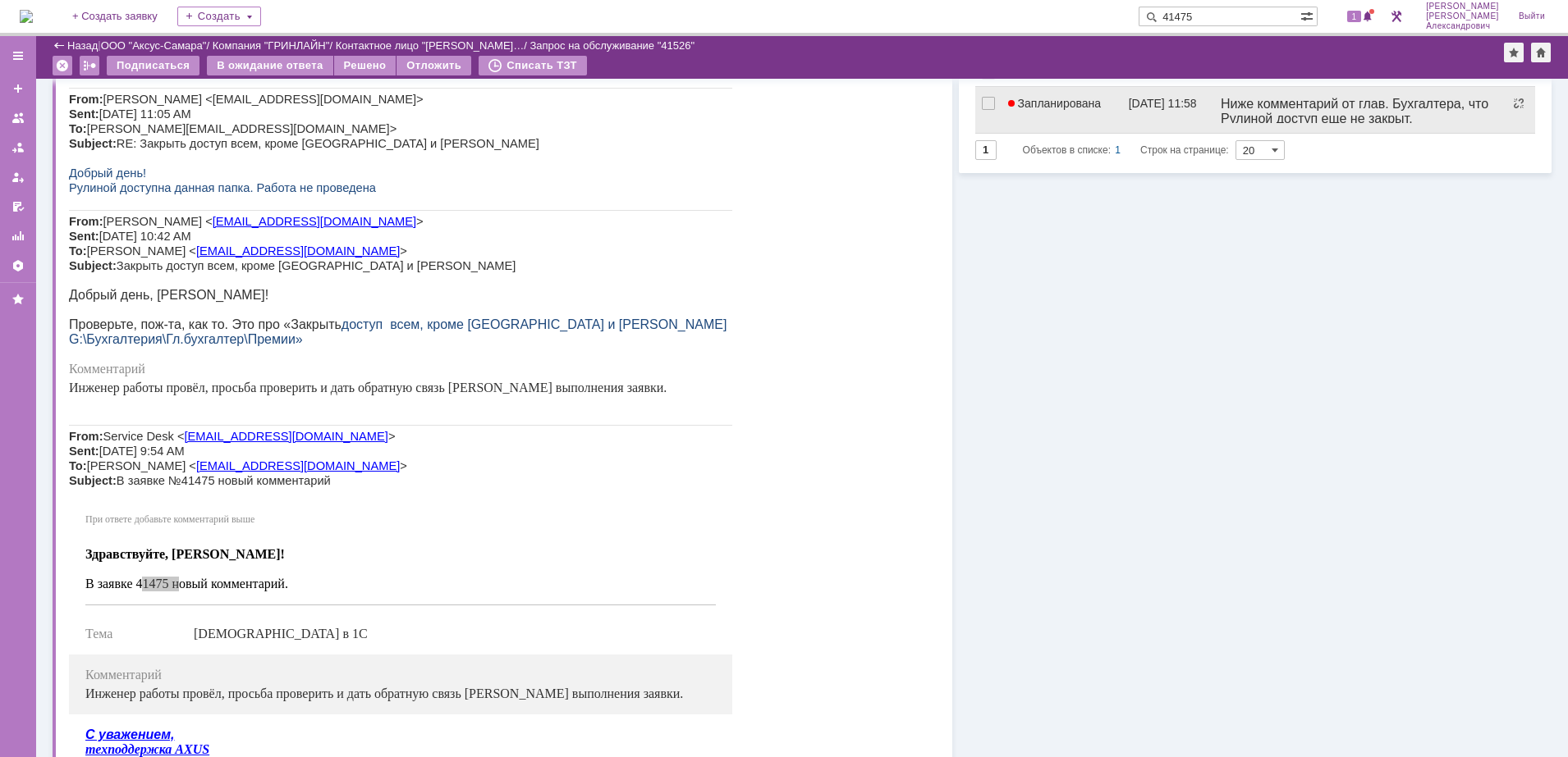
type input "41475"
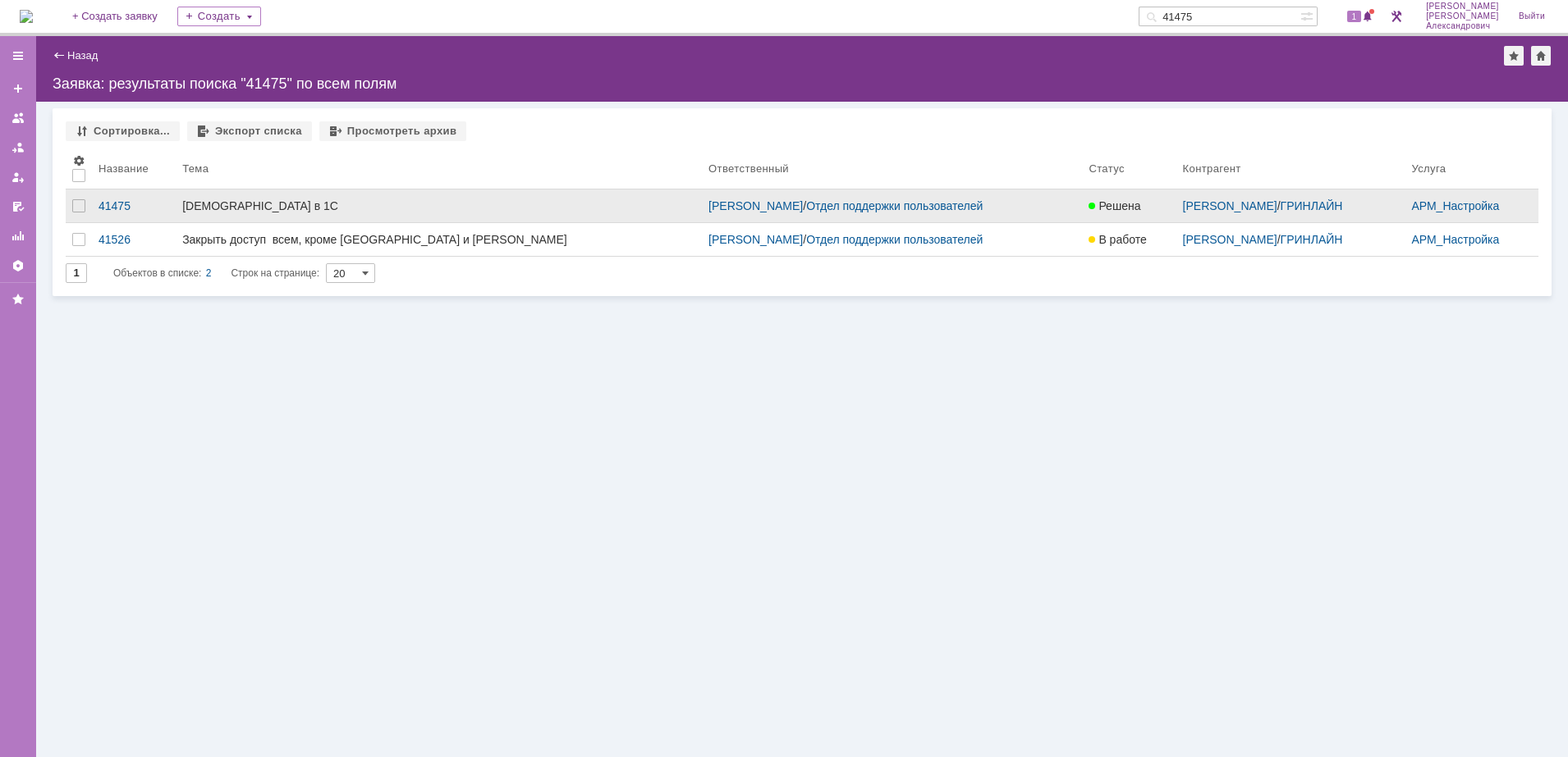
click at [416, 207] on div "[DEMOGRAPHIC_DATA] в 1С" at bounding box center [438, 205] width 513 height 14
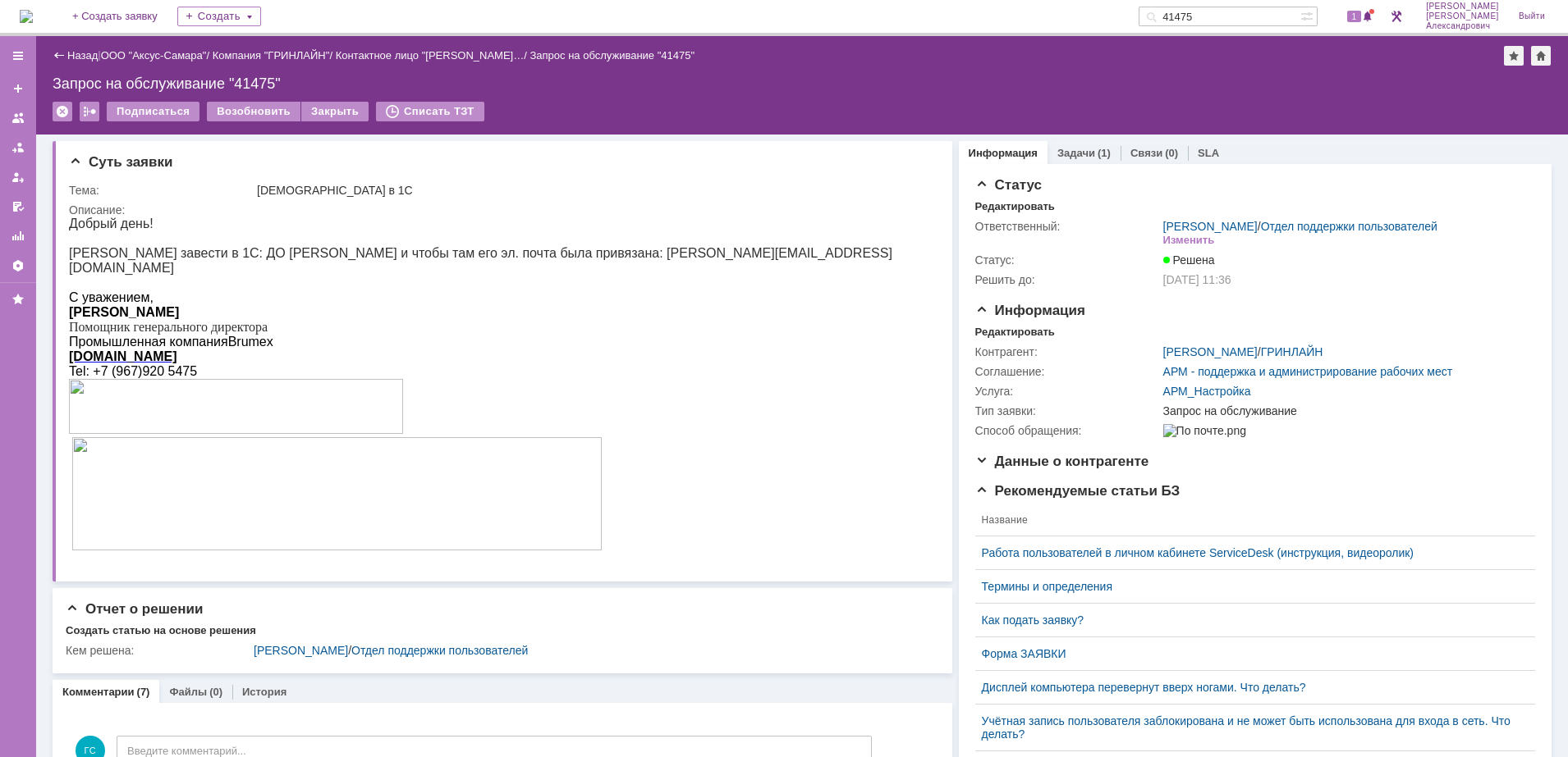
click at [83, 61] on div "Назад | ООО "Аксус-Самара" / Компания "ГРИНЛАЙН" / Контактное лицо "Чурикова Юл…" at bounding box center [802, 56] width 1499 height 20
click at [77, 58] on link "Назад" at bounding box center [83, 56] width 31 height 13
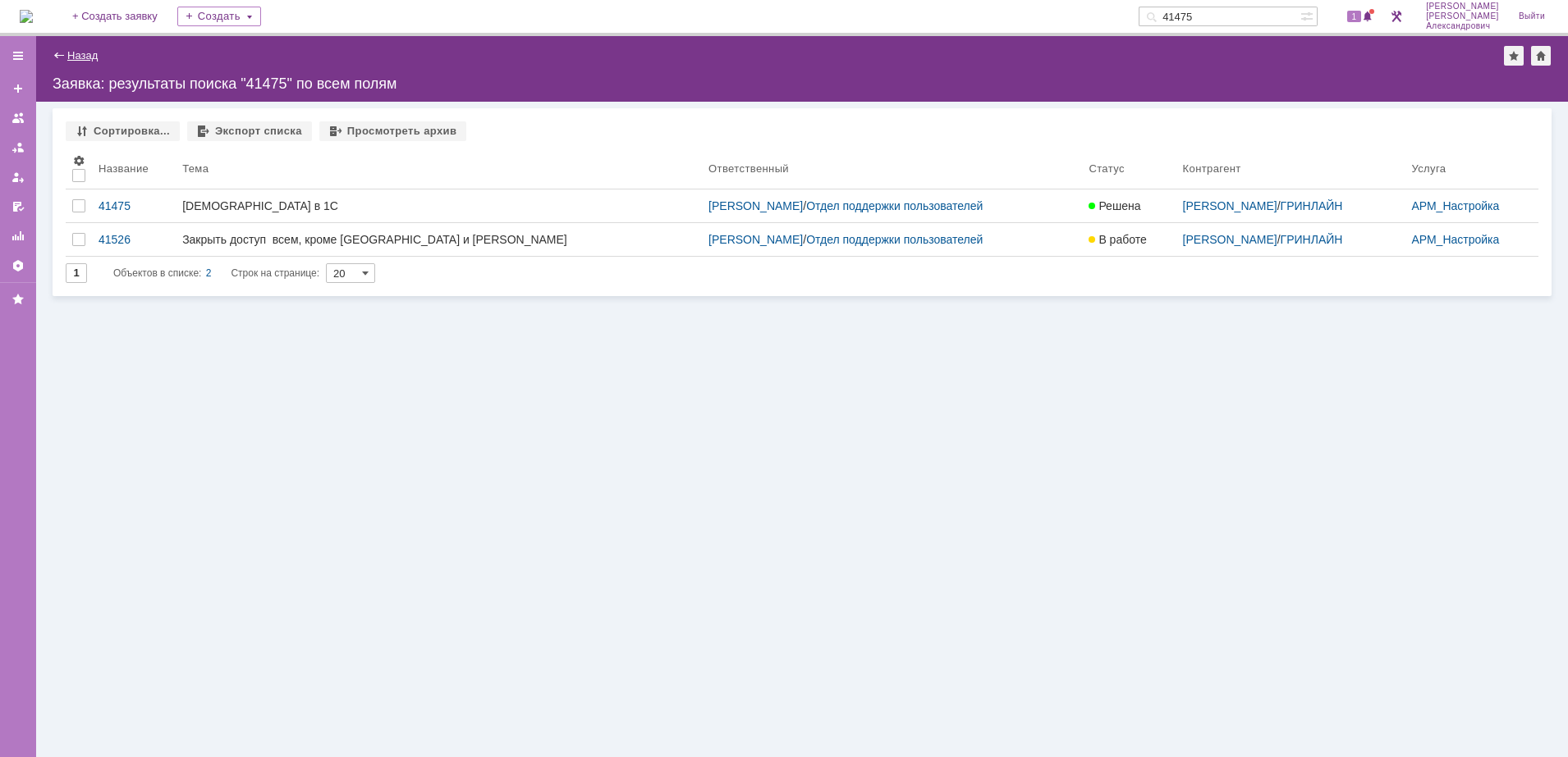
click at [87, 59] on link "Назад" at bounding box center [83, 56] width 31 height 13
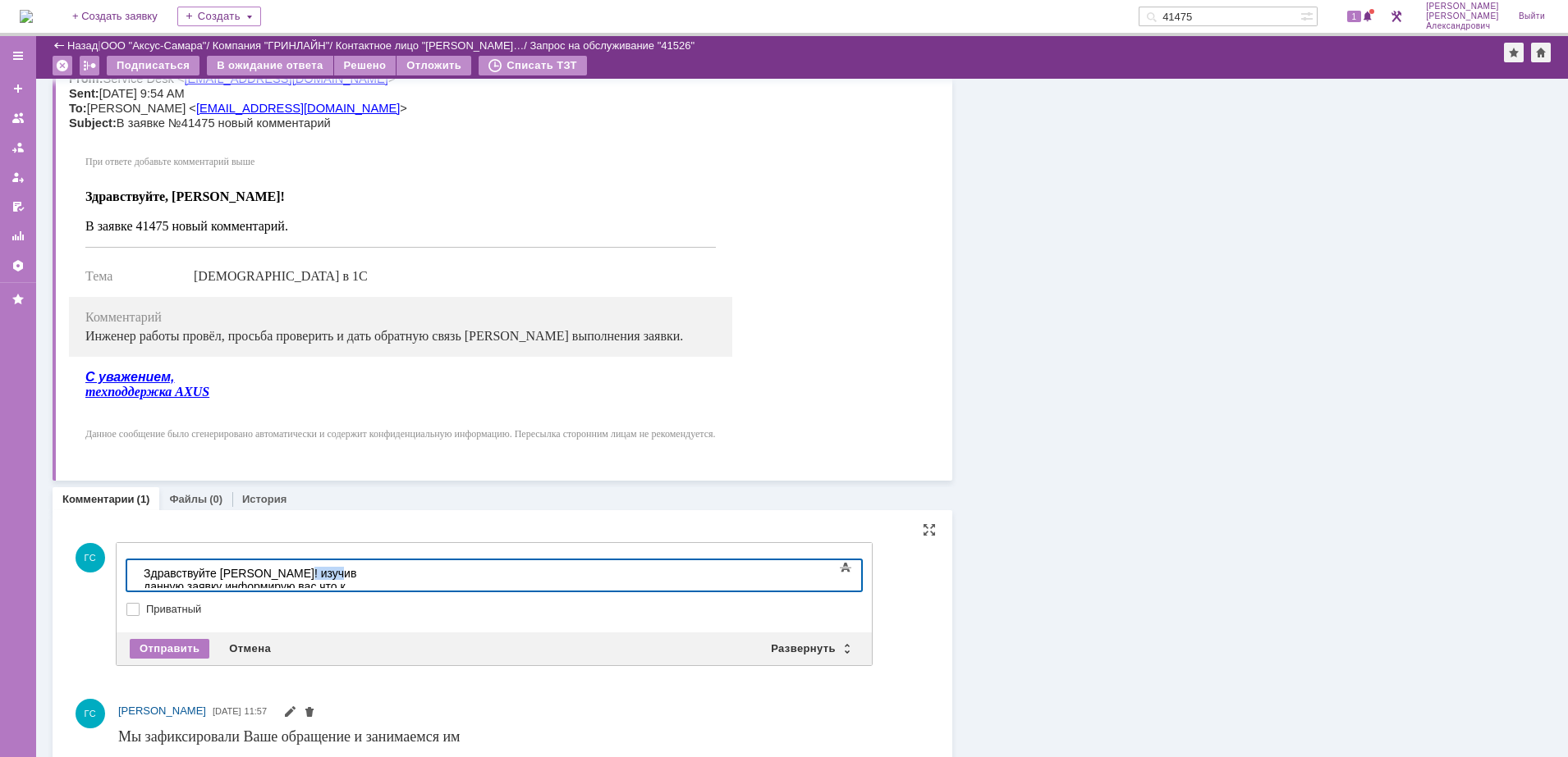
drag, startPoint x: 336, startPoint y: 573, endPoint x: 297, endPoint y: 571, distance: 39.1
click at [297, 571] on div "Здравствуйте Юлия! изучив данную заявку информирую вас что к заявке 41475" at bounding box center [260, 588] width 234 height 41
copy div "данную"
click at [377, 579] on div "Здравствуйте Юлия! изучив данную заявку информирую вас что к заявке 41475" at bounding box center [260, 588] width 234 height 41
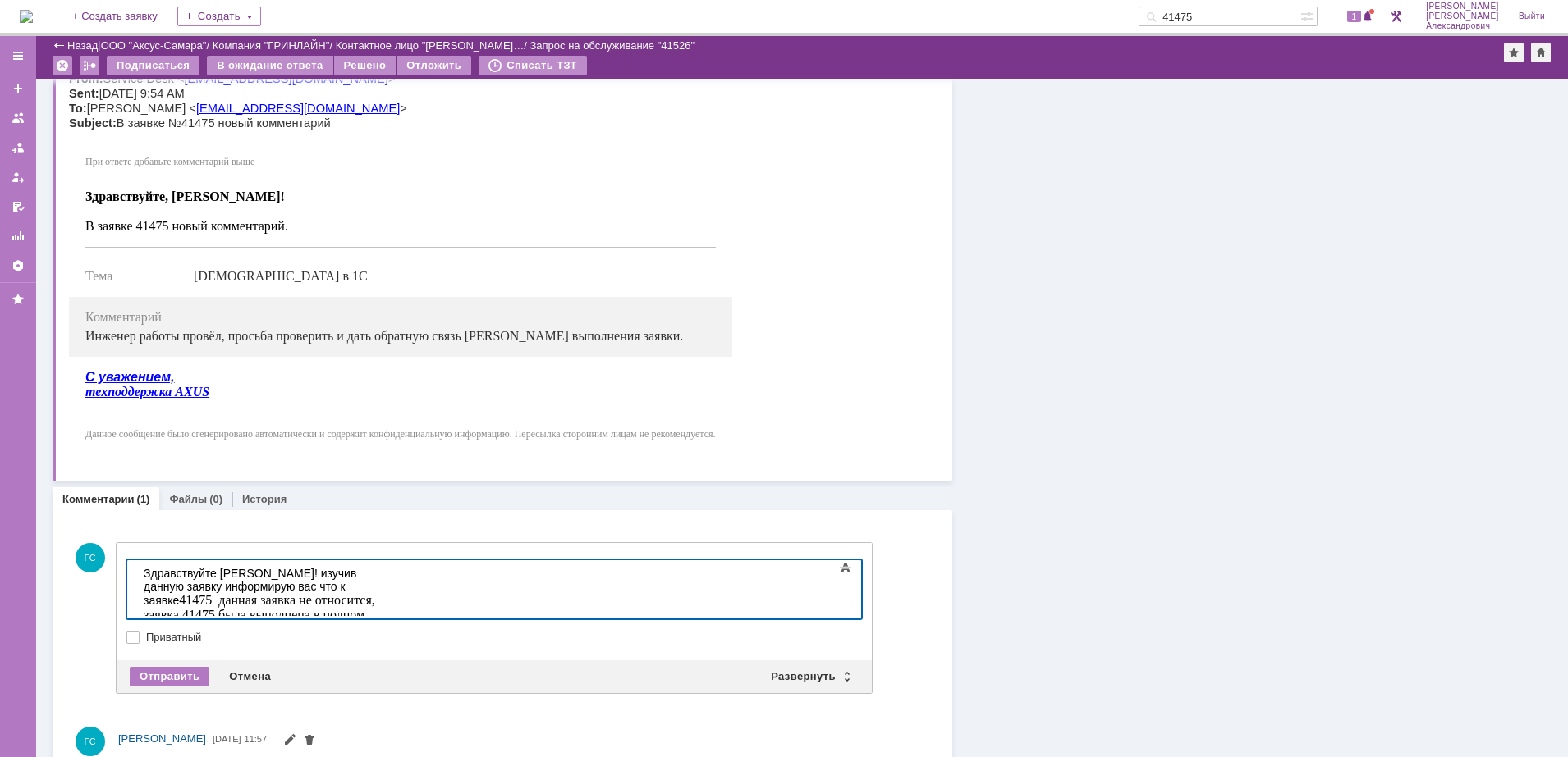
click at [263, 576] on div "Здравствуйте Юлия! изучив данную заявку информирую вас что к заявке 41475 данна…" at bounding box center [260, 602] width 234 height 70
click at [169, 672] on div "Отправить" at bounding box center [170, 677] width 79 height 20
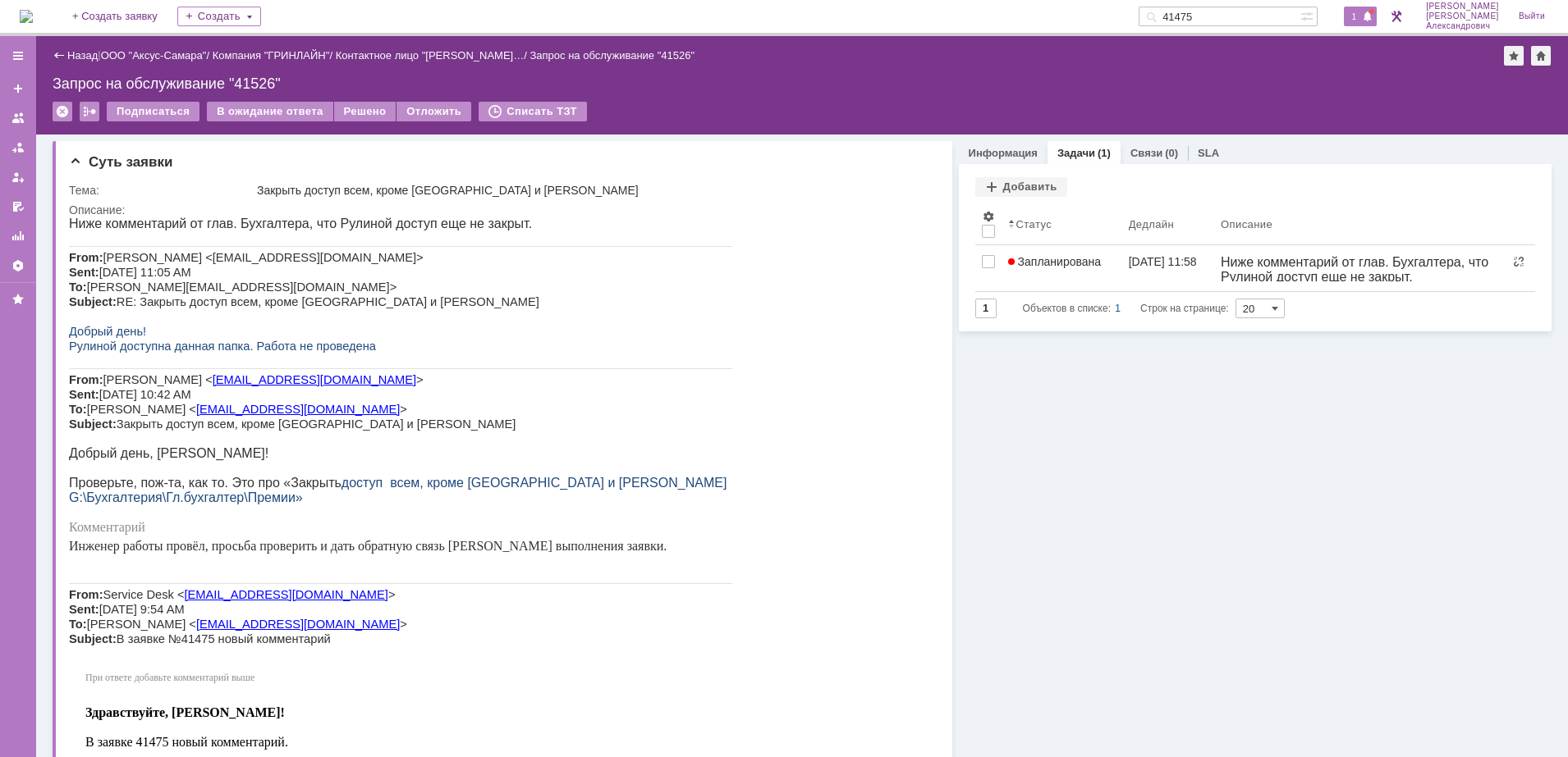
click at [1373, 17] on span at bounding box center [1367, 17] width 12 height 14
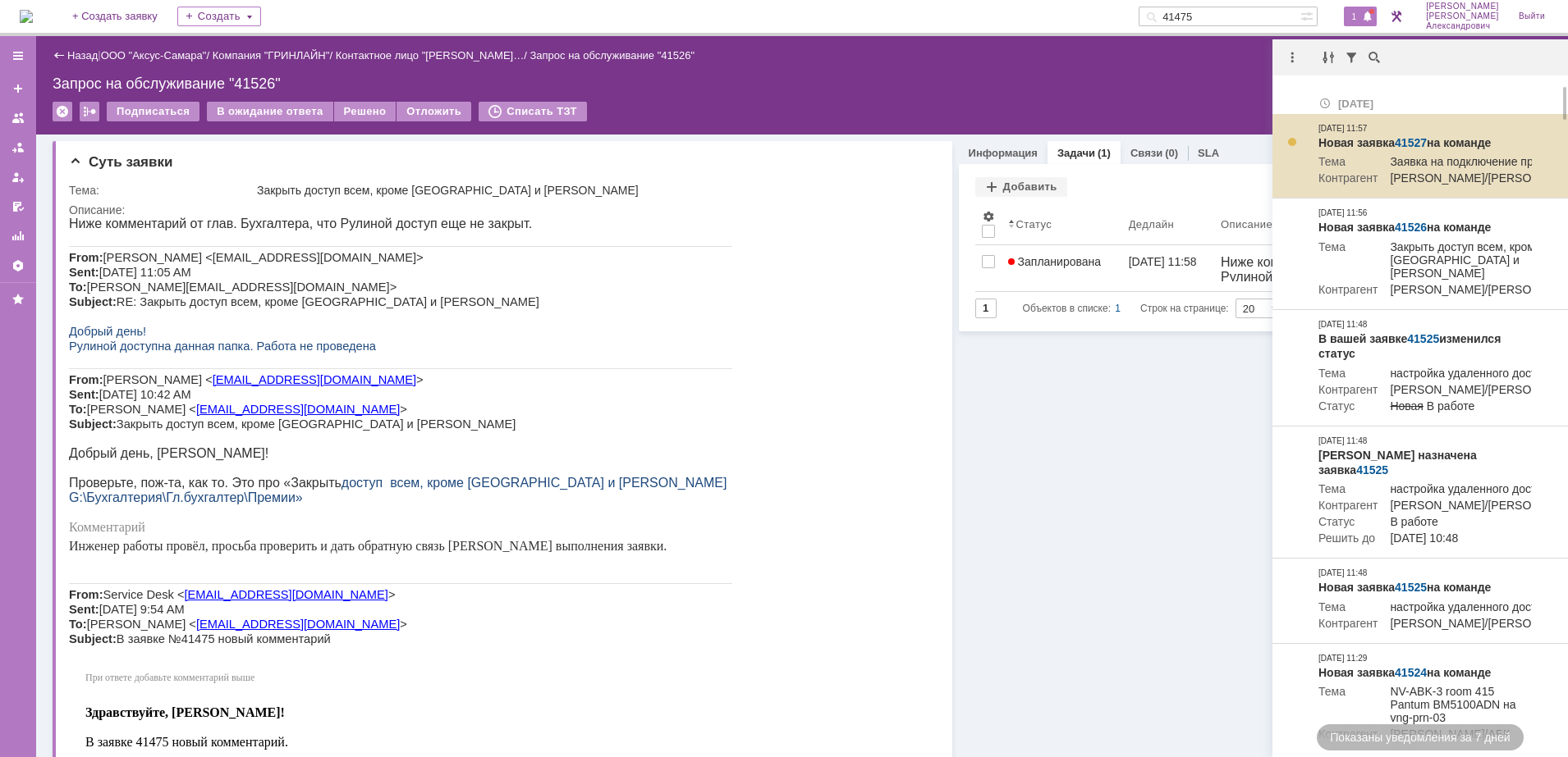
click at [1414, 139] on link "41527" at bounding box center [1411, 142] width 32 height 14
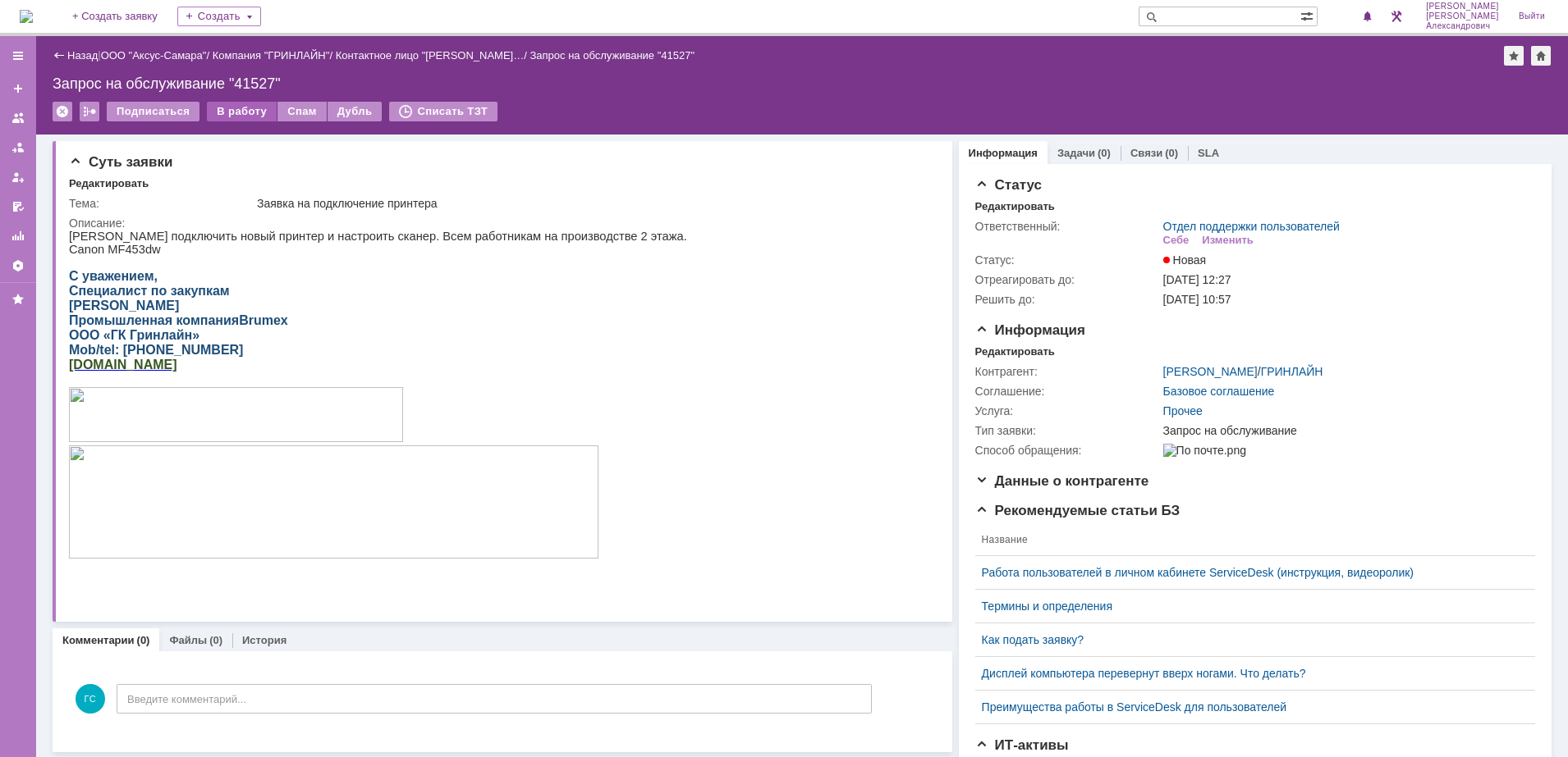
click at [233, 115] on div "В работу" at bounding box center [241, 112] width 69 height 20
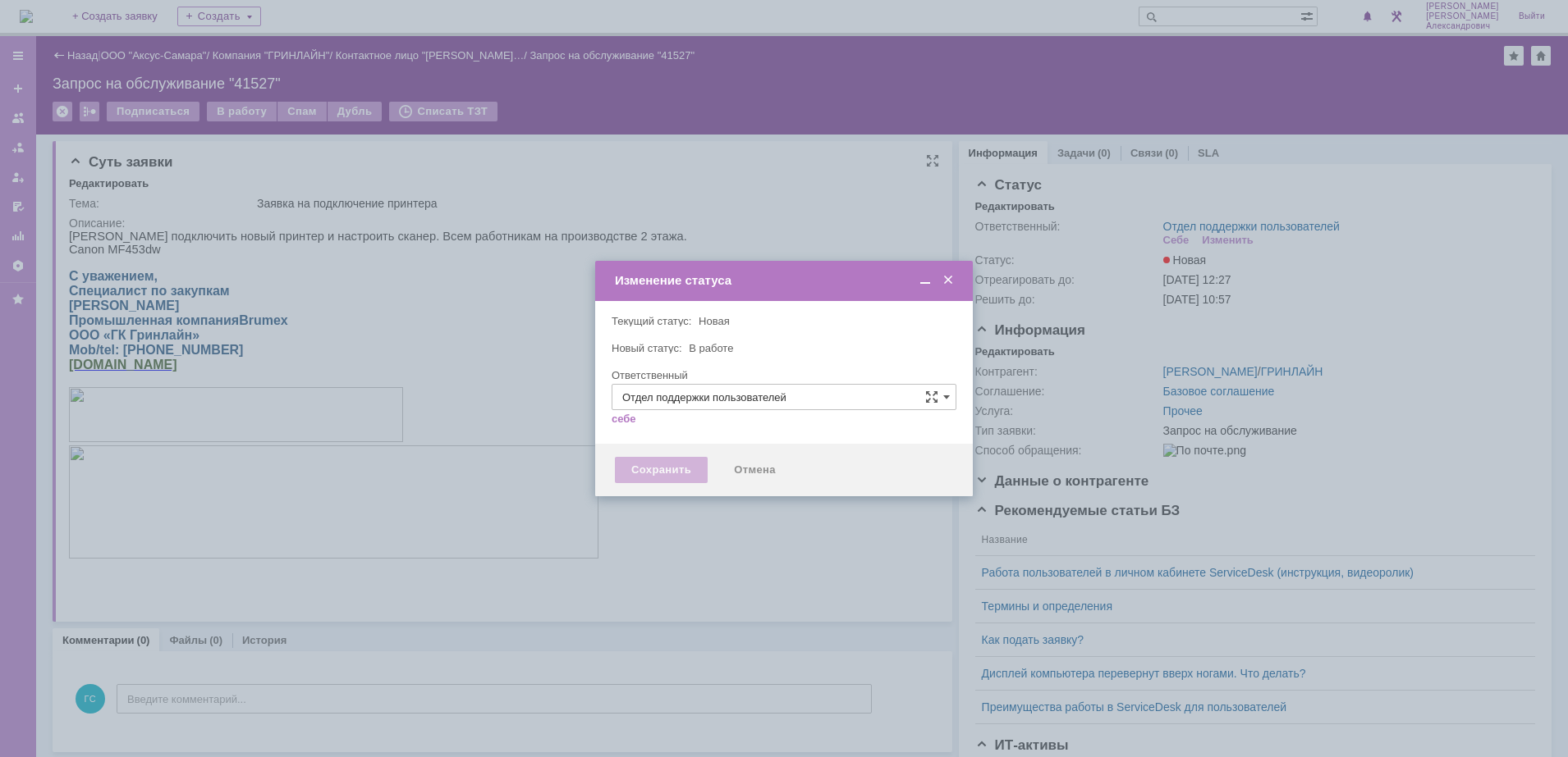
type input "[PERSON_NAME]"
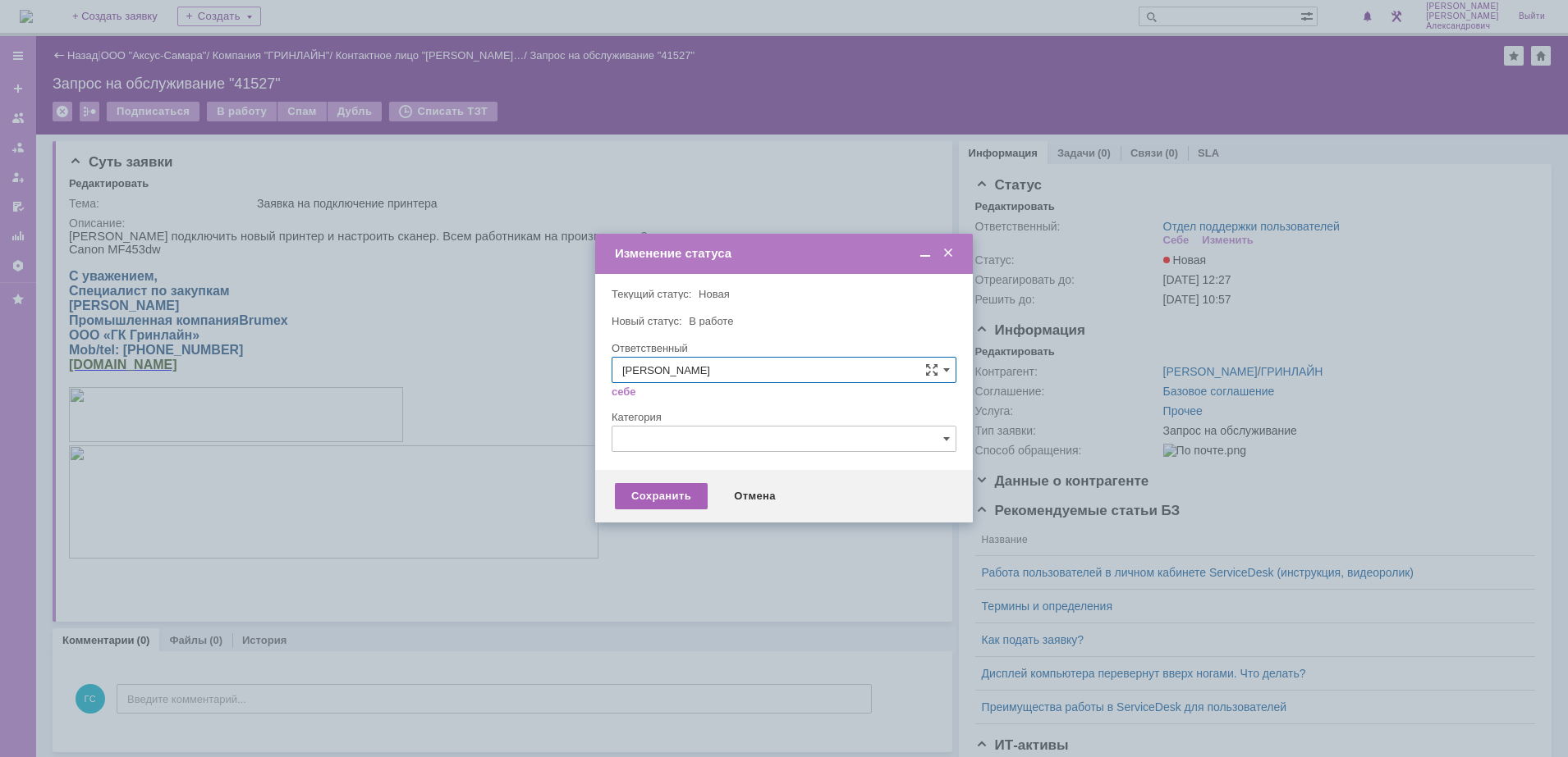
click at [634, 496] on div "Сохранить" at bounding box center [661, 496] width 93 height 26
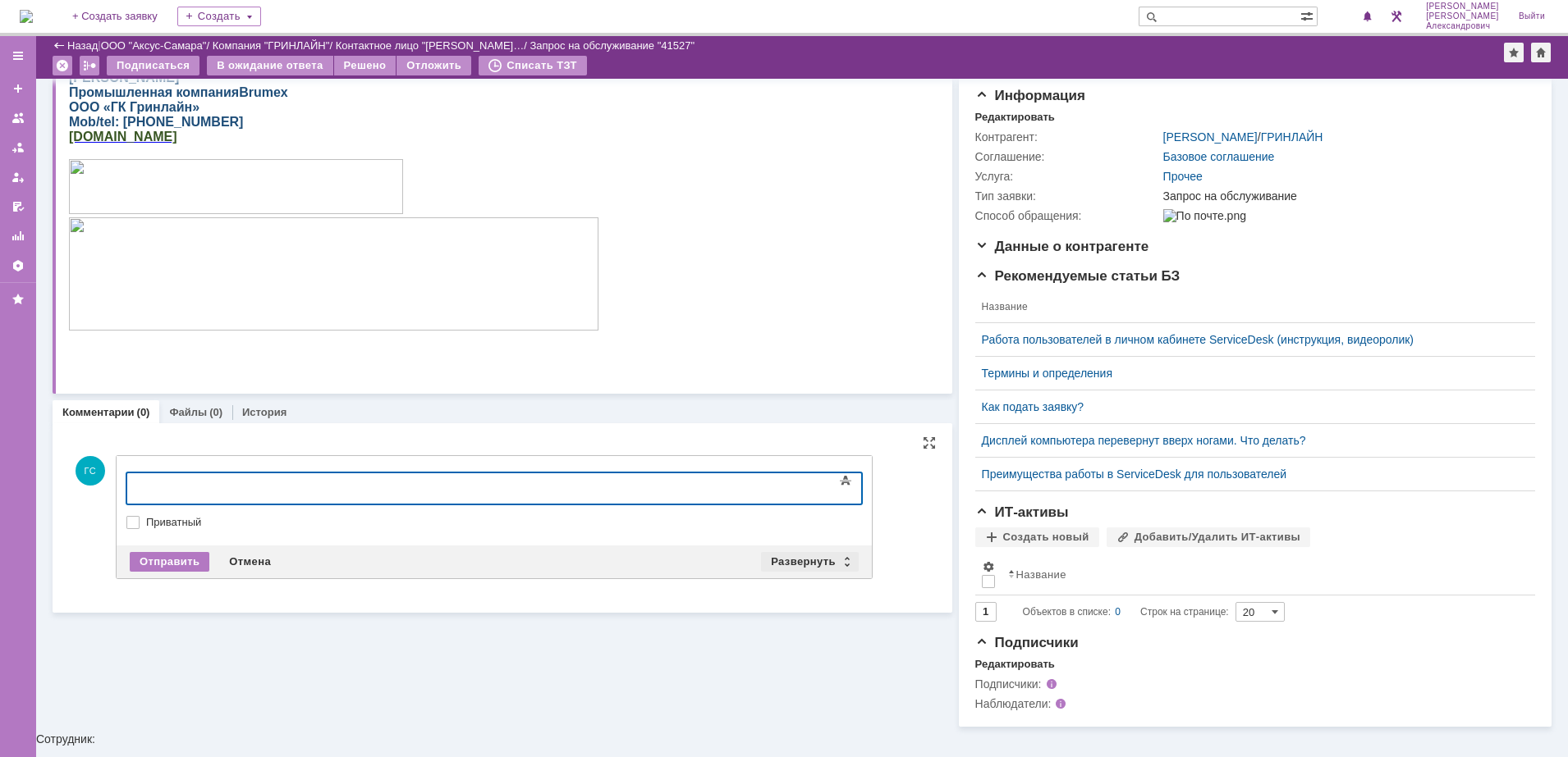
click at [793, 559] on div "Развернуть" at bounding box center [810, 562] width 97 height 20
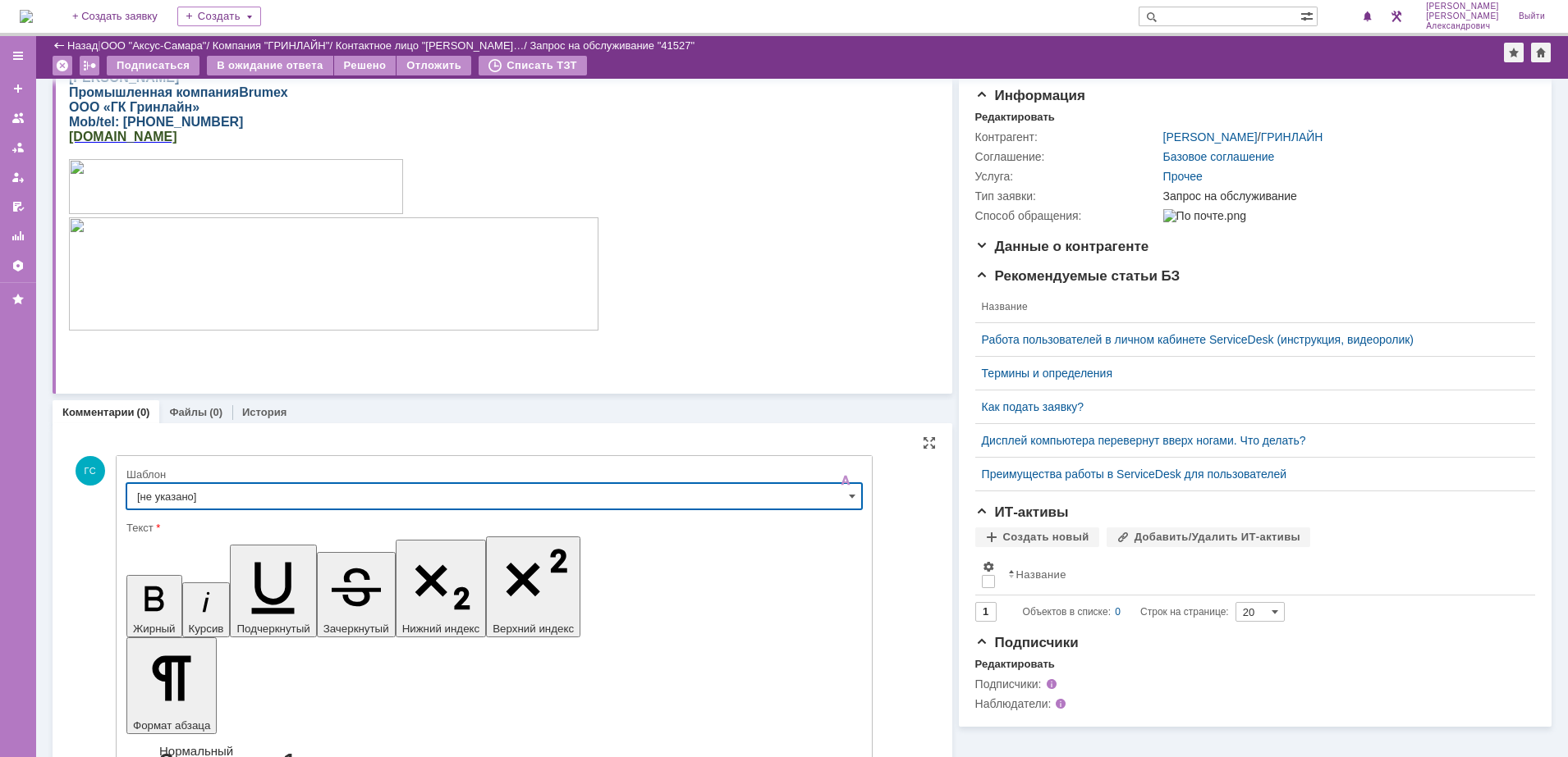
click at [321, 497] on input "[не указано]" at bounding box center [494, 496] width 736 height 26
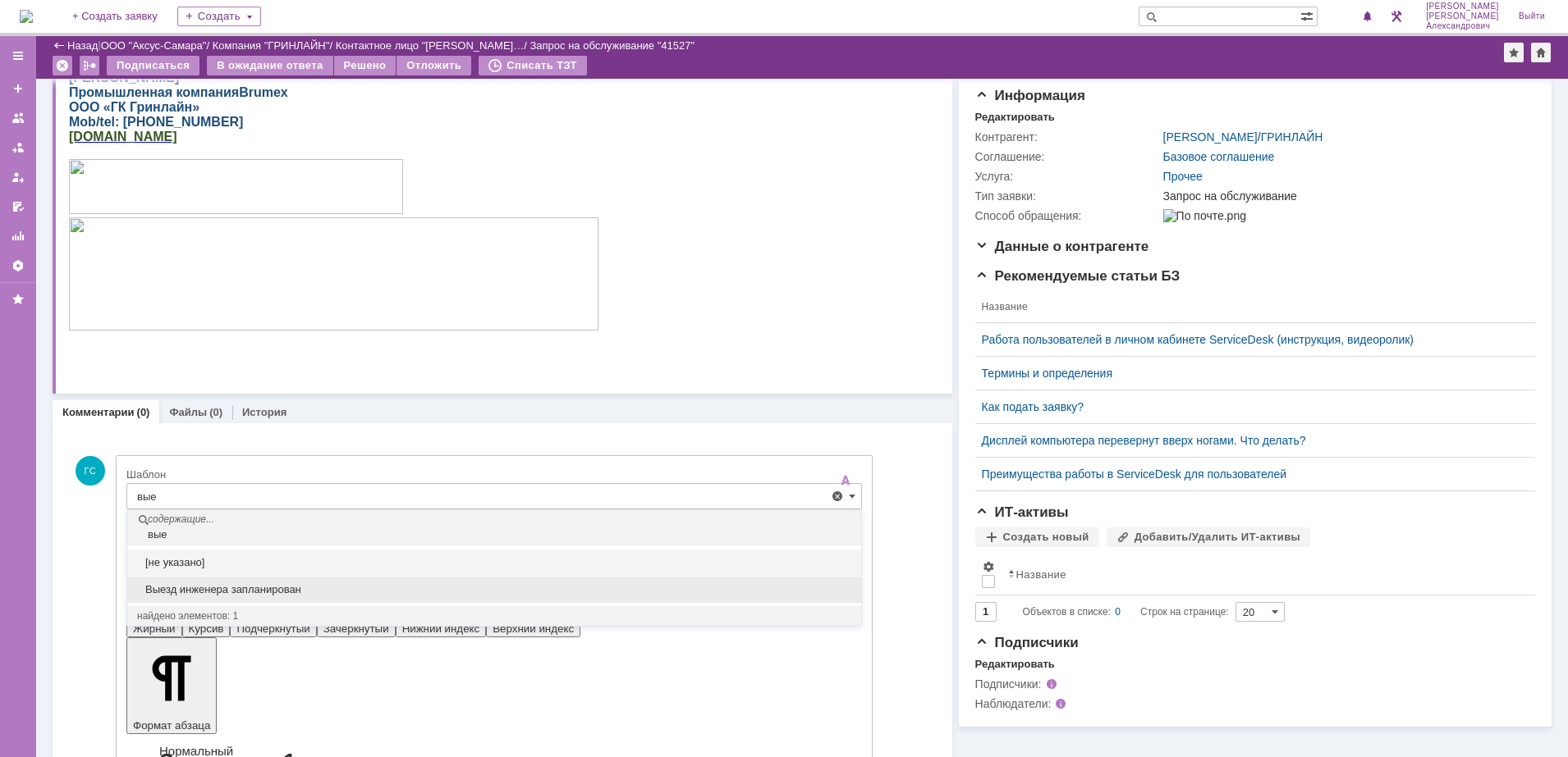
click at [274, 590] on span "Выезд инженера запланирован" at bounding box center [494, 589] width 714 height 14
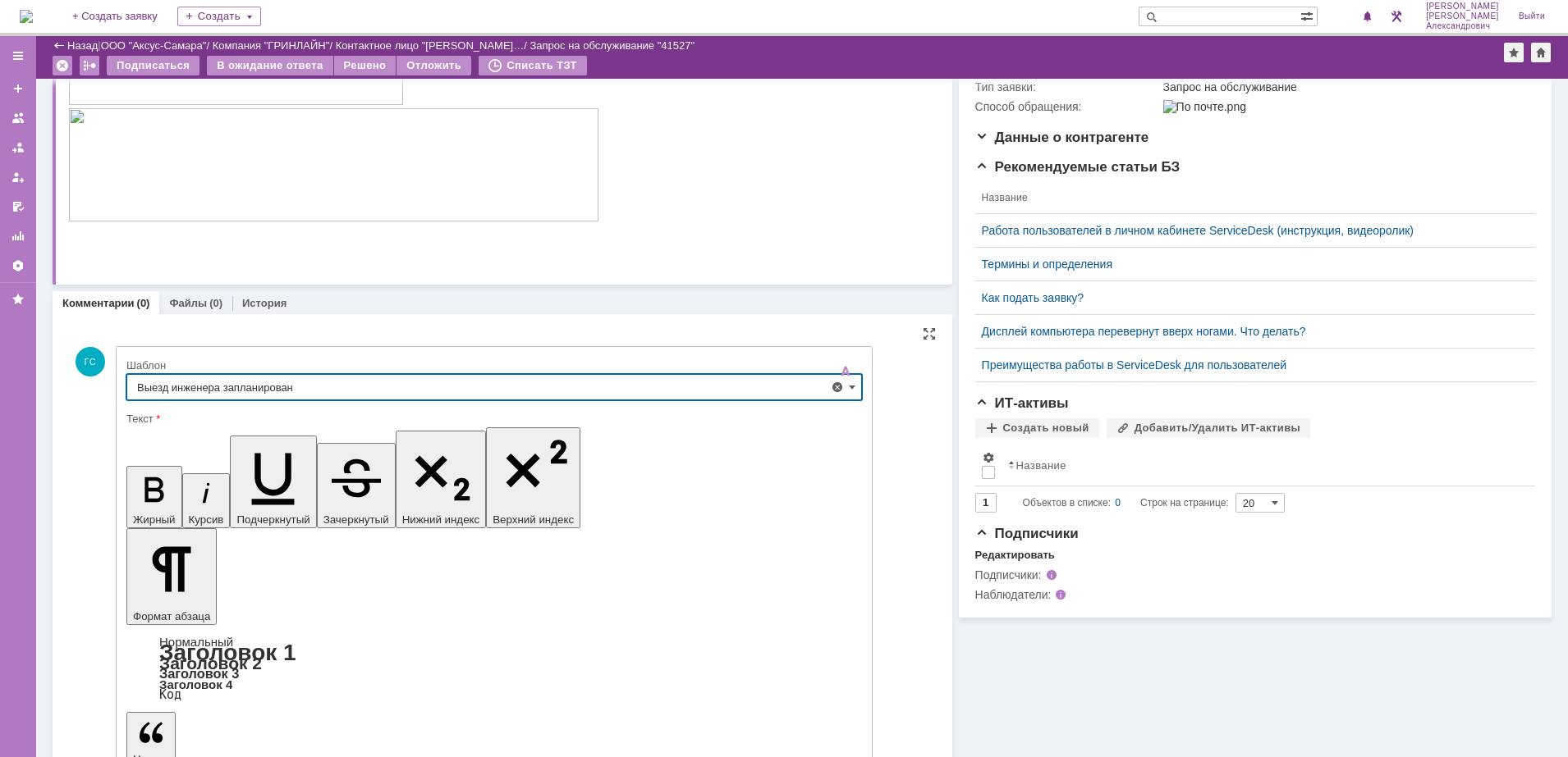
type input "Выезд инженера запланирован"
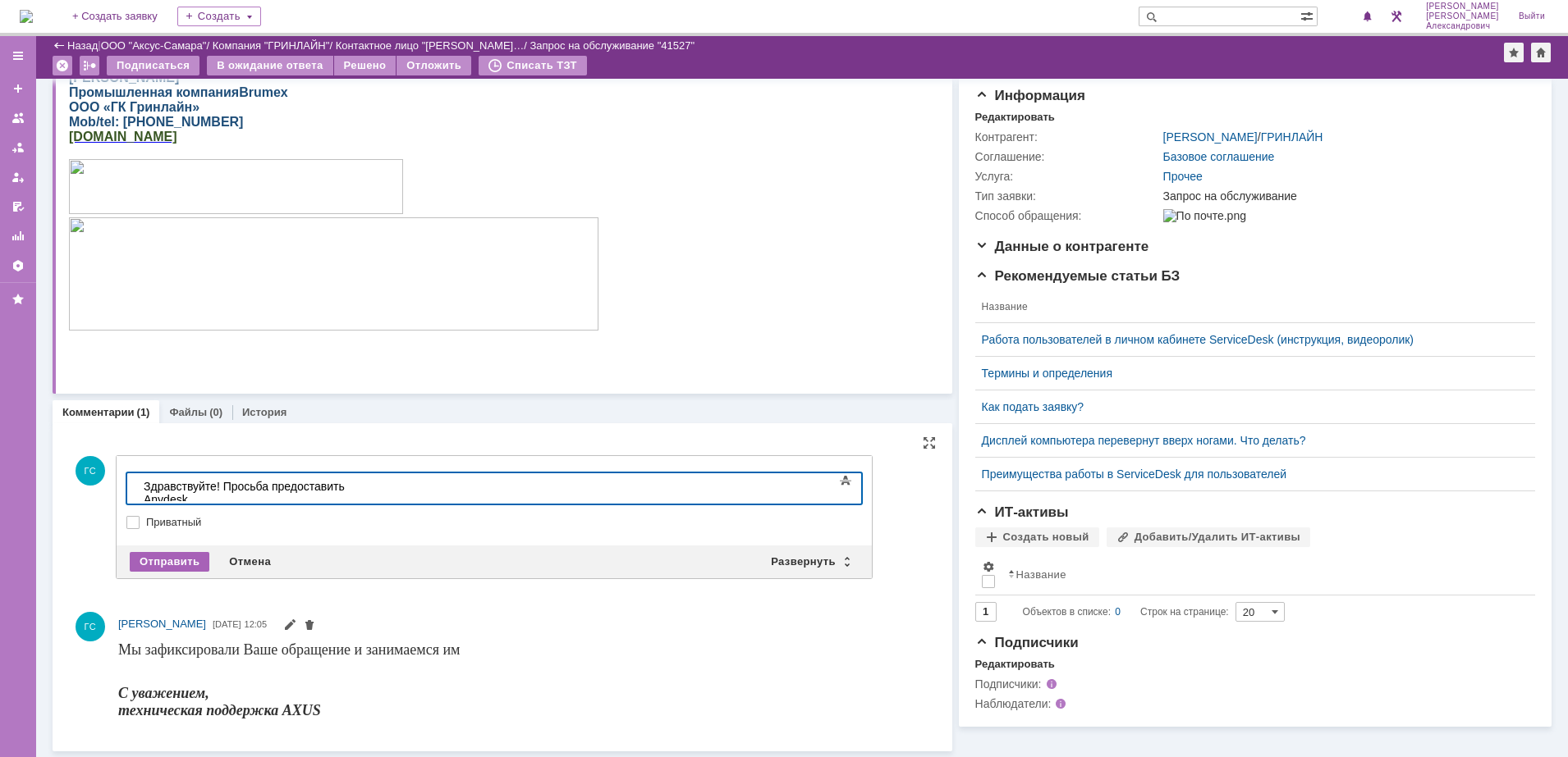
click at [154, 561] on div "Отправить" at bounding box center [170, 562] width 79 height 20
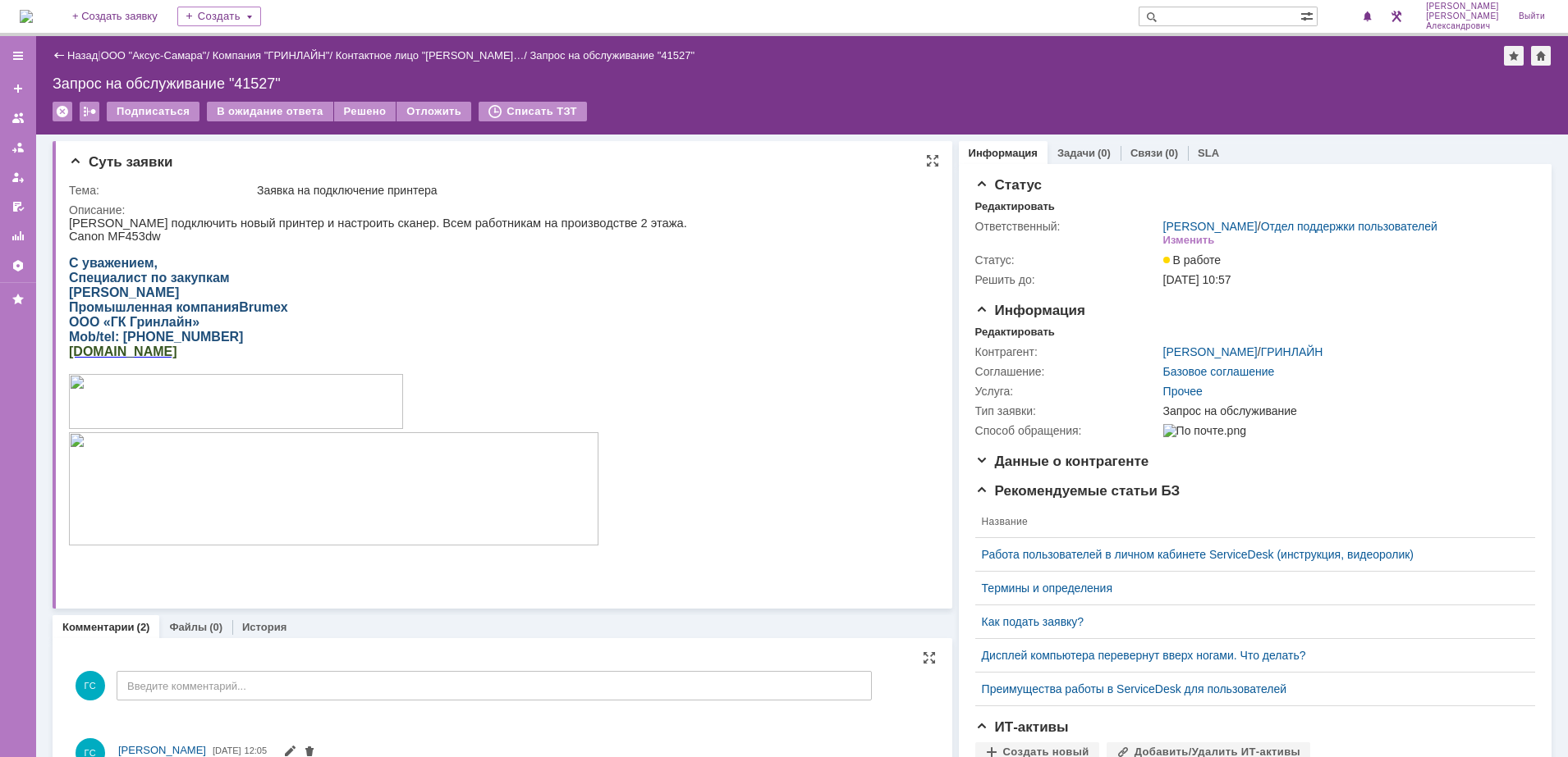
drag, startPoint x: 72, startPoint y: 223, endPoint x: 327, endPoint y: 342, distance: 281.4
click at [327, 342] on div "Прошу подключить новый принтер и настроить сканер. Всем работникам на производс…" at bounding box center [377, 397] width 618 height 360
copy div "Прошу подключить новый принтер и настроить сканер. Всем работникам на производс…"
click at [1011, 339] on div "Редактировать" at bounding box center [1014, 332] width 79 height 14
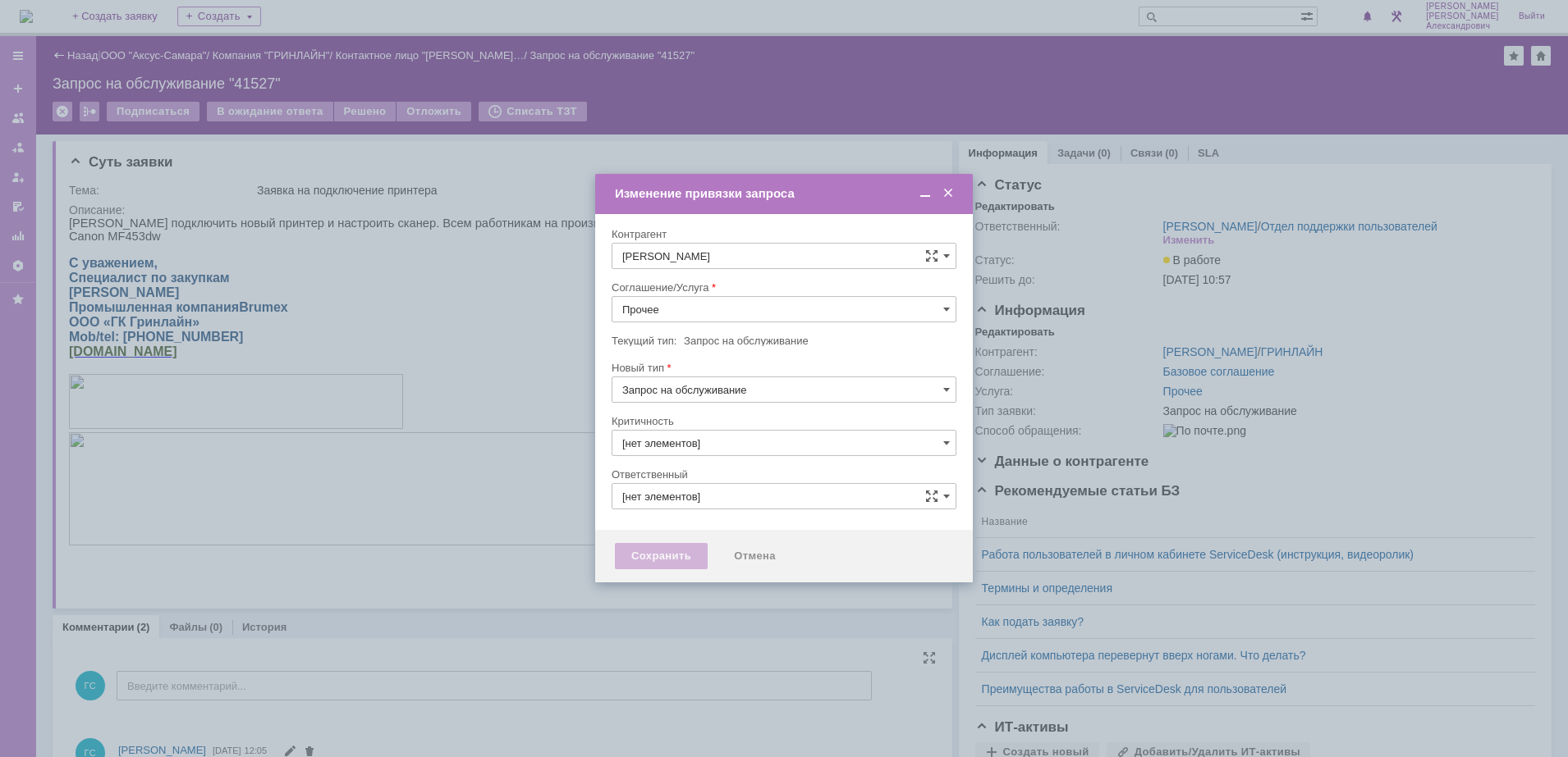
type input "3. Низкая"
type input "[PERSON_NAME]"
type input "[не указано]"
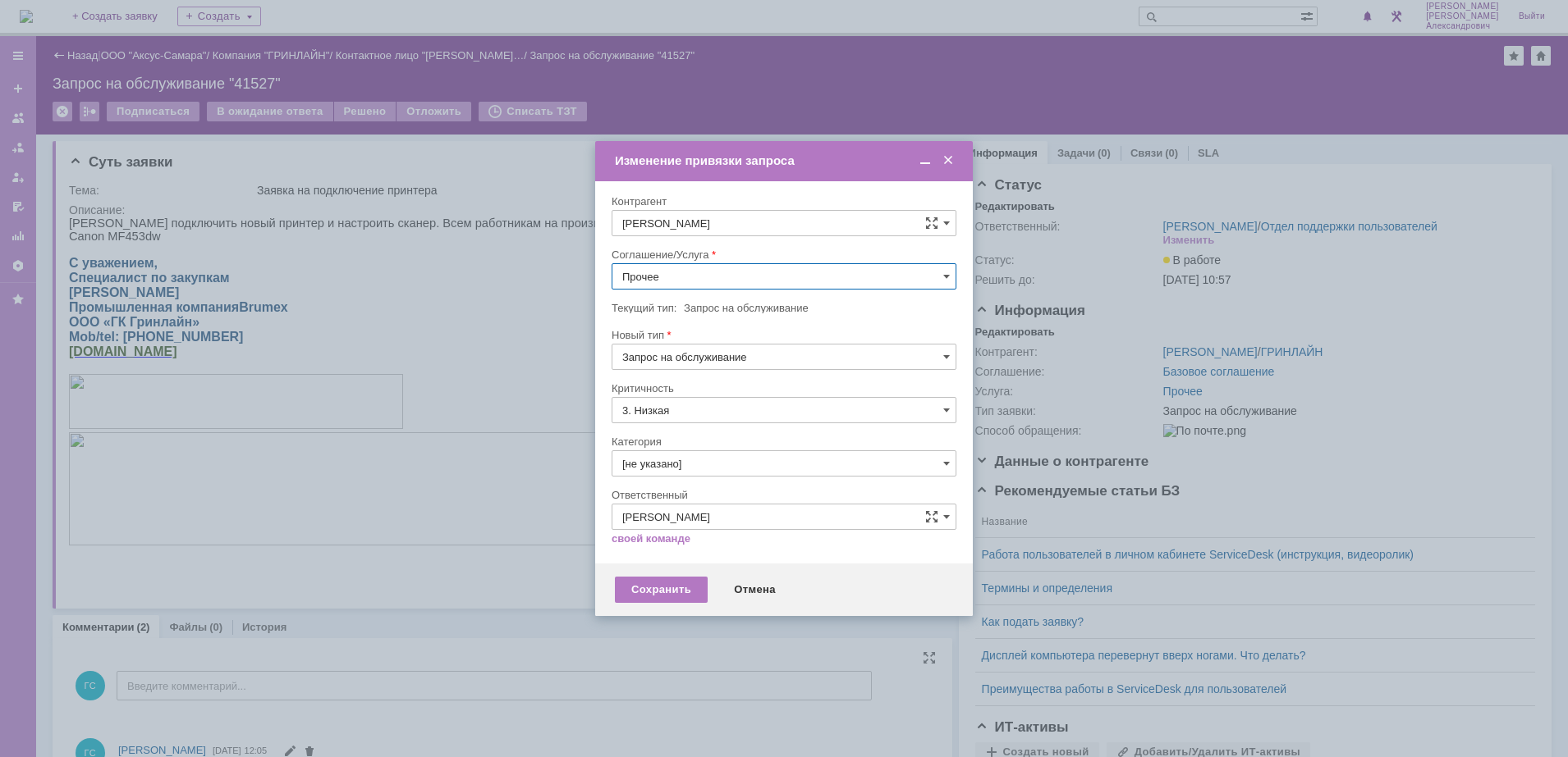
click at [704, 267] on input "Прочее" at bounding box center [784, 276] width 344 height 26
click at [688, 464] on div "АРМ_Настройка" at bounding box center [784, 474] width 343 height 26
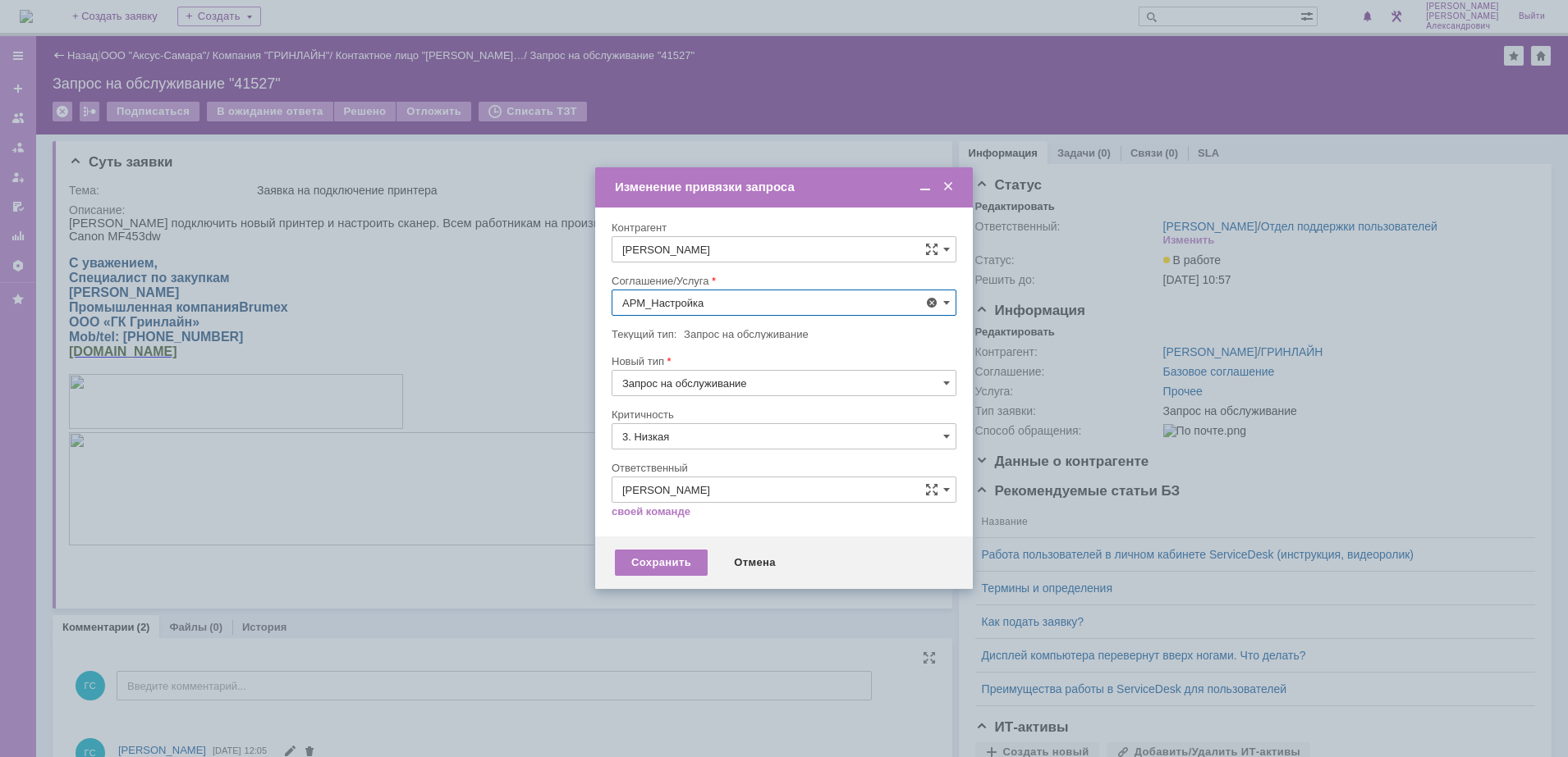
type input "АРМ_Настройка"
click at [680, 435] on input "3. Низкая" at bounding box center [784, 436] width 344 height 26
click at [682, 459] on div "[не указано]" at bounding box center [784, 466] width 343 height 26
type input "[не указано]"
click at [663, 550] on div "Сохранить" at bounding box center [661, 562] width 93 height 26
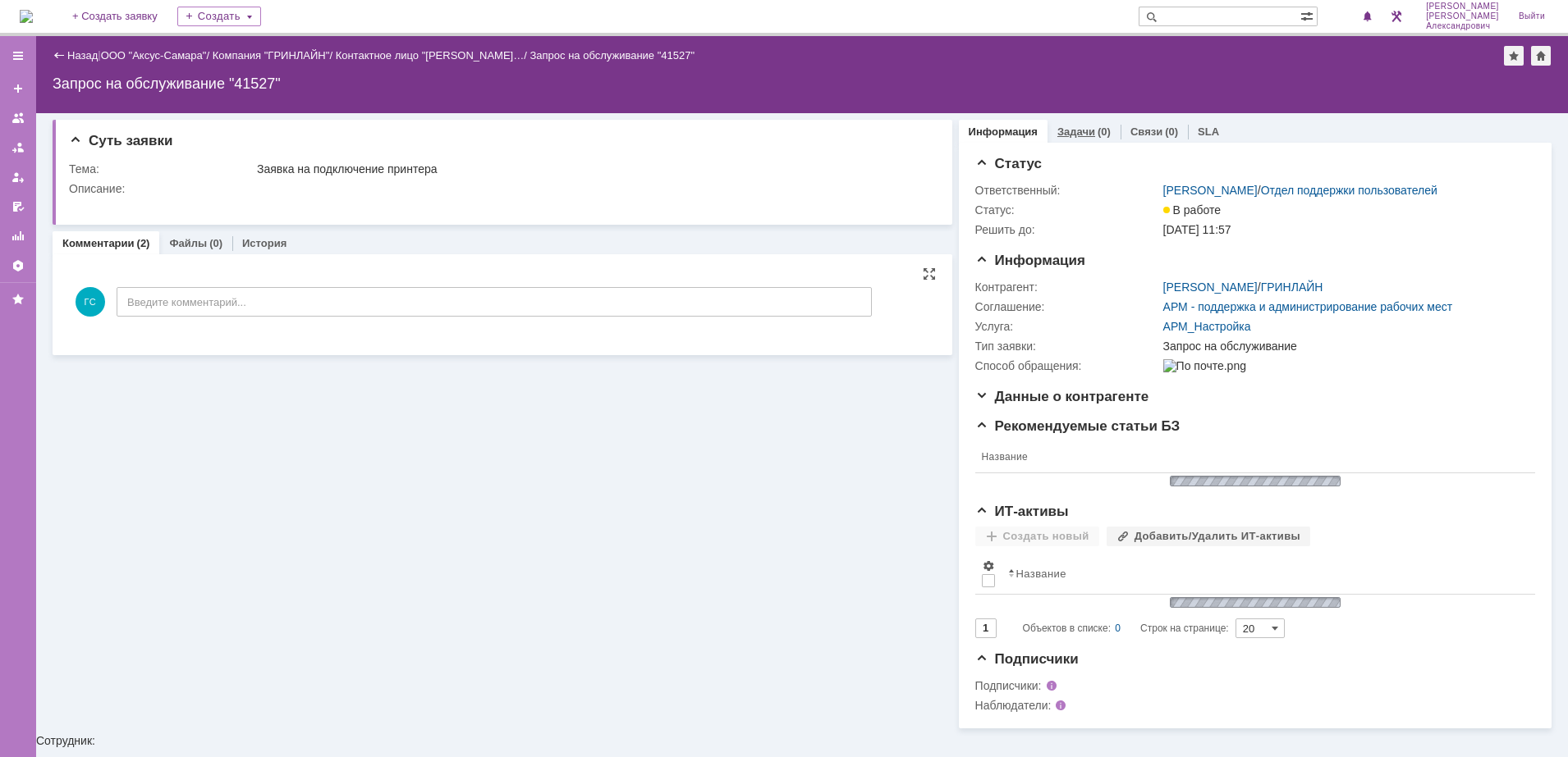
scroll to position [0, 0]
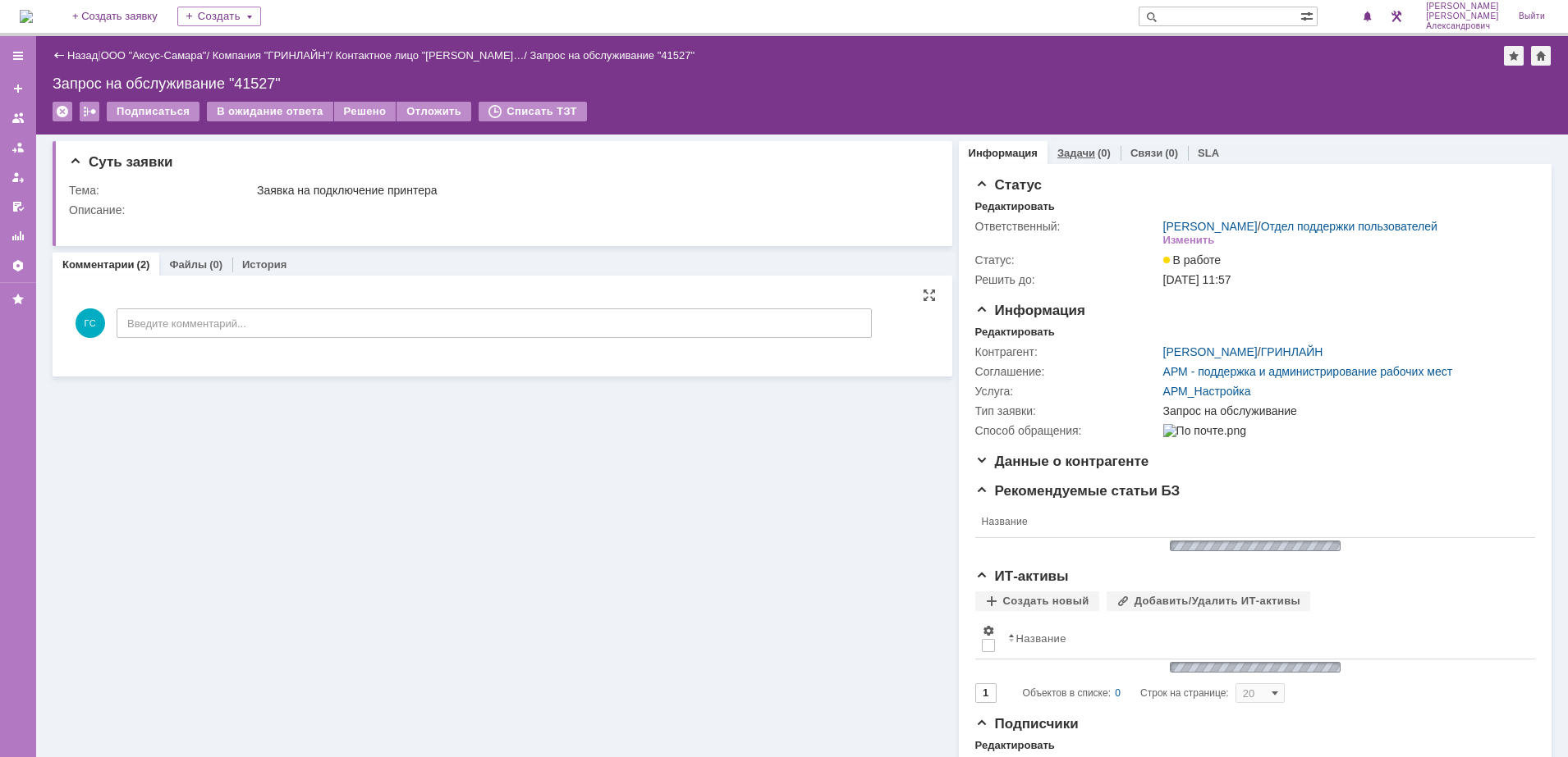
click at [1075, 144] on div "Задачи (0)" at bounding box center [1084, 153] width 73 height 23
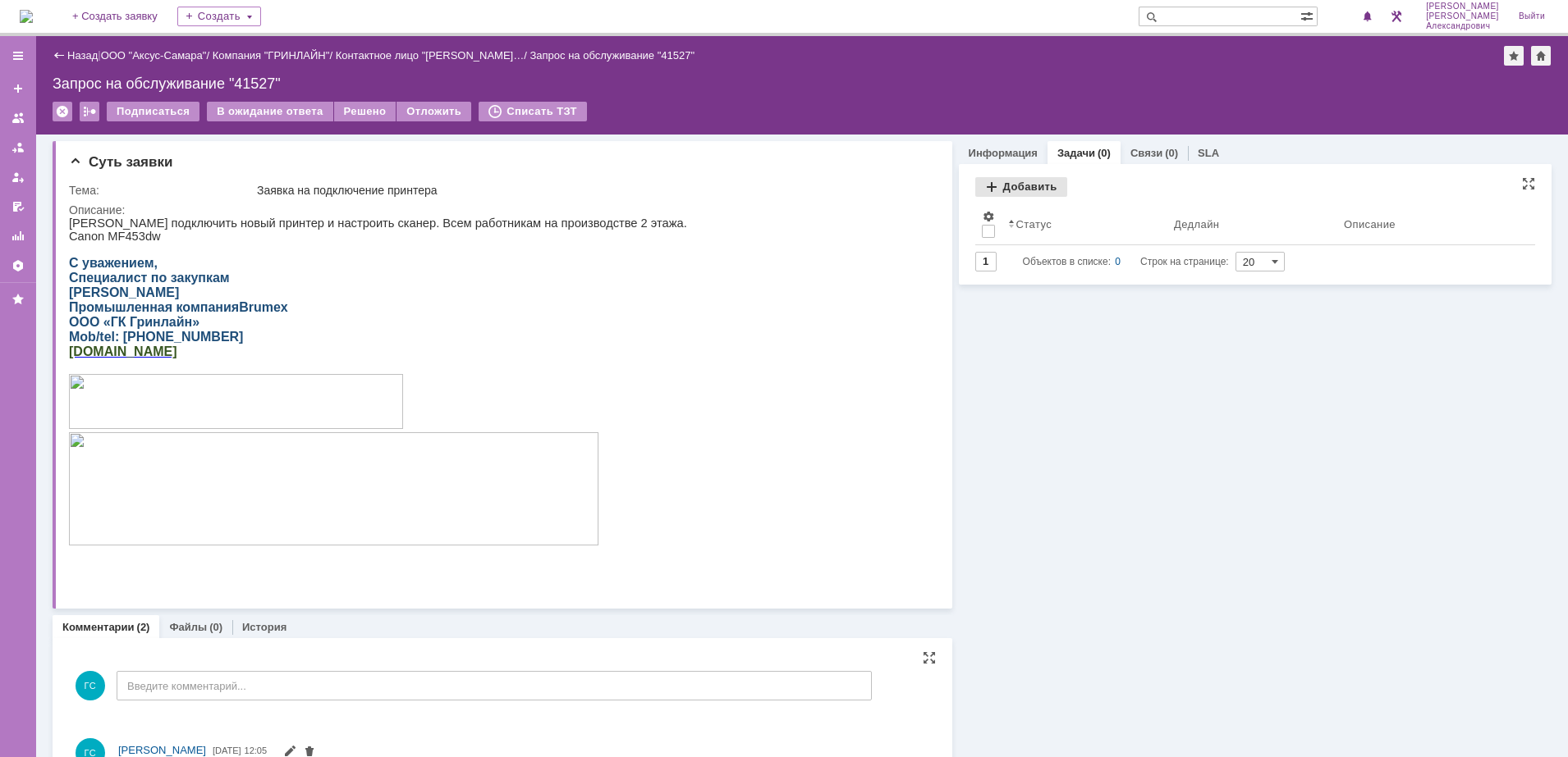
click at [1020, 189] on div "Добавить" at bounding box center [1021, 187] width 92 height 20
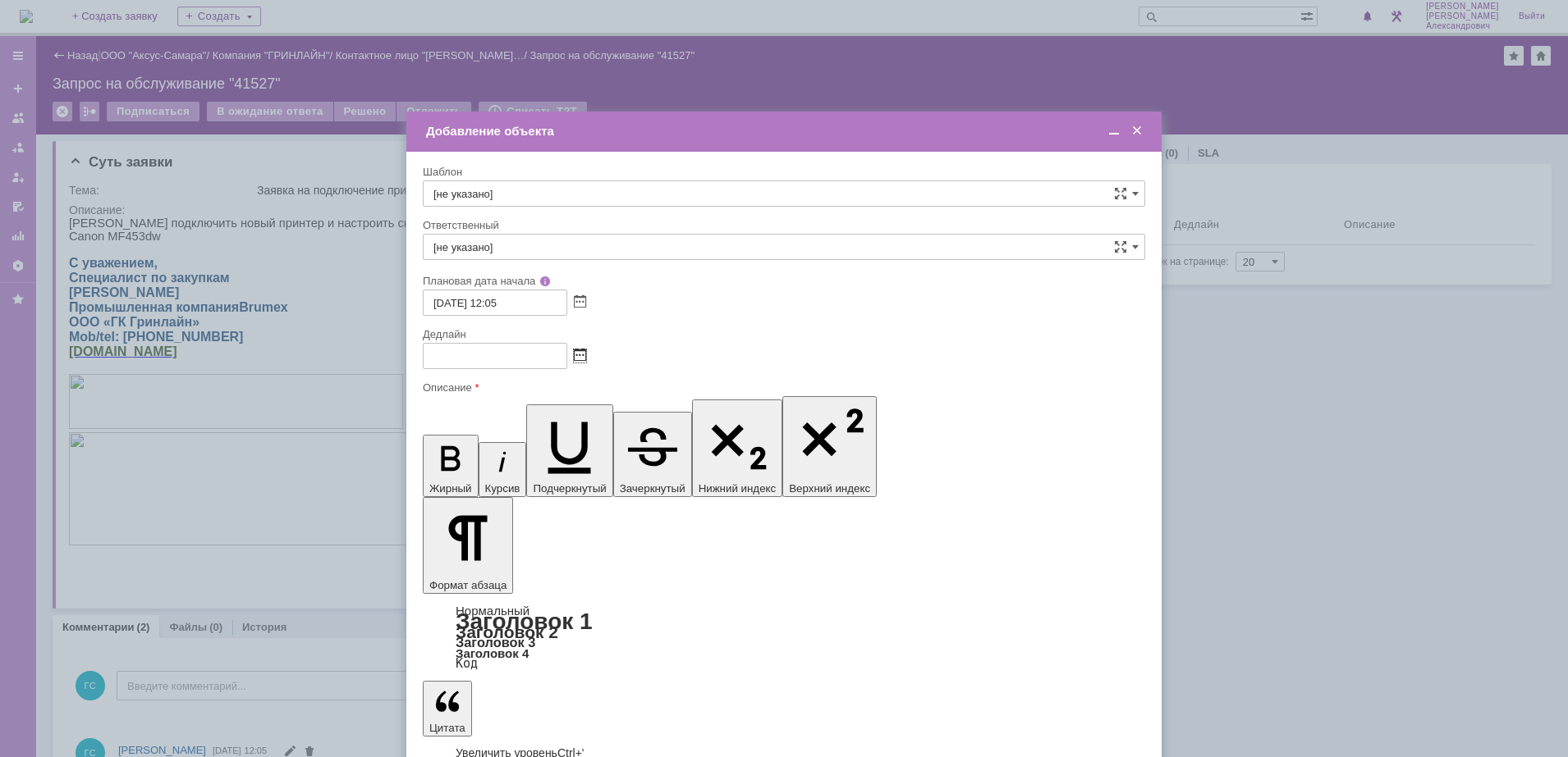
click at [582, 353] on span at bounding box center [580, 356] width 13 height 14
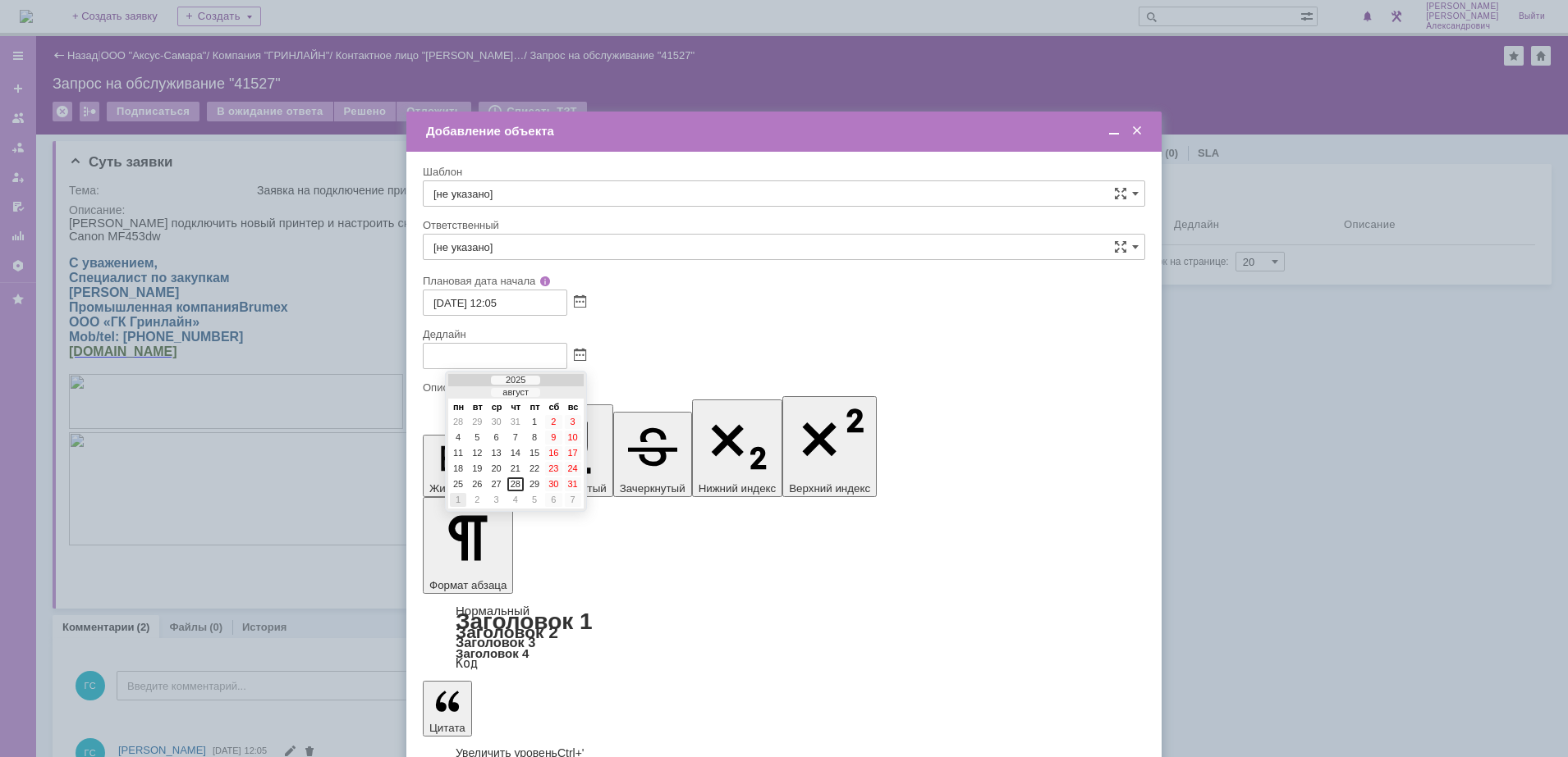
click at [465, 502] on div "1" at bounding box center [458, 499] width 16 height 14
type input "01.09.2025 12:05"
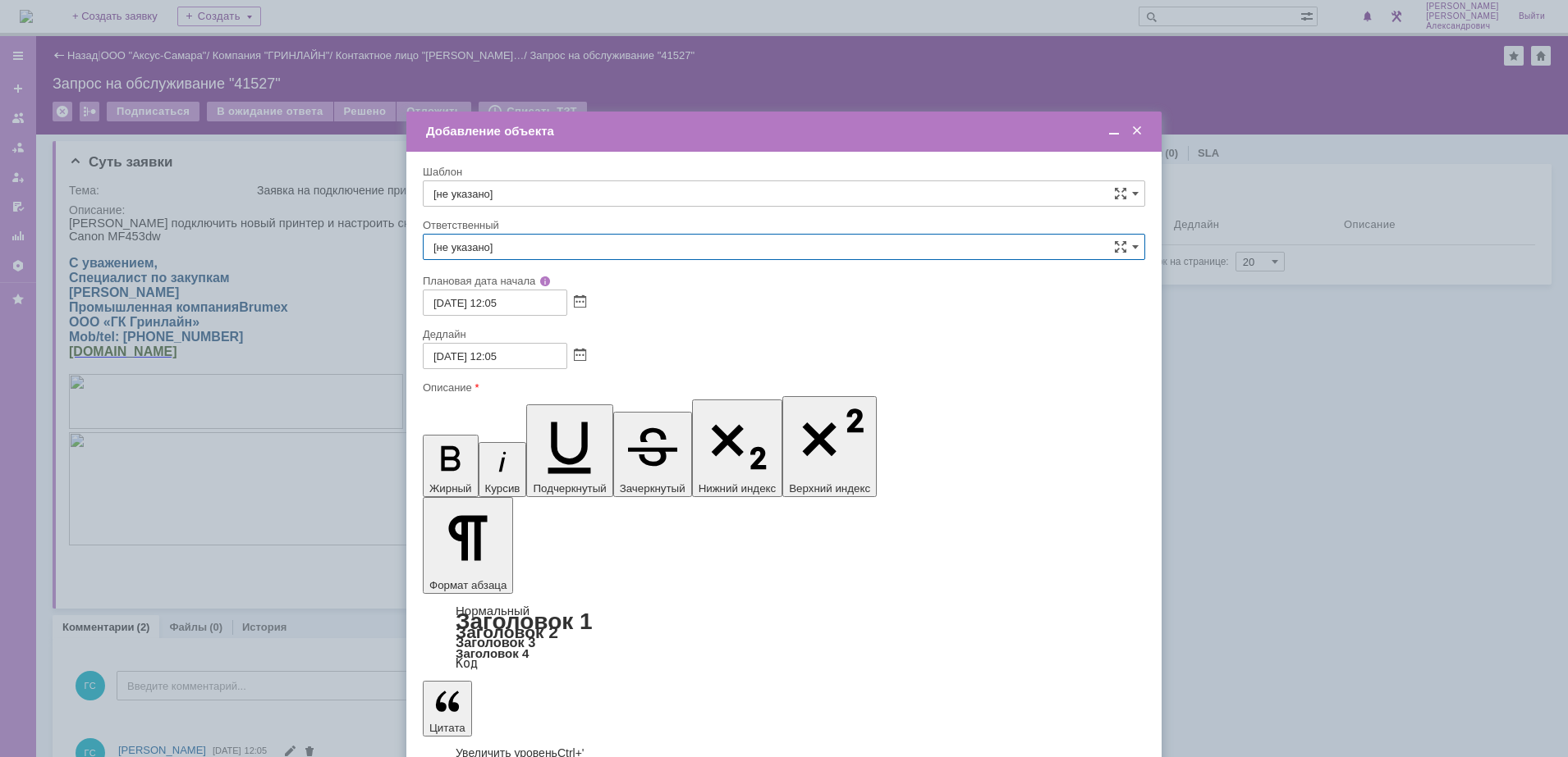
click at [539, 234] on input "[не указано]" at bounding box center [784, 246] width 722 height 26
click at [563, 422] on span "[PERSON_NAME]" at bounding box center [784, 421] width 701 height 14
type input "[PERSON_NAME]"
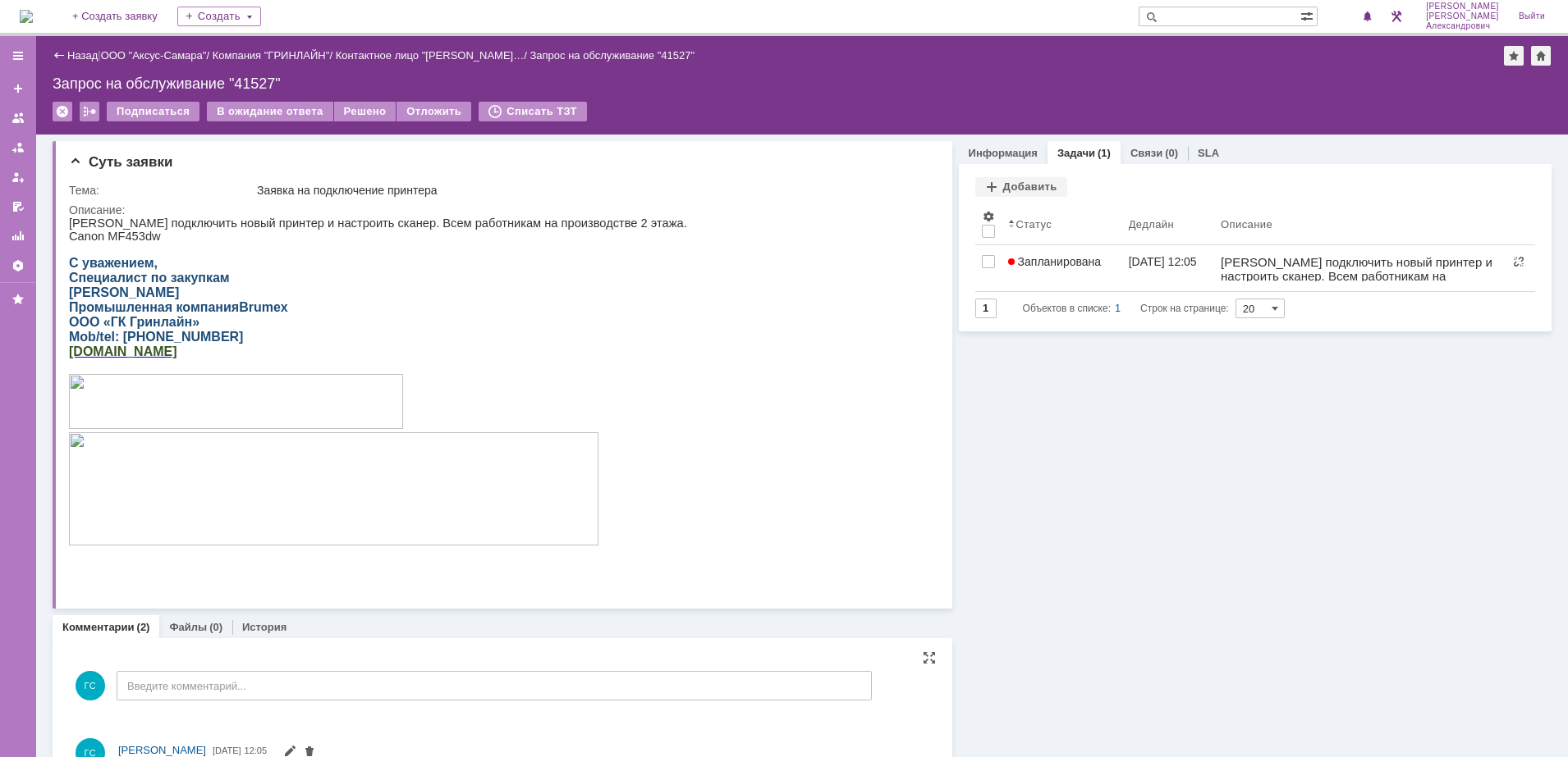
click at [32, 14] on img at bounding box center [26, 16] width 14 height 14
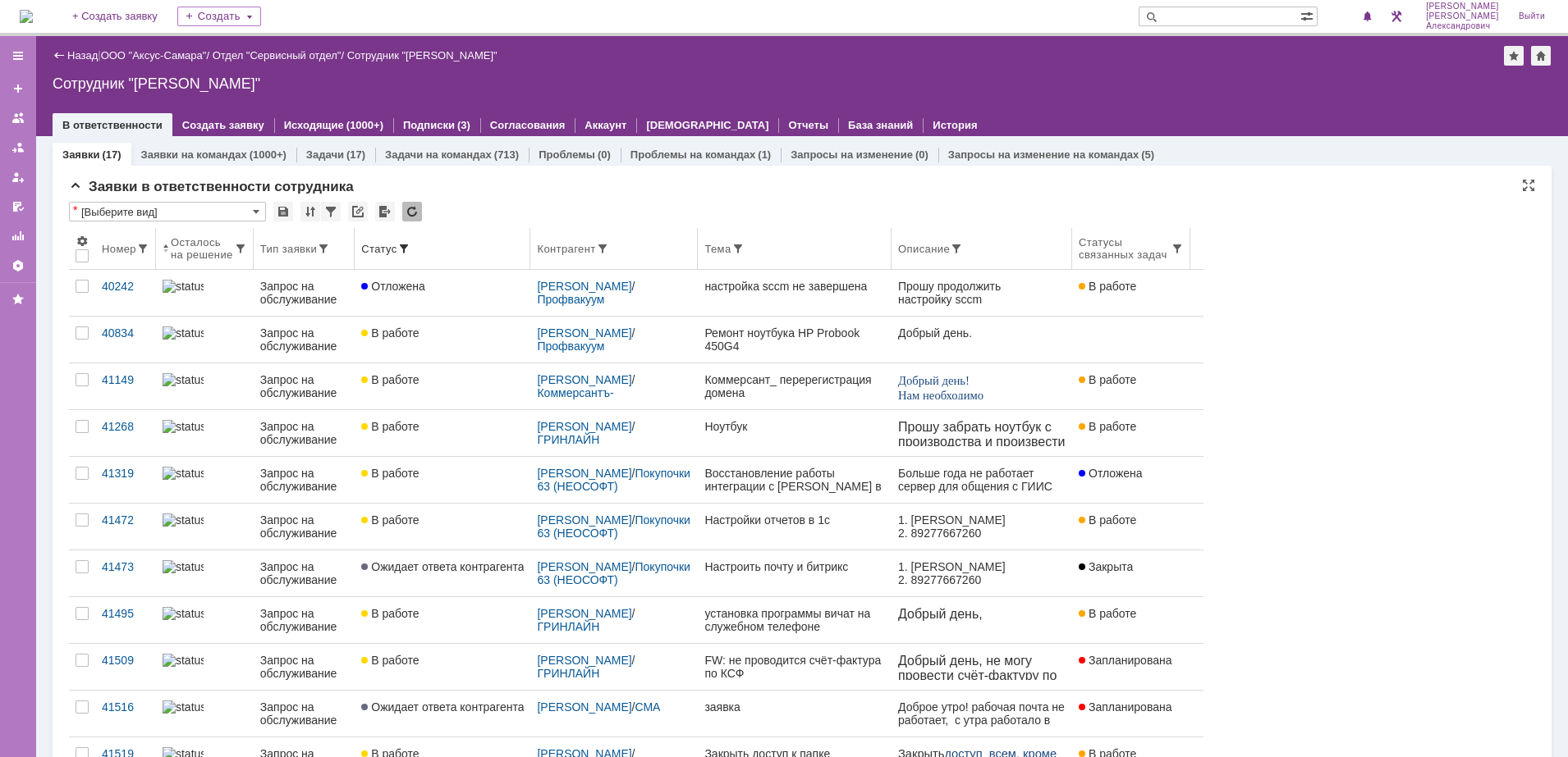
click at [599, 257] on th "Контрагент" at bounding box center [614, 249] width 168 height 41
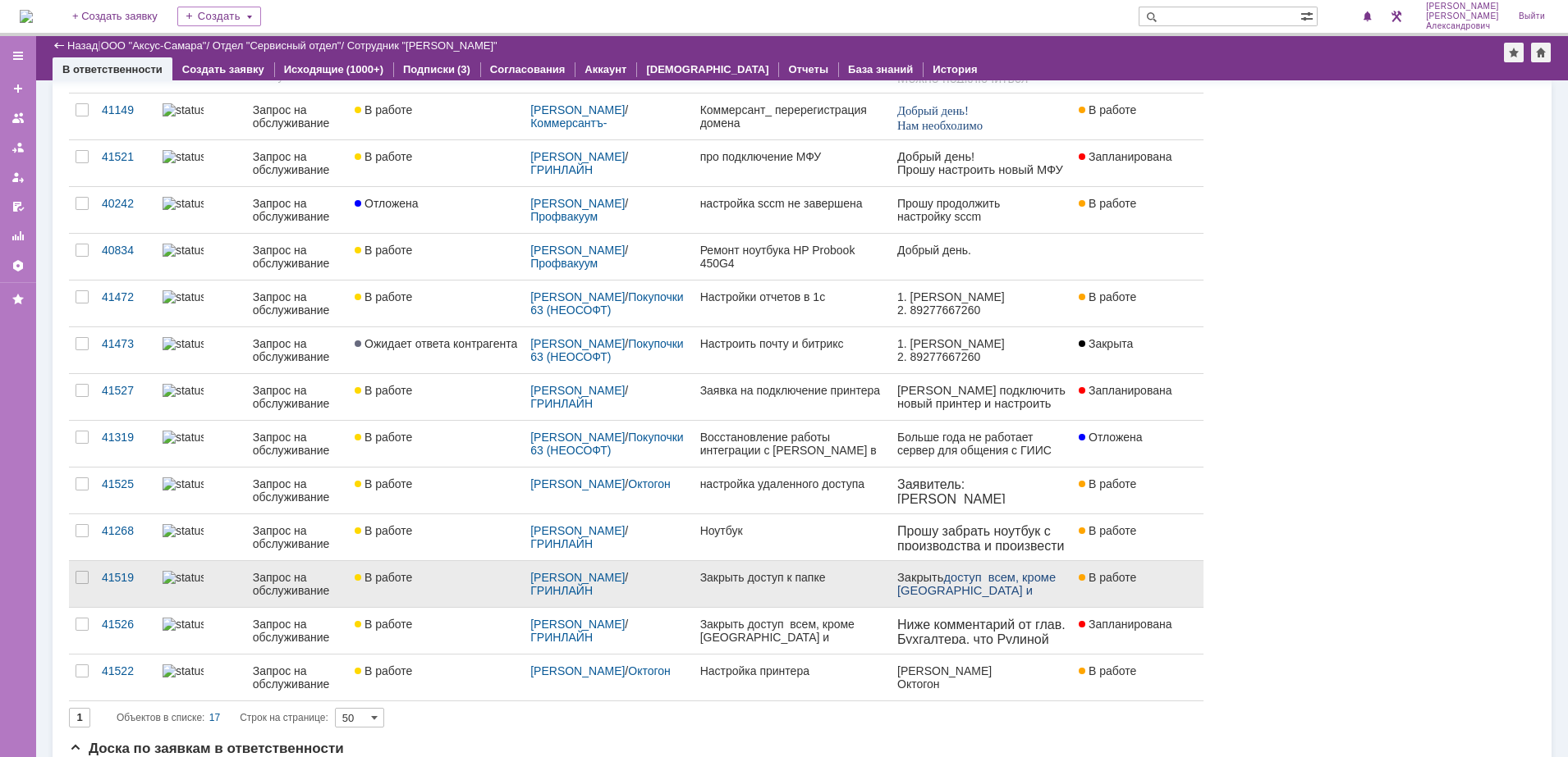
click at [773, 584] on link "Закрыть доступ к папке" at bounding box center [792, 584] width 197 height 46
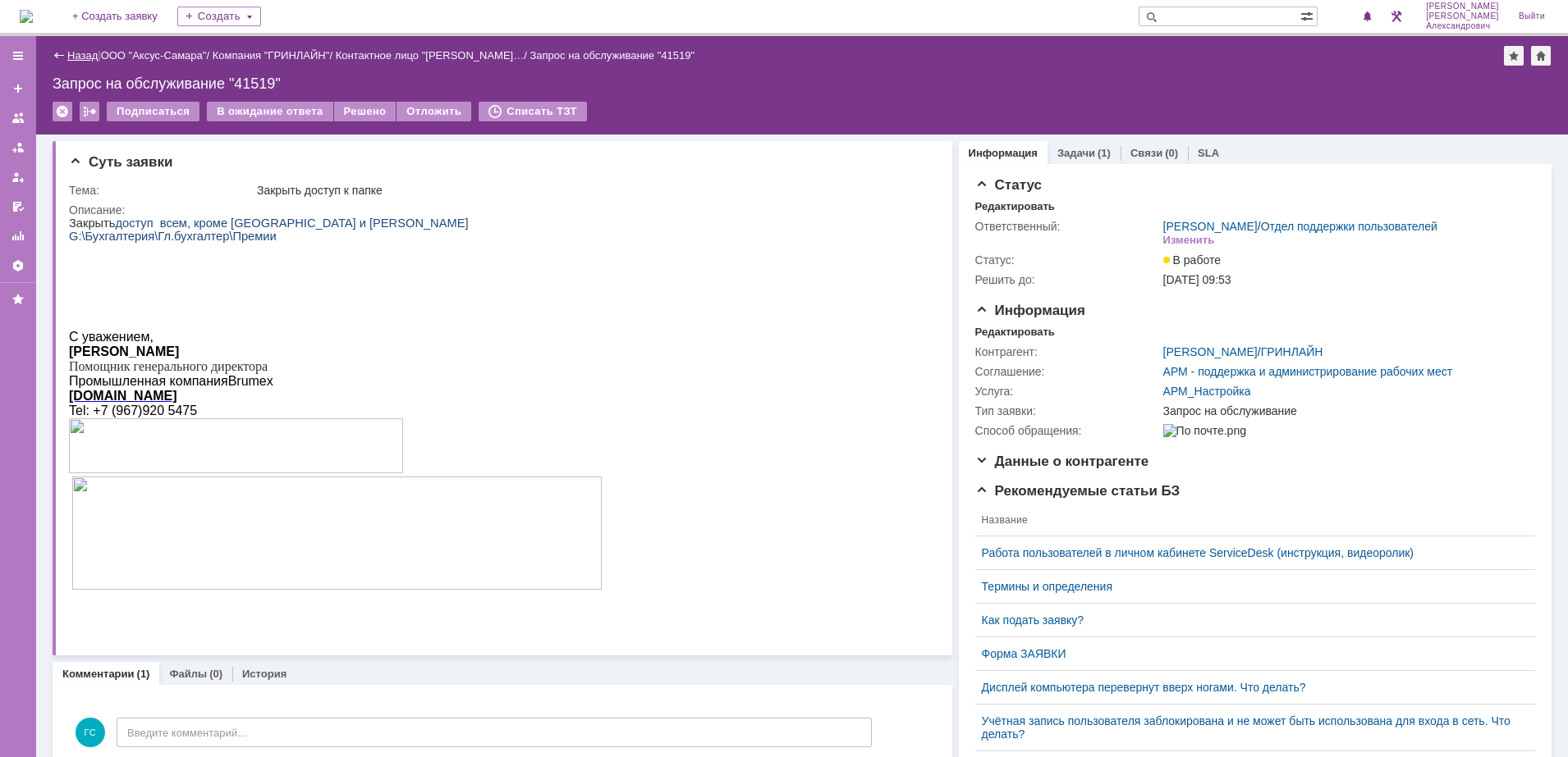
click at [72, 57] on link "Назад" at bounding box center [83, 56] width 31 height 13
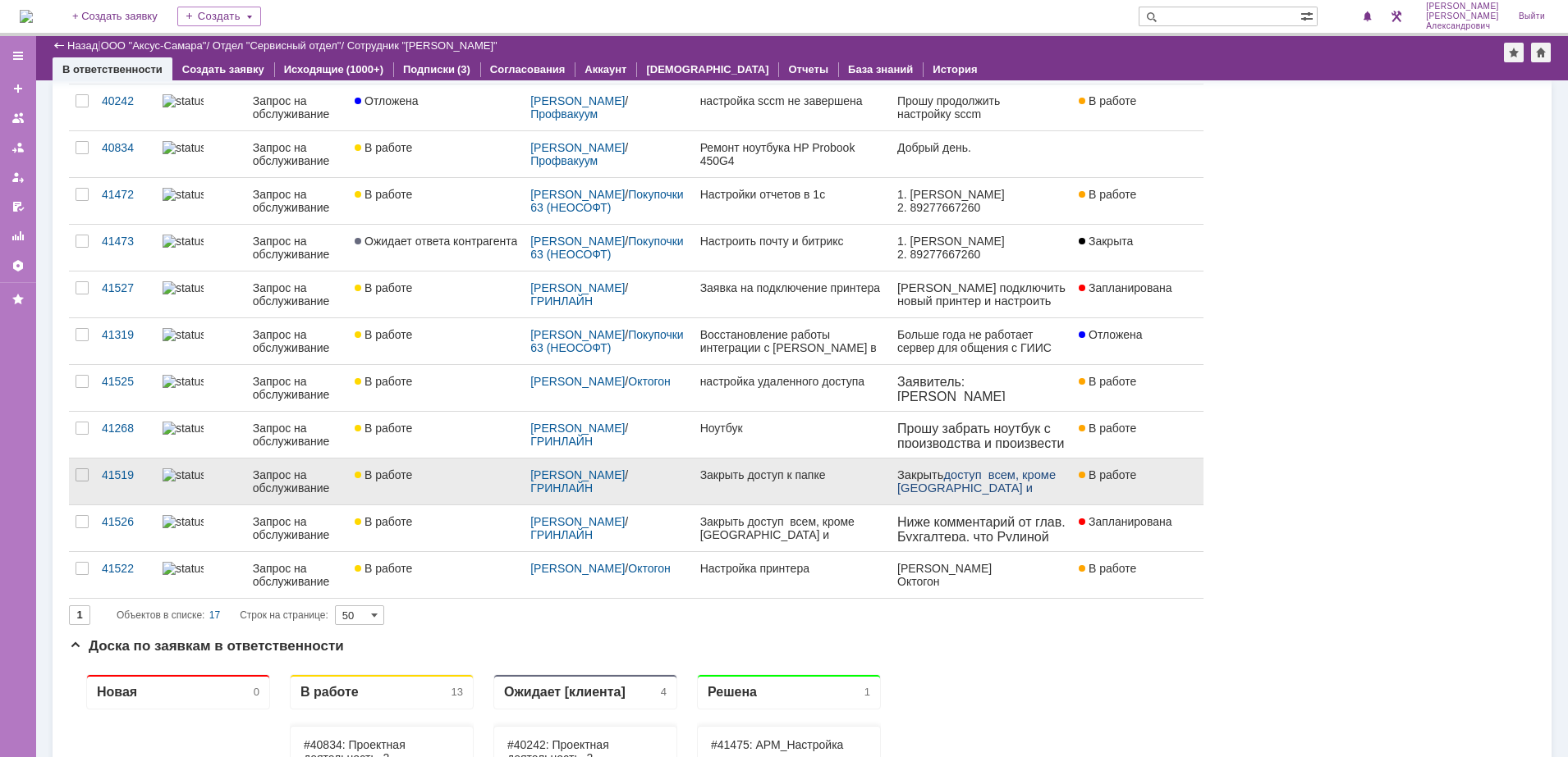
click at [801, 493] on link "Закрыть доступ к папке" at bounding box center [792, 481] width 197 height 46
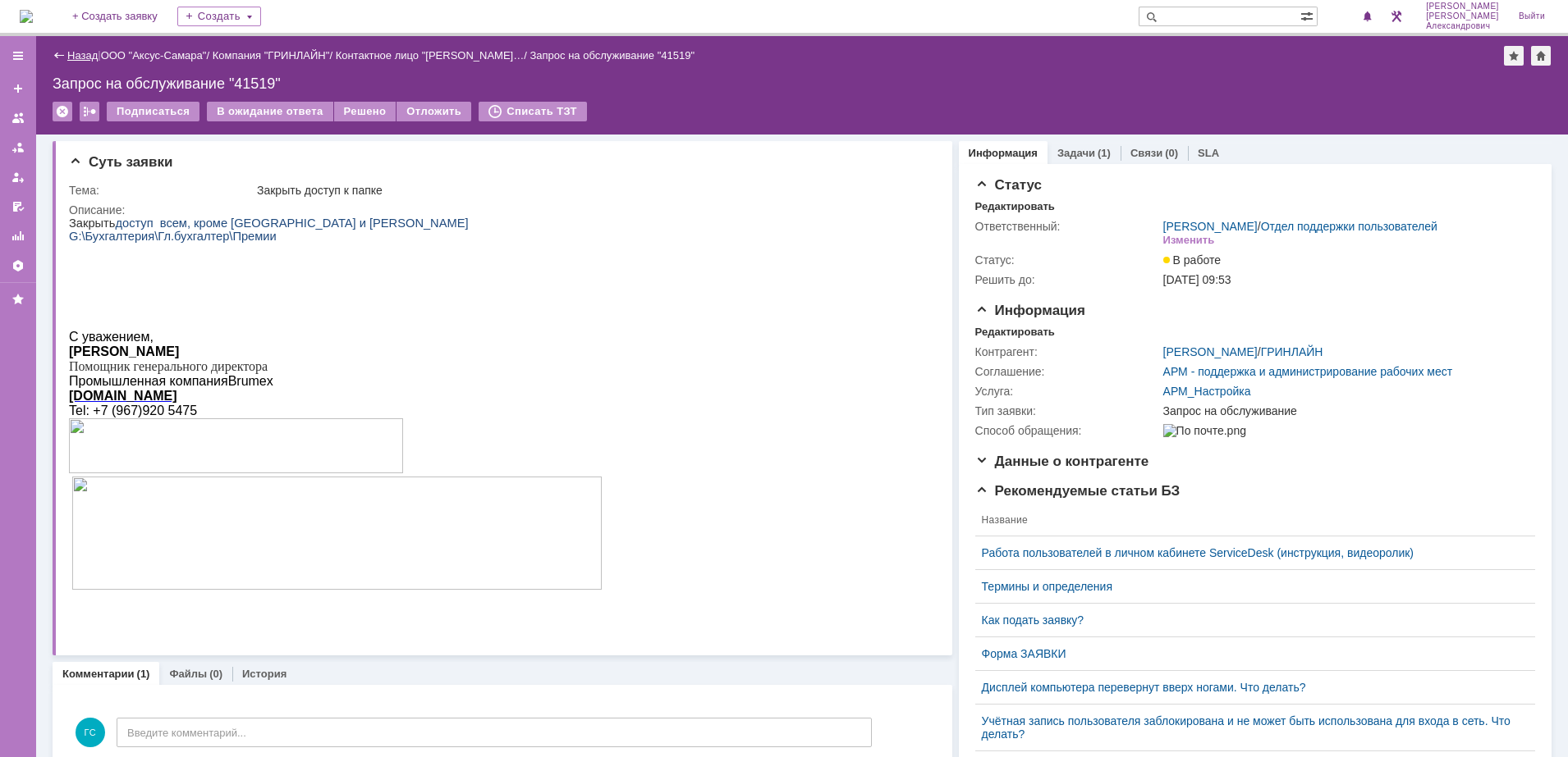
click at [87, 56] on link "Назад" at bounding box center [83, 56] width 31 height 13
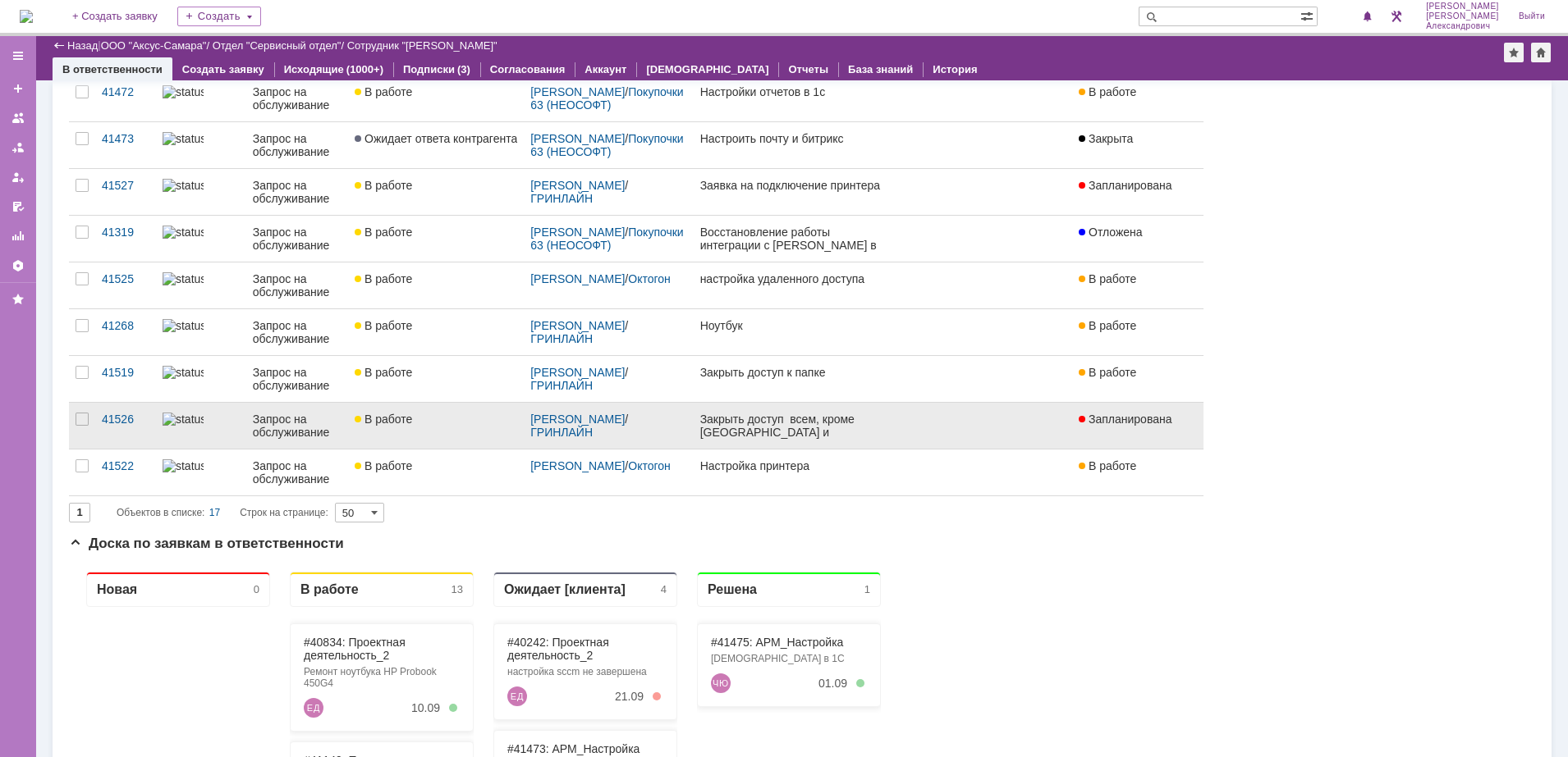
click at [761, 433] on div "Закрыть доступ всем, кроме [GEOGRAPHIC_DATA] и [PERSON_NAME]" at bounding box center [792, 425] width 184 height 26
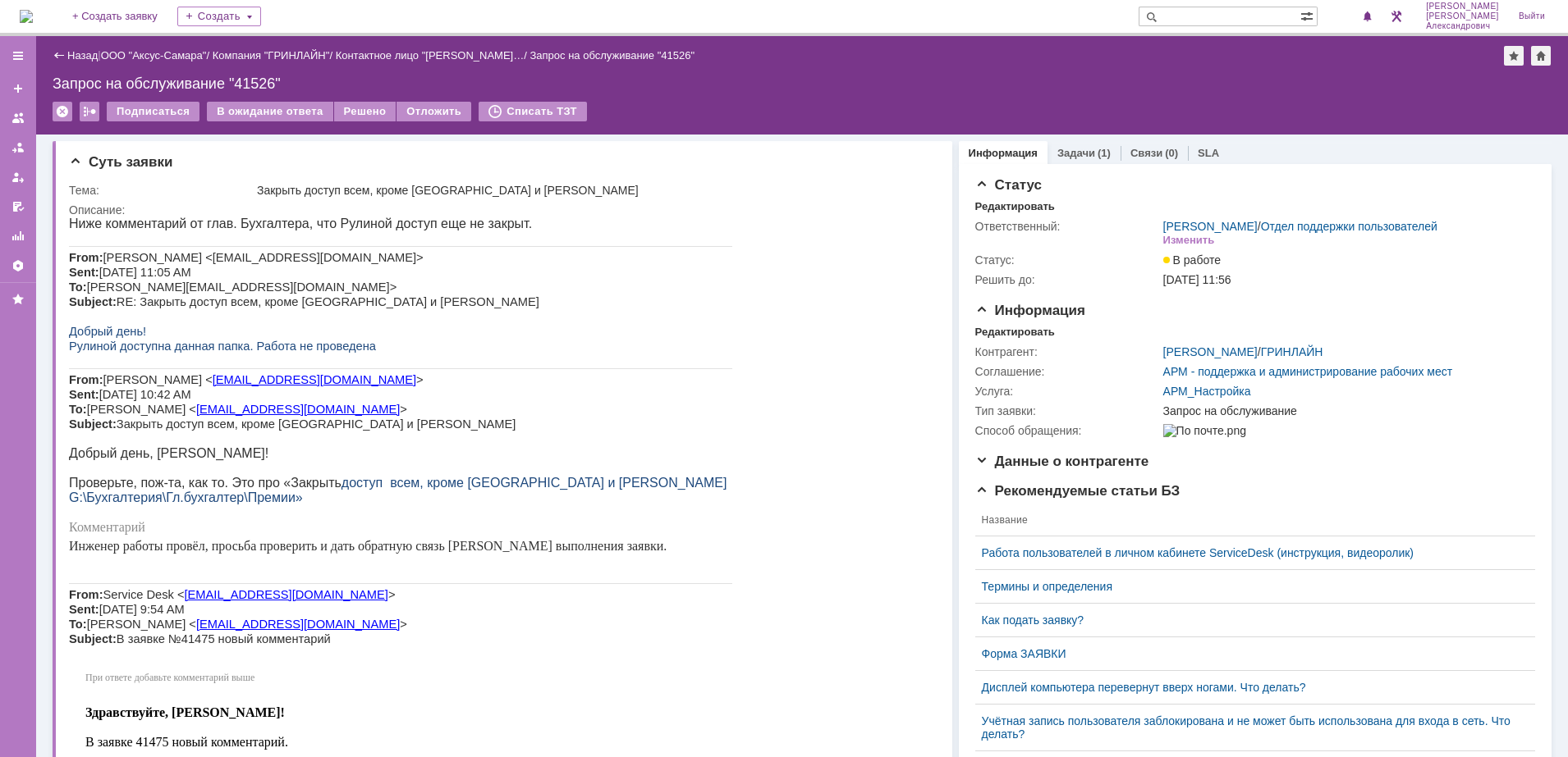
click at [32, 10] on img at bounding box center [26, 16] width 14 height 14
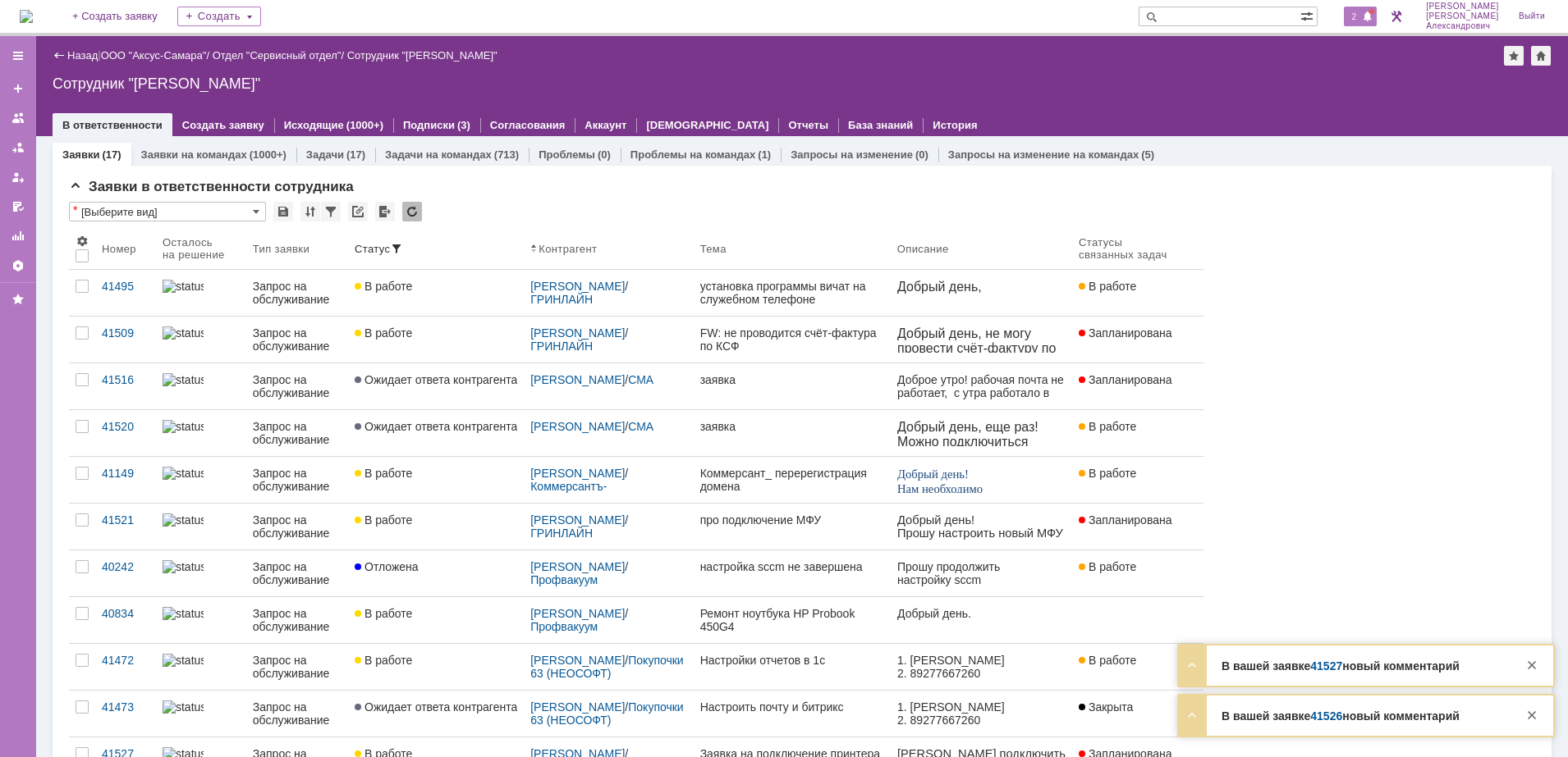
click at [1371, 7] on div "2" at bounding box center [1360, 16] width 33 height 20
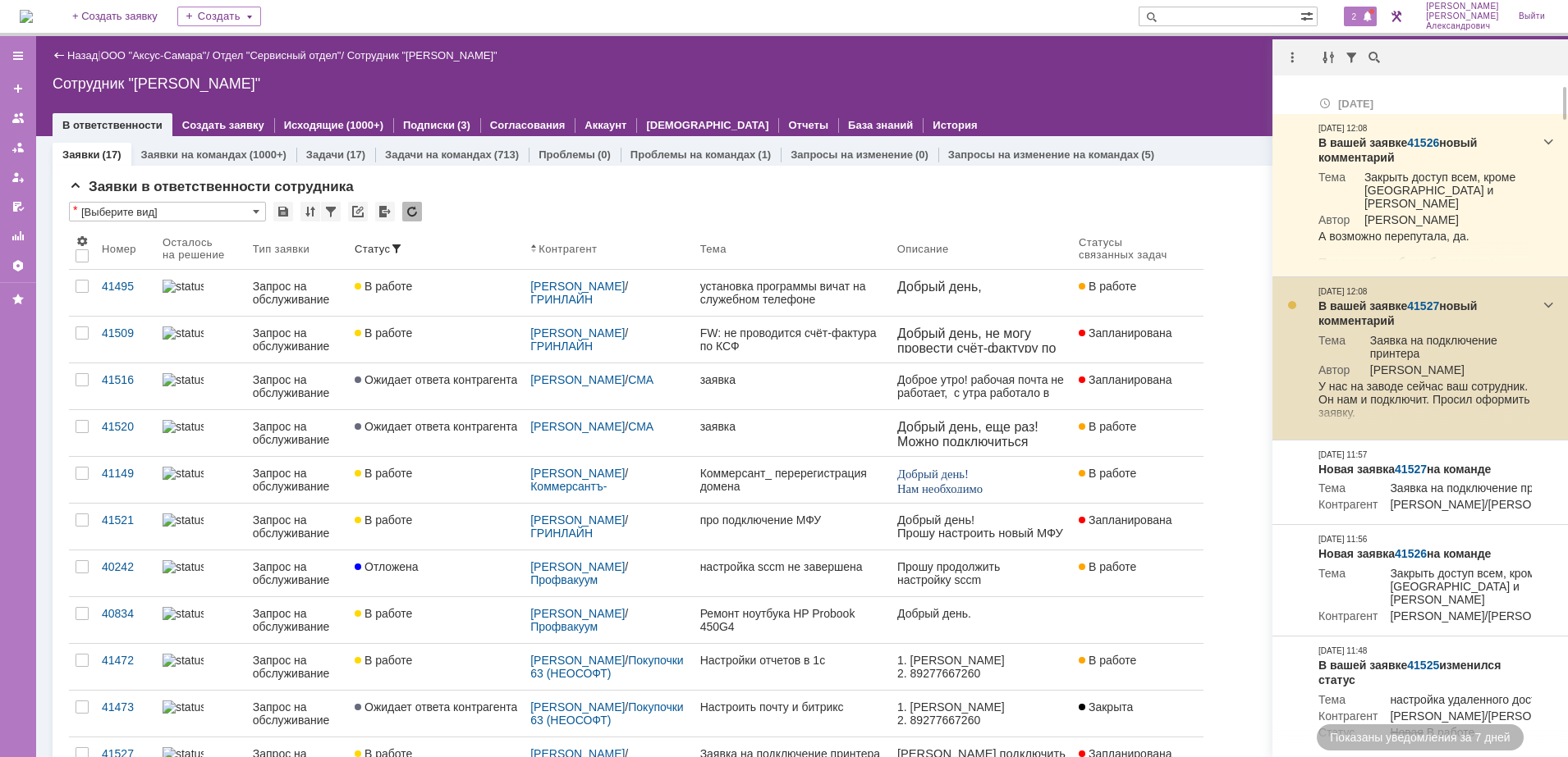
click at [1422, 300] on link "41527" at bounding box center [1423, 306] width 32 height 14
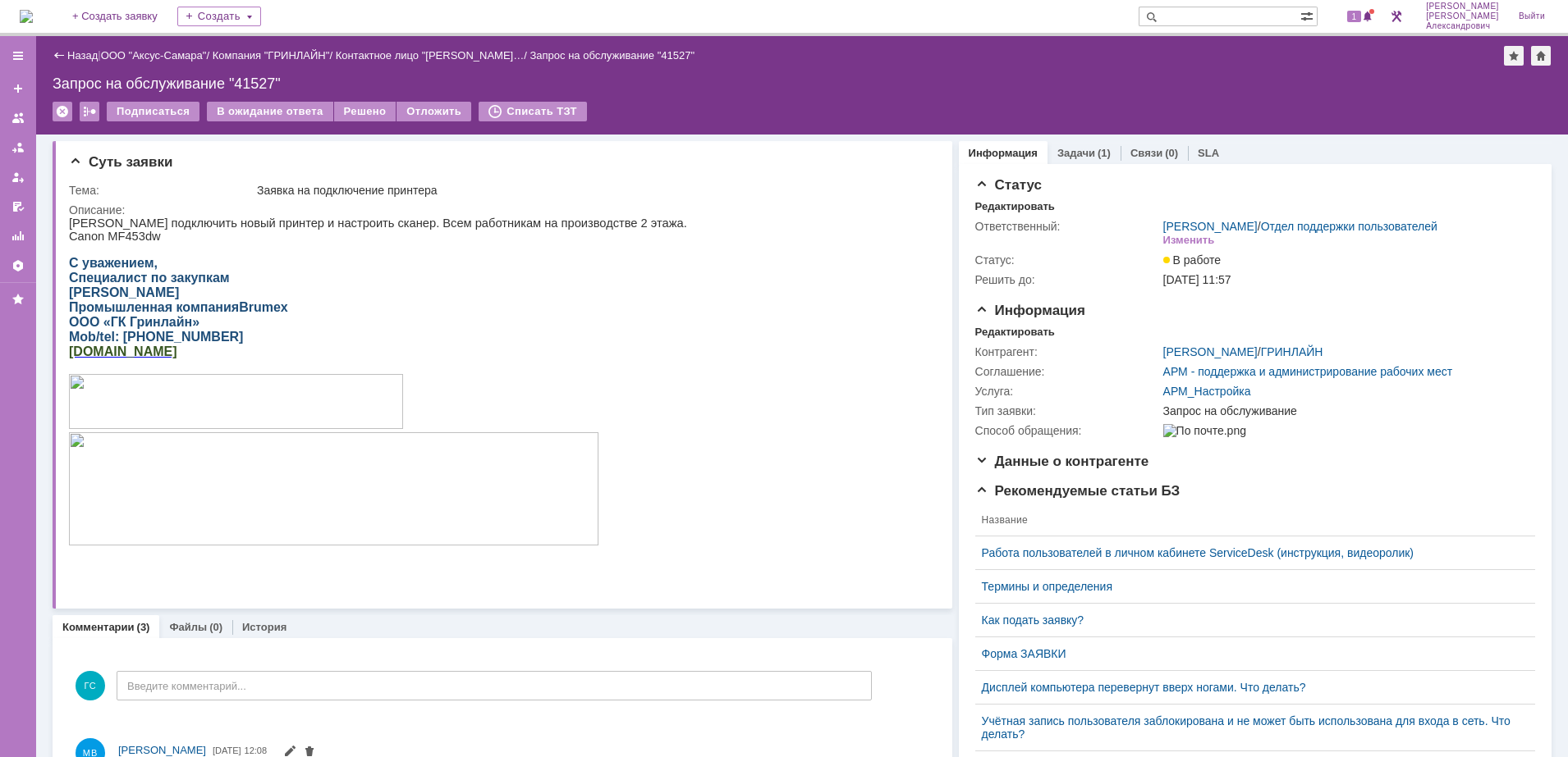
click at [27, 10] on img at bounding box center [26, 16] width 14 height 14
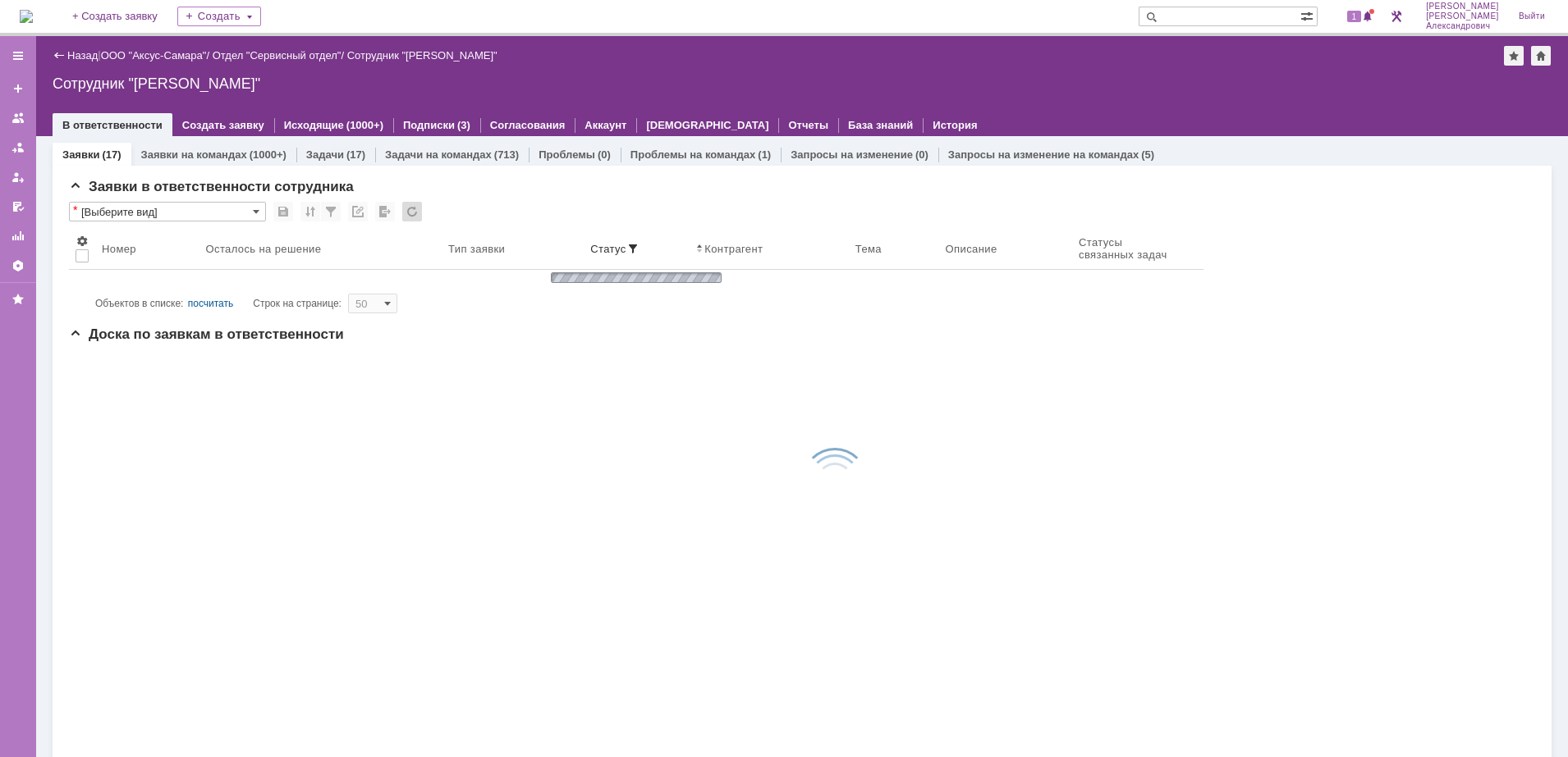
click at [1349, 21] on div "1" at bounding box center [1352, 16] width 50 height 32
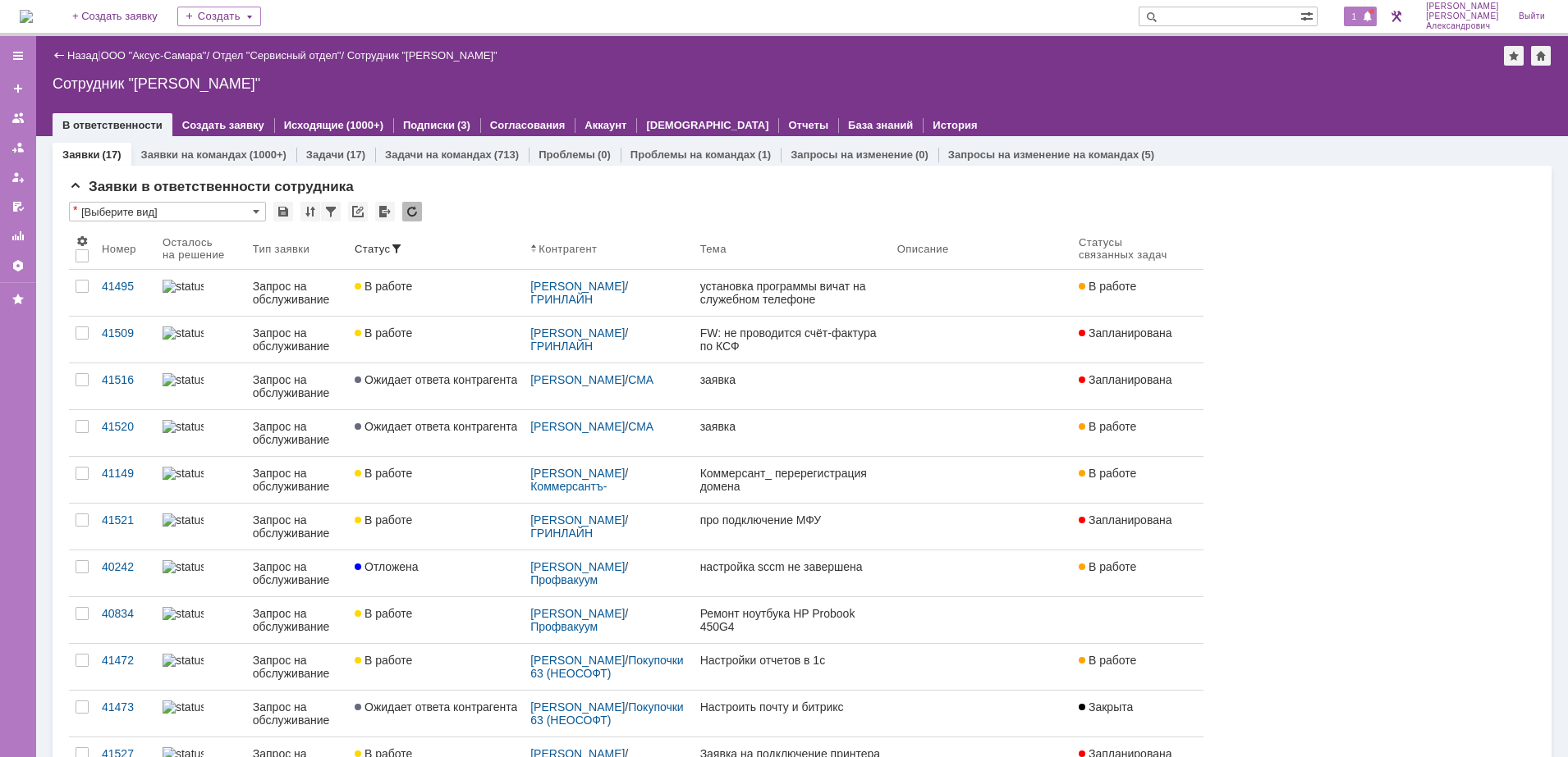
click at [1357, 14] on span "1" at bounding box center [1354, 16] width 14 height 12
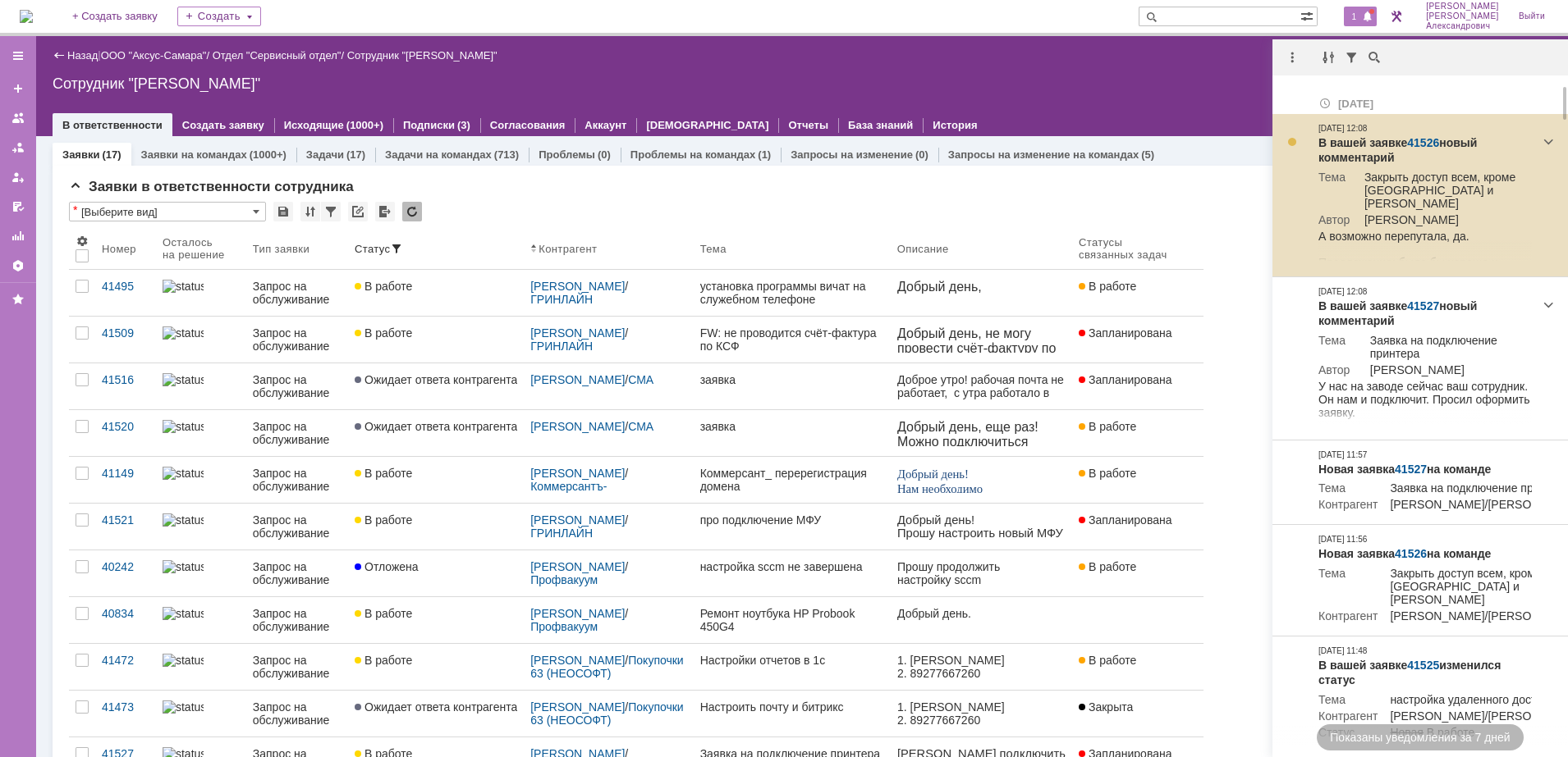
click at [1416, 141] on link "41526" at bounding box center [1423, 142] width 32 height 14
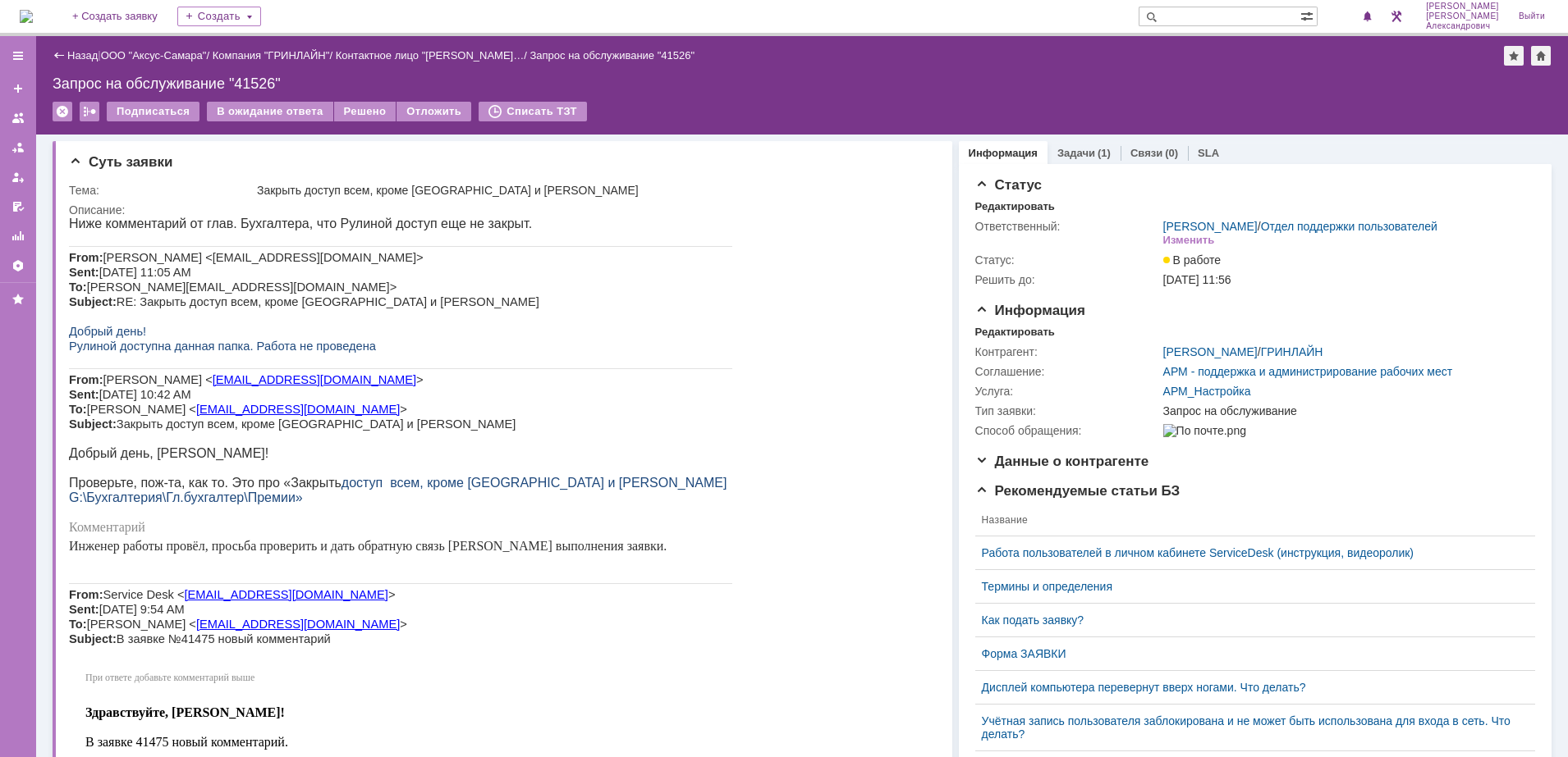
click at [32, 17] on img at bounding box center [26, 16] width 14 height 14
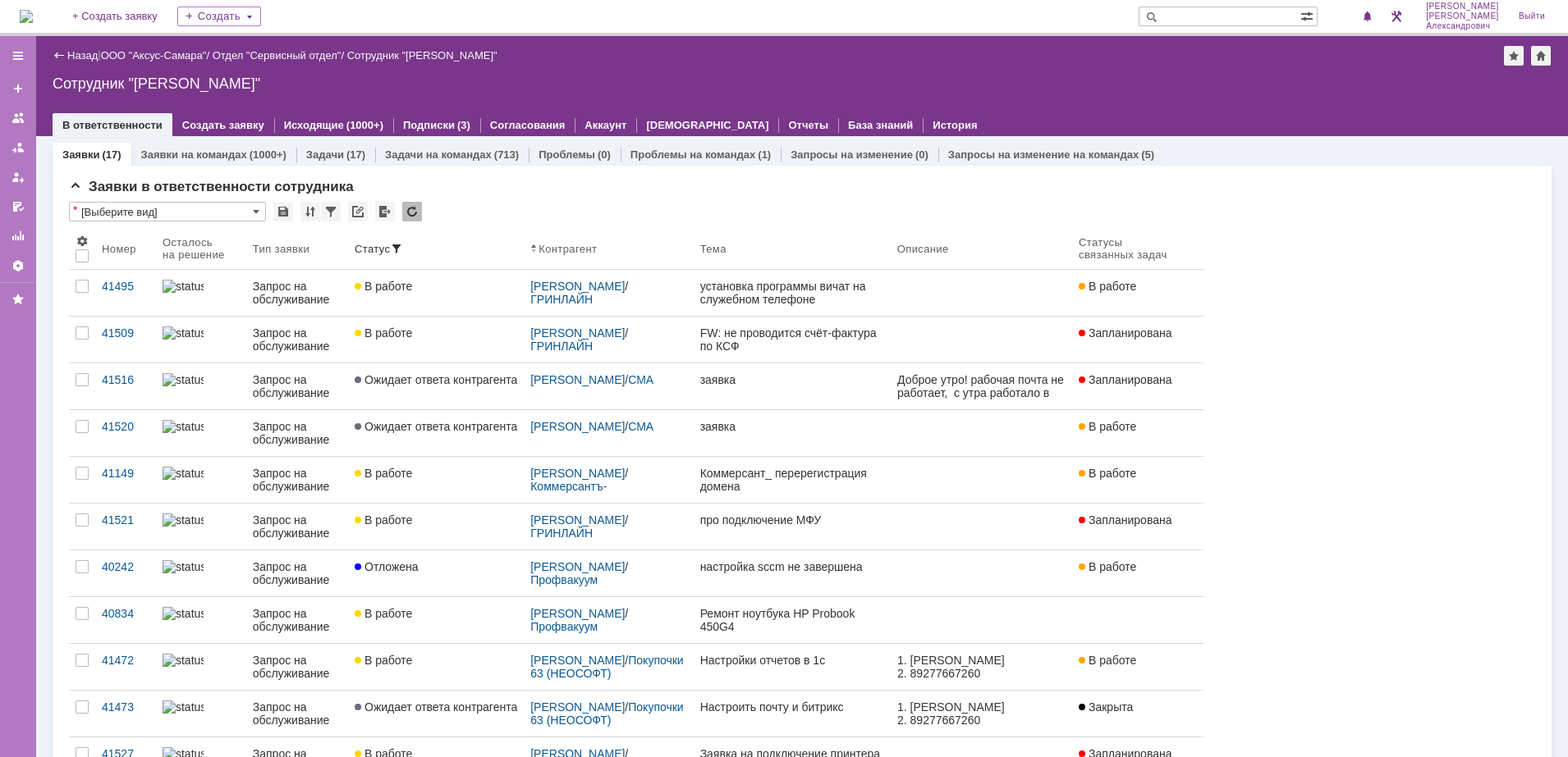
click at [24, 10] on img at bounding box center [26, 16] width 14 height 14
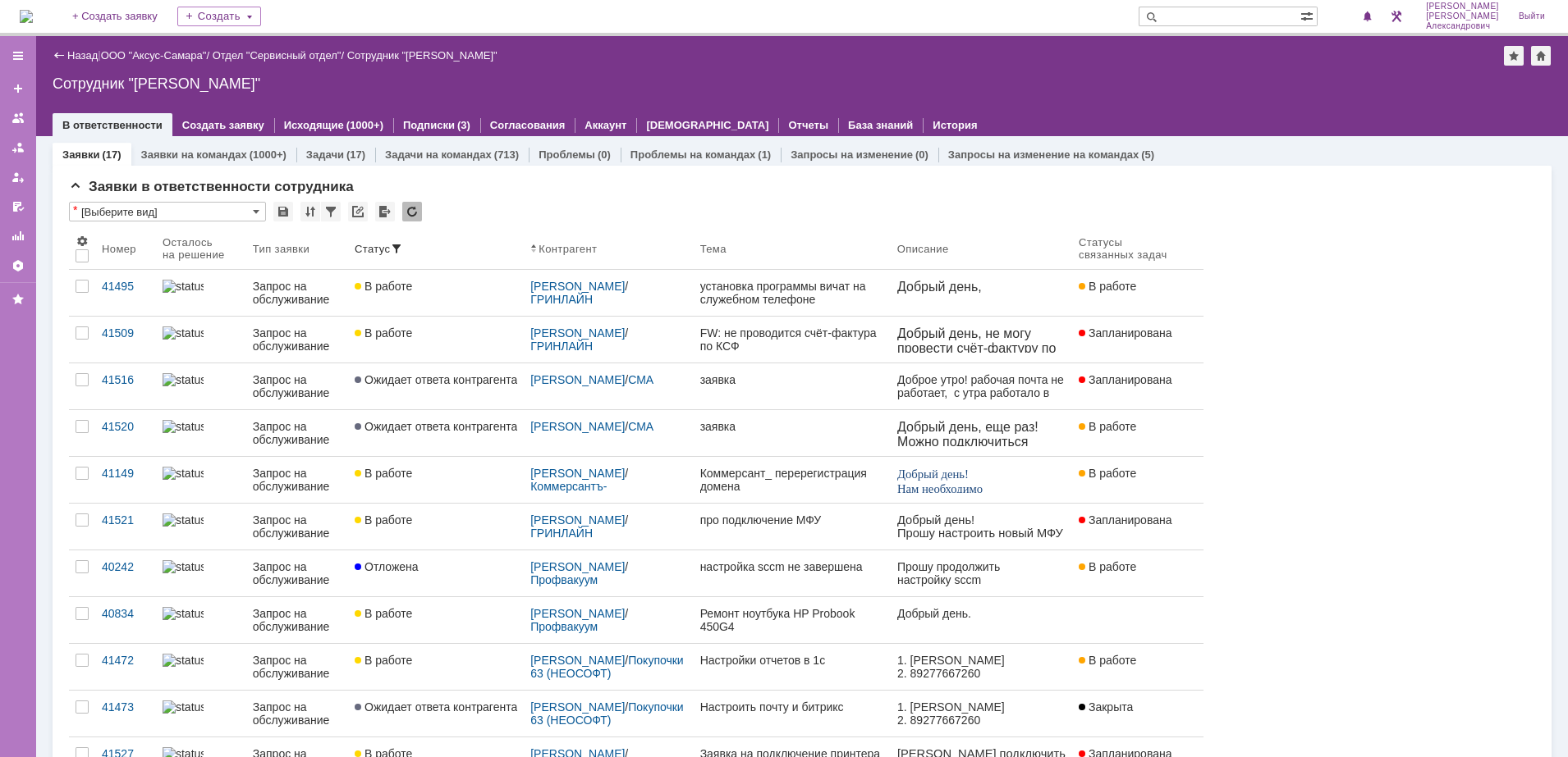
click at [32, 22] on img at bounding box center [26, 16] width 14 height 14
click at [32, 12] on img at bounding box center [26, 16] width 14 height 14
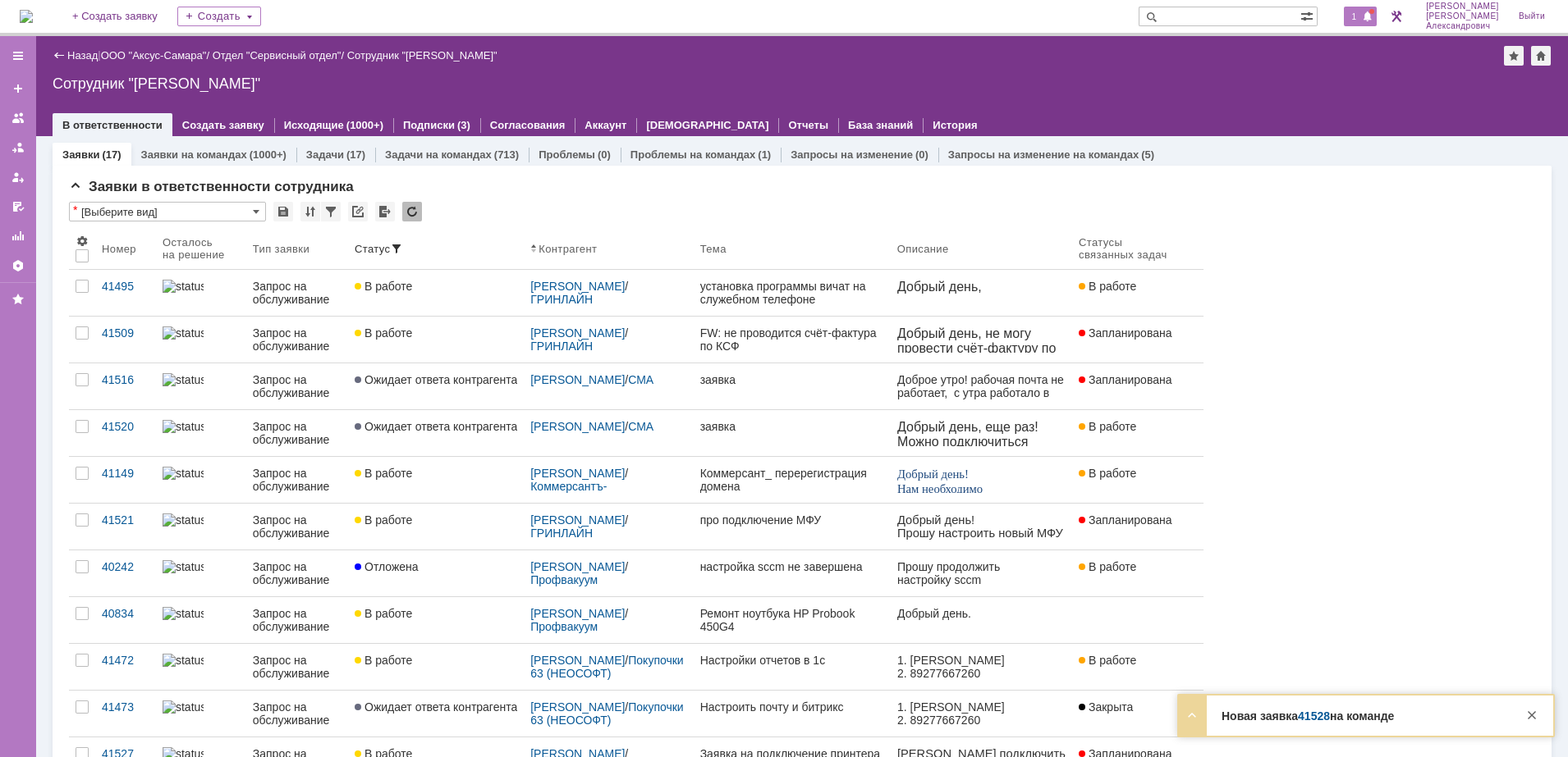
click at [1373, 19] on span at bounding box center [1367, 17] width 12 height 14
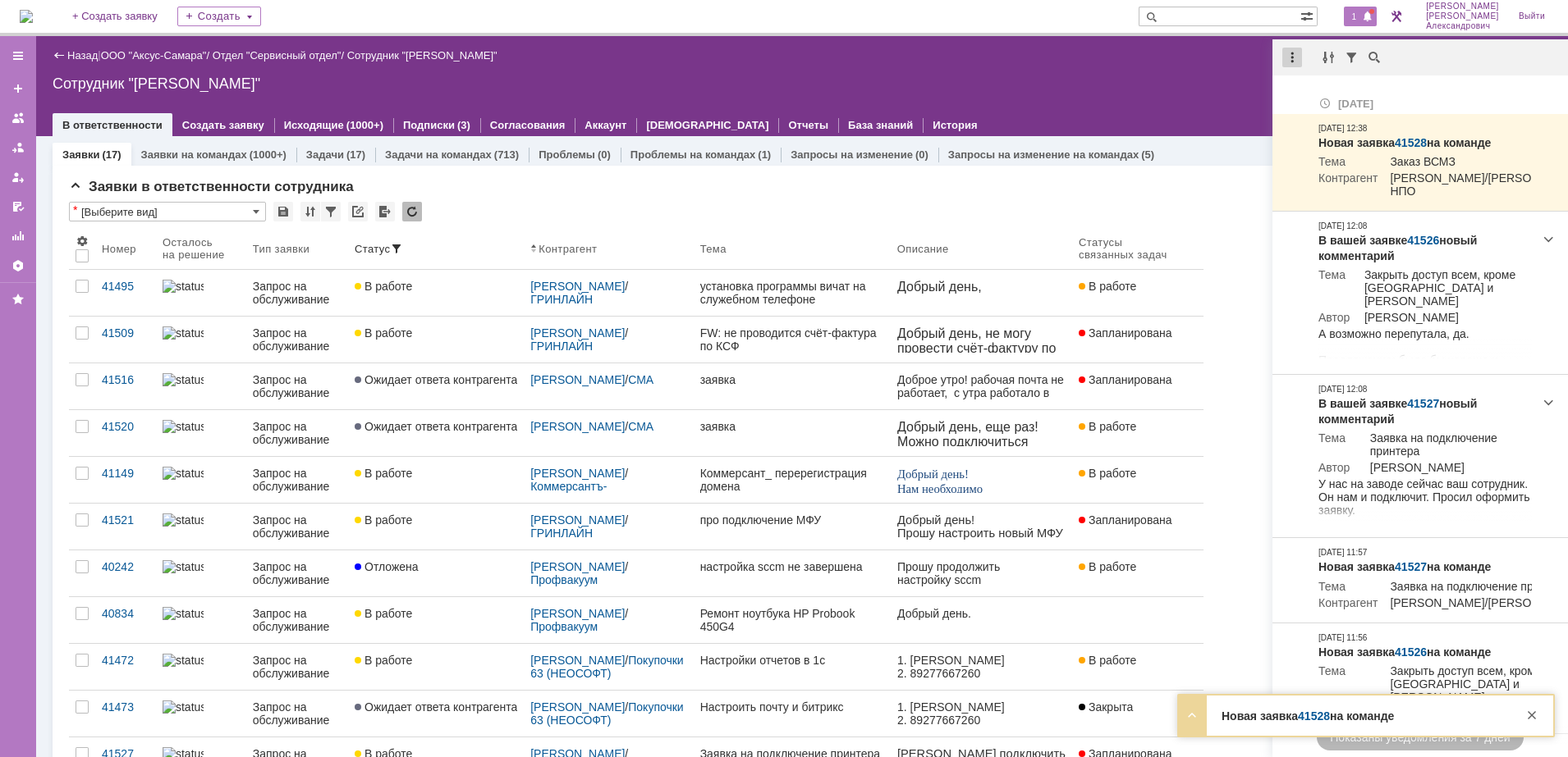
click at [1294, 58] on div at bounding box center [1292, 58] width 20 height 20
drag, startPoint x: 1317, startPoint y: 96, endPoint x: 1277, endPoint y: 96, distance: 40.0
click at [1315, 96] on div "Отметить уведомления прочитанными" at bounding box center [1405, 99] width 220 height 12
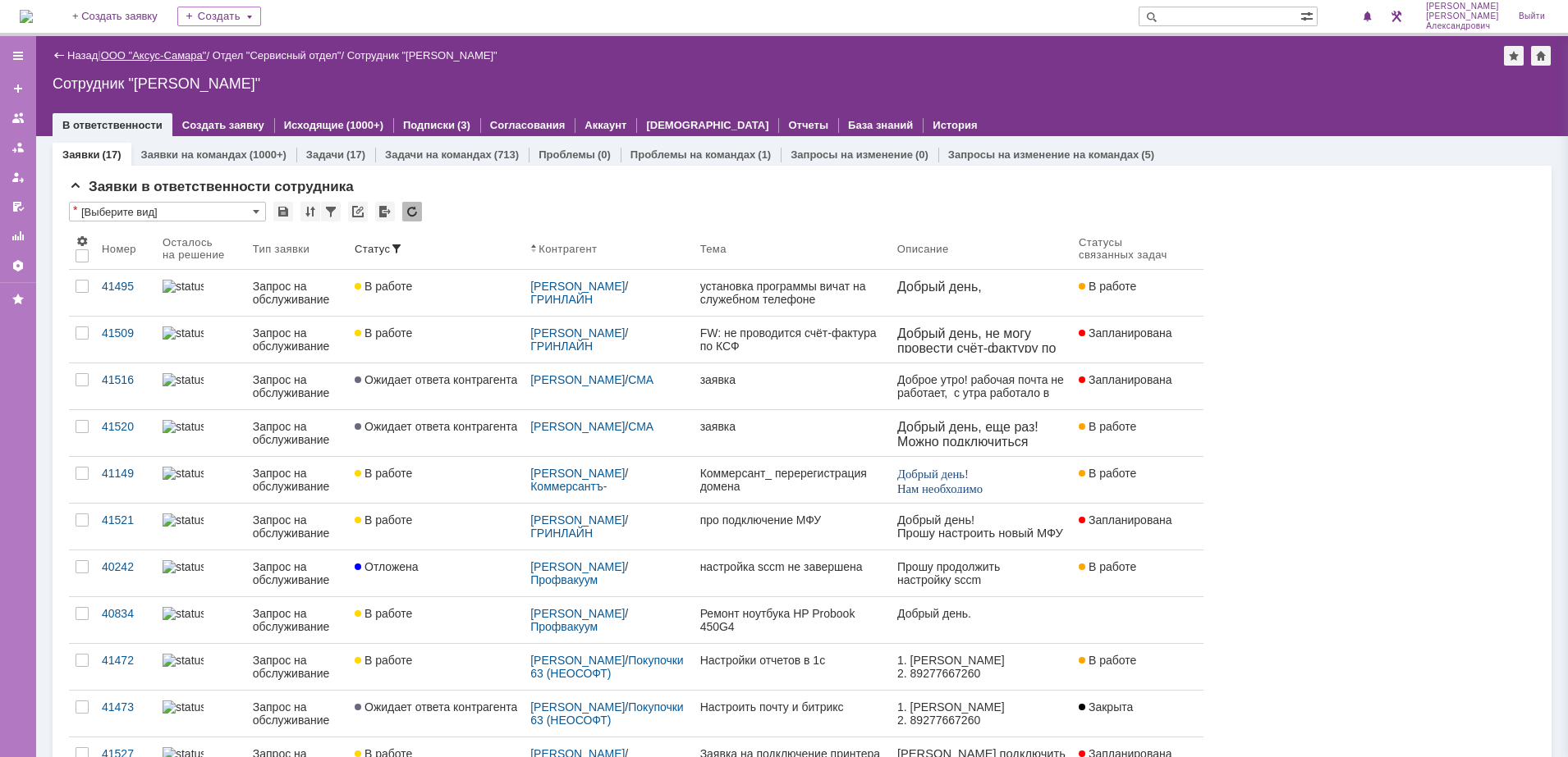
click at [187, 52] on link "ООО "Аксус-Самара"" at bounding box center [153, 56] width 105 height 13
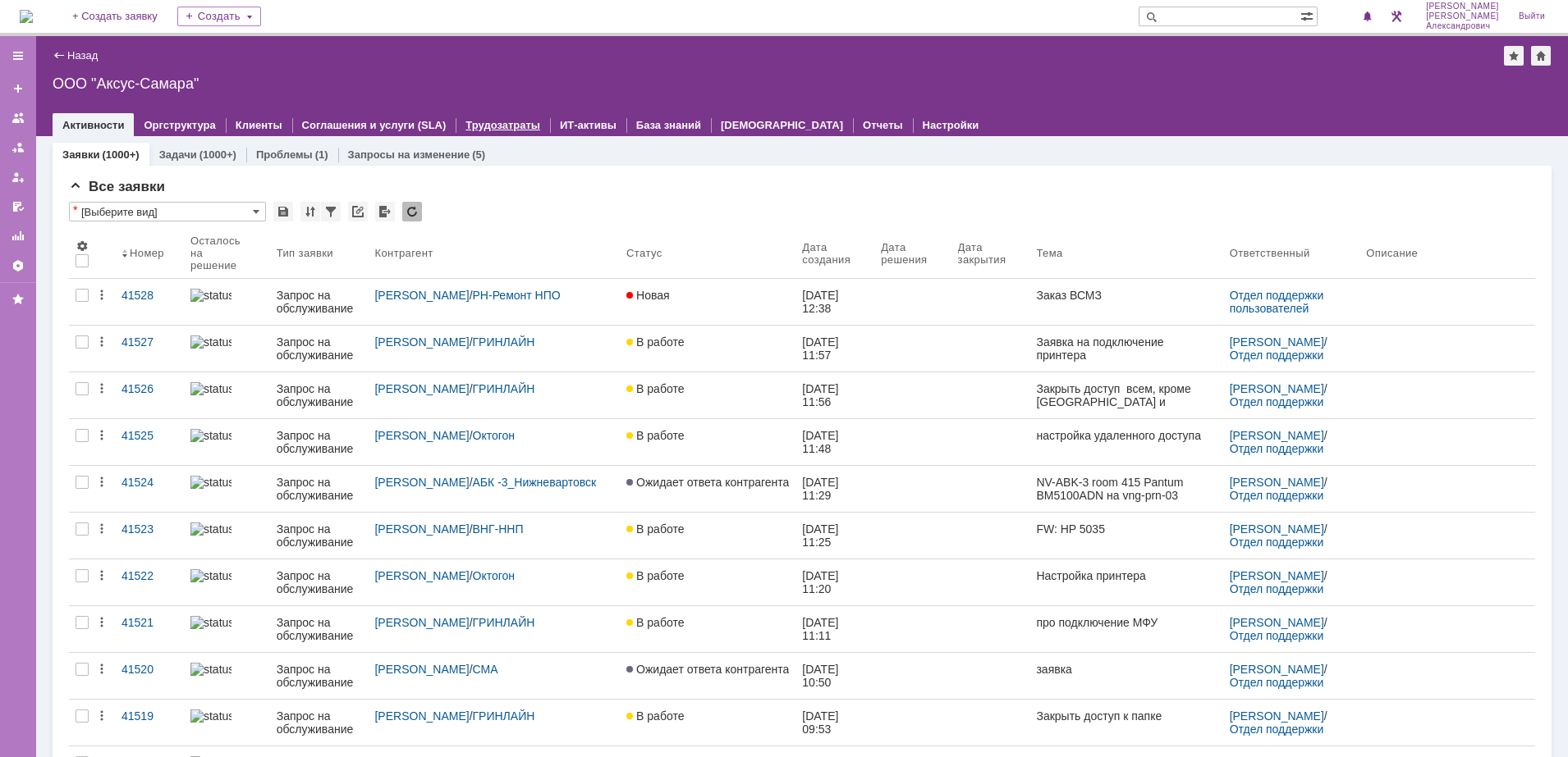
click at [472, 123] on link "Трудозатраты" at bounding box center [502, 125] width 75 height 13
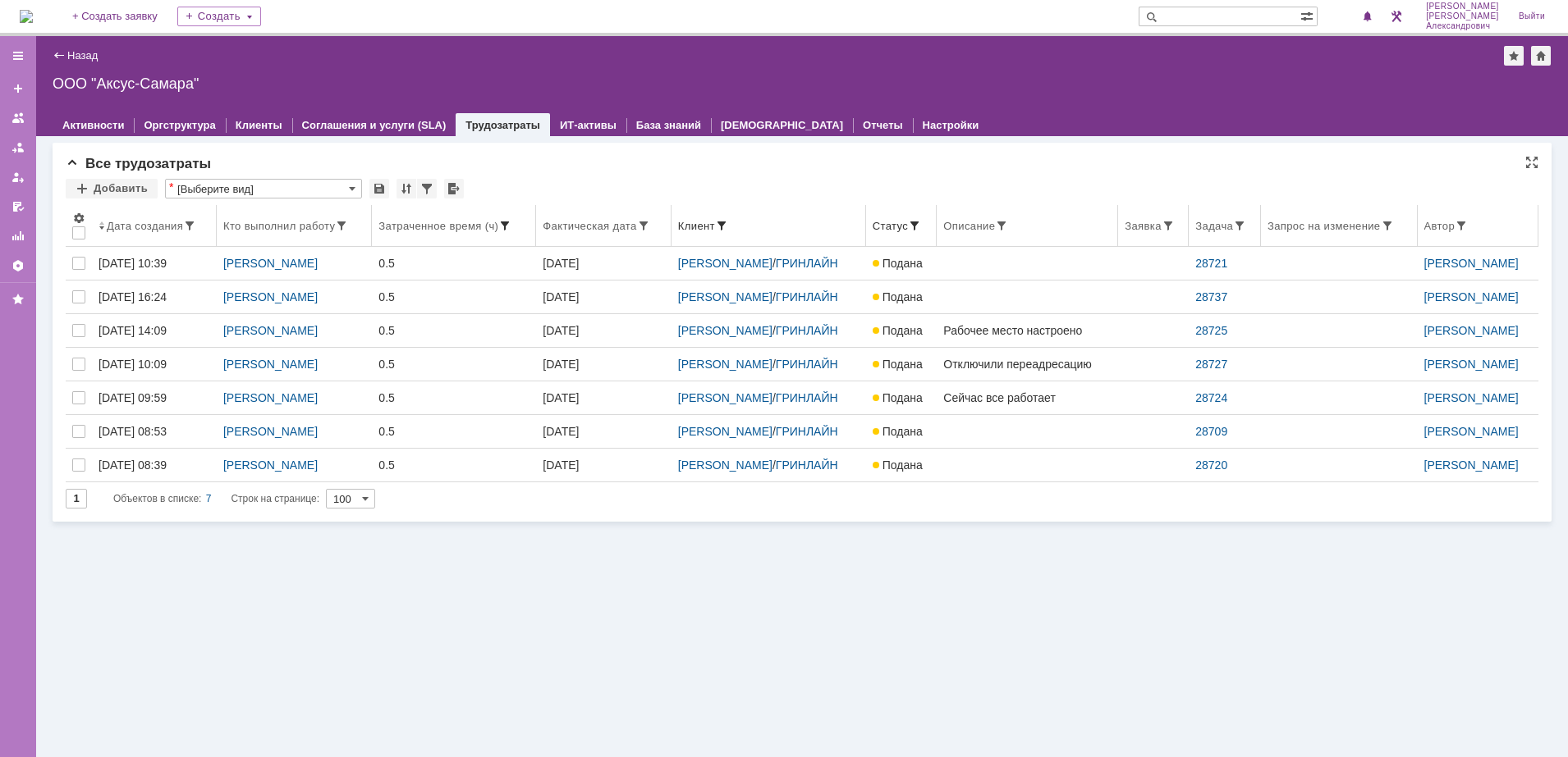
click at [505, 227] on span at bounding box center [505, 225] width 14 height 14
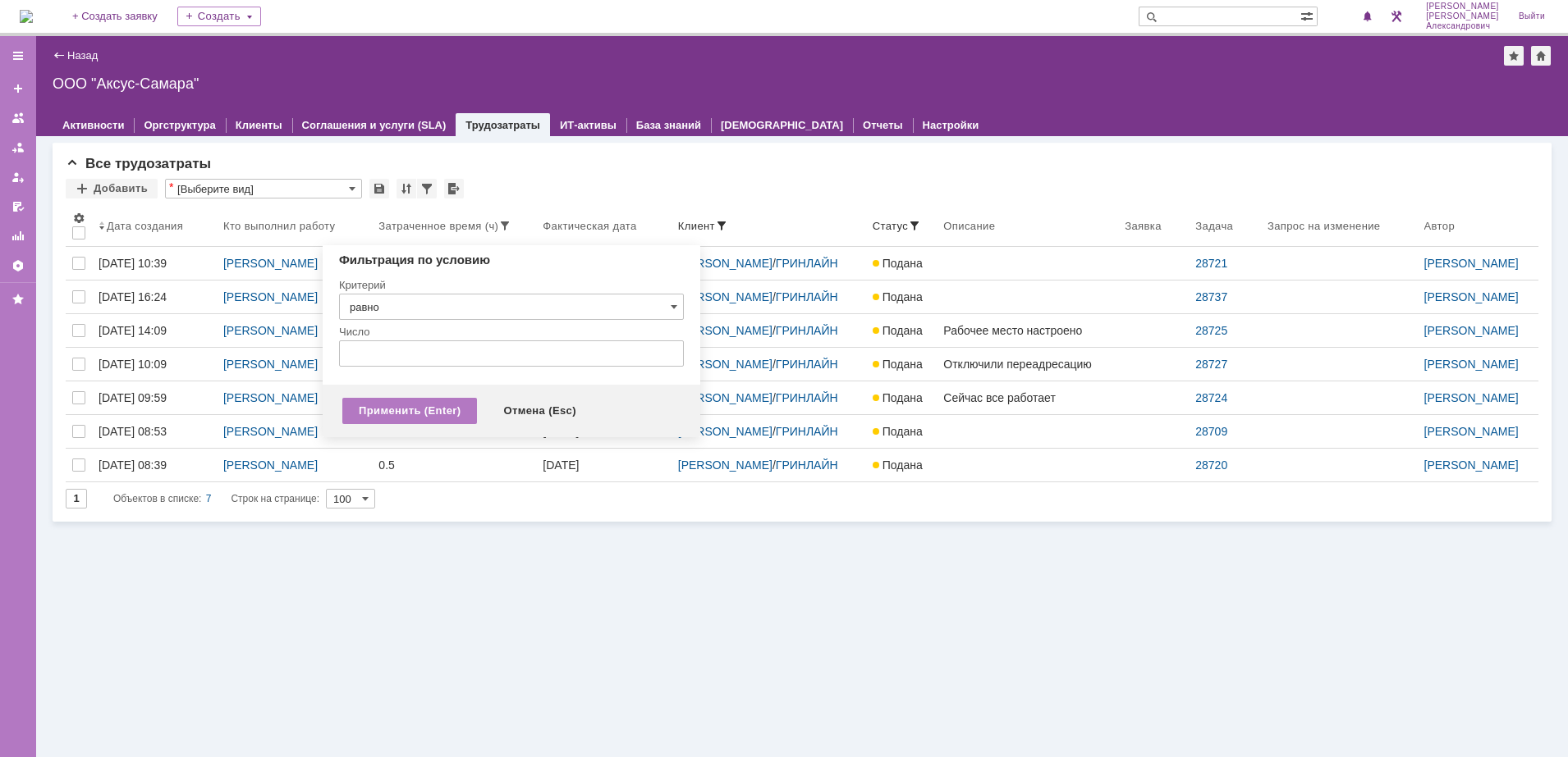
click at [481, 315] on input "равно" at bounding box center [511, 306] width 344 height 26
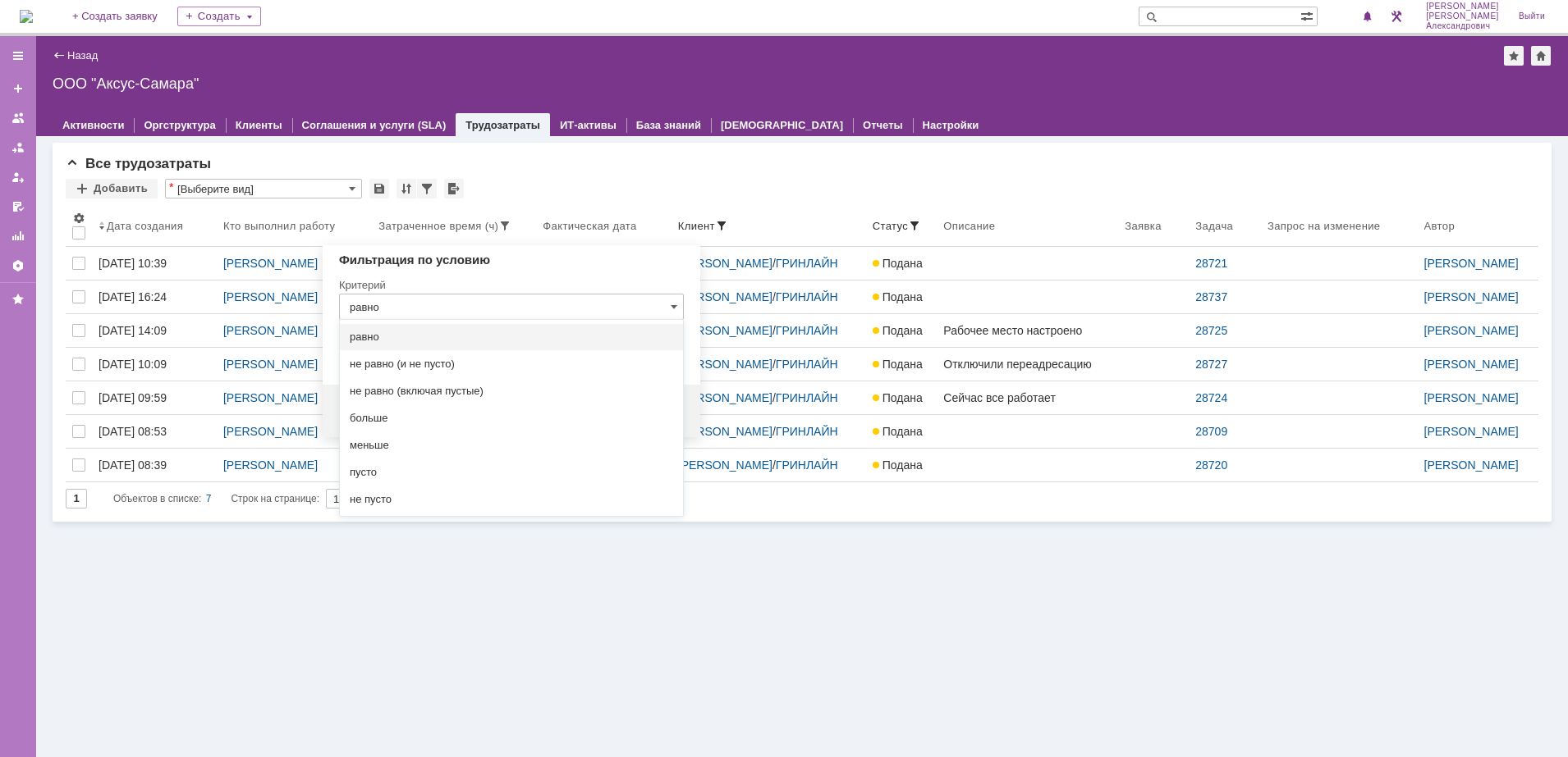
click at [505, 287] on div "Критерий" at bounding box center [511, 282] width 344 height 23
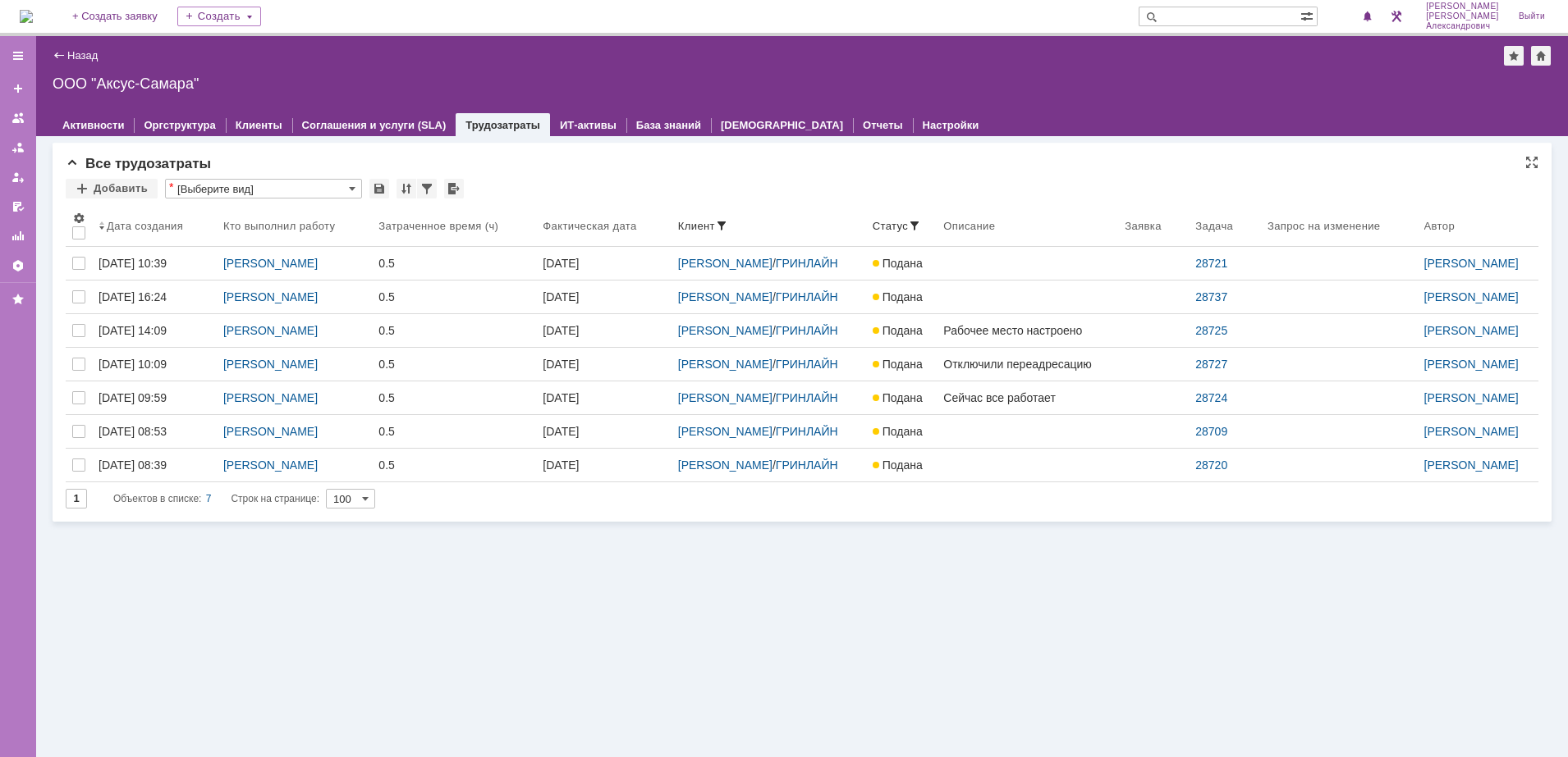
click at [654, 172] on div "Все трудозатраты Добавить * [Выберите вид] Результаты поиска: 1 Объектов в спис…" at bounding box center [802, 332] width 1499 height 379
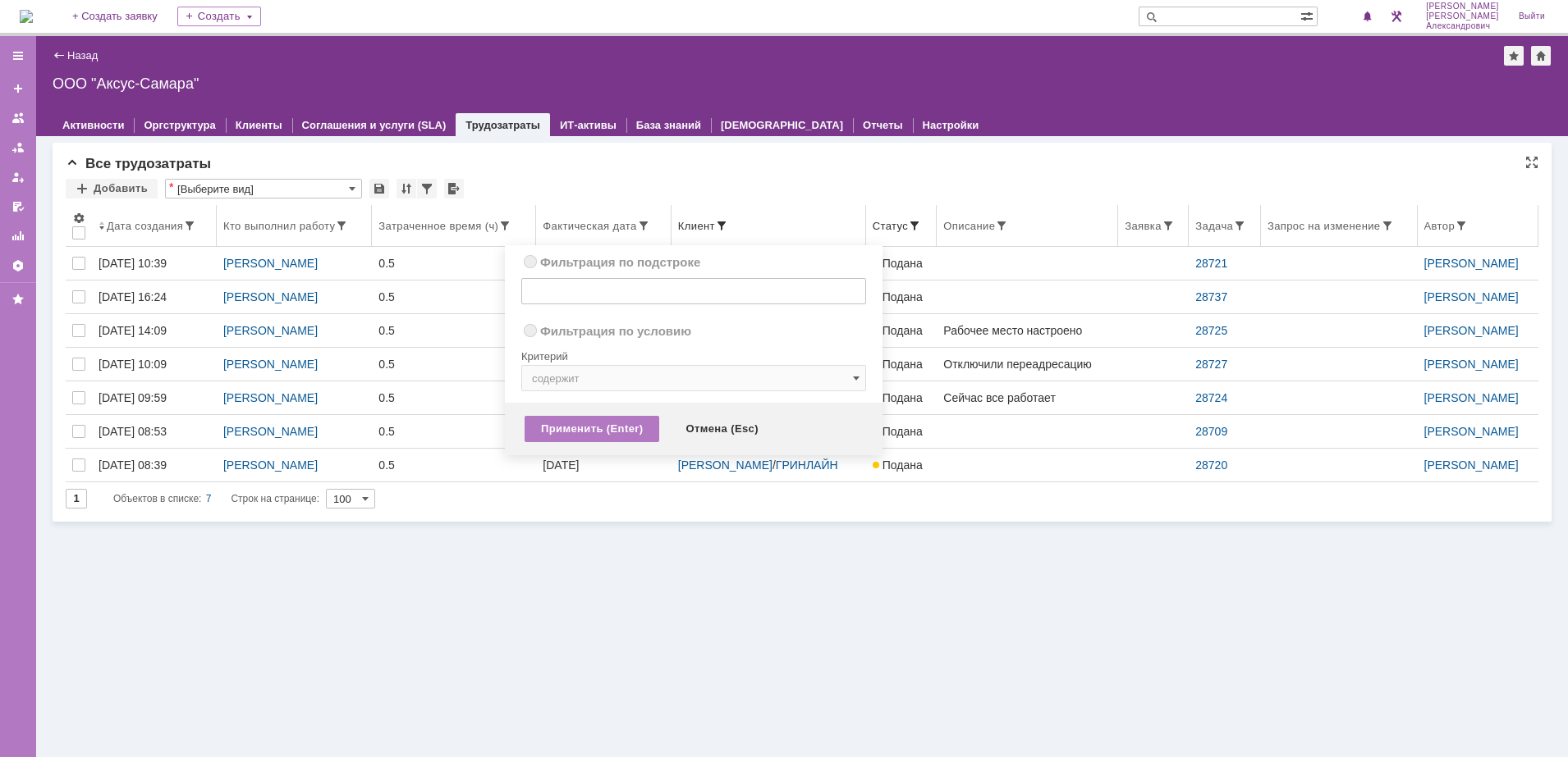
radio input "true"
click at [715, 223] on span at bounding box center [721, 225] width 14 height 14
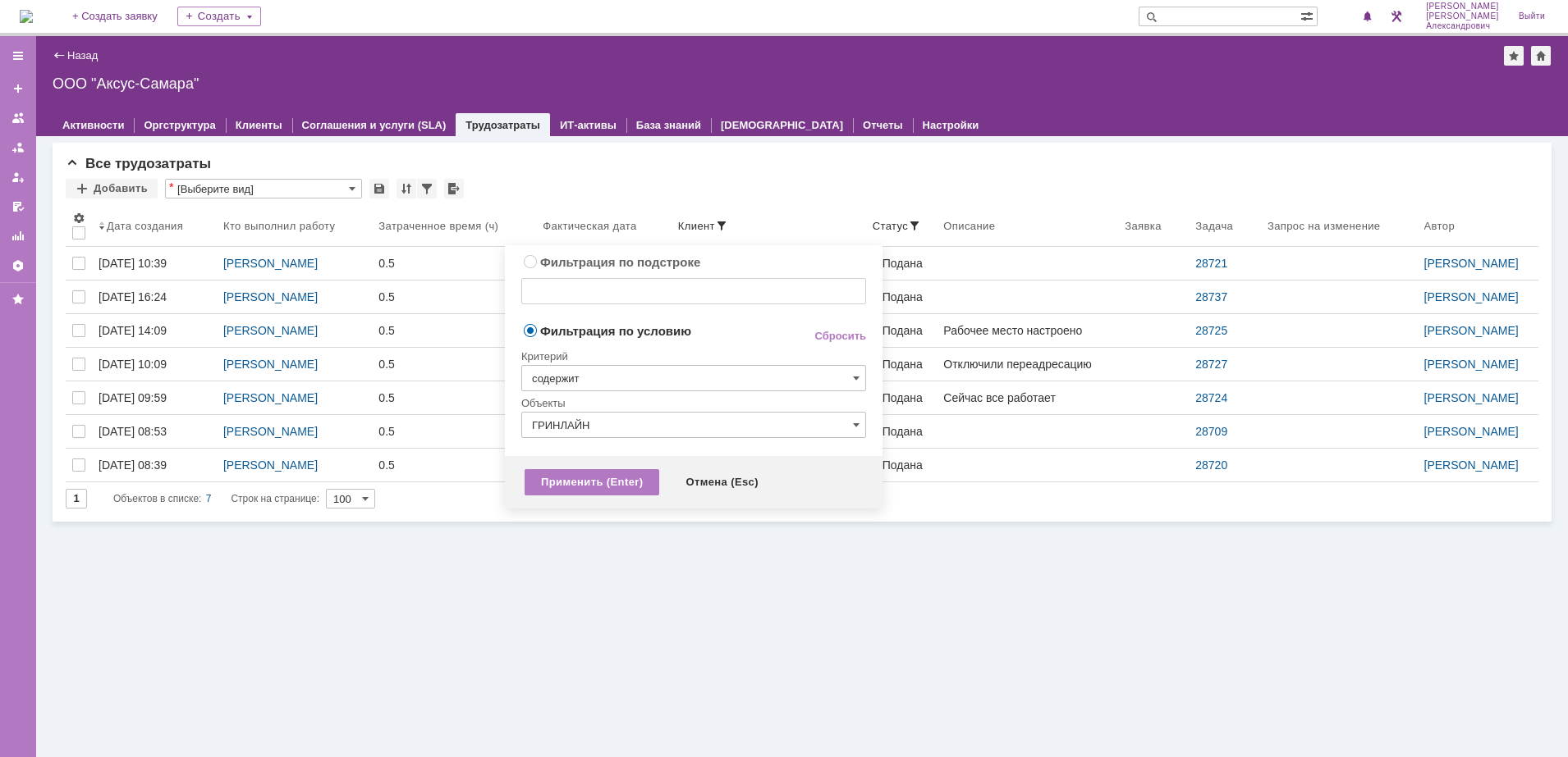
click at [737, 372] on input "содержит" at bounding box center [693, 378] width 344 height 26
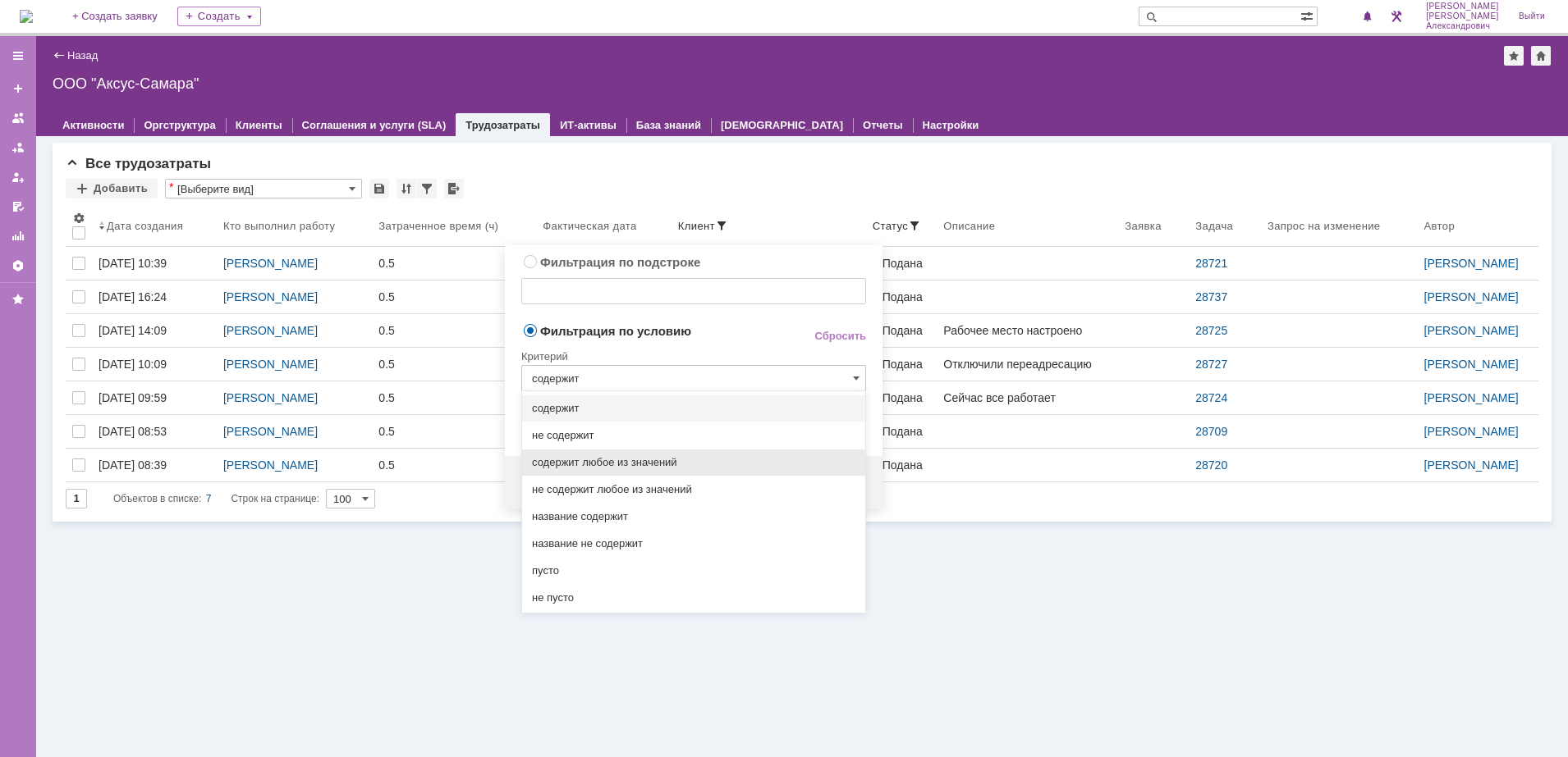
click at [682, 449] on div "содержит любое из значений" at bounding box center [693, 462] width 343 height 27
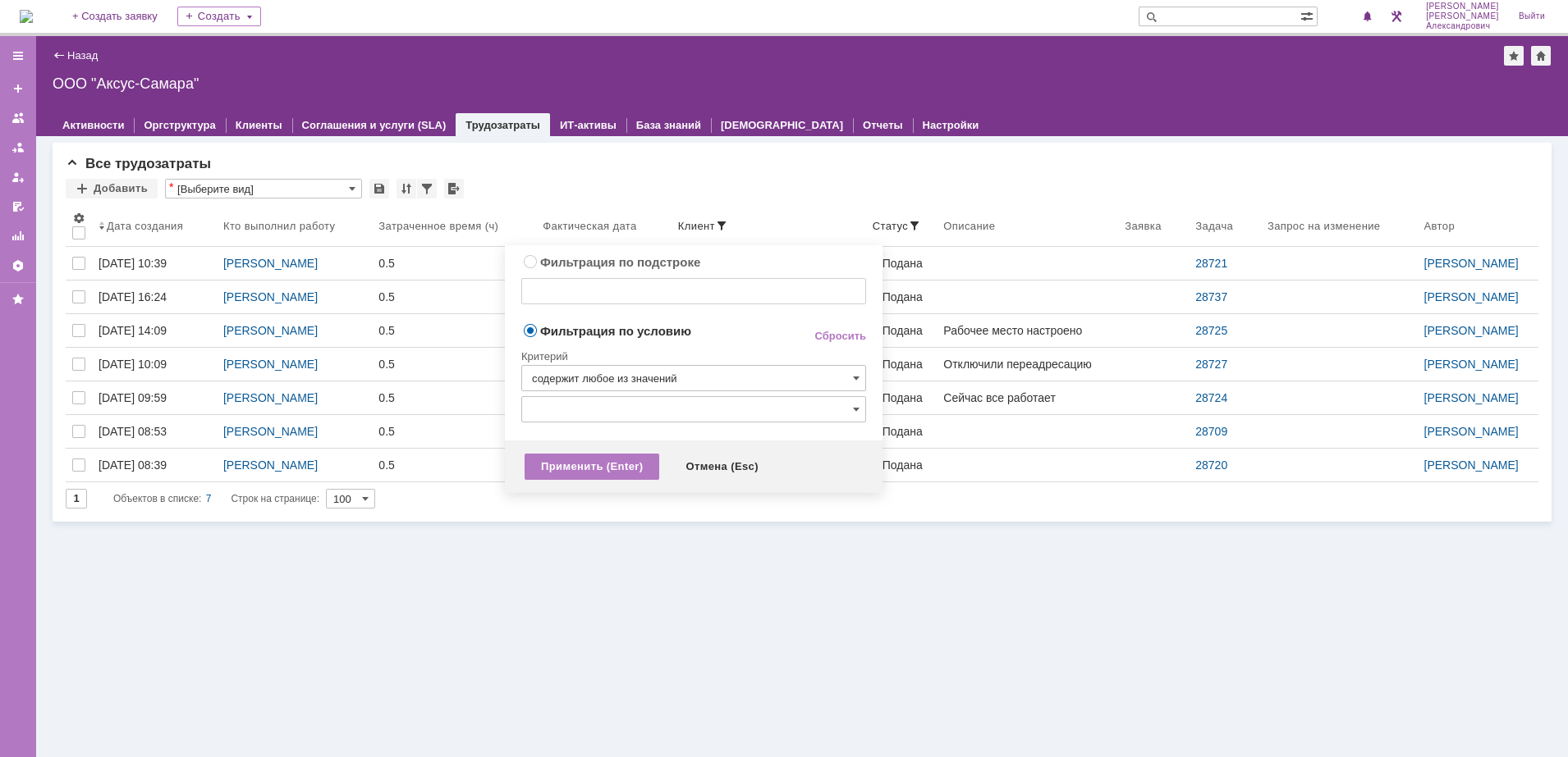
click at [716, 380] on input "содержит любое из значений" at bounding box center [693, 378] width 344 height 26
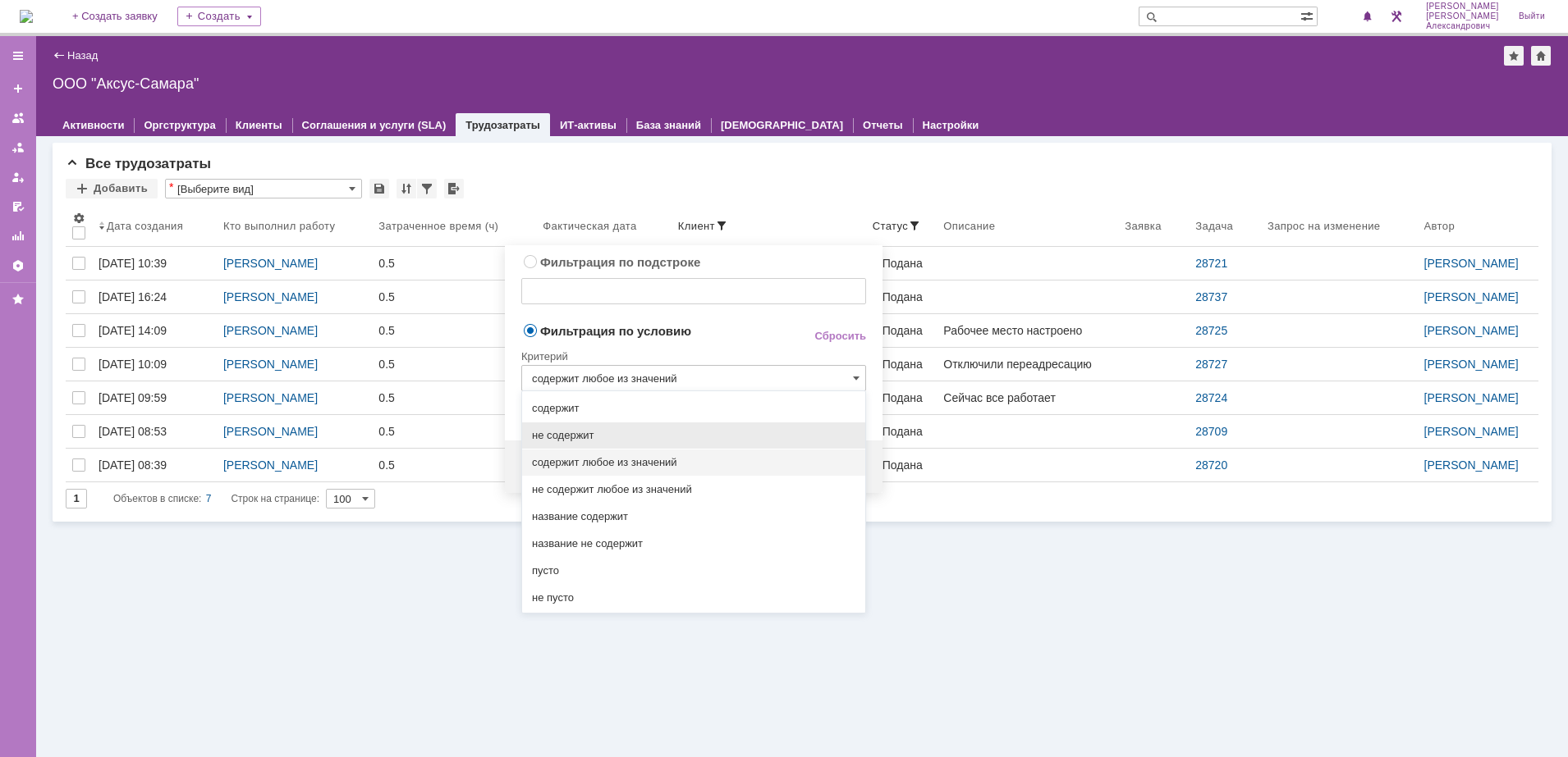
click at [663, 431] on span "не содержит" at bounding box center [693, 435] width 324 height 14
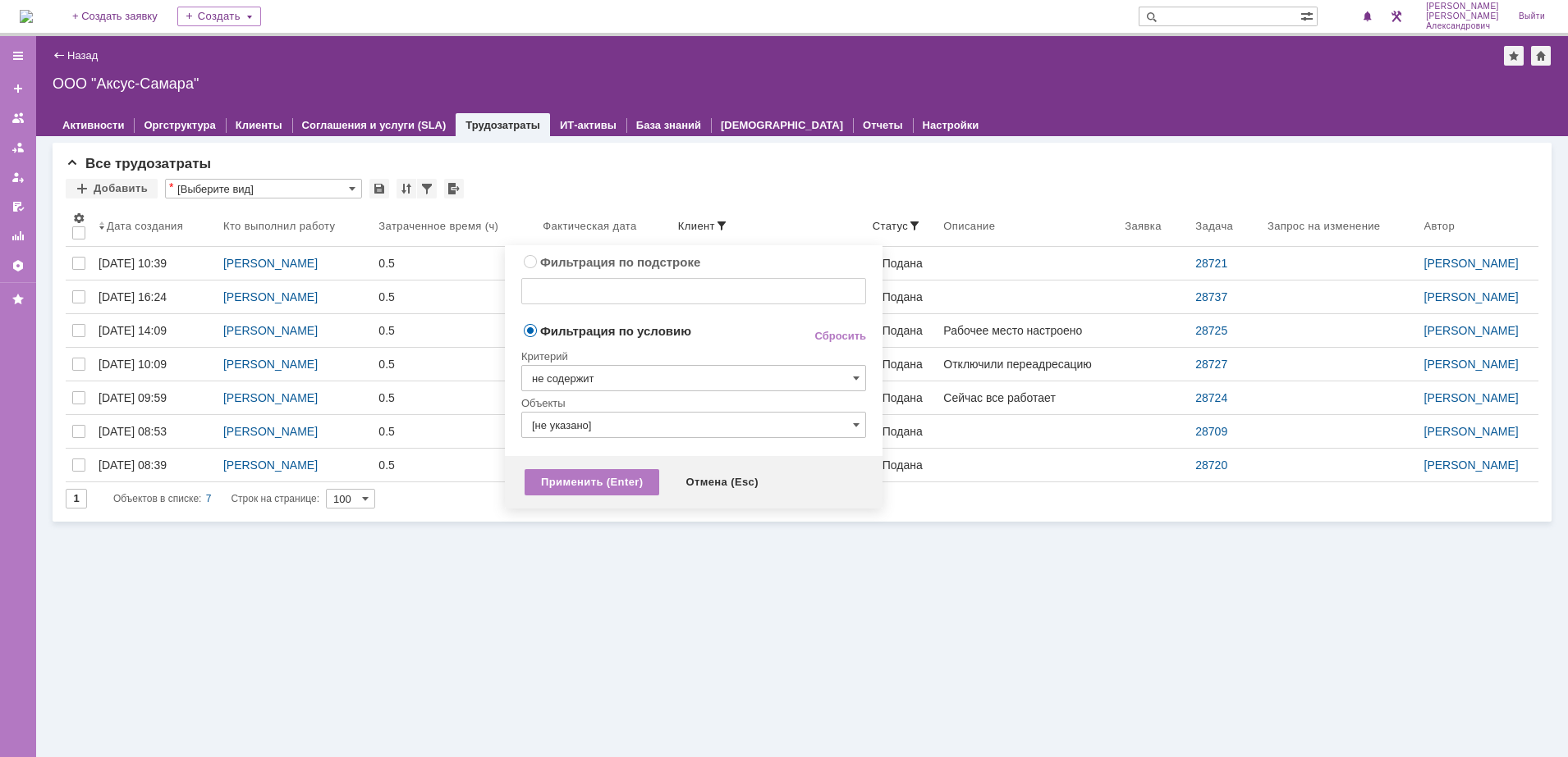
type input "не содержит"
click at [652, 424] on input "[не указано]" at bounding box center [693, 424] width 344 height 26
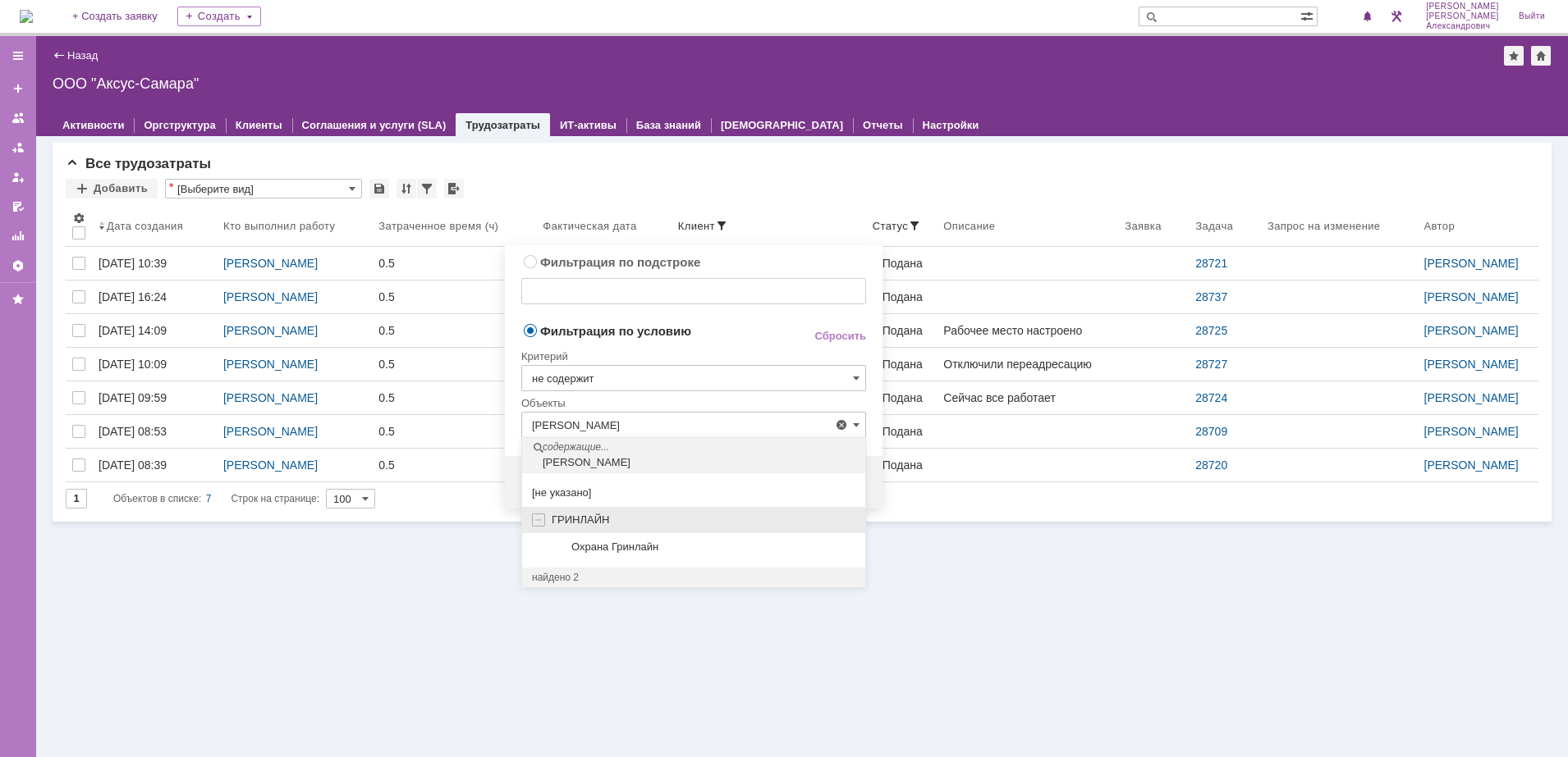
click at [634, 517] on div "ГРИНЛАЙН" at bounding box center [703, 520] width 304 height 14
type input "ГРИНЛАЙН"
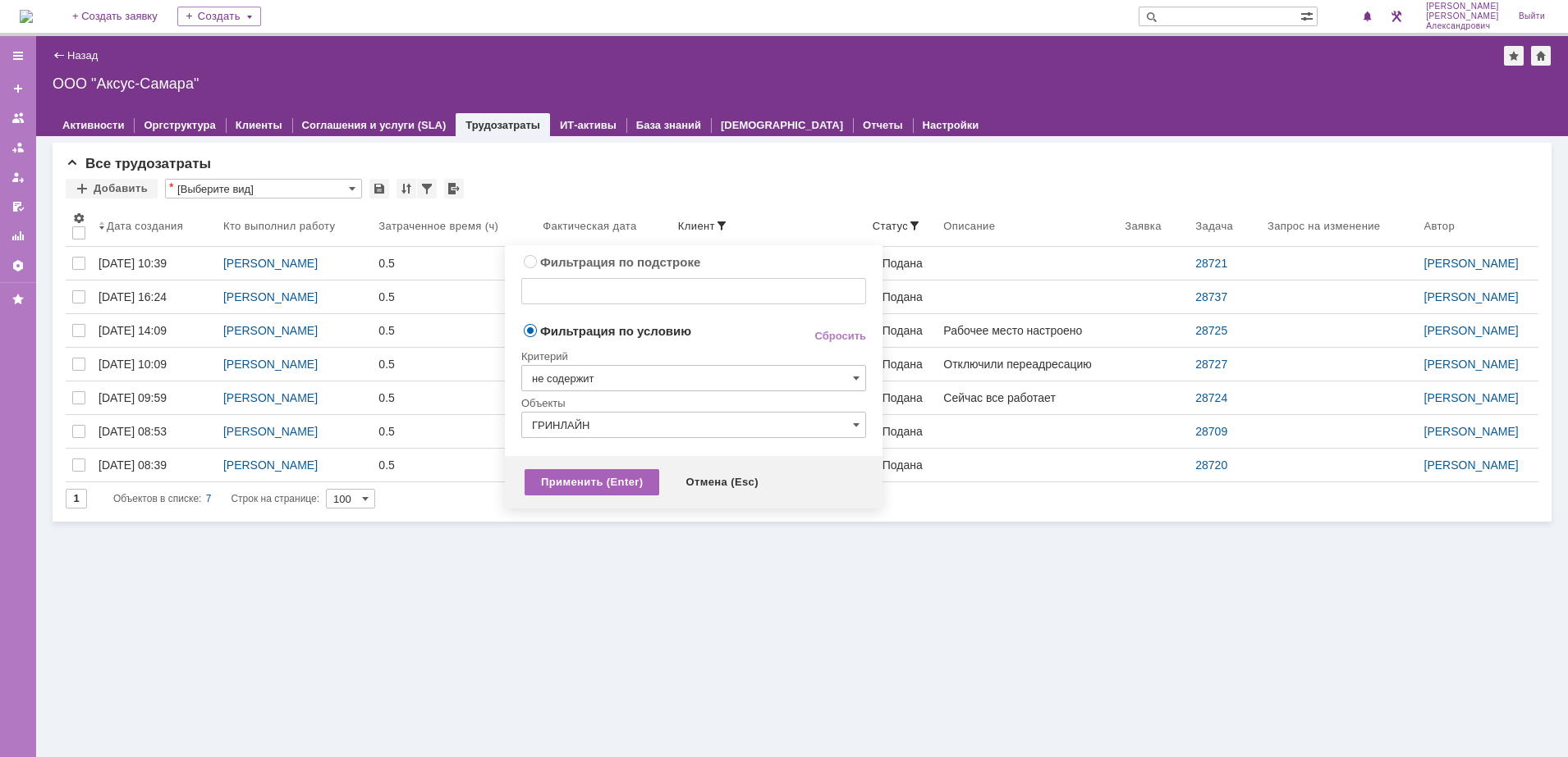
click at [576, 486] on div "Применить (Enter)" at bounding box center [591, 482] width 134 height 26
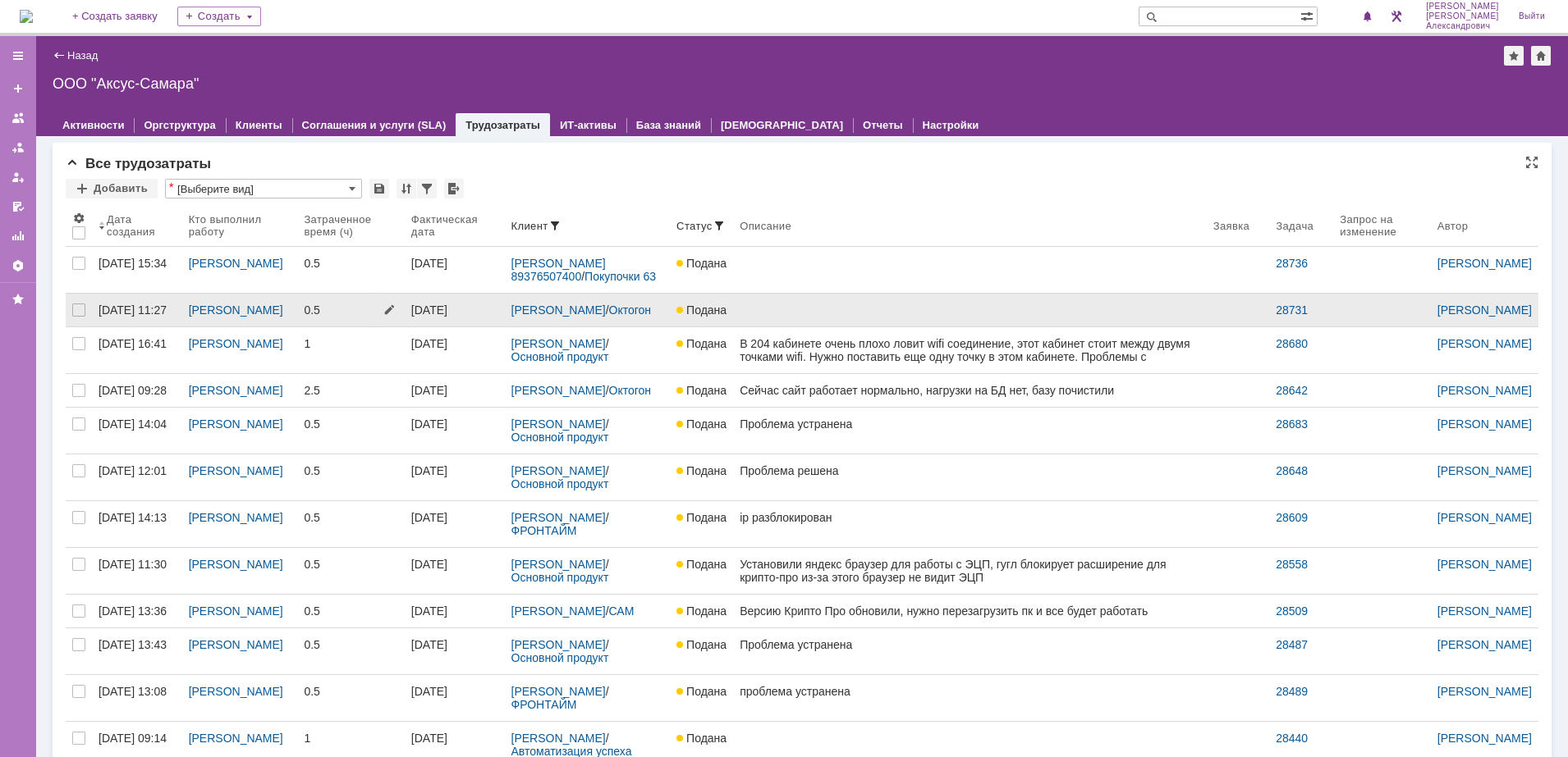
click at [328, 324] on link "0.5" at bounding box center [351, 310] width 106 height 32
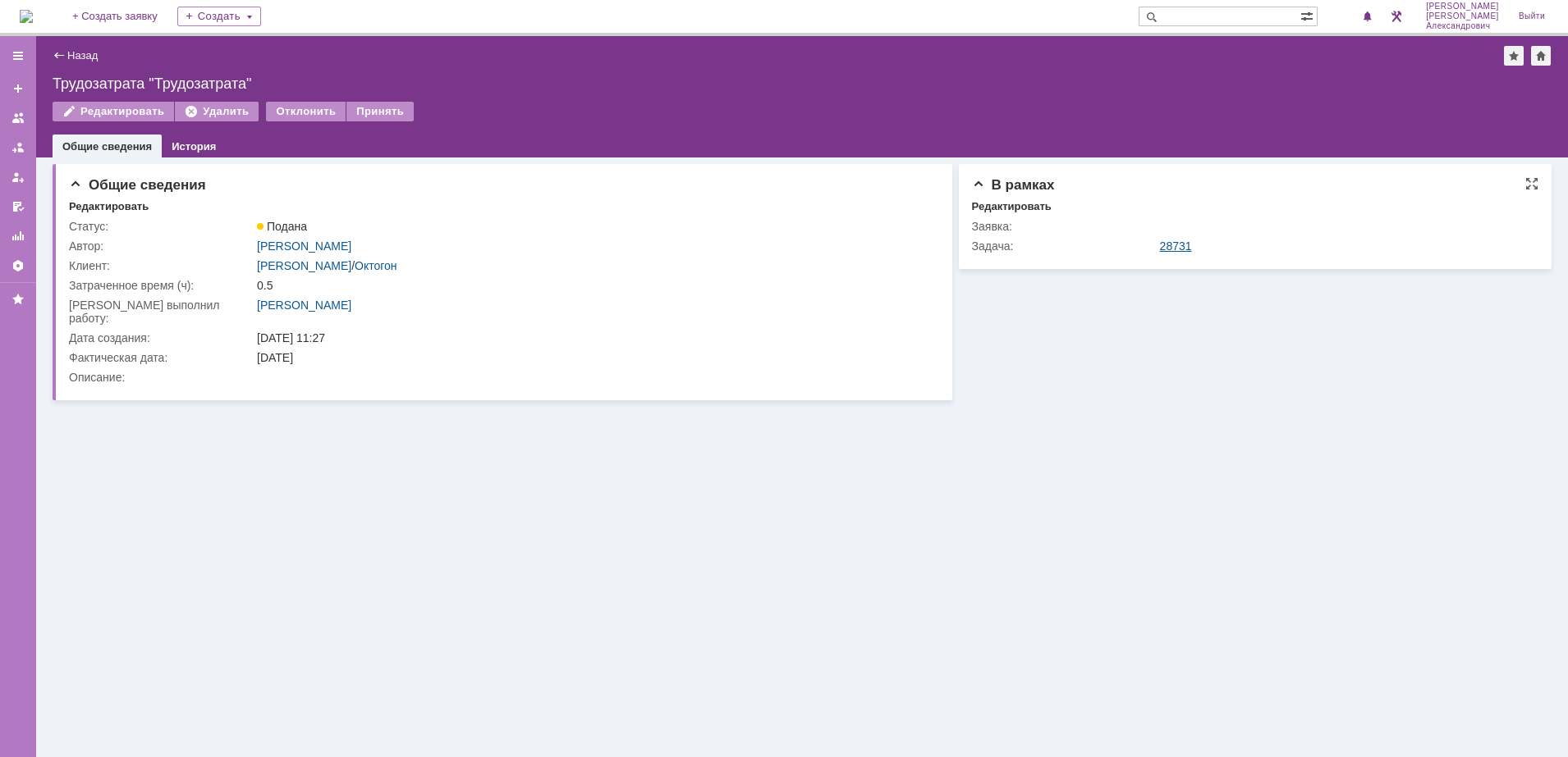
click at [1166, 243] on link "28731" at bounding box center [1176, 246] width 32 height 14
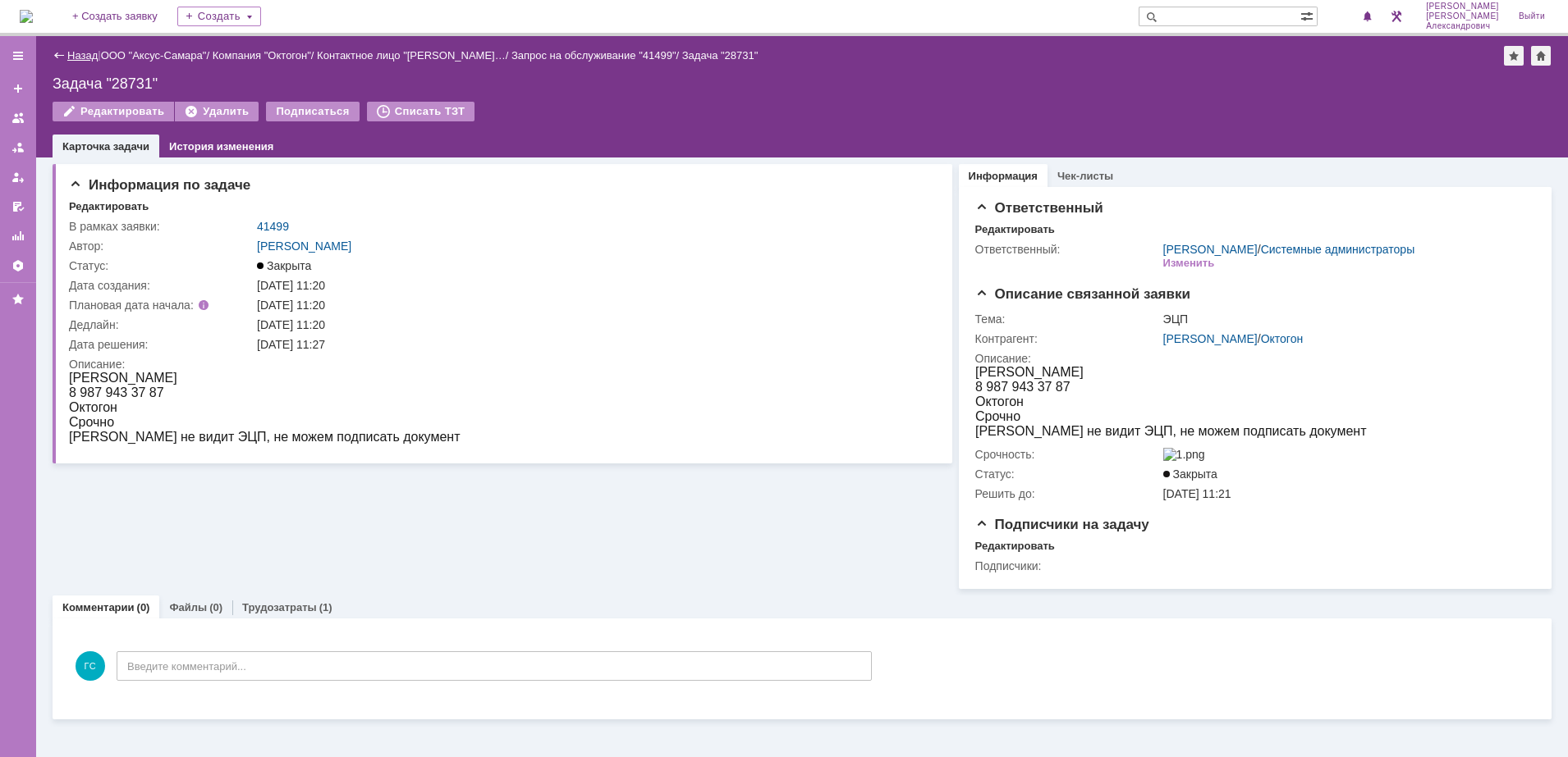
click at [81, 58] on link "Назад" at bounding box center [83, 56] width 31 height 13
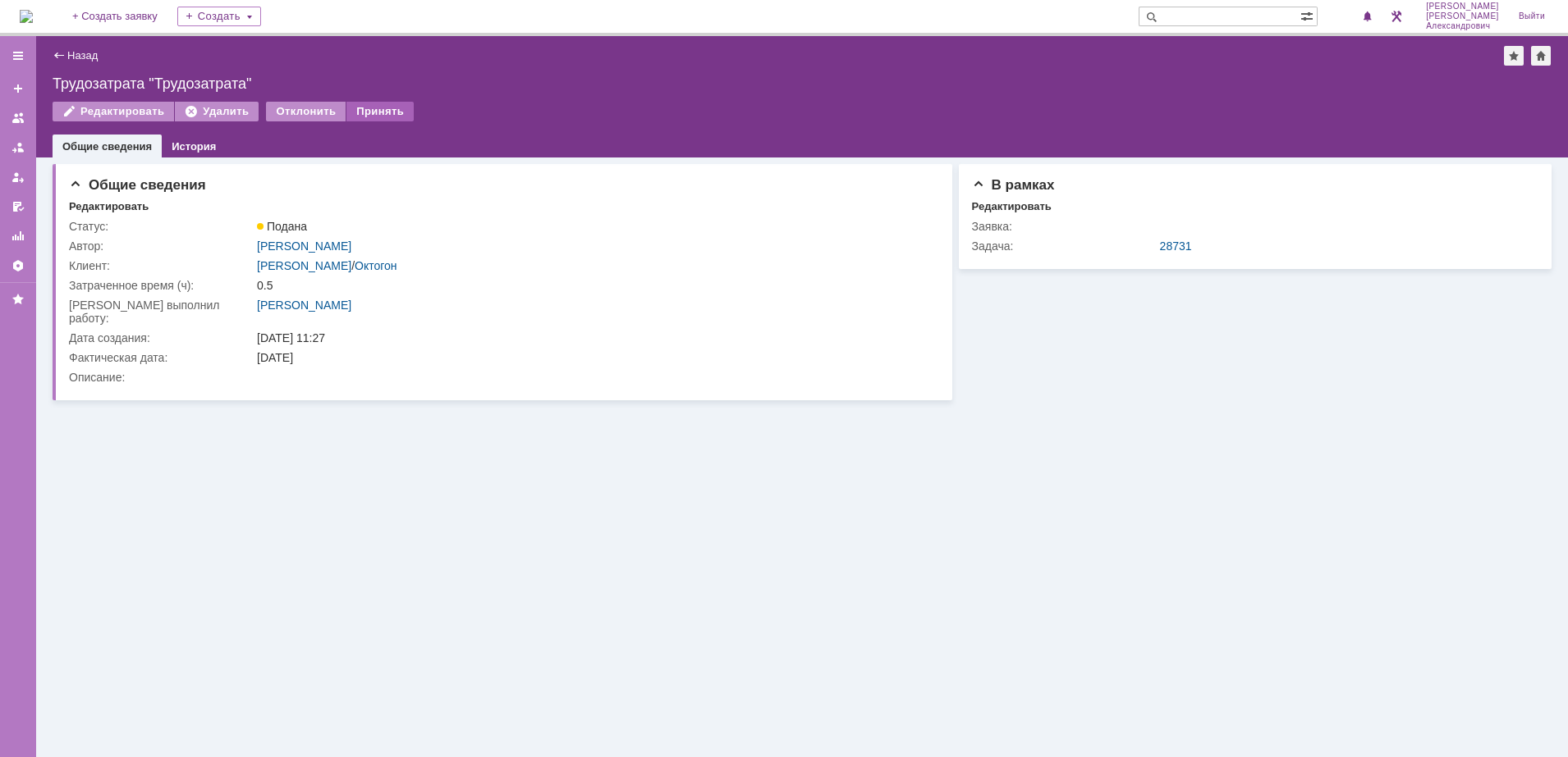
click at [389, 109] on div "Принять" at bounding box center [380, 112] width 68 height 20
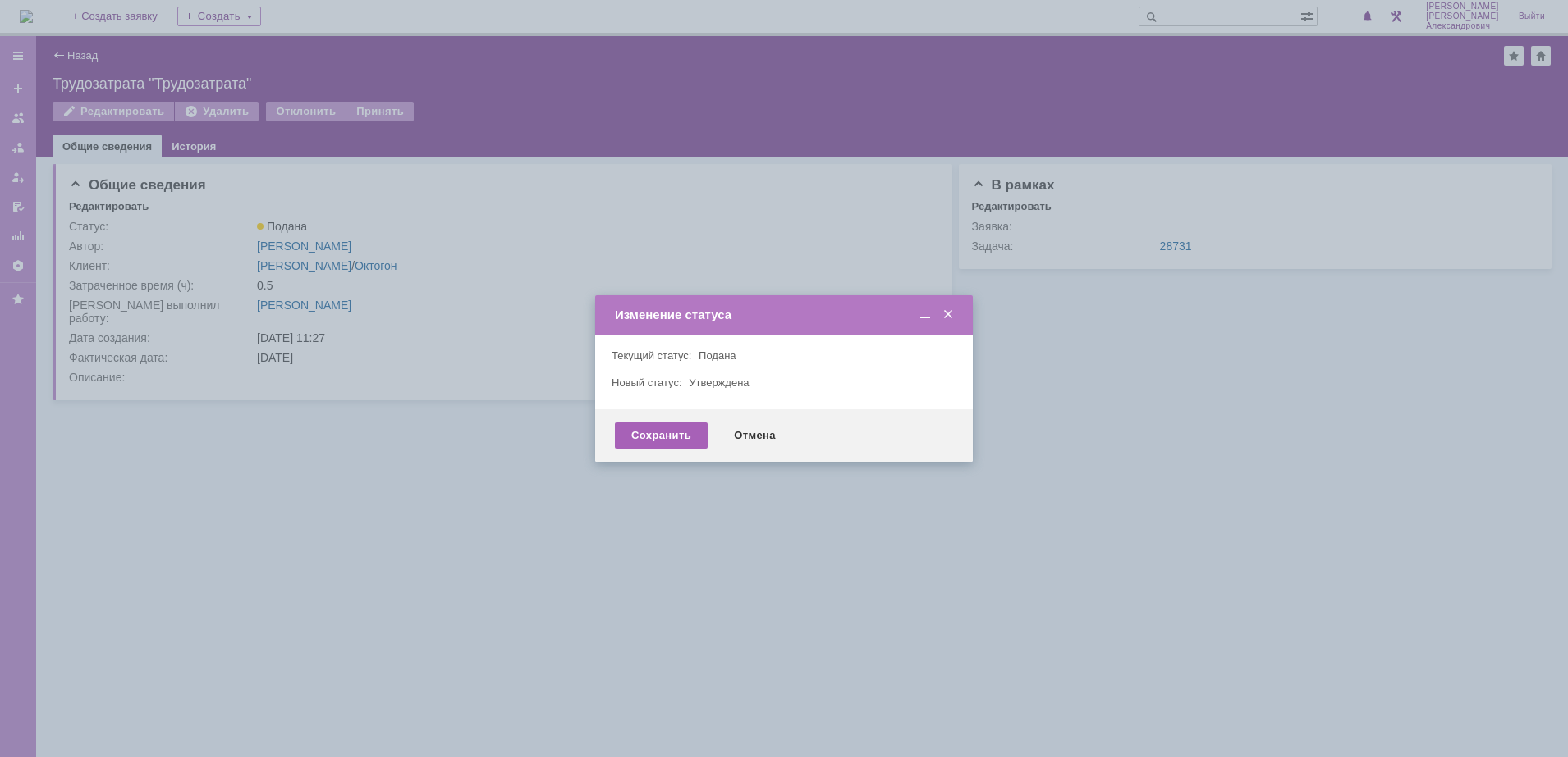
click at [667, 443] on div "Сохранить" at bounding box center [661, 435] width 93 height 26
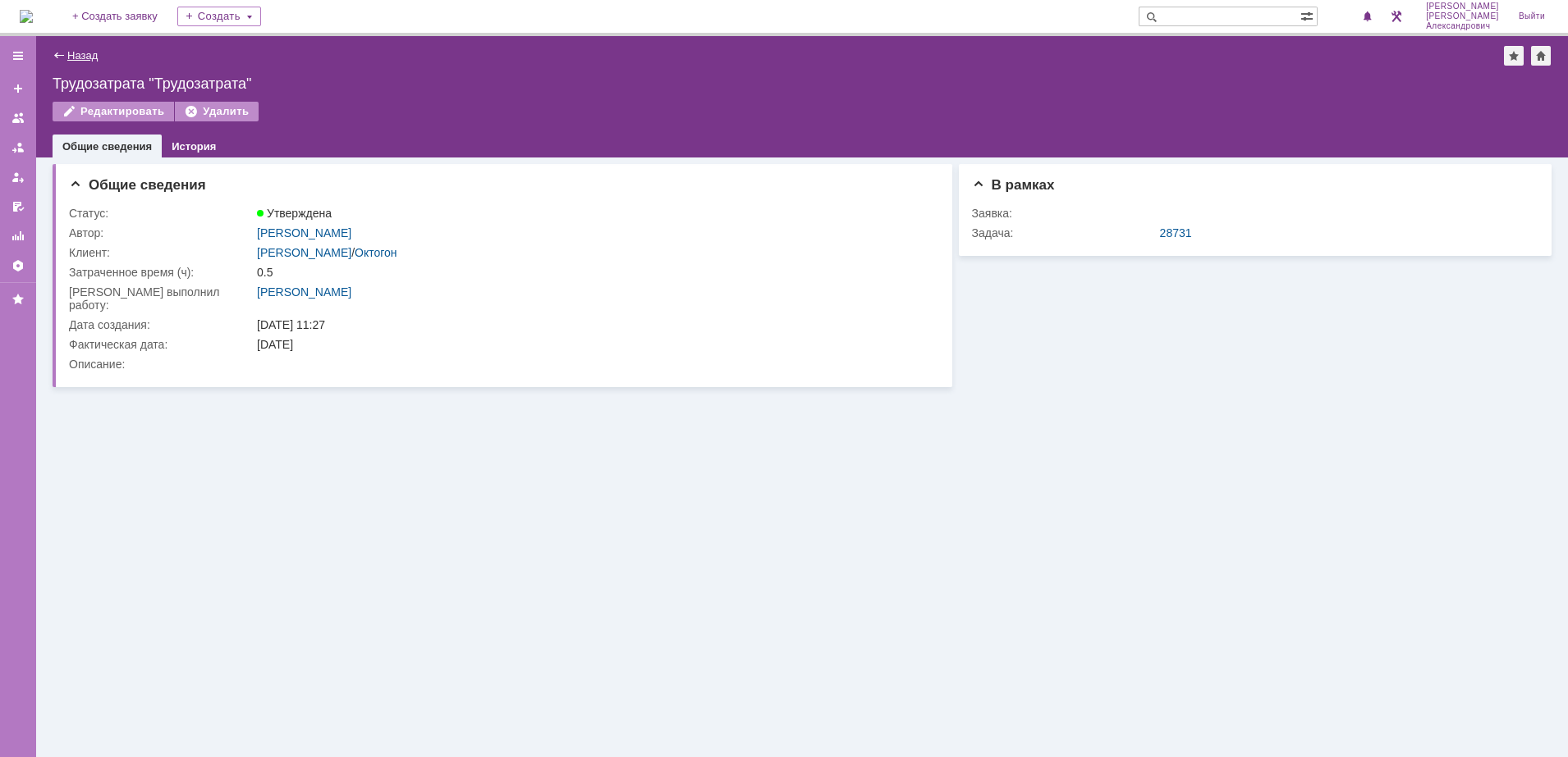
click at [78, 56] on link "Назад" at bounding box center [83, 56] width 31 height 13
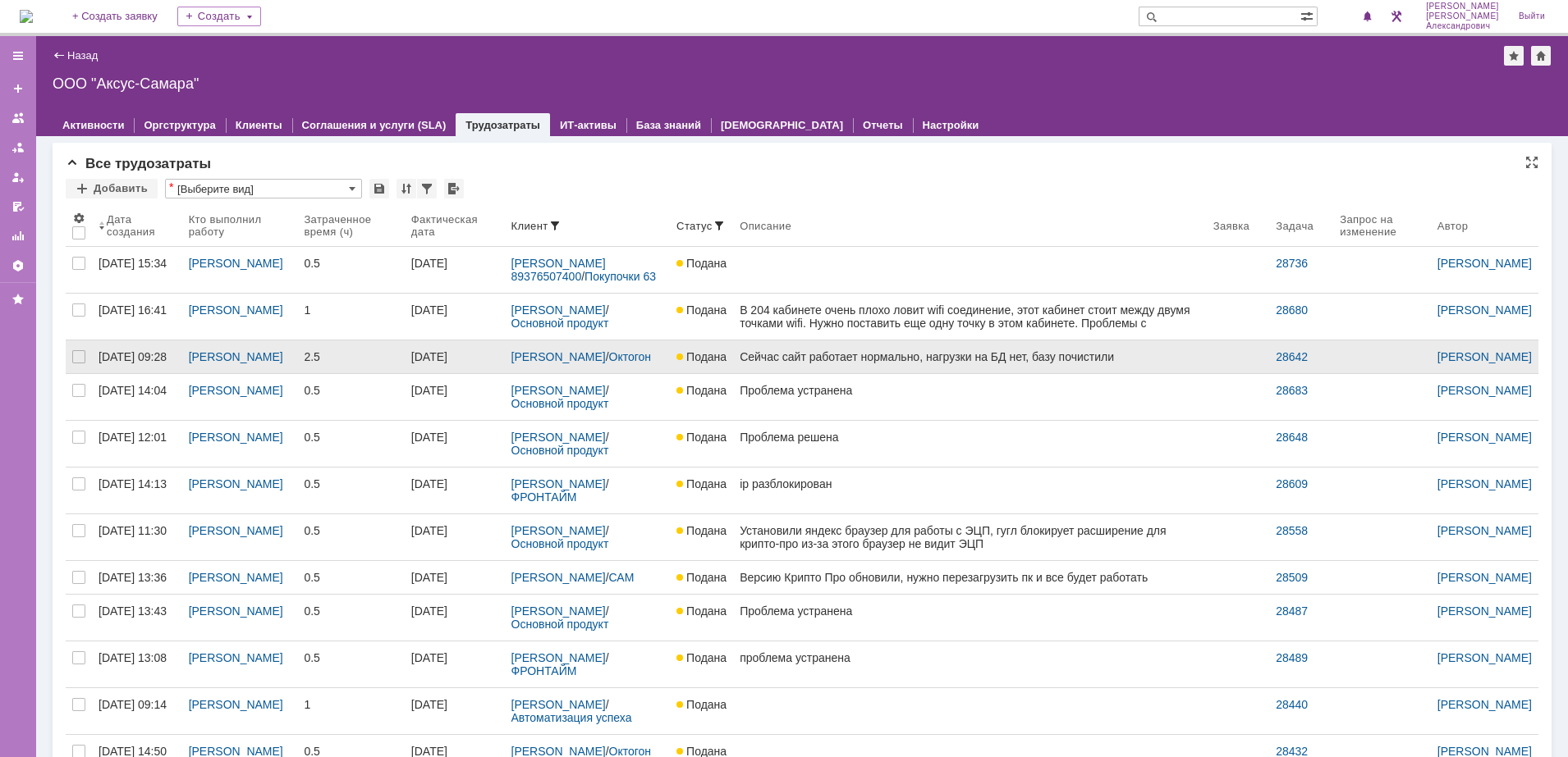
click at [837, 361] on div "Сейчас сайт работает нормально, нагрузки на БД нет, базу почистили" at bounding box center [969, 357] width 461 height 14
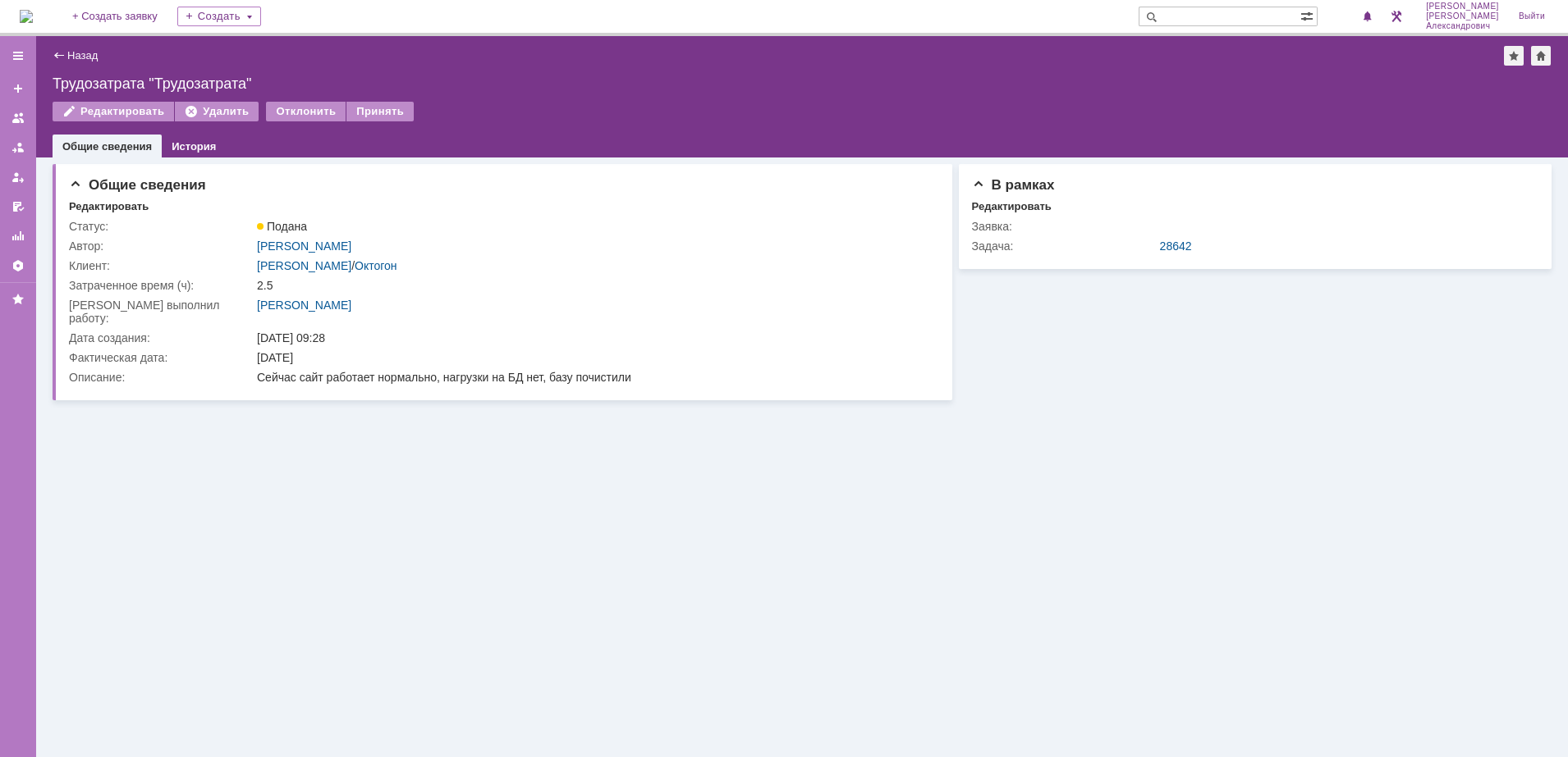
click at [89, 40] on div "Назад | Трудозатрата "Трудозатрата" Трудозатрата "Трудозатрата" Редактировать У…" at bounding box center [802, 96] width 1532 height 122
click at [87, 50] on link "Назад" at bounding box center [83, 56] width 31 height 13
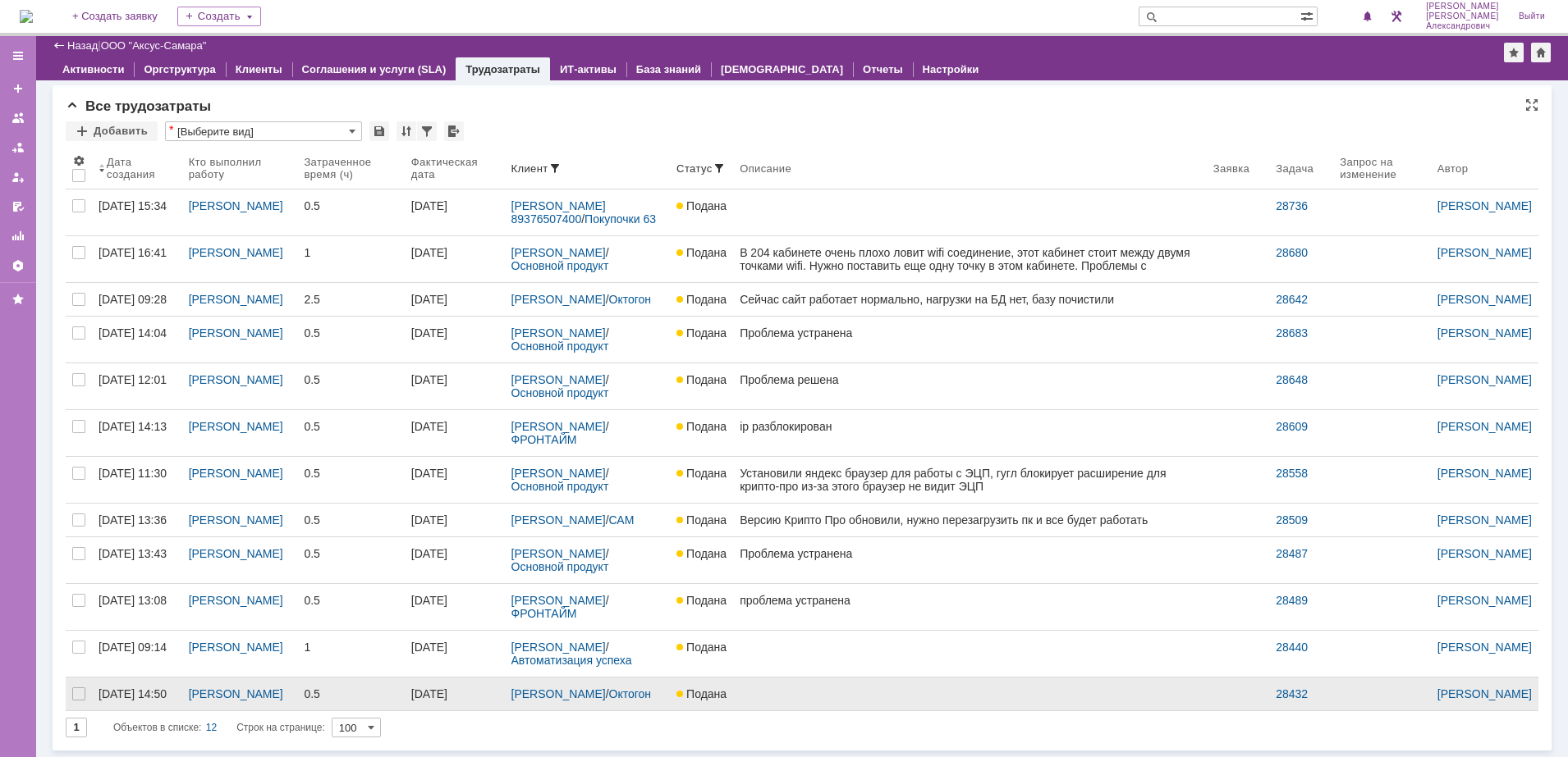
click at [717, 692] on link "Подана" at bounding box center [701, 694] width 63 height 32
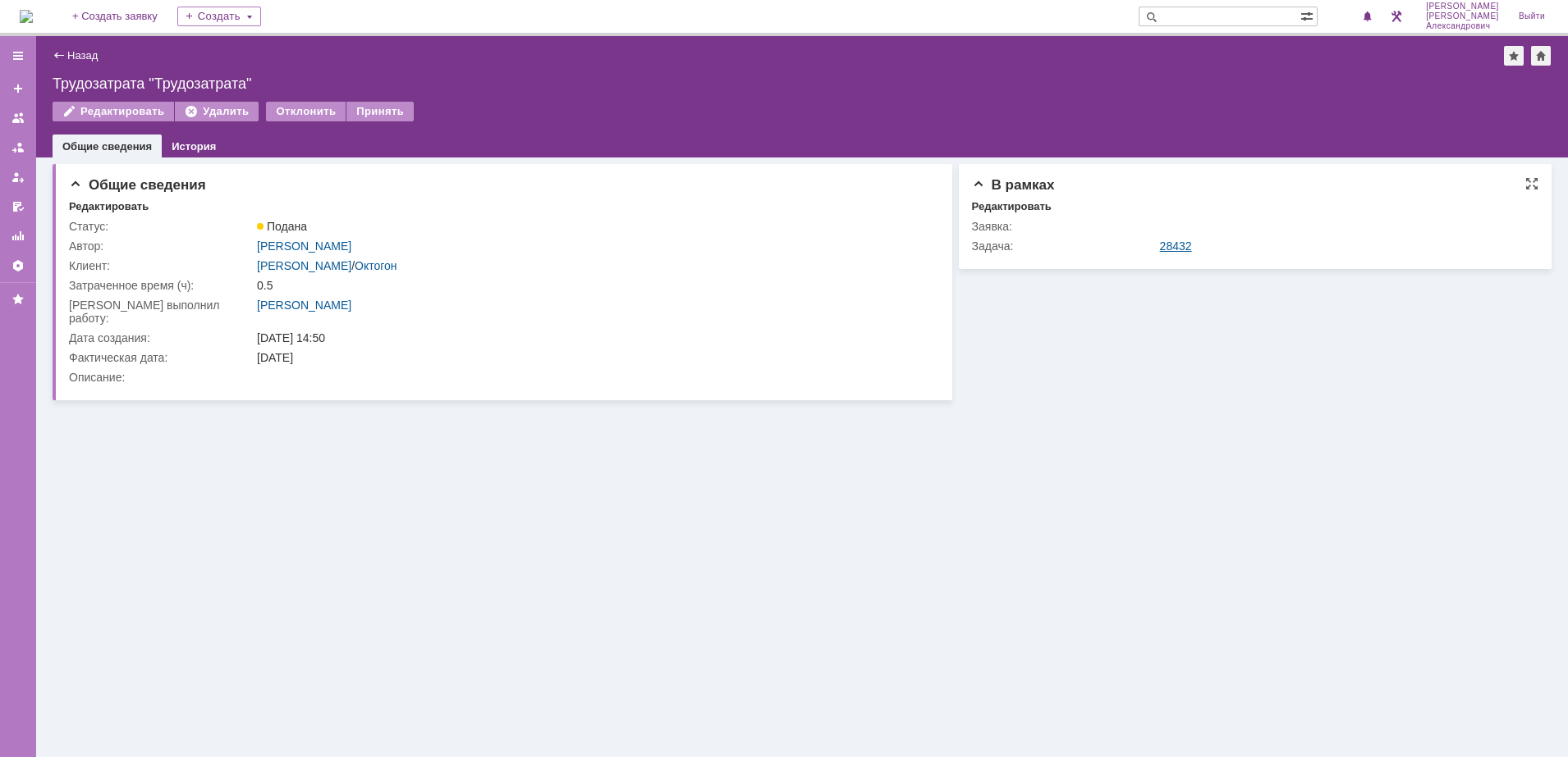
click at [1182, 245] on link "28432" at bounding box center [1176, 246] width 32 height 14
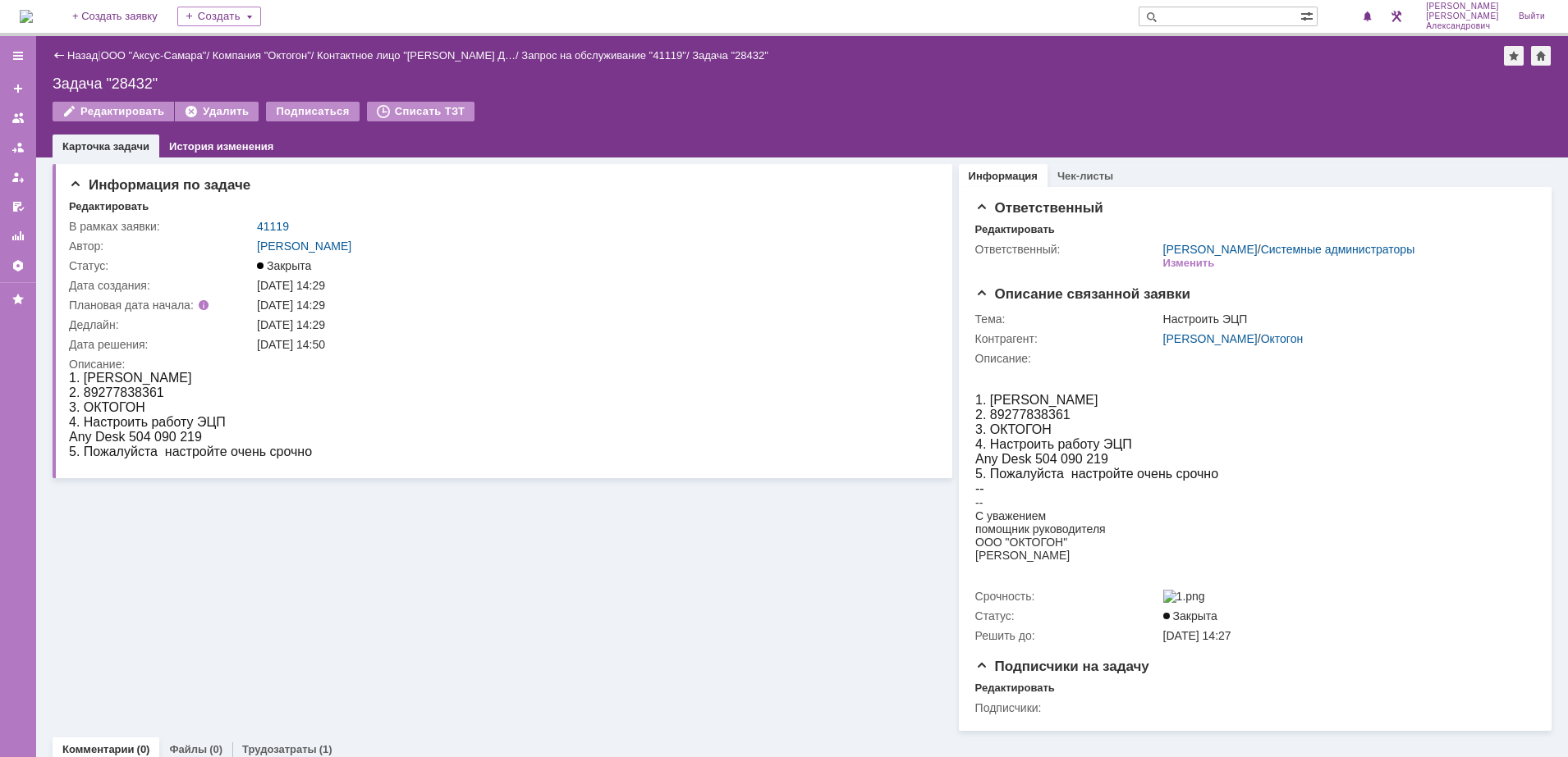
click at [32, 18] on img at bounding box center [26, 16] width 14 height 14
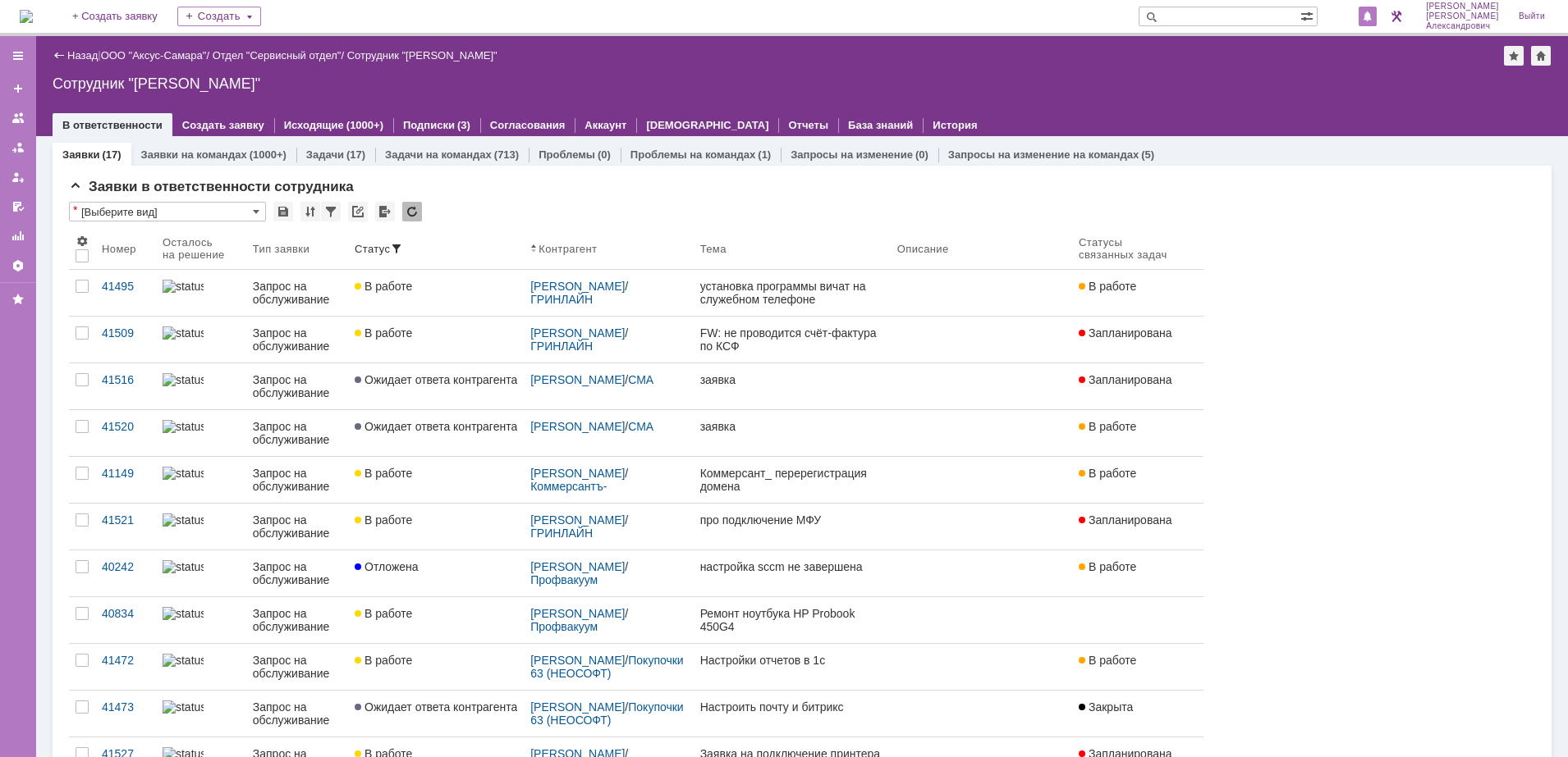
click at [1368, 13] on div at bounding box center [1367, 16] width 18 height 20
drag, startPoint x: 1226, startPoint y: 75, endPoint x: 1039, endPoint y: 42, distance: 189.9
click at [1220, 73] on div "Назад | ООО "Аксус-Самара" / Отдел "Сервисный отдел" / Сотрудник "Галстьян Степ…" at bounding box center [802, 86] width 1532 height 100
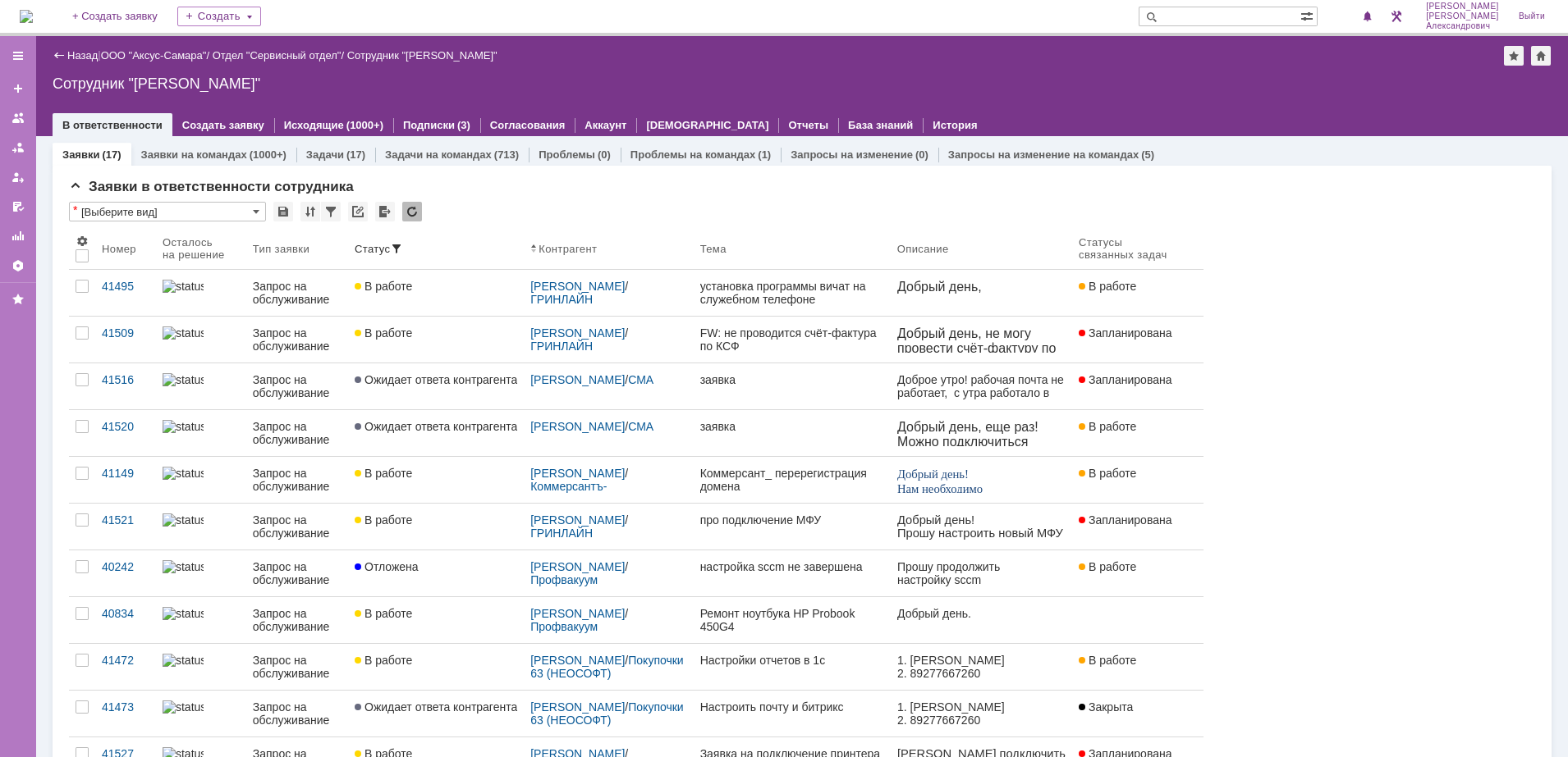
click at [32, 10] on img at bounding box center [26, 16] width 14 height 14
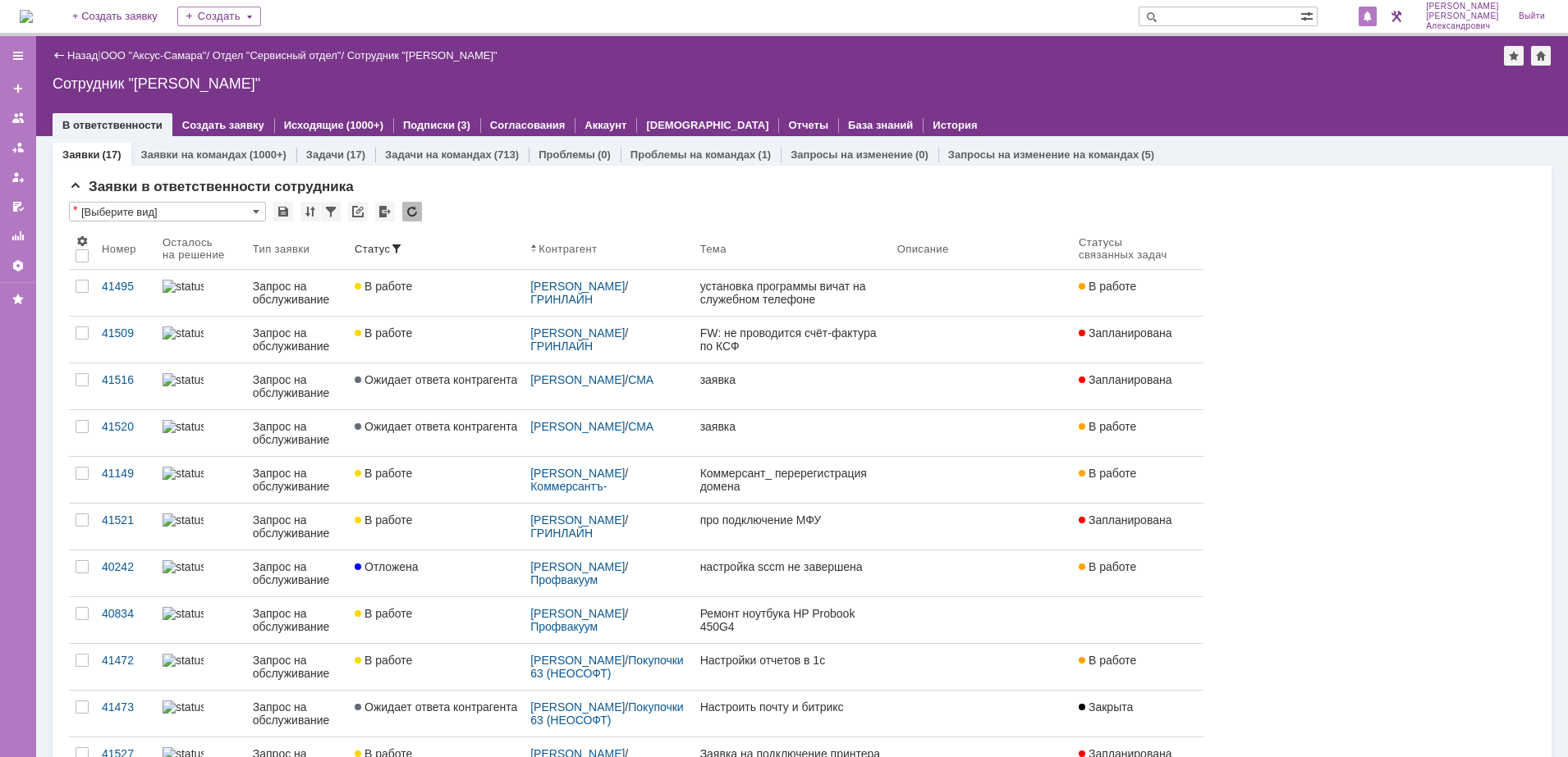
click at [1373, 14] on span at bounding box center [1367, 17] width 12 height 14
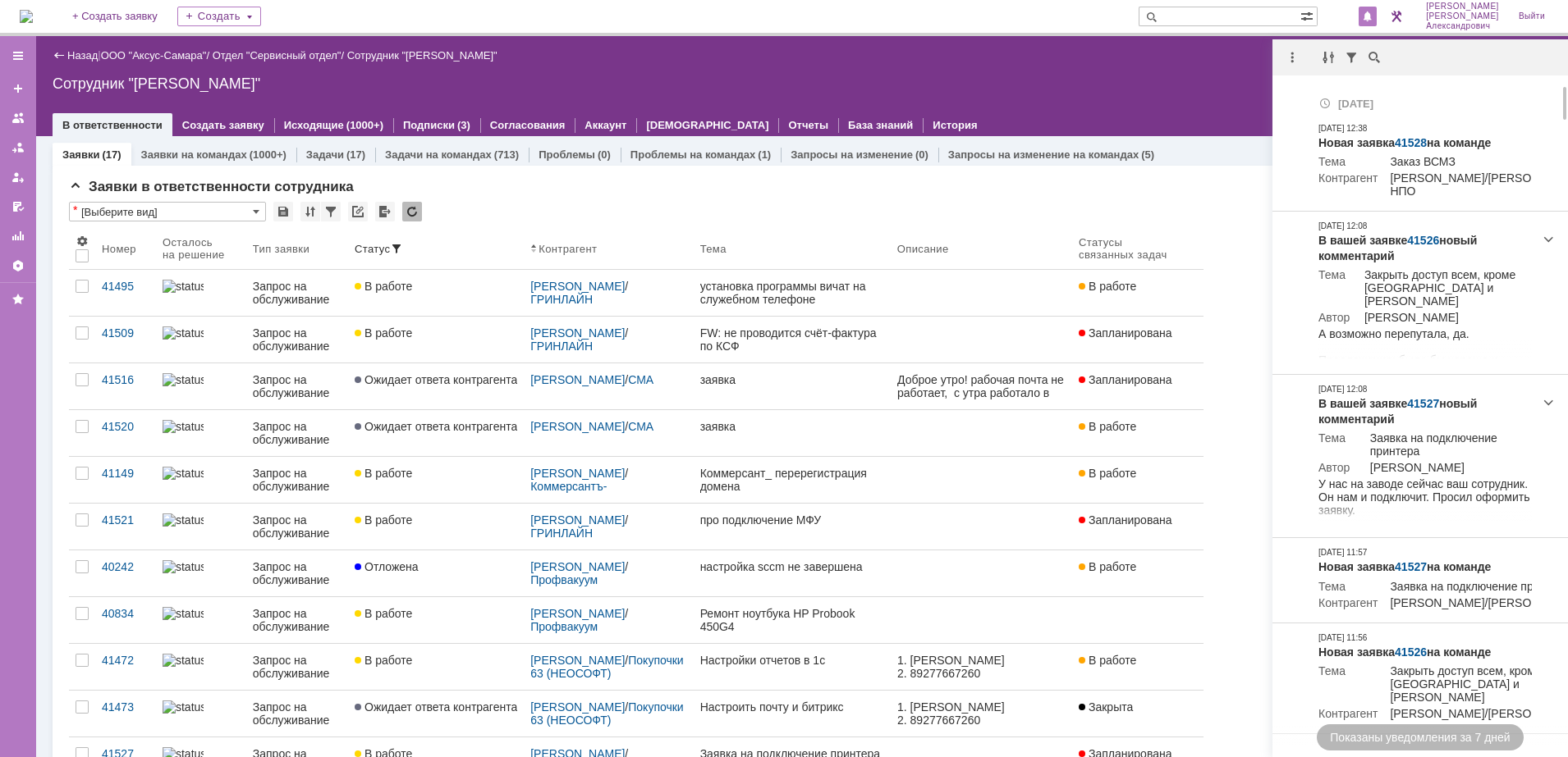
click at [1026, 64] on div "Назад | ООО "Аксус-Самара" / Отдел "Сервисный отдел" / Сотрудник "Галстьян Степ…" at bounding box center [802, 86] width 1532 height 100
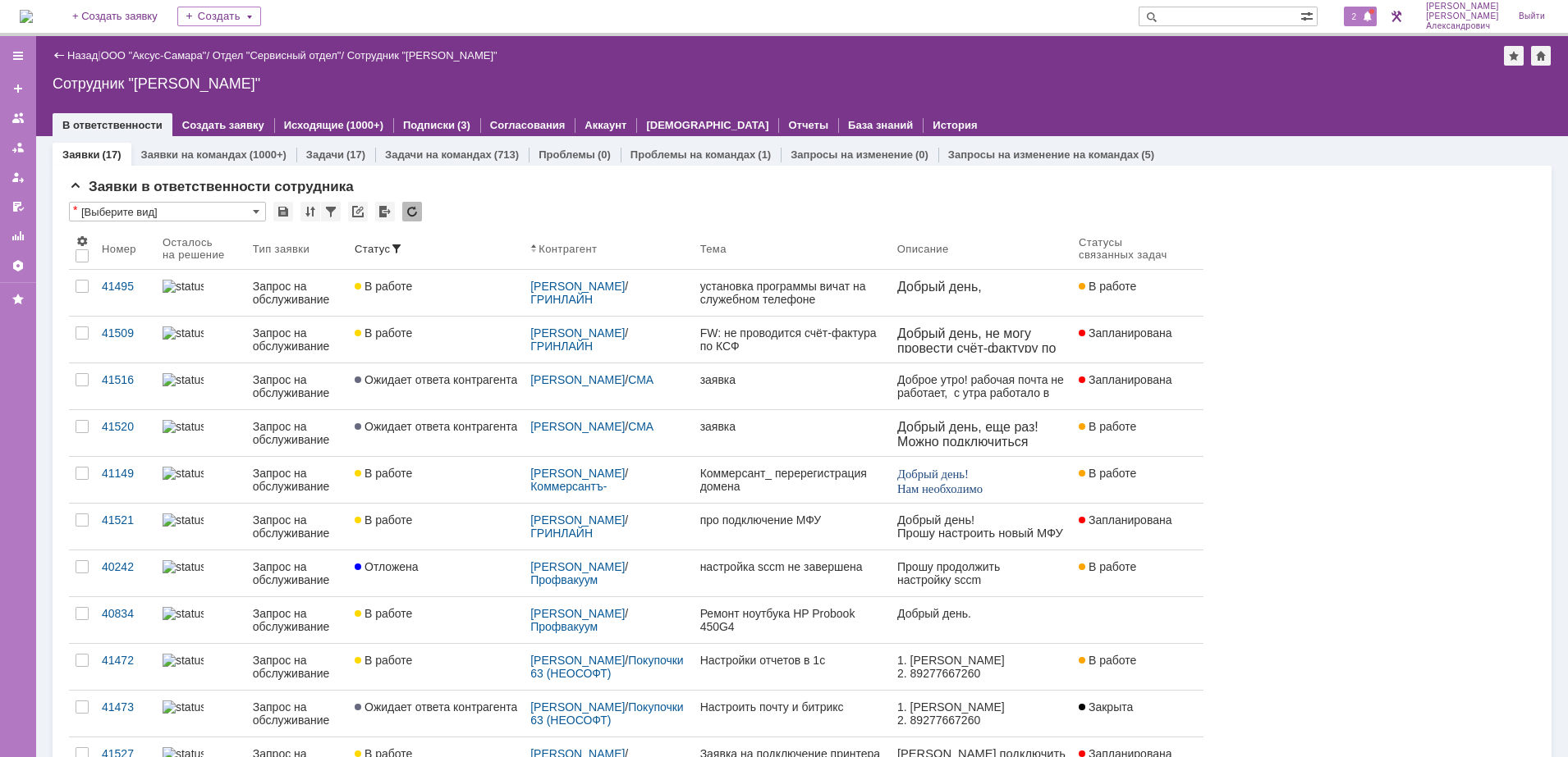
click at [1357, 20] on span "2" at bounding box center [1354, 16] width 14 height 12
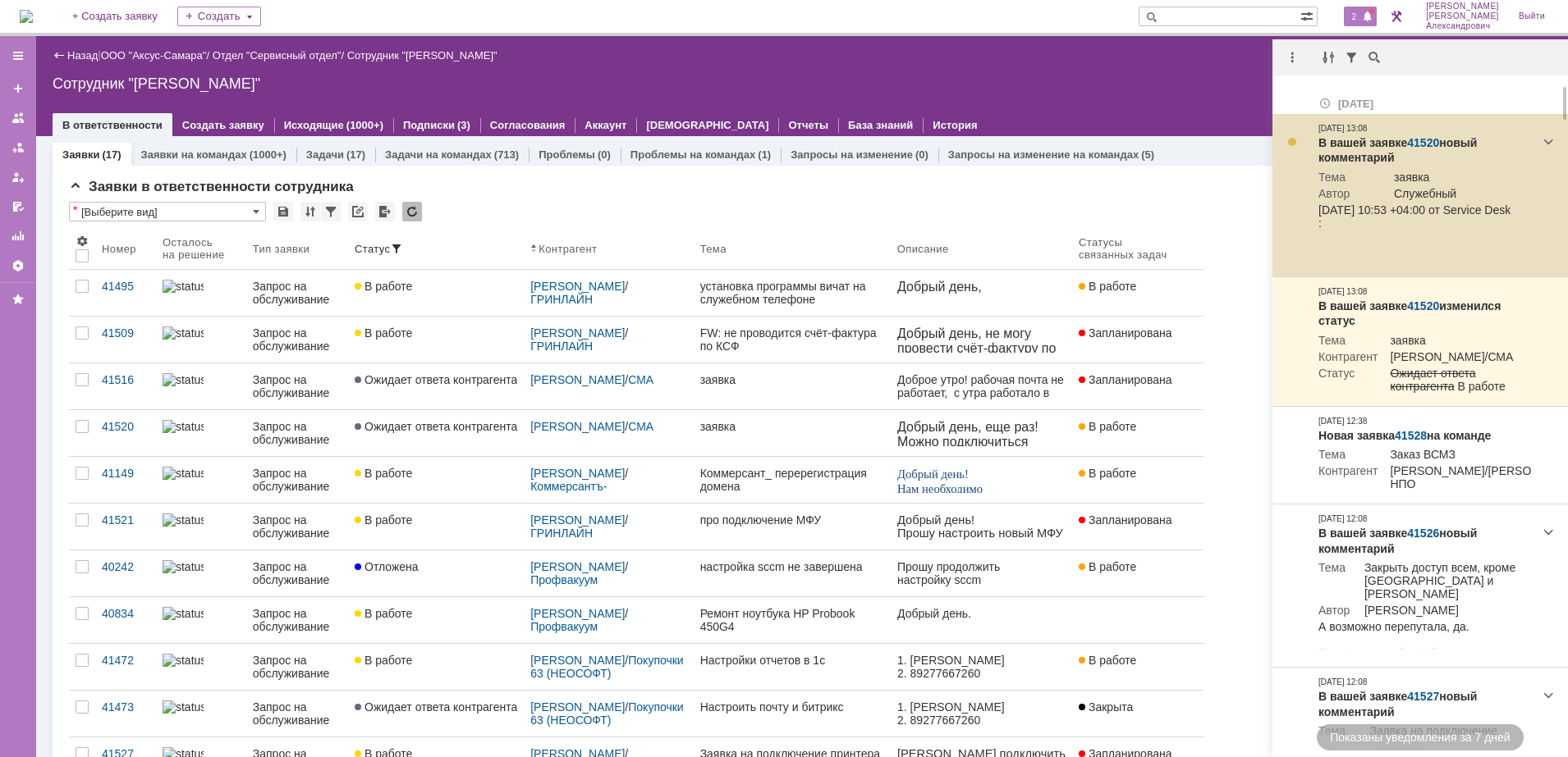
click at [1433, 137] on link "41520" at bounding box center [1423, 142] width 32 height 14
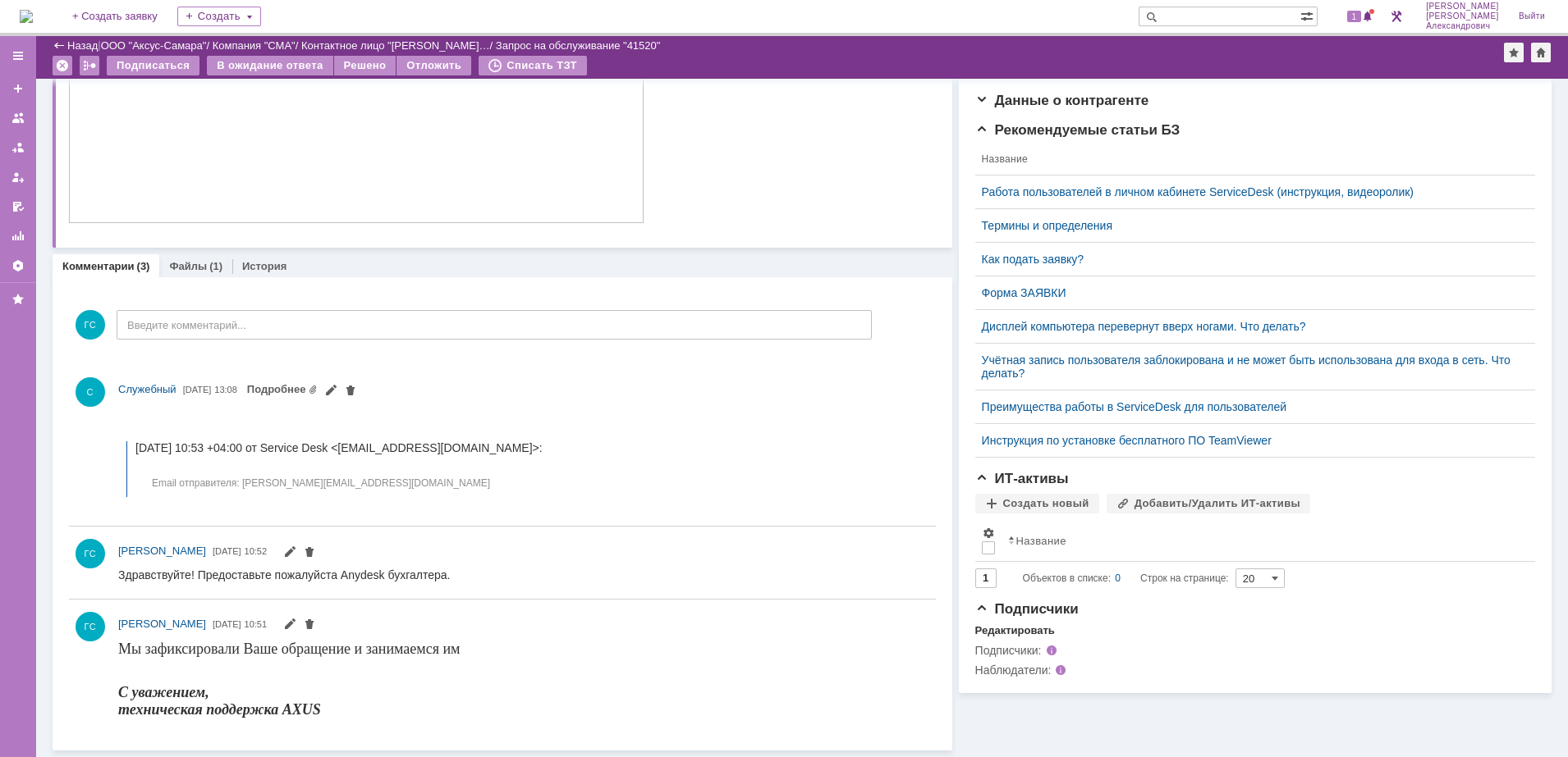
scroll to position [306, 0]
click at [316, 388] on link "Подробнее" at bounding box center [282, 389] width 71 height 13
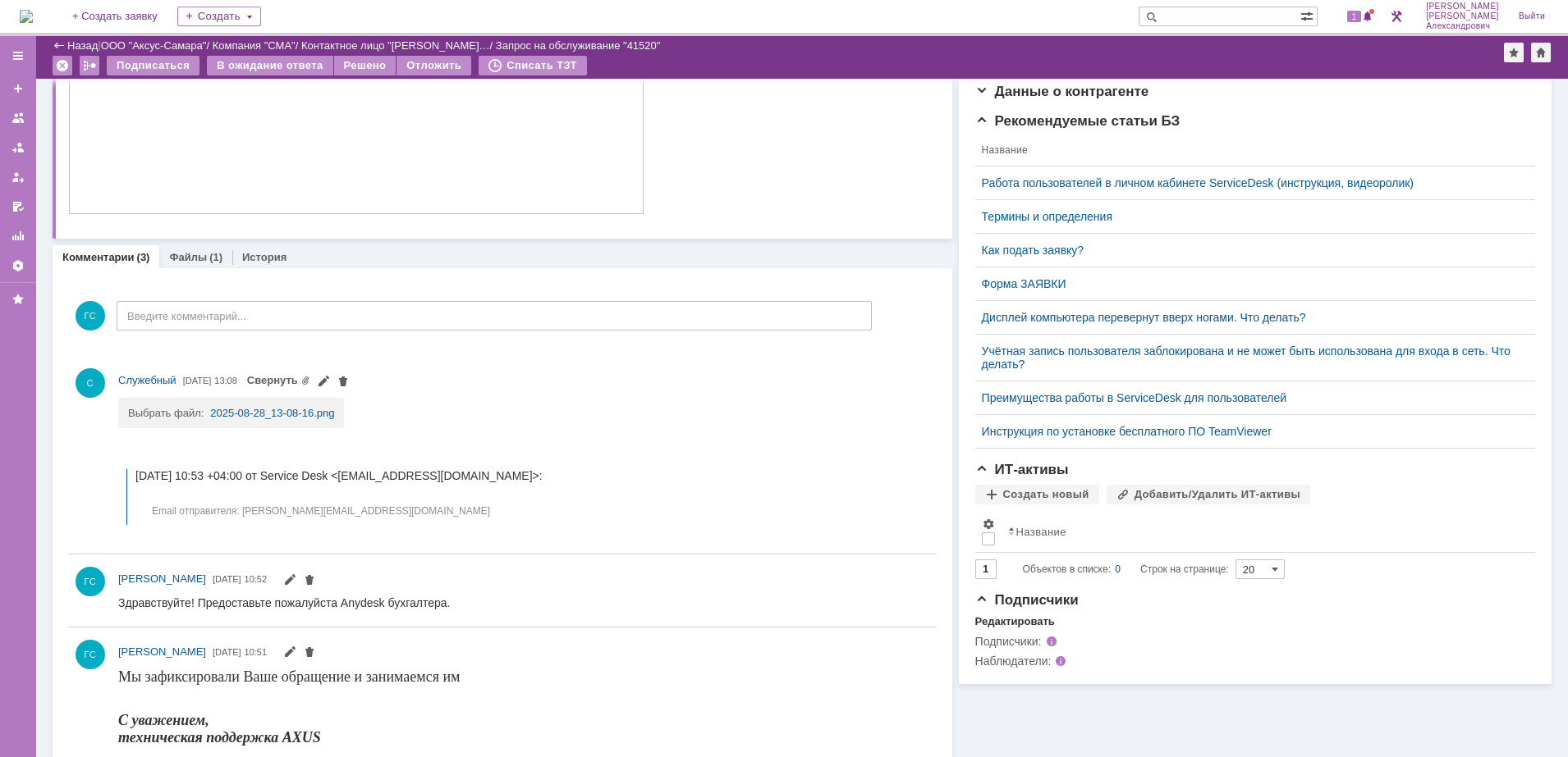
click at [29, 10] on img at bounding box center [26, 16] width 14 height 14
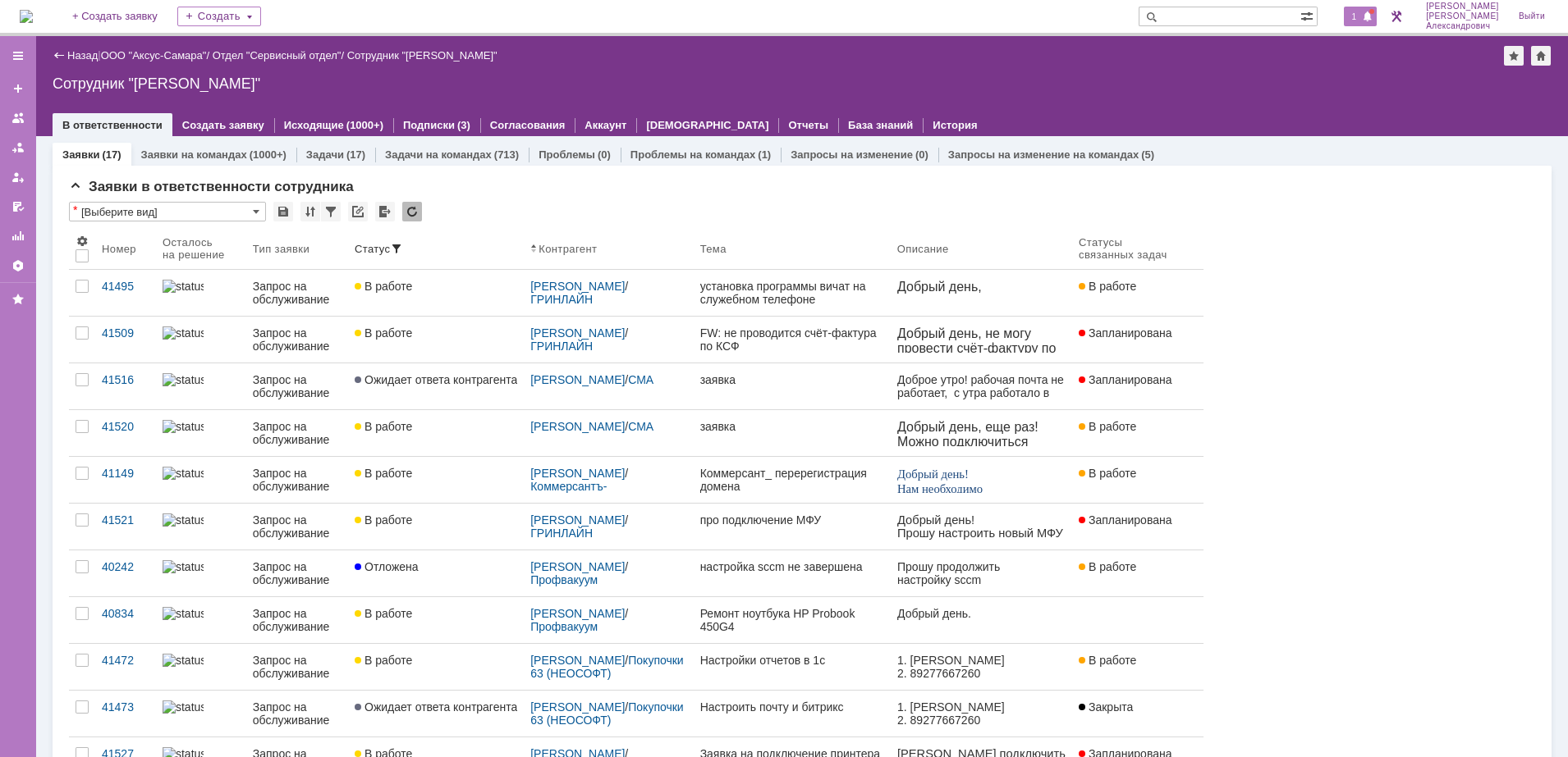
click at [1371, 14] on span at bounding box center [1367, 17] width 12 height 14
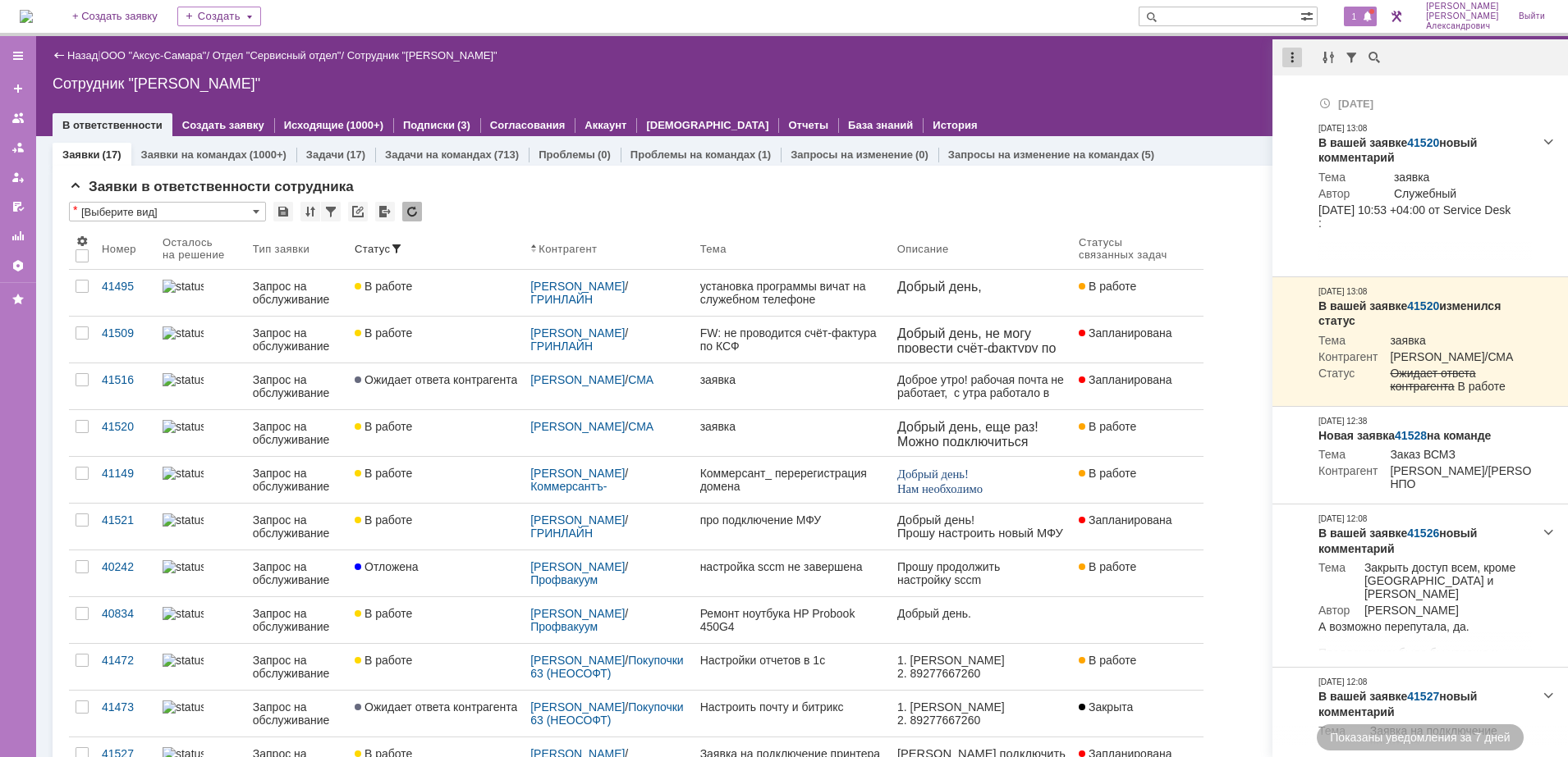
click at [1286, 59] on div at bounding box center [1292, 58] width 20 height 20
drag, startPoint x: 1312, startPoint y: 97, endPoint x: 1250, endPoint y: 93, distance: 62.1
click at [1310, 96] on div "Отметить уведомления прочитанными" at bounding box center [1405, 99] width 220 height 12
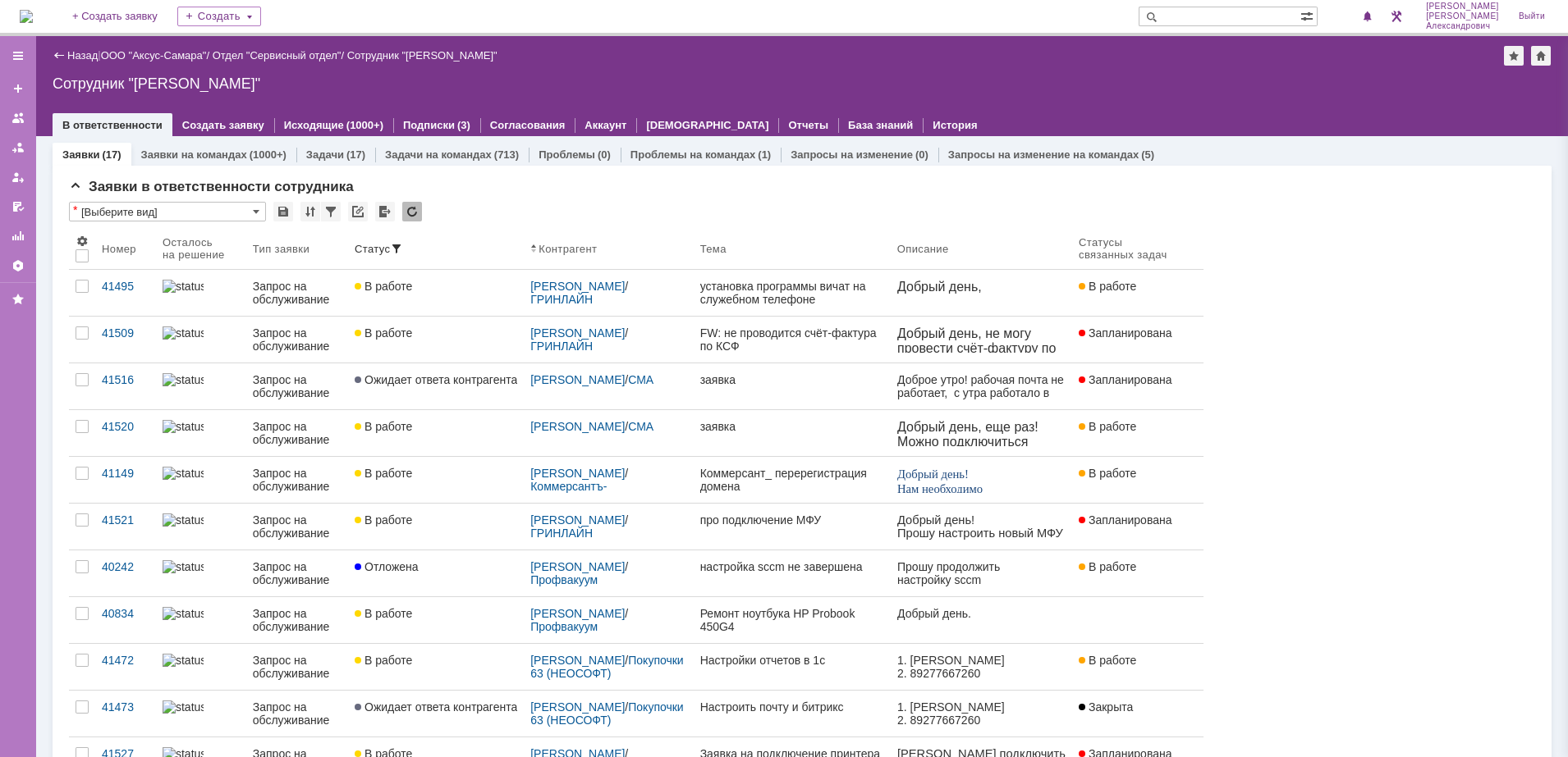
click at [968, 57] on div "Назад | ООО "Аксус-Самара" / Отдел "Сервисный отдел" / Сотрудник "Галстьян Степ…" at bounding box center [802, 56] width 1499 height 20
click at [1362, 6] on div "1" at bounding box center [1360, 16] width 33 height 20
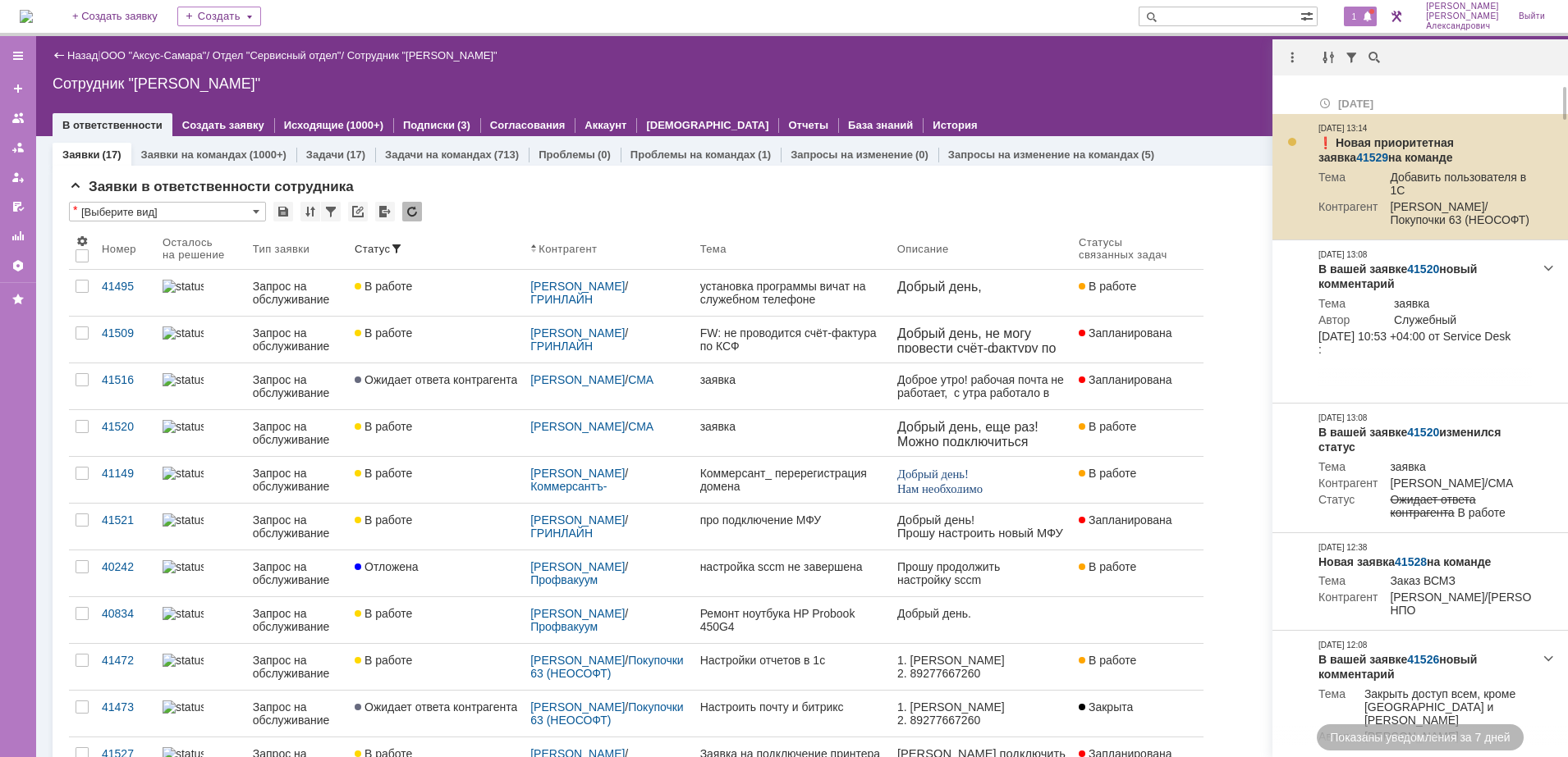
click at [1388, 150] on link "41529" at bounding box center [1372, 157] width 32 height 14
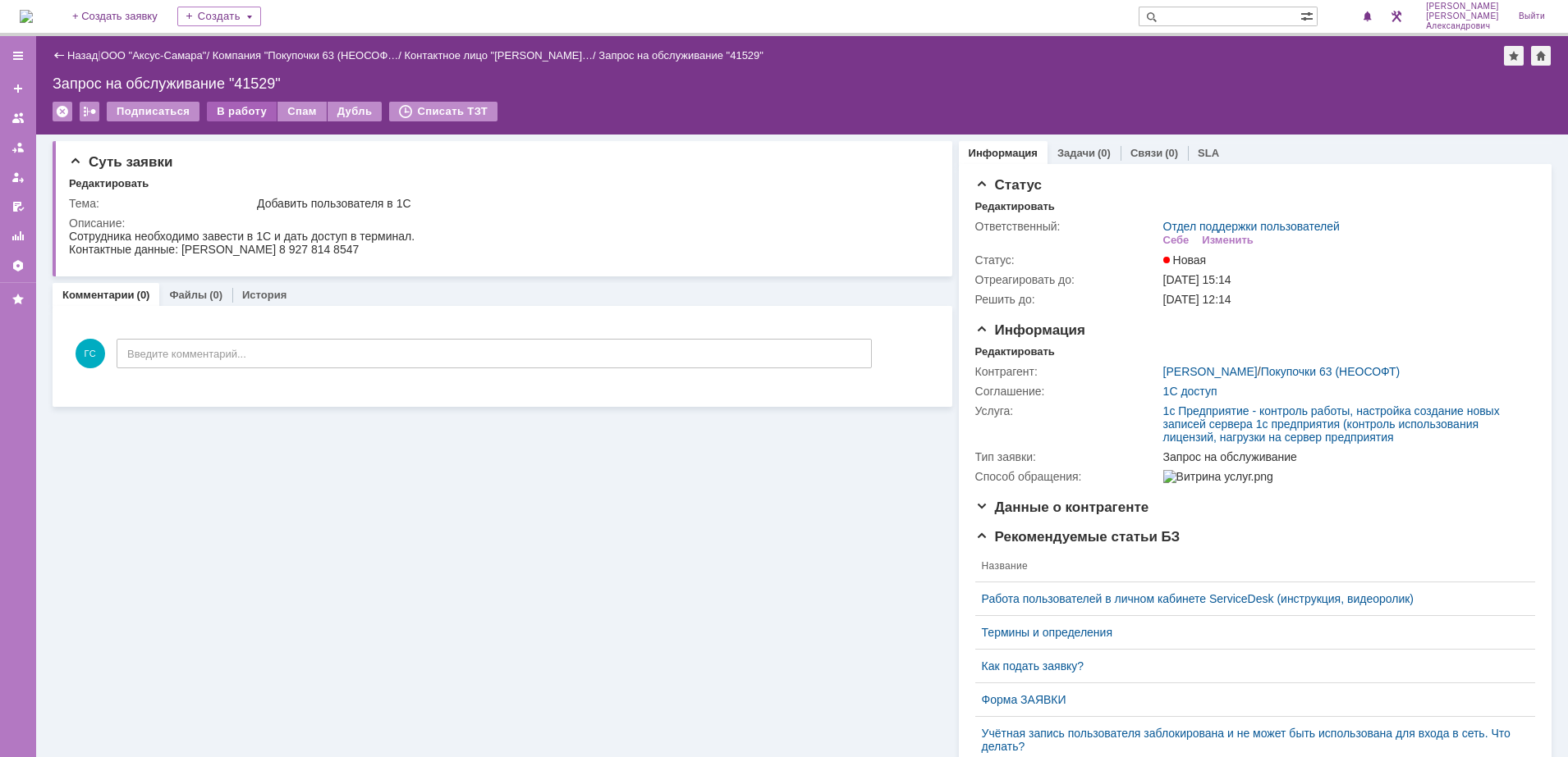
click at [246, 113] on div "В работу" at bounding box center [241, 112] width 69 height 20
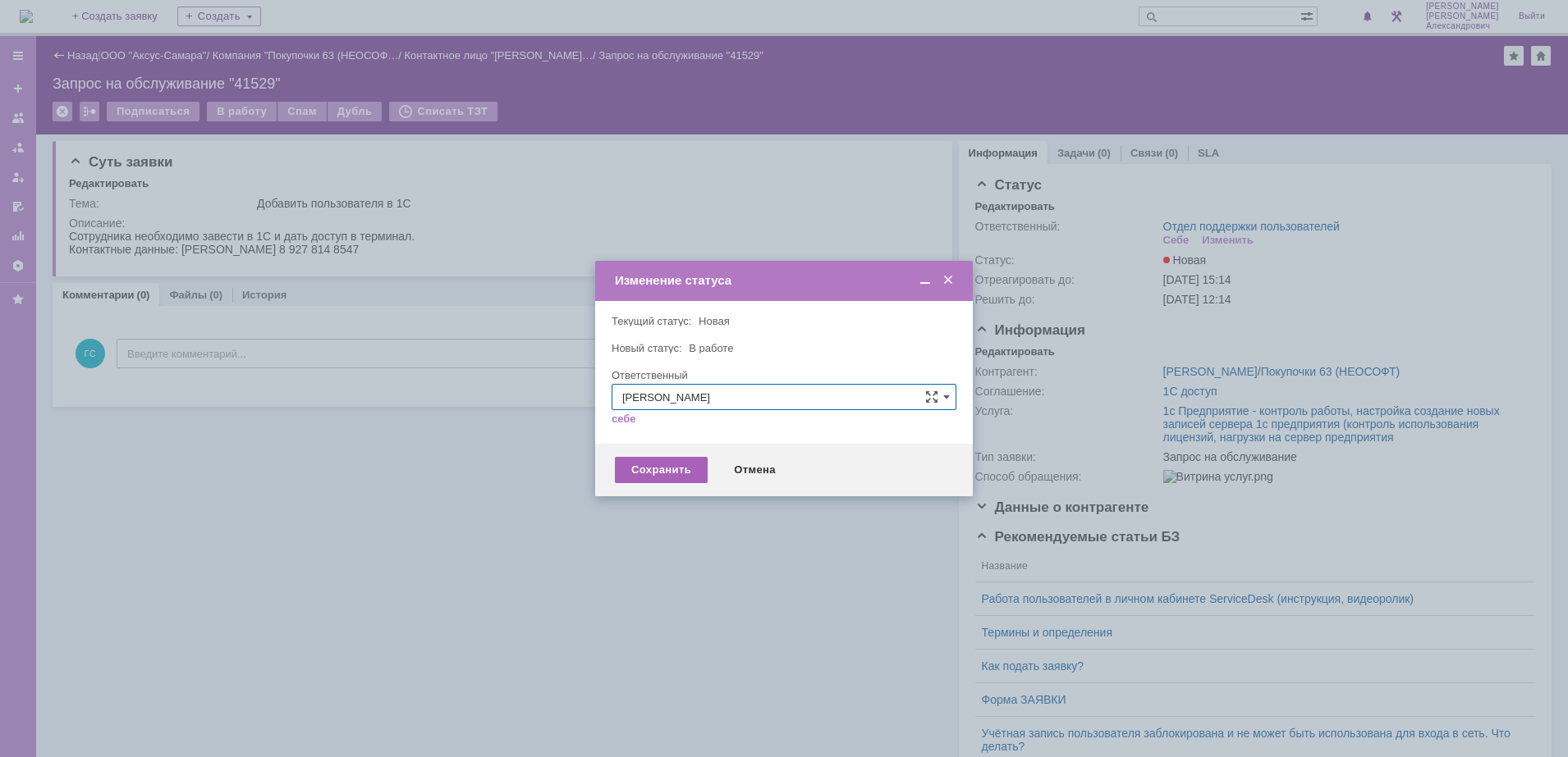
click at [631, 472] on div "Сохранить" at bounding box center [661, 470] width 93 height 26
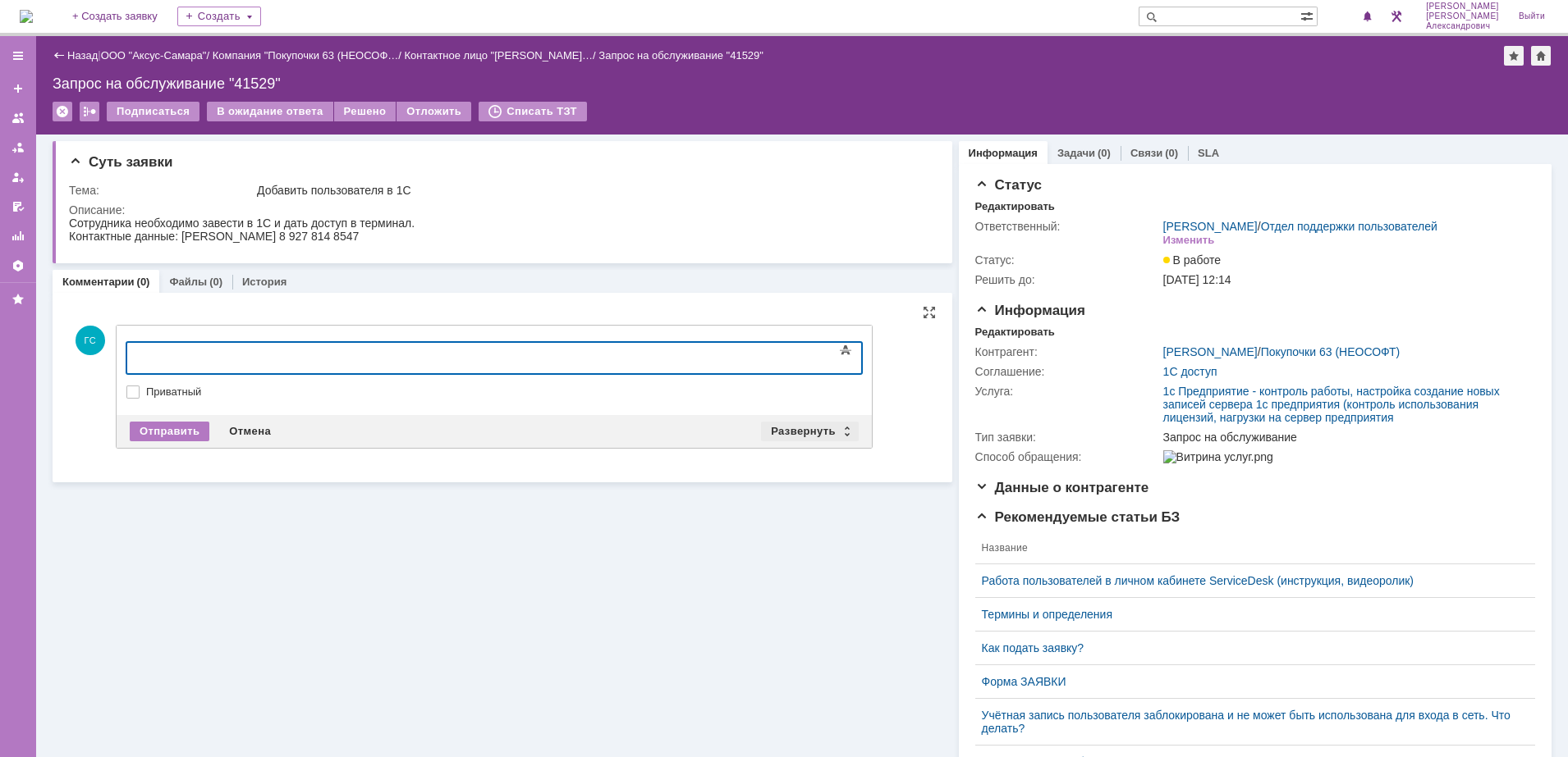
click at [789, 422] on div "Развернуть" at bounding box center [810, 432] width 97 height 20
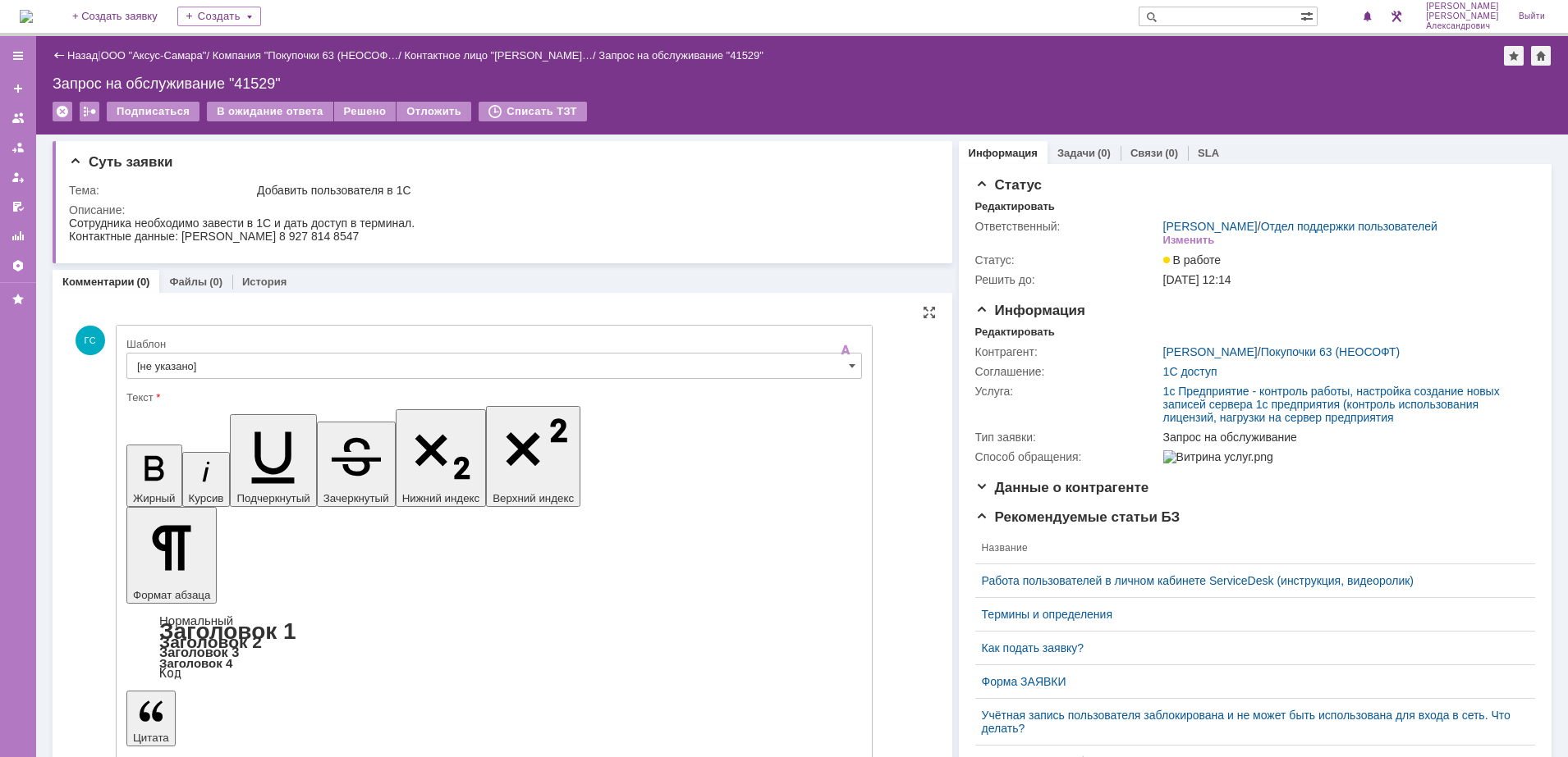
click at [355, 377] on input "[не указано]" at bounding box center [494, 365] width 736 height 26
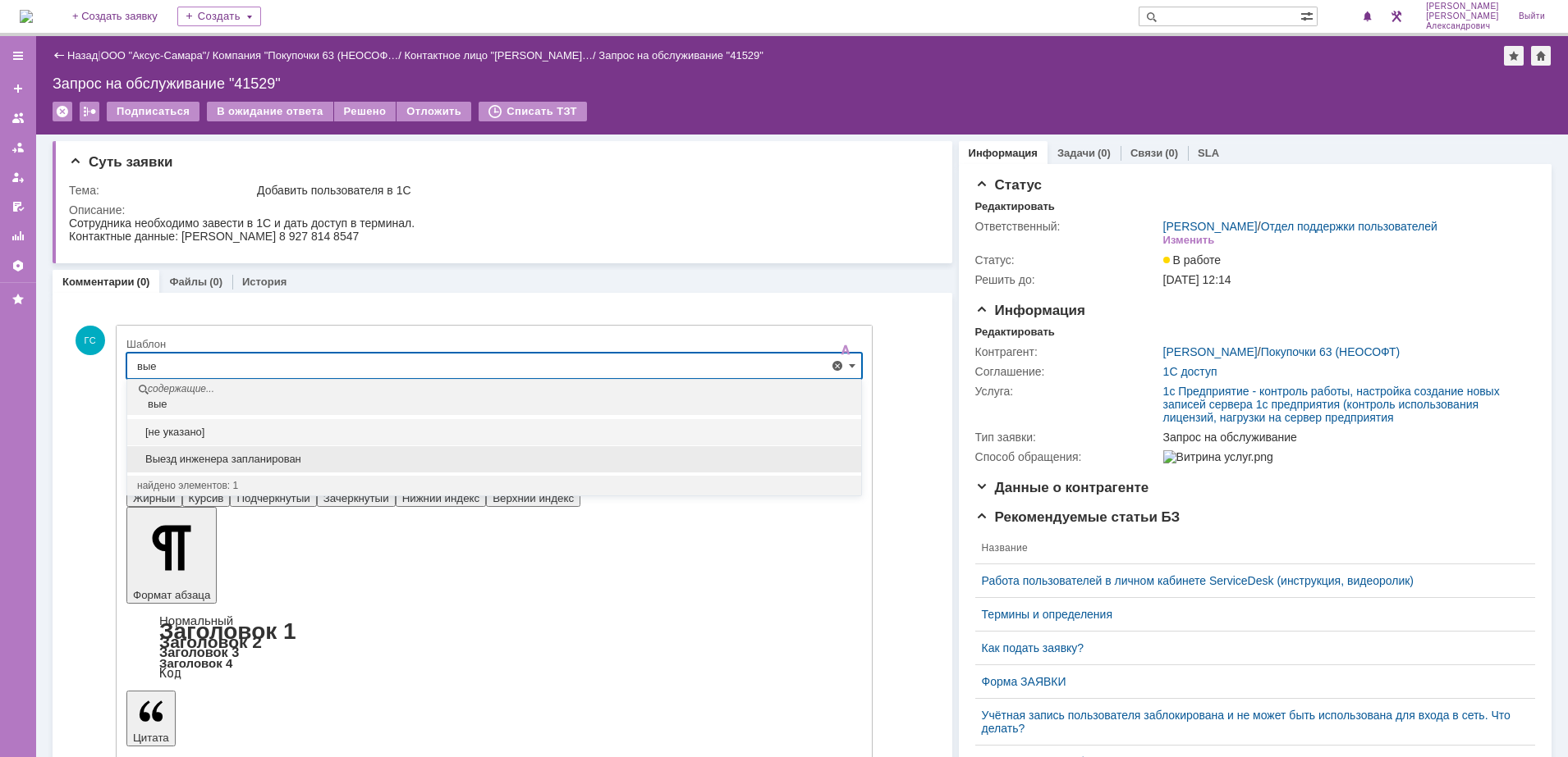
click at [277, 465] on span "Выезд инженера запланирован" at bounding box center [494, 459] width 714 height 14
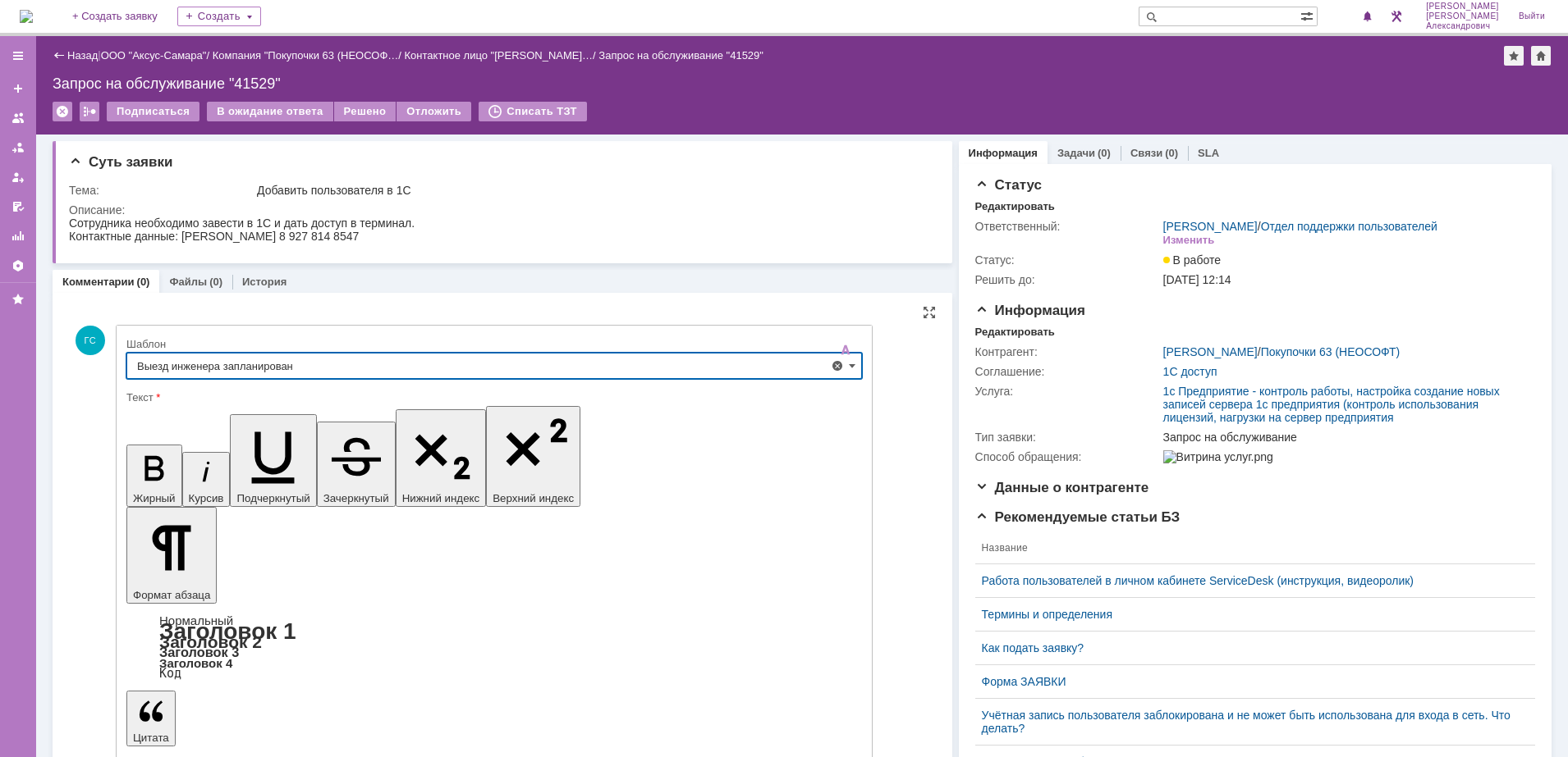
type input "Выезд инженера запланирован"
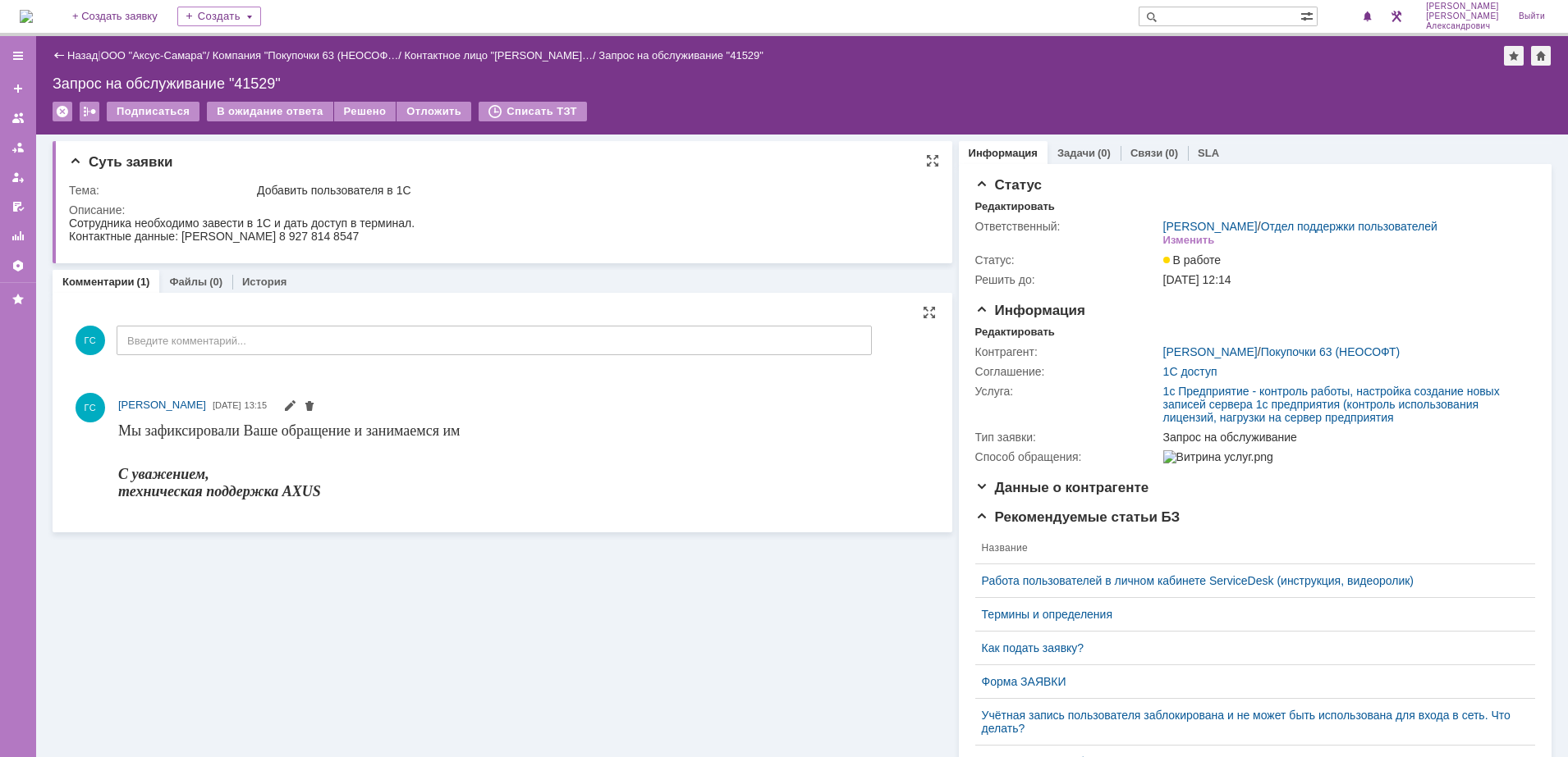
drag, startPoint x: 69, startPoint y: 221, endPoint x: 428, endPoint y: 233, distance: 359.2
click at [428, 233] on html "Сотрудника необходимо завести в 1С и дать доступ в терминал. Контактные данные:…" at bounding box center [494, 229] width 851 height 26
copy body "Сотрудника необходимо завести в 1С и дать доступ в терминал. Контактные данные:…"
click at [1002, 339] on div "Редактировать" at bounding box center [1014, 332] width 79 height 14
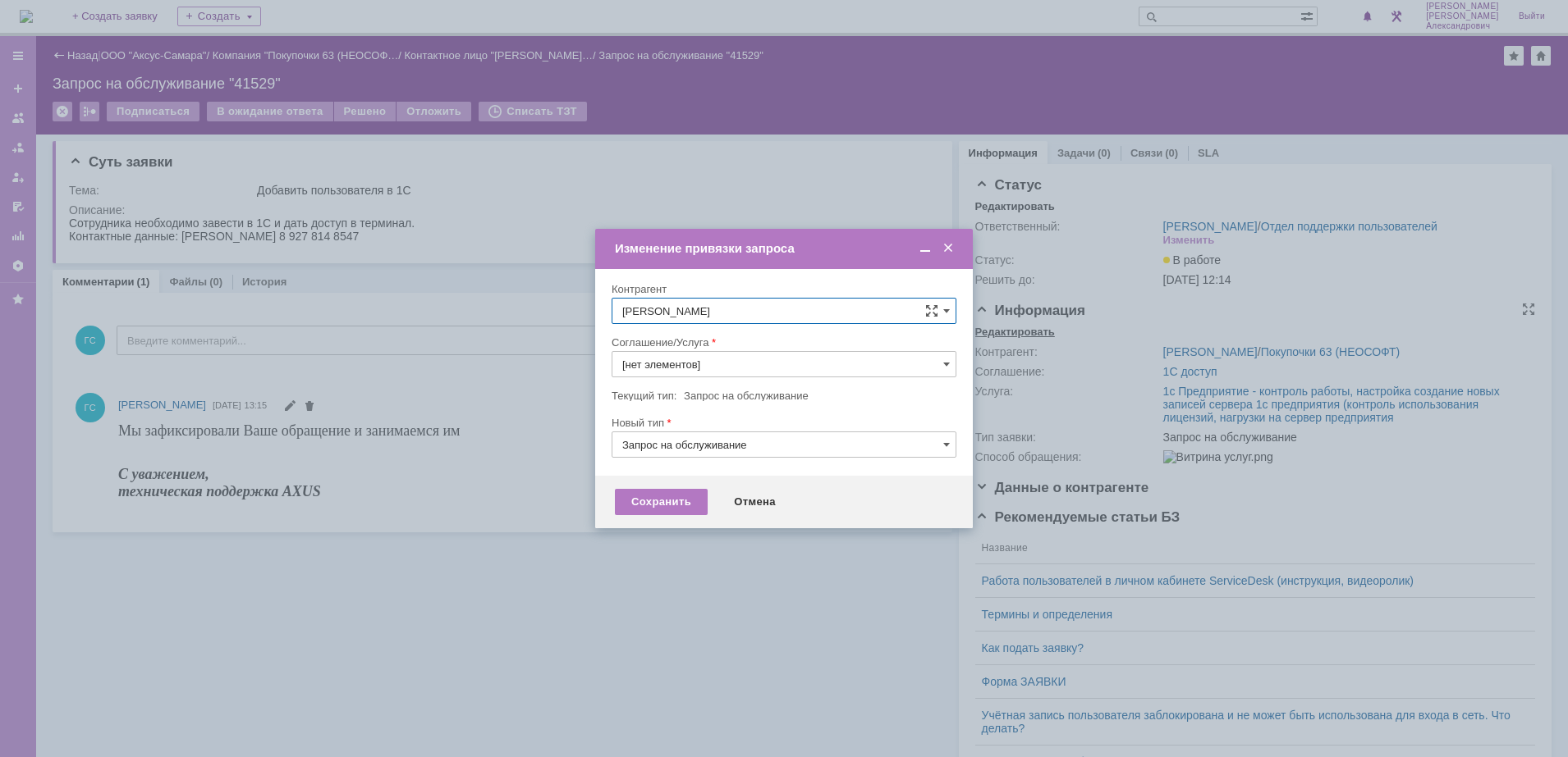
type input "1c Предприятие - контроль работы, настройка создание новых записей сервера 1с п…"
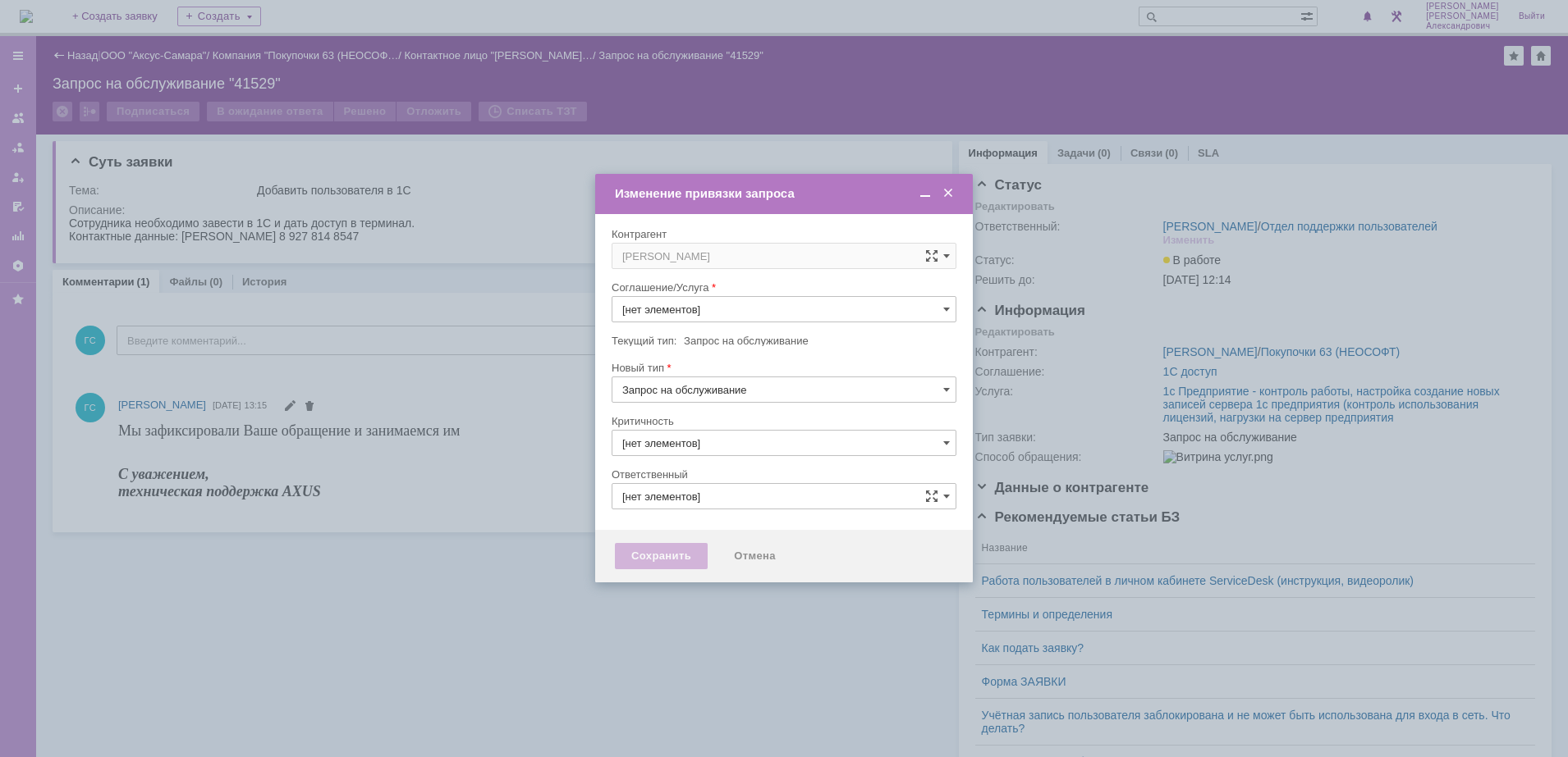
type input "1c Предприятие - контроль работы, настройка создание новых записей сервера 1с п…"
type input "3. Низкая"
type input "[PERSON_NAME]"
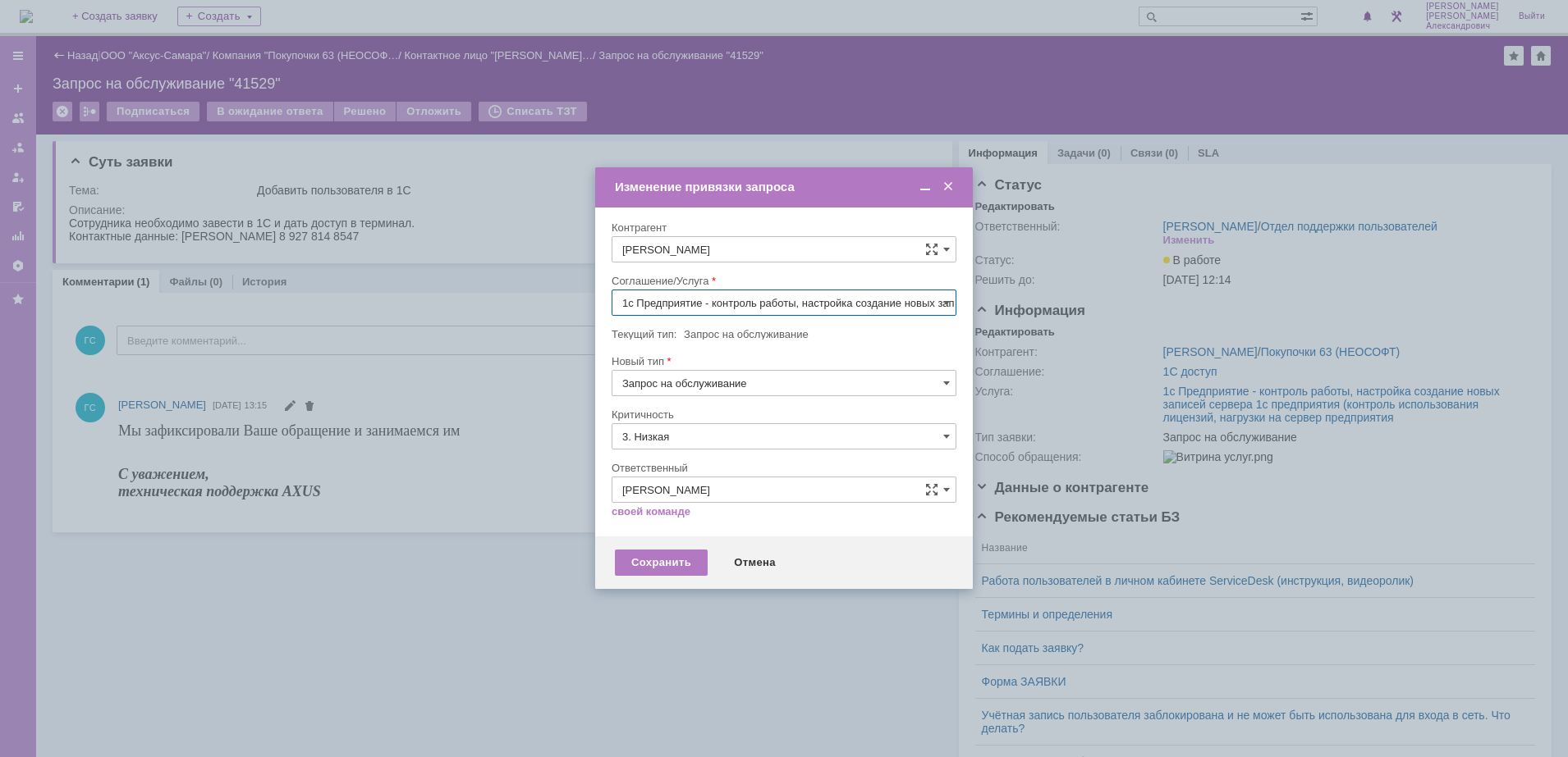
click at [700, 294] on input "1c Предприятие - контроль работы, настройка создание новых записей сервера 1с п…" at bounding box center [784, 302] width 344 height 26
click at [742, 506] on span "АРМ_Настройка" at bounding box center [784, 501] width 324 height 14
type input "АРМ_Настройка"
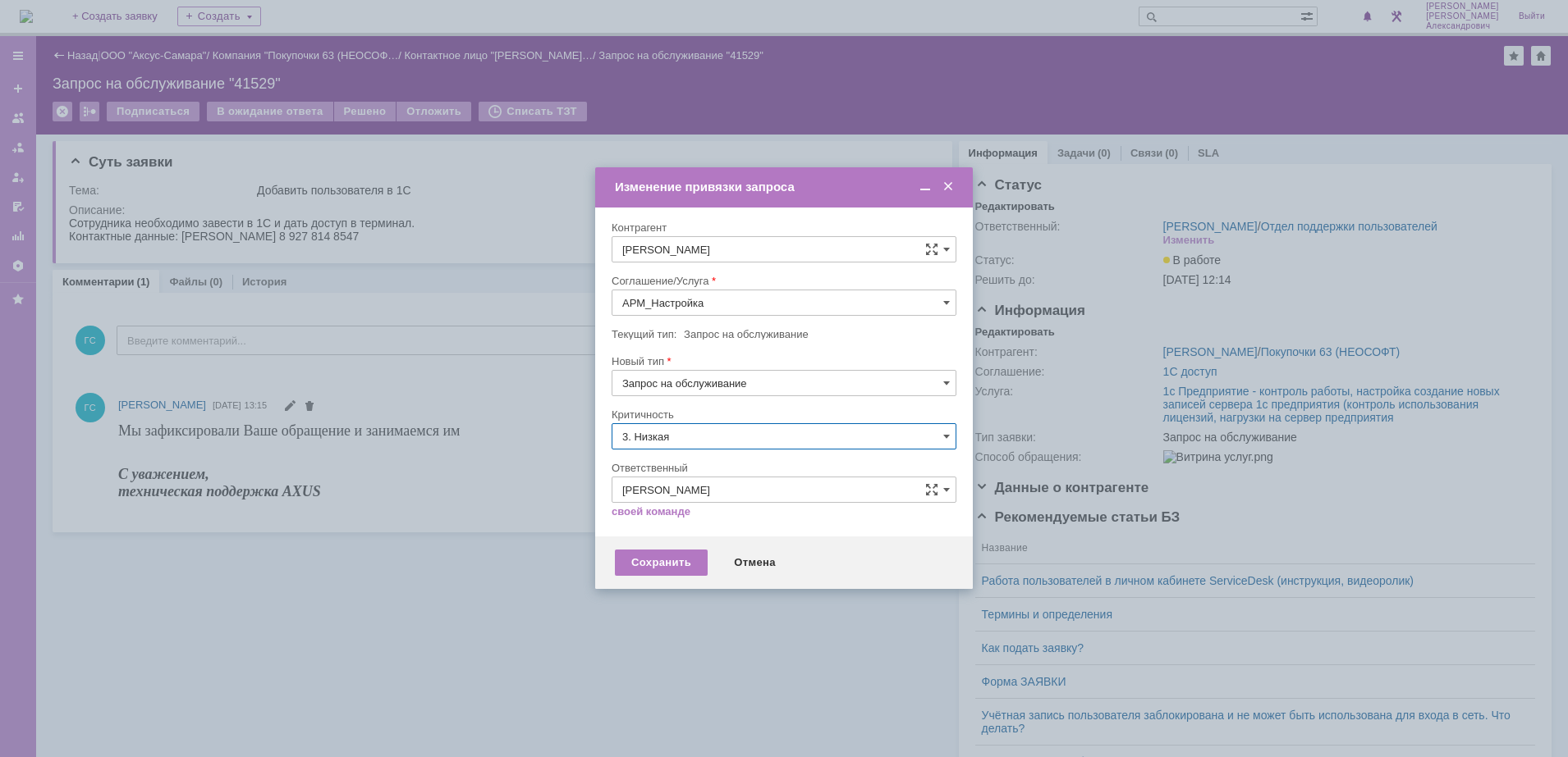
click at [678, 438] on input "3. Низкая" at bounding box center [784, 436] width 344 height 26
click at [670, 461] on span "[не указано]" at bounding box center [784, 467] width 324 height 14
drag, startPoint x: 636, startPoint y: 567, endPoint x: 637, endPoint y: 559, distance: 8.1
click at [637, 559] on div "Сохранить" at bounding box center [661, 562] width 93 height 26
type input "[не указано]"
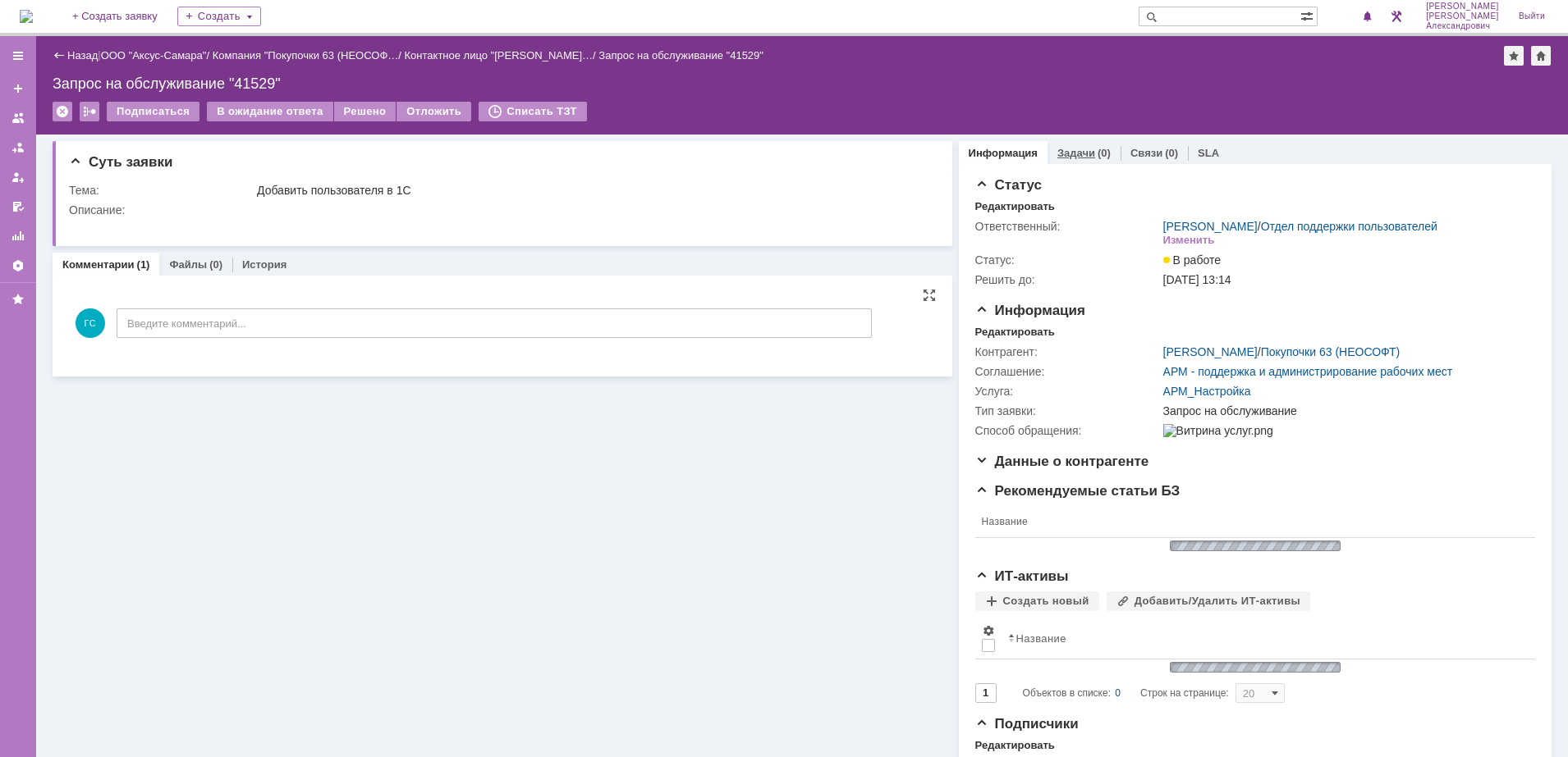
scroll to position [0, 0]
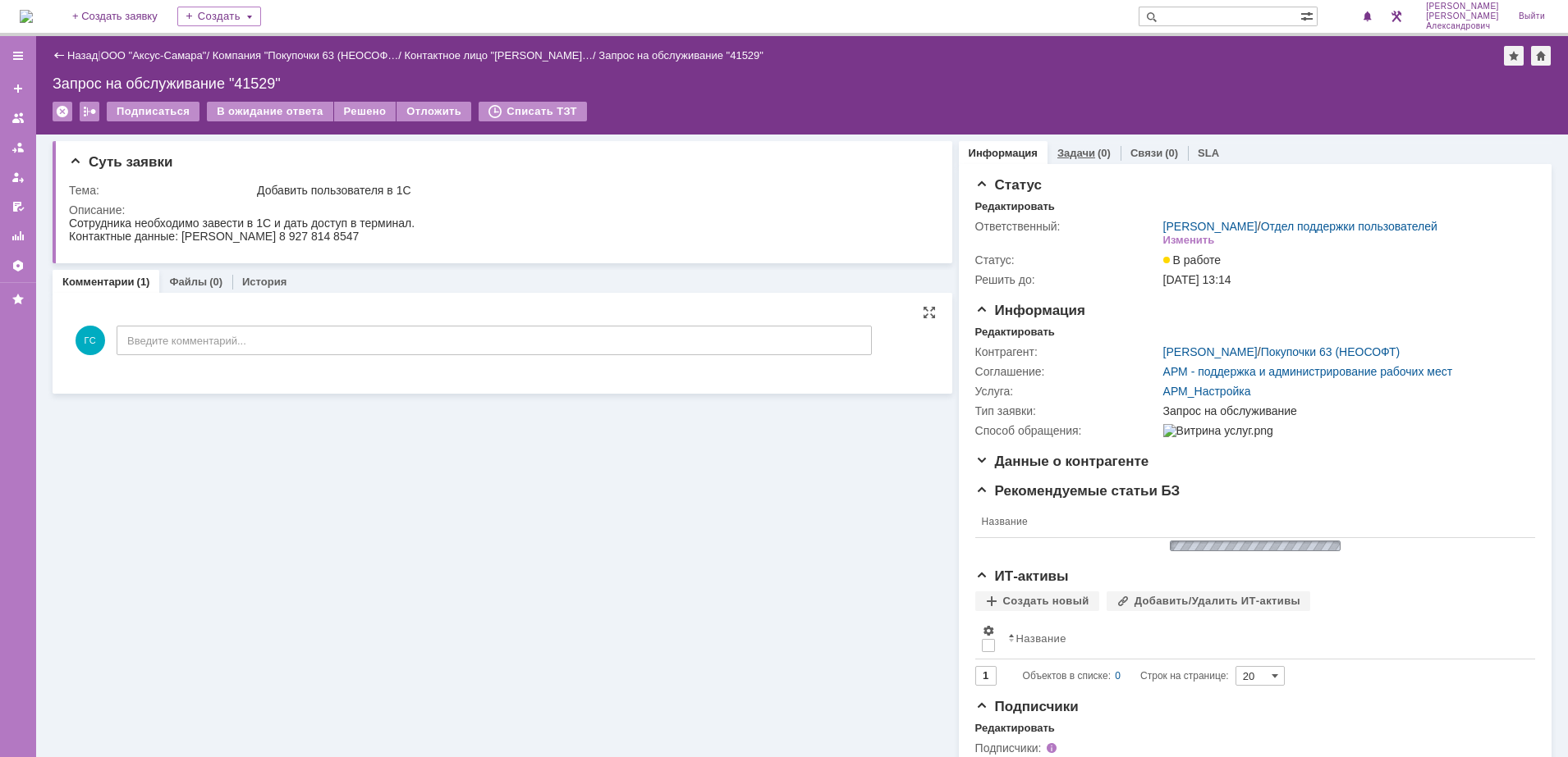
click at [1067, 153] on link "Задачи" at bounding box center [1076, 153] width 38 height 13
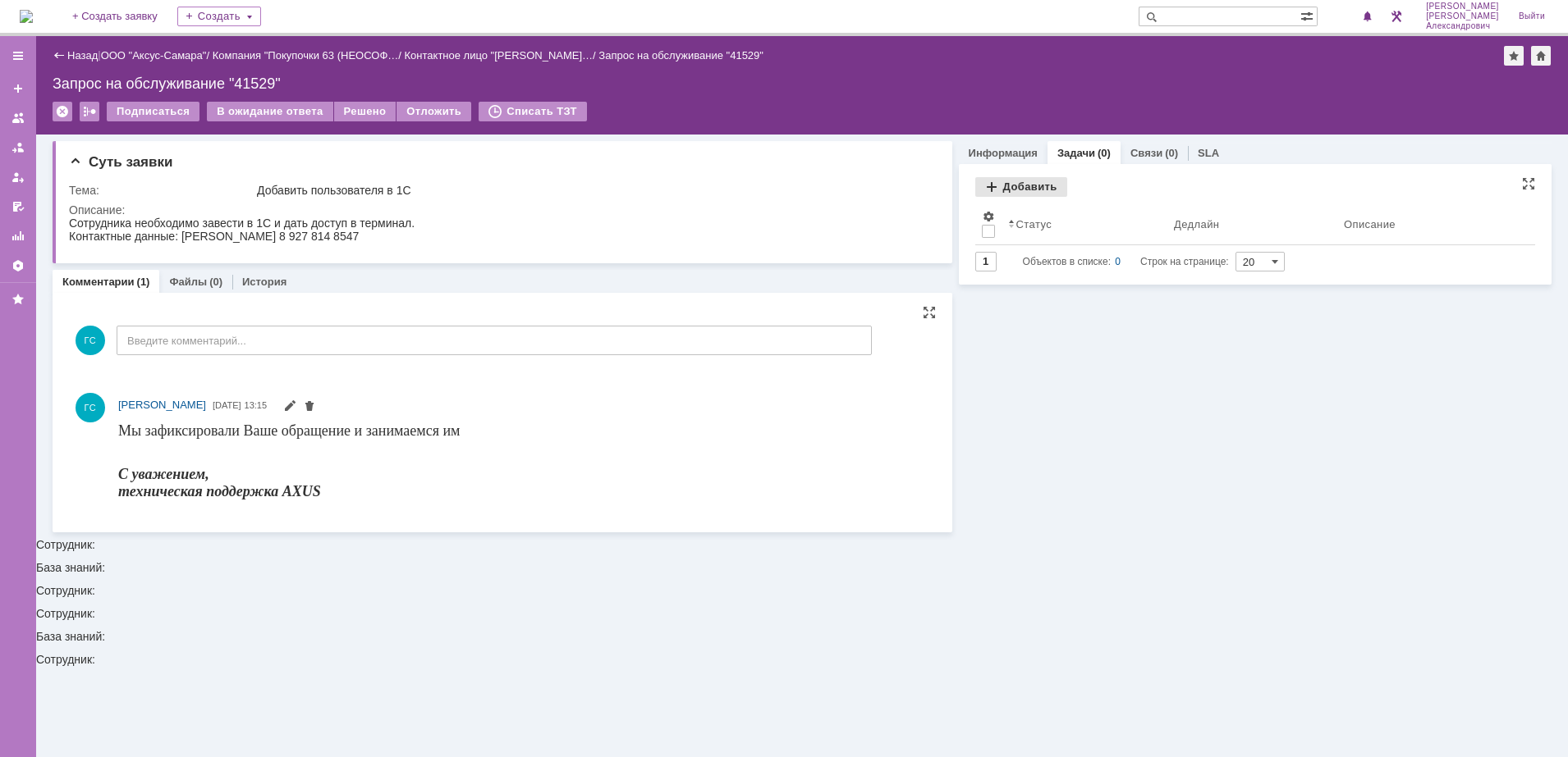
click at [1016, 196] on div "Добавить" at bounding box center [1021, 187] width 92 height 20
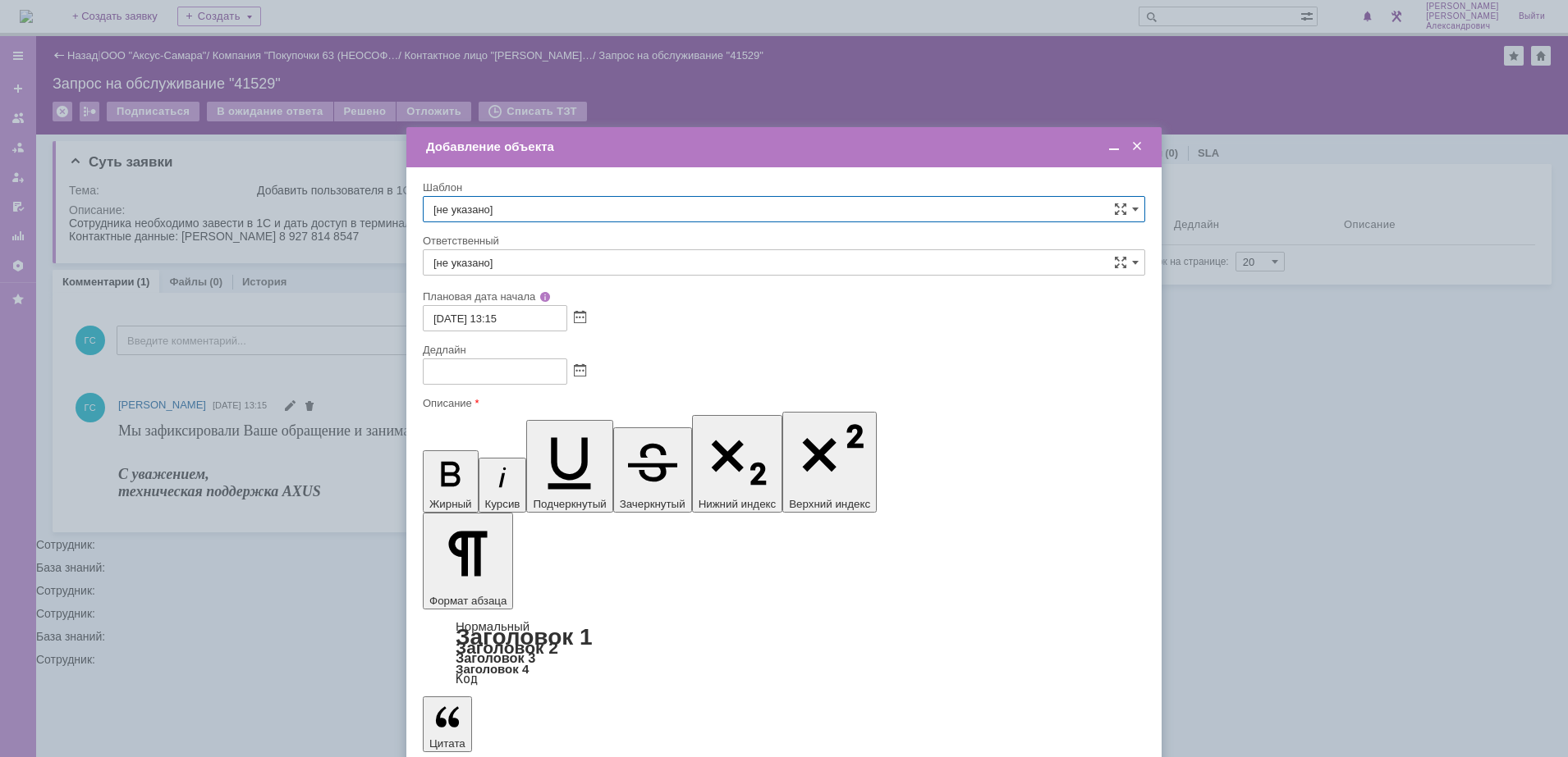
click at [581, 370] on span at bounding box center [580, 371] width 13 height 14
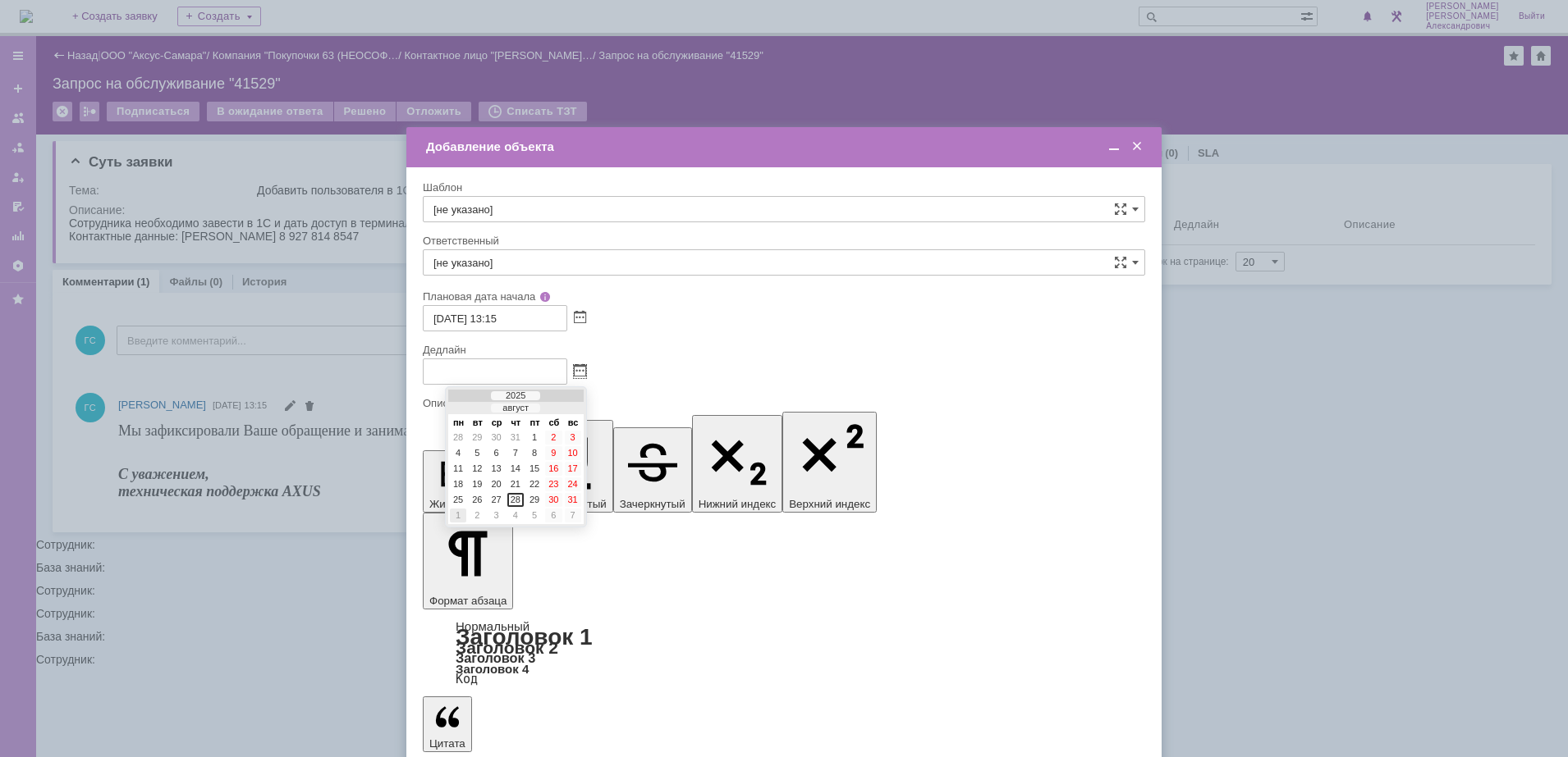
click at [463, 516] on div "1" at bounding box center [458, 515] width 16 height 14
type input "[DATE] 13:15"
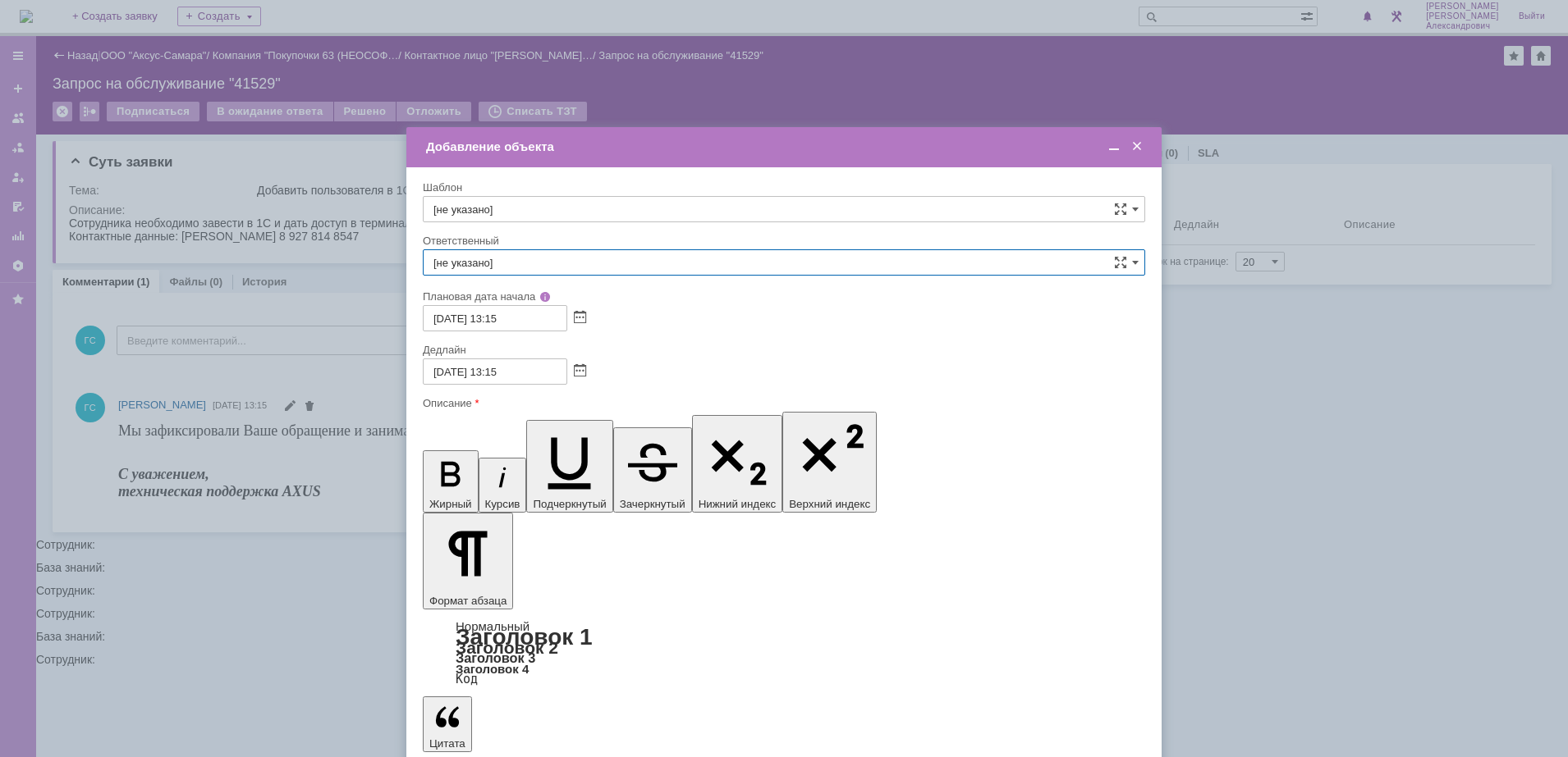
click at [548, 268] on input "[не указано]" at bounding box center [784, 262] width 722 height 26
click at [609, 434] on span "[PERSON_NAME]" at bounding box center [784, 436] width 701 height 14
type input "[PERSON_NAME]"
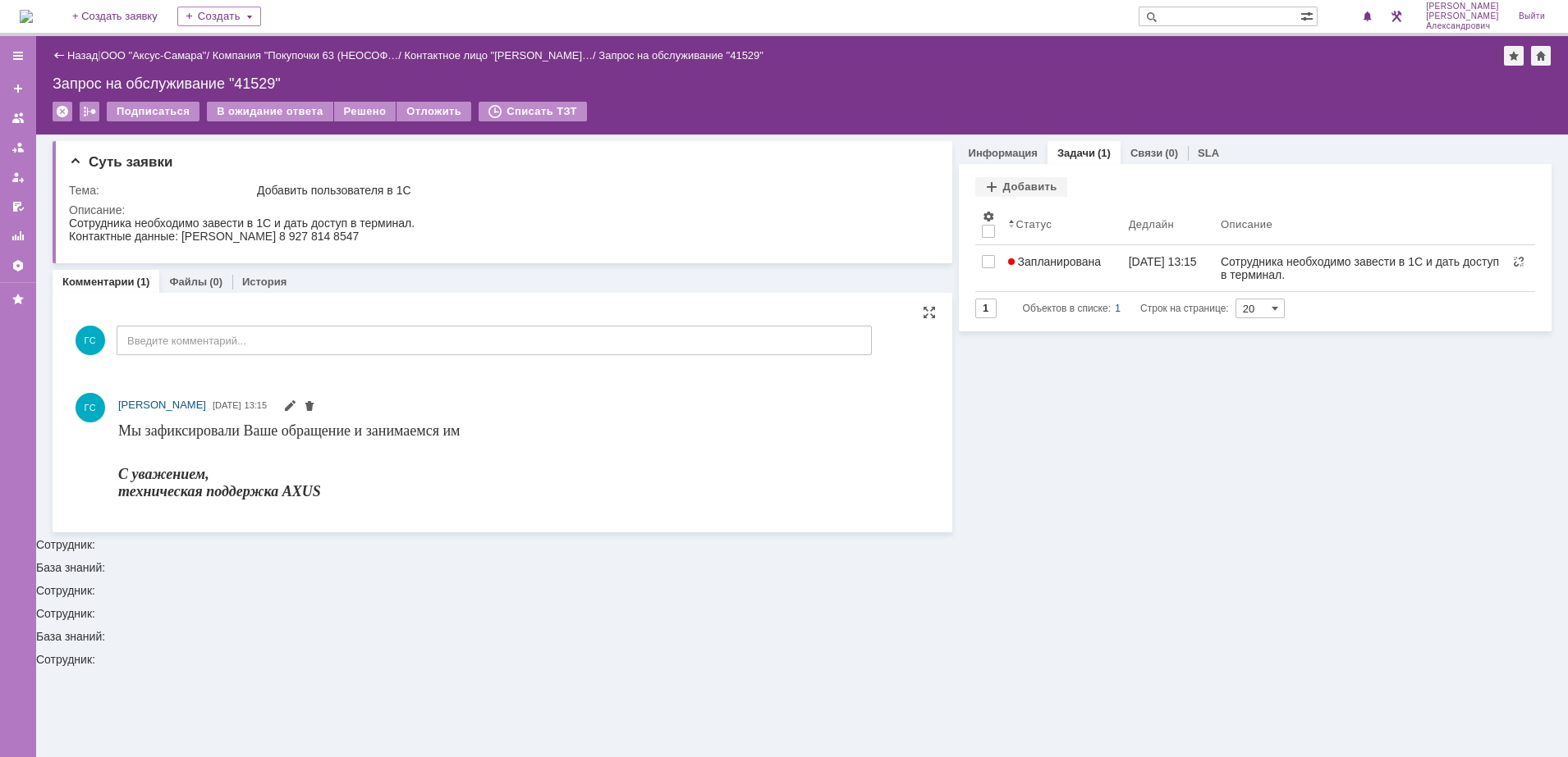
click at [32, 23] on img at bounding box center [26, 16] width 14 height 14
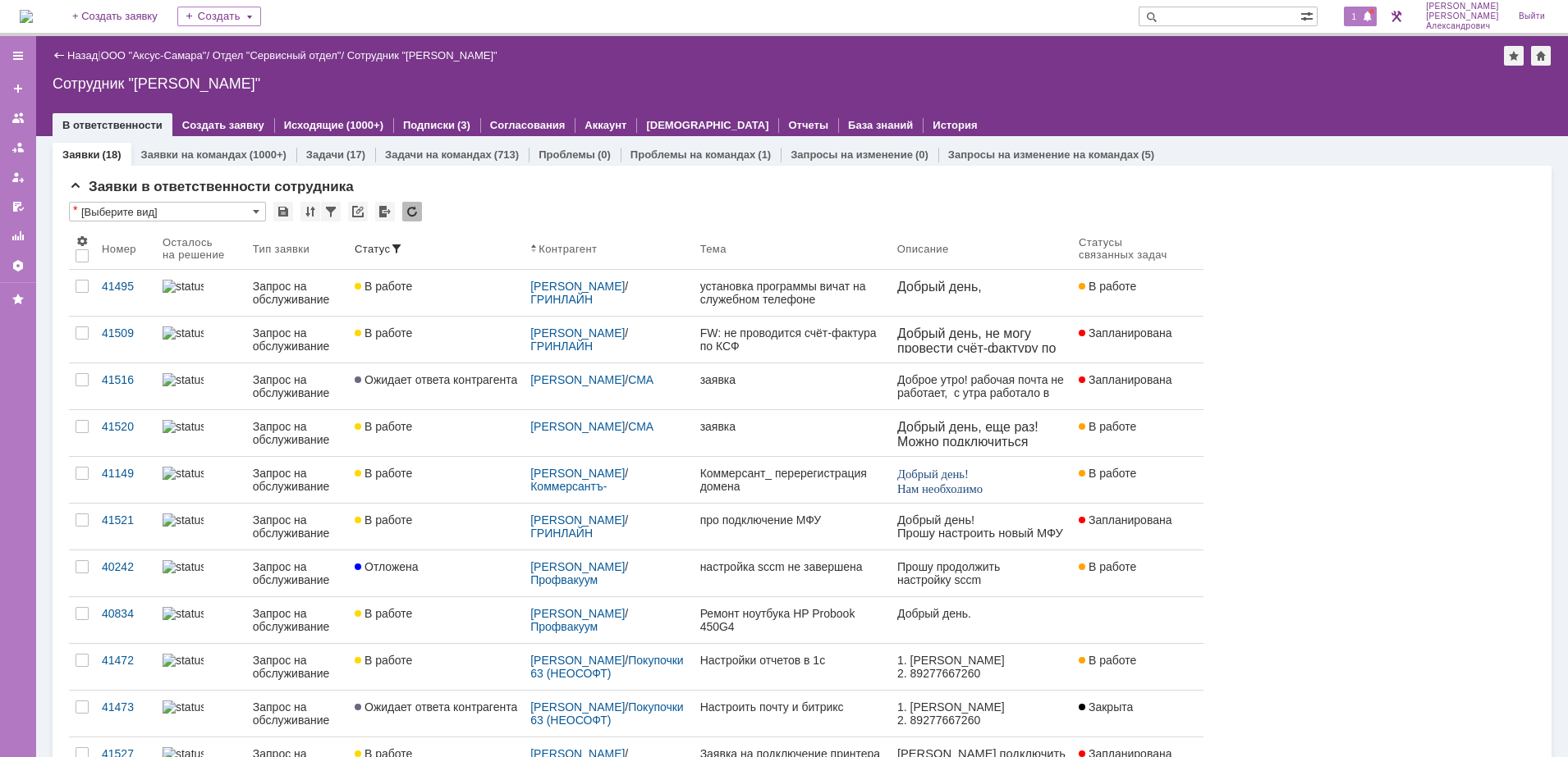
click at [1360, 19] on span "1" at bounding box center [1354, 16] width 14 height 12
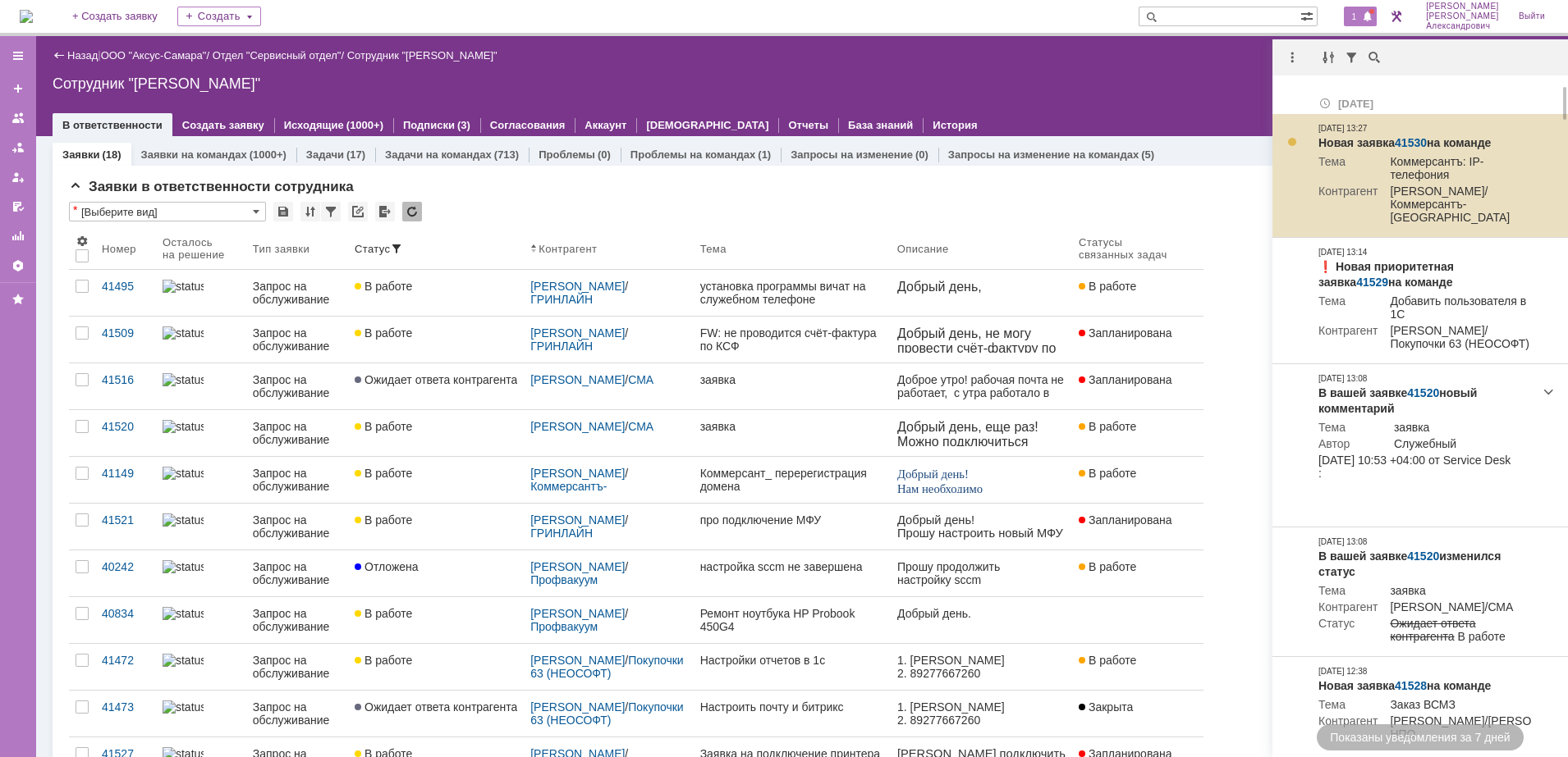
click at [1416, 137] on link "41530" at bounding box center [1411, 142] width 32 height 14
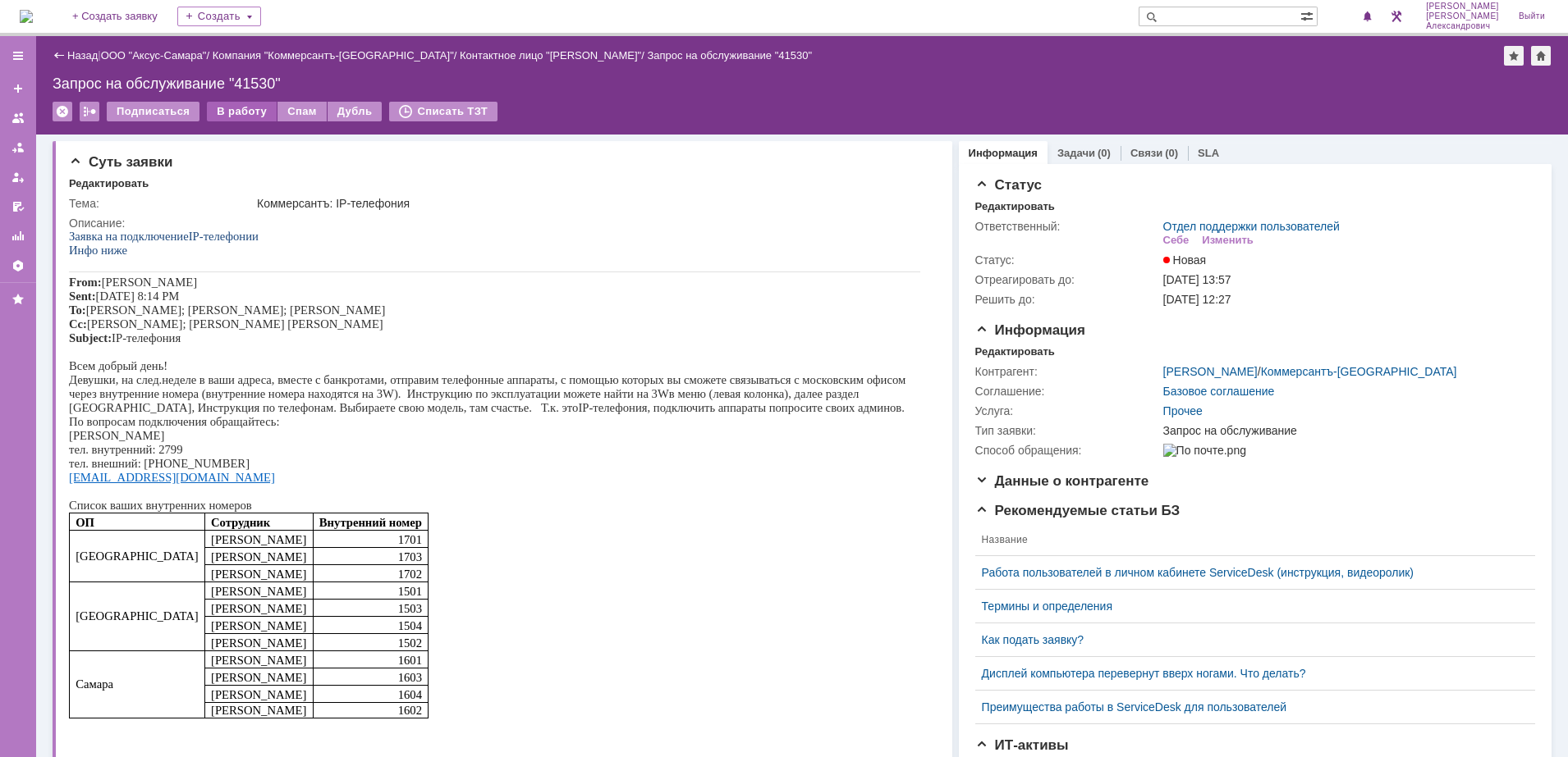
click at [236, 110] on div "В работу" at bounding box center [241, 112] width 69 height 20
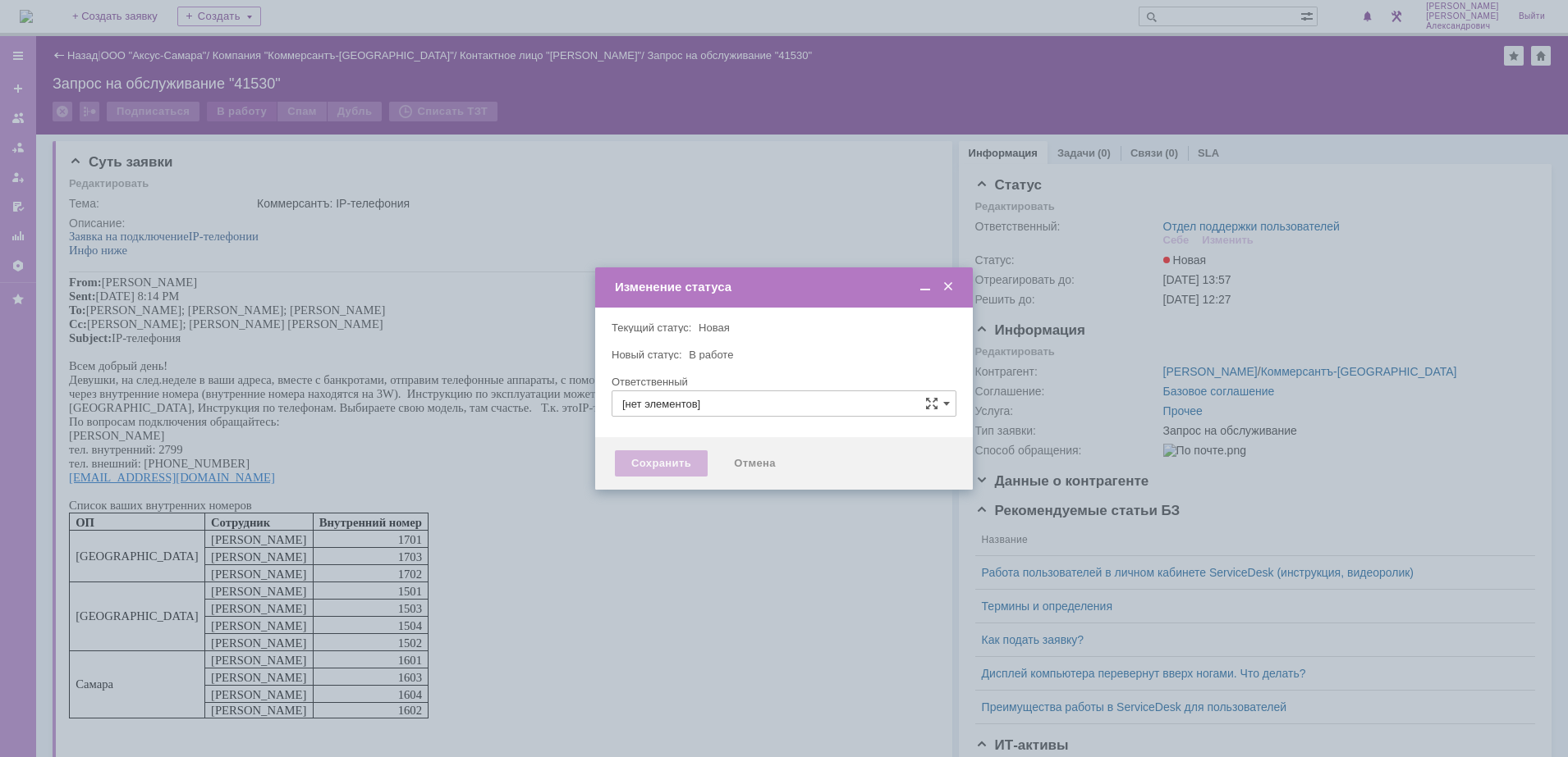
type input "Отдел поддержки пользователей"
type input "[PERSON_NAME]"
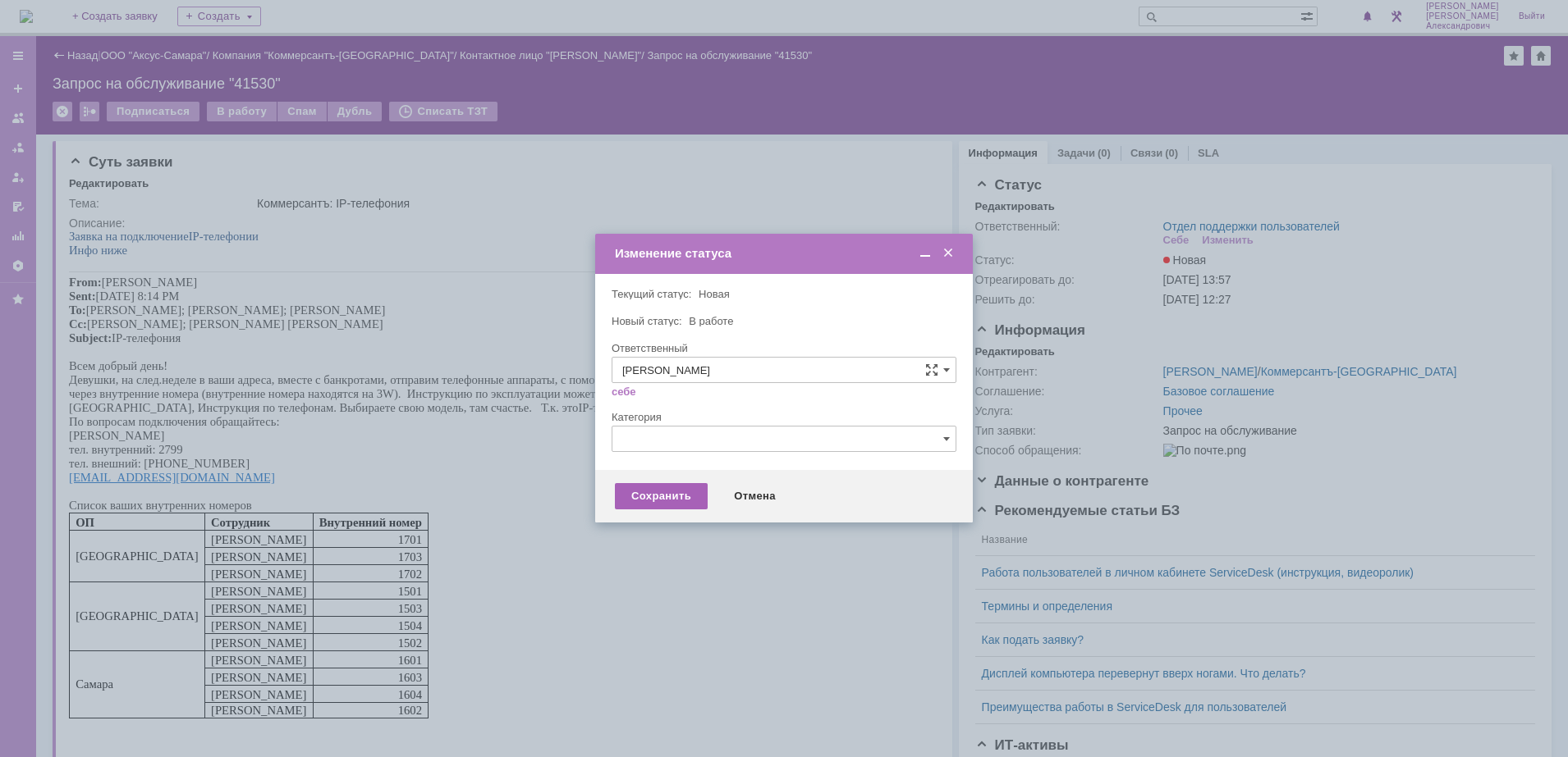
click at [636, 495] on div "Сохранить" at bounding box center [661, 496] width 93 height 26
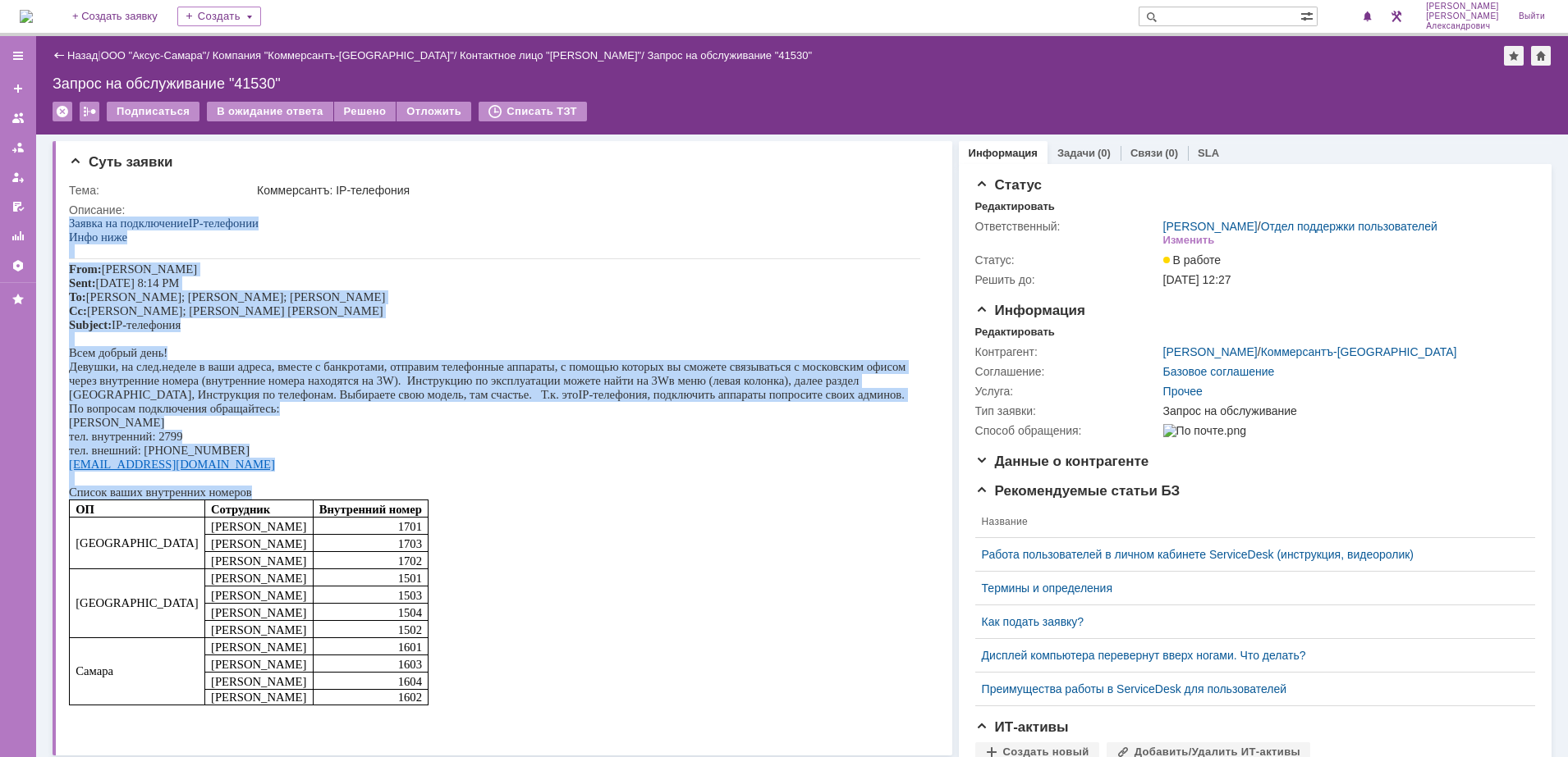
drag, startPoint x: 70, startPoint y: 220, endPoint x: 547, endPoint y: 544, distance: 576.6
click at [546, 539] on div "Заявка на подключение IP- телефонии Инфо ниже From: Ноак Дмитрий Sent: Thursday…" at bounding box center [494, 468] width 851 height 503
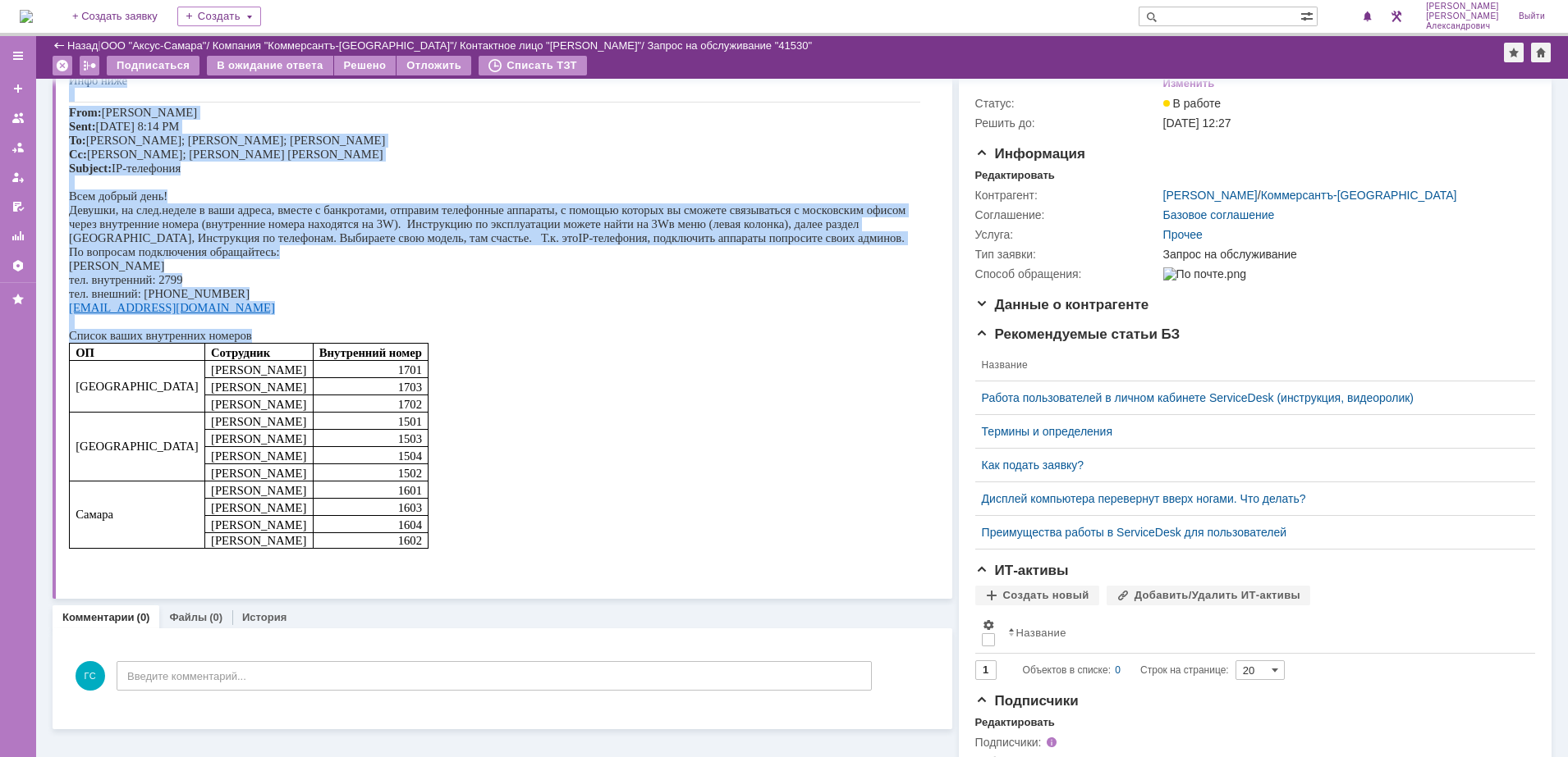
scroll to position [103, 0]
copy div "Заявка на подключение IP- телефонии Инфо ниже From: Ноак Дмитрий Sent: Thursday…"
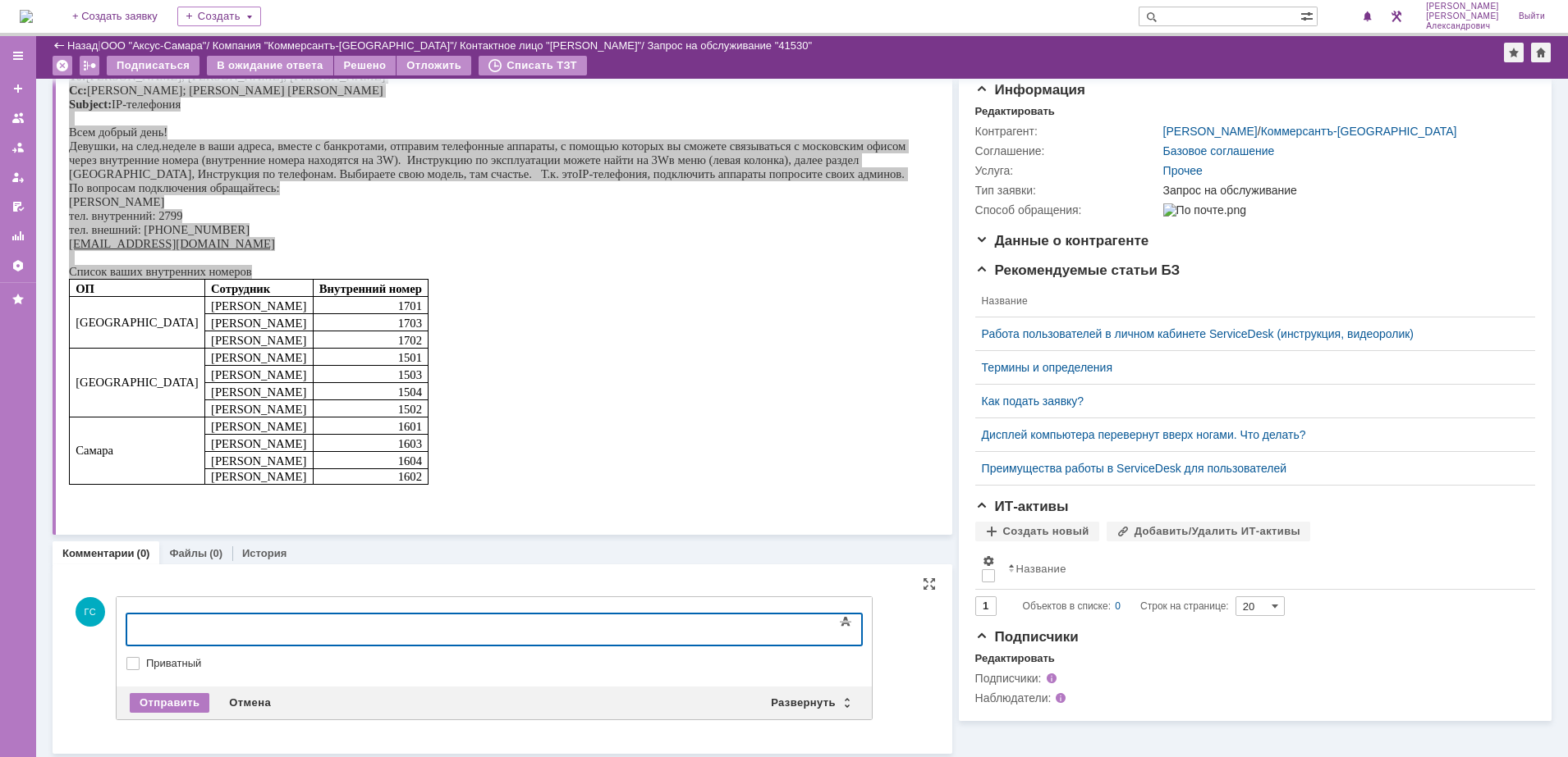
scroll to position [167, 0]
click at [794, 696] on div "Развернуть" at bounding box center [810, 701] width 97 height 20
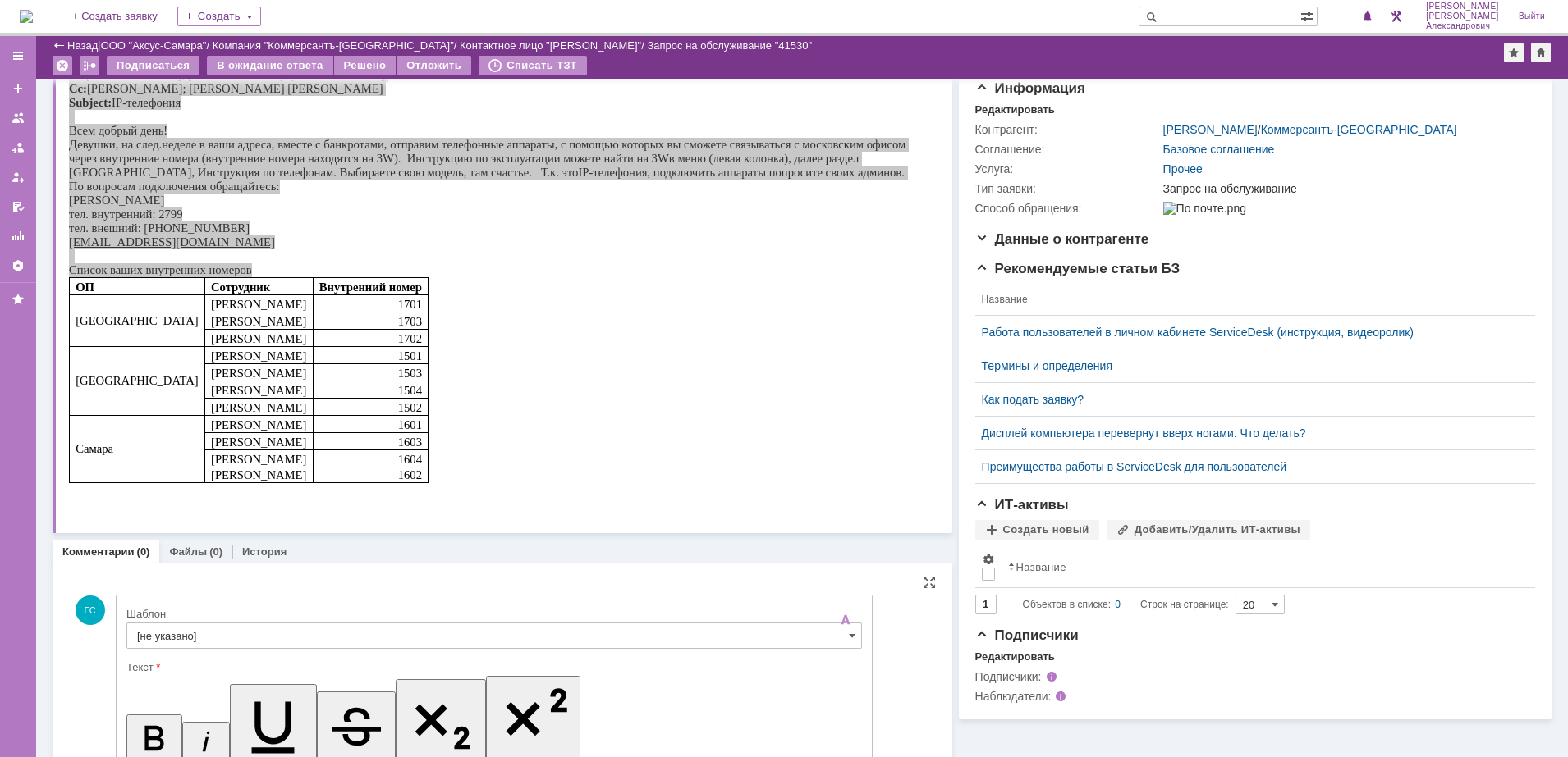
scroll to position [0, 0]
click at [305, 627] on input "[не указано]" at bounding box center [494, 635] width 736 height 26
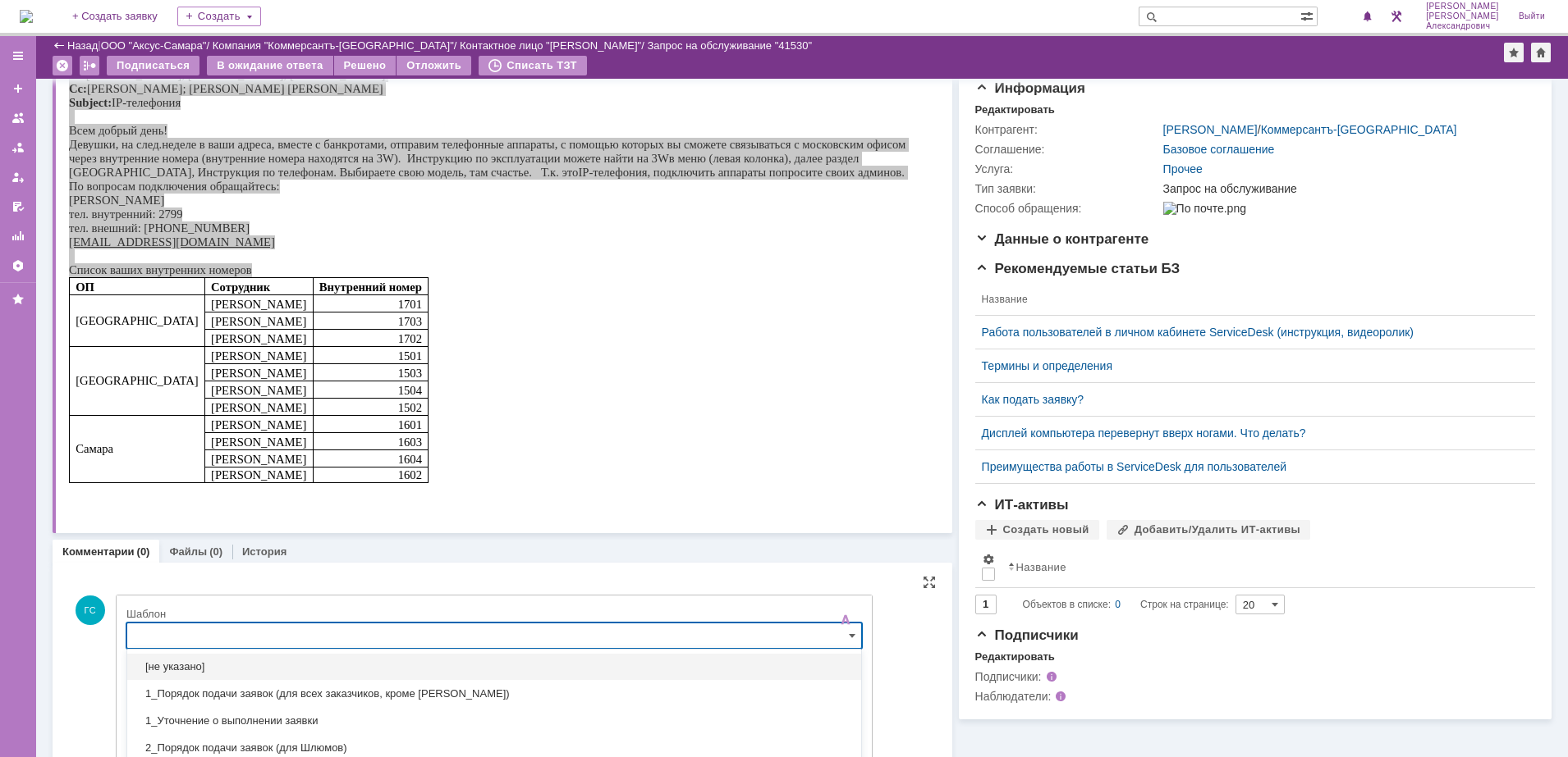
scroll to position [297, 0]
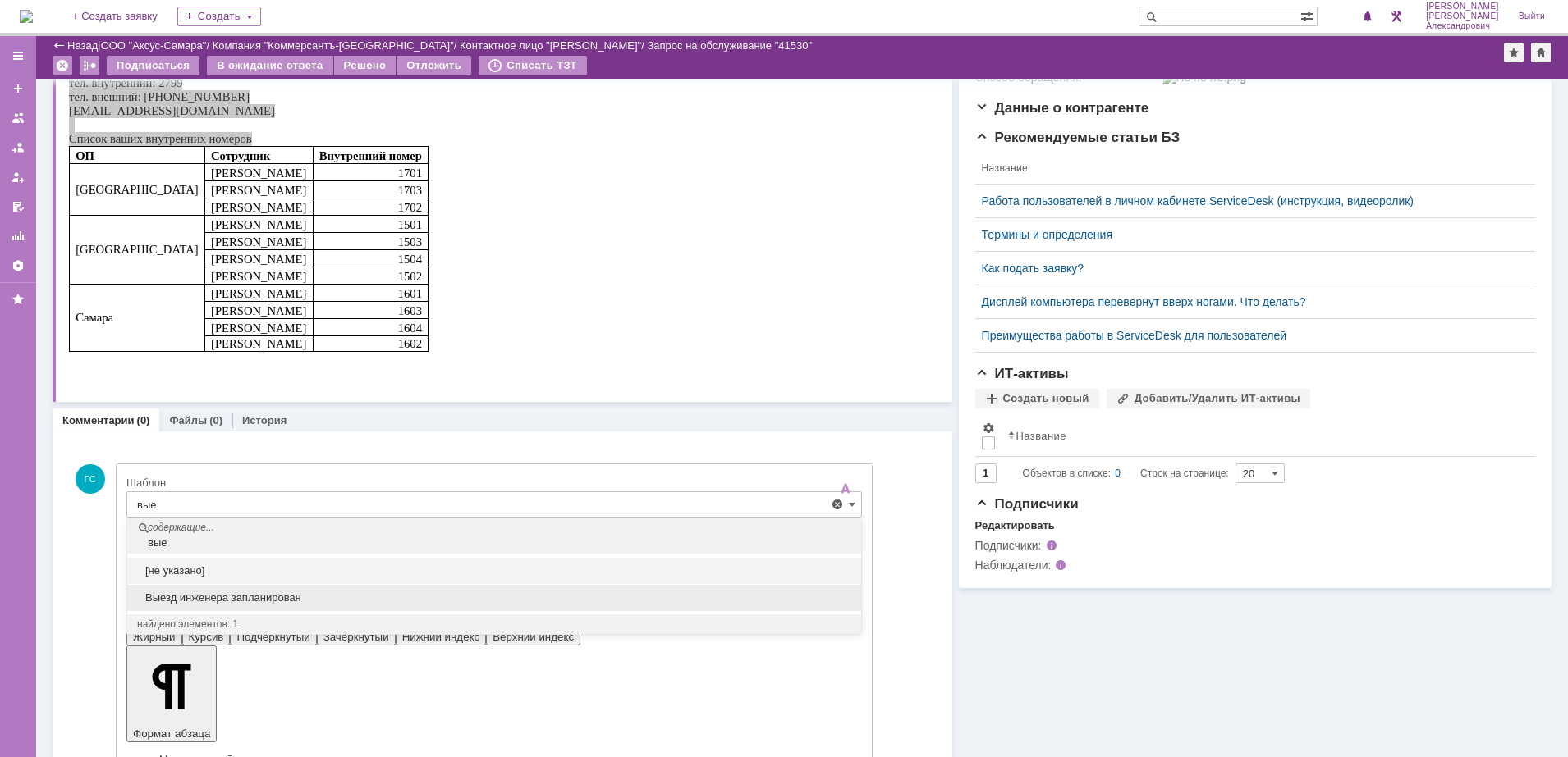
click at [288, 598] on span "Выезд инженера запланирован" at bounding box center [494, 597] width 714 height 14
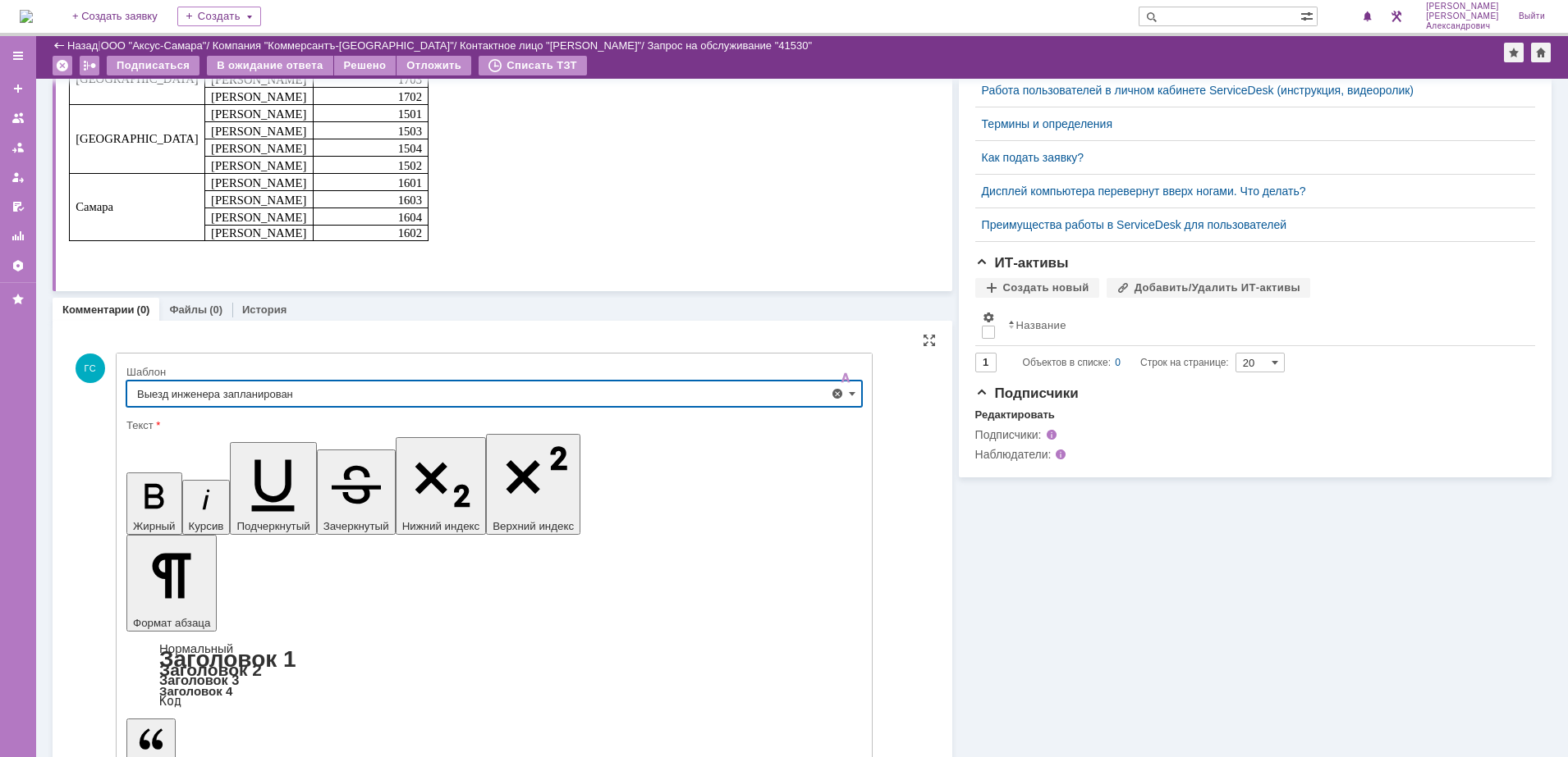
scroll to position [415, 0]
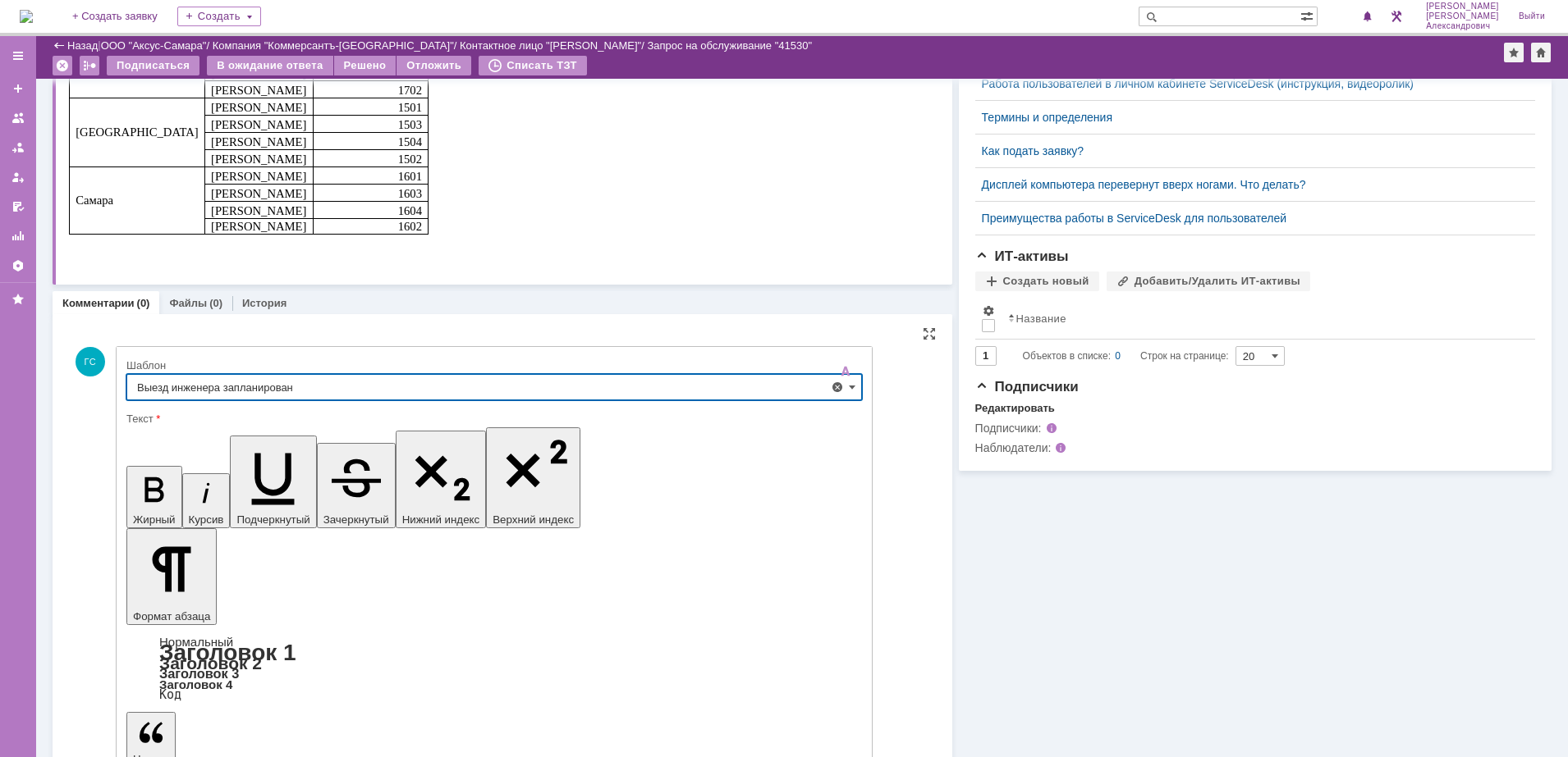
type input "Выезд инженера запланирован"
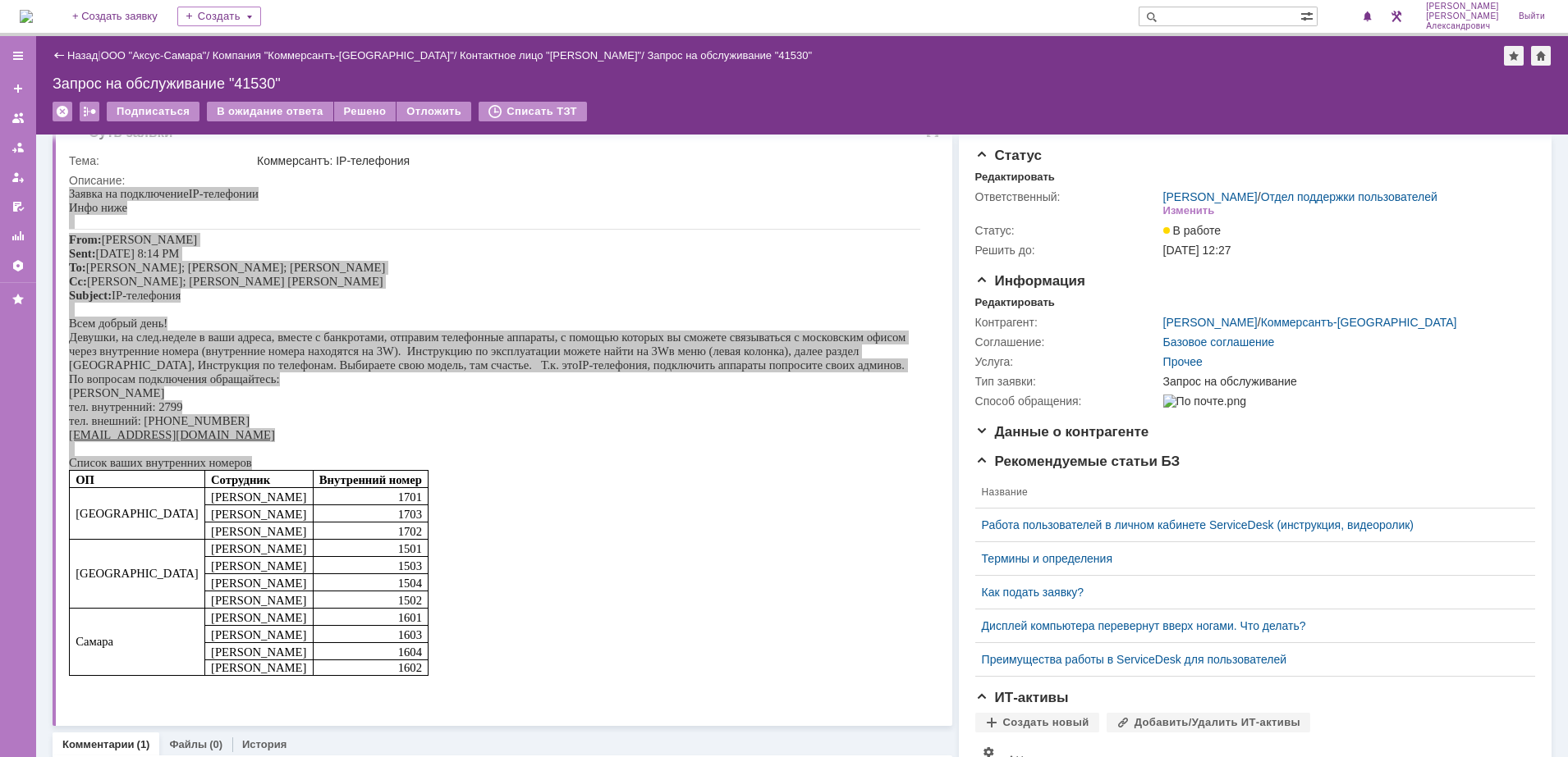
scroll to position [0, 0]
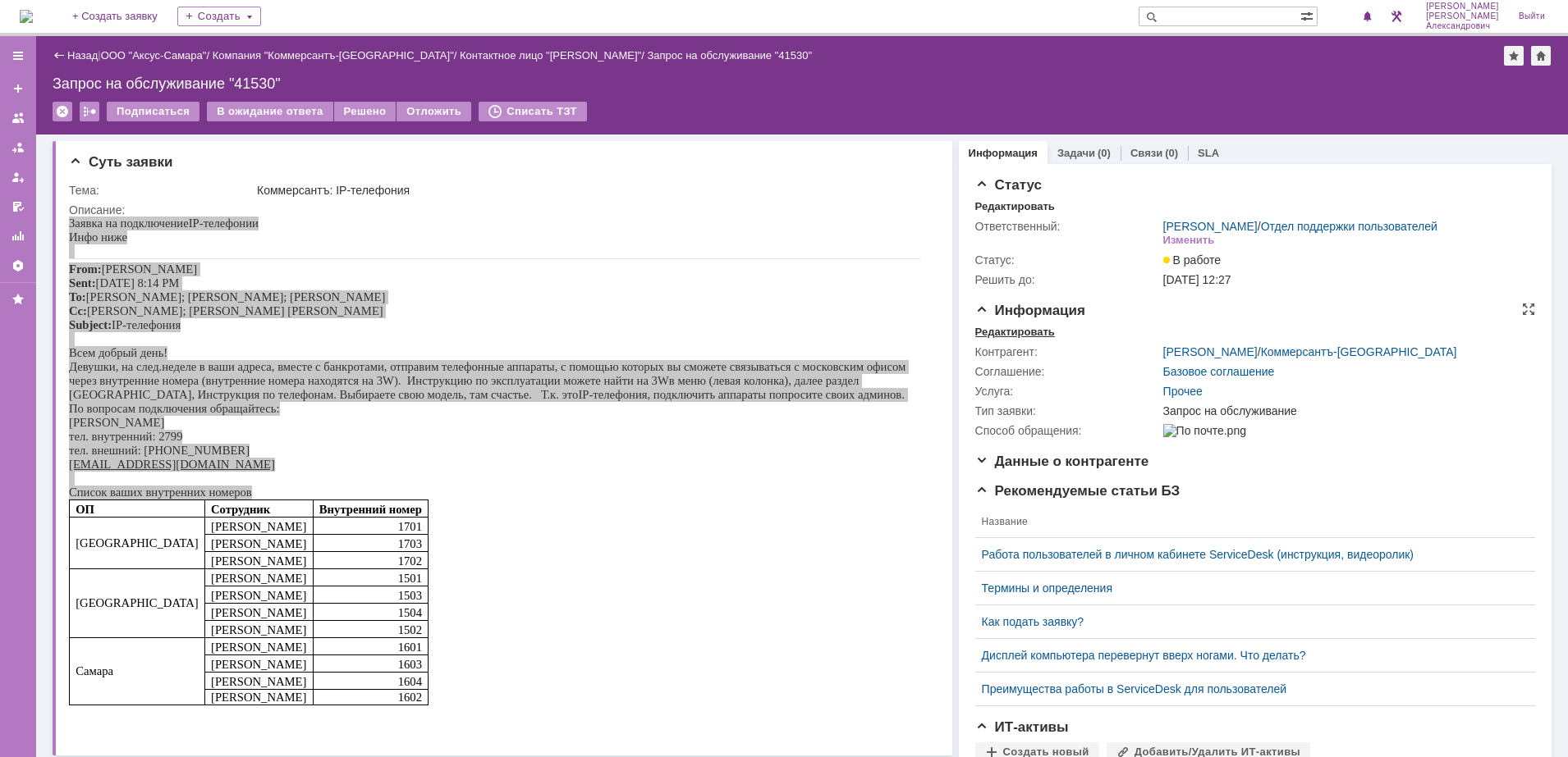
click at [1016, 339] on div "Редактировать" at bounding box center [1014, 332] width 79 height 14
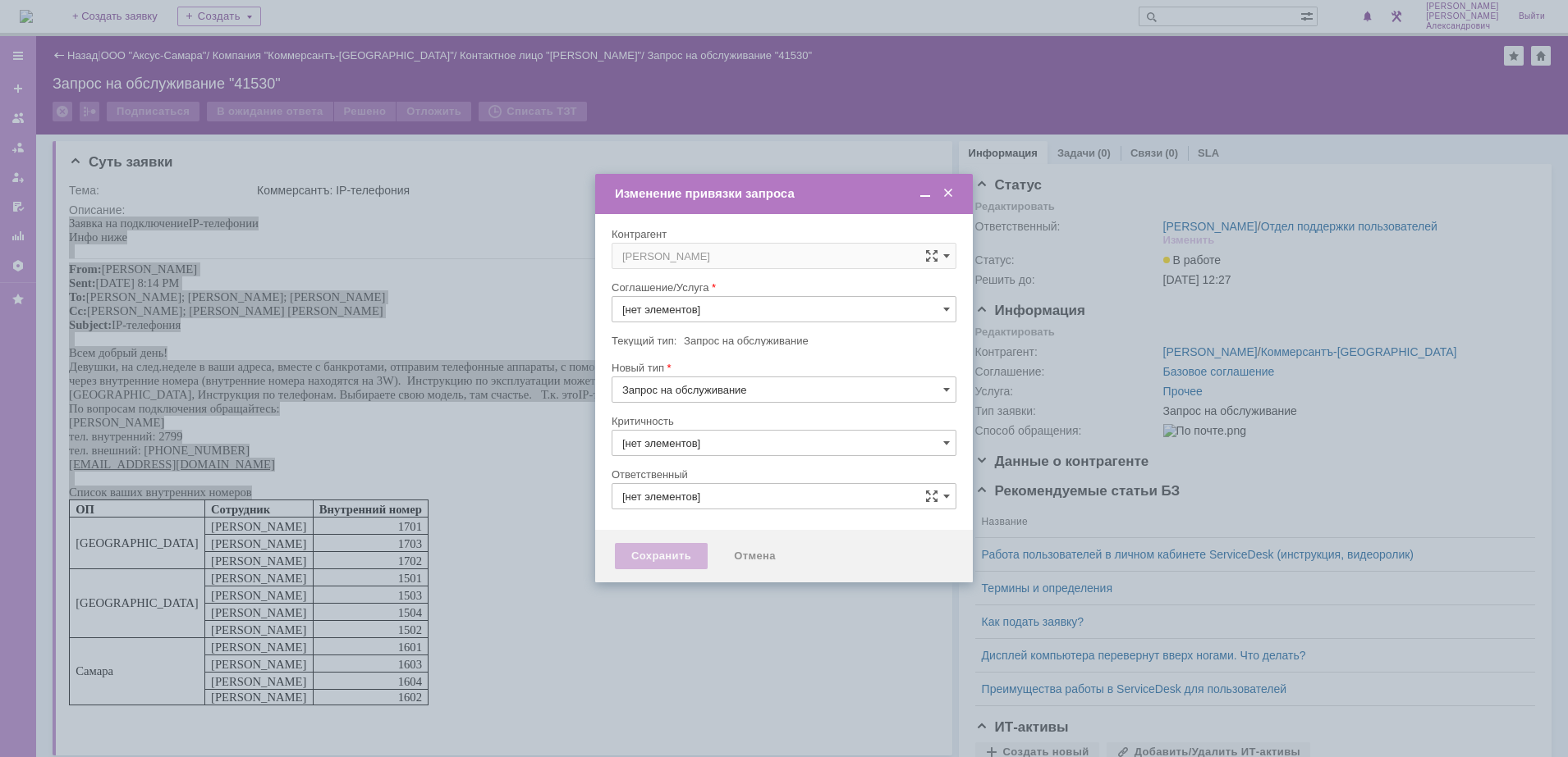
type input "Прочее"
type input "3. Низкая"
type input "[PERSON_NAME]"
type input "[не указано]"
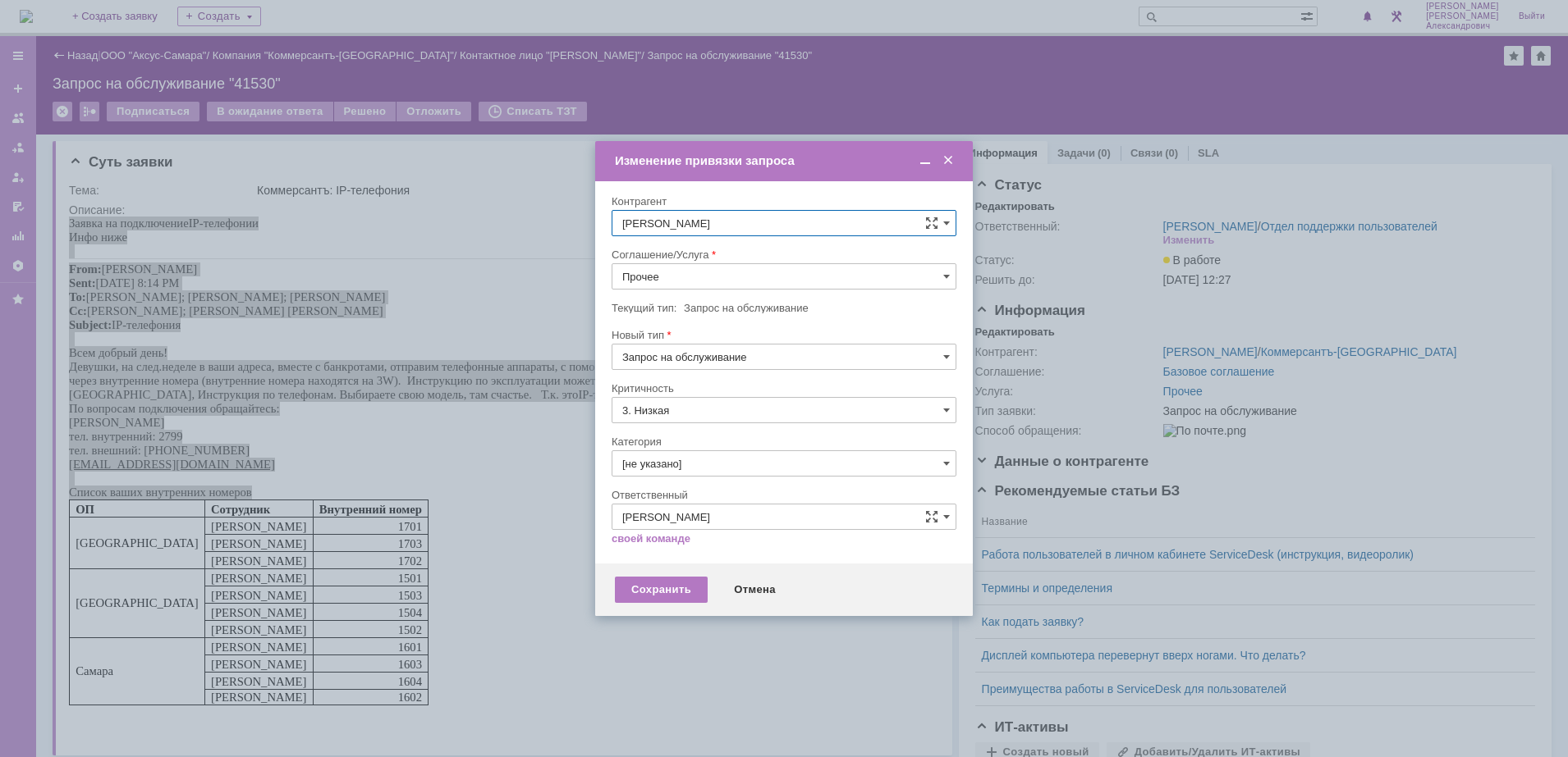
click at [684, 269] on input "Прочее" at bounding box center [784, 276] width 344 height 26
click at [728, 425] on div "АРМ_Настройка" at bounding box center [784, 436] width 343 height 26
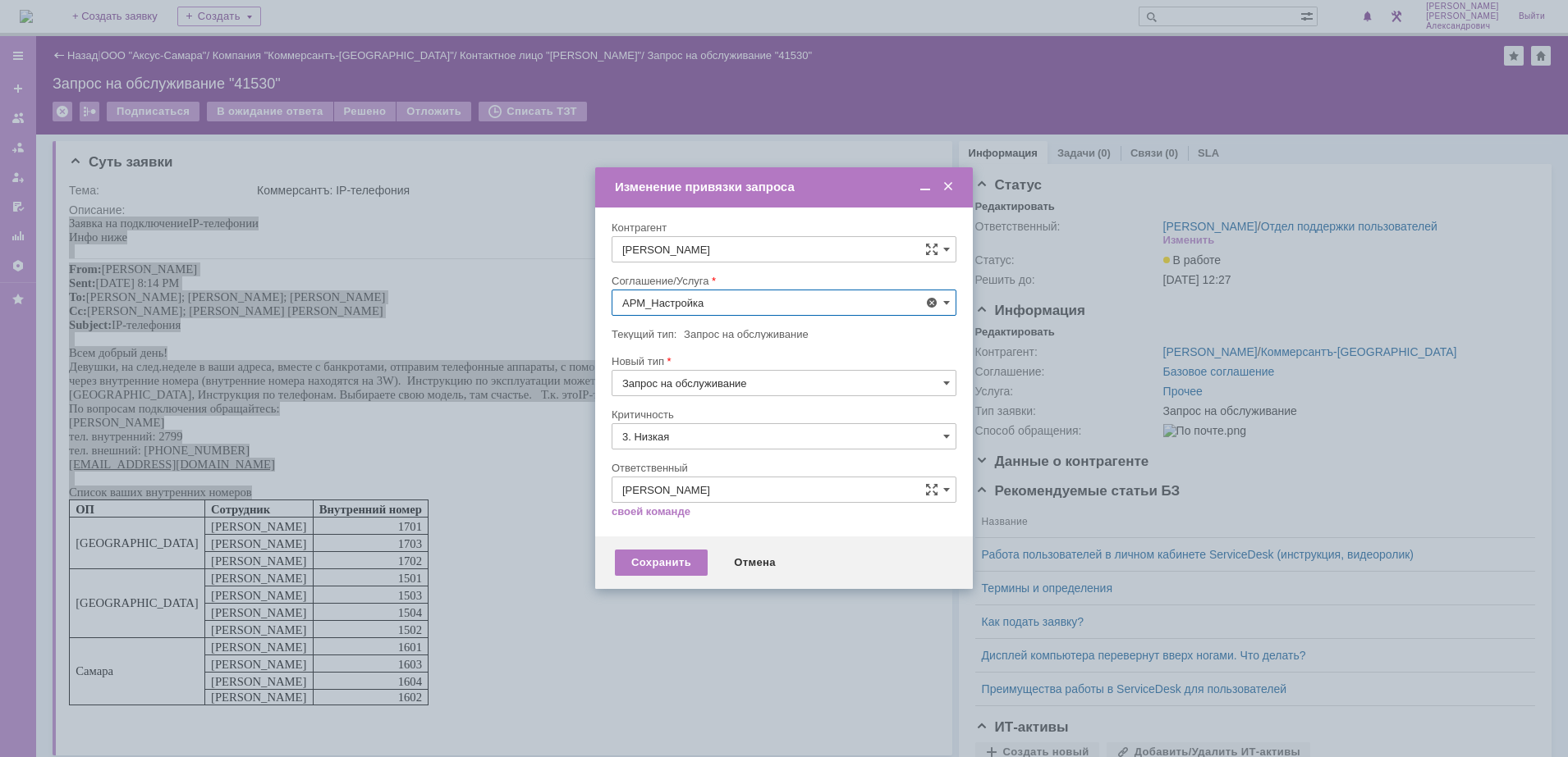
type input "АРМ_Настройка"
click at [720, 440] on input "3. Низкая" at bounding box center [784, 436] width 344 height 26
click at [691, 458] on div "[не указано]" at bounding box center [784, 466] width 343 height 26
type input "[не указано]"
click at [664, 560] on div "Сохранить" at bounding box center [661, 562] width 93 height 26
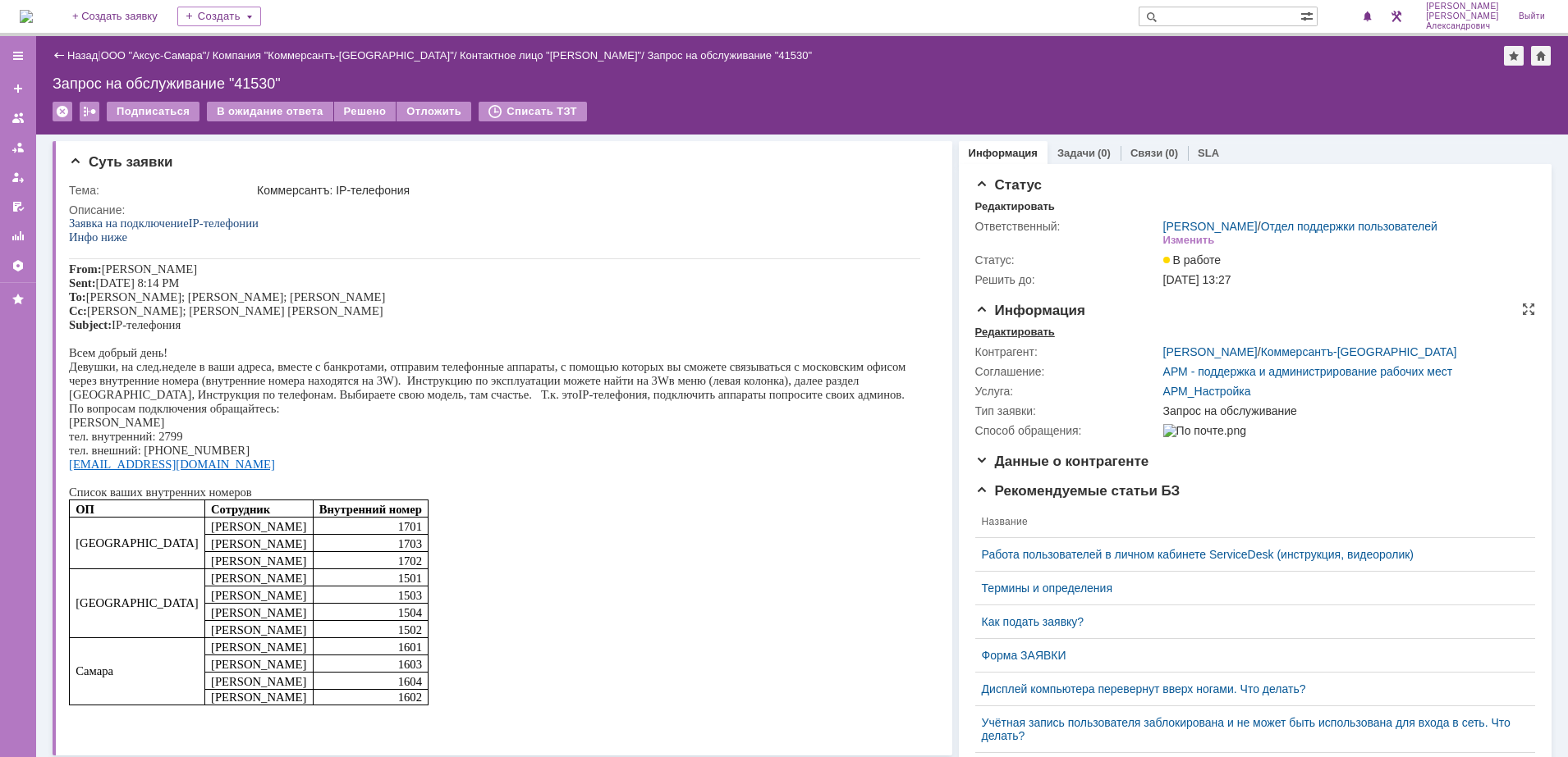
click at [1020, 339] on div "Редактировать" at bounding box center [1014, 332] width 79 height 14
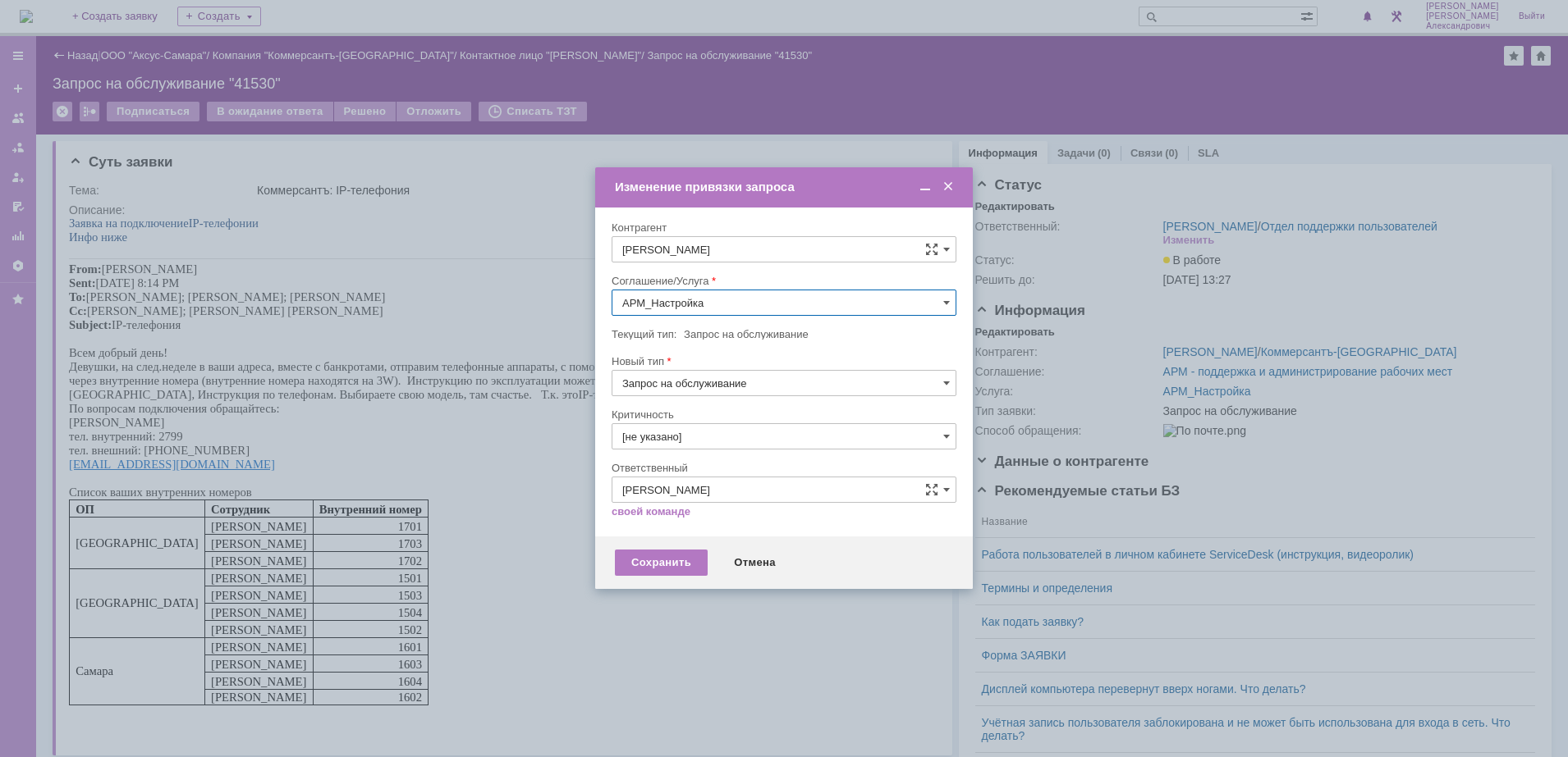
click at [793, 236] on div "Соглашение/Услуга" at bounding box center [784, 228] width 344 height 15
click at [812, 301] on input "АРМ_Настройка" at bounding box center [784, 302] width 344 height 26
click at [826, 409] on div "Проектная деятельность" at bounding box center [784, 422] width 343 height 26
type input "Проектная деятельность"
click at [657, 553] on div "Сохранить" at bounding box center [661, 562] width 93 height 26
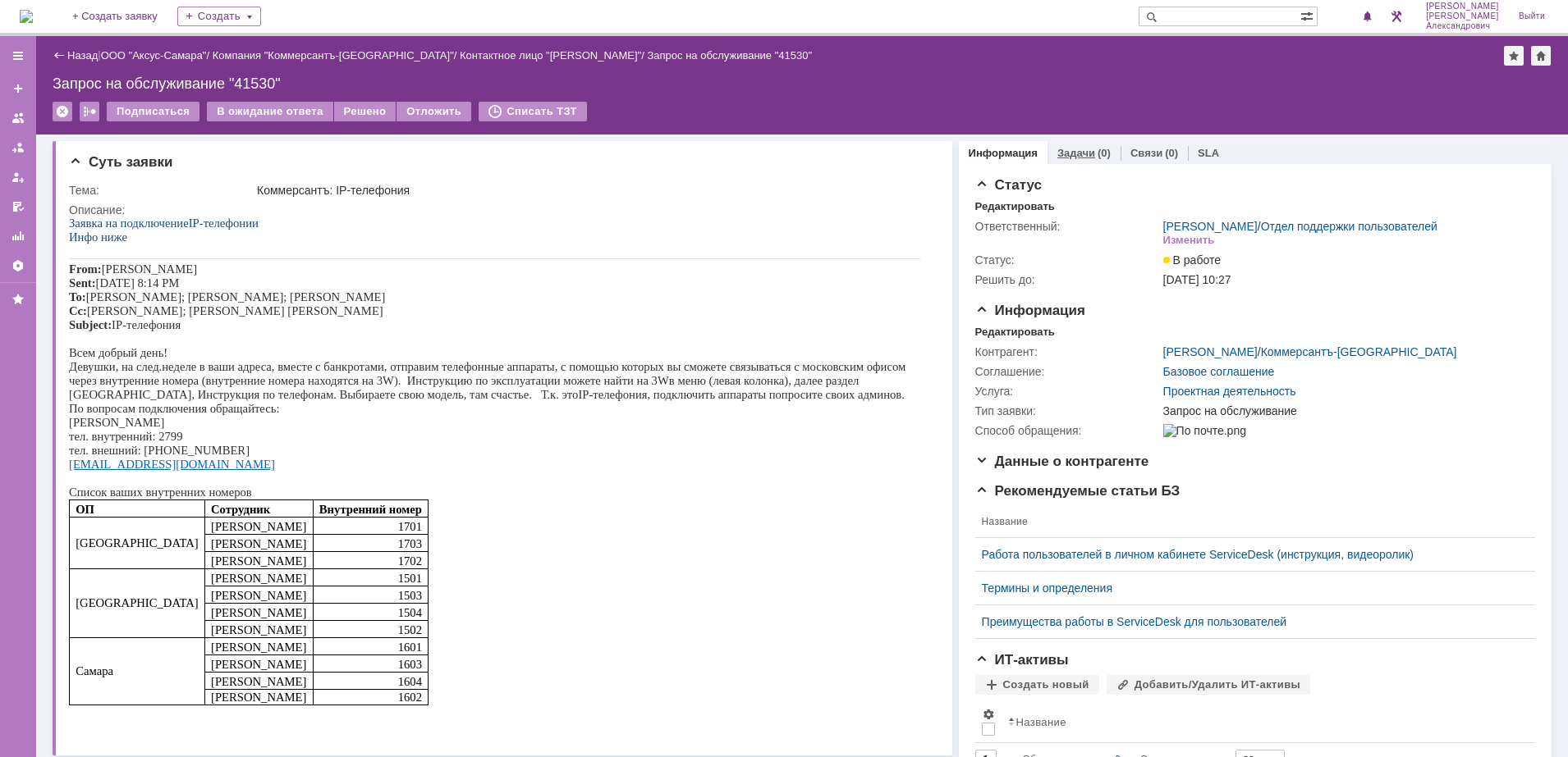
click at [1057, 152] on link "Задачи" at bounding box center [1076, 153] width 38 height 13
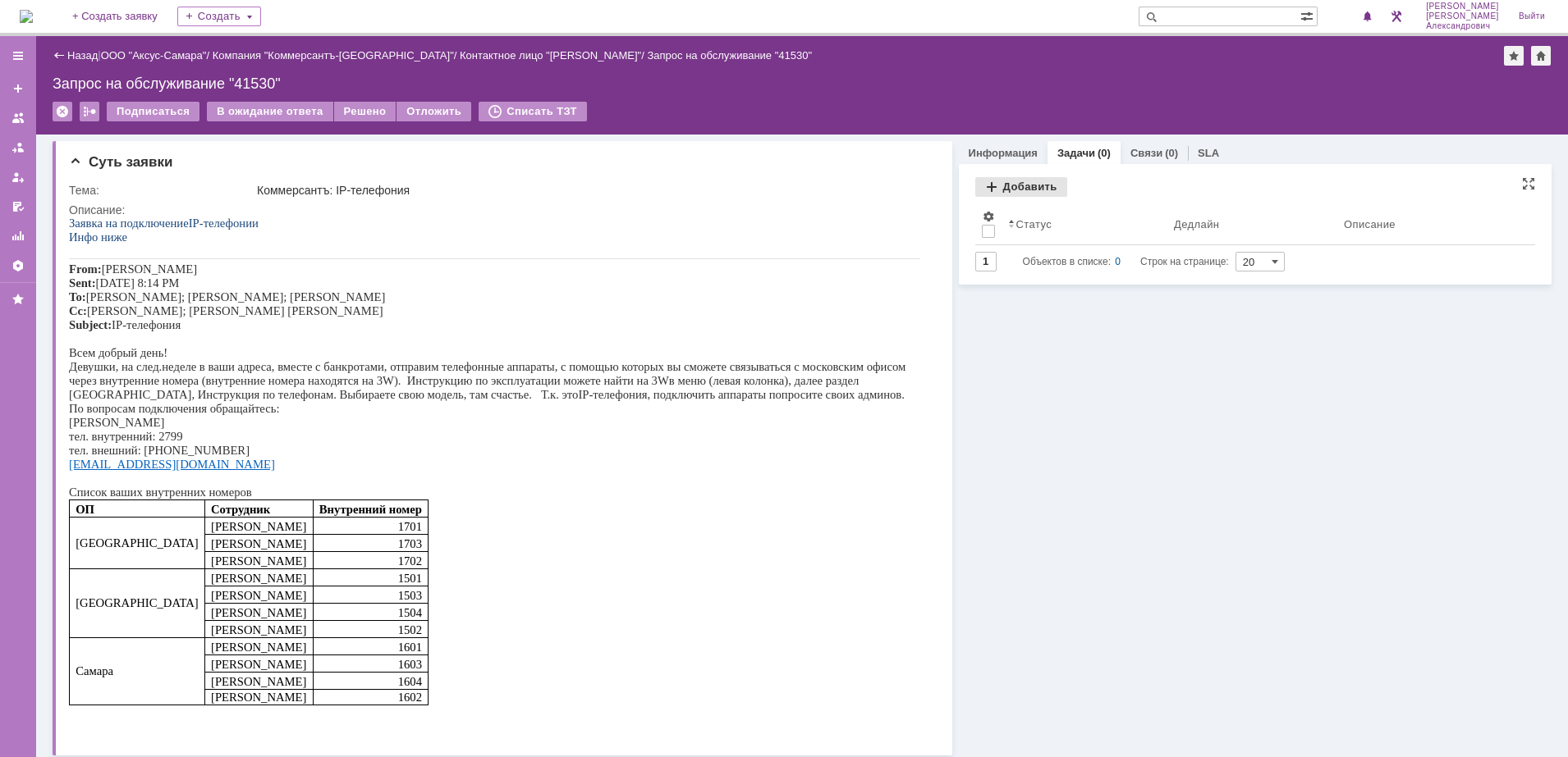
click at [1006, 187] on div "Добавить" at bounding box center [1021, 187] width 92 height 20
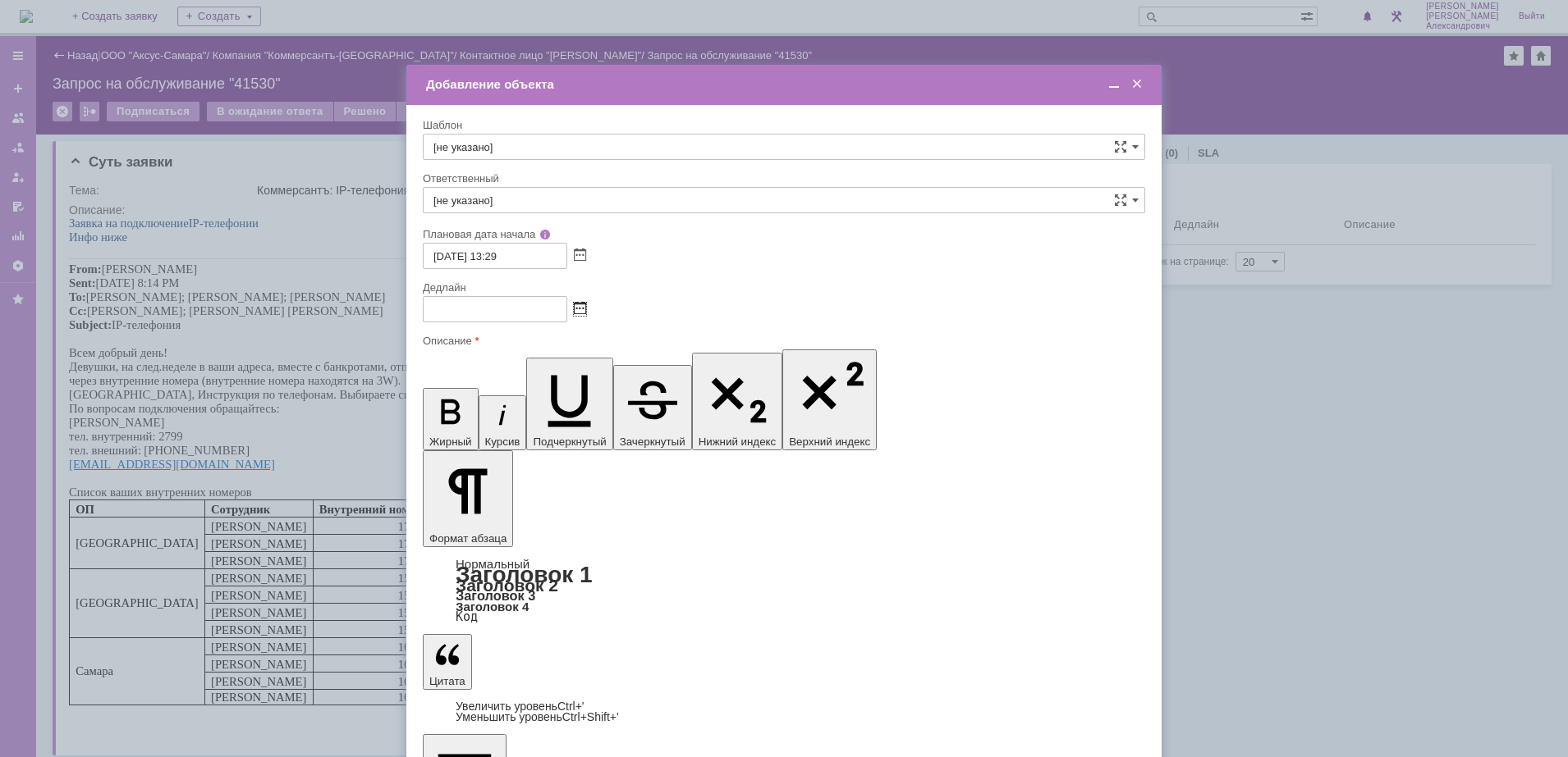
click at [574, 314] on span at bounding box center [580, 309] width 13 height 14
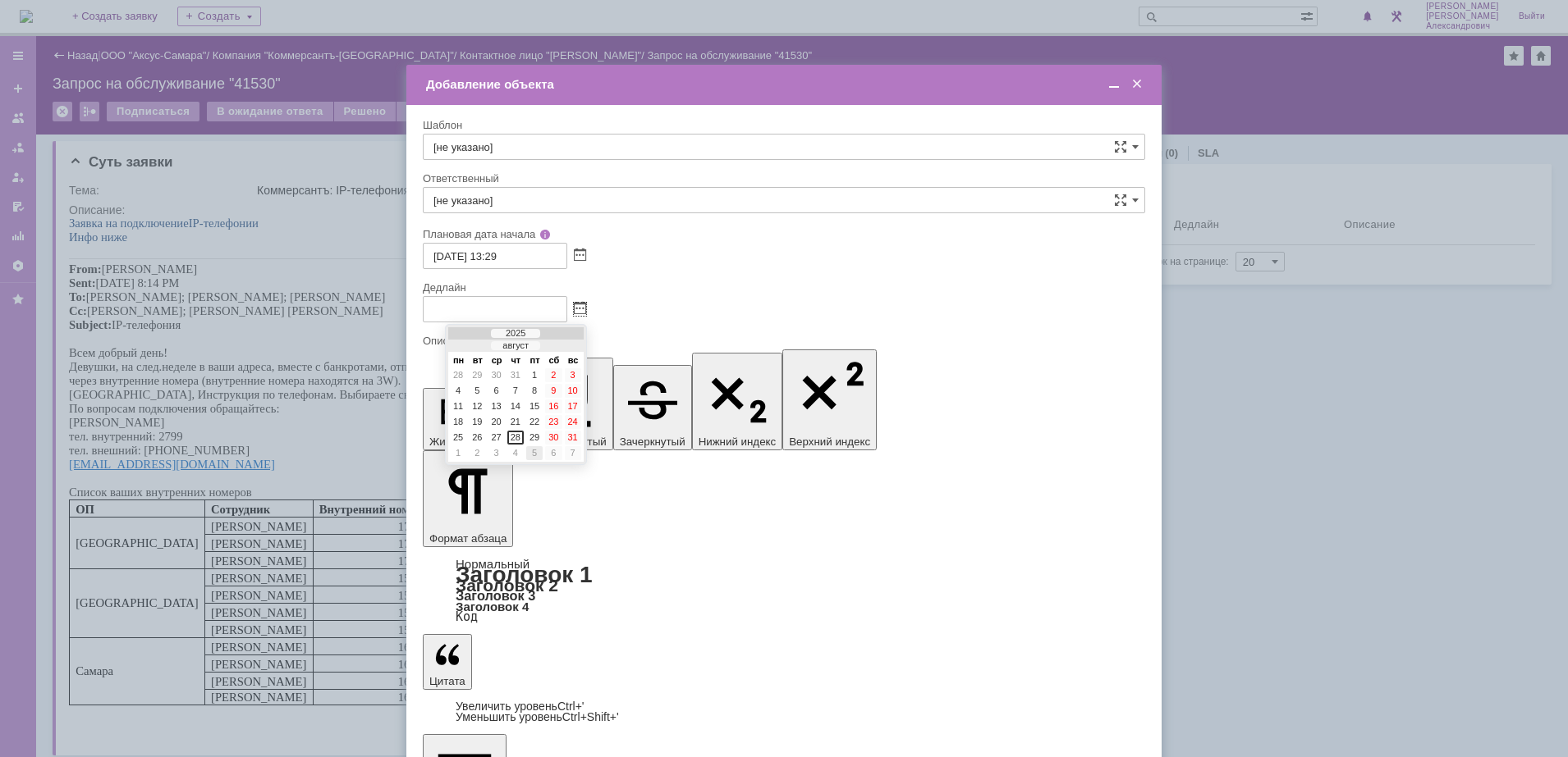
click at [536, 452] on div "5" at bounding box center [534, 452] width 16 height 14
type input "05.09.2025 13:29"
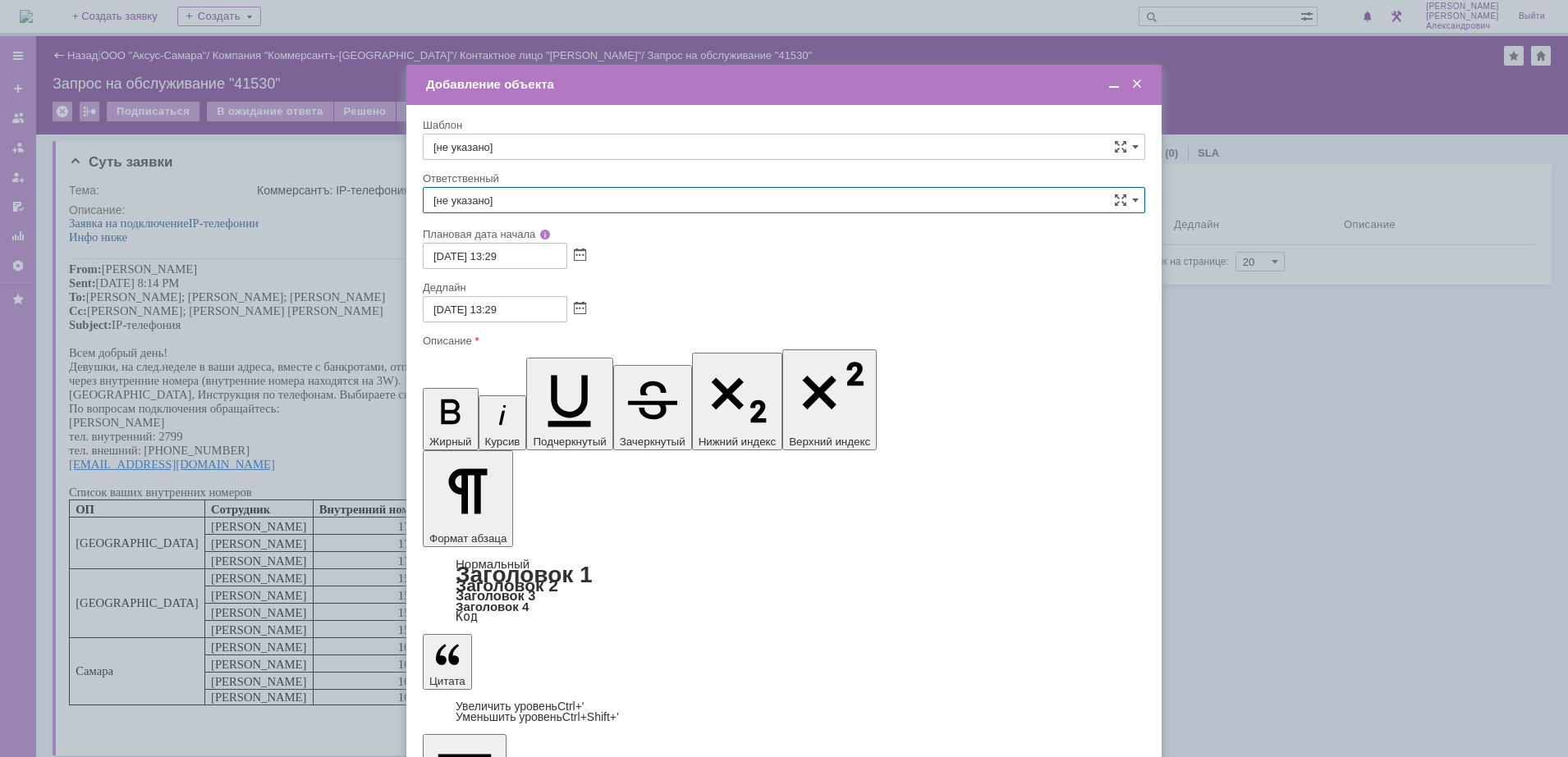
click at [545, 208] on input "[не указано]" at bounding box center [784, 200] width 722 height 26
type input "Г"
type input "Гаврил"
click at [1114, 89] on span at bounding box center [1114, 85] width 16 height 14
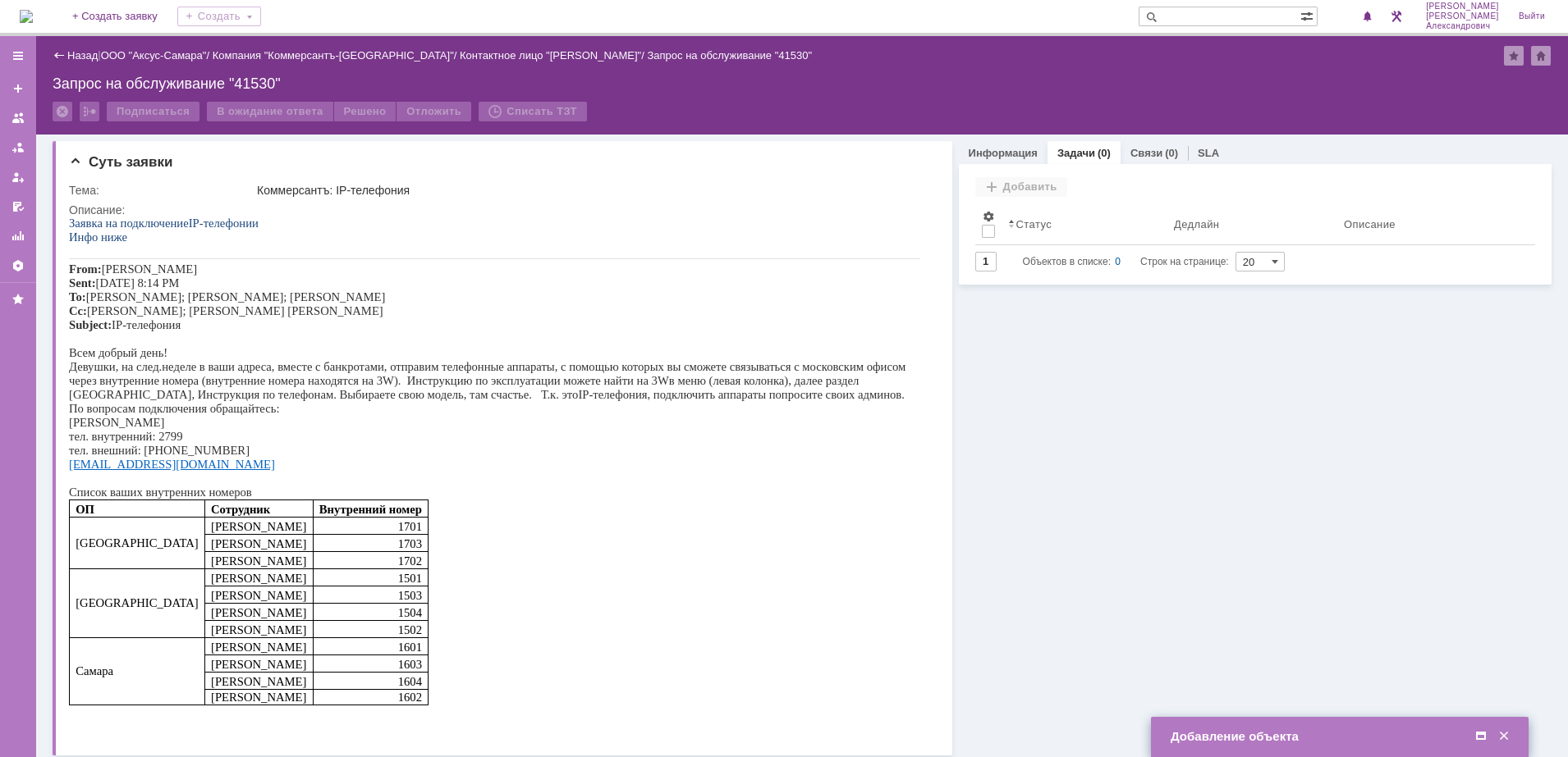
click at [1373, 729] on div "Добавление объекта" at bounding box center [1341, 736] width 342 height 14
drag, startPoint x: 1481, startPoint y: 730, endPoint x: 1427, endPoint y: 711, distance: 57.2
click at [1477, 729] on span at bounding box center [1481, 736] width 16 height 14
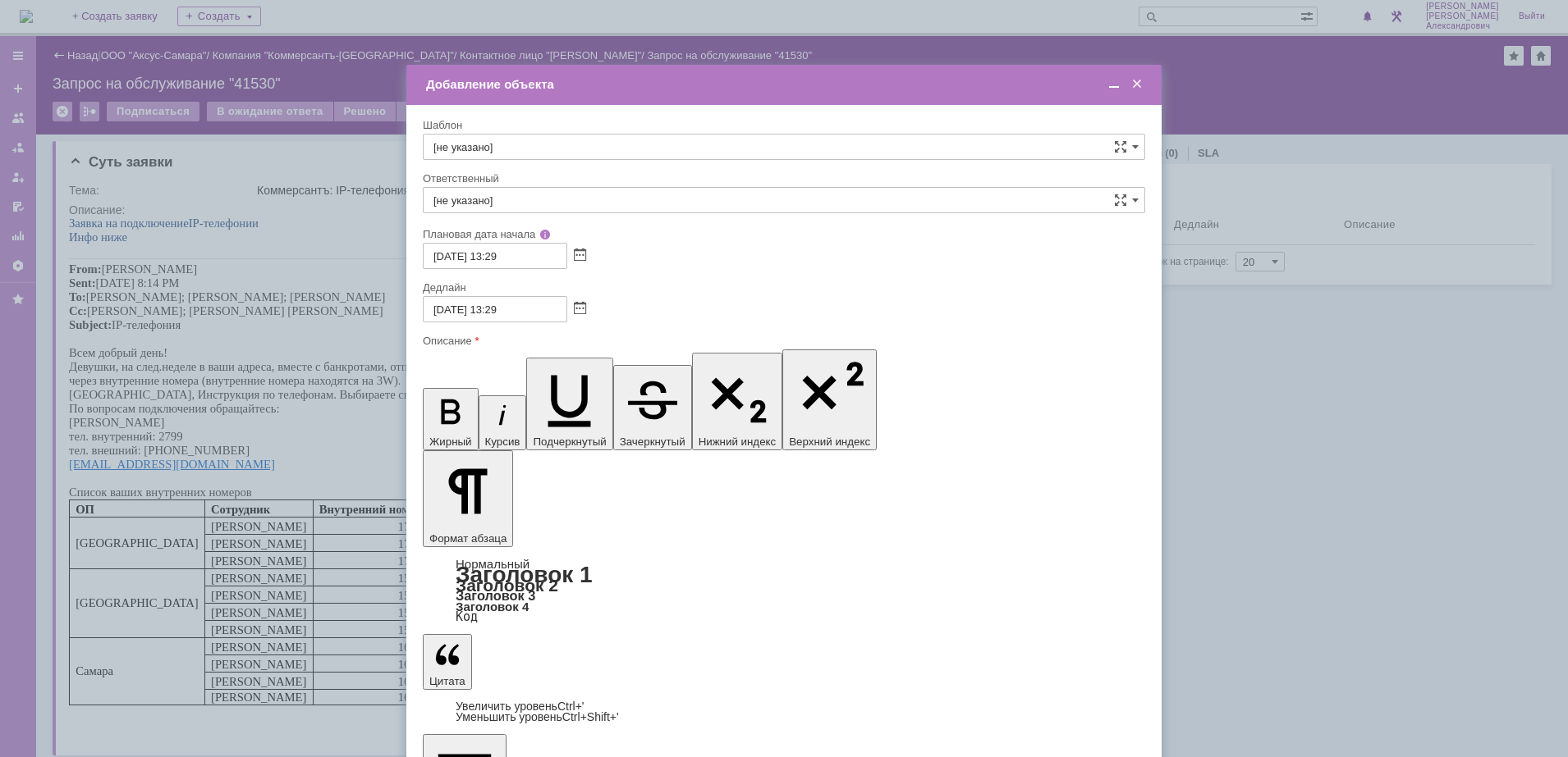
click at [509, 196] on input "[не указано]" at bounding box center [784, 200] width 722 height 26
click at [540, 361] on div "[PERSON_NAME]" at bounding box center [784, 374] width 720 height 26
type input "[PERSON_NAME]"
click at [579, 309] on span at bounding box center [580, 309] width 13 height 14
click at [605, 288] on div "Дедлайн" at bounding box center [782, 287] width 719 height 11
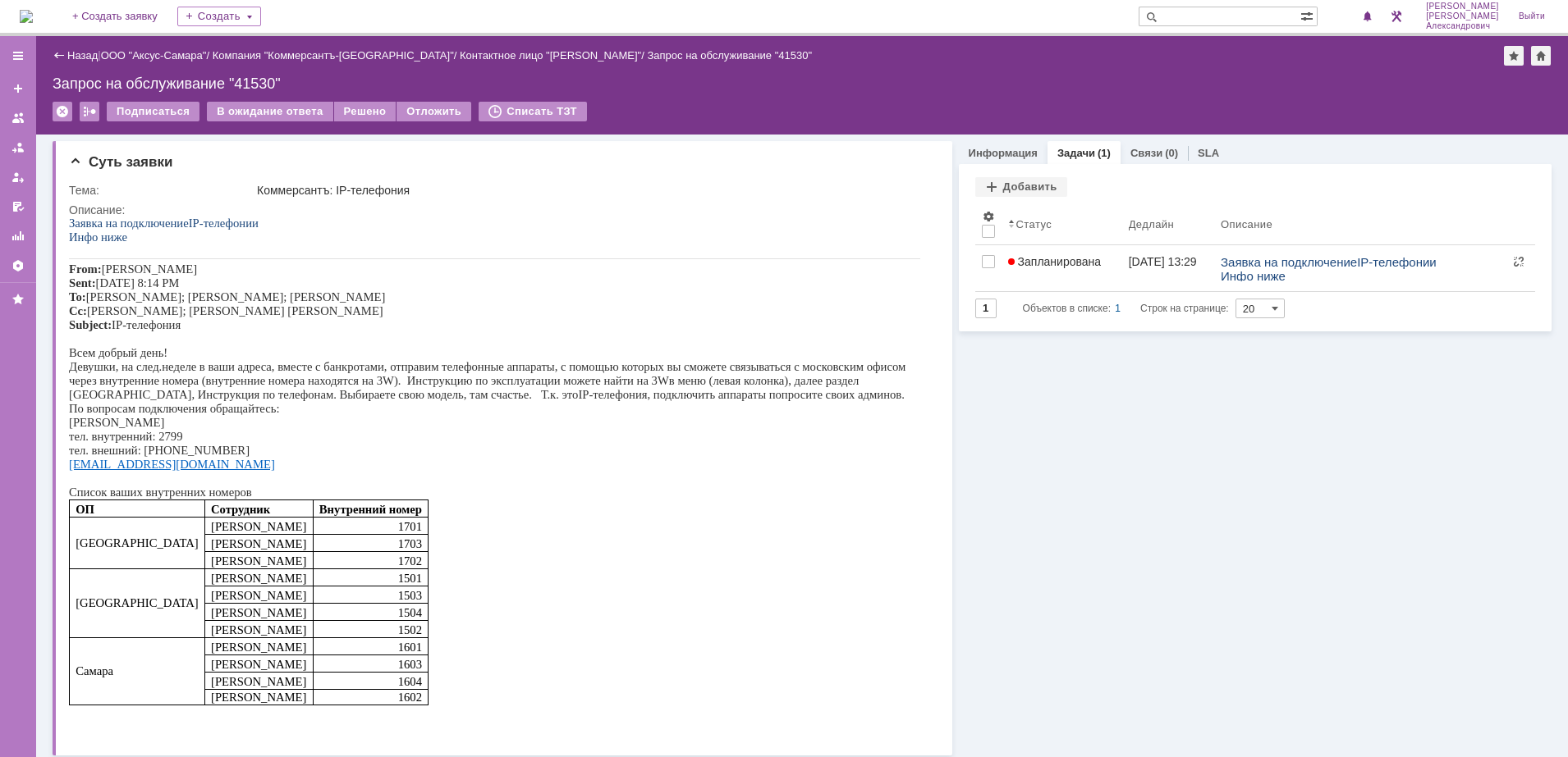
click at [32, 10] on img at bounding box center [26, 16] width 14 height 14
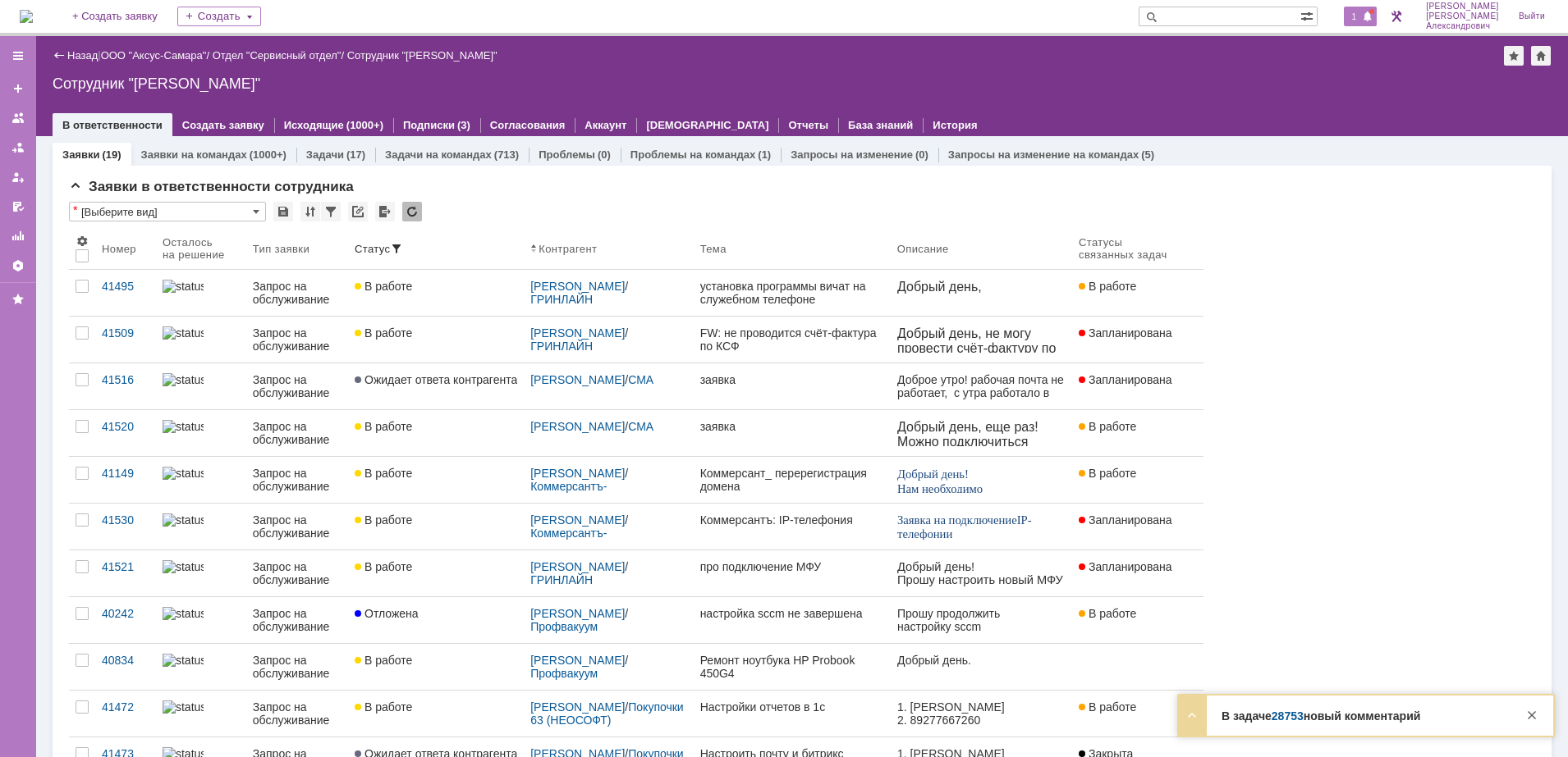
click at [1369, 11] on span at bounding box center [1367, 17] width 12 height 14
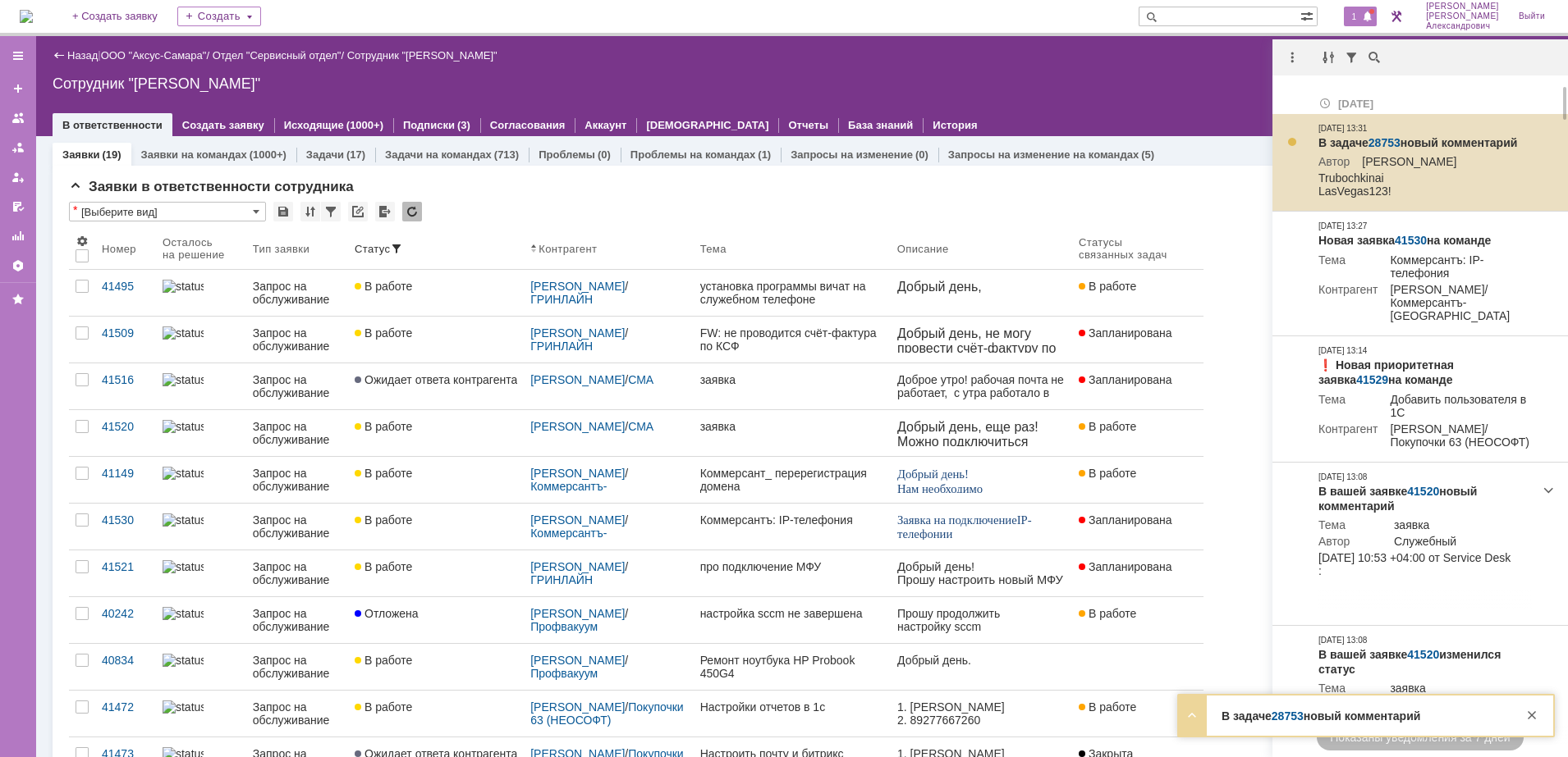
click at [1386, 137] on link "28753" at bounding box center [1384, 142] width 32 height 14
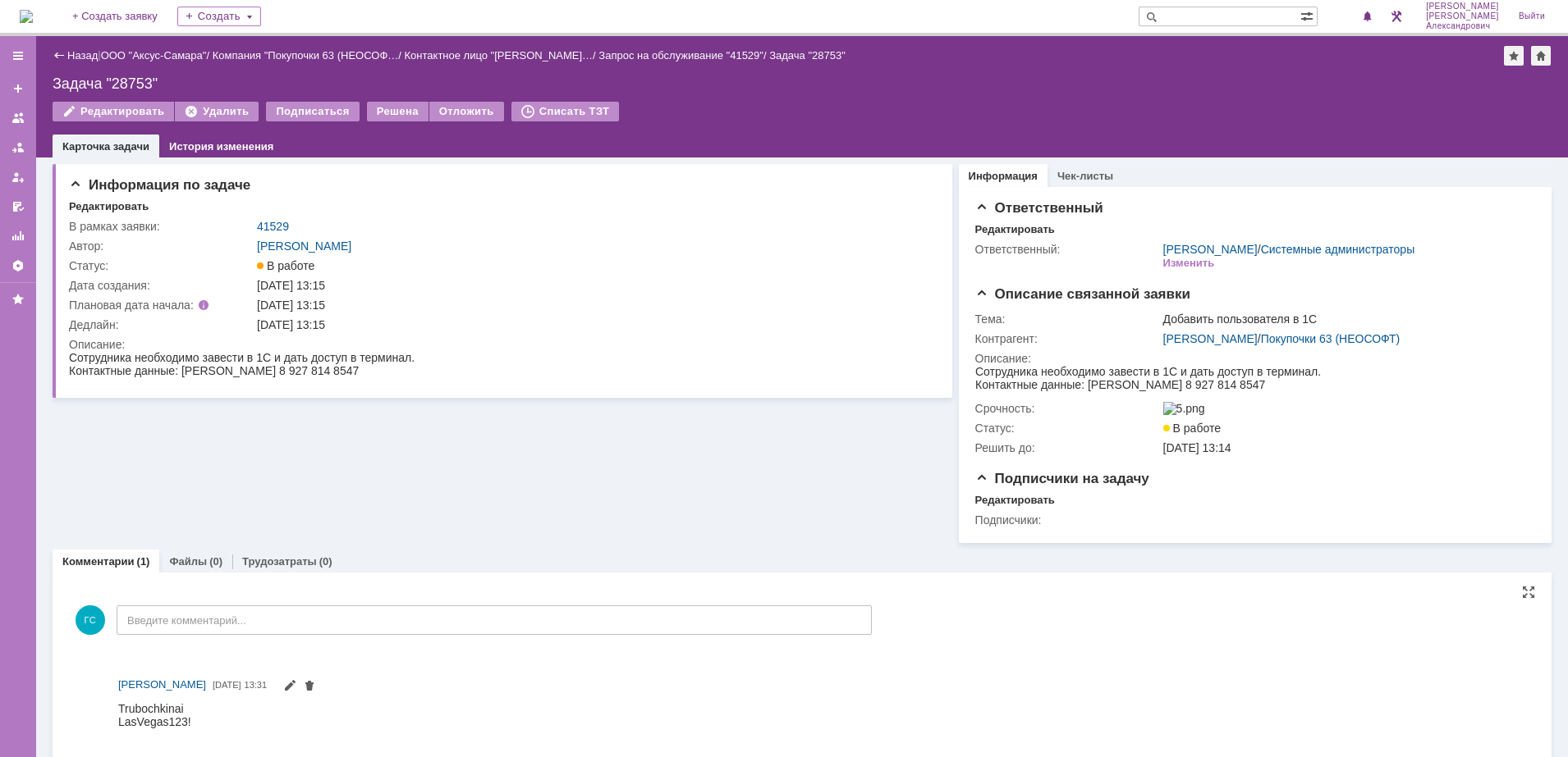
drag, startPoint x: 233, startPoint y: 1410, endPoint x: 197, endPoint y: 717, distance: 693.9
drag, startPoint x: 118, startPoint y: 706, endPoint x: 214, endPoint y: 714, distance: 96.3
click at [214, 714] on html "Trubochkinai LasVegas123!" at bounding box center [815, 714] width 1394 height 26
copy div "Trubochkinai LasVegas123!"
click at [270, 223] on link "41529" at bounding box center [273, 226] width 32 height 14
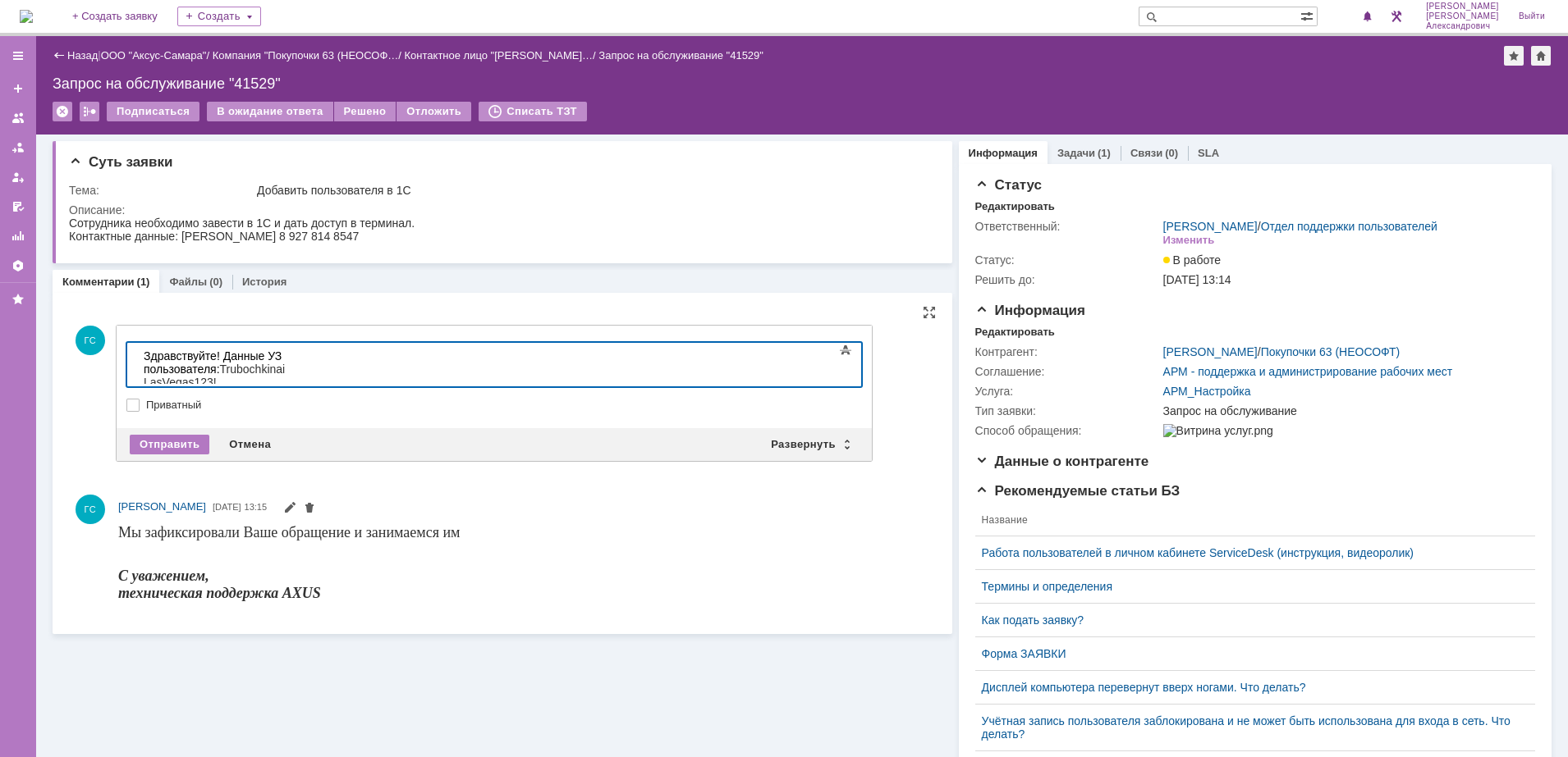
click at [286, 362] on span "Trubochkinai" at bounding box center [252, 369] width 66 height 14
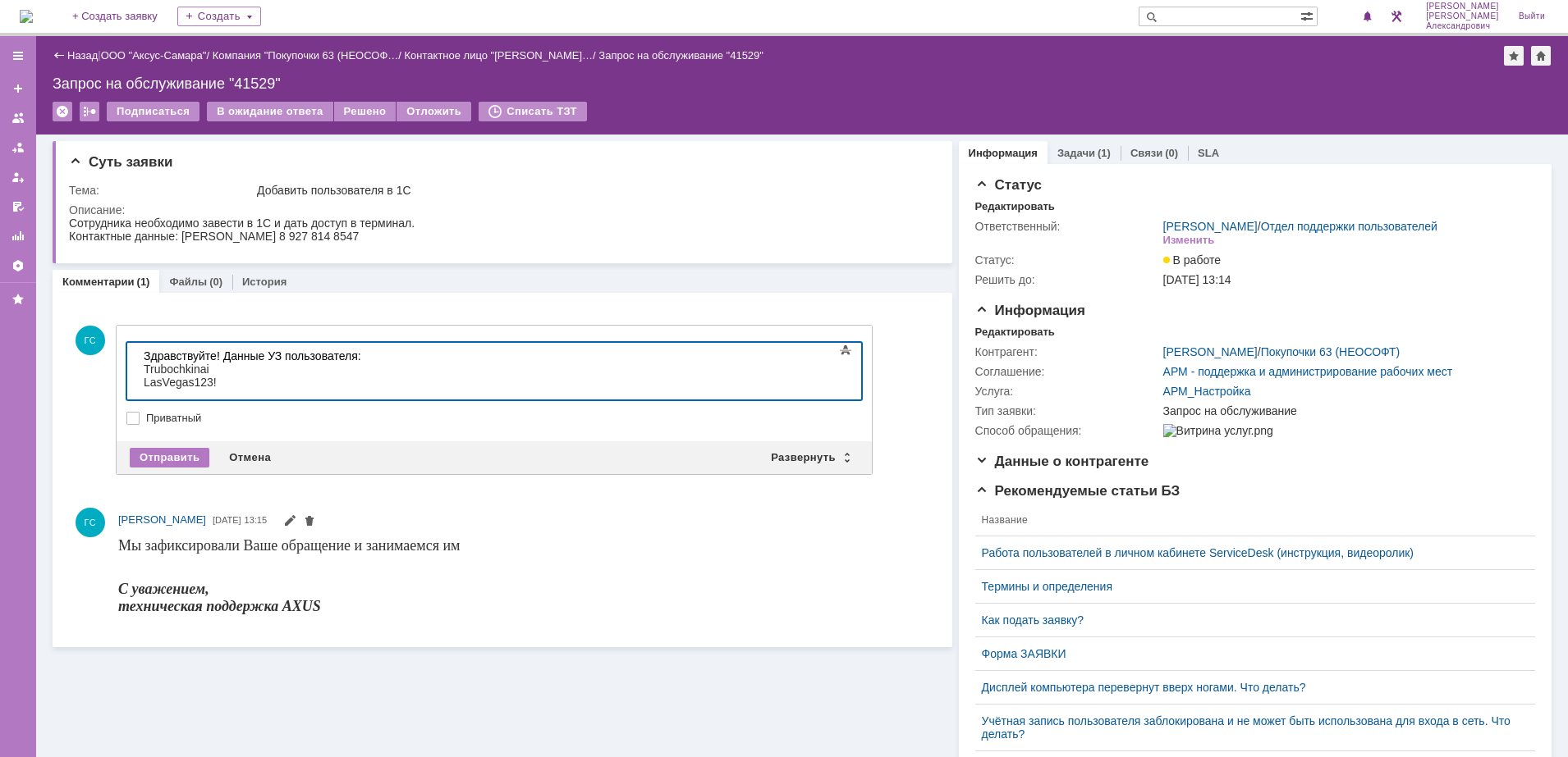
click at [142, 370] on body "Здравствуйте! Данные УЗ пользователя: Trubochkinai LasVegas123!" at bounding box center [260, 369] width 246 height 52
click at [143, 381] on span "LasVegas123!" at bounding box center [179, 382] width 73 height 14
click at [232, 451] on div "Отмена" at bounding box center [250, 458] width 61 height 20
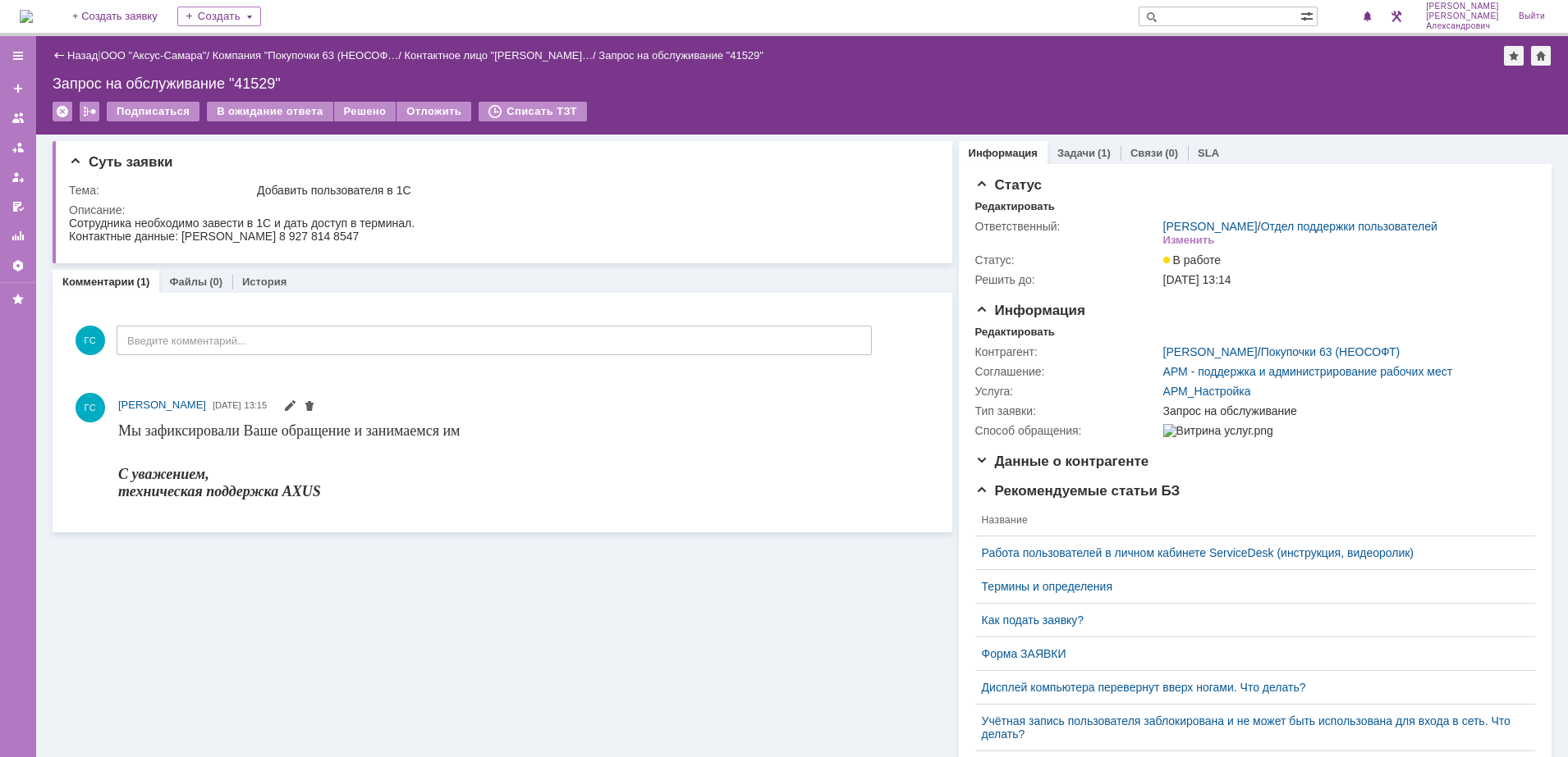
click at [32, 10] on img at bounding box center [26, 16] width 14 height 14
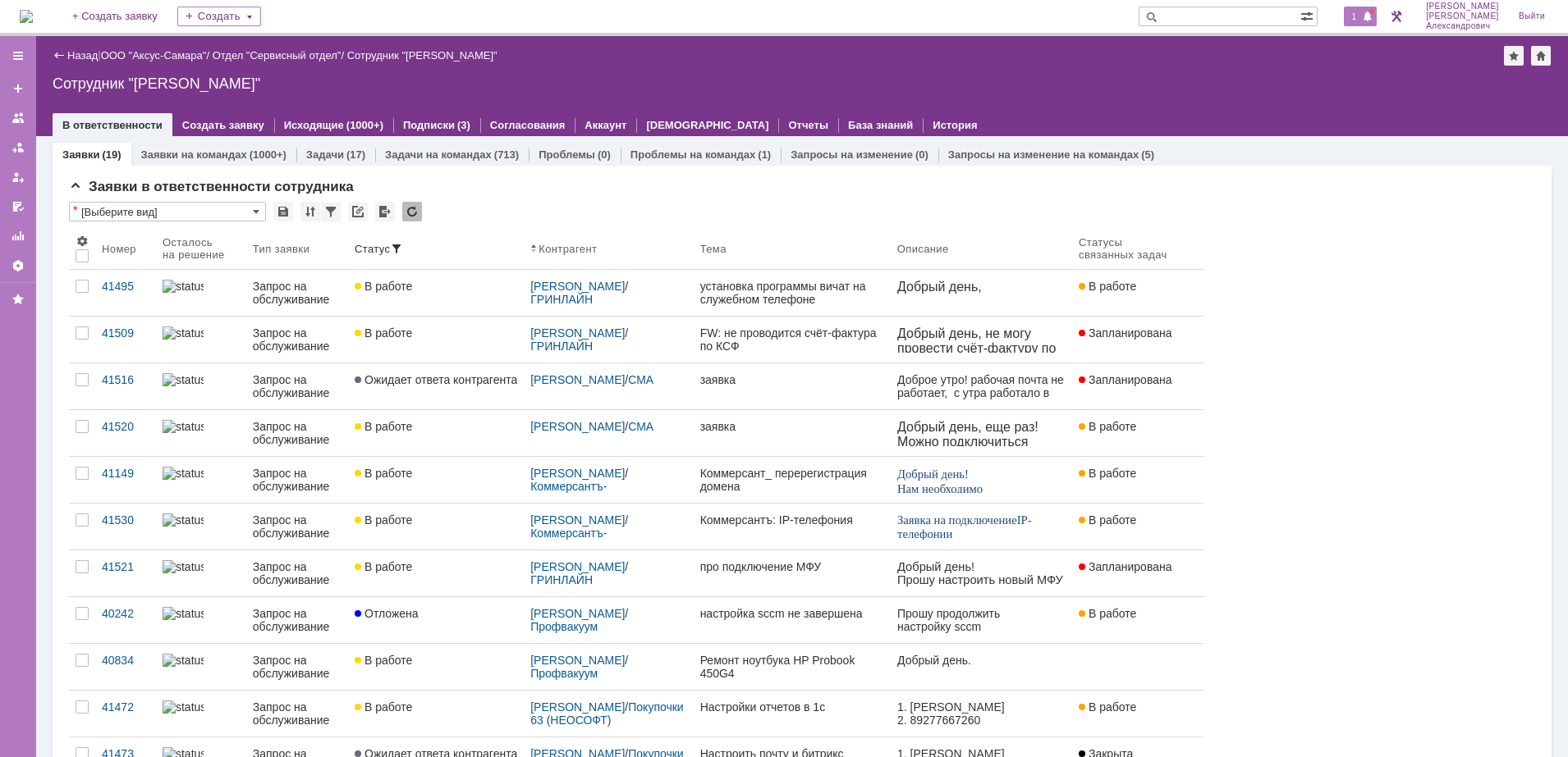
click at [1374, 14] on div at bounding box center [1371, 11] width 5 height 5
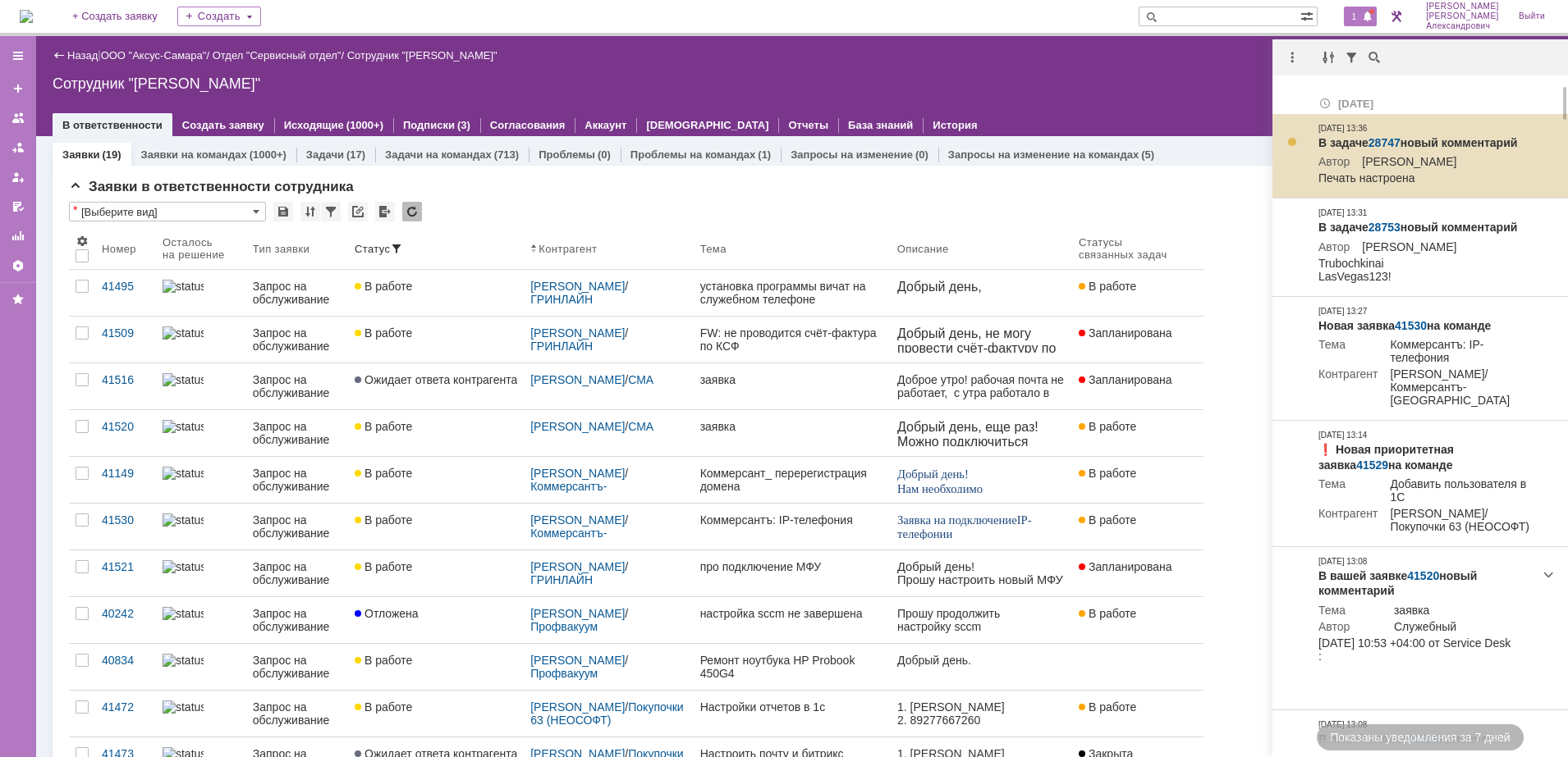
click at [1385, 136] on link "28747" at bounding box center [1384, 142] width 32 height 14
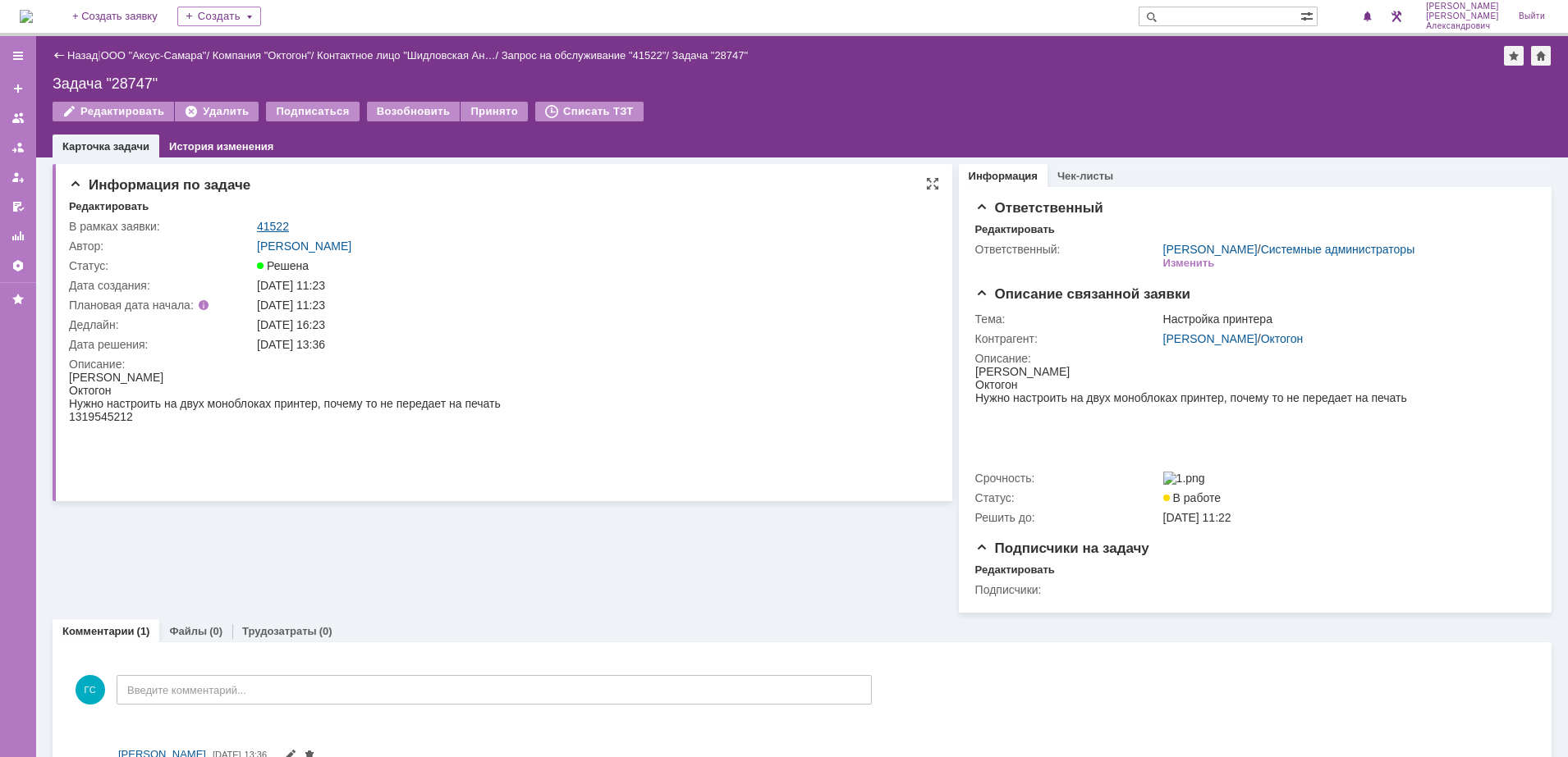
click at [271, 223] on link "41522" at bounding box center [273, 226] width 32 height 14
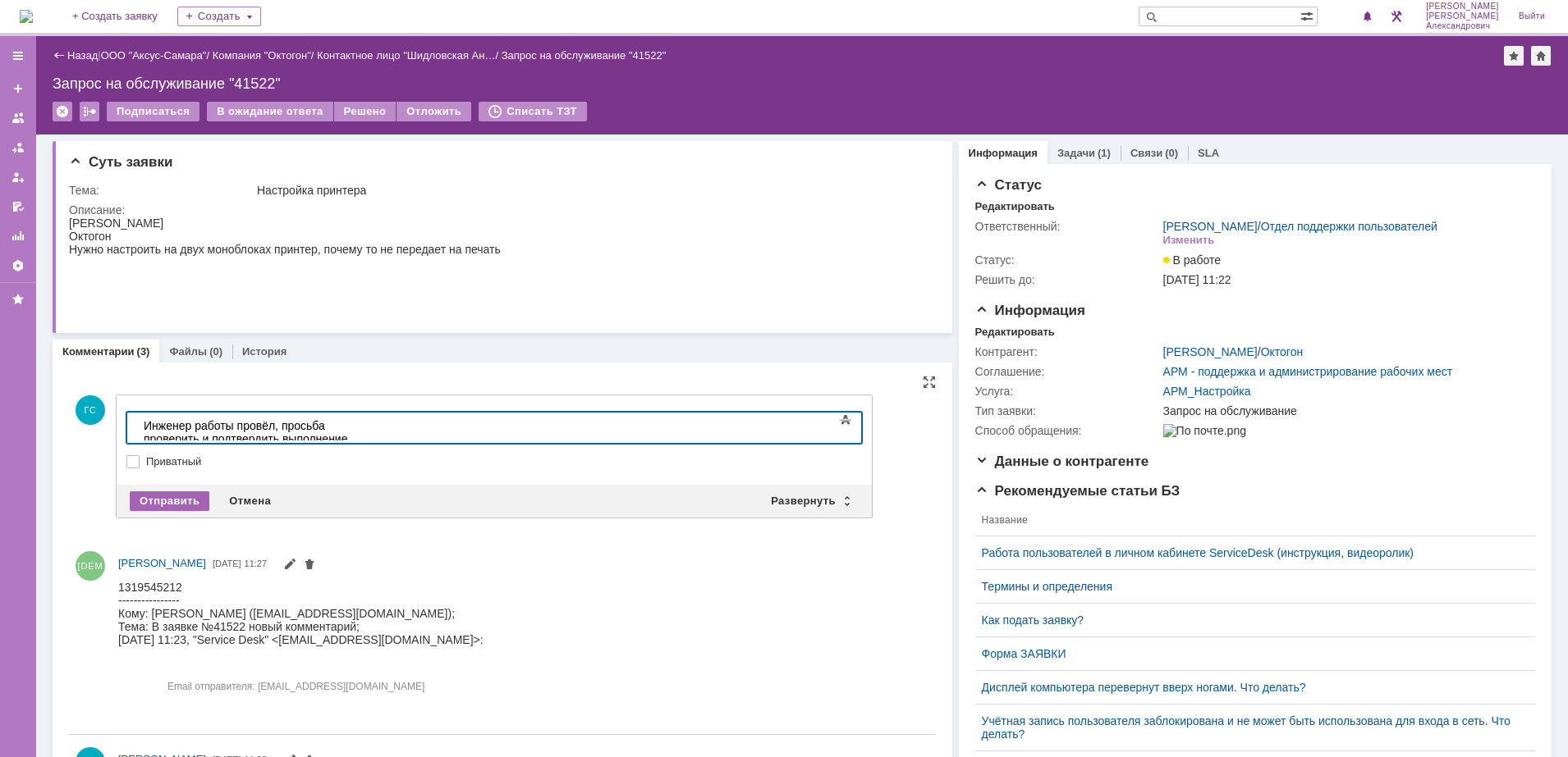
click at [179, 499] on div "Отправить" at bounding box center [170, 501] width 79 height 20
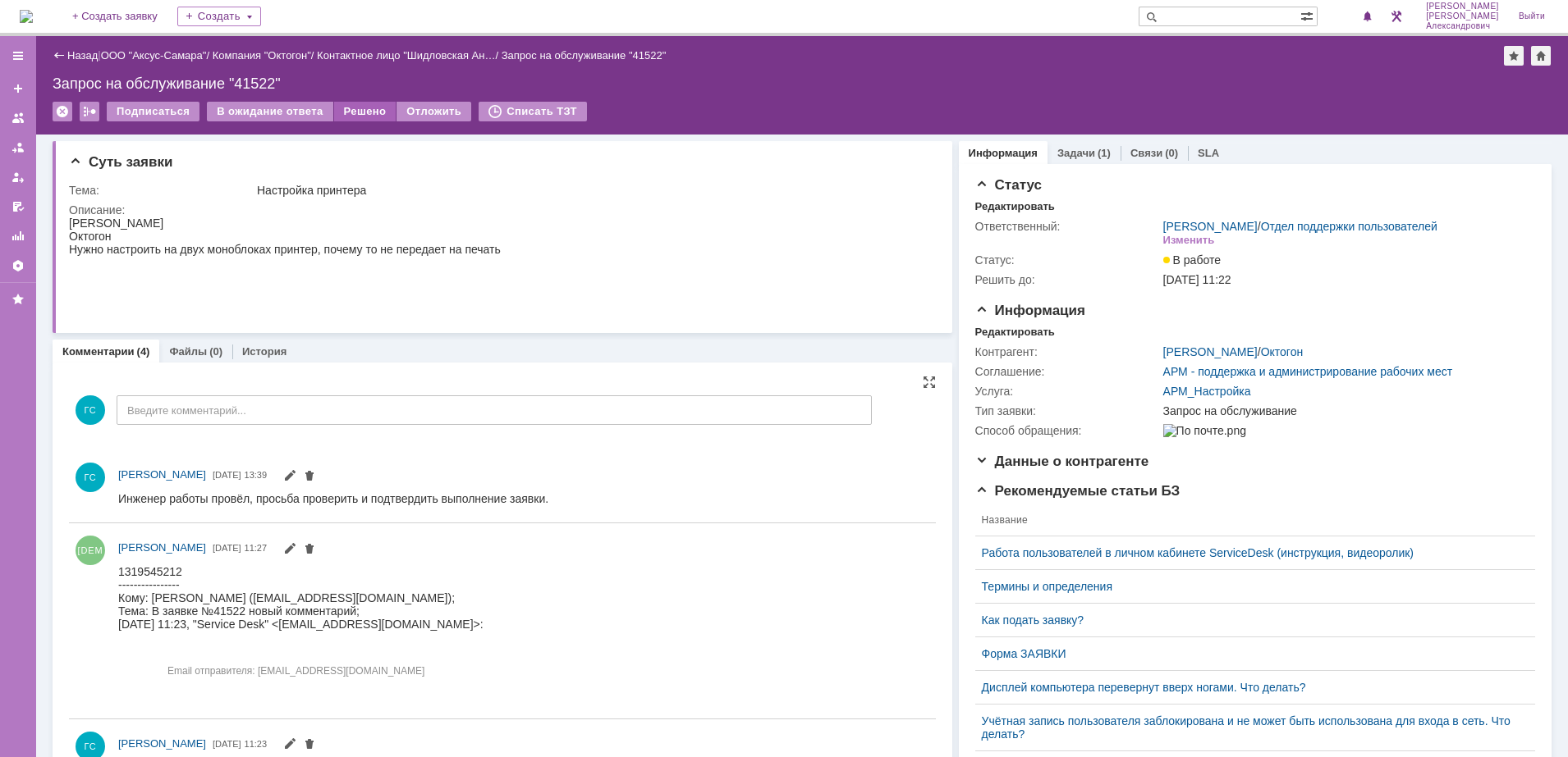
click at [349, 114] on div "Решено" at bounding box center [364, 112] width 62 height 20
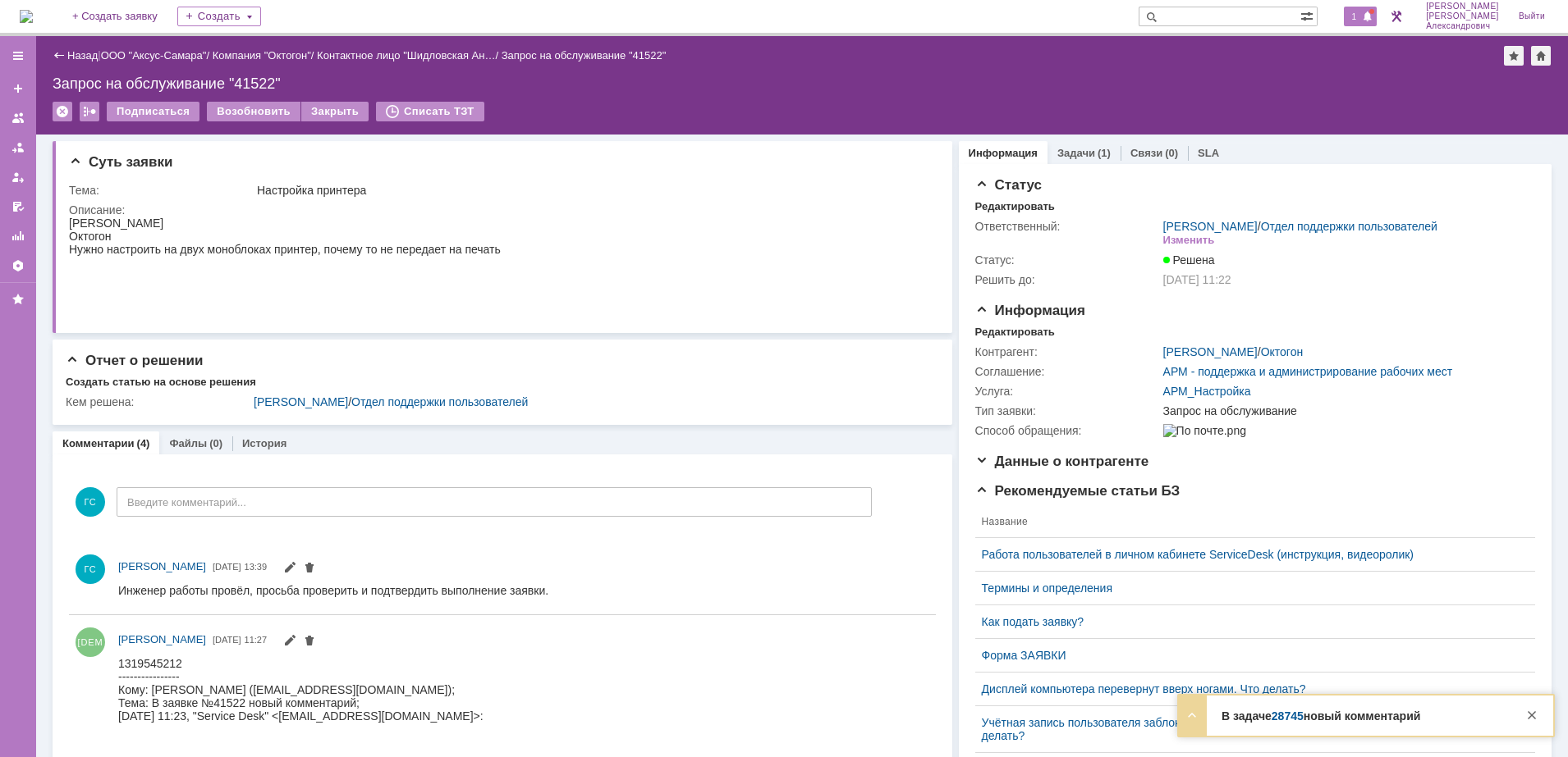
click at [1371, 14] on span at bounding box center [1367, 17] width 12 height 14
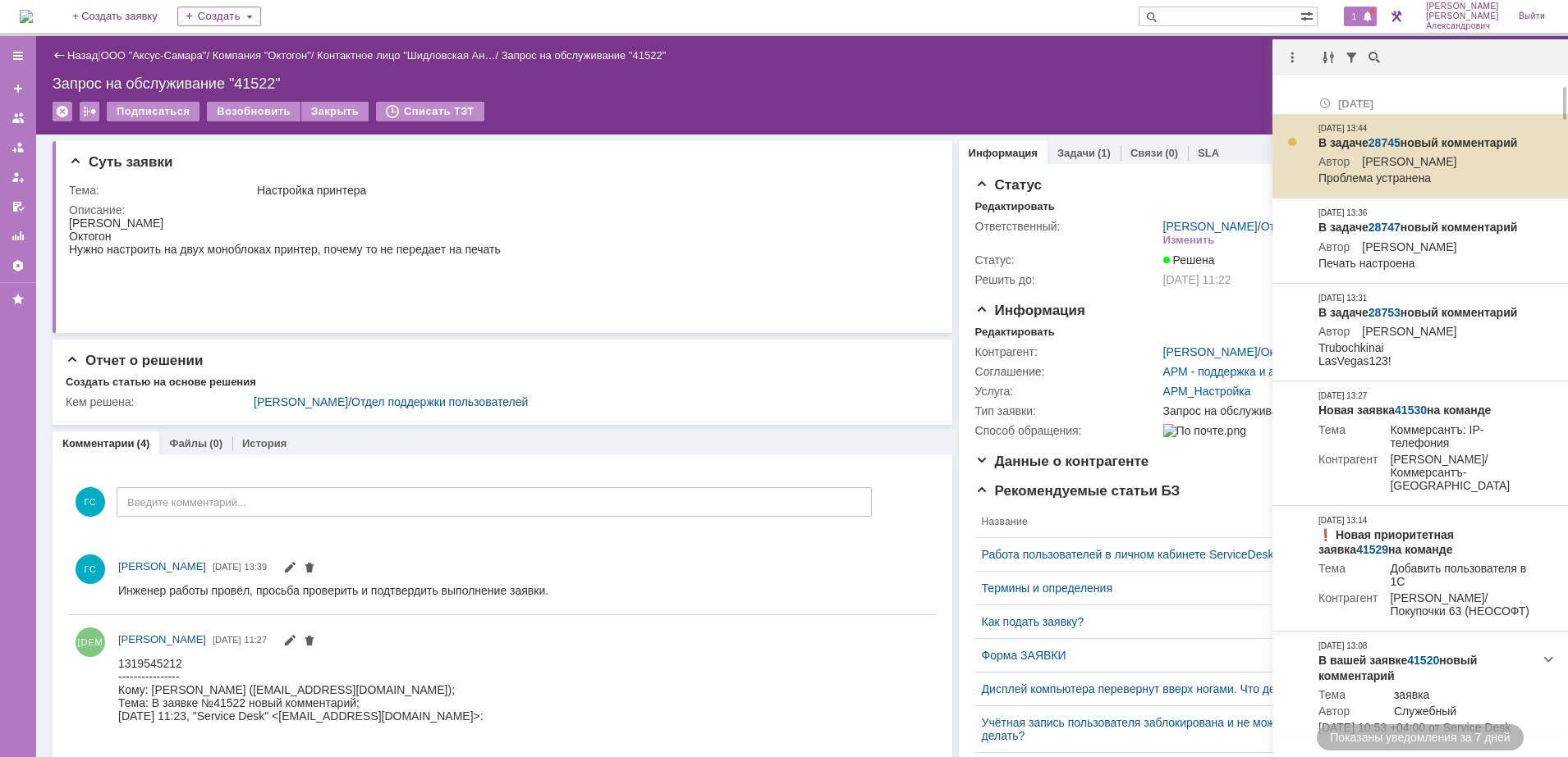
click at [1384, 142] on link "28745" at bounding box center [1384, 142] width 32 height 14
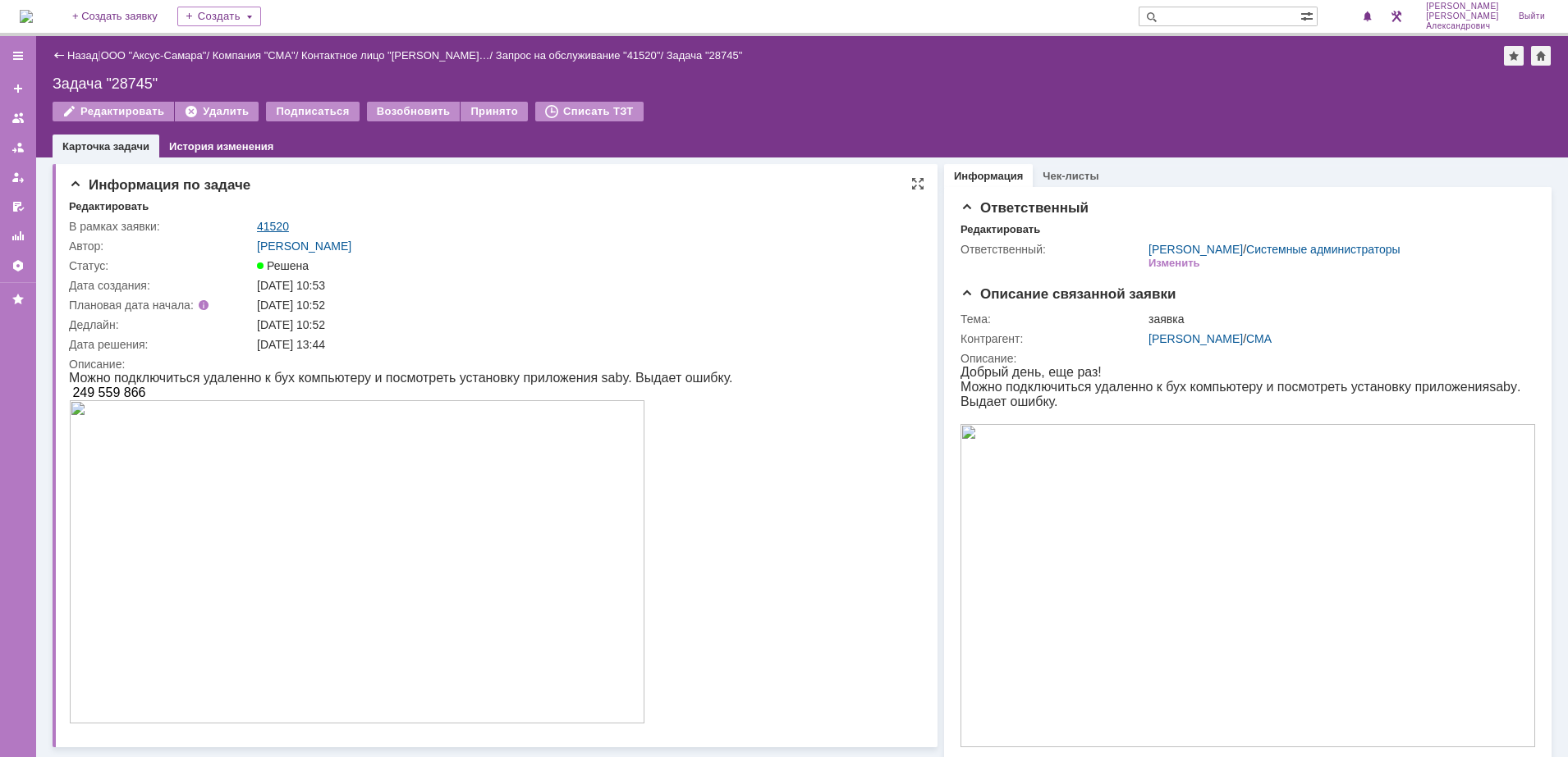
click at [277, 221] on link "41520" at bounding box center [273, 226] width 32 height 14
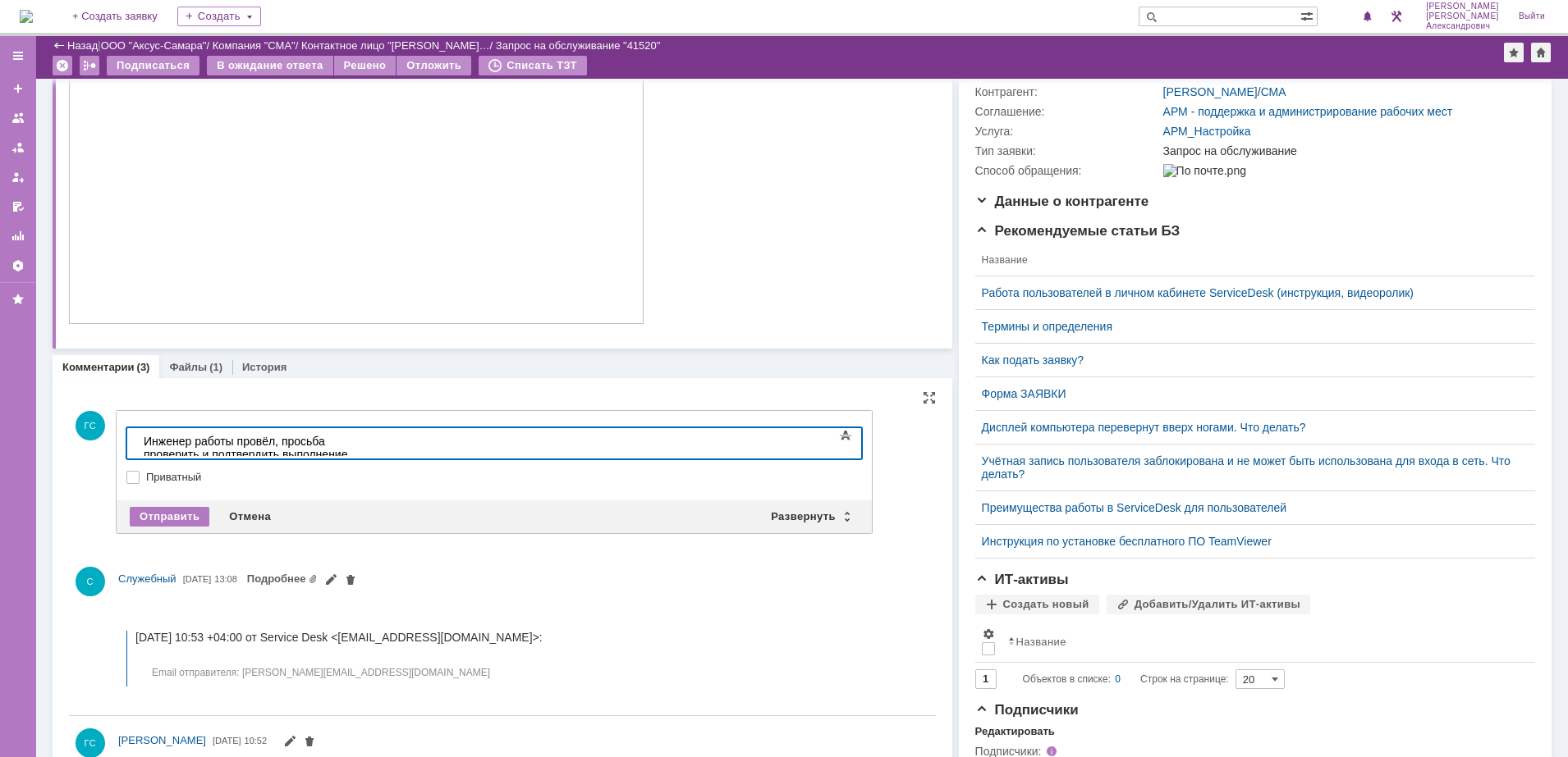
scroll to position [204, 0]
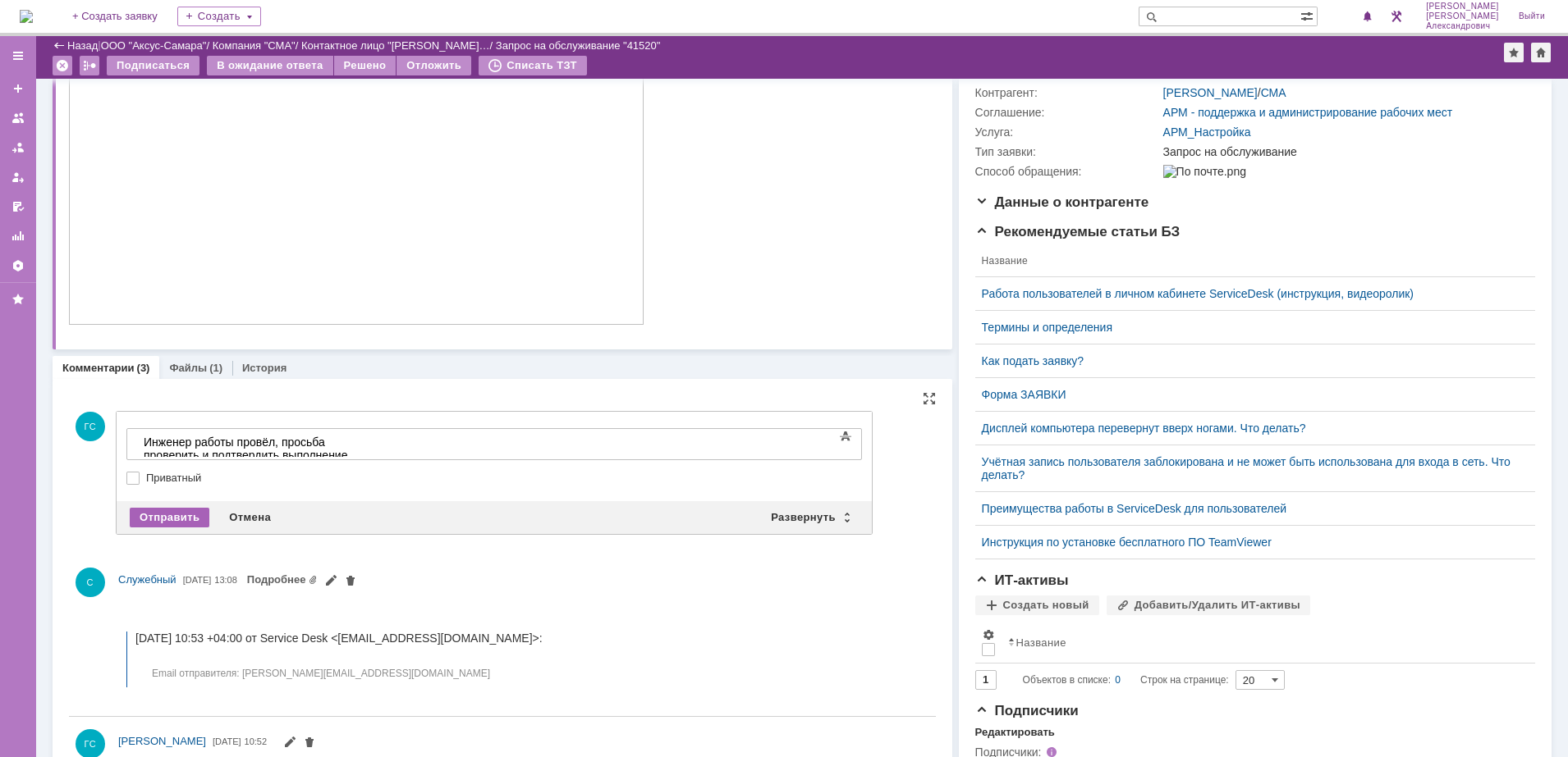
click at [169, 517] on div "Отправить" at bounding box center [170, 517] width 79 height 20
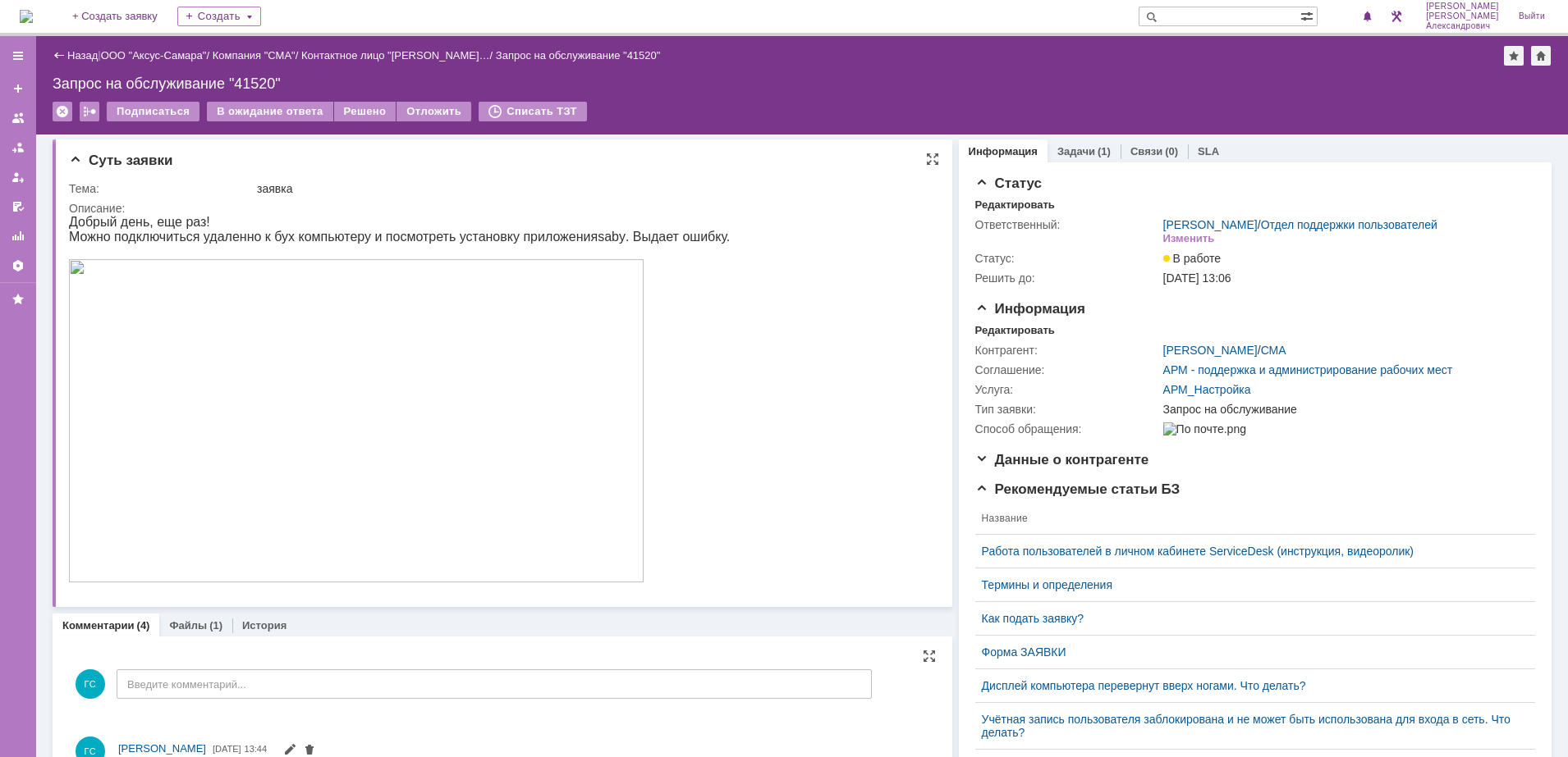
scroll to position [0, 0]
click at [357, 112] on div "Решено" at bounding box center [364, 112] width 62 height 20
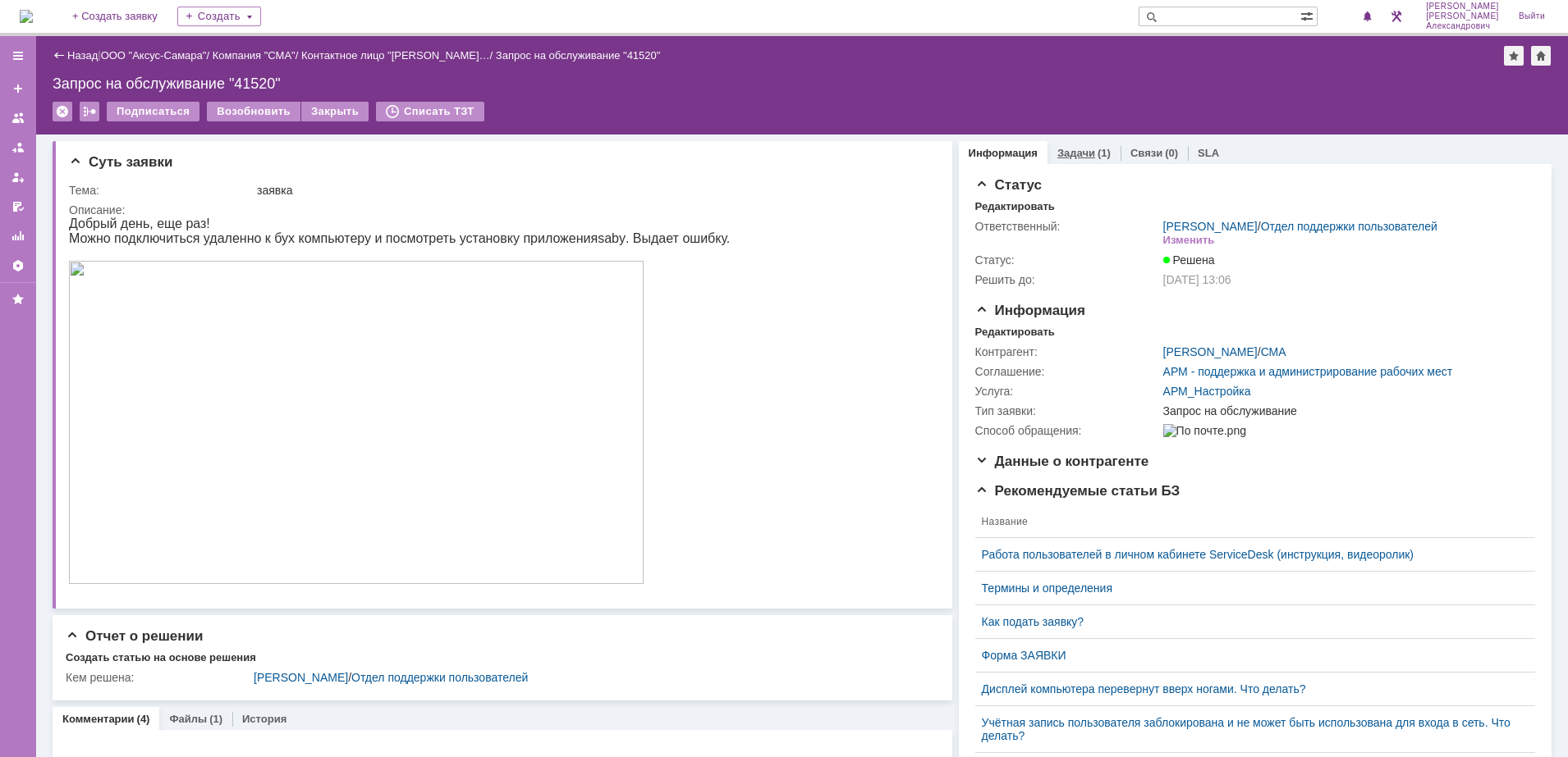
click at [1087, 145] on div "Задачи (1)" at bounding box center [1084, 153] width 73 height 23
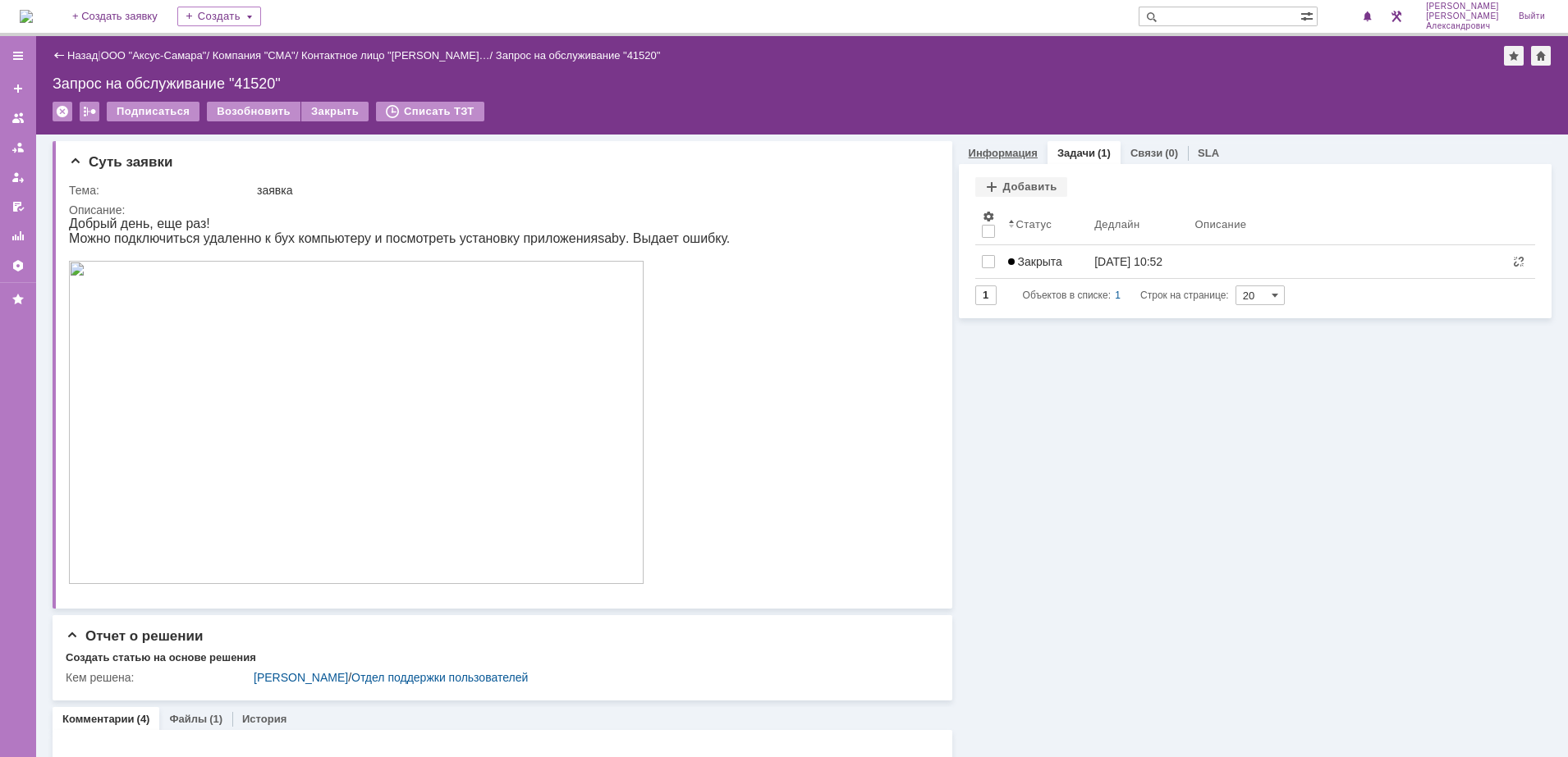
click at [969, 147] on link "Информация" at bounding box center [1003, 153] width 69 height 13
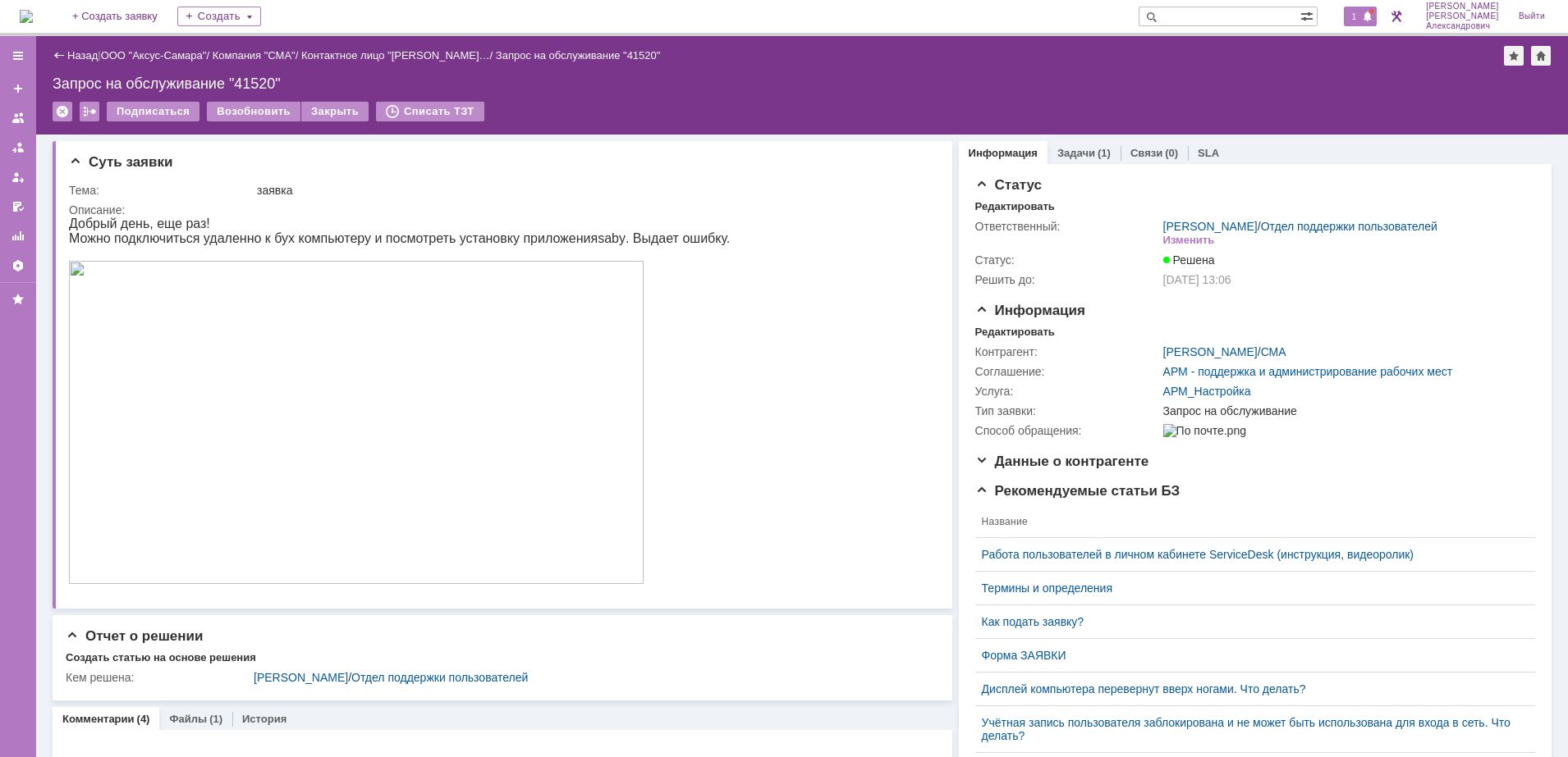
click at [1351, 23] on div "1" at bounding box center [1360, 16] width 33 height 20
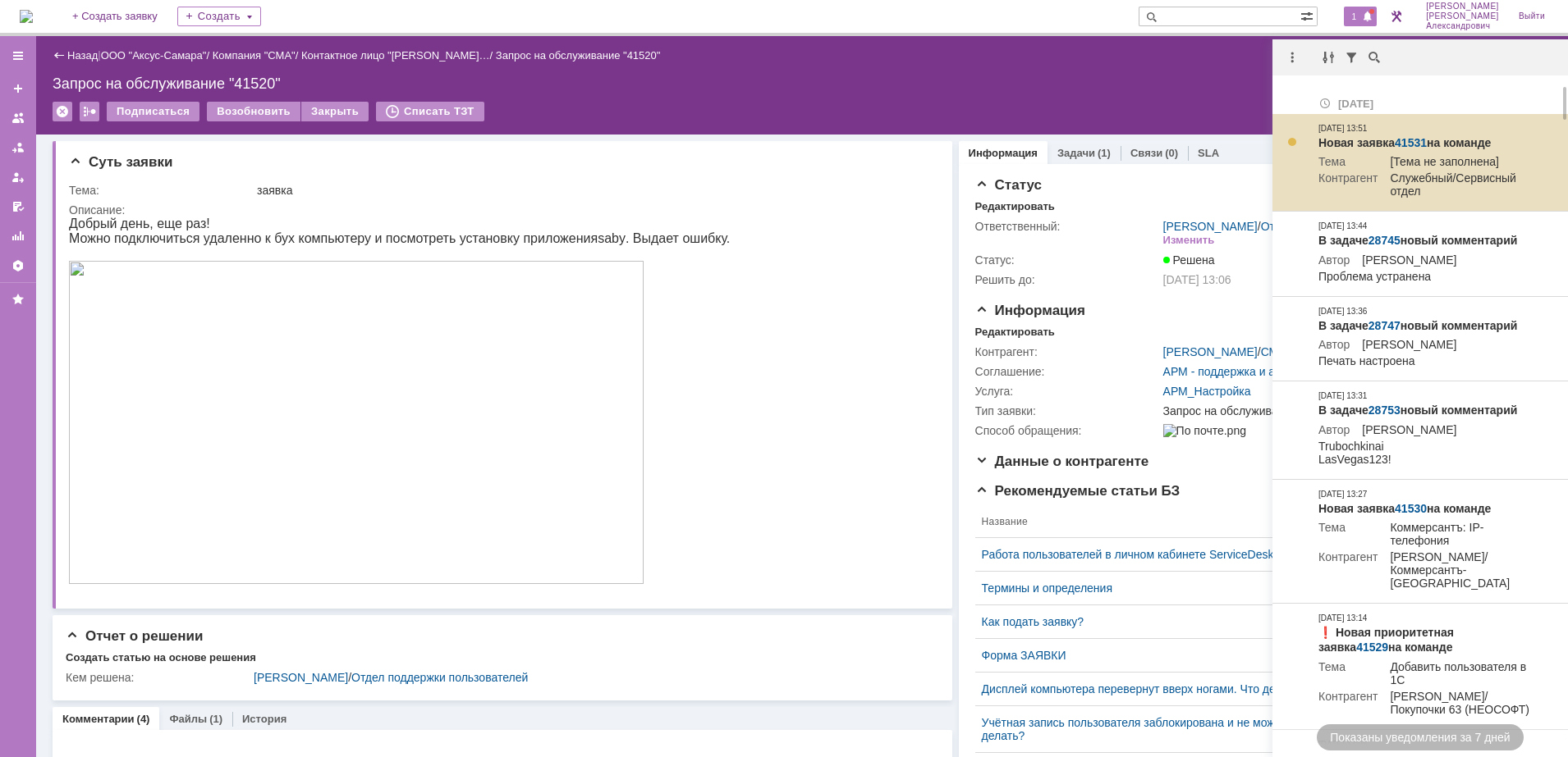
click at [1412, 141] on link "41531" at bounding box center [1411, 142] width 32 height 14
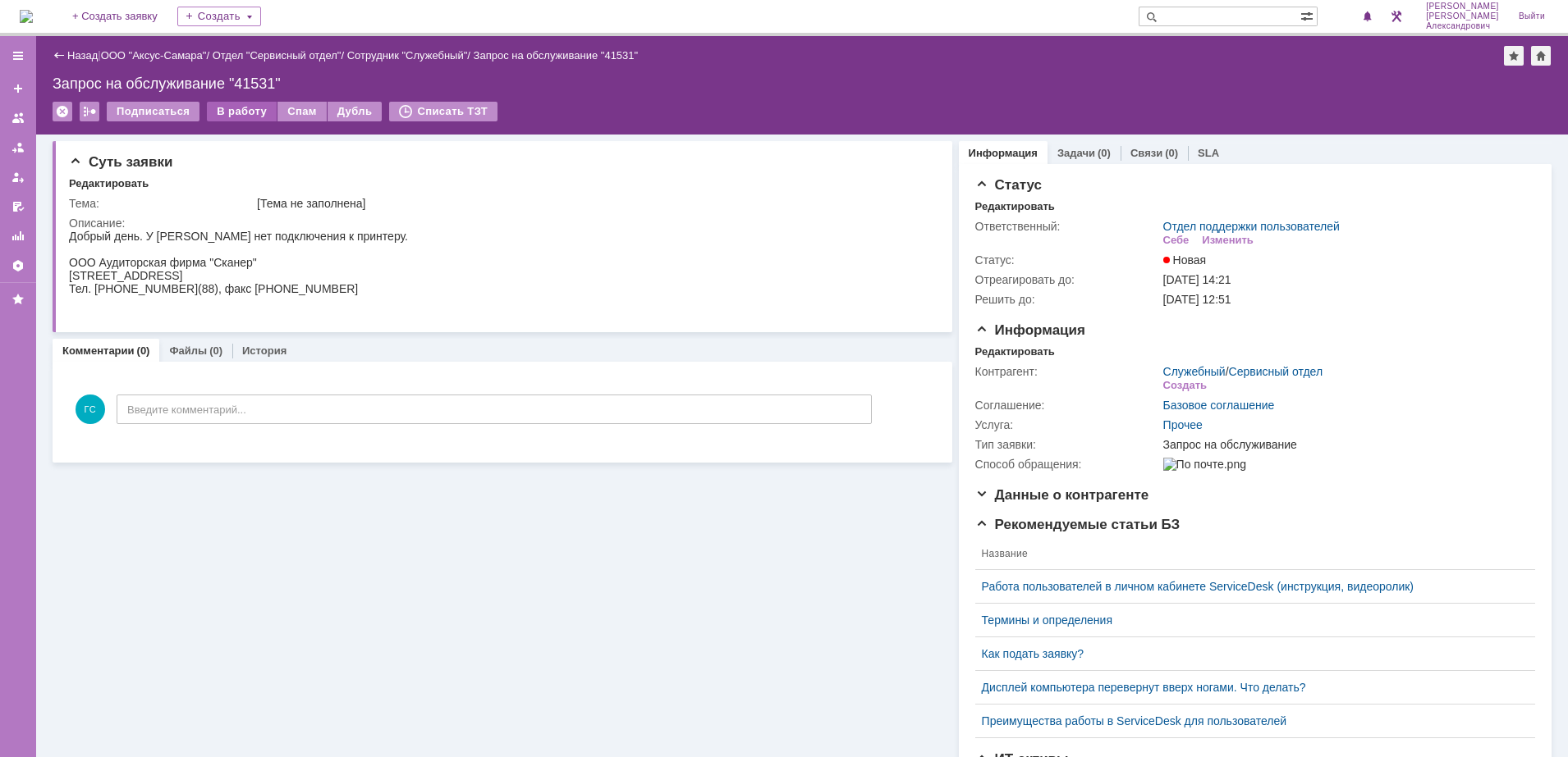
click at [214, 106] on div "В работу" at bounding box center [241, 112] width 69 height 20
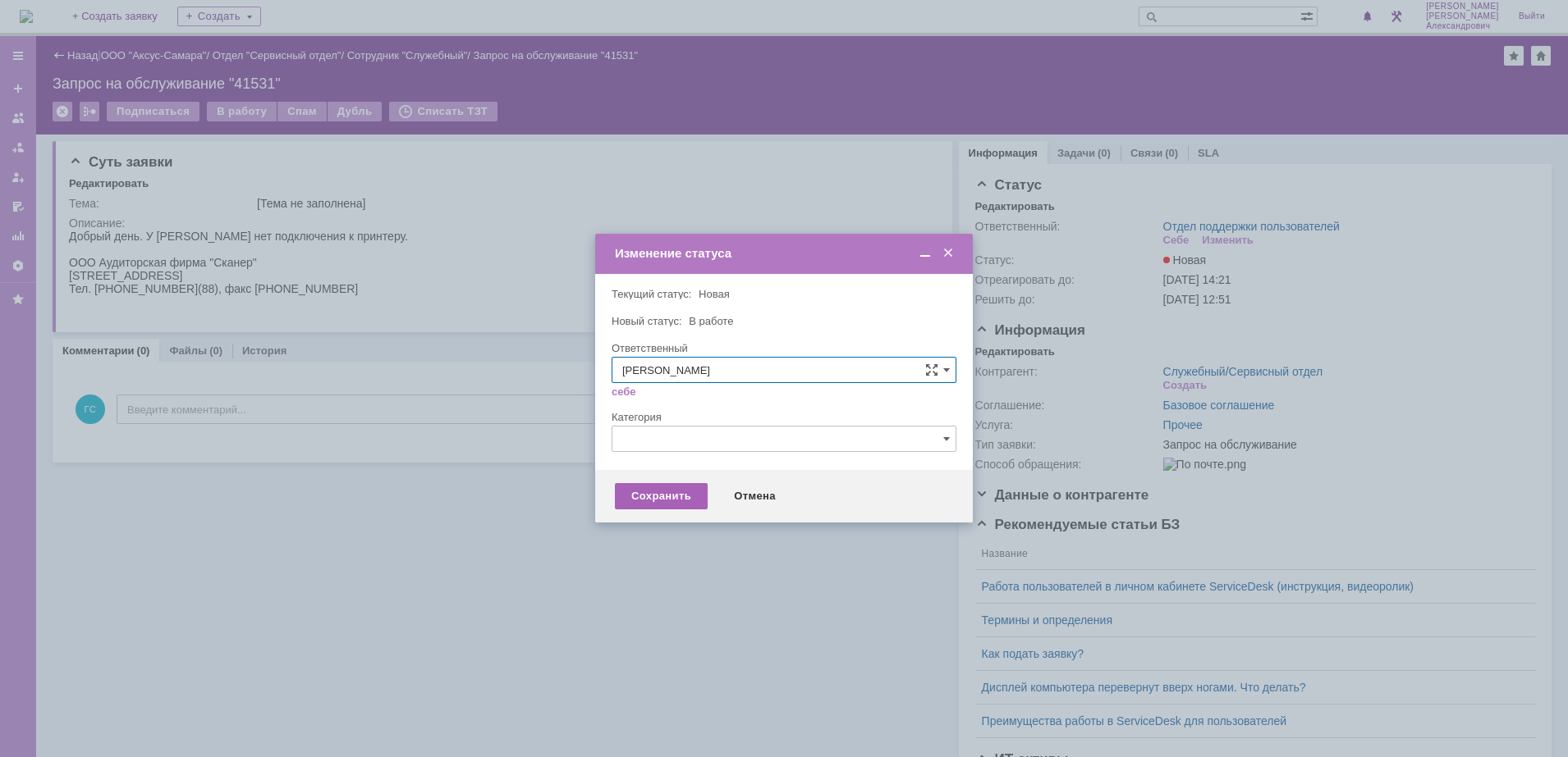
click at [669, 489] on div "Сохранить" at bounding box center [661, 496] width 93 height 26
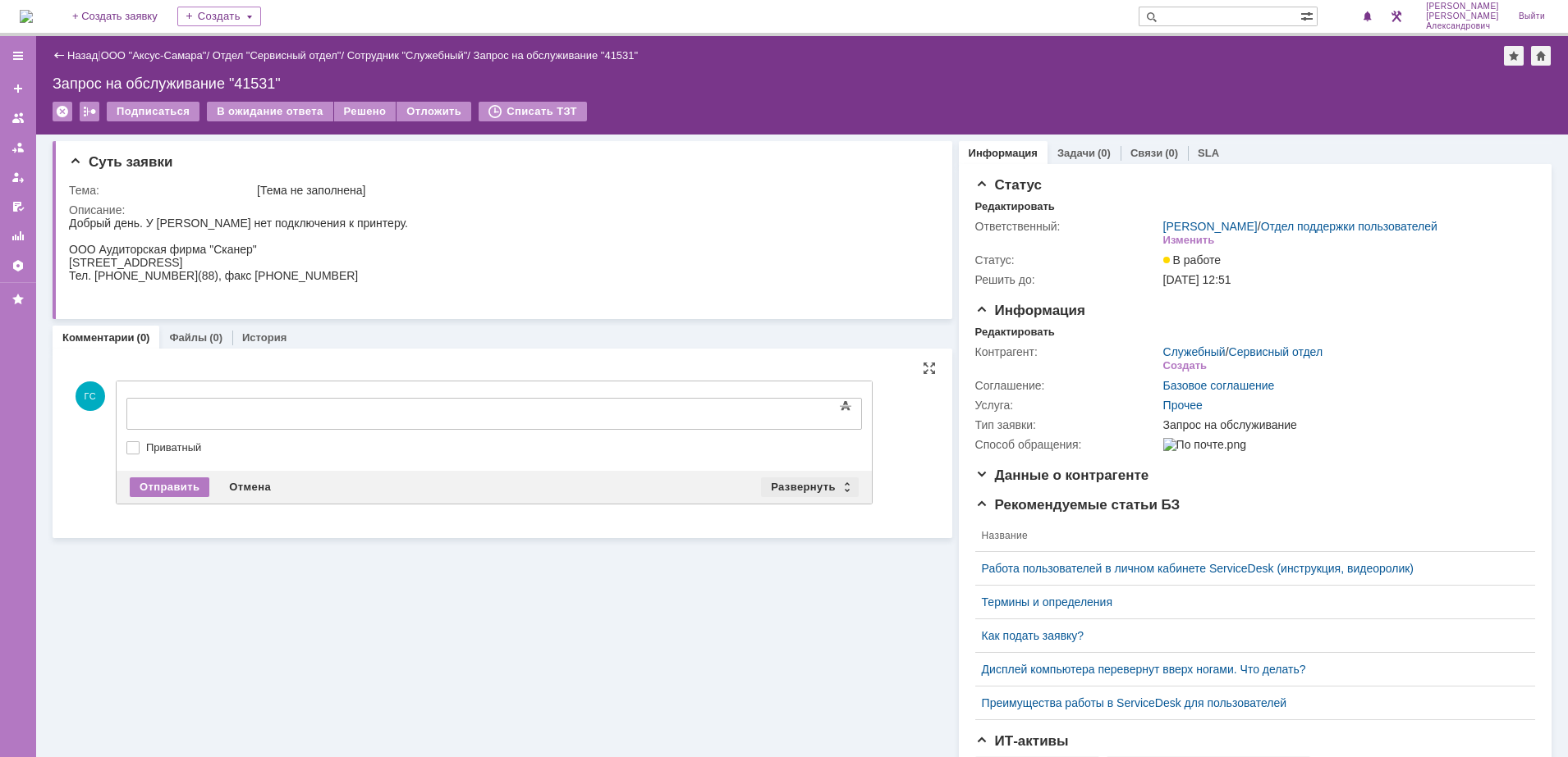
click at [796, 488] on div "Развернуть" at bounding box center [810, 488] width 97 height 20
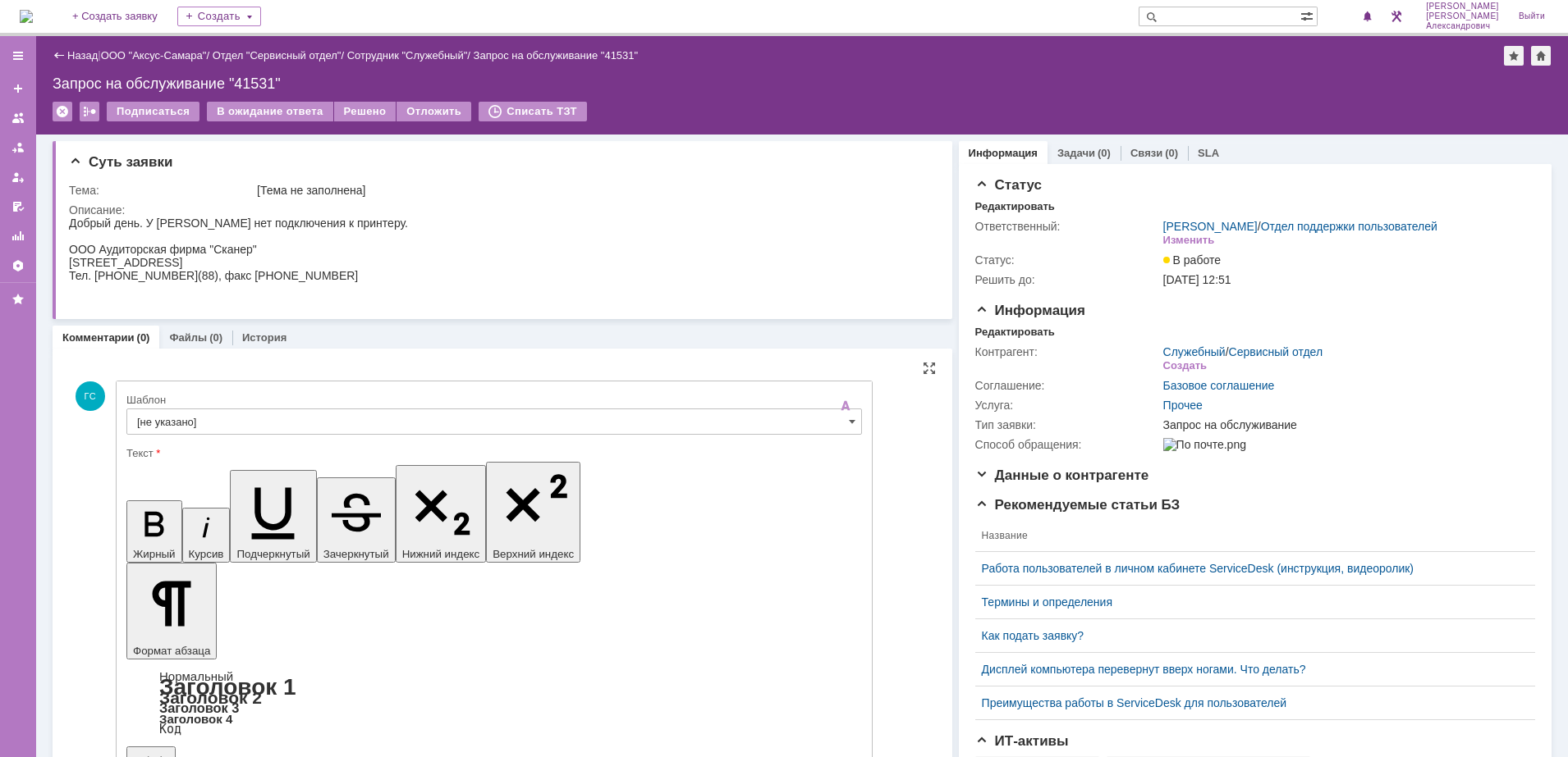
click at [307, 420] on input "[не указано]" at bounding box center [494, 421] width 736 height 26
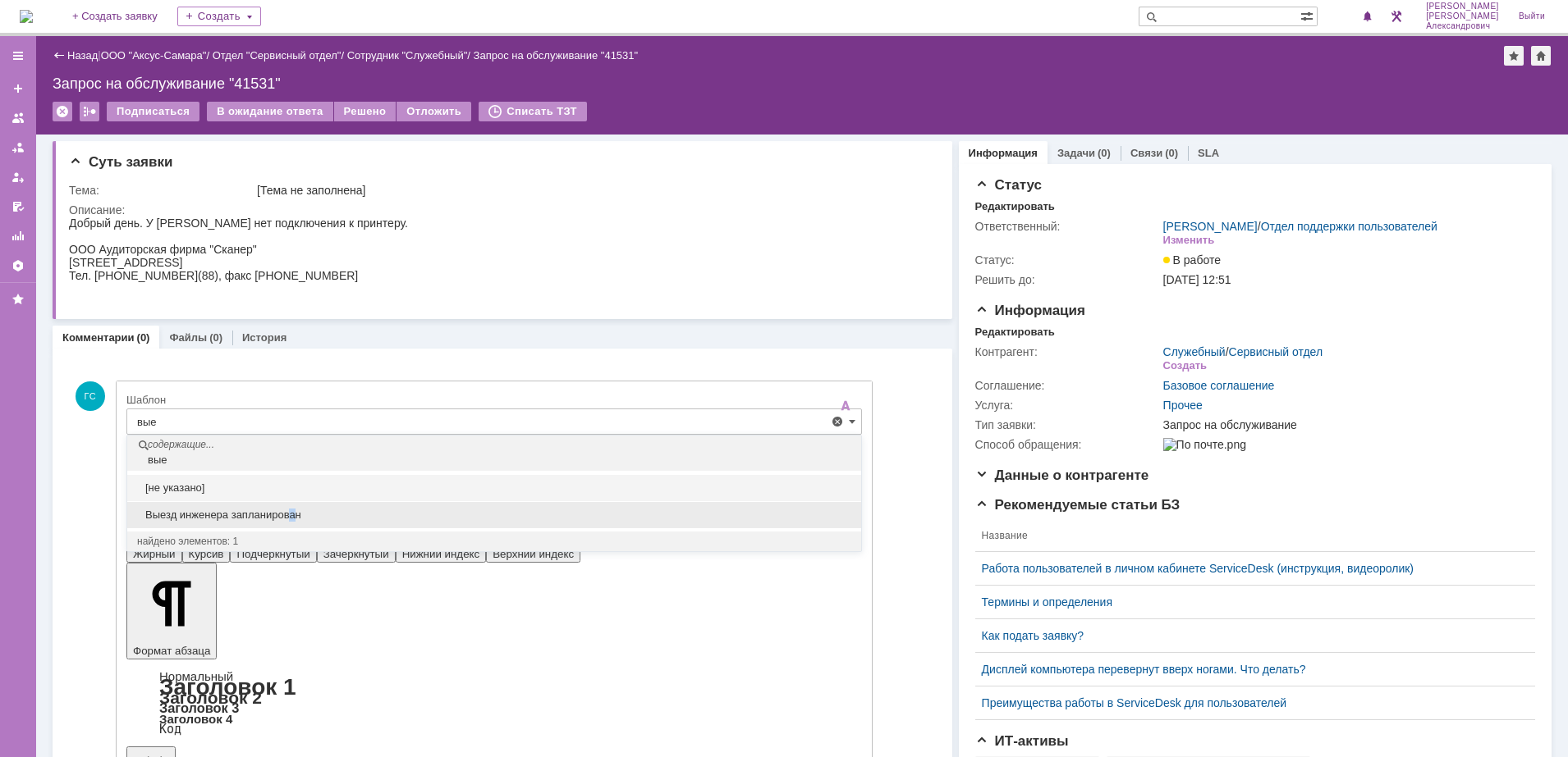
click at [295, 515] on span "Выезд инженера запланирован" at bounding box center [494, 515] width 714 height 14
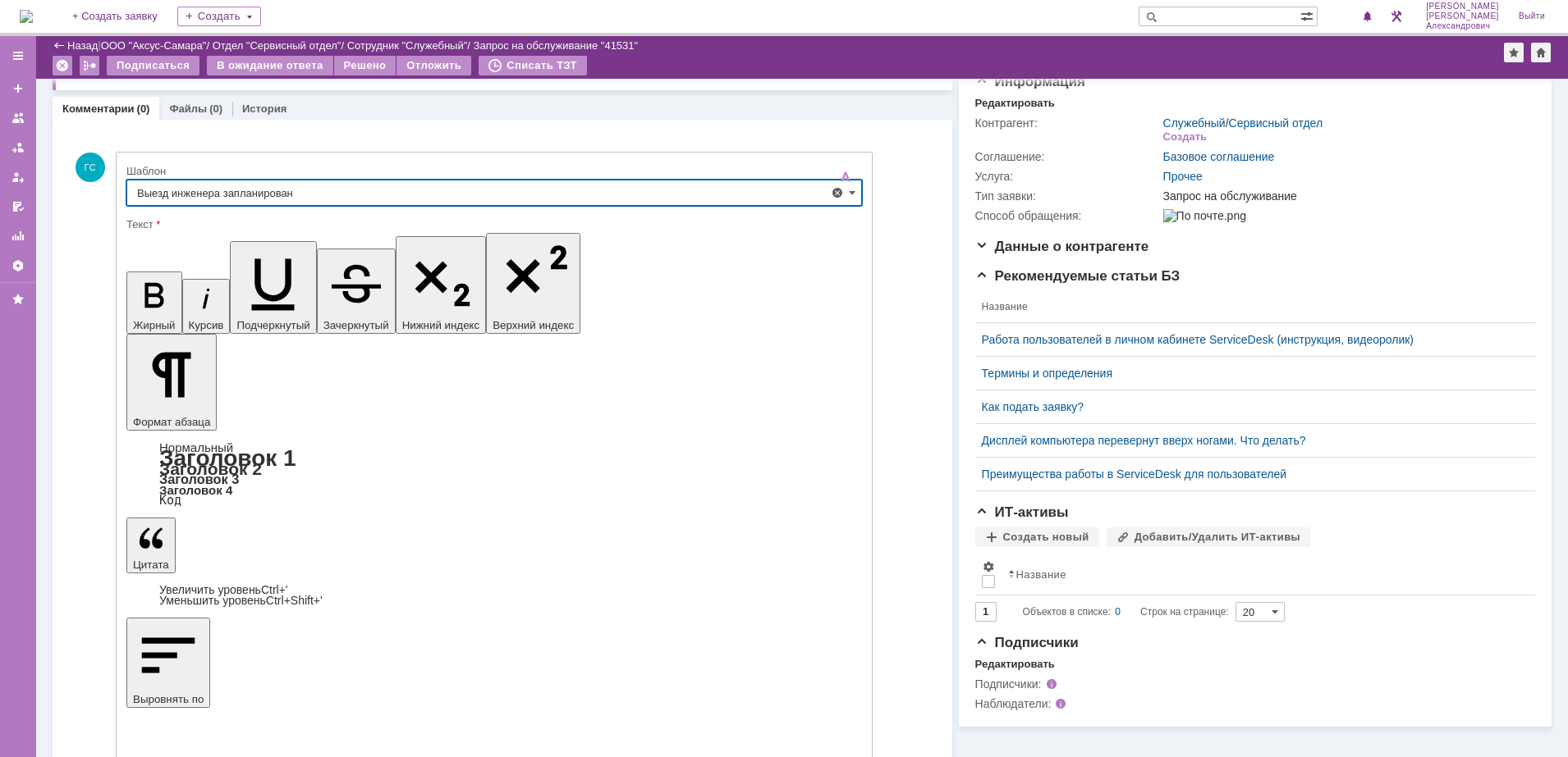
type input "Выезд инженера запланирован"
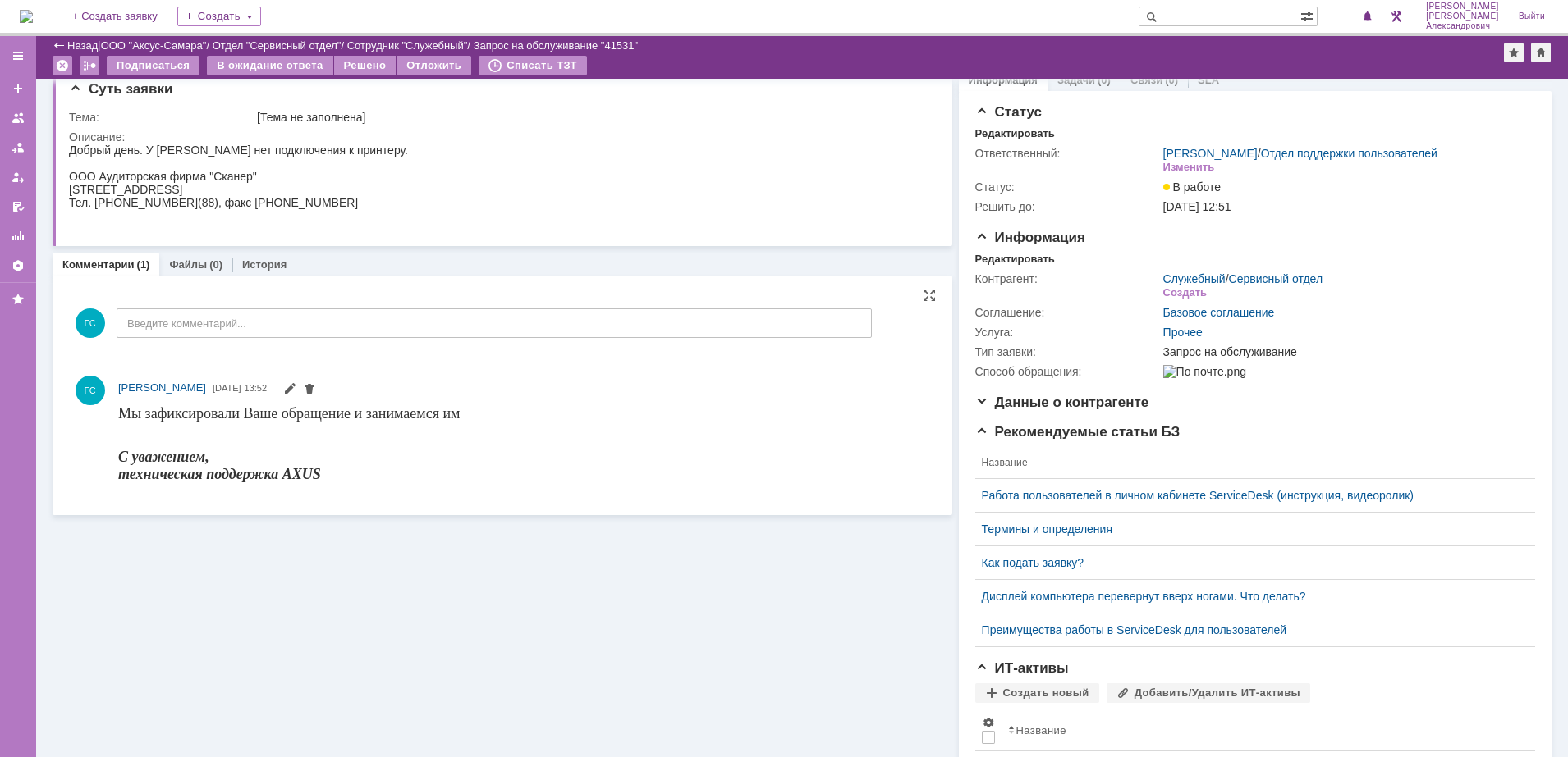
scroll to position [0, 0]
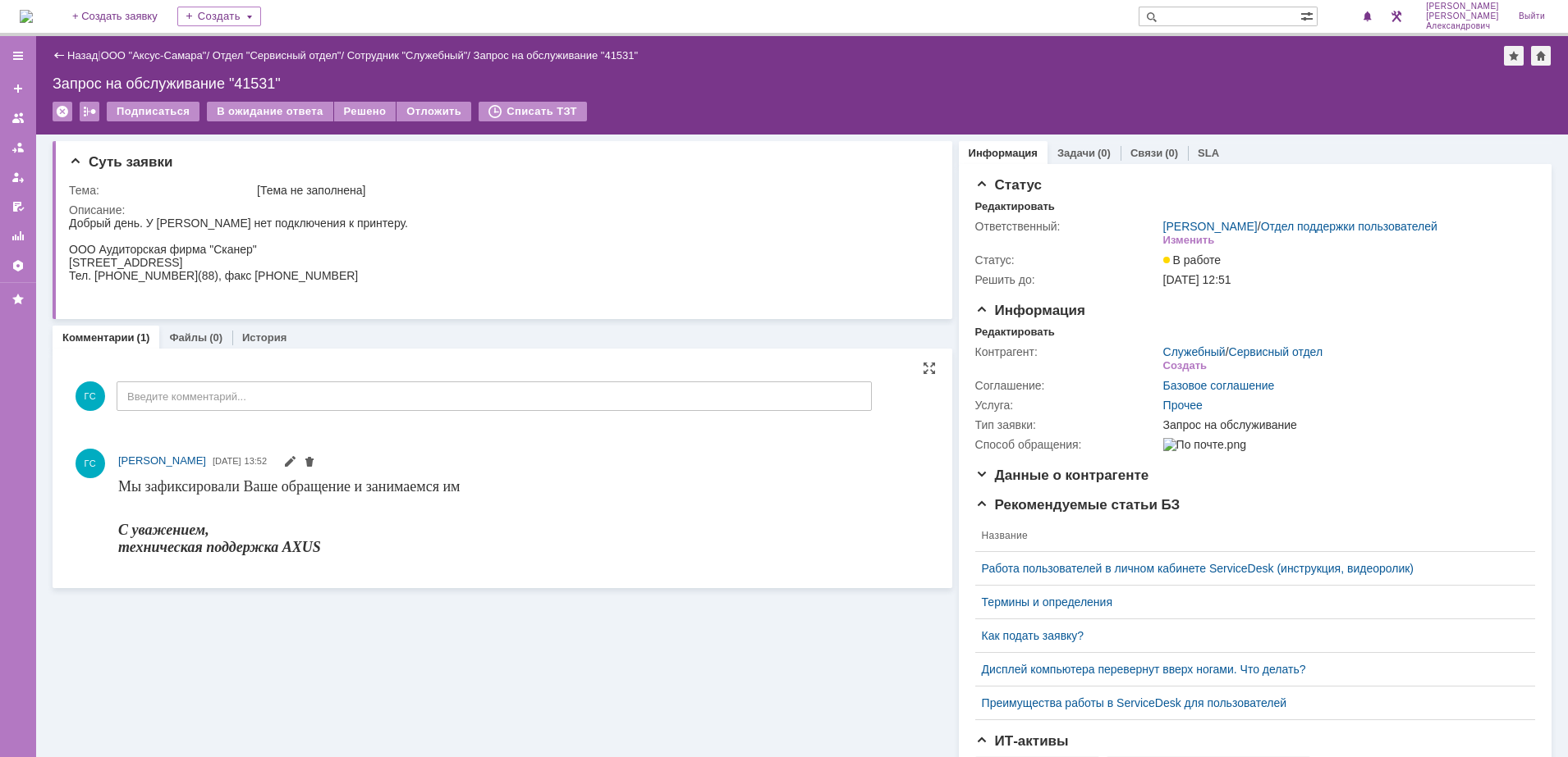
click at [258, 413] on div "ГС Введите комментарий..." at bounding box center [470, 398] width 802 height 77
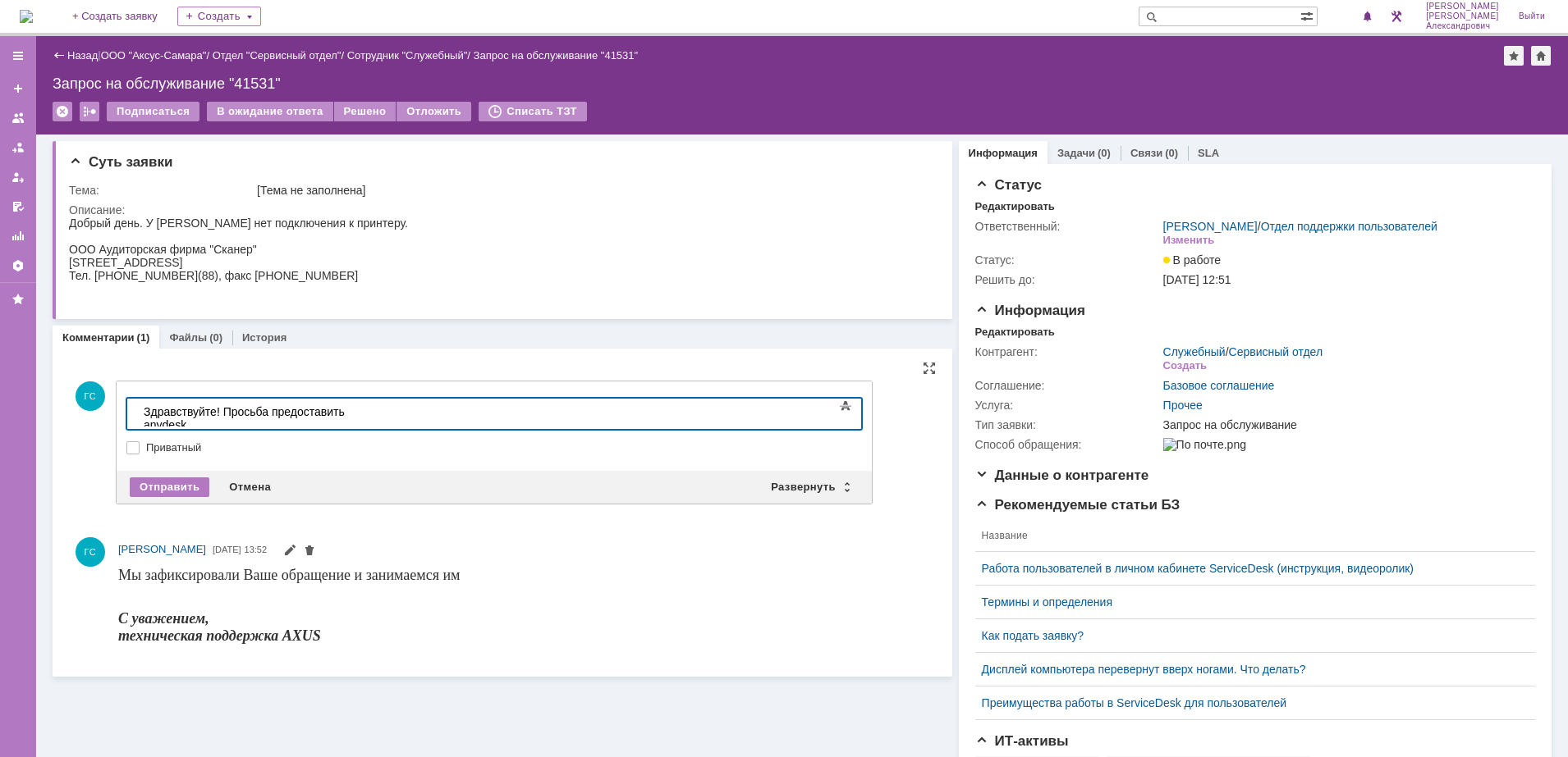
click at [354, 410] on div "Здравствуйте! Просьба предоставить anydesk." at bounding box center [260, 418] width 234 height 26
click at [163, 481] on div "Отправить" at bounding box center [170, 488] width 79 height 20
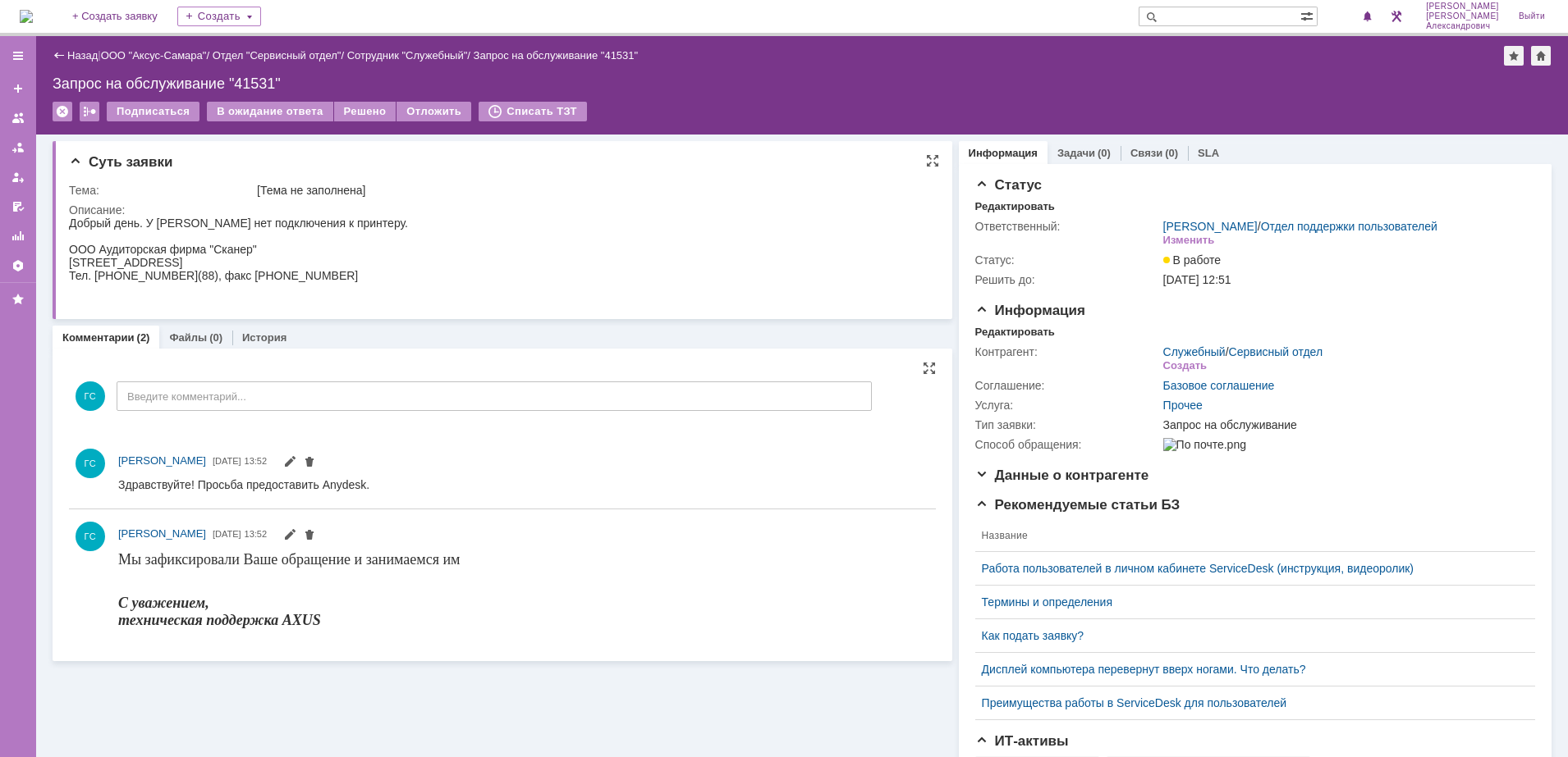
click at [72, 222] on div "Добрый день. У [PERSON_NAME] нет подключения к принтеру." at bounding box center [238, 223] width 339 height 14
drag, startPoint x: 144, startPoint y: 223, endPoint x: 316, endPoint y: 278, distance: 180.6
click at [316, 278] on body "Добрый день. У Осиповой Л.Л. нет подключения к принтеру. ООО Аудиторская фирма …" at bounding box center [238, 255] width 339 height 78
copy body "У Осиповой Л.Л. нет подключения к принтеру. ООО Аудиторская фирма "Сканер" 4430…"
click at [1163, 372] on div "Создать" at bounding box center [1185, 366] width 43 height 14
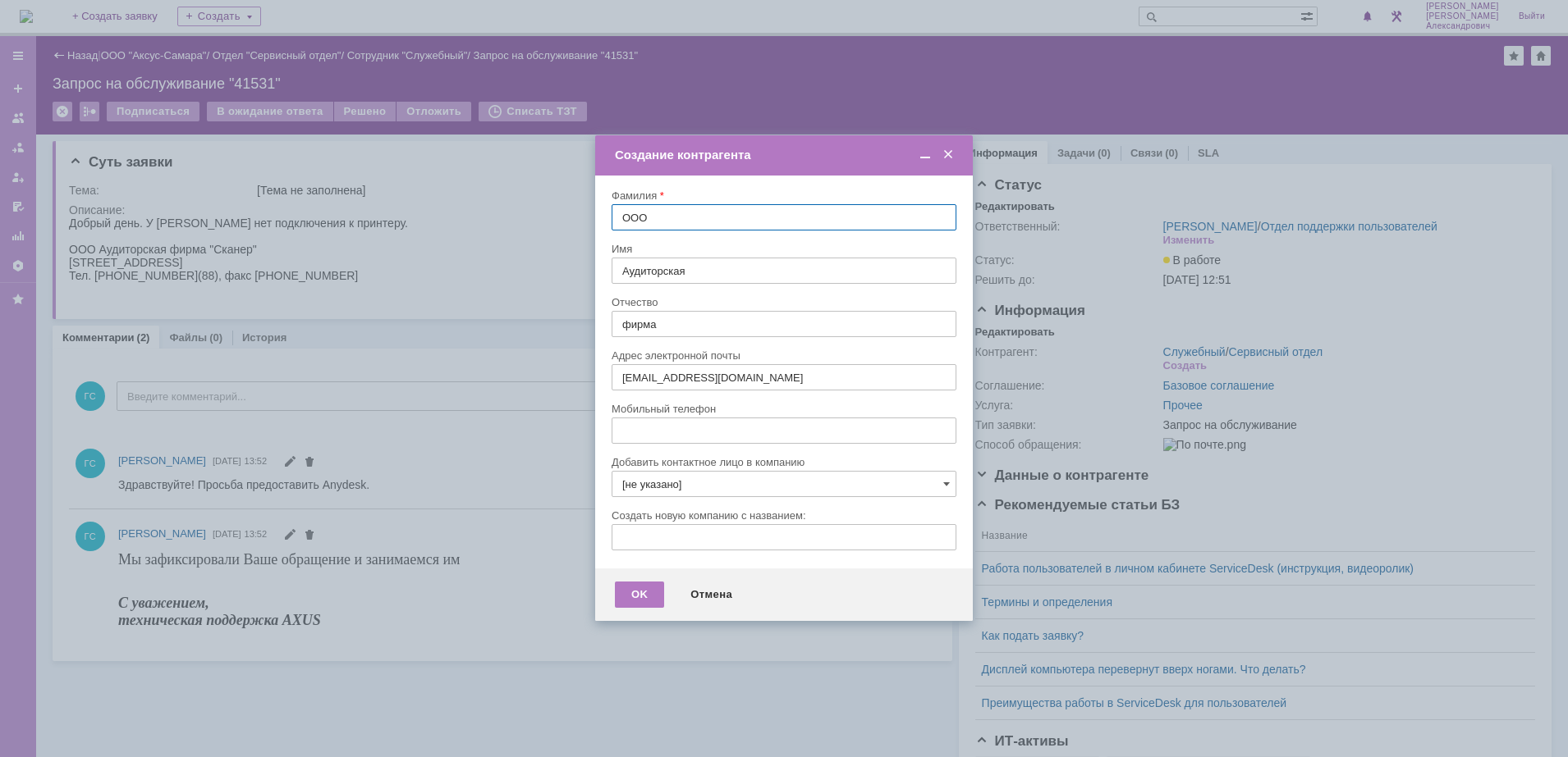
click at [947, 151] on span at bounding box center [948, 155] width 16 height 14
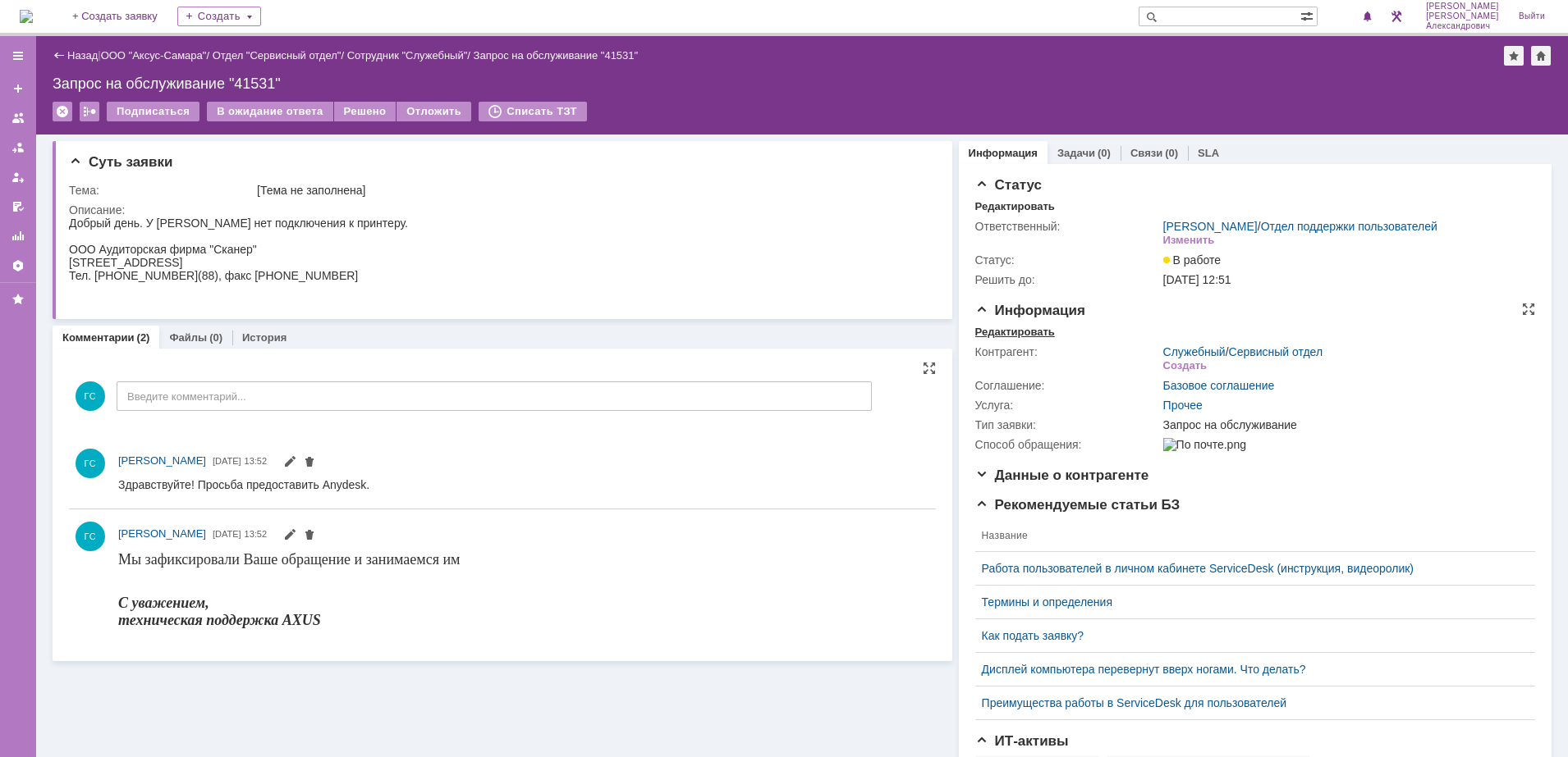
click at [1022, 339] on div "Редактировать" at bounding box center [1014, 332] width 79 height 14
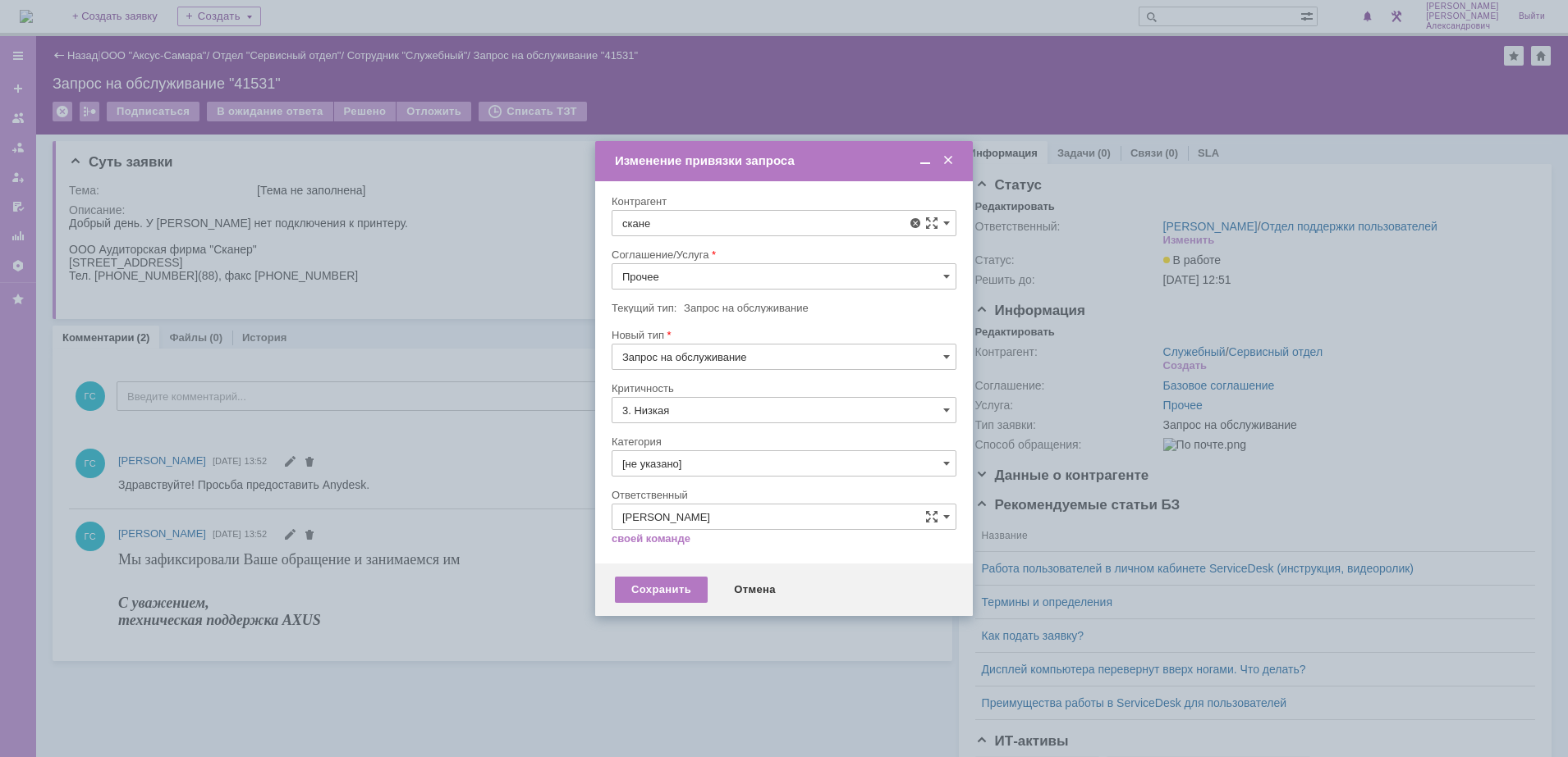
click at [706, 324] on div "Сканер" at bounding box center [793, 318] width 304 height 14
type input "Сканер"
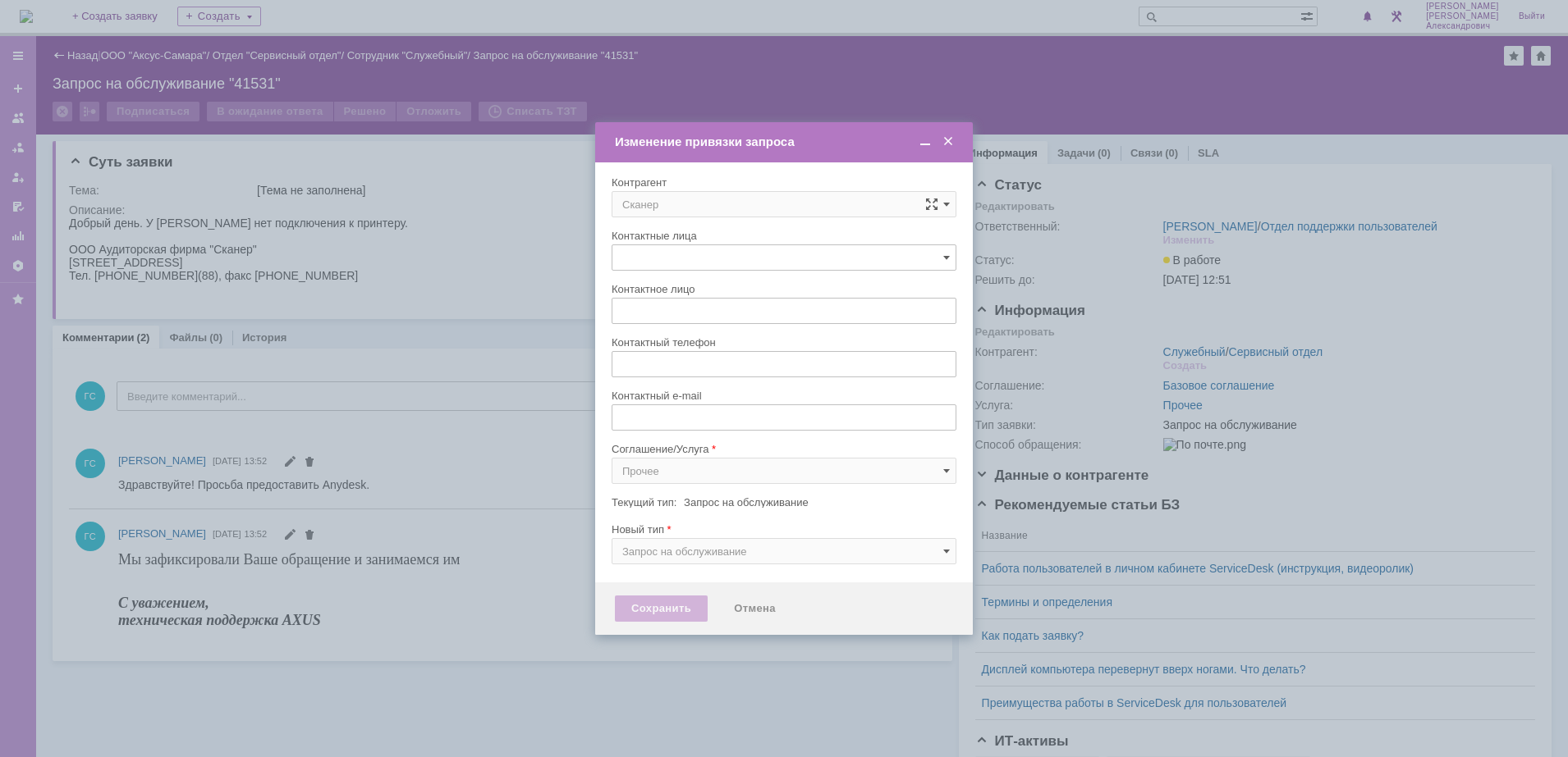
type input "[не указано]"
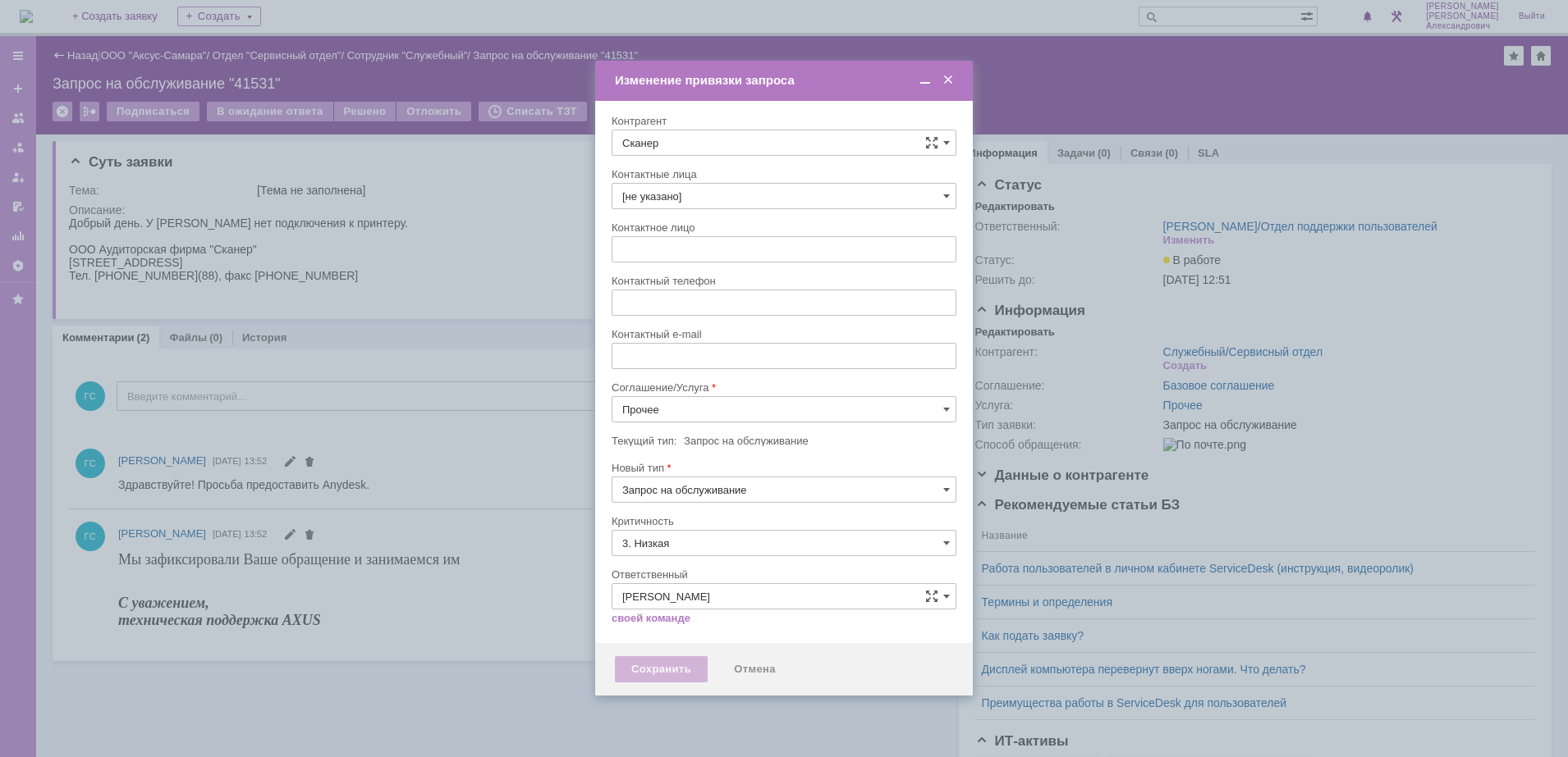
type input "[не указано]"
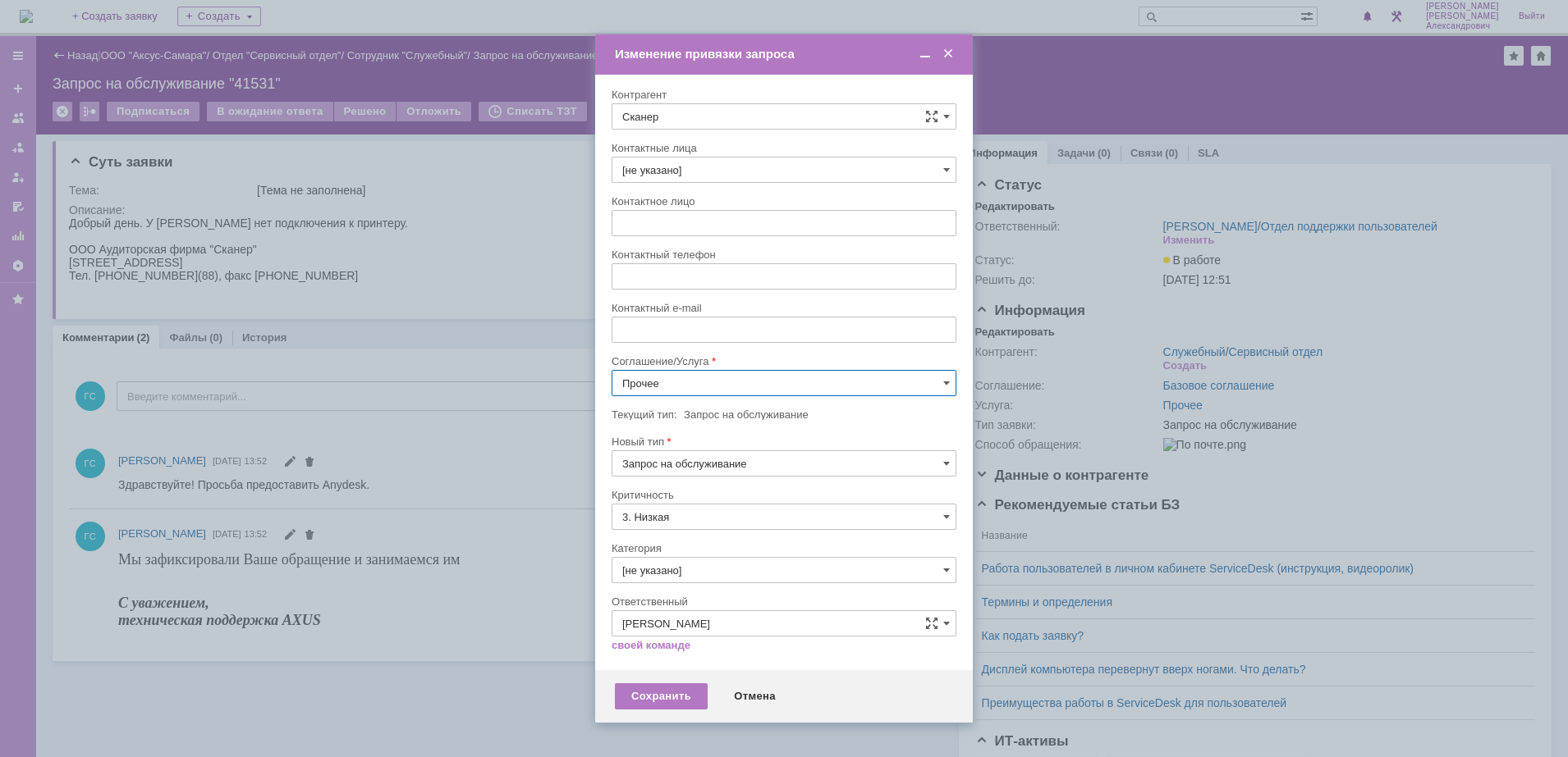
click at [747, 388] on input "Прочее" at bounding box center [784, 383] width 344 height 26
click at [952, 57] on span at bounding box center [948, 54] width 16 height 14
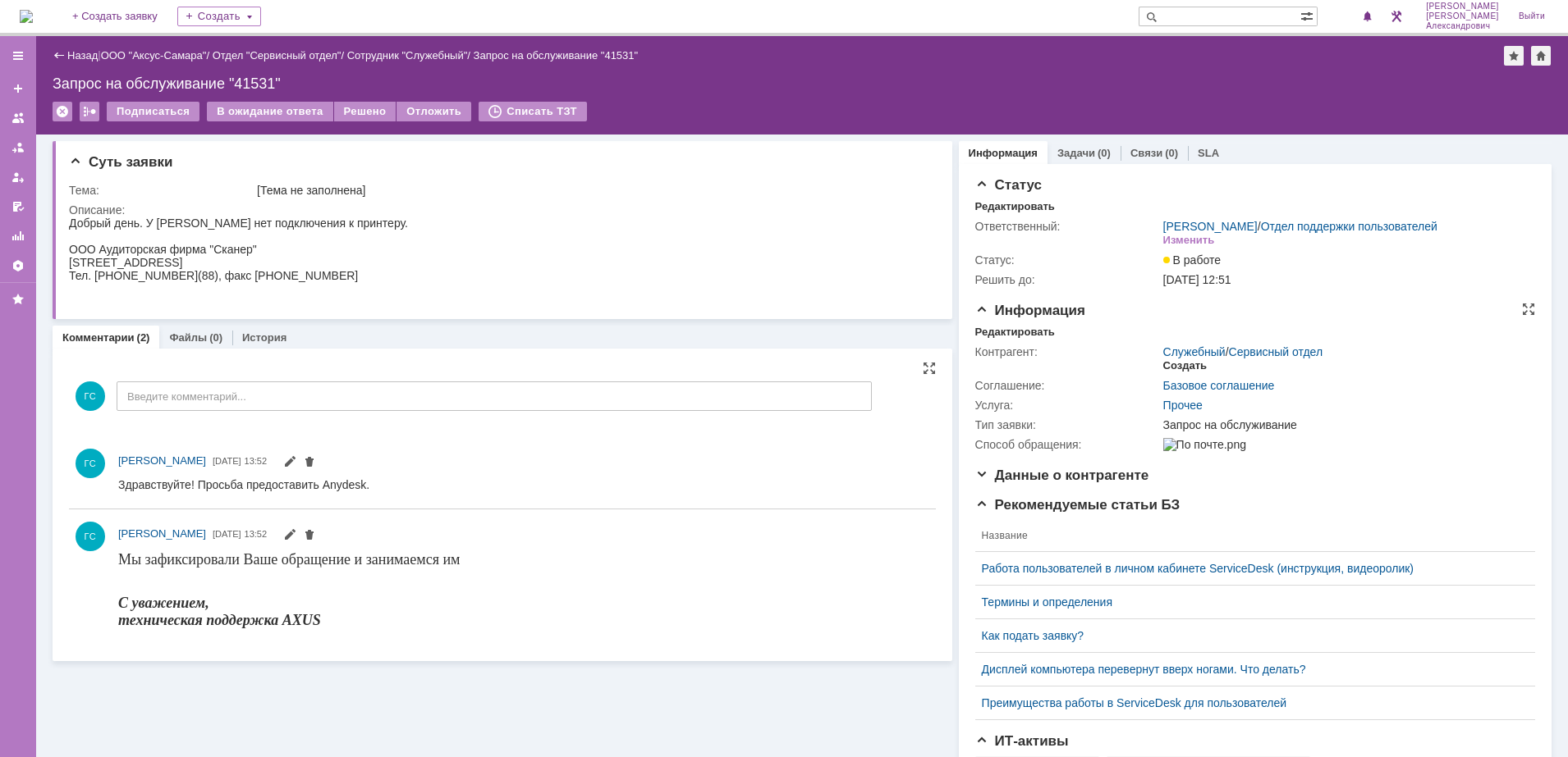
click at [1184, 372] on div "Создать" at bounding box center [1185, 366] width 43 height 14
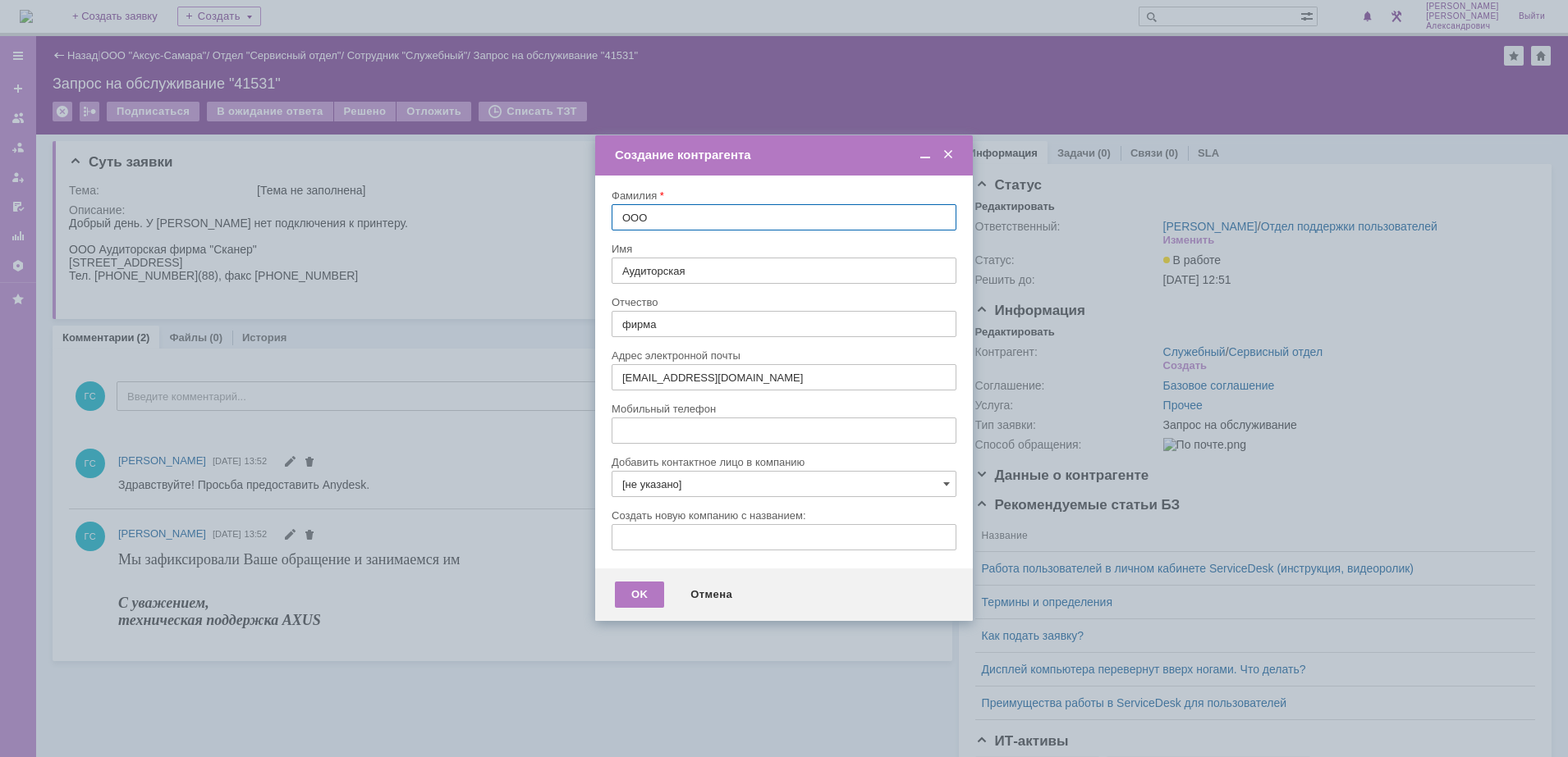
click at [706, 493] on input "[не указано]" at bounding box center [784, 483] width 344 height 26
click at [700, 570] on div "Сканер" at bounding box center [784, 579] width 343 height 27
type input "Сканер"
click at [635, 596] on div "OK" at bounding box center [639, 594] width 50 height 26
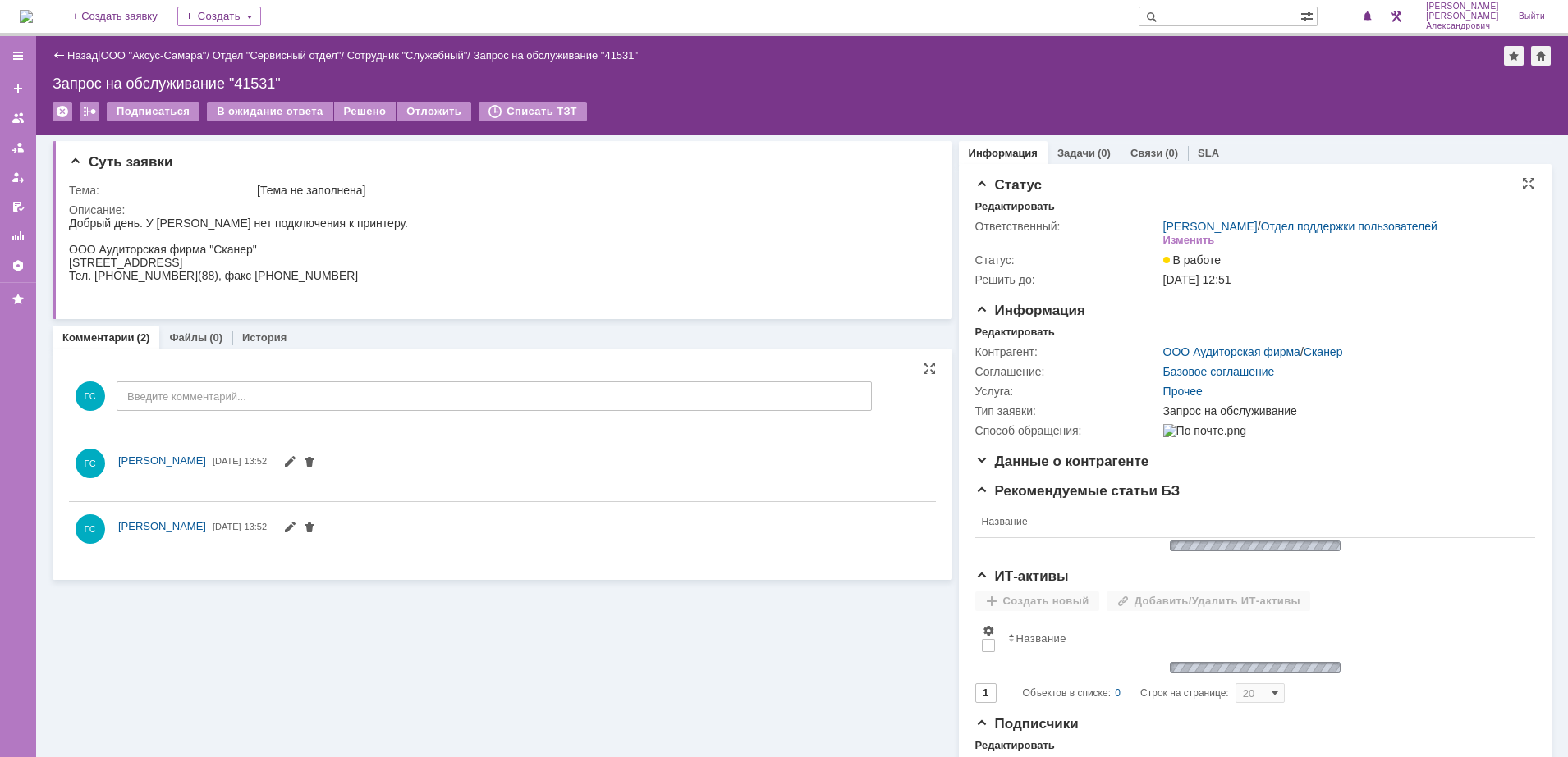
scroll to position [0, 0]
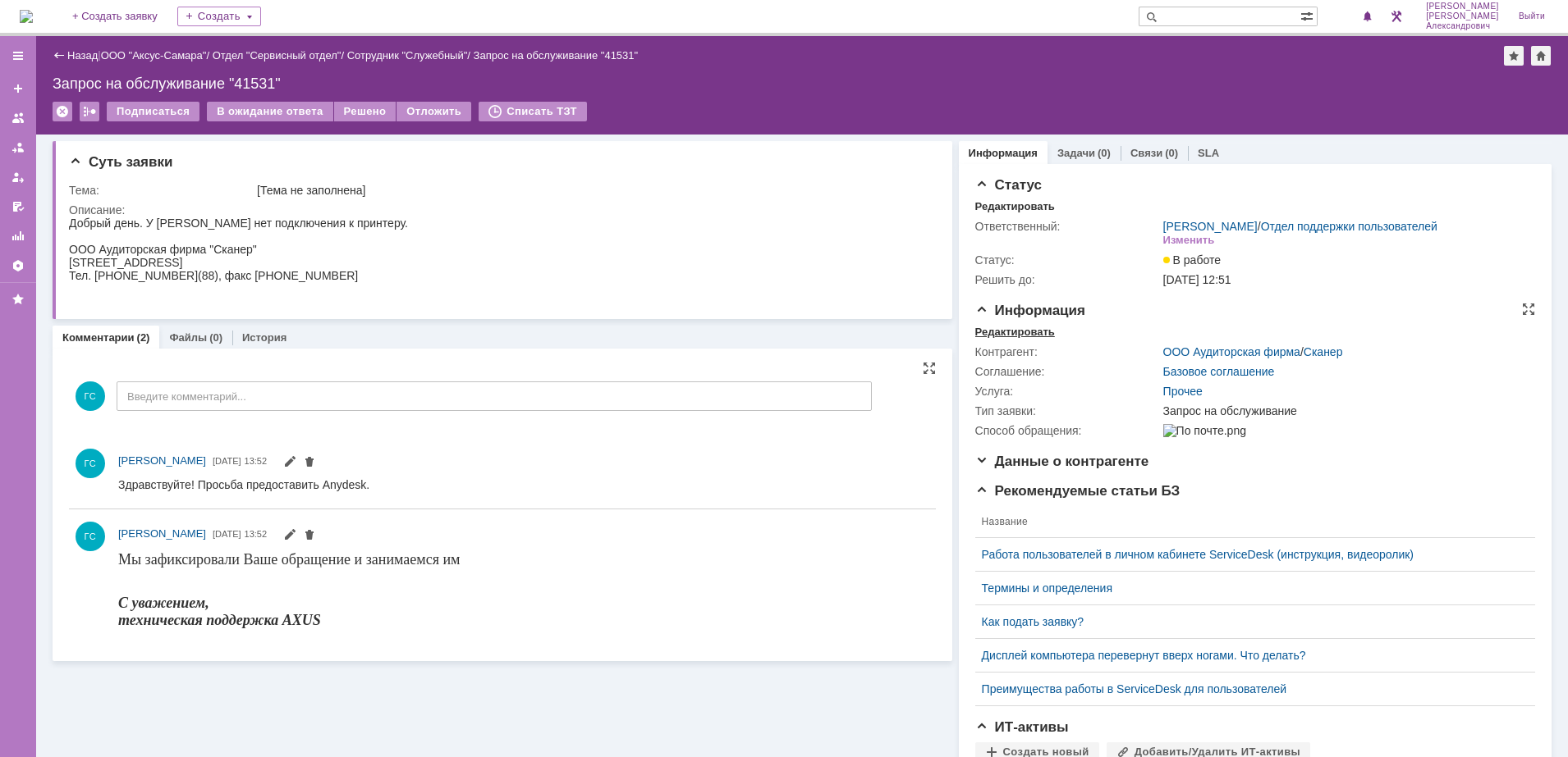
click at [1014, 339] on div "Редактировать" at bounding box center [1014, 332] width 79 height 14
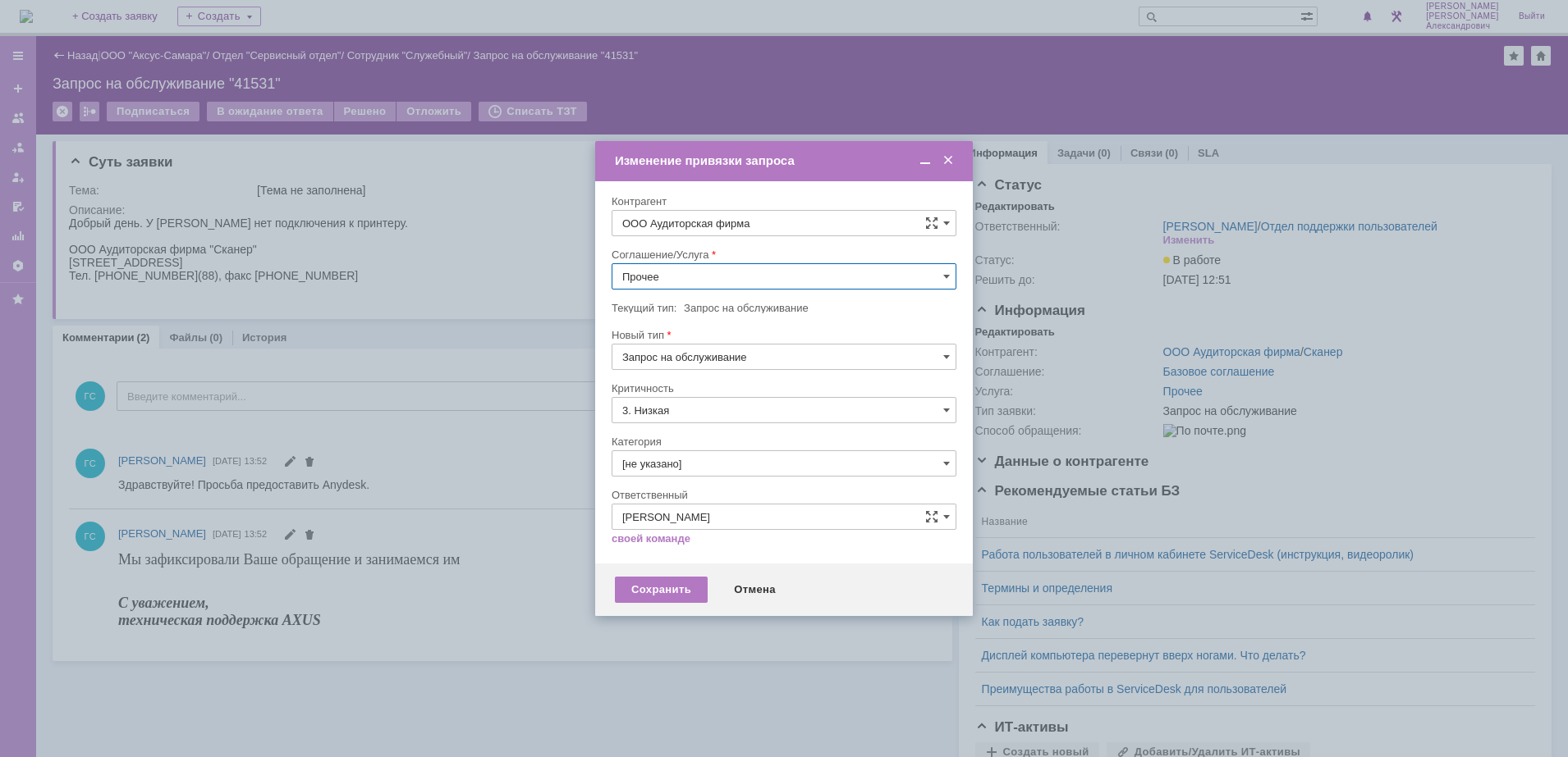
click at [682, 265] on input "Прочее" at bounding box center [784, 276] width 344 height 26
click at [701, 444] on div "АРМ_Настройка" at bounding box center [784, 436] width 343 height 26
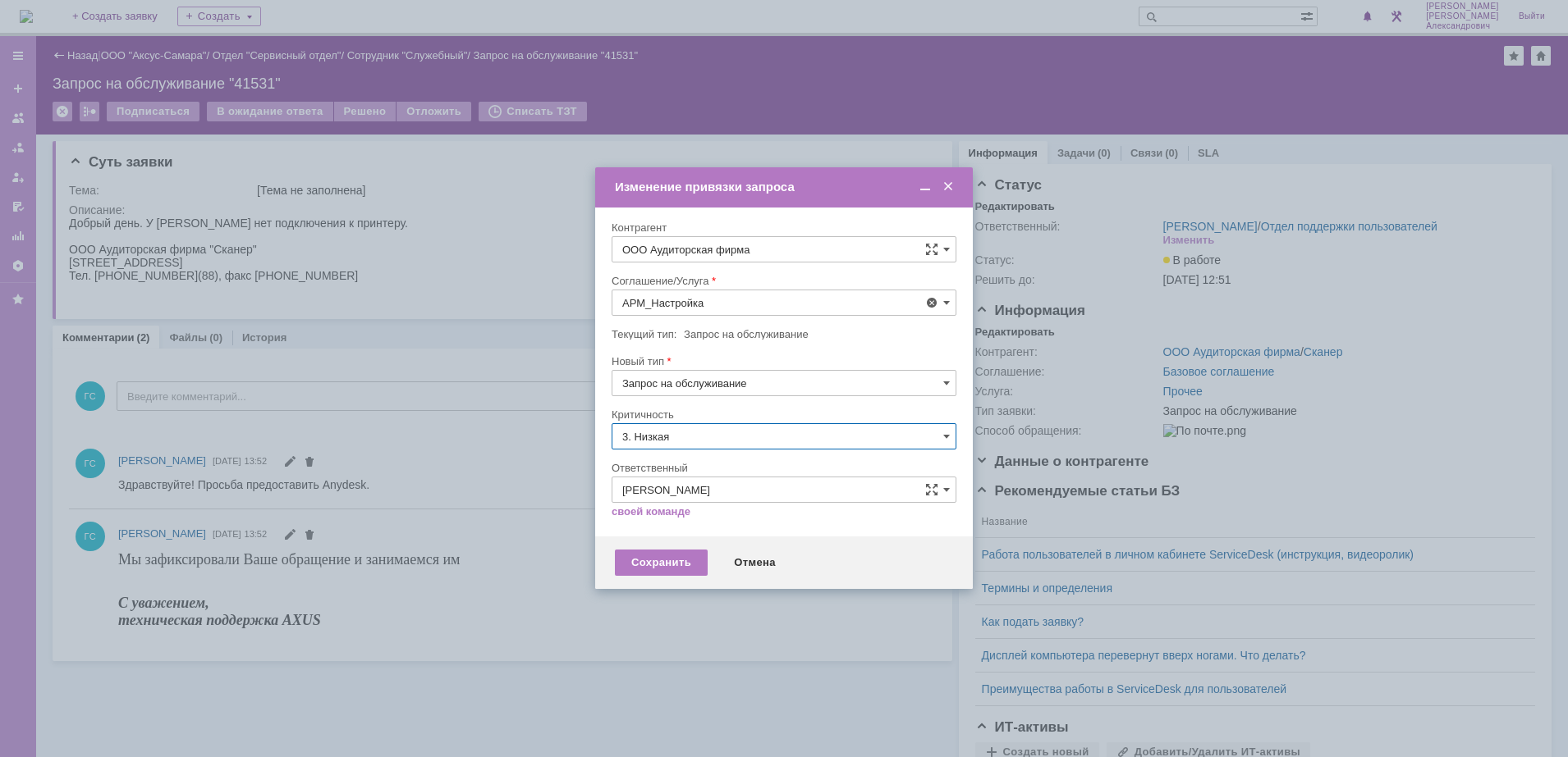
click at [694, 440] on input "3. Низкая" at bounding box center [784, 436] width 344 height 26
type input "АРМ_Настройка"
click at [691, 454] on div "[не указано]" at bounding box center [784, 466] width 343 height 26
type input "[не указано]"
click at [650, 554] on div "Сохранить" at bounding box center [661, 562] width 93 height 26
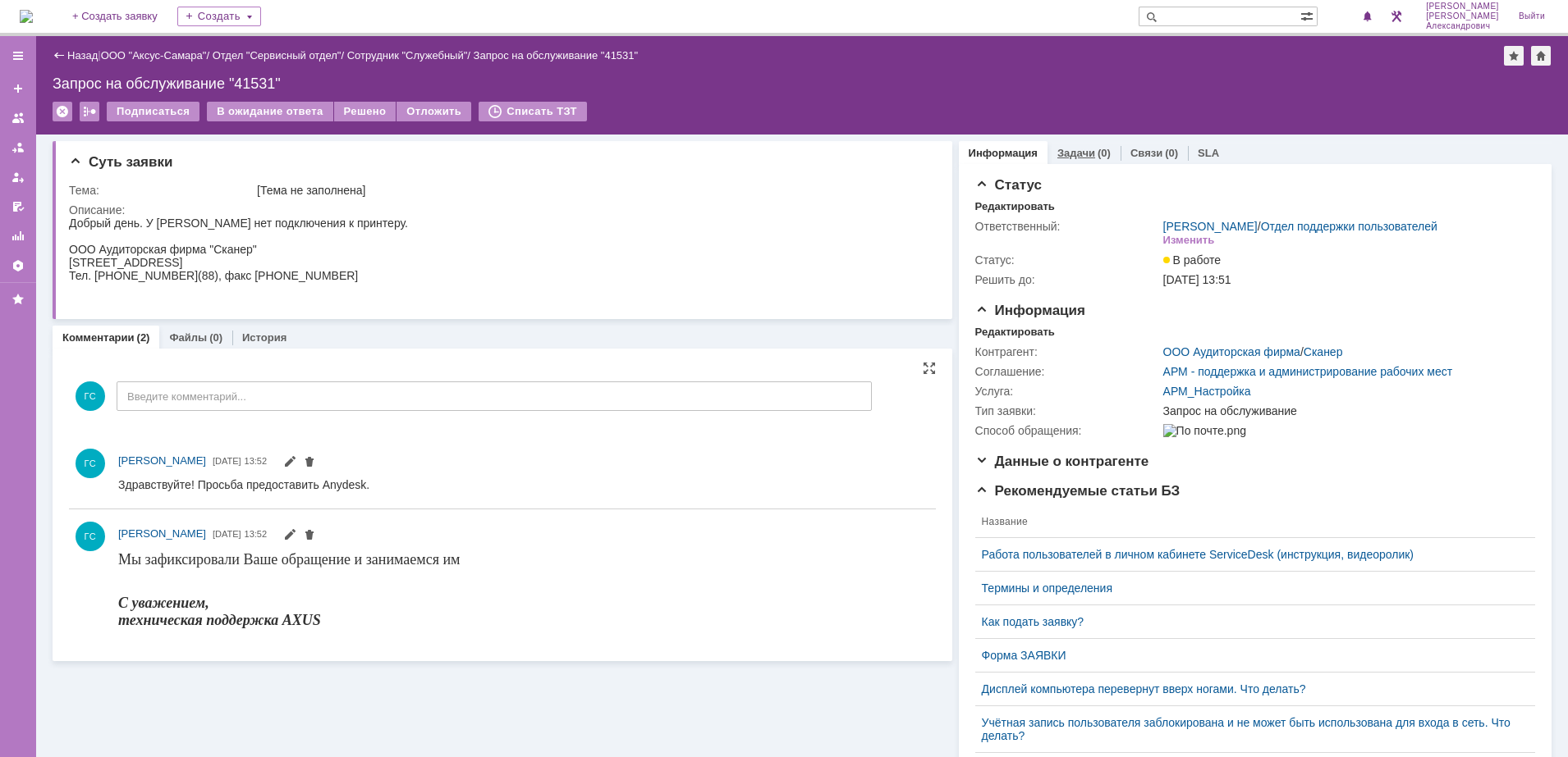
click at [1060, 158] on link "Задачи" at bounding box center [1076, 153] width 38 height 13
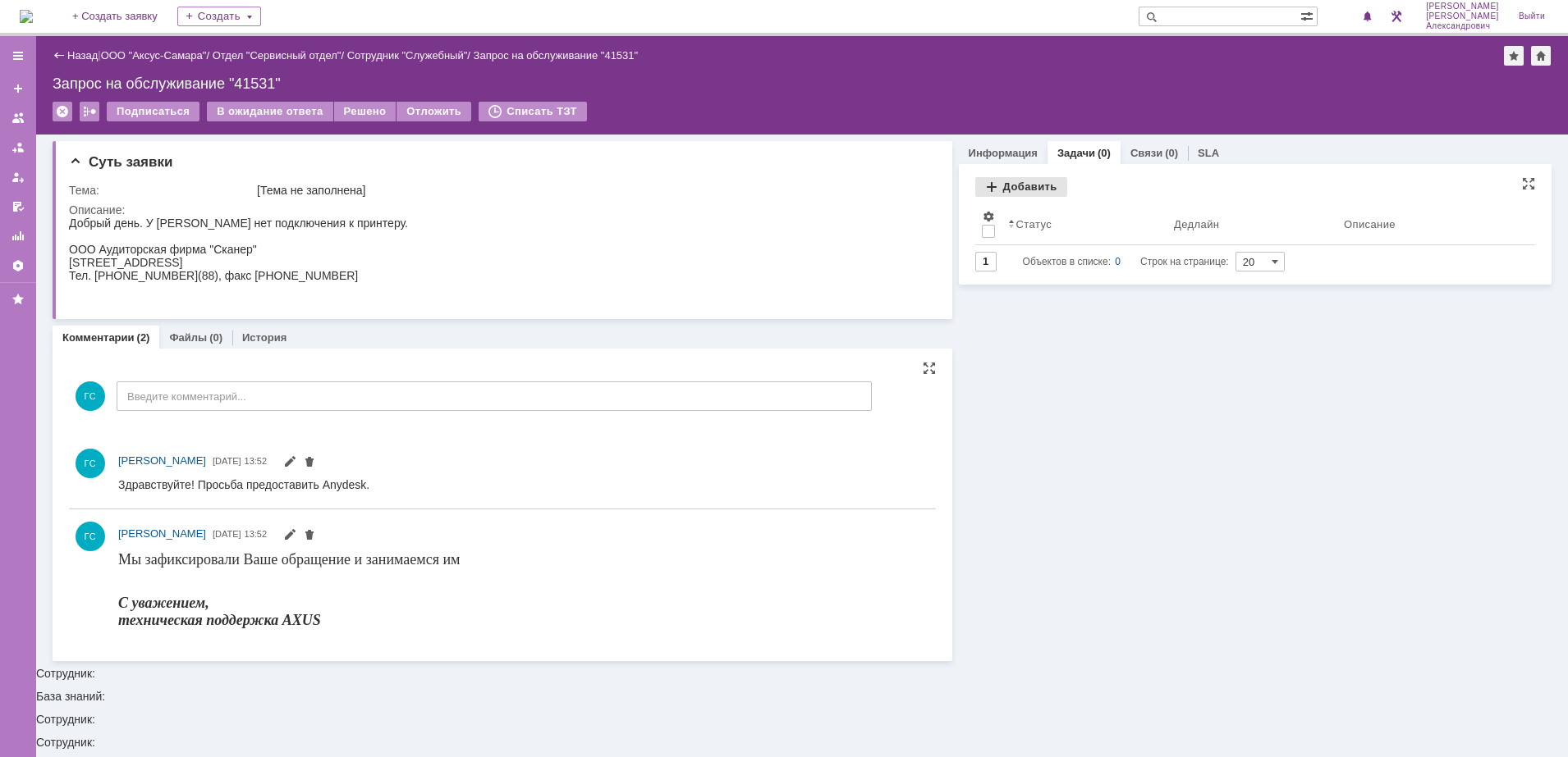
click at [1016, 188] on div "Добавить" at bounding box center [1021, 187] width 92 height 20
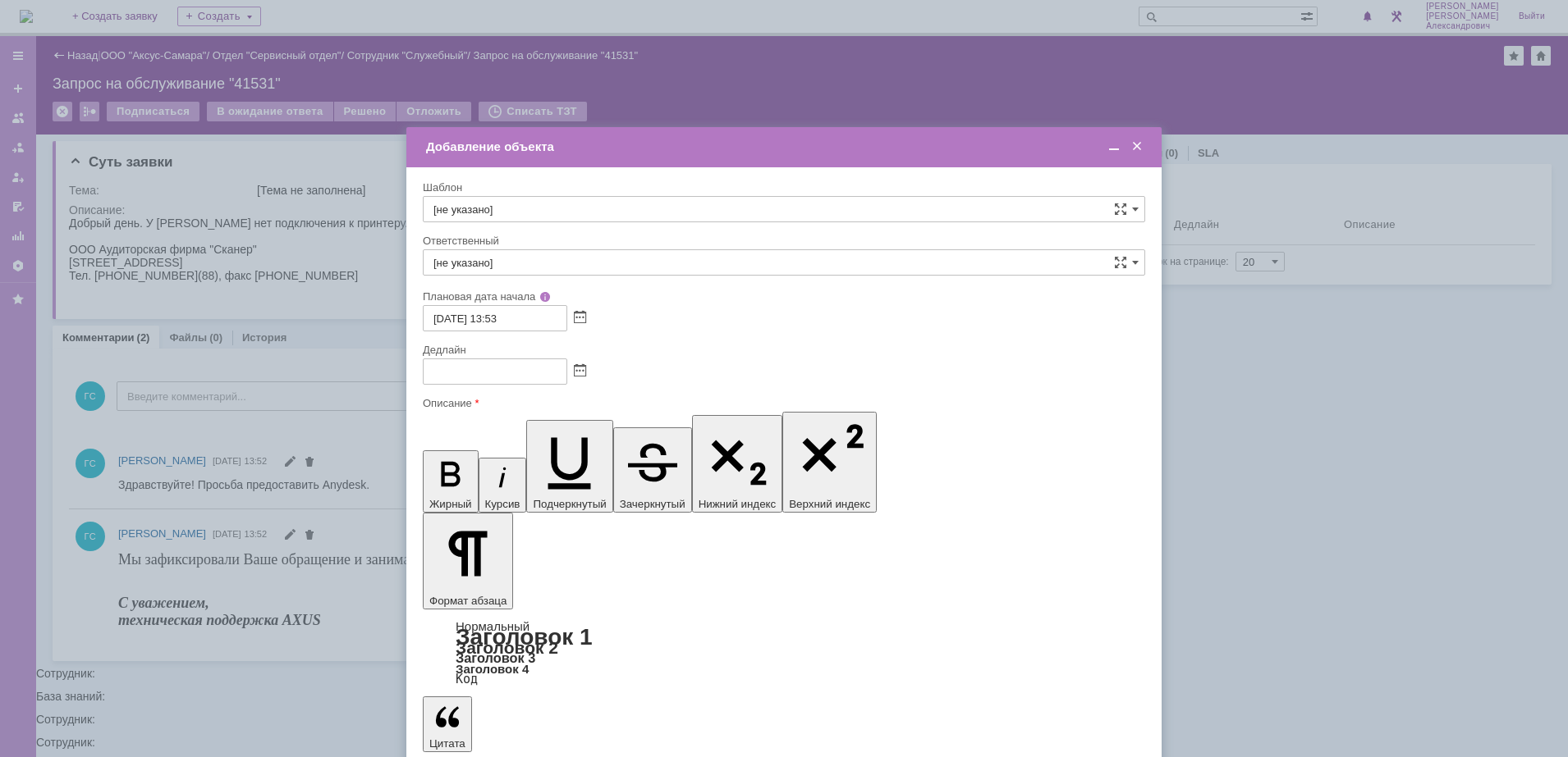
click at [583, 369] on span at bounding box center [580, 371] width 13 height 14
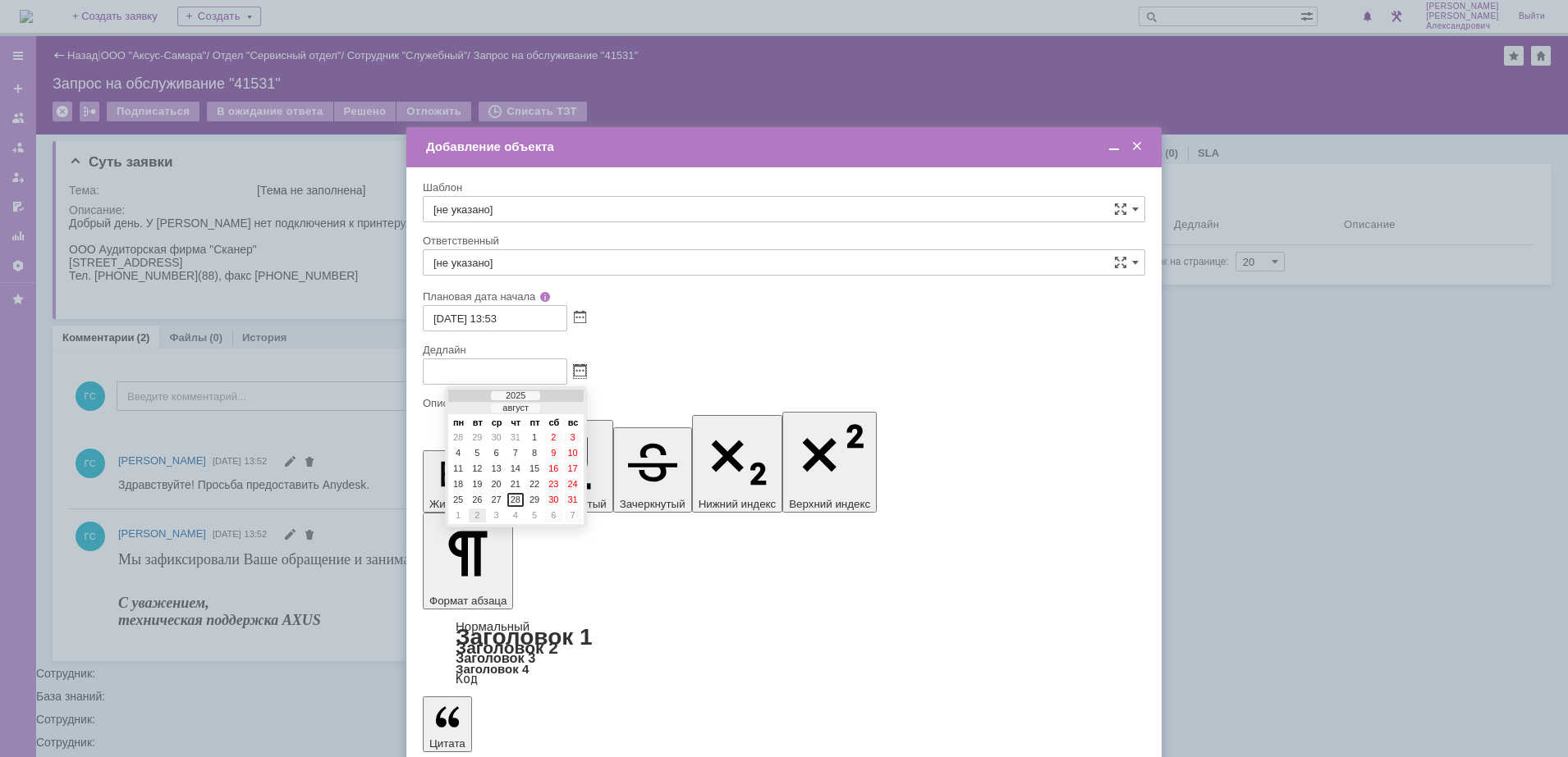
click at [475, 516] on div "2" at bounding box center [477, 515] width 16 height 14
type input "02.09.2025 13:53"
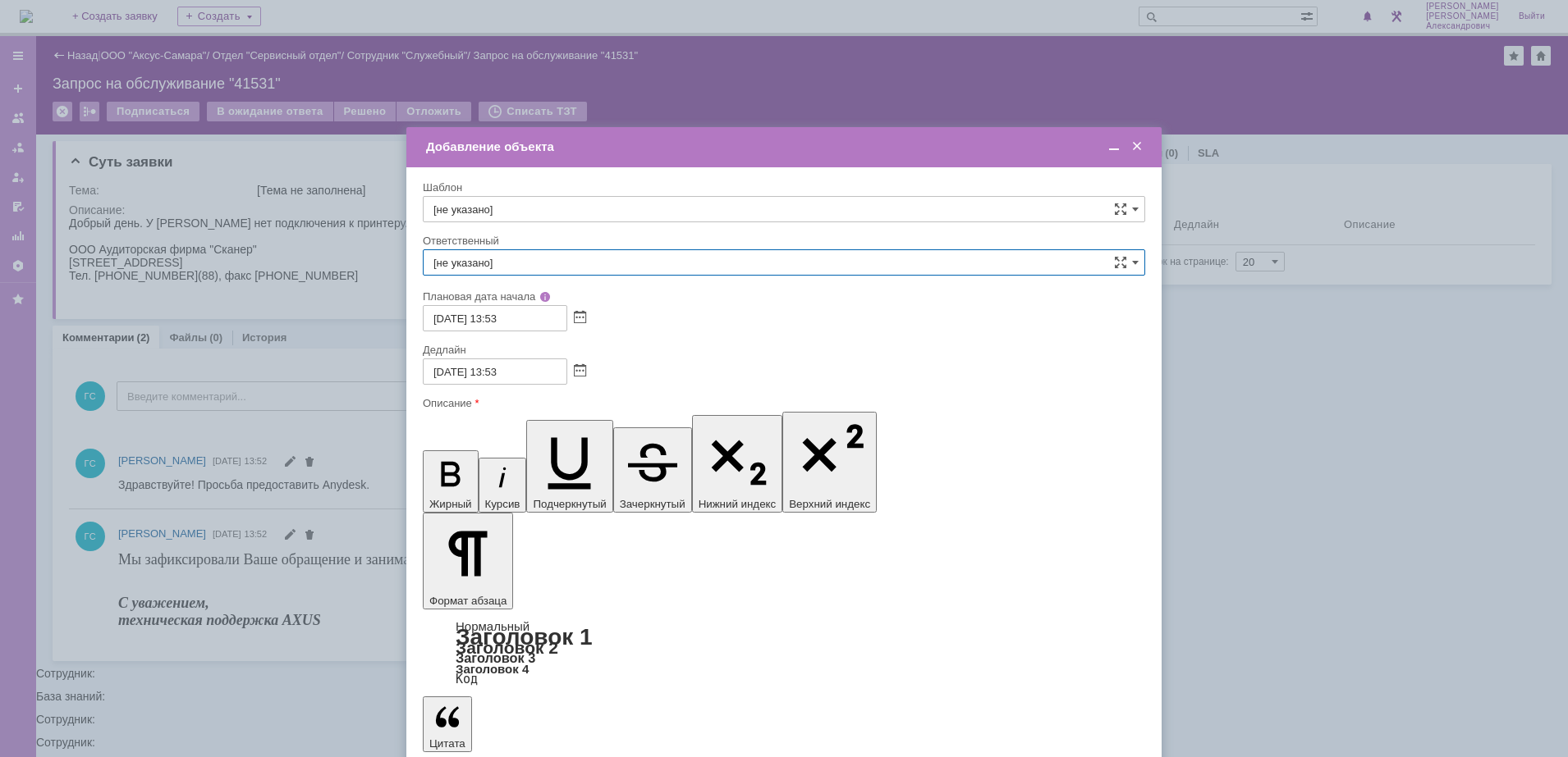
click at [546, 252] on input "[не указано]" at bounding box center [784, 262] width 722 height 26
click at [543, 433] on span "[PERSON_NAME]" at bounding box center [784, 436] width 701 height 14
type input "[PERSON_NAME]"
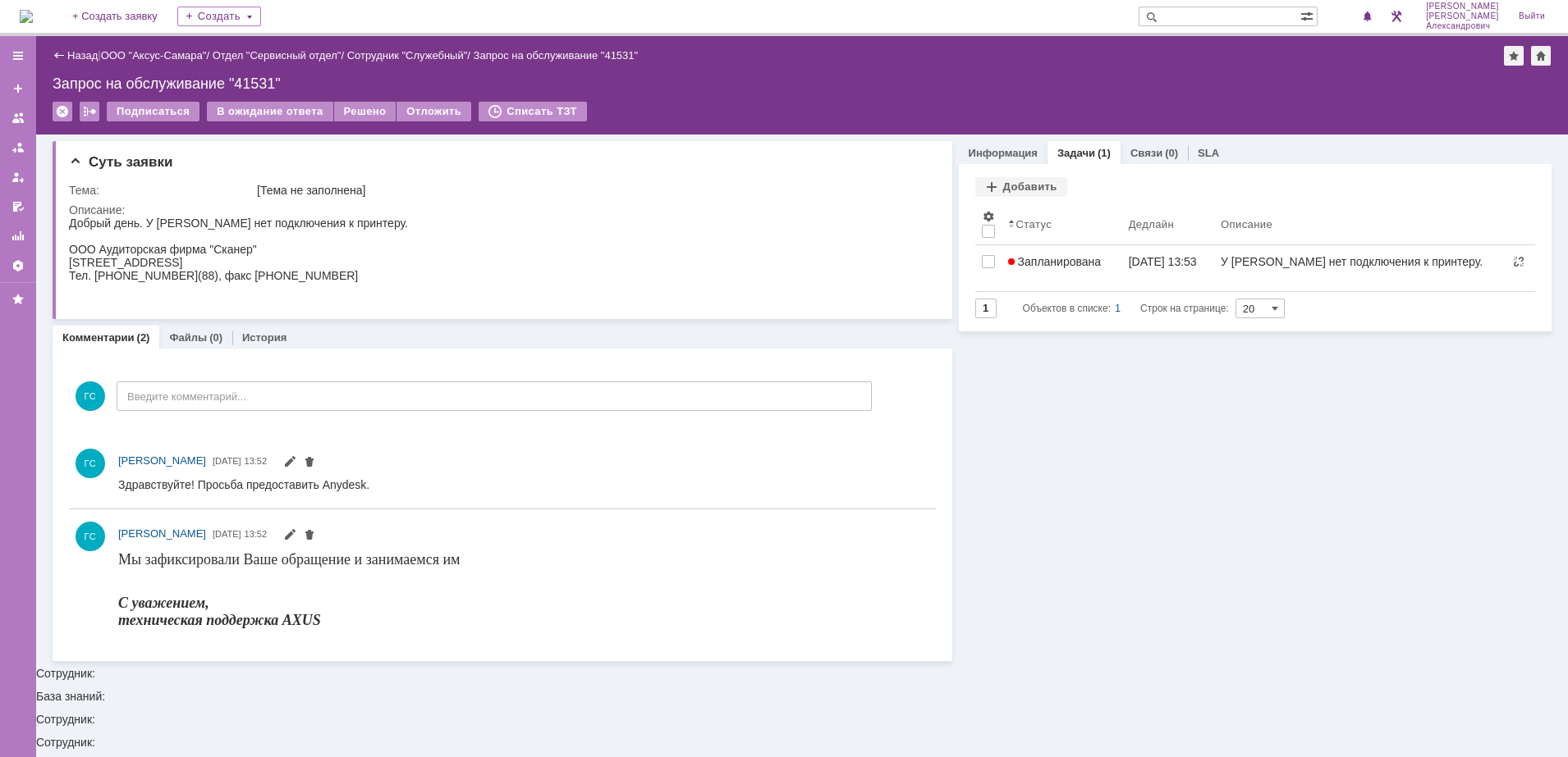
click at [32, 10] on img at bounding box center [26, 16] width 14 height 14
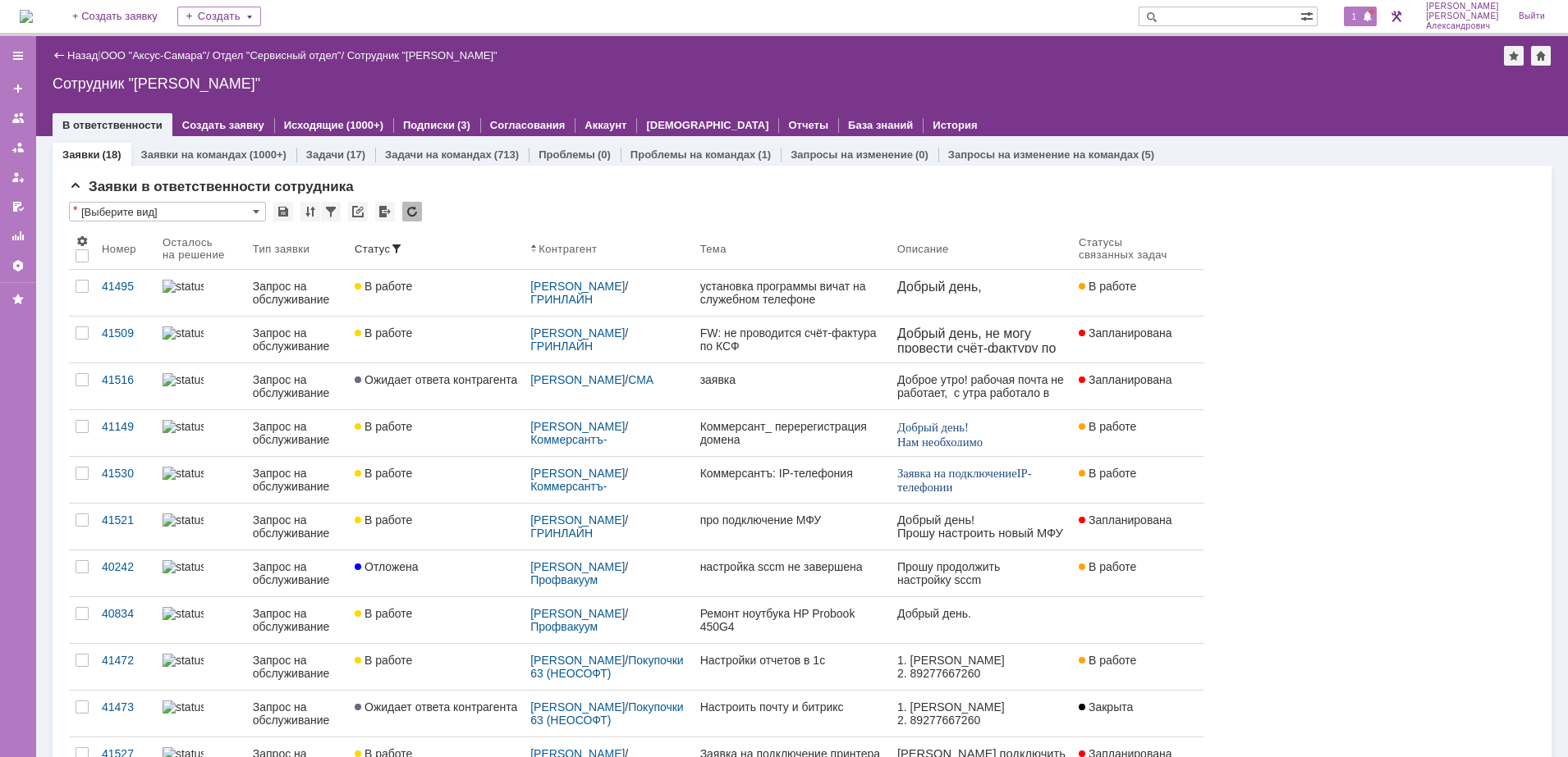
click at [1368, 12] on span at bounding box center [1367, 17] width 12 height 14
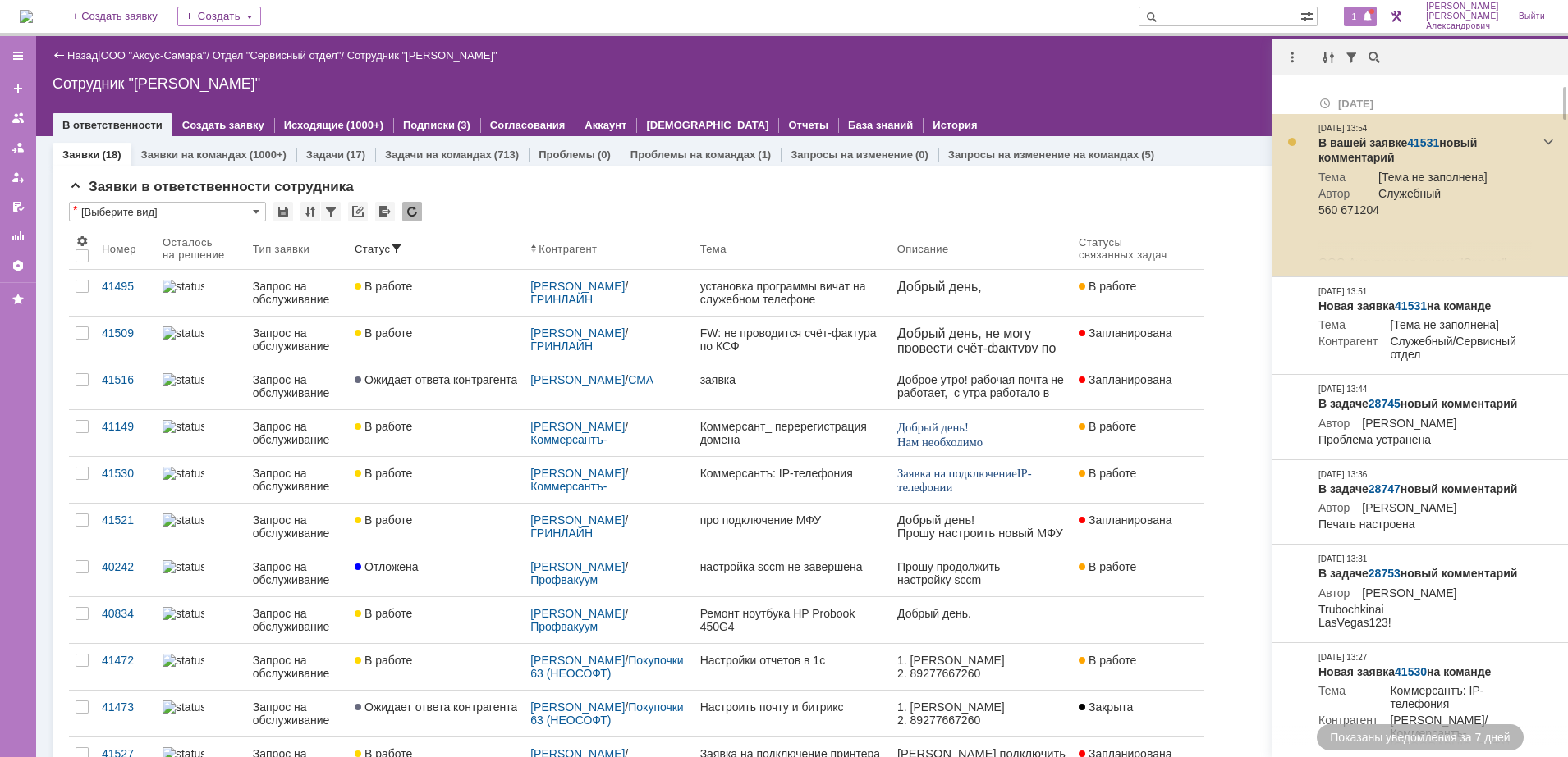
click at [1419, 141] on link "41531" at bounding box center [1423, 142] width 32 height 14
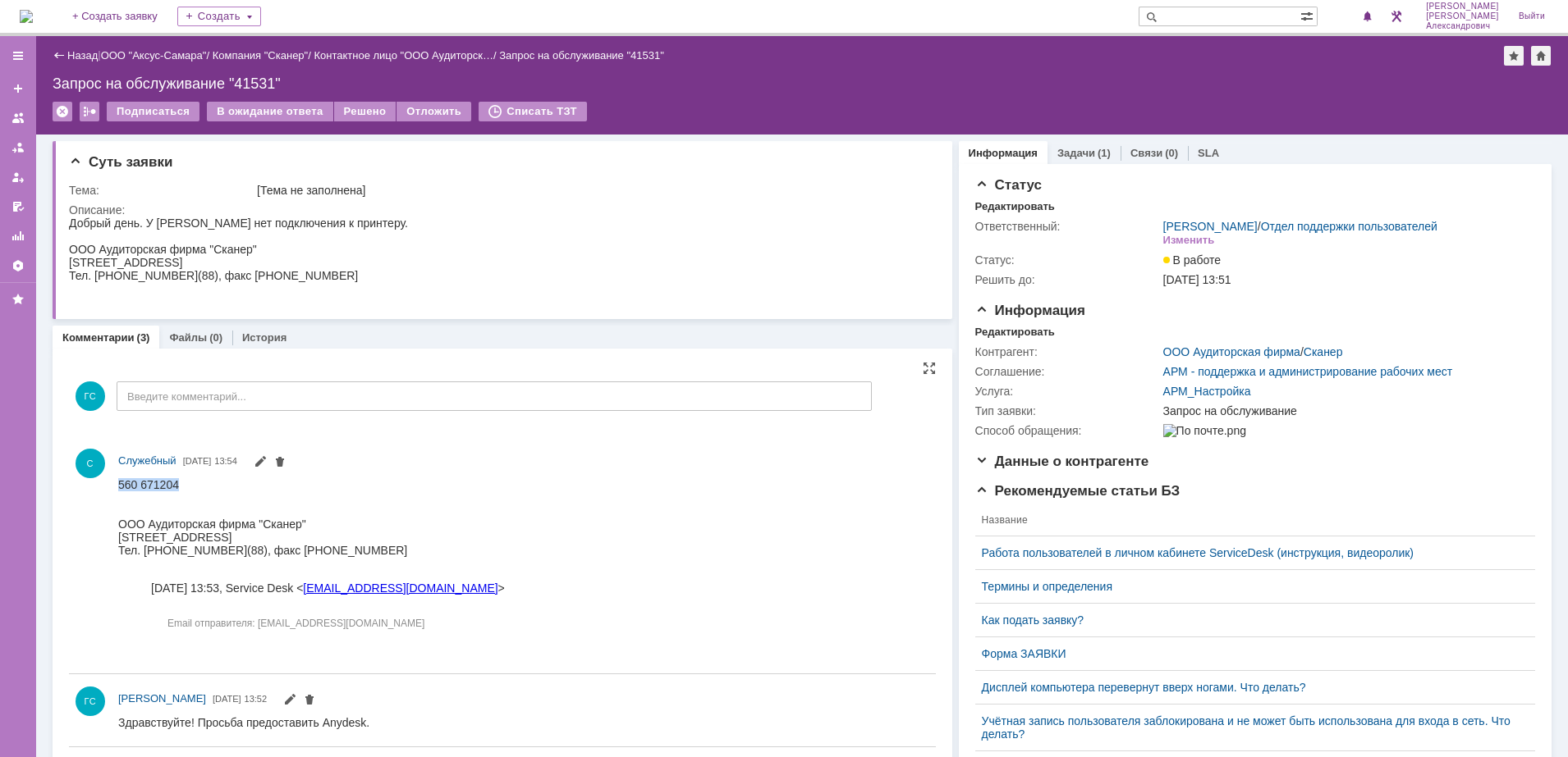
drag, startPoint x: 118, startPoint y: 482, endPoint x: 188, endPoint y: 480, distance: 70.0
click at [188, 480] on div "560 671204" at bounding box center [327, 484] width 419 height 14
copy div "560 671204"
click at [1071, 151] on link "Задачи" at bounding box center [1076, 153] width 38 height 13
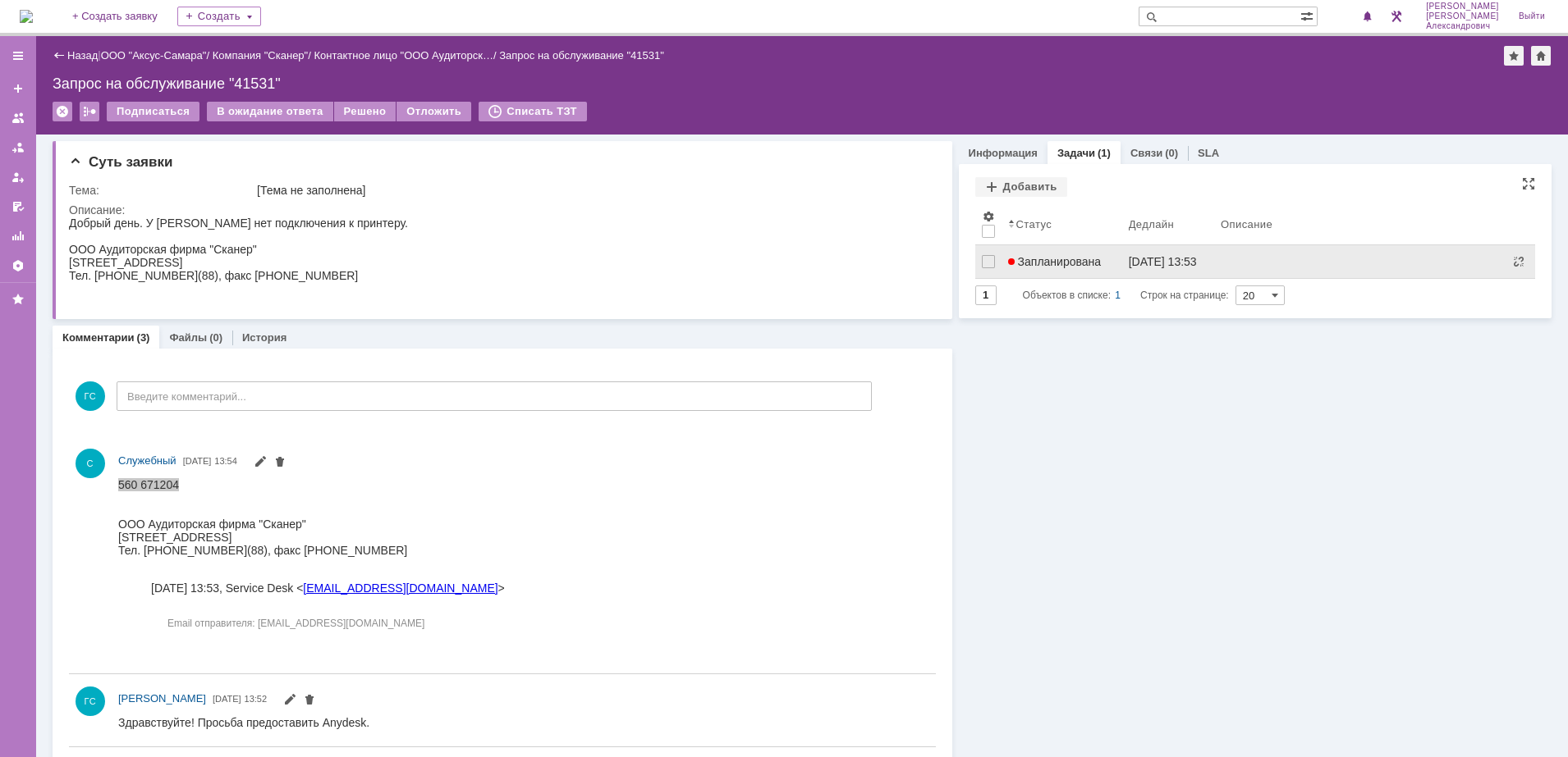
click at [1091, 275] on link "Запланирована" at bounding box center [1062, 261] width 121 height 32
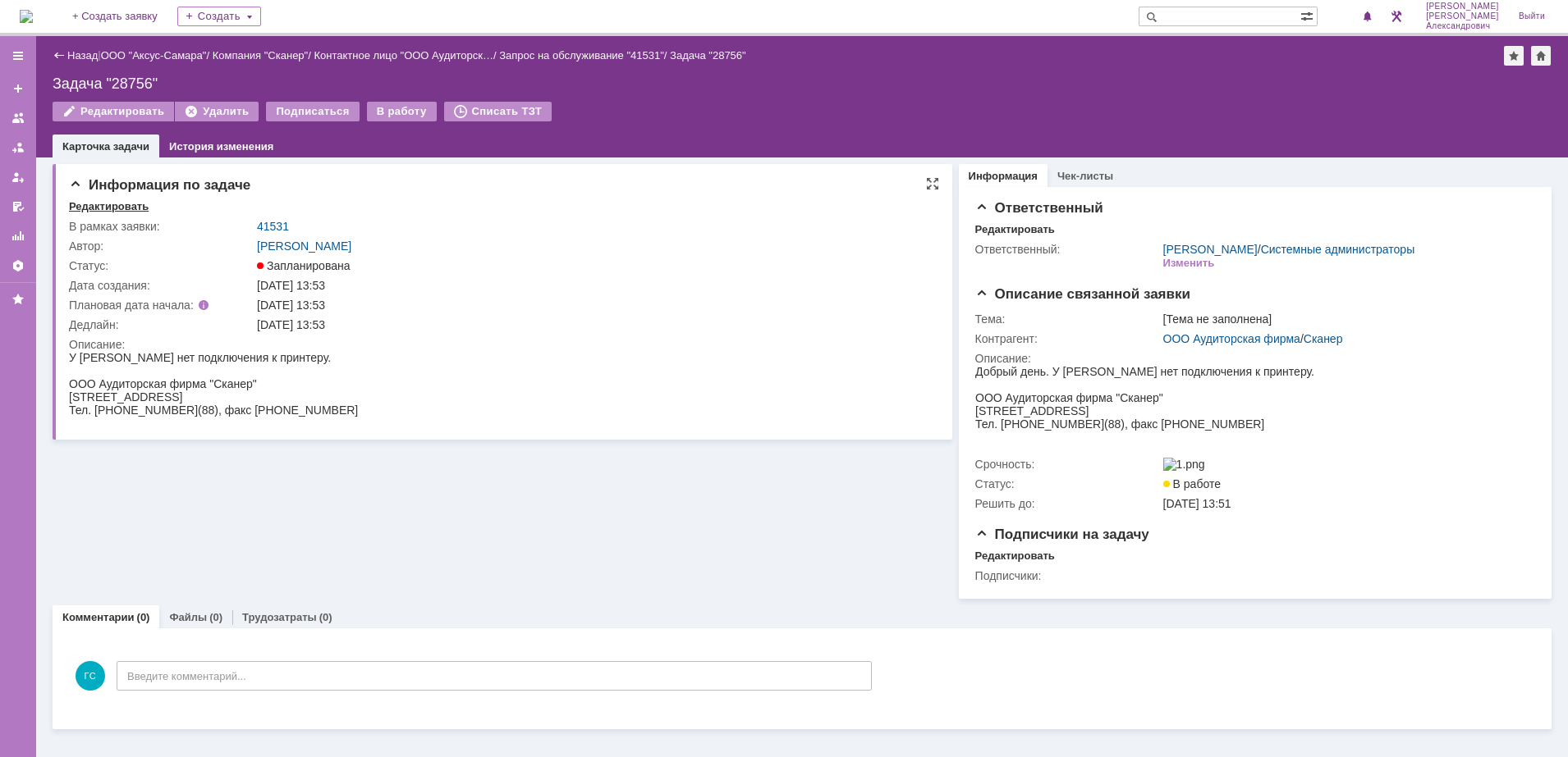
click at [101, 211] on div "Редактировать" at bounding box center [108, 206] width 79 height 14
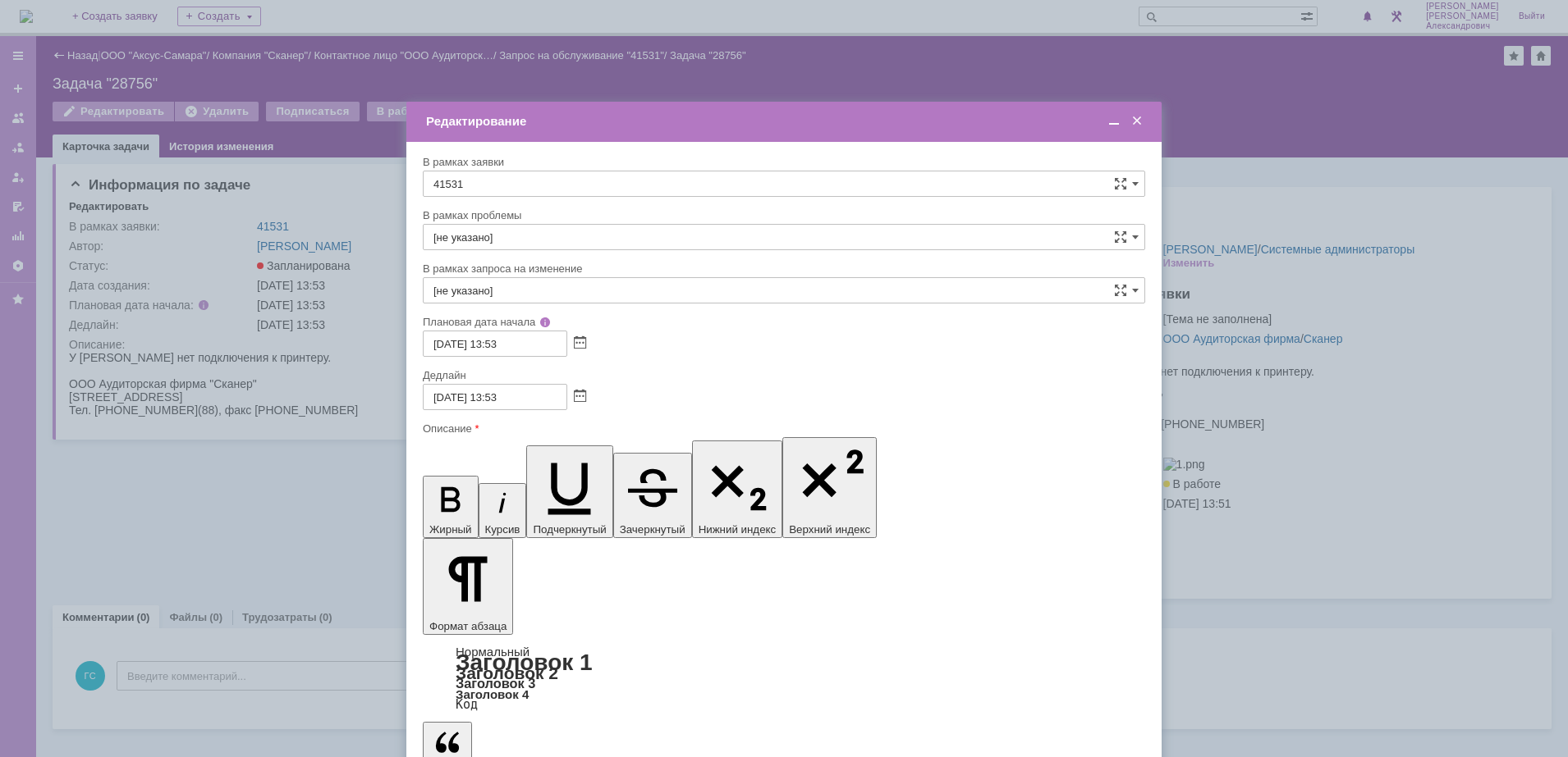
drag, startPoint x: 700, startPoint y: 4831, endPoint x: 710, endPoint y: 4838, distance: 12.2
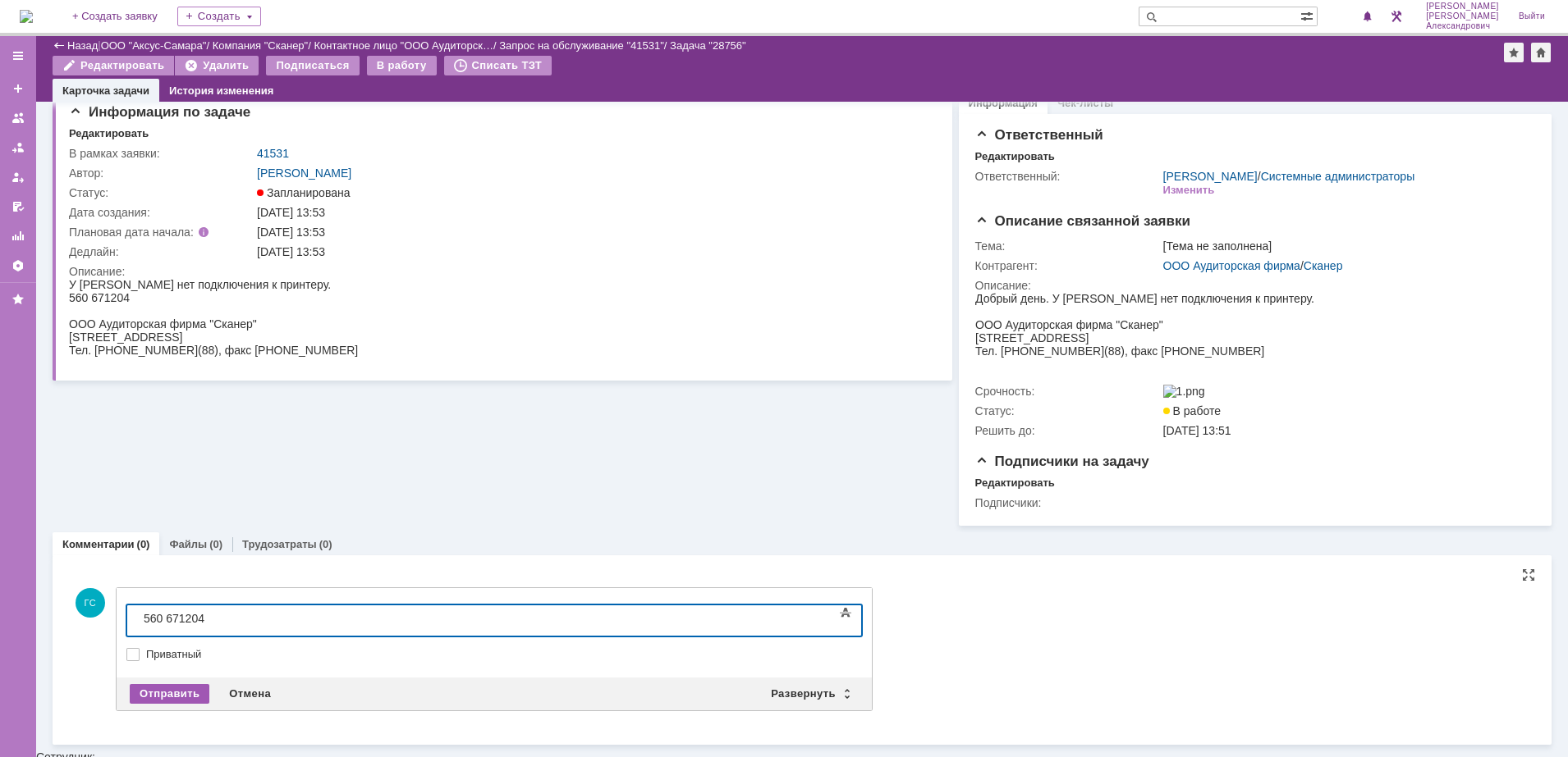
scroll to position [15, 0]
click at [150, 698] on div "Отправить" at bounding box center [170, 696] width 79 height 20
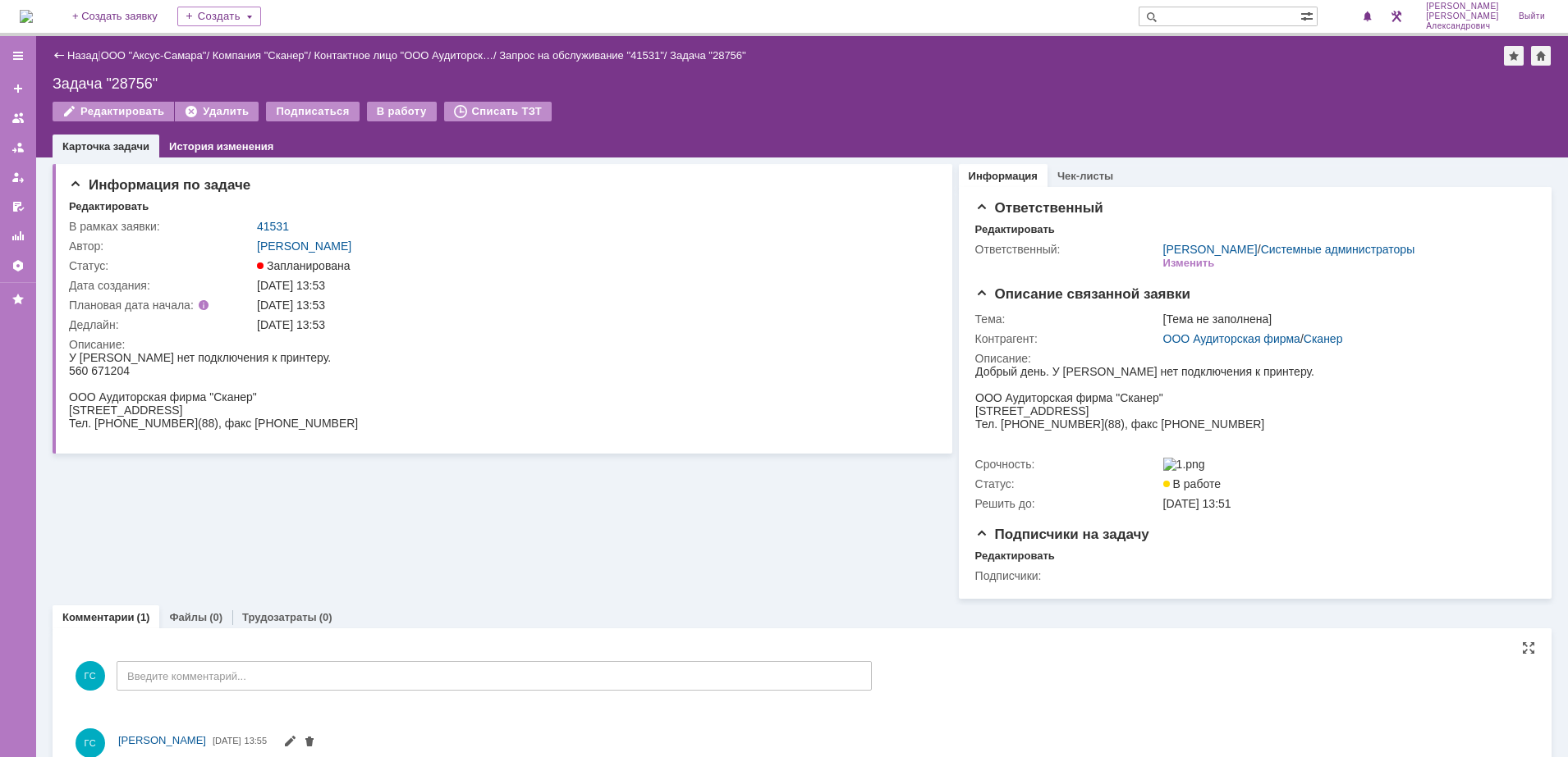
scroll to position [0, 0]
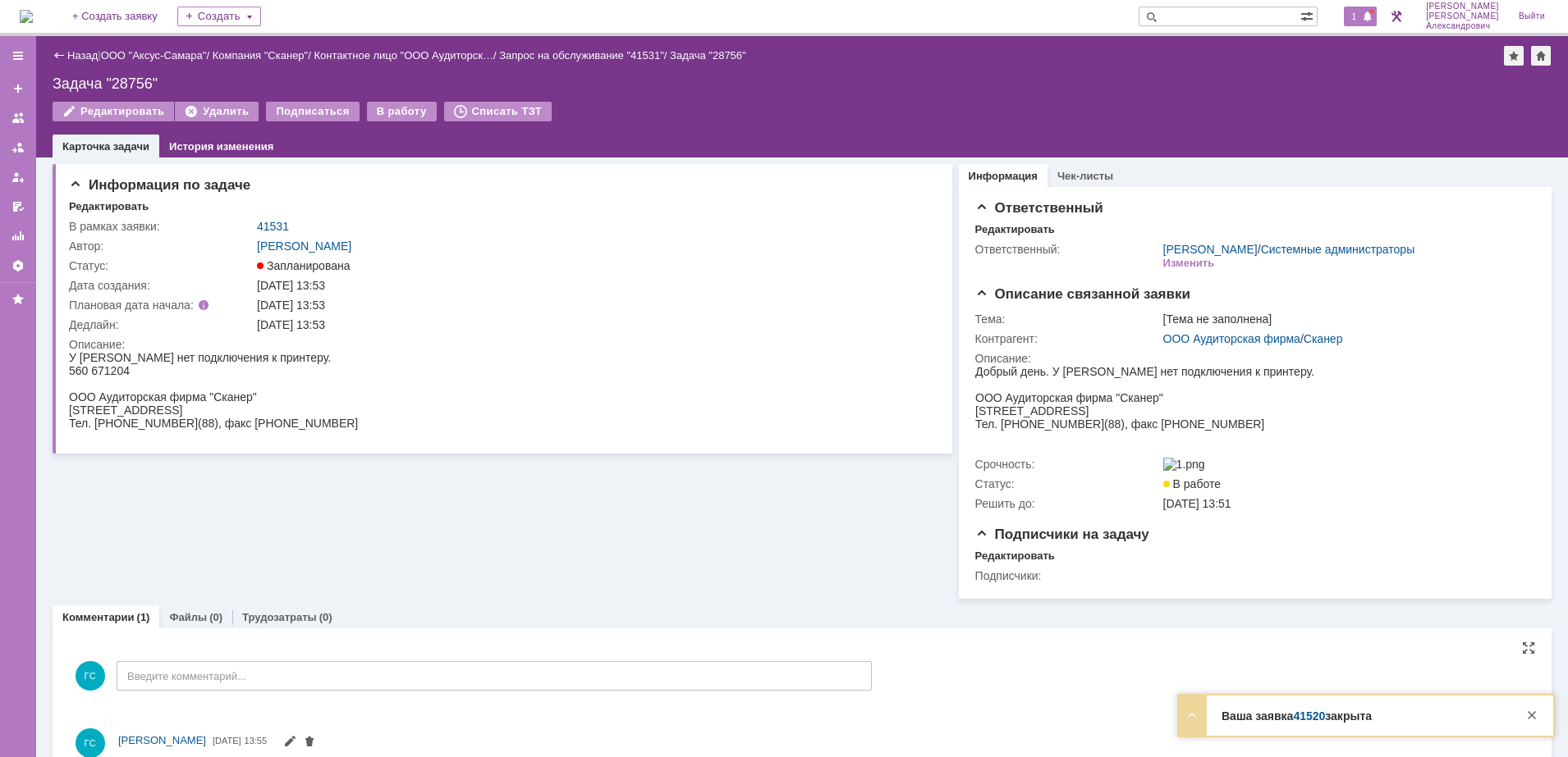
click at [1350, 14] on div "1" at bounding box center [1360, 16] width 33 height 20
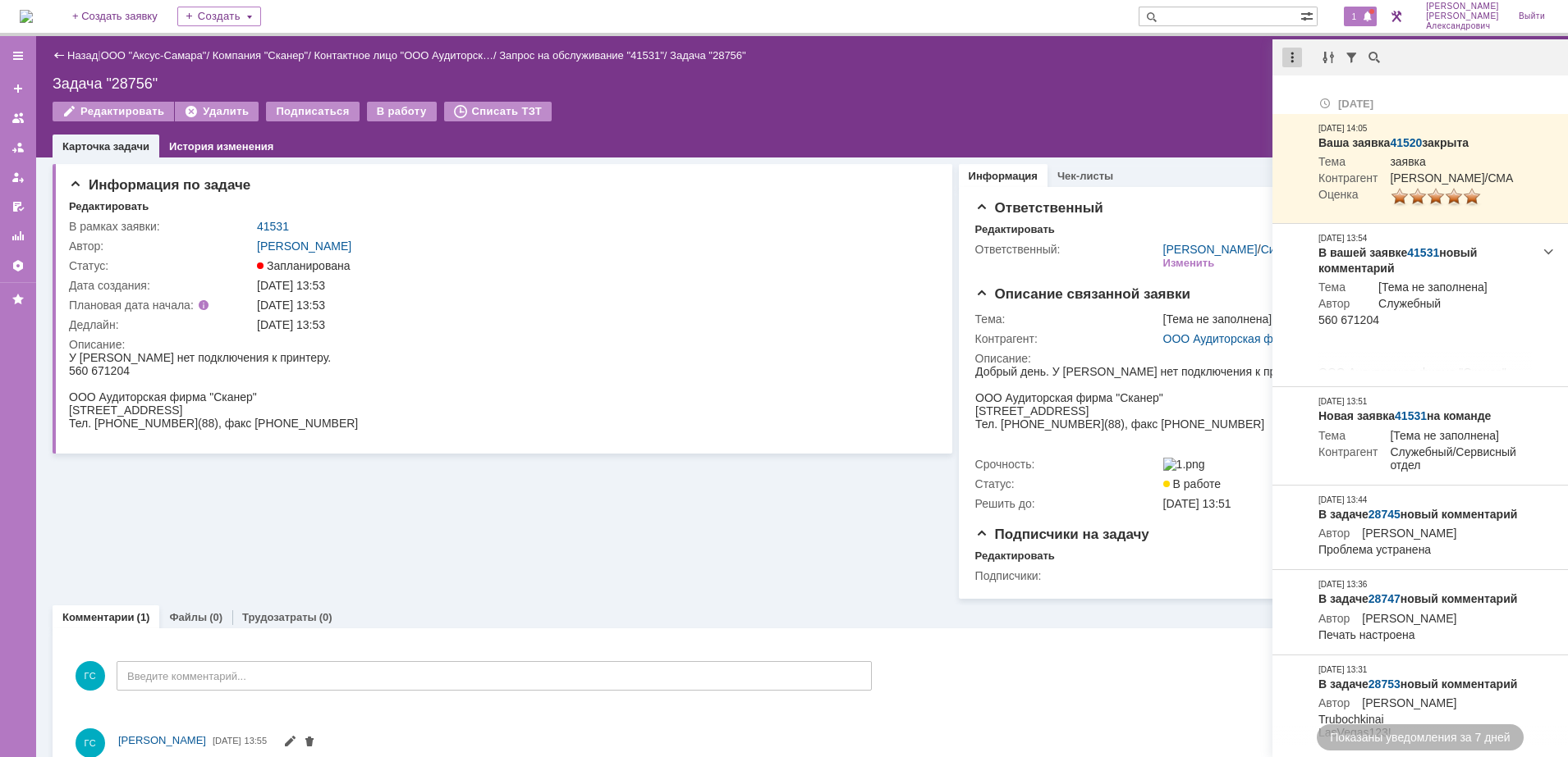
click at [1285, 53] on div at bounding box center [1292, 58] width 20 height 20
click at [1304, 96] on div "Отметить уведомления прочитанными" at bounding box center [1405, 99] width 220 height 12
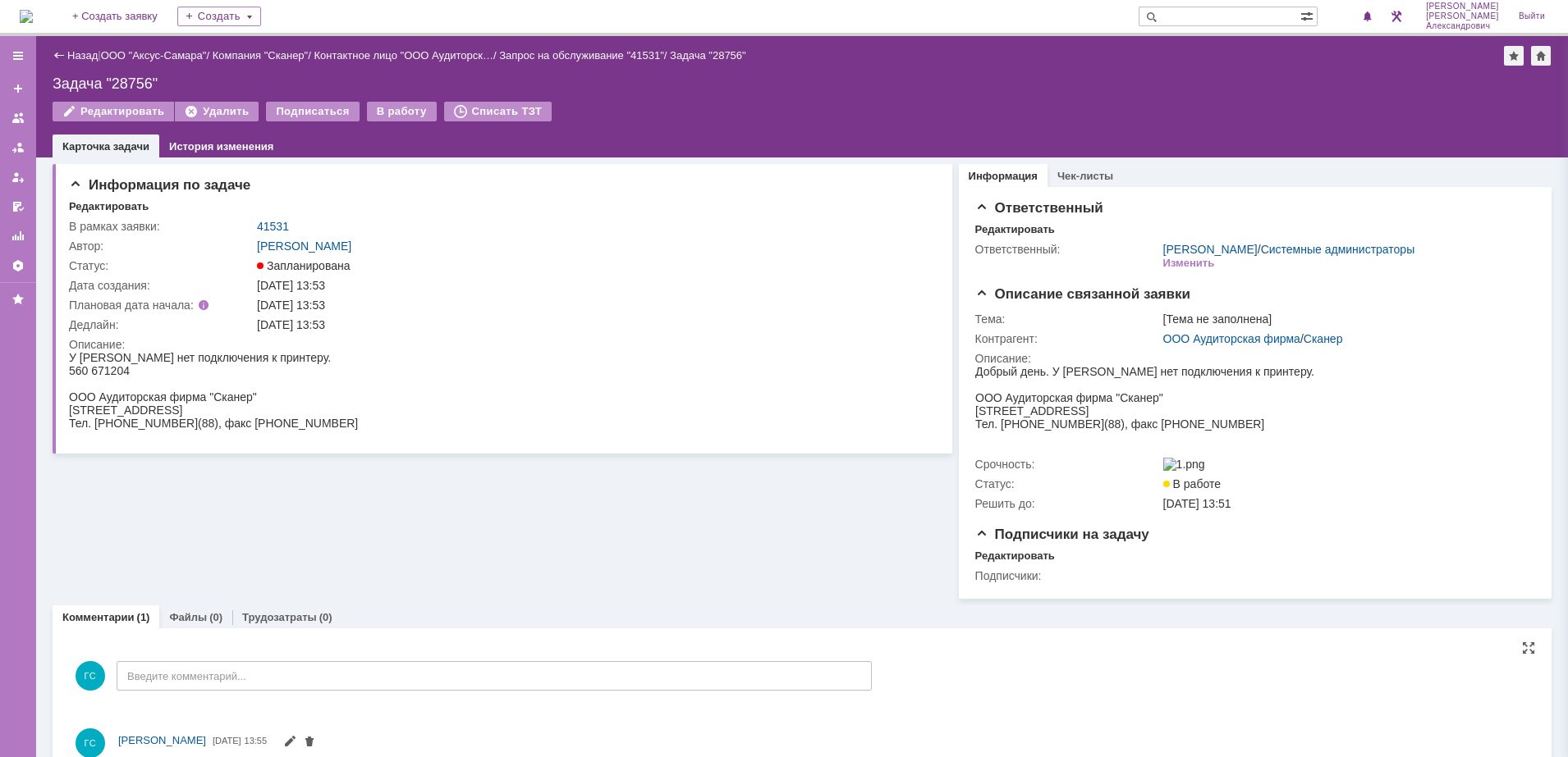
click at [1208, 91] on div "Задача "28756"" at bounding box center [802, 84] width 1499 height 16
click at [1361, 23] on div "1" at bounding box center [1360, 16] width 33 height 20
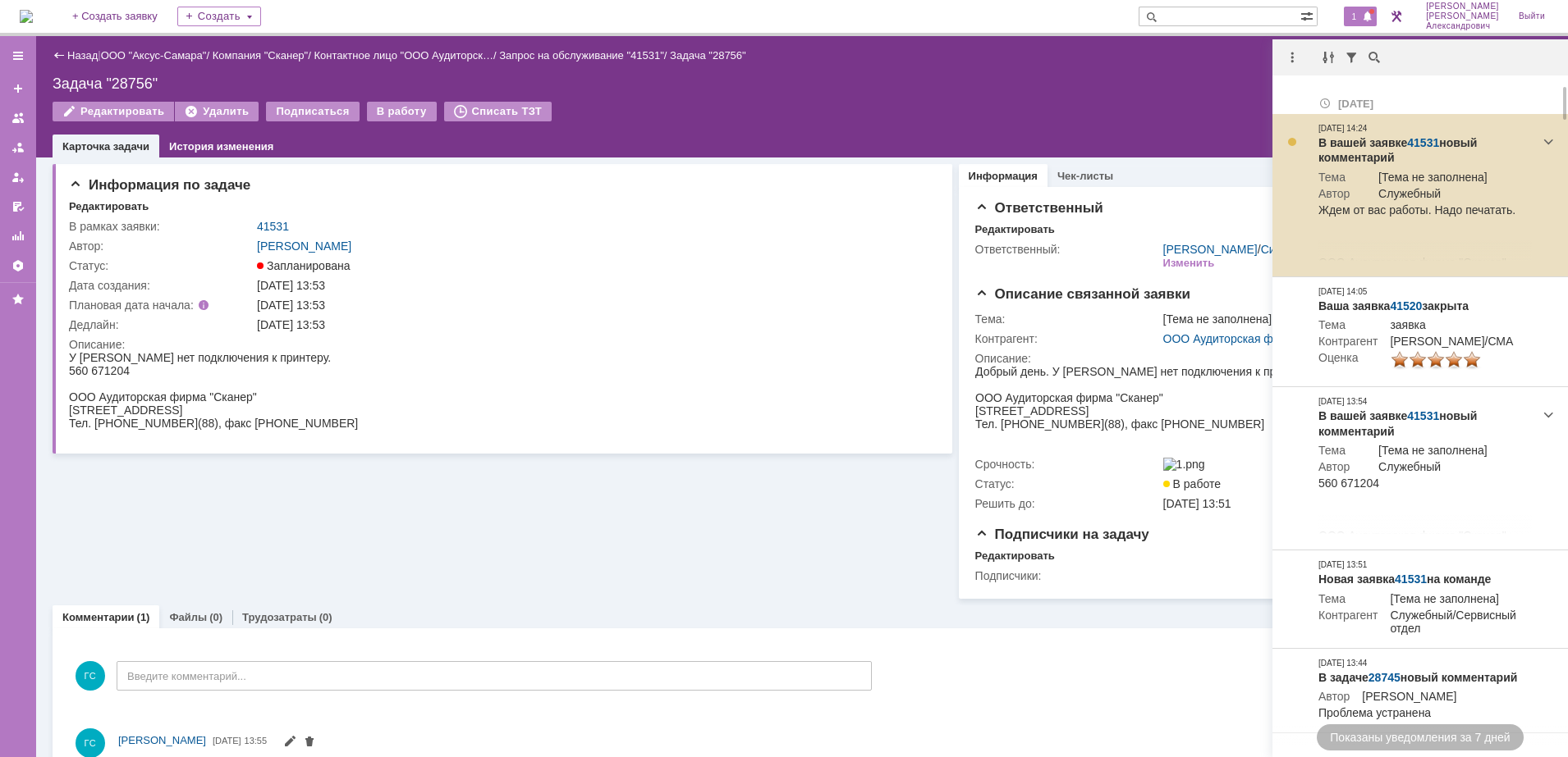
click at [1415, 141] on link "41531" at bounding box center [1423, 142] width 32 height 14
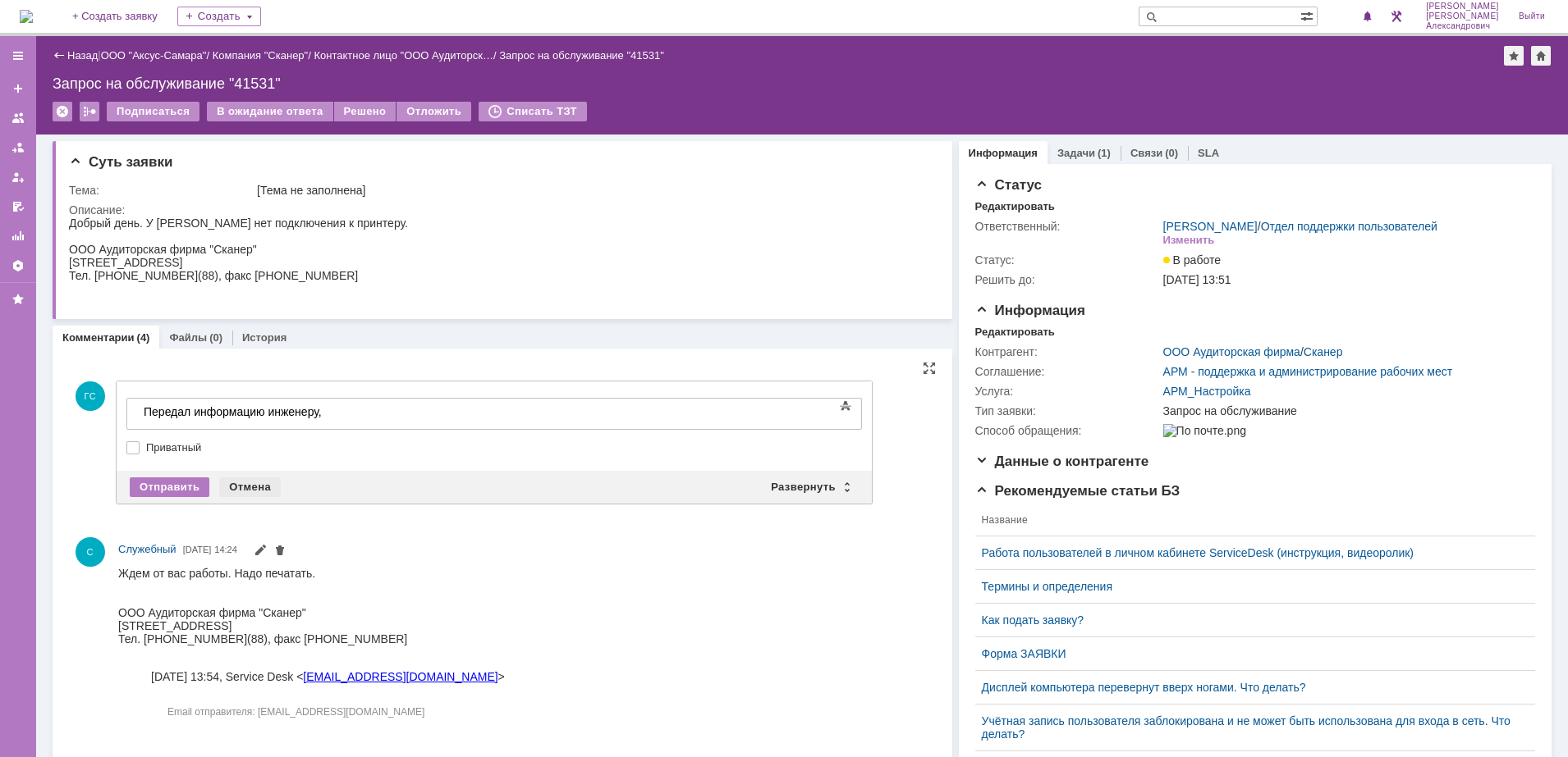
click at [261, 484] on div "Отмена" at bounding box center [250, 488] width 61 height 20
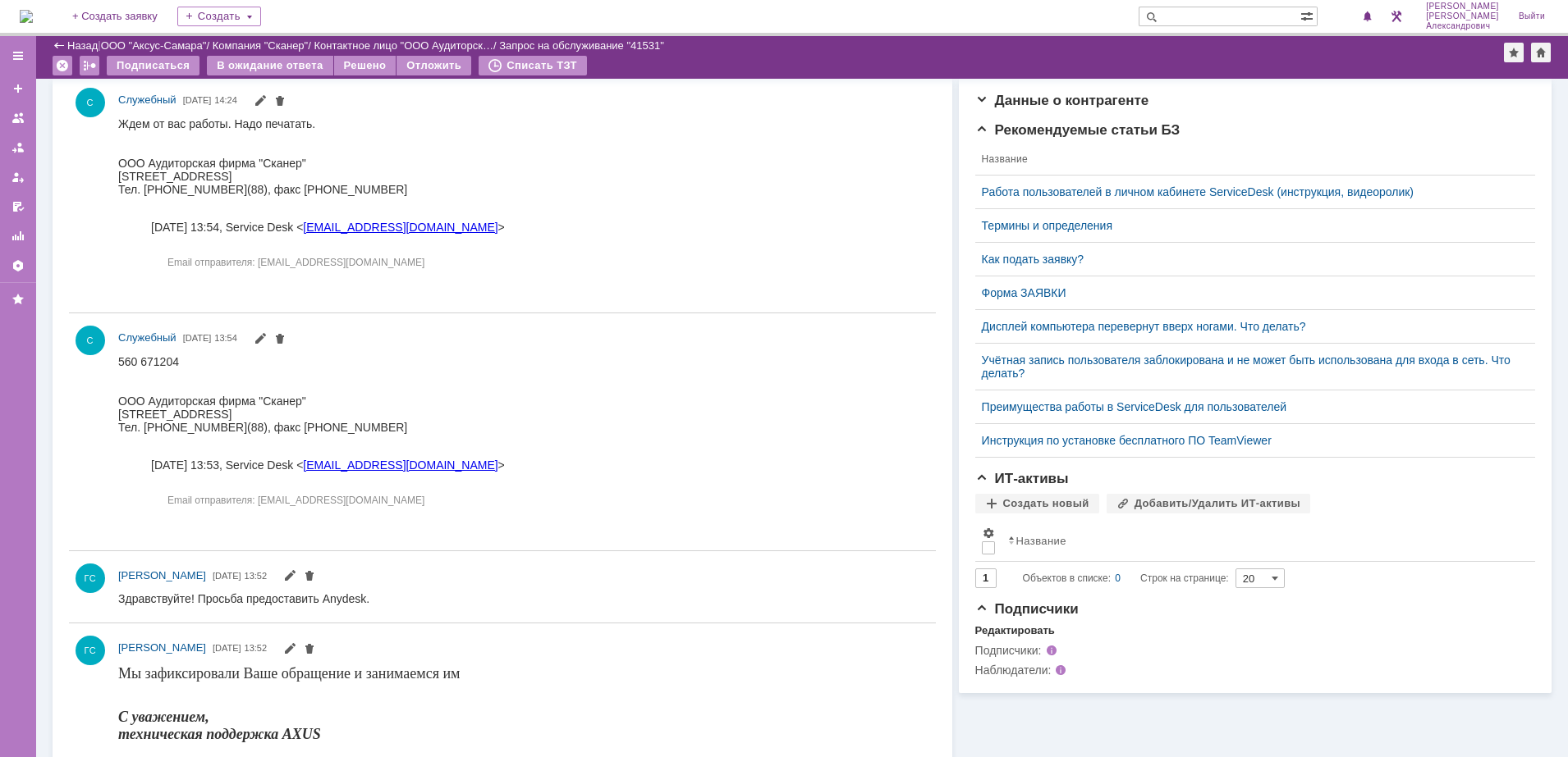
scroll to position [307, 0]
drag, startPoint x: 181, startPoint y: 364, endPoint x: 115, endPoint y: 361, distance: 66.1
click at [118, 361] on html "560 671204 ООО Аудиторская фирма "Сканер" [STREET_ADDRESS] Тел. [PHONE_NUMBER](…" at bounding box center [518, 437] width 801 height 170
copy div "560 671204"
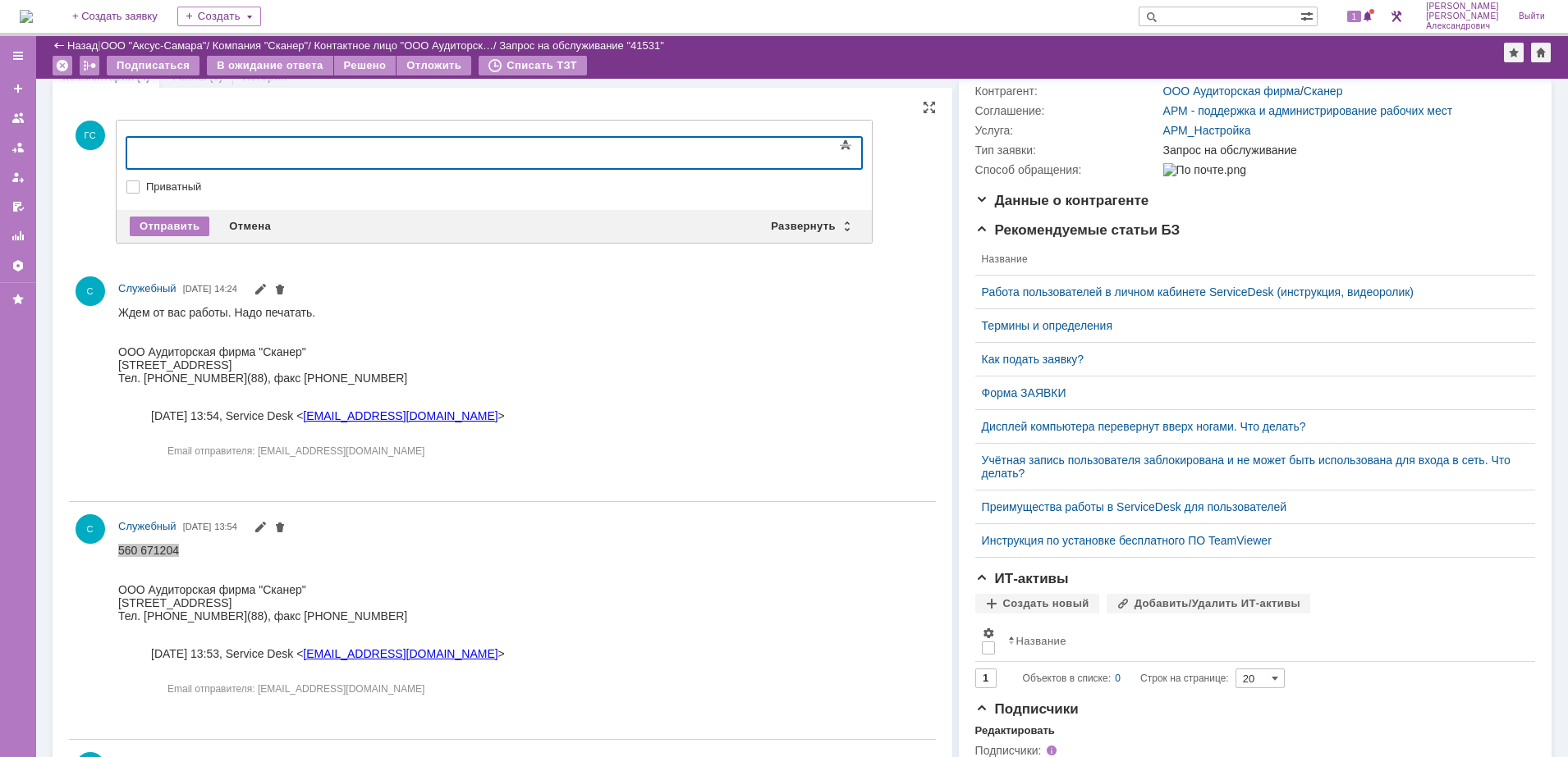
scroll to position [0, 0]
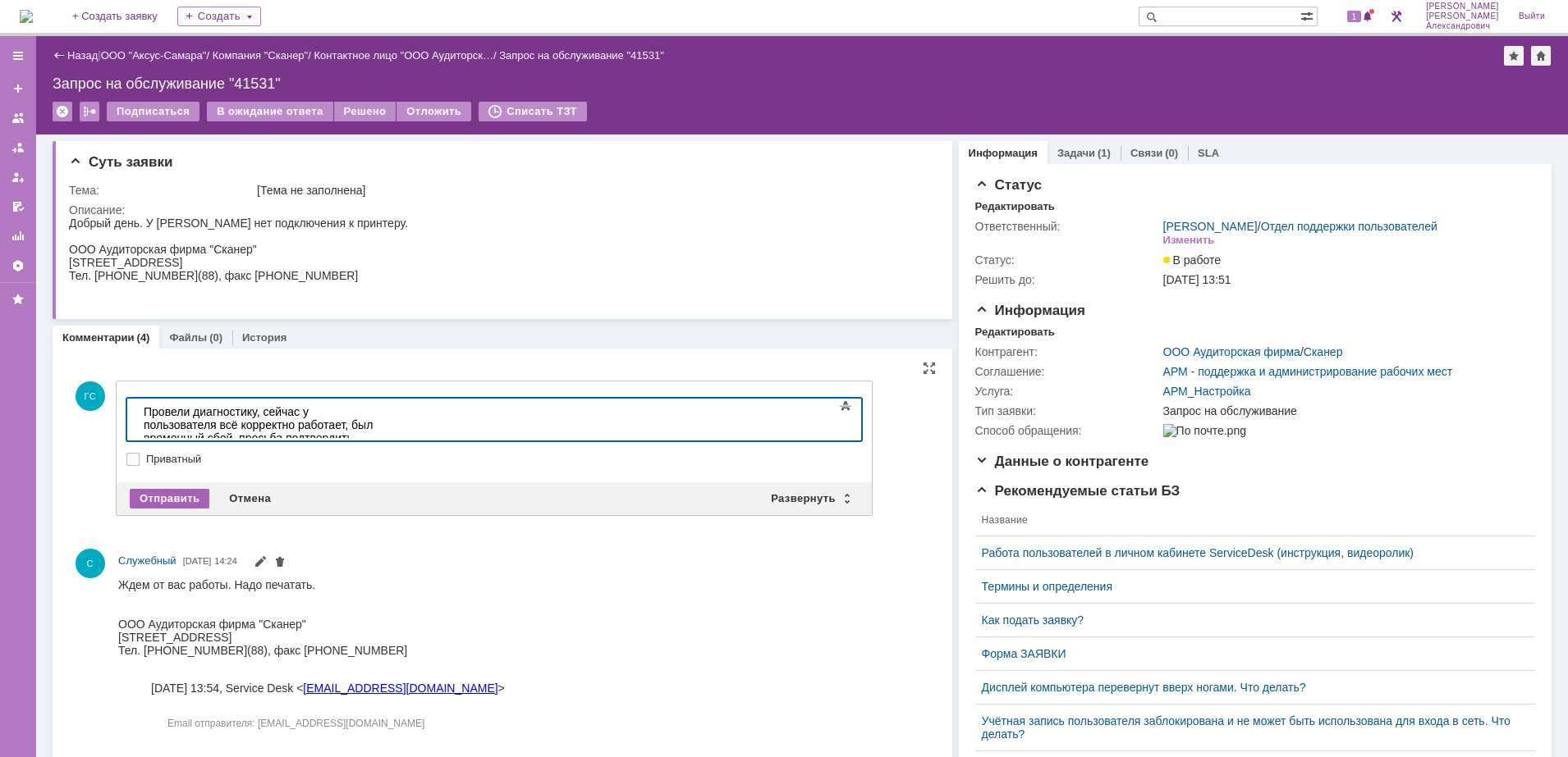
click at [181, 498] on div "Отправить" at bounding box center [170, 499] width 79 height 20
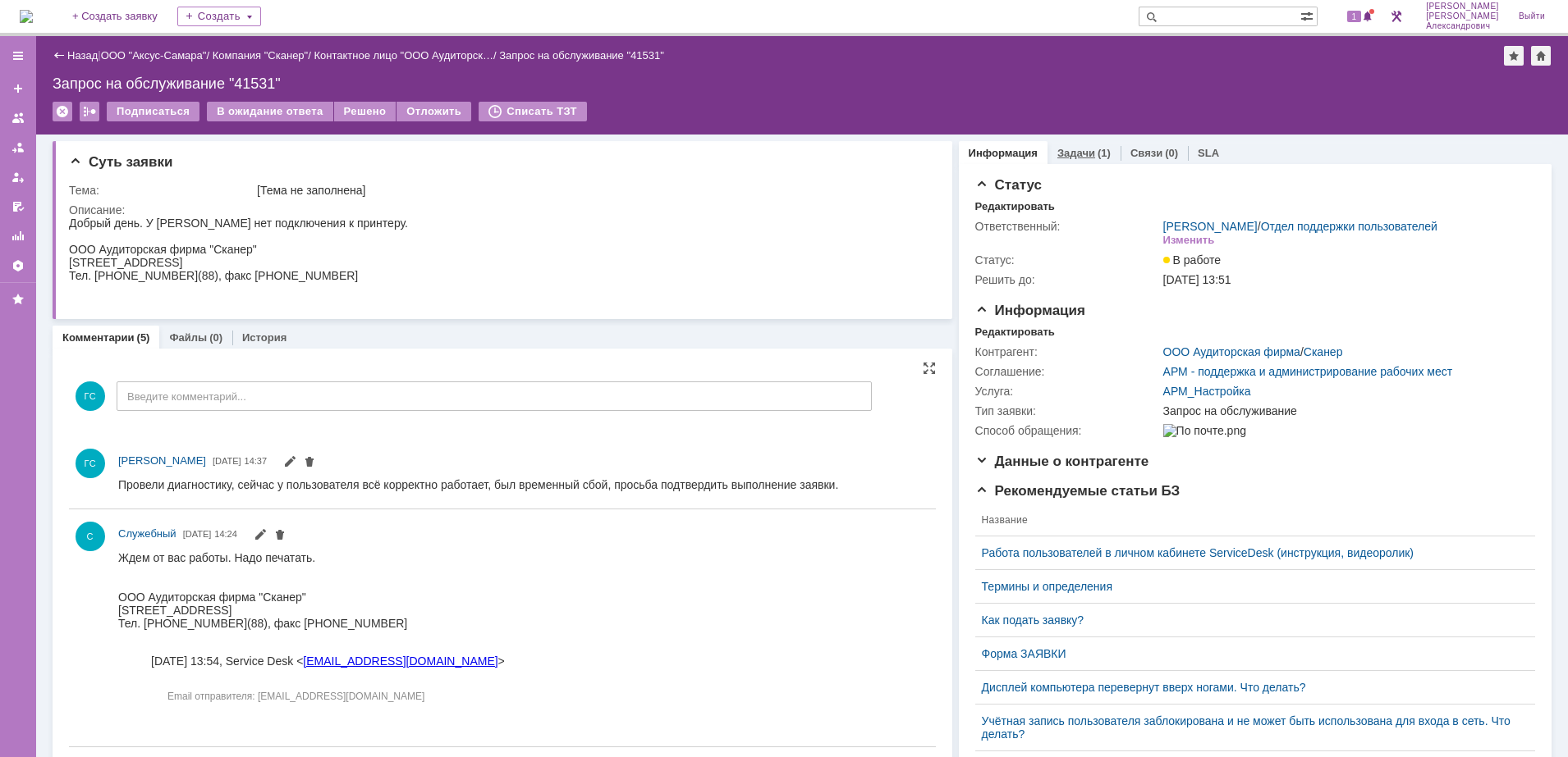
click at [1068, 145] on div "Задачи (1)" at bounding box center [1084, 153] width 73 height 23
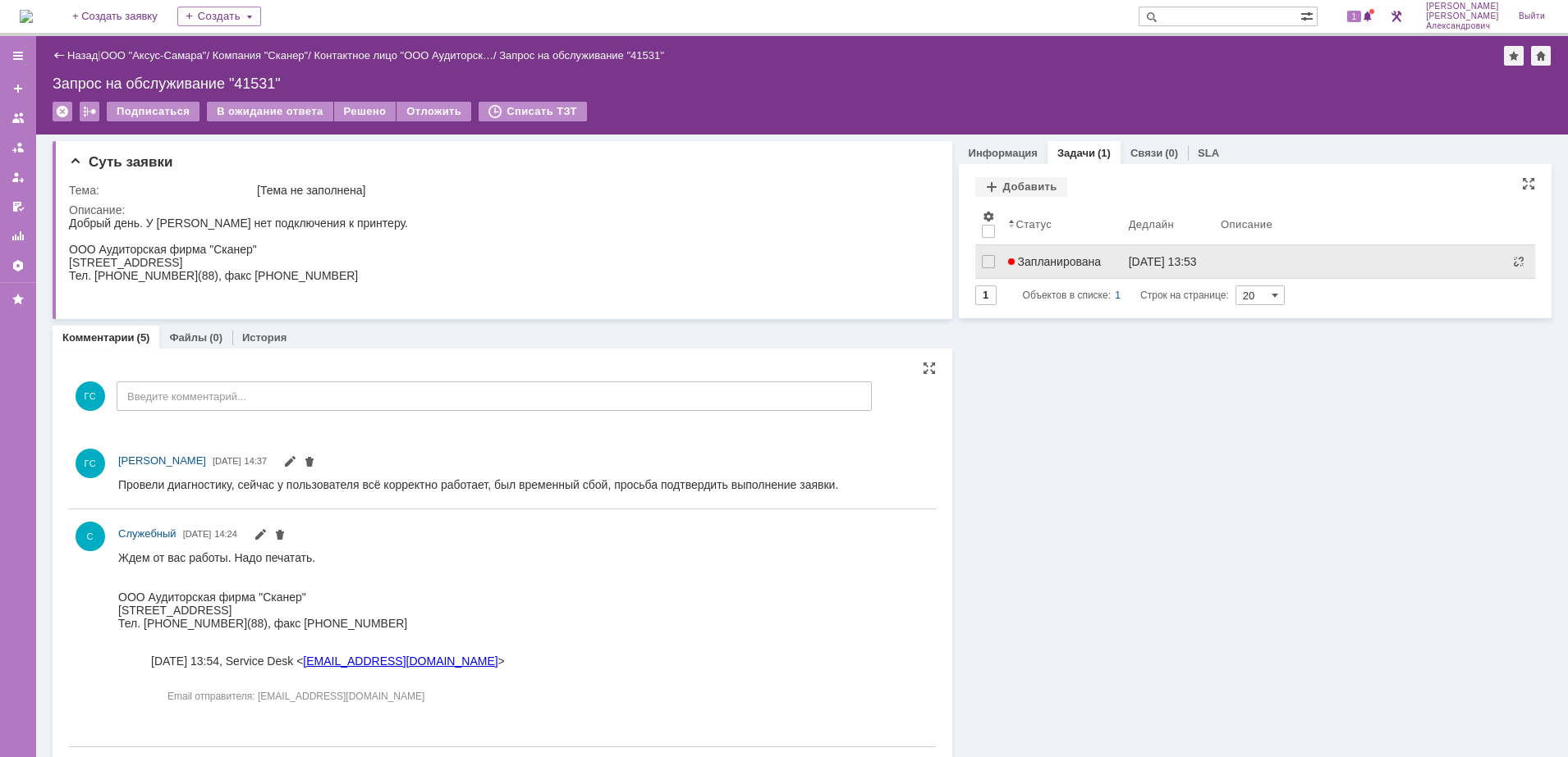
click at [1057, 260] on span "Запланирована" at bounding box center [1055, 261] width 94 height 14
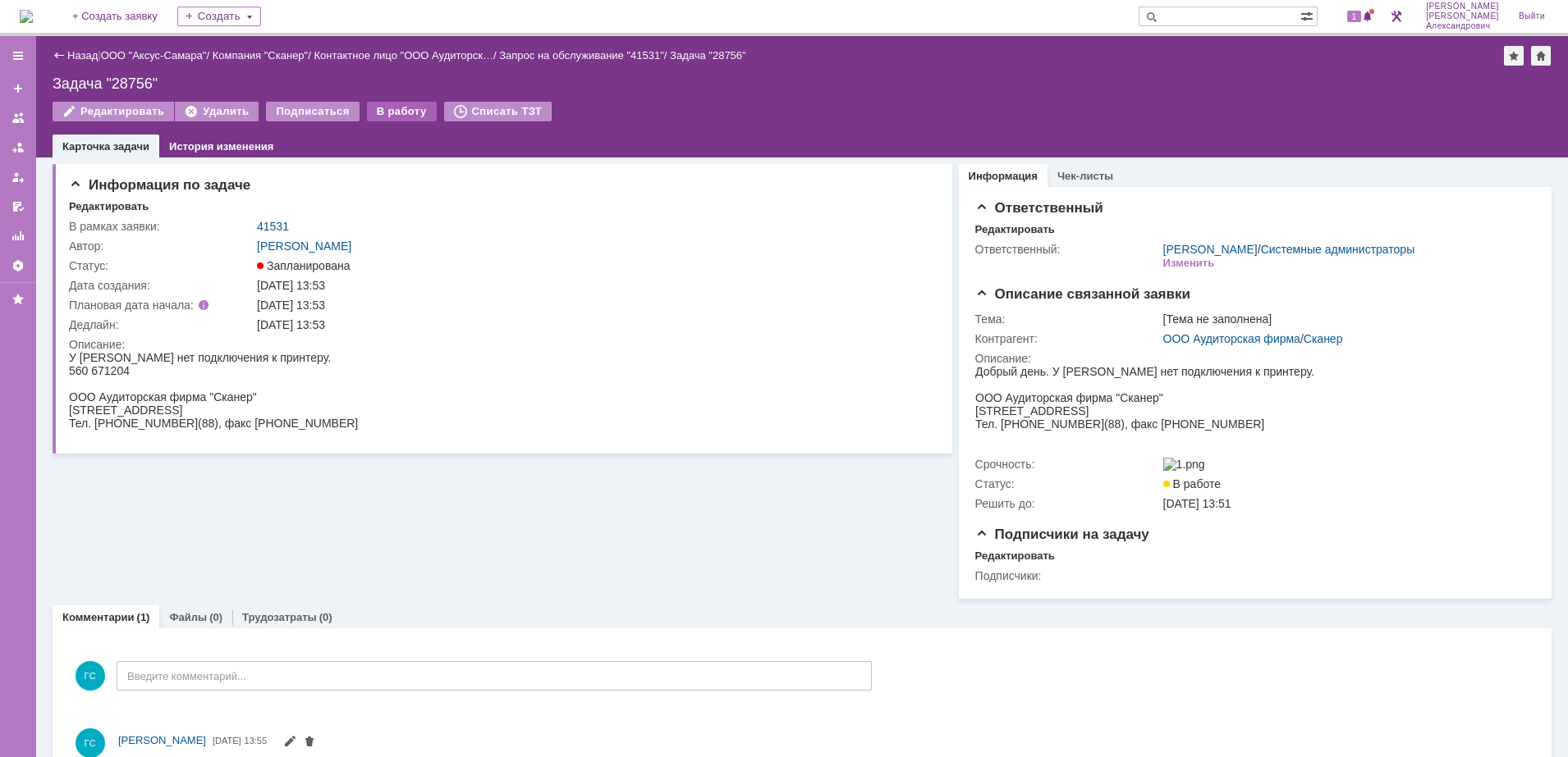
click at [390, 116] on div "В работу" at bounding box center [401, 112] width 69 height 20
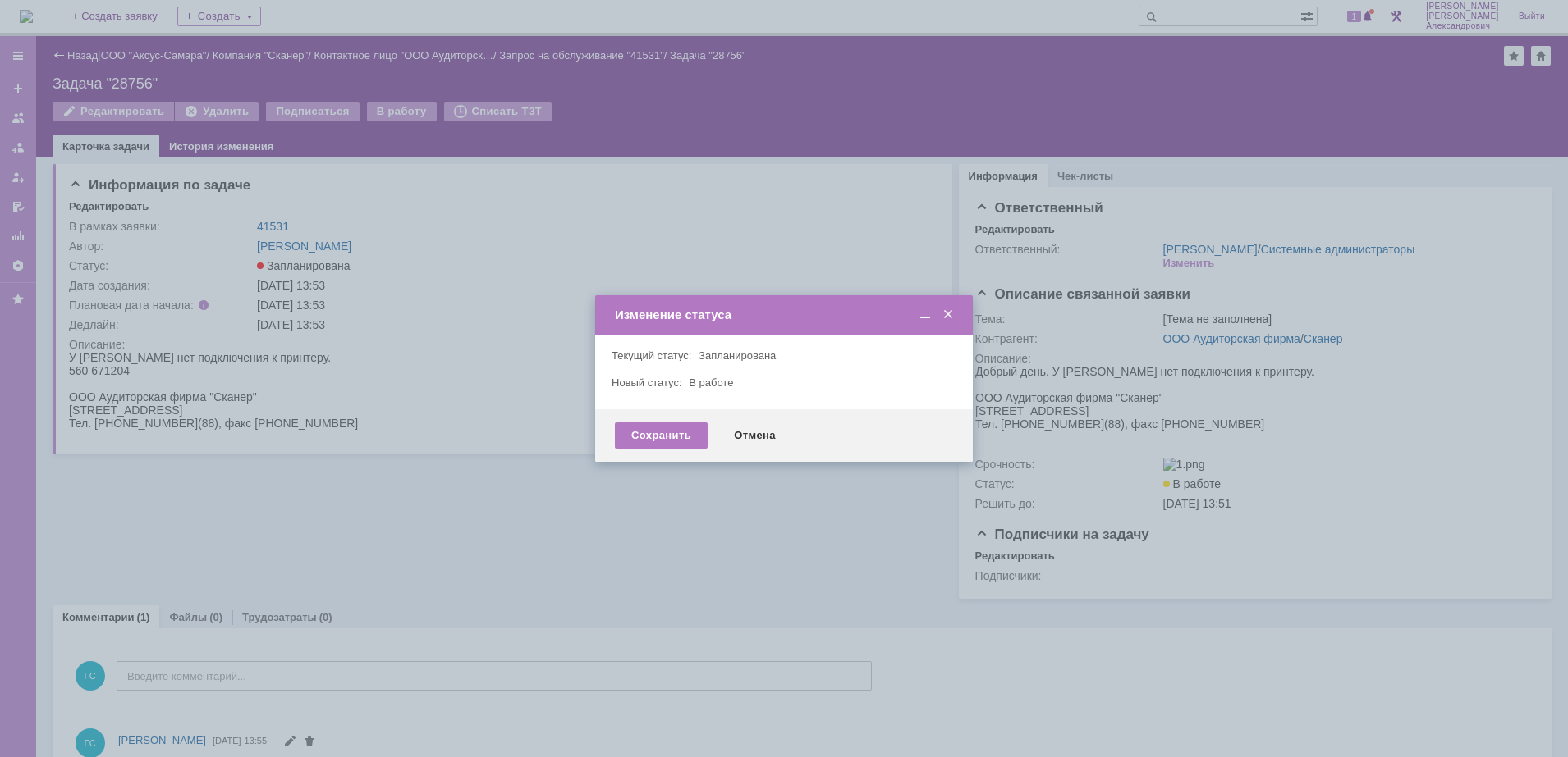
click at [637, 418] on div "Сохранить Отмена" at bounding box center [784, 435] width 378 height 52
click at [659, 447] on div "Сохранить" at bounding box center [661, 435] width 93 height 26
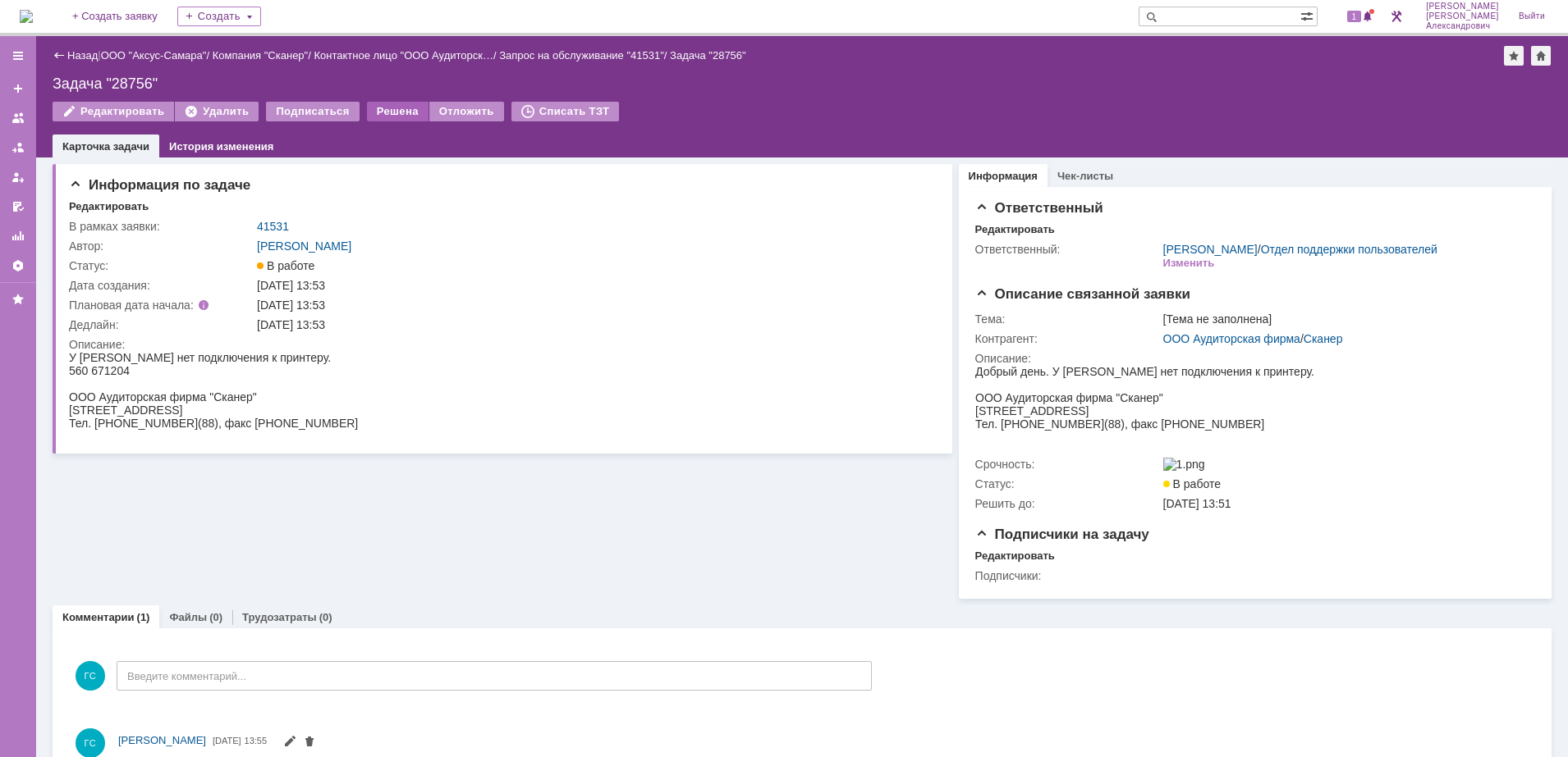
click at [399, 110] on div "Решена" at bounding box center [398, 112] width 61 height 20
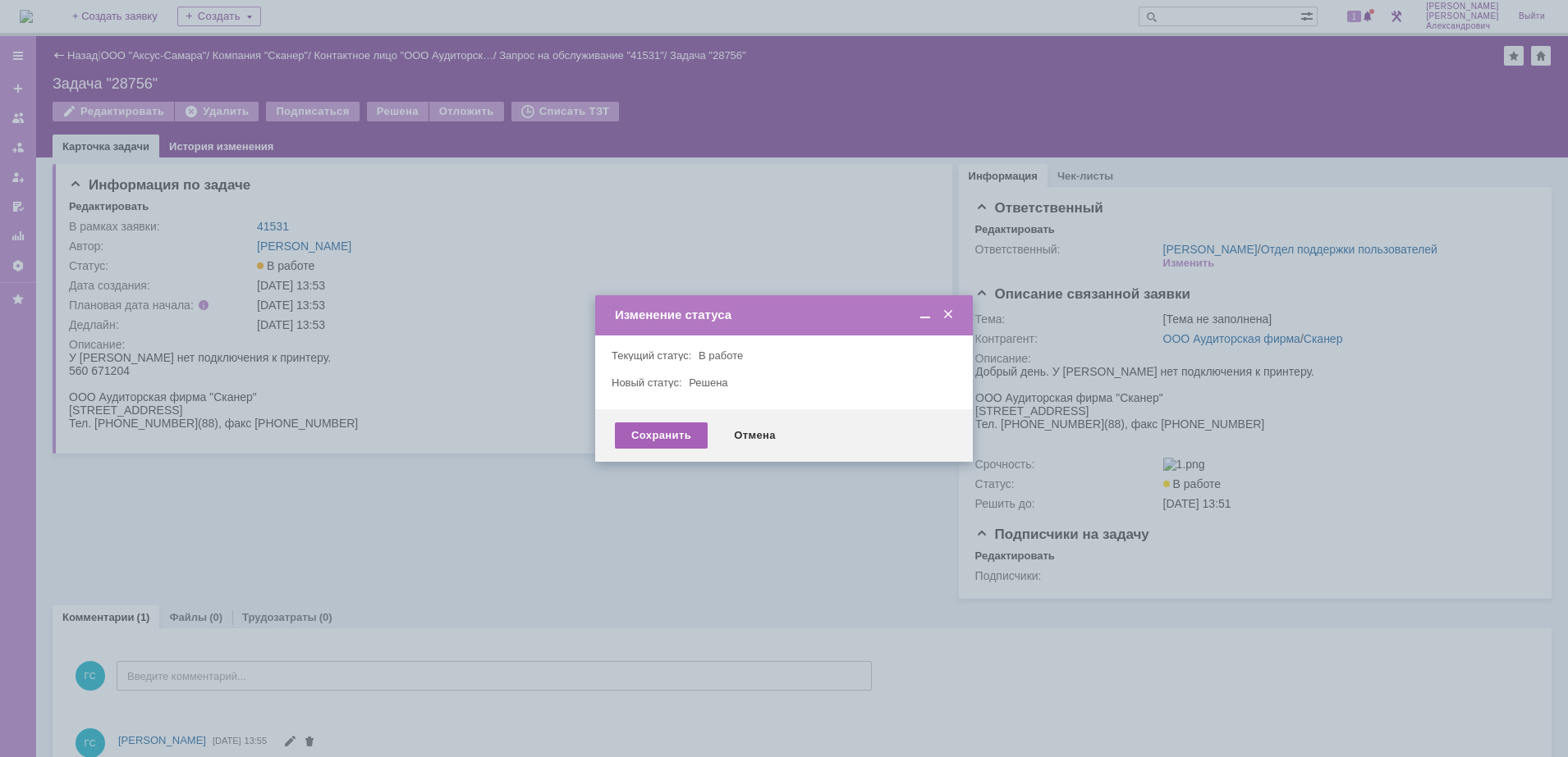
click at [655, 432] on div "Сохранить" at bounding box center [661, 435] width 93 height 26
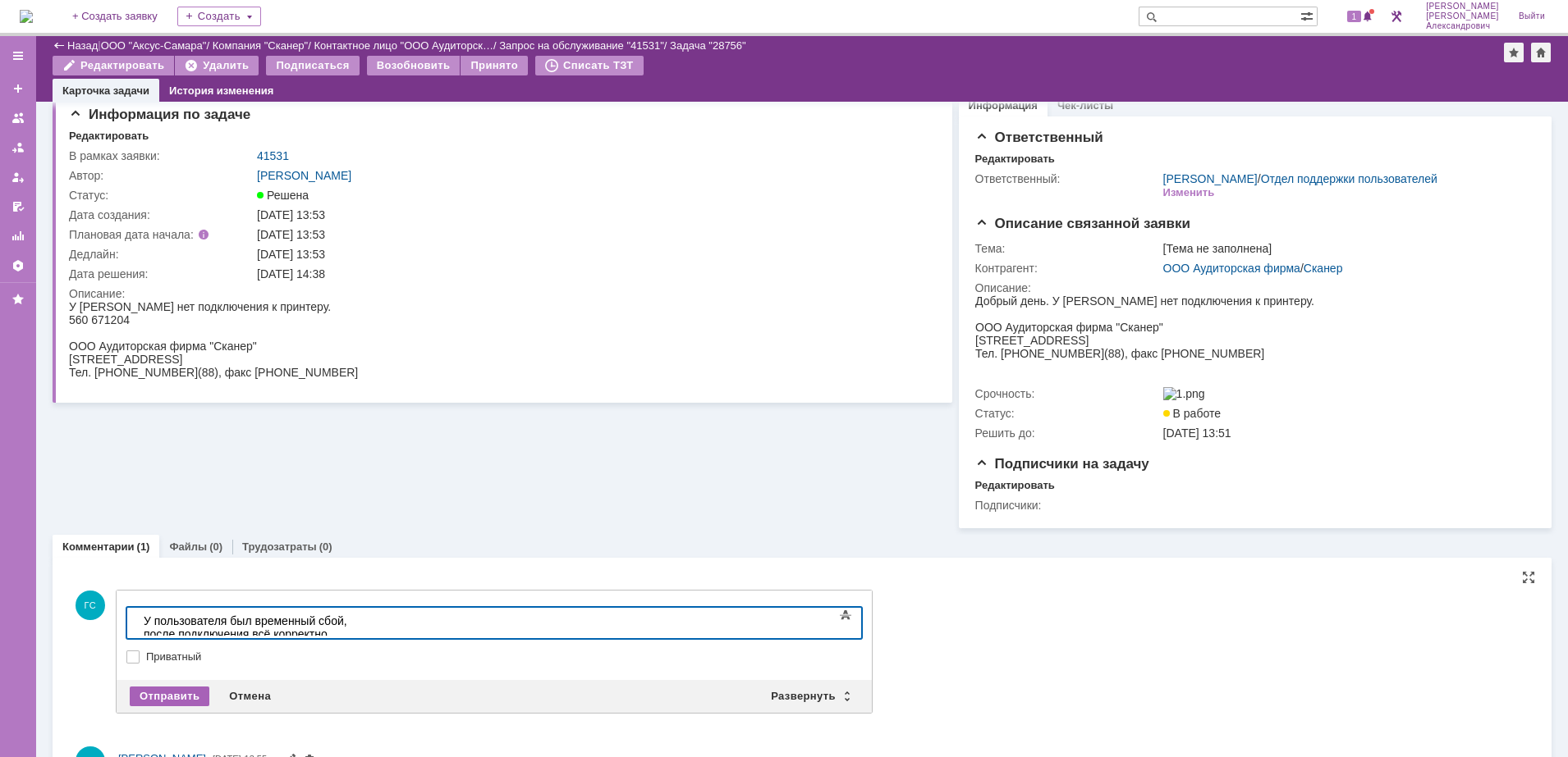
click at [178, 707] on div "Отправить" at bounding box center [170, 697] width 79 height 20
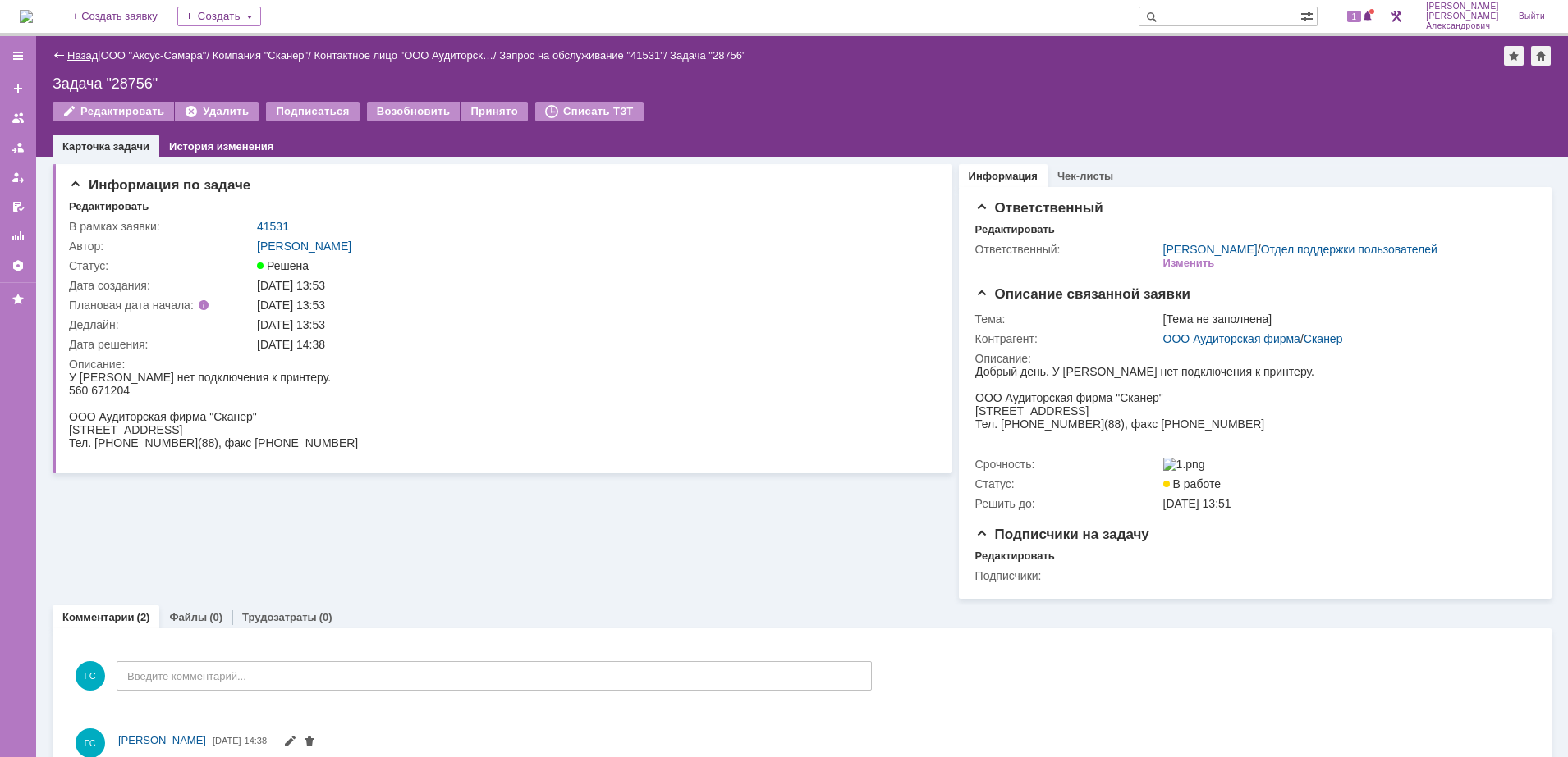
click at [78, 57] on link "Назад" at bounding box center [83, 56] width 31 height 13
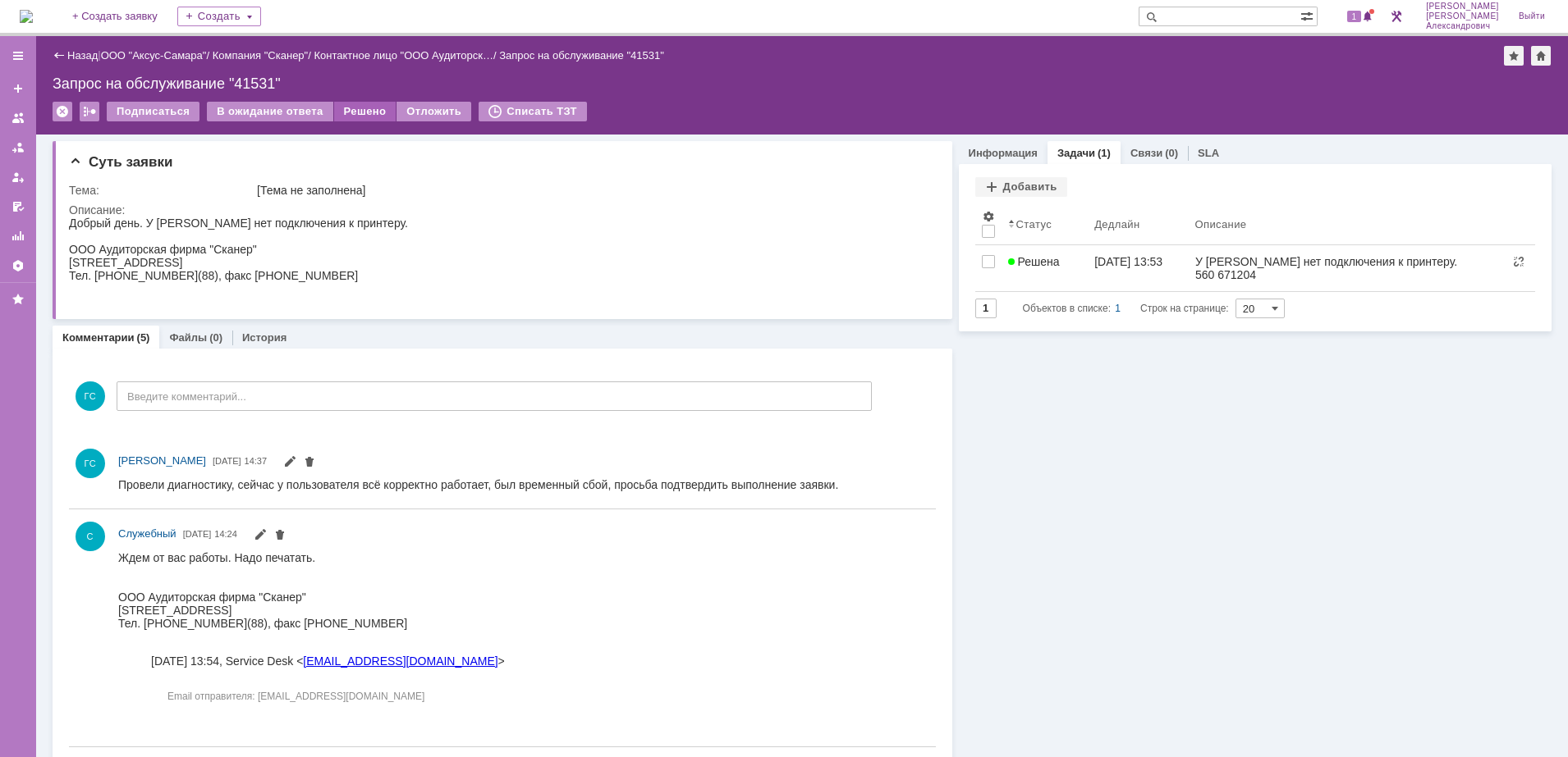
click at [353, 108] on div "Решено" at bounding box center [364, 112] width 62 height 20
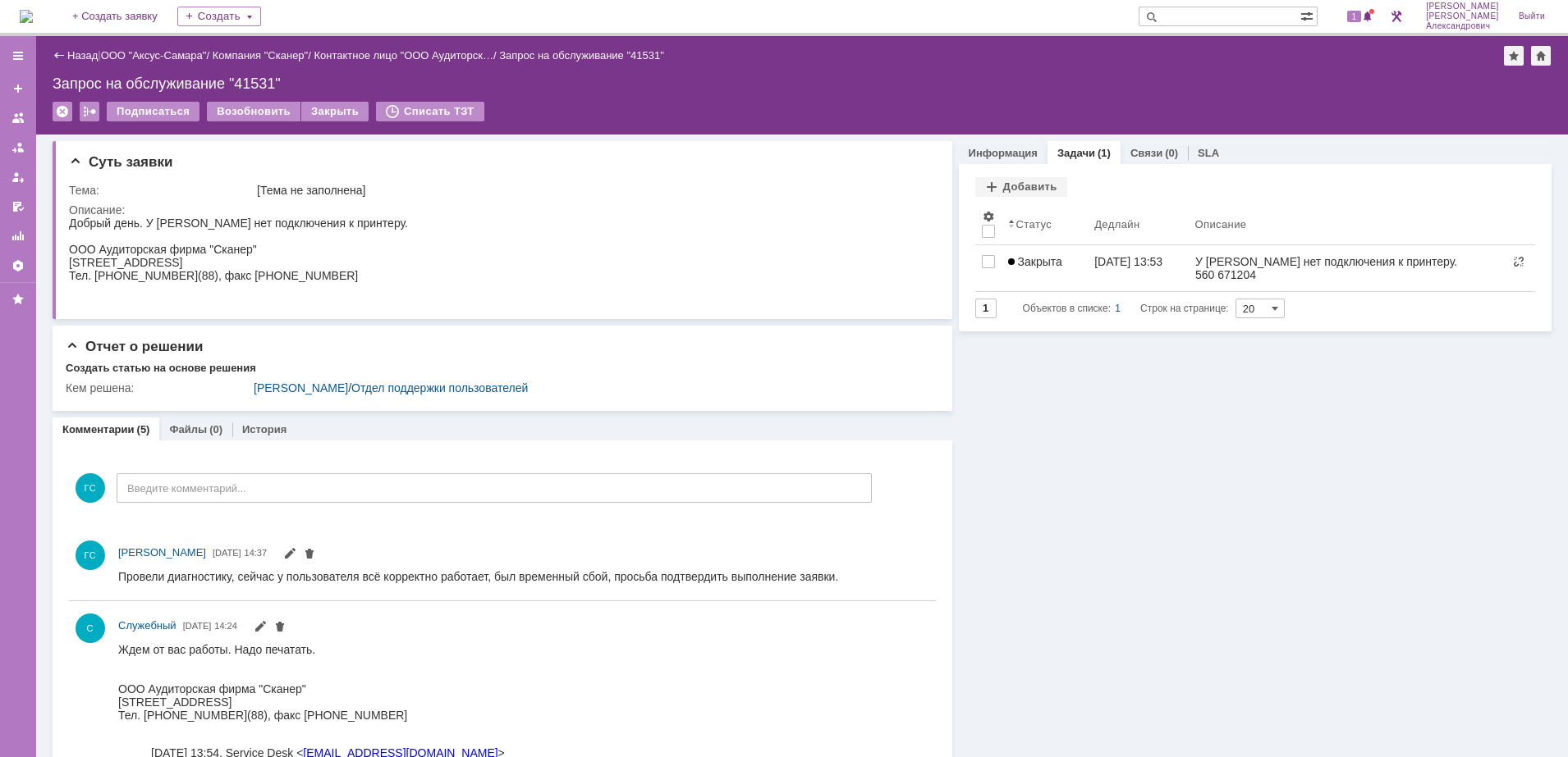
click at [32, 14] on img at bounding box center [26, 16] width 14 height 14
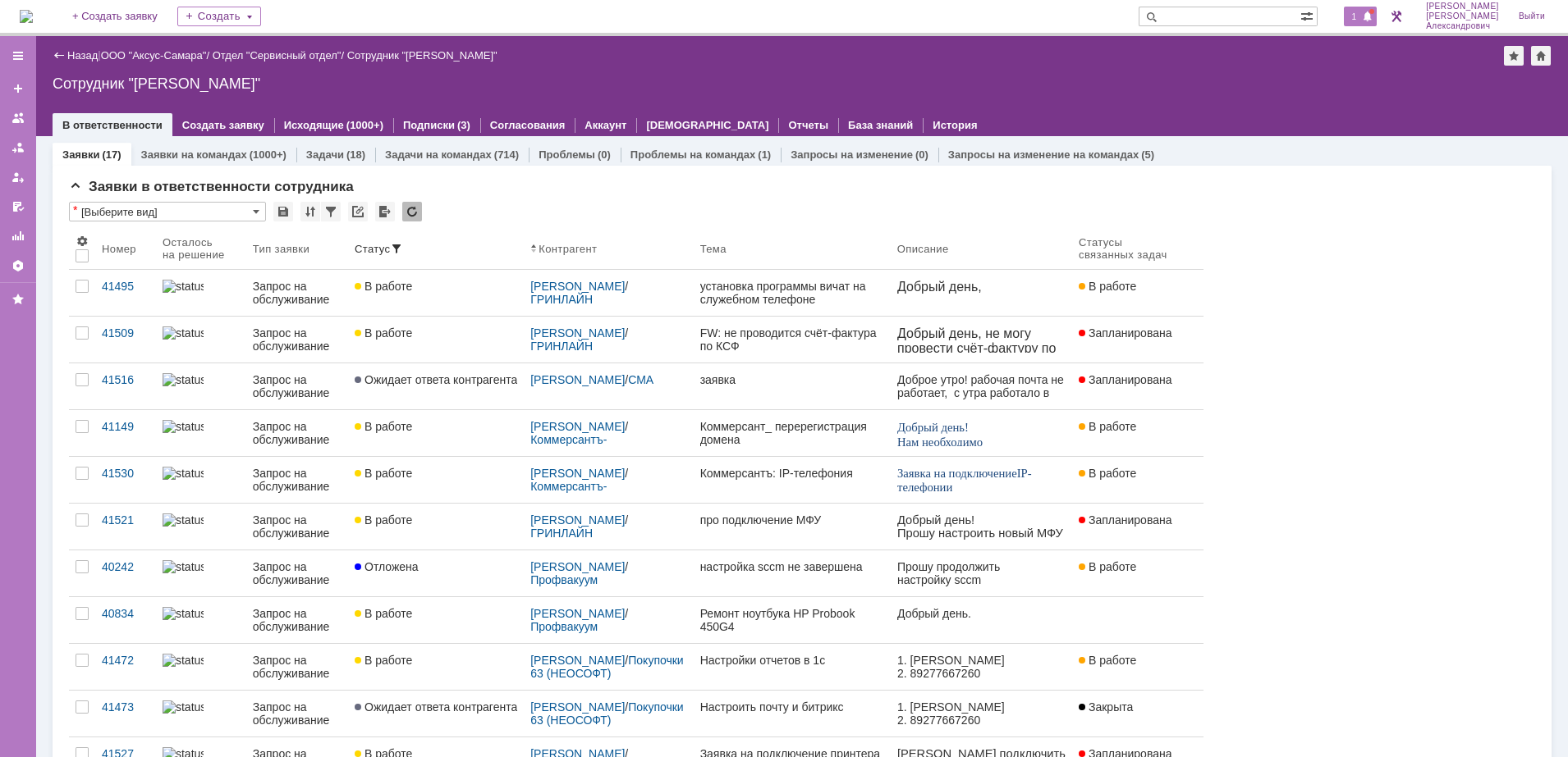
click at [1362, 22] on span "1" at bounding box center [1354, 16] width 14 height 12
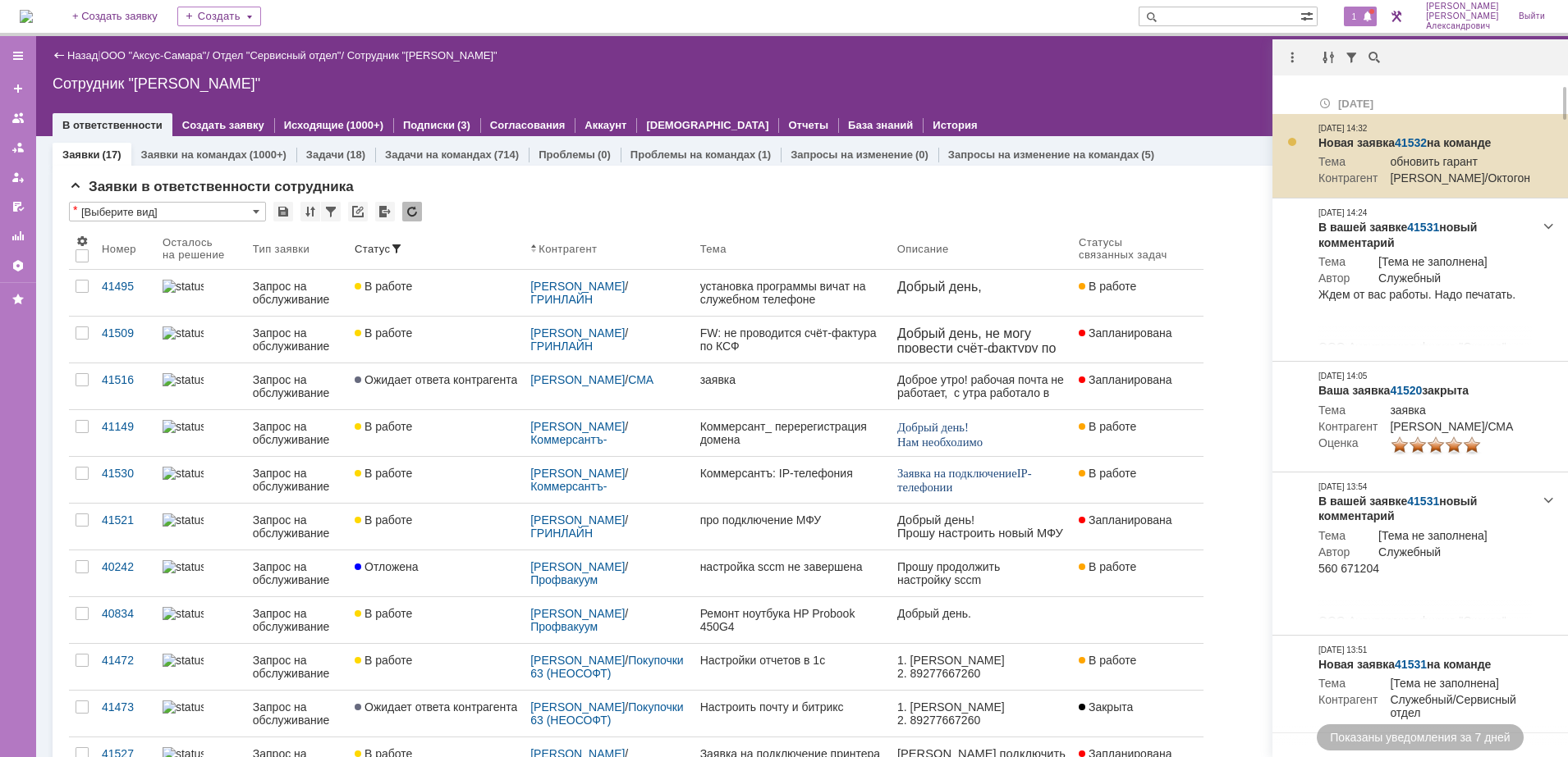
click at [1406, 136] on link "41532" at bounding box center [1411, 142] width 32 height 14
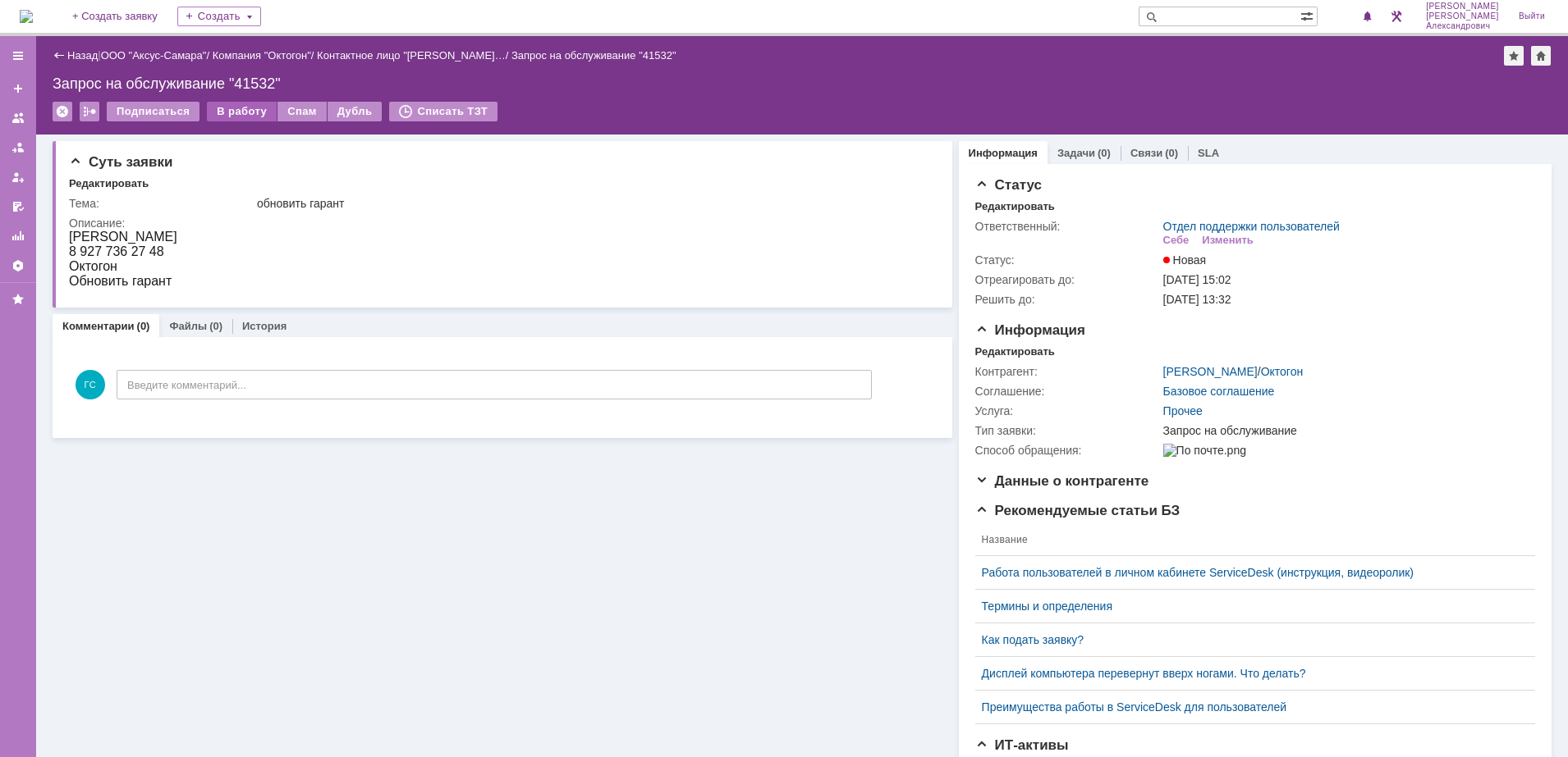
click at [224, 115] on div "В работу" at bounding box center [241, 112] width 69 height 20
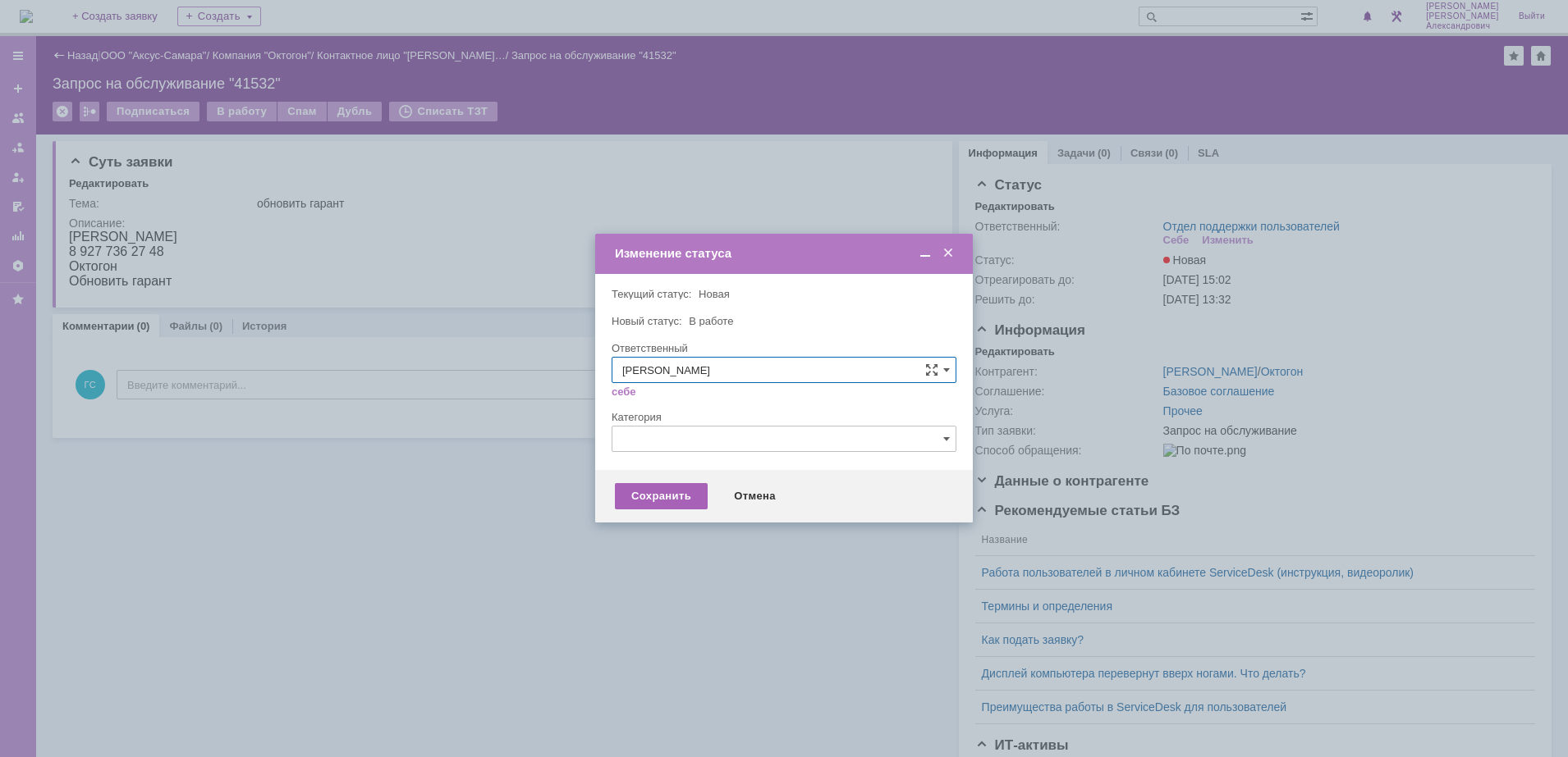
click at [650, 502] on div "Сохранить" at bounding box center [661, 496] width 93 height 26
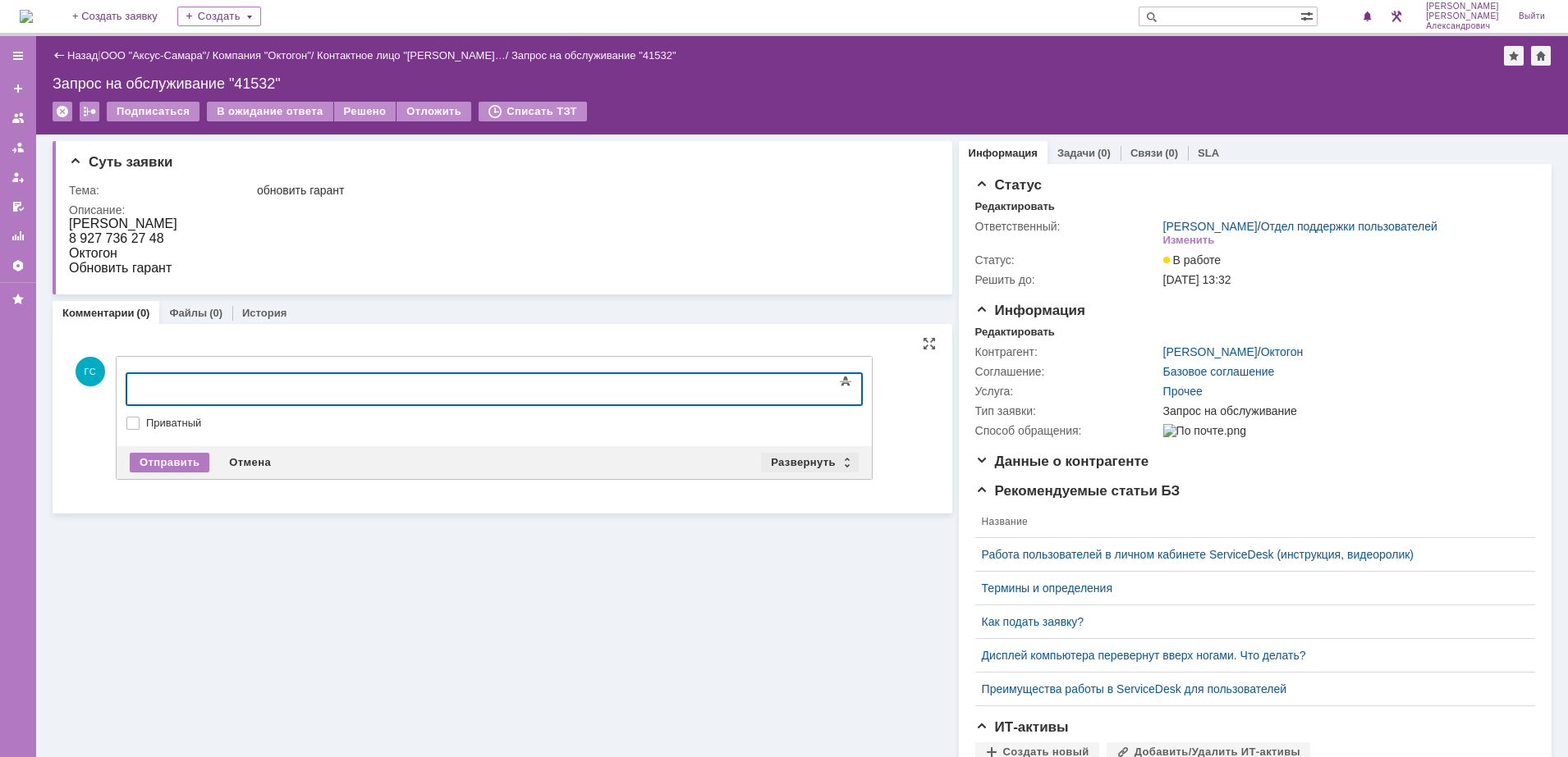
click at [810, 463] on div "Развернуть" at bounding box center [810, 462] width 97 height 20
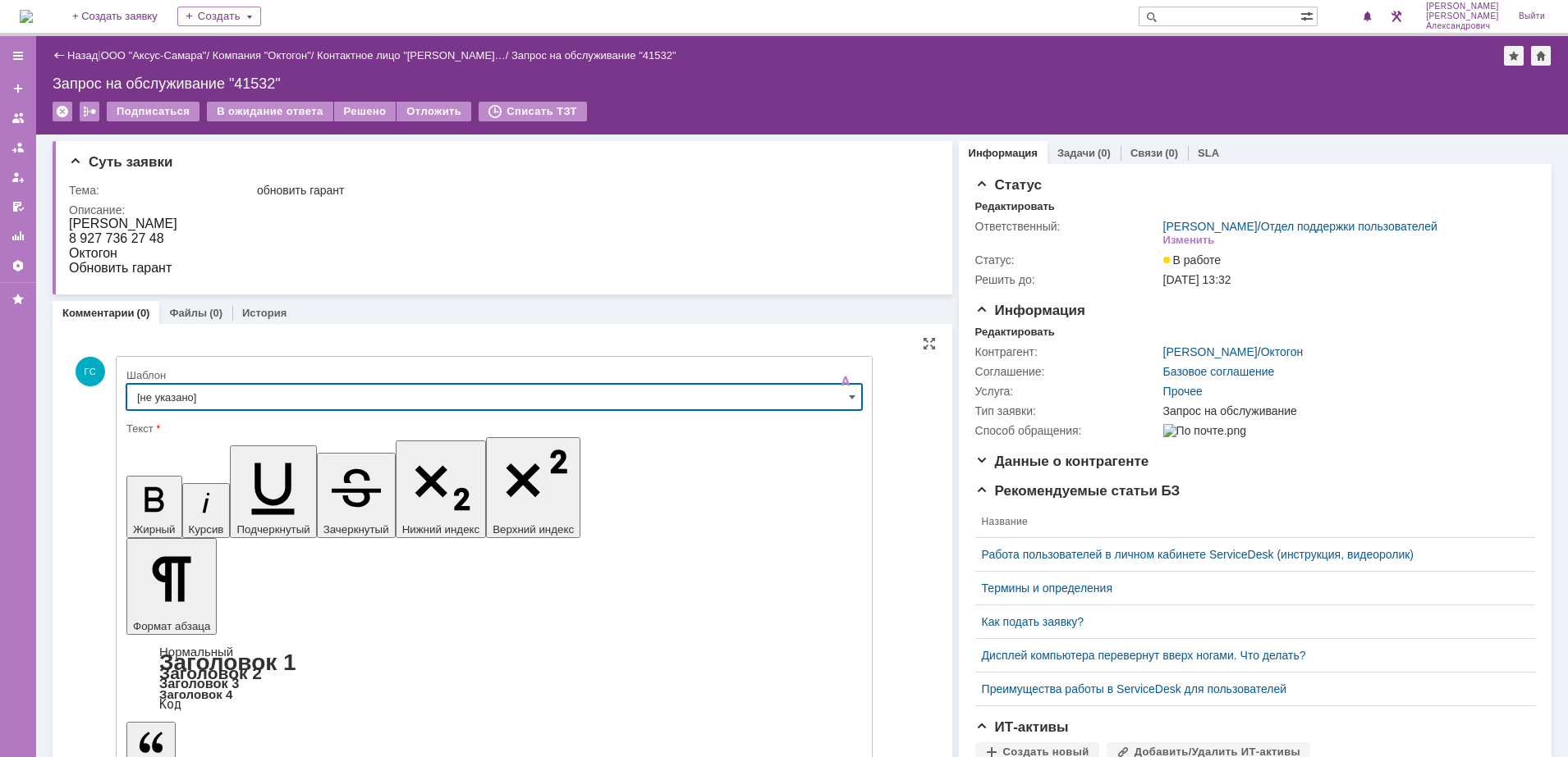
click at [279, 388] on input "[не указано]" at bounding box center [494, 397] width 736 height 26
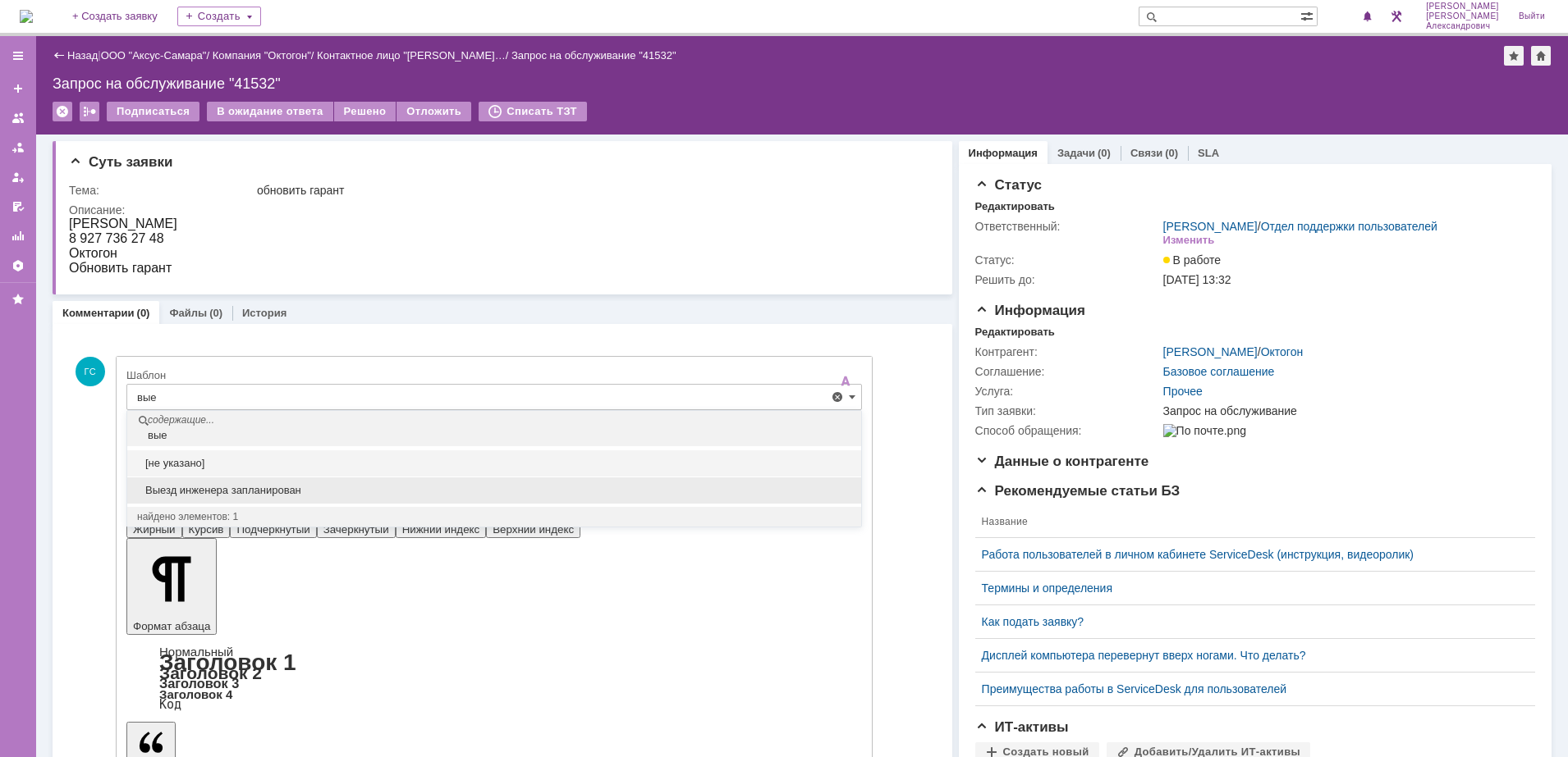
click at [244, 487] on span "Выезд инженера запланирован" at bounding box center [494, 490] width 714 height 14
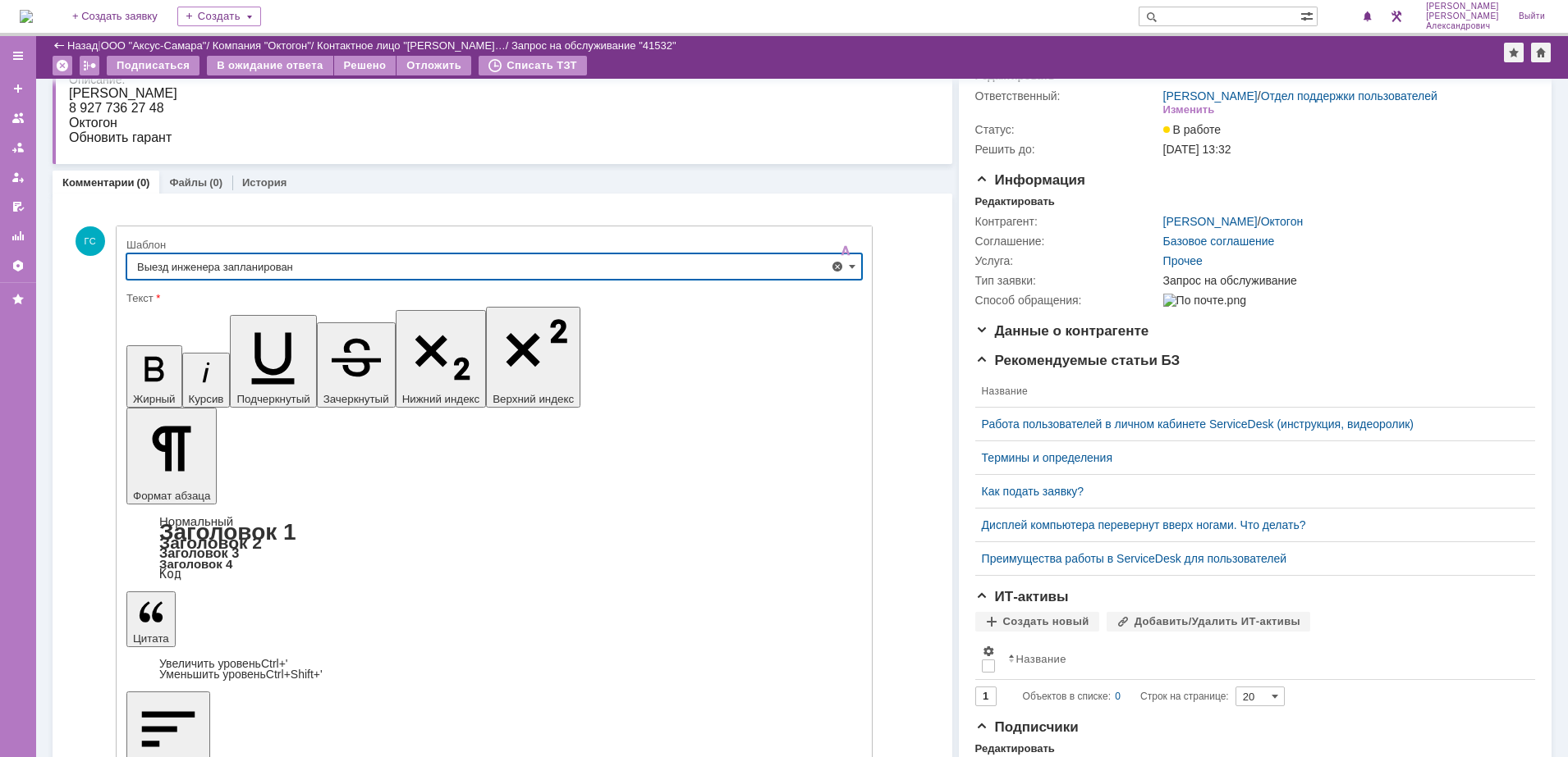
scroll to position [103, 0]
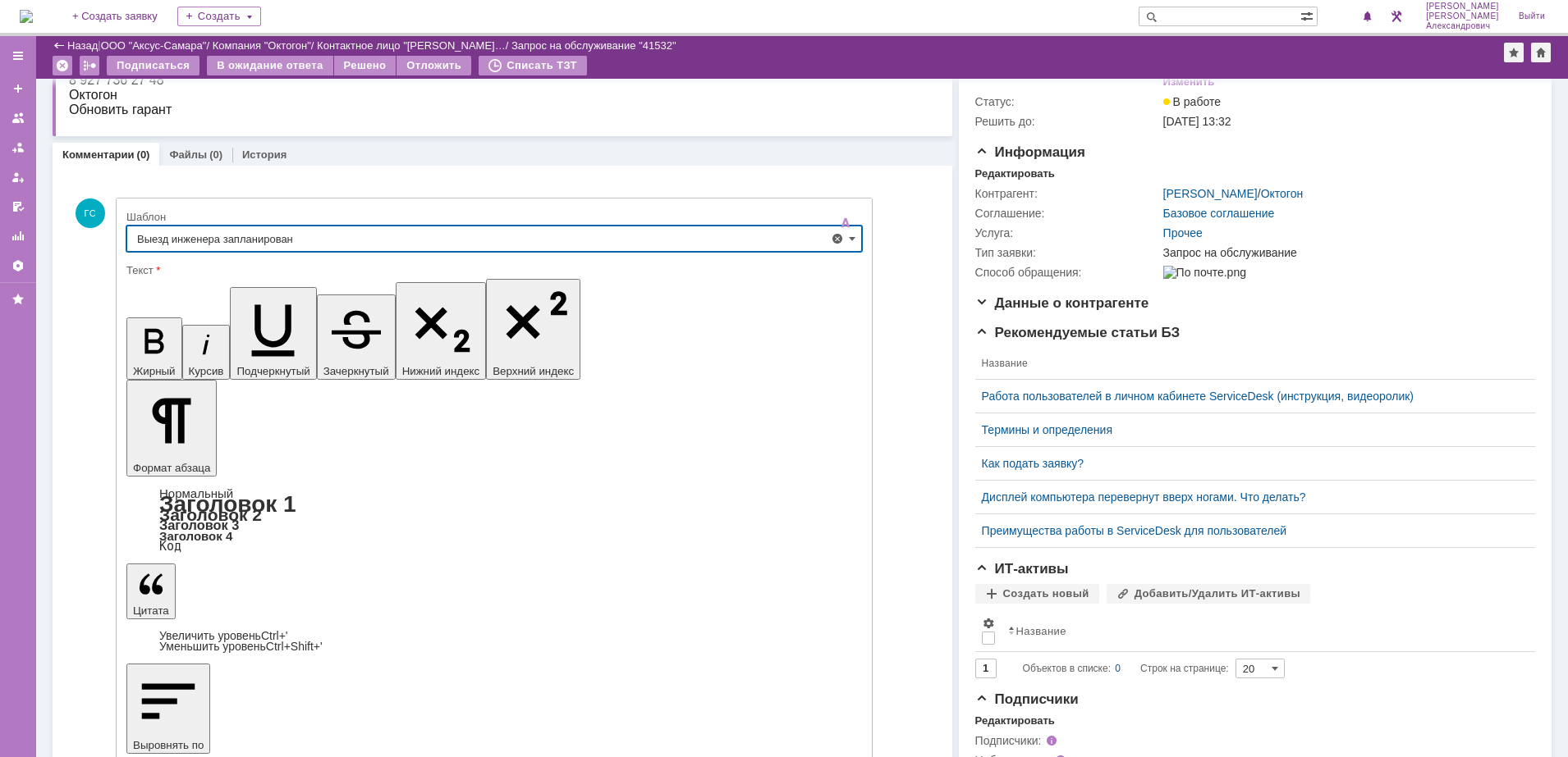
type input "Выезд инженера запланирован"
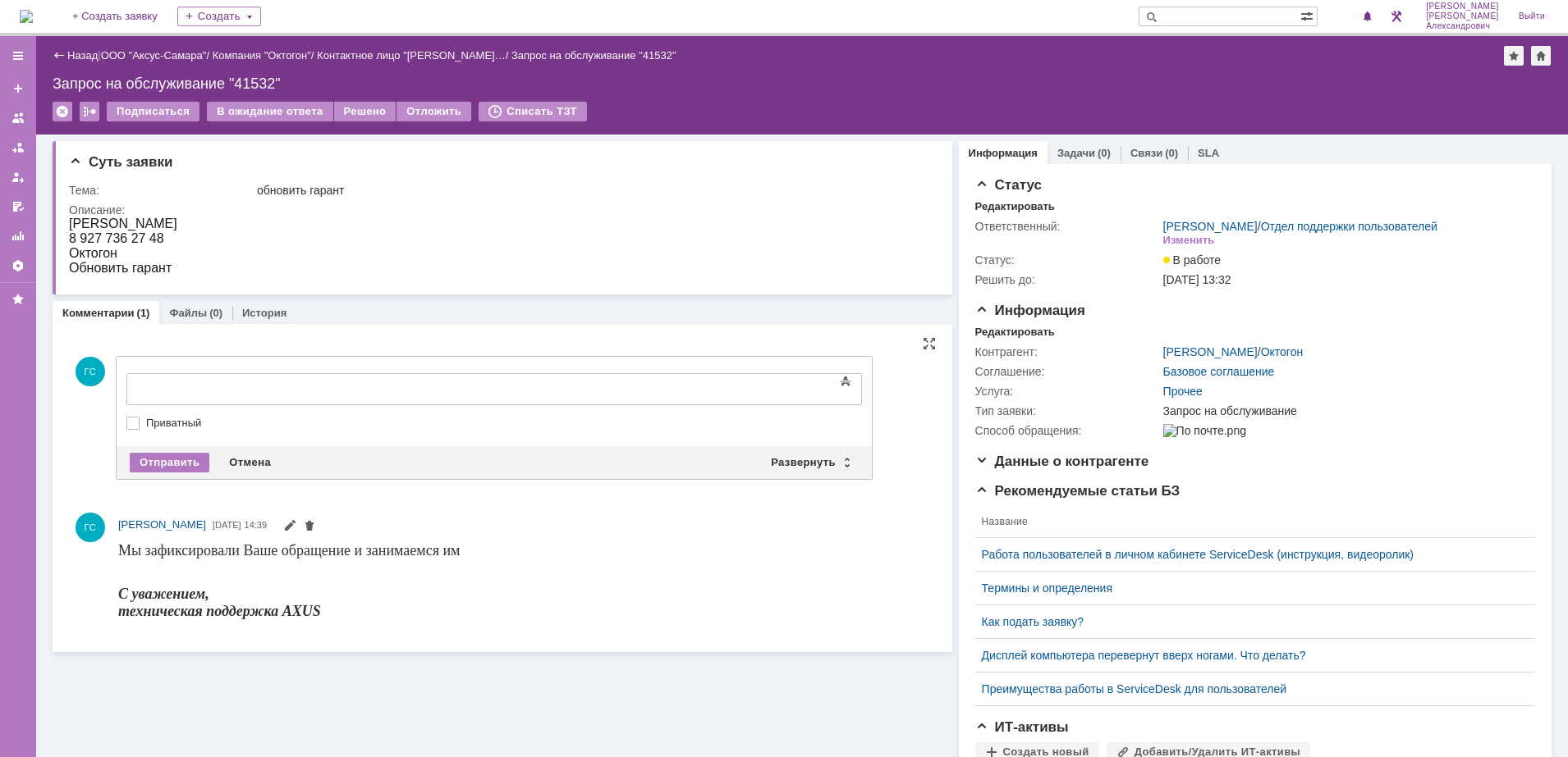
scroll to position [0, 0]
drag, startPoint x: 179, startPoint y: 269, endPoint x: 69, endPoint y: 214, distance: 123.0
click at [69, 216] on html "Корнякова Юлия 8 927 736 27 48 Октогон Обновить гарант" at bounding box center [494, 246] width 851 height 59
copy div "Корнякова Юлия 8 927 736 27 48 Октогон Обновить гарант"
click at [993, 339] on div "Редактировать" at bounding box center [1014, 332] width 79 height 14
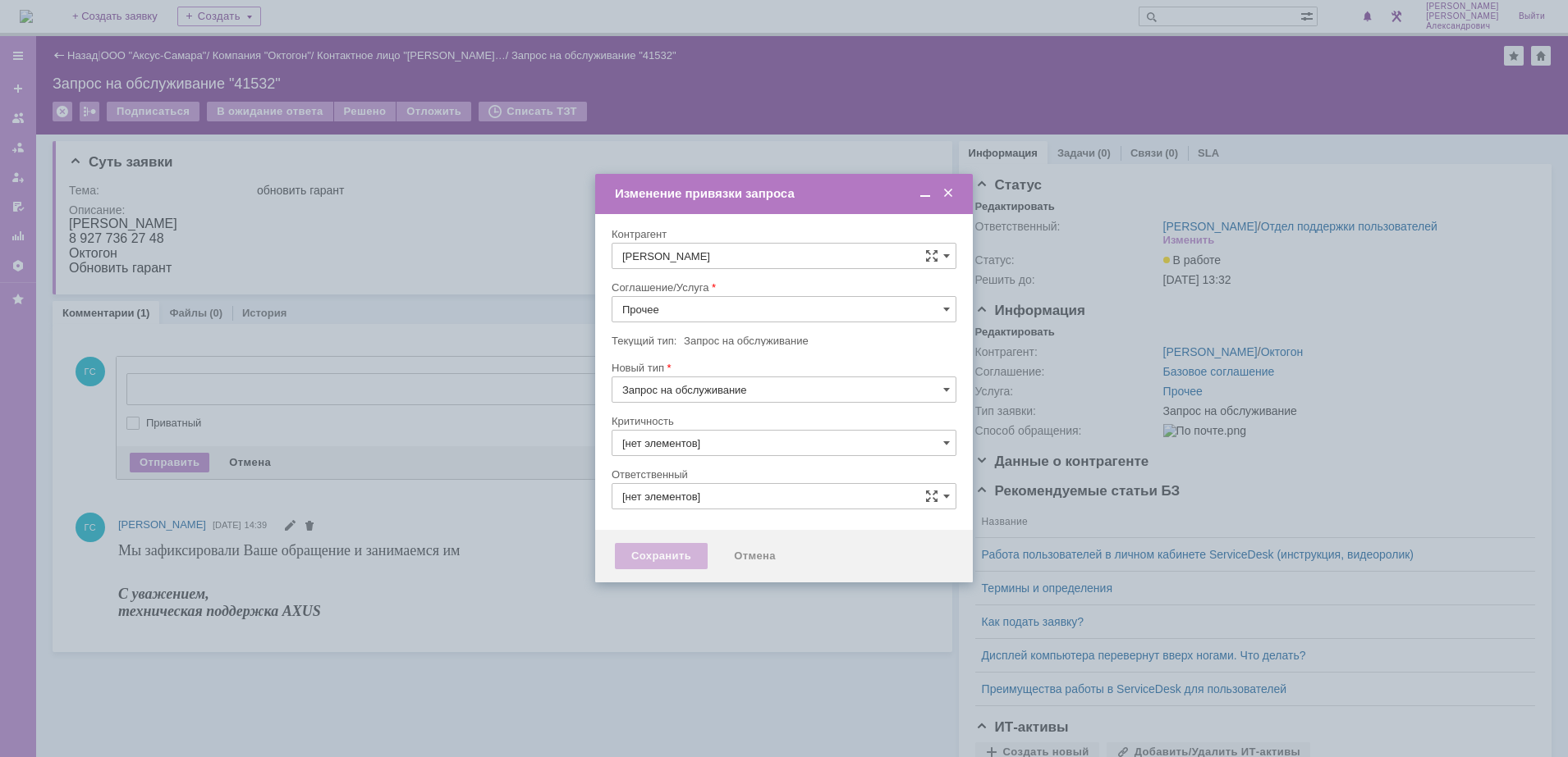
type input "3. Низкая"
type input "[не указано]"
type input "[PERSON_NAME]"
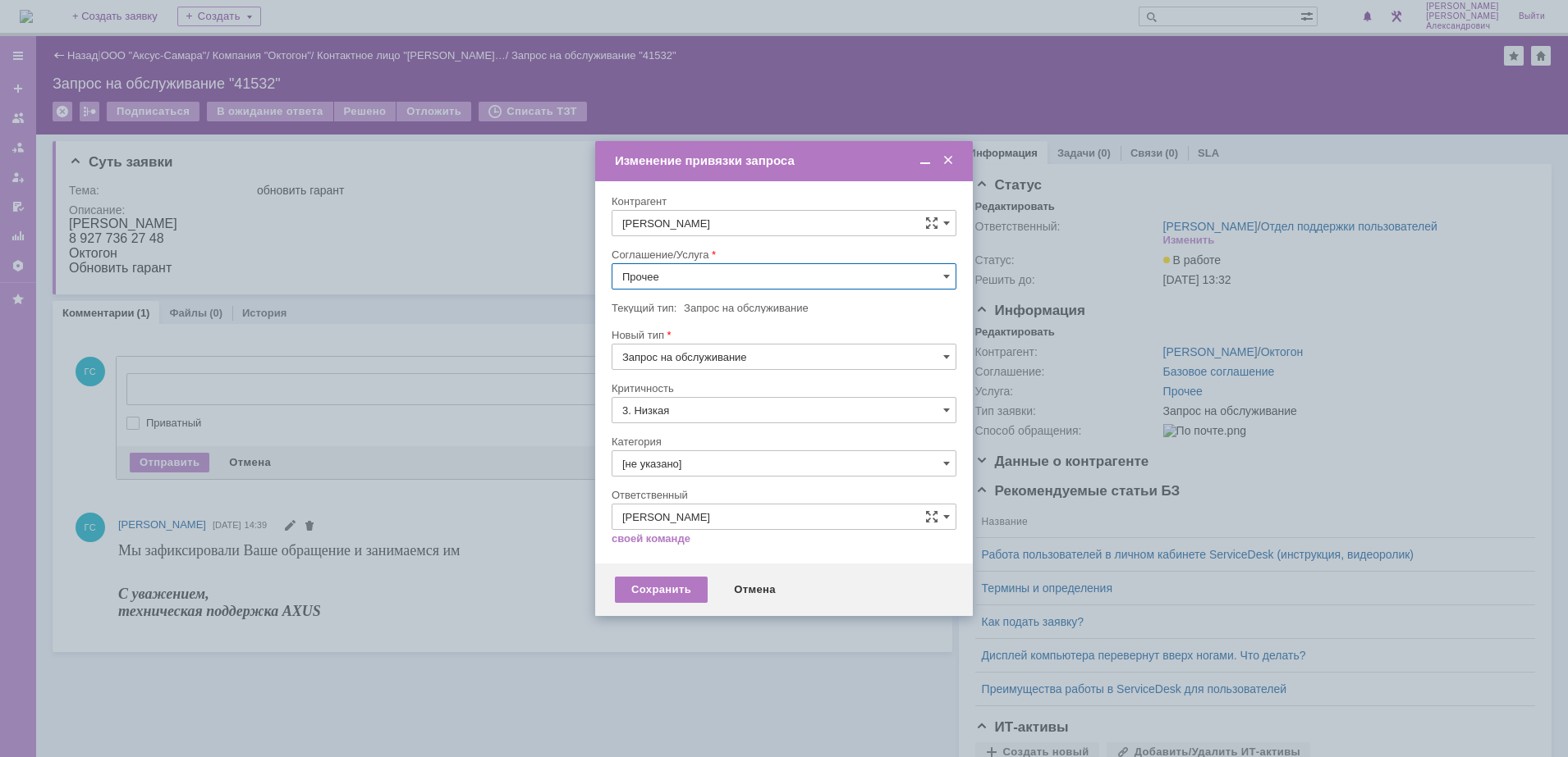
click at [656, 276] on input "Прочее" at bounding box center [784, 276] width 344 height 26
click at [701, 433] on span "АРМ_Настройка" at bounding box center [784, 436] width 324 height 14
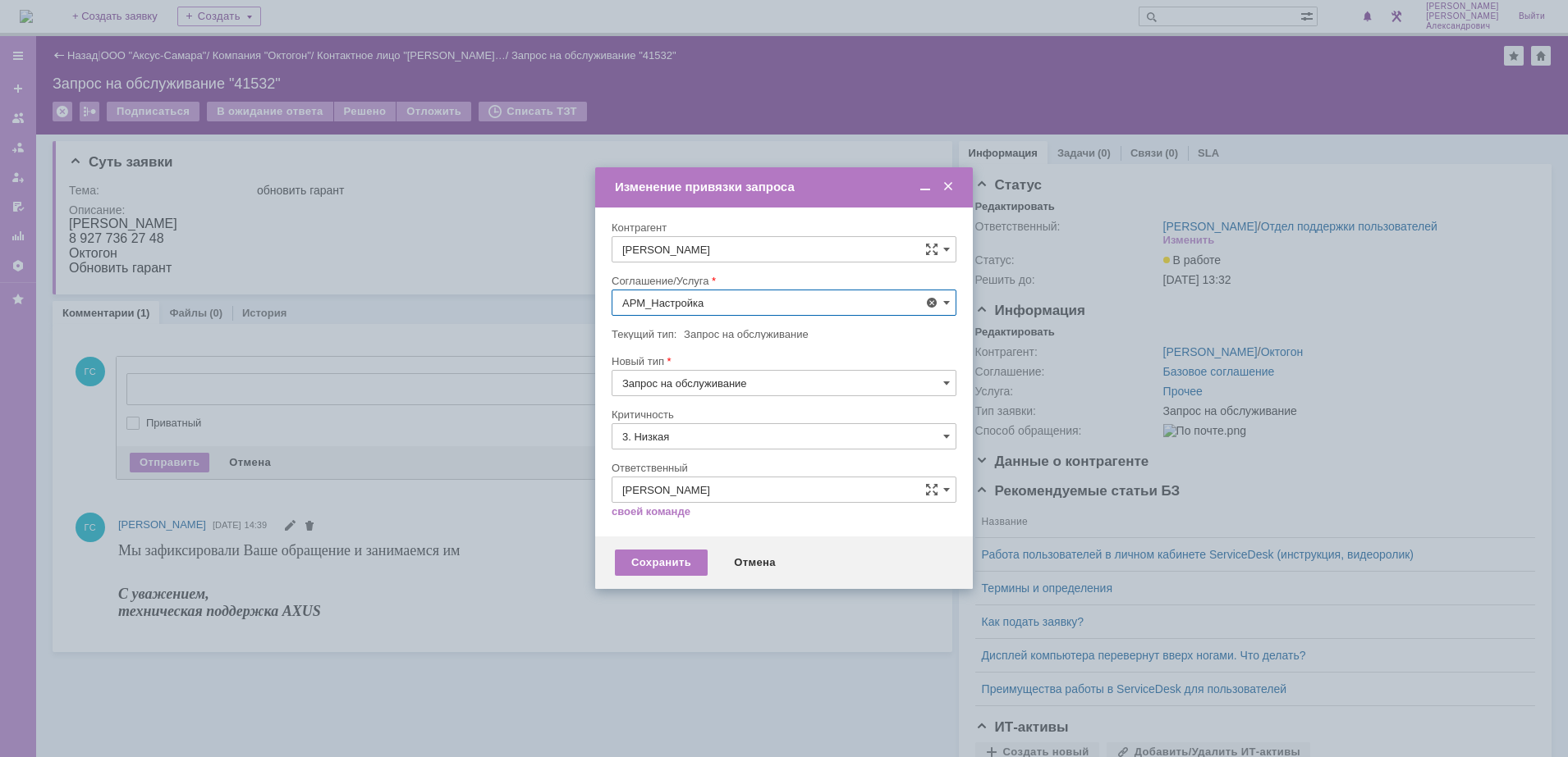
type input "АРМ_Настройка"
click at [695, 440] on input "3. Низкая" at bounding box center [784, 436] width 344 height 26
click at [695, 459] on div "[не указано]" at bounding box center [784, 466] width 343 height 26
type input "[не указано]"
click at [659, 562] on div "Сохранить" at bounding box center [661, 562] width 93 height 26
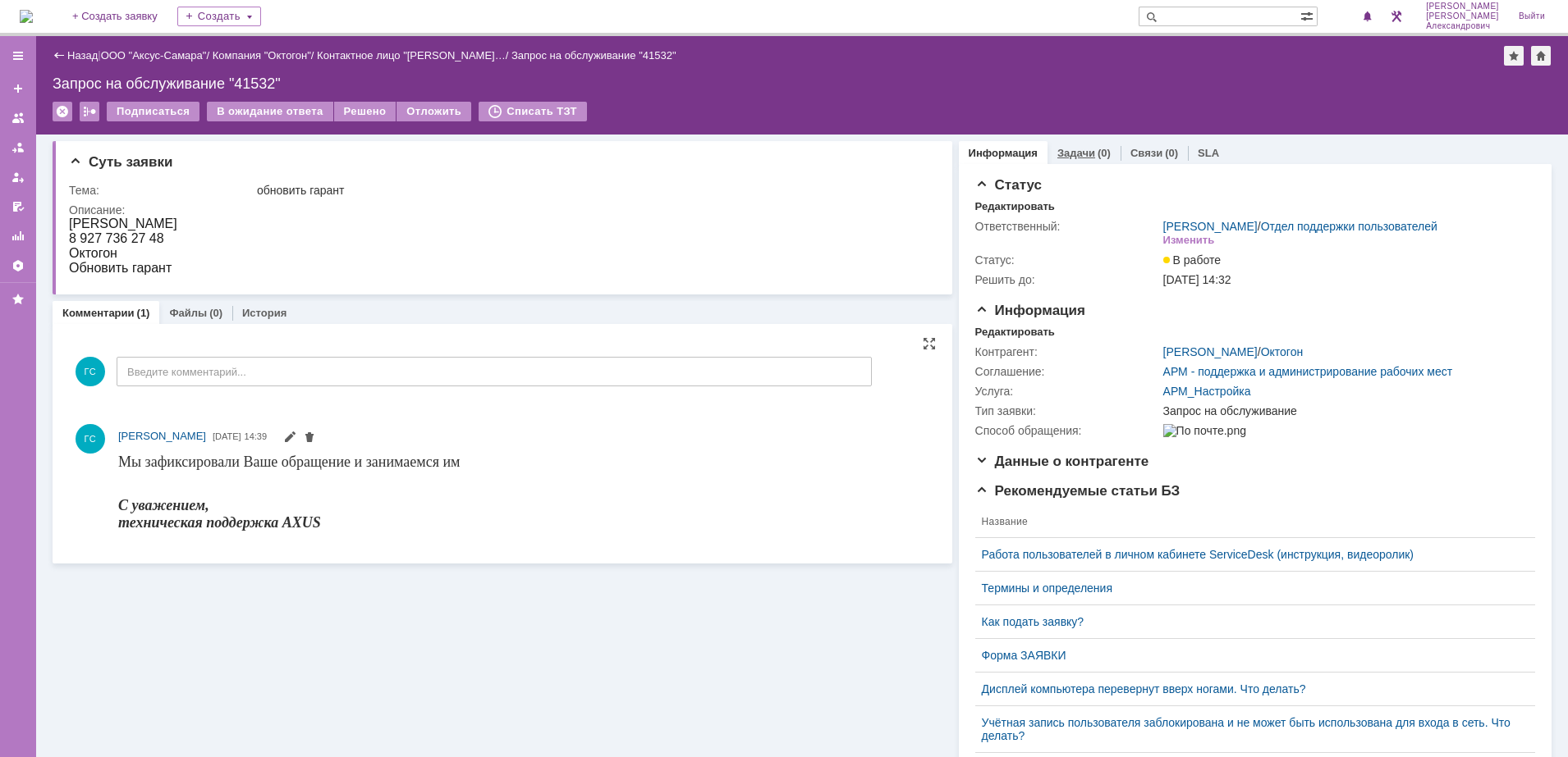
click at [1063, 148] on link "Задачи" at bounding box center [1076, 153] width 38 height 13
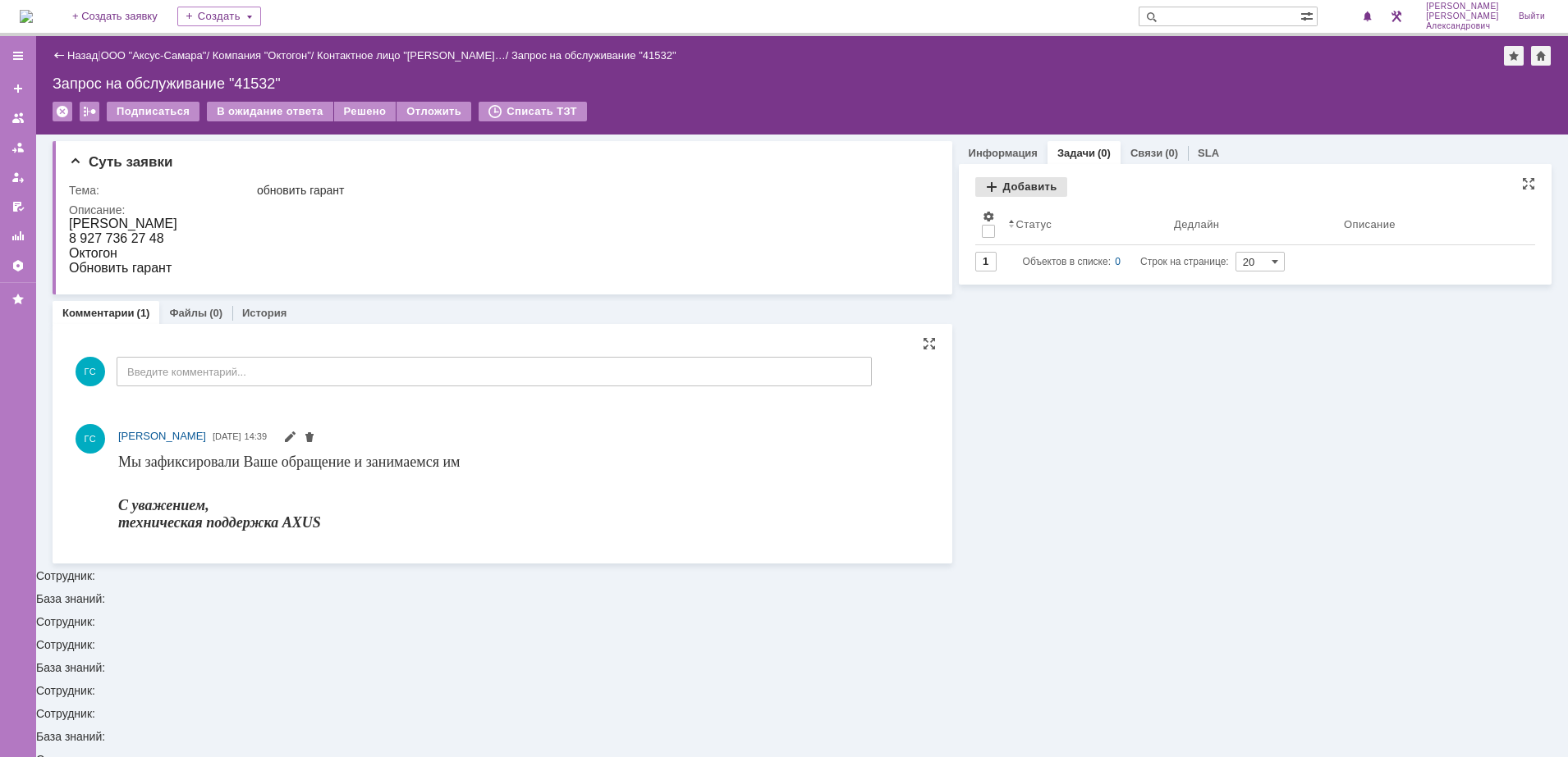
click at [1032, 190] on div "Добавить" at bounding box center [1021, 187] width 92 height 20
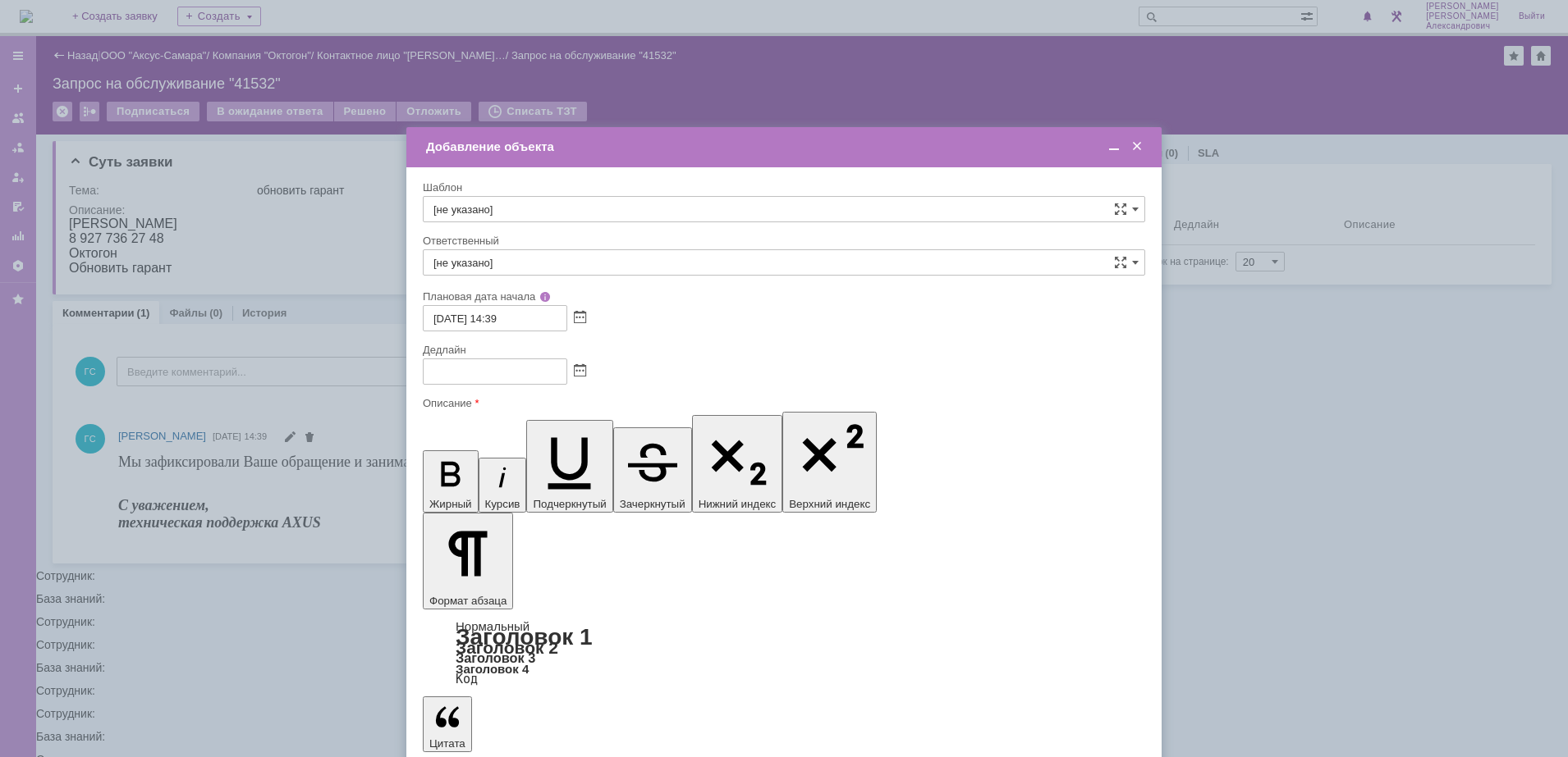
click at [576, 370] on span at bounding box center [580, 371] width 13 height 14
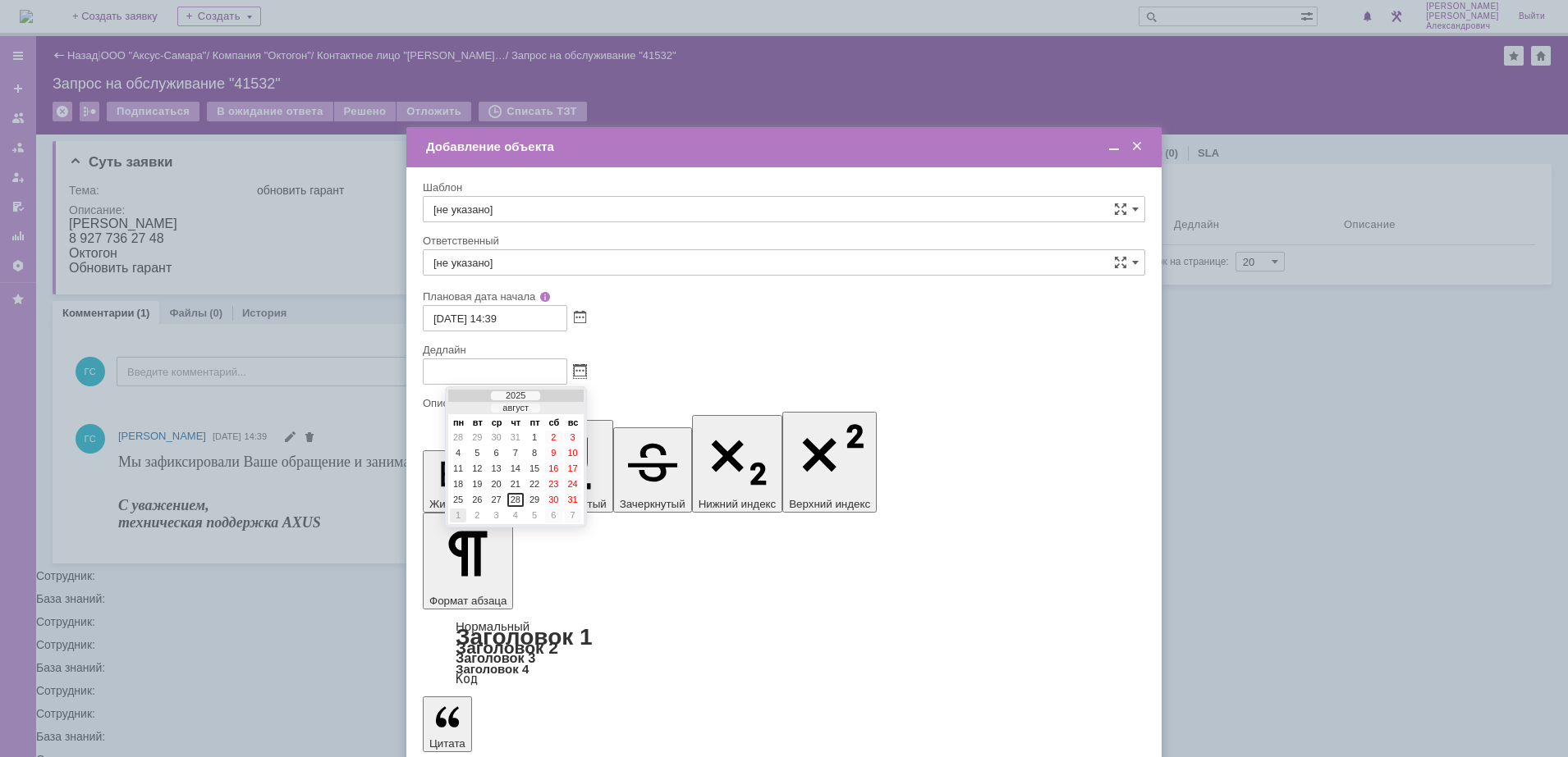
click at [460, 514] on div "1" at bounding box center [458, 515] width 16 height 14
type input "01.09.2025 14:39"
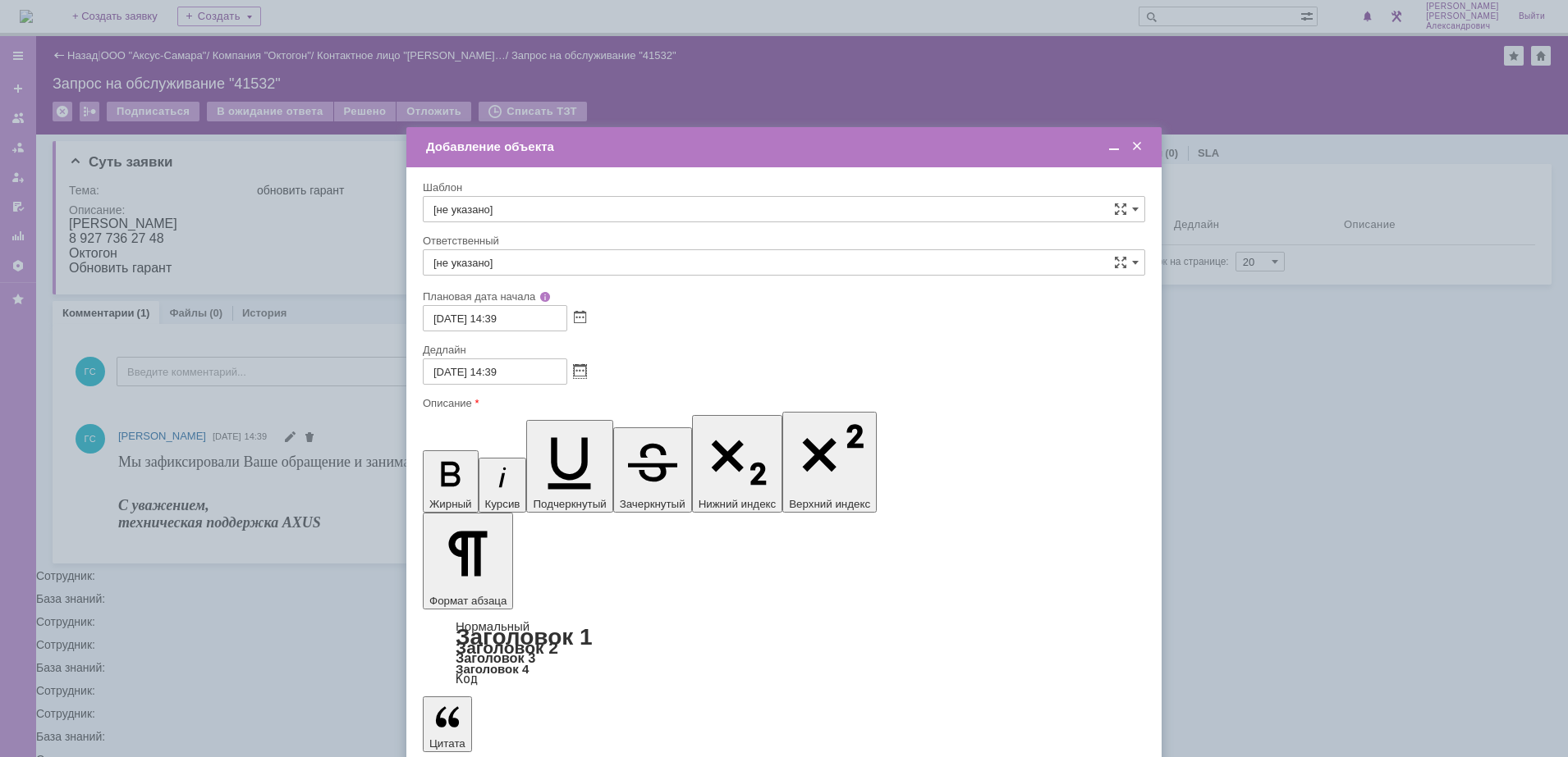
click at [532, 263] on input "[не указано]" at bounding box center [784, 262] width 722 height 26
click at [582, 431] on span "[PERSON_NAME]" at bounding box center [784, 436] width 701 height 14
type input "[PERSON_NAME]"
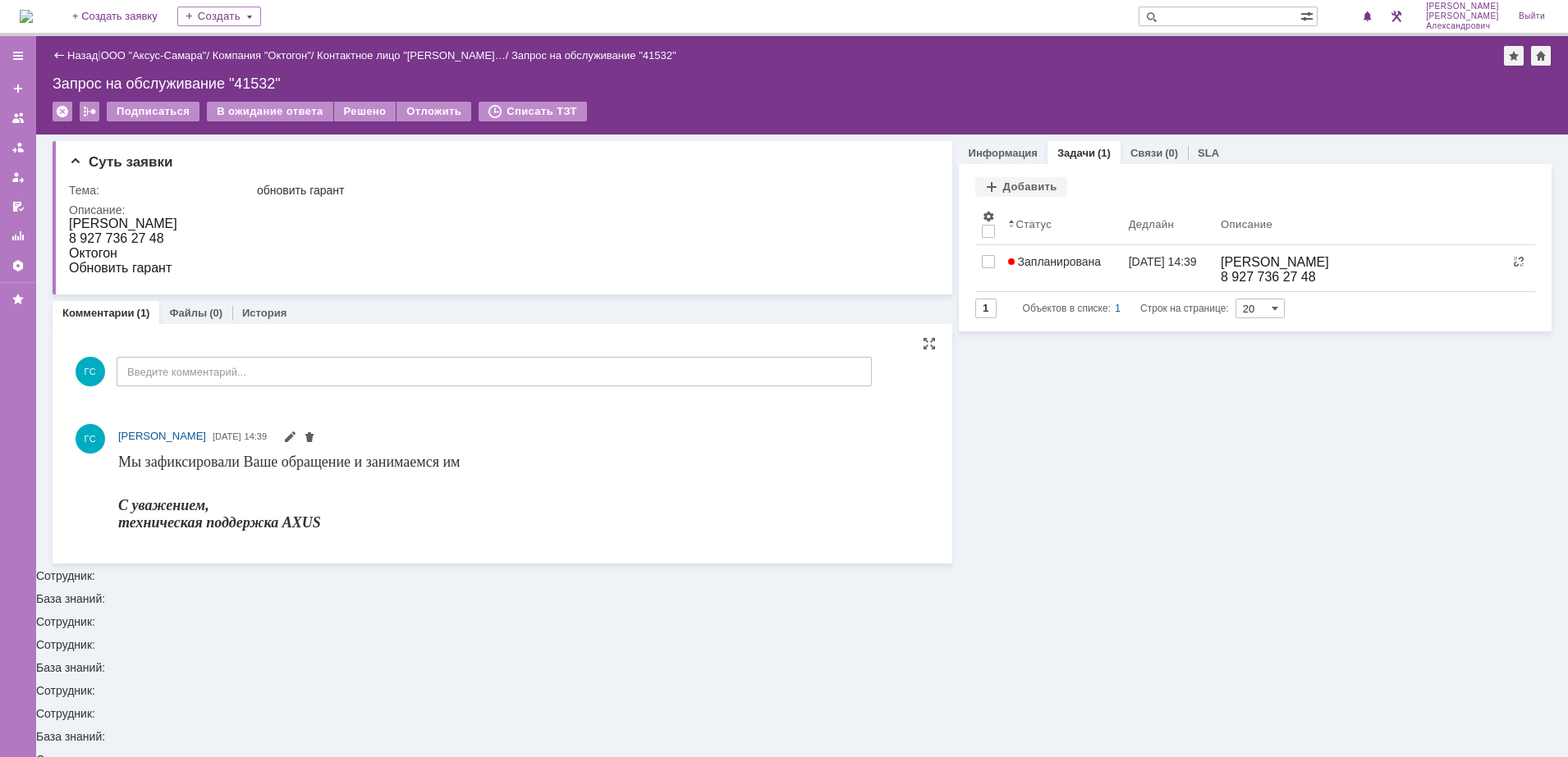
click at [32, 15] on img at bounding box center [26, 16] width 14 height 14
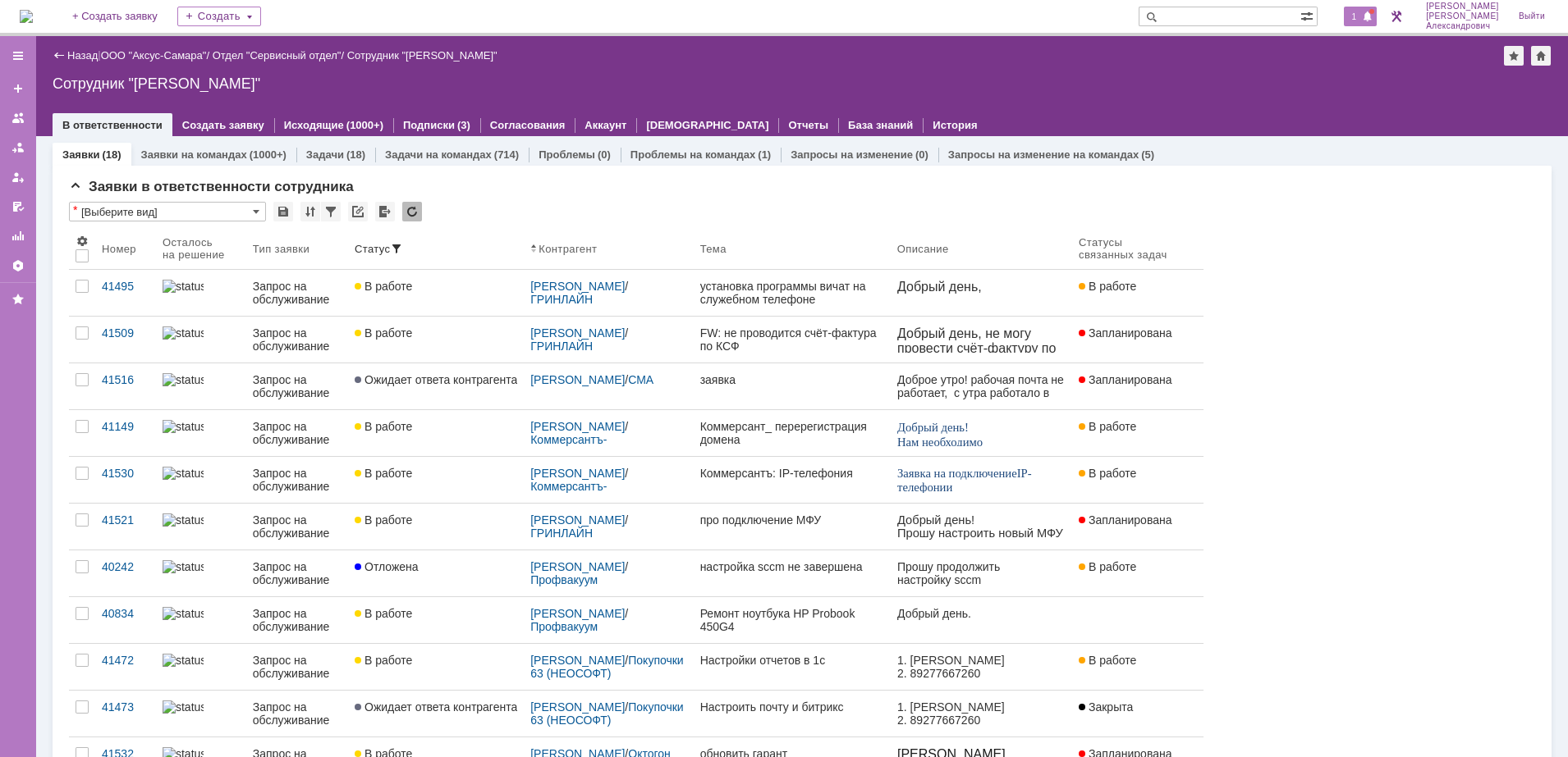
click at [1359, 20] on span "1" at bounding box center [1354, 16] width 14 height 12
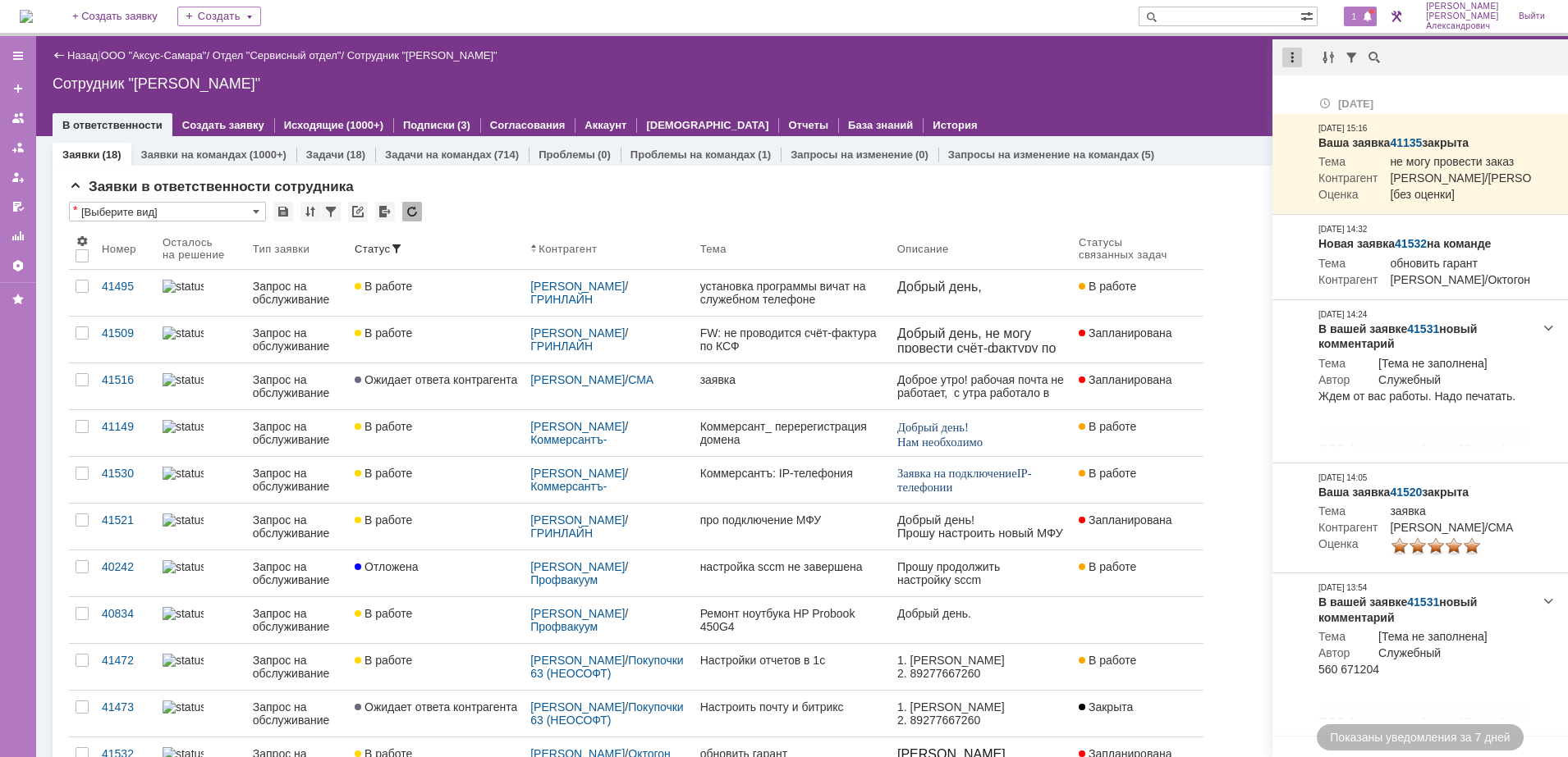
click at [1288, 59] on div at bounding box center [1292, 58] width 20 height 20
click at [1324, 88] on div "Отметить уведомления прочитанными" at bounding box center [1405, 98] width 240 height 24
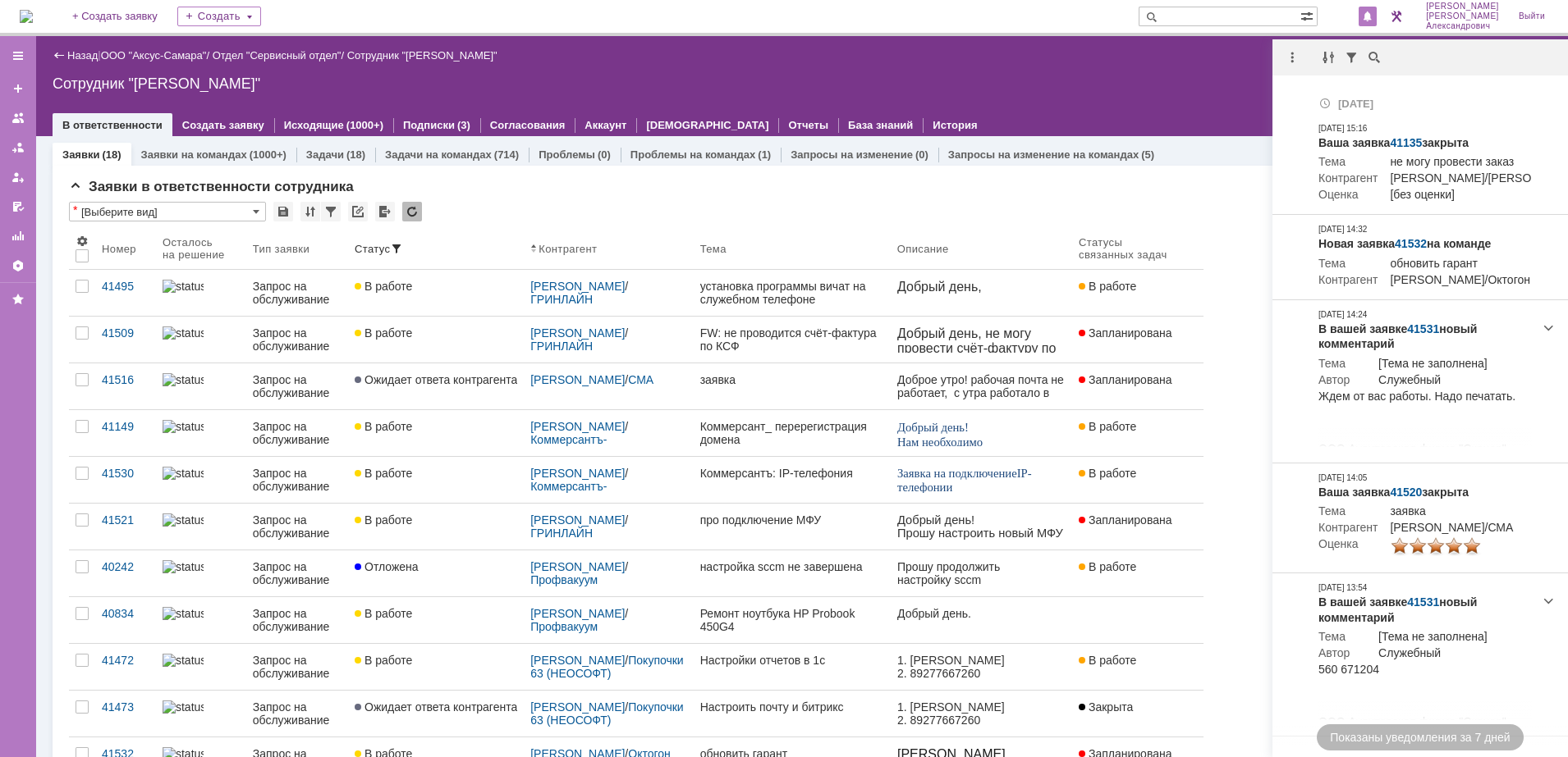
click at [1132, 84] on div "Сотрудник "[PERSON_NAME]"" at bounding box center [802, 84] width 1499 height 16
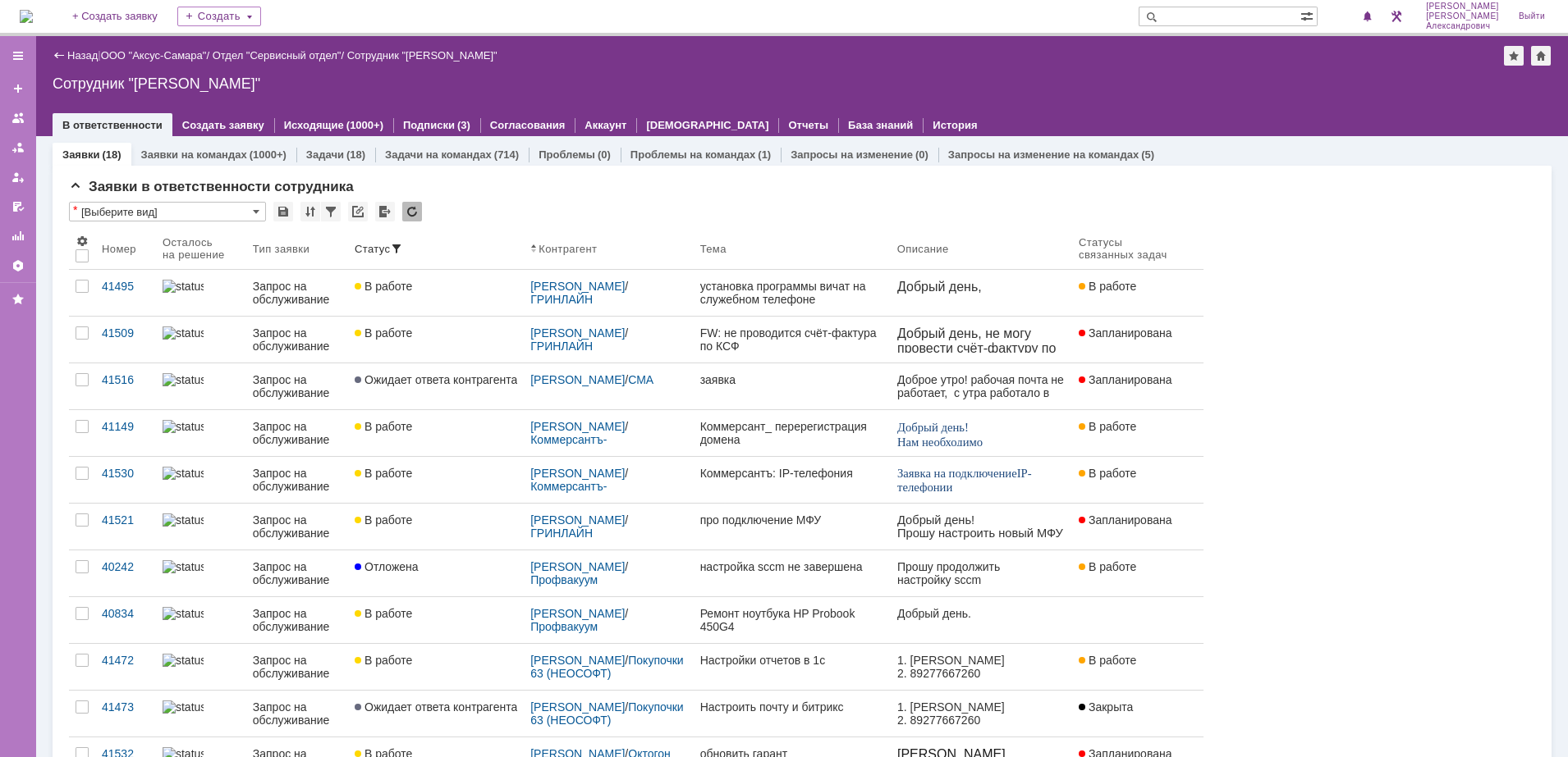
click at [32, 0] on div "На домашнюю" at bounding box center [26, 16] width 14 height 32
click at [32, 13] on img at bounding box center [26, 16] width 14 height 14
click at [142, 51] on link "ООО "Аксус-Самара"" at bounding box center [153, 56] width 105 height 13
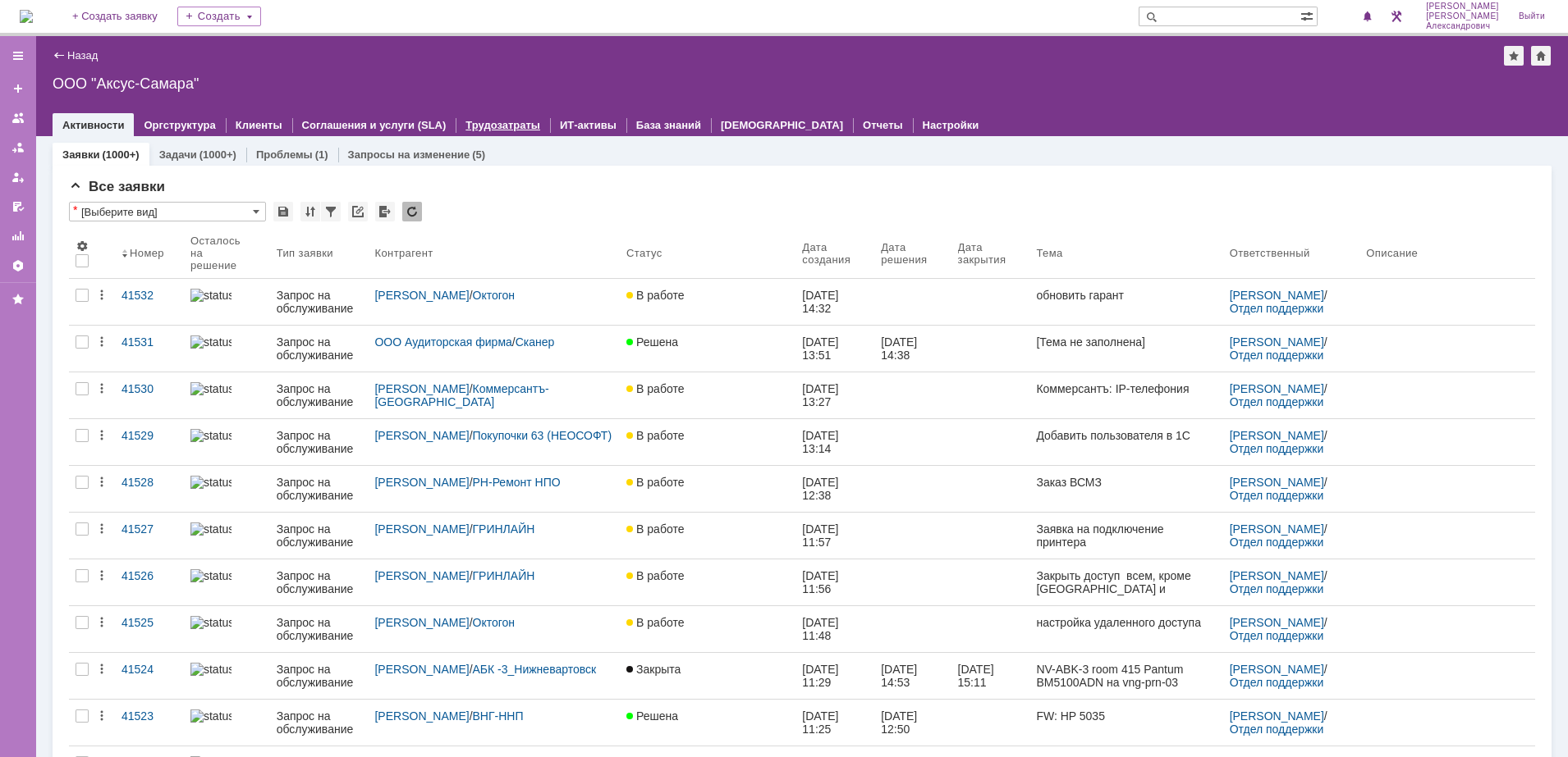
click at [477, 123] on link "Трудозатраты" at bounding box center [502, 125] width 75 height 13
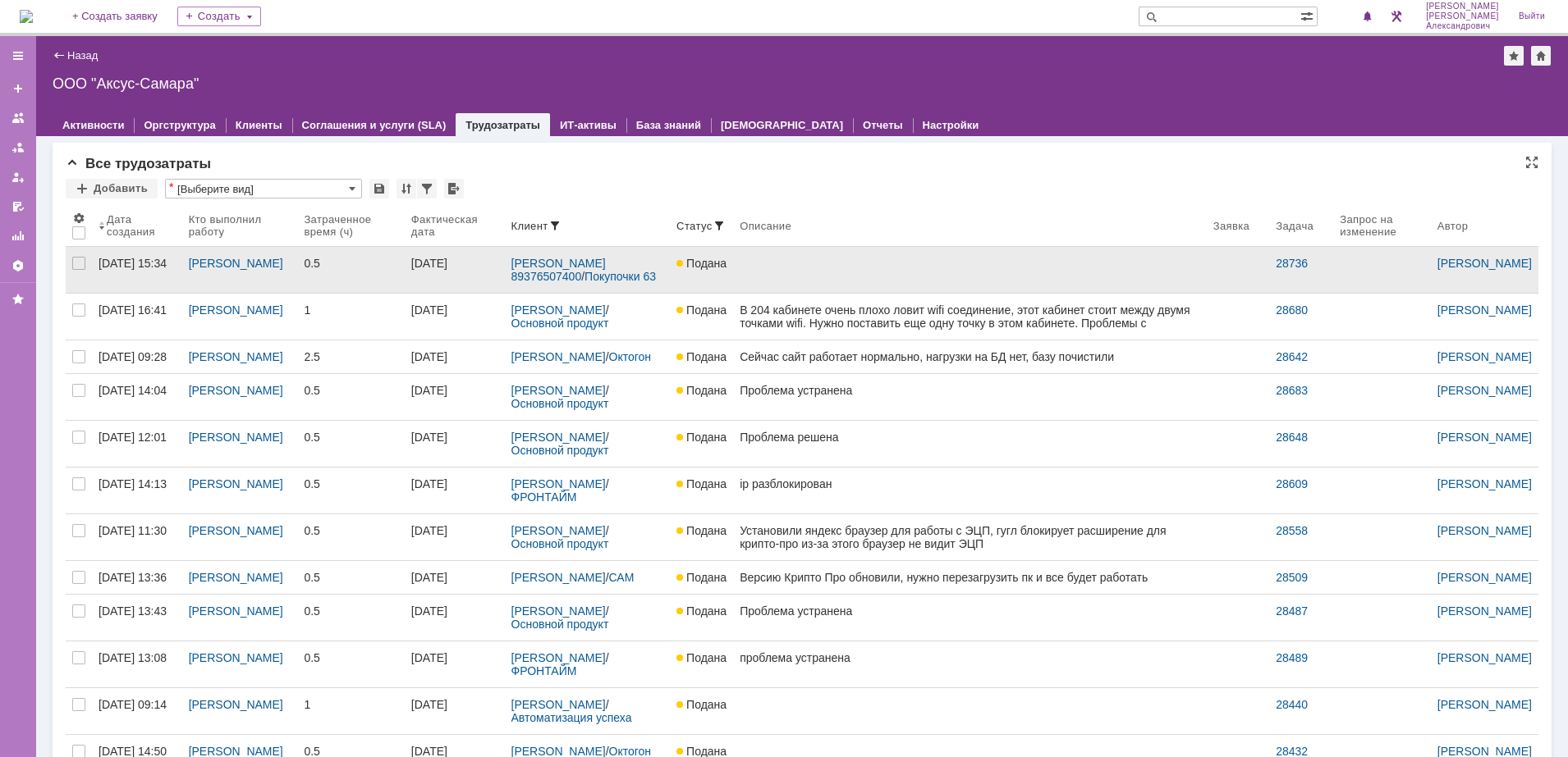
click at [451, 273] on link "27.08.2025" at bounding box center [454, 269] width 100 height 46
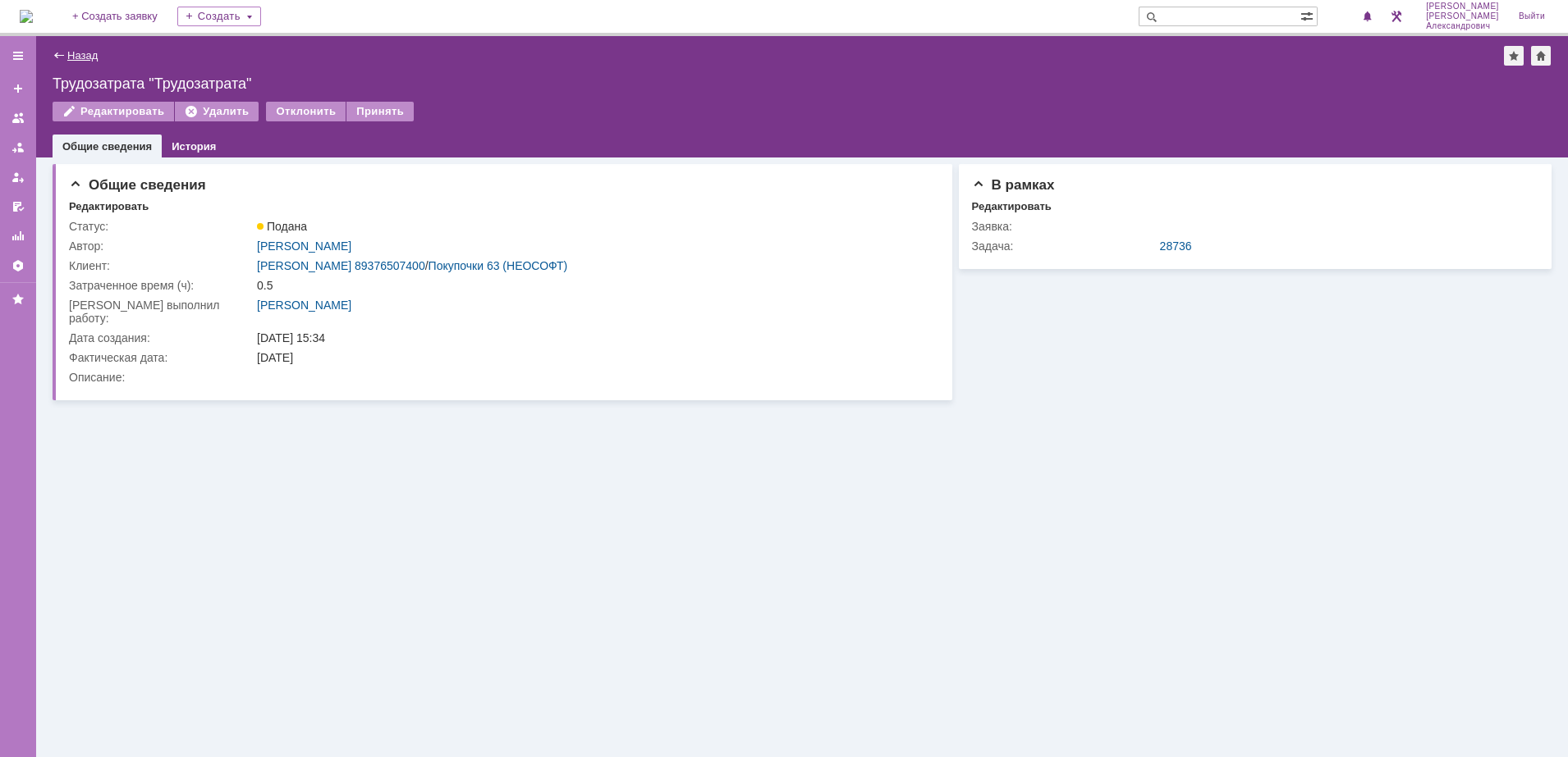
click at [88, 58] on link "Назад" at bounding box center [83, 56] width 31 height 13
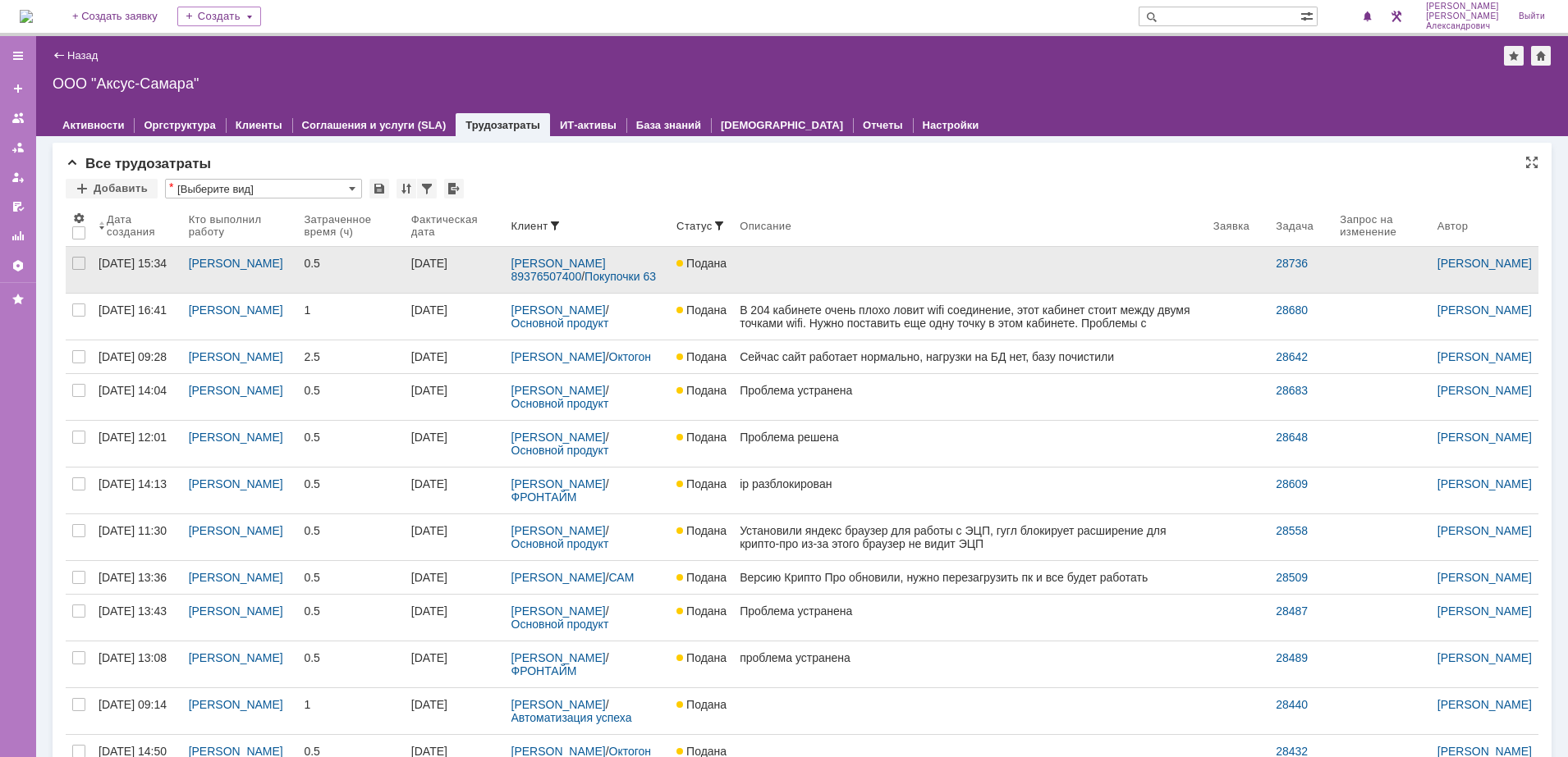
click at [841, 285] on link at bounding box center [969, 269] width 473 height 46
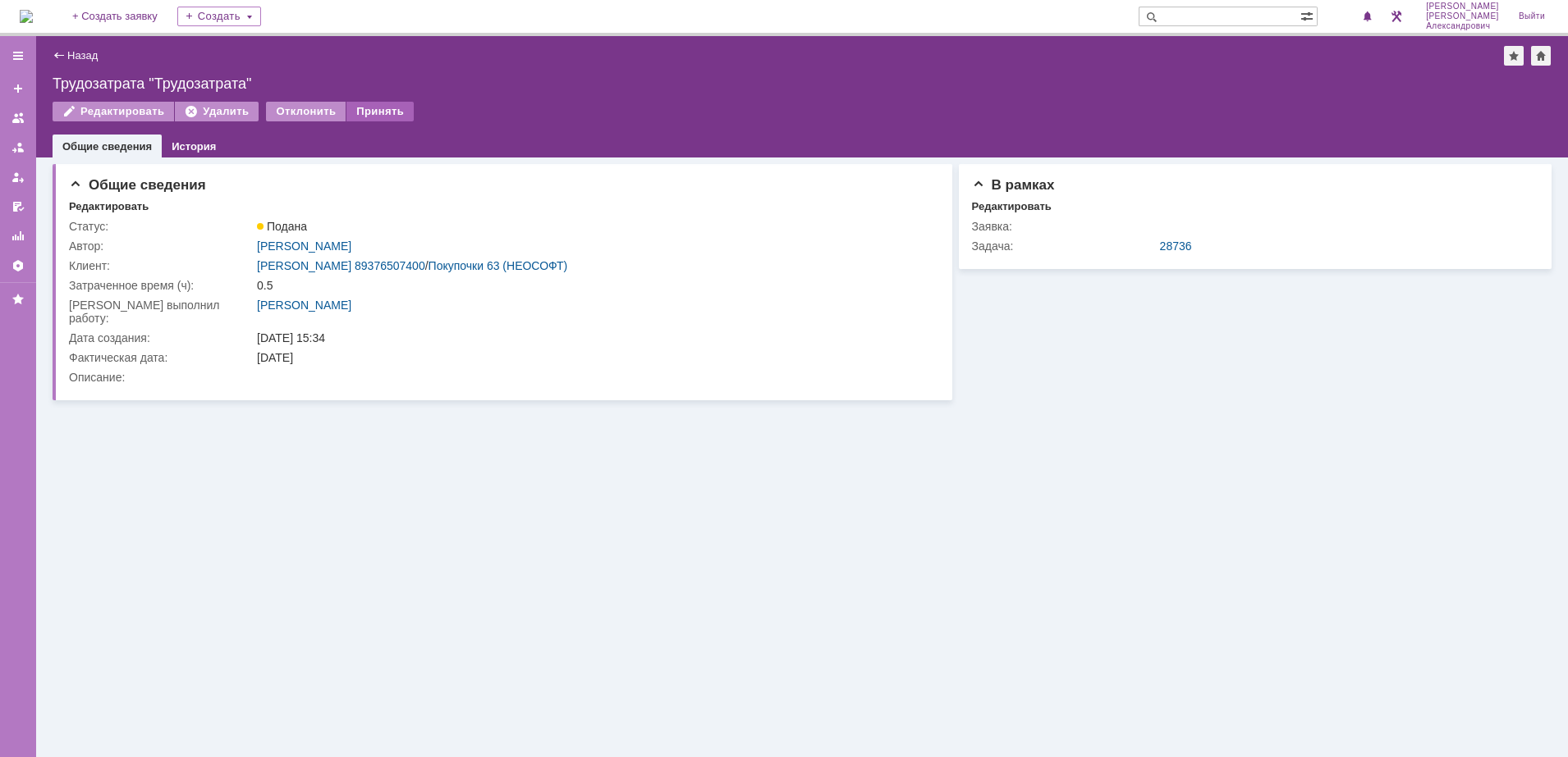
click at [383, 105] on div "Принять" at bounding box center [380, 112] width 68 height 20
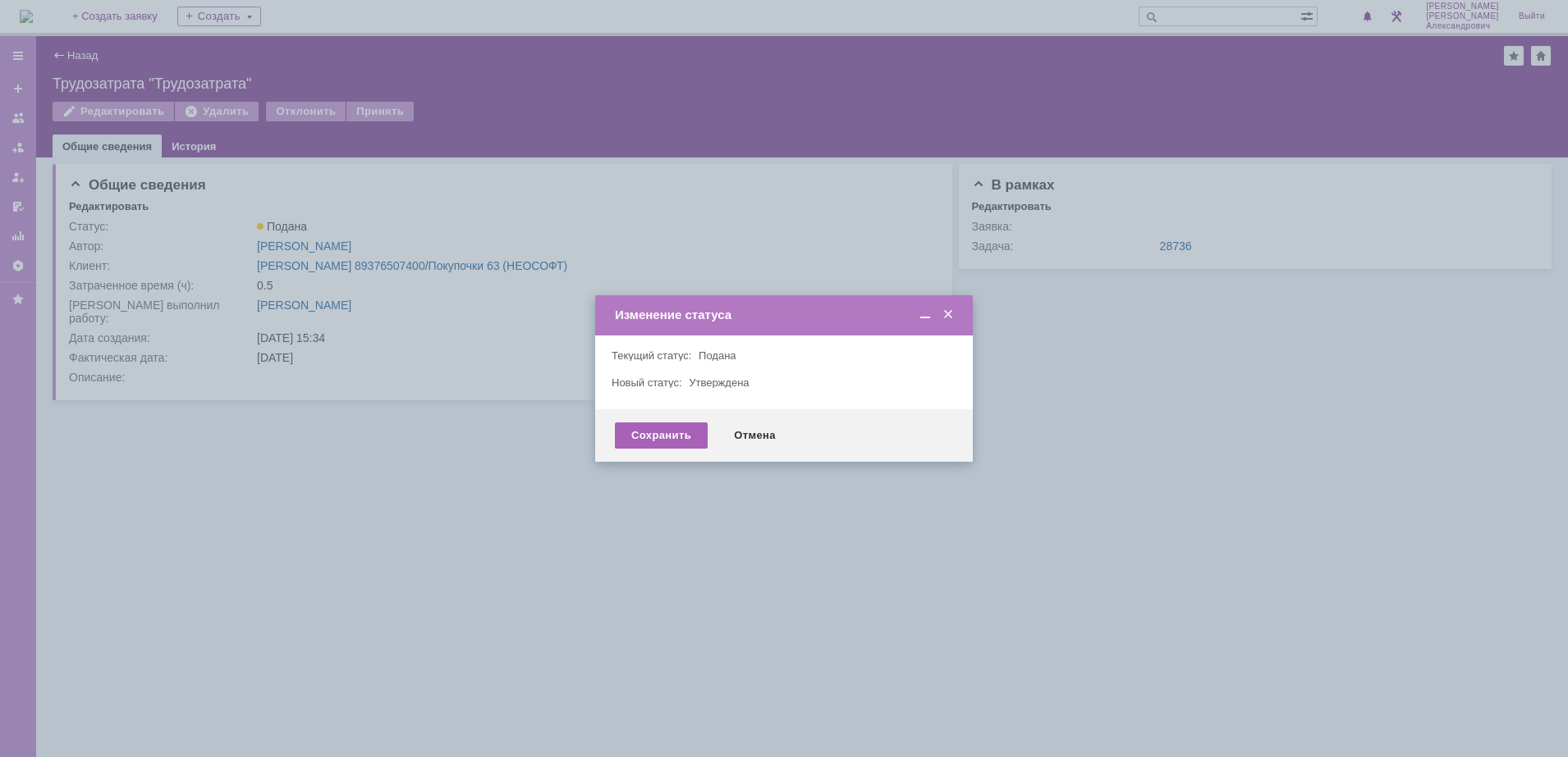
click at [641, 433] on div "Сохранить" at bounding box center [661, 435] width 93 height 26
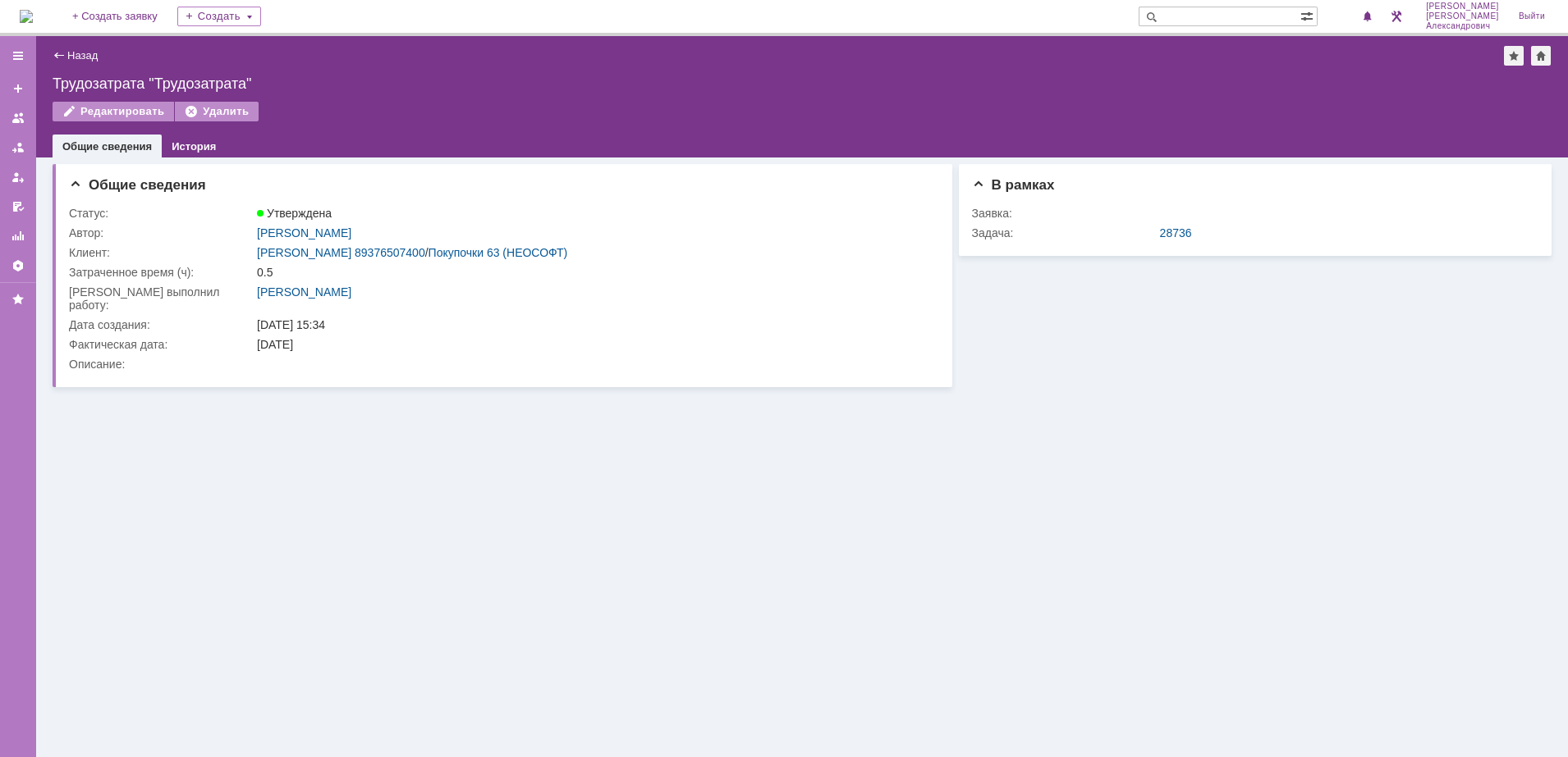
click at [67, 50] on div "Назад" at bounding box center [75, 56] width 45 height 13
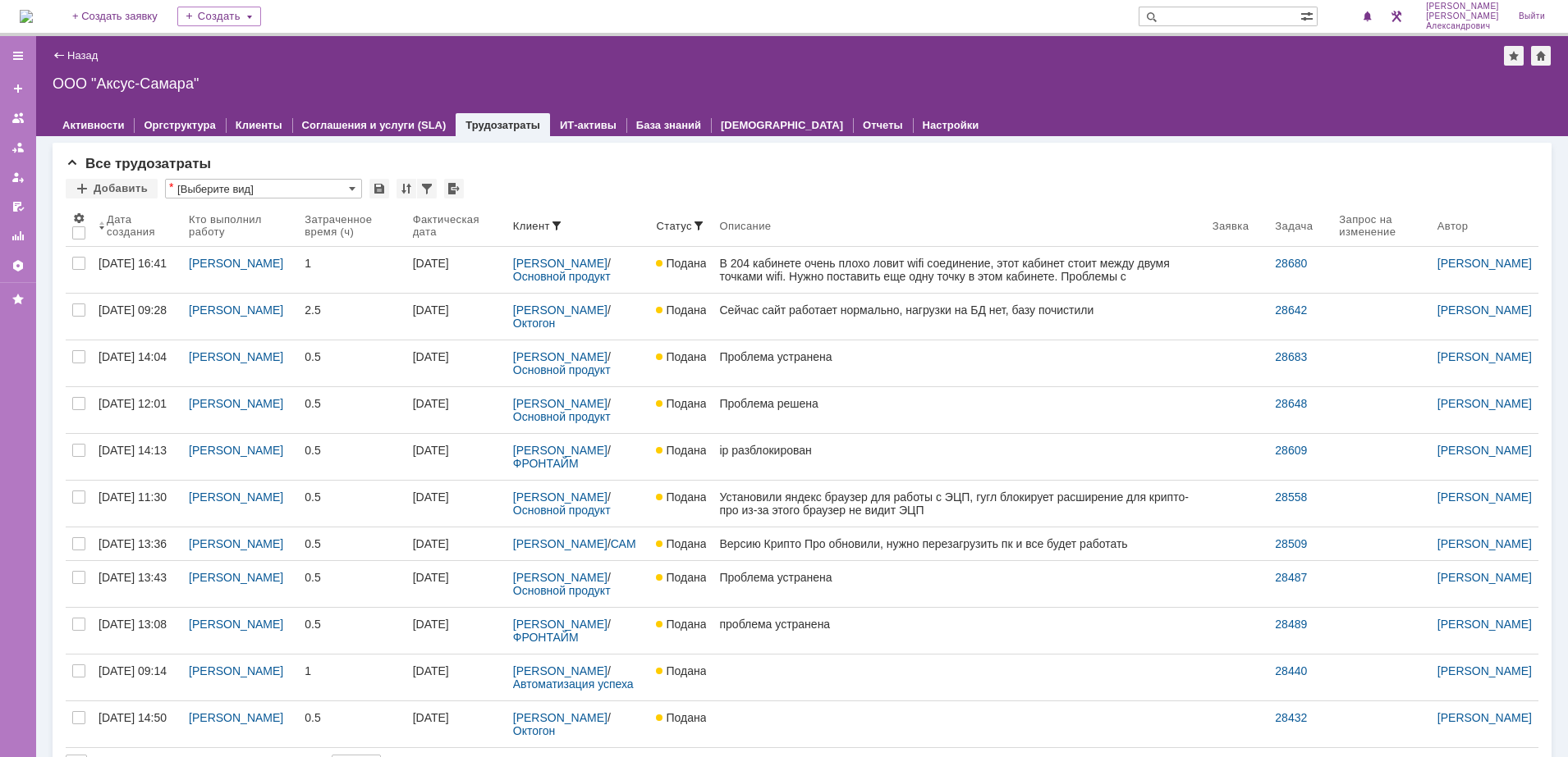
click at [32, 14] on img at bounding box center [26, 16] width 14 height 14
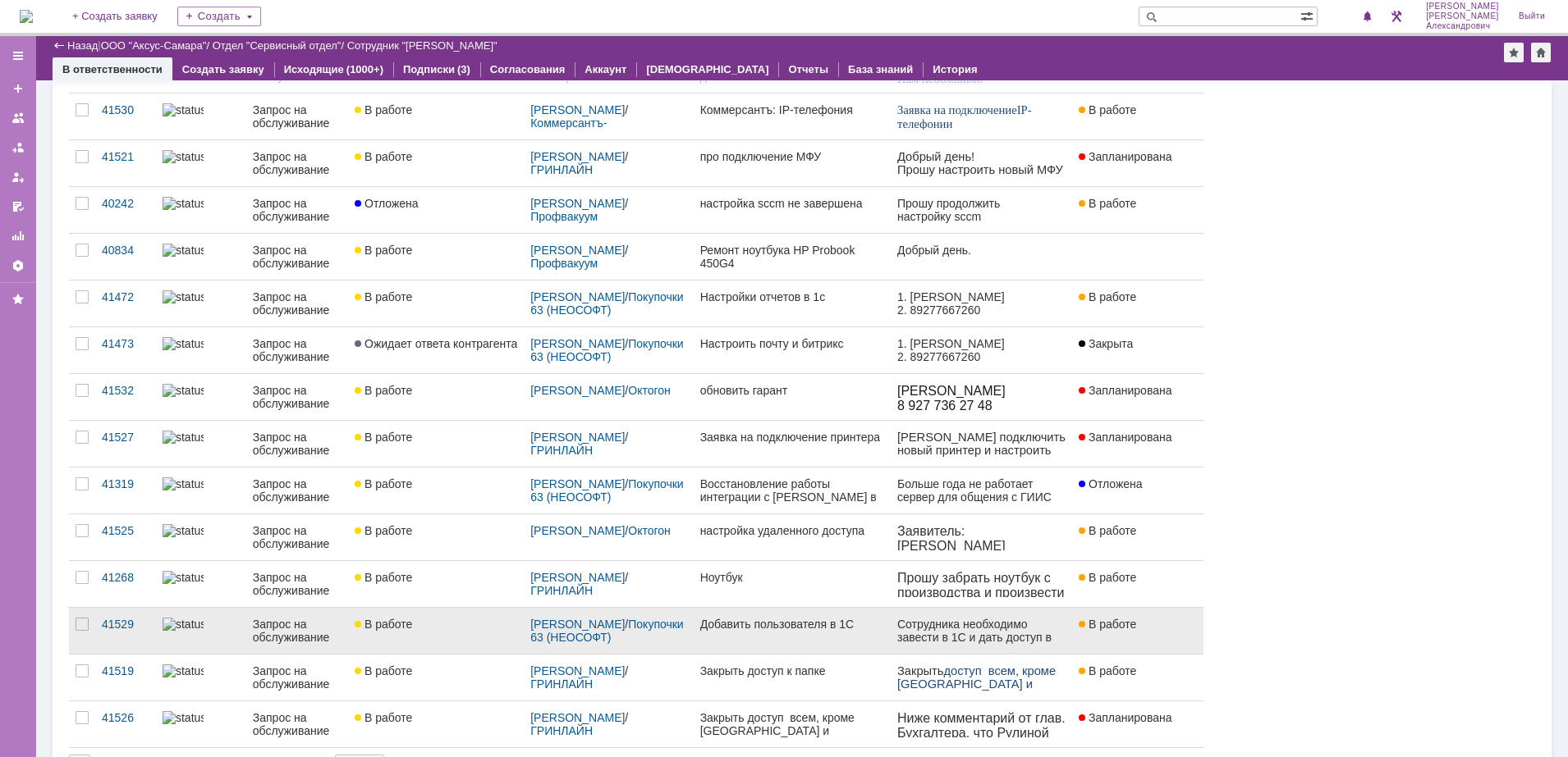
click at [766, 621] on div "Добавить пользователя в 1С" at bounding box center [792, 624] width 184 height 14
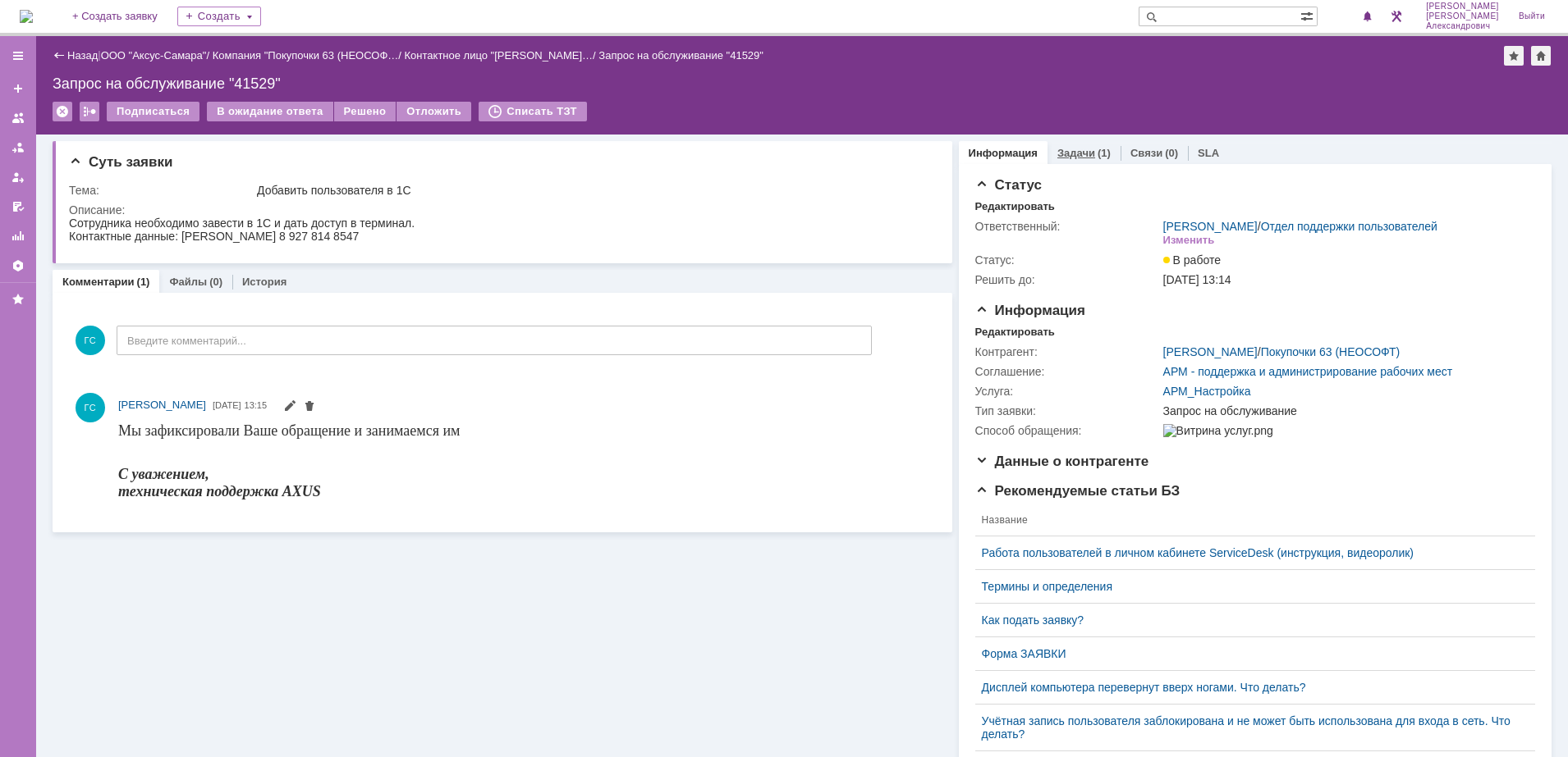
click at [1077, 142] on div "Задачи (1)" at bounding box center [1084, 153] width 73 height 23
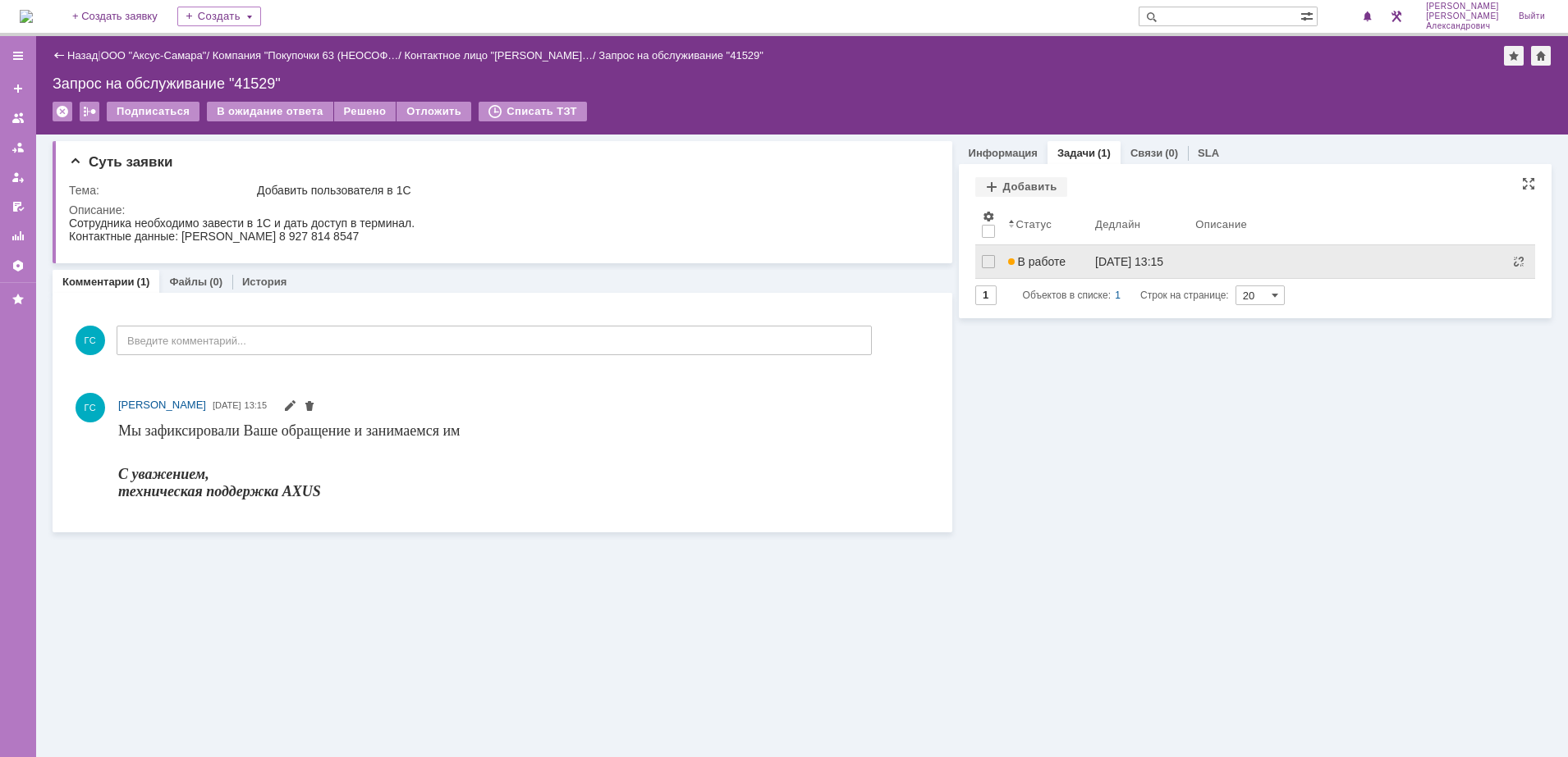
click at [1100, 271] on link "01.09.2025 13:15" at bounding box center [1138, 261] width 100 height 32
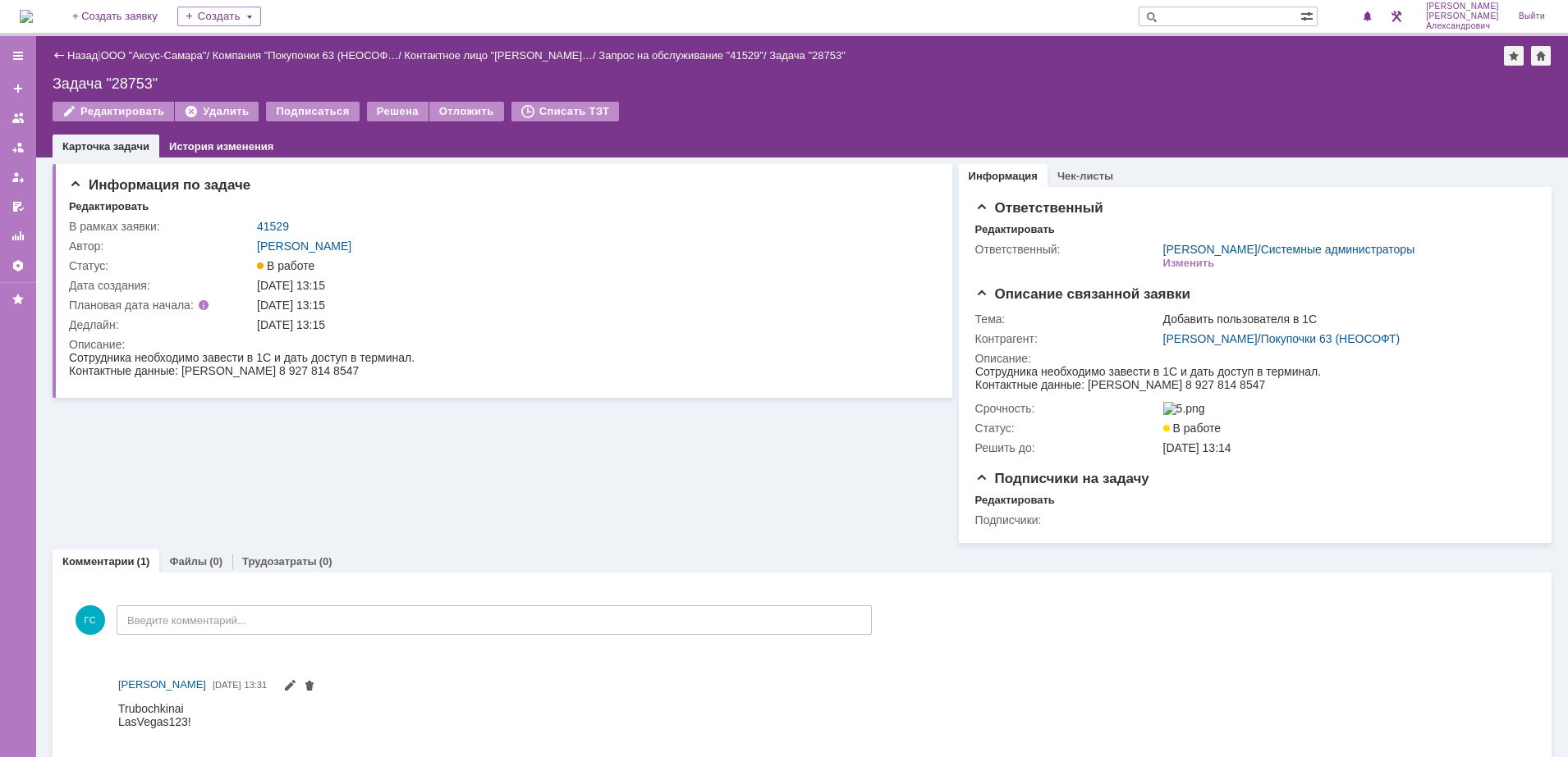
scroll to position [15, 0]
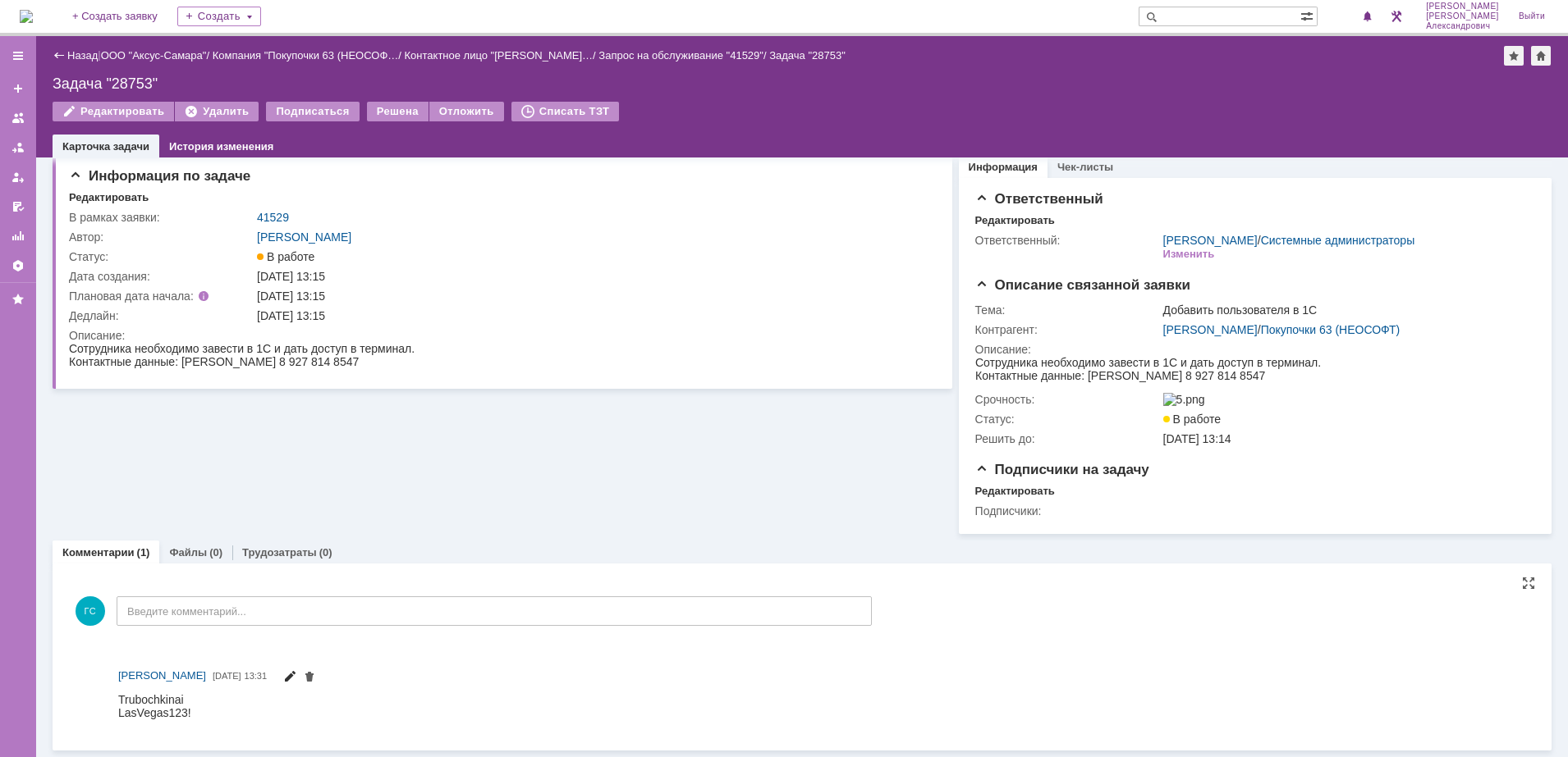
click at [297, 676] on span at bounding box center [289, 679] width 14 height 14
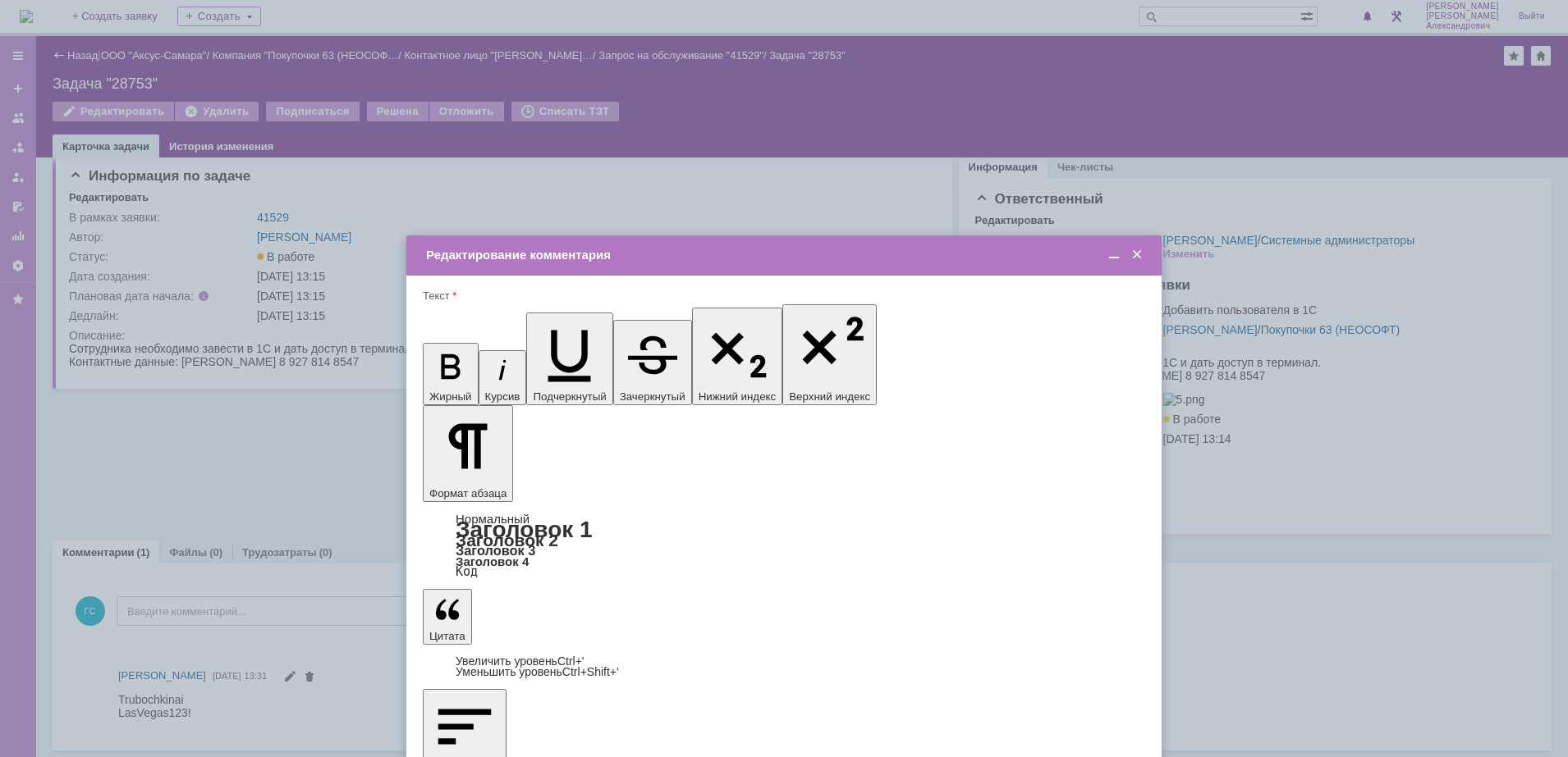
scroll to position [0, 0]
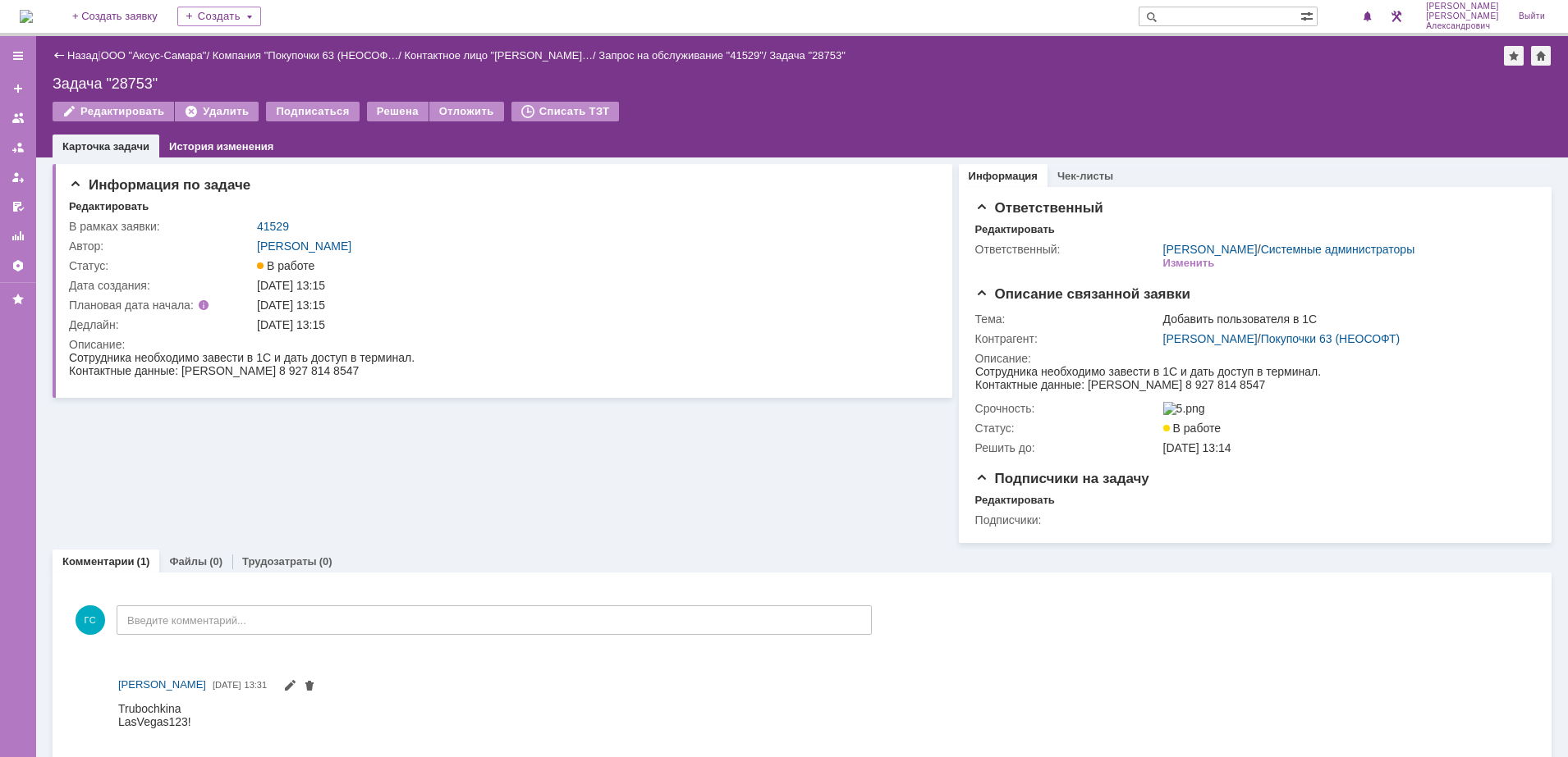
click at [32, 12] on img at bounding box center [26, 16] width 14 height 14
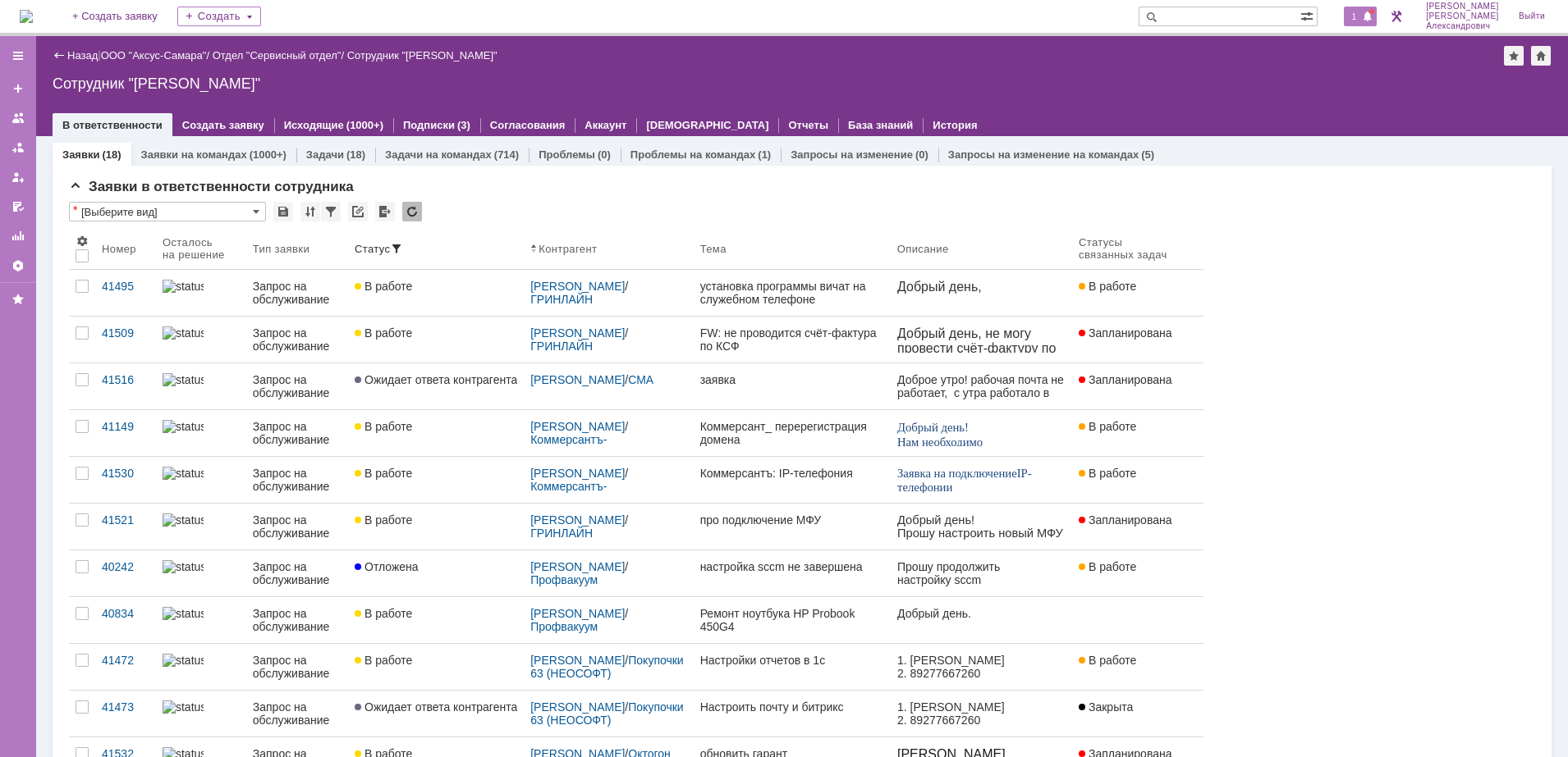
click at [1357, 16] on span "1" at bounding box center [1354, 16] width 14 height 12
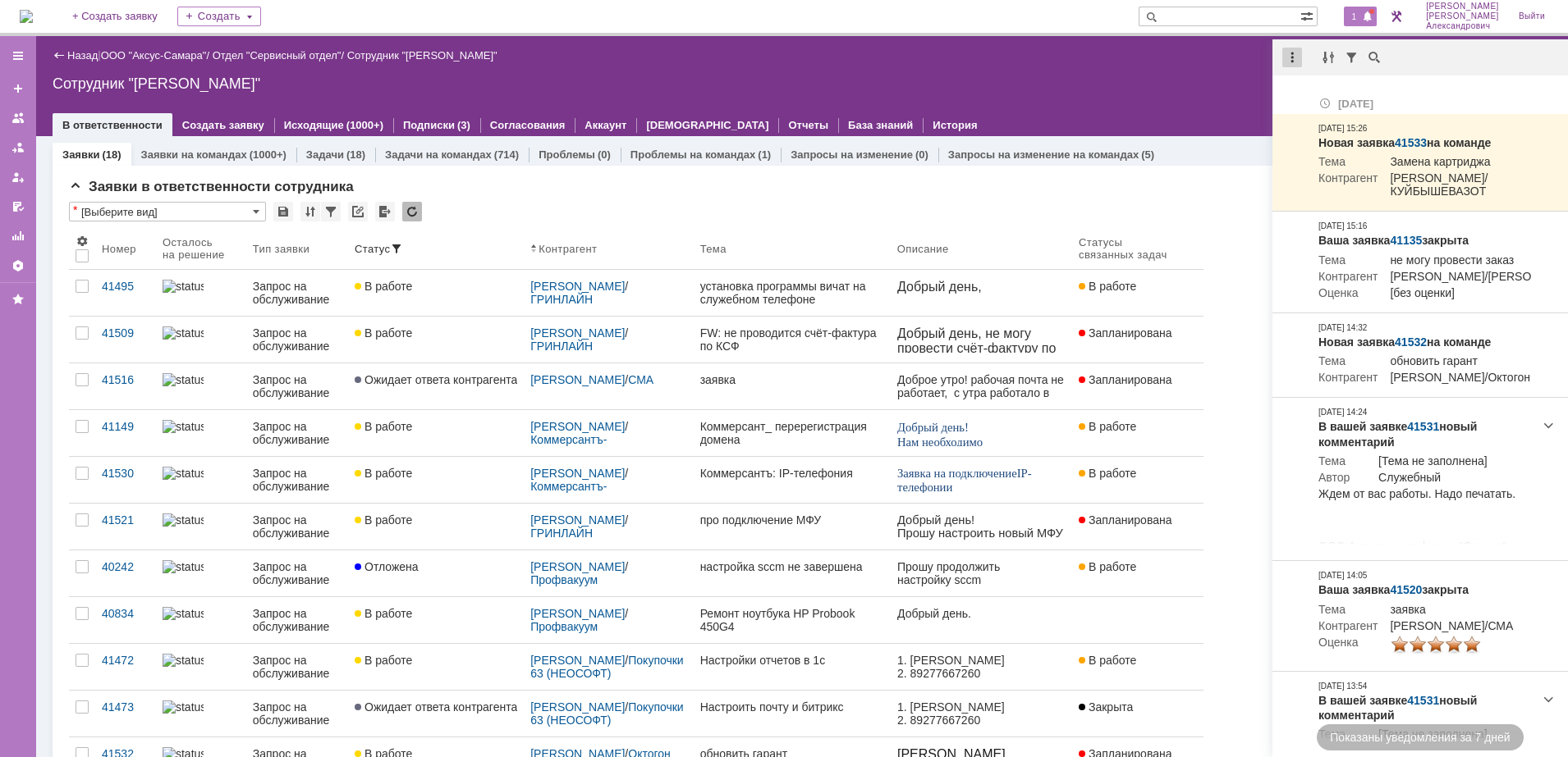
click at [1291, 59] on div at bounding box center [1292, 58] width 20 height 20
click at [1334, 98] on div "Отметить уведомления прочитанными" at bounding box center [1405, 99] width 220 height 12
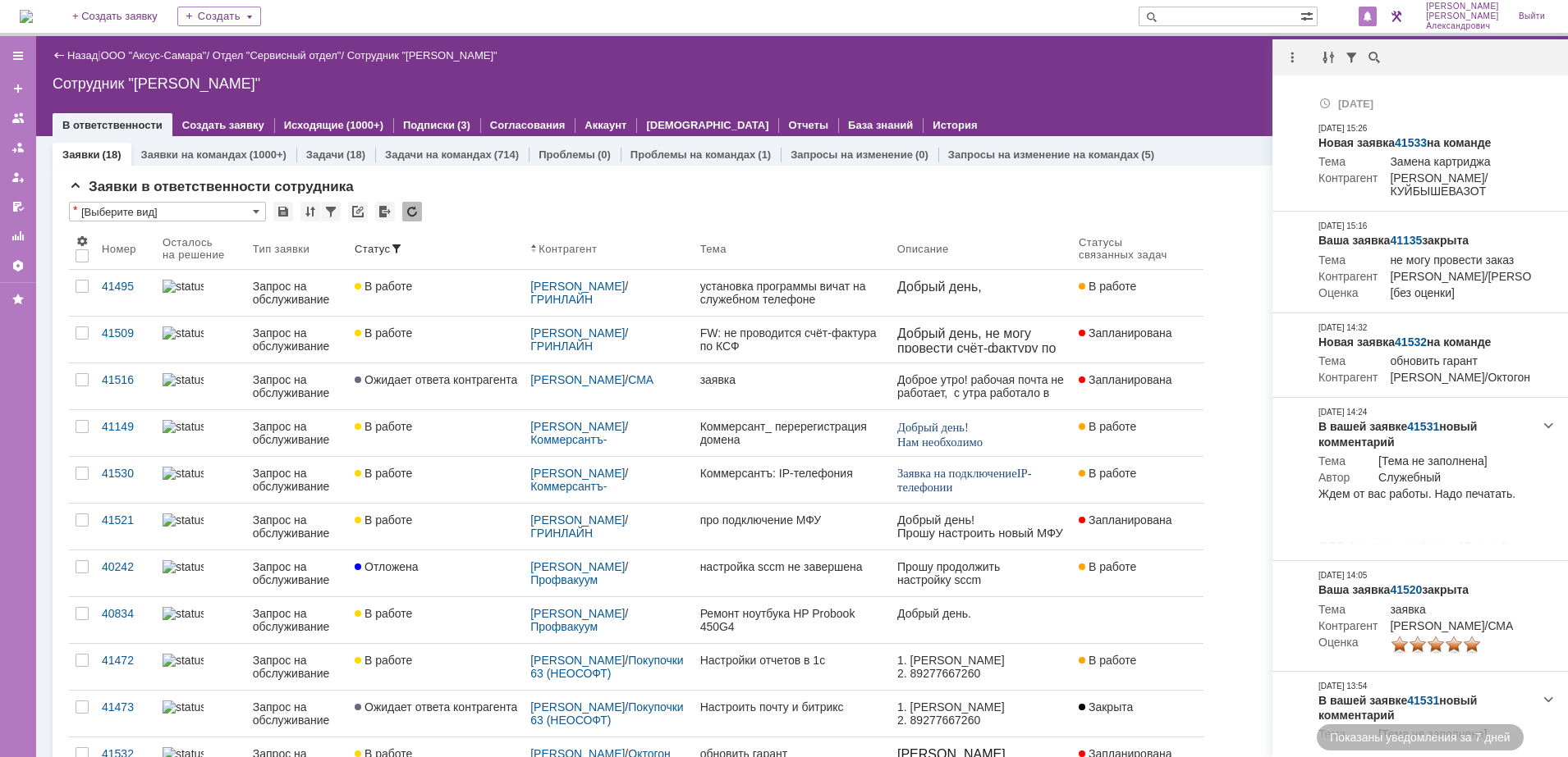
click at [1041, 86] on div "Сотрудник "[PERSON_NAME]"" at bounding box center [802, 84] width 1499 height 16
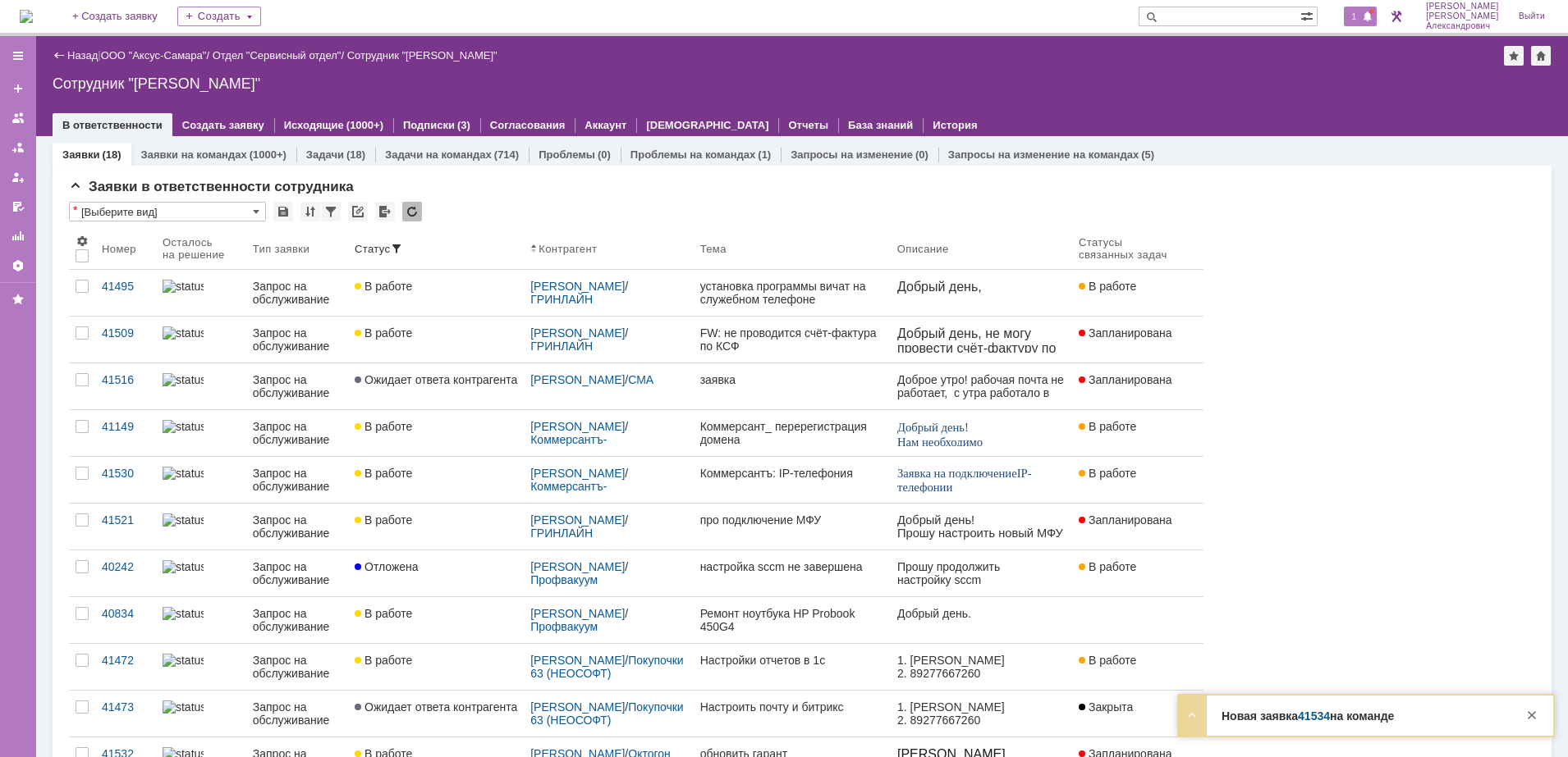
click at [1362, 20] on span "1" at bounding box center [1354, 16] width 14 height 12
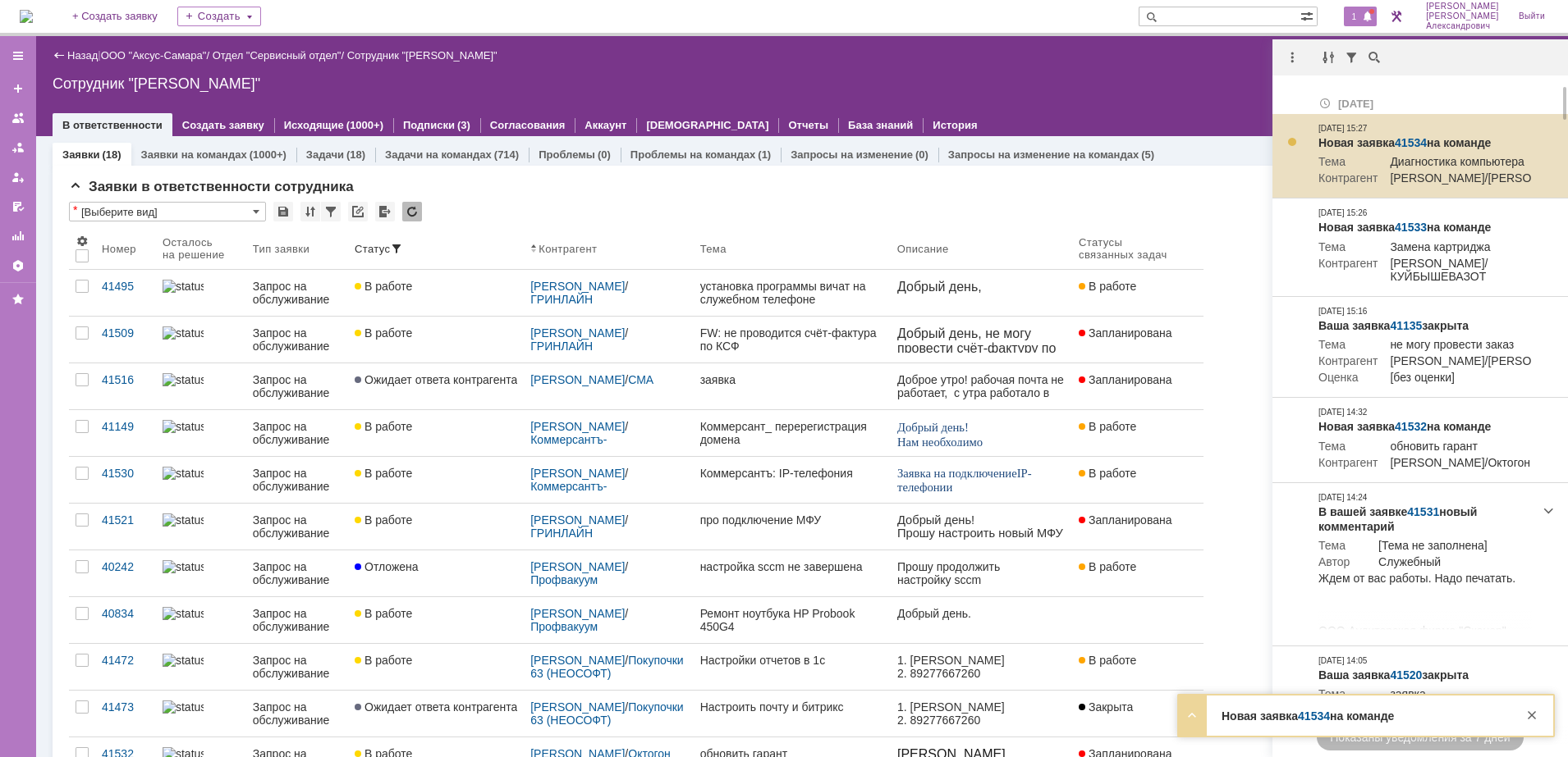
click at [1402, 136] on link "41534" at bounding box center [1411, 142] width 32 height 14
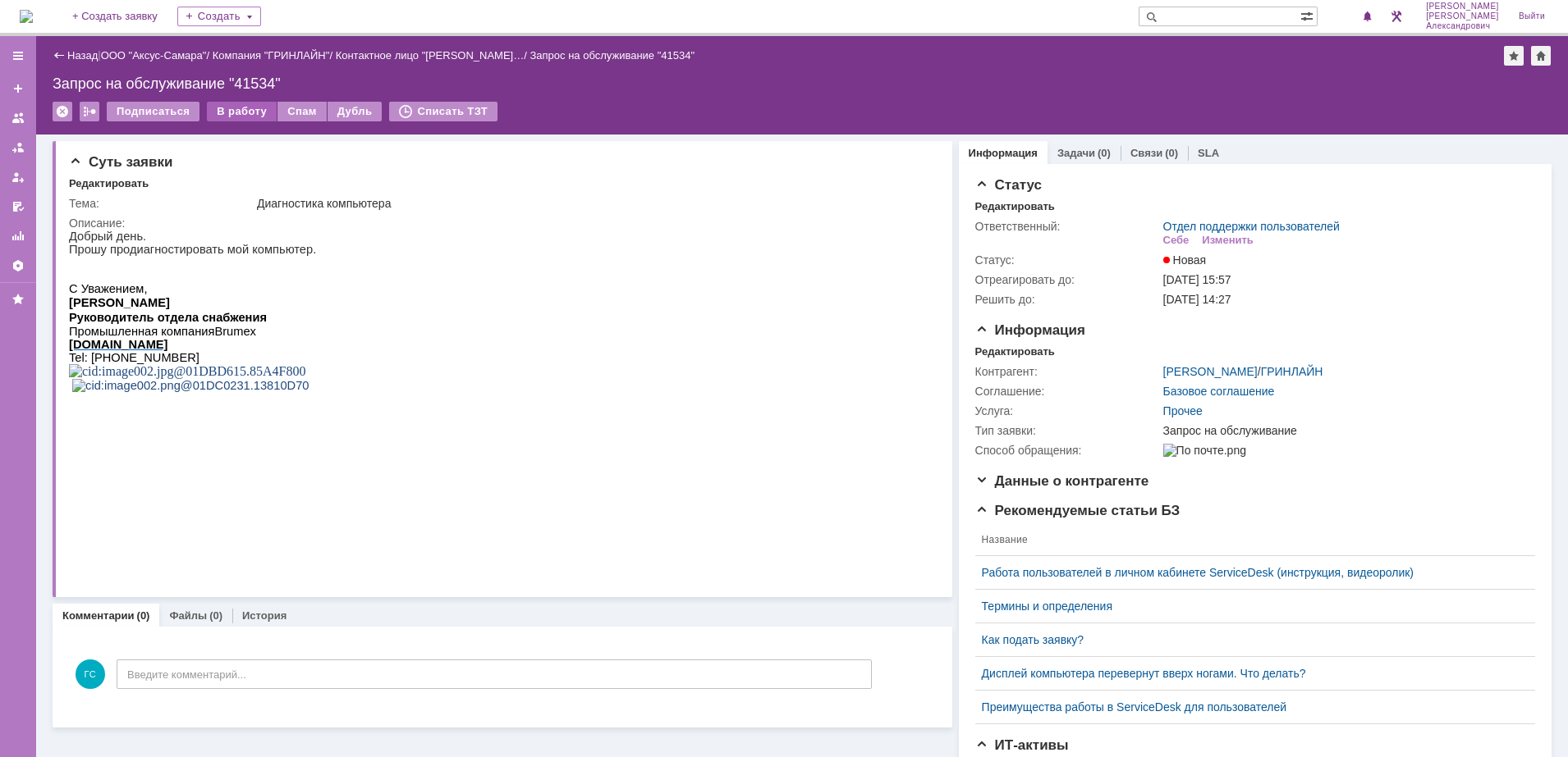
click at [236, 115] on div "В работу" at bounding box center [241, 112] width 69 height 20
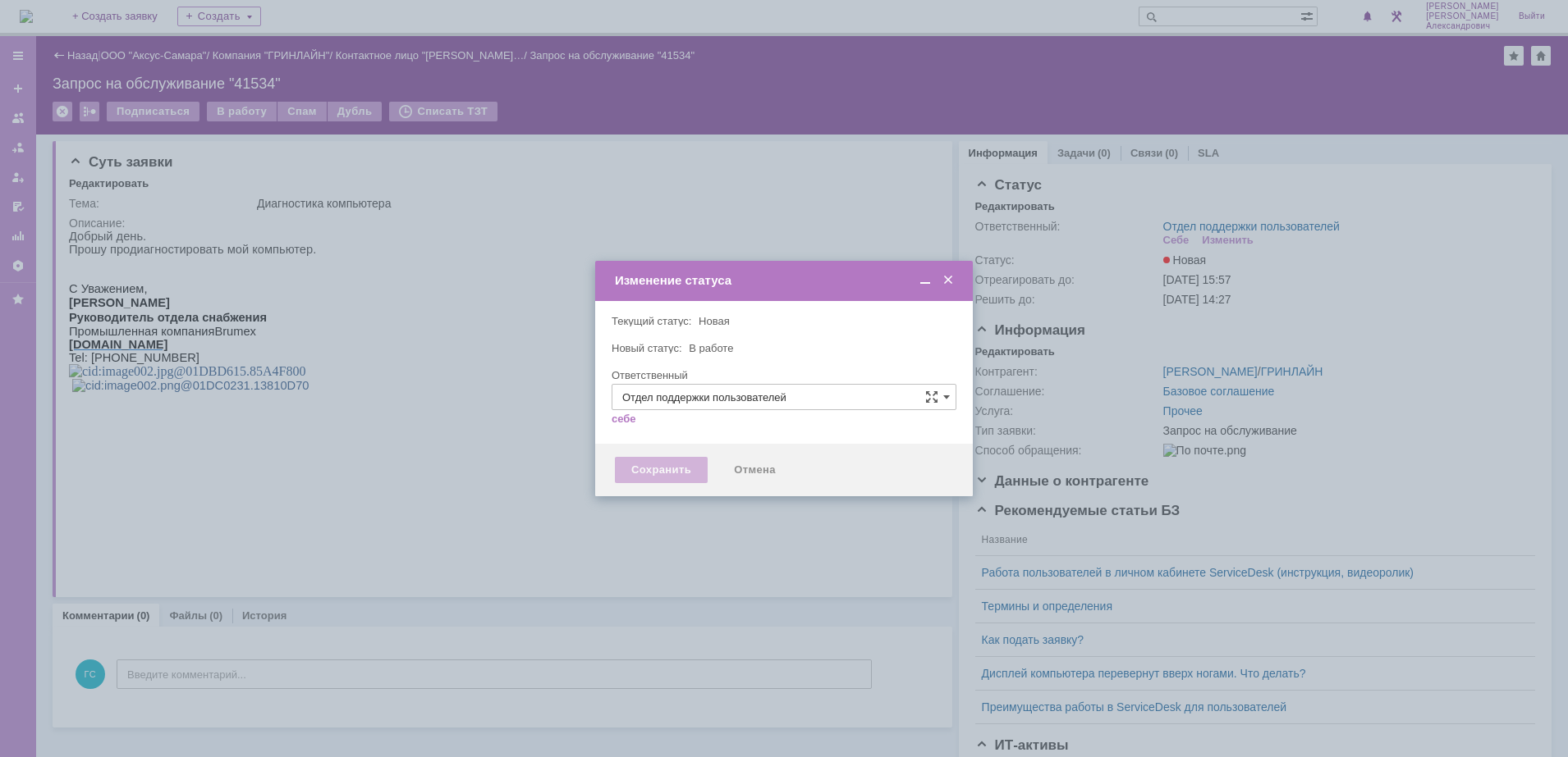
type input "[PERSON_NAME]"
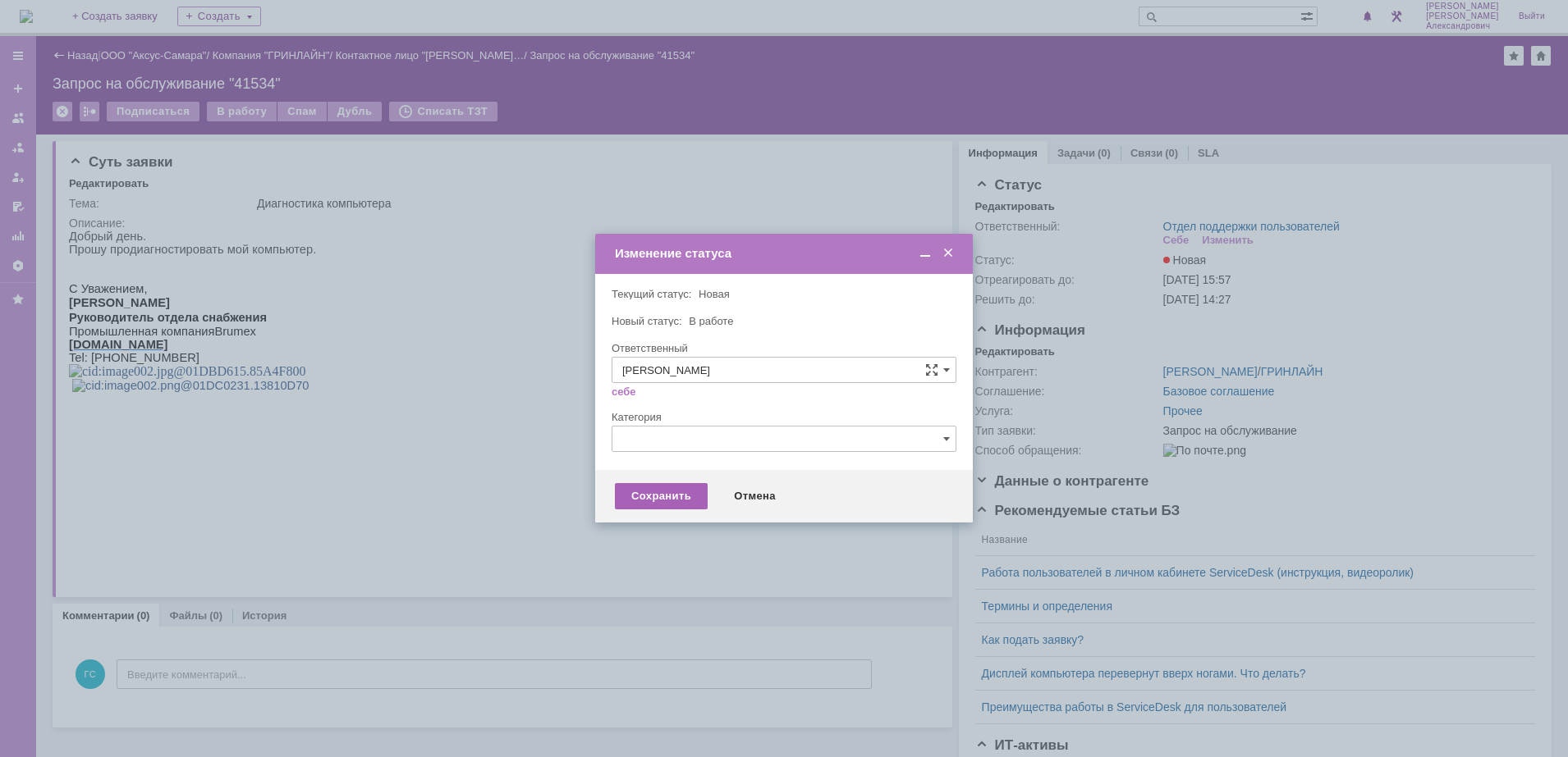
click at [647, 501] on div "Сохранить" at bounding box center [661, 496] width 93 height 26
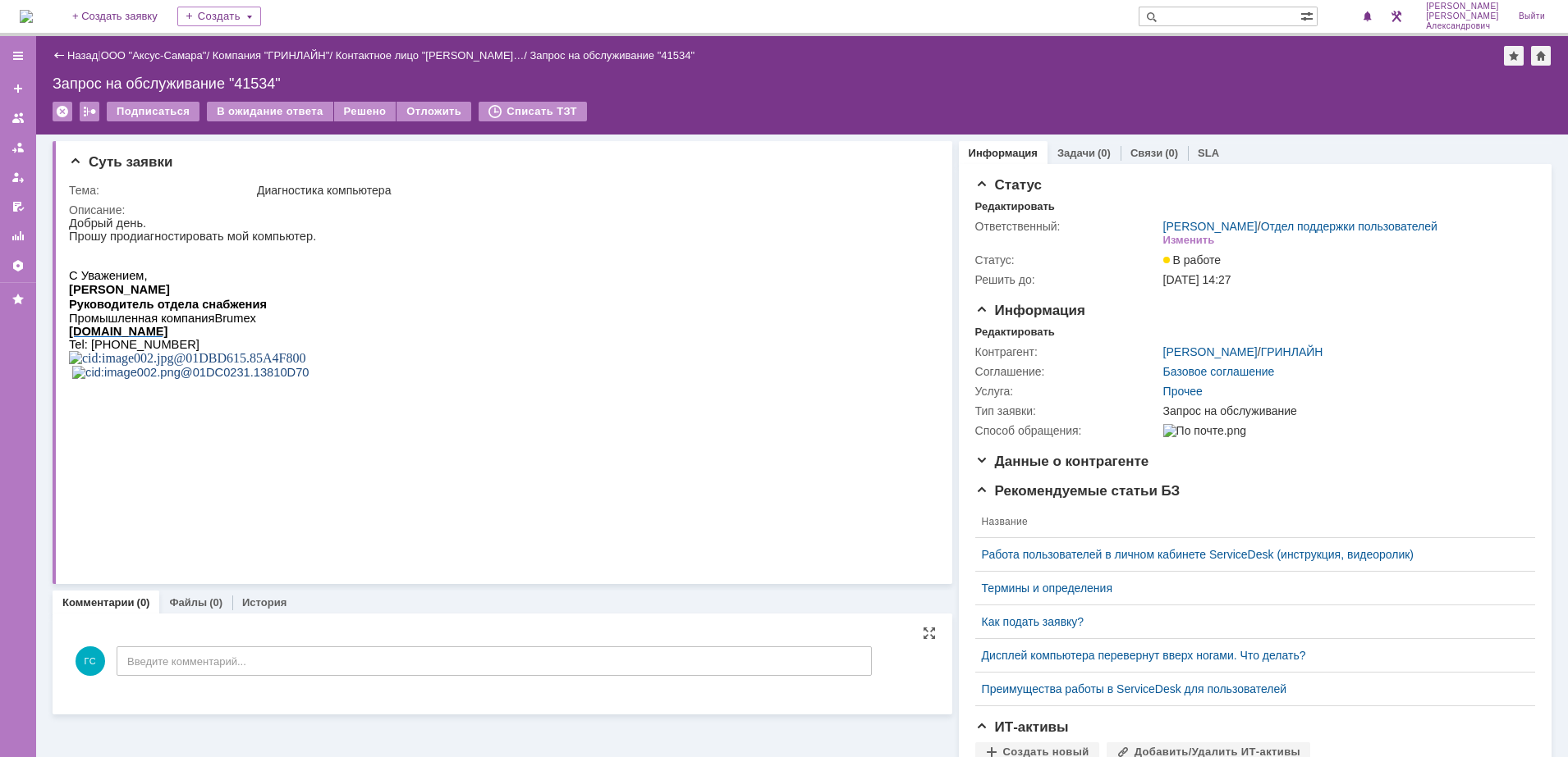
click at [262, 677] on div "ГС Введите комментарий..." at bounding box center [470, 663] width 802 height 77
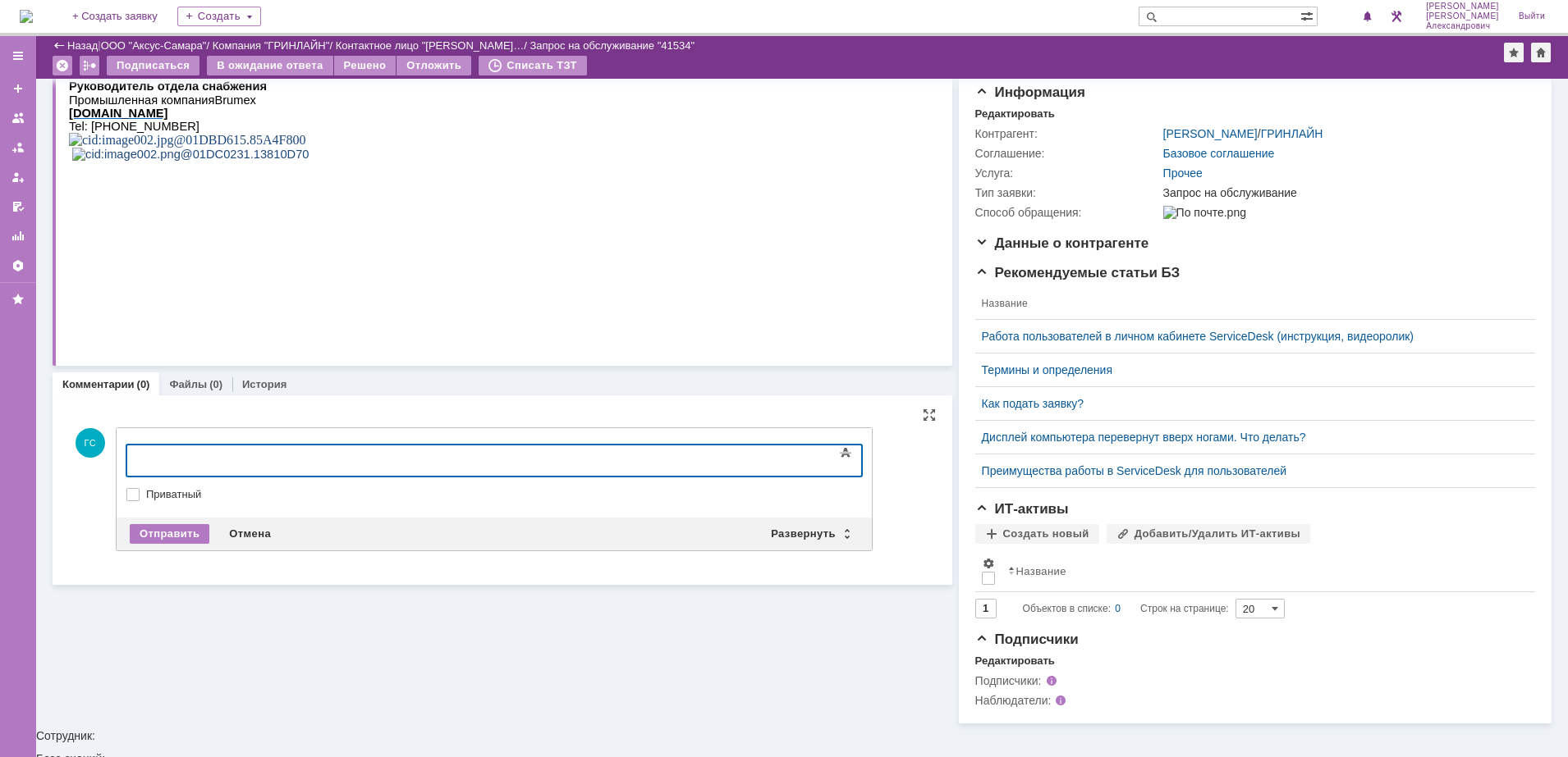
scroll to position [160, 0]
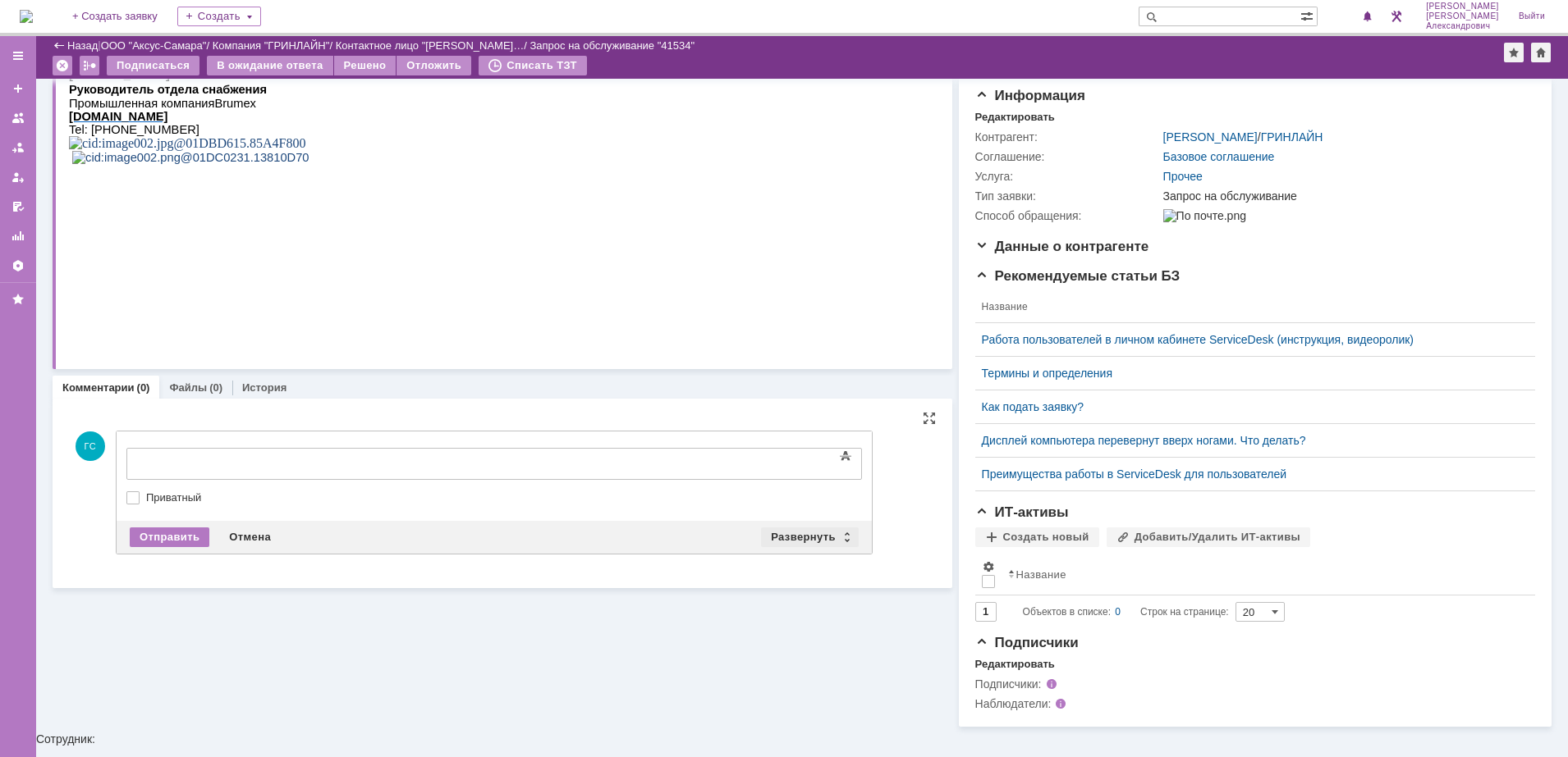
click at [788, 539] on div "Развернуть" at bounding box center [810, 537] width 97 height 20
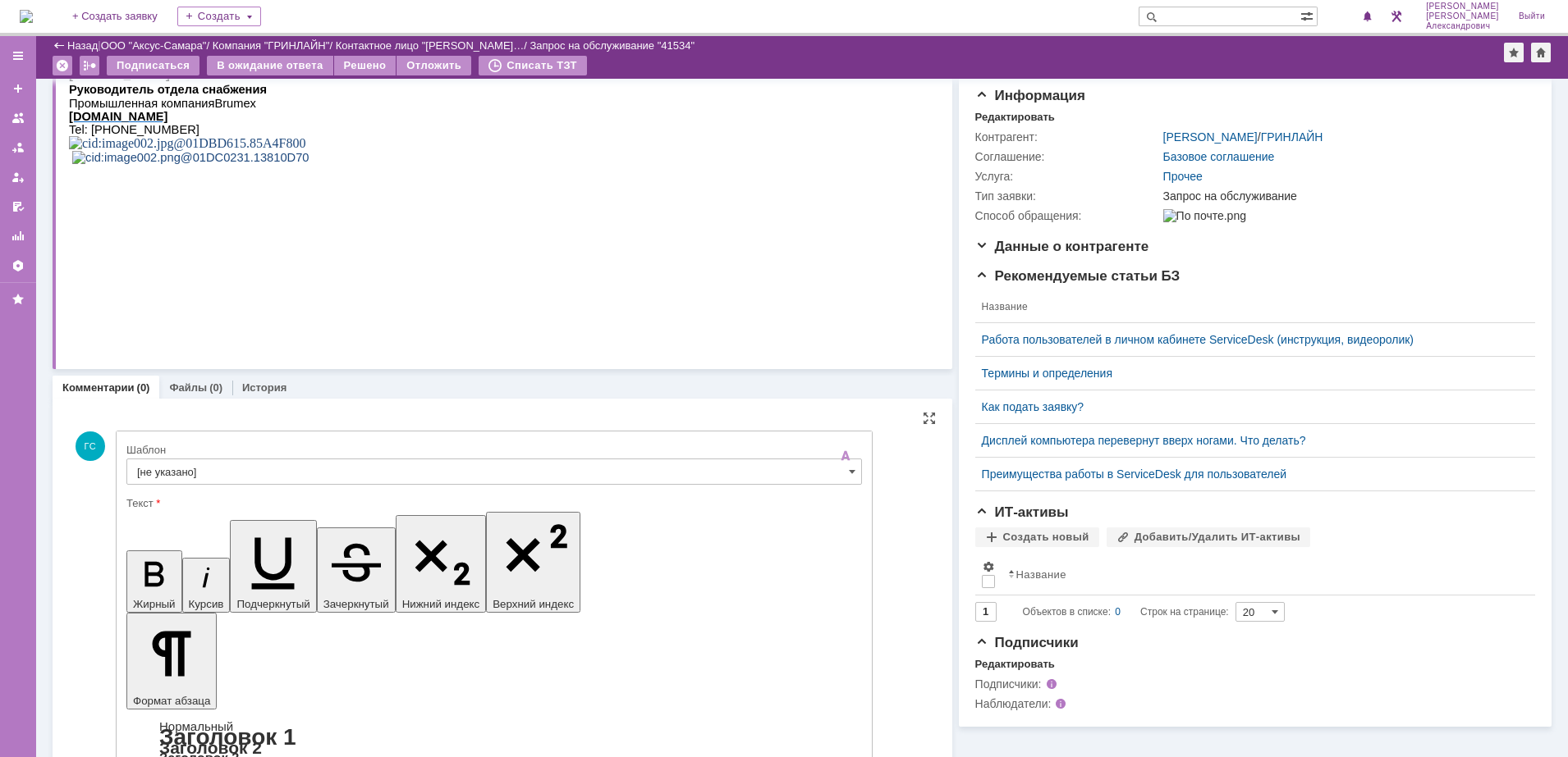
scroll to position [0, 0]
click at [374, 469] on input "[не указано]" at bounding box center [494, 471] width 736 height 26
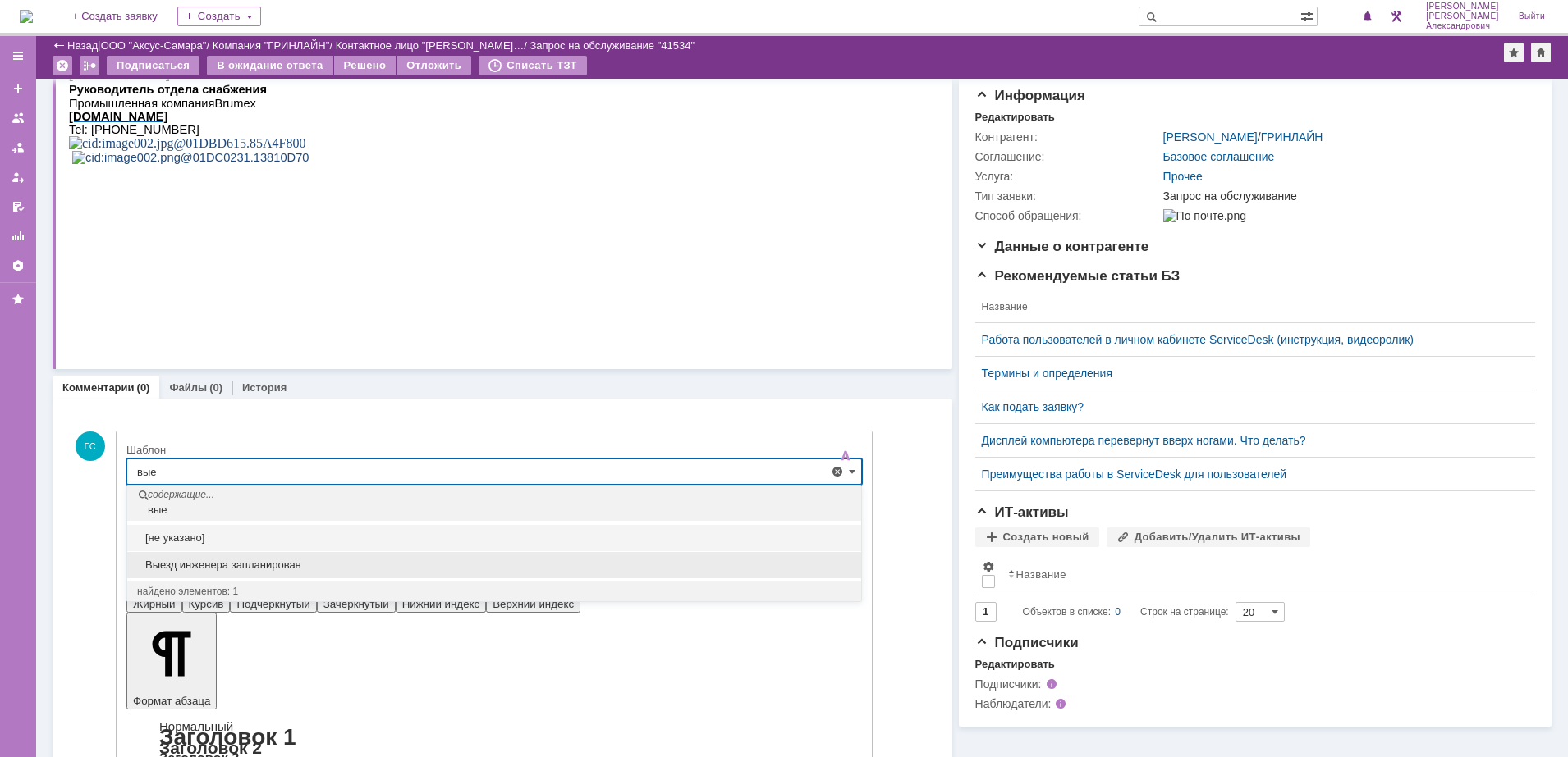
click at [353, 565] on span "Выезд инженера запланирован" at bounding box center [494, 565] width 714 height 14
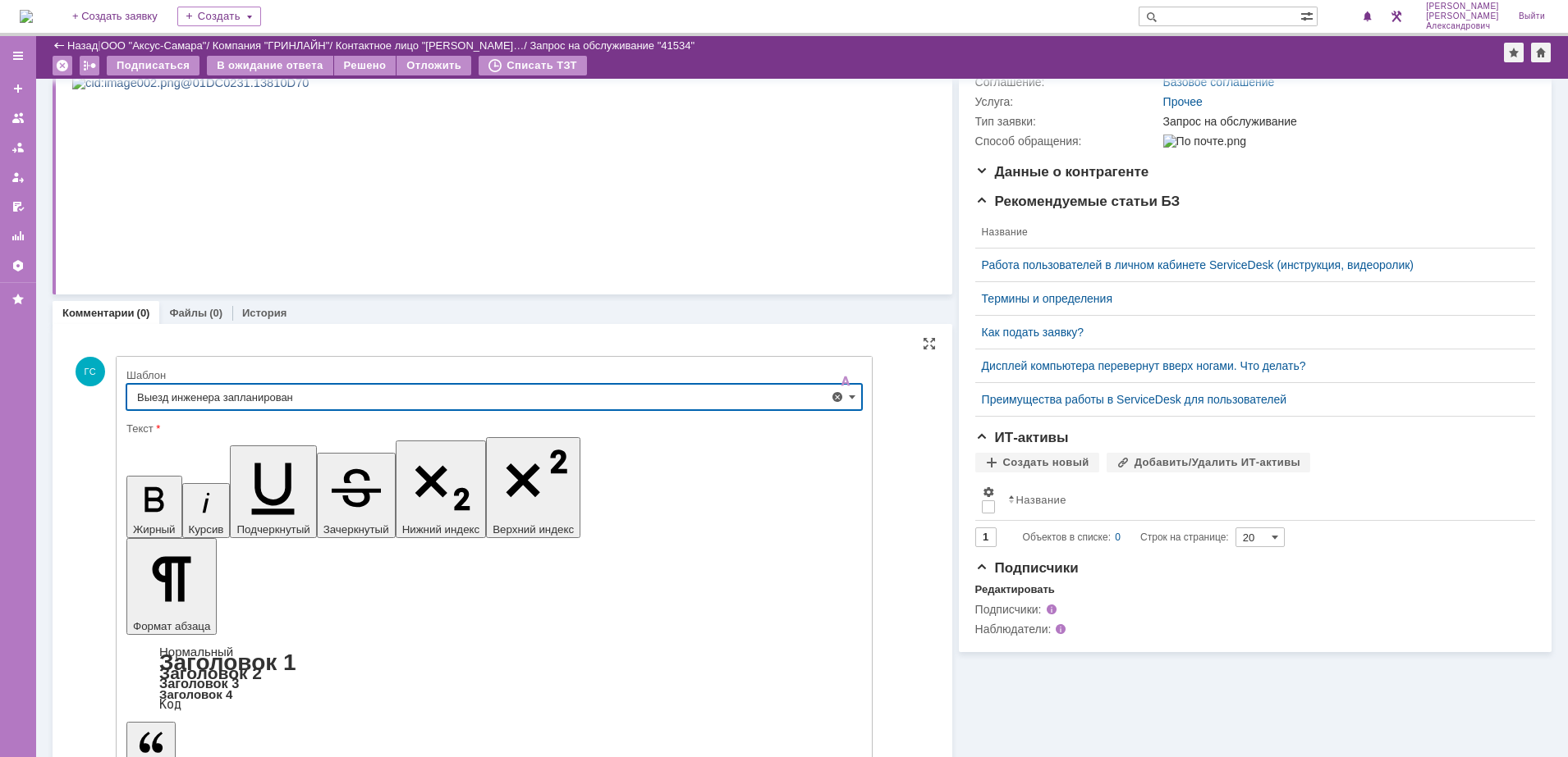
scroll to position [243, 0]
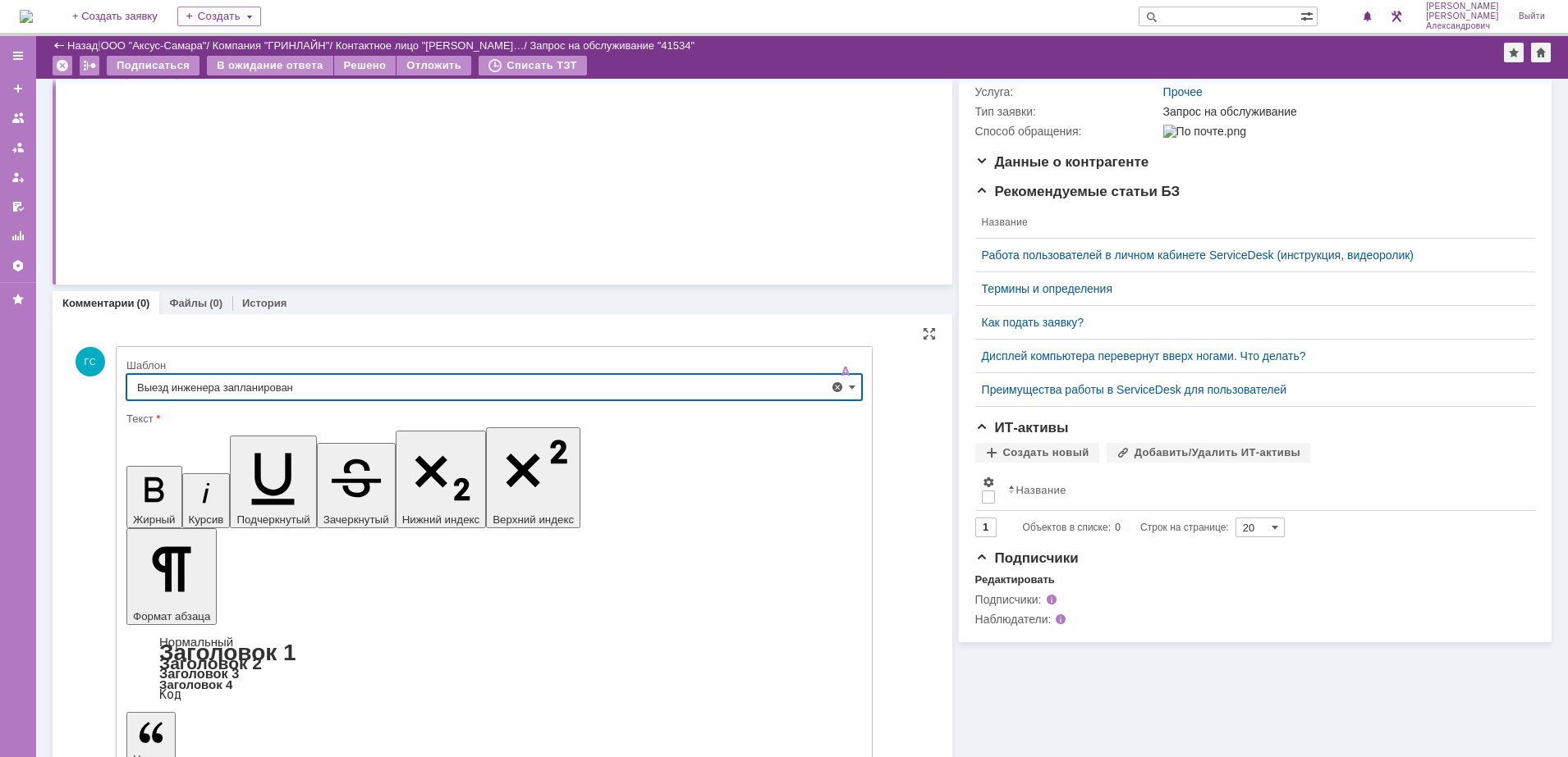
type input "Выезд инженера запланирован"
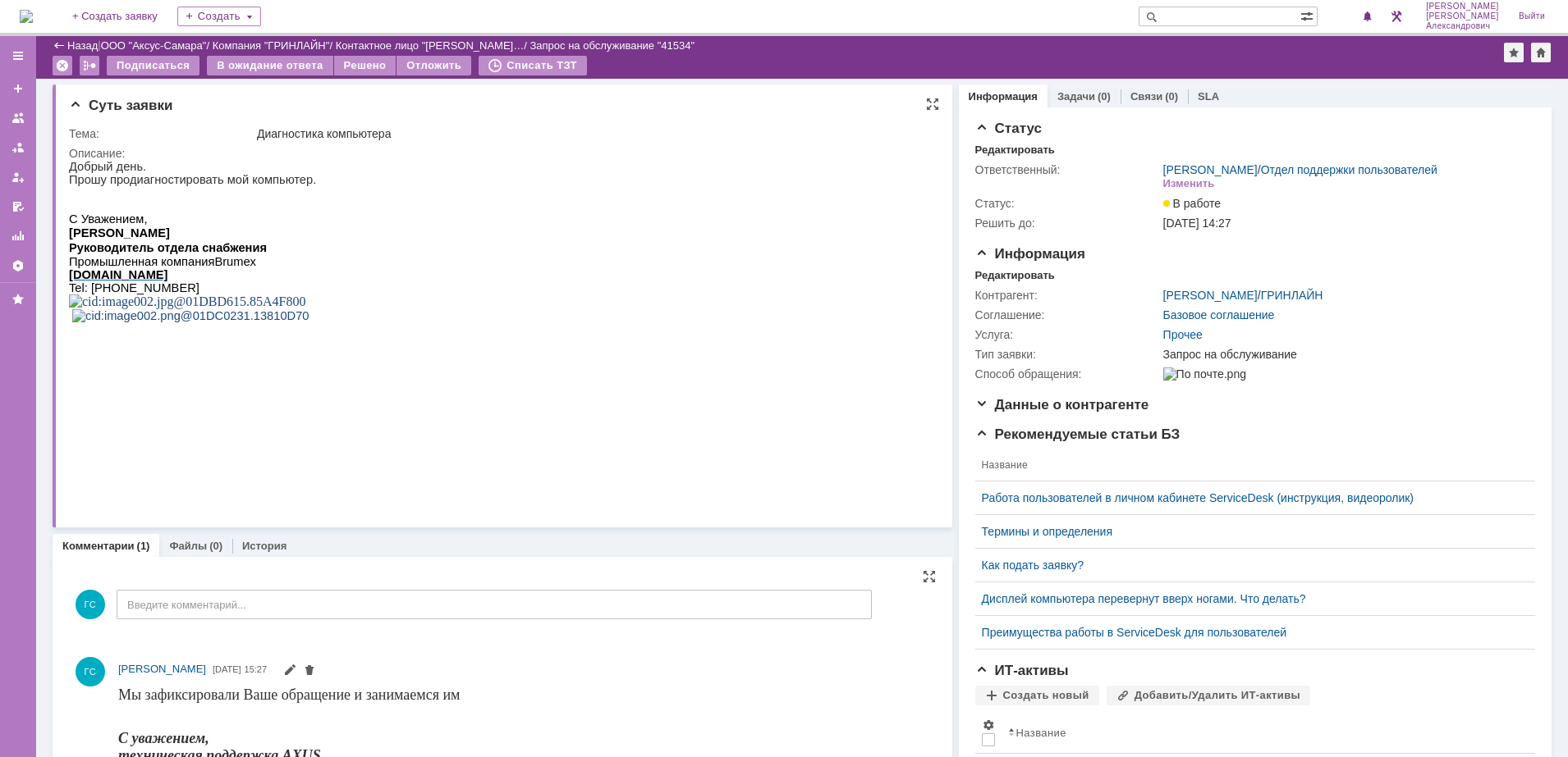
scroll to position [0, 0]
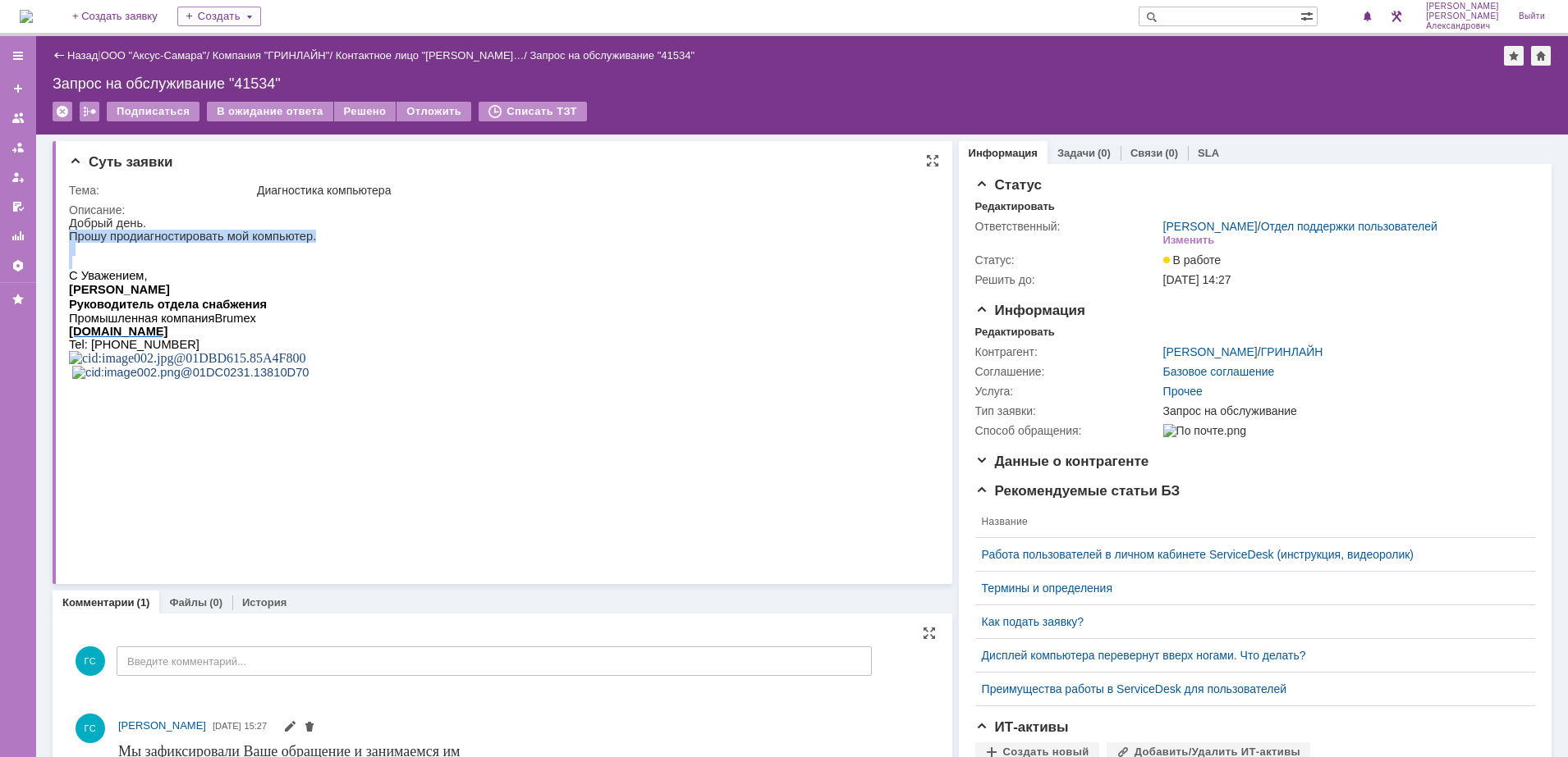
drag, startPoint x: 70, startPoint y: 239, endPoint x: 320, endPoint y: 261, distance: 251.0
click at [316, 261] on div "Добрый день. Прошу продиагностировать мой компьютер. С Уважением, Колесов Денис…" at bounding box center [192, 304] width 247 height 176
copy div "Прошу продиагностировать мой компьютер."
click at [1022, 339] on div "Редактировать" at bounding box center [1014, 332] width 79 height 14
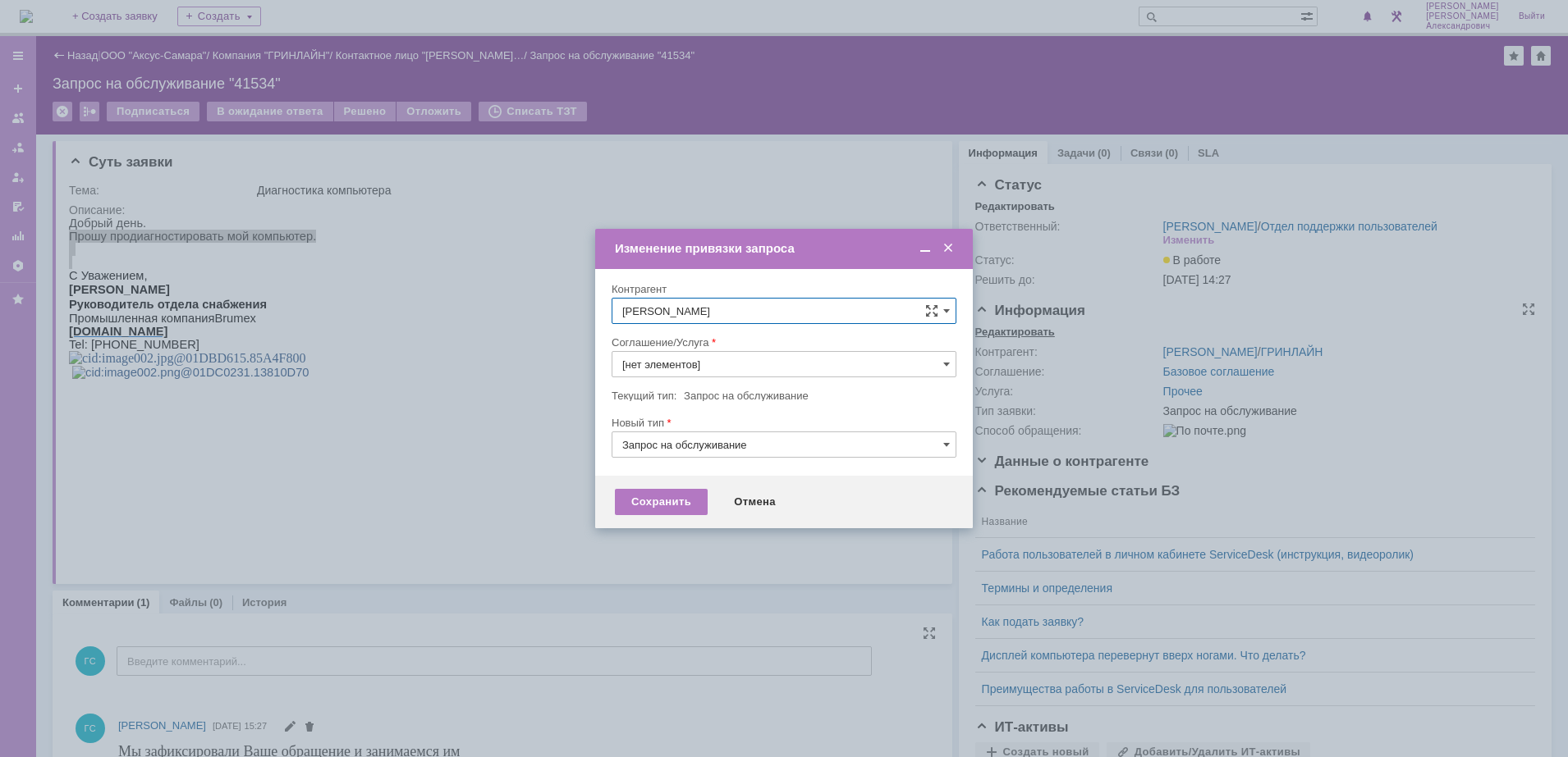
type input "Прочее"
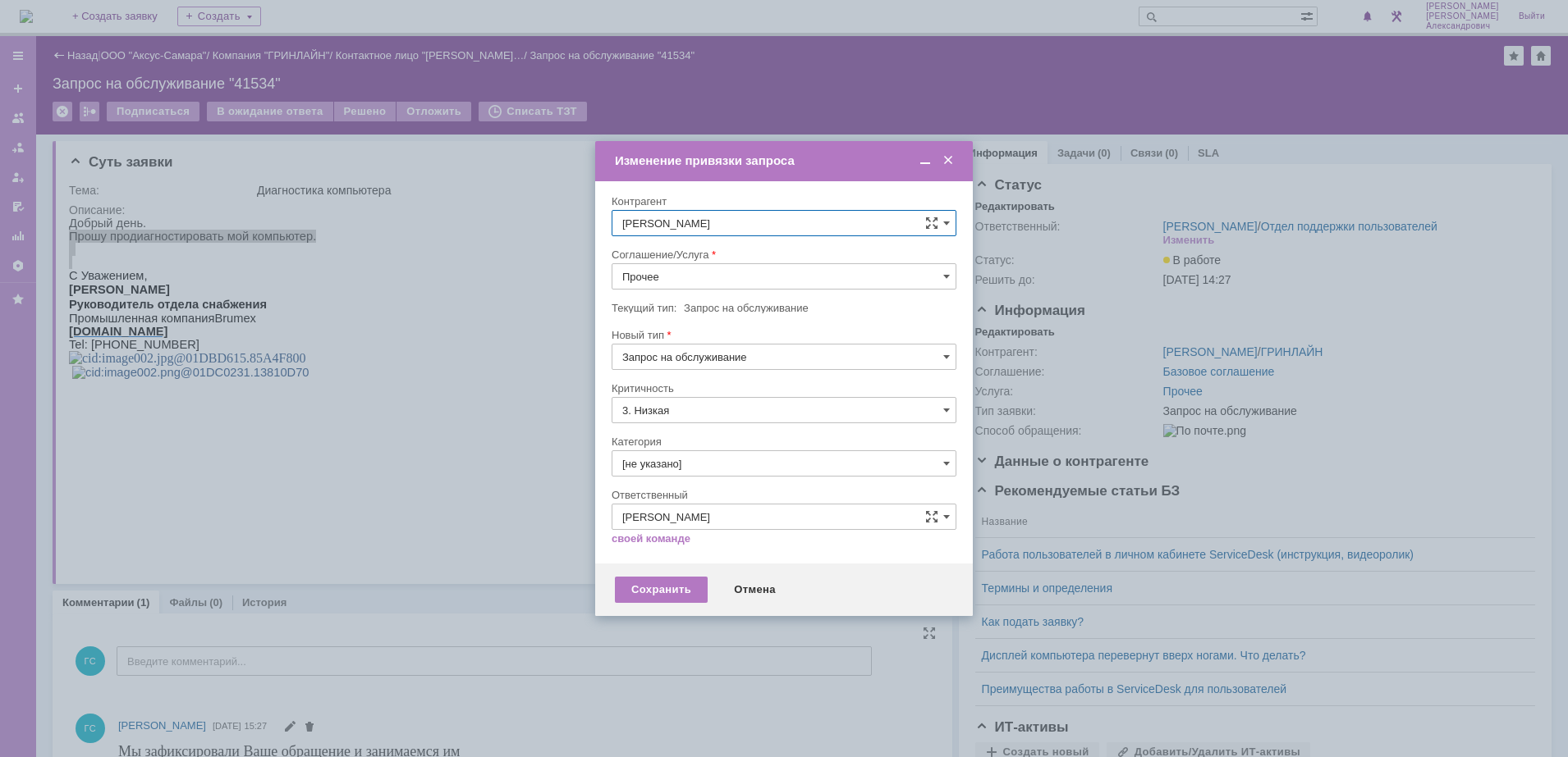
click at [738, 279] on input "Прочее" at bounding box center [784, 276] width 344 height 26
click at [742, 471] on span "АРМ_Настройка" at bounding box center [784, 475] width 324 height 14
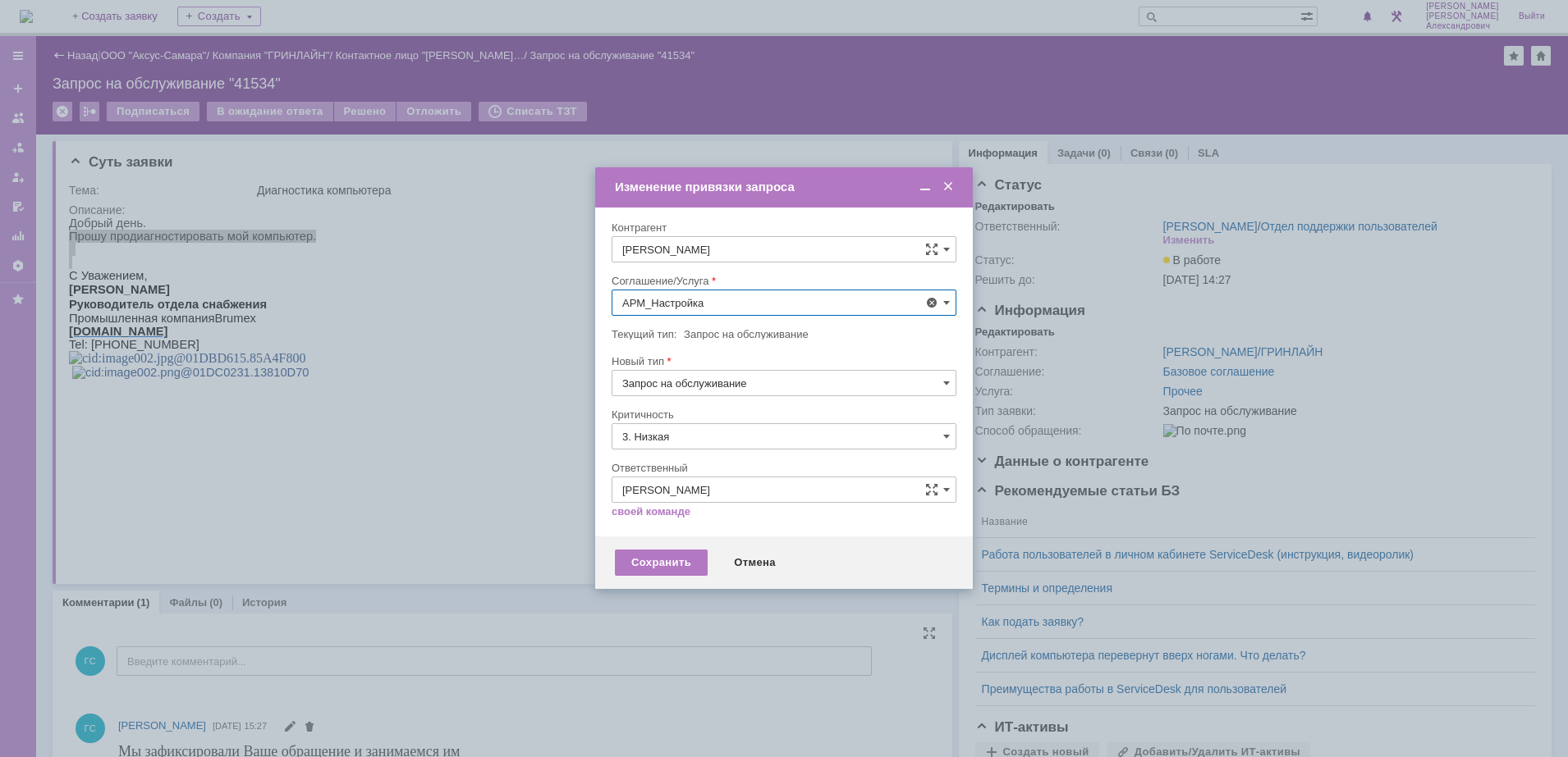
type input "АРМ_Настройка"
click at [718, 436] on input "3. Низкая" at bounding box center [784, 436] width 344 height 26
click at [700, 461] on span "[не указано]" at bounding box center [784, 467] width 324 height 14
type input "[не указано]"
click at [669, 562] on div "Сохранить" at bounding box center [661, 562] width 93 height 26
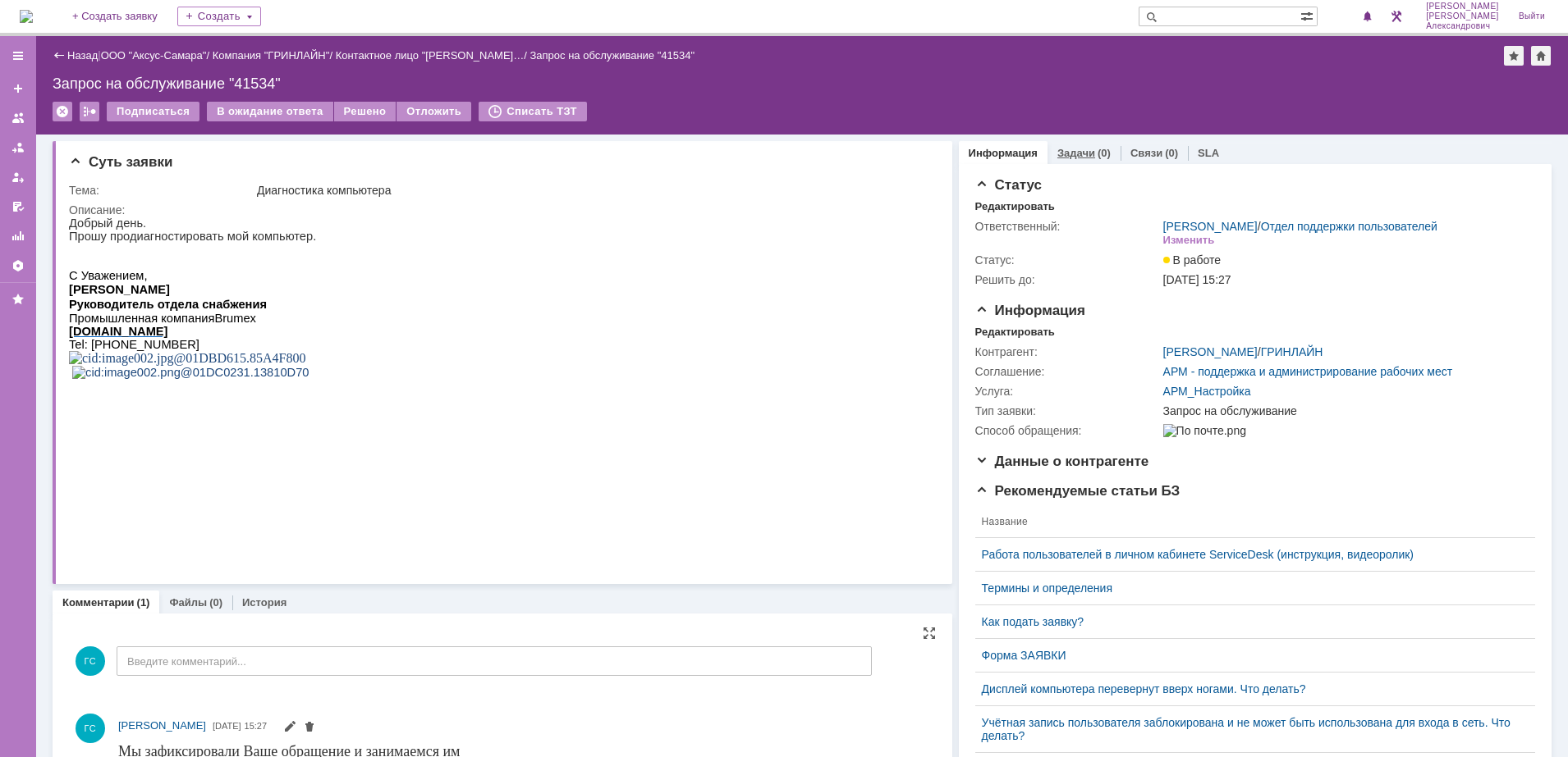
scroll to position [0, 0]
click at [1080, 149] on link "Задачи" at bounding box center [1076, 153] width 38 height 13
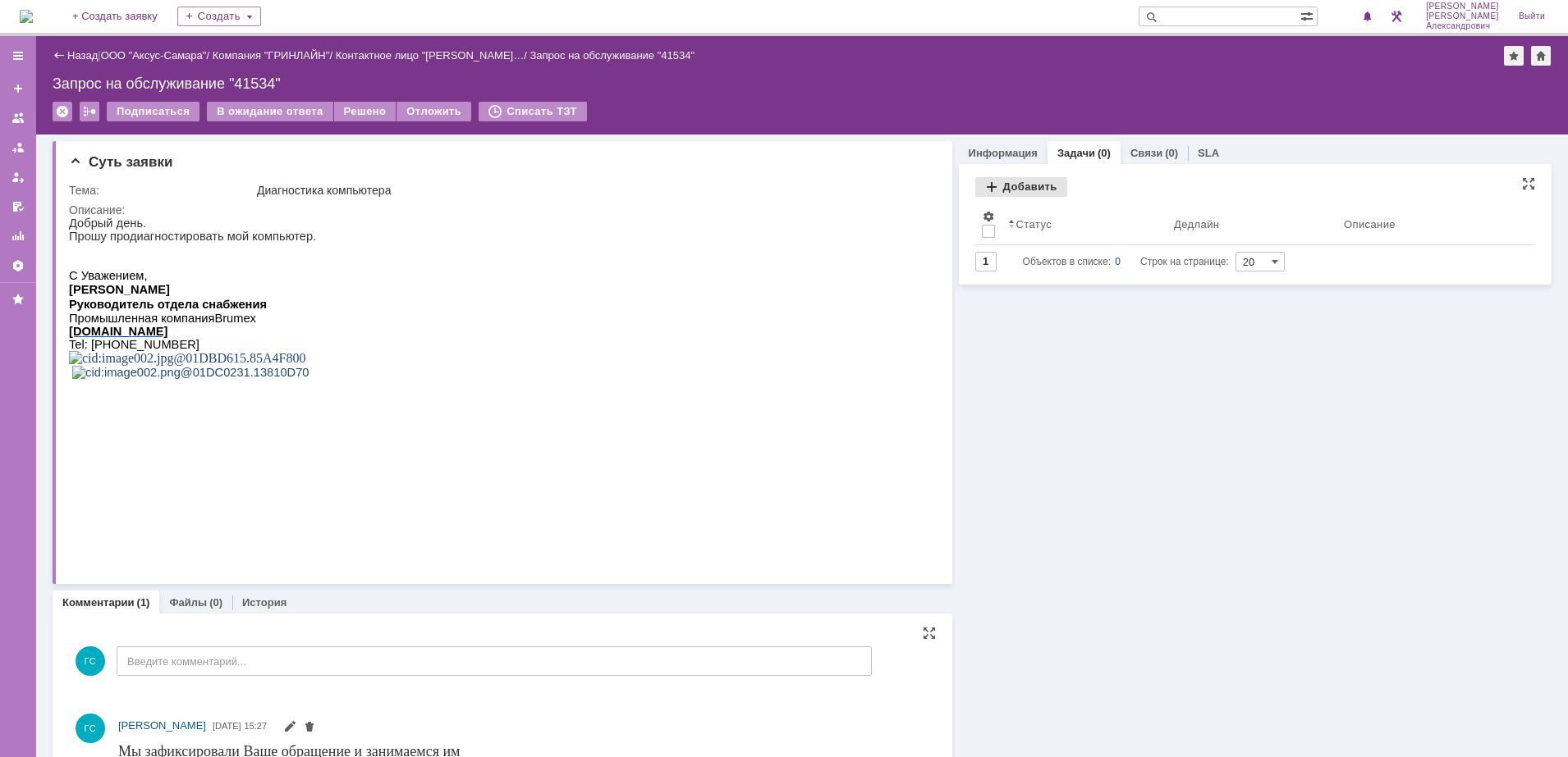
click at [1011, 182] on div "Добавить" at bounding box center [1021, 187] width 92 height 20
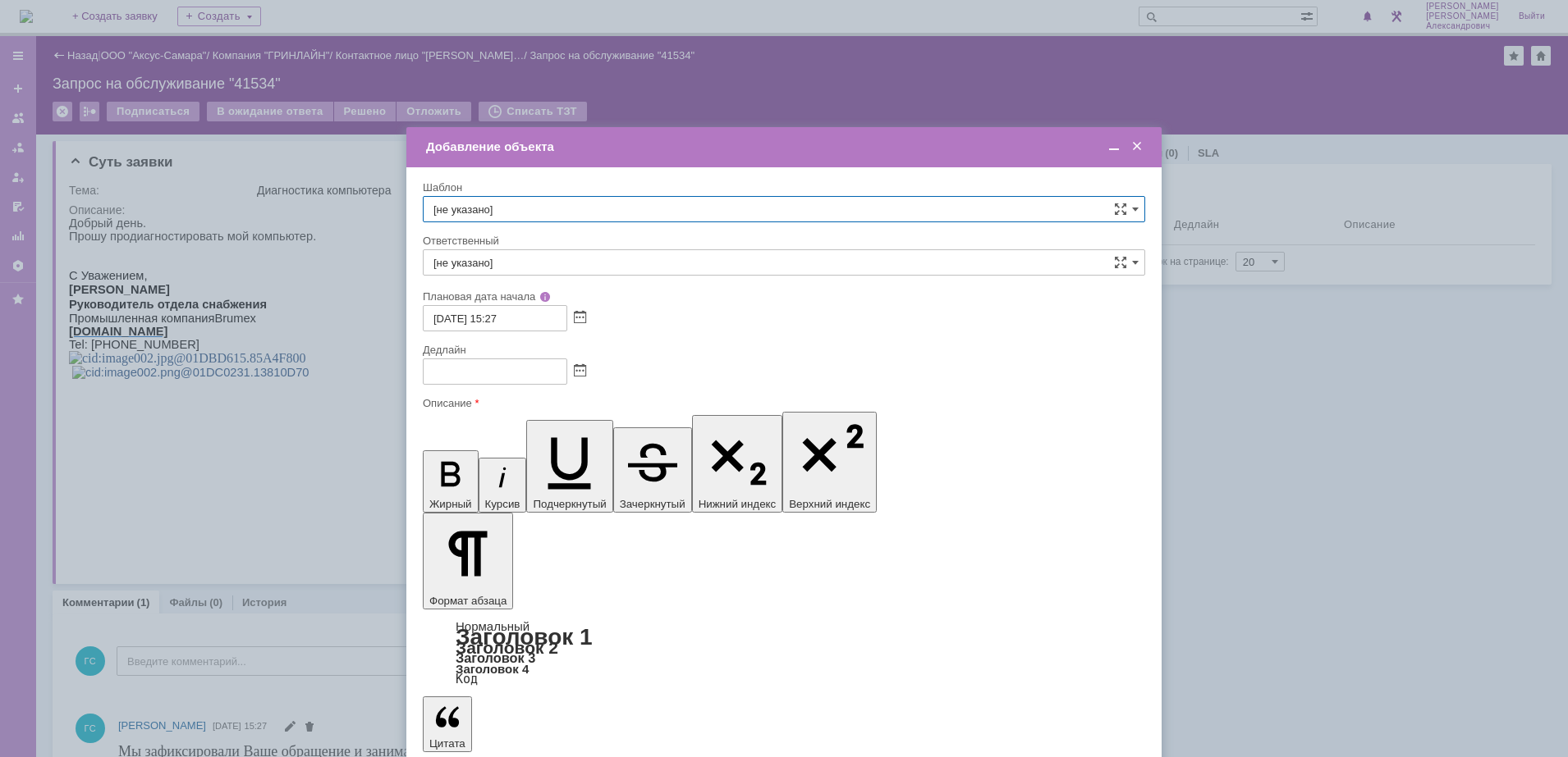
click at [584, 365] on span at bounding box center [580, 371] width 13 height 14
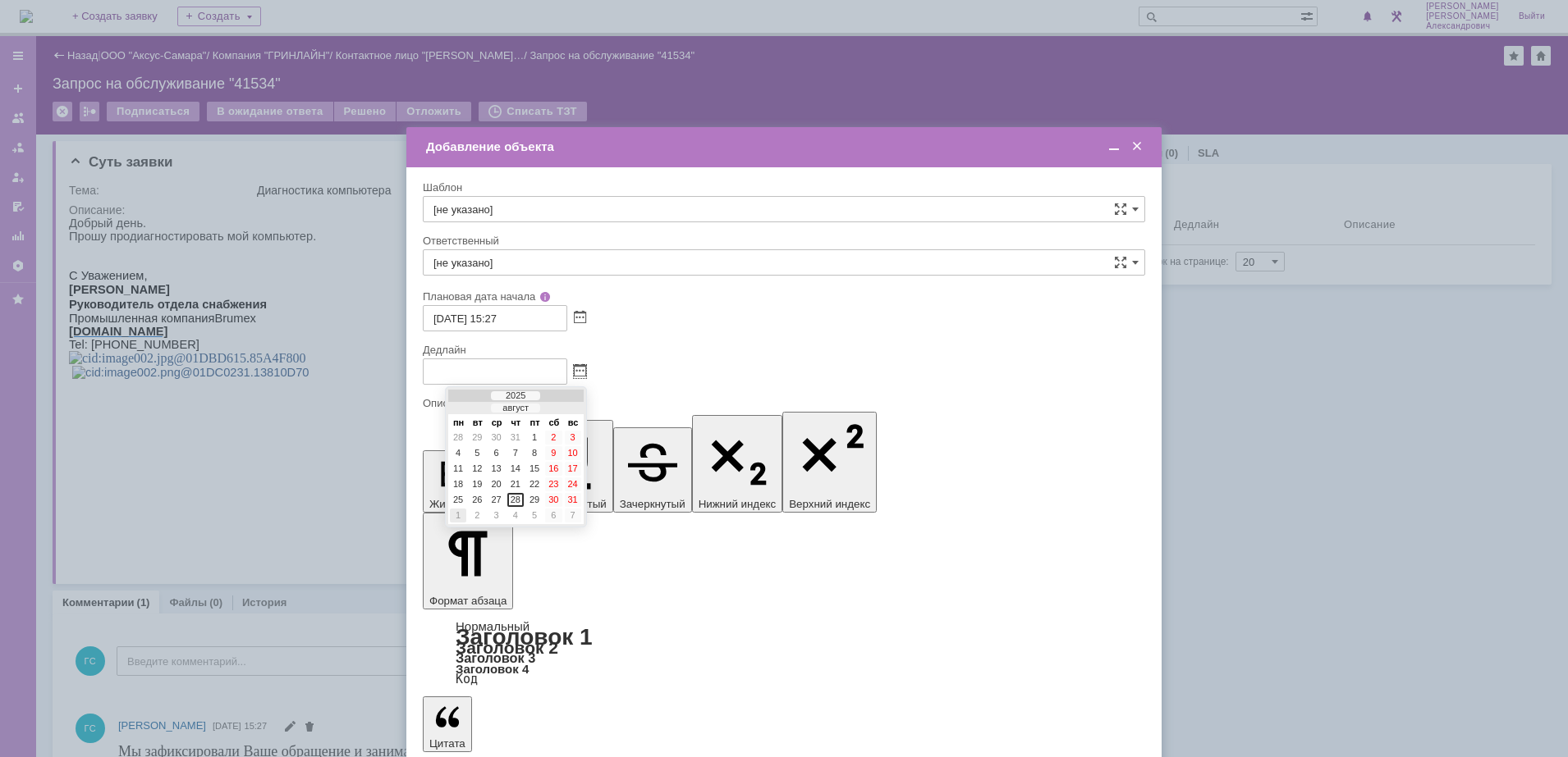
click at [459, 515] on div "1" at bounding box center [458, 515] width 16 height 14
type input "01.09.2025 15:27"
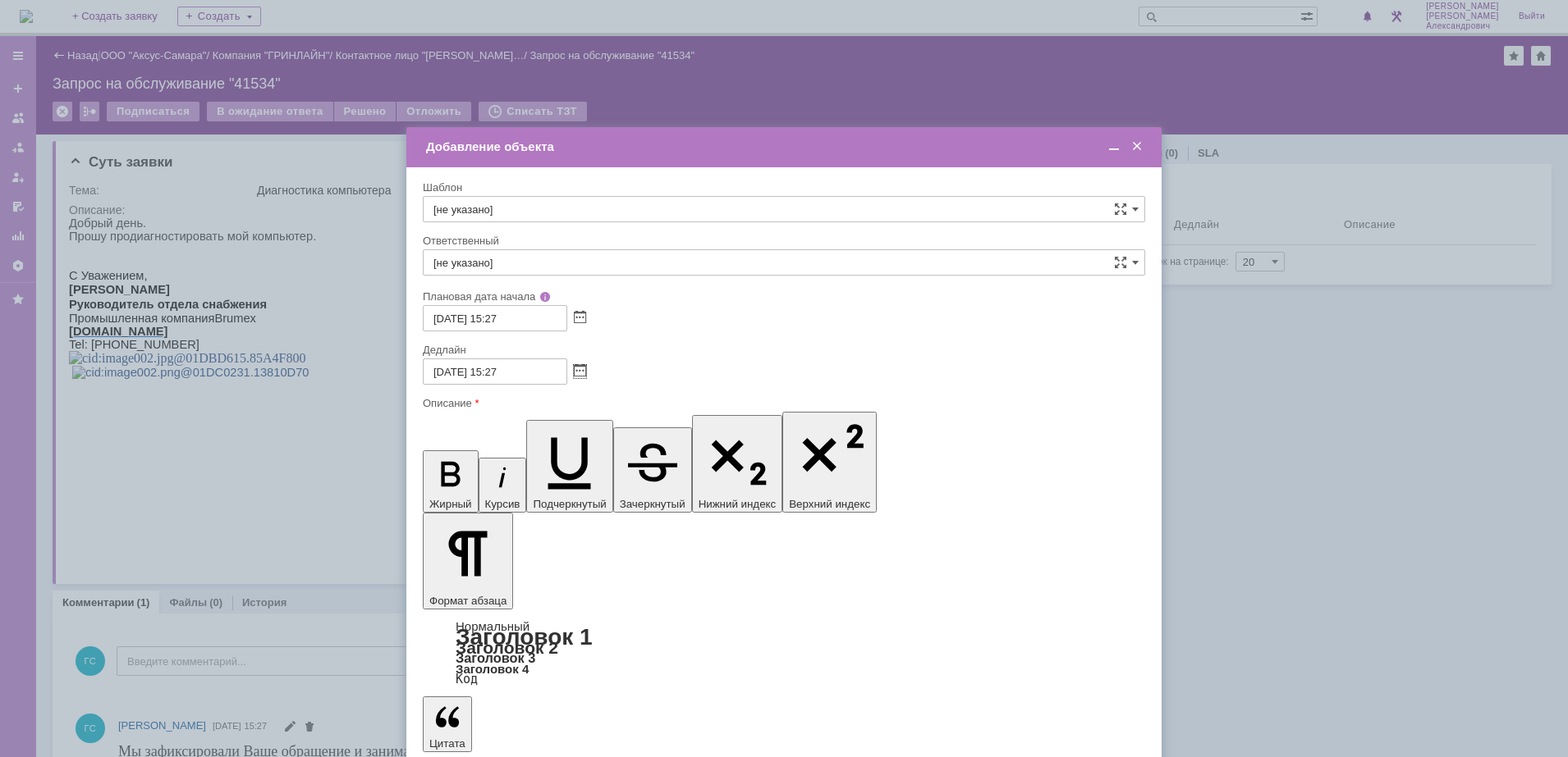
click at [535, 236] on div "Ответственный" at bounding box center [782, 241] width 719 height 11
click at [535, 265] on input "[не указано]" at bounding box center [784, 262] width 722 height 26
click at [554, 430] on span "[PERSON_NAME]" at bounding box center [784, 436] width 701 height 14
type input "[PERSON_NAME]"
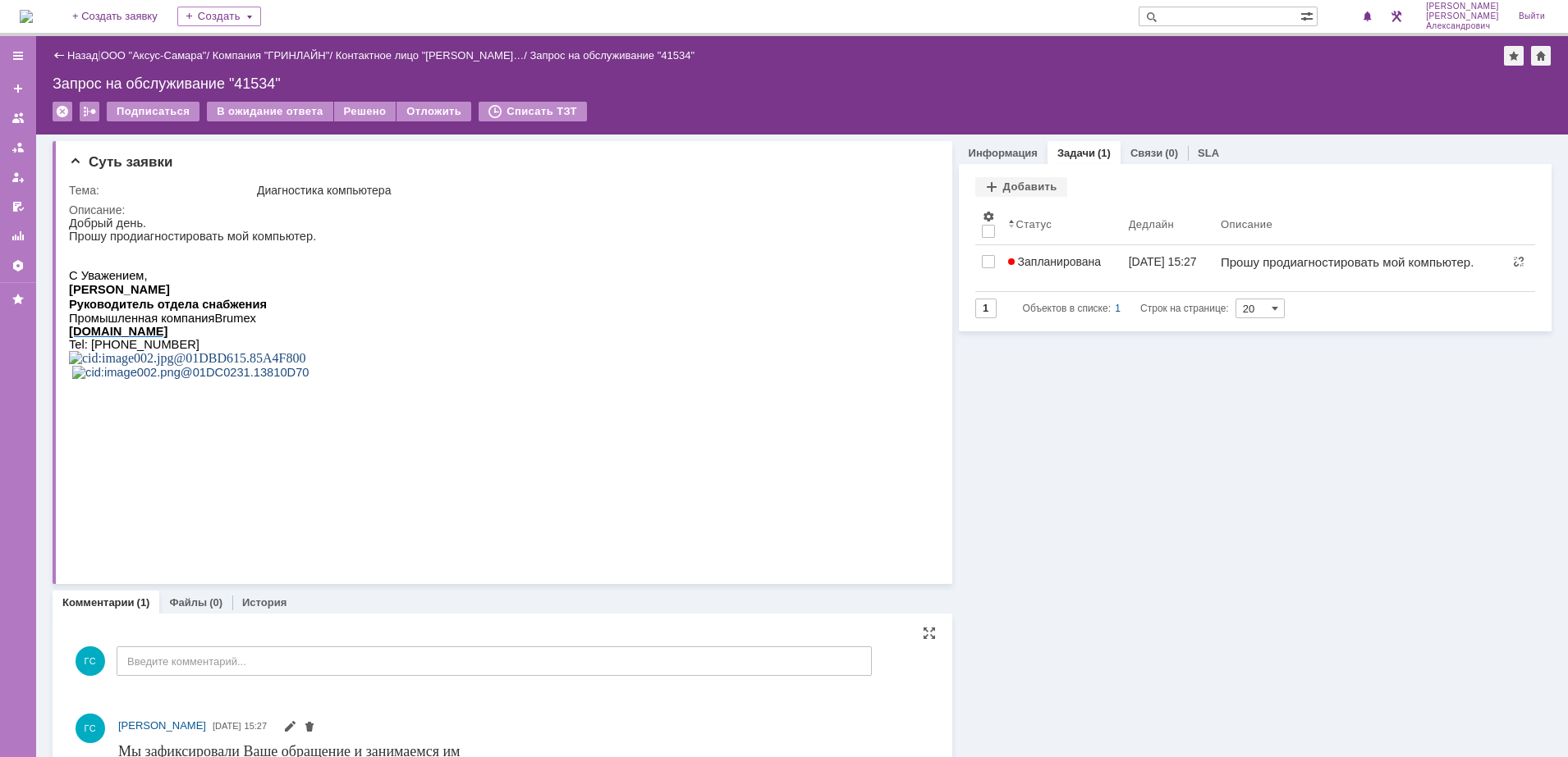
click at [32, 21] on img at bounding box center [26, 16] width 14 height 14
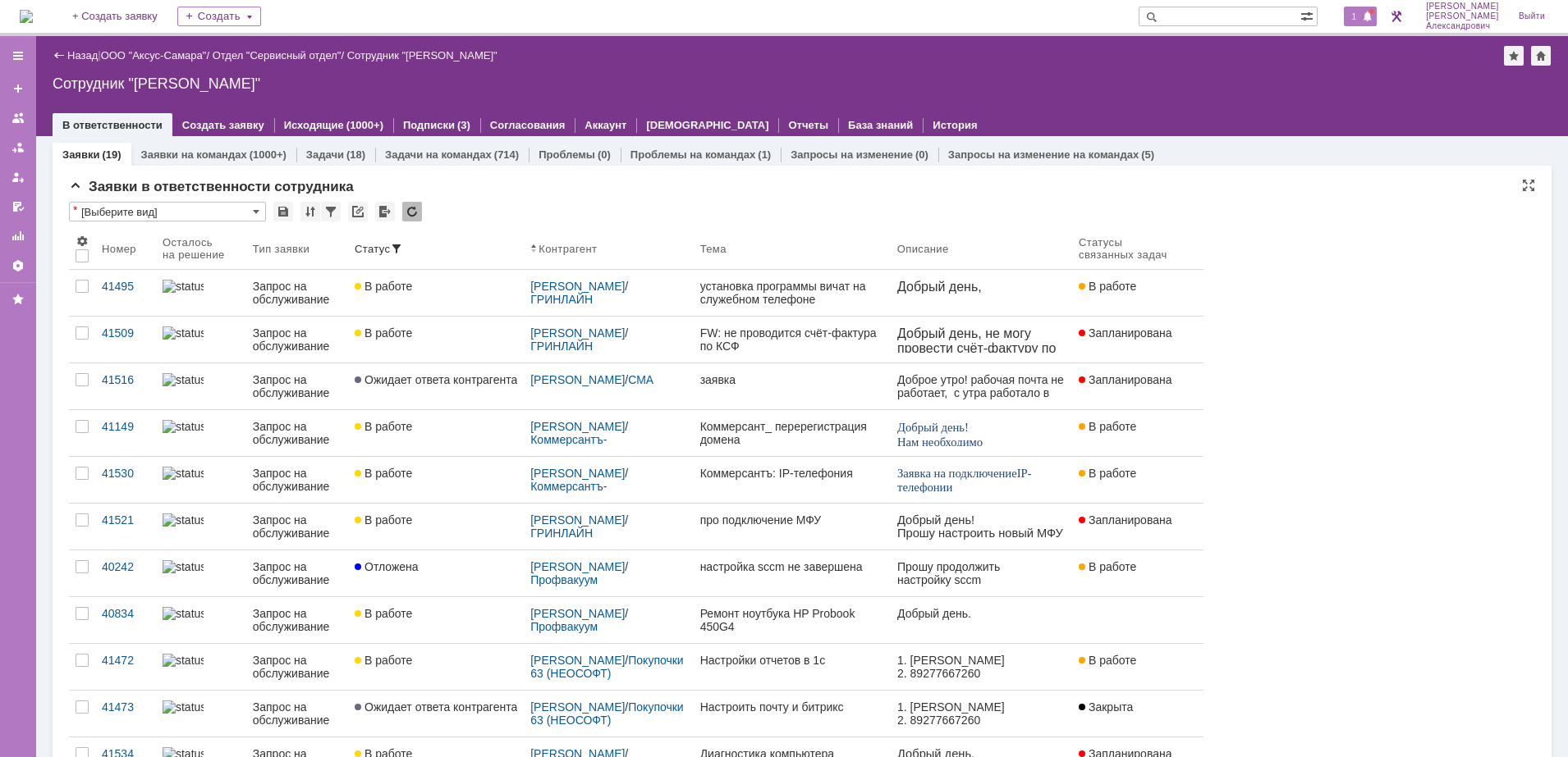
click at [1358, 11] on span "1" at bounding box center [1354, 16] width 14 height 12
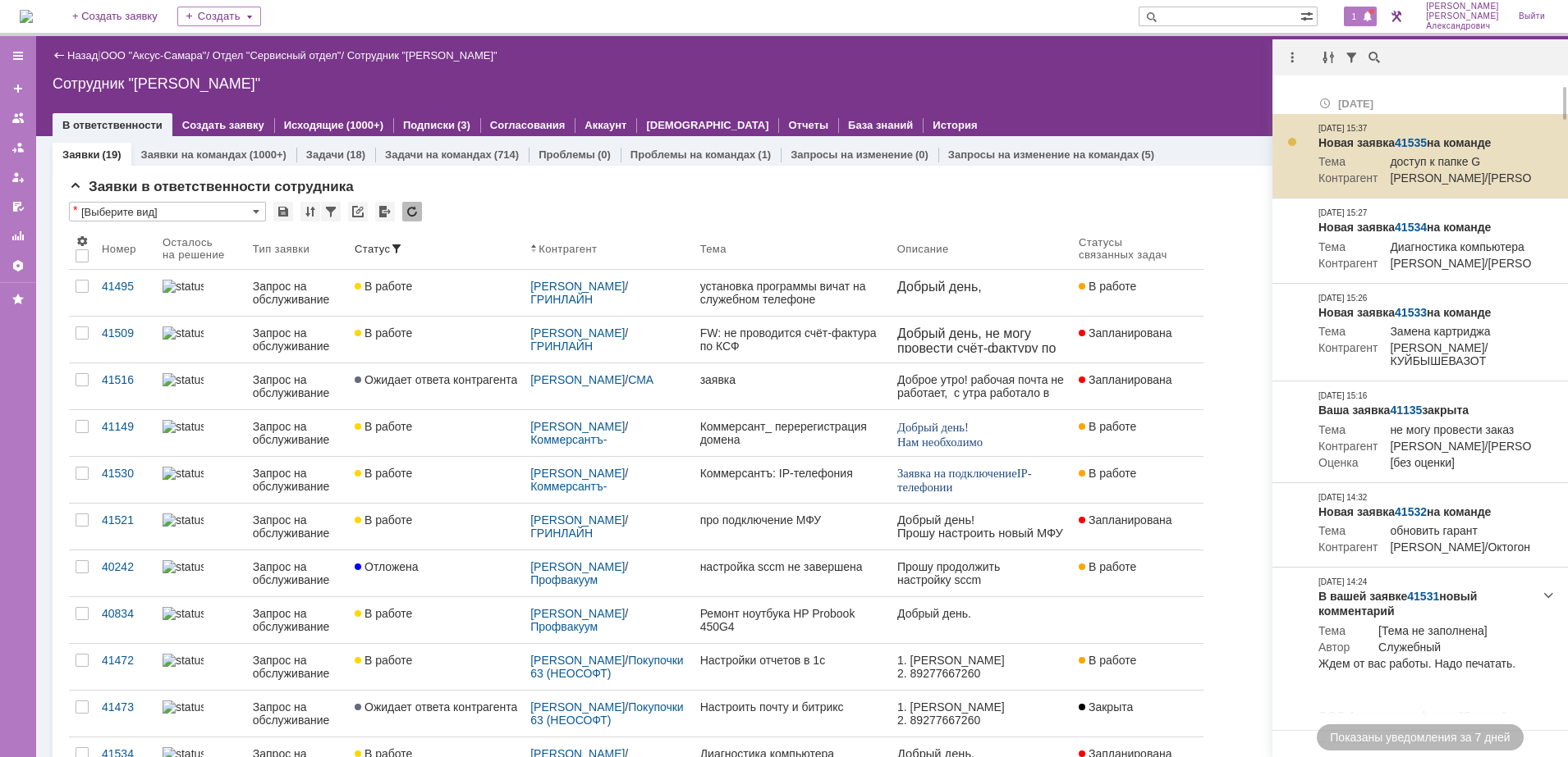
click at [1404, 132] on td "Новая заявка 41535 на команде Тема доступ к папке G Контрагент Чурикова Юлия Ал…" at bounding box center [1425, 157] width 226 height 85
click at [1409, 138] on link "41535" at bounding box center [1411, 142] width 32 height 14
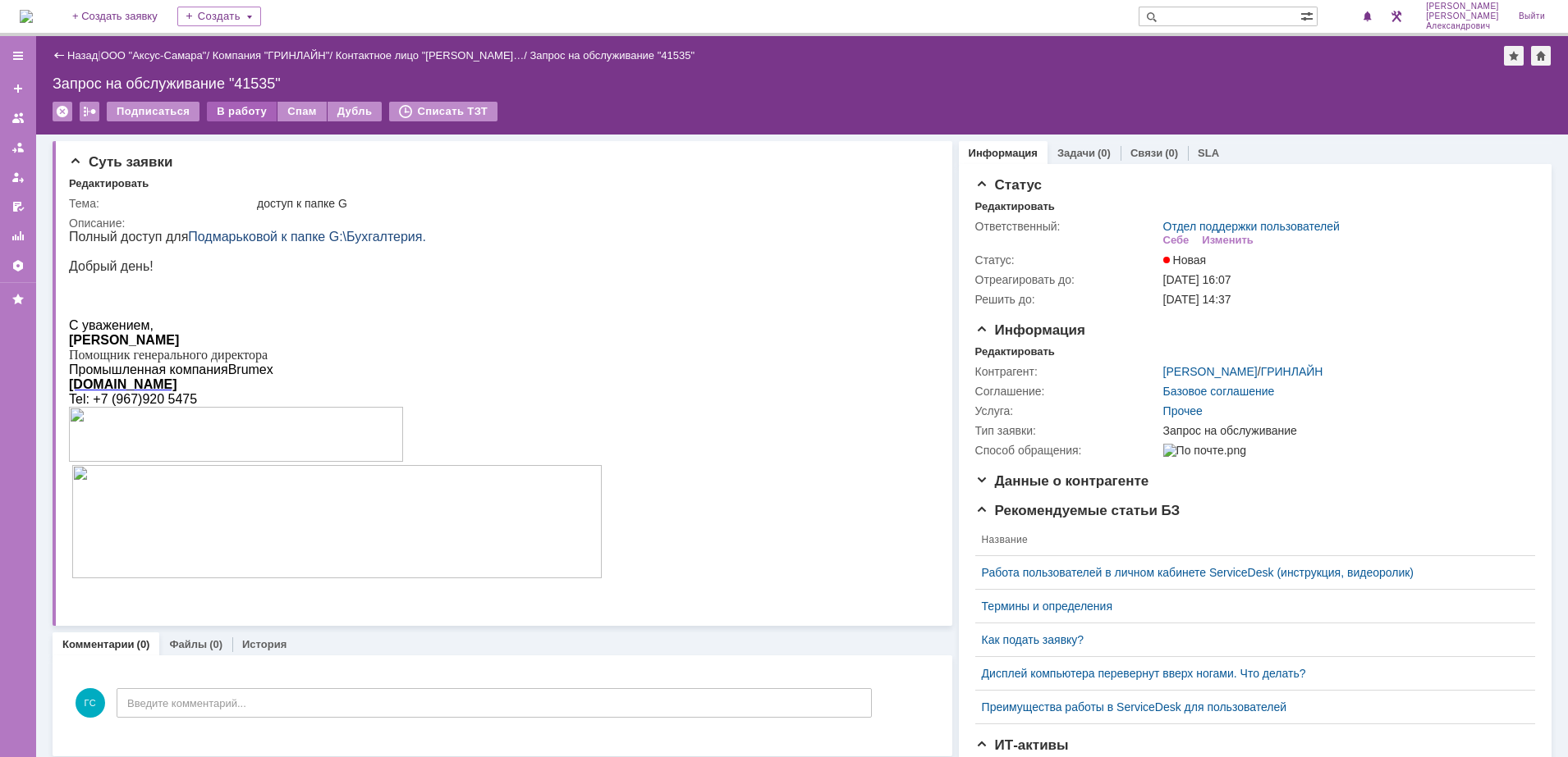
click at [248, 109] on div "В работу" at bounding box center [241, 112] width 69 height 20
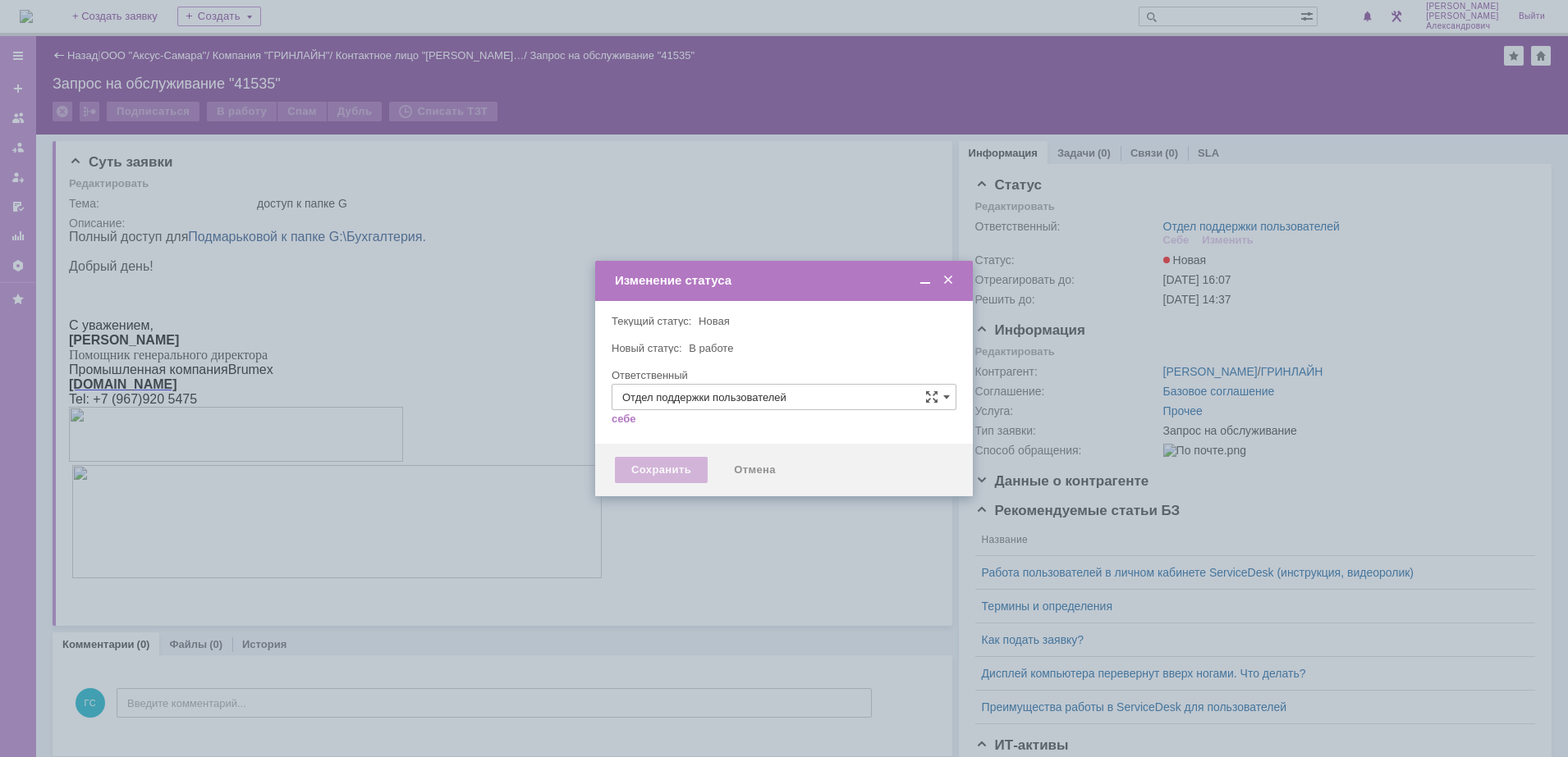
type input "[PERSON_NAME]"
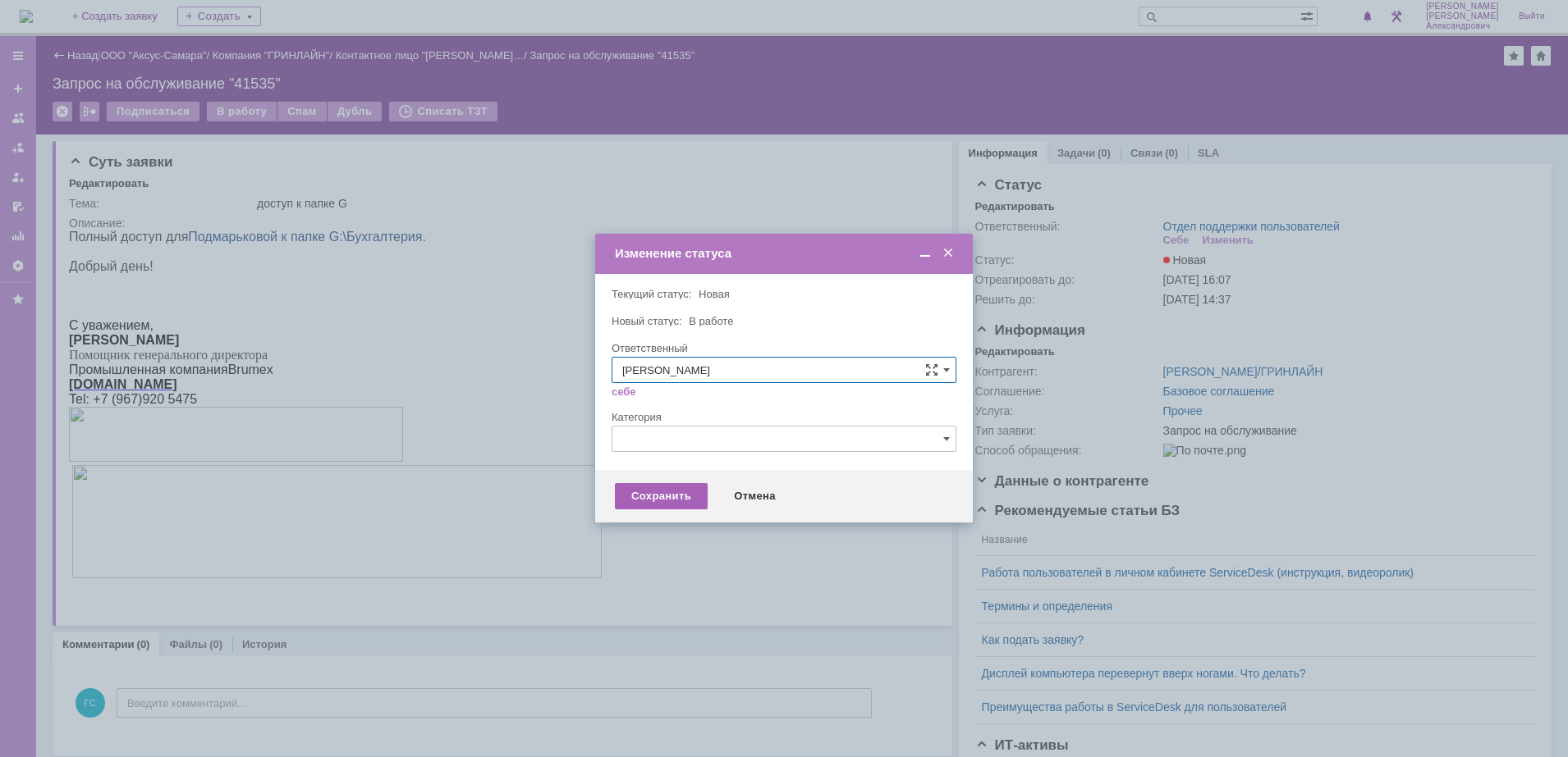
click at [689, 500] on div "Сохранить" at bounding box center [661, 496] width 93 height 26
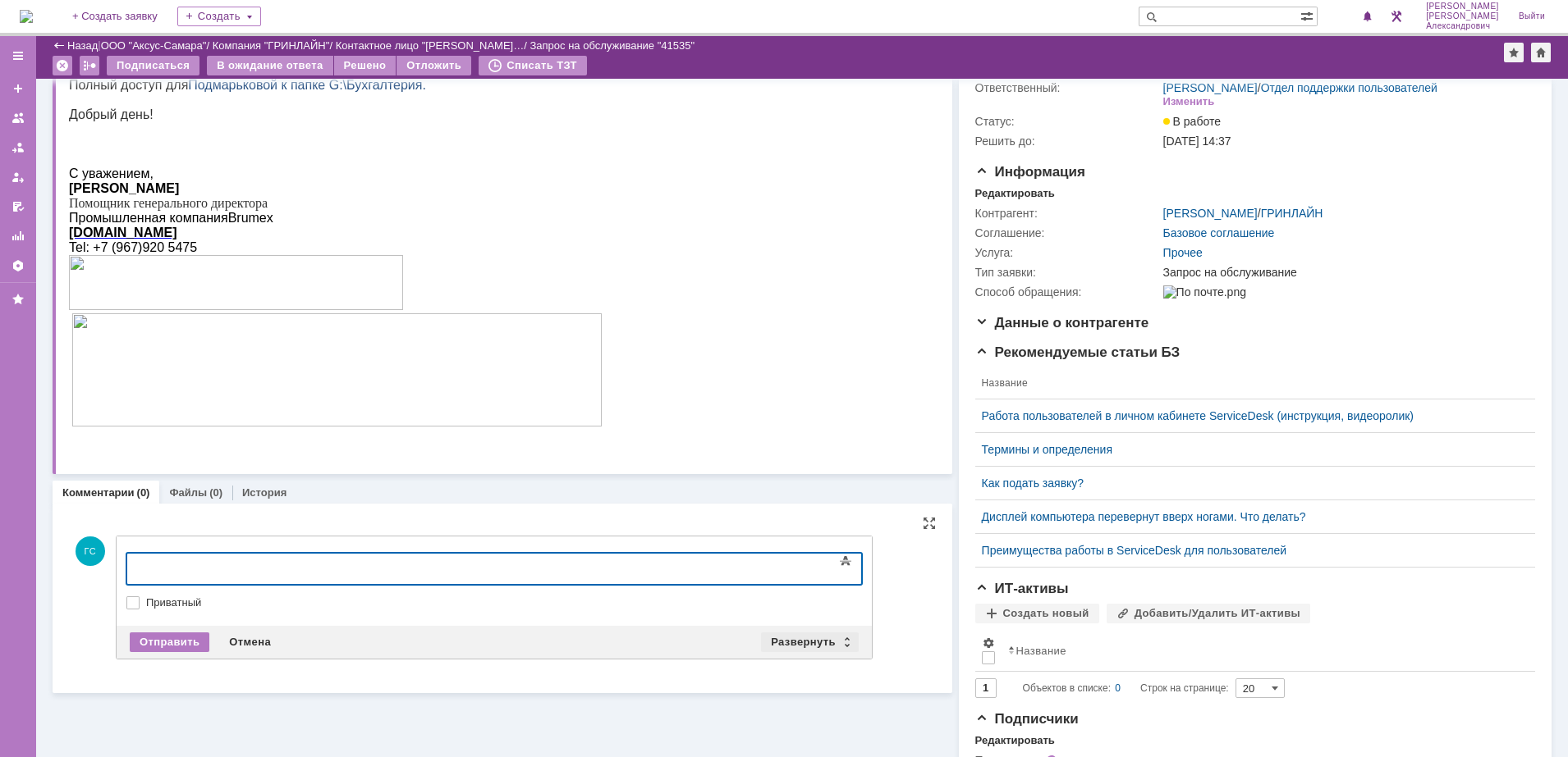
click at [802, 636] on div "Развернуть" at bounding box center [810, 643] width 97 height 20
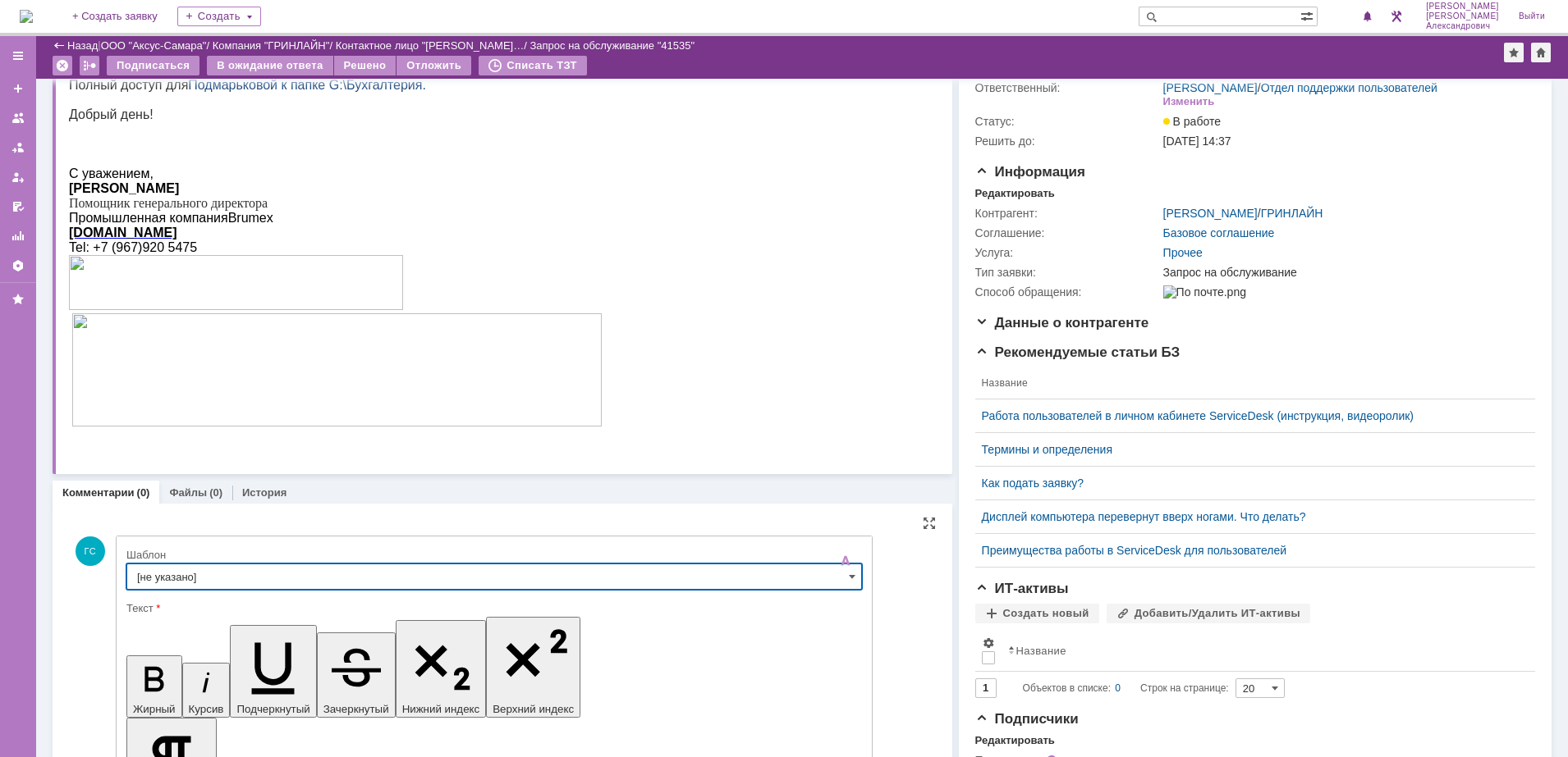
click at [491, 578] on input "[не указано]" at bounding box center [494, 576] width 736 height 26
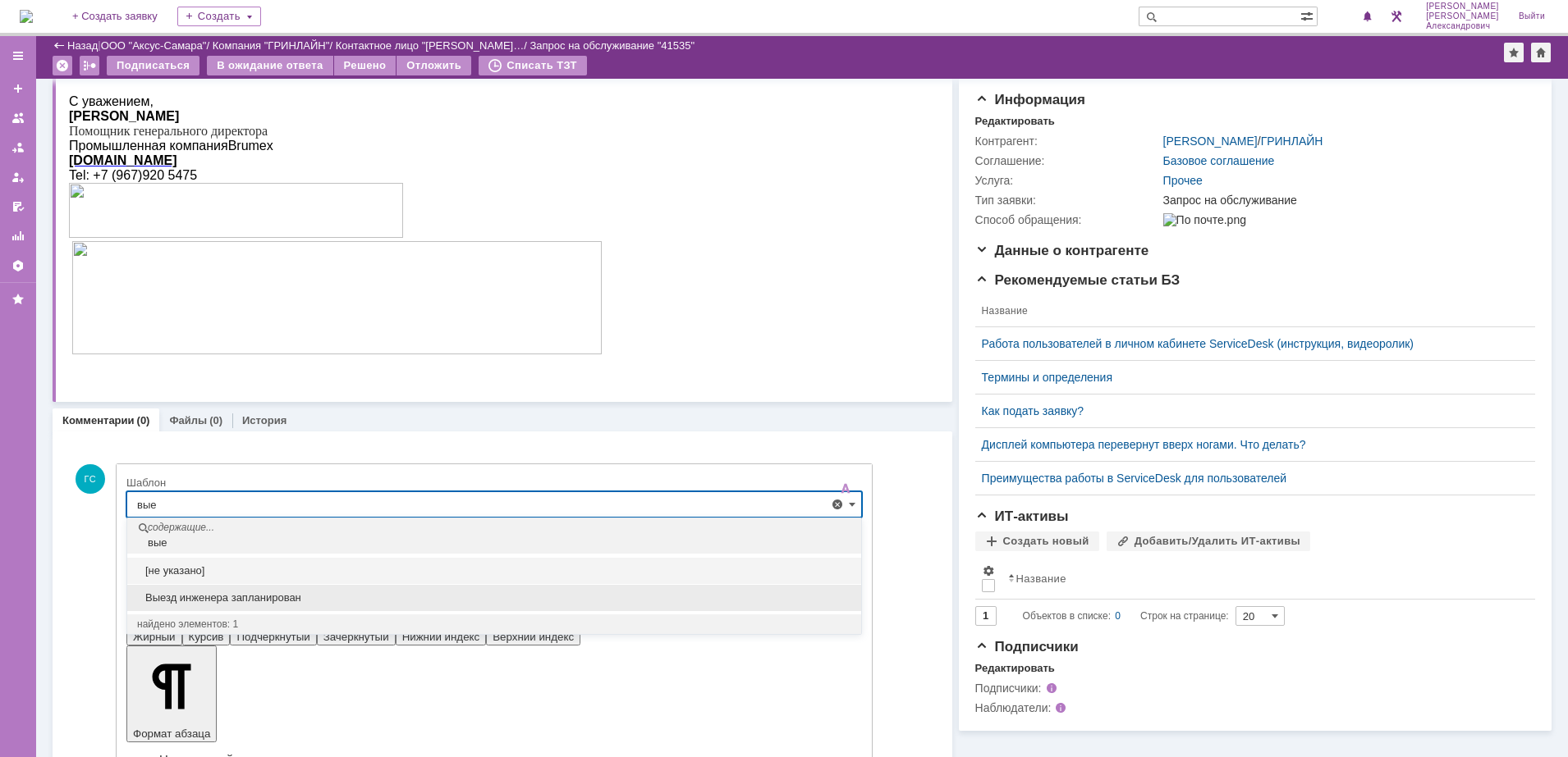
click at [360, 588] on div "Выезд инженера запланирован" at bounding box center [494, 597] width 734 height 26
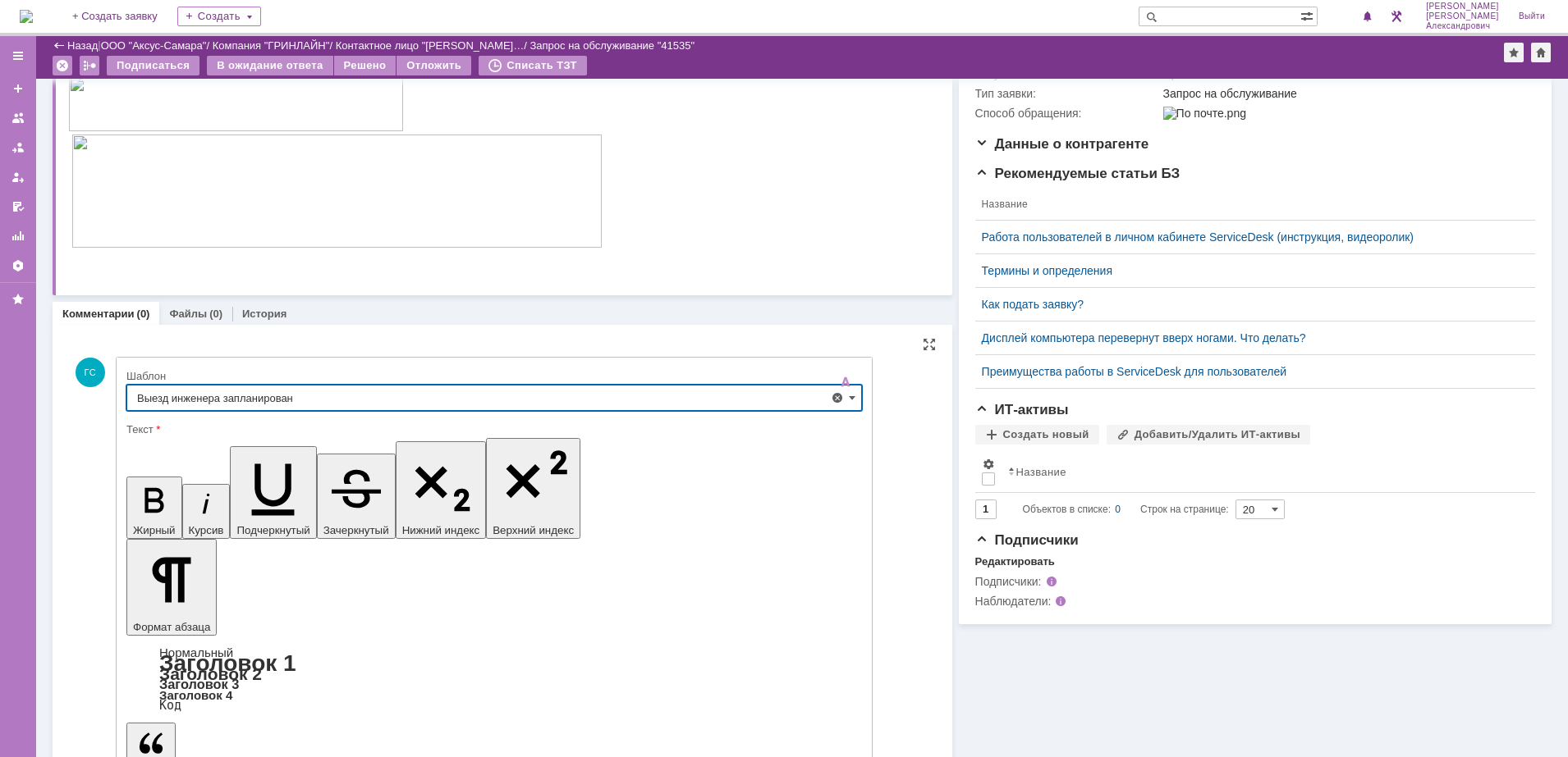
scroll to position [272, 0]
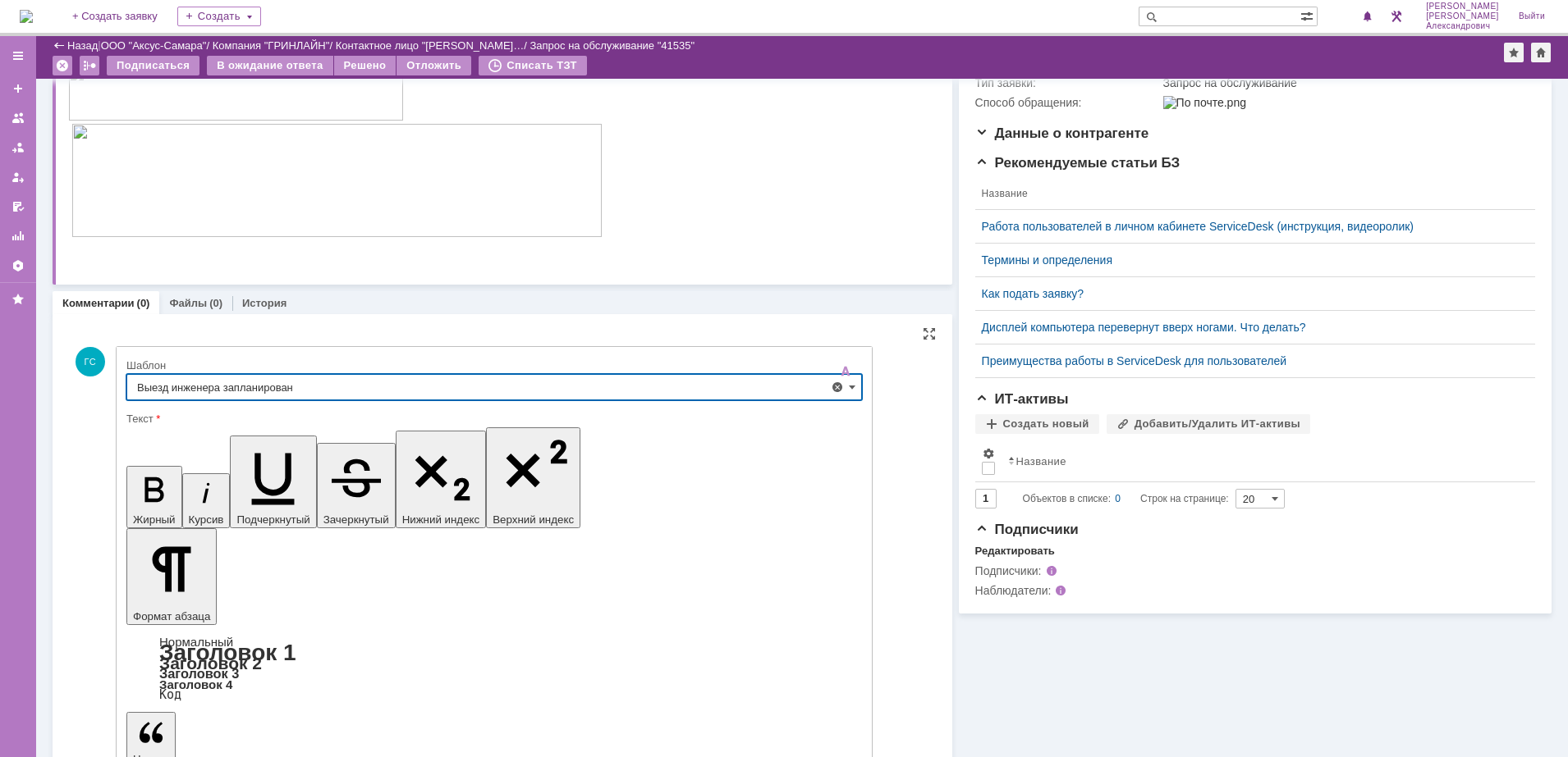
type input "Выезд инженера запланирован"
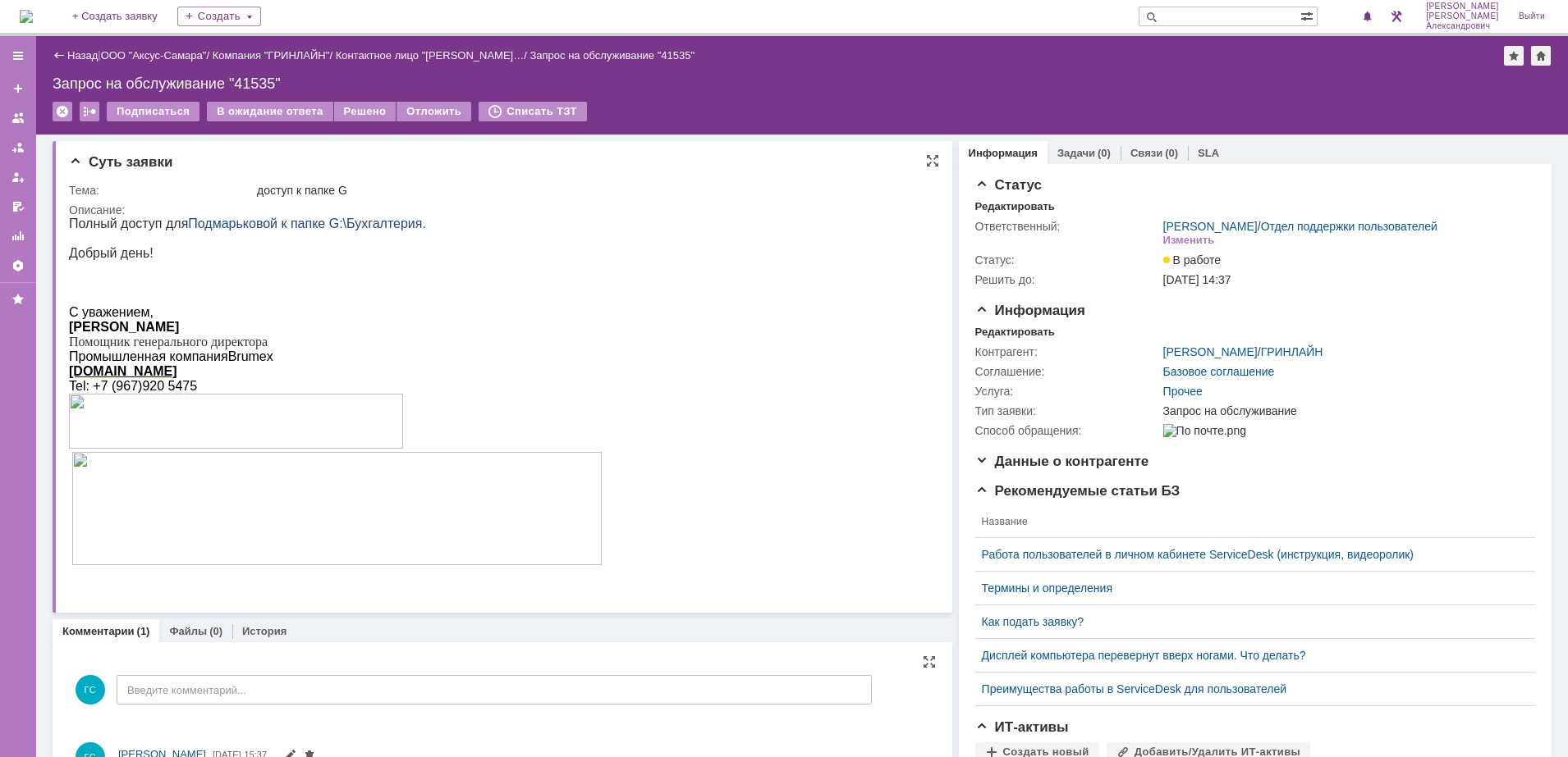
scroll to position [0, 0]
drag, startPoint x: 69, startPoint y: 223, endPoint x: 412, endPoint y: 224, distance: 343.0
click at [412, 224] on p "Полный доступ для Подмарьковой к папке G:\Бухгалтерия." at bounding box center [335, 223] width 533 height 14
copy p "Полный доступ для Подмарьковой к папке G:\Бухгалтерия."
click at [1030, 339] on div "Редактировать" at bounding box center [1014, 332] width 79 height 14
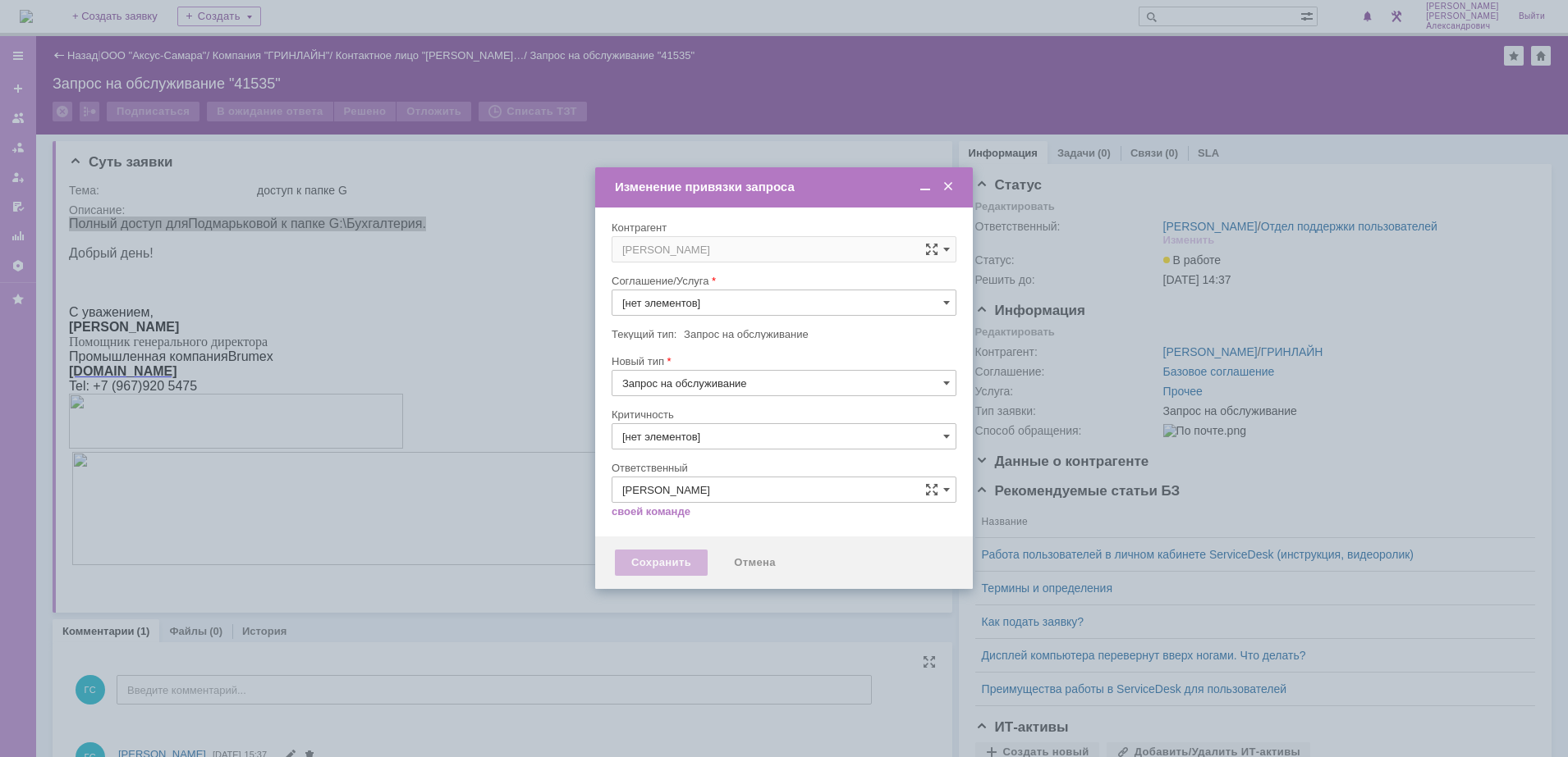
type input "Прочее"
type input "3. Низкая"
type input "[не указано]"
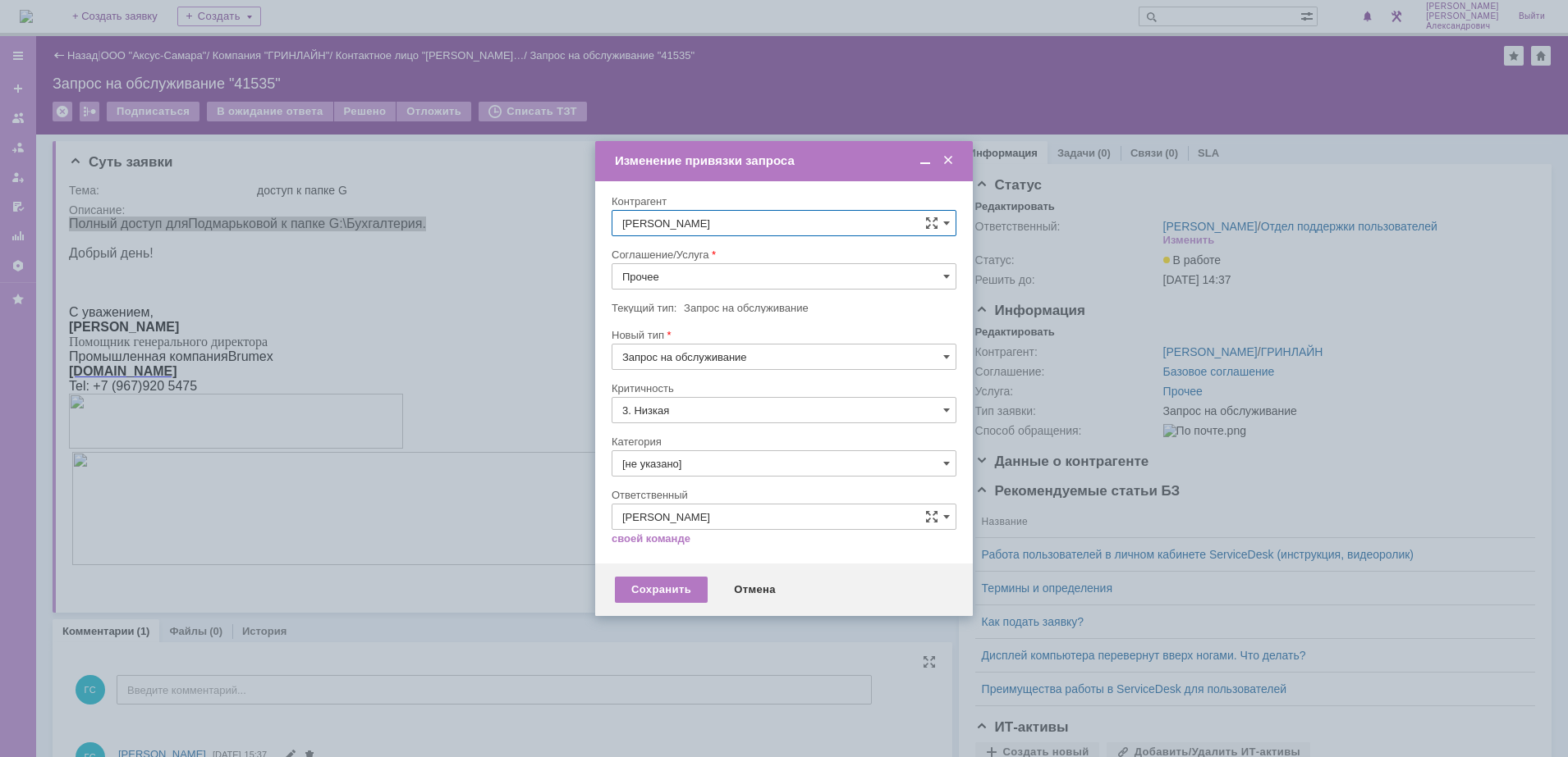
click at [696, 268] on input "Прочее" at bounding box center [784, 276] width 344 height 26
click at [757, 472] on span "АРМ_Настройка" at bounding box center [784, 475] width 324 height 14
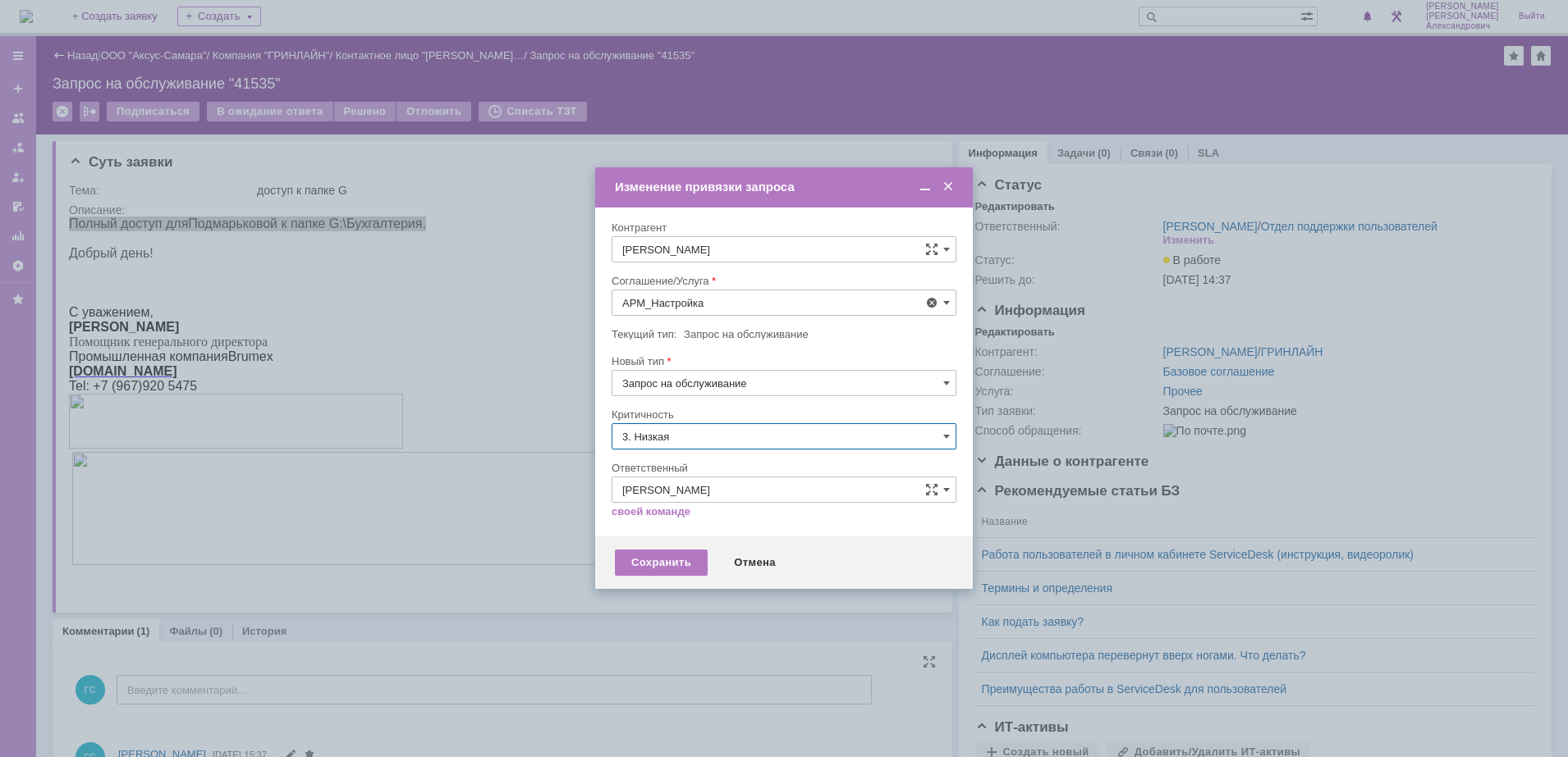
click at [729, 425] on input "3. Низкая" at bounding box center [784, 436] width 344 height 26
type input "АРМ_Настройка"
click at [695, 458] on div "[не указано]" at bounding box center [784, 466] width 343 height 26
click at [671, 565] on div "Сохранить" at bounding box center [661, 562] width 93 height 26
type input "[не указано]"
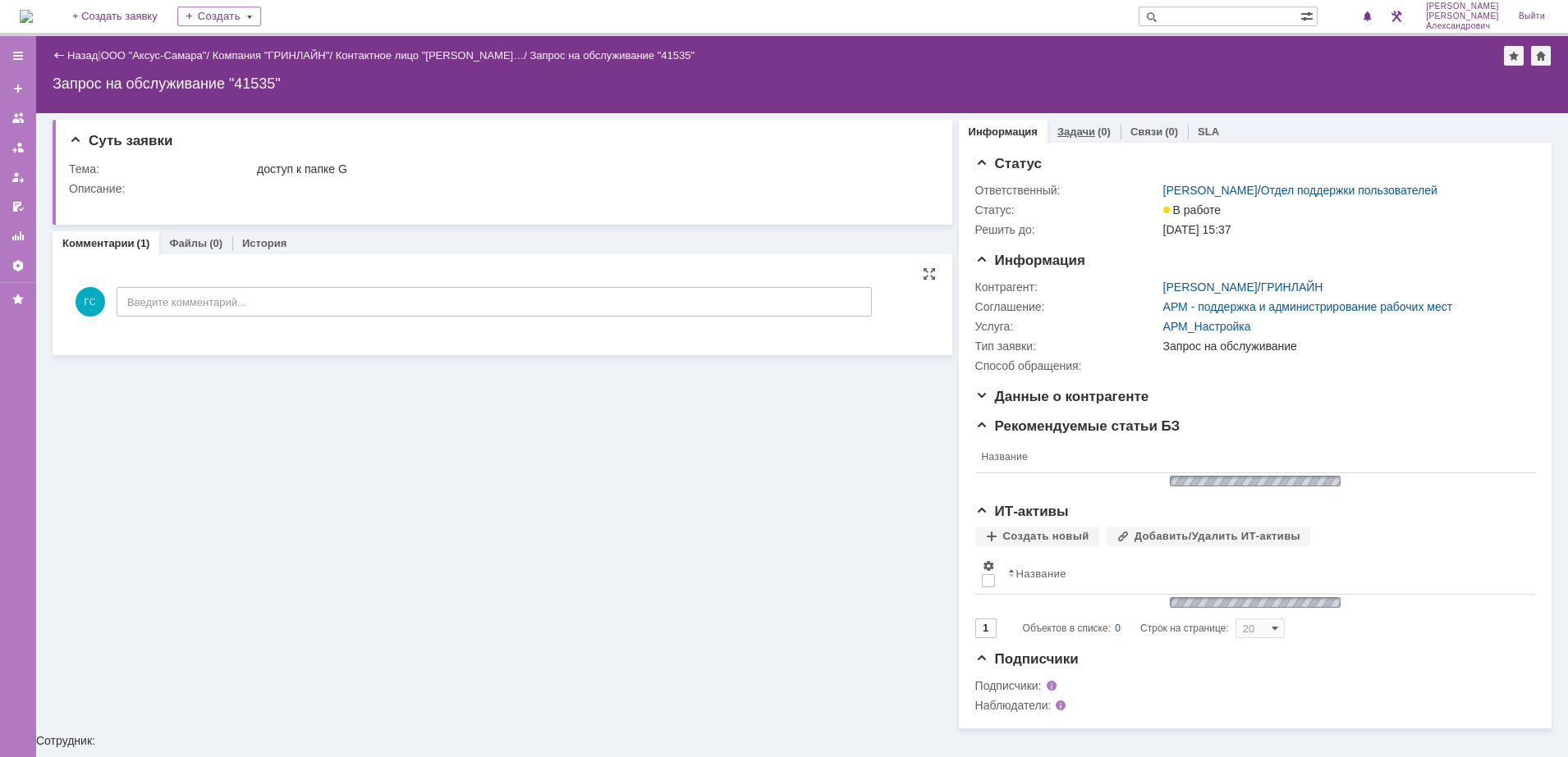
scroll to position [0, 0]
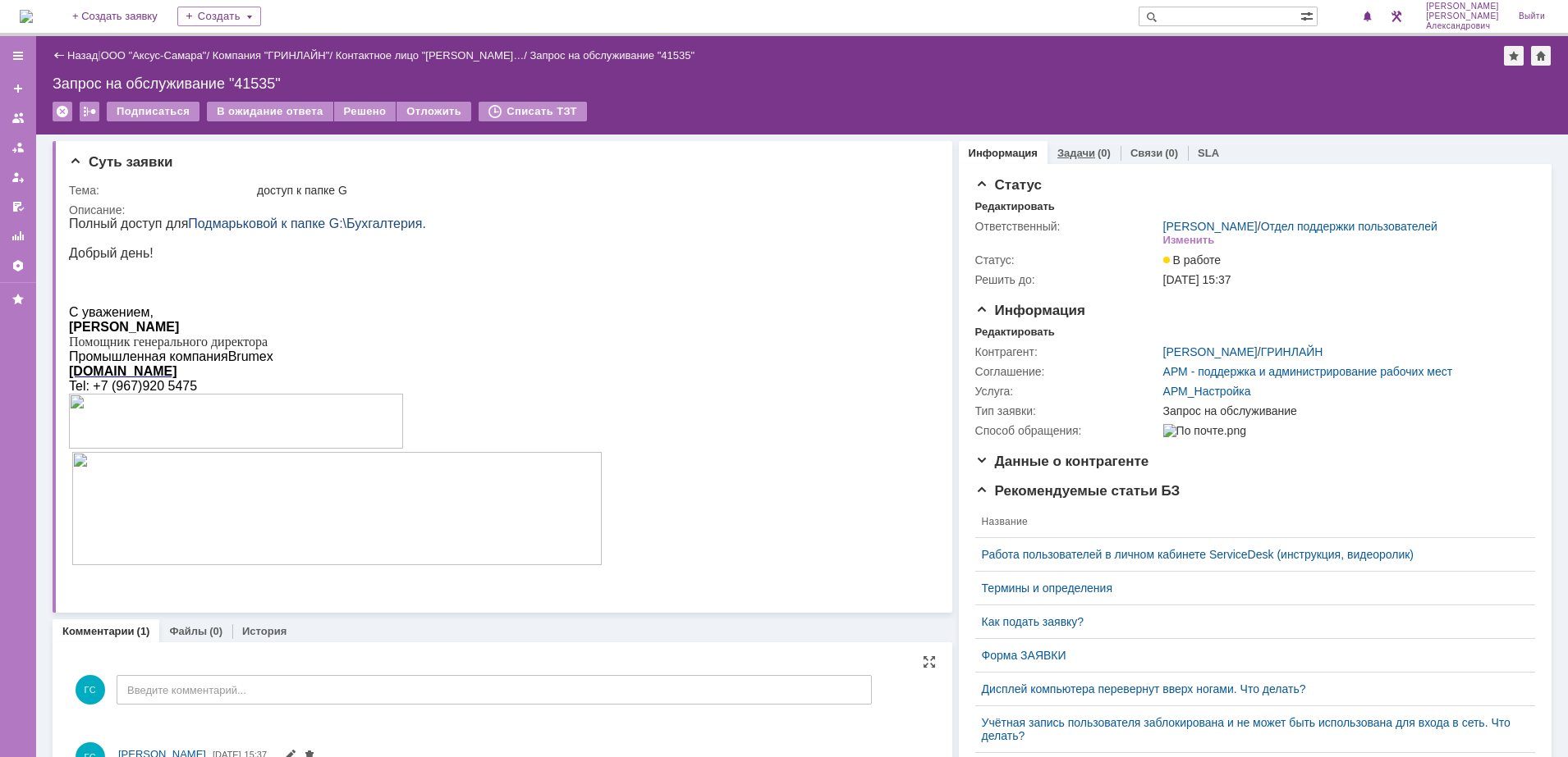
click at [1079, 142] on div "Задачи (0)" at bounding box center [1084, 153] width 73 height 23
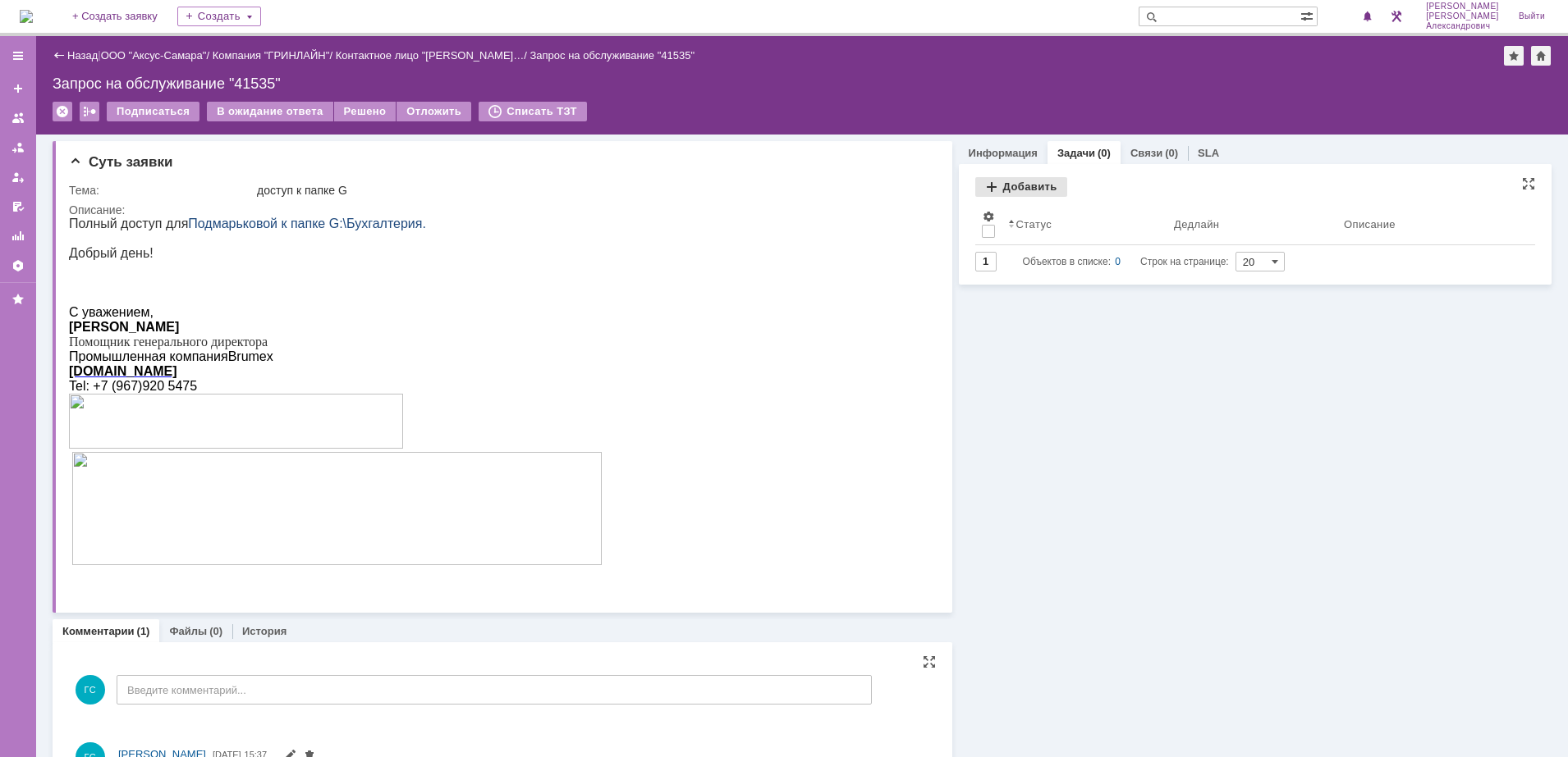
click at [1021, 187] on div "Добавить" at bounding box center [1021, 187] width 92 height 20
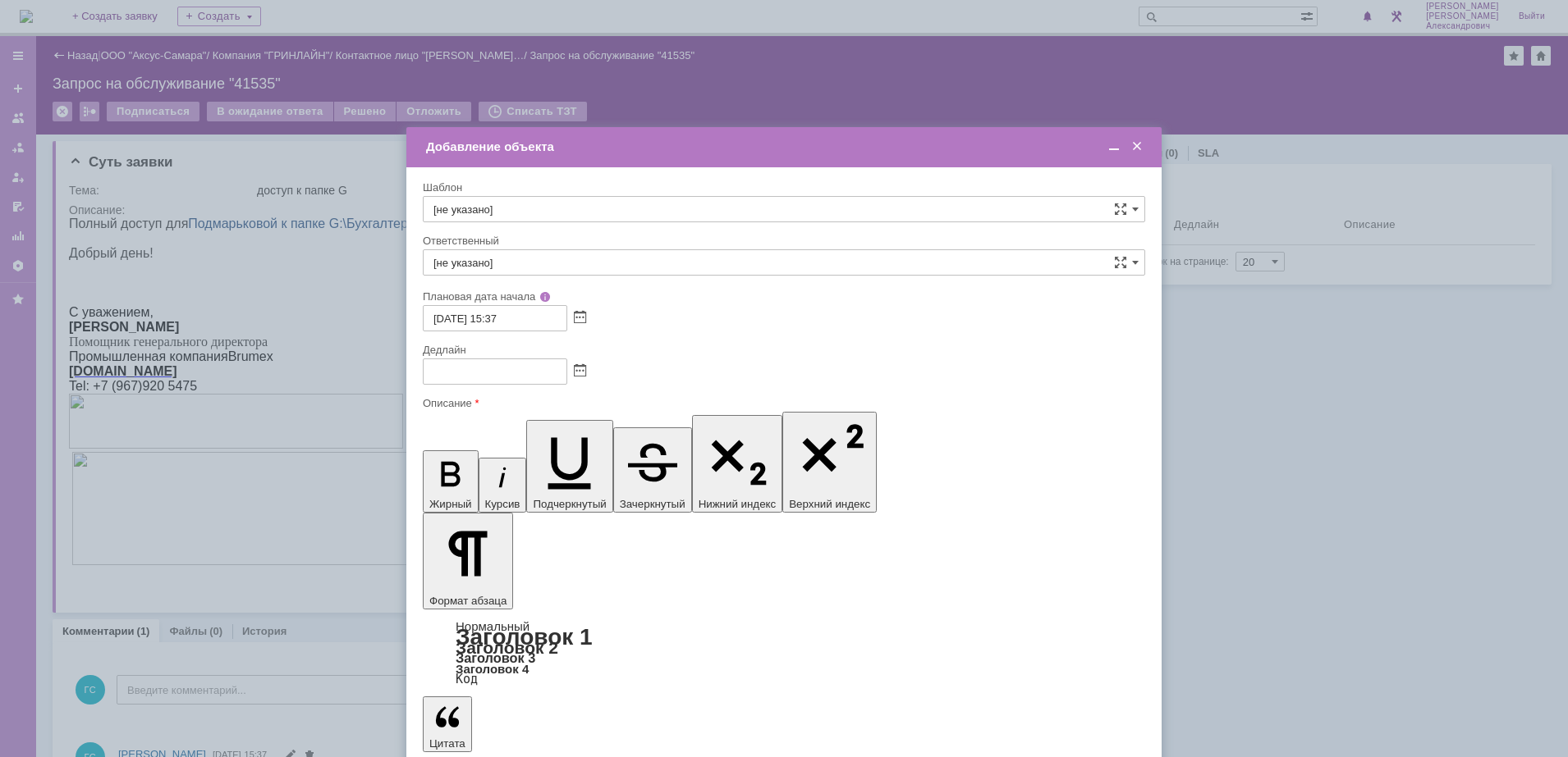
click at [581, 370] on span at bounding box center [580, 371] width 13 height 14
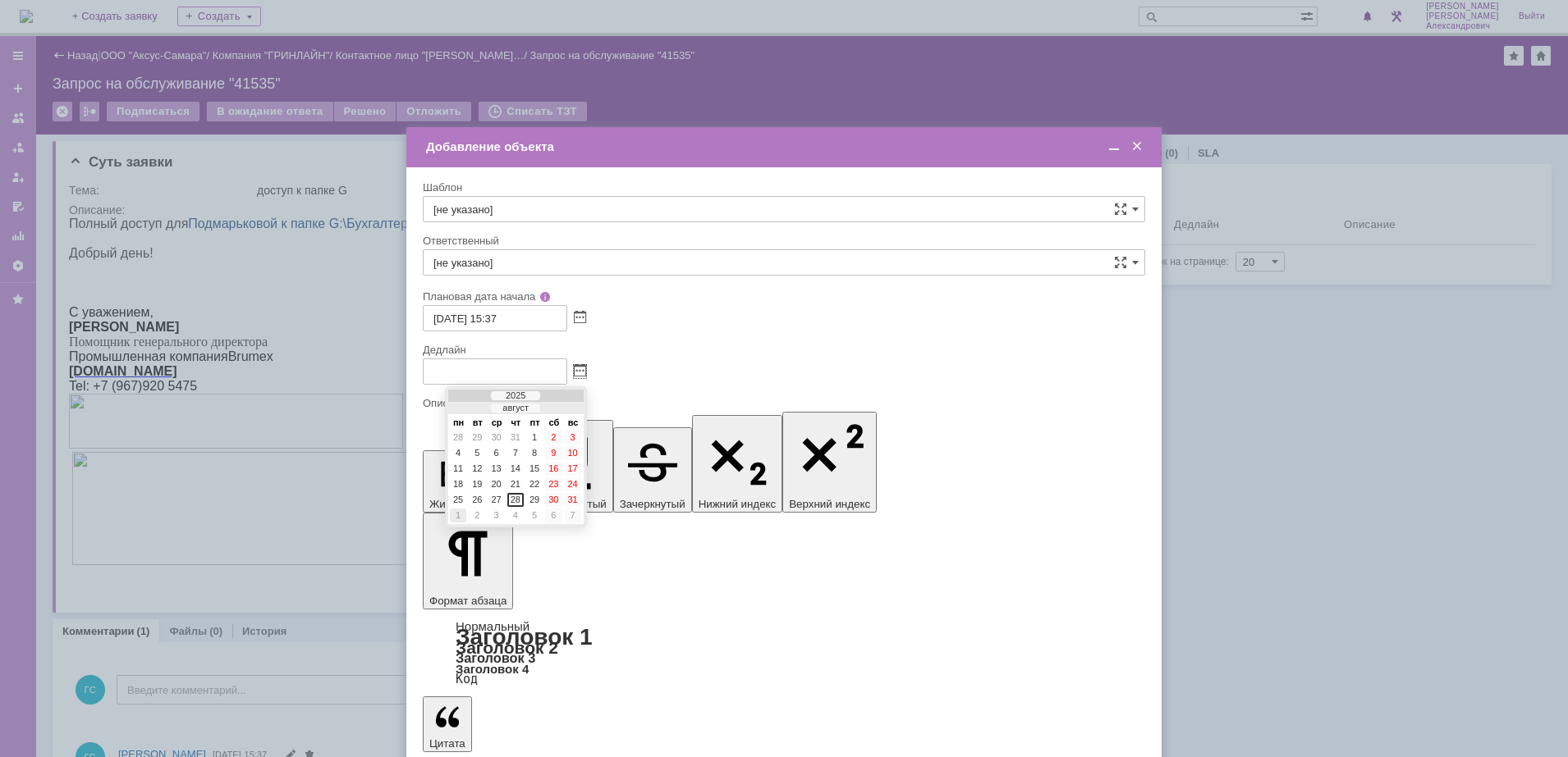
click at [460, 512] on div "1" at bounding box center [458, 515] width 16 height 14
type input "[DATE] 15:37"
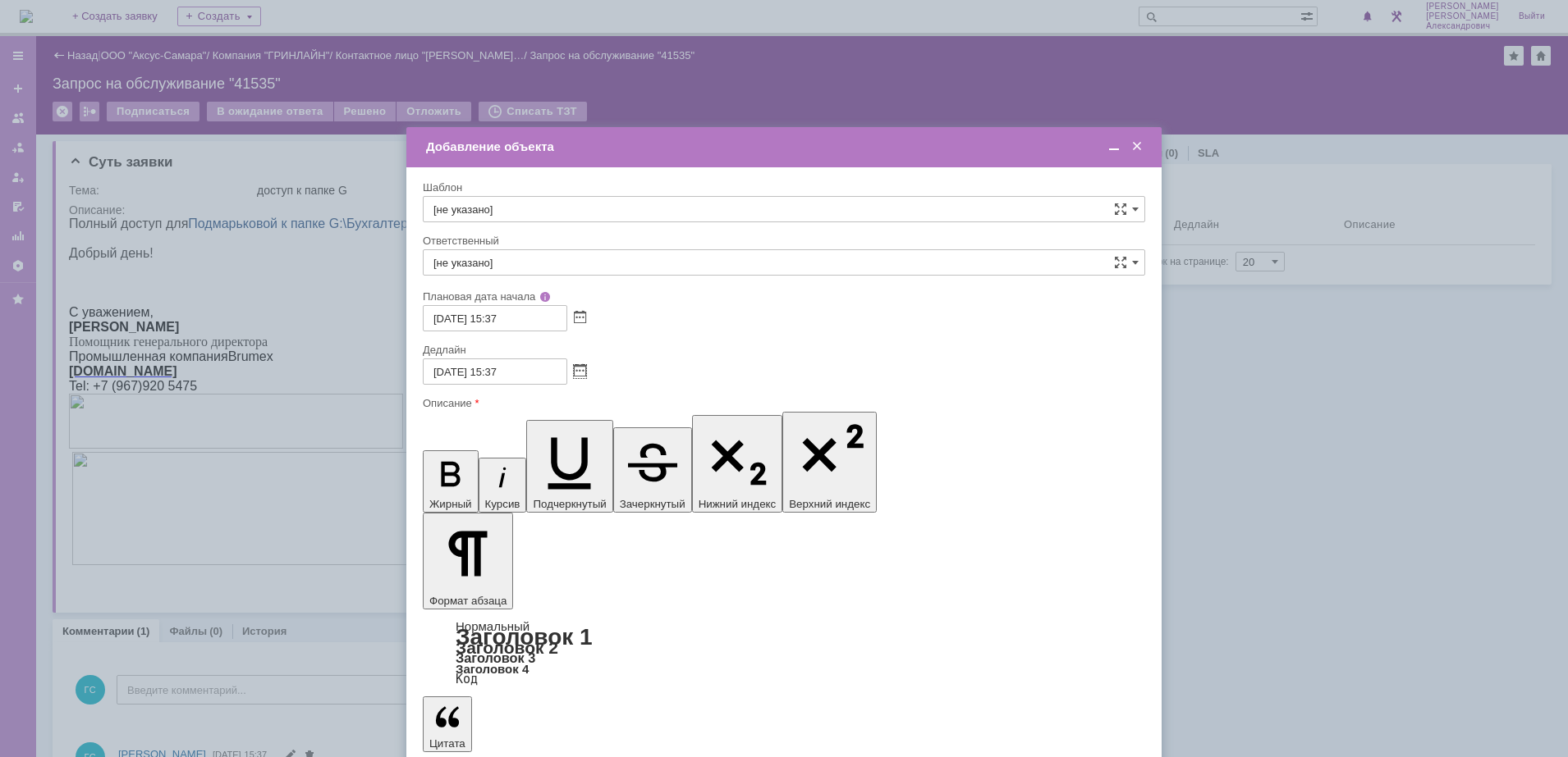
click at [543, 256] on input "[не указано]" at bounding box center [784, 262] width 722 height 26
click at [588, 443] on div "[PERSON_NAME]" at bounding box center [784, 436] width 720 height 26
type input "[PERSON_NAME]"
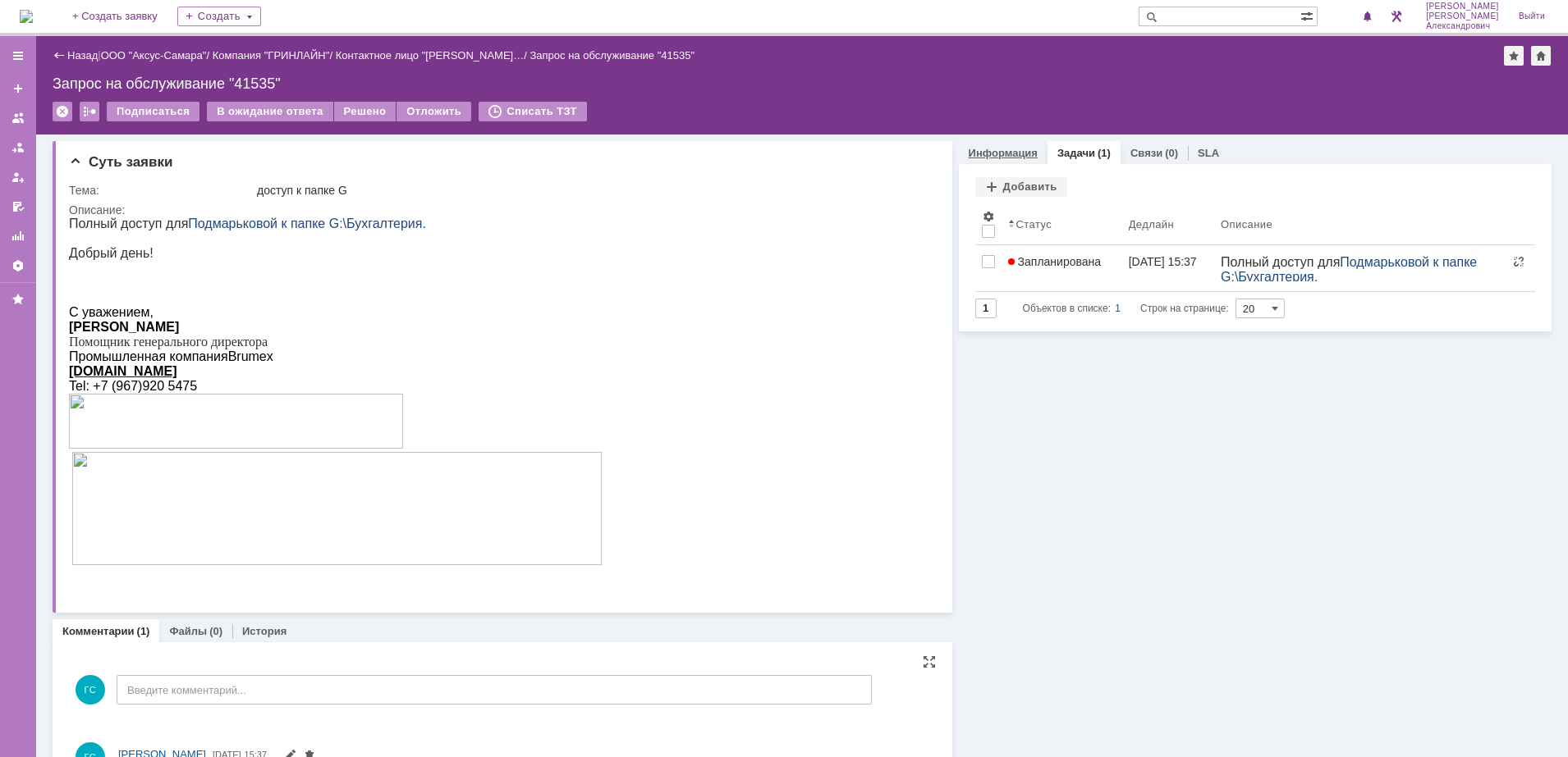
click at [995, 152] on link "Информация" at bounding box center [1003, 153] width 69 height 13
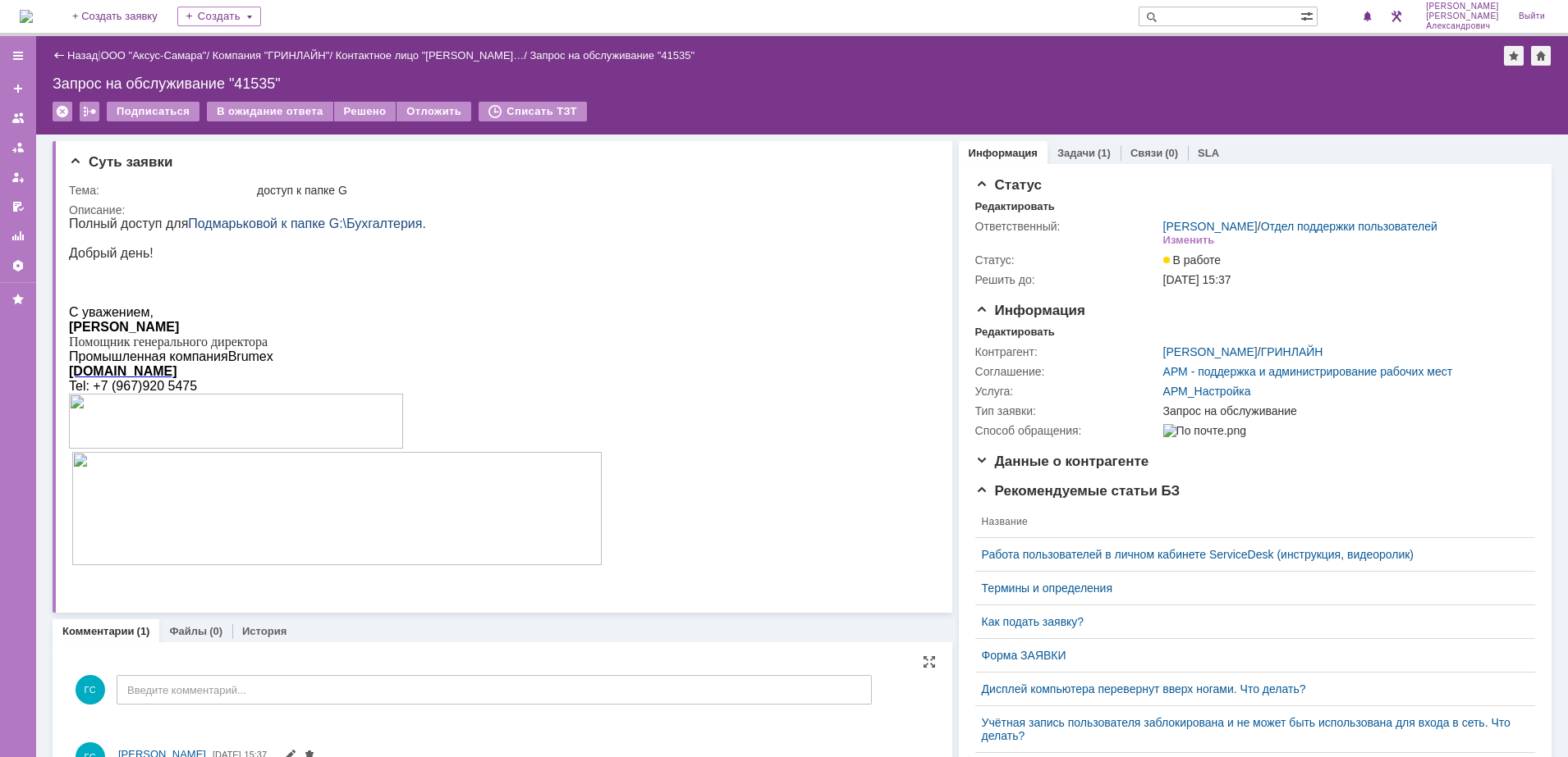
click at [10, 16] on div "На домашнюю + Создать заявку Создать [PERSON_NAME]" at bounding box center [784, 18] width 1568 height 36
click at [32, 16] on img at bounding box center [26, 16] width 14 height 14
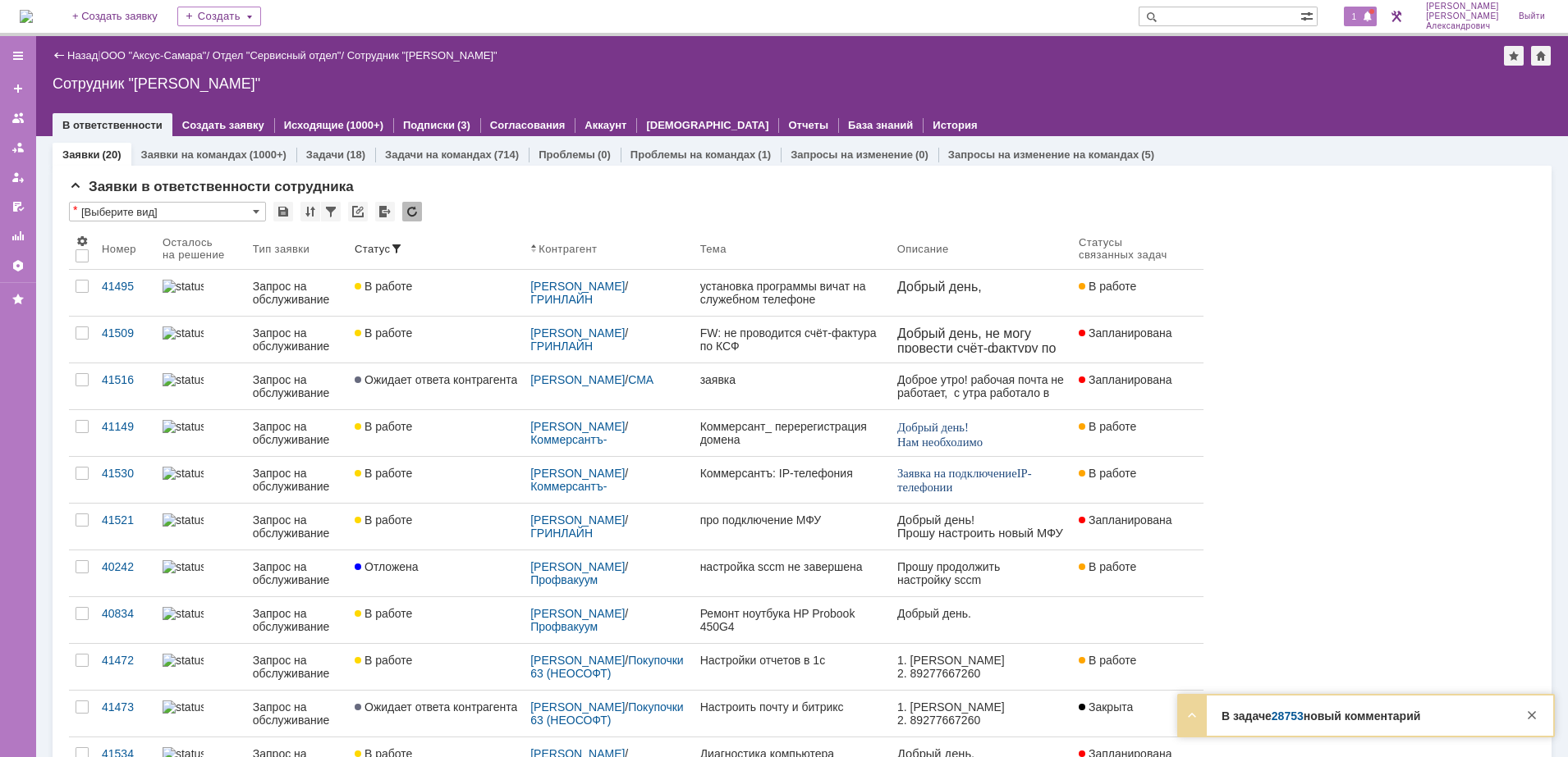
click at [1351, 10] on div "1" at bounding box center [1360, 16] width 33 height 20
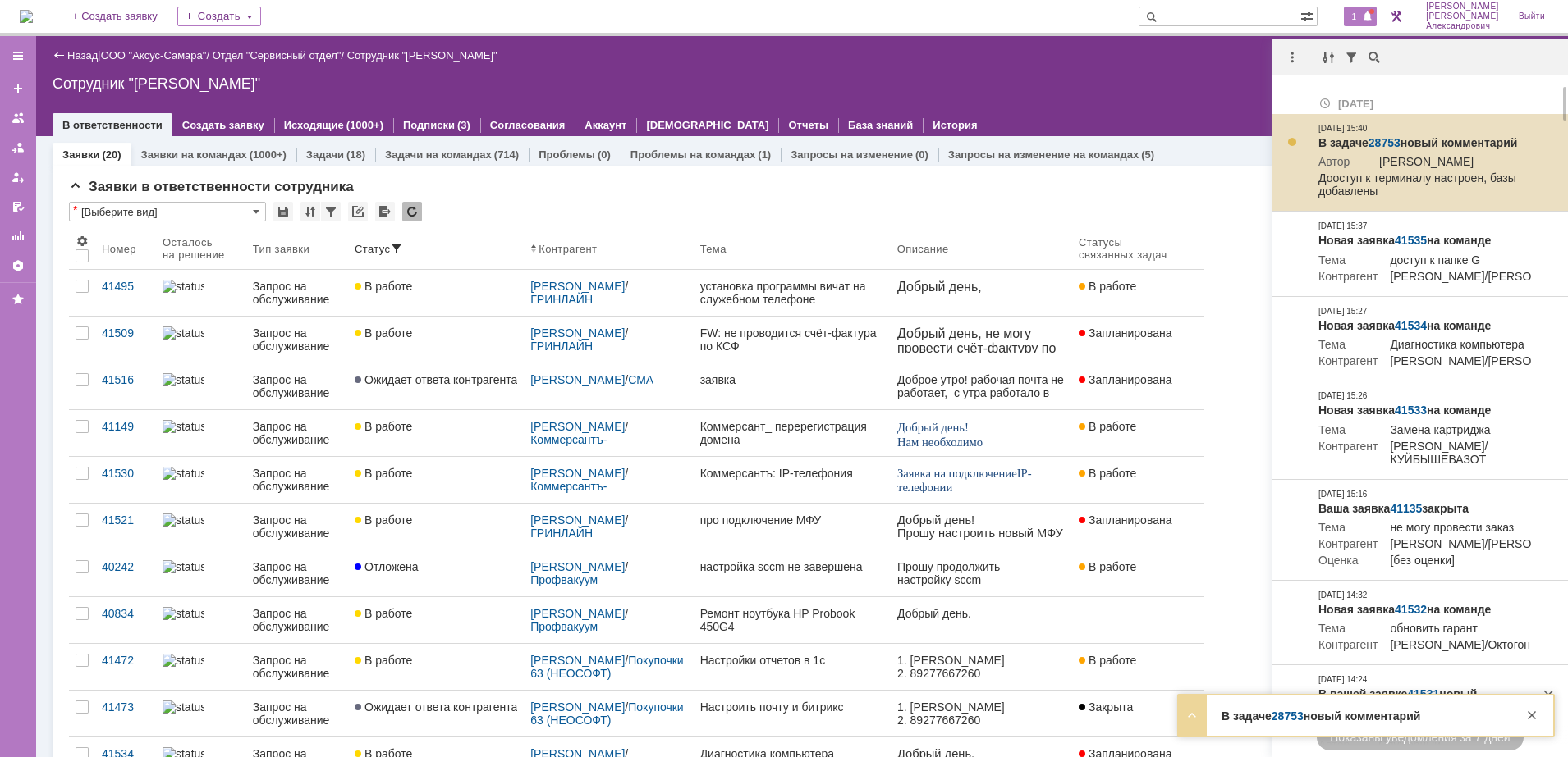
click at [1386, 137] on link "28753" at bounding box center [1384, 142] width 32 height 14
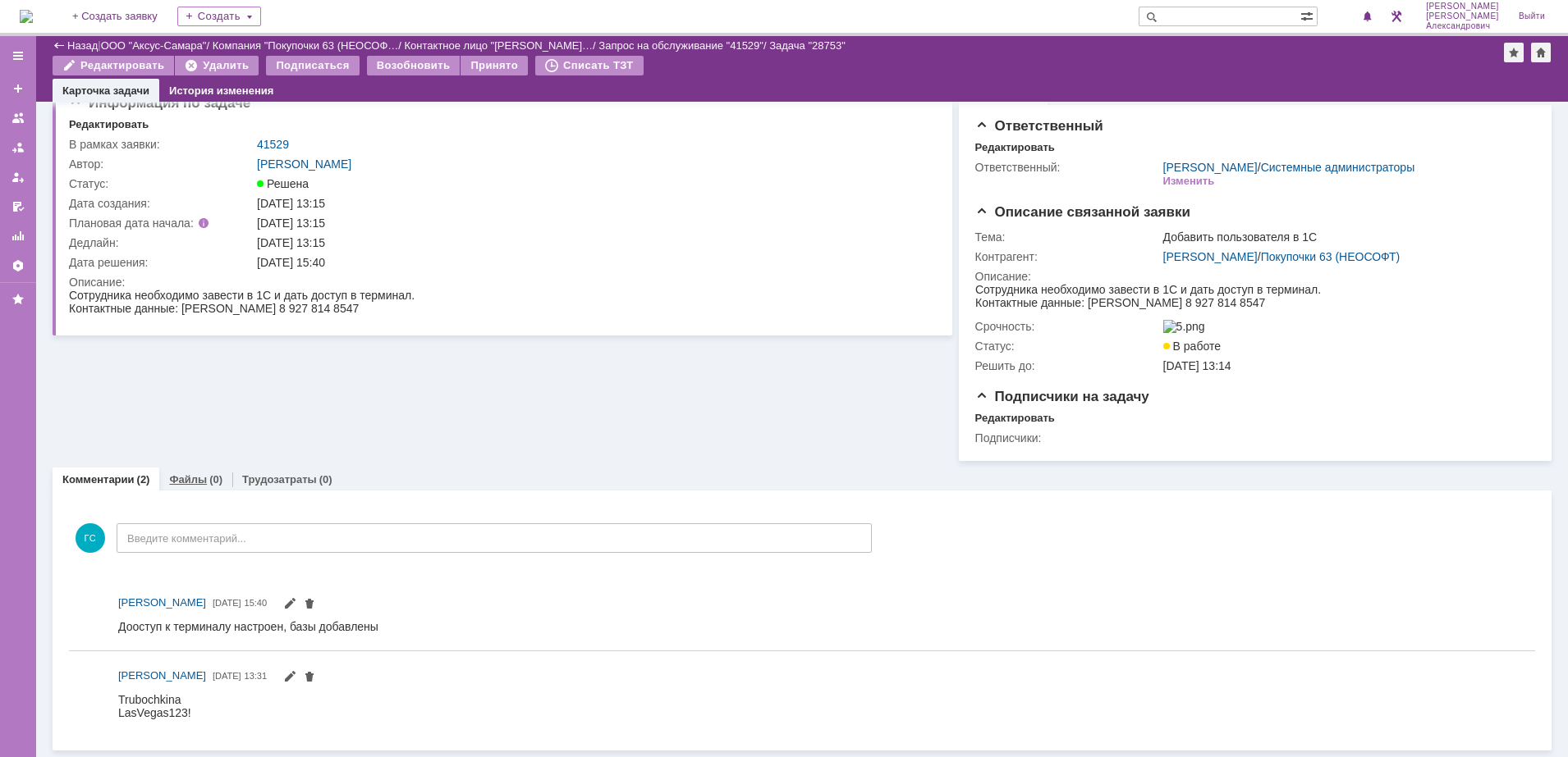
scroll to position [32, 0]
drag, startPoint x: 236, startPoint y: 1383, endPoint x: 176, endPoint y: 693, distance: 692.6
drag, startPoint x: 118, startPoint y: 697, endPoint x: 208, endPoint y: 699, distance: 90.0
click at [208, 699] on html "Trubochkina LasVegas123!" at bounding box center [815, 705] width 1394 height 26
copy div "Trubochkina LasVegas123!"
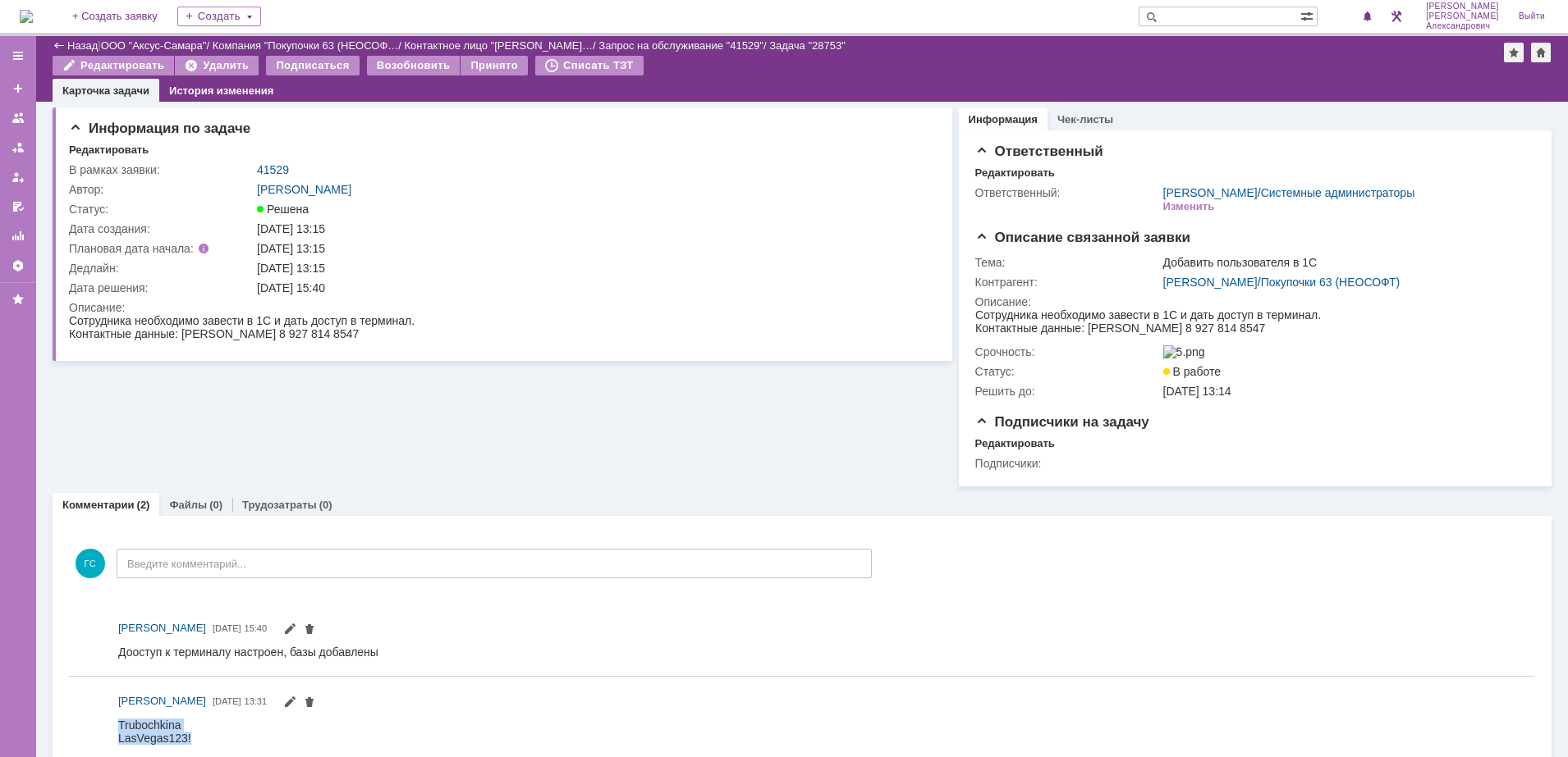
scroll to position [0, 0]
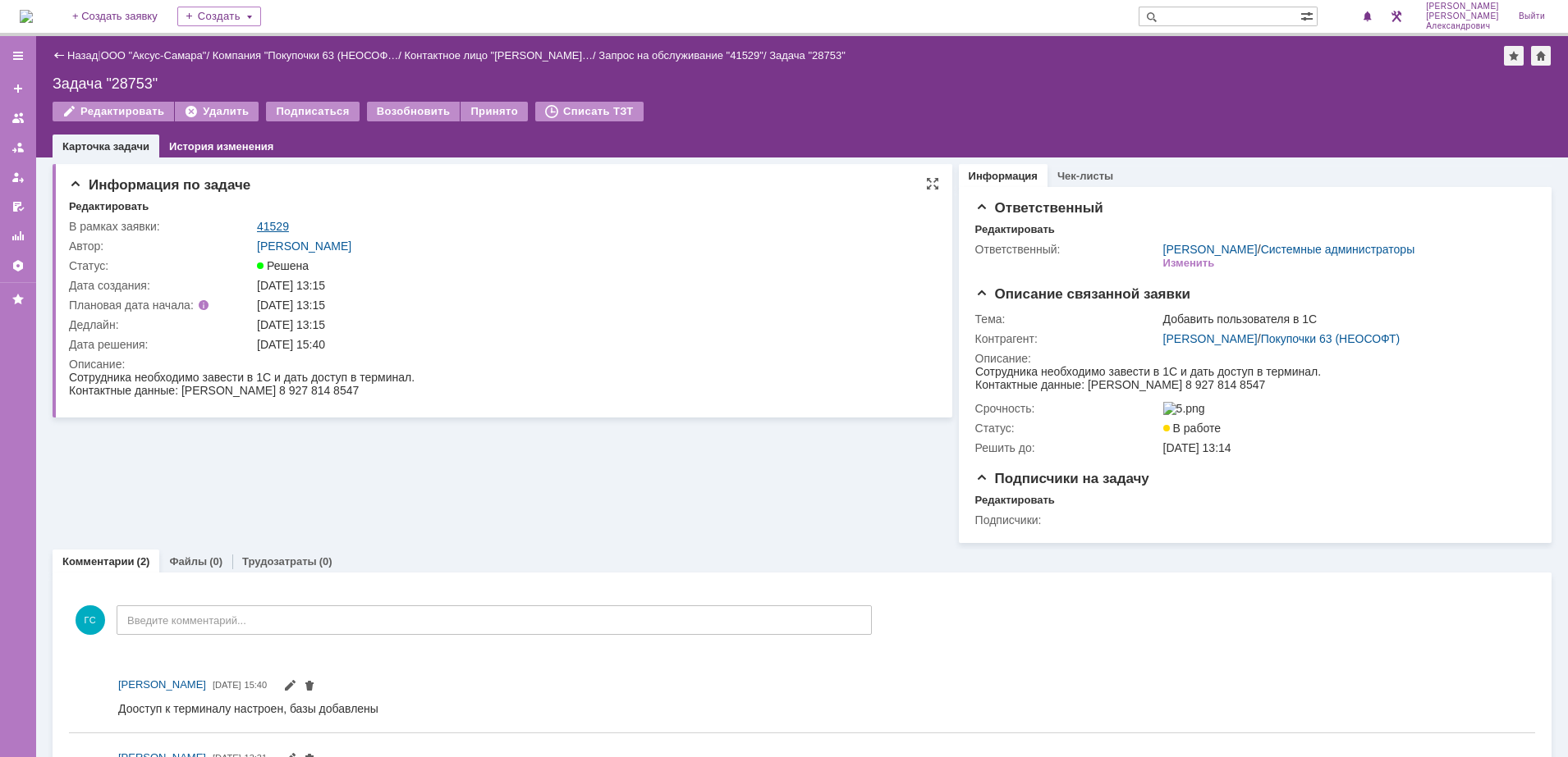
click at [289, 220] on link "41529" at bounding box center [273, 226] width 32 height 14
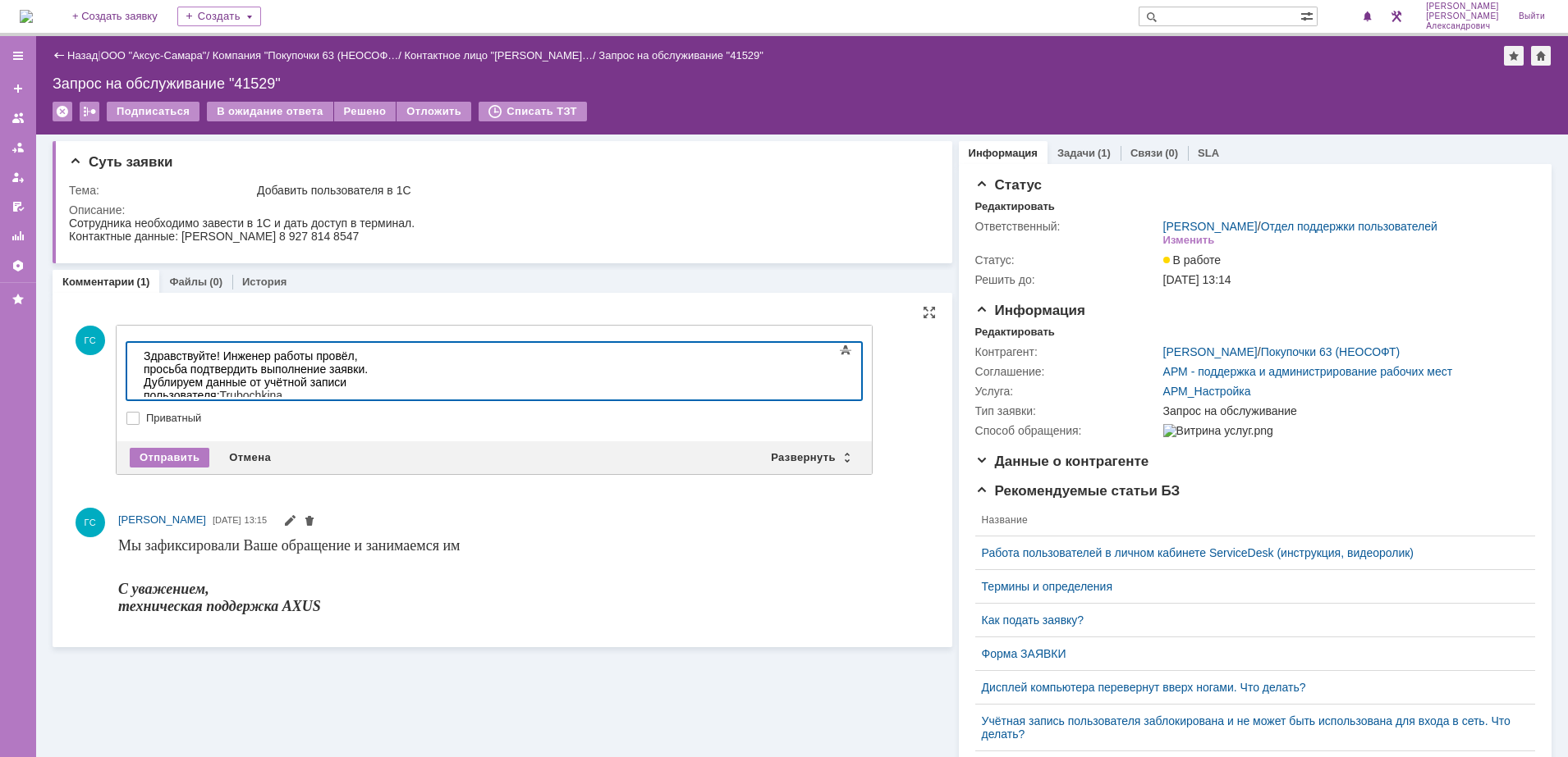
click at [283, 388] on span "Trubochkina" at bounding box center [252, 395] width 63 height 14
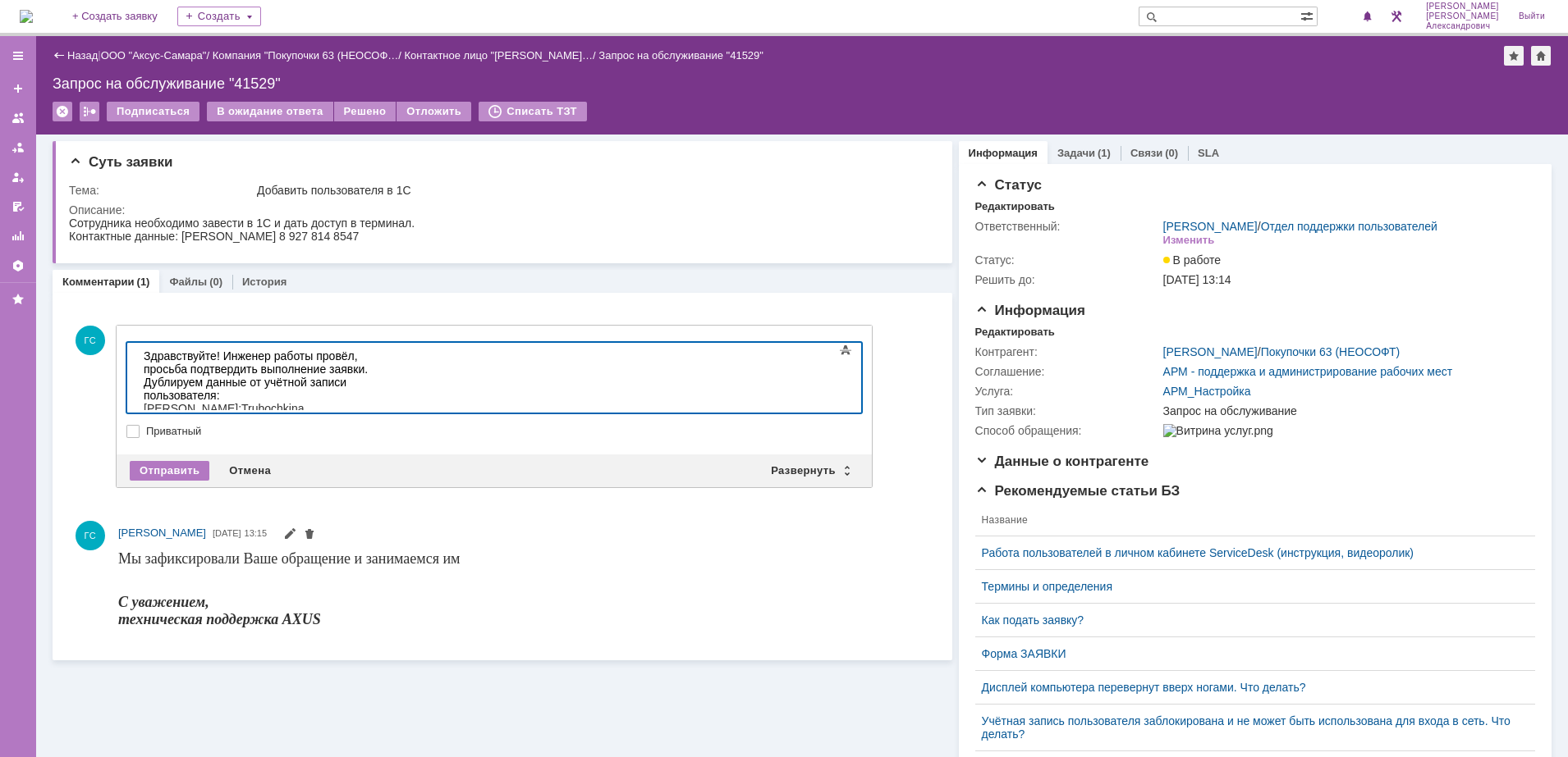
click at [142, 396] on body "Здравствуйте! Инженер работы провёл, просьба подтвердить выполнение заявки. Дуб…" at bounding box center [260, 388] width 246 height 92
click at [181, 469] on div "Отправить" at bounding box center [170, 471] width 79 height 20
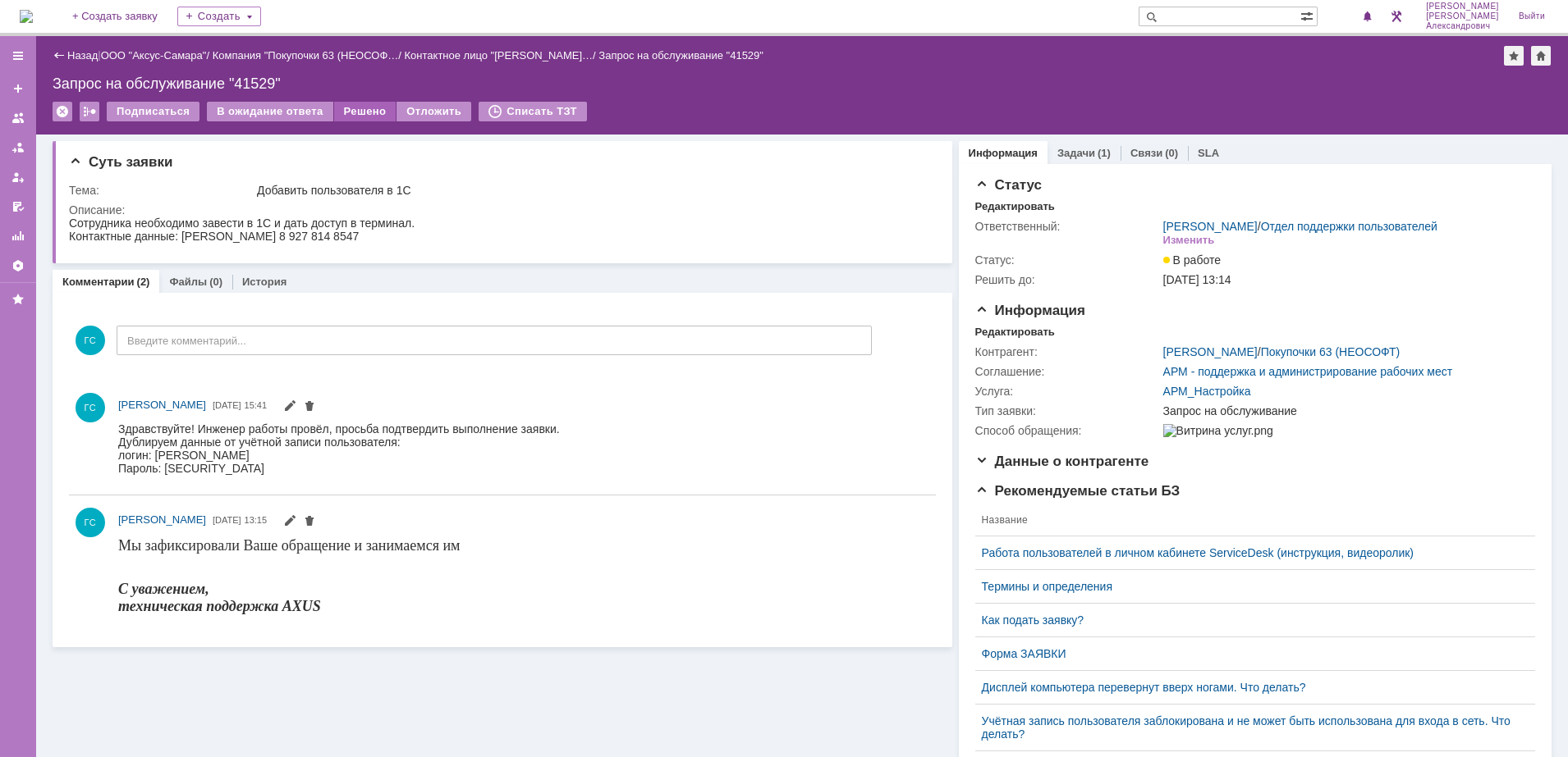
click at [335, 118] on div "Решено" at bounding box center [364, 112] width 62 height 20
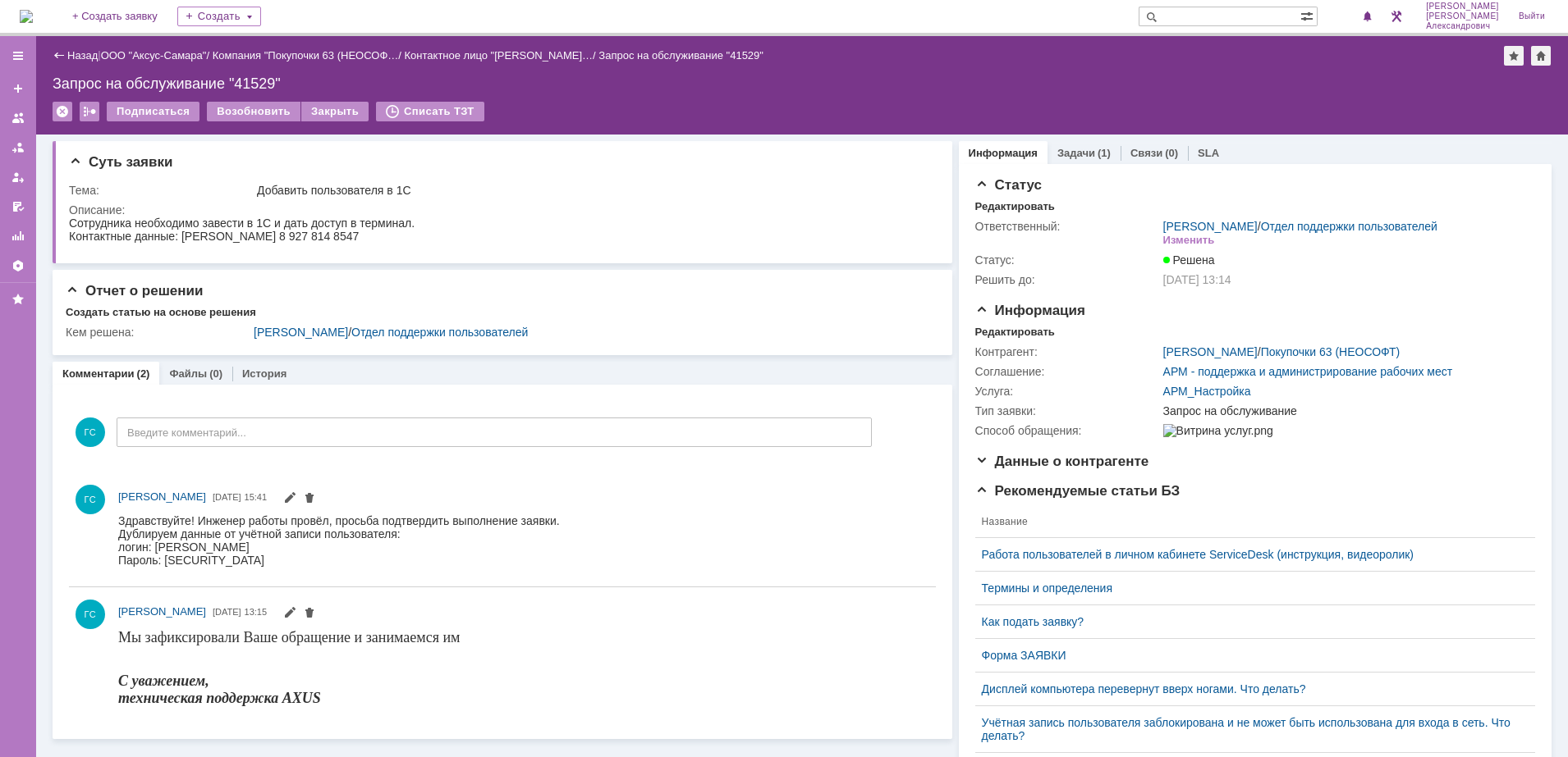
click at [15, 16] on div "На домашнюю + Создать заявку Создать Галстьян Степан Александрович Выйти" at bounding box center [784, 18] width 1568 height 36
click at [32, 11] on img at bounding box center [26, 16] width 14 height 14
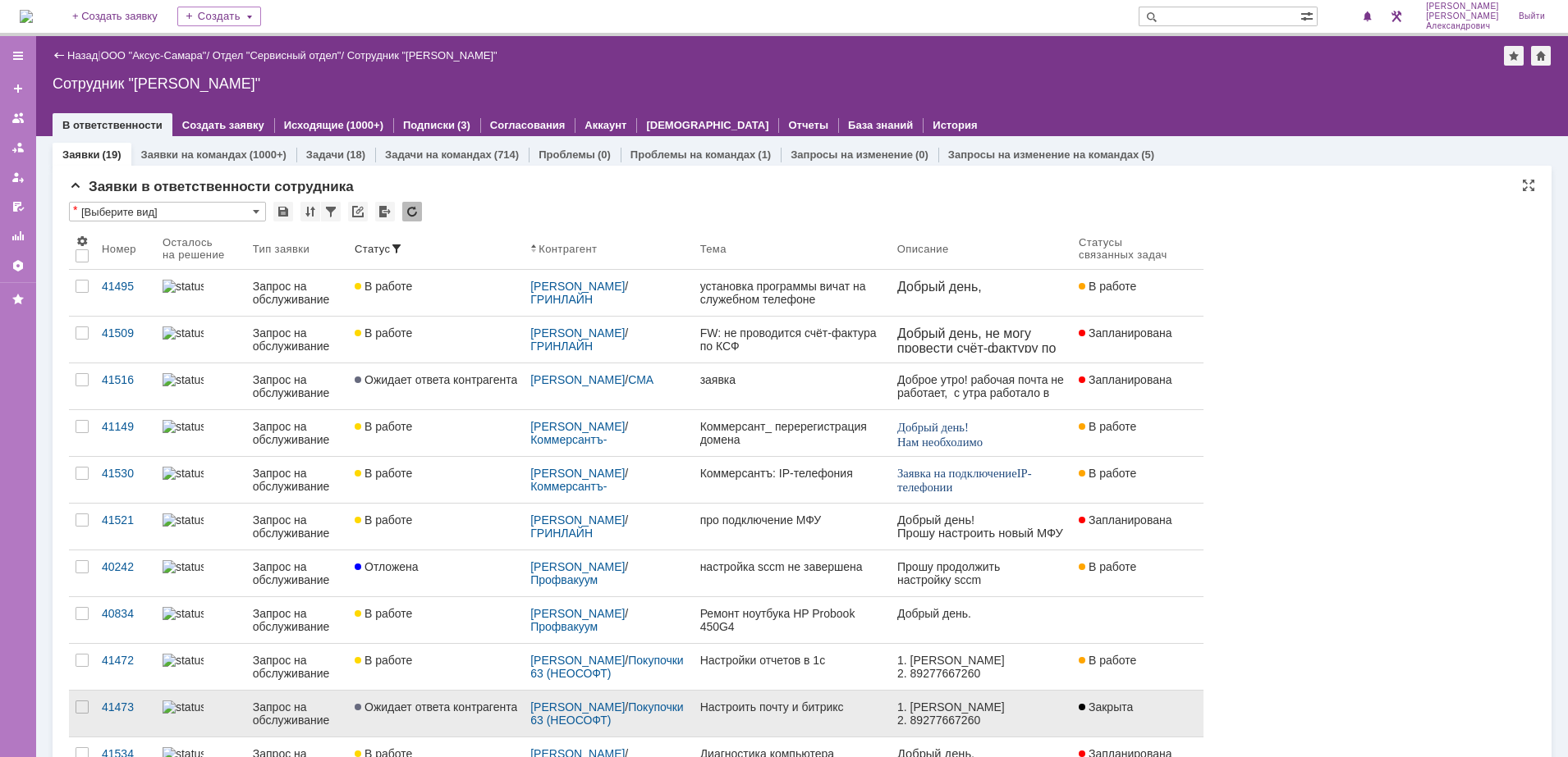
click at [759, 718] on link "Настроить почту и битрикс" at bounding box center [792, 713] width 197 height 46
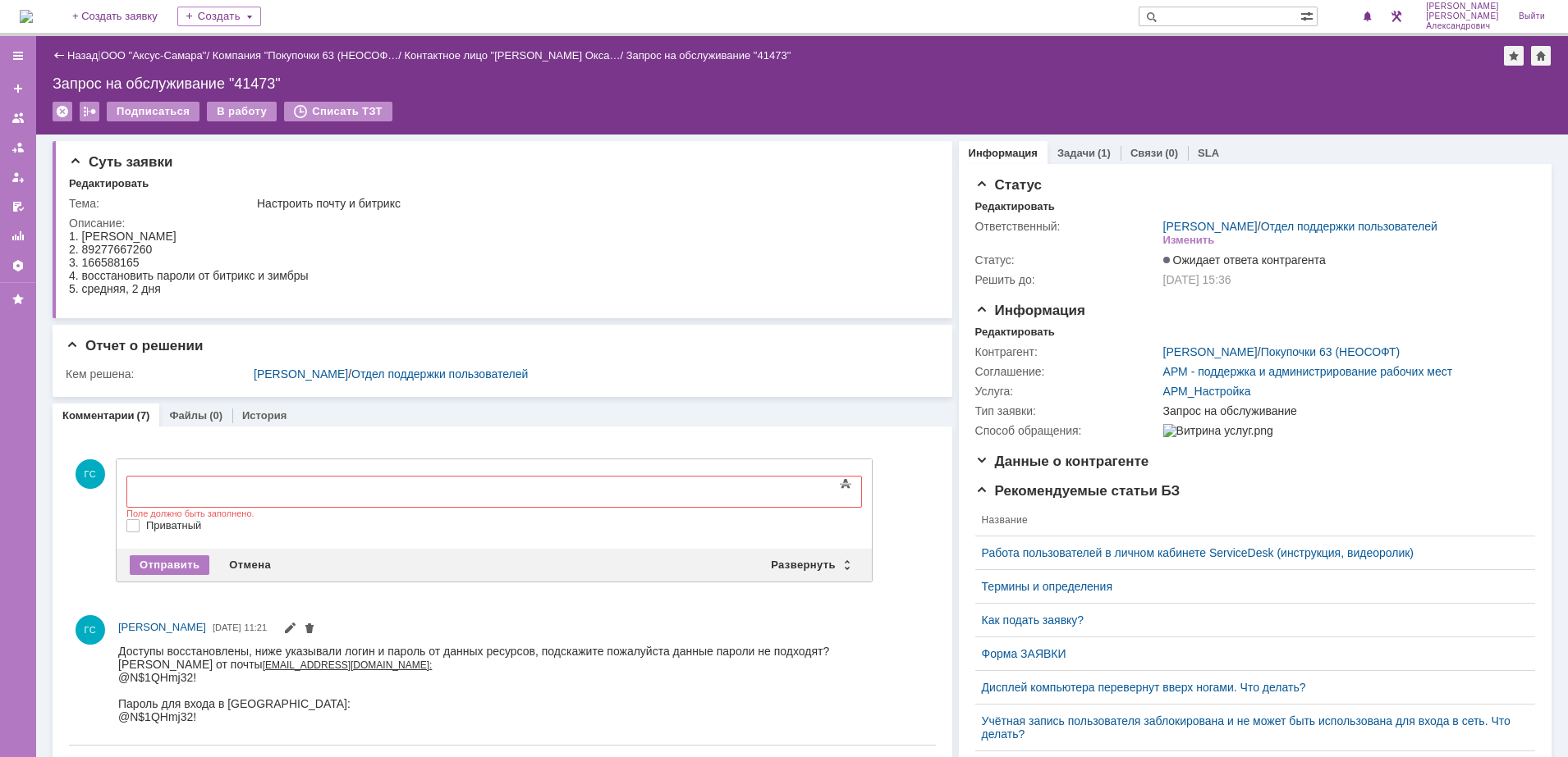
click at [32, 19] on img at bounding box center [26, 16] width 14 height 14
click at [32, 10] on img at bounding box center [26, 16] width 14 height 14
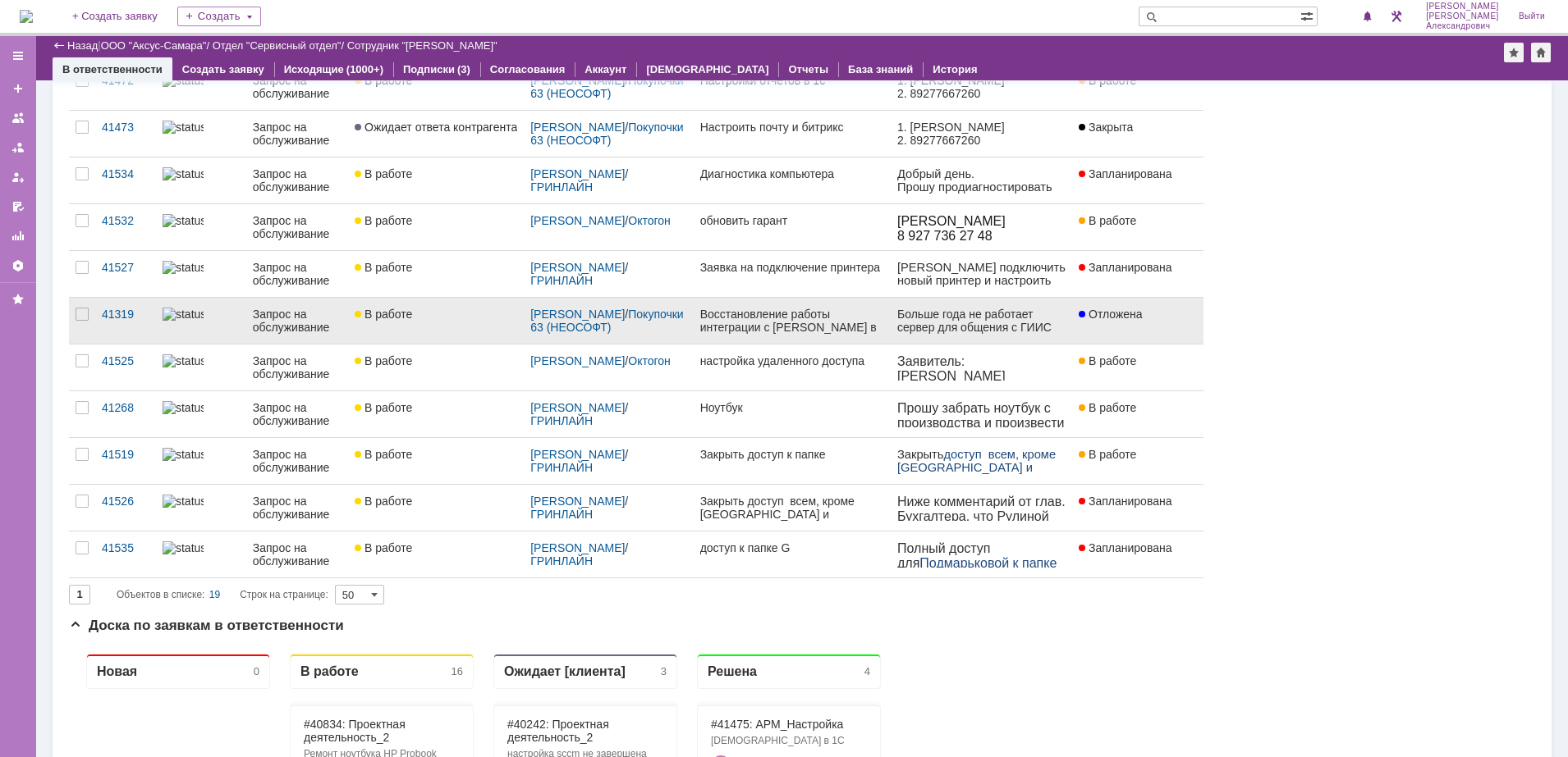
scroll to position [616, 0]
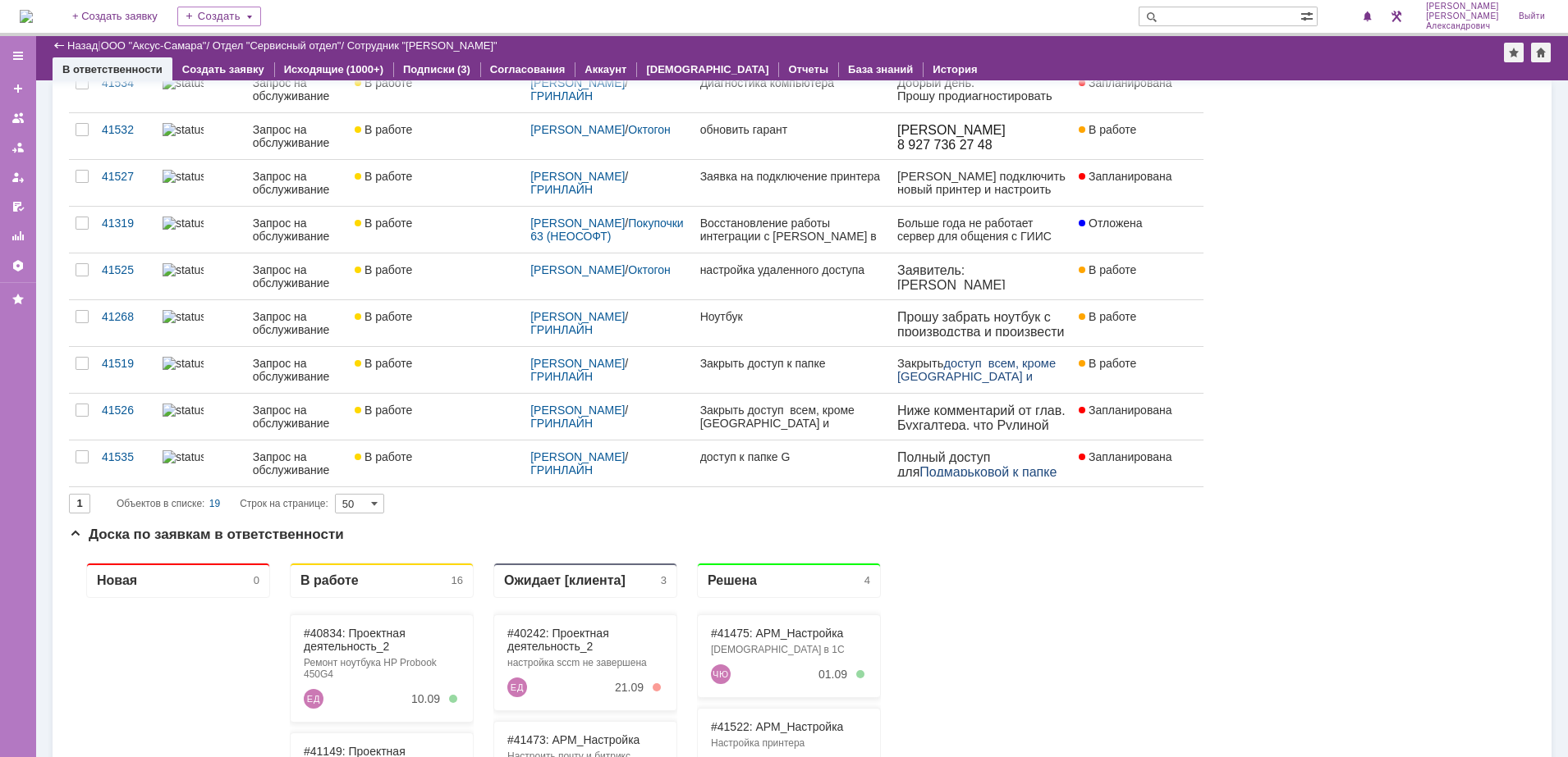
click at [32, 11] on img at bounding box center [26, 16] width 14 height 14
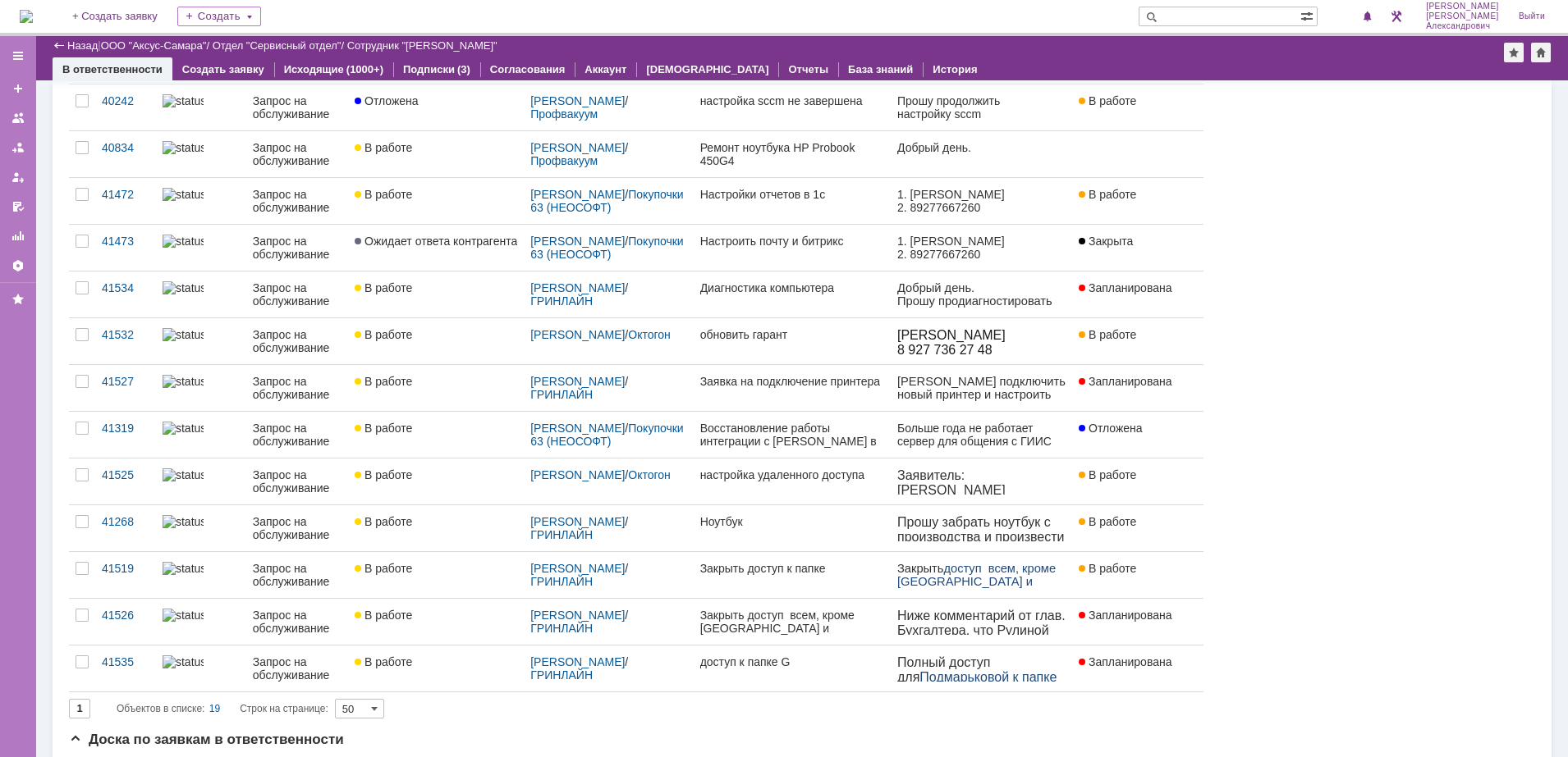
click at [32, 13] on img at bounding box center [26, 16] width 14 height 14
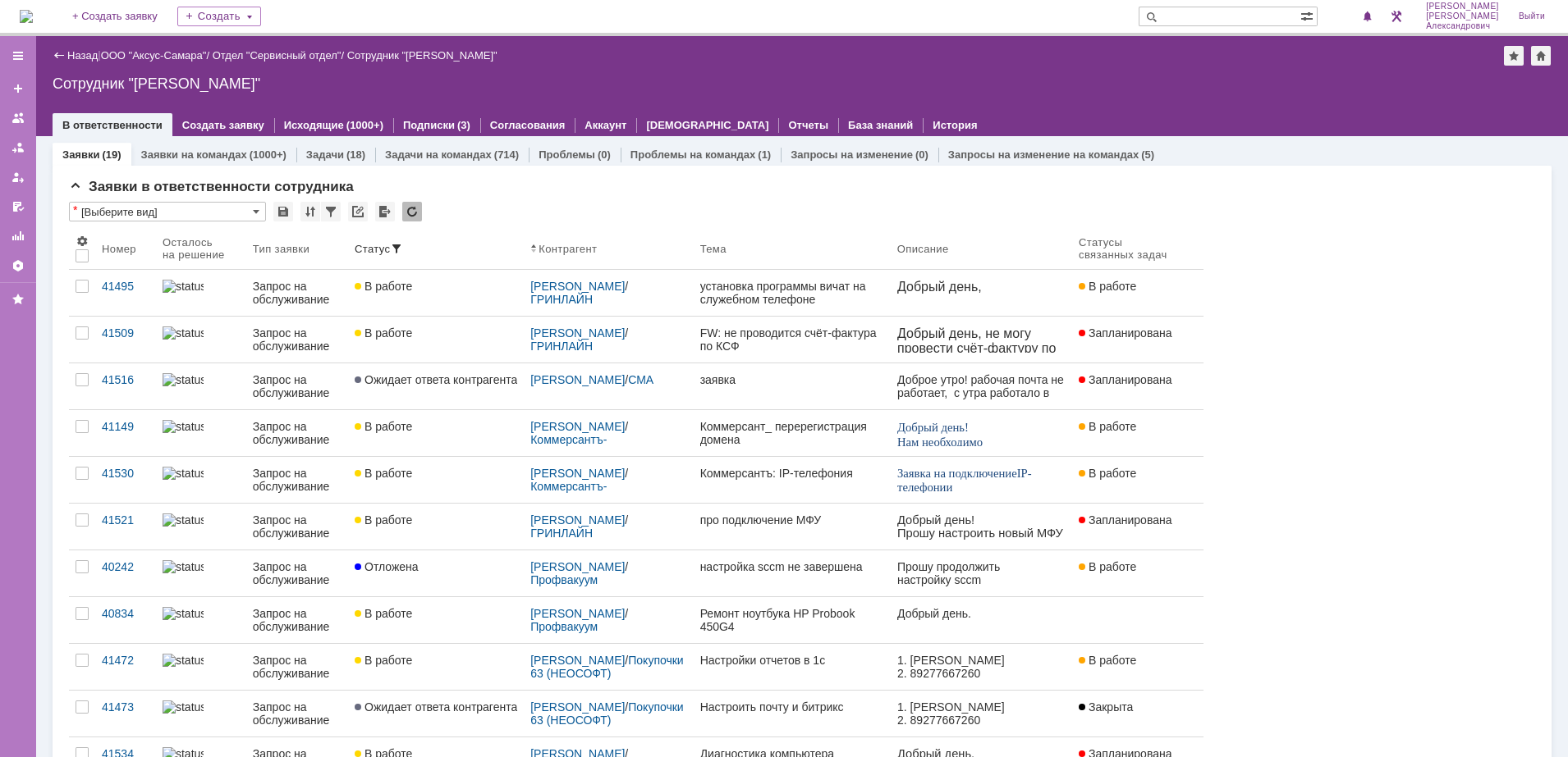
click at [32, 19] on img at bounding box center [26, 16] width 14 height 14
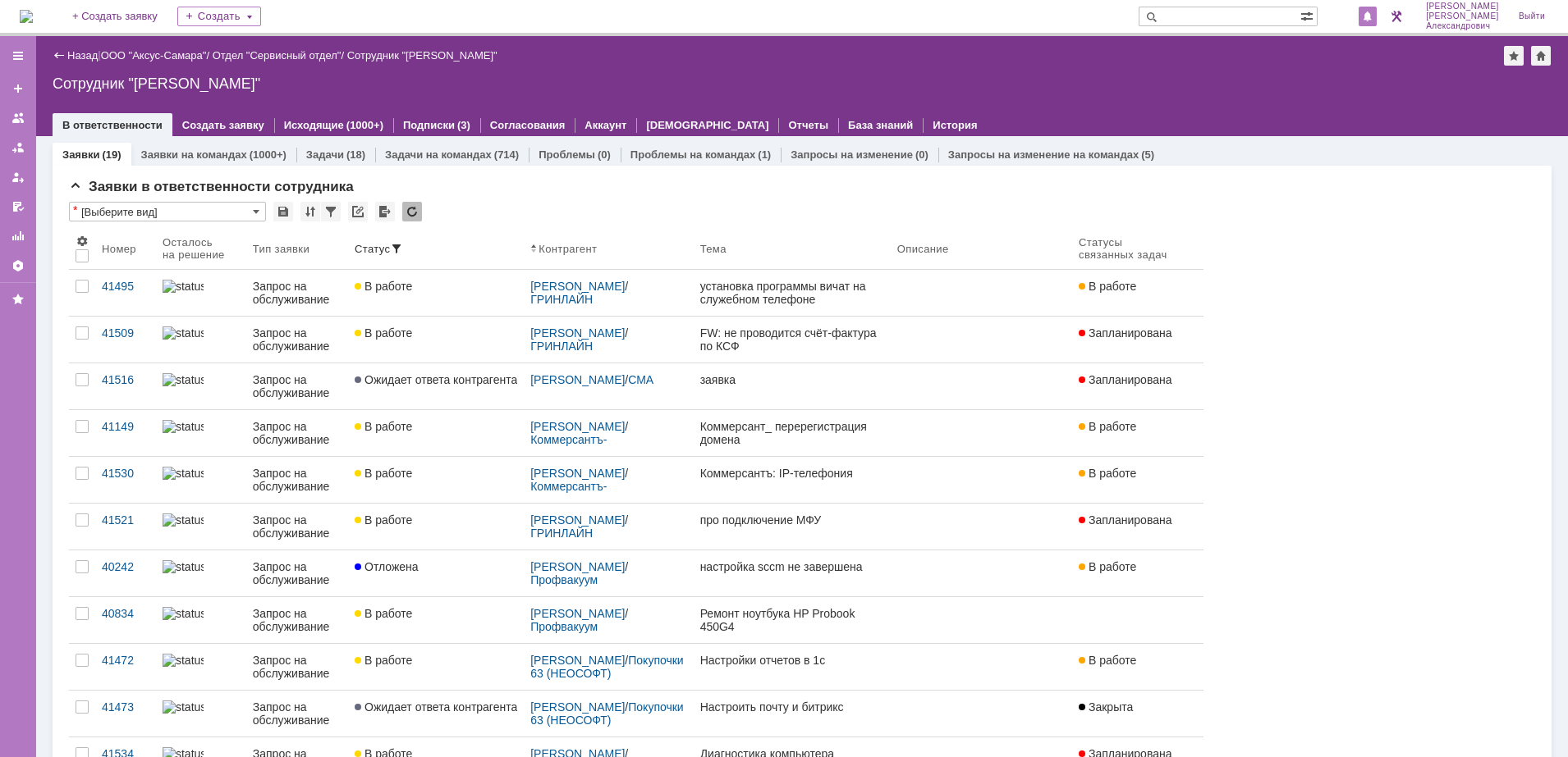
click at [1373, 19] on span at bounding box center [1367, 17] width 12 height 14
click at [1196, 79] on div "Сотрудник "[PERSON_NAME]"" at bounding box center [802, 84] width 1499 height 16
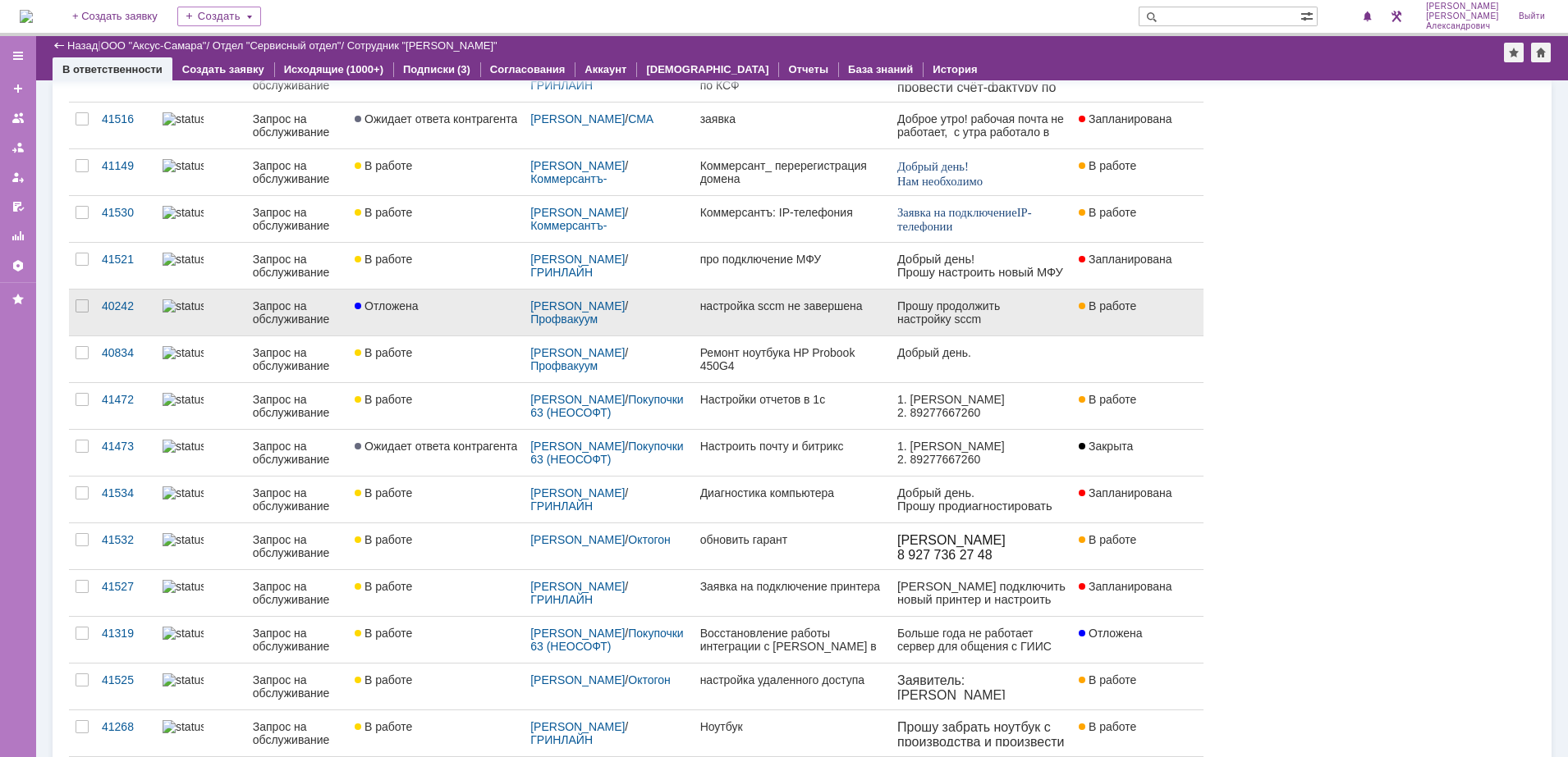
click at [802, 315] on link "настройка sccm не завершена" at bounding box center [792, 312] width 197 height 46
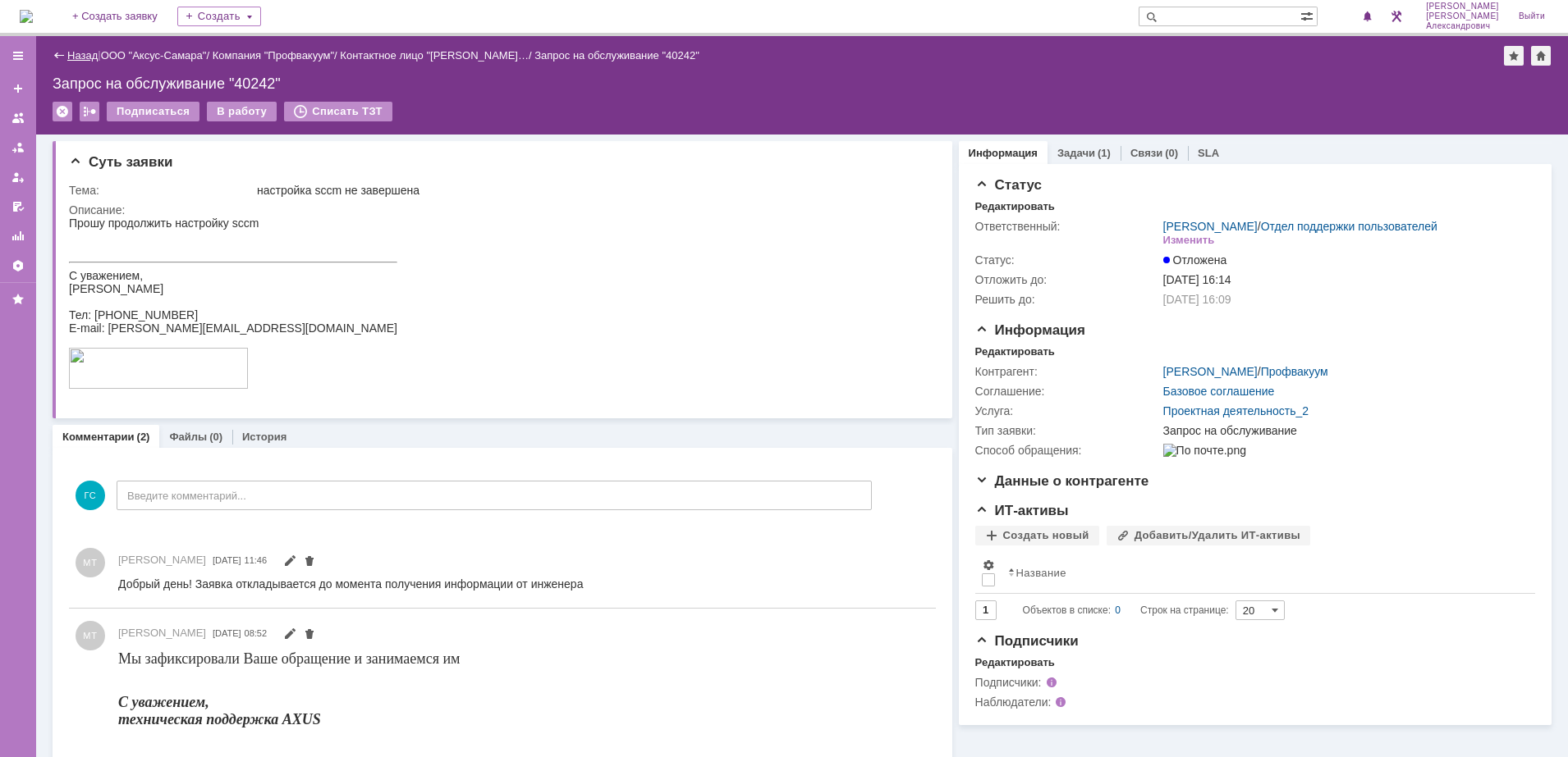
click at [70, 58] on link "Назад" at bounding box center [83, 56] width 31 height 13
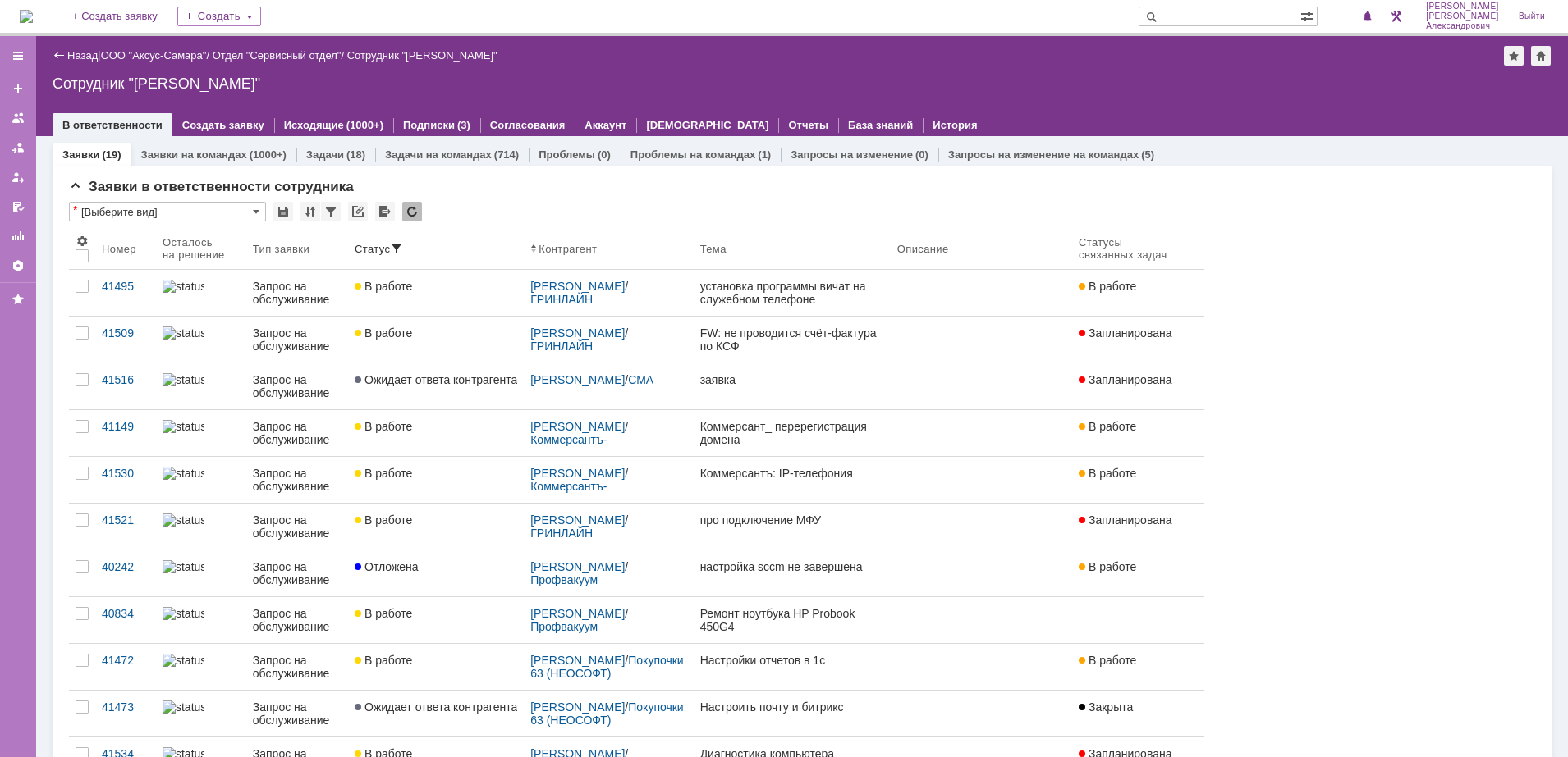
click at [32, 16] on img at bounding box center [26, 16] width 14 height 14
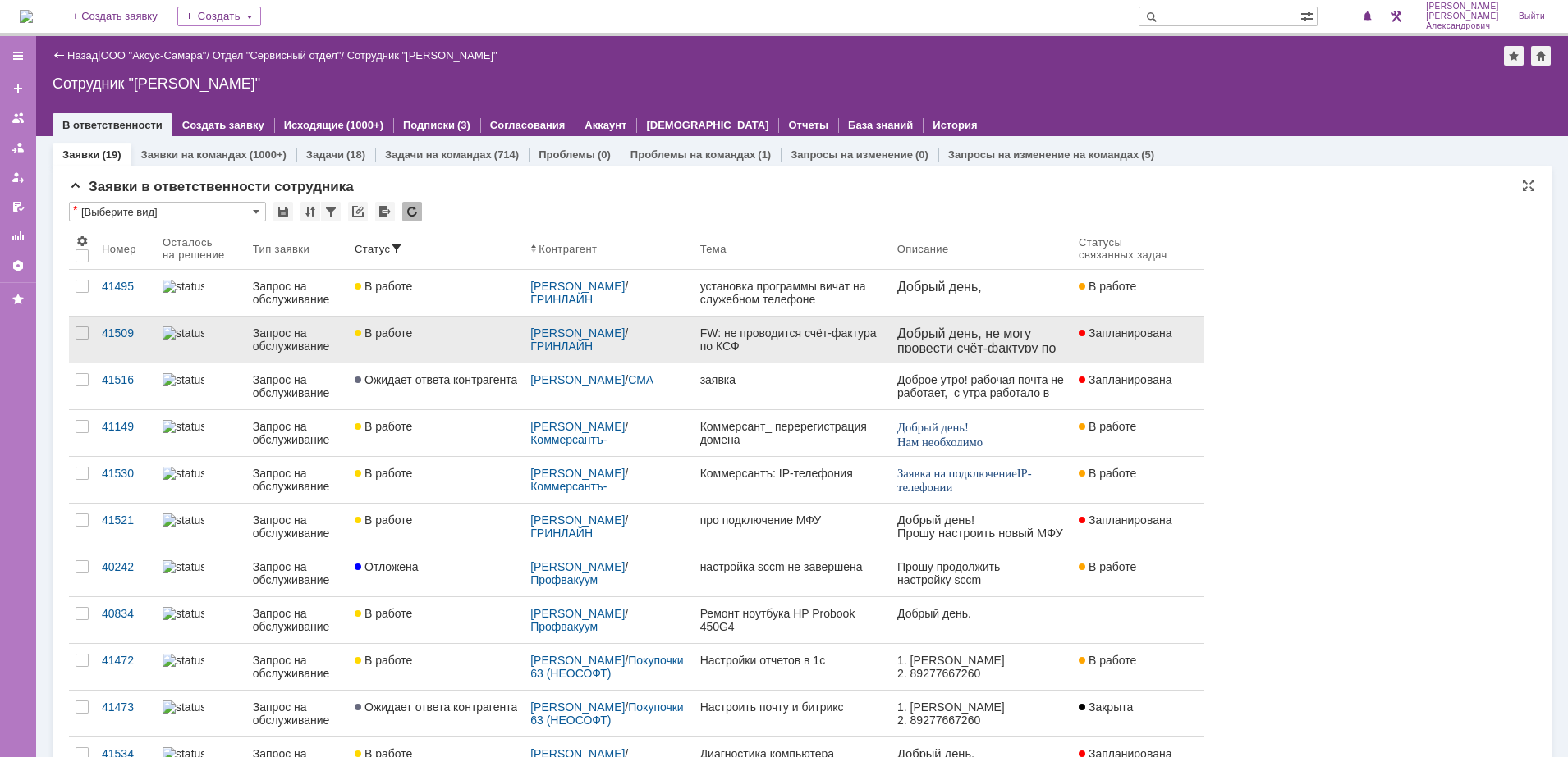
click at [434, 340] on link "В работе" at bounding box center [436, 339] width 176 height 46
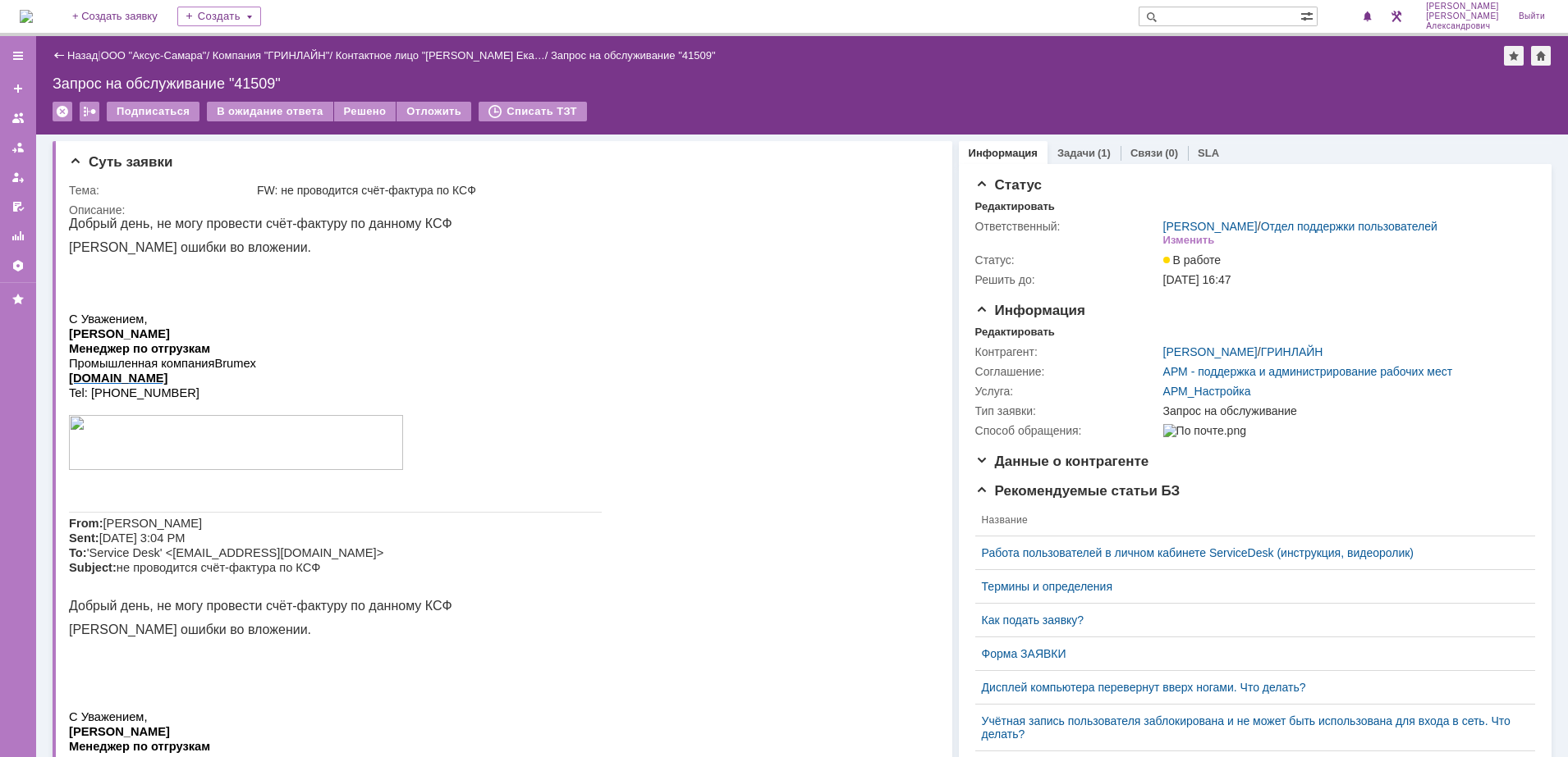
click at [32, 10] on img at bounding box center [26, 16] width 14 height 14
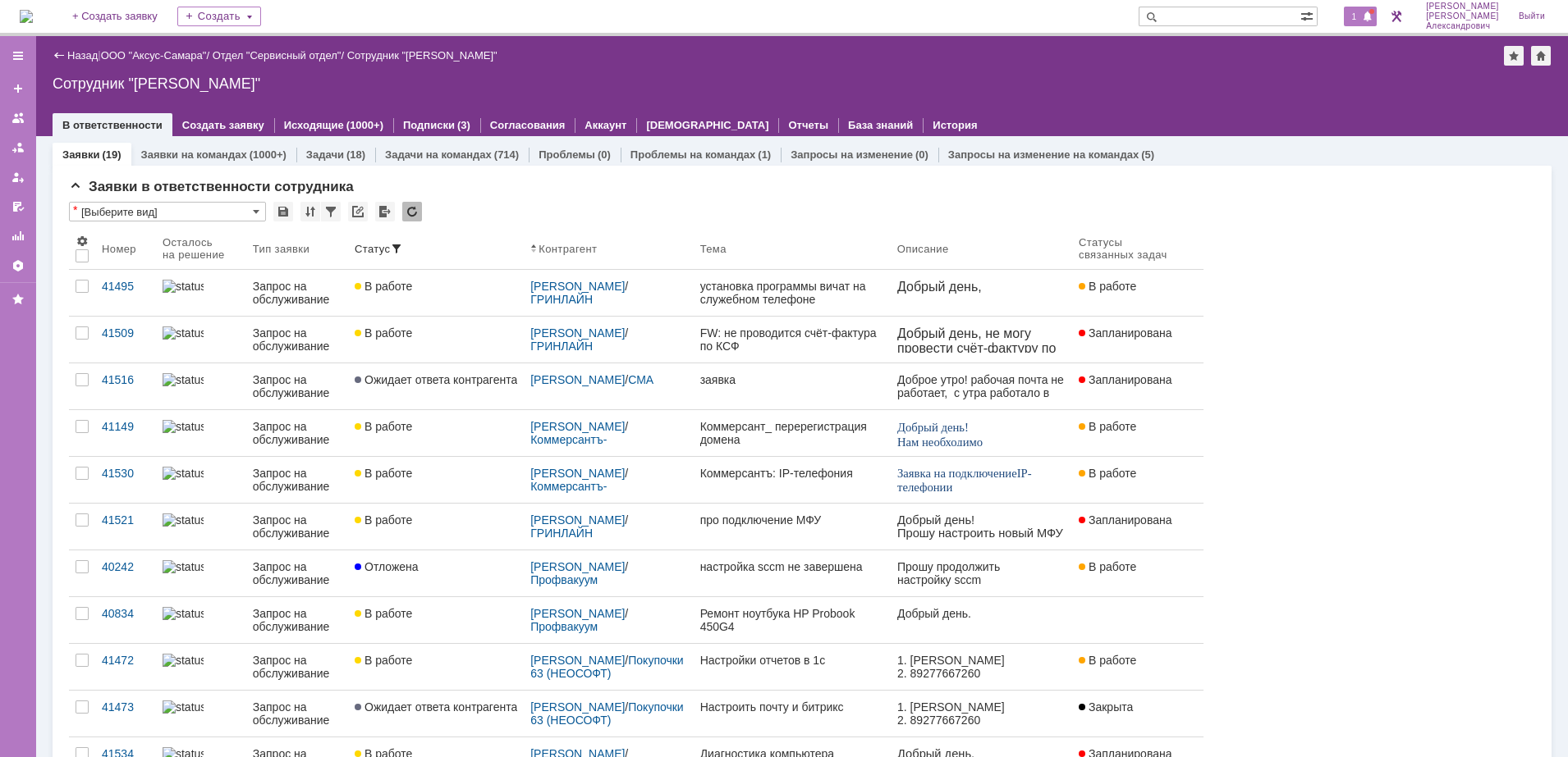
click at [1351, 25] on div "1" at bounding box center [1360, 16] width 33 height 20
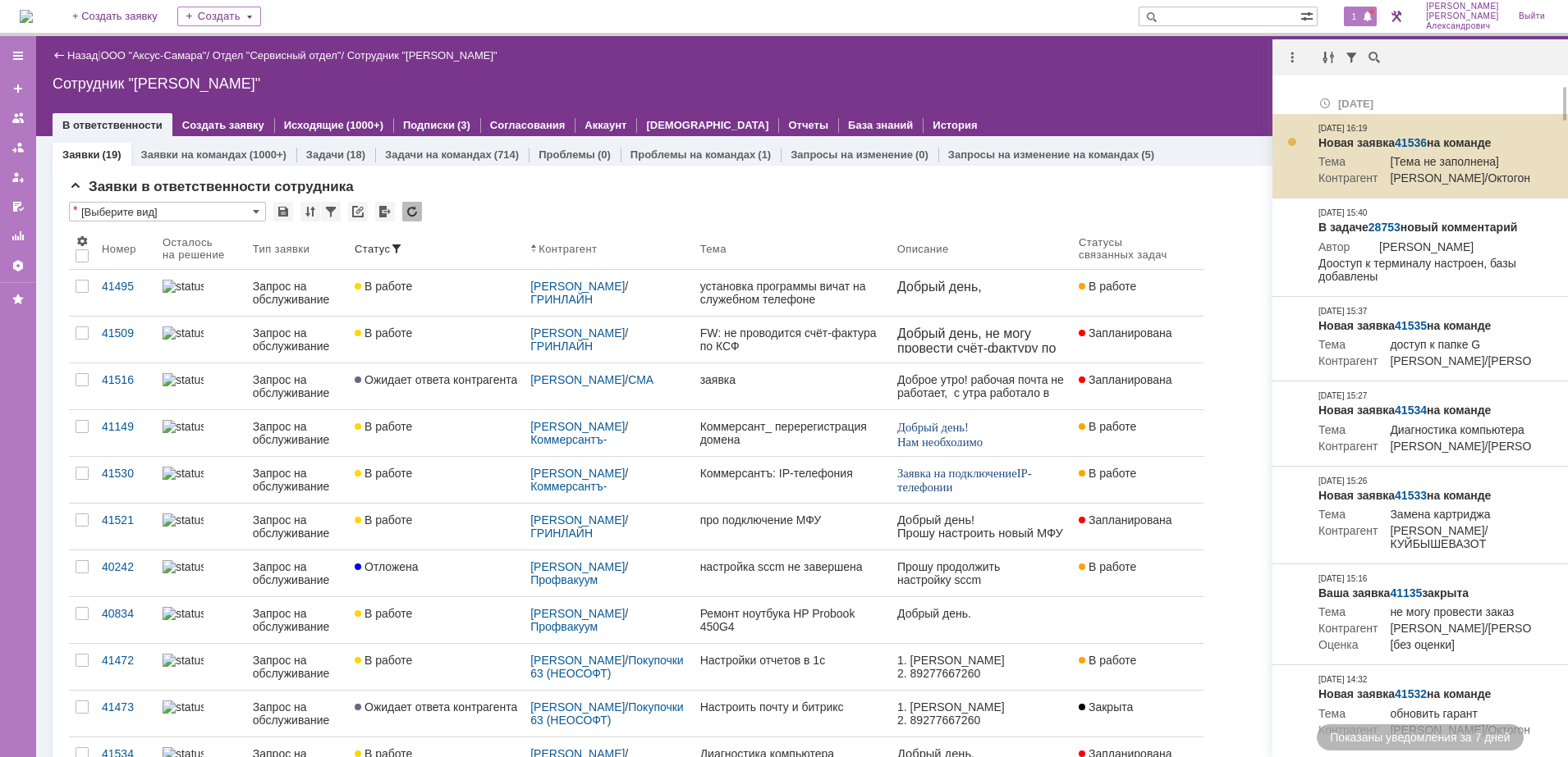
click at [1405, 132] on td "Новая заявка 41536 на команде Тема [Тема не заполнена] Контрагент Черноталова М…" at bounding box center [1425, 157] width 226 height 85
click at [1411, 137] on link "41536" at bounding box center [1411, 142] width 32 height 14
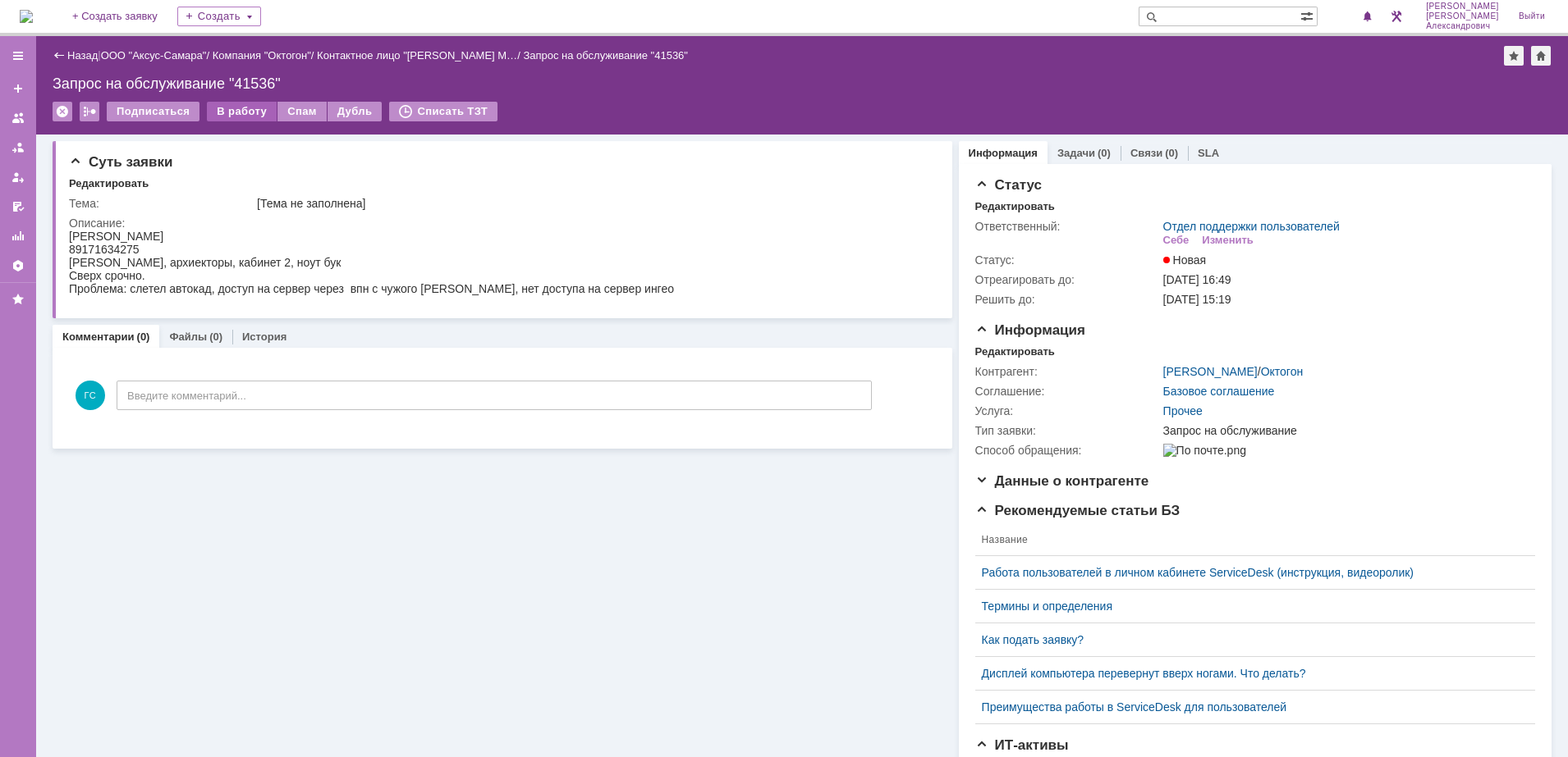
click at [240, 109] on div "В работу" at bounding box center [241, 112] width 69 height 20
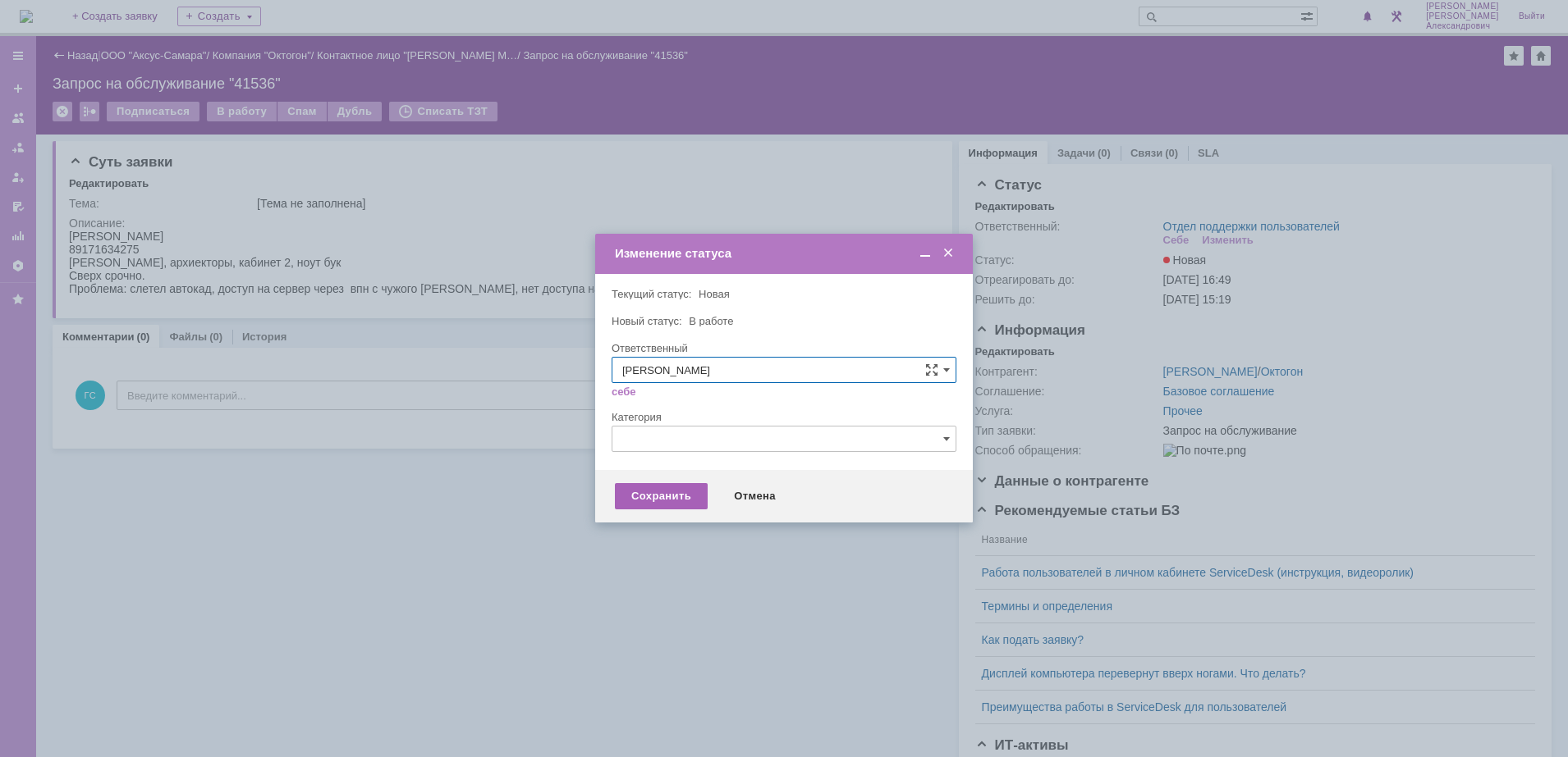
click at [637, 505] on div "Сохранить" at bounding box center [661, 496] width 93 height 26
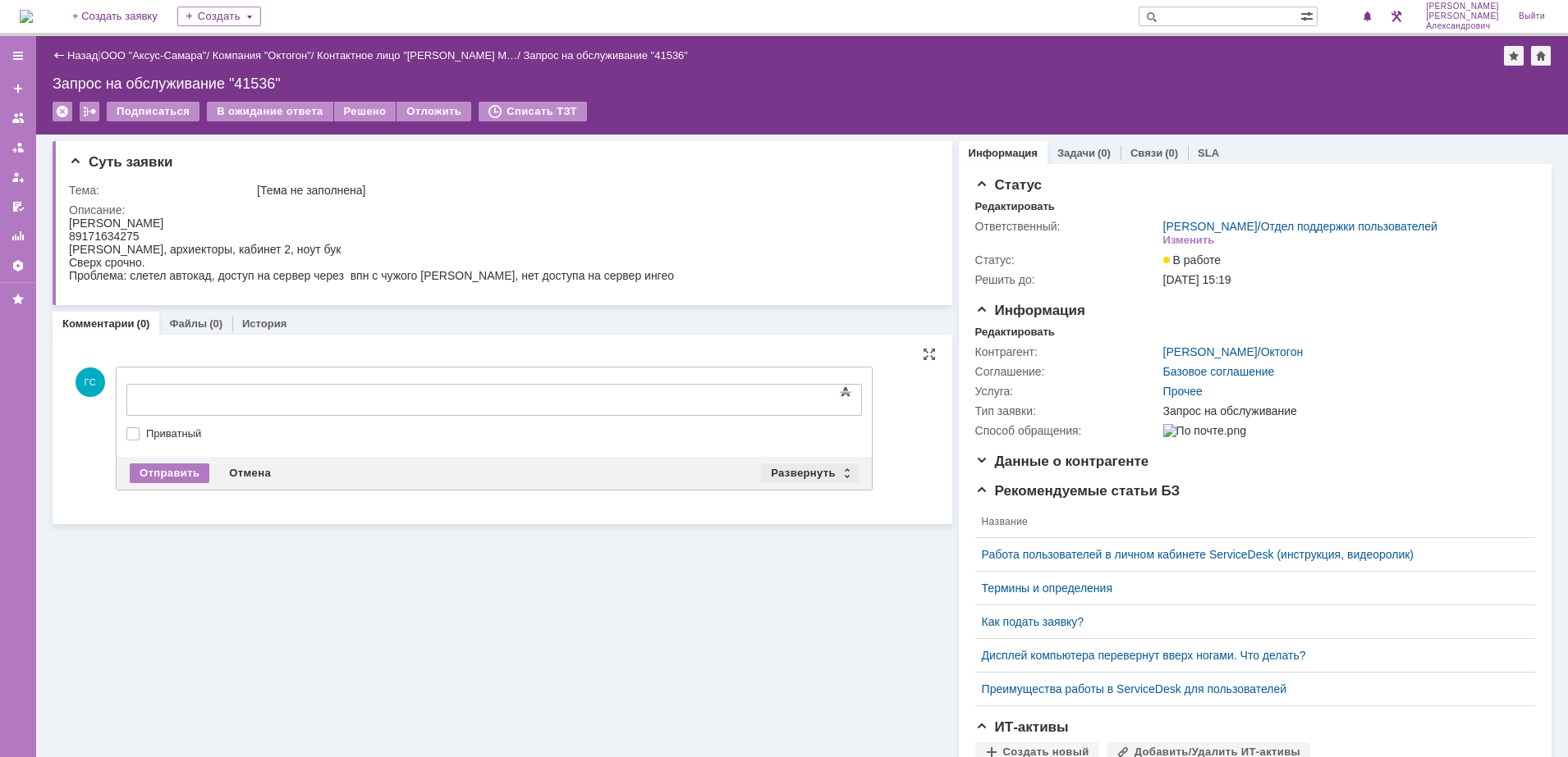
click at [794, 472] on div "Развернуть" at bounding box center [810, 473] width 97 height 20
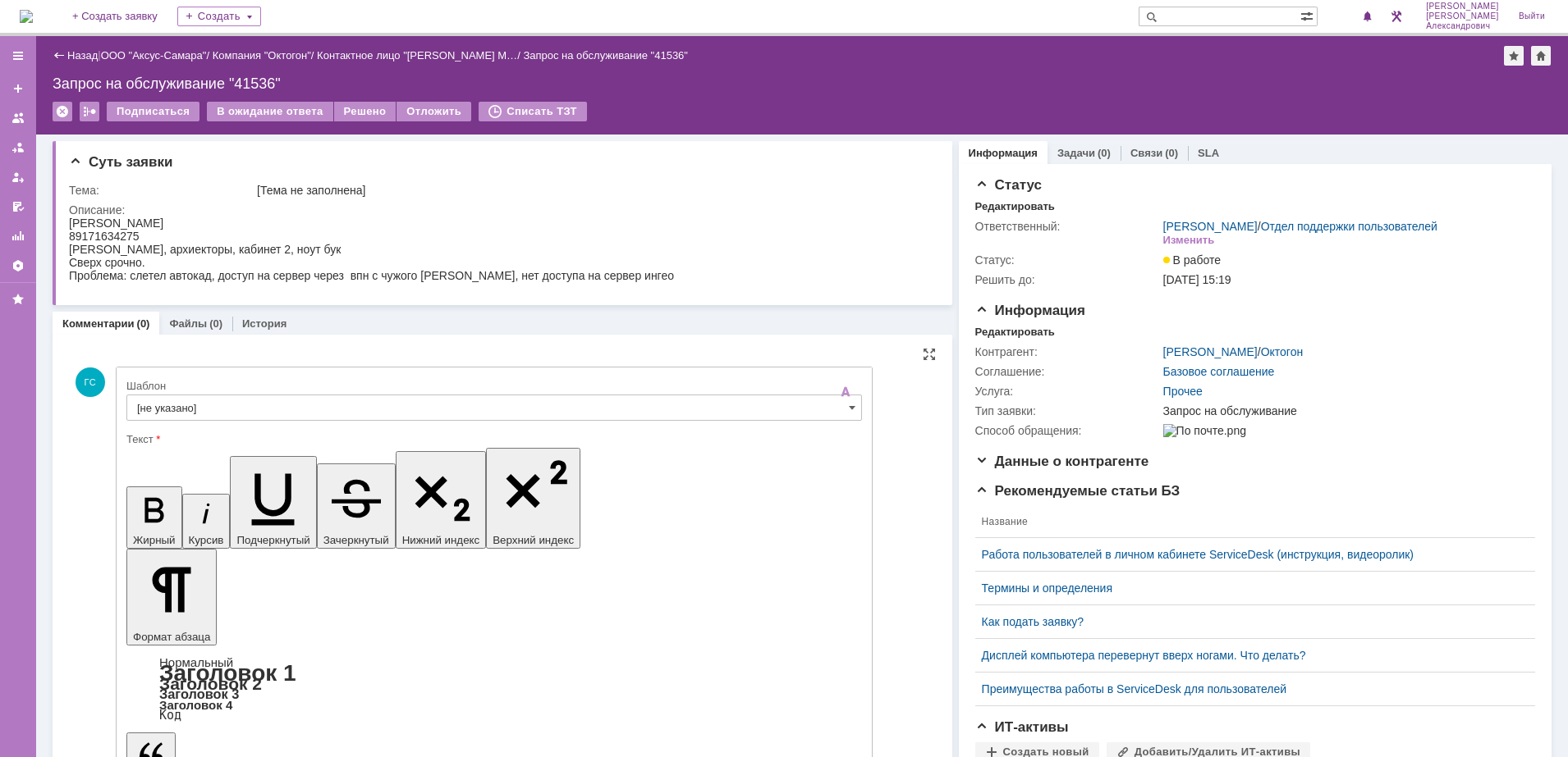
click at [326, 406] on input "[не указано]" at bounding box center [494, 407] width 736 height 26
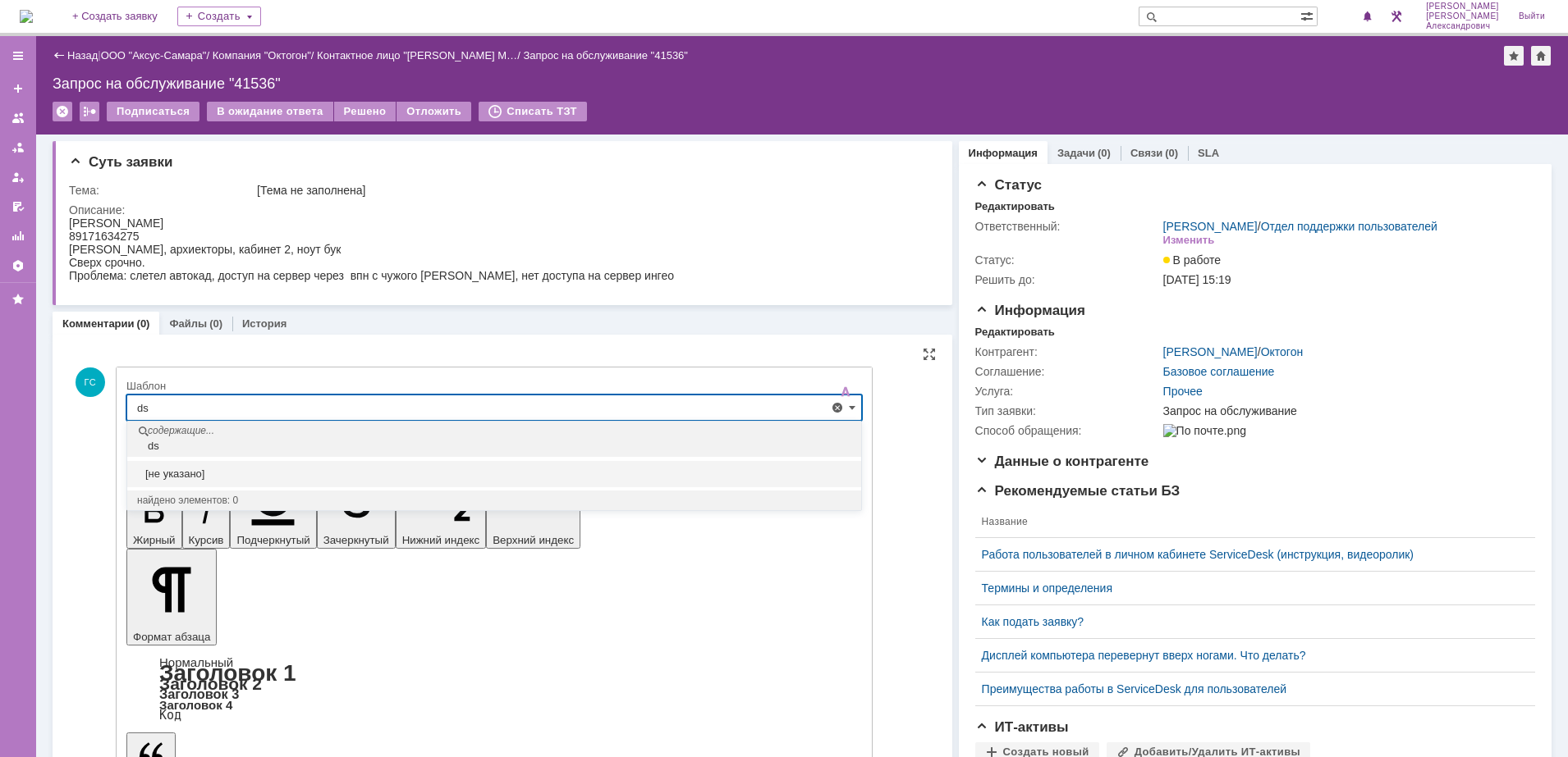
type input "d"
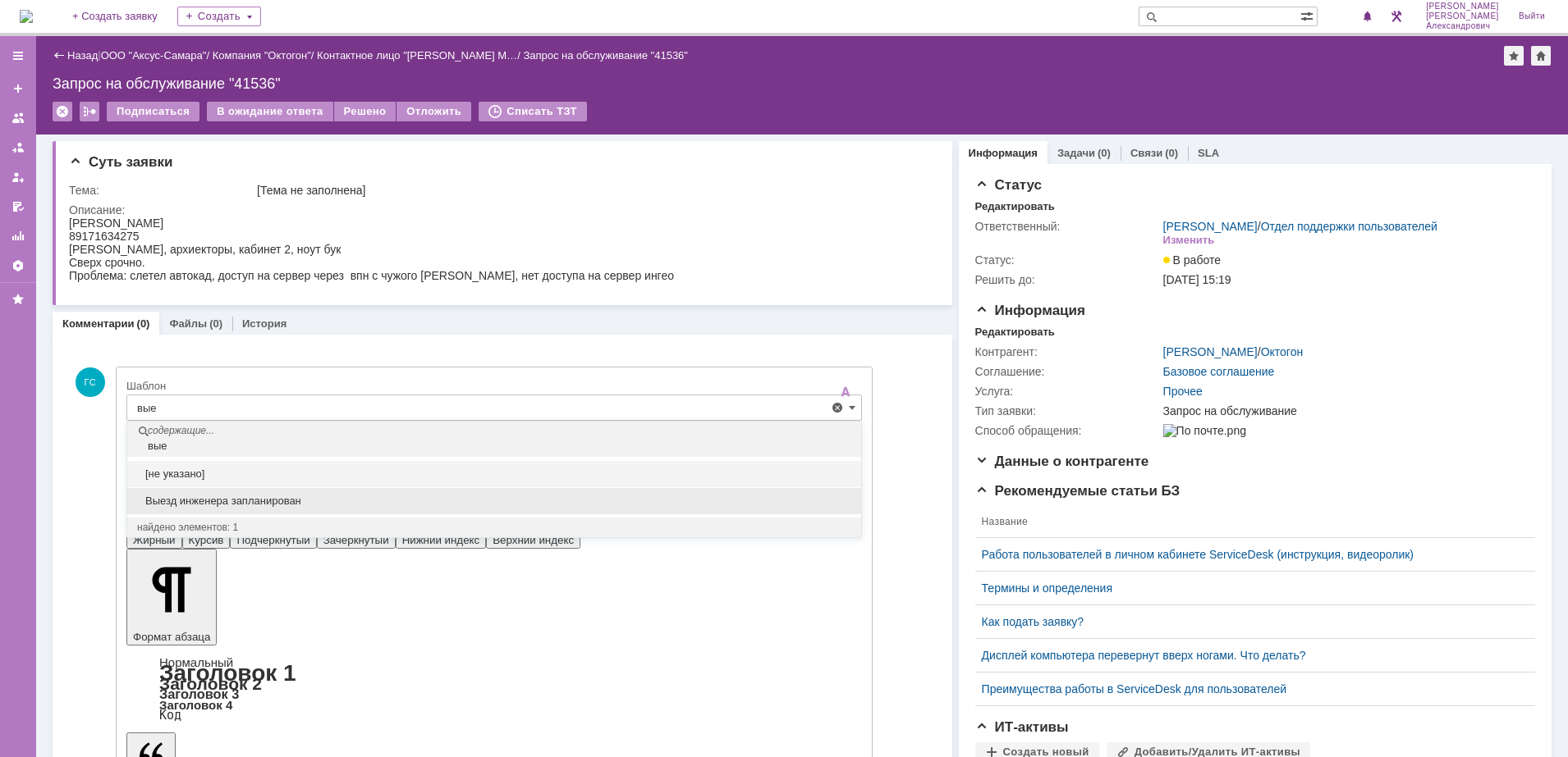
drag, startPoint x: 310, startPoint y: 496, endPoint x: 139, endPoint y: 112, distance: 420.4
click at [310, 496] on span "Выезд инженера запланирован" at bounding box center [494, 501] width 714 height 14
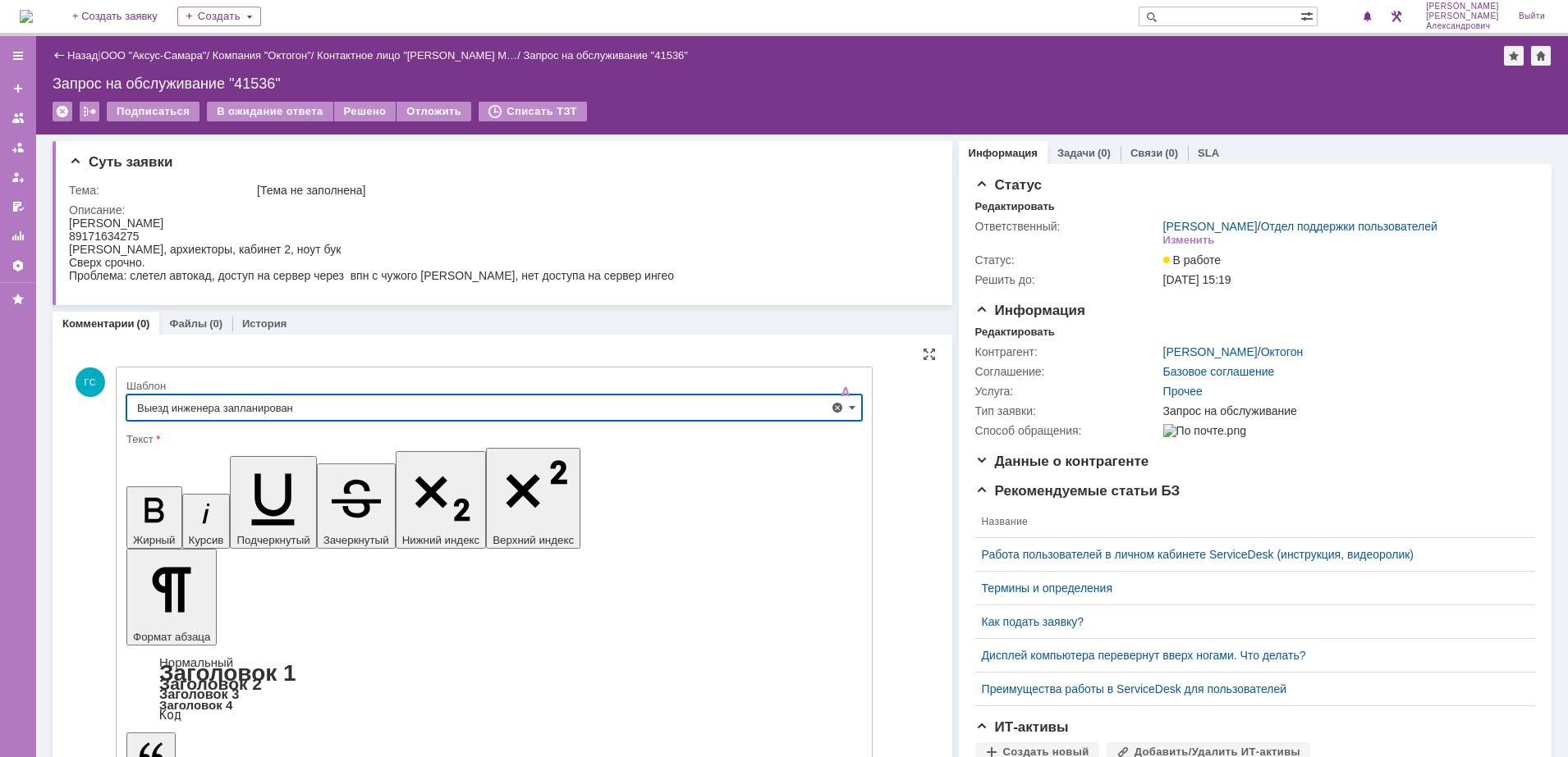
type input "Выезд инженера запланирован"
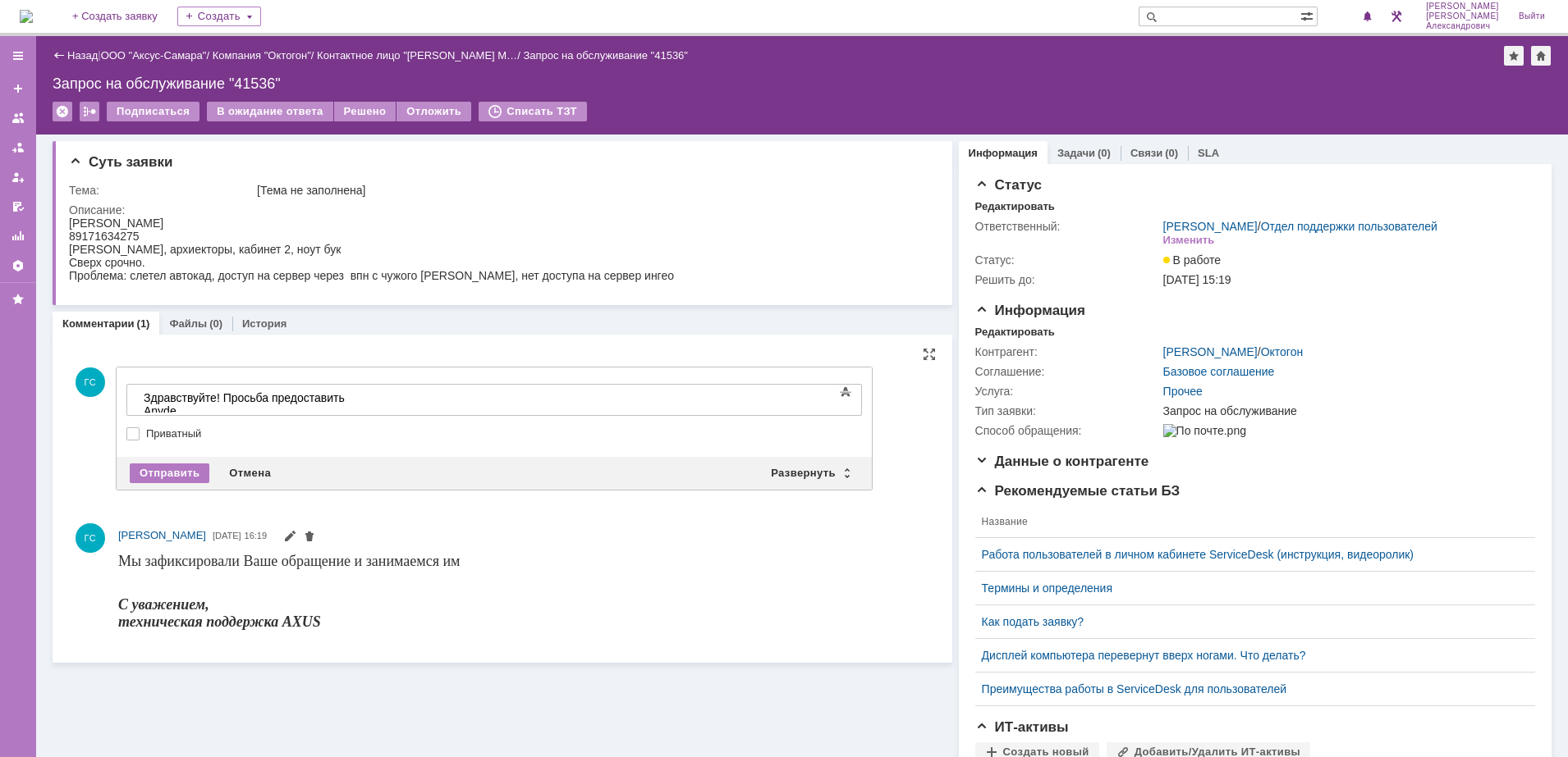
click at [237, 382] on div "Текст" at bounding box center [494, 381] width 736 height 5
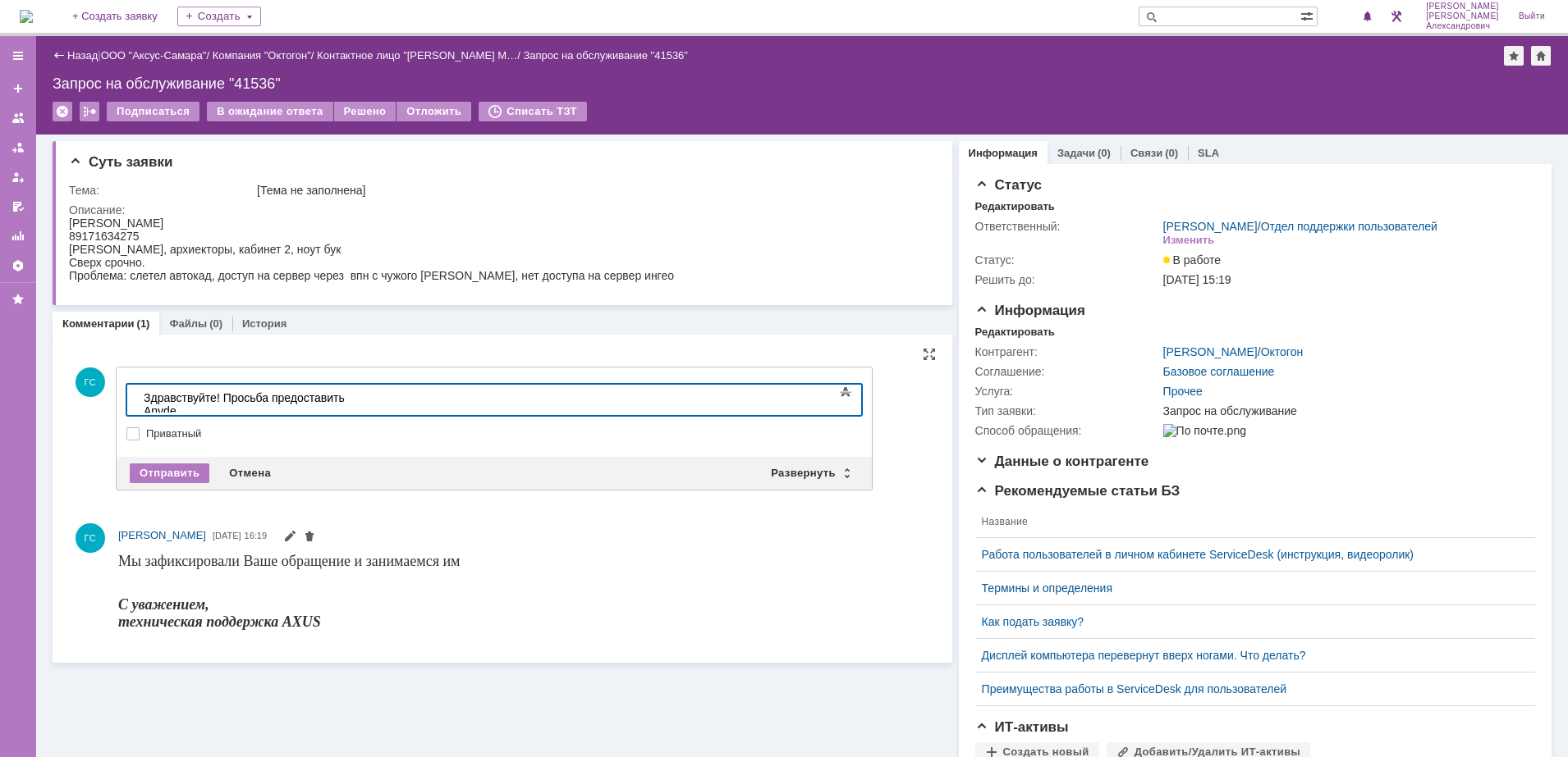
click at [377, 398] on div "Здравствуйте! Просьба предоставить Anyde" at bounding box center [260, 404] width 234 height 26
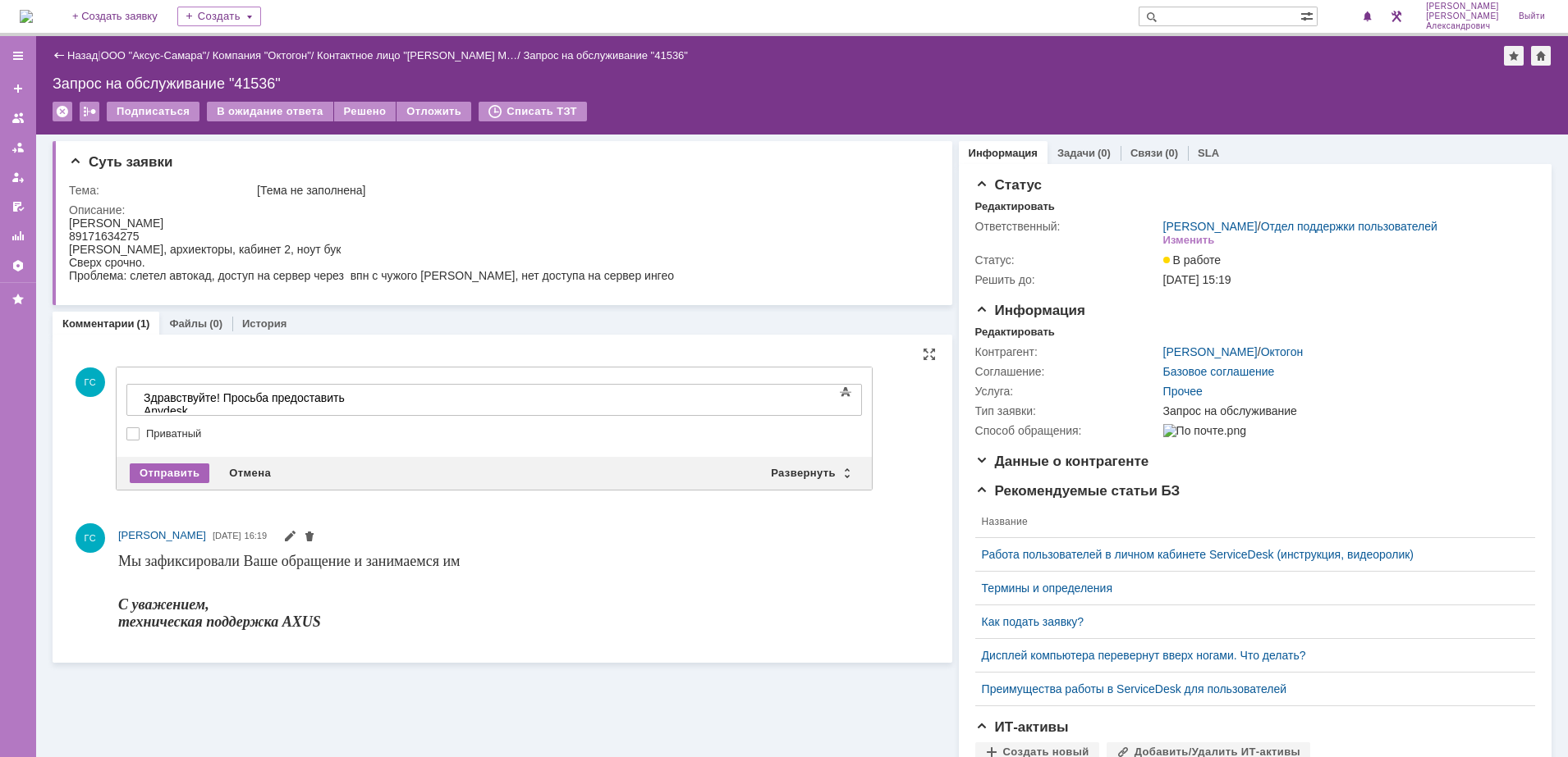
click at [168, 465] on div "Отправить" at bounding box center [170, 473] width 79 height 20
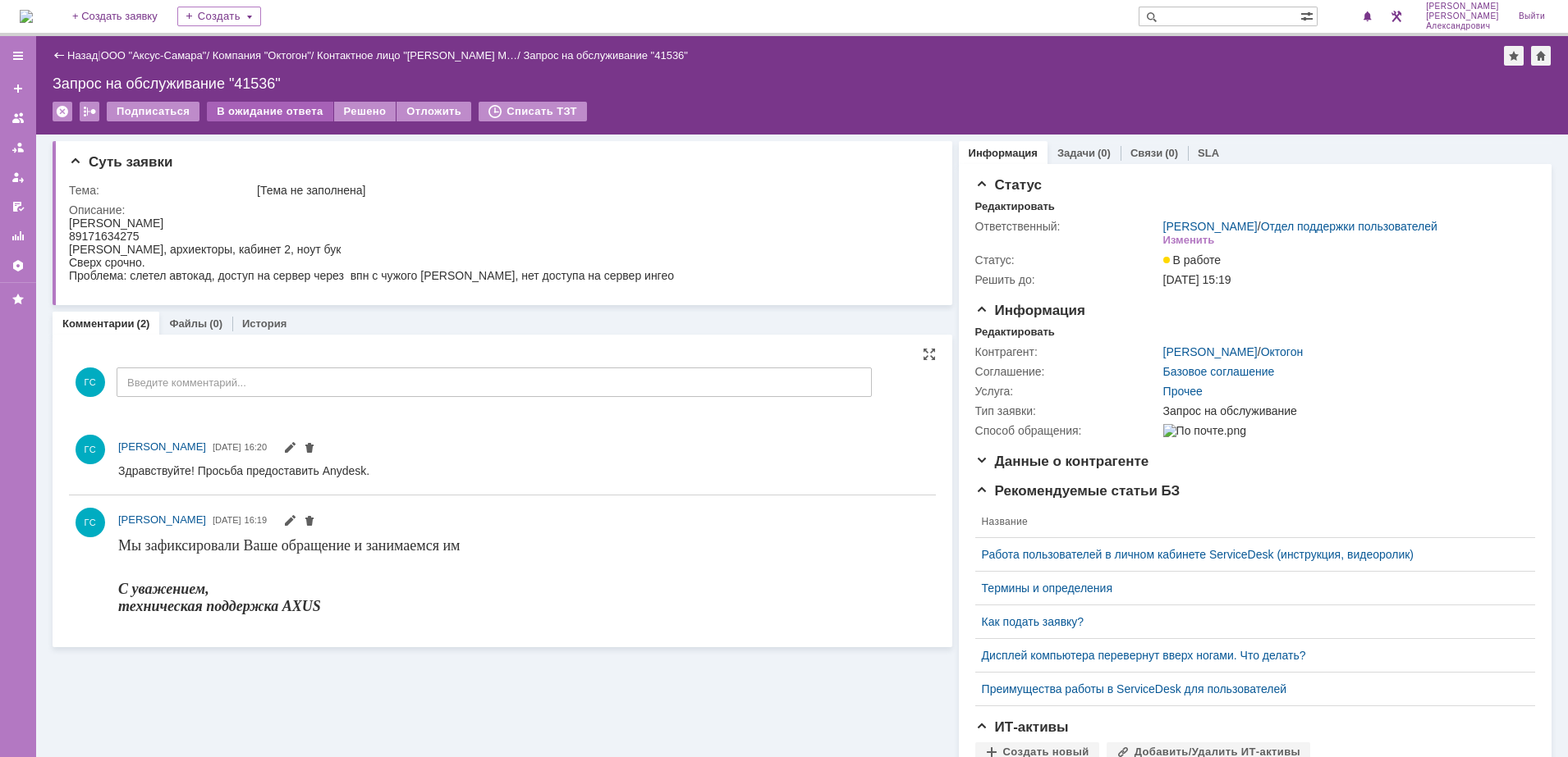
click at [276, 107] on div "В ожидание ответа" at bounding box center [269, 112] width 125 height 20
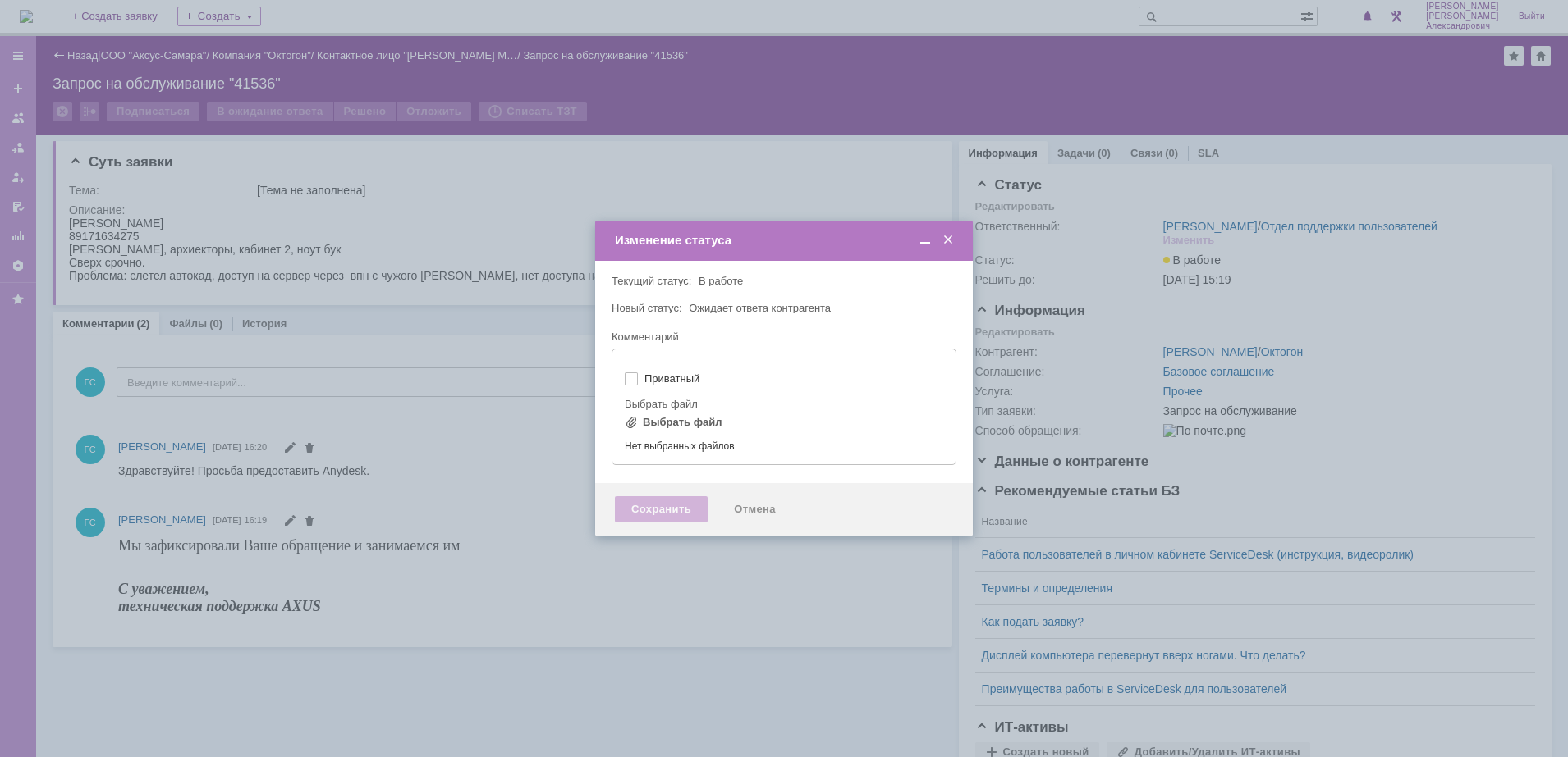
type input "[не указано]"
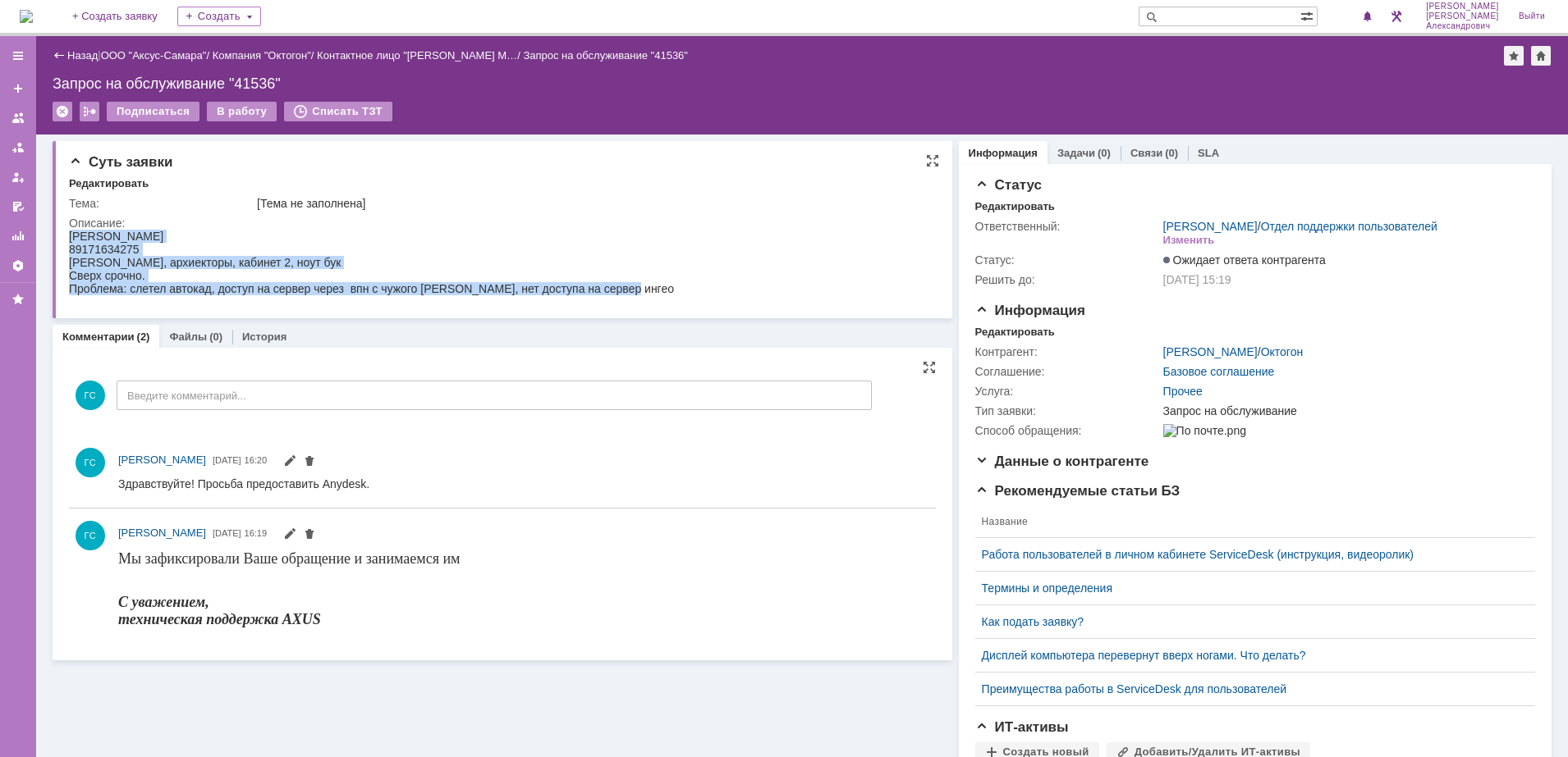
drag, startPoint x: 71, startPoint y: 234, endPoint x: 640, endPoint y: 296, distance: 572.4
click at [640, 296] on html "[PERSON_NAME] 89171634275 [PERSON_NAME], архиекторы, кабинет 2, ноут бук Сверх …" at bounding box center [494, 262] width 851 height 66
copy body "[PERSON_NAME] 89171634275 [PERSON_NAME], архиекторы, кабинет 2, ноут бук Сверх …"
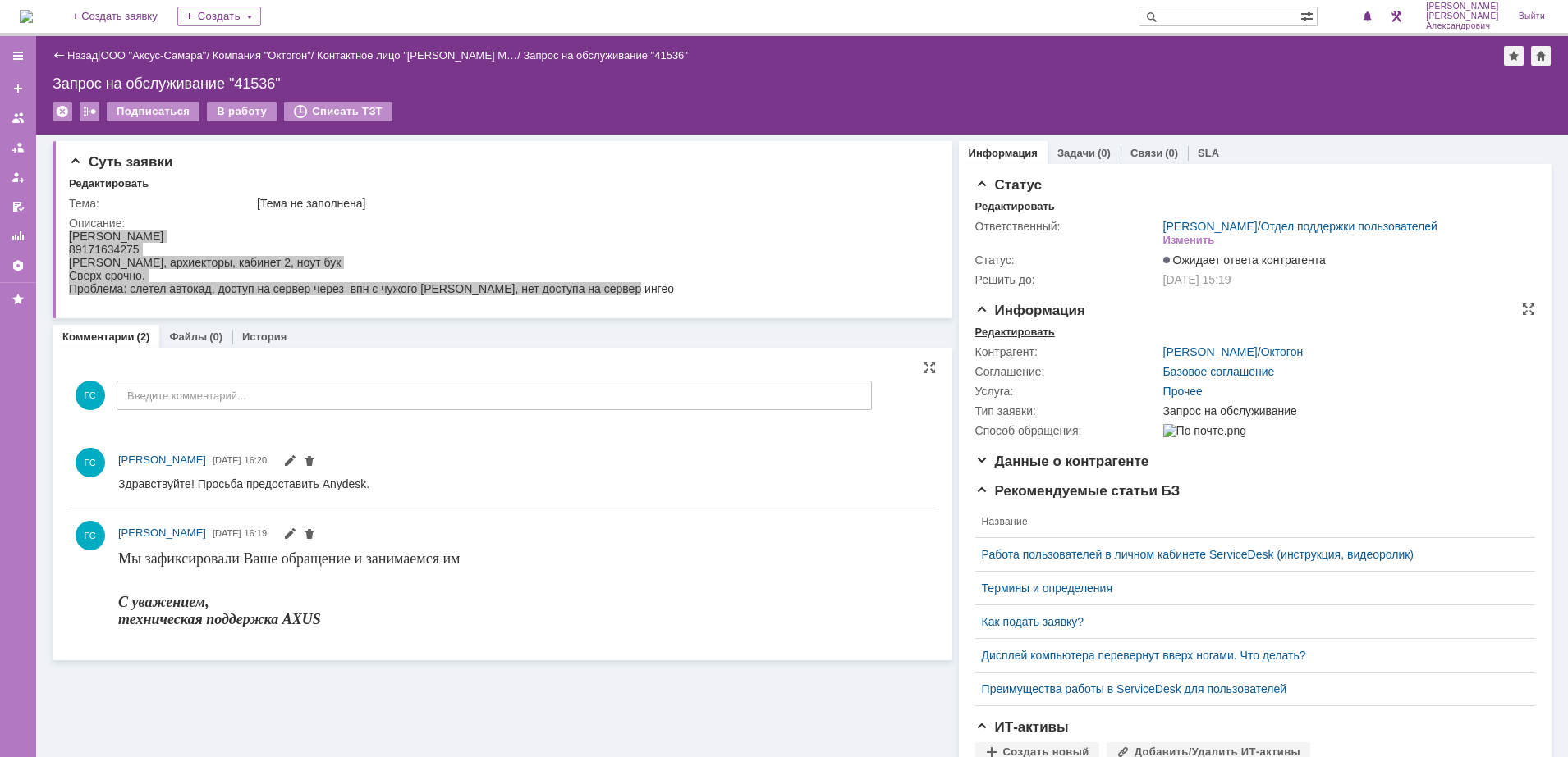
click at [1003, 339] on div "Редактировать" at bounding box center [1014, 332] width 79 height 14
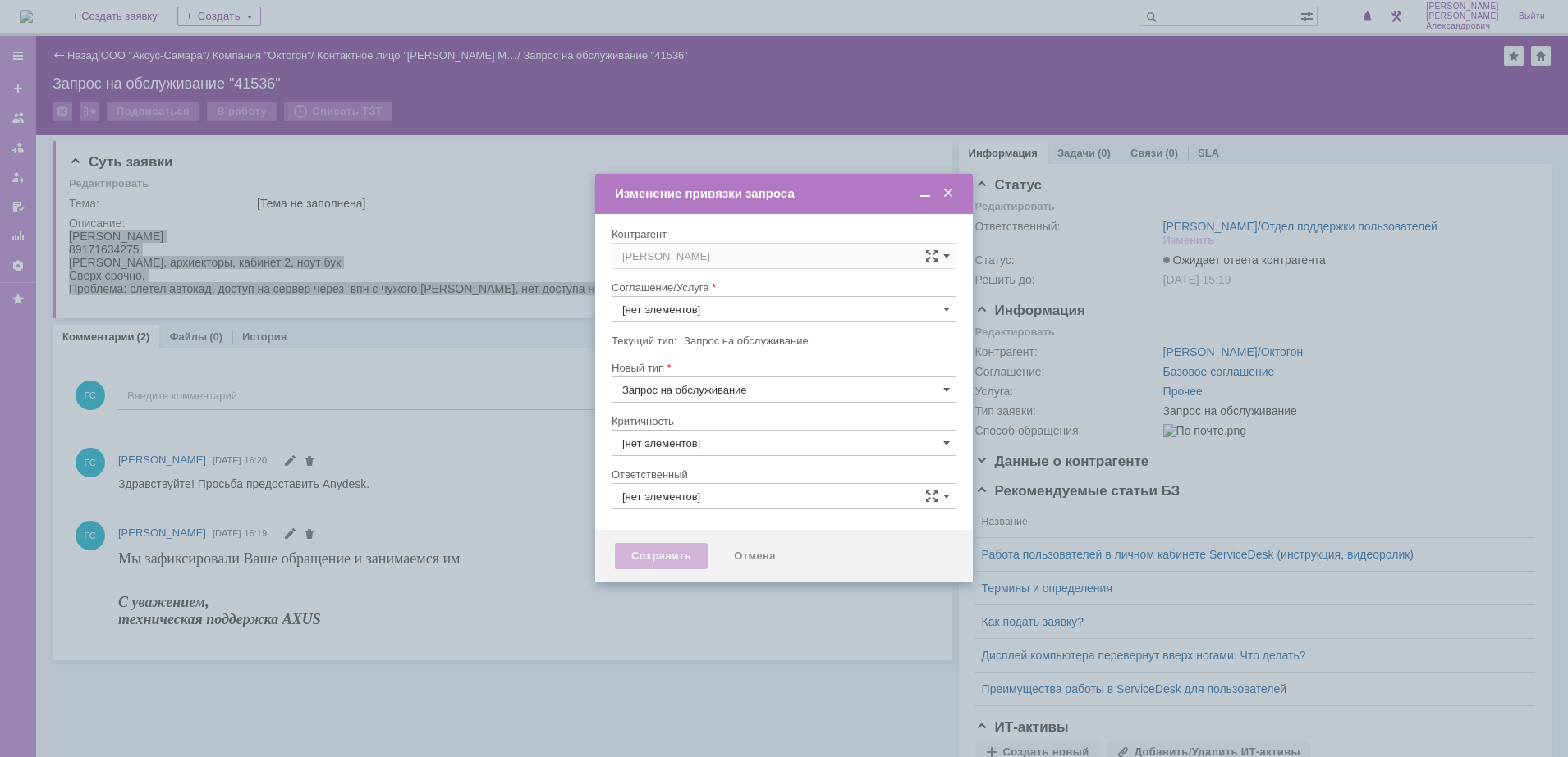
type input "Прочее"
type input "[PERSON_NAME]"
type input "3. Низкая"
type input "[не указано]"
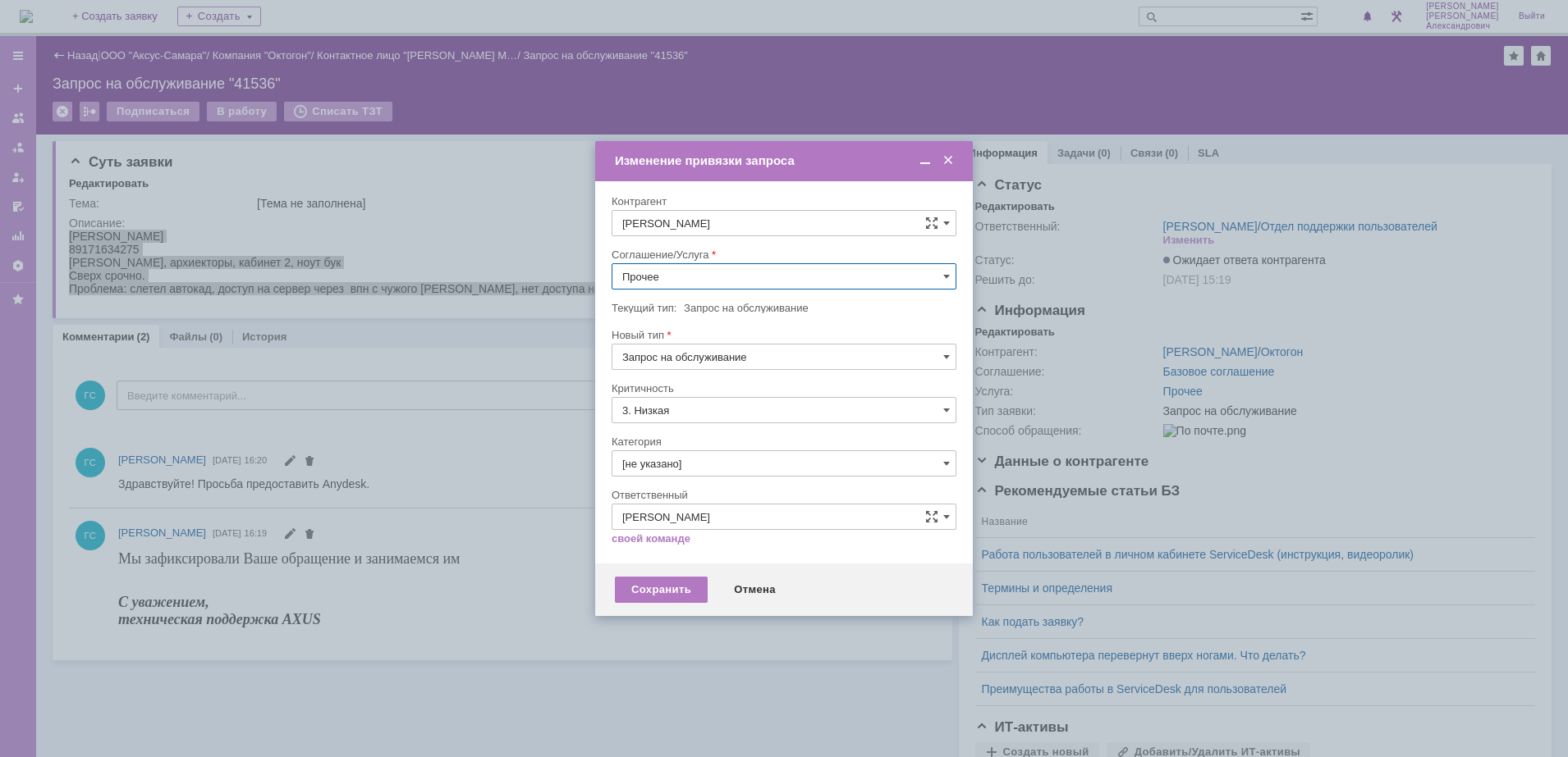
click at [691, 278] on input "Прочее" at bounding box center [784, 276] width 344 height 26
click at [692, 440] on span "АРМ_Настройка" at bounding box center [784, 436] width 324 height 14
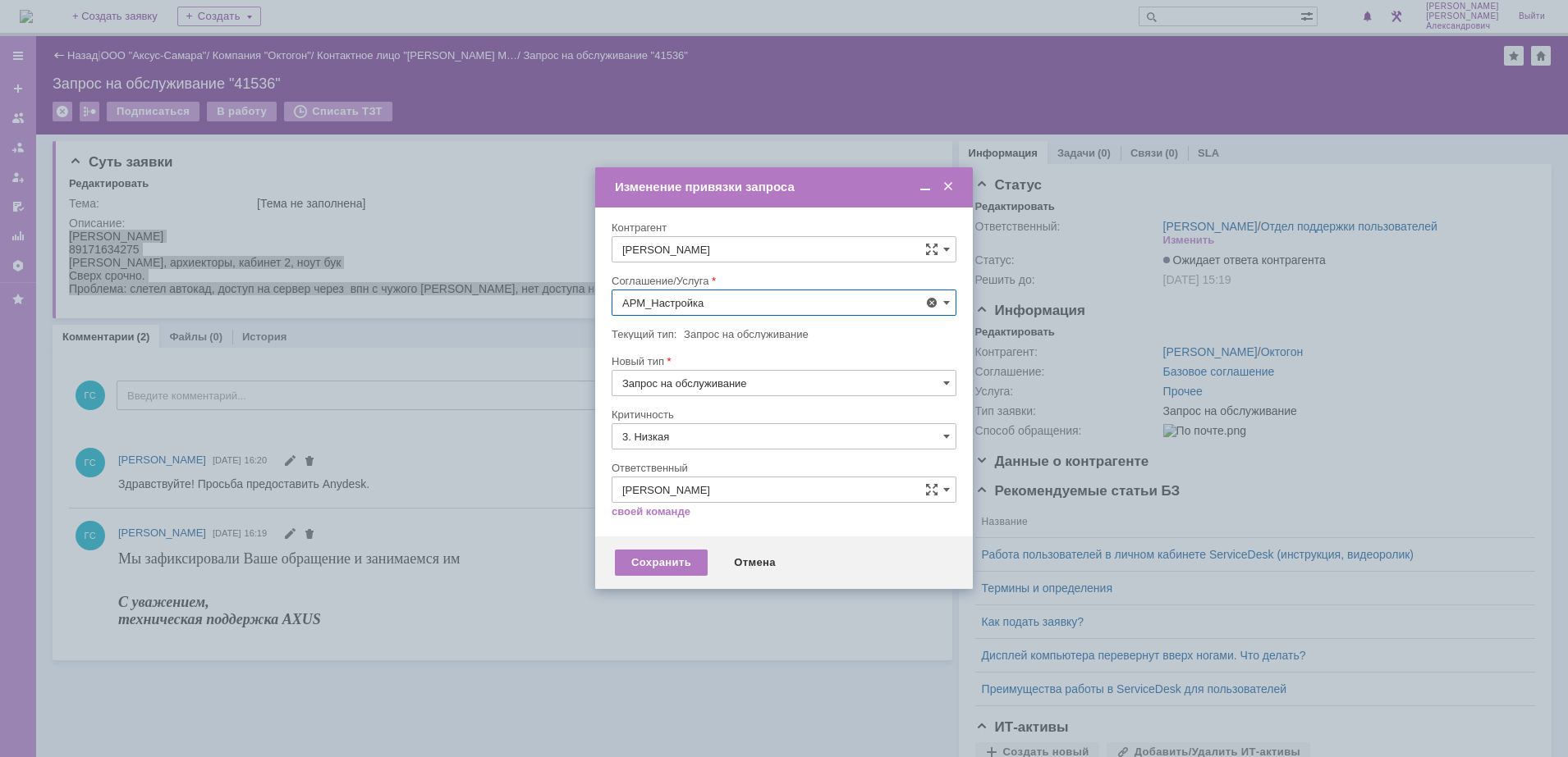
click at [688, 447] on input "3. Низкая" at bounding box center [784, 436] width 344 height 26
type input "АРМ_Настройка"
click at [687, 459] on div "[не указано]" at bounding box center [784, 466] width 343 height 26
type input "[не указано]"
click at [652, 553] on div "Сохранить" at bounding box center [661, 562] width 93 height 26
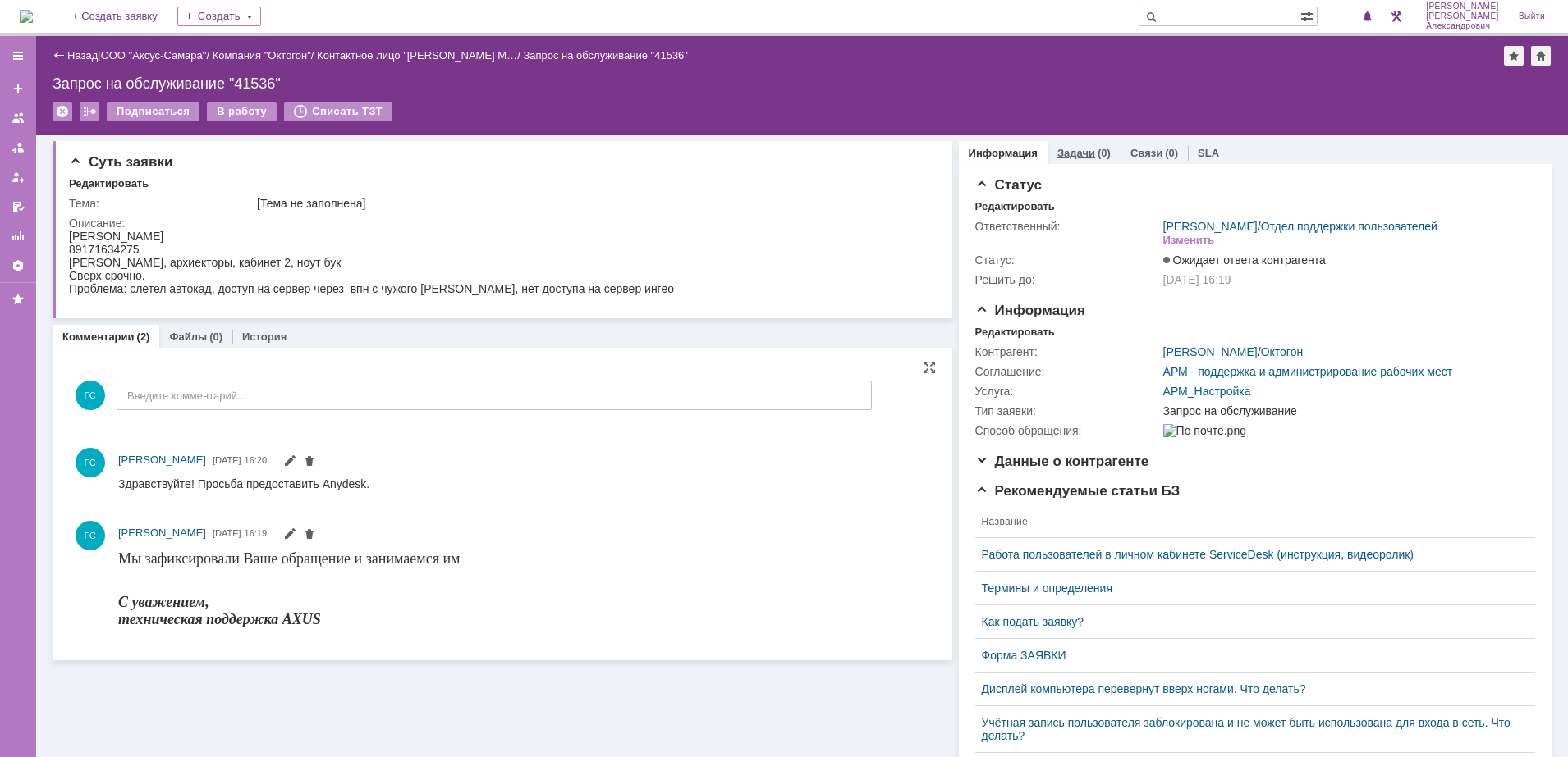
click at [1069, 149] on link "Задачи" at bounding box center [1076, 153] width 38 height 13
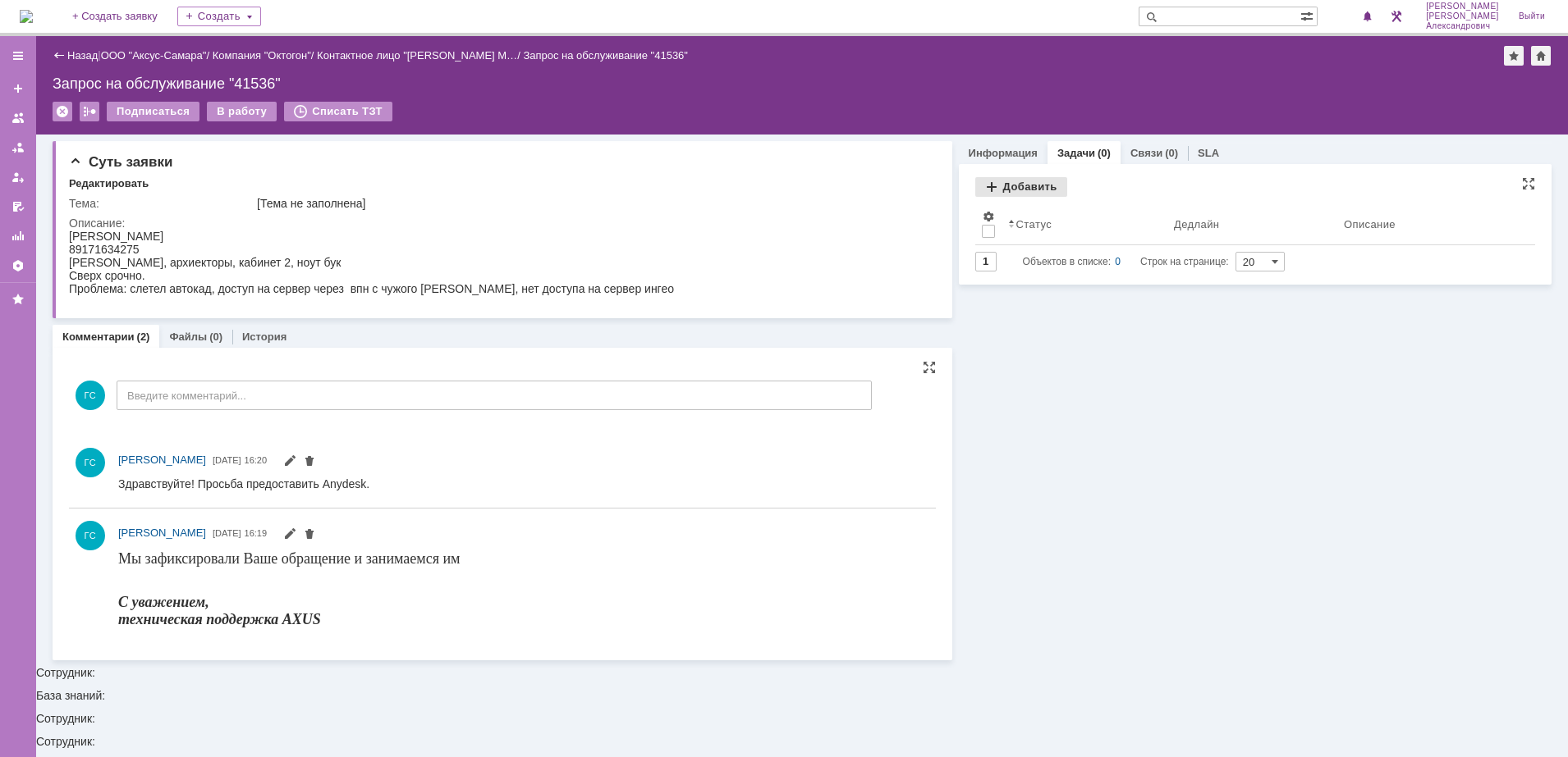
click at [1031, 192] on div "Добавить" at bounding box center [1021, 187] width 92 height 20
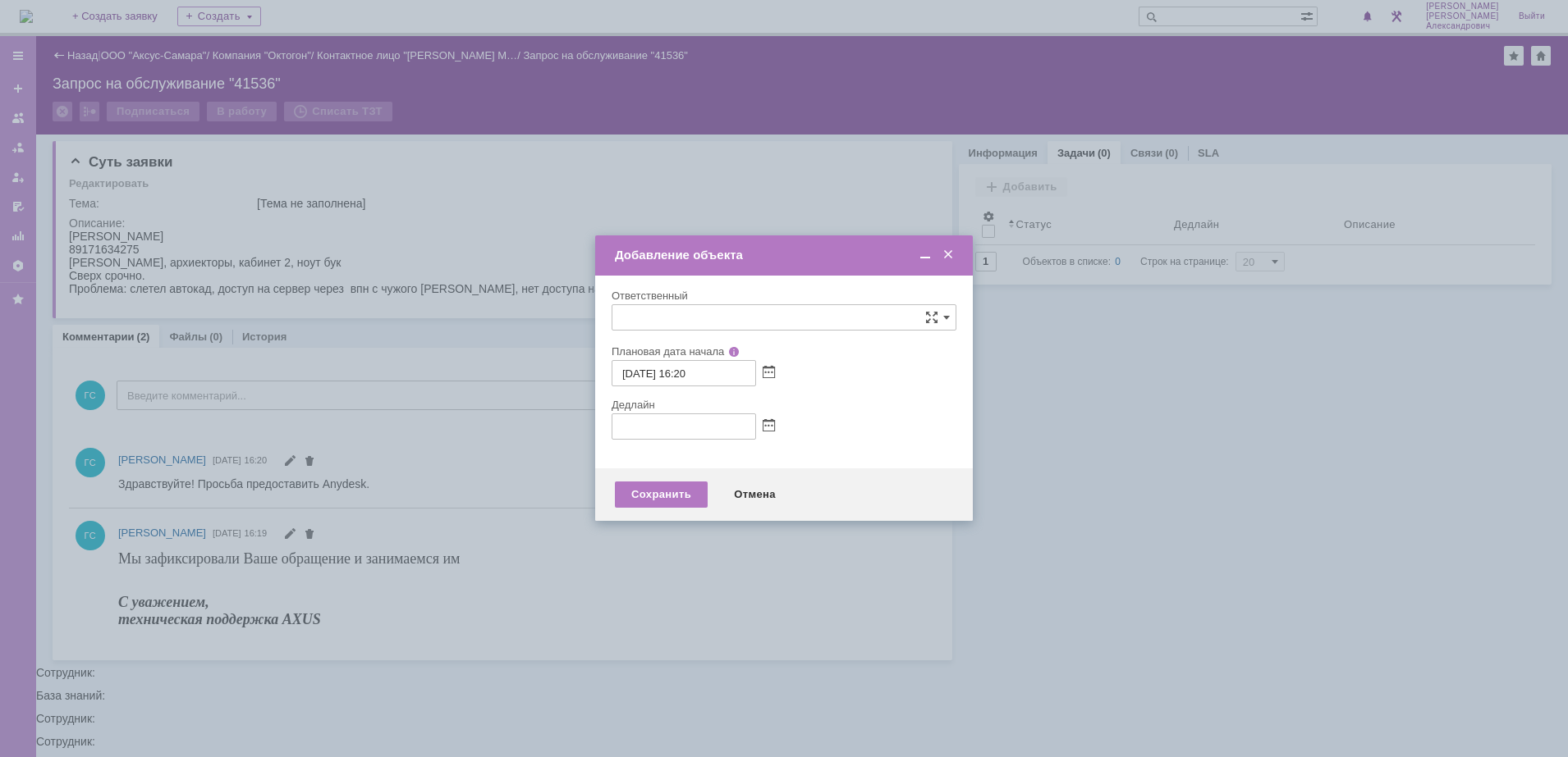
type input "[не указано]"
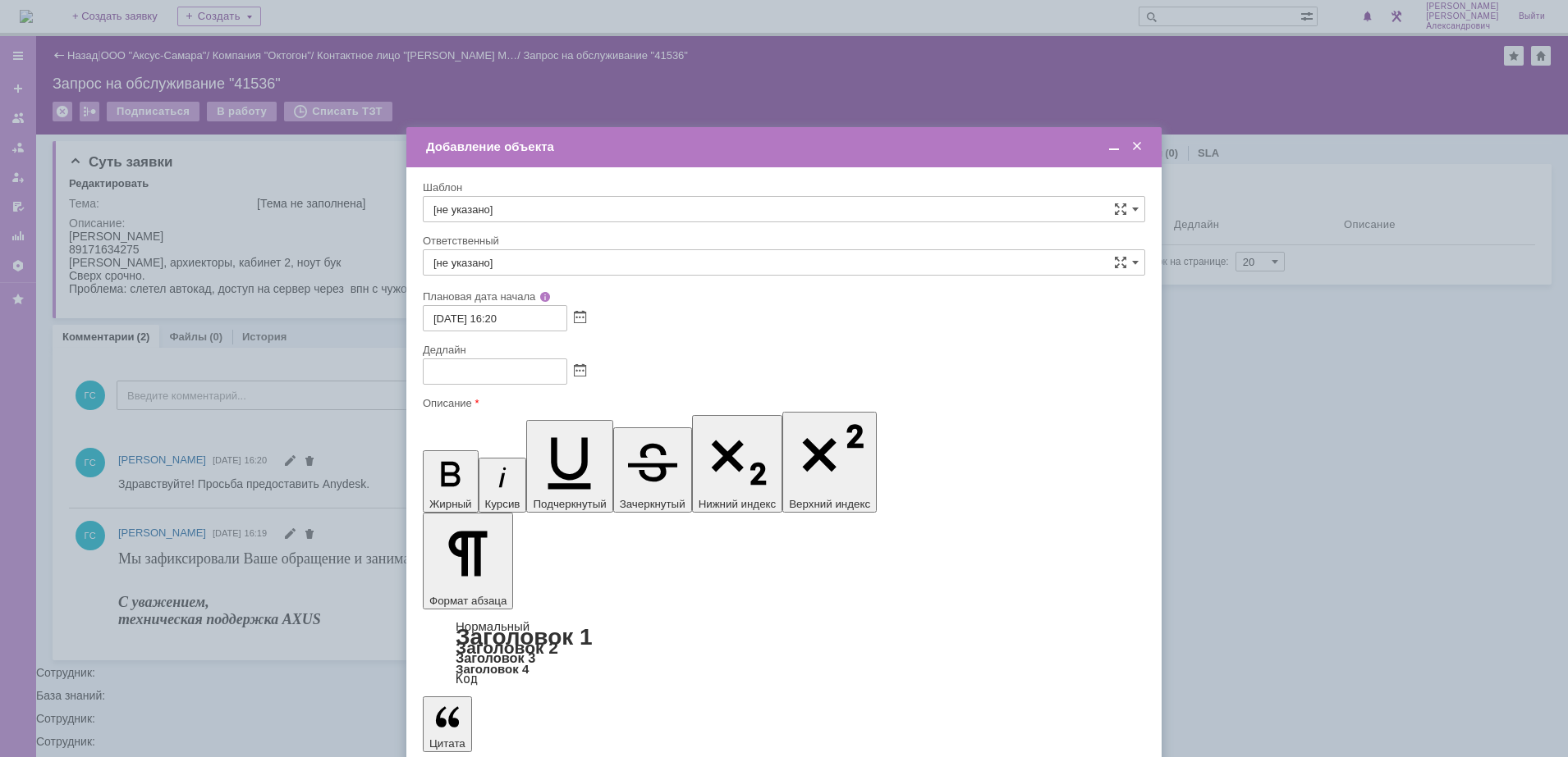
click at [581, 367] on span at bounding box center [580, 371] width 13 height 14
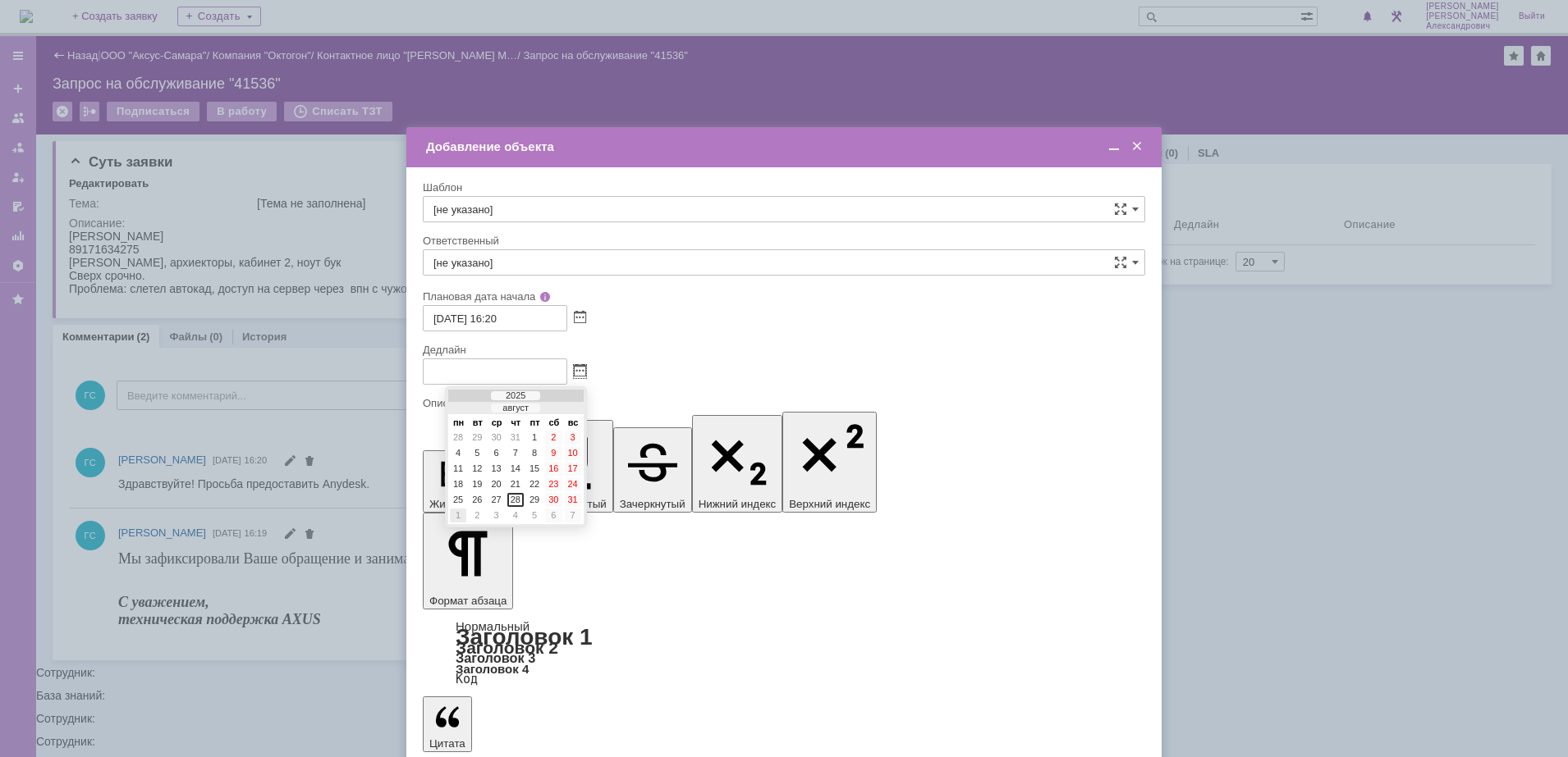
click at [462, 511] on div "1" at bounding box center [458, 515] width 16 height 14
type input "[DATE] 16:20"
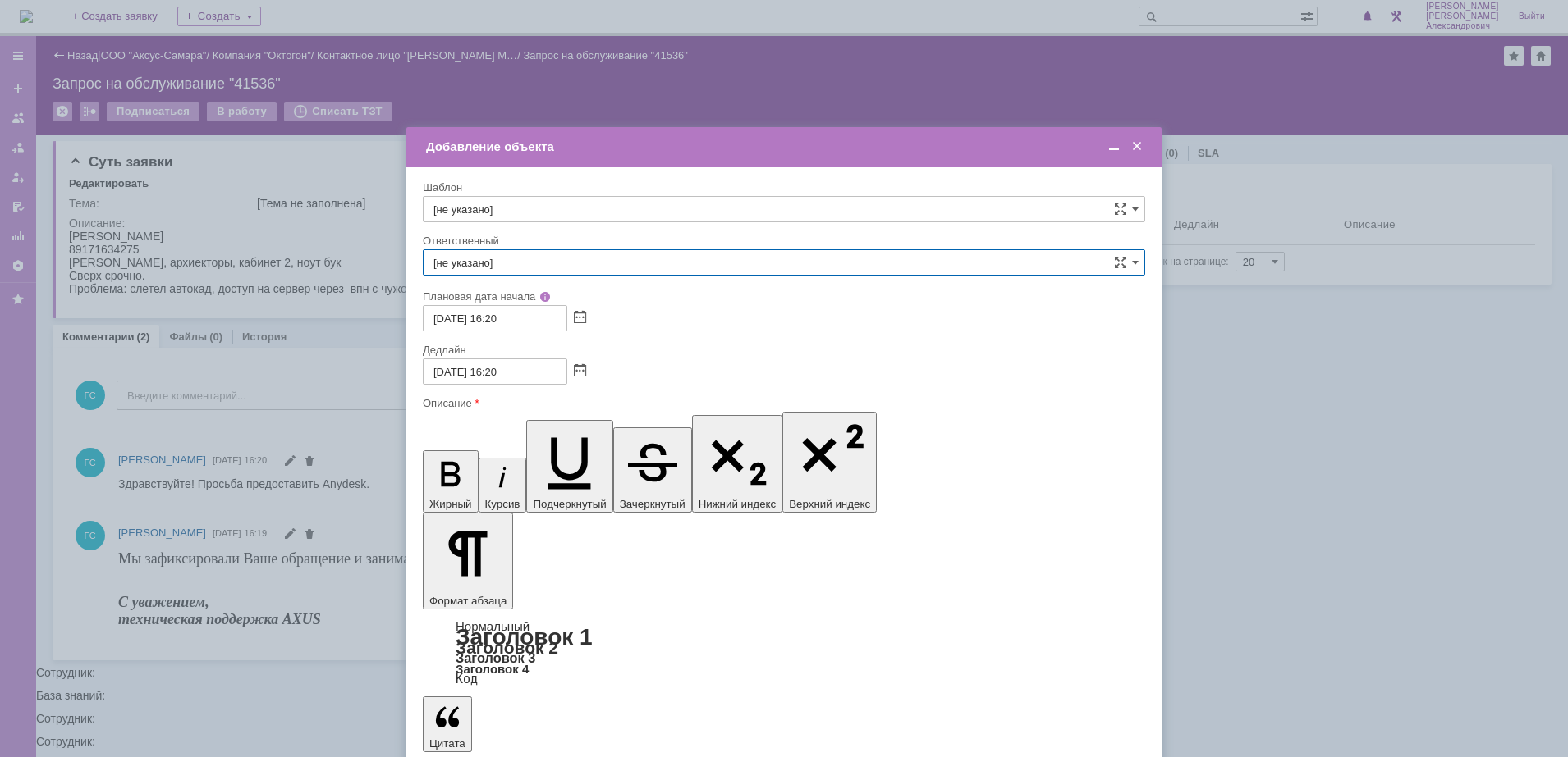
click at [525, 254] on input "[не указано]" at bounding box center [784, 262] width 722 height 26
click at [532, 434] on span "[PERSON_NAME]" at bounding box center [784, 436] width 701 height 14
type input "[PERSON_NAME]"
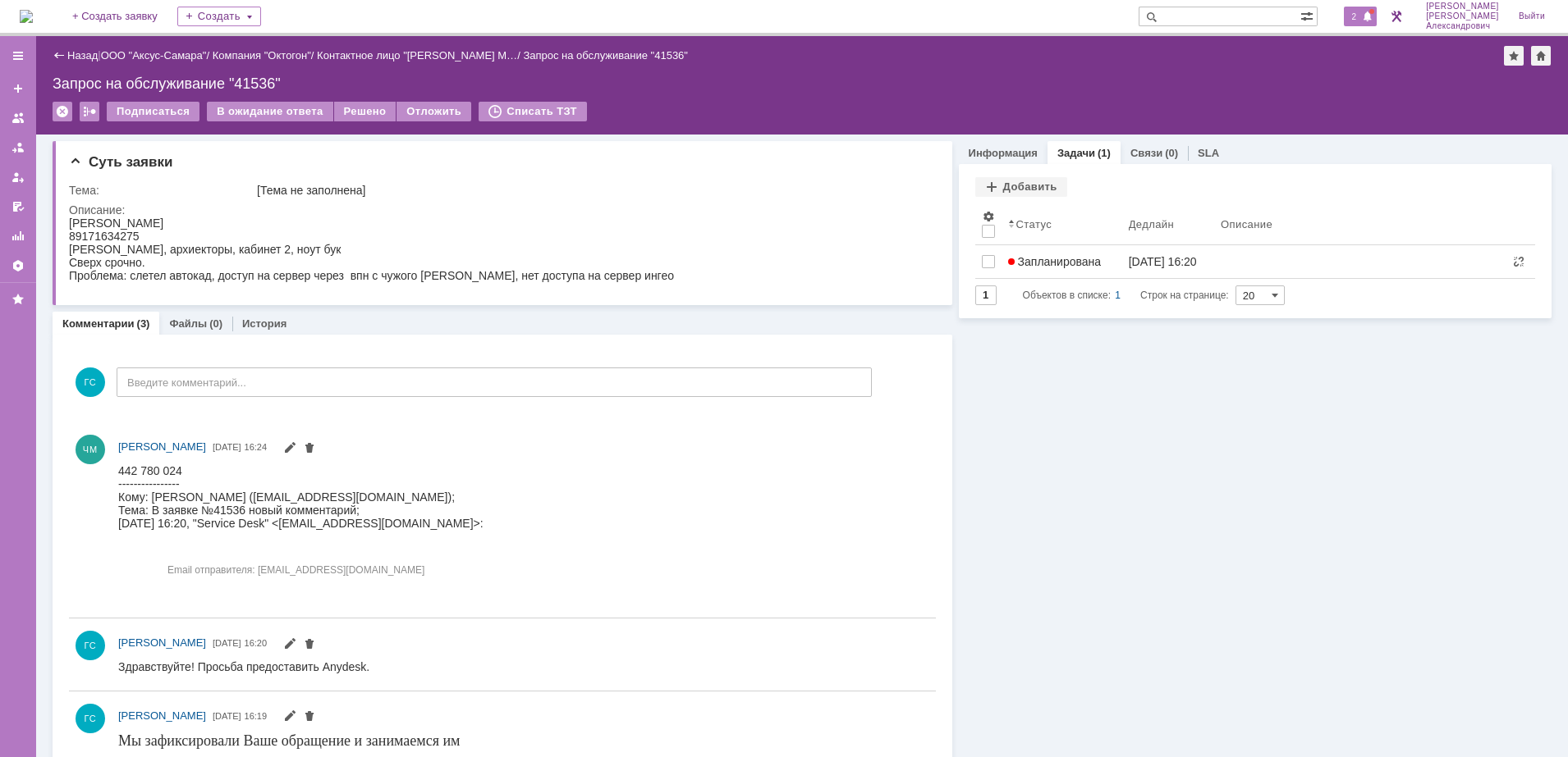
click at [1360, 14] on span "2" at bounding box center [1354, 16] width 14 height 12
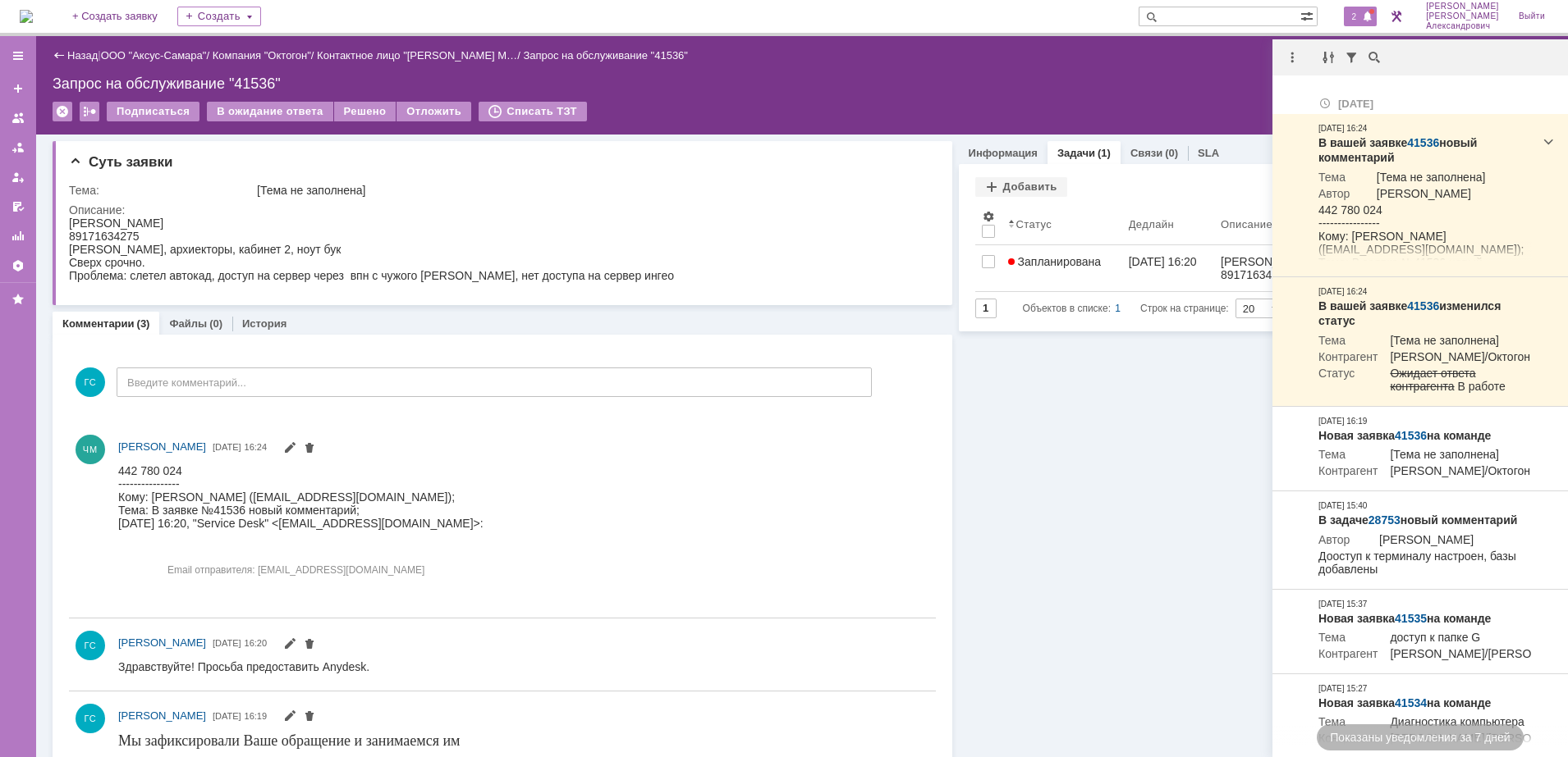
drag, startPoint x: 1139, startPoint y: 480, endPoint x: 1075, endPoint y: 480, distance: 64.0
click at [1137, 481] on div "Информация Задачи (1) Связи (0) SLA Задачи Добавить Результаты поиска: Изменить…" at bounding box center [1252, 488] width 599 height 708
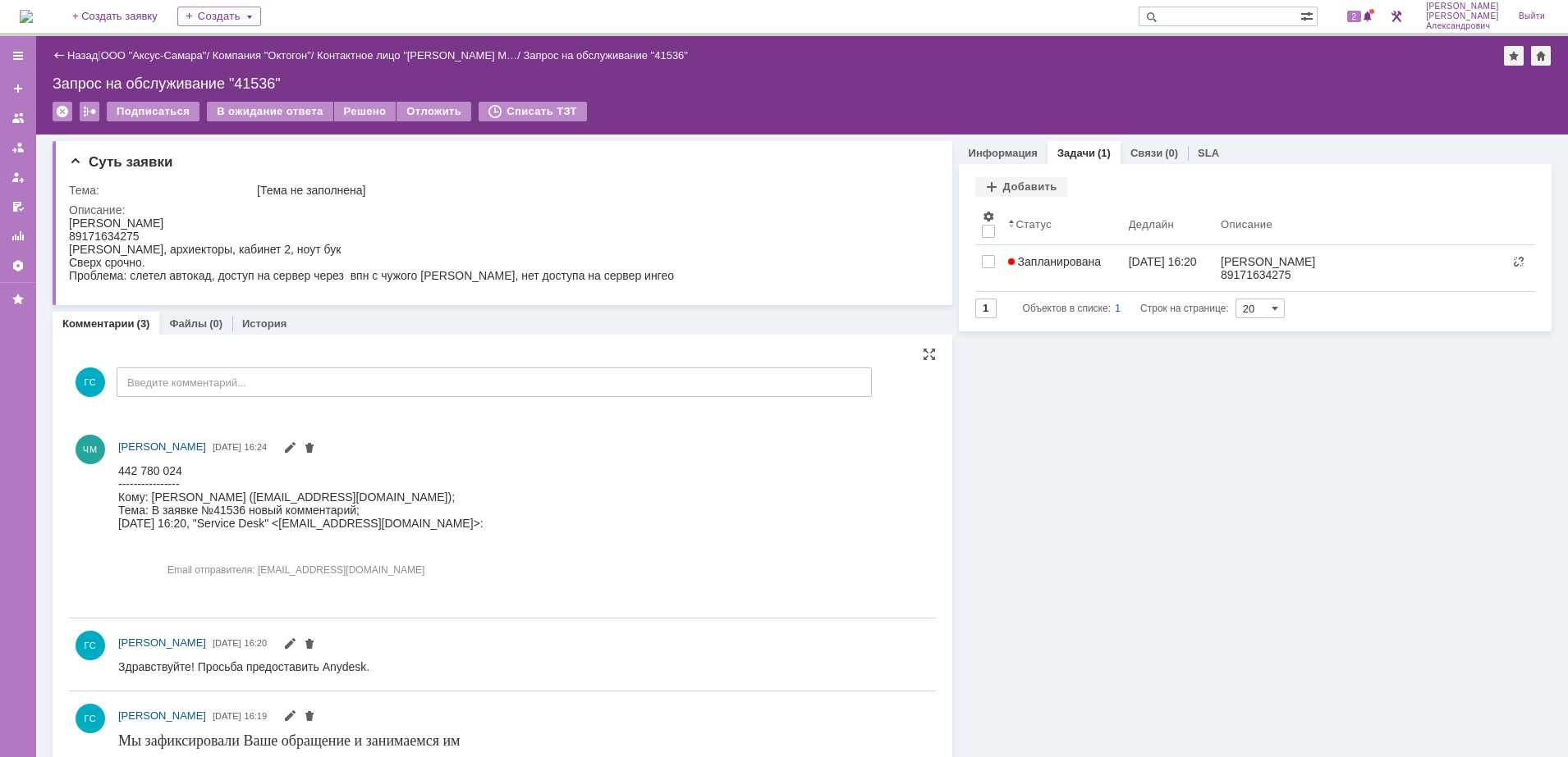
drag, startPoint x: 234, startPoint y: 928, endPoint x: 187, endPoint y: 472, distance: 458.4
drag, startPoint x: 193, startPoint y: 468, endPoint x: 217, endPoint y: 932, distance: 464.6
click at [118, 467] on html "442 780 024 ---------------- Кому: [PERSON_NAME] ([EMAIL_ADDRESS][DOMAIN_NAME])…" at bounding box center [515, 529] width 794 height 132
copy div "442 780 024"
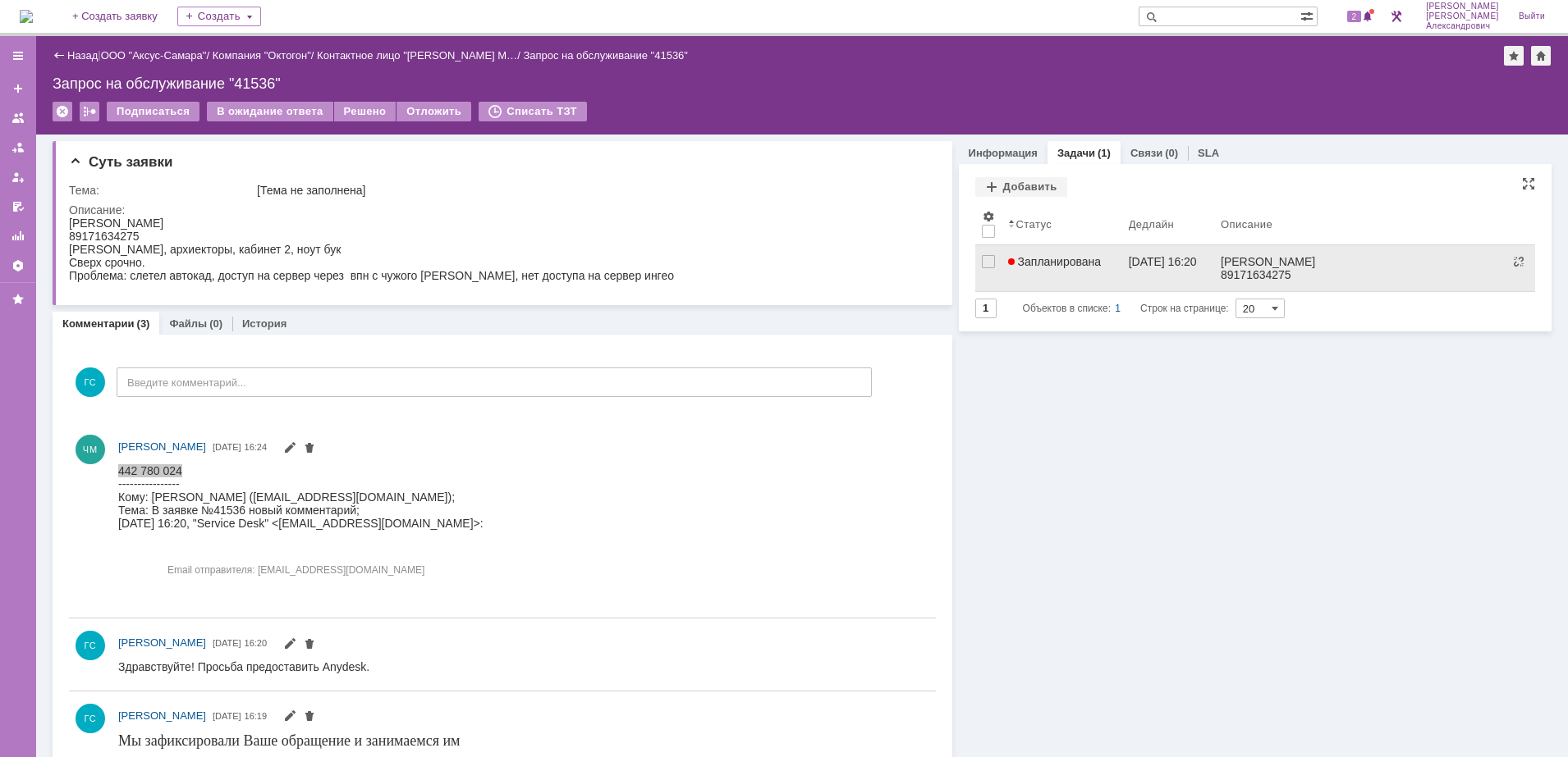
click at [1064, 260] on span "Запланирована" at bounding box center [1055, 261] width 94 height 14
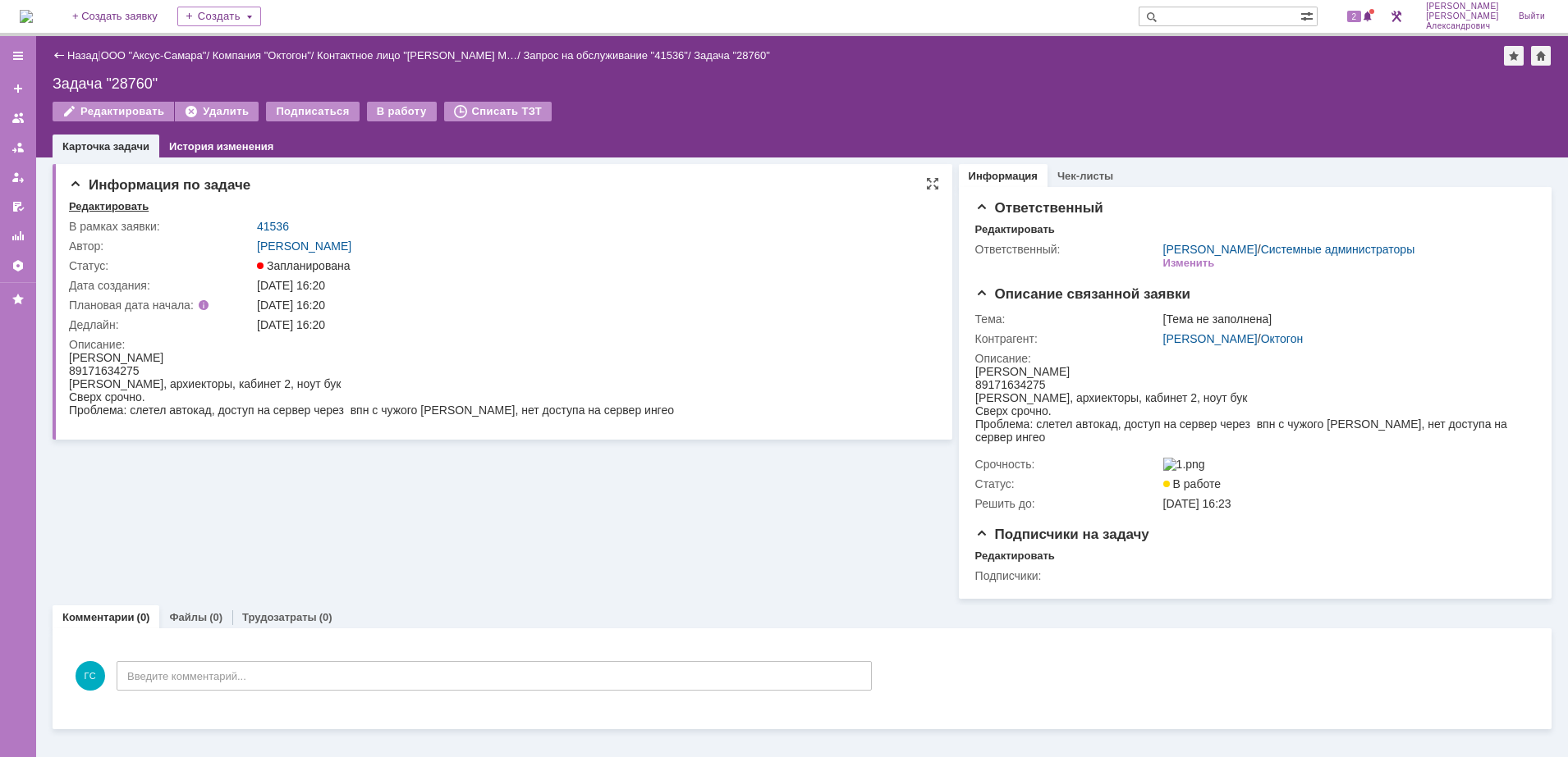
click at [122, 205] on div "Редактировать" at bounding box center [108, 206] width 79 height 14
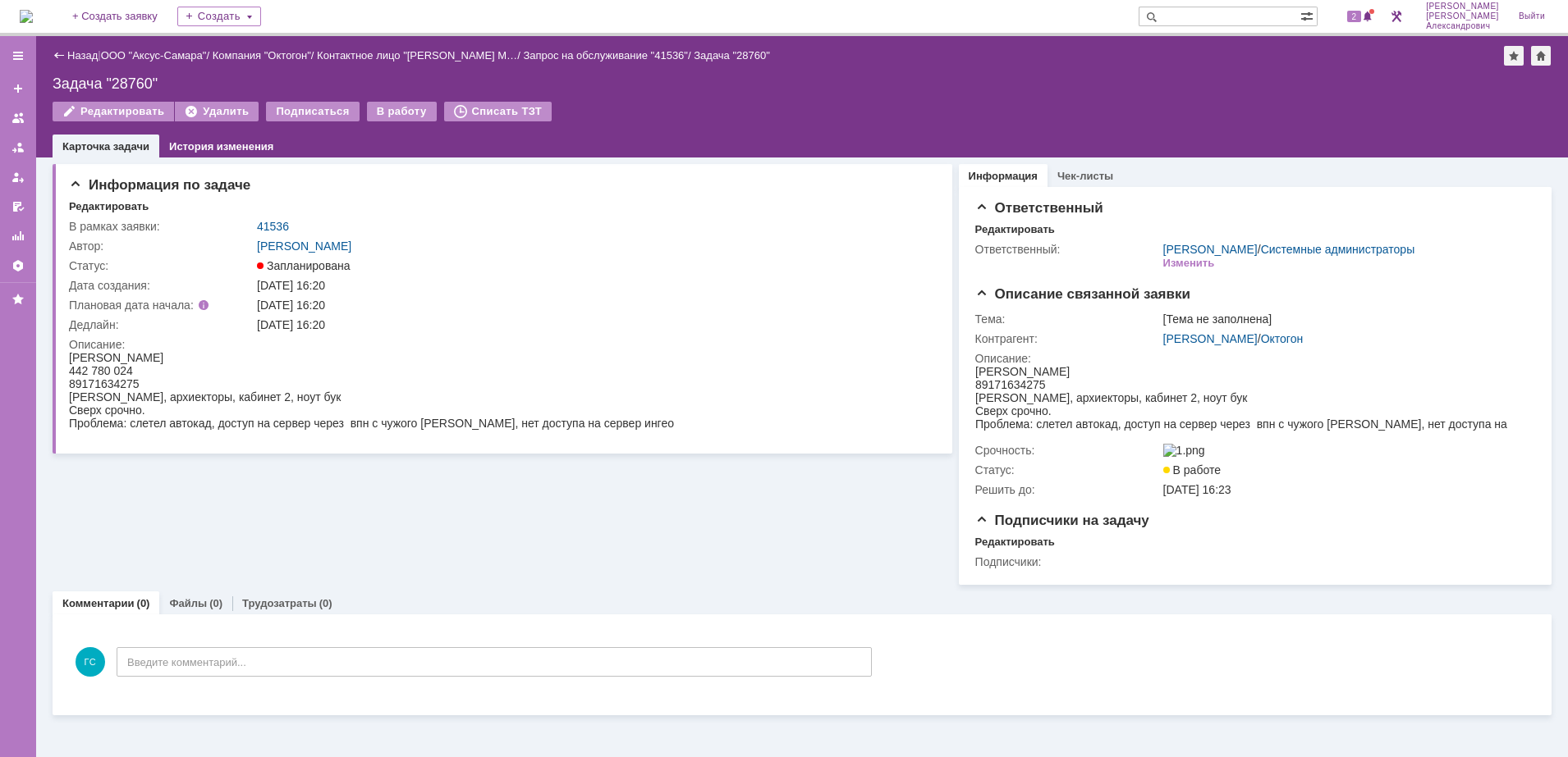
click at [32, 23] on img at bounding box center [26, 16] width 14 height 14
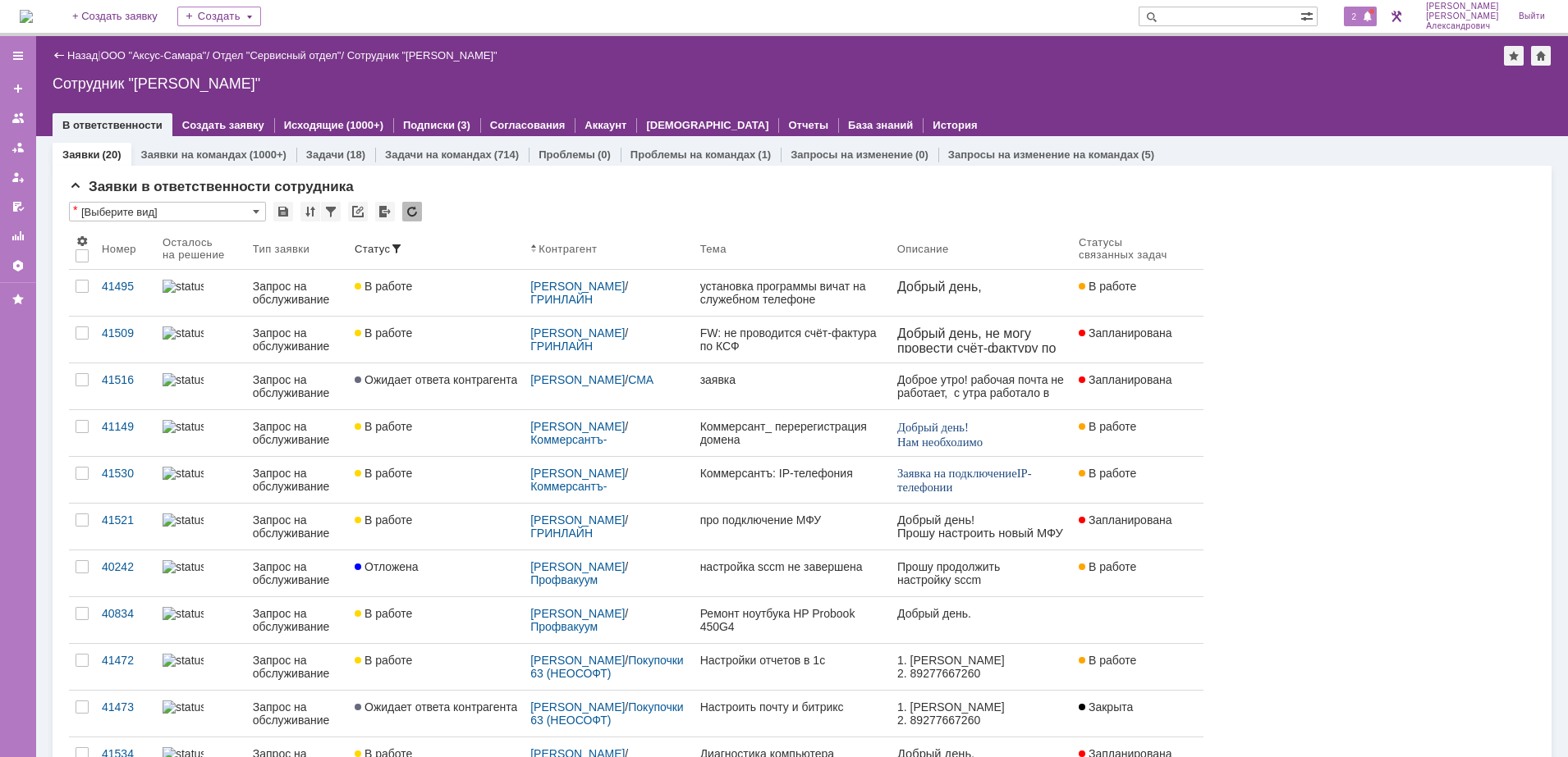
click at [1362, 23] on span "2" at bounding box center [1354, 16] width 14 height 12
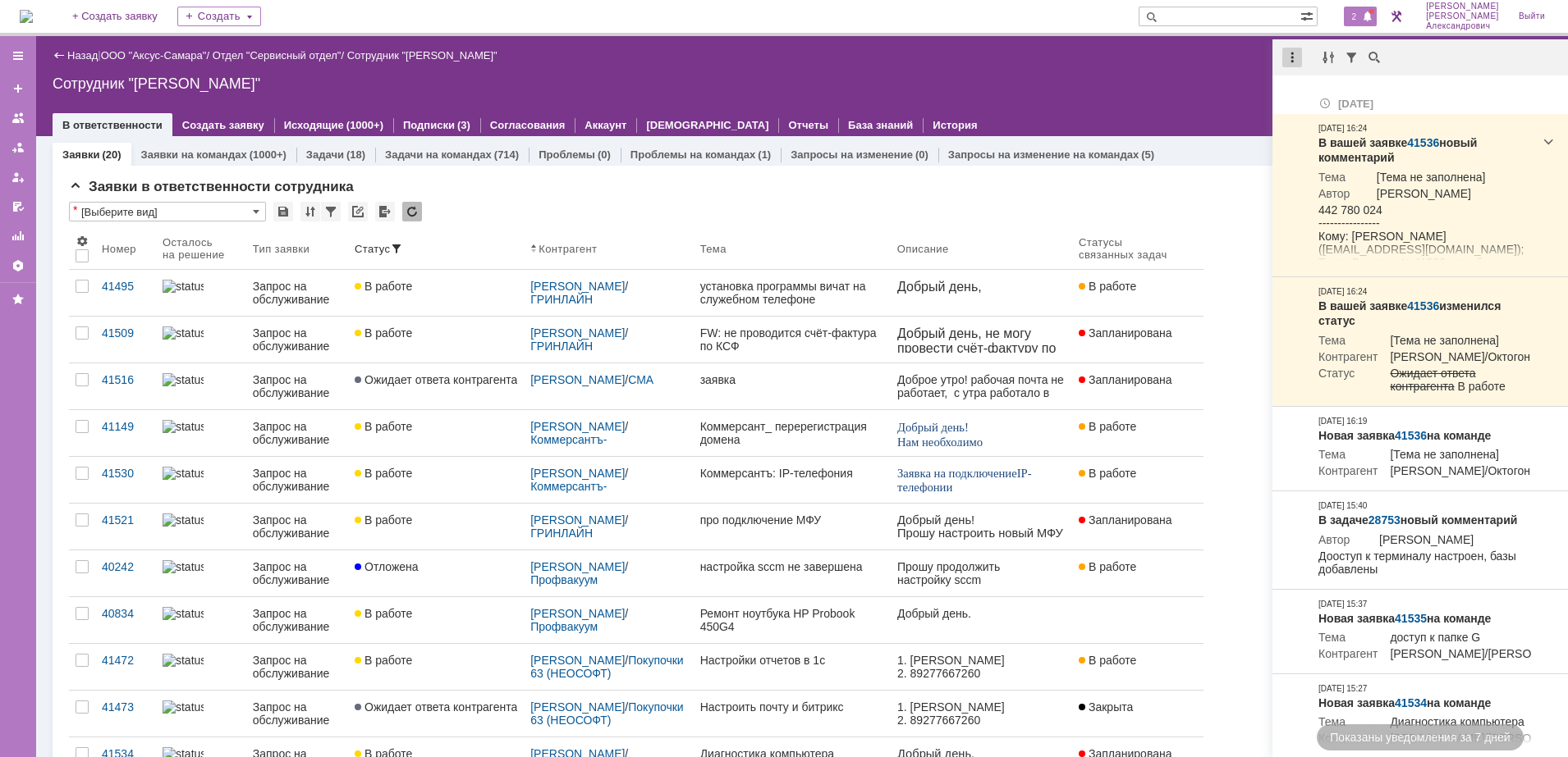
click at [1292, 54] on div at bounding box center [1292, 58] width 20 height 20
click at [1304, 82] on div "Отметить уведомления прочитанными" at bounding box center [1405, 99] width 240 height 34
click at [1305, 95] on div "Отметить уведомления прочитанными" at bounding box center [1405, 99] width 220 height 12
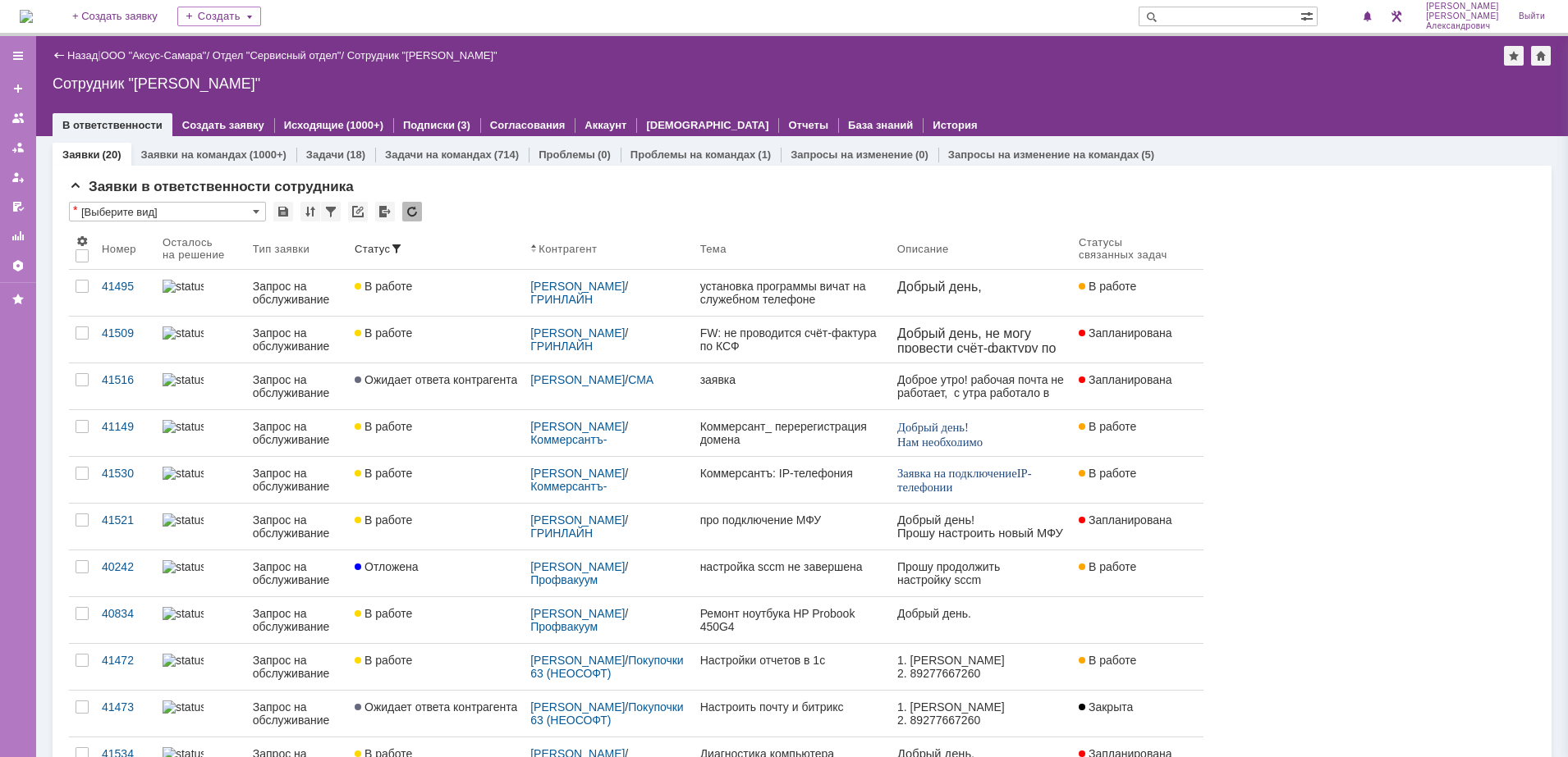
click at [1189, 87] on div "Сотрудник "[PERSON_NAME]"" at bounding box center [802, 84] width 1499 height 16
click at [1358, 23] on span "1" at bounding box center [1354, 16] width 14 height 12
click at [1191, 92] on div "Назад | ООО "Аксус-Самара" / Отдел "Сервисный отдел" / Сотрудник "[PERSON_NAME]…" at bounding box center [802, 86] width 1532 height 100
click at [1370, 19] on span at bounding box center [1367, 17] width 12 height 14
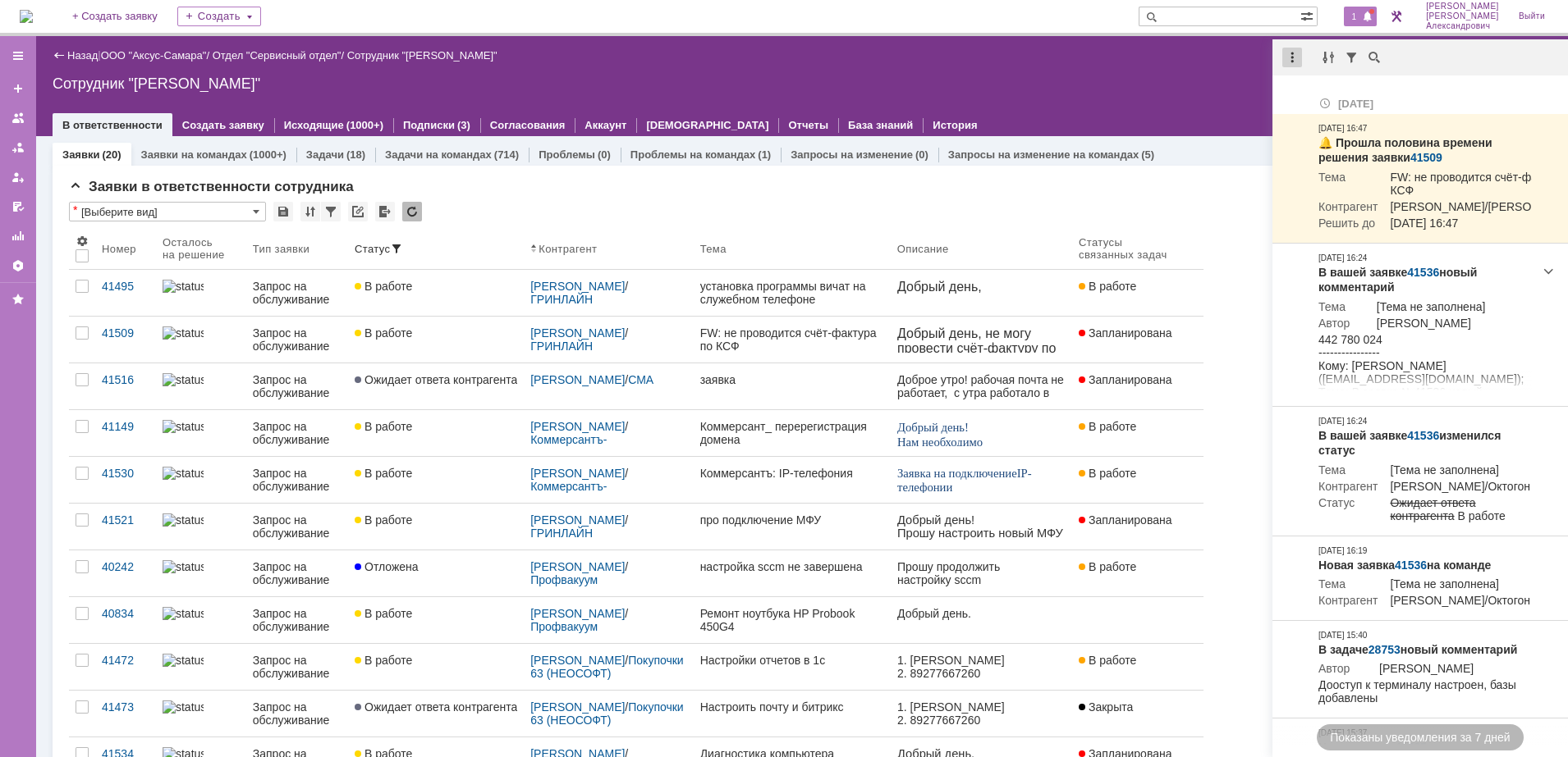
click at [1294, 51] on div at bounding box center [1292, 58] width 20 height 20
click at [1299, 87] on div "Отметить уведомления прочитанными" at bounding box center [1405, 98] width 240 height 24
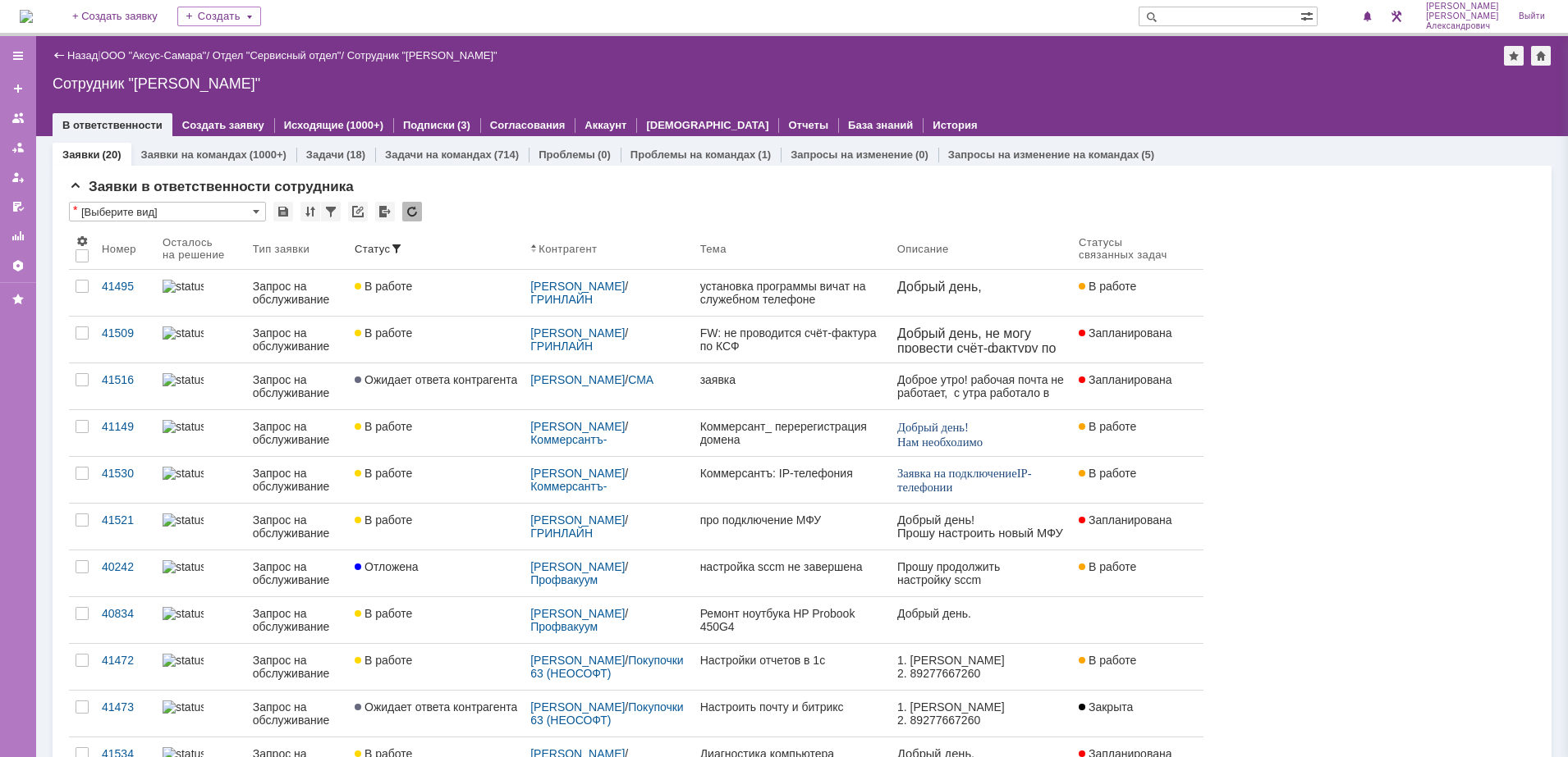
click at [1161, 70] on div "Назад | ООО "Аксус-Самара" / Отдел "Сервисный отдел" / Сотрудник "[PERSON_NAME]…" at bounding box center [802, 86] width 1532 height 100
